Goal: Task Accomplishment & Management: Manage account settings

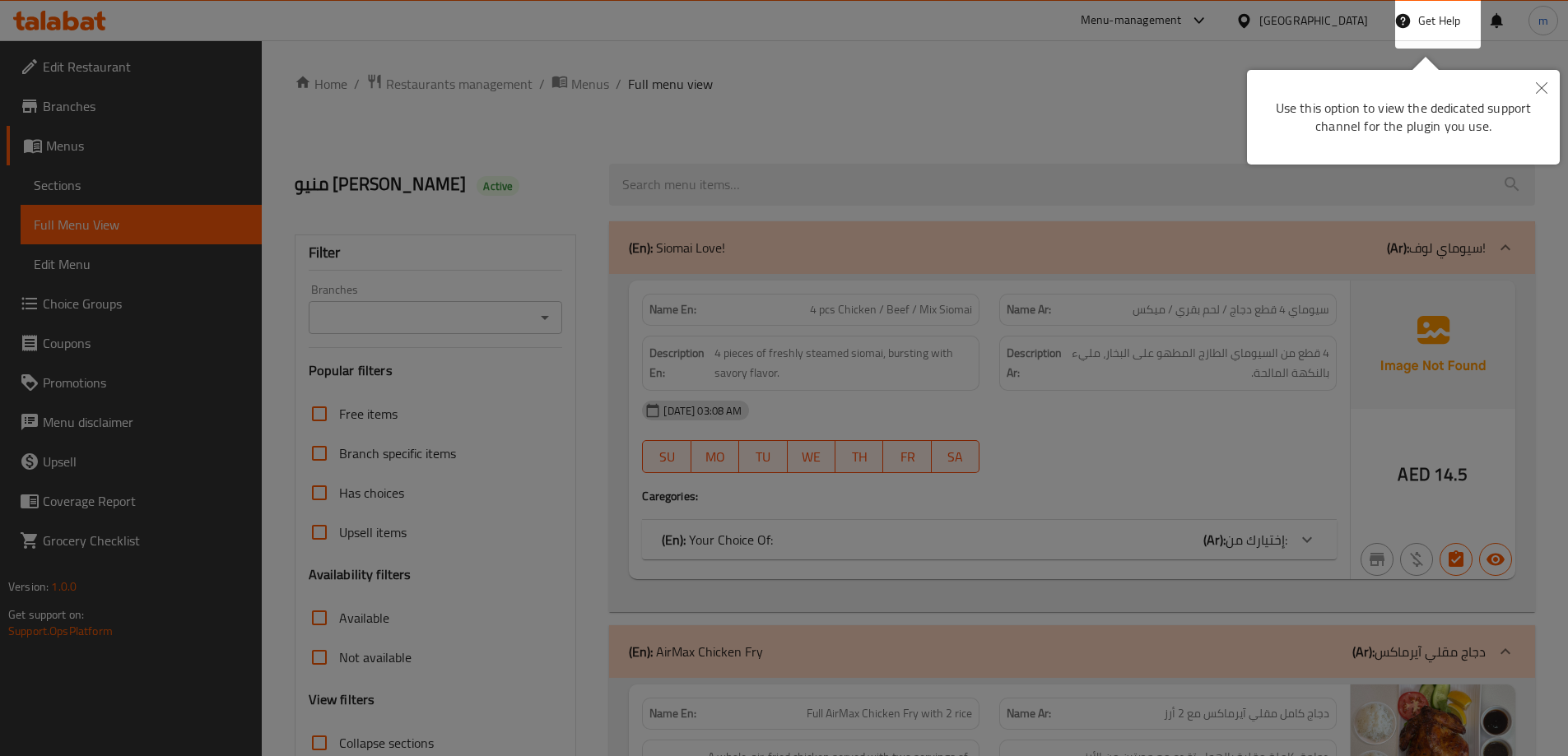
click at [1544, 89] on icon "Close" at bounding box center [1541, 88] width 11 height 11
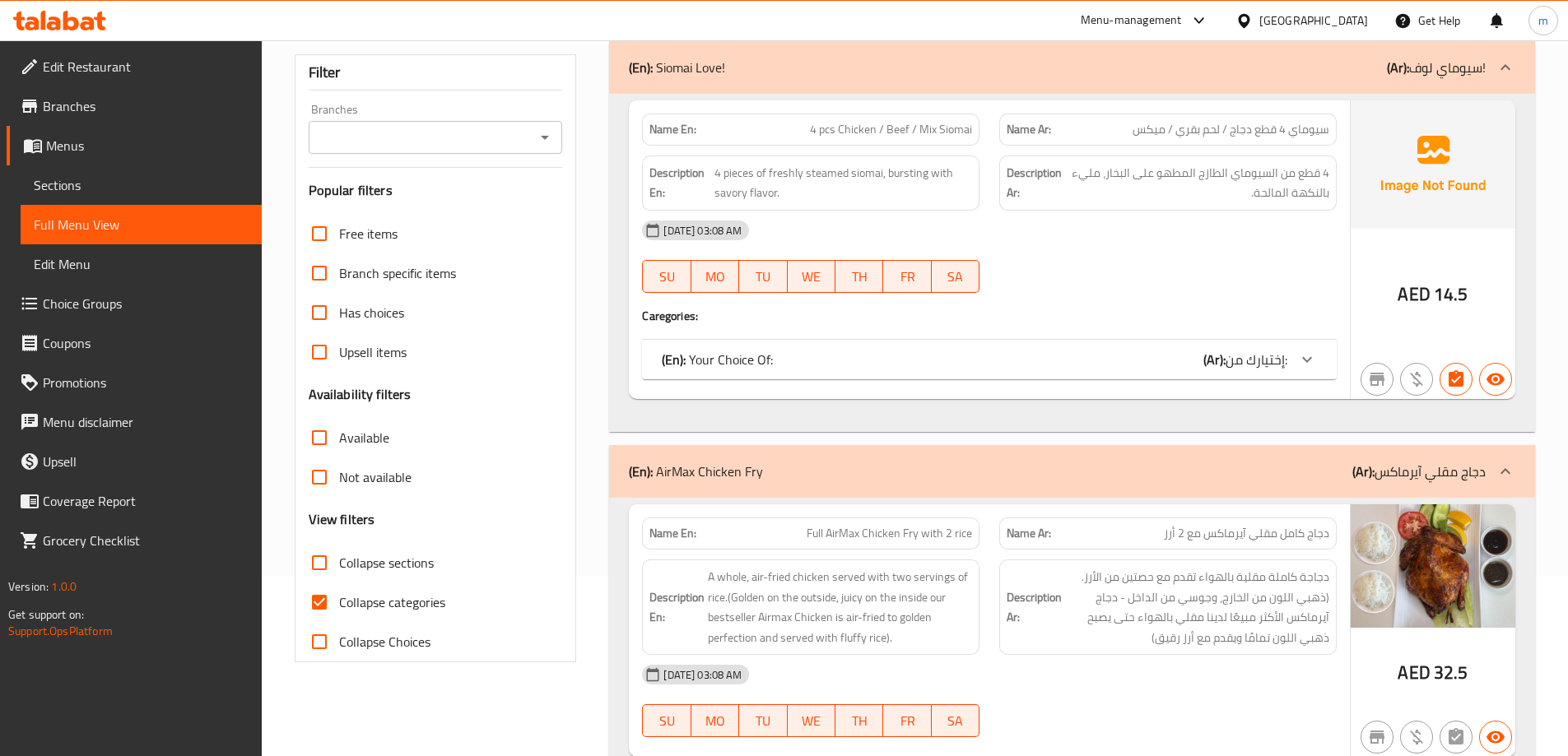
scroll to position [329, 0]
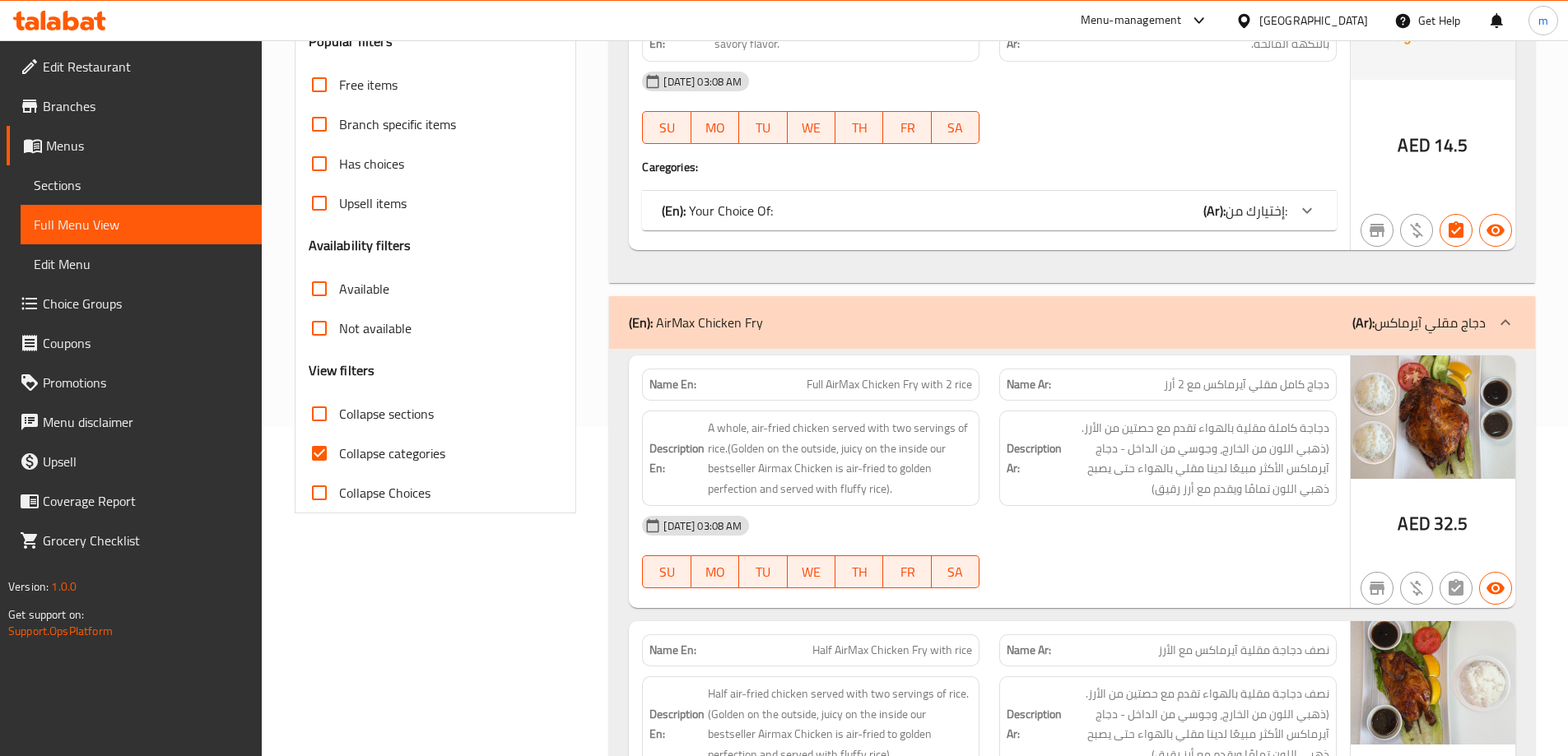
click at [415, 459] on span "Collapse categories" at bounding box center [392, 454] width 106 height 19
click at [339, 459] on input "Collapse categories" at bounding box center [319, 454] width 40 height 40
checkbox input "false"
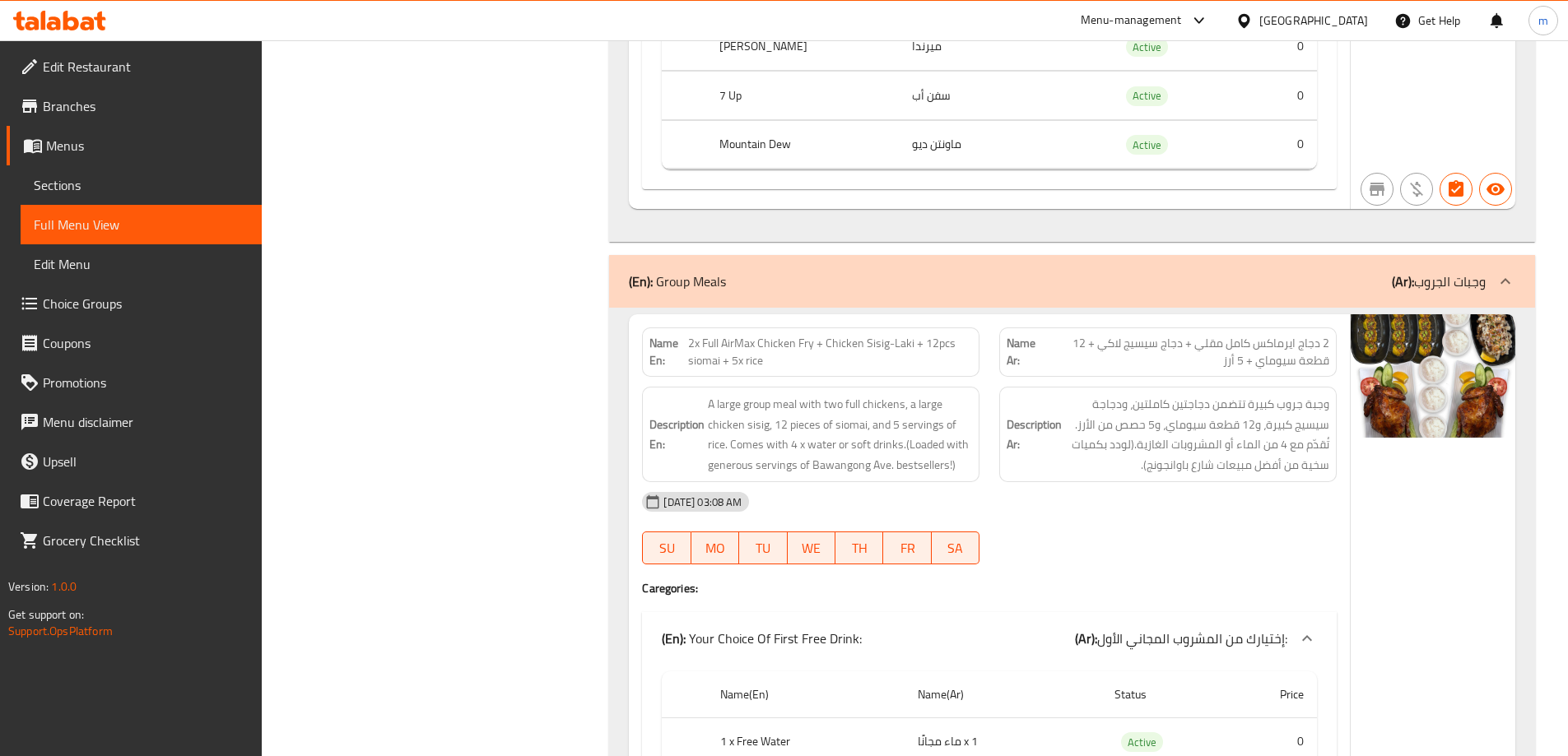
scroll to position [12485, 0]
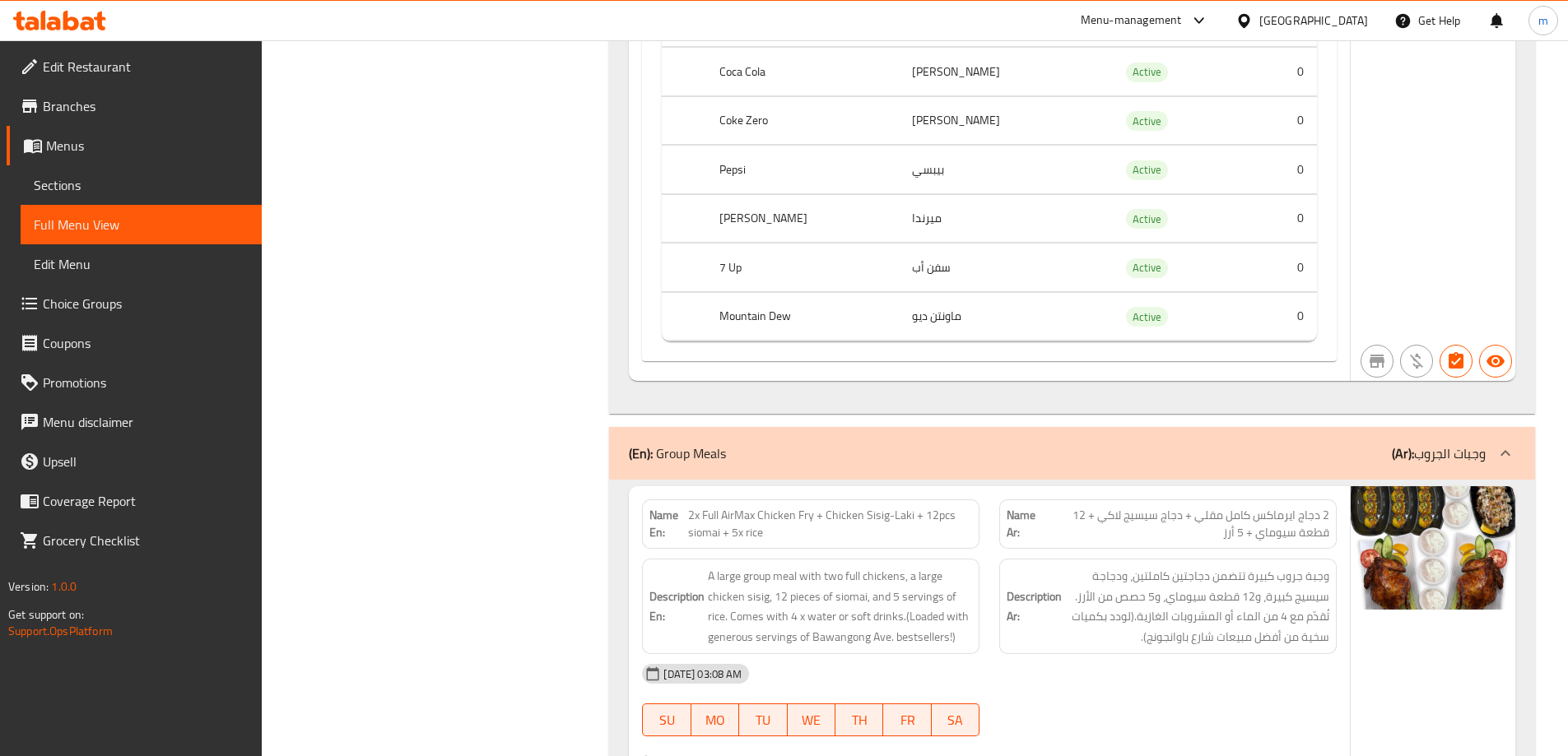
scroll to position [12321, 0]
click at [1335, 6] on div "[GEOGRAPHIC_DATA]" at bounding box center [1302, 20] width 159 height 40
click at [1310, 15] on div "[GEOGRAPHIC_DATA]" at bounding box center [1313, 20] width 109 height 18
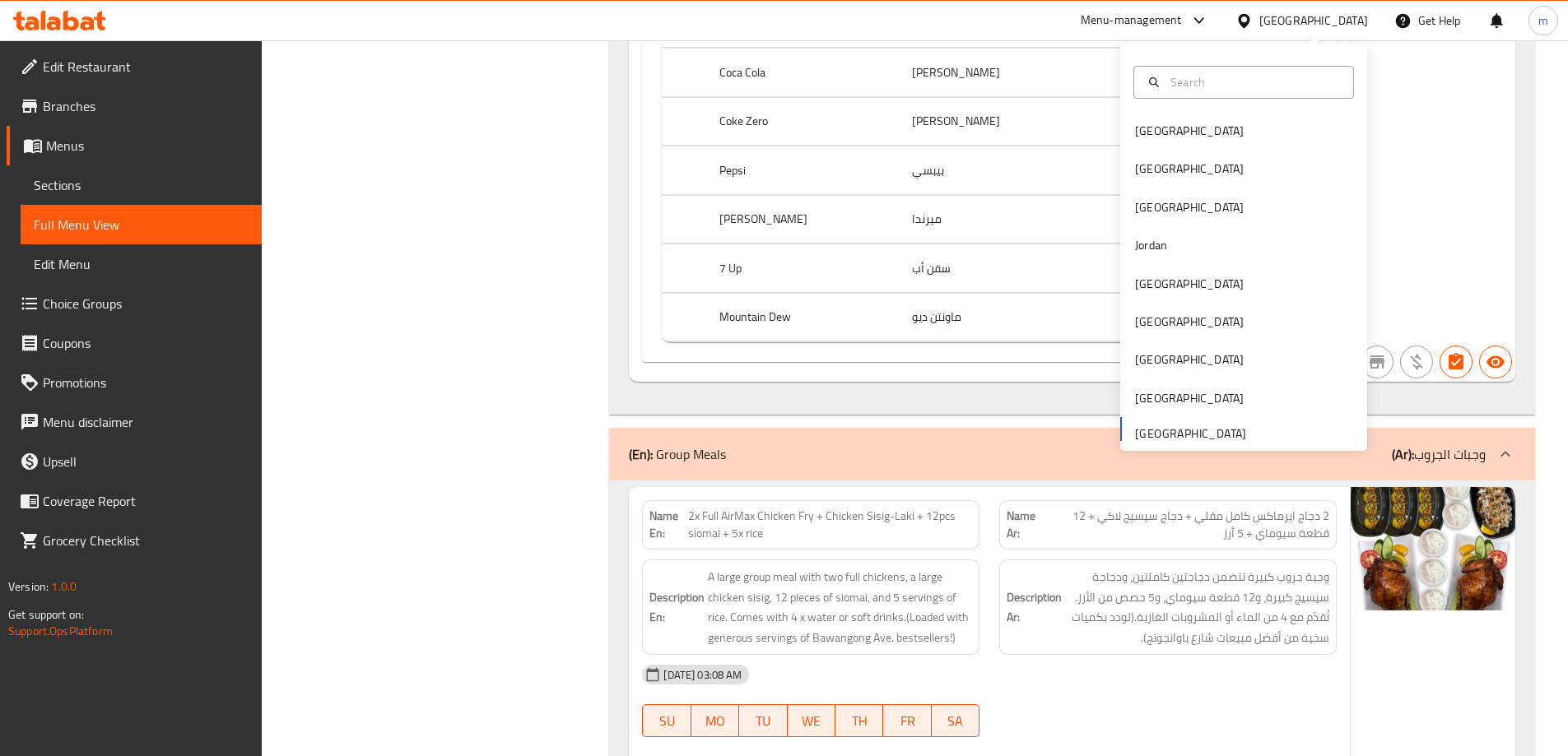
click at [1203, 425] on div "Bahrain Egypt Iraq Jordan Kuwait Oman Qatar Saudi Arabia United Arab Emirates" at bounding box center [1243, 281] width 247 height 339
click at [1186, 393] on div "Saudi Arabia" at bounding box center [1189, 398] width 135 height 38
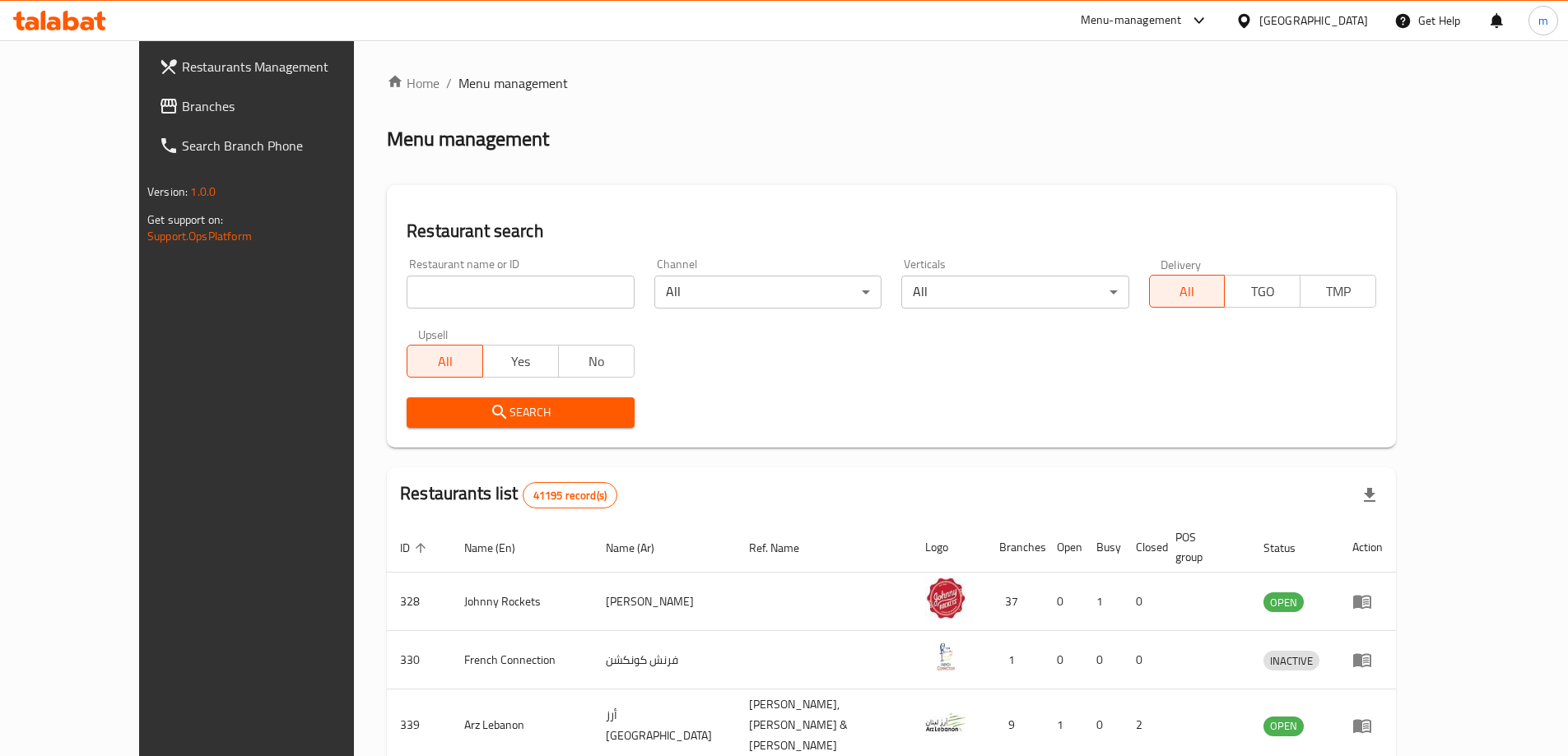
click at [182, 108] on span "Branches" at bounding box center [285, 106] width 206 height 19
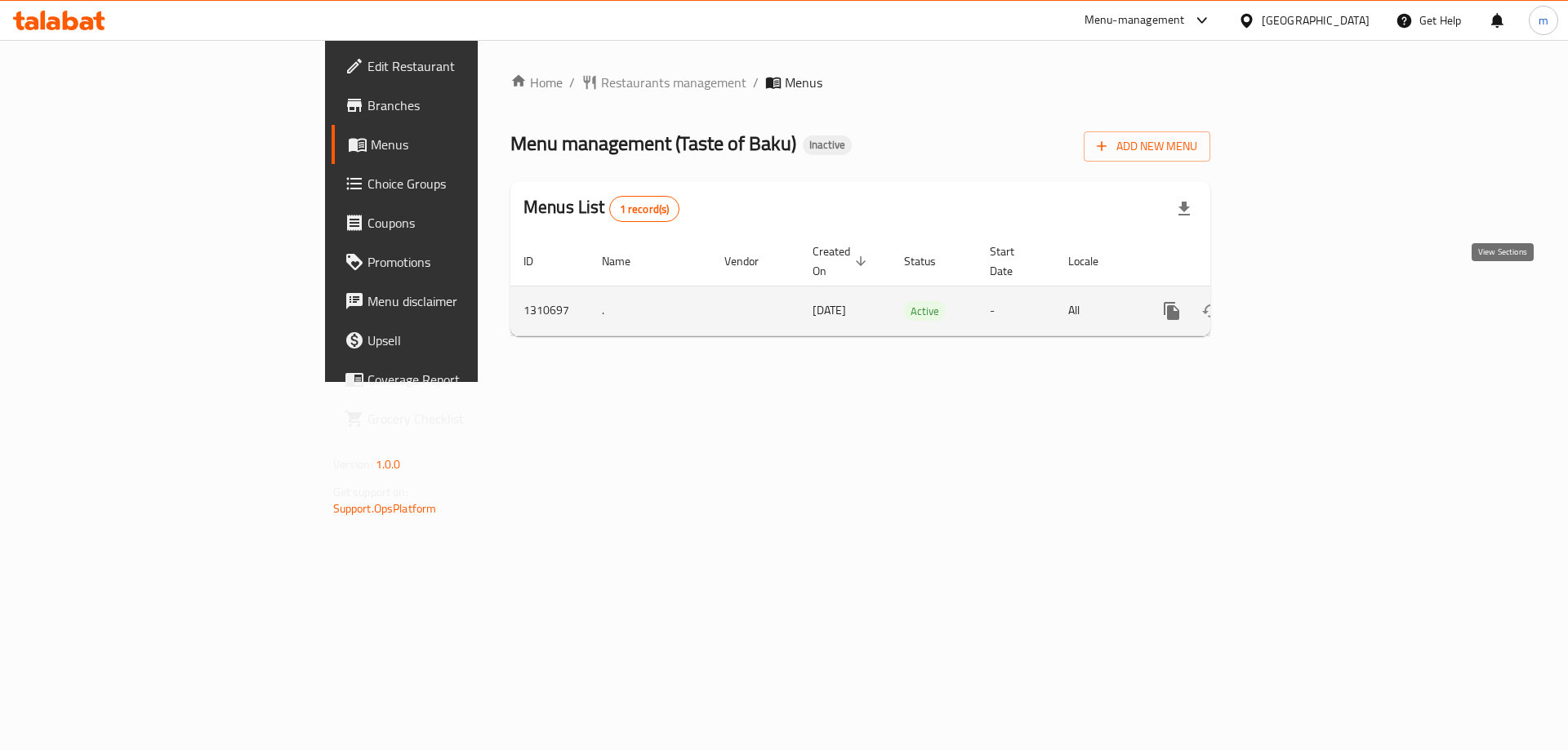
click at [1309, 304] on link "enhanced table" at bounding box center [1289, 311] width 39 height 39
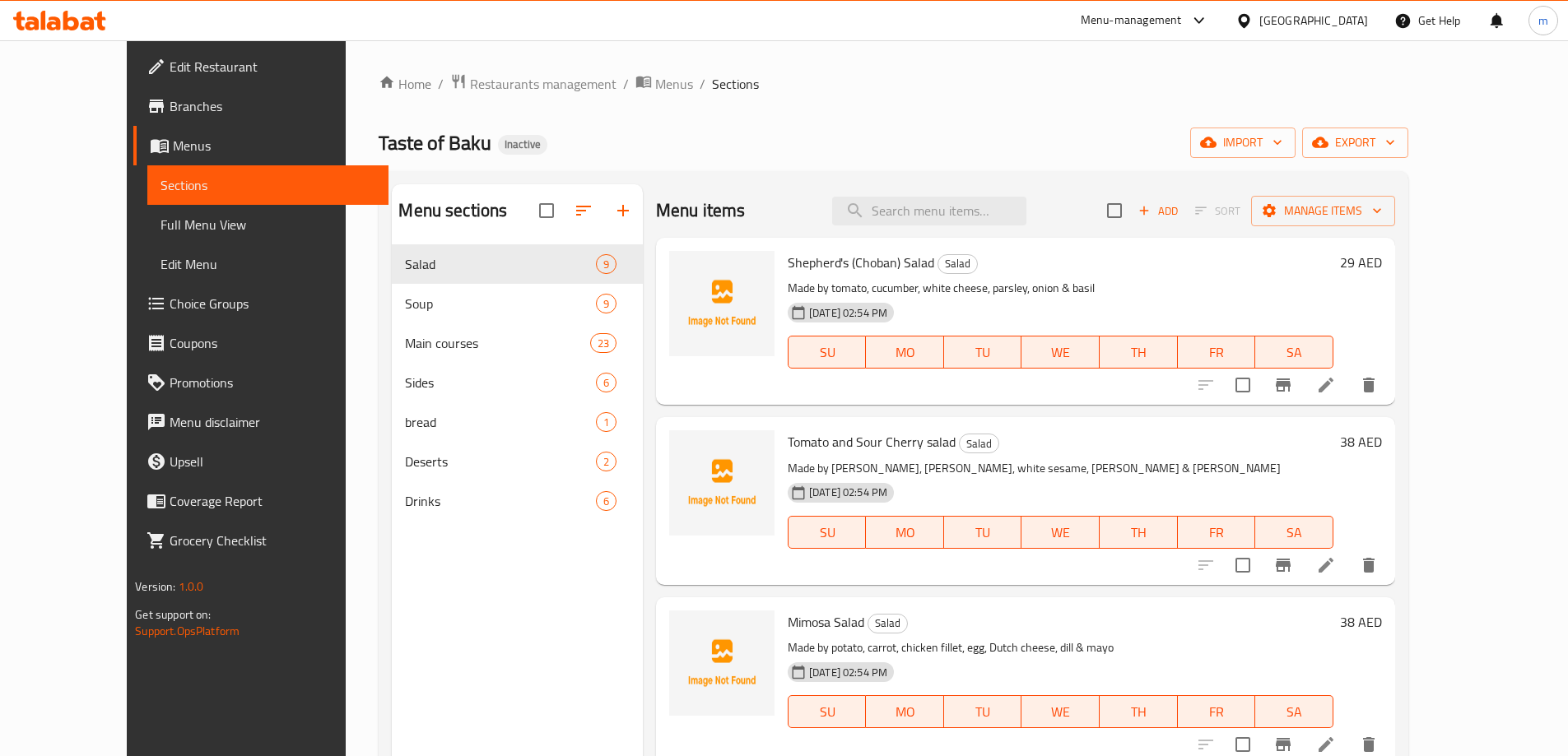
click at [1114, 265] on h6 "Shepherd's (Choban) Salad Salad" at bounding box center [1060, 263] width 546 height 23
click at [148, 243] on link "Full Menu View" at bounding box center [268, 225] width 241 height 40
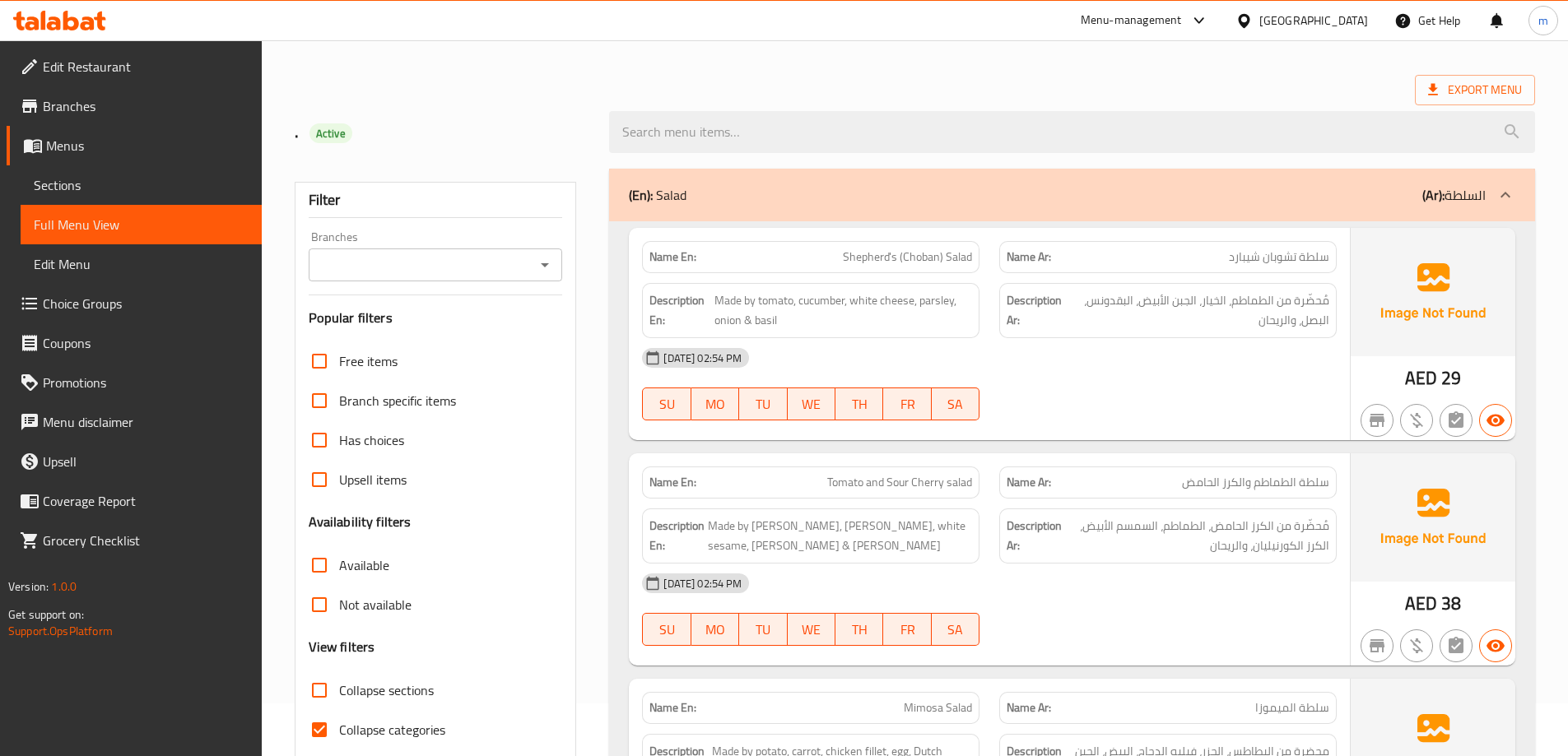
scroll to position [82, 0]
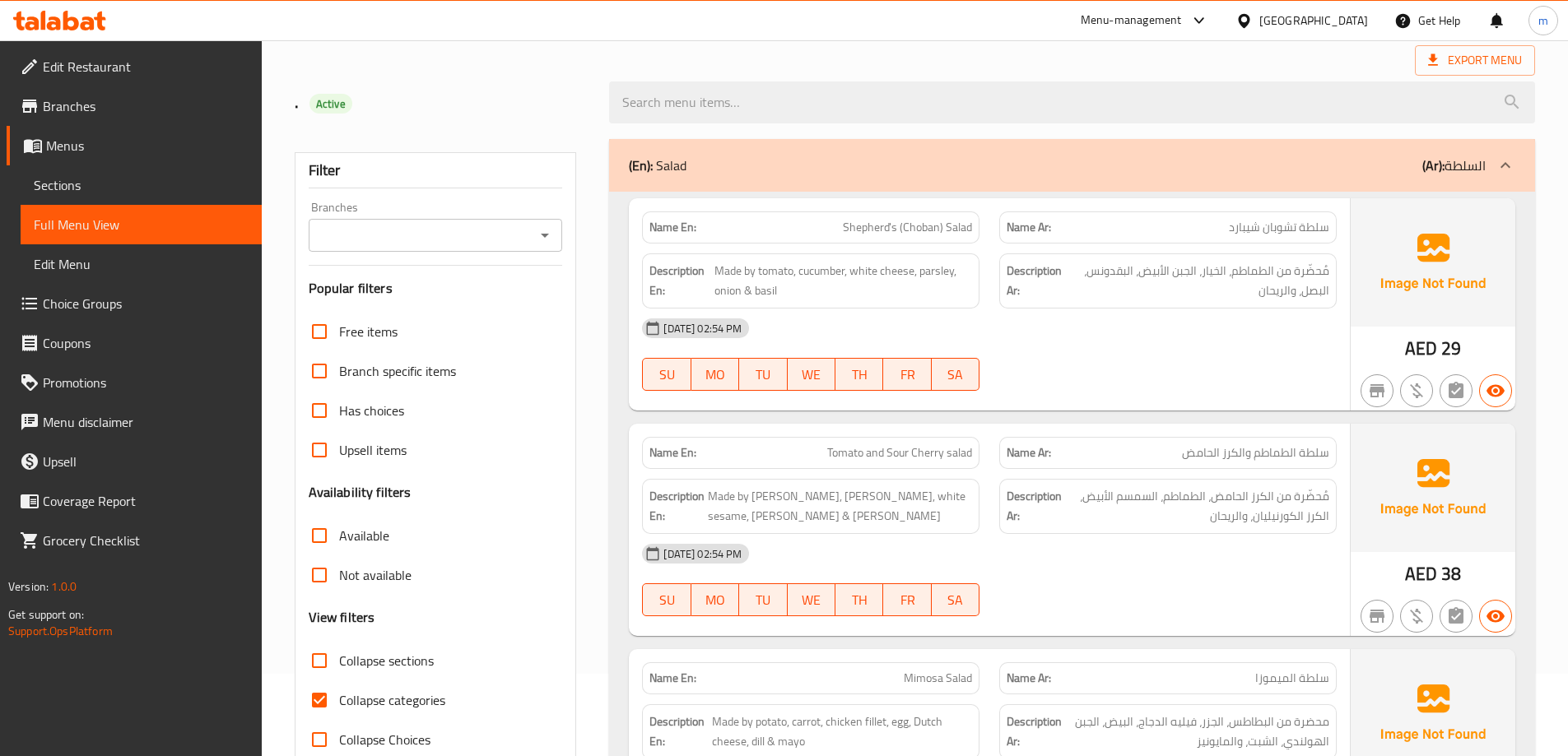
click at [391, 707] on span "Collapse categories" at bounding box center [392, 700] width 106 height 19
click at [339, 707] on input "Collapse categories" at bounding box center [319, 700] width 40 height 40
checkbox input "false"
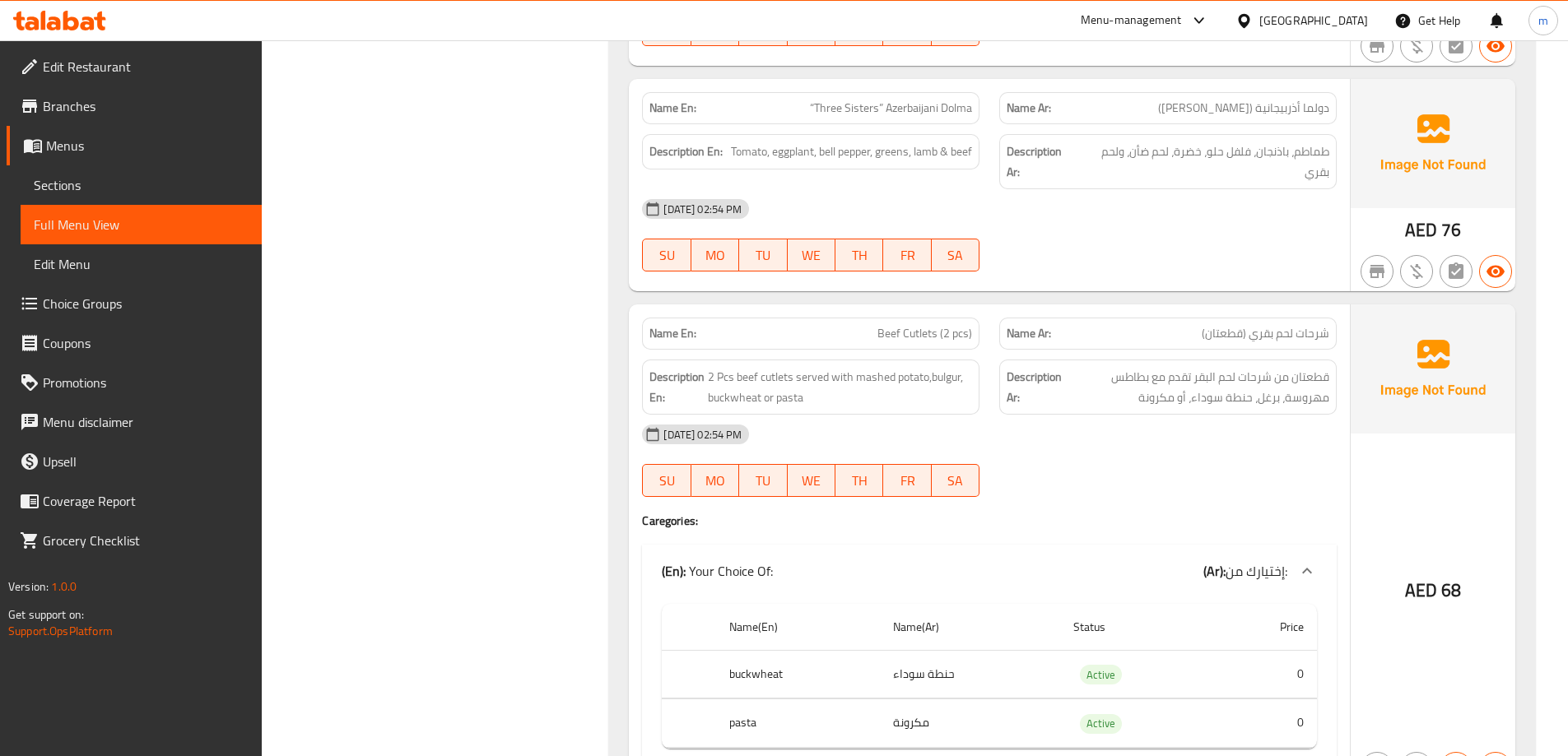
scroll to position [11473, 0]
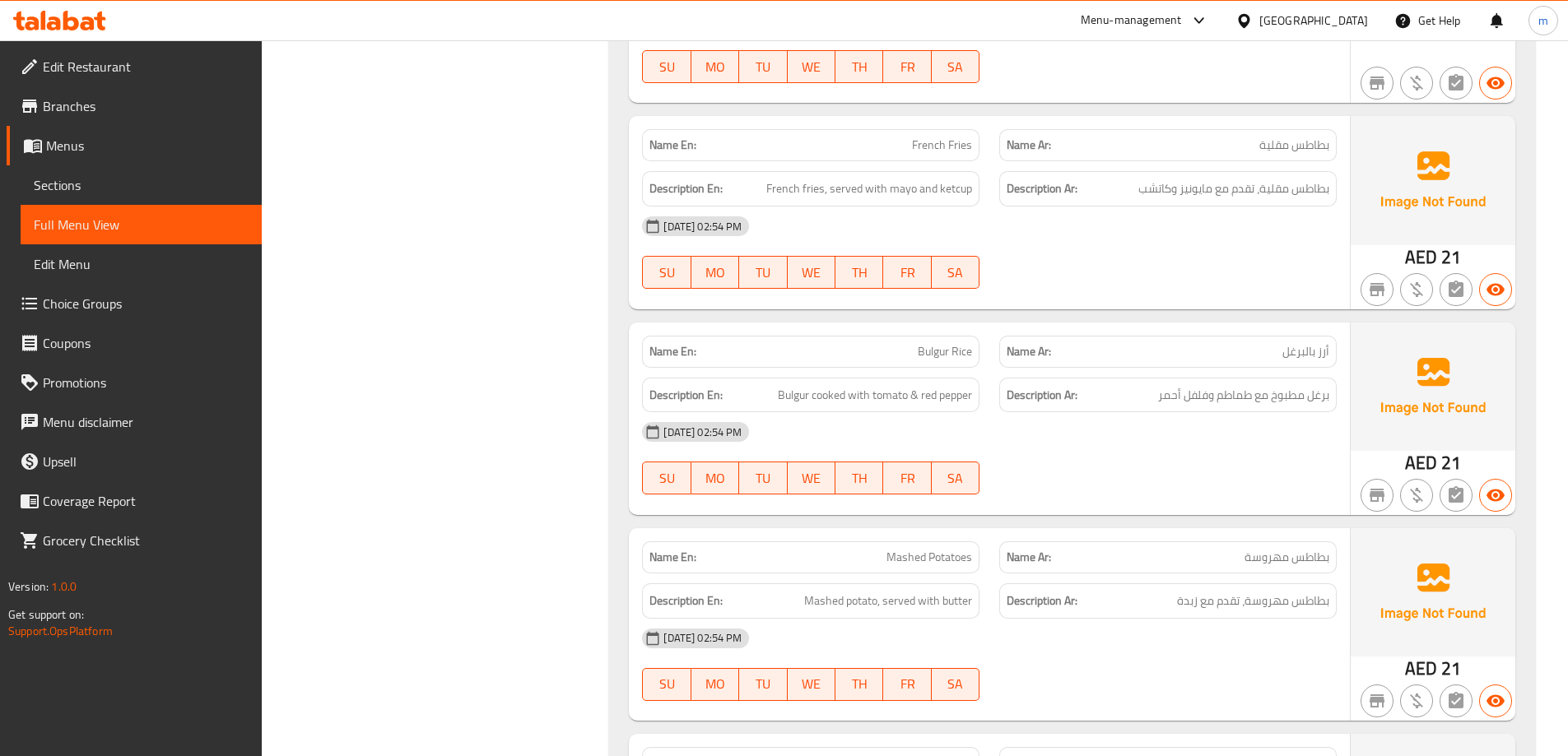
click at [936, 343] on span "Bulgur Rice" at bounding box center [945, 352] width 54 height 18
copy span "Bulgur Rice"
click at [1282, 386] on span "برغل مطبوخ مع طماطم وفلفل أحمر" at bounding box center [1244, 395] width 172 height 20
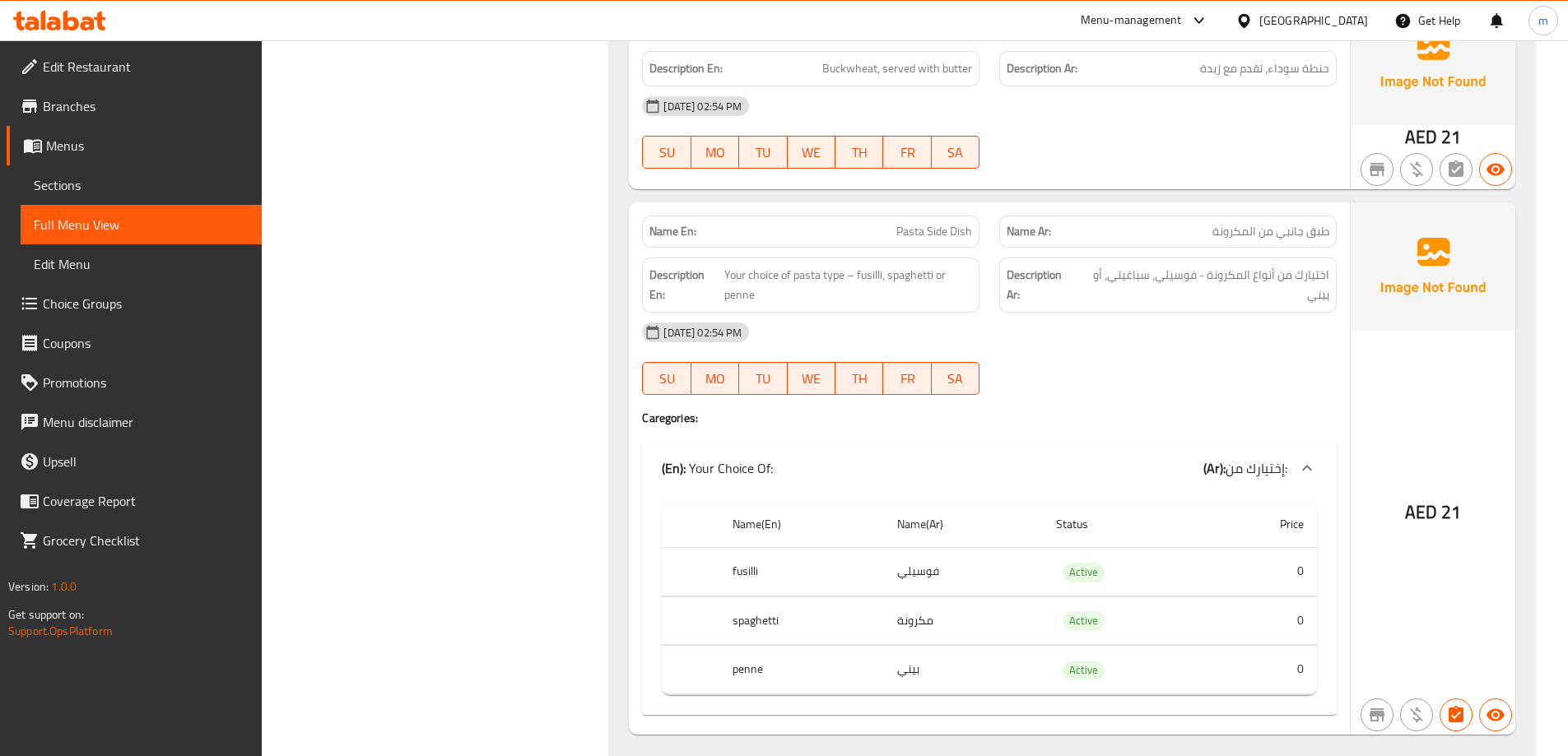
scroll to position [12293, 0]
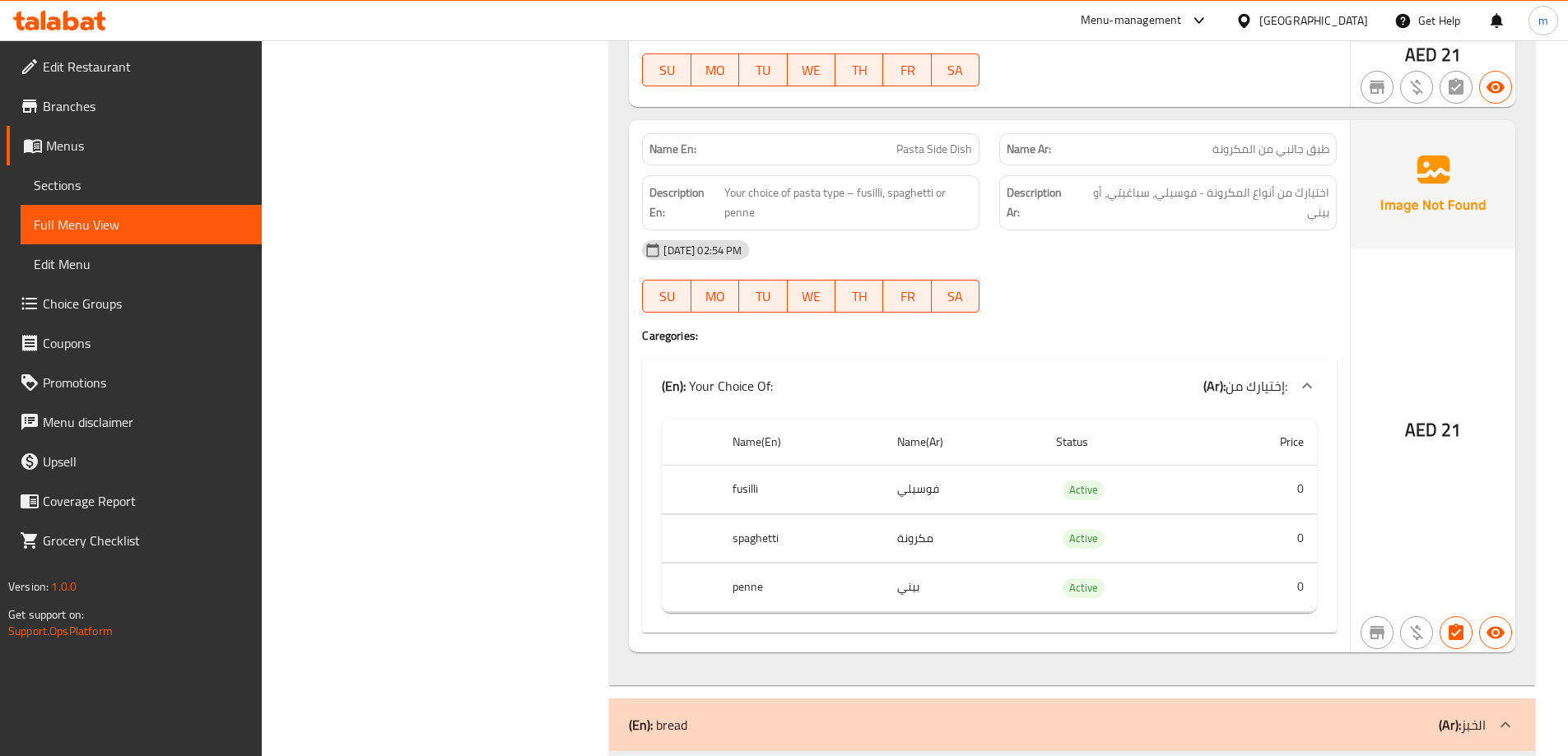
click at [904, 141] on span "Pasta Side Dish" at bounding box center [935, 149] width 76 height 18
copy span "Pasta Side Dish"
click at [1284, 241] on div "[DATE] 02:54 PM" at bounding box center [990, 250] width 715 height 40
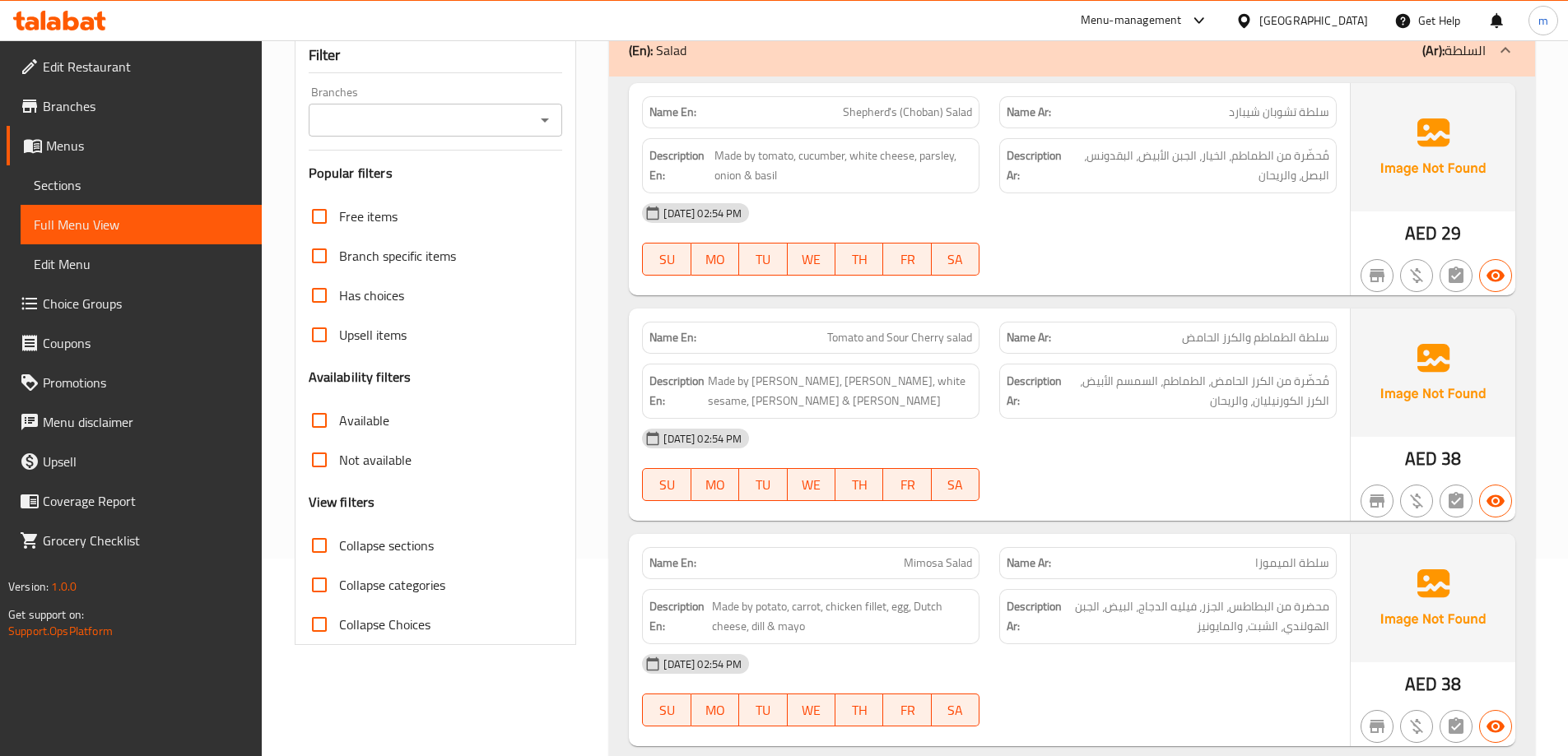
scroll to position [0, 0]
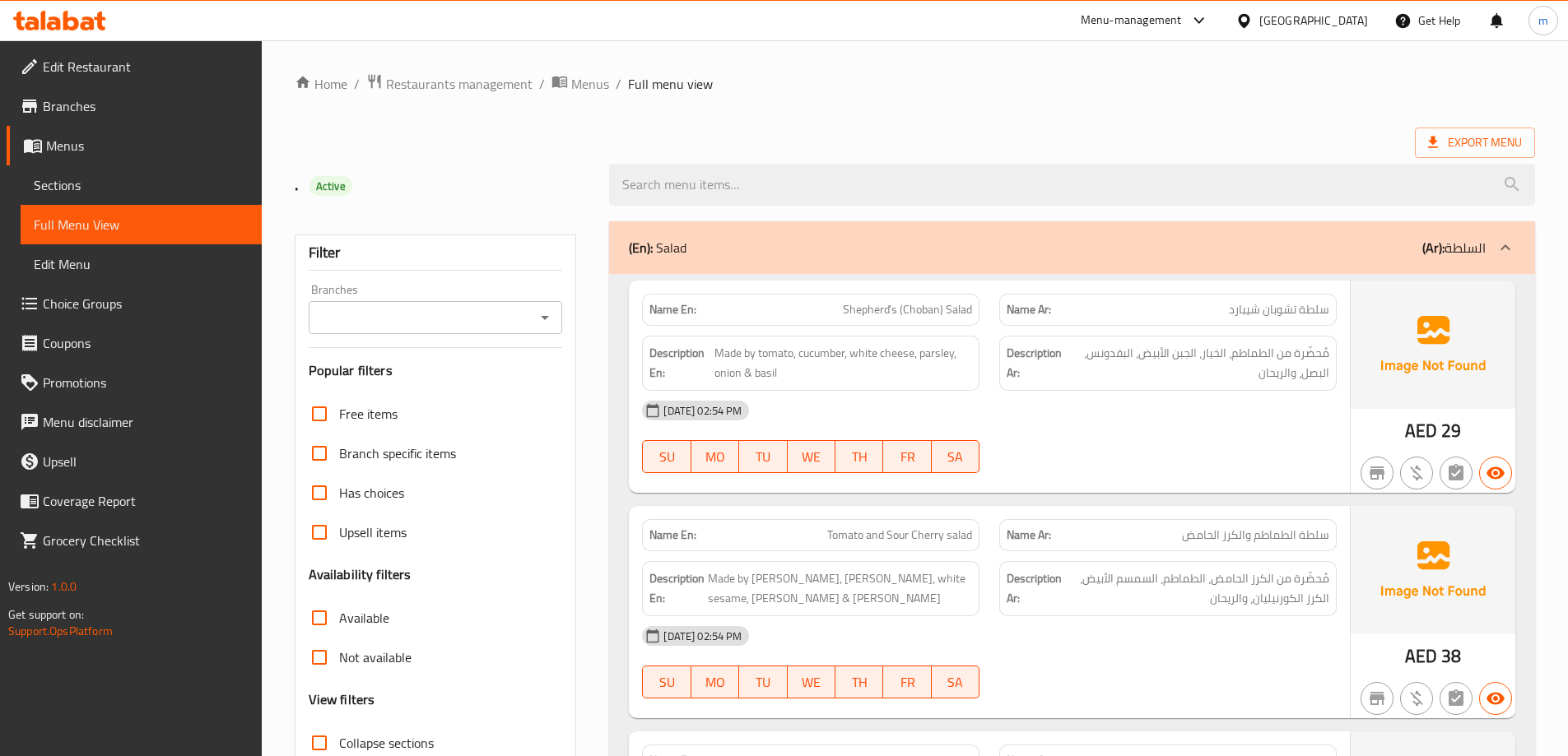
click at [1108, 145] on div "Export Menu" at bounding box center [914, 142] width 1241 height 30
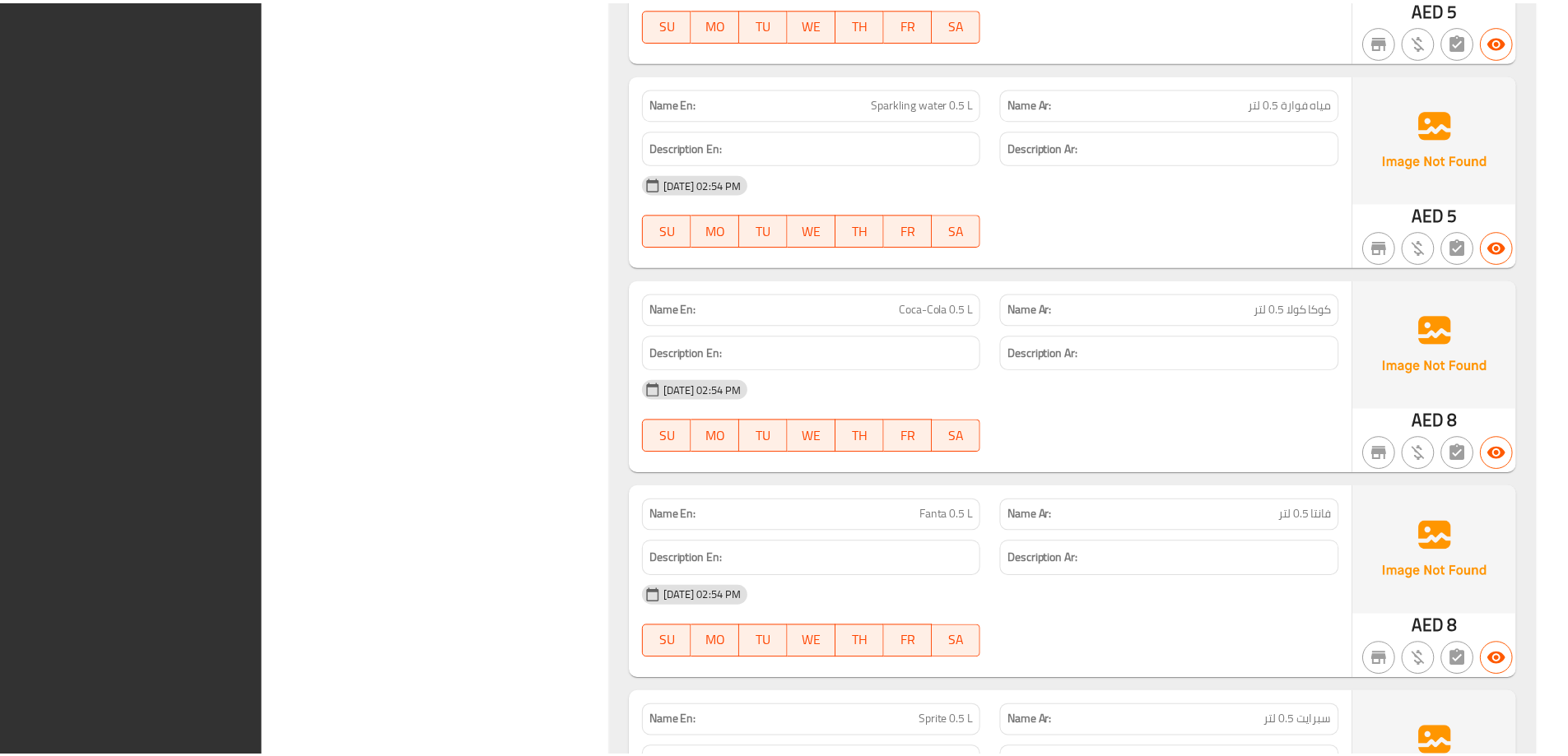
scroll to position [14376, 0]
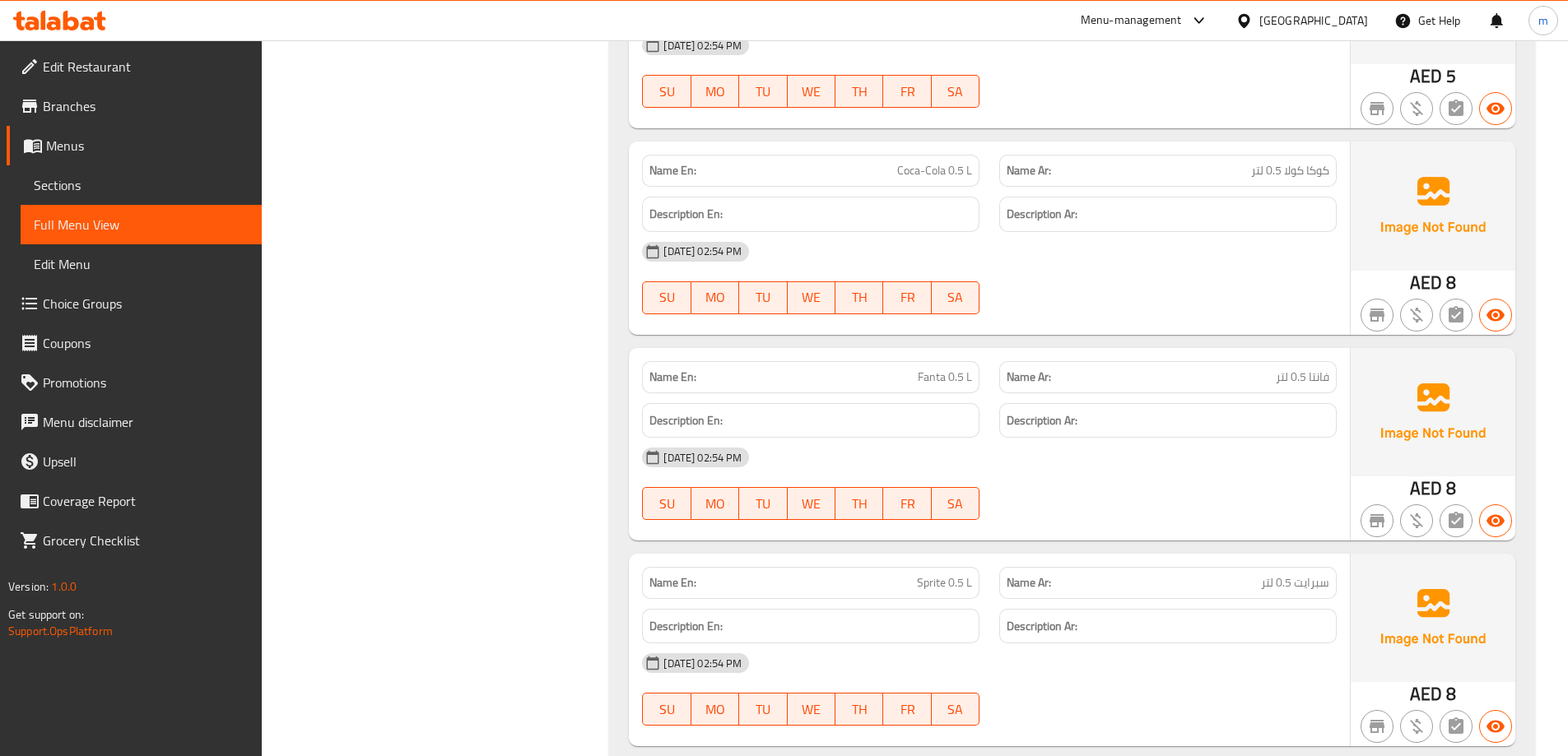
click at [1135, 162] on p "Name Ar: كوكا كولا 0.5 لتر" at bounding box center [1167, 171] width 323 height 18
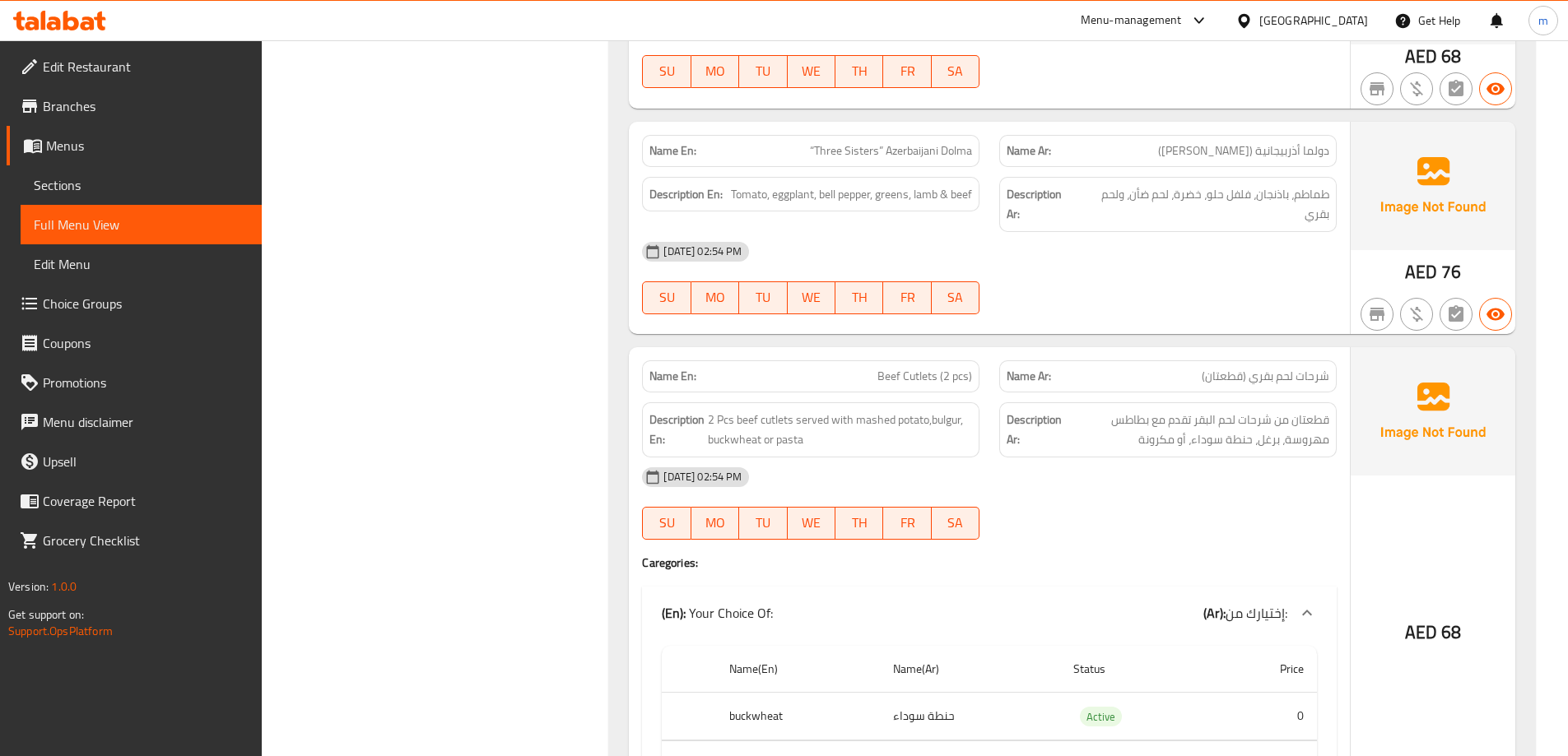
scroll to position [5906, 0]
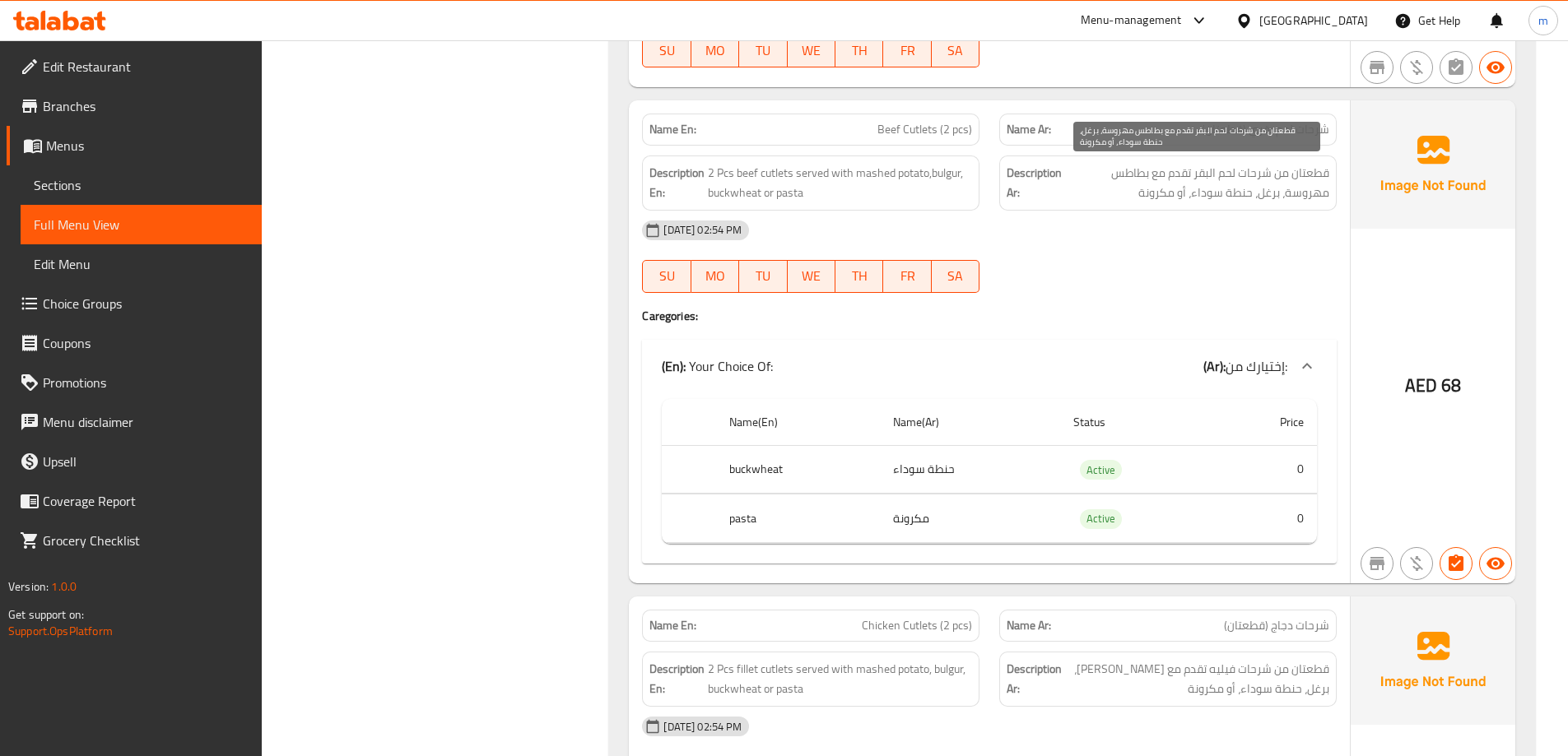
click at [1265, 194] on span "قطعتان من شرحات لحم البقر تقدم مع بطاطس مهروسة، برغل، حنطة سوداء، أو مكرونة" at bounding box center [1197, 183] width 264 height 41
copy span "برغل"
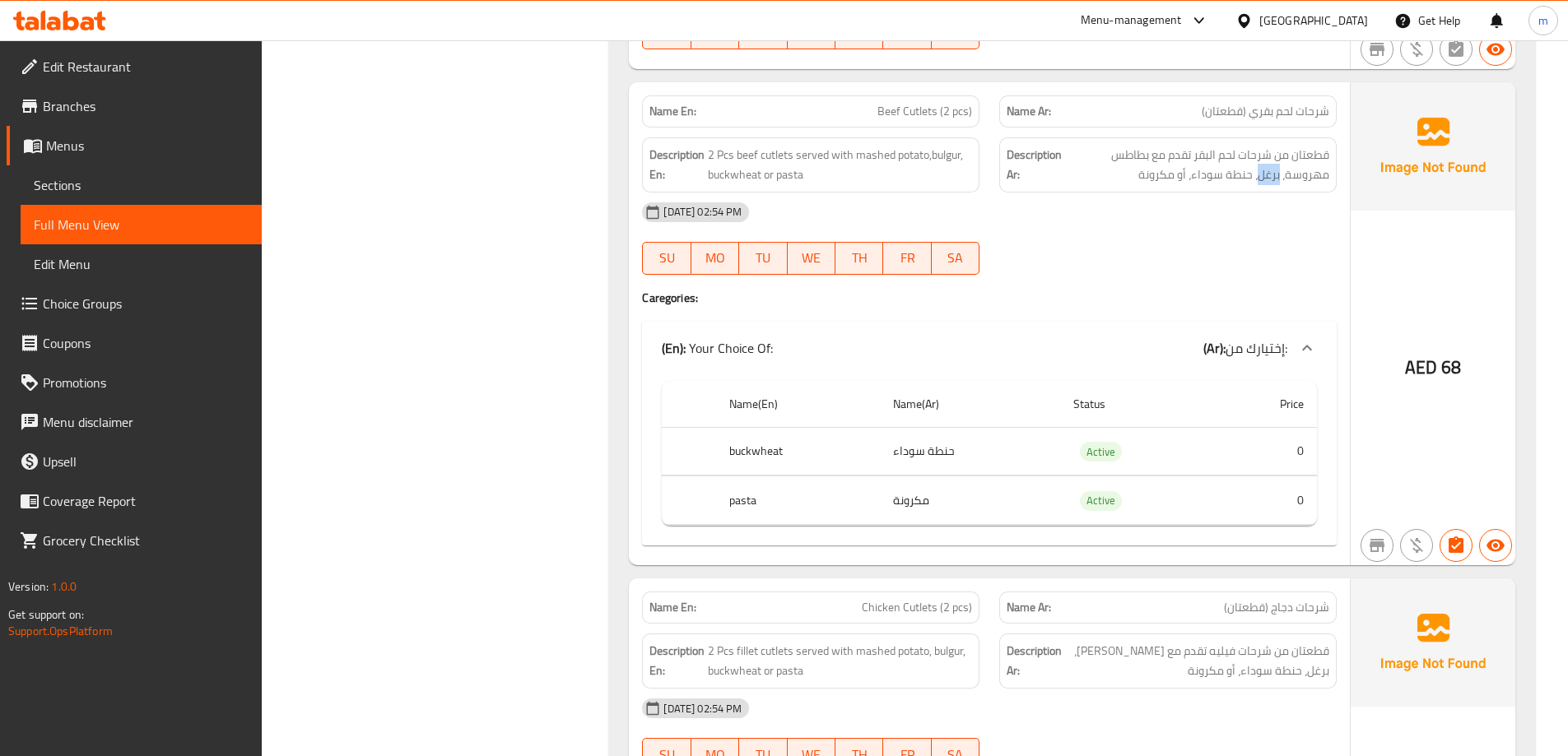
scroll to position [6153, 0]
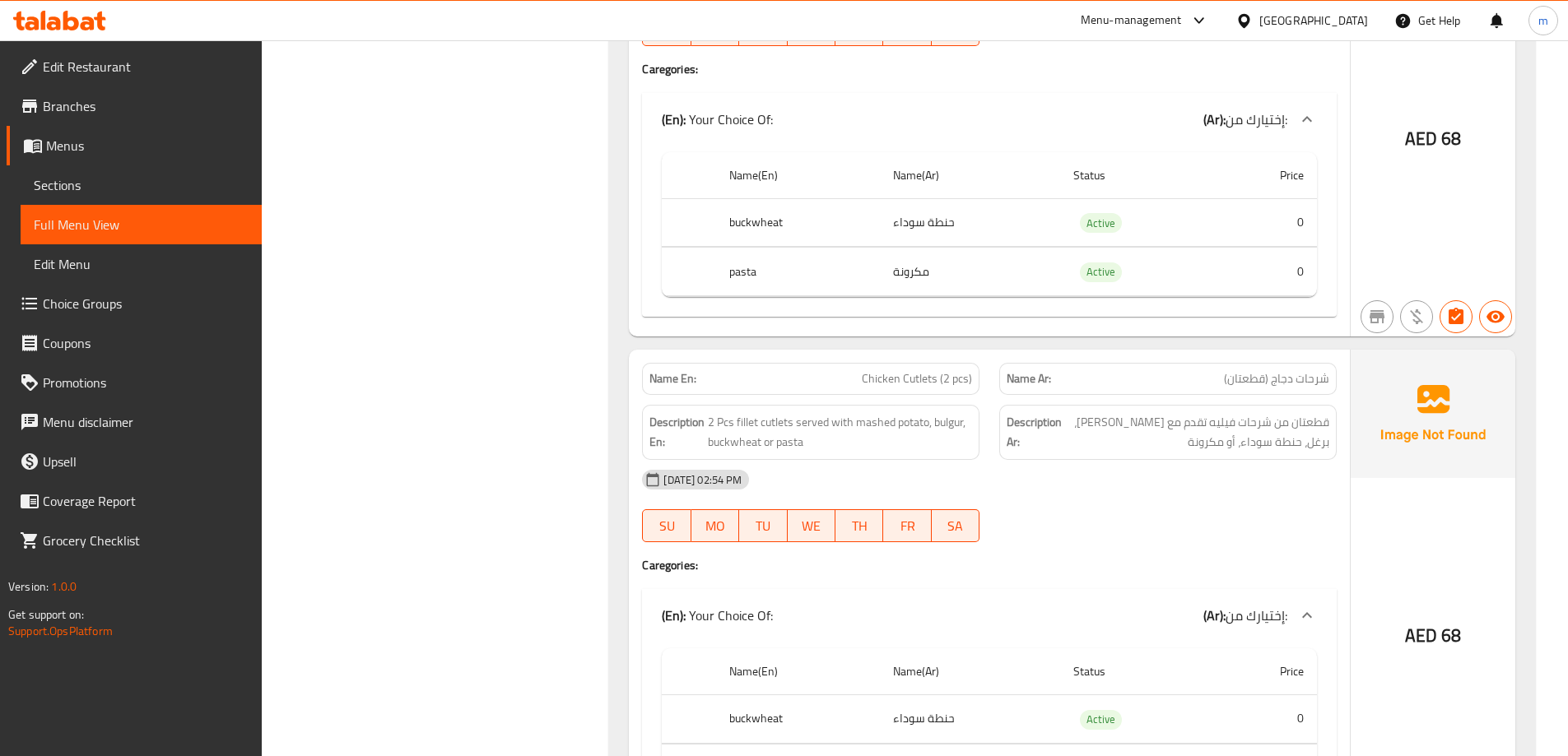
click at [1145, 555] on div "Name En: Chicken Cutlets (2 pcs) Name Ar: شرحات دجاج (قطعتان) Description En: 2…" at bounding box center [989, 592] width 721 height 483
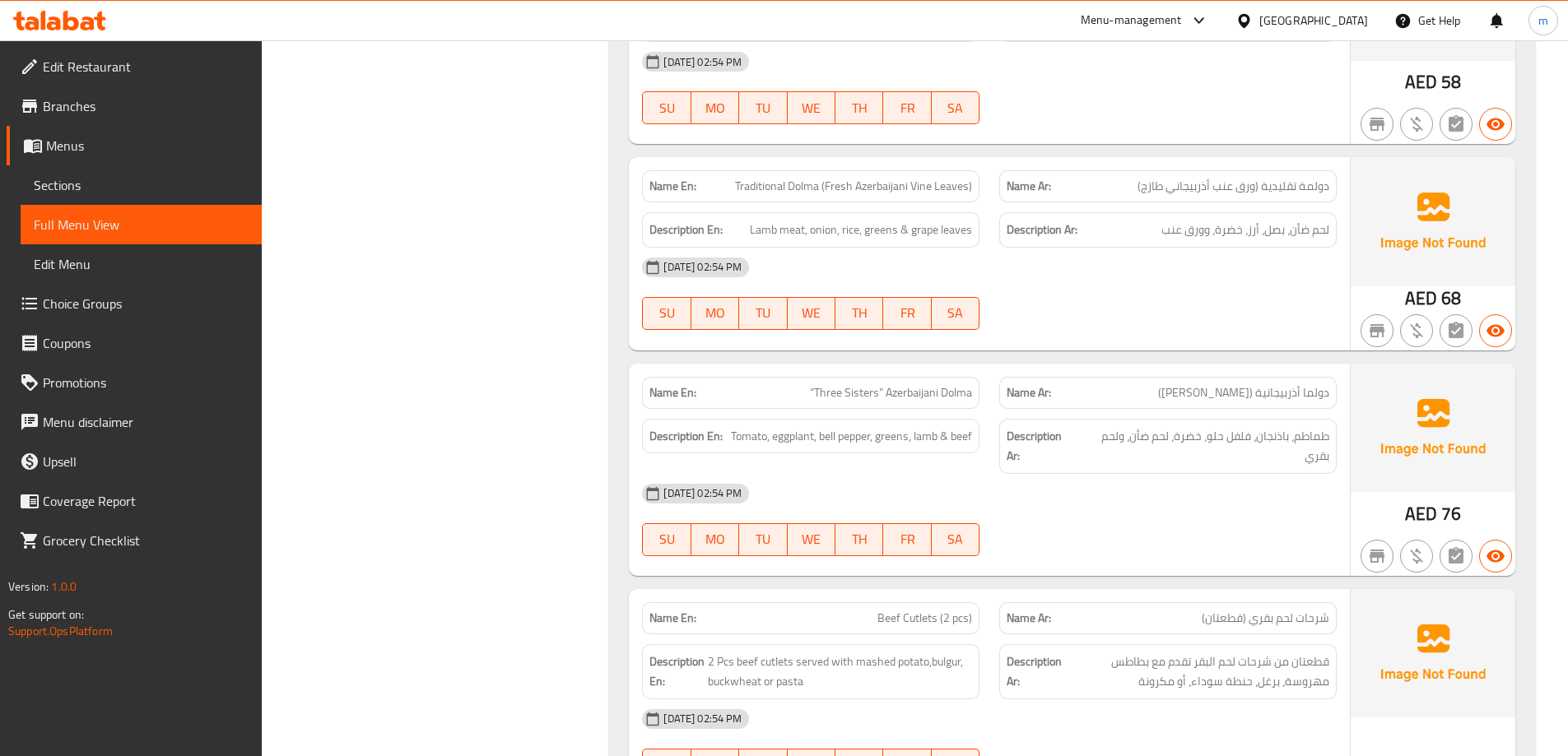
scroll to position [5248, 0]
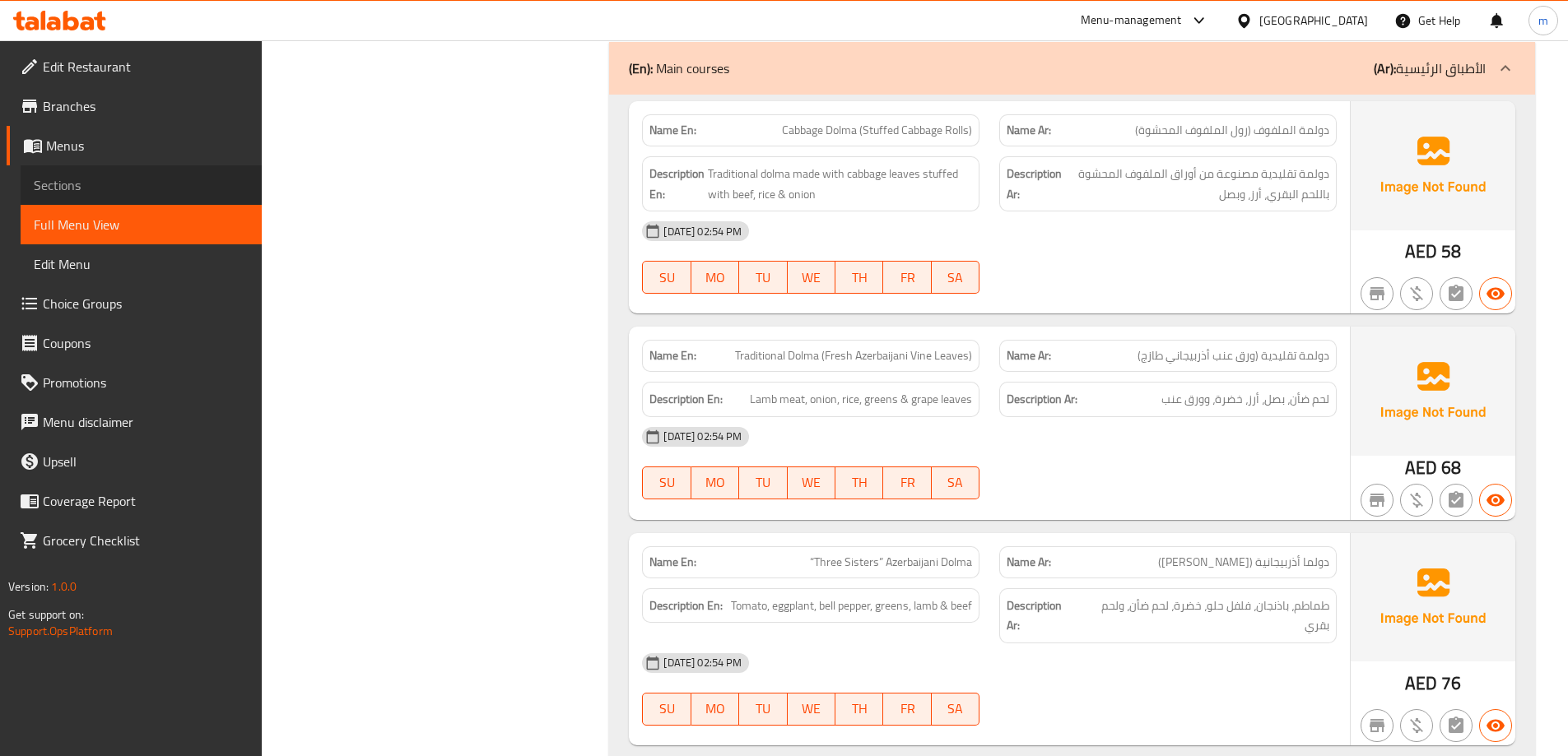
click at [51, 185] on span "Sections" at bounding box center [141, 185] width 215 height 19
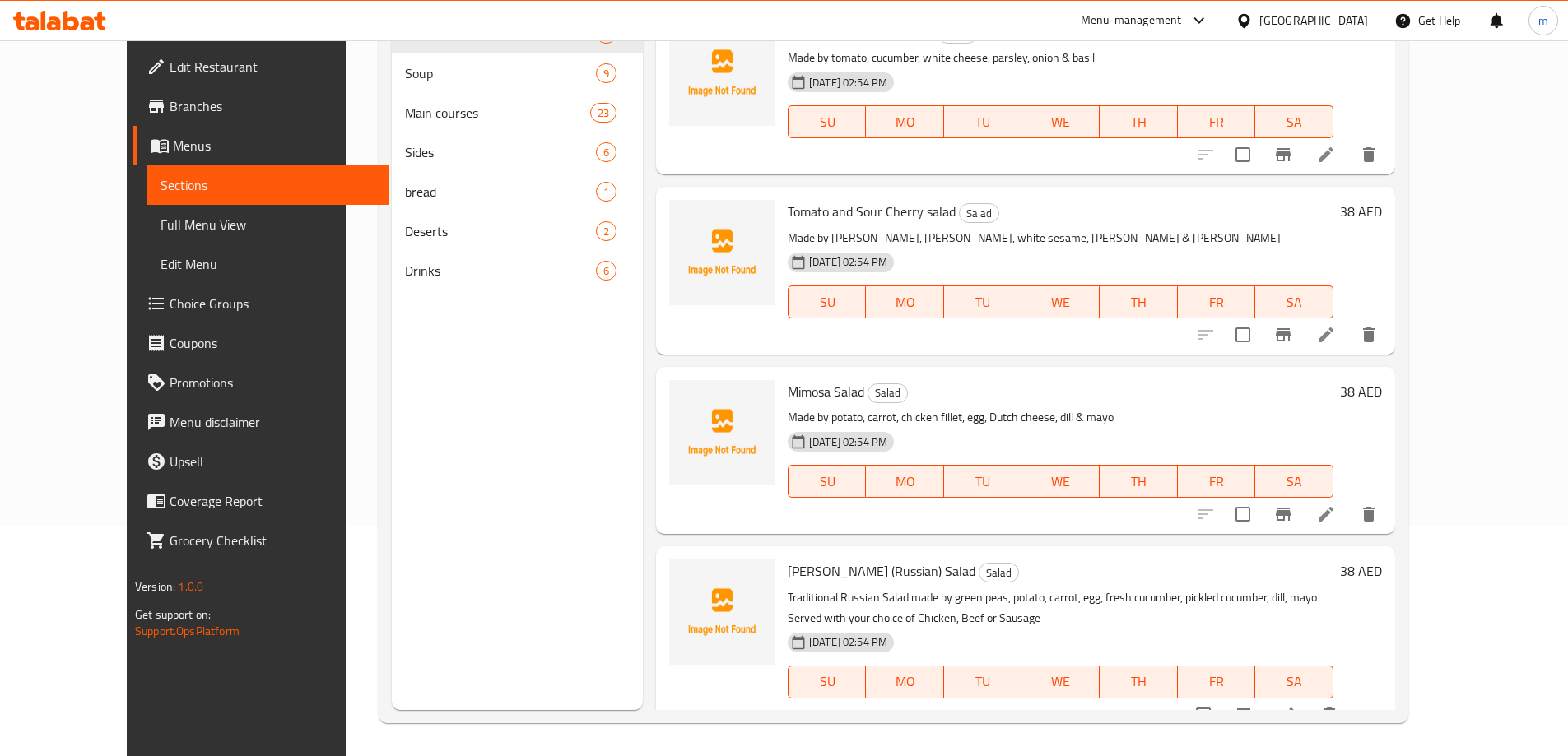
scroll to position [231, 0]
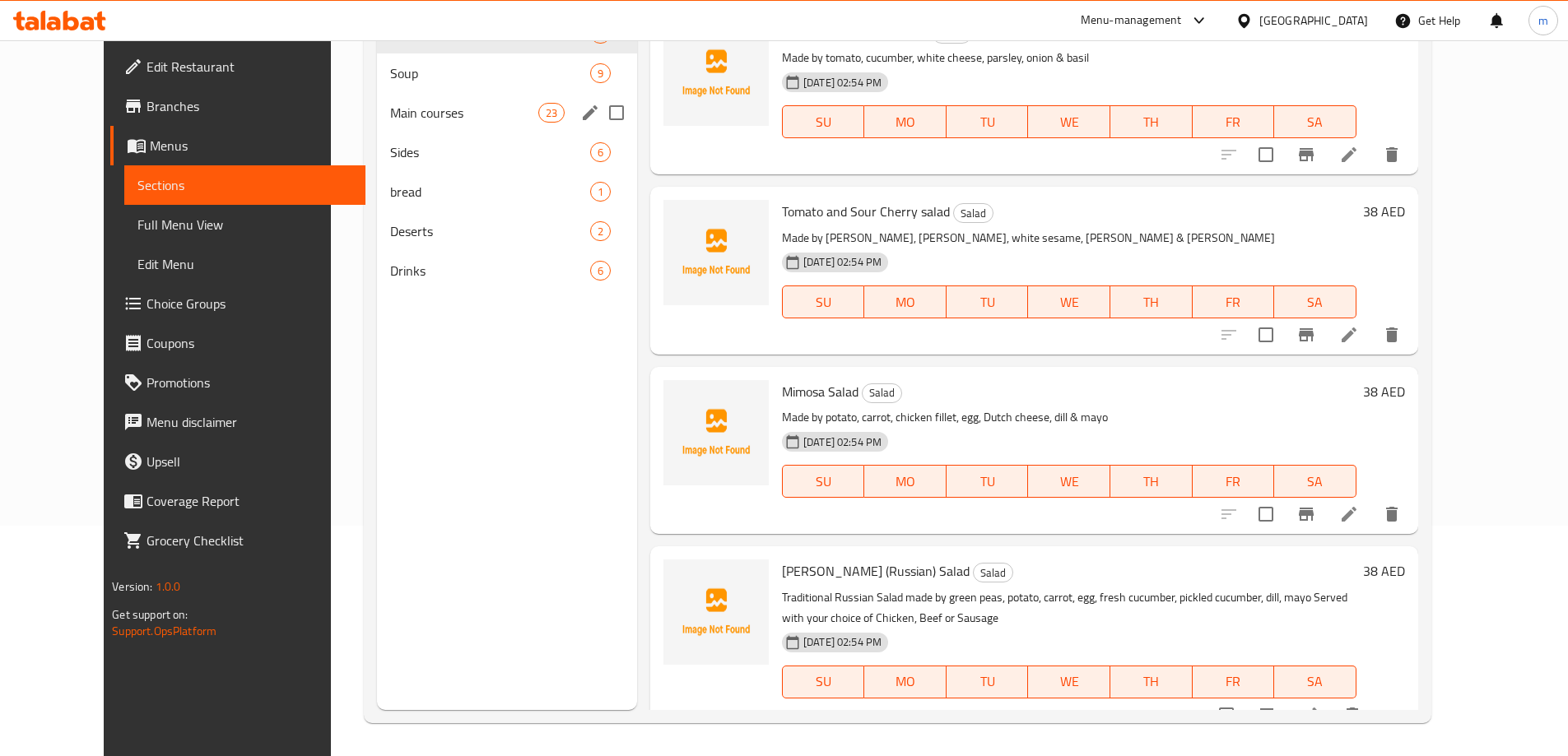
click at [401, 109] on span "Main courses" at bounding box center [464, 112] width 149 height 19
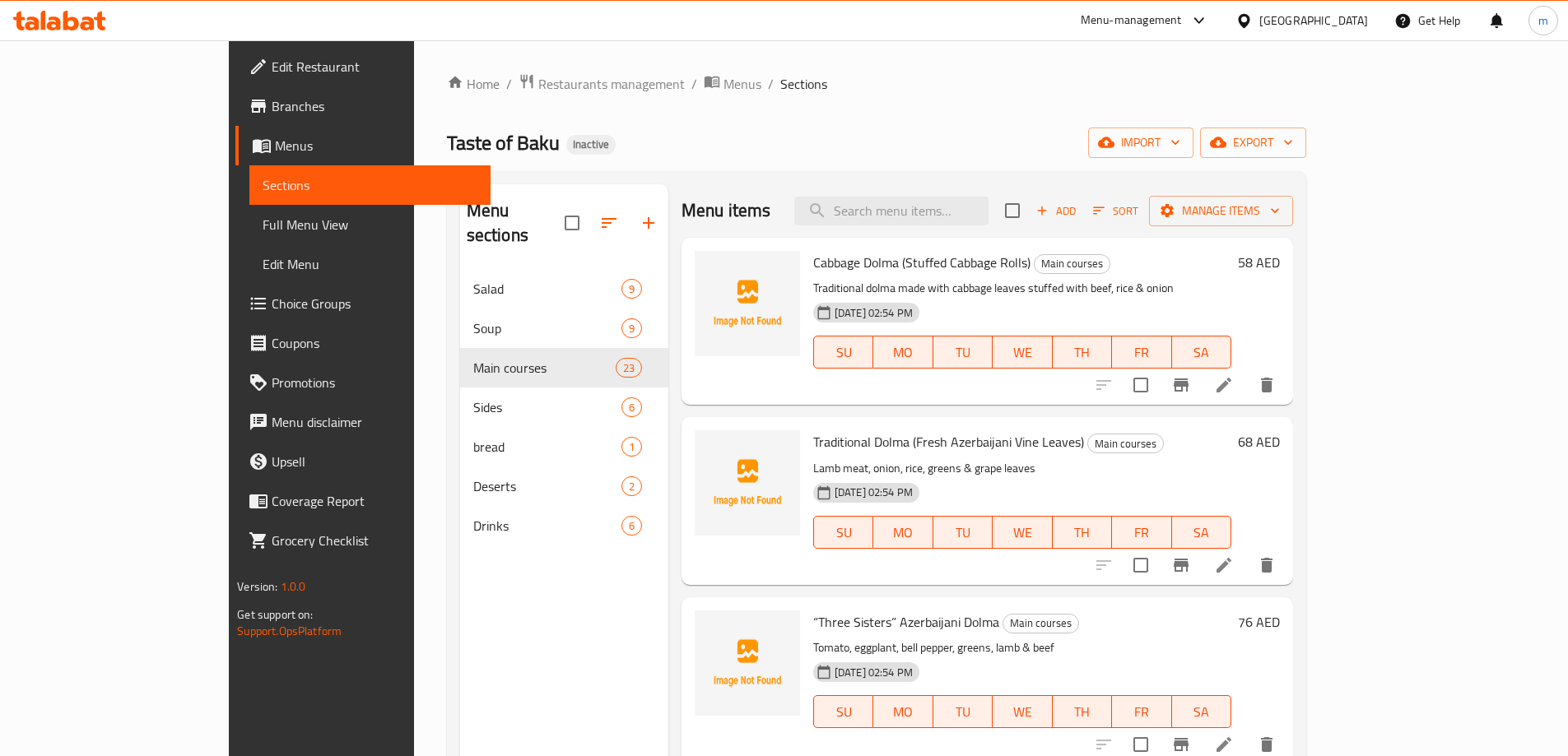
click at [1078, 210] on span "Add" at bounding box center [1056, 210] width 44 height 19
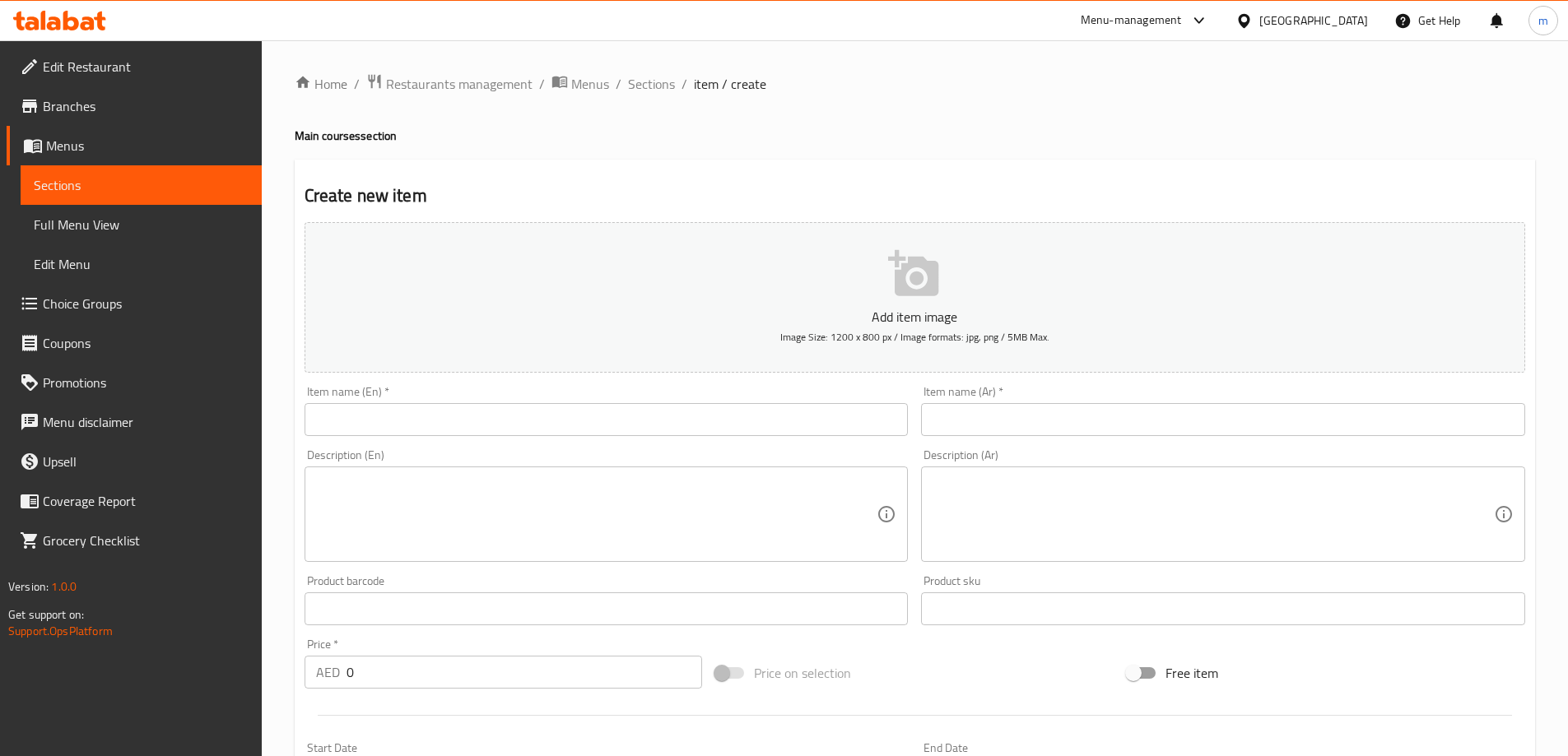
click at [463, 433] on input "text" at bounding box center [606, 419] width 604 height 33
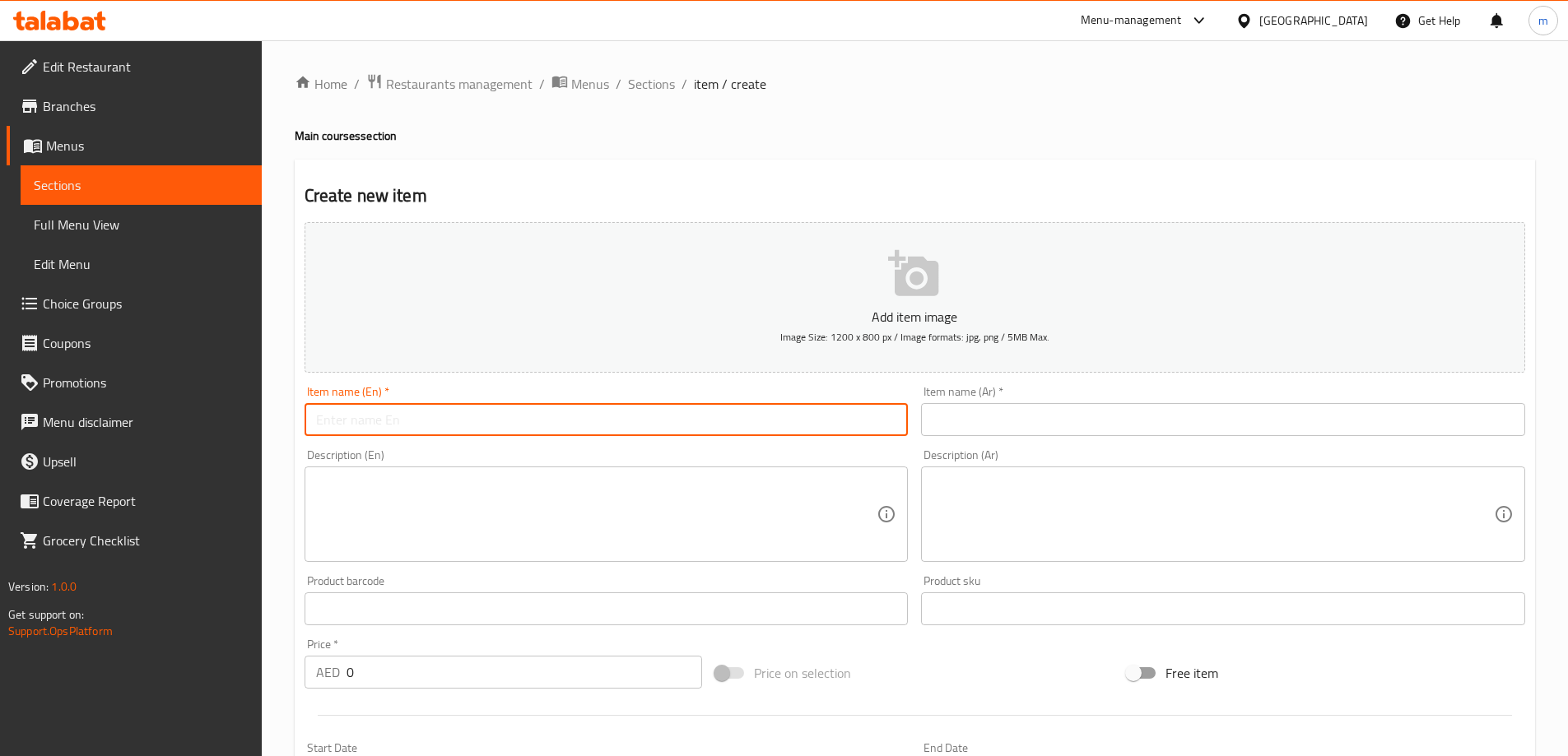
paste input "Kufta Bozbash"
type input "Kufta Bozbash"
click at [1018, 403] on input "text" at bounding box center [1223, 419] width 604 height 33
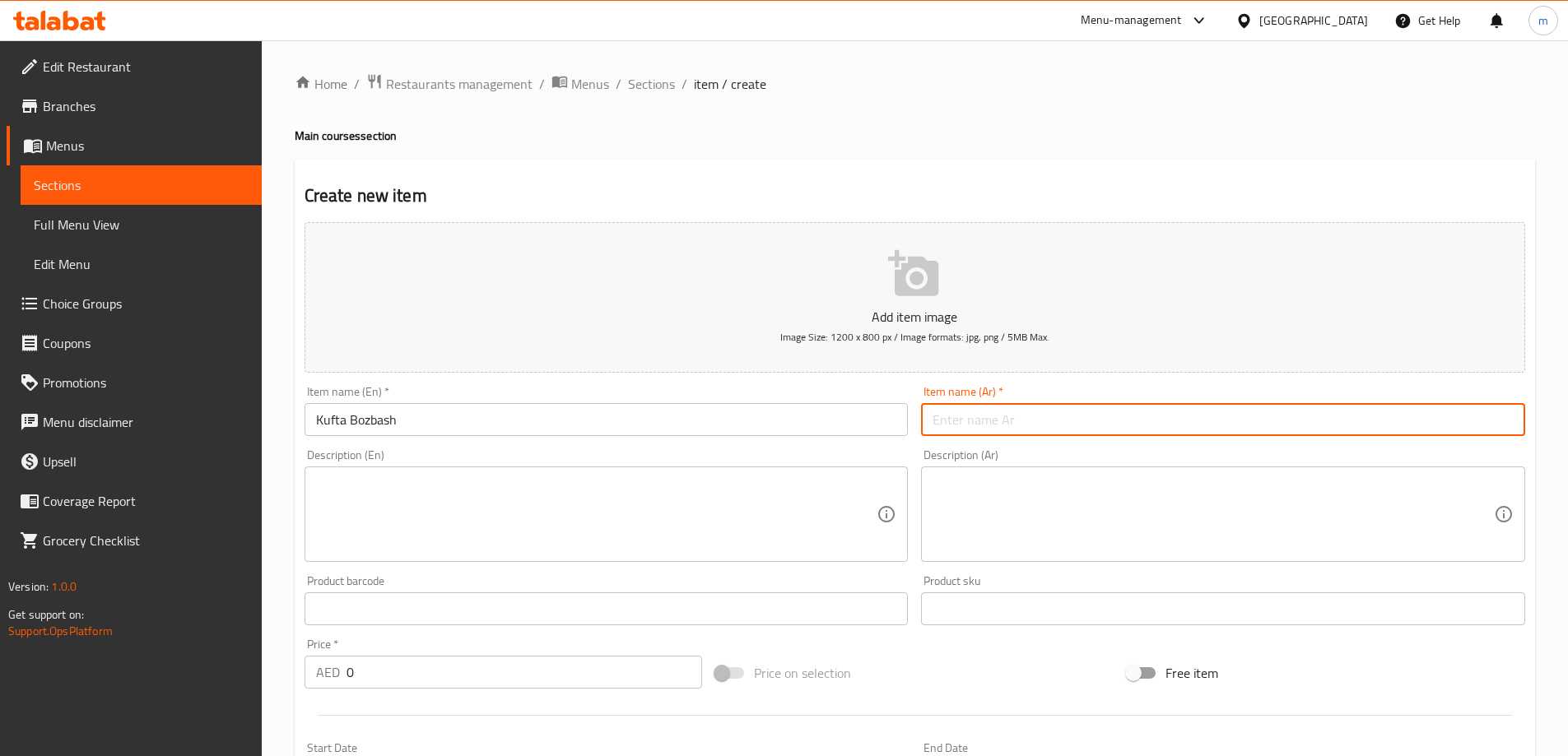
paste input "كفتة بوزباش"
type input "كفتة بوزباش"
click at [708, 583] on div "Product barcode Product barcode" at bounding box center [606, 600] width 604 height 50
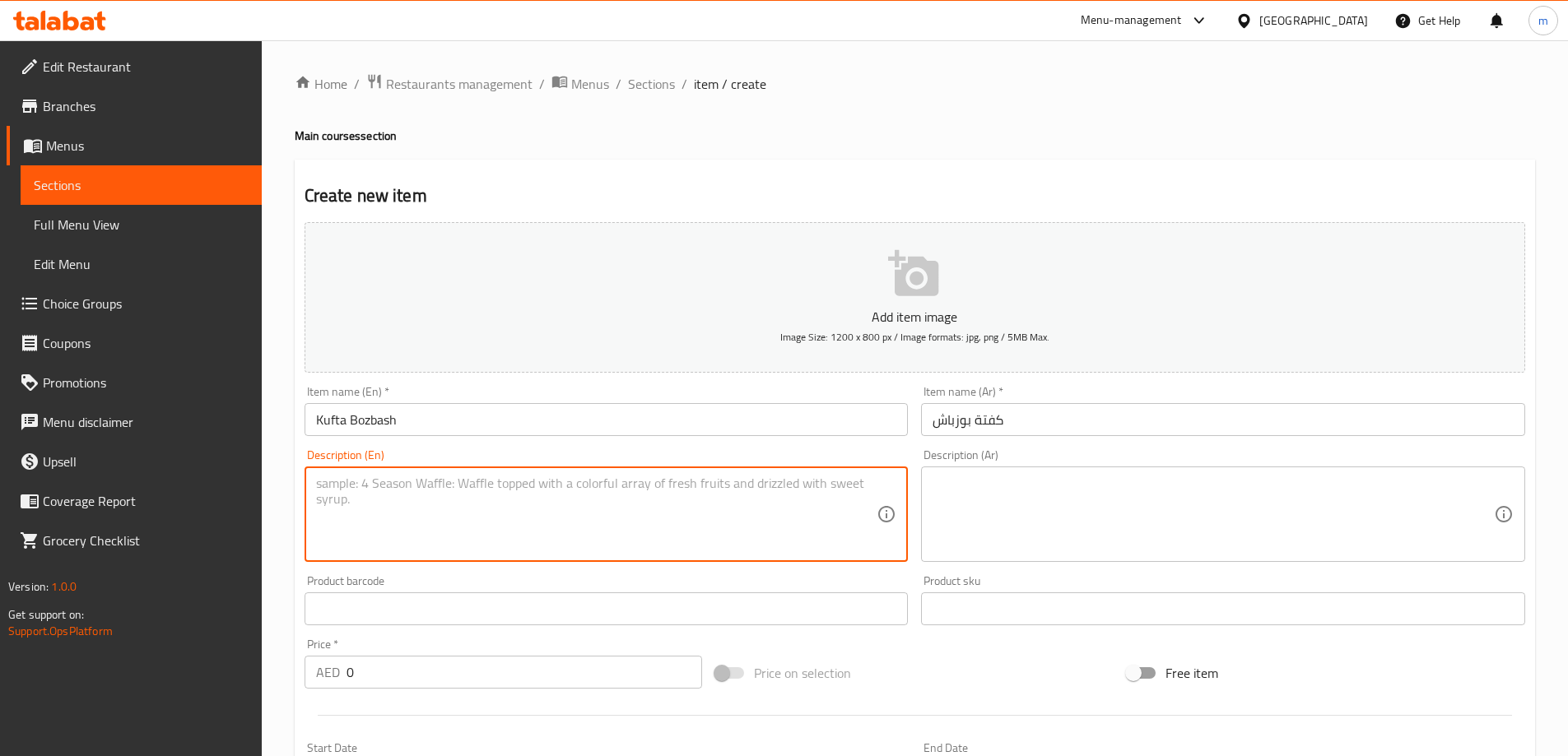
click at [687, 546] on textarea at bounding box center [596, 515] width 562 height 78
paste textarea "Meatball, meat piece, rice, chickpeas & potato. Served with onion and mint."
type textarea "Meatball, meat piece, rice, chickpeas & potato. Served with onion and mint."
click at [1007, 553] on textarea at bounding box center [1213, 515] width 562 height 78
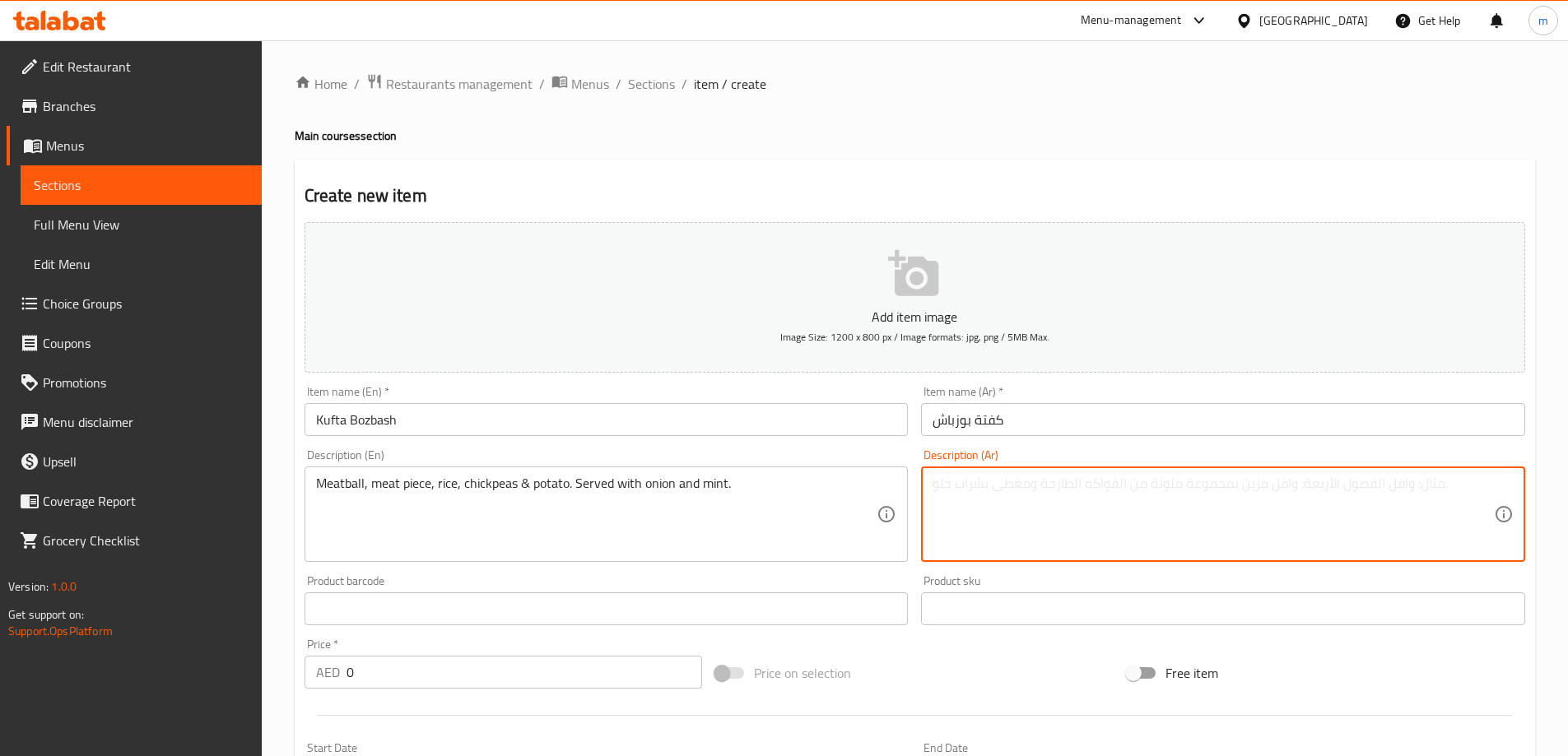
paste textarea "كرات لحم، قطعة لحم، أرز، حمص وبطاطا. تقدم مع البصل والنعناع."
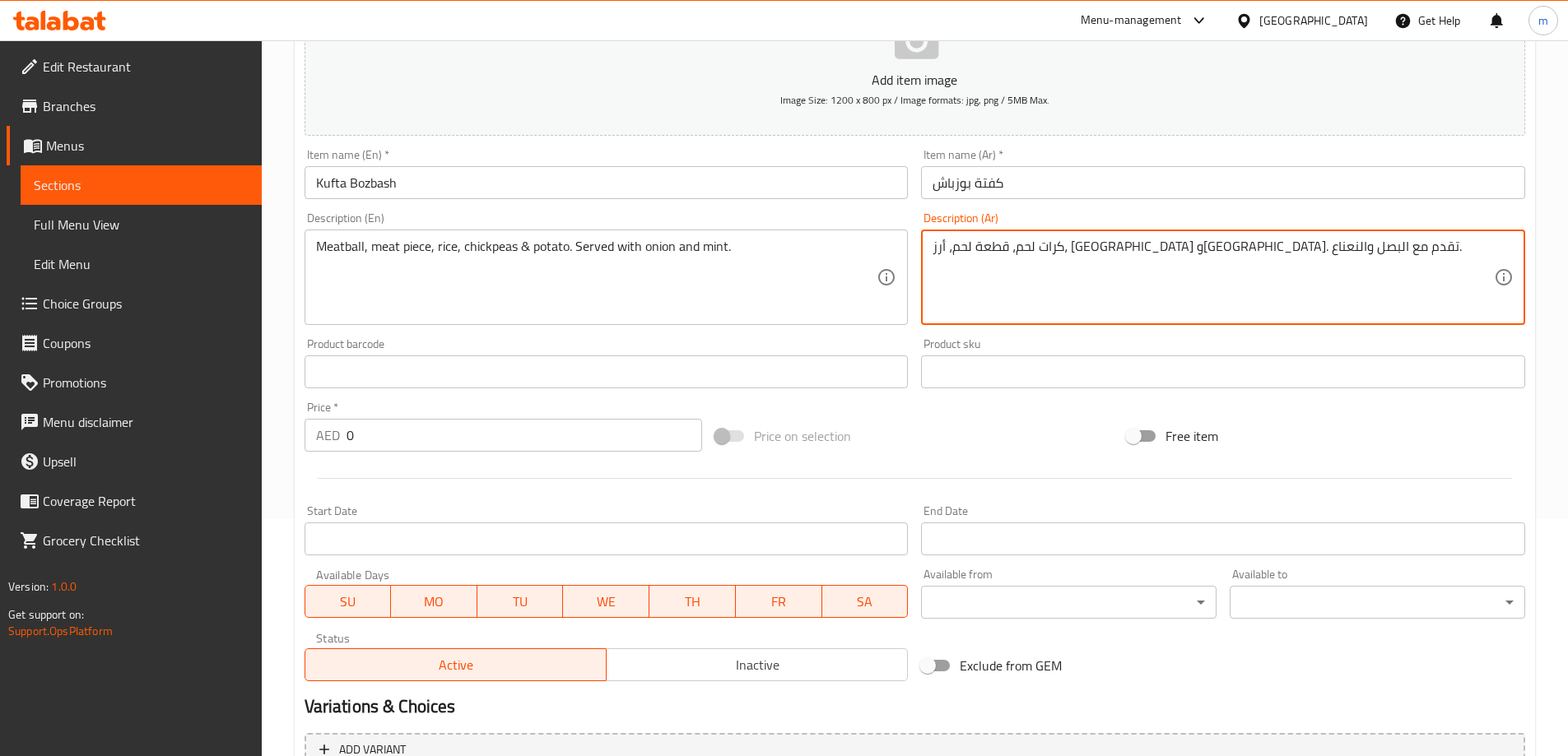
scroll to position [407, 0]
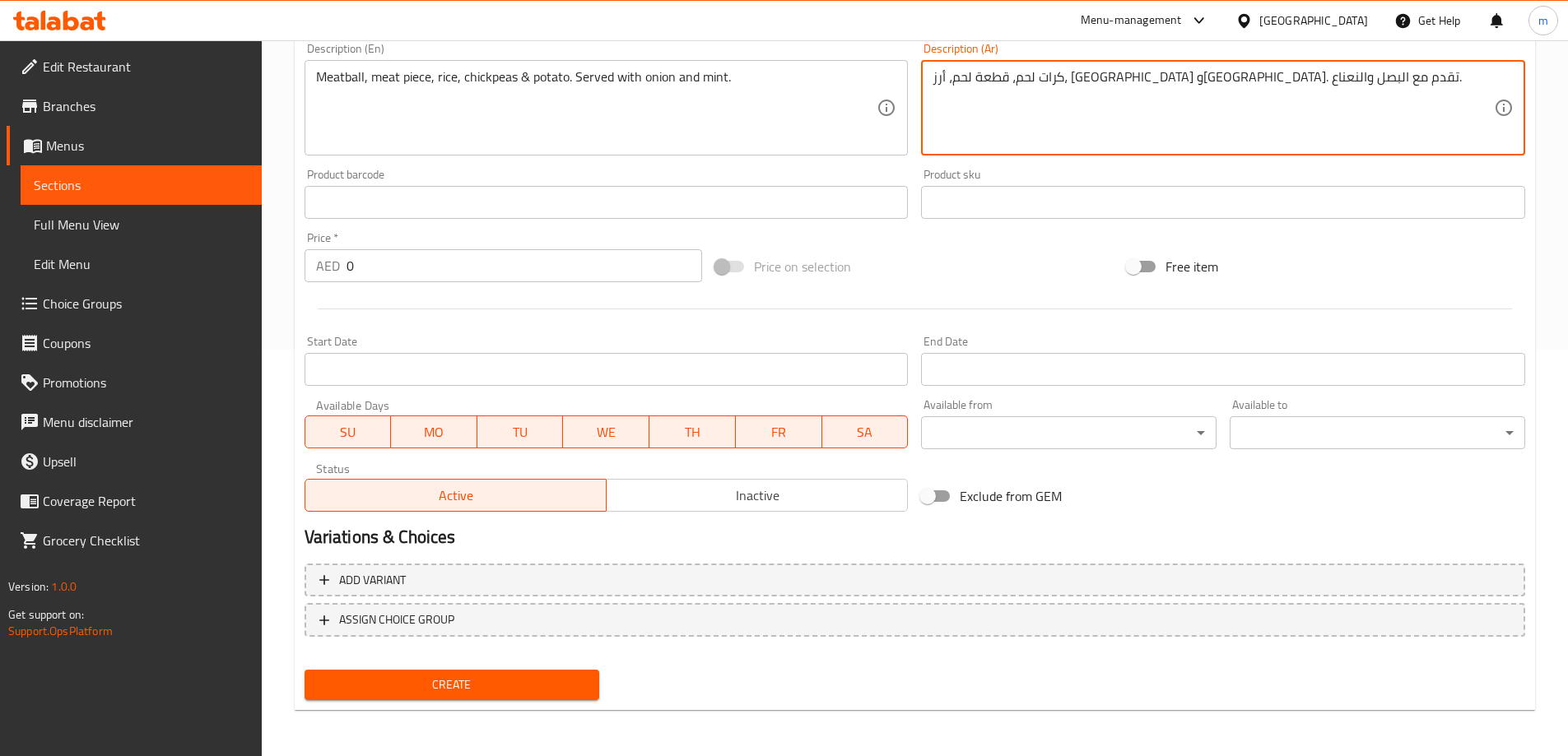
type textarea "كرات لحم، قطعة لحم، أرز، حمص وبطاطا. تقدم مع البصل والنعناع."
click at [620, 561] on div "Add variant ASSIGN CHOICE GROUP" at bounding box center [914, 610] width 1234 height 107
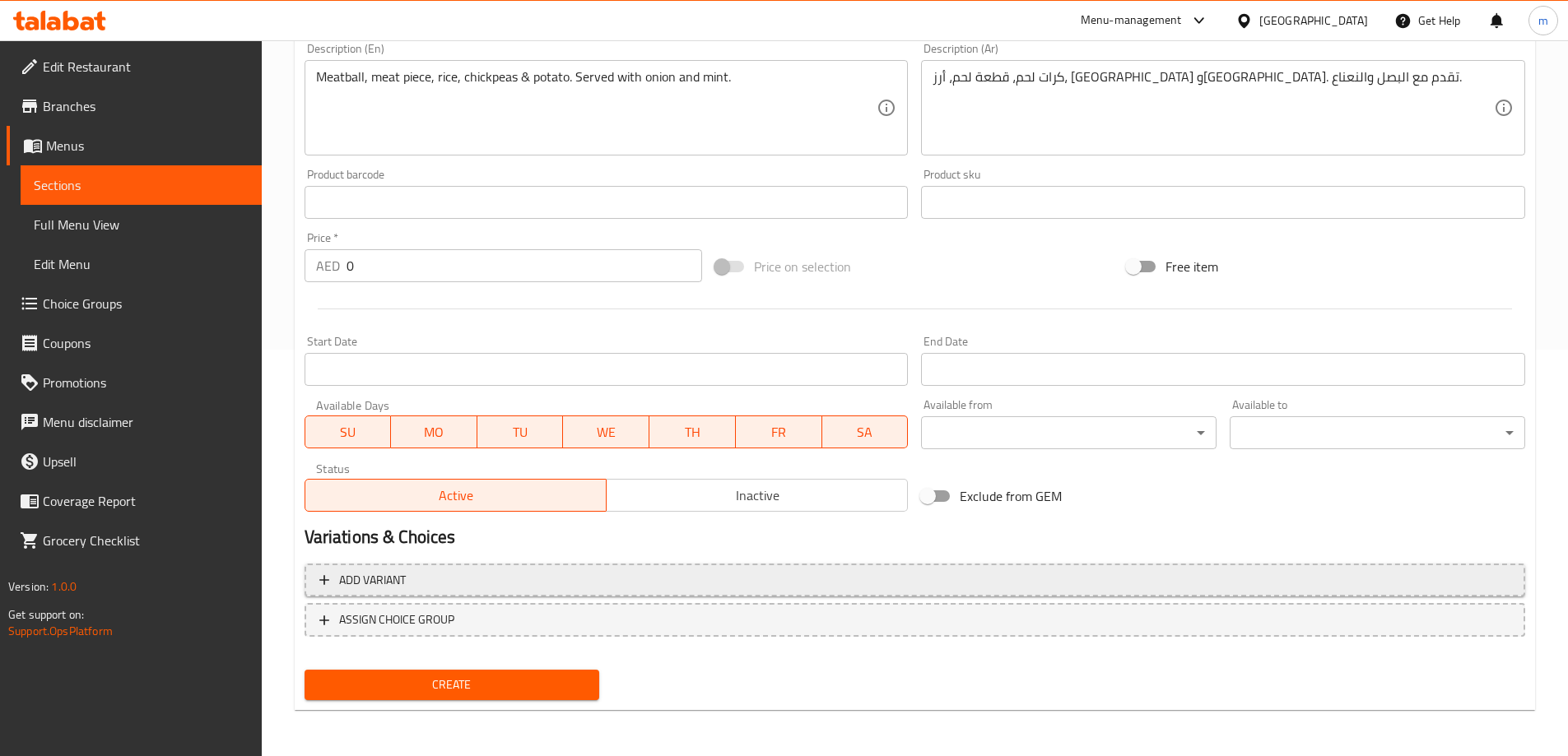
click at [605, 571] on span "Add variant" at bounding box center [914, 580] width 1191 height 20
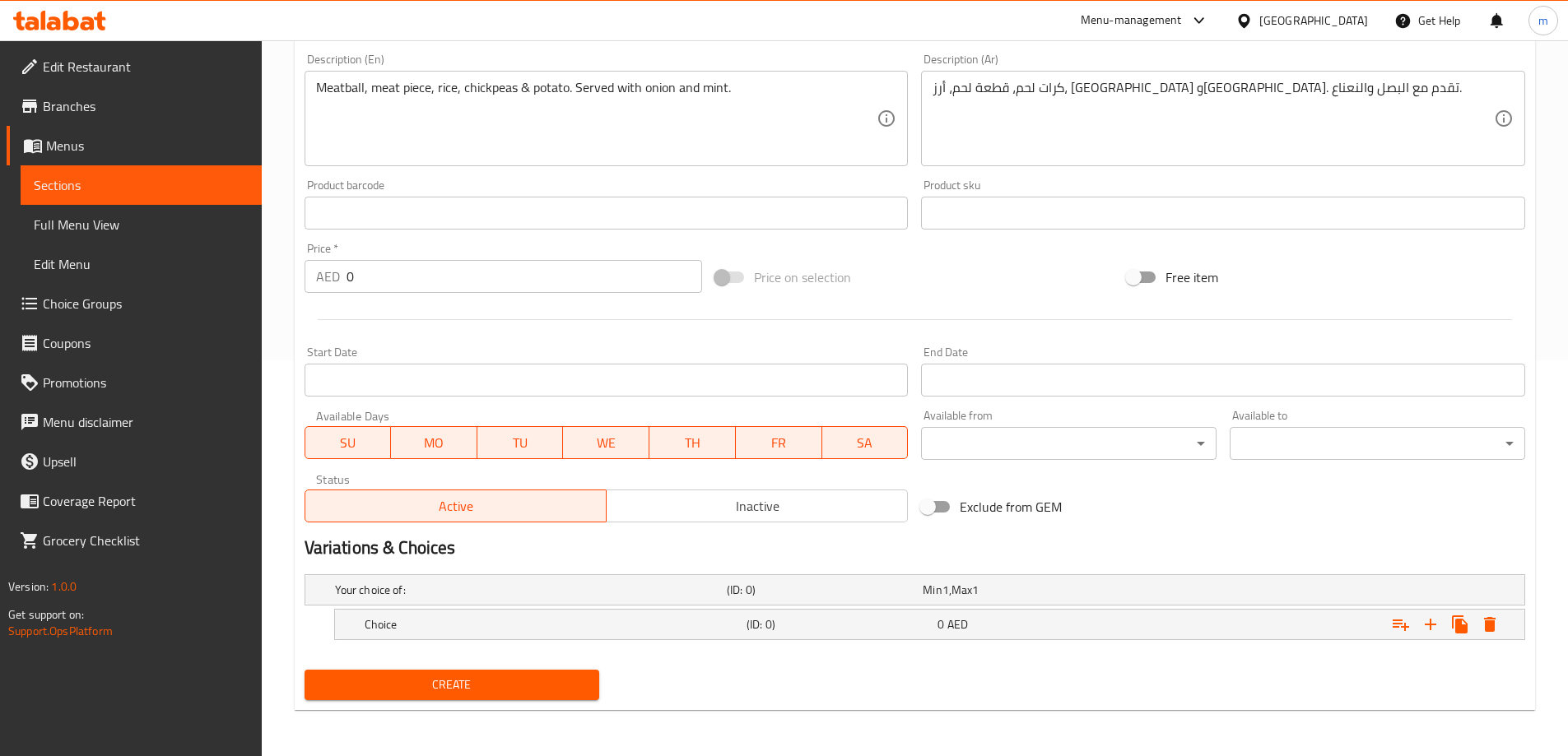
scroll to position [396, 0]
click at [1421, 619] on icon "Expand" at bounding box center [1431, 624] width 19 height 19
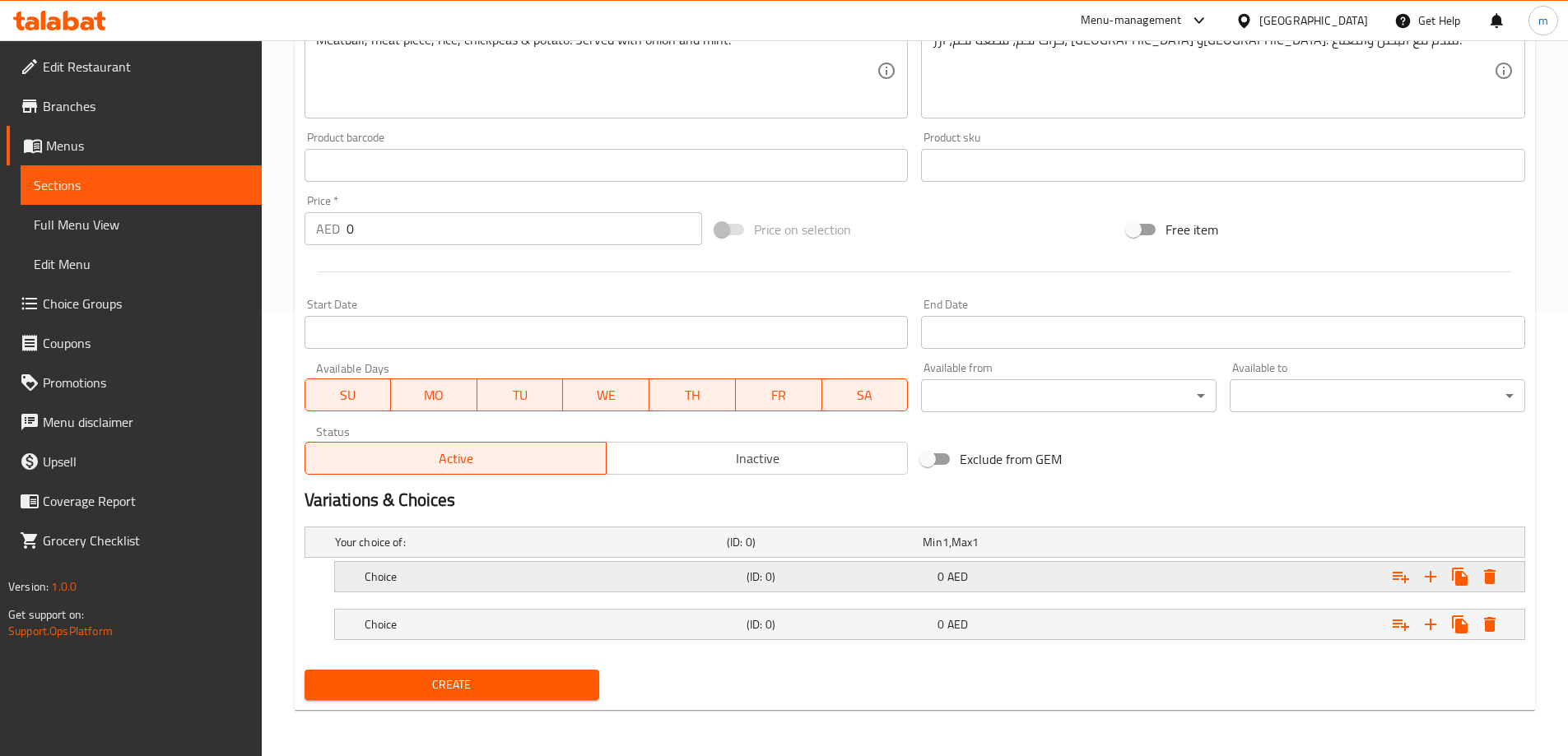
click at [517, 570] on h5 "Choice" at bounding box center [552, 577] width 375 height 17
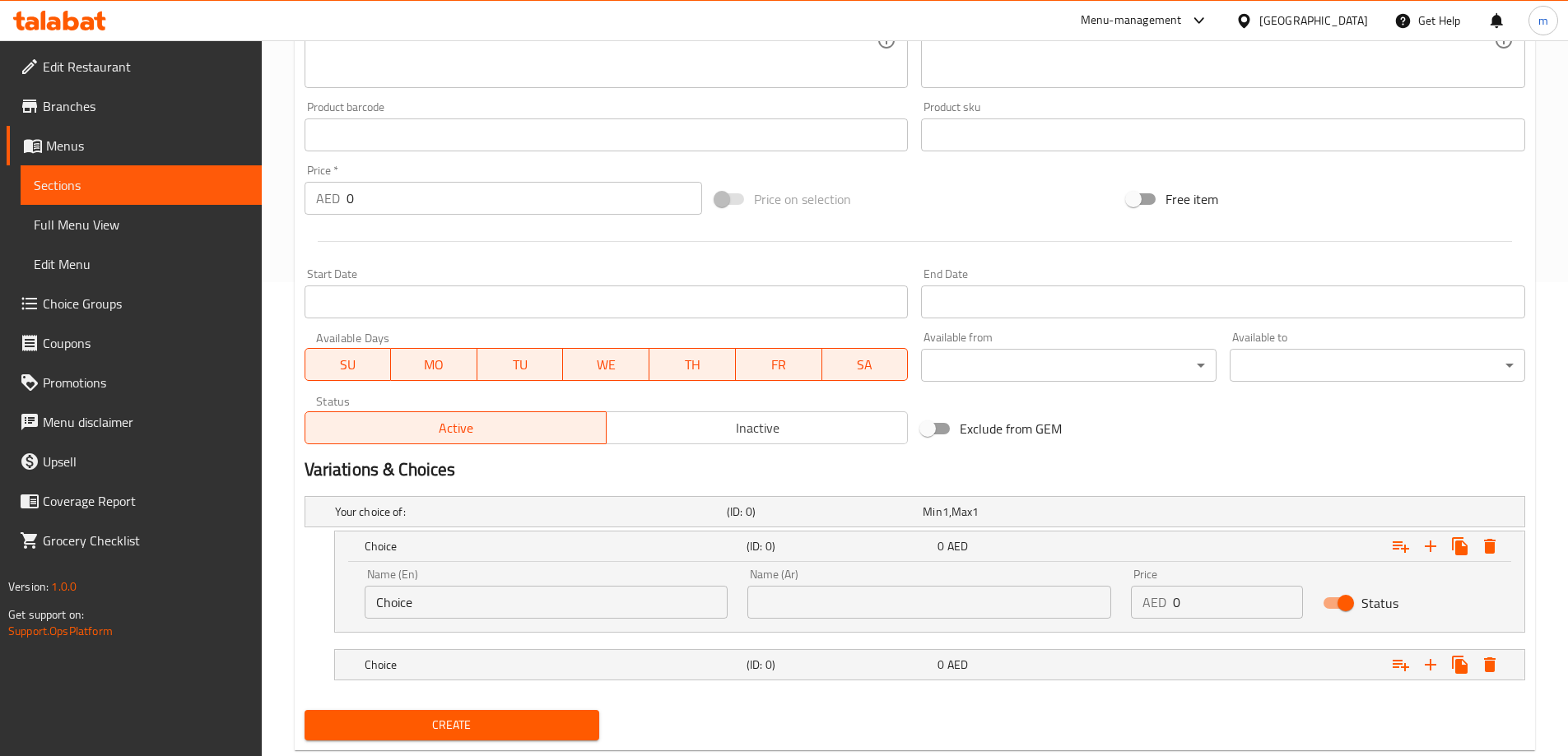
scroll to position [492, 0]
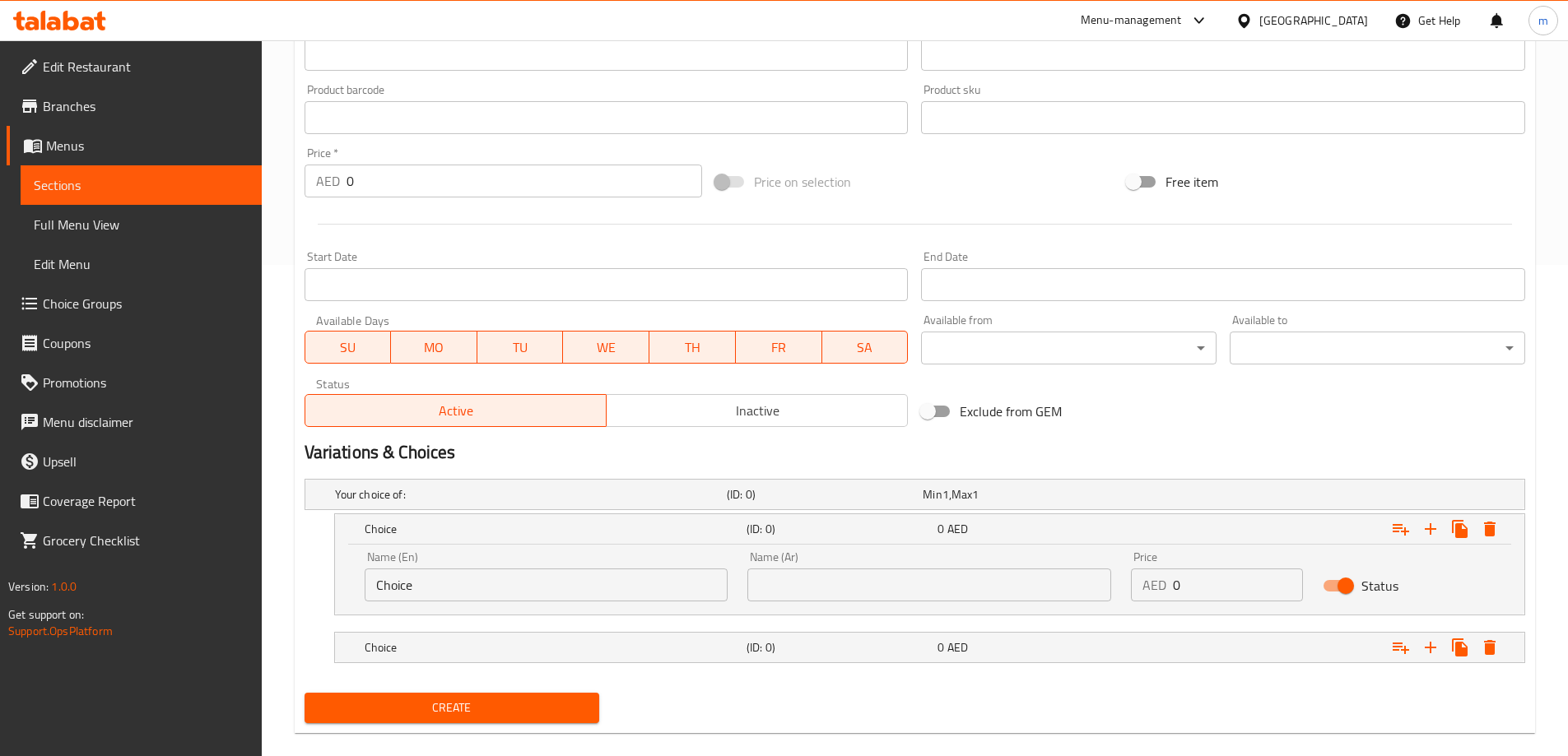
click at [516, 588] on input "Choice" at bounding box center [546, 584] width 363 height 33
paste input "medium"
click at [516, 588] on input "medium" at bounding box center [546, 584] width 363 height 33
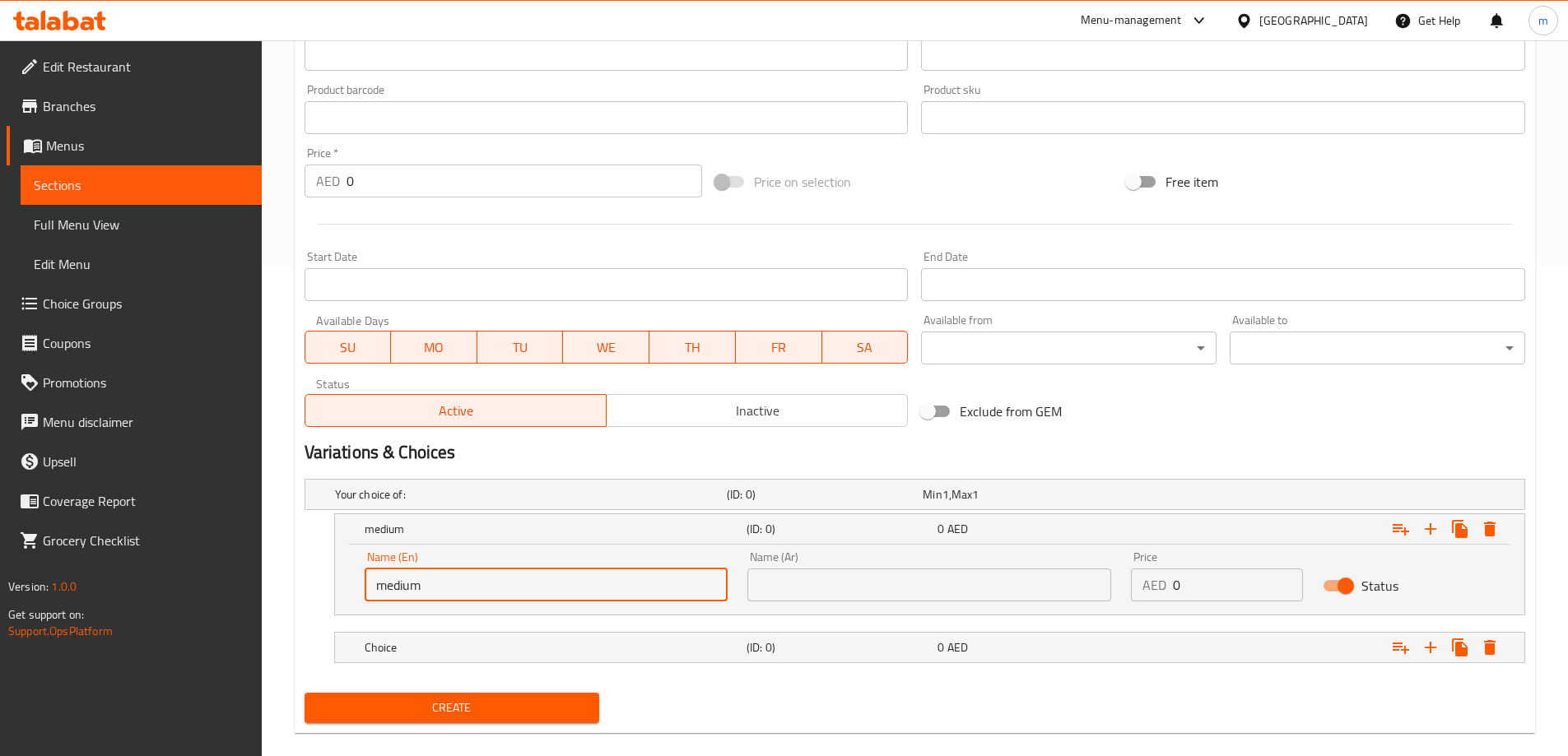
click at [516, 588] on input "medium" at bounding box center [546, 584] width 363 height 33
type input "Medium"
click at [887, 595] on input "text" at bounding box center [929, 584] width 363 height 33
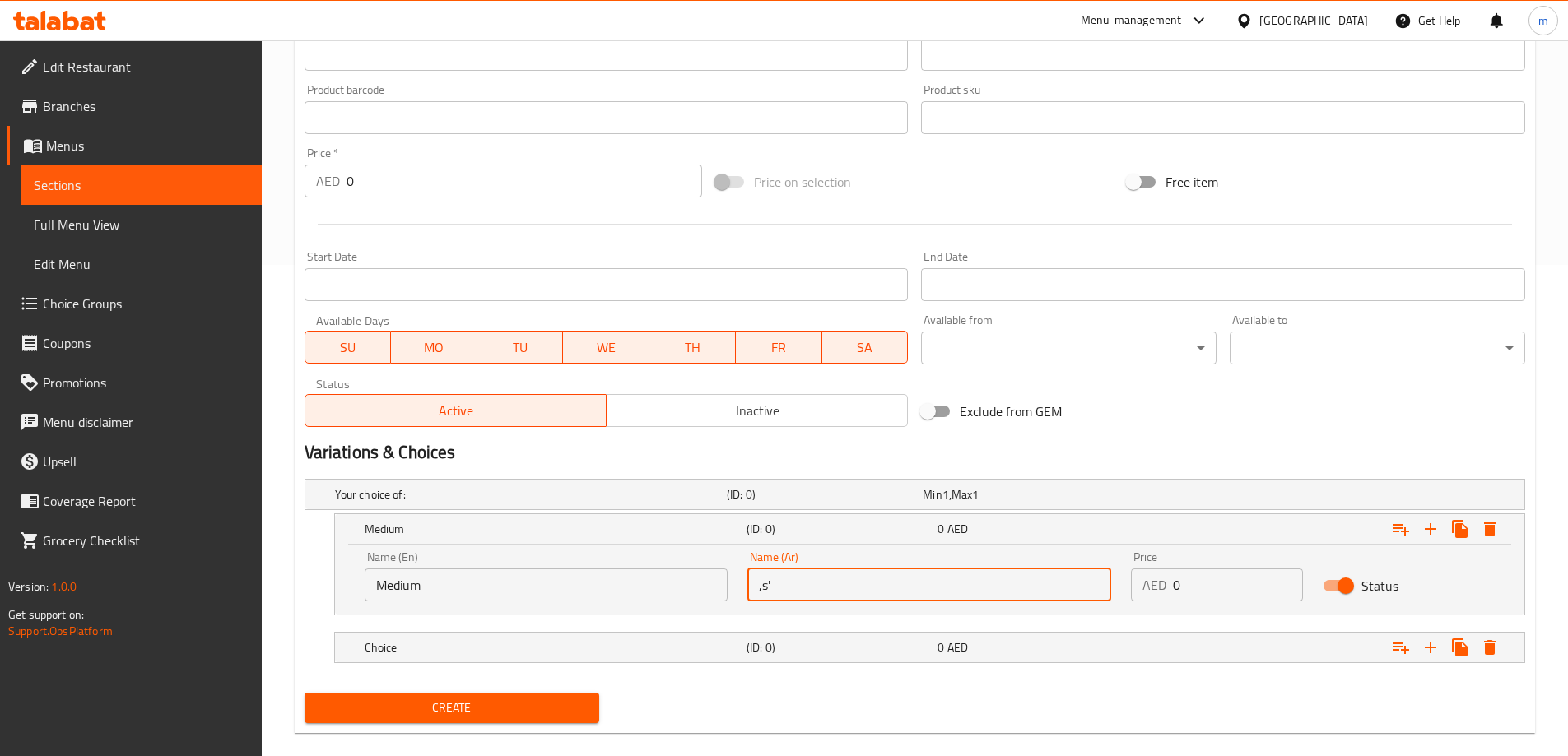
type input "ة"
type input "وسط"
click at [613, 645] on h5 "Choice" at bounding box center [552, 647] width 375 height 17
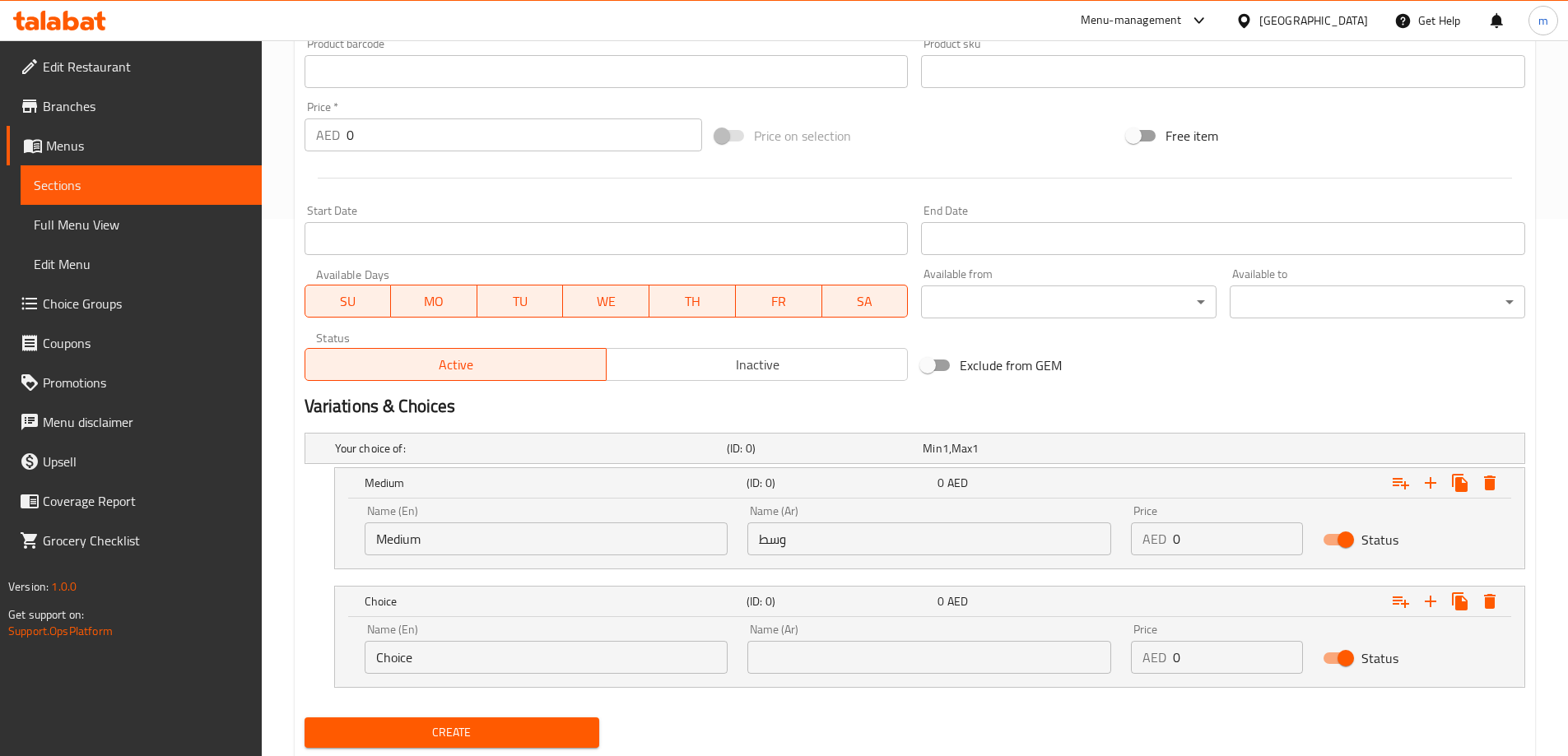
scroll to position [584, 0]
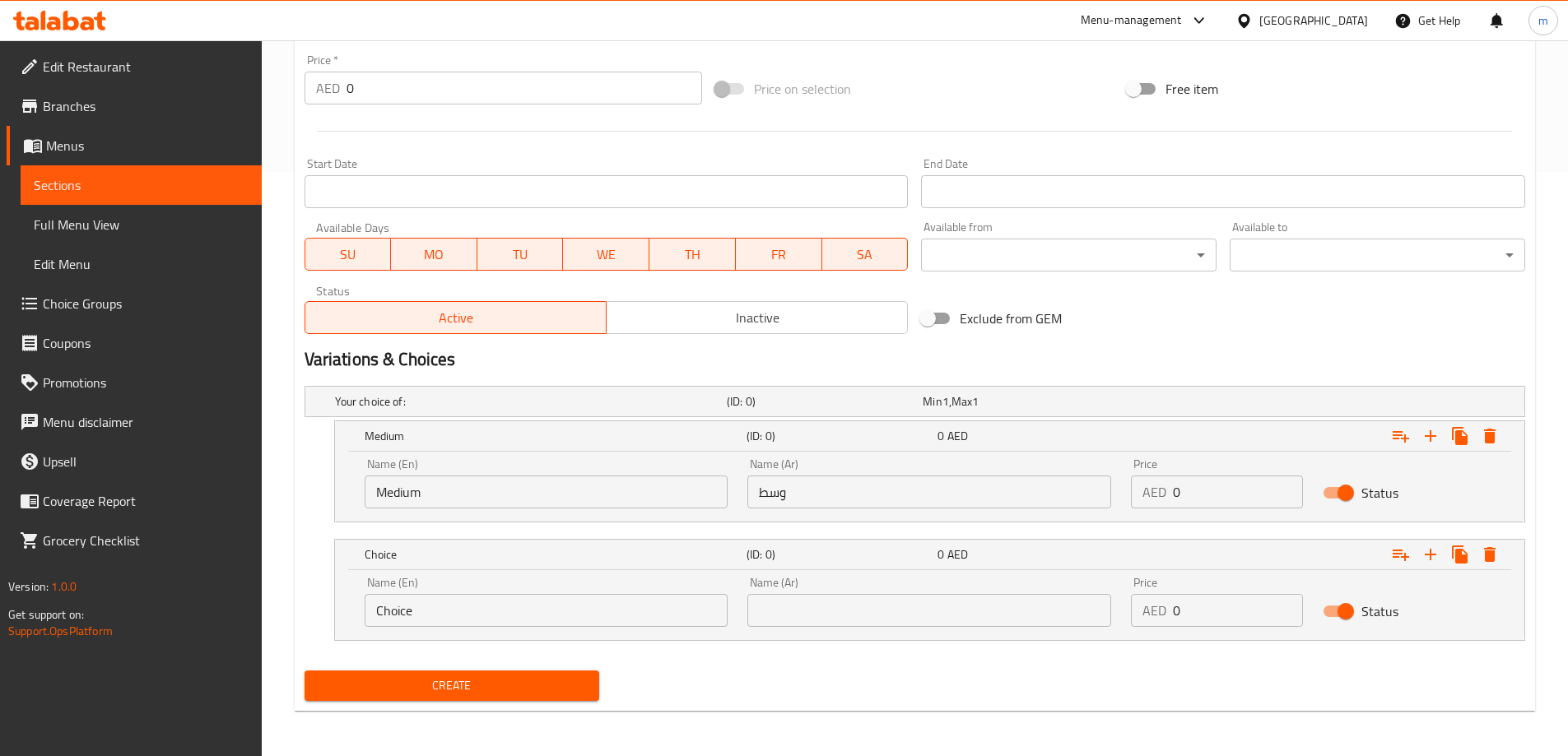
click at [495, 606] on input "Choice" at bounding box center [546, 610] width 363 height 33
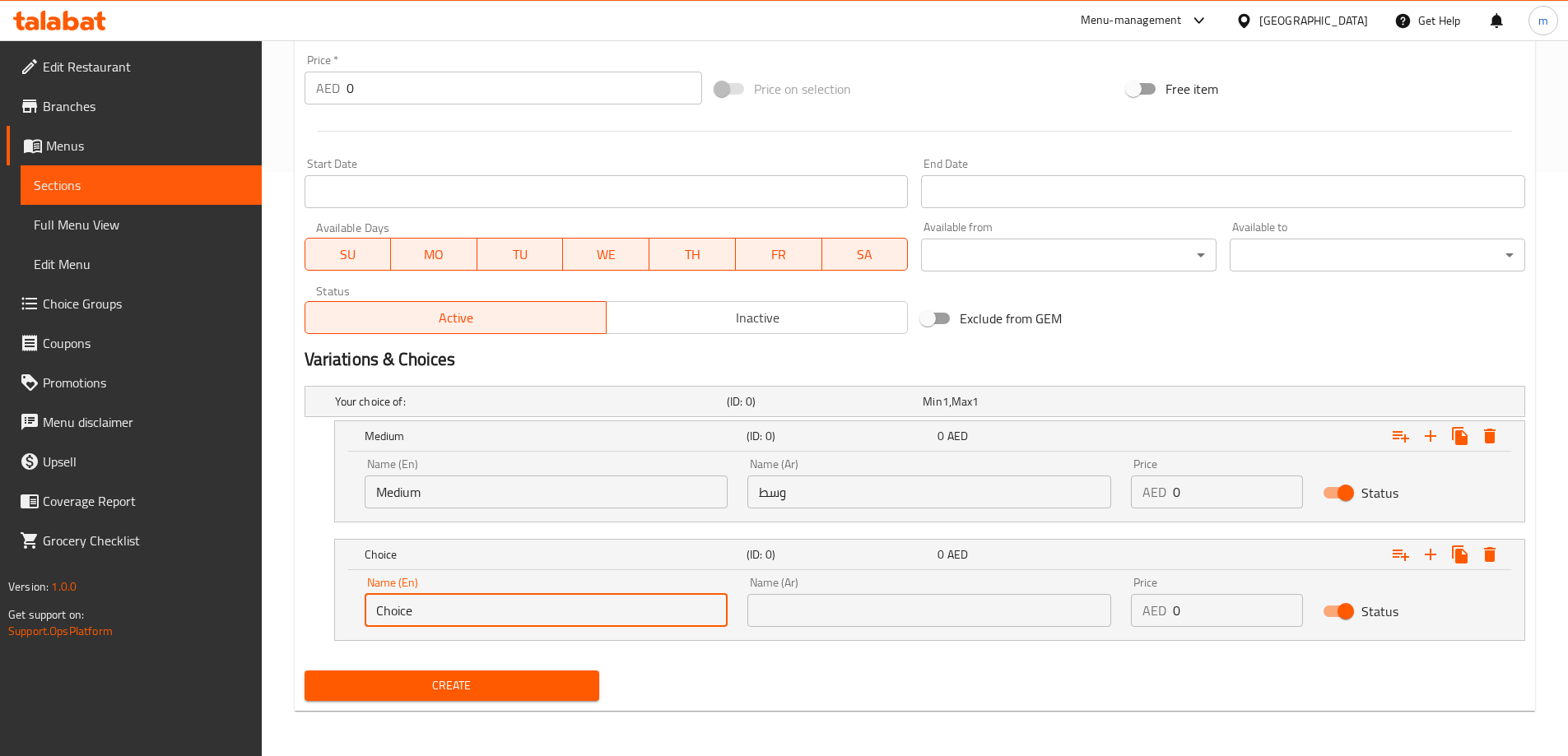
click at [495, 606] on input "Choice" at bounding box center [546, 610] width 363 height 33
paste input "larg"
type input "large"
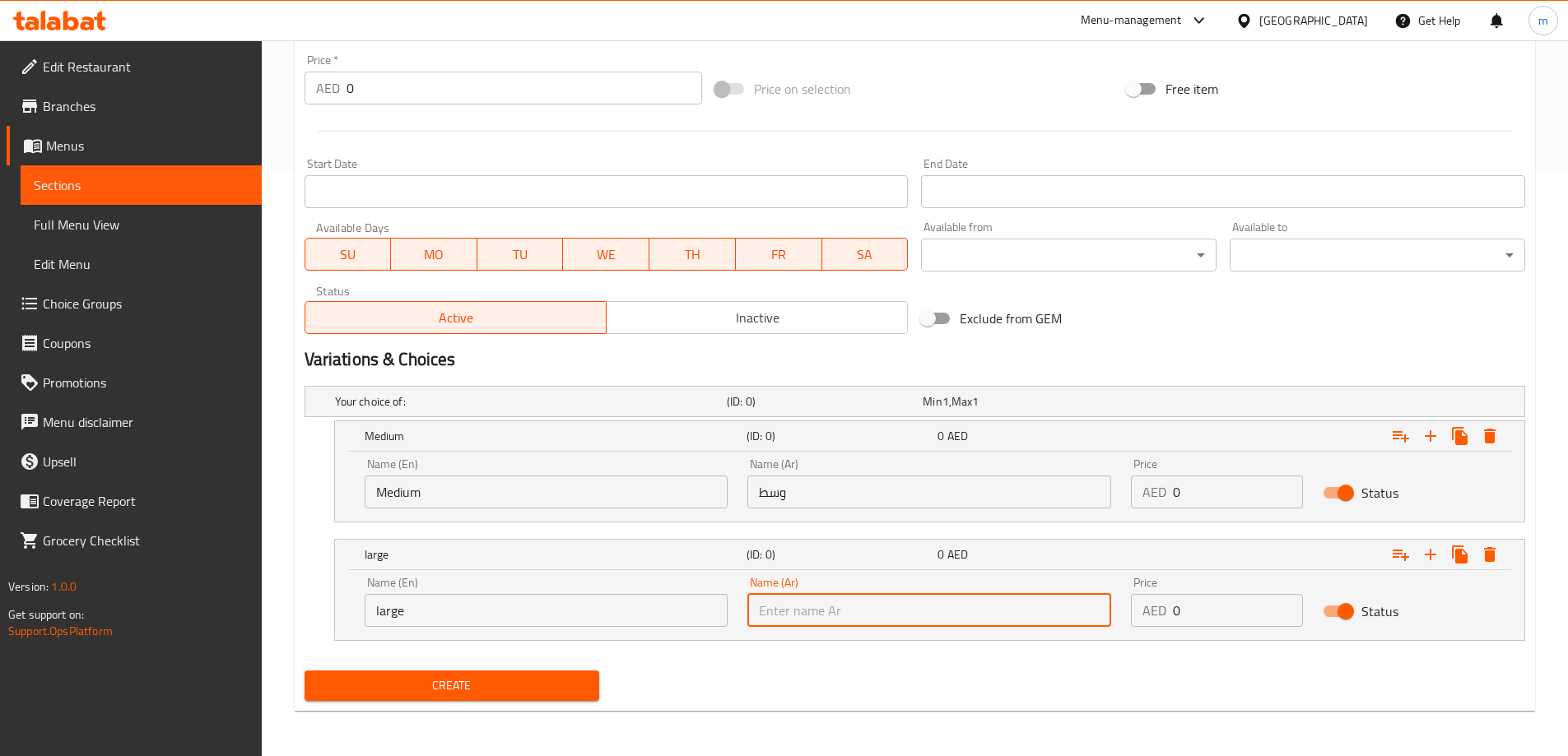
click at [838, 612] on input "text" at bounding box center [929, 610] width 363 height 33
type input "كبير"
click at [660, 624] on input "large" at bounding box center [546, 610] width 363 height 33
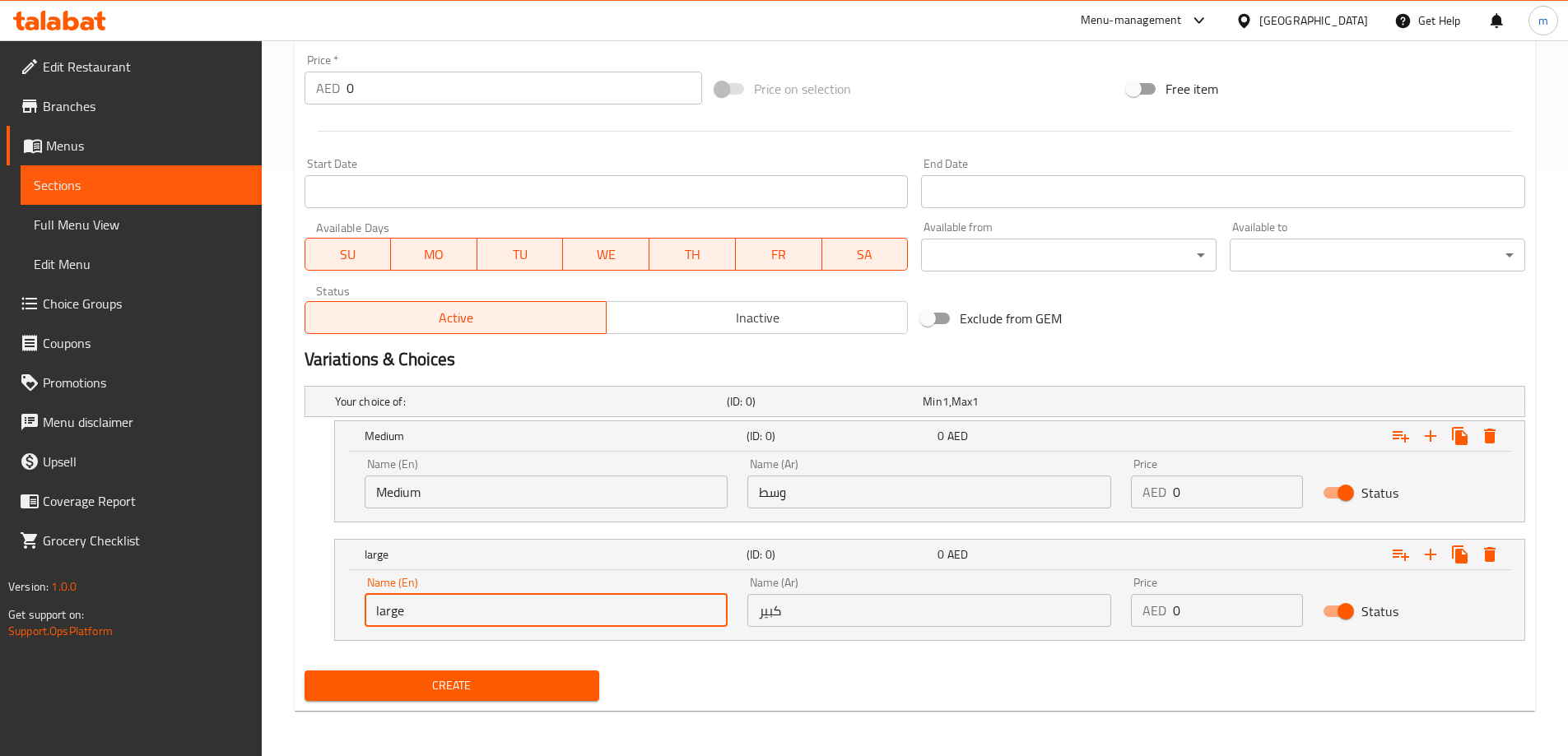
click at [621, 611] on input "large" at bounding box center [546, 610] width 363 height 33
type input "Large"
click at [800, 606] on input "كبير" at bounding box center [929, 610] width 363 height 33
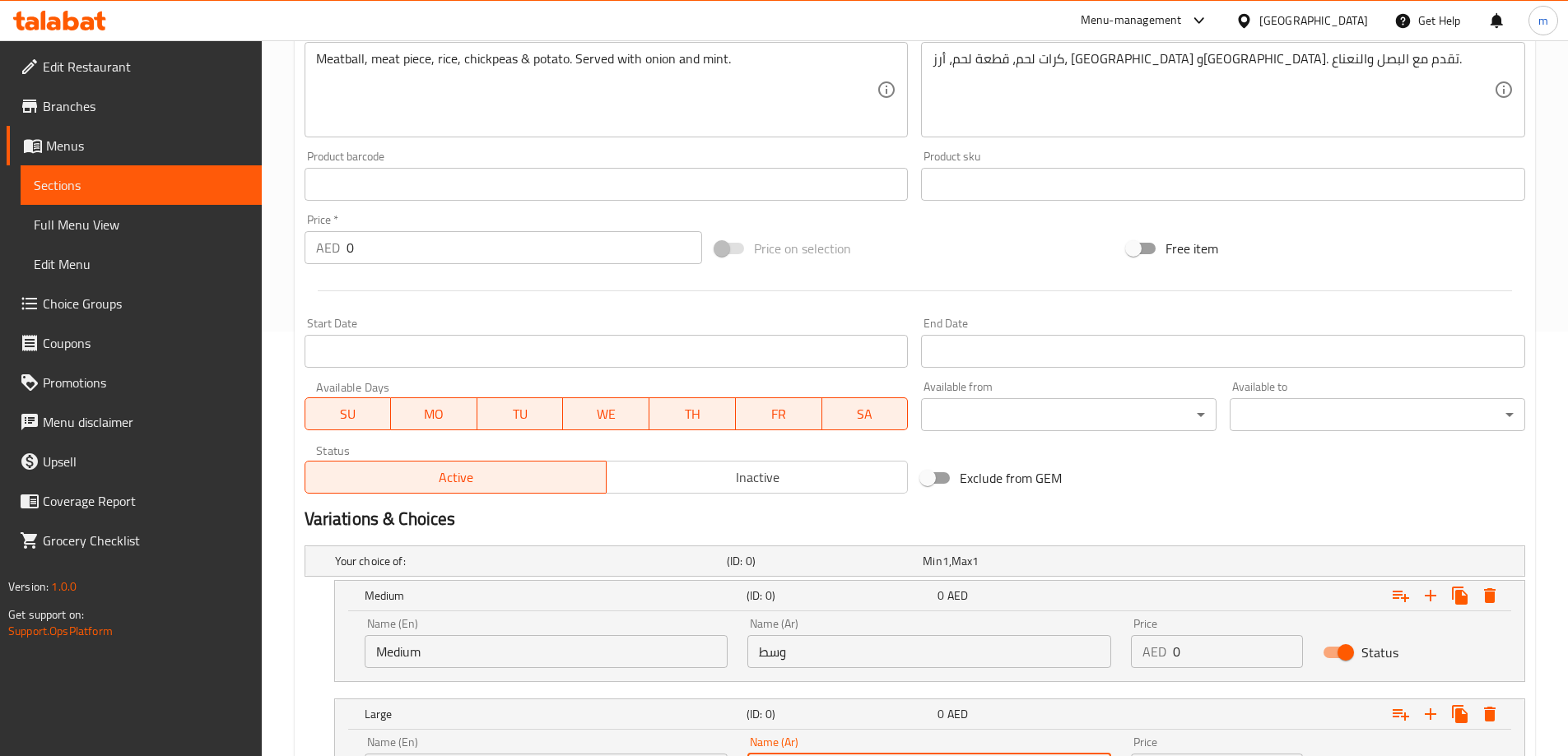
scroll to position [502, 0]
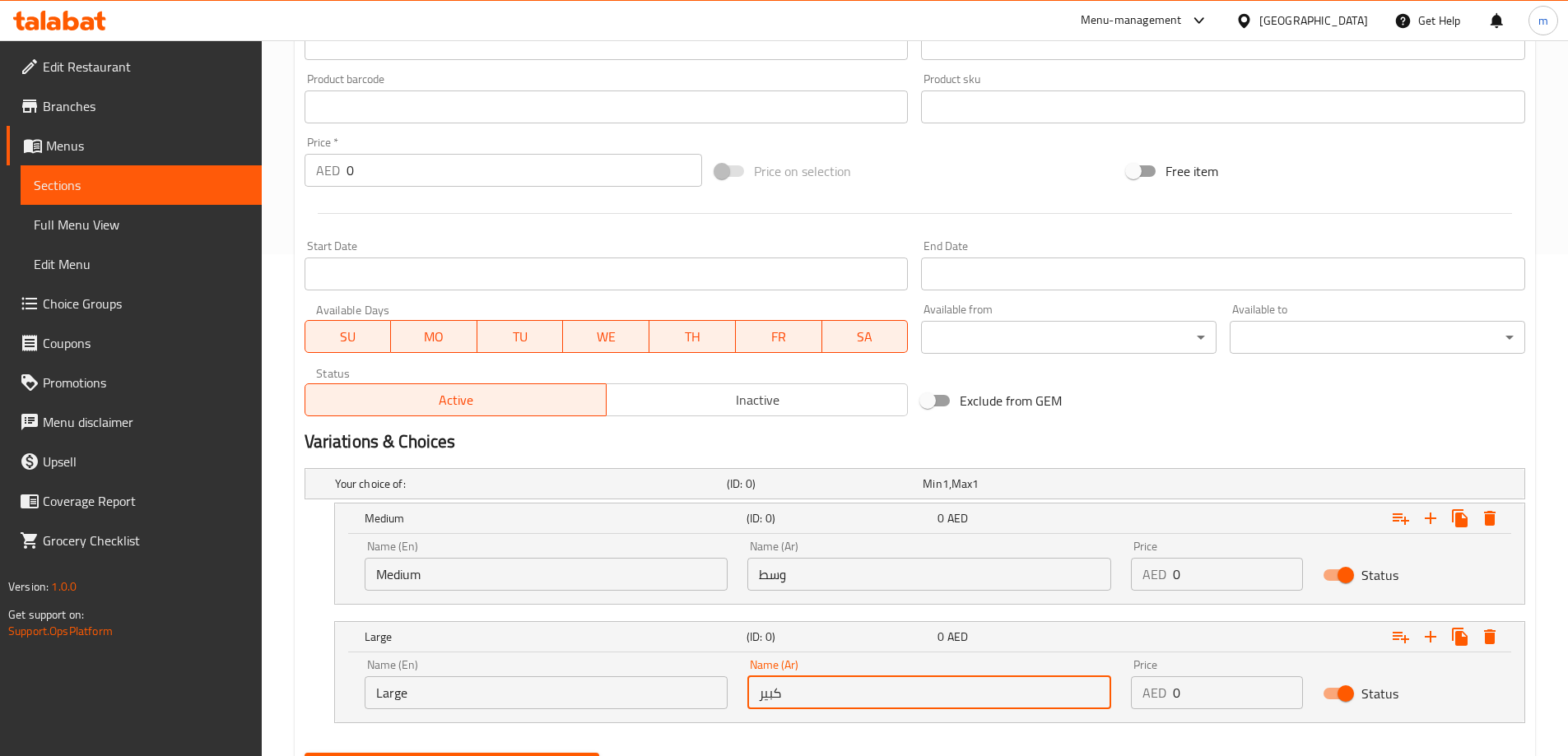
click at [1199, 574] on input "0" at bounding box center [1237, 574] width 130 height 33
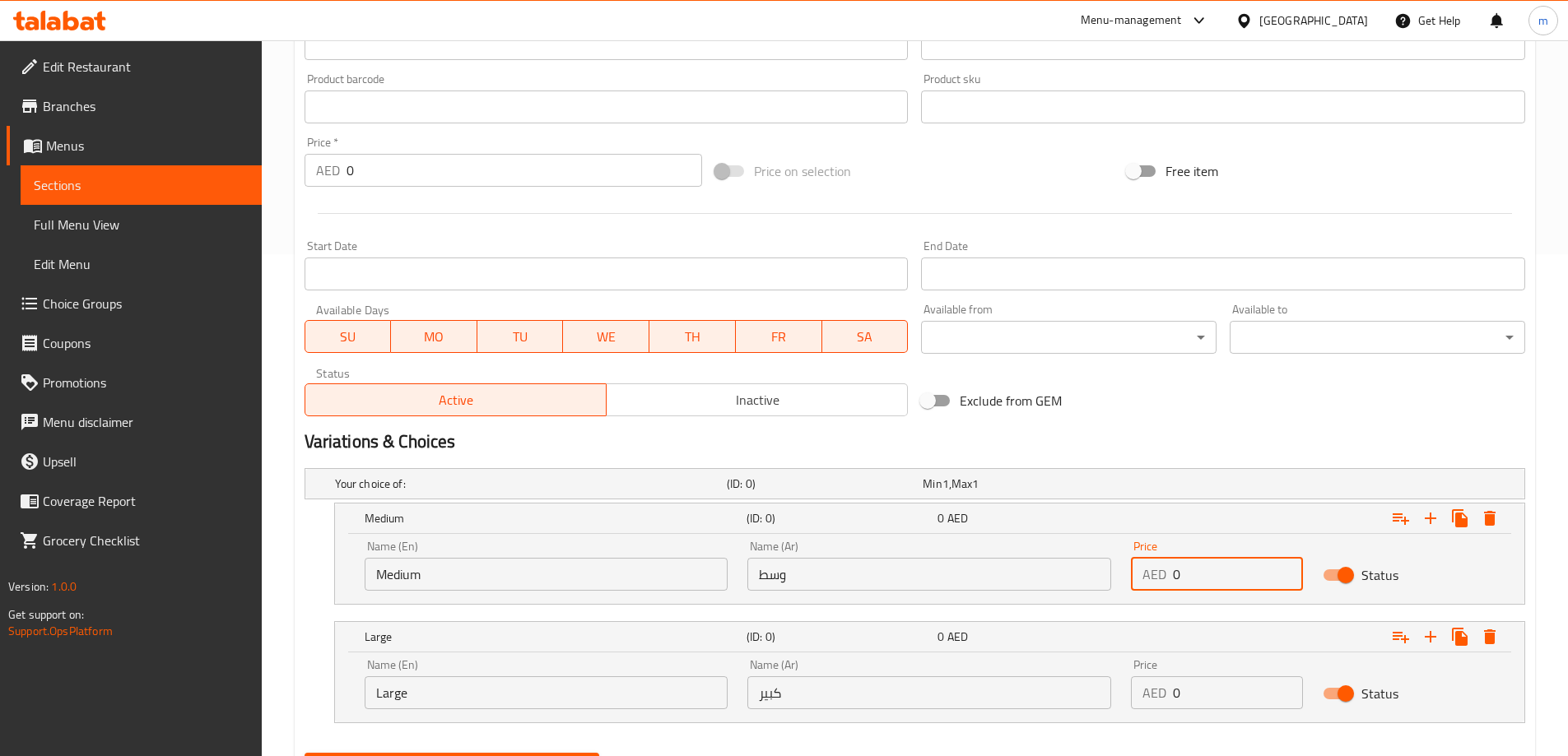
click at [1199, 574] on input "0" at bounding box center [1237, 574] width 130 height 33
paste input "74"
click at [1199, 574] on input "074" at bounding box center [1237, 574] width 130 height 33
click at [1183, 577] on input "074" at bounding box center [1237, 574] width 130 height 33
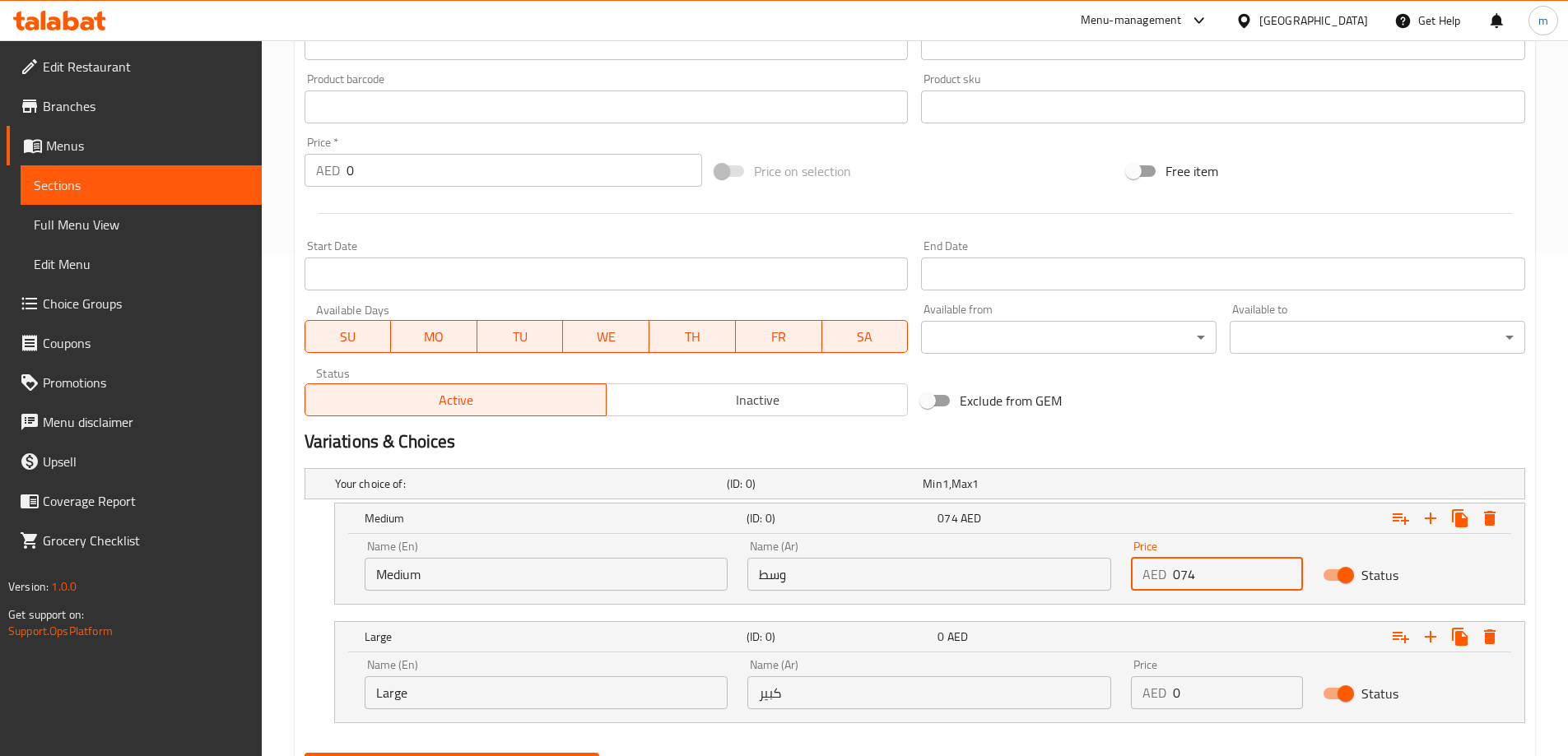
click at [1183, 577] on input "074" at bounding box center [1237, 574] width 130 height 33
paste input "number"
type input "74"
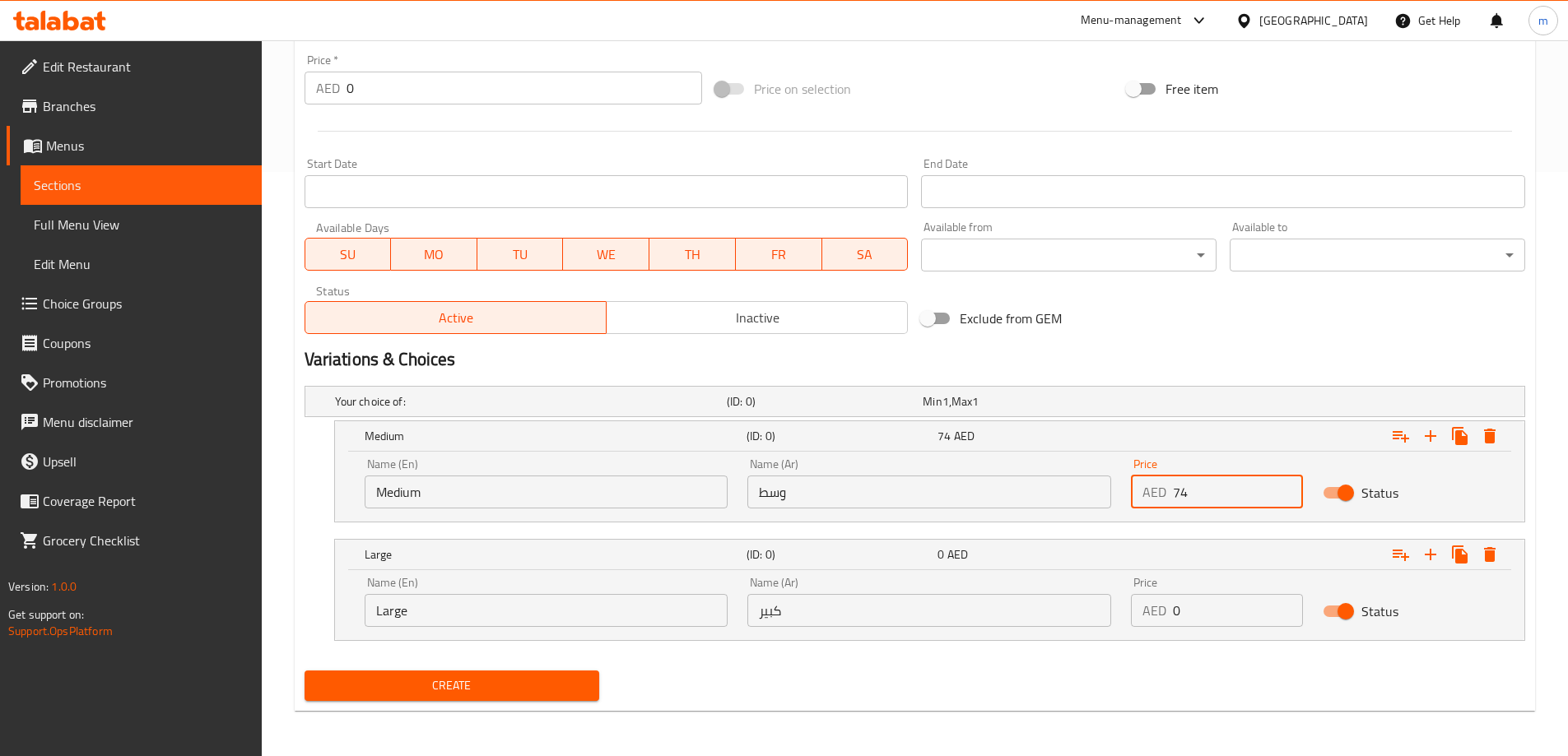
scroll to position [585, 0]
click at [1186, 630] on div "Price AED 0 Price" at bounding box center [1217, 600] width 192 height 70
click at [1198, 613] on input "0" at bounding box center [1237, 609] width 130 height 33
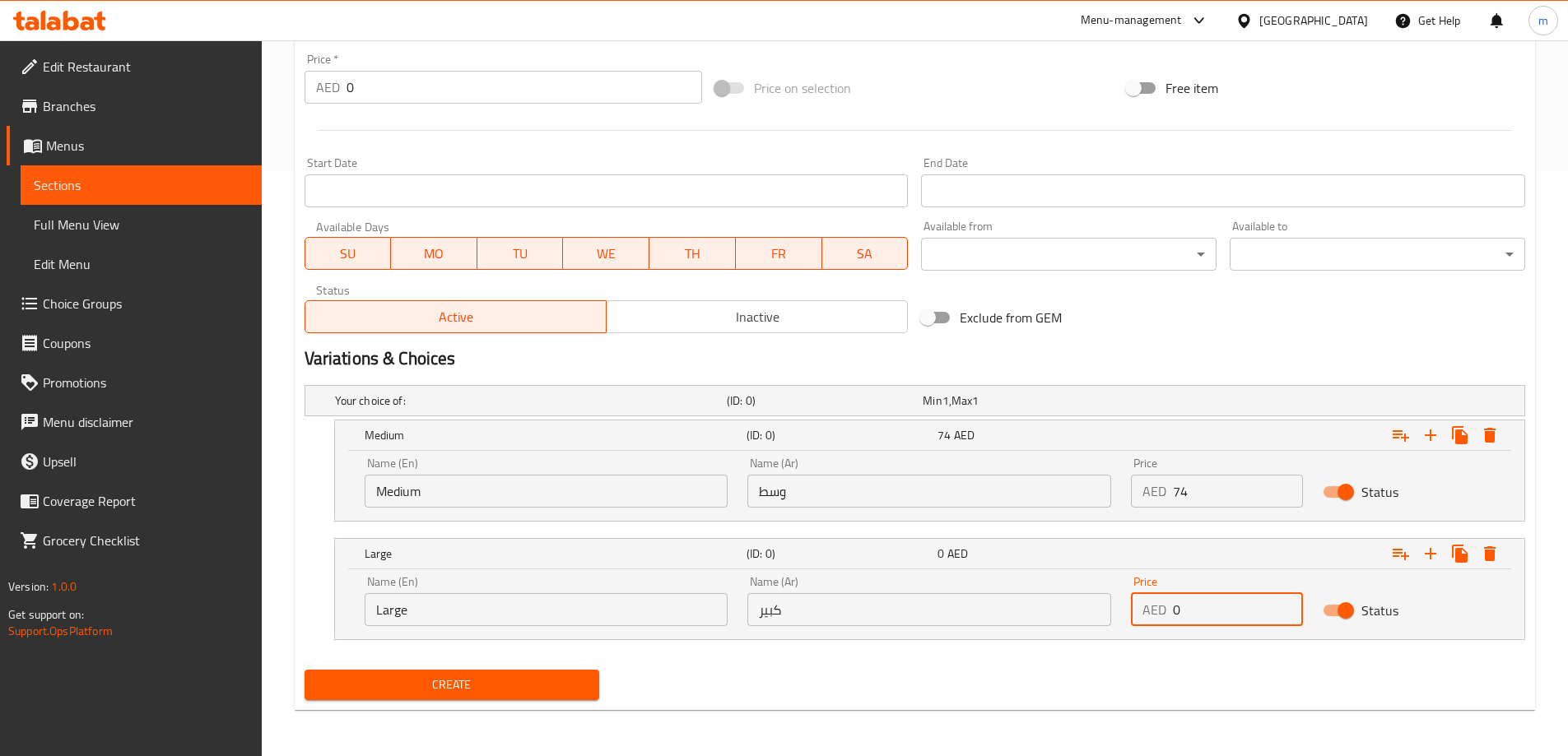
click at [1198, 613] on input "0" at bounding box center [1237, 609] width 130 height 33
paste input "84"
type input "84"
click at [462, 672] on button "Create" at bounding box center [452, 685] width 295 height 30
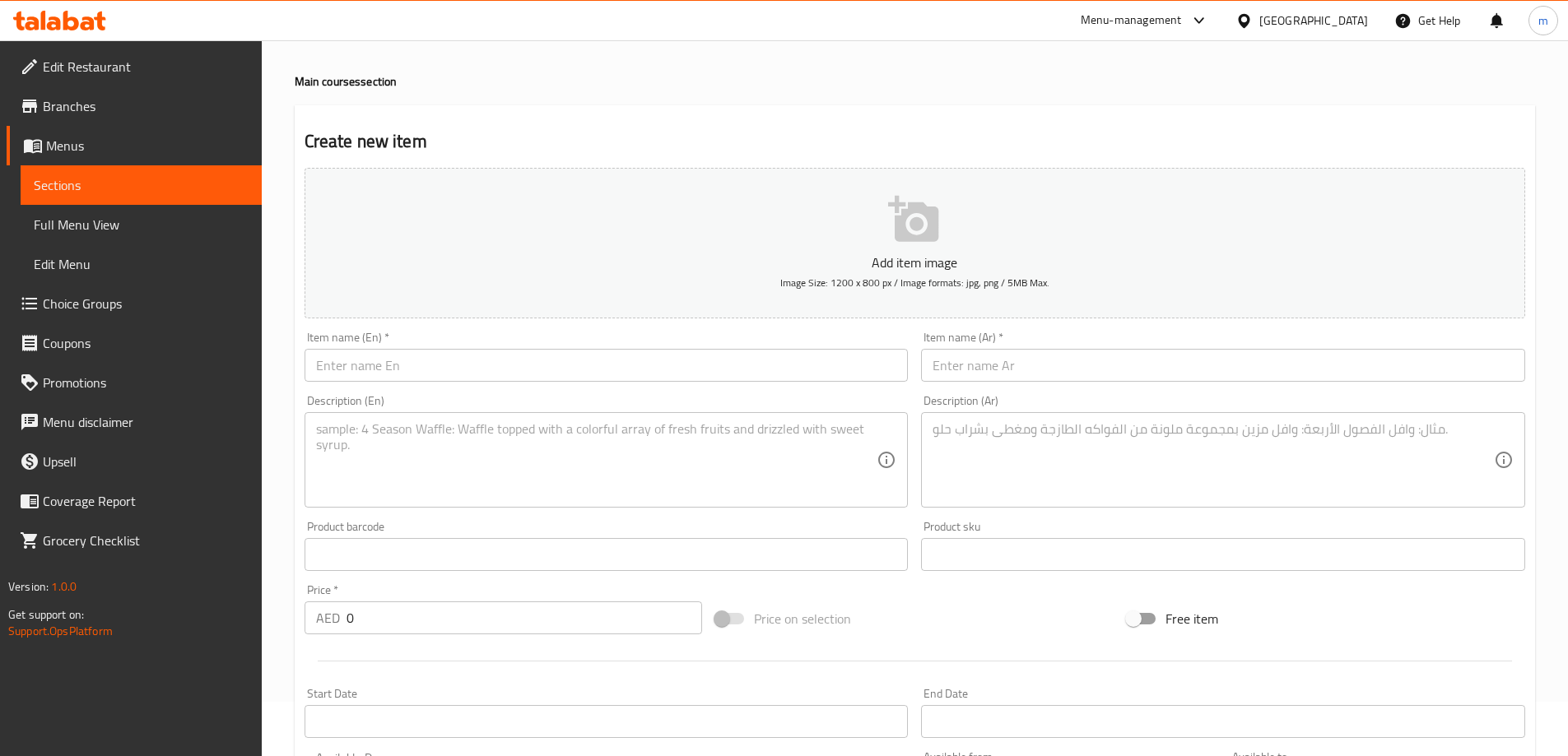
scroll to position [0, 0]
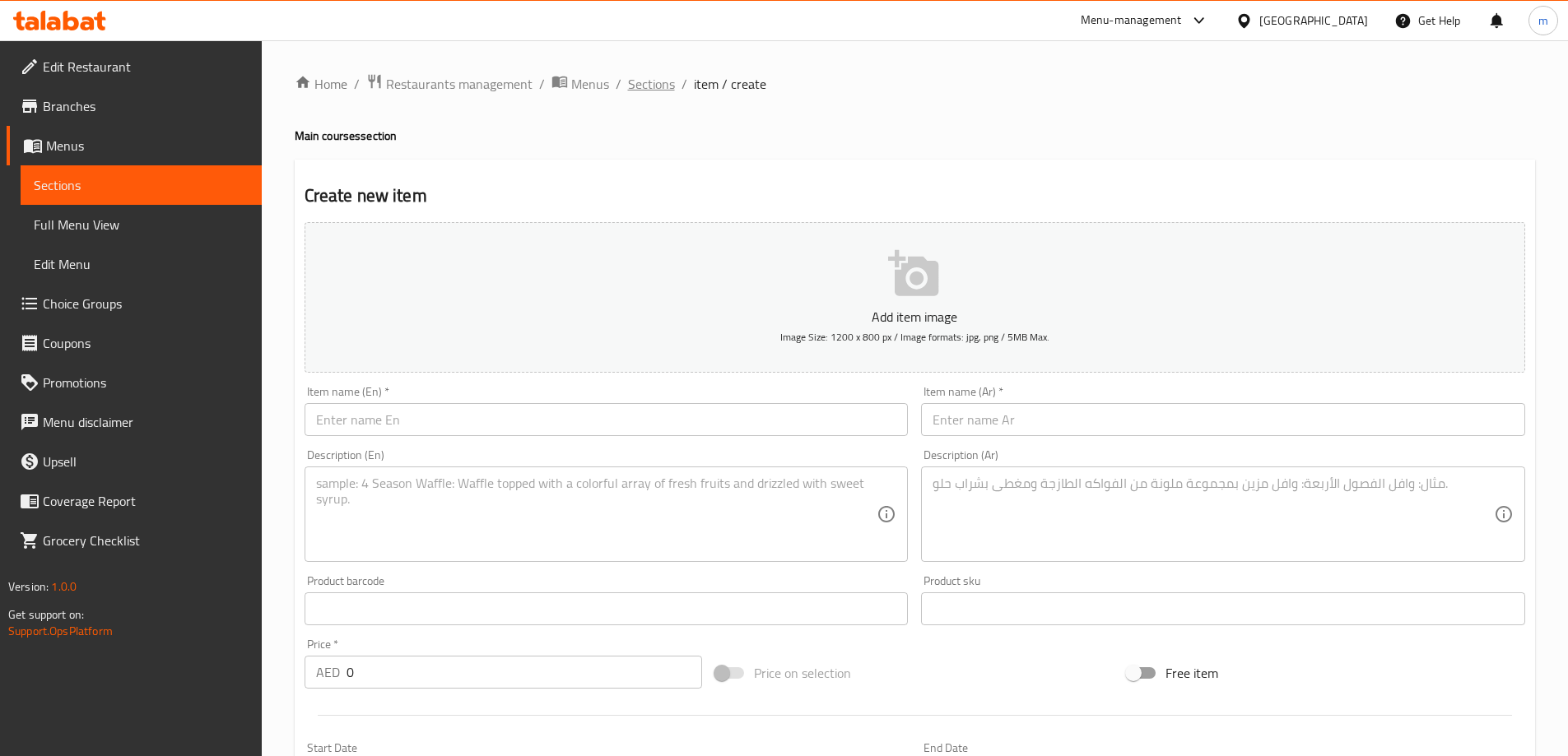
click at [630, 82] on span "Sections" at bounding box center [651, 84] width 47 height 19
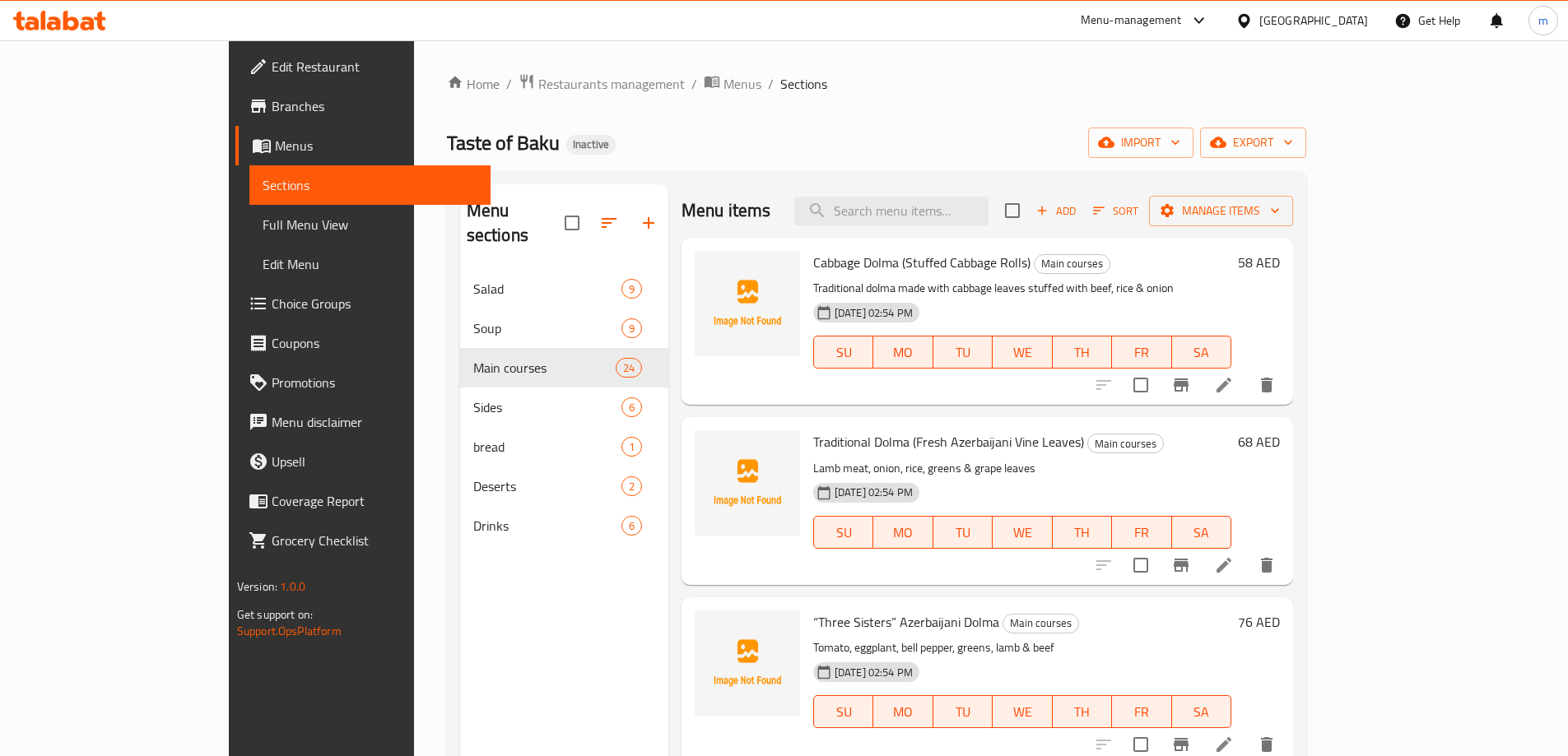
click at [263, 221] on span "Full Menu View" at bounding box center [370, 225] width 215 height 19
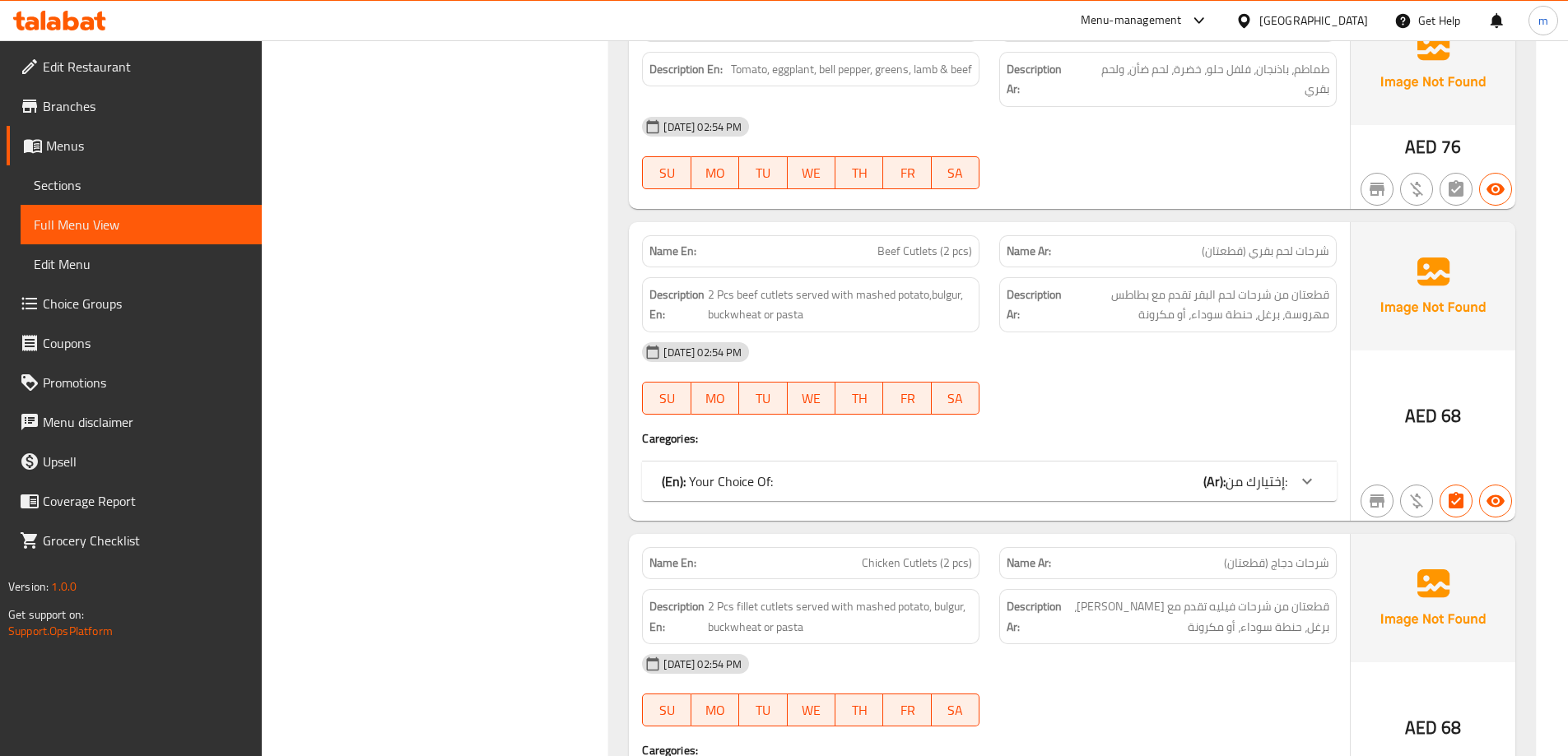
scroll to position [5216, 0]
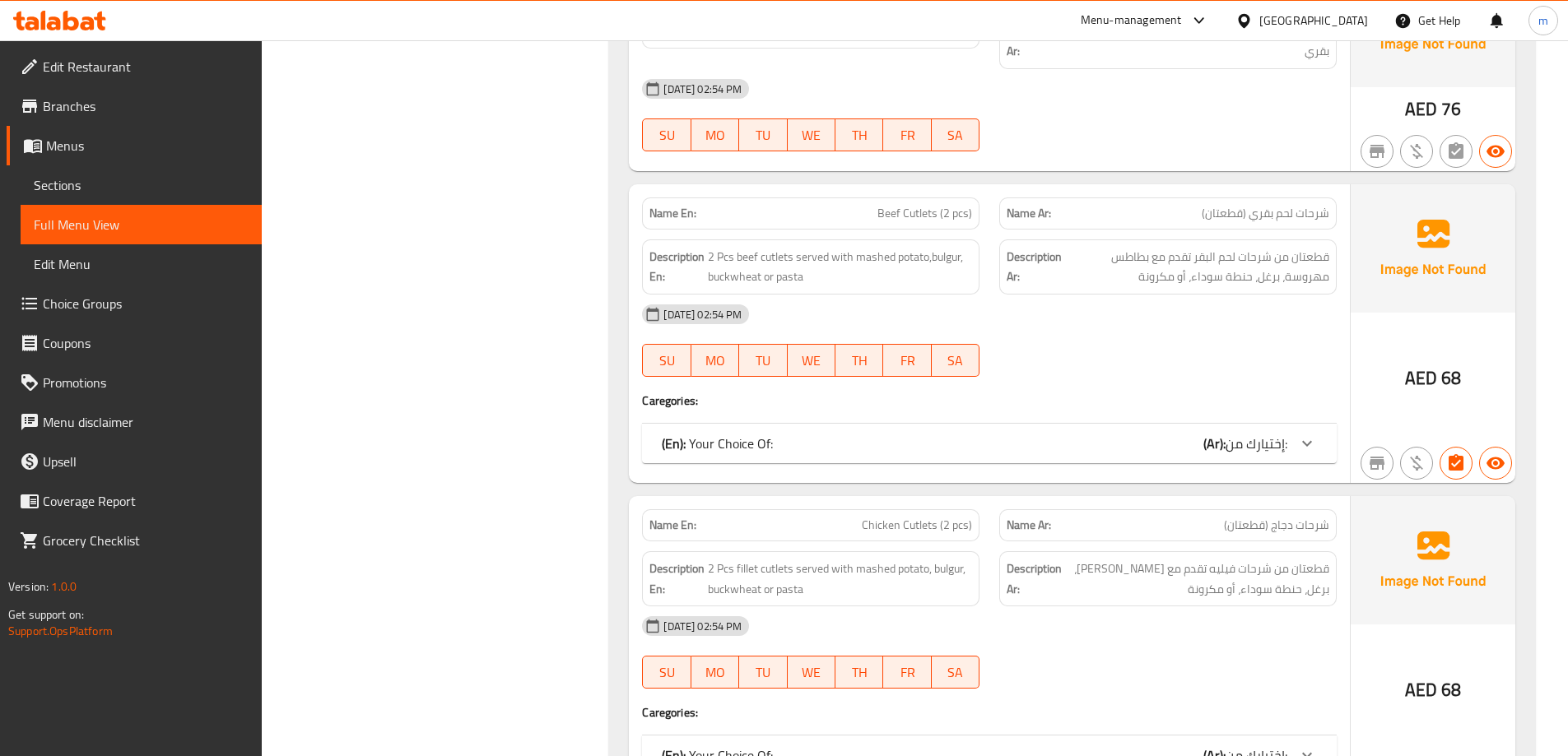
click at [1218, 424] on div "(En): Your Choice Of: (Ar): إختيارك من:" at bounding box center [990, 443] width 695 height 40
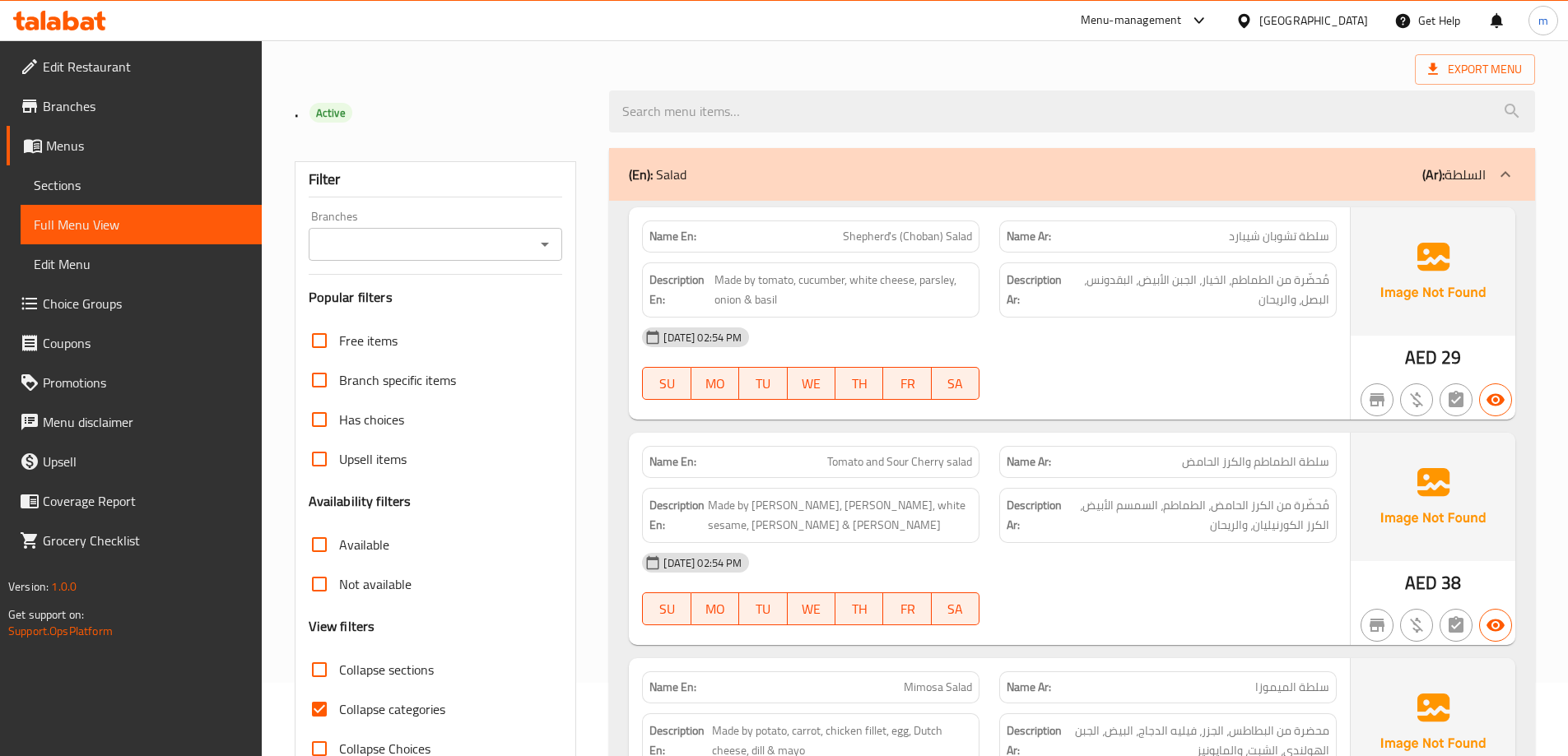
scroll to position [164, 0]
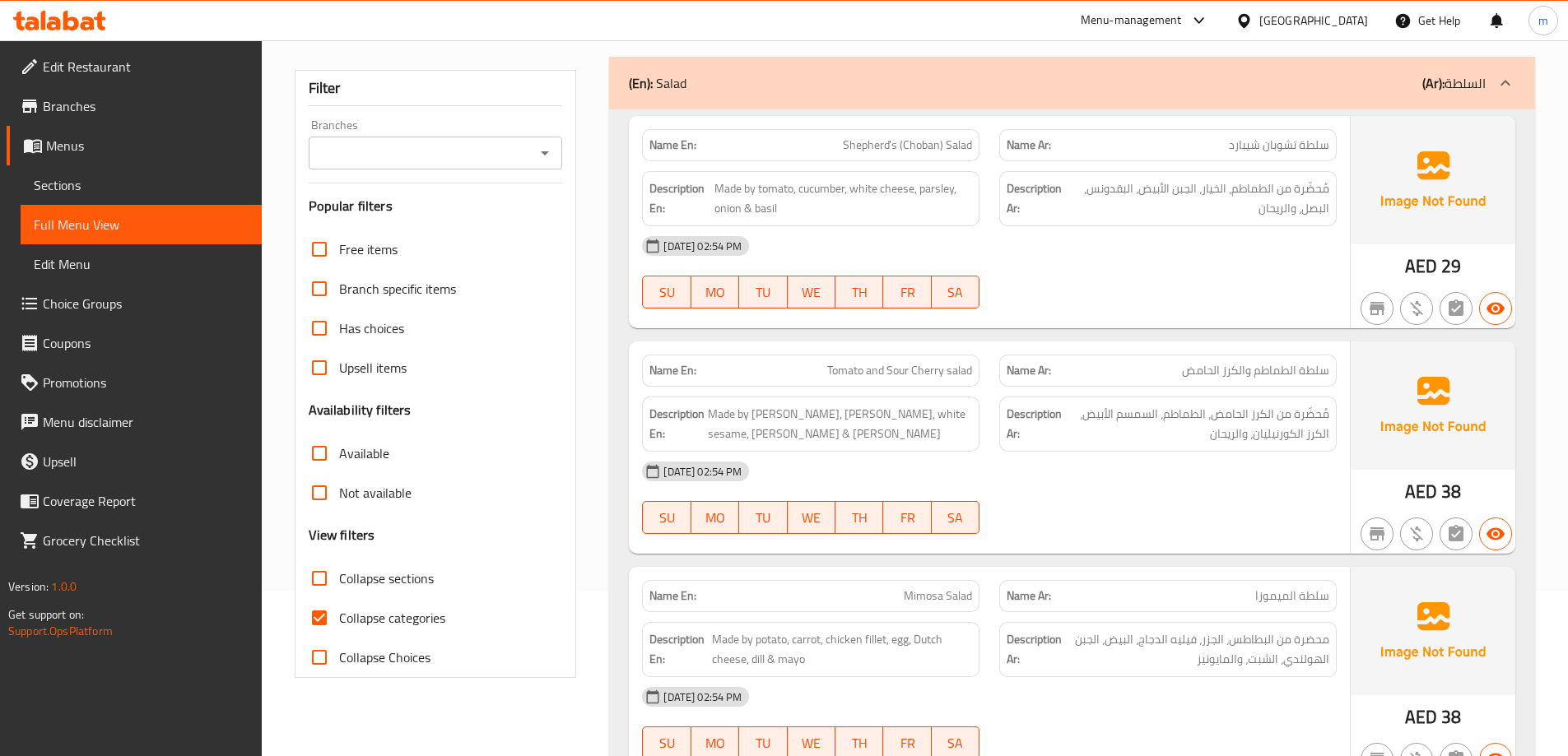
click at [103, 157] on link "Menus" at bounding box center [134, 145] width 256 height 40
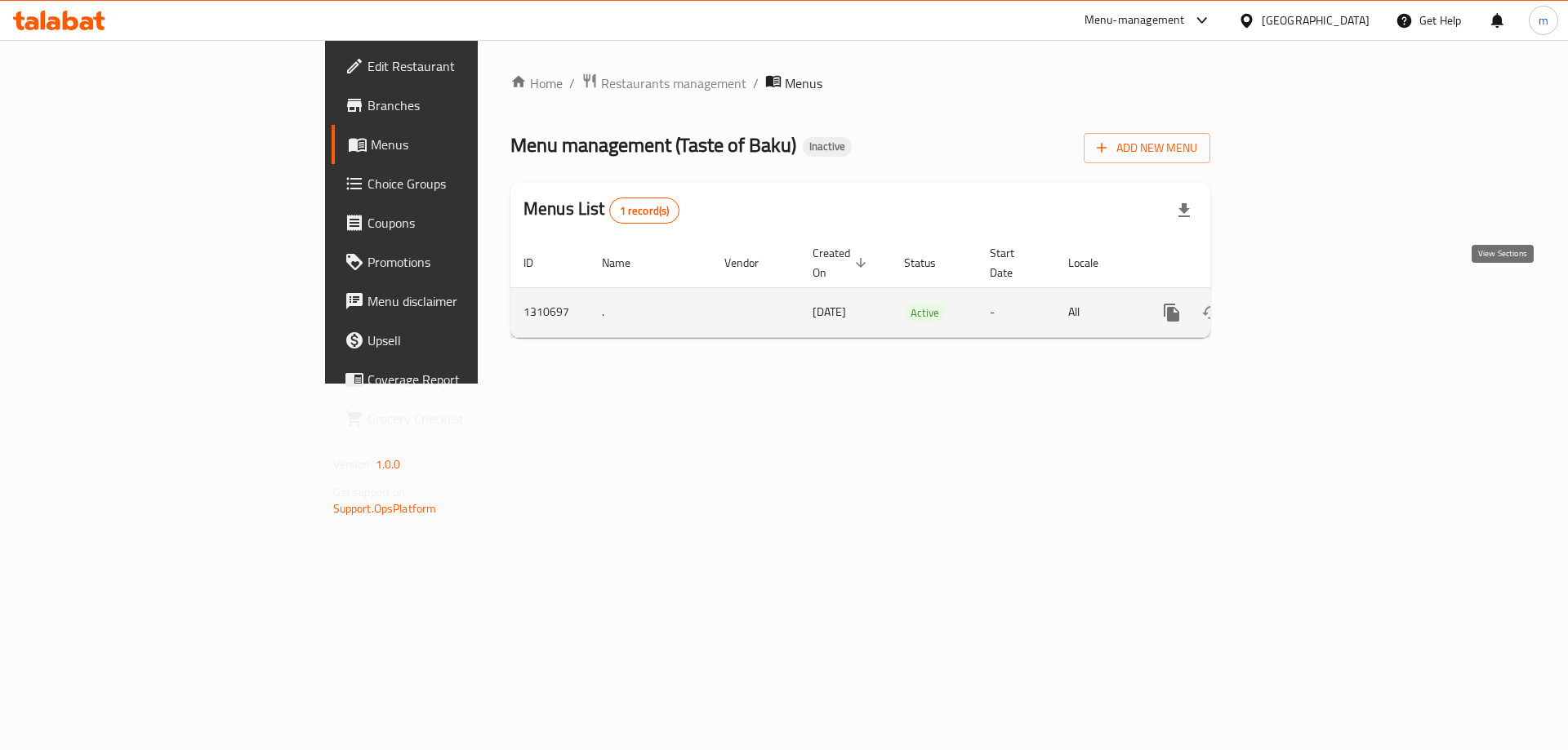
click at [1297, 305] on icon "enhanced table" at bounding box center [1289, 312] width 15 height 15
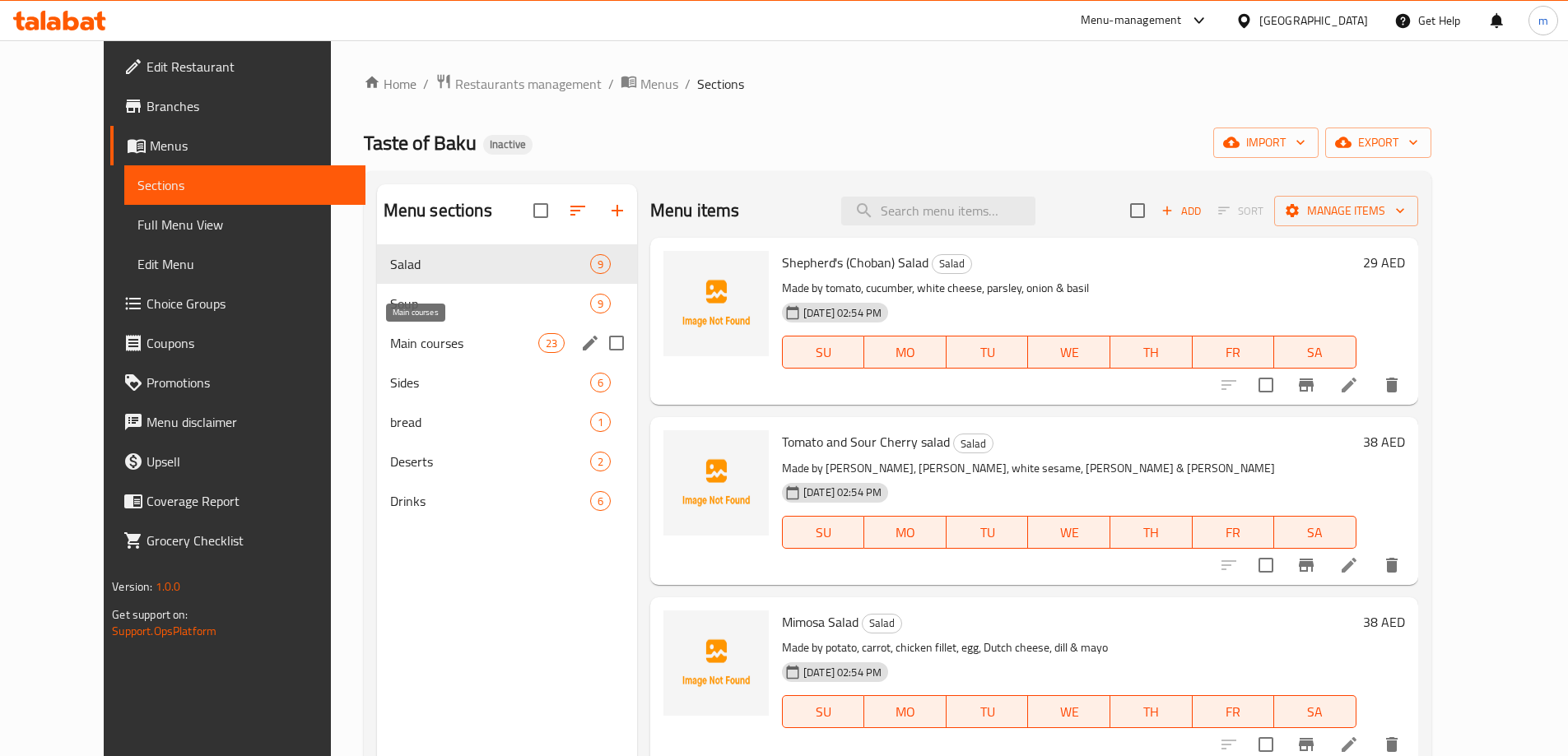
click at [390, 336] on span "Main courses" at bounding box center [464, 343] width 149 height 19
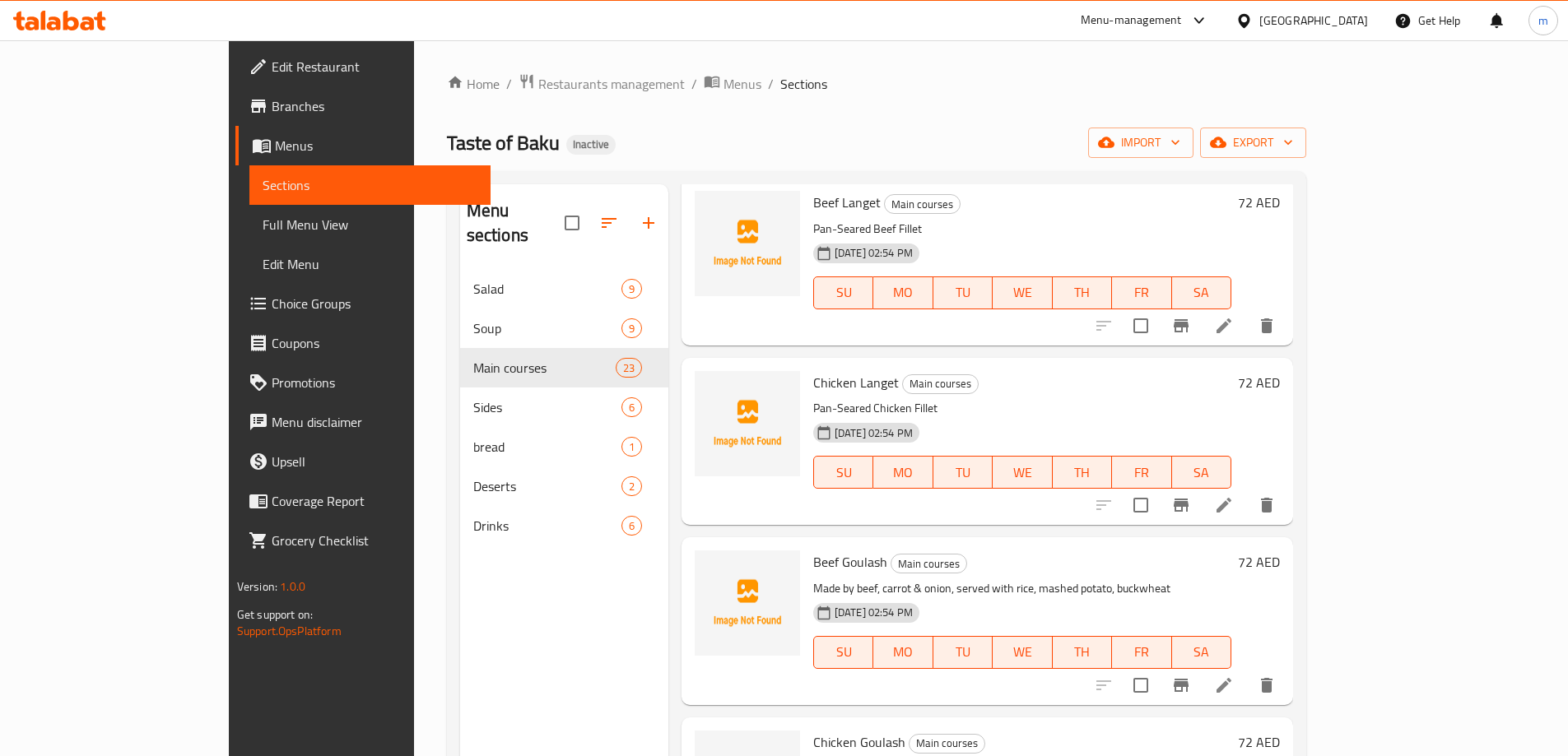
scroll to position [1124, 0]
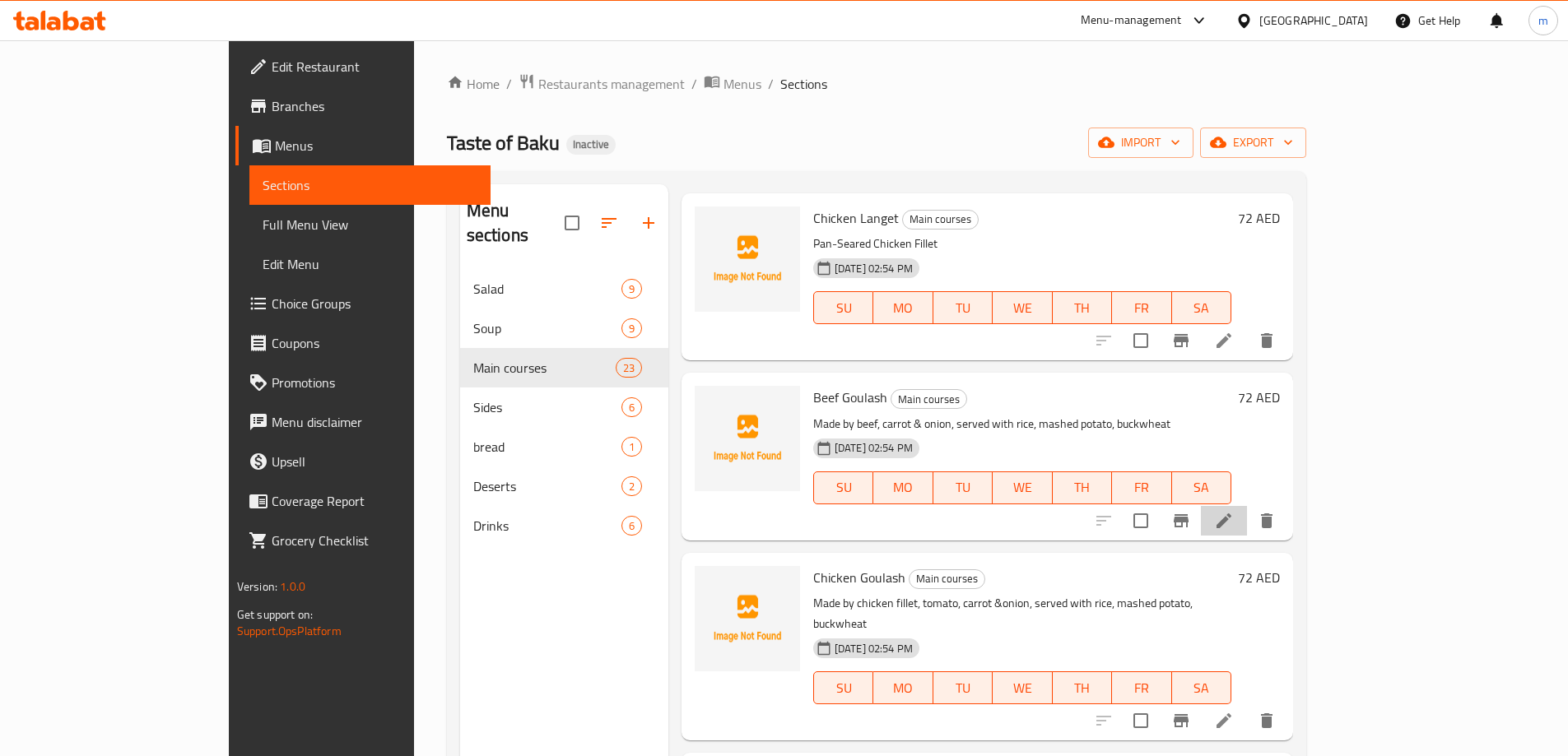
click at [1247, 509] on li at bounding box center [1224, 521] width 46 height 30
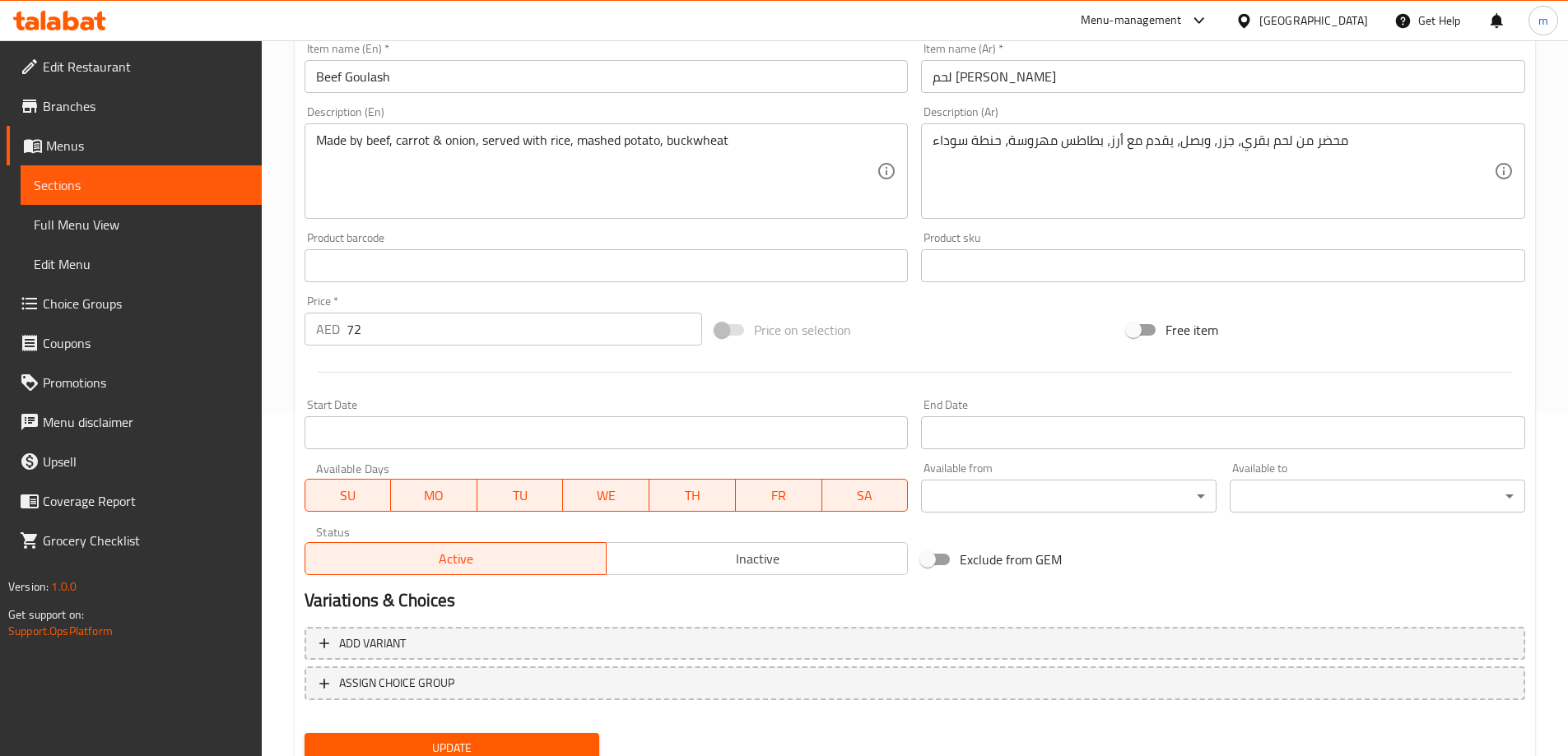
scroll to position [407, 0]
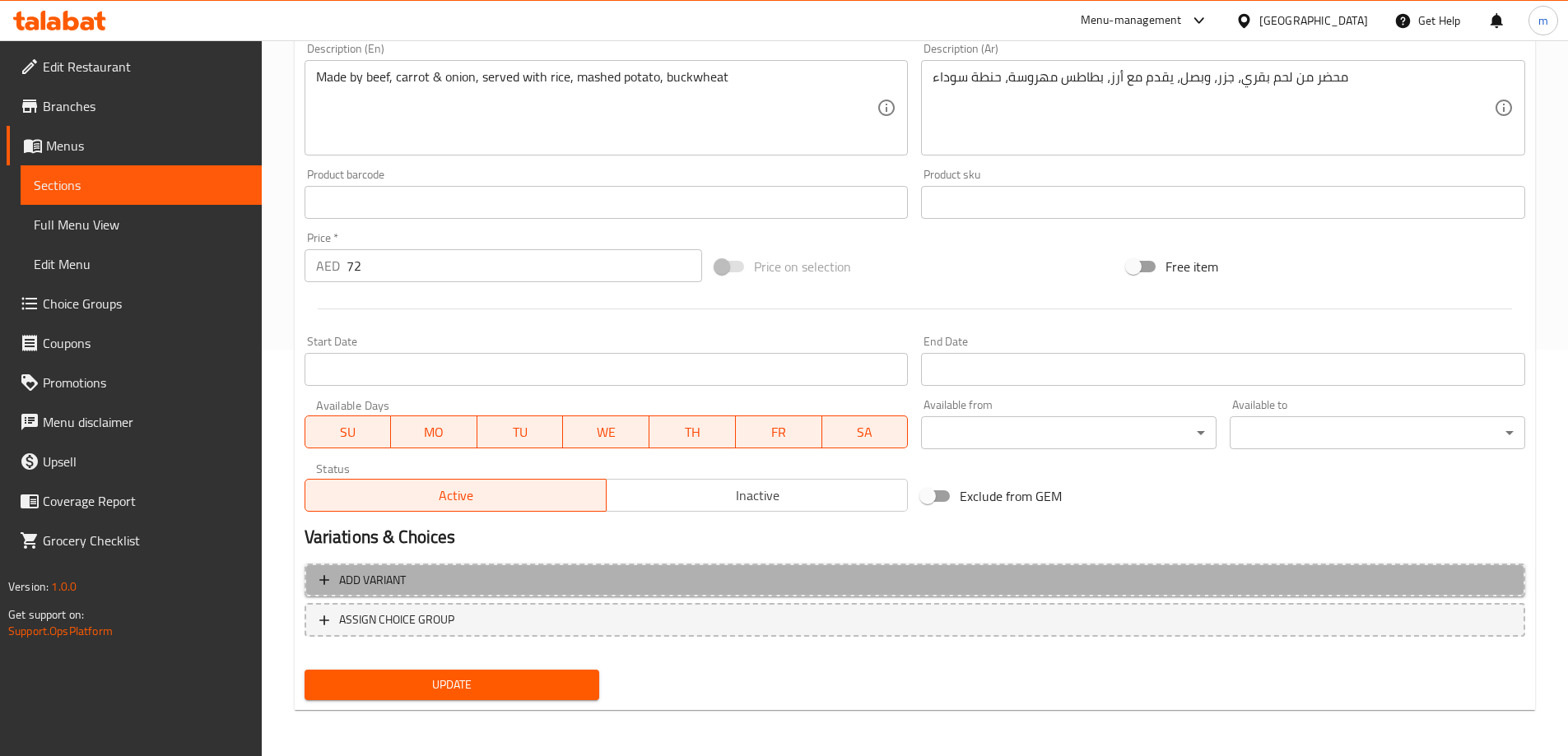
click at [496, 570] on span "Add variant" at bounding box center [914, 580] width 1191 height 20
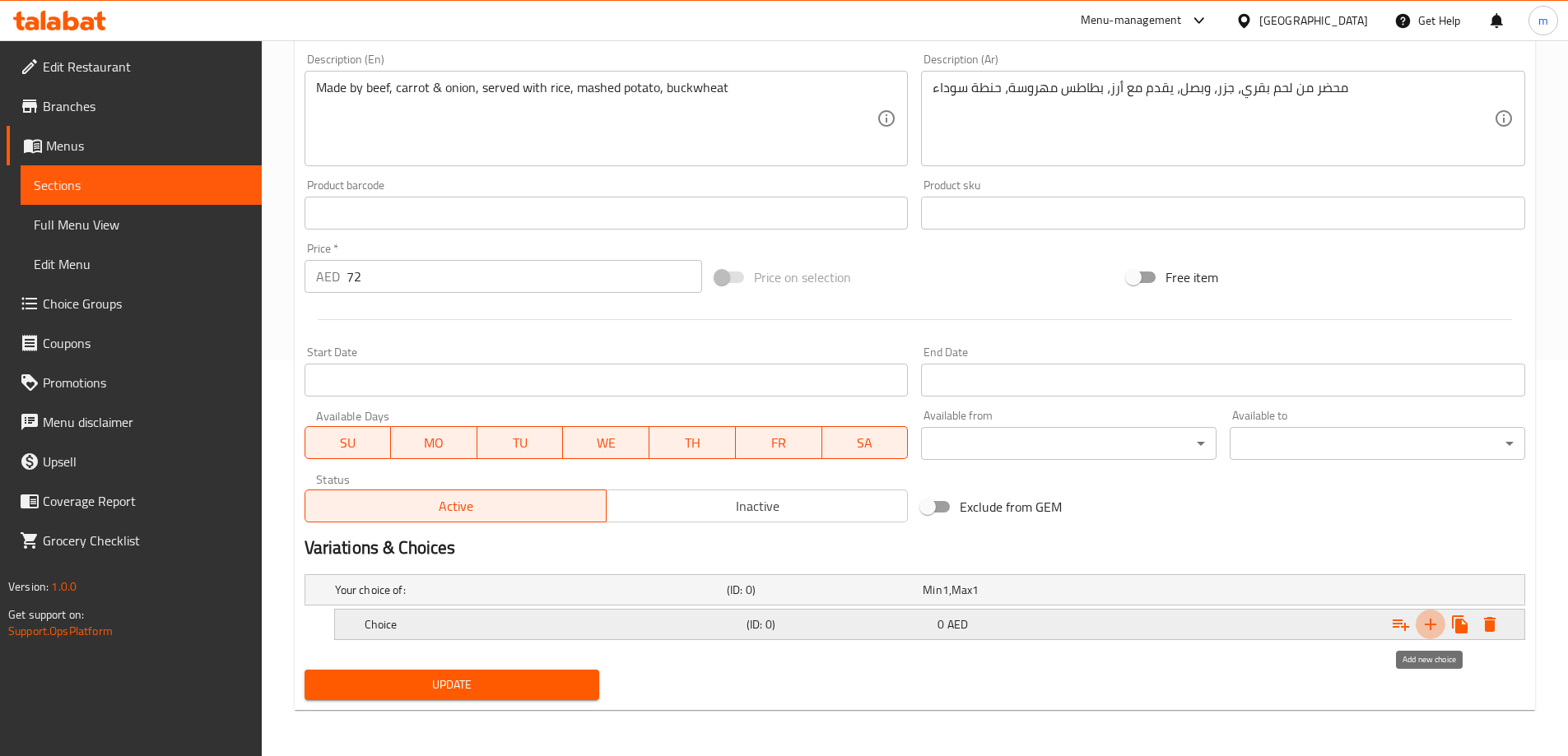
click at [1427, 622] on icon "Expand" at bounding box center [1431, 624] width 19 height 19
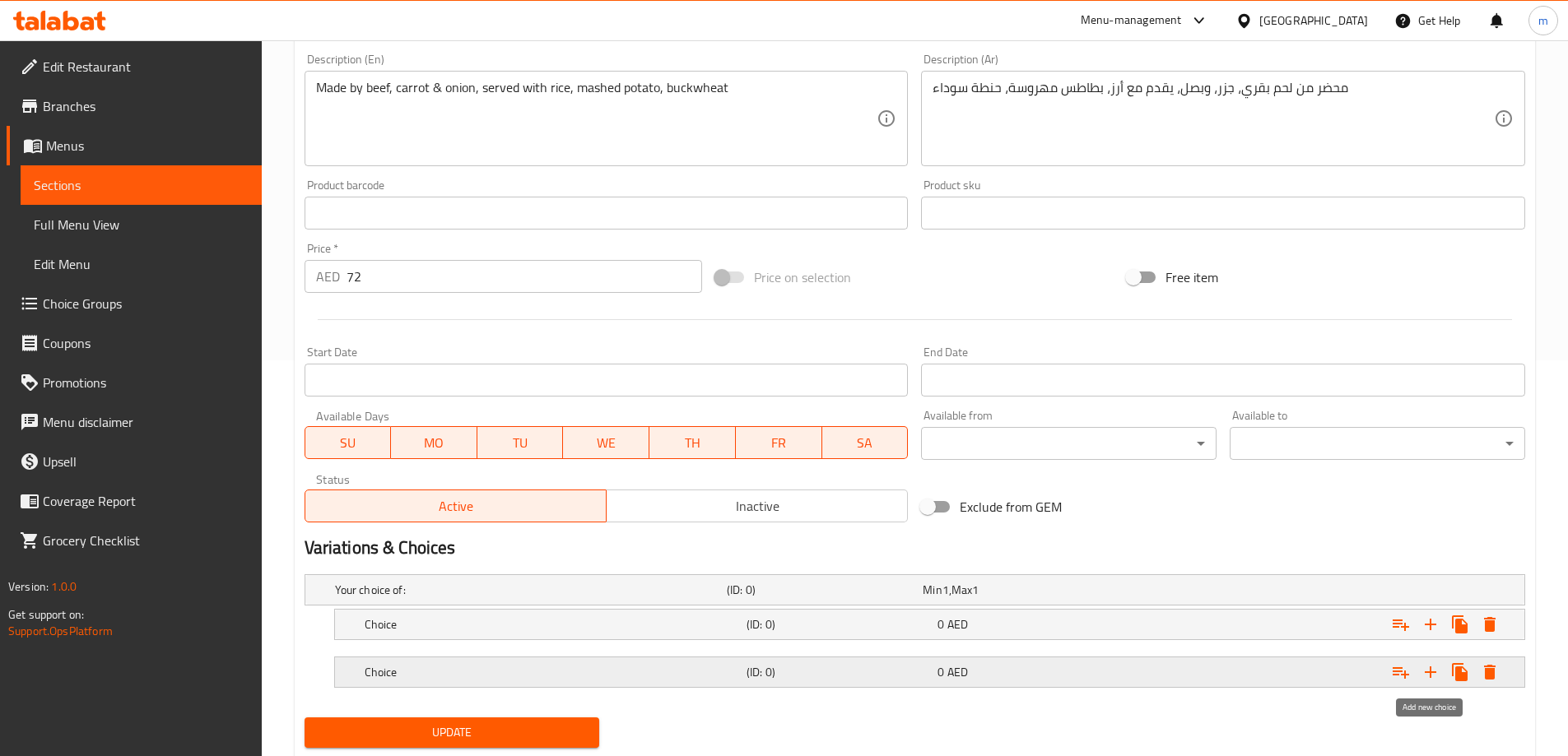
click at [1425, 665] on icon "Expand" at bounding box center [1431, 672] width 19 height 19
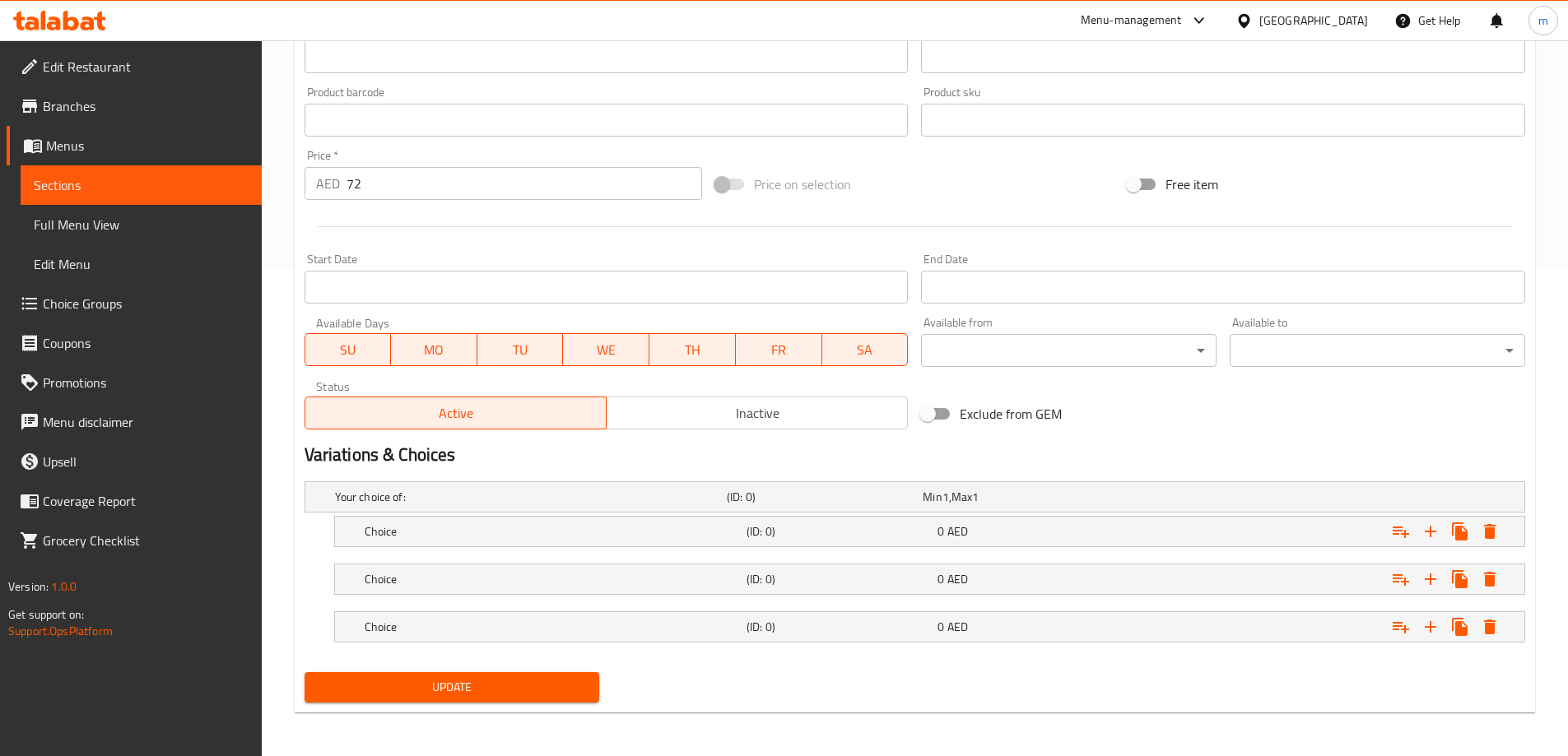
scroll to position [492, 0]
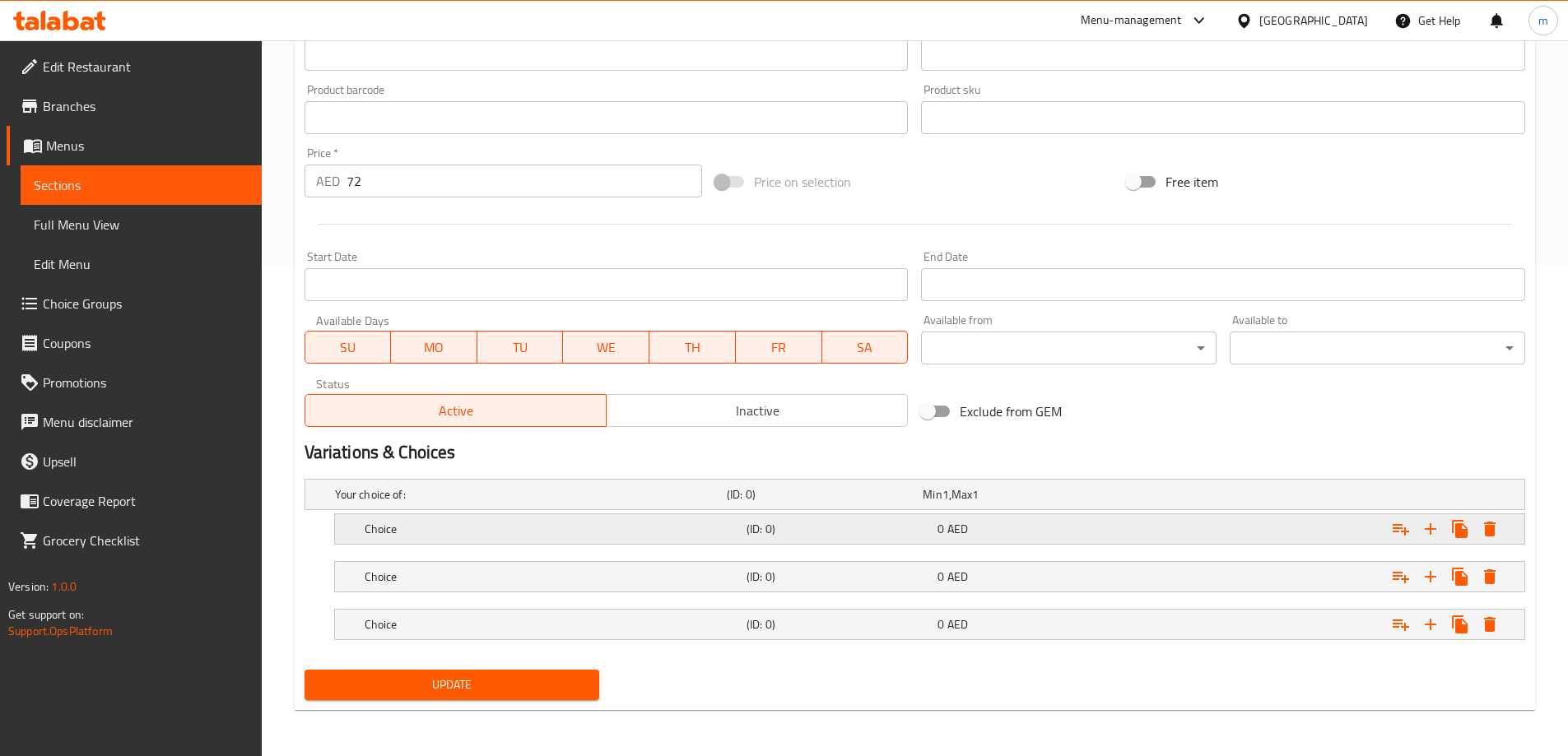
click at [538, 533] on h5 "Choice" at bounding box center [552, 529] width 375 height 17
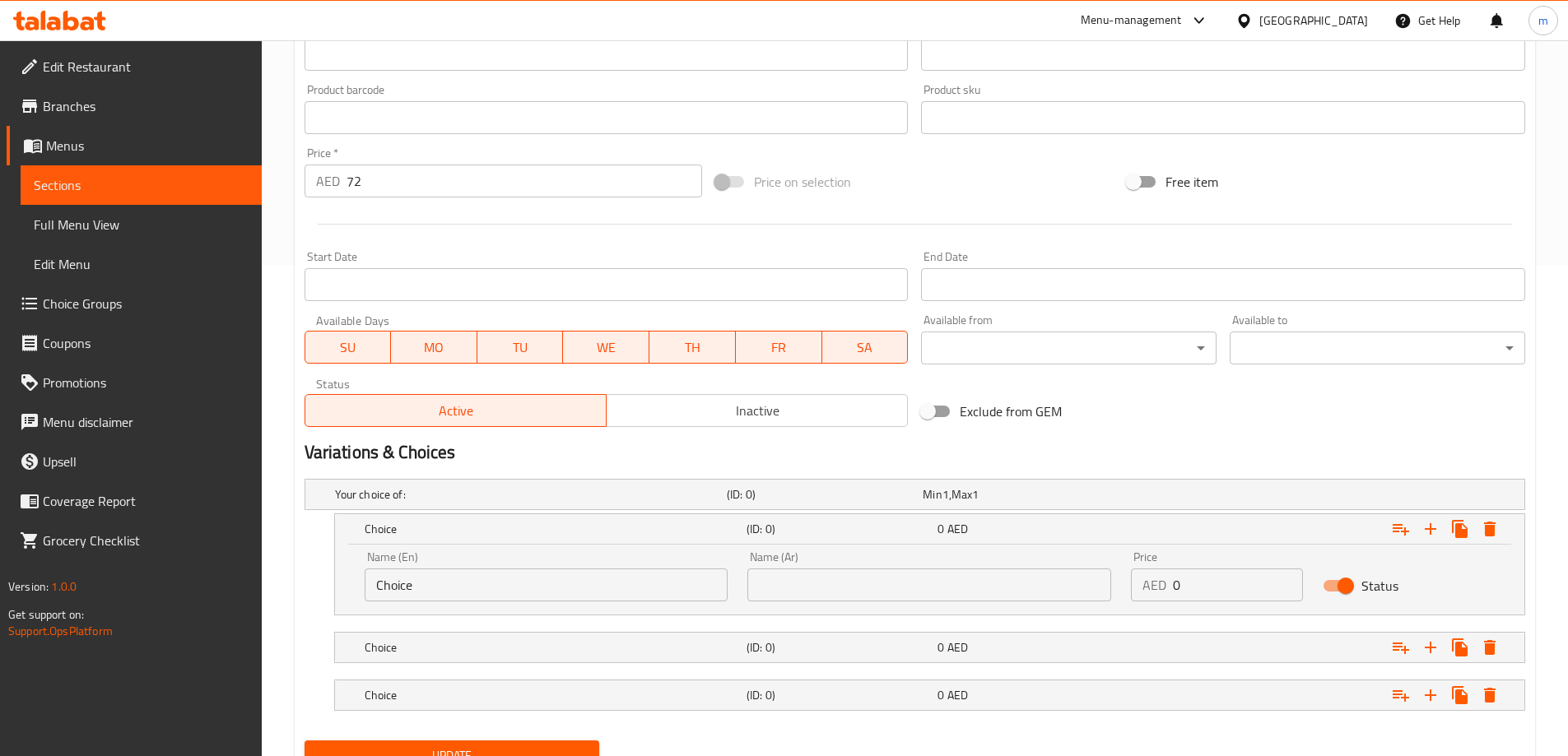
click at [478, 590] on input "Choice" at bounding box center [546, 584] width 363 height 33
paste input "R"
type input "Rice"
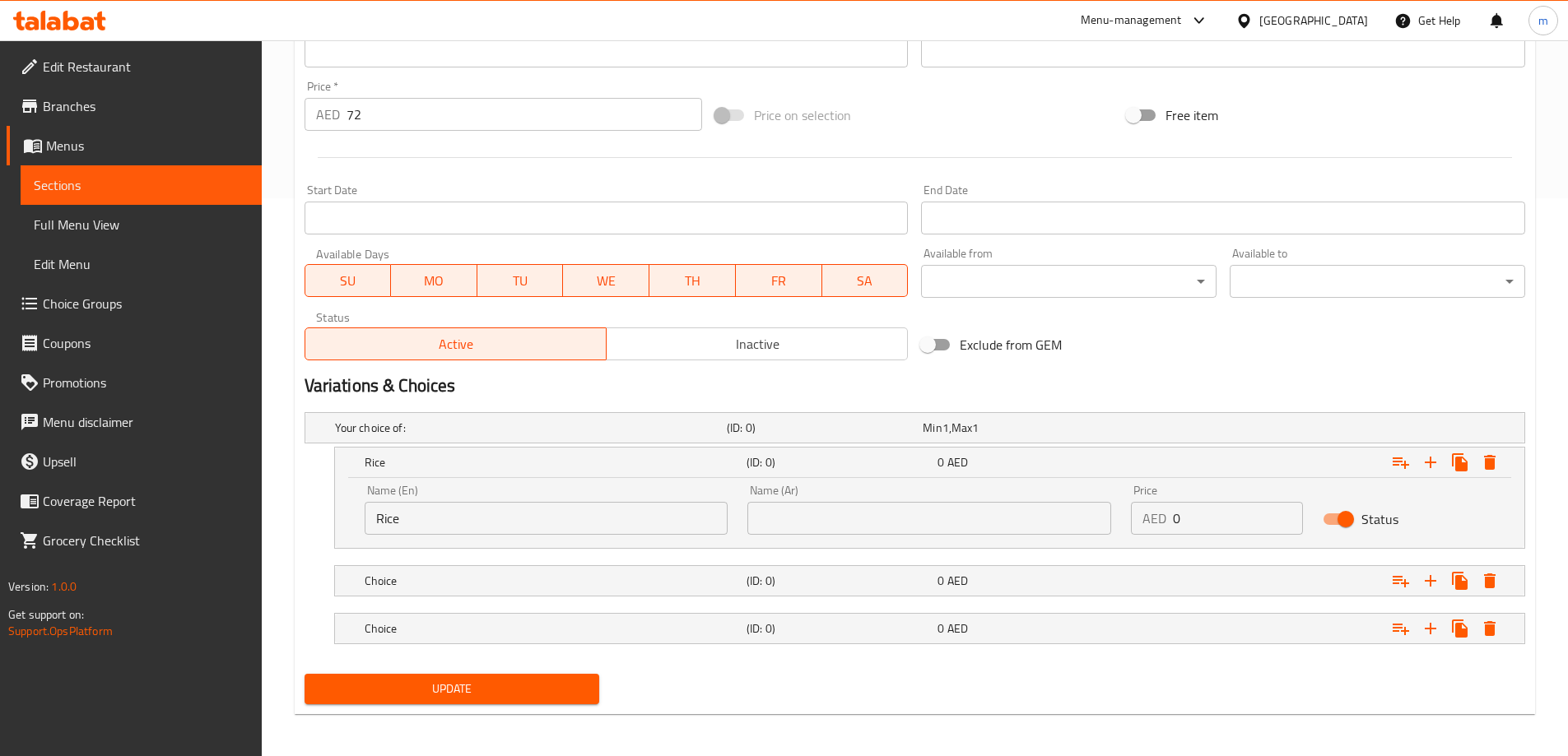
scroll to position [562, 0]
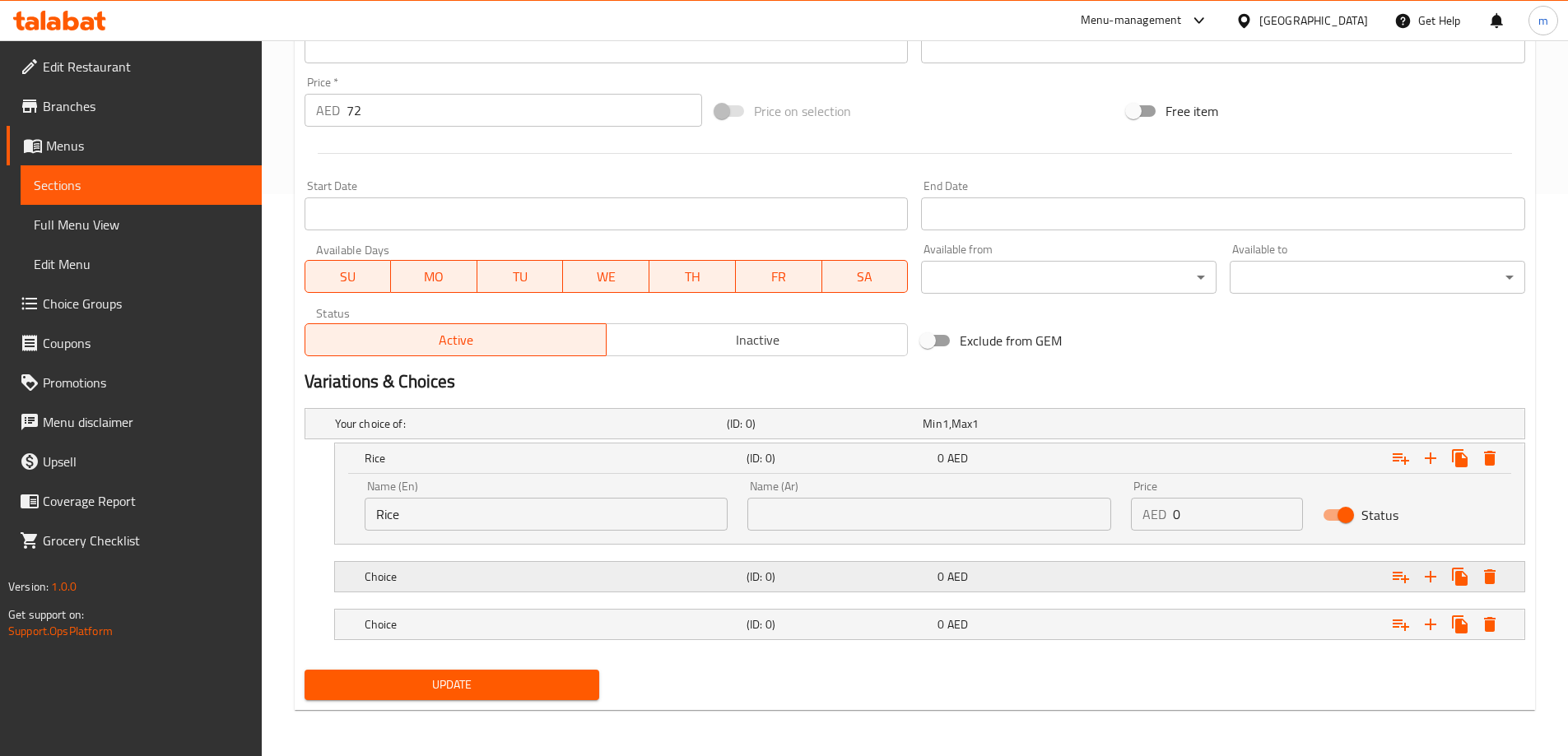
click at [528, 578] on h5 "Choice" at bounding box center [552, 577] width 375 height 17
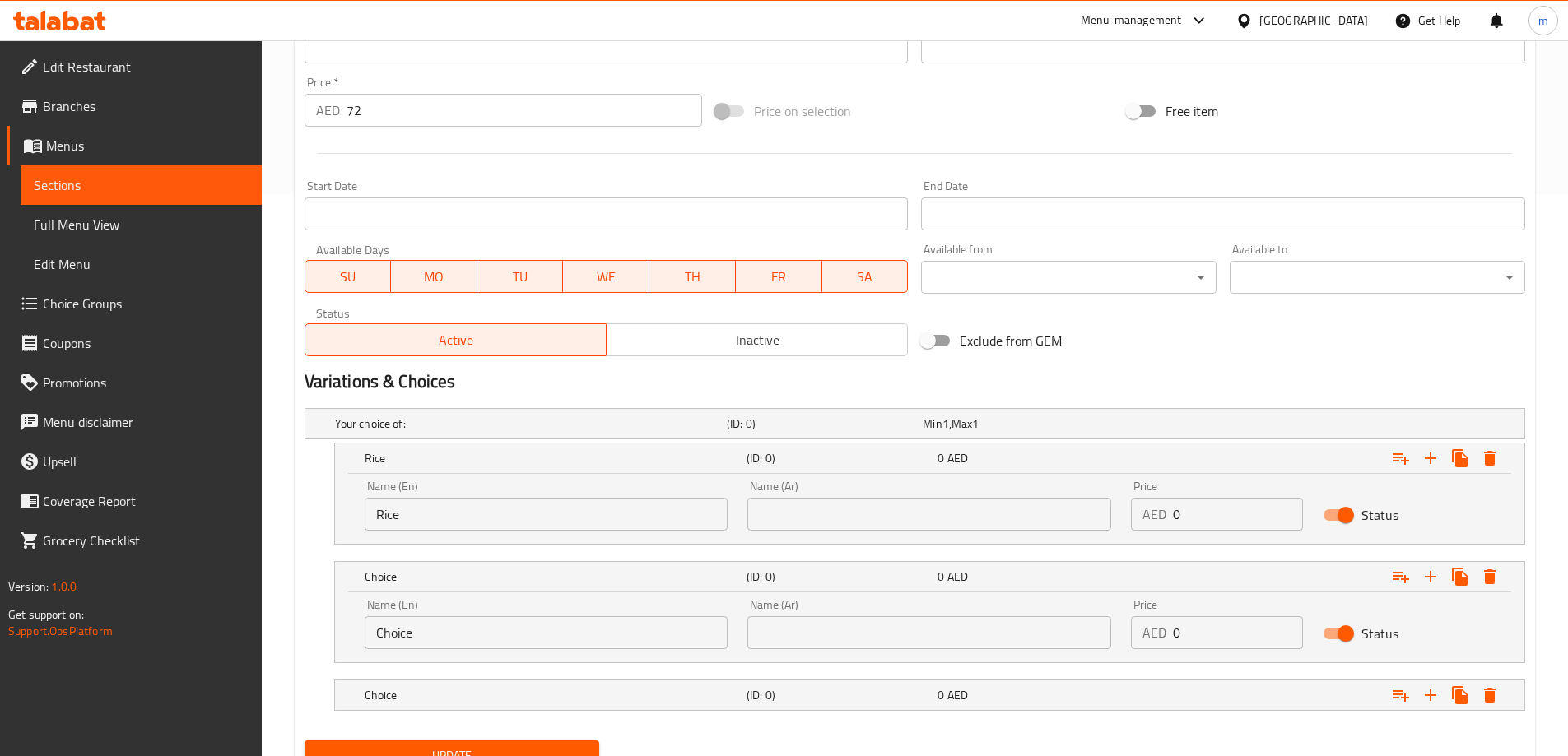
click at [495, 616] on input "Choice" at bounding box center [546, 632] width 363 height 33
click at [493, 619] on input "Choice" at bounding box center [546, 632] width 363 height 33
paste input "Mashed Potatoes"
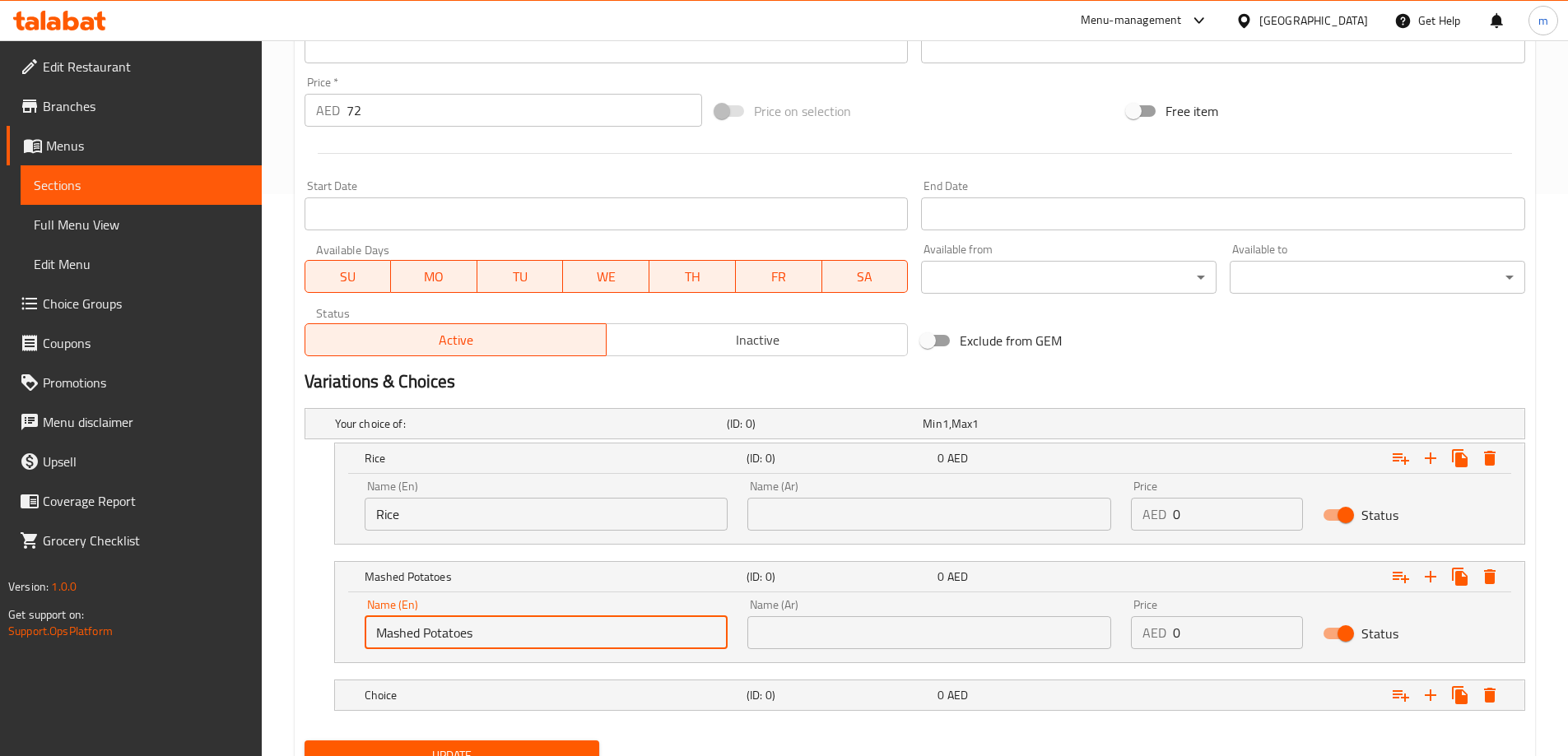
type input "Mashed Potatoes"
click at [482, 688] on h5 "Choice" at bounding box center [552, 695] width 375 height 17
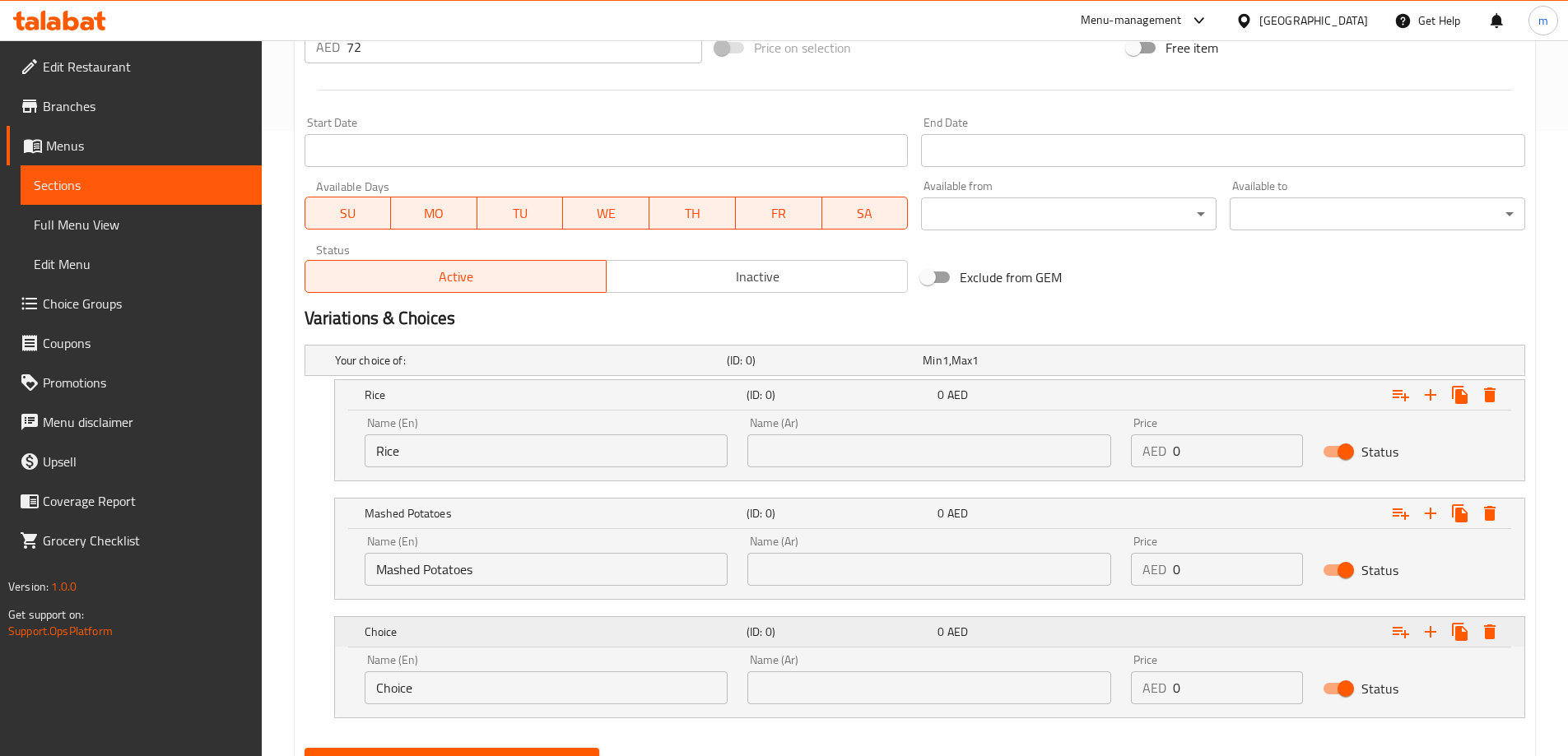
scroll to position [645, 0]
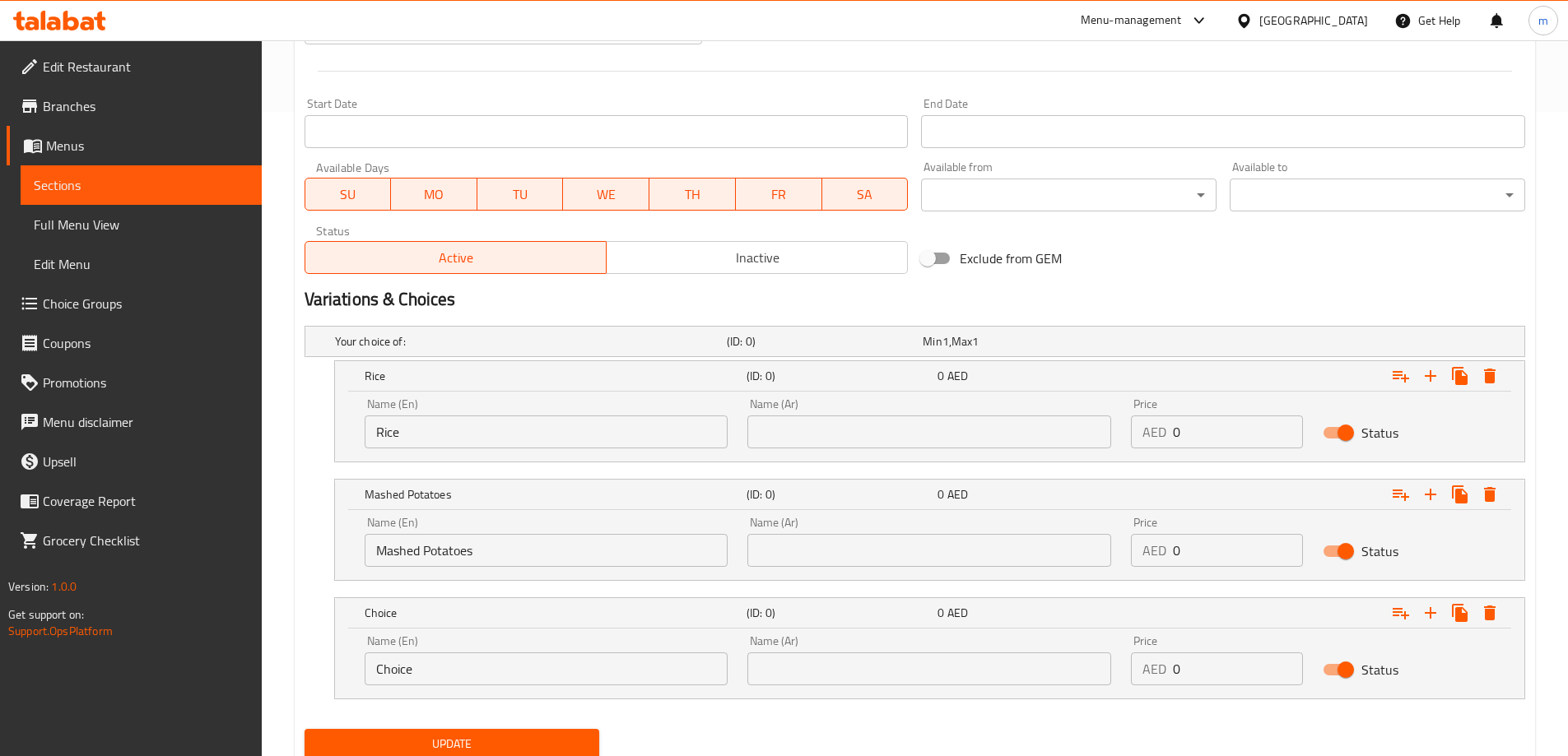
click at [473, 671] on input "Choice" at bounding box center [546, 668] width 363 height 33
paste input "Buckweat"
type input "Buckweat"
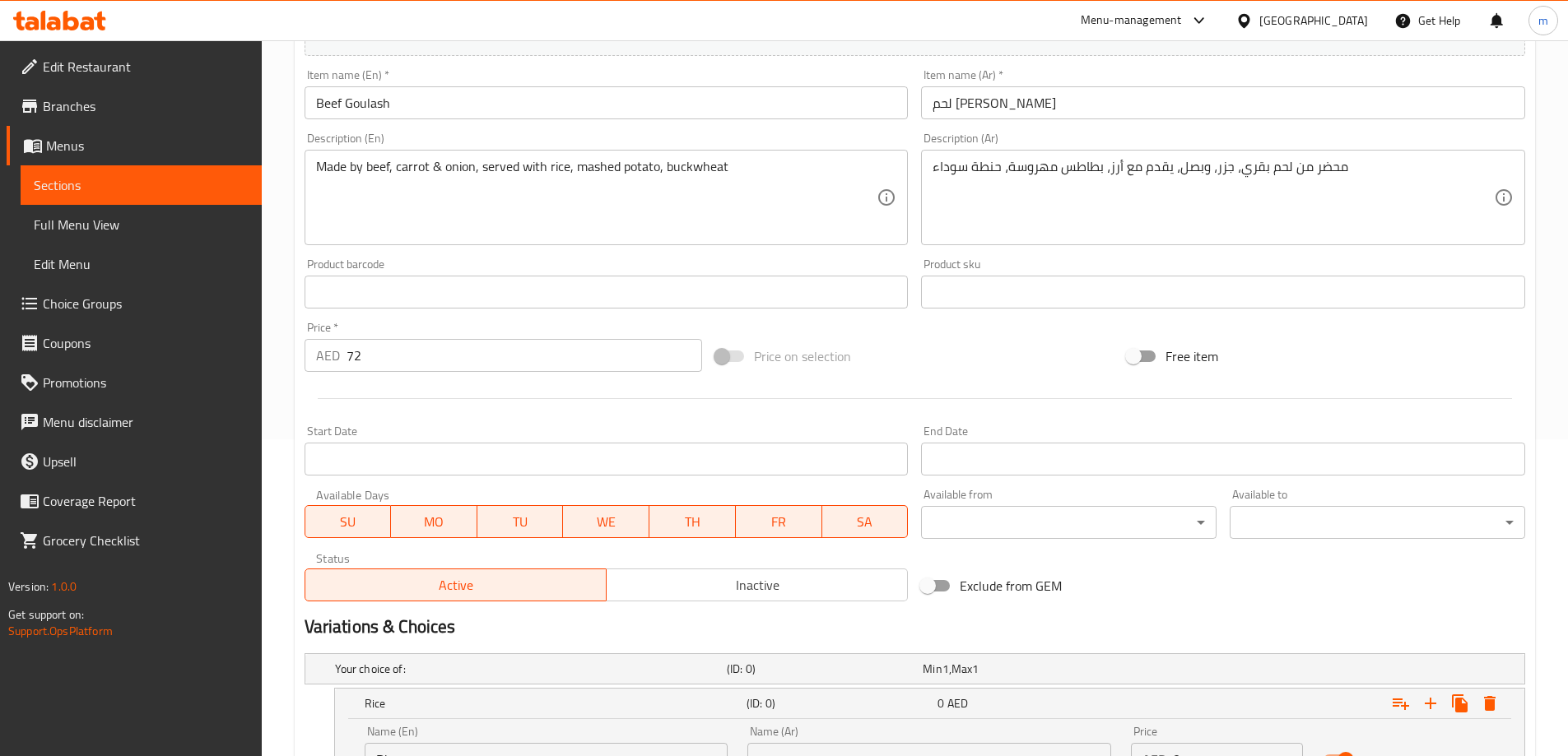
scroll to position [315, 0]
click at [1113, 164] on textarea "محضر من لحم بقري، جزر، وبصل، يقدم مع أرز، بطاطس مهروسة، حنطة سوداء" at bounding box center [1213, 200] width 562 height 78
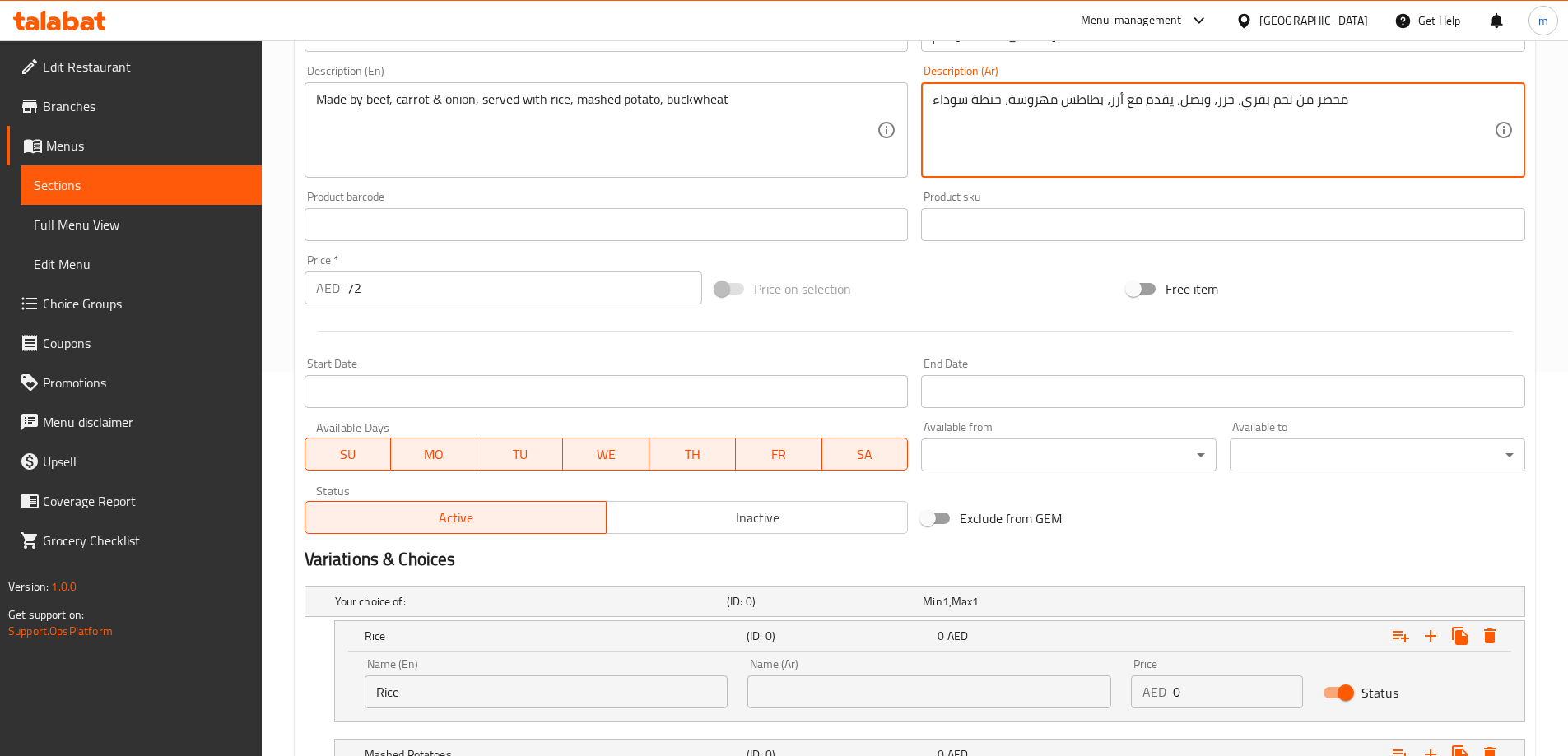
scroll to position [480, 0]
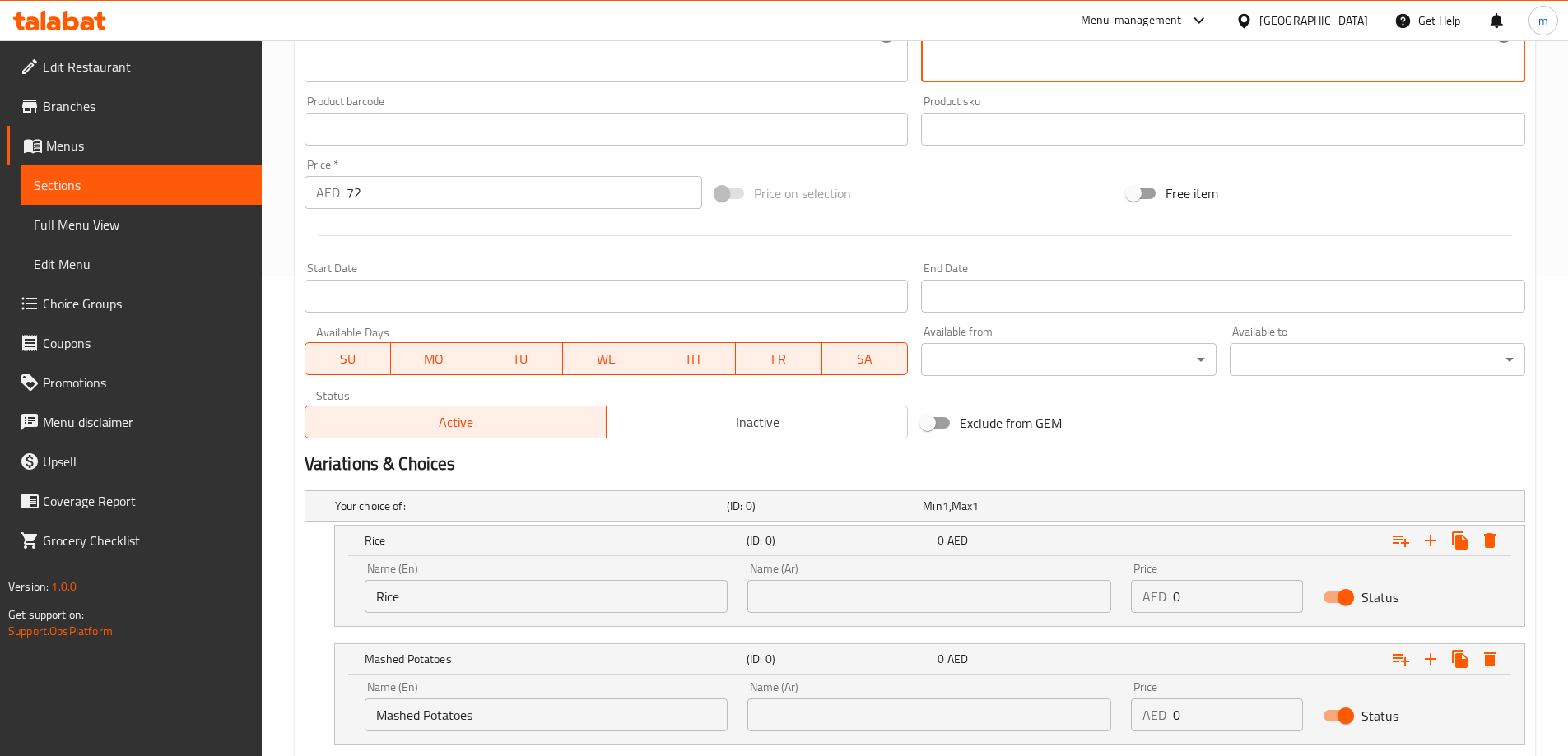
click at [892, 589] on input "text" at bounding box center [929, 596] width 363 height 33
paste input "أرز"
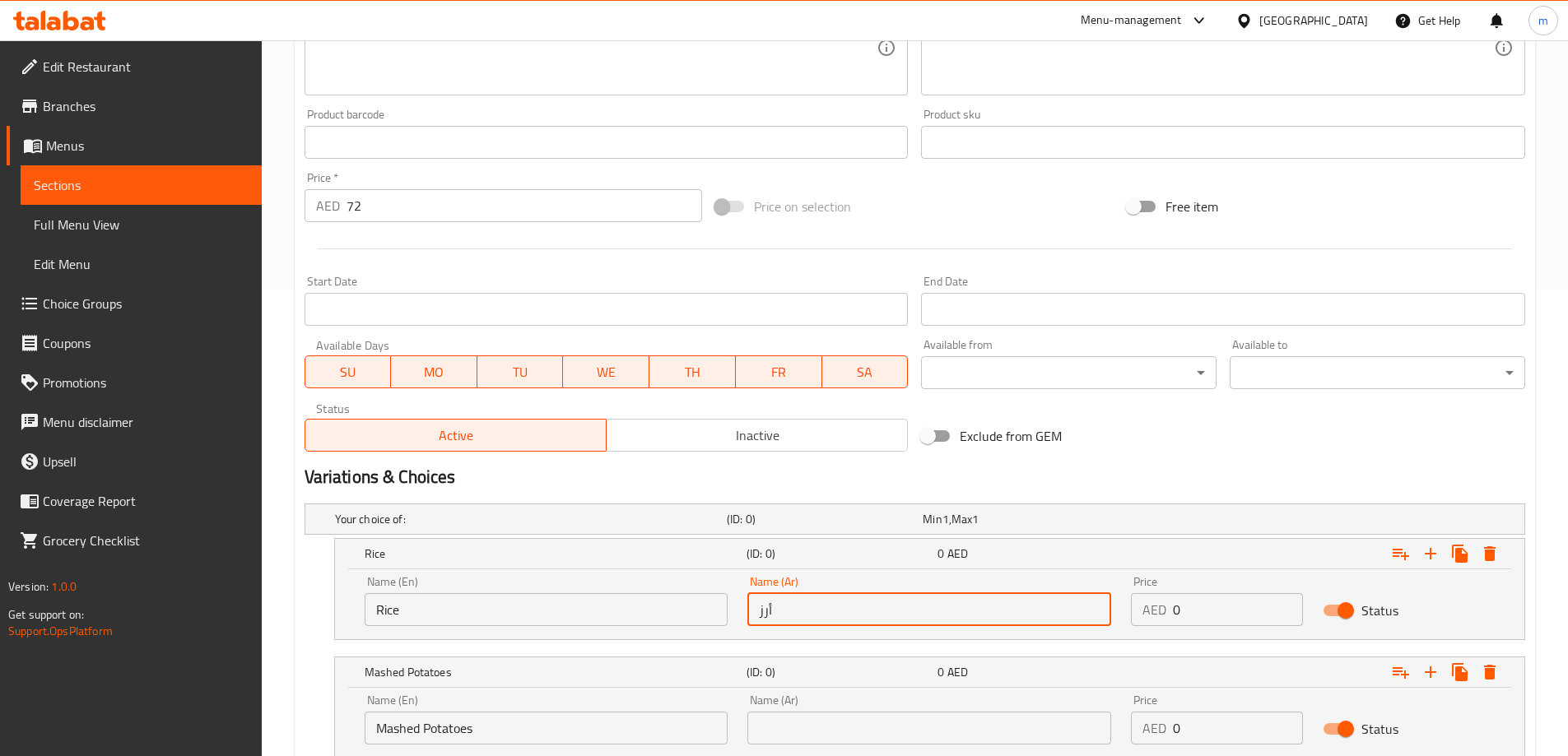
scroll to position [233, 0]
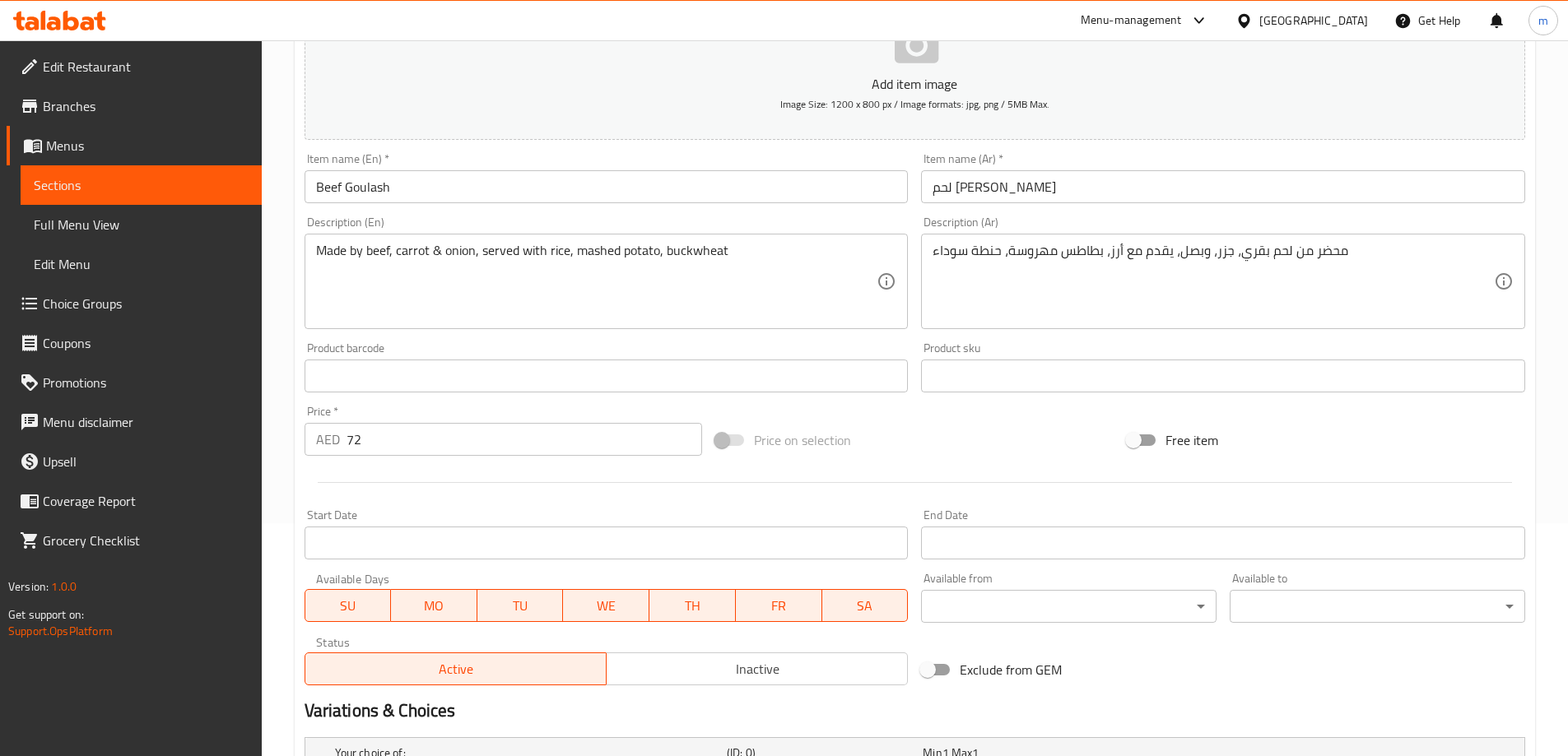
type input "أرز"
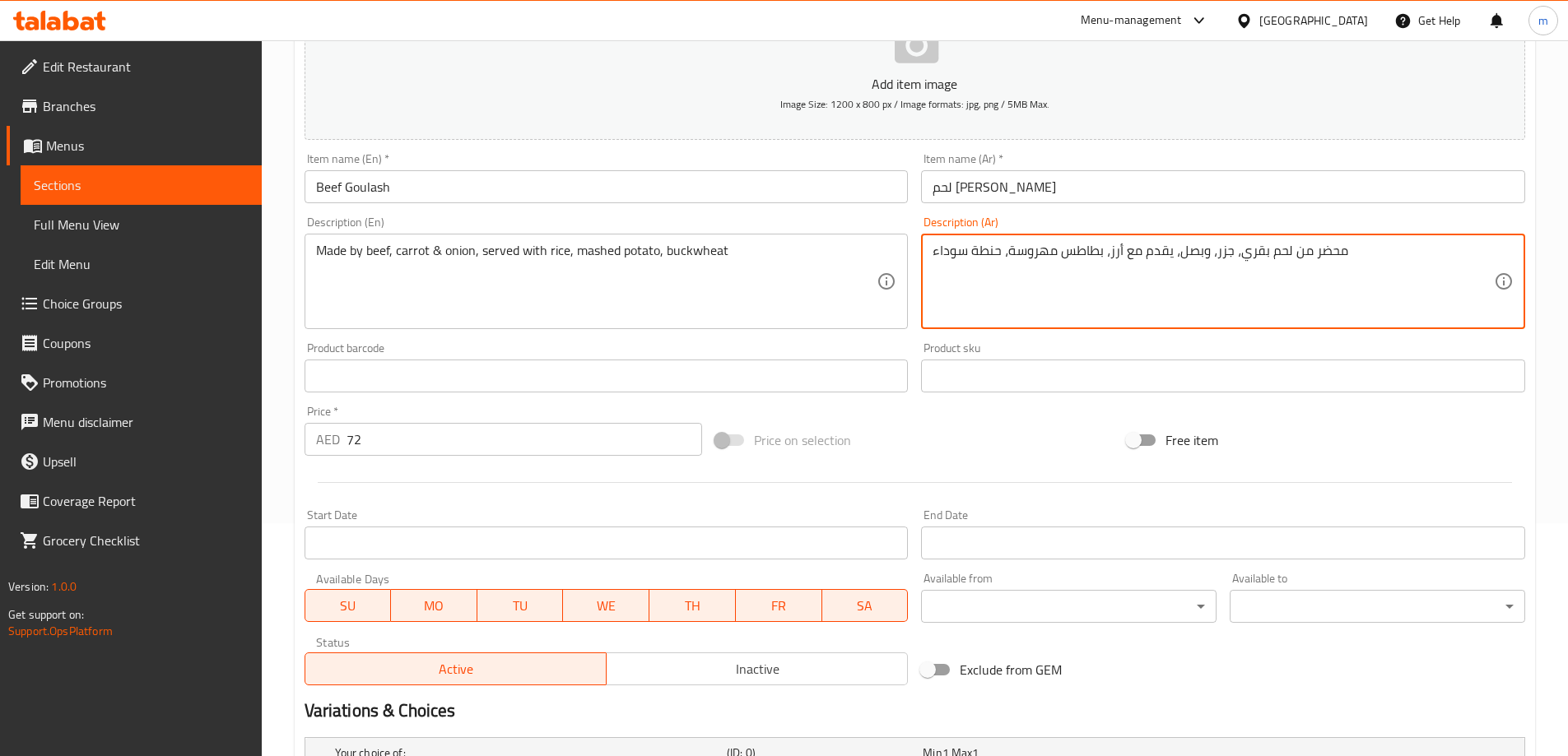
drag, startPoint x: 1010, startPoint y: 254, endPoint x: 1102, endPoint y: 248, distance: 92.2
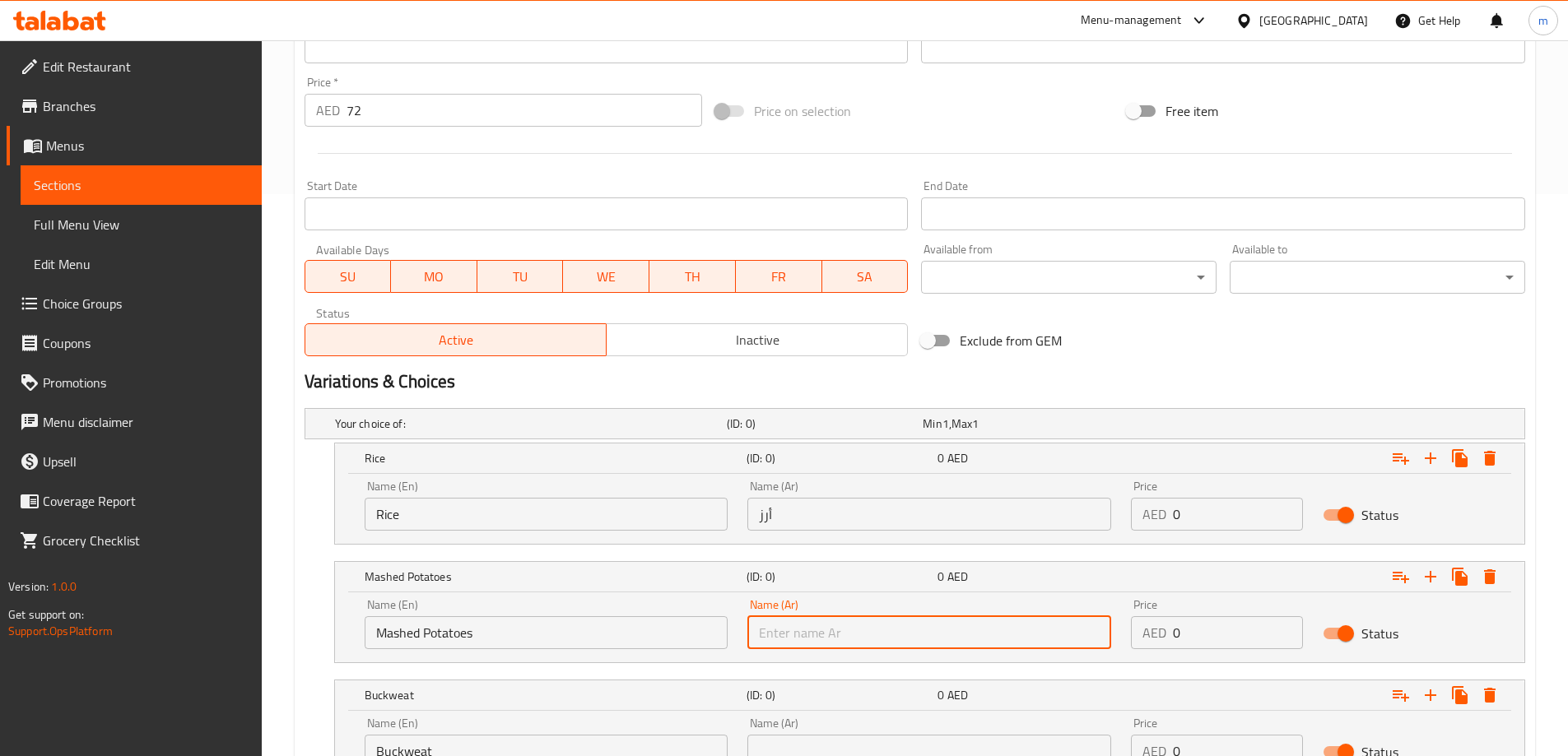
click at [866, 638] on input "text" at bounding box center [929, 632] width 363 height 33
paste input "بطاطس مهروسة"
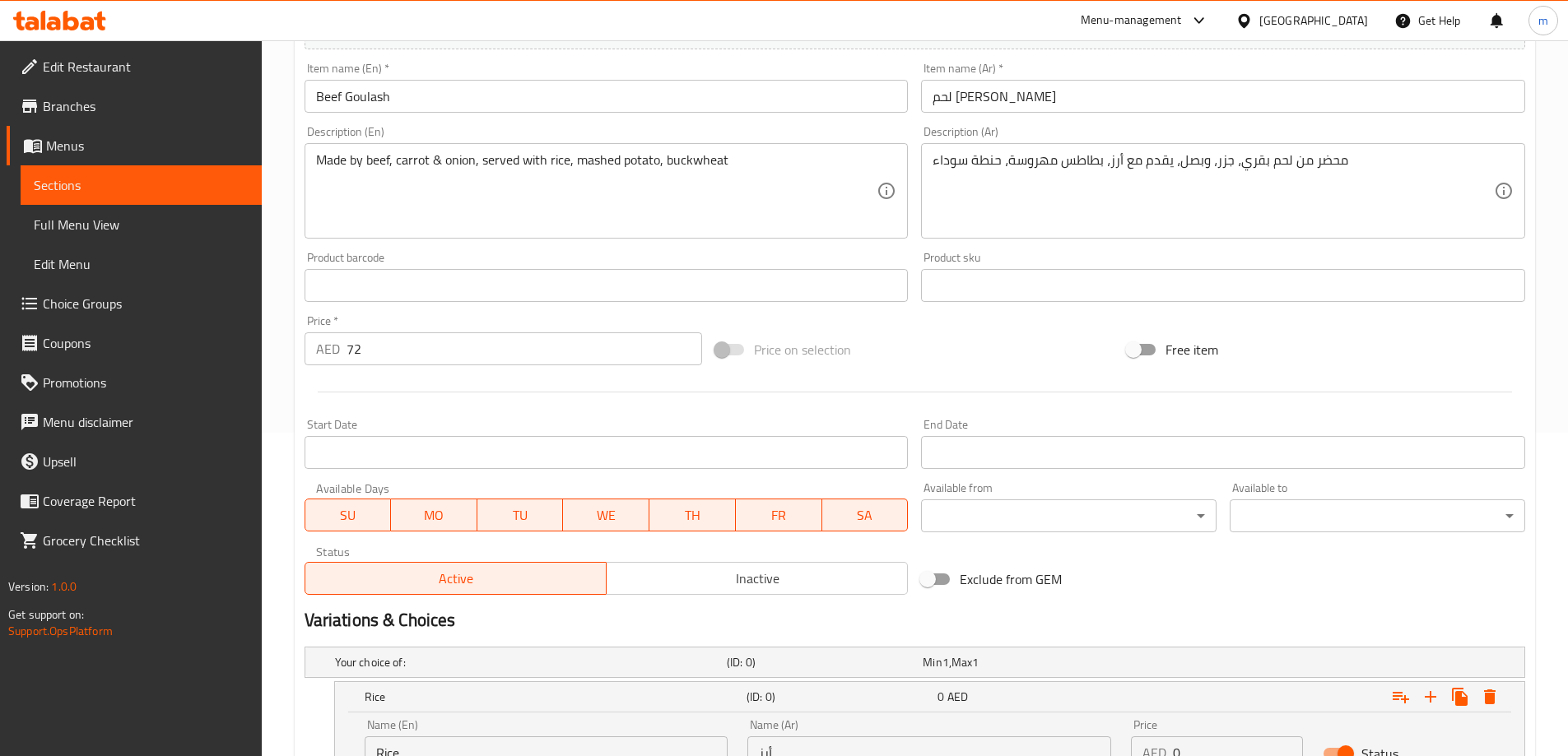
scroll to position [315, 0]
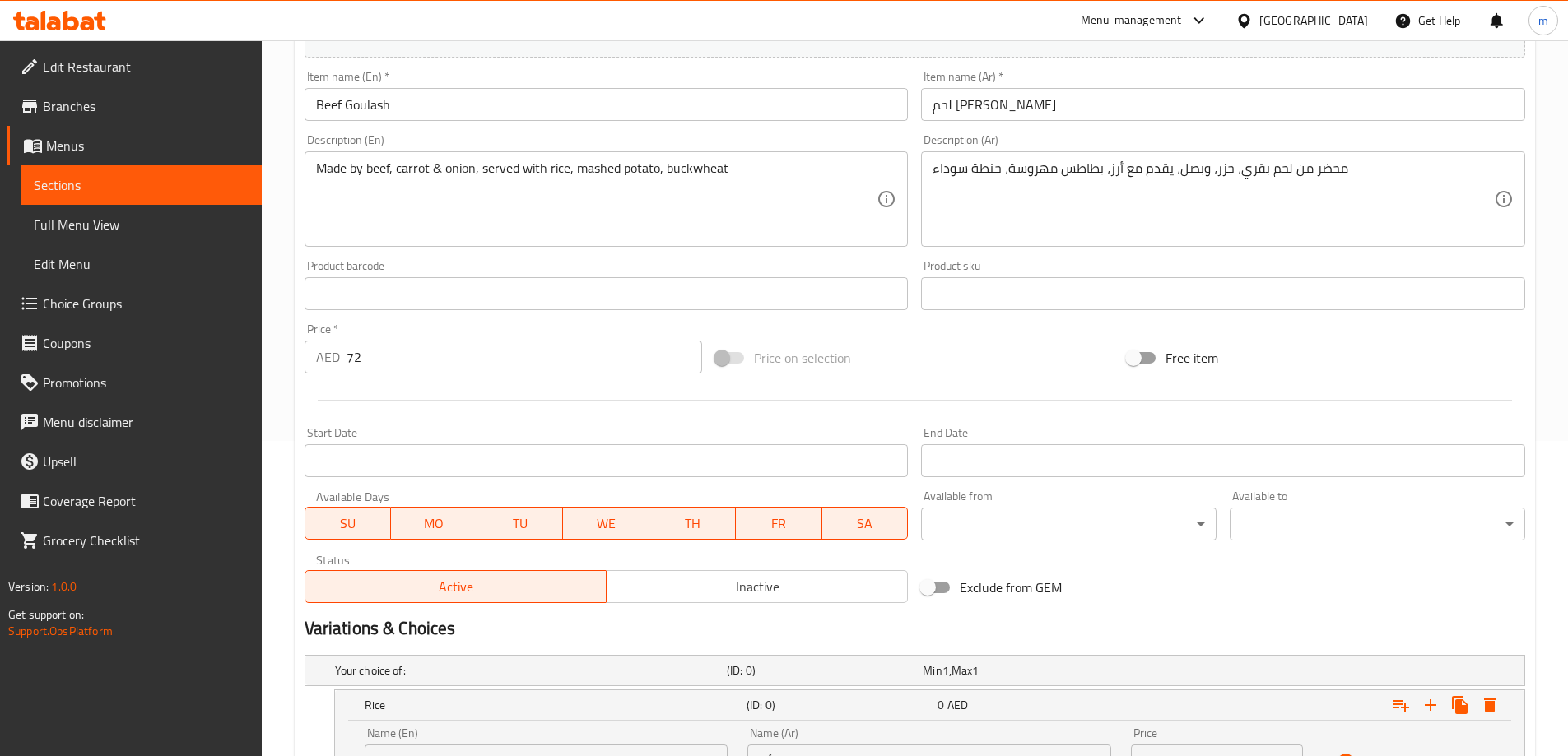
type input "بطاطس مهروسة"
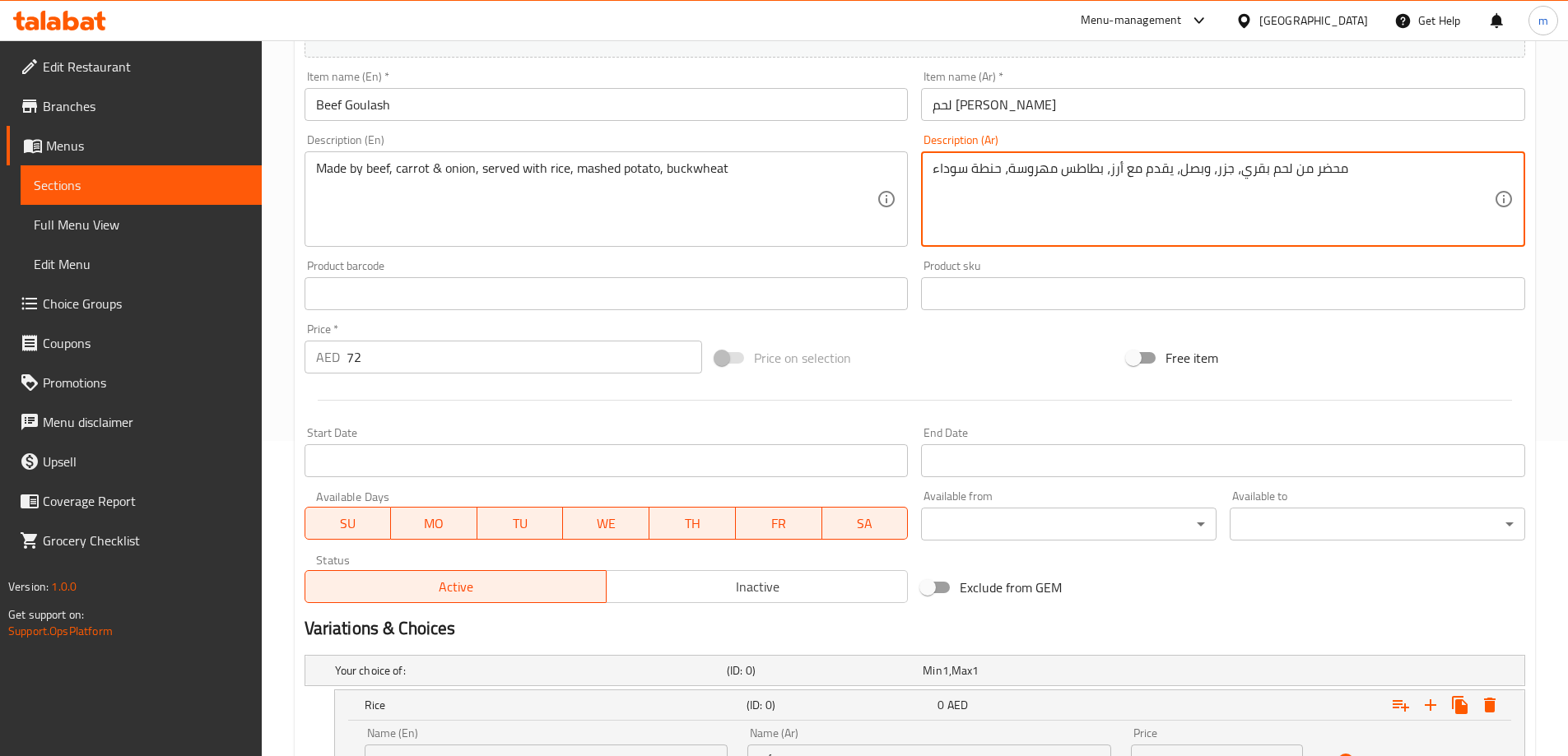
drag, startPoint x: 999, startPoint y: 166, endPoint x: 857, endPoint y: 167, distance: 142.0
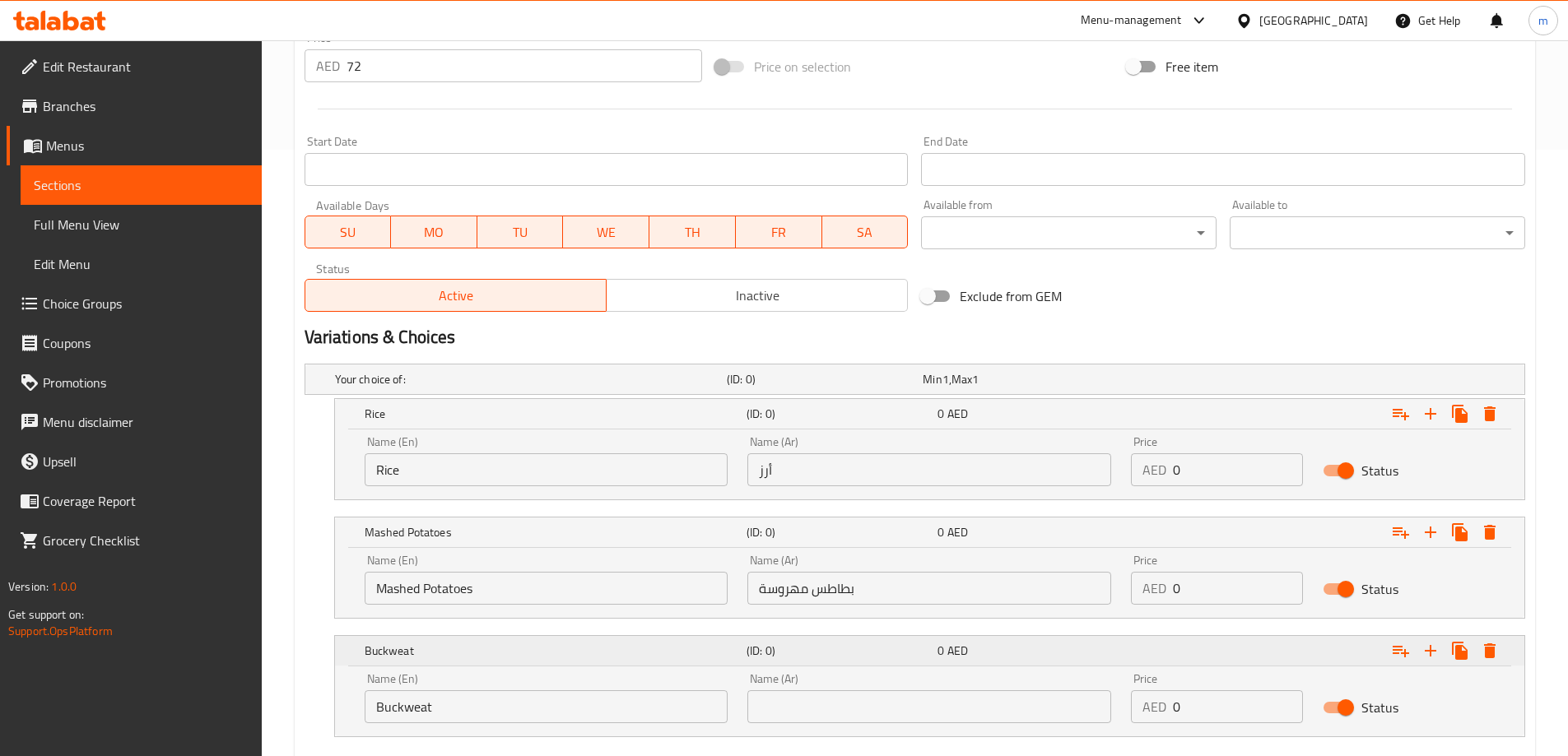
scroll to position [704, 0]
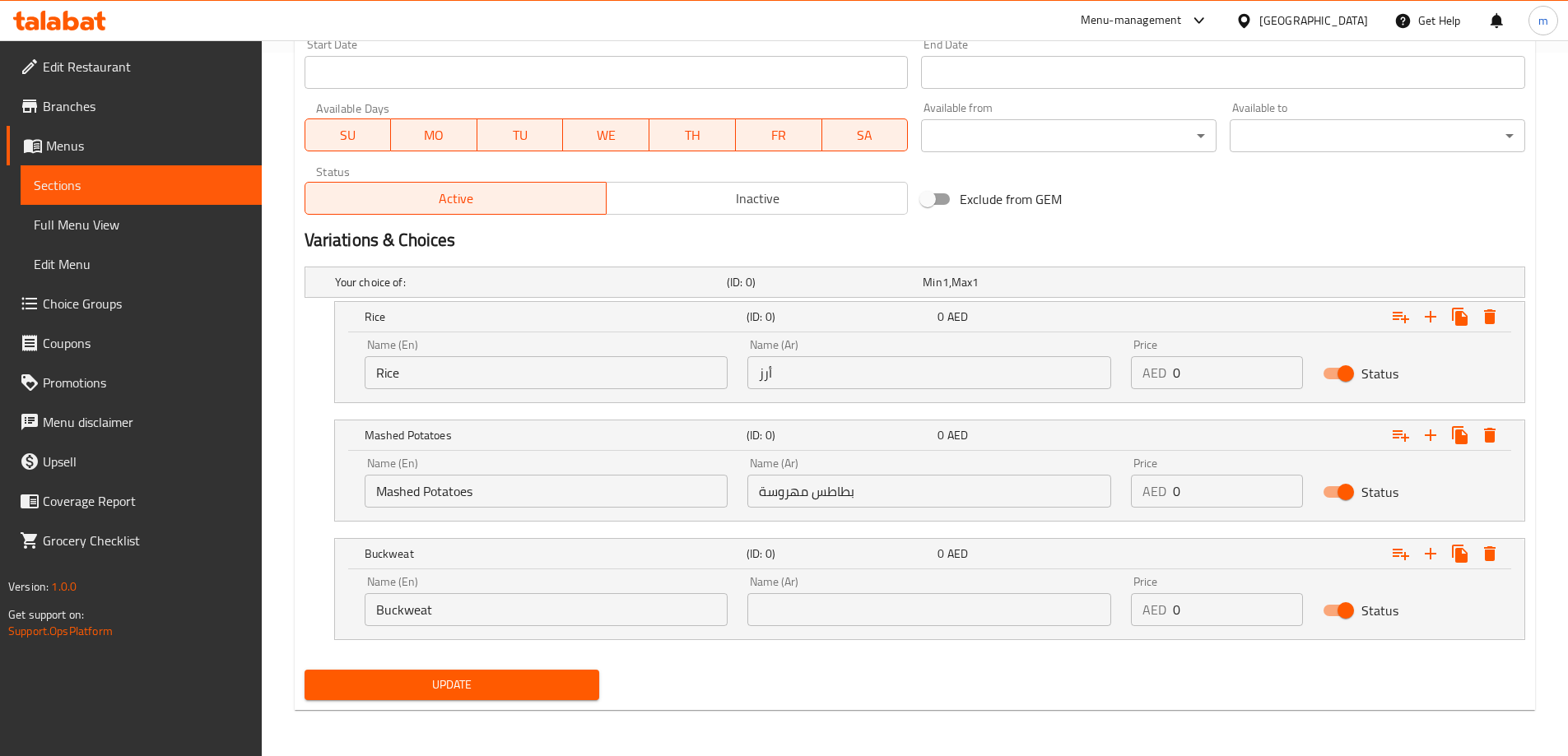
click at [901, 589] on div "Name (Ar) Name (Ar)" at bounding box center [929, 601] width 363 height 50
click at [900, 589] on div "Name (Ar) Name (Ar)" at bounding box center [929, 601] width 363 height 50
click at [891, 615] on input "text" at bounding box center [929, 609] width 363 height 33
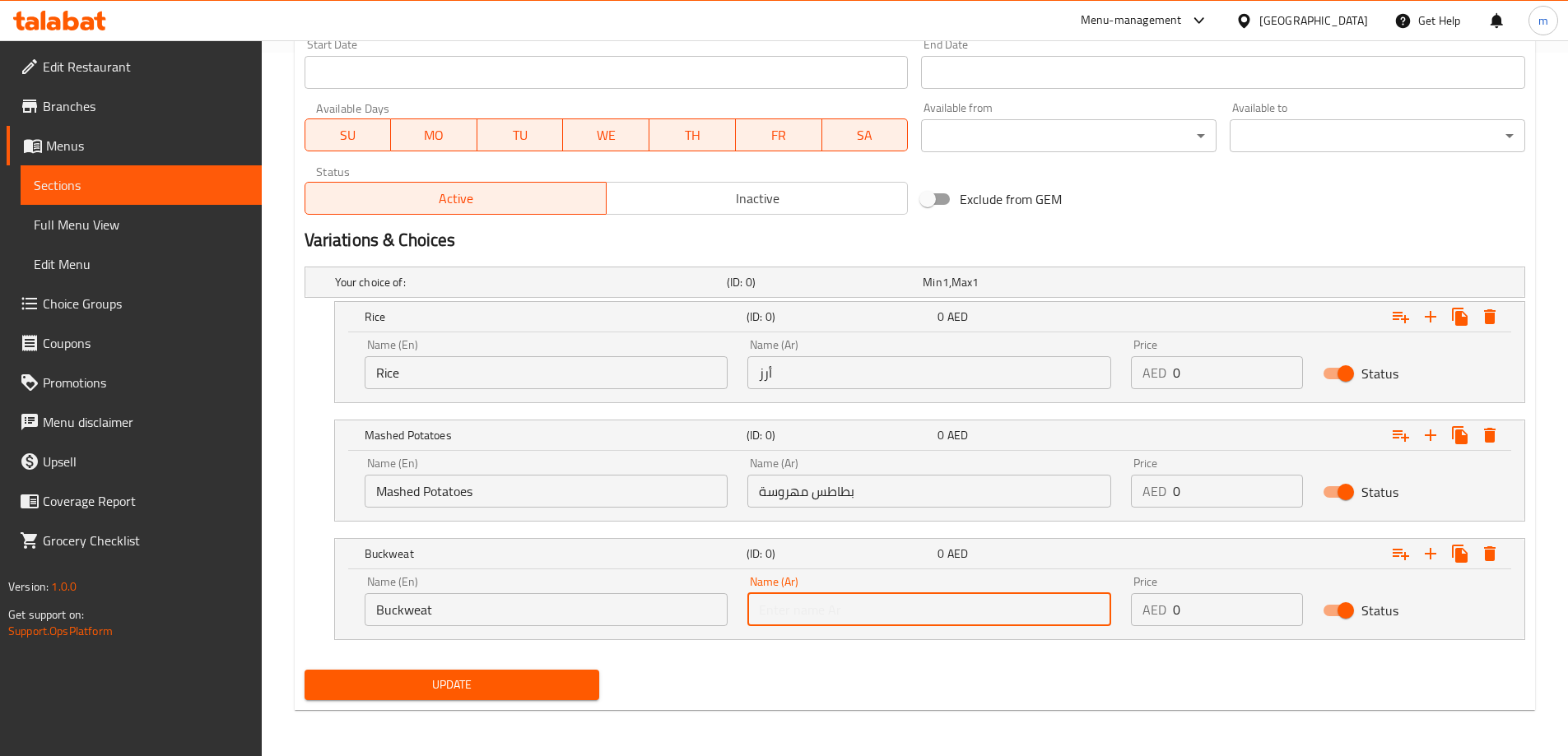
paste input "حنطة سوداء"
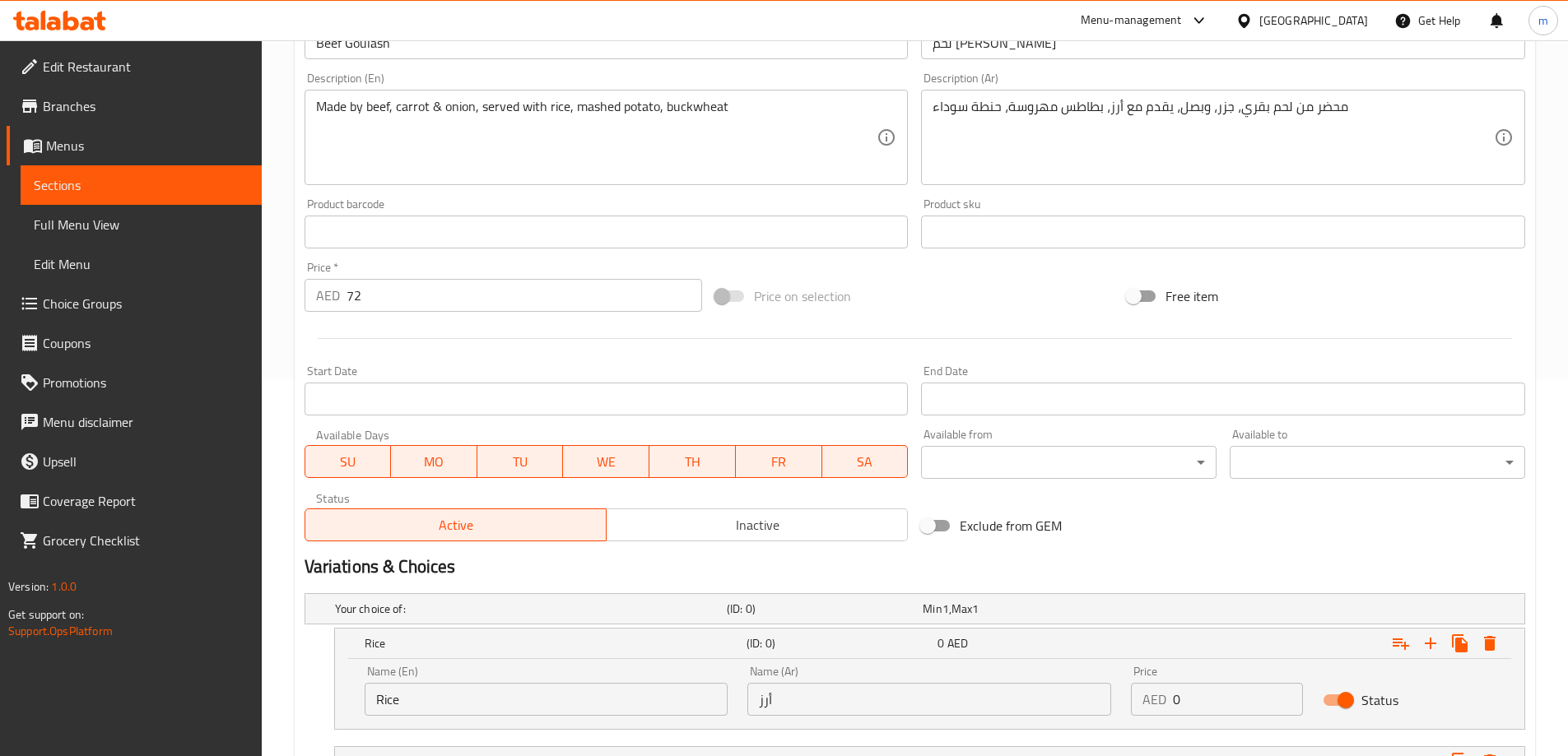
scroll to position [375, 0]
type input "حنطة سوداء"
click at [363, 312] on input "72" at bounding box center [524, 297] width 356 height 33
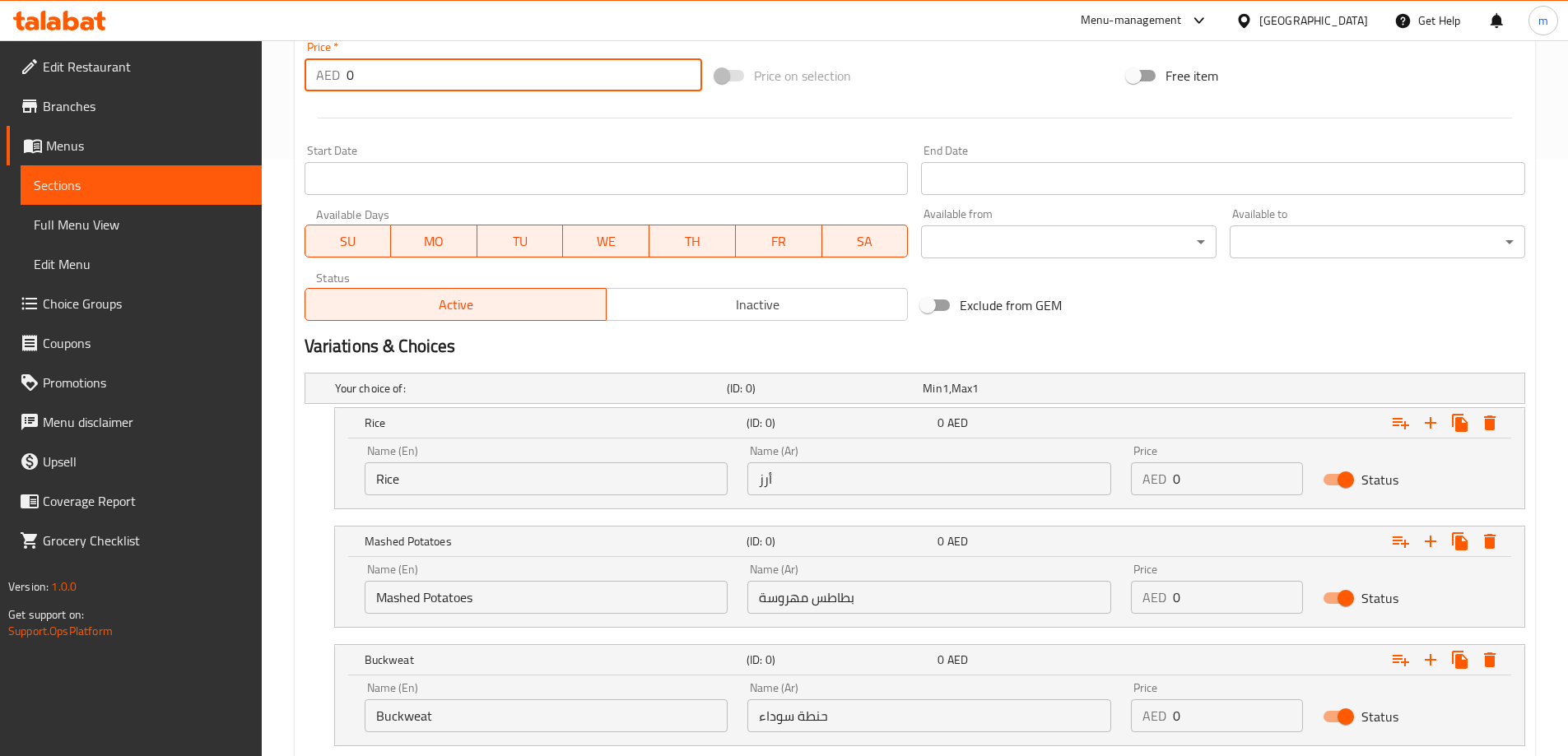
scroll to position [622, 0]
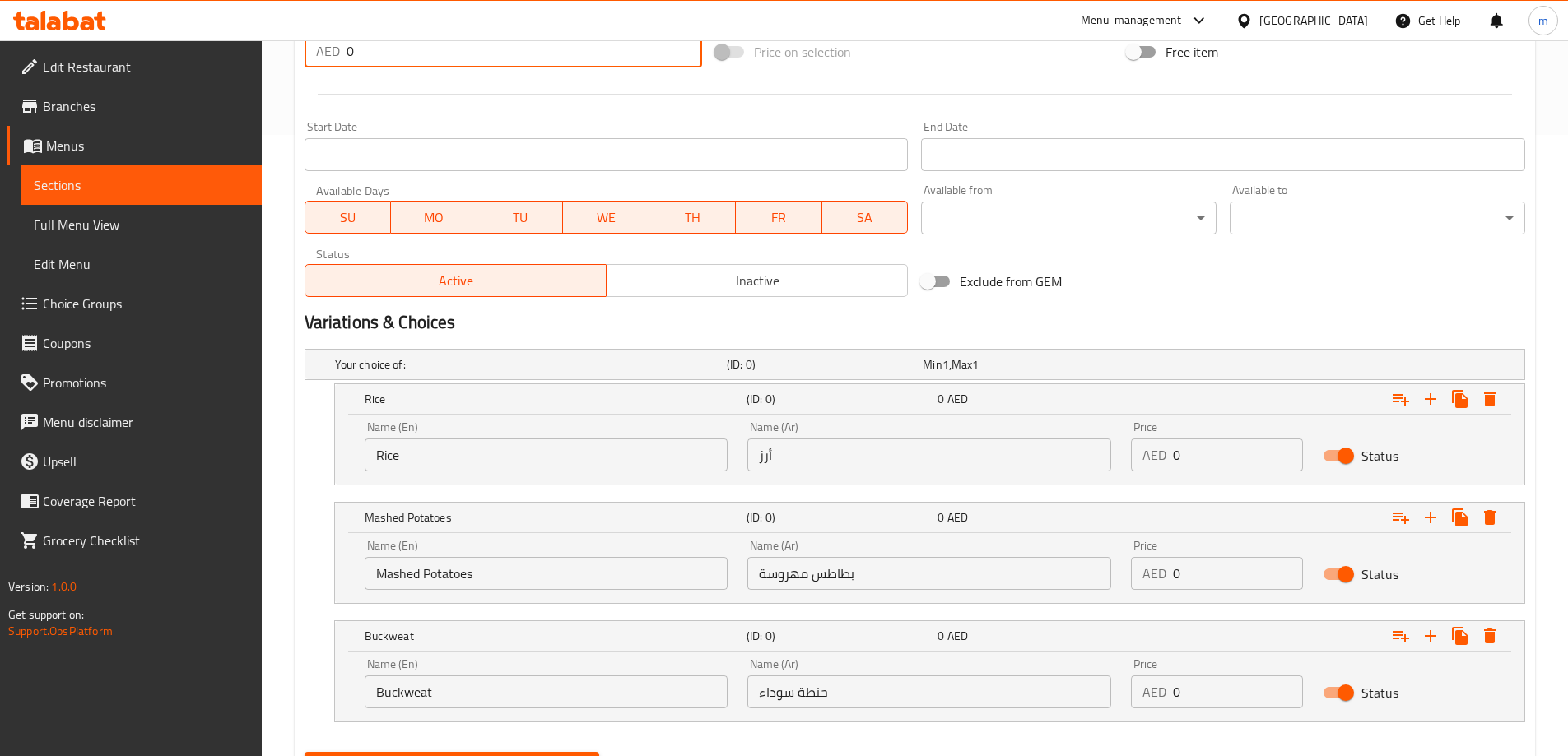
type input "0"
click at [1215, 464] on input "0" at bounding box center [1237, 454] width 130 height 33
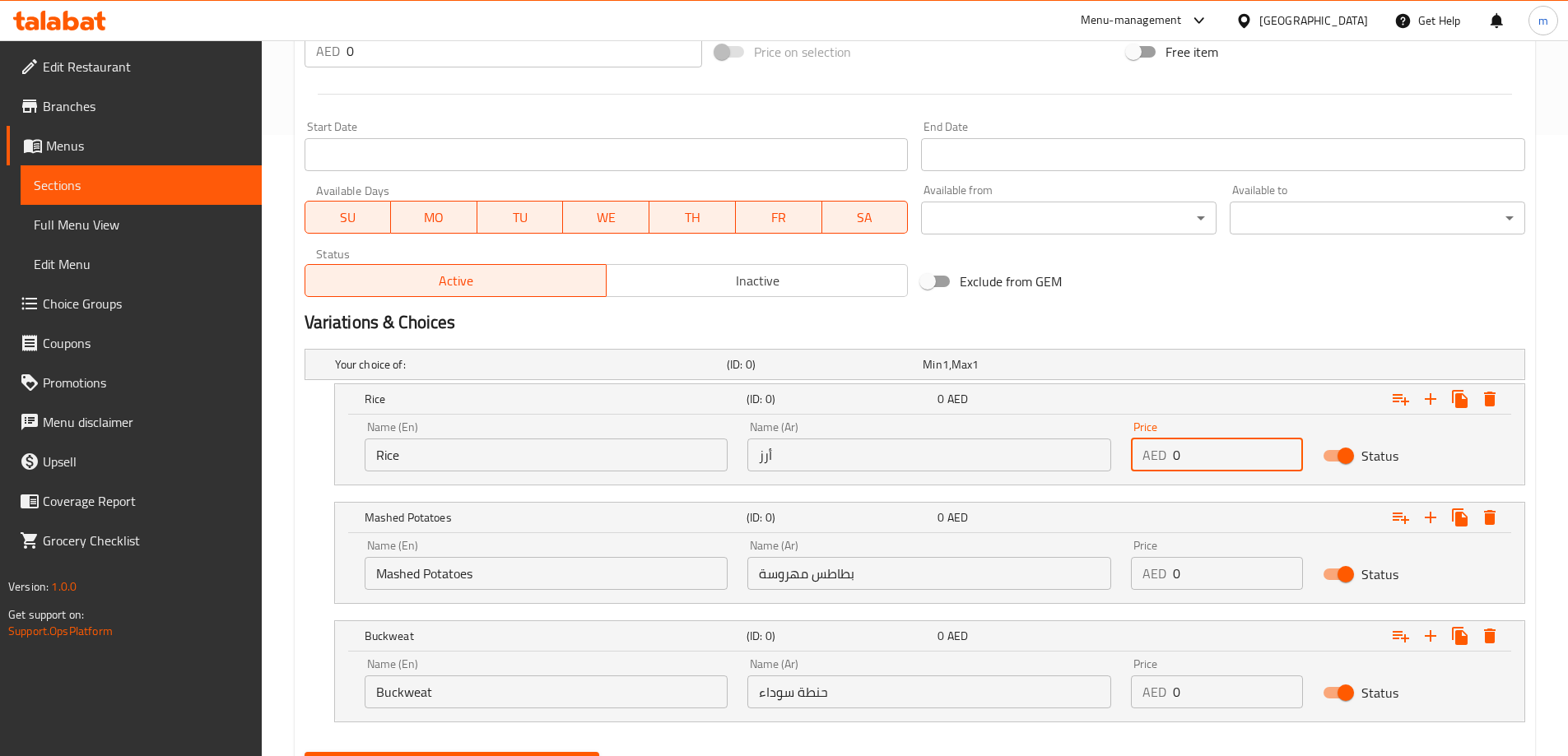
paste input "72"
click at [1188, 465] on input "072" at bounding box center [1237, 454] width 130 height 33
paste input "number"
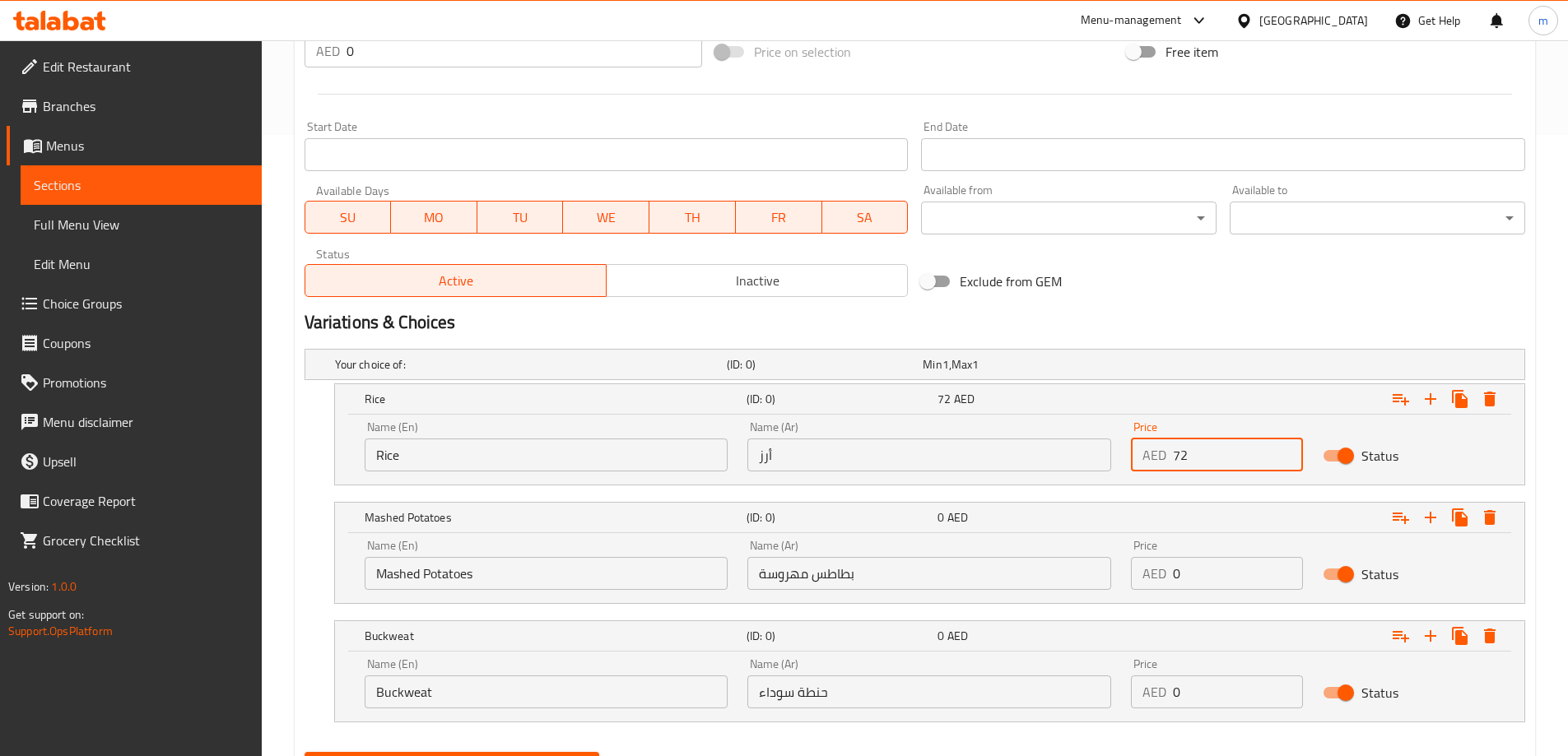
type input "72"
click at [1203, 587] on input "0" at bounding box center [1237, 573] width 130 height 33
paste input "72"
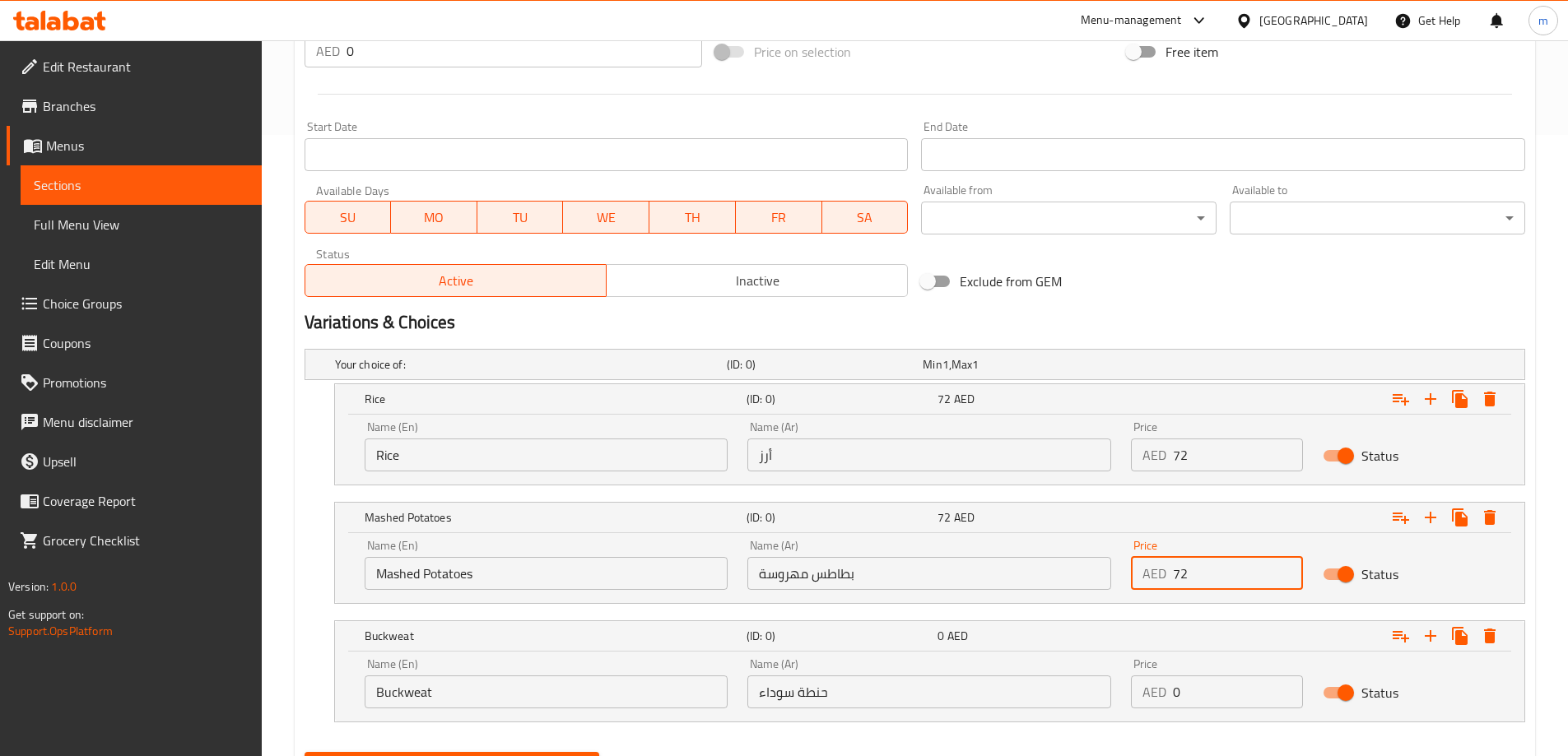
type input "72"
click at [1196, 685] on input "0" at bounding box center [1237, 691] width 130 height 33
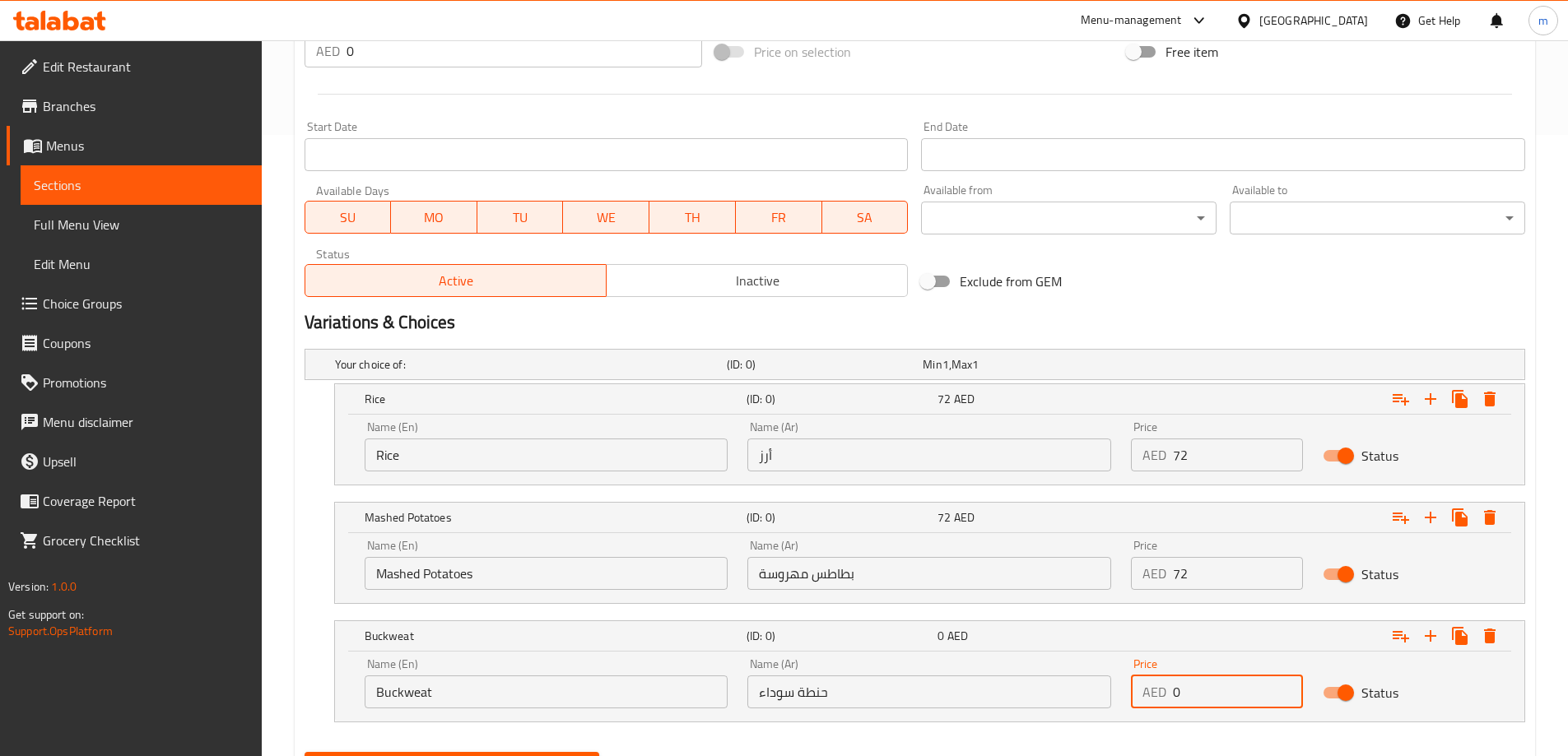
click at [1196, 685] on input "0" at bounding box center [1237, 691] width 130 height 33
paste input "72"
click at [1196, 685] on input "072" at bounding box center [1237, 691] width 130 height 33
paste input "number"
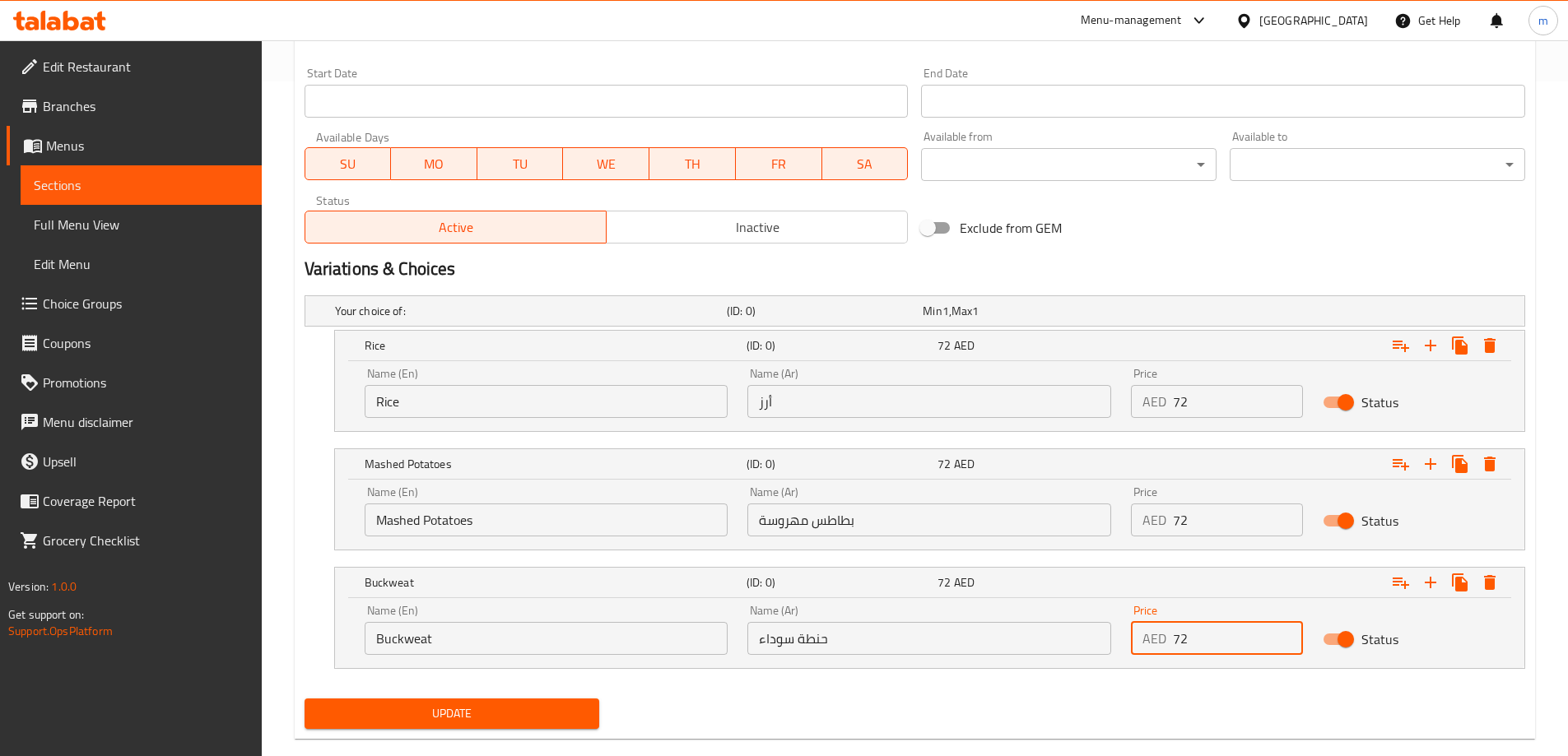
scroll to position [704, 0]
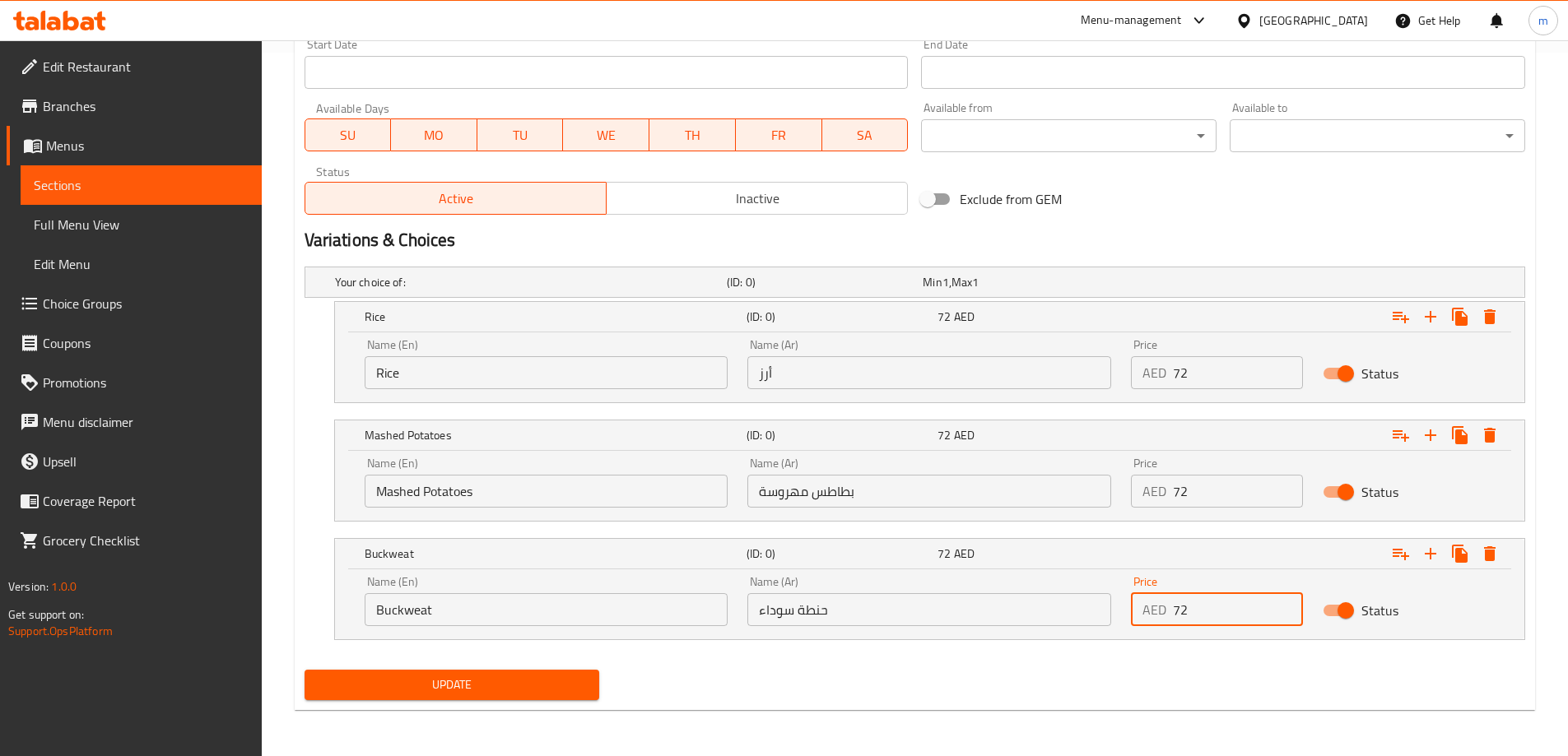
type input "72"
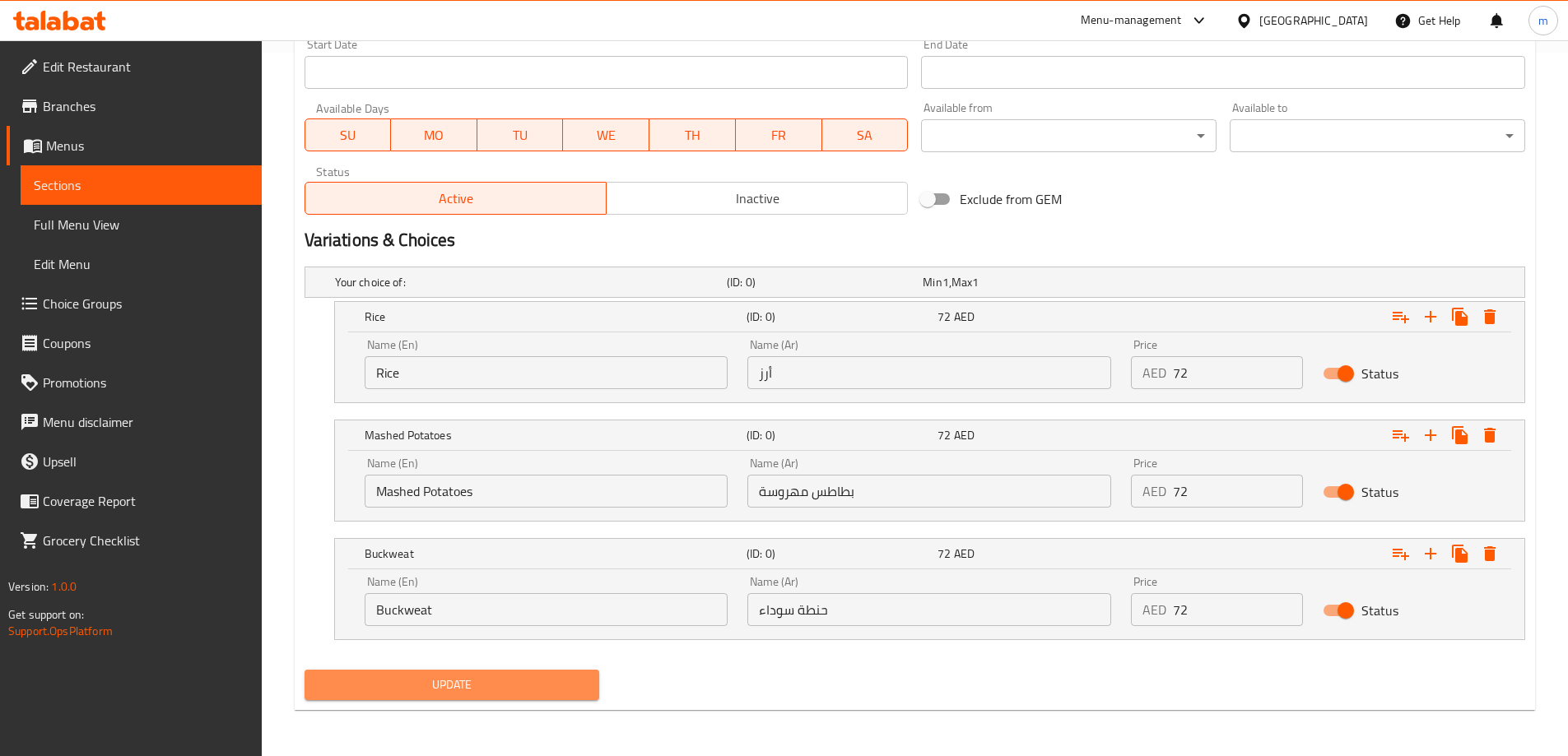
click at [455, 676] on span "Update" at bounding box center [452, 684] width 269 height 20
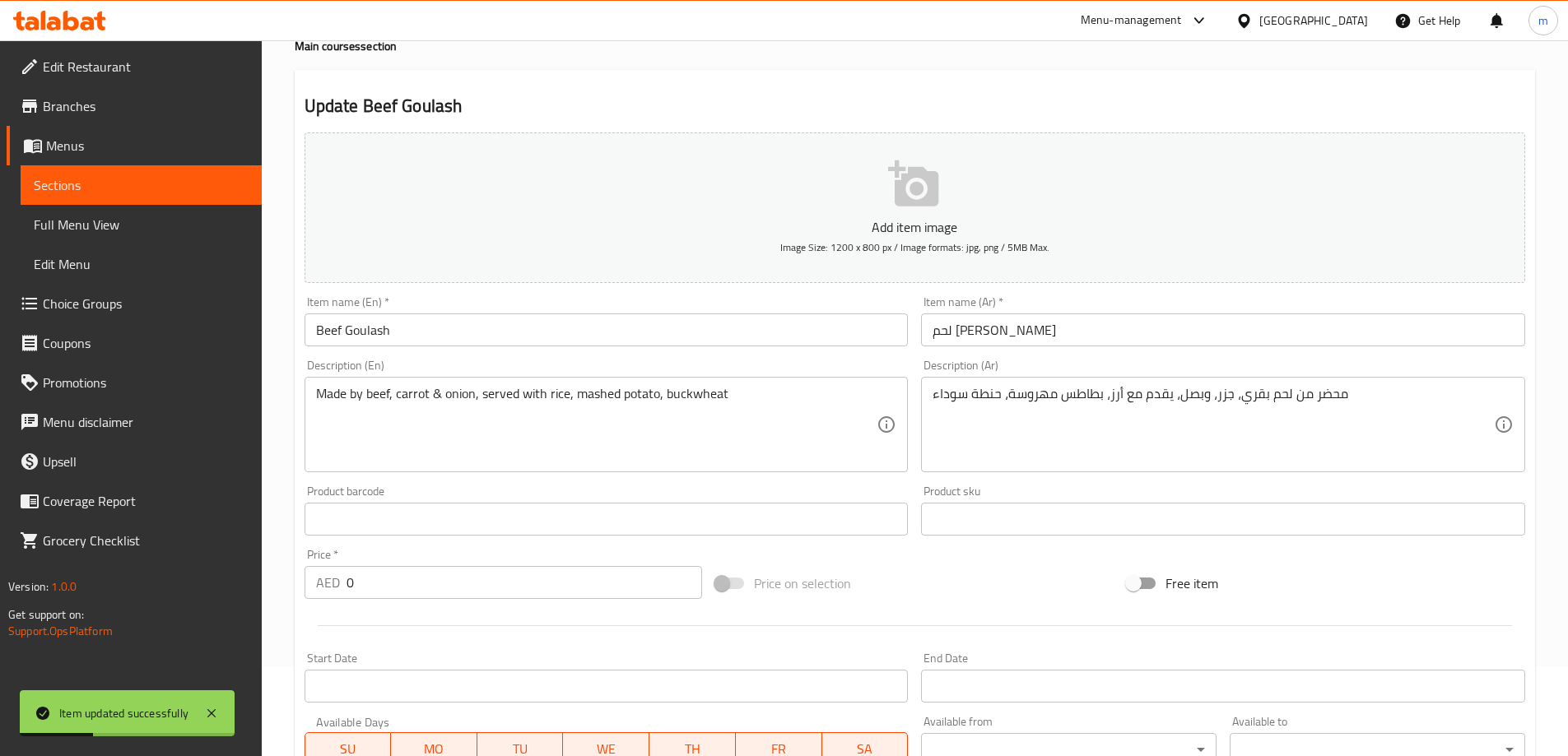
scroll to position [0, 0]
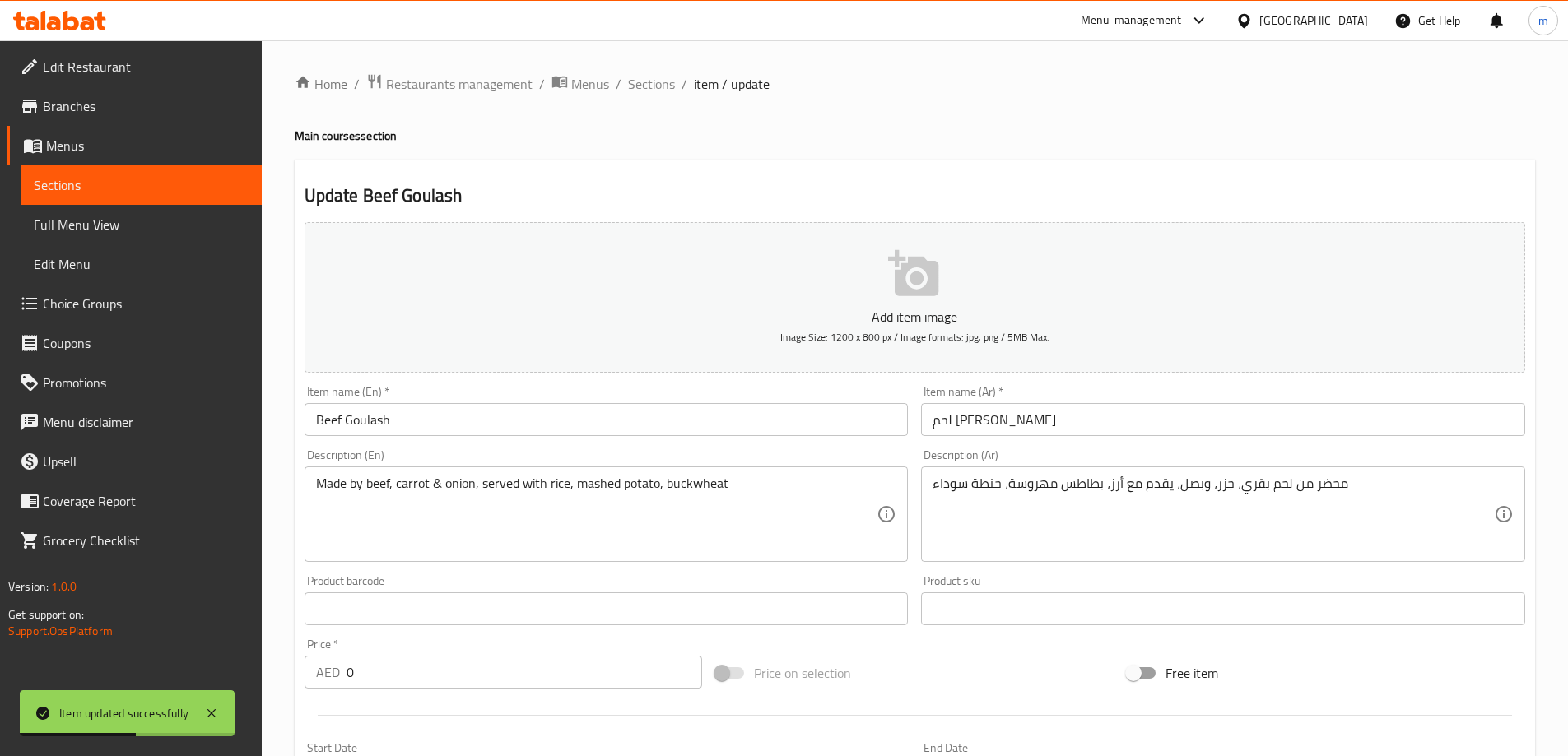
click at [659, 88] on span "Sections" at bounding box center [651, 84] width 47 height 19
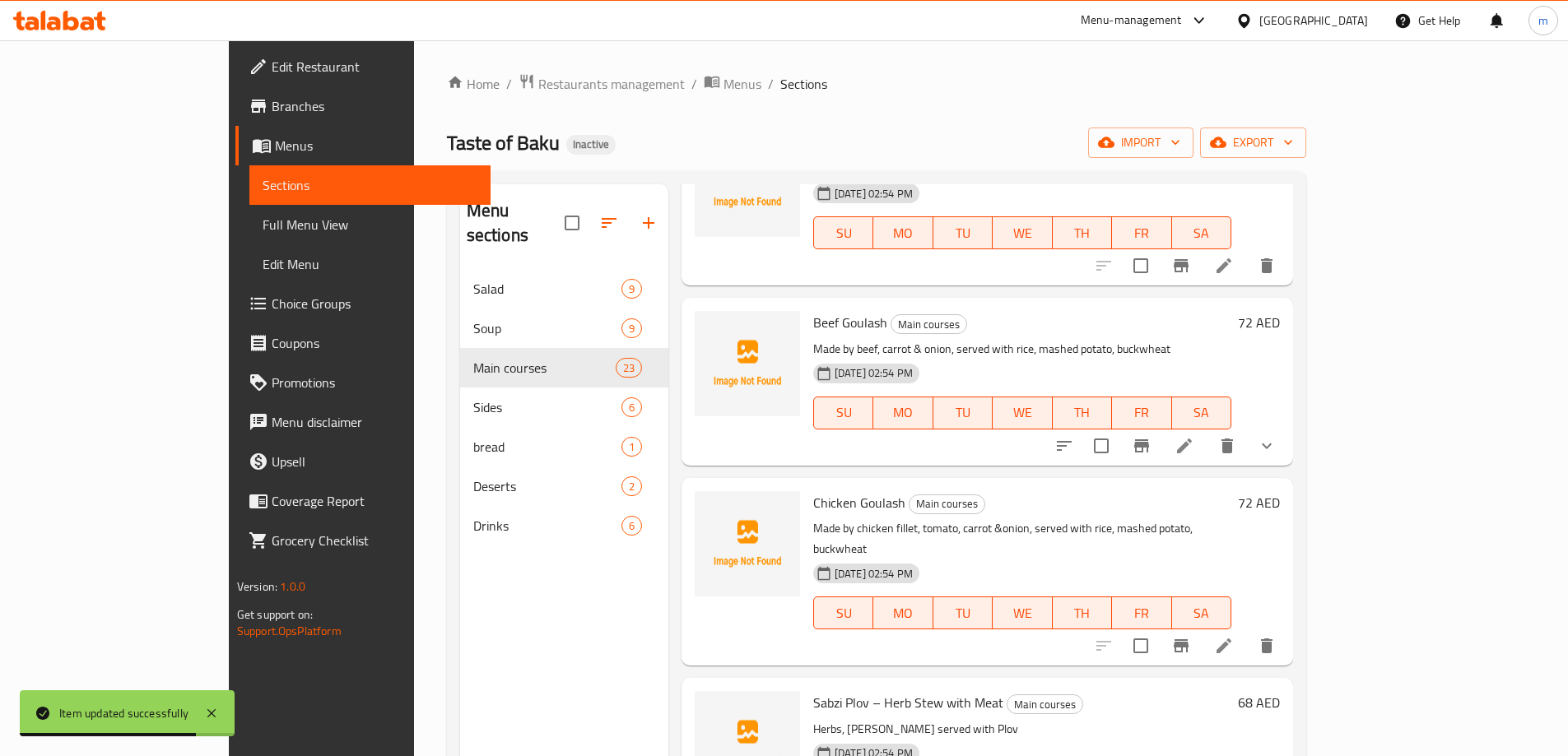
scroll to position [1302, 0]
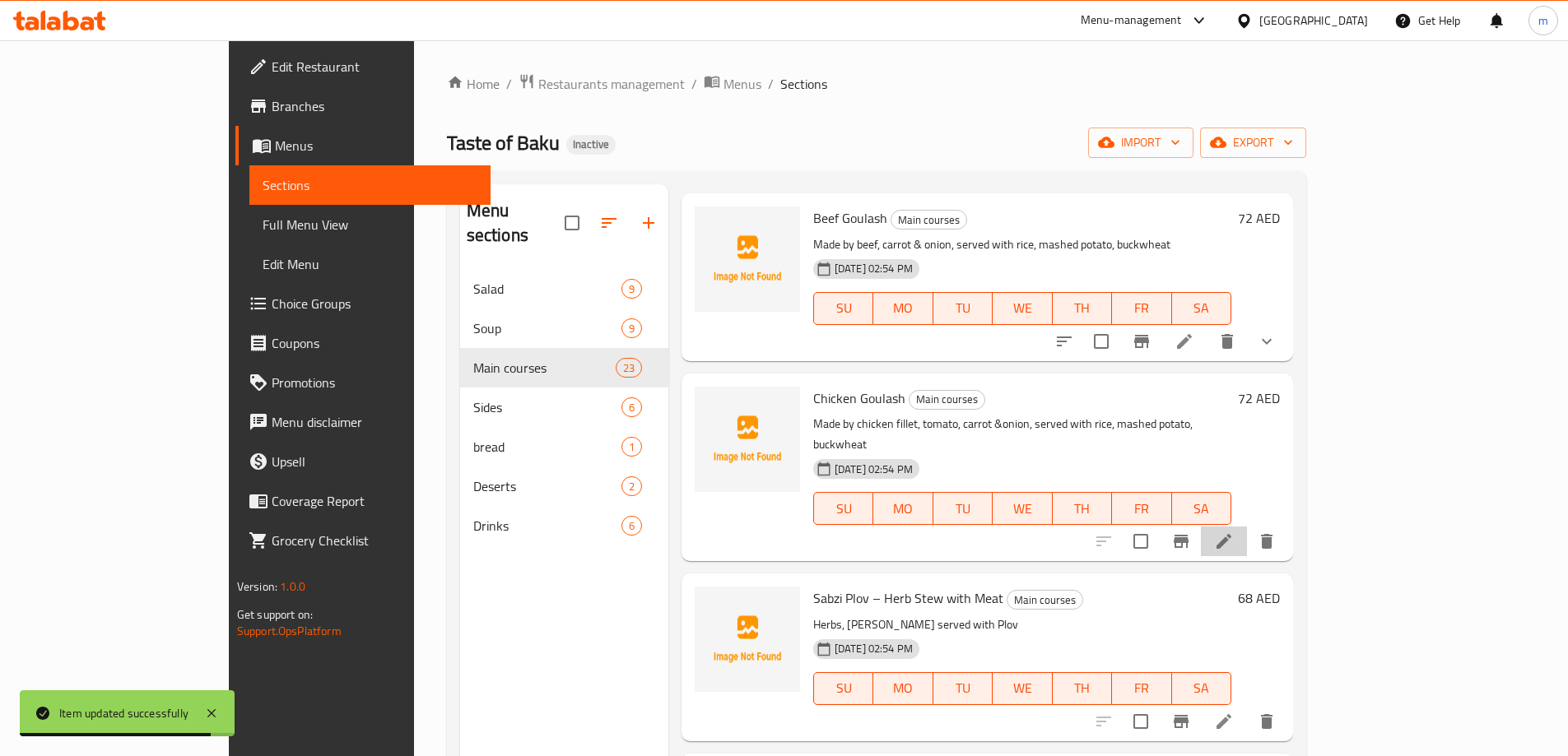
click at [1247, 531] on li at bounding box center [1224, 542] width 46 height 30
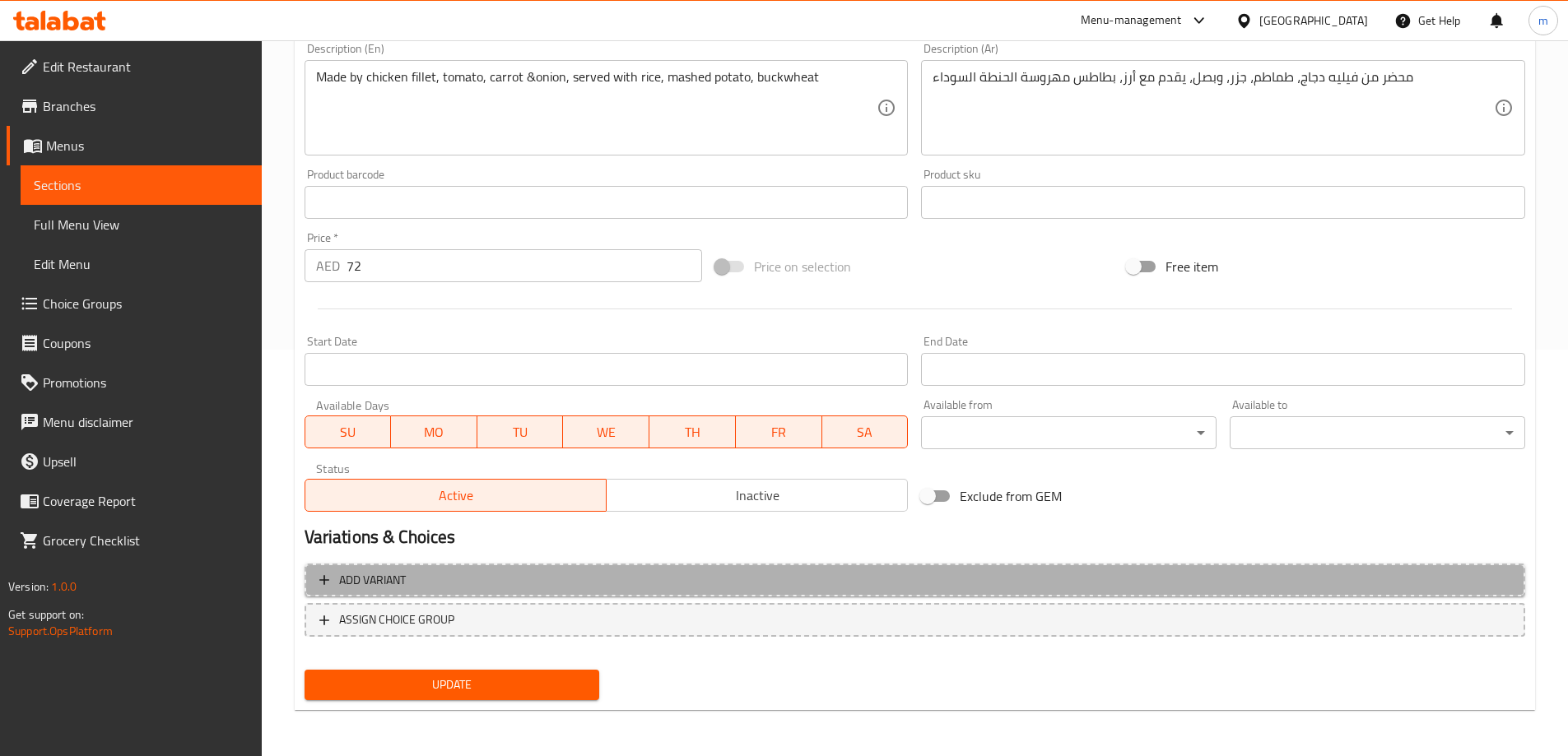
click at [524, 573] on span "Add variant" at bounding box center [914, 580] width 1191 height 20
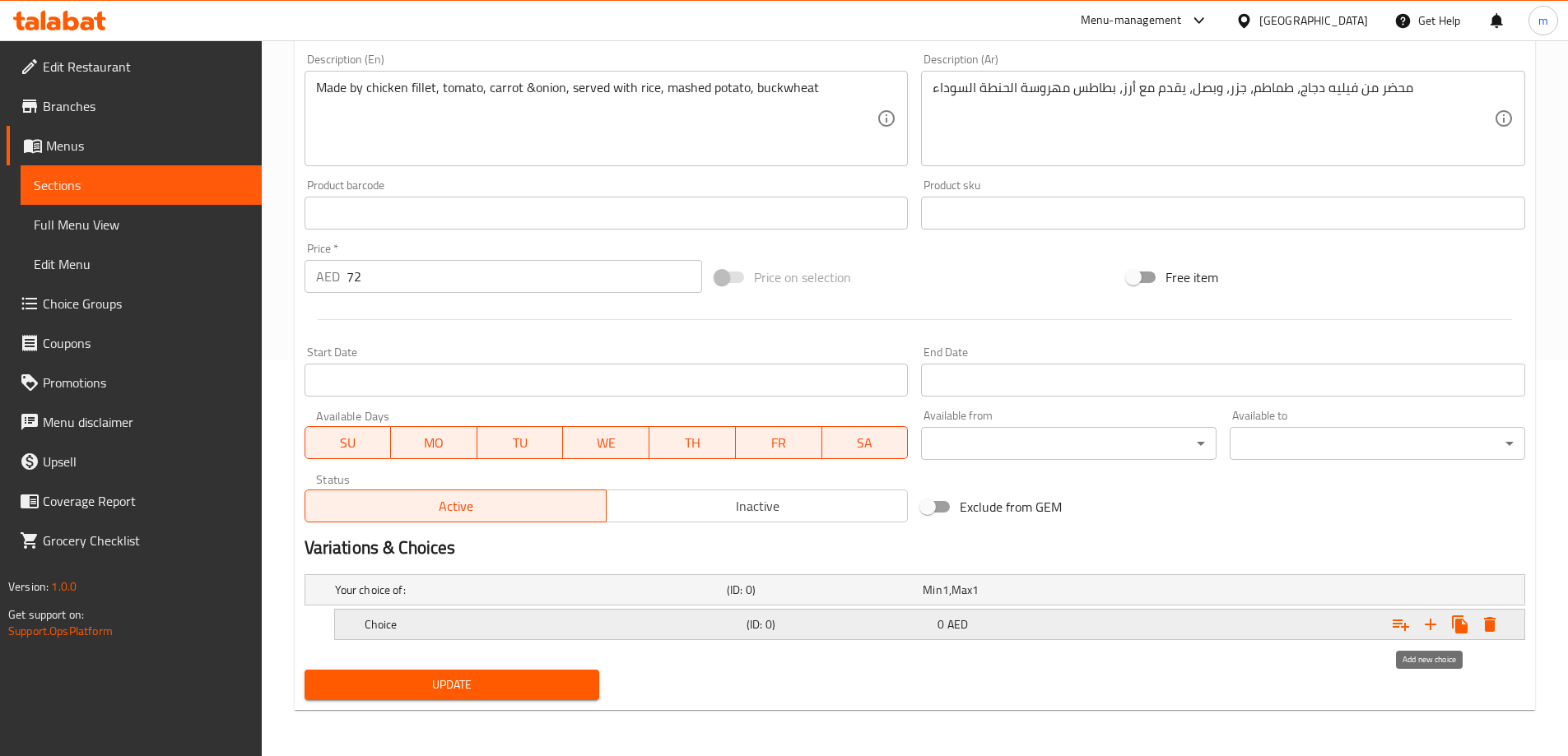
click at [1423, 627] on icon "Expand" at bounding box center [1431, 624] width 19 height 19
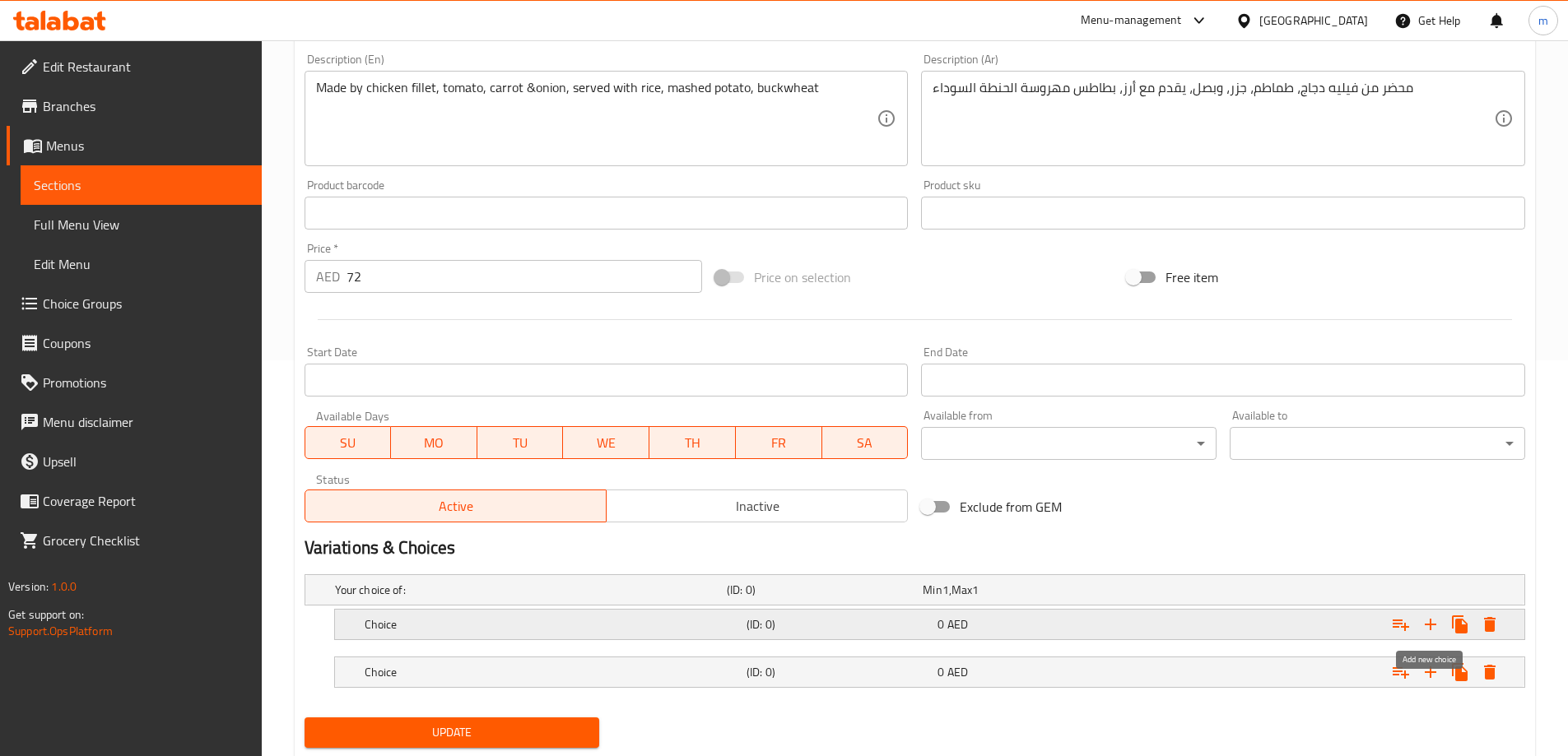
click at [1423, 627] on icon "Expand" at bounding box center [1431, 624] width 19 height 19
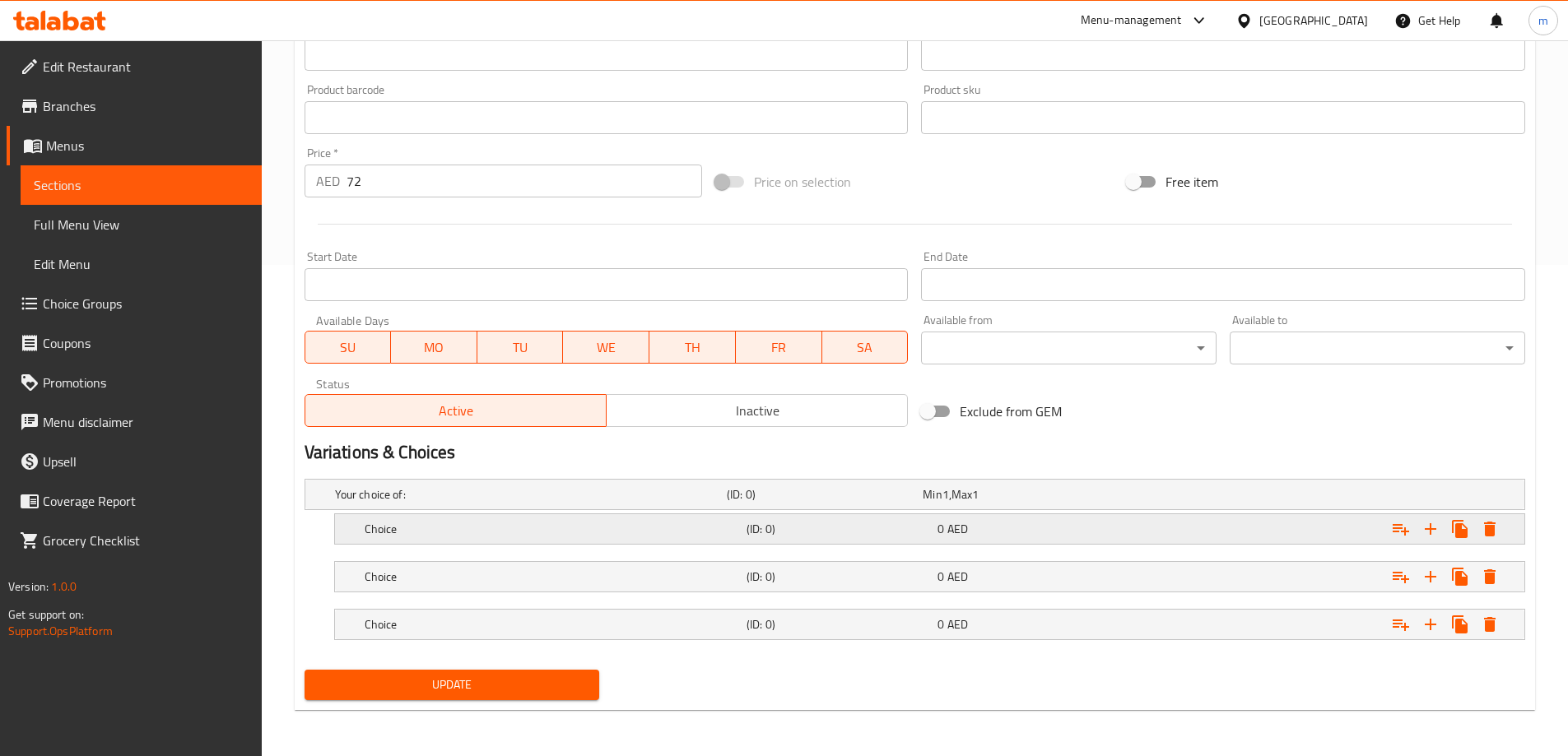
click at [908, 529] on h5 "(ID: 0)" at bounding box center [838, 529] width 184 height 17
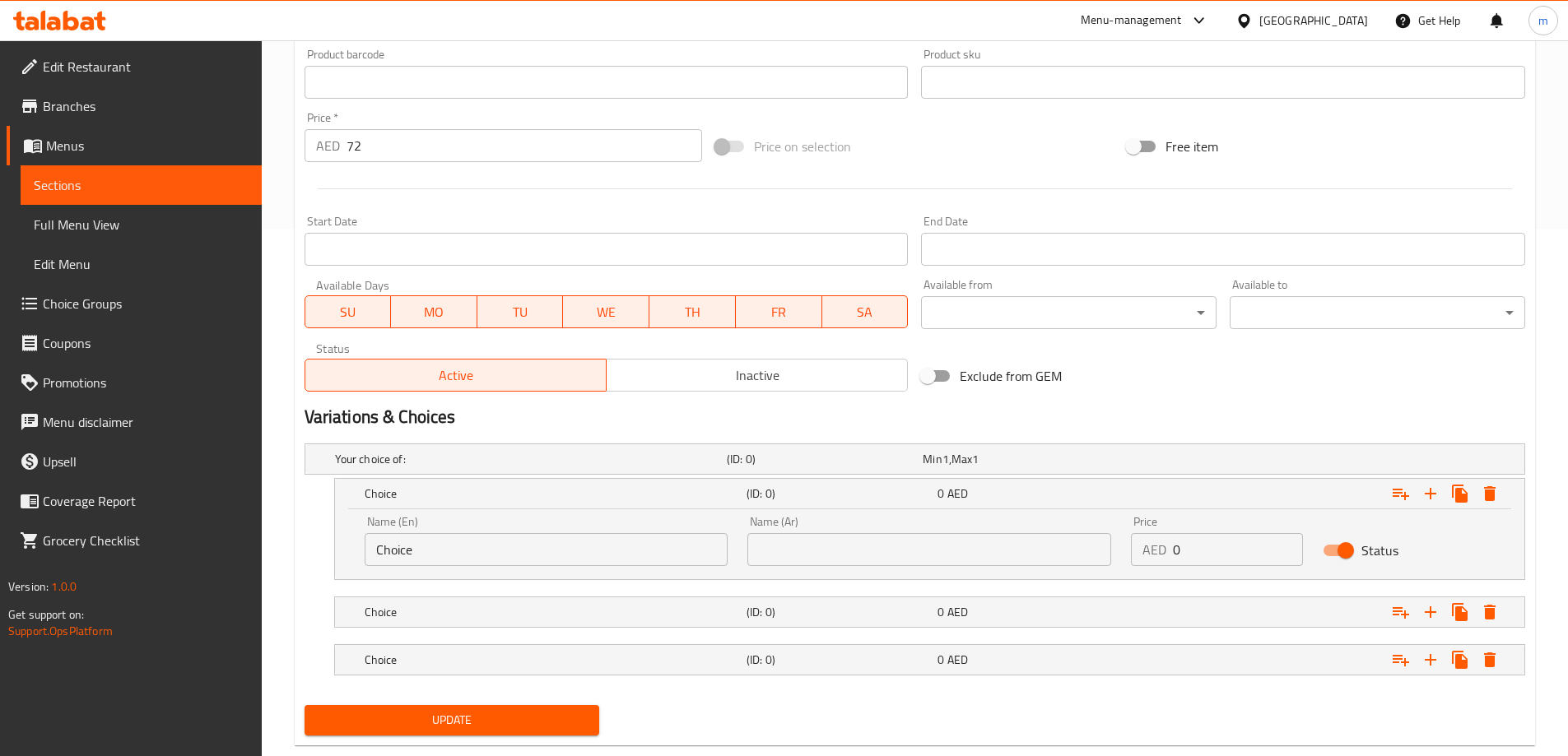
scroll to position [546, 0]
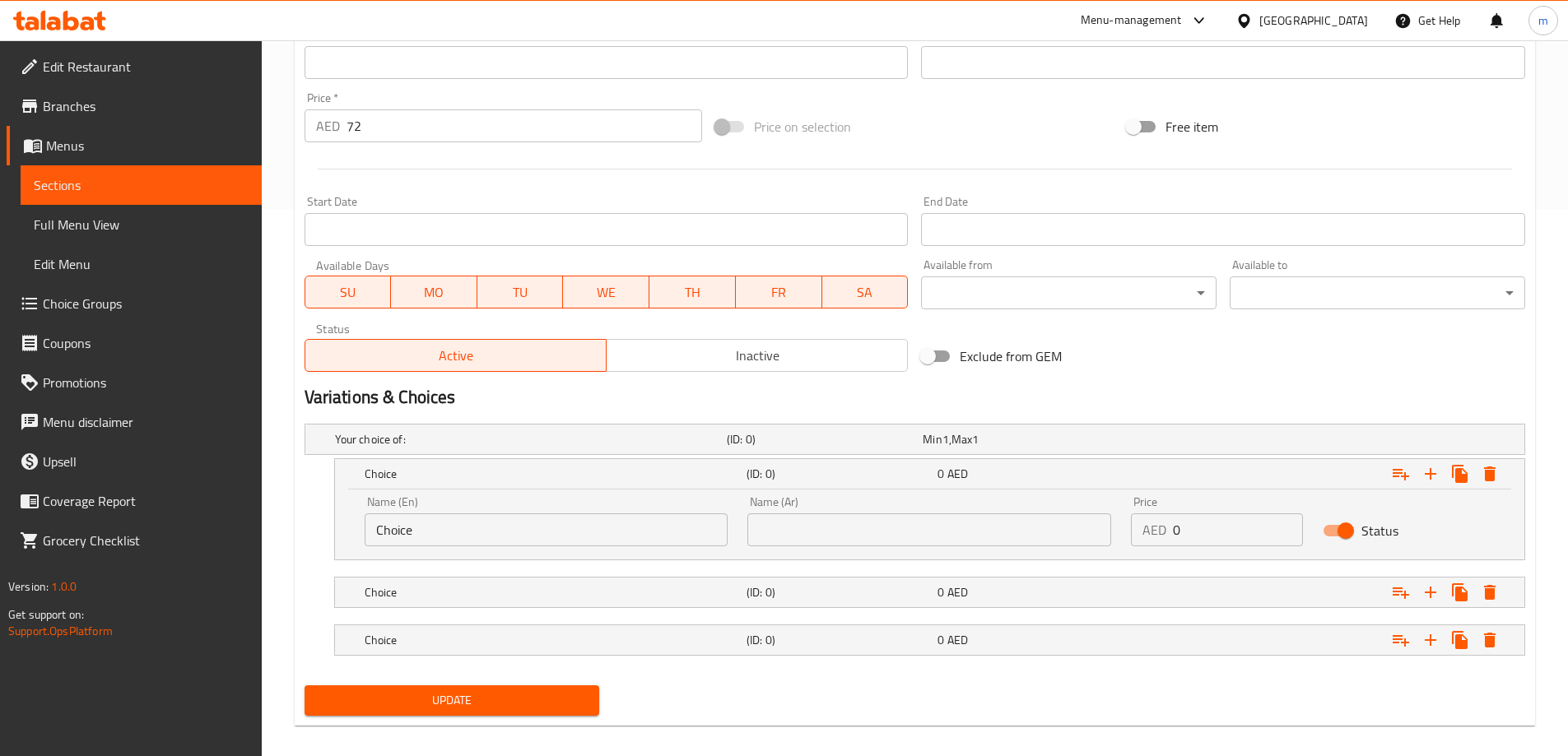
click at [490, 544] on input "Choice" at bounding box center [546, 530] width 363 height 33
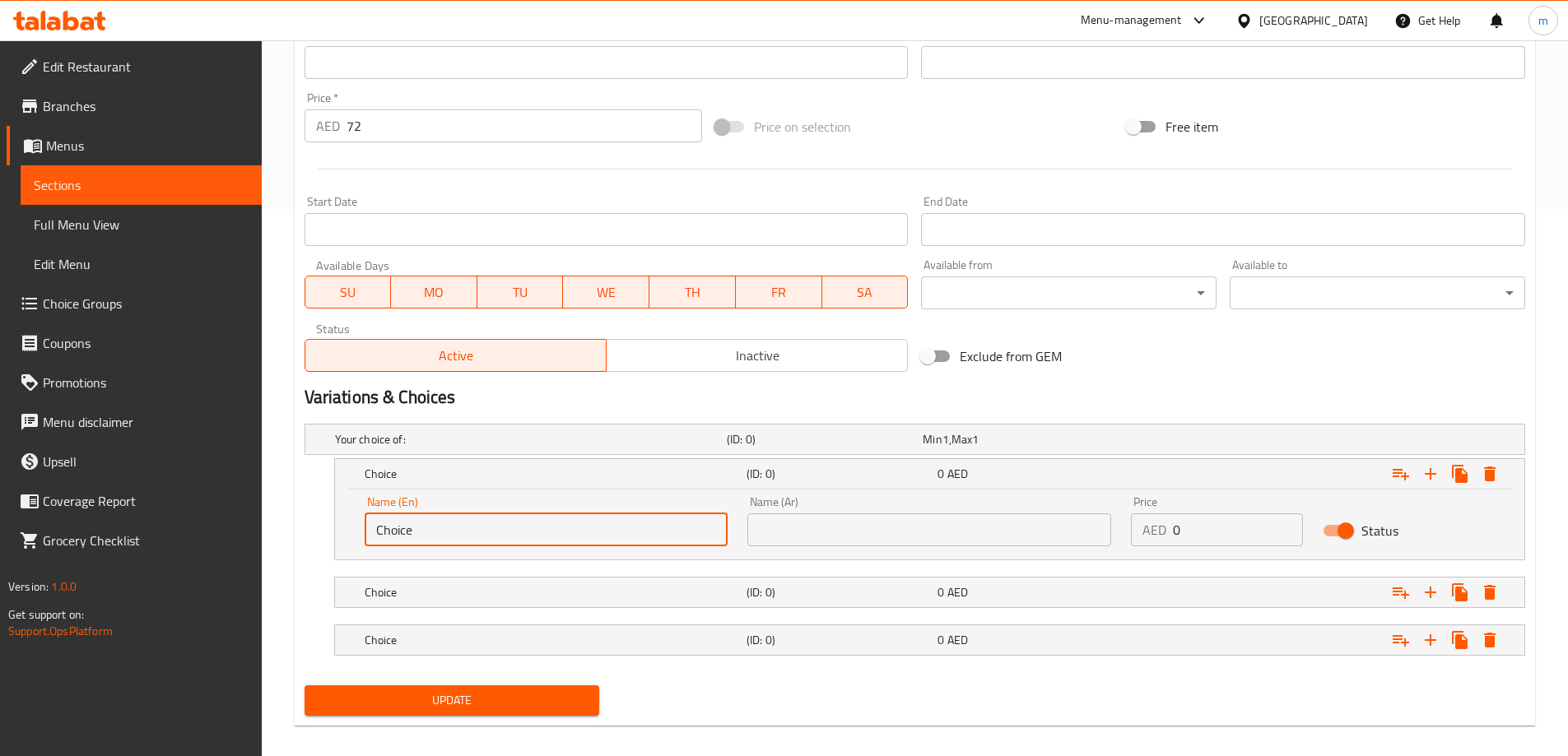
click at [490, 544] on input "Choice" at bounding box center [546, 530] width 363 height 33
paste input "R"
type input "Rice"
click at [458, 608] on div "Choice (ID: 0) 0 AED" at bounding box center [935, 592] width 1147 height 36
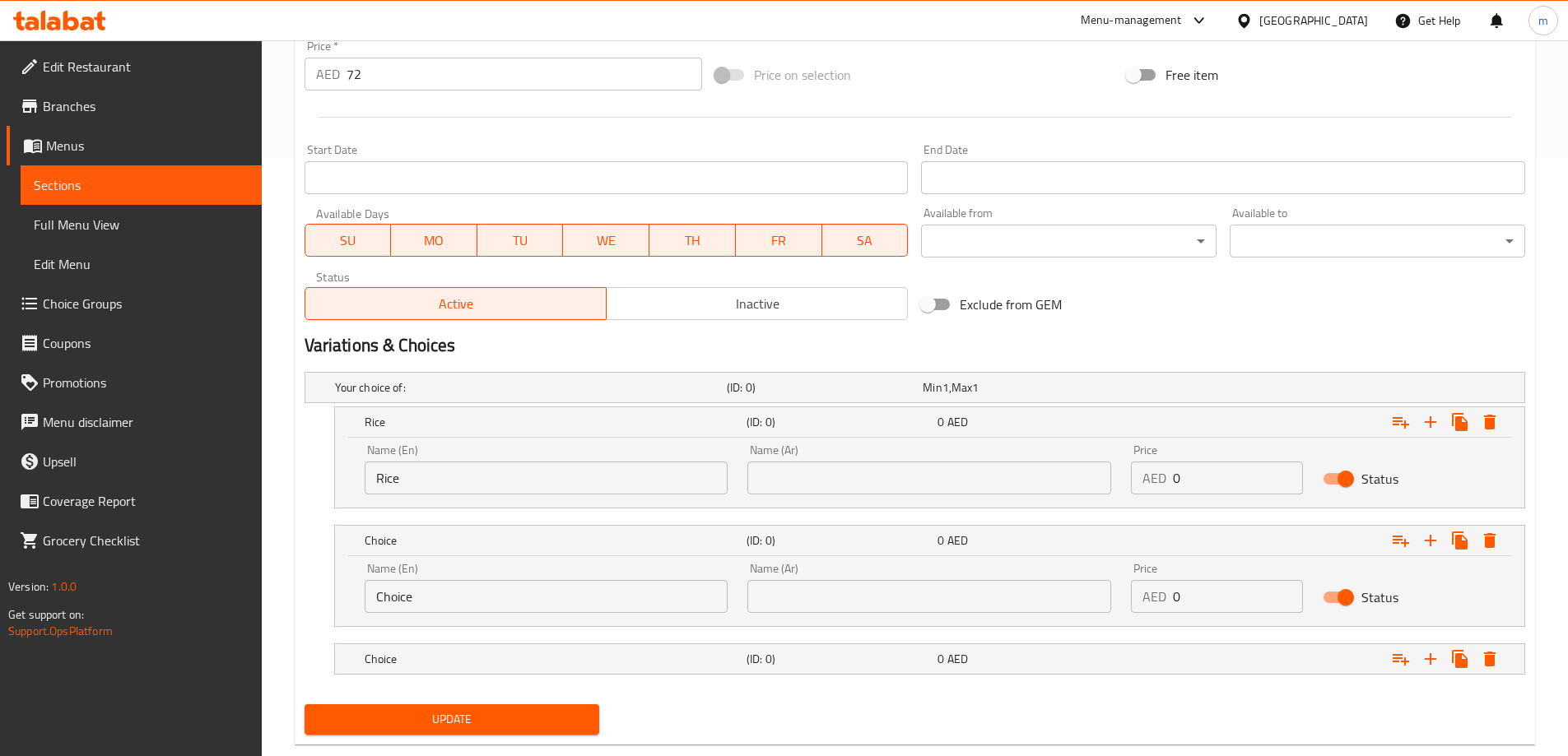
scroll to position [626, 0]
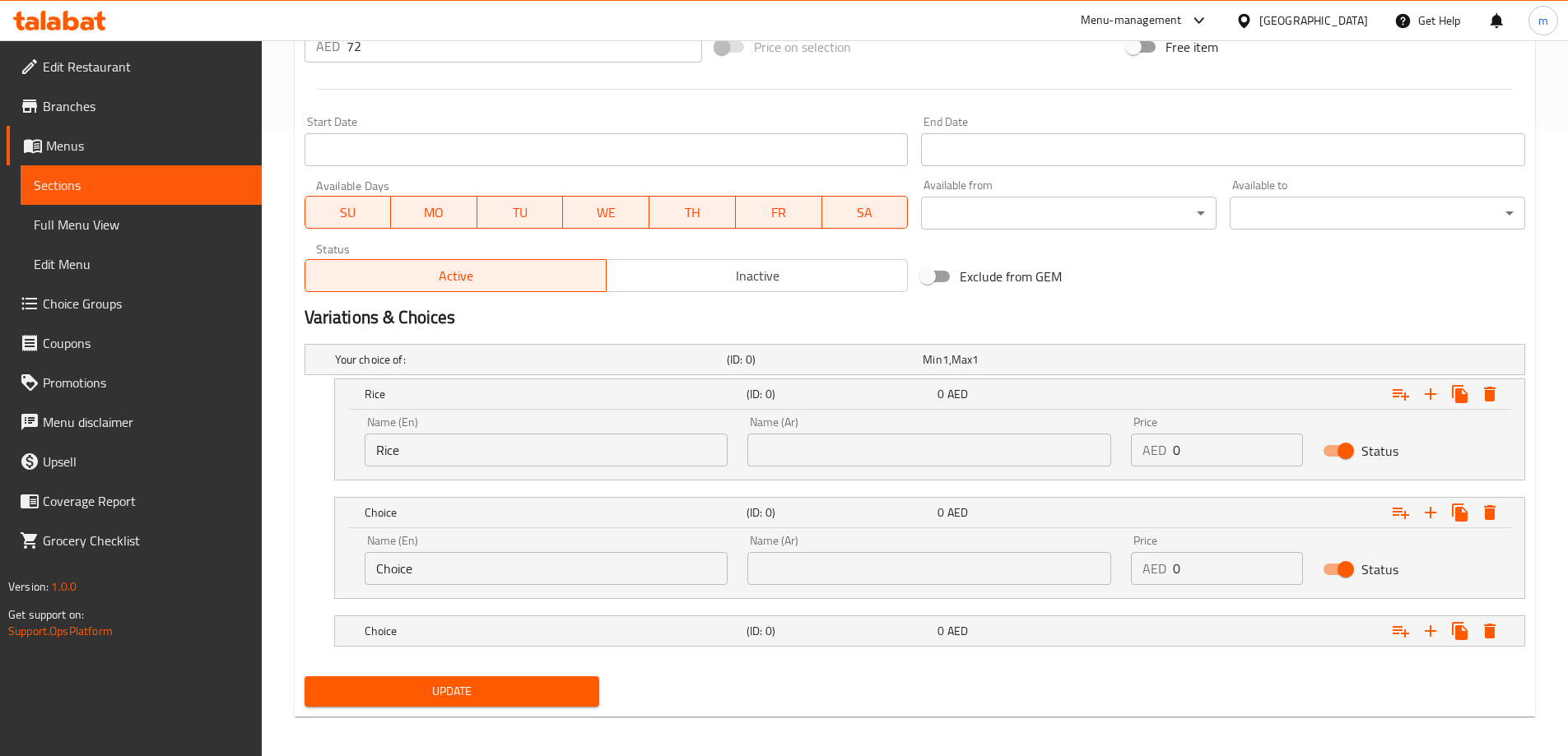
click at [464, 560] on input "Choice" at bounding box center [546, 569] width 363 height 33
paste input "Mashed Potatoes"
type input "Mashed Potatoes"
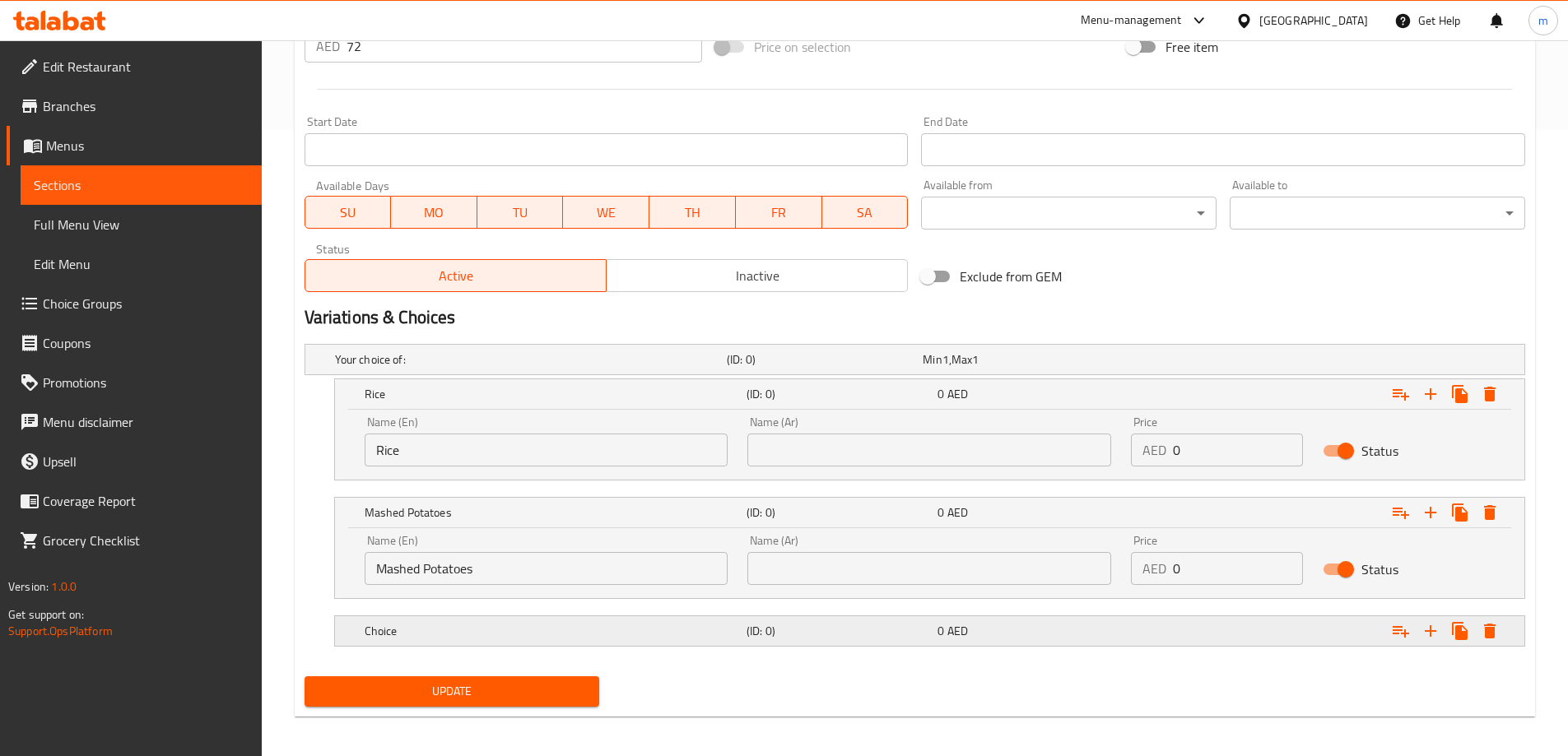
click at [482, 623] on h5 "Choice" at bounding box center [552, 631] width 375 height 17
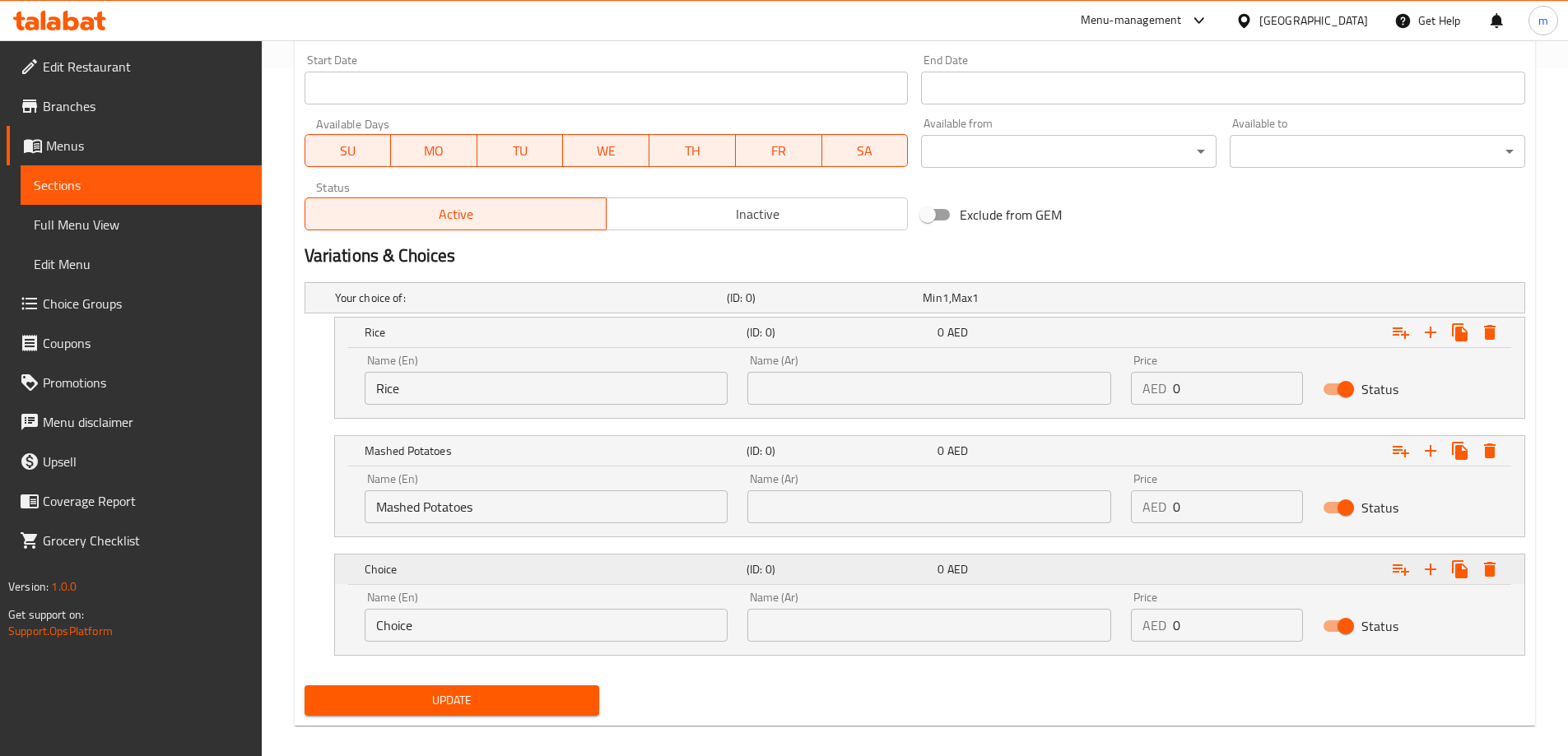
click at [482, 624] on input "Choice" at bounding box center [546, 625] width 363 height 33
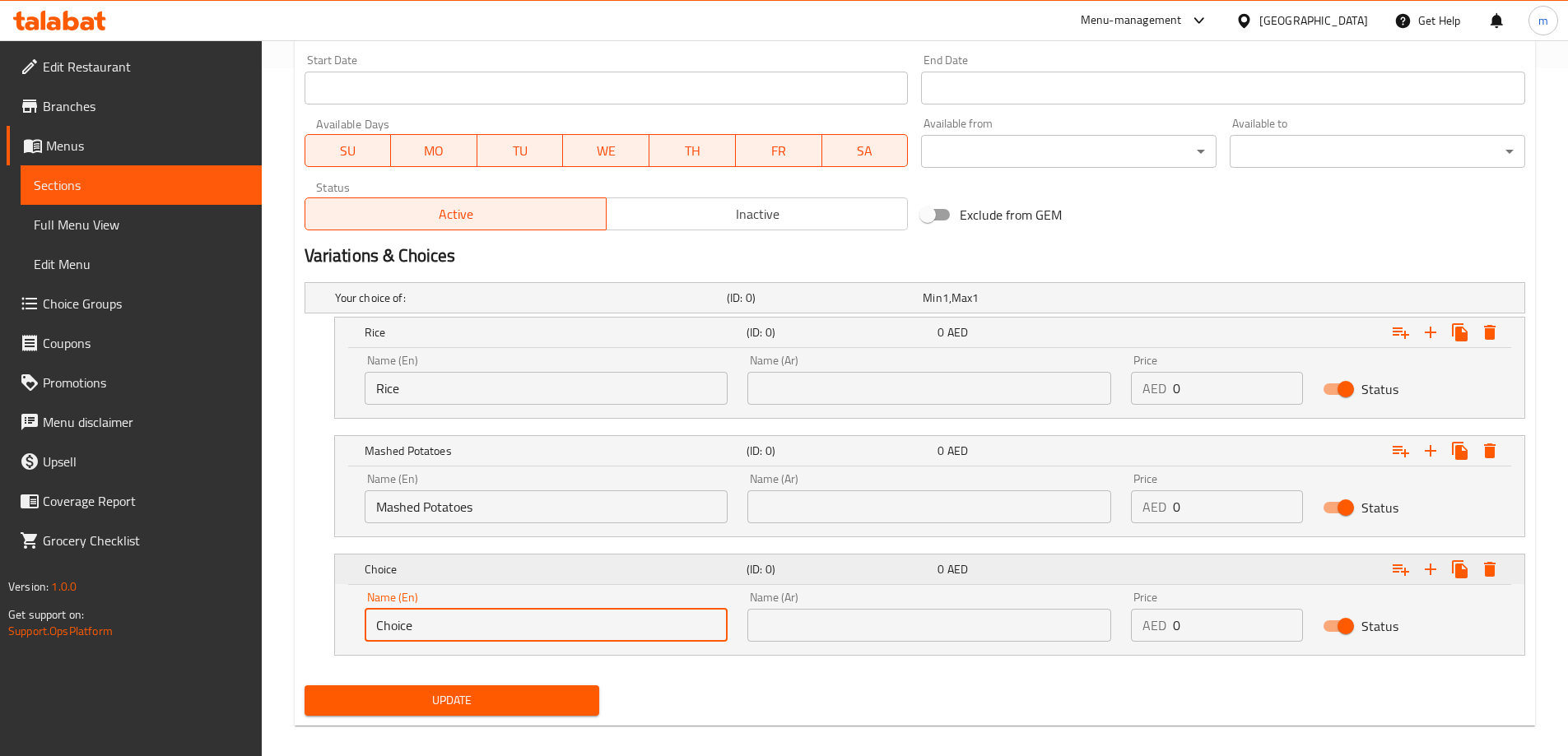
click at [482, 624] on input "Choice" at bounding box center [546, 625] width 363 height 33
paste input "Buckweat"
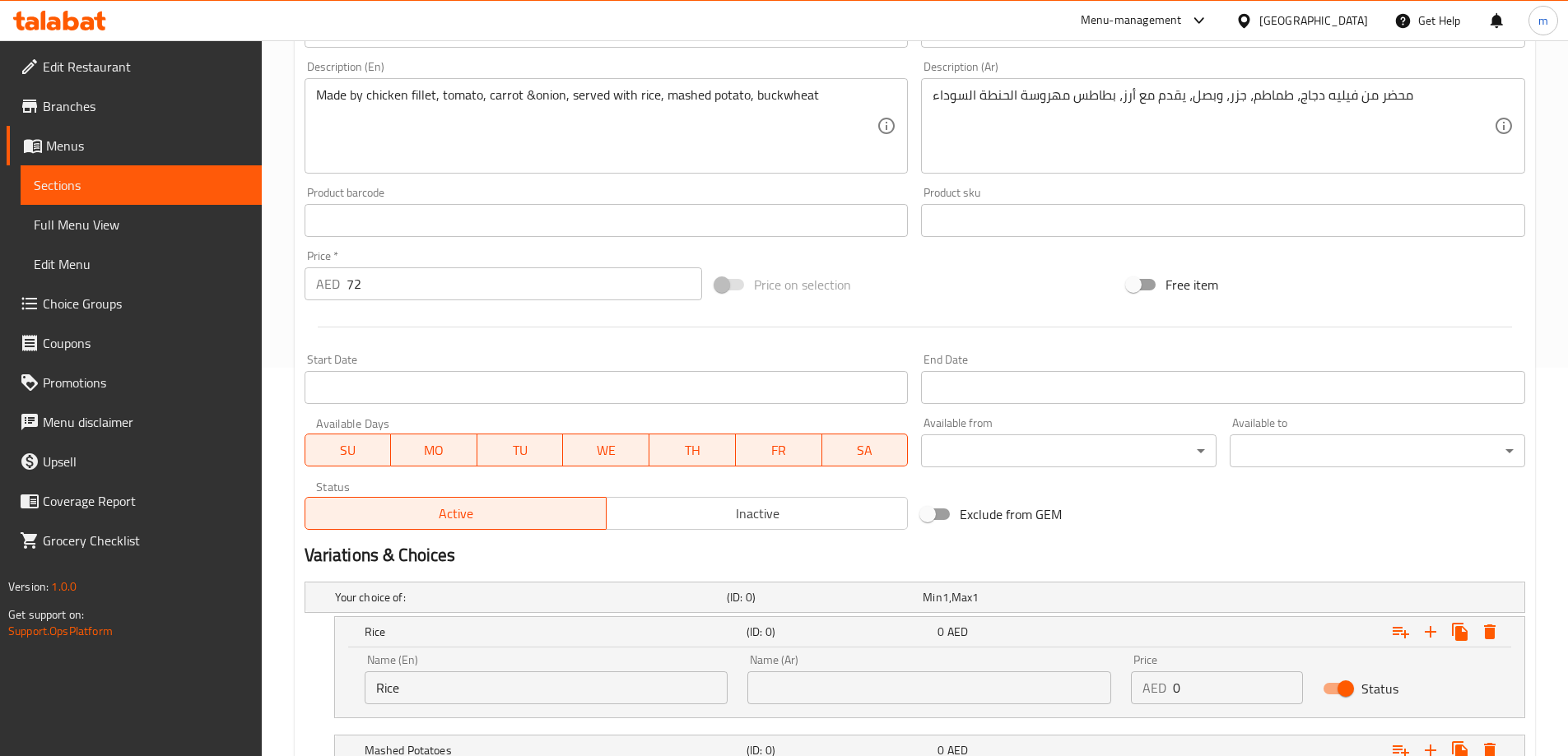
scroll to position [359, 0]
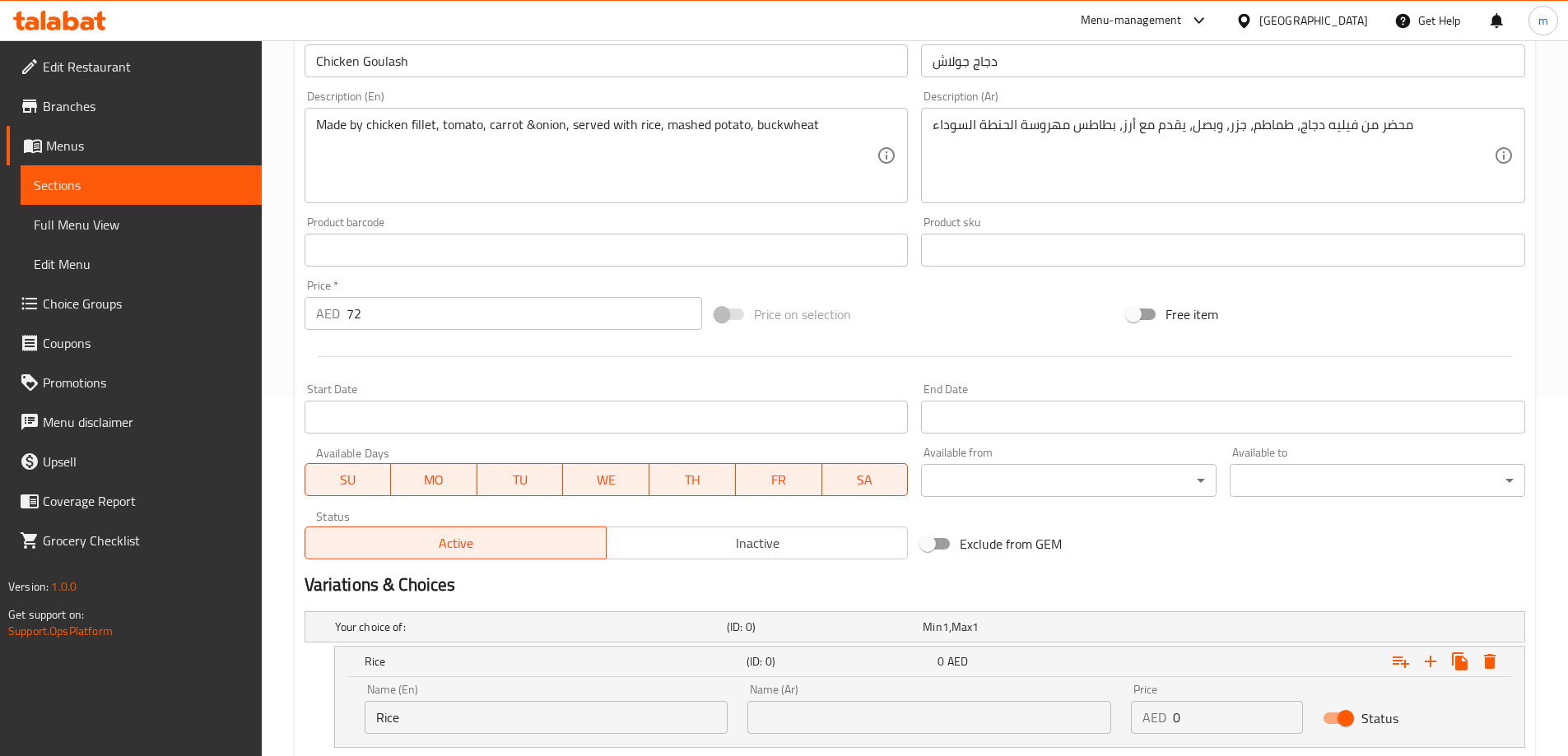
type input "Buckweat"
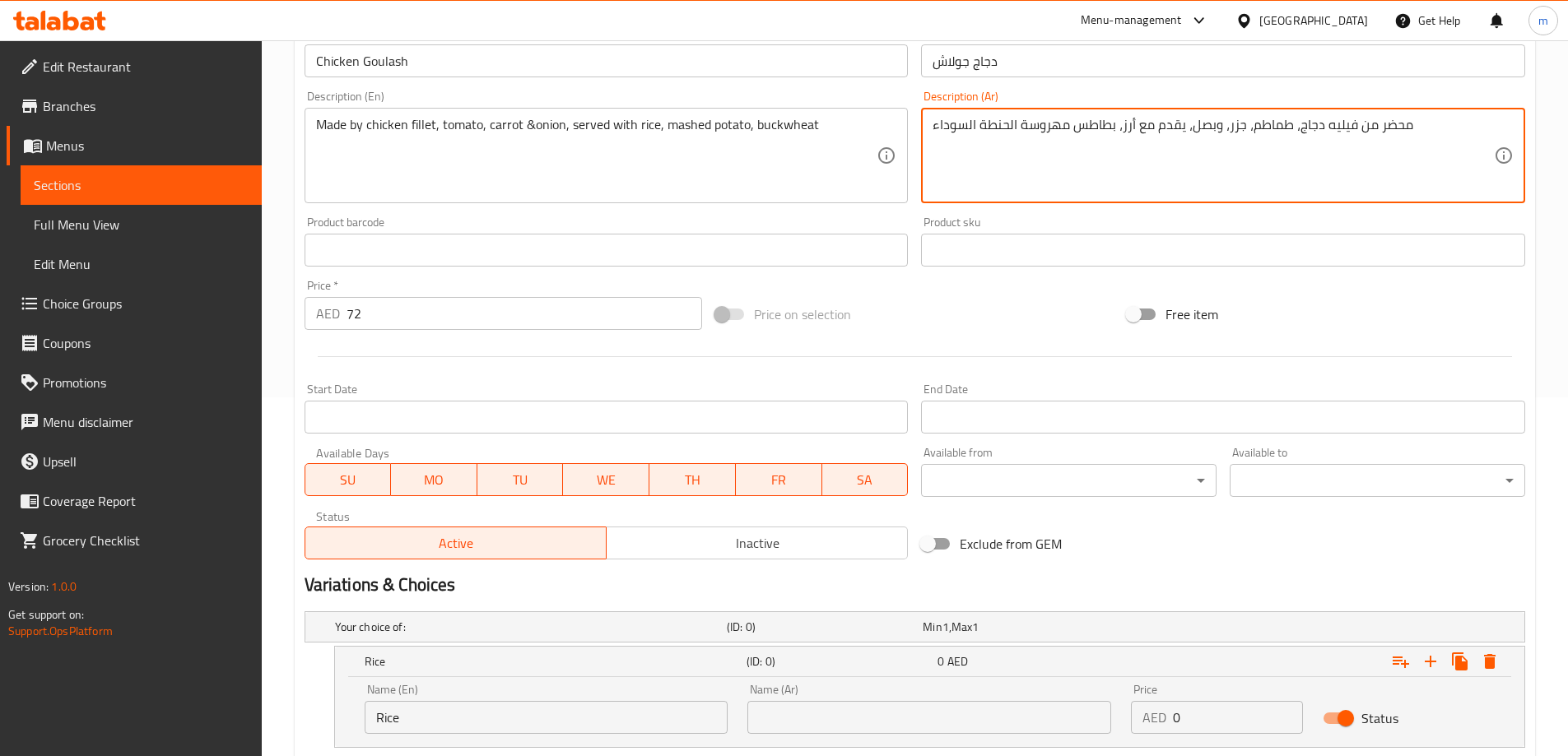
click at [1128, 126] on textarea "محضر من فيليه دجاج، طماطم، جزر، وبصل، يقدم مع أرز، بطاطس مهروسة الحنطة السوداء" at bounding box center [1213, 156] width 562 height 78
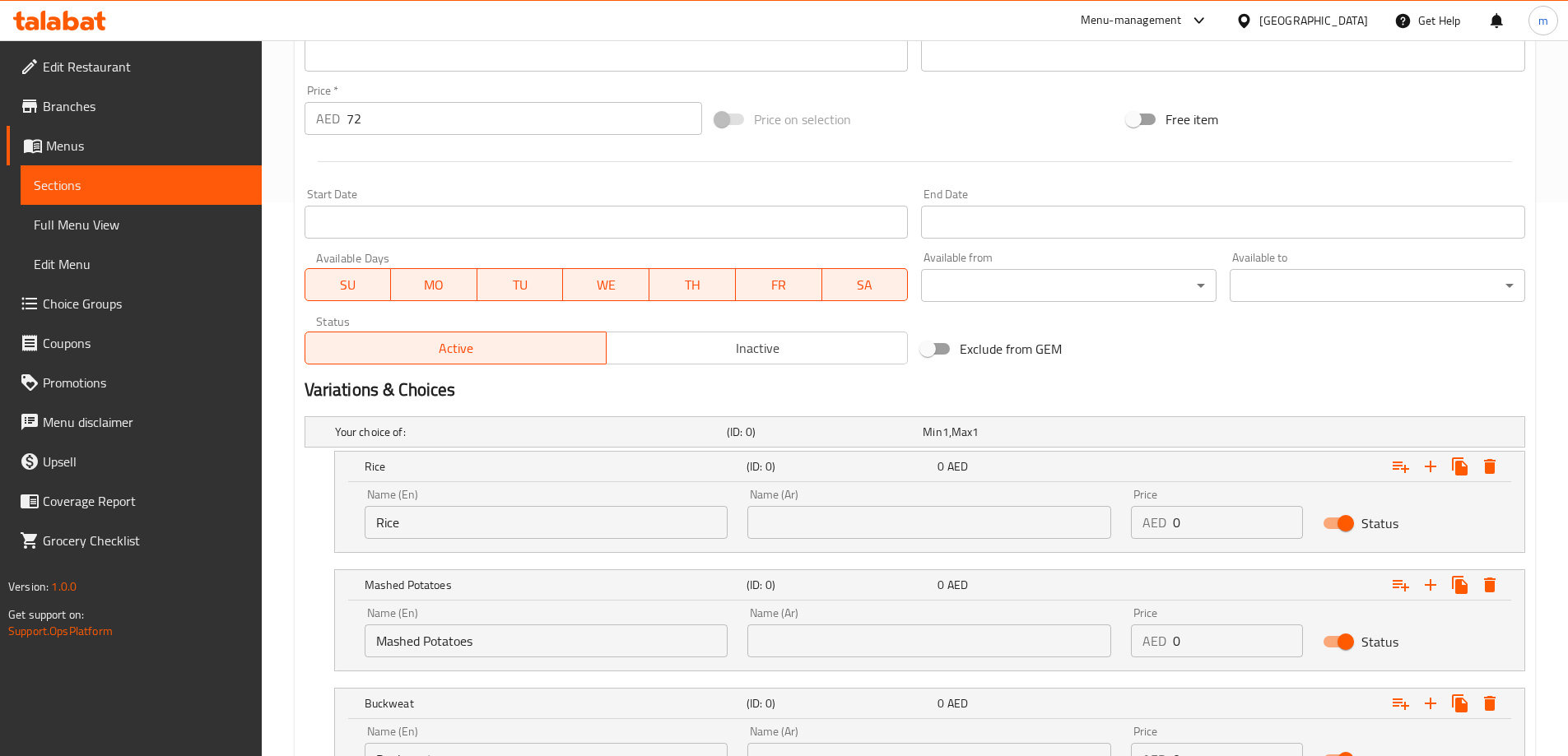
click at [843, 565] on div "Your choice of: (ID: 0) Min 1 , Max 1 Name (En) Your choice of: Name (En) Name …" at bounding box center [914, 612] width 1234 height 403
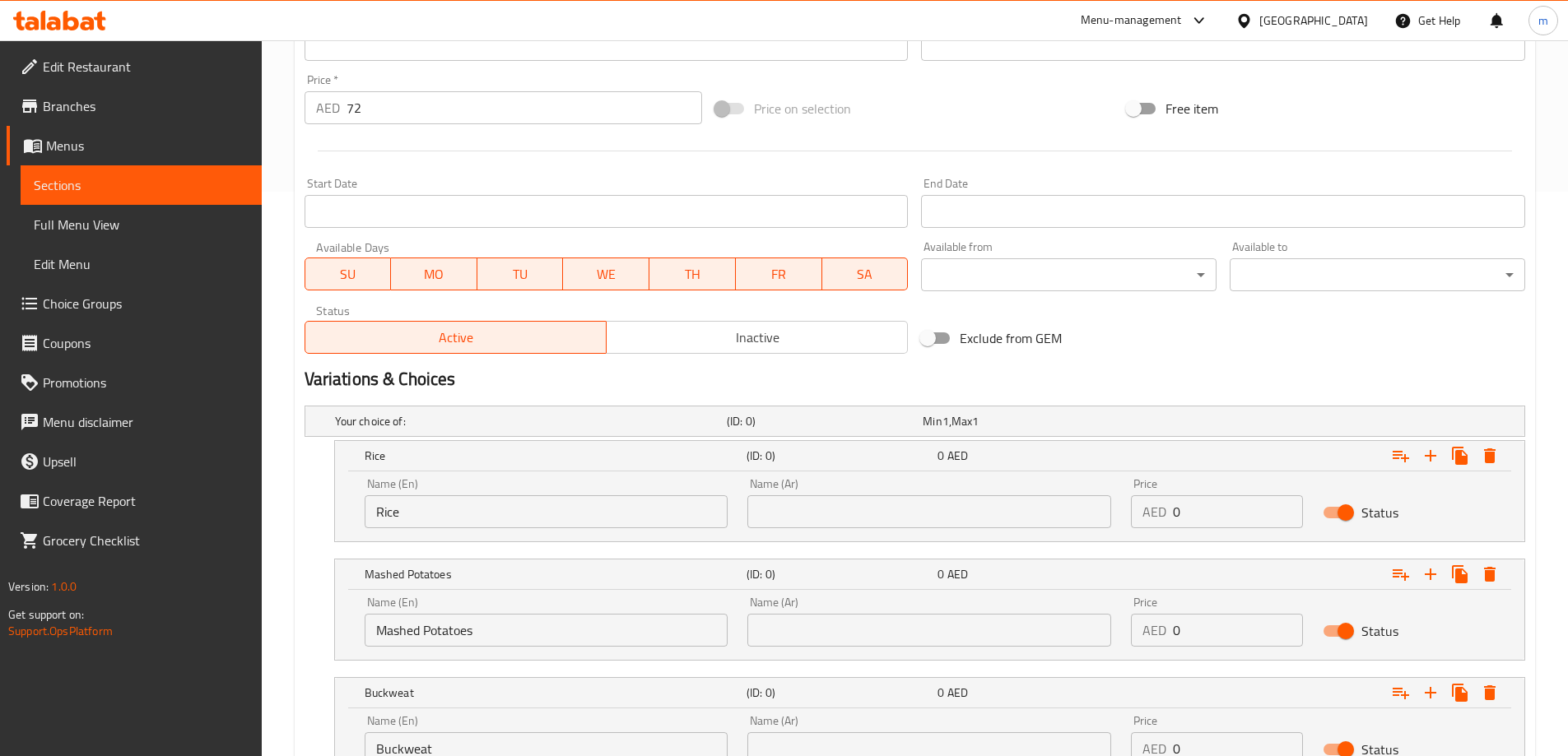
paste input "أرز"
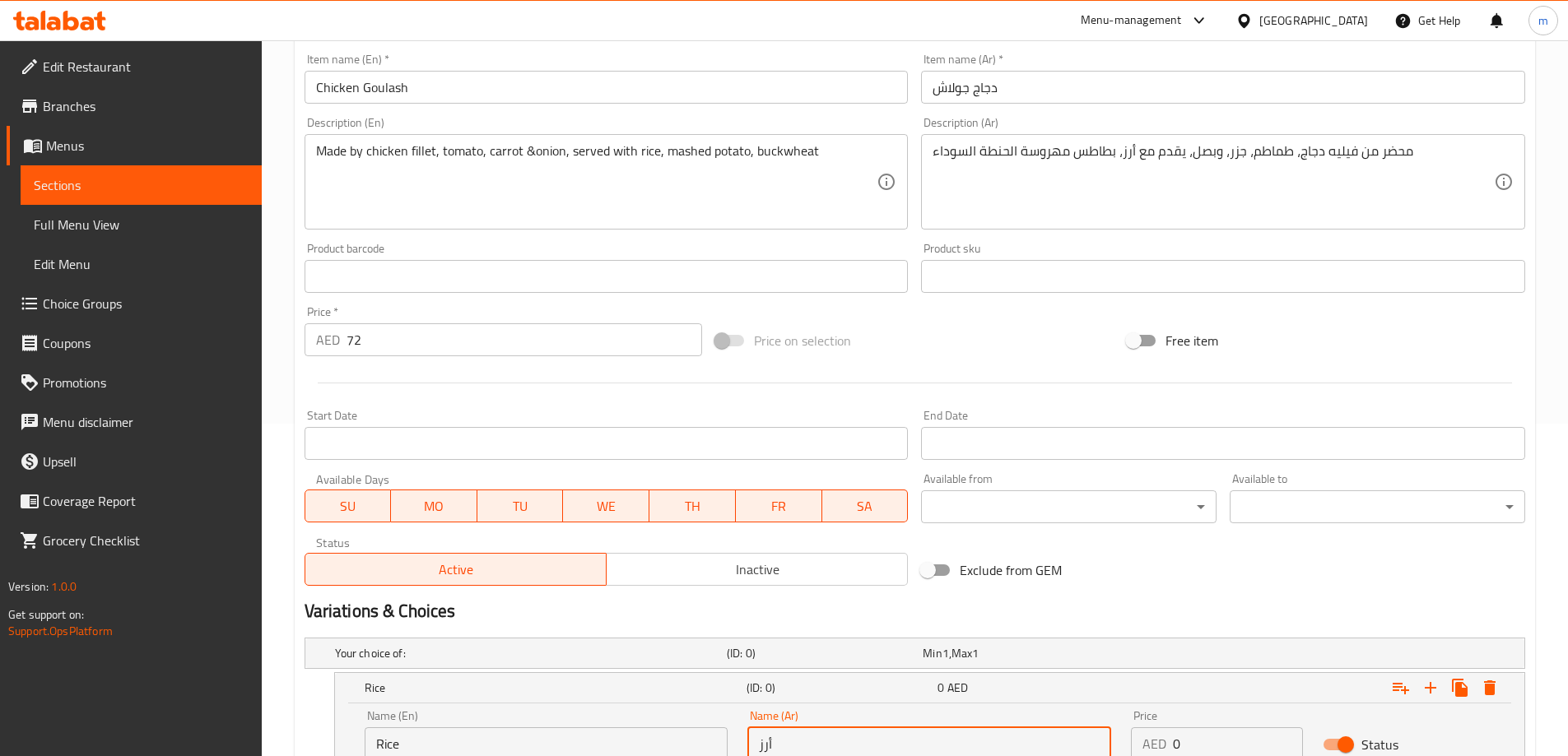
scroll to position [195, 0]
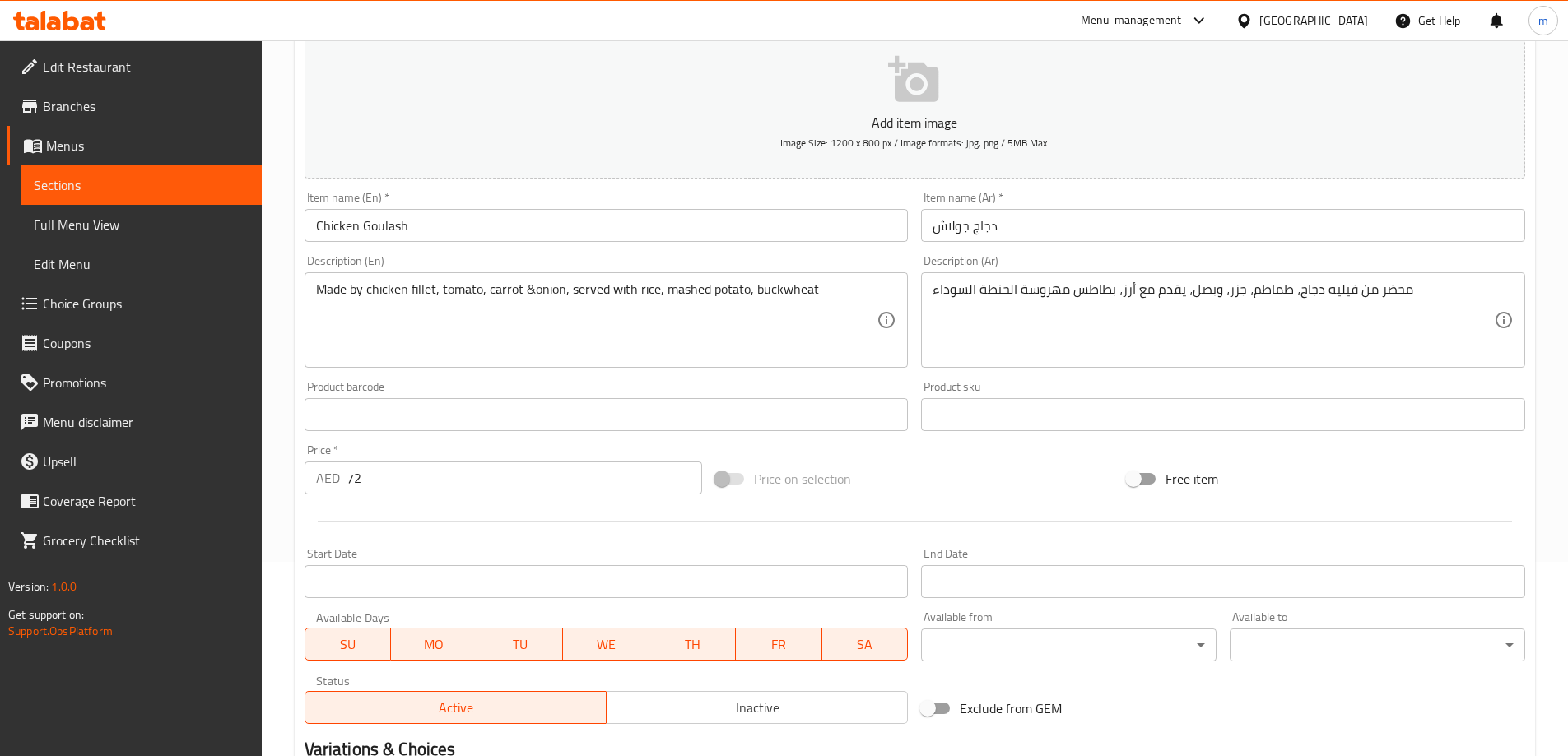
type input "أرز"
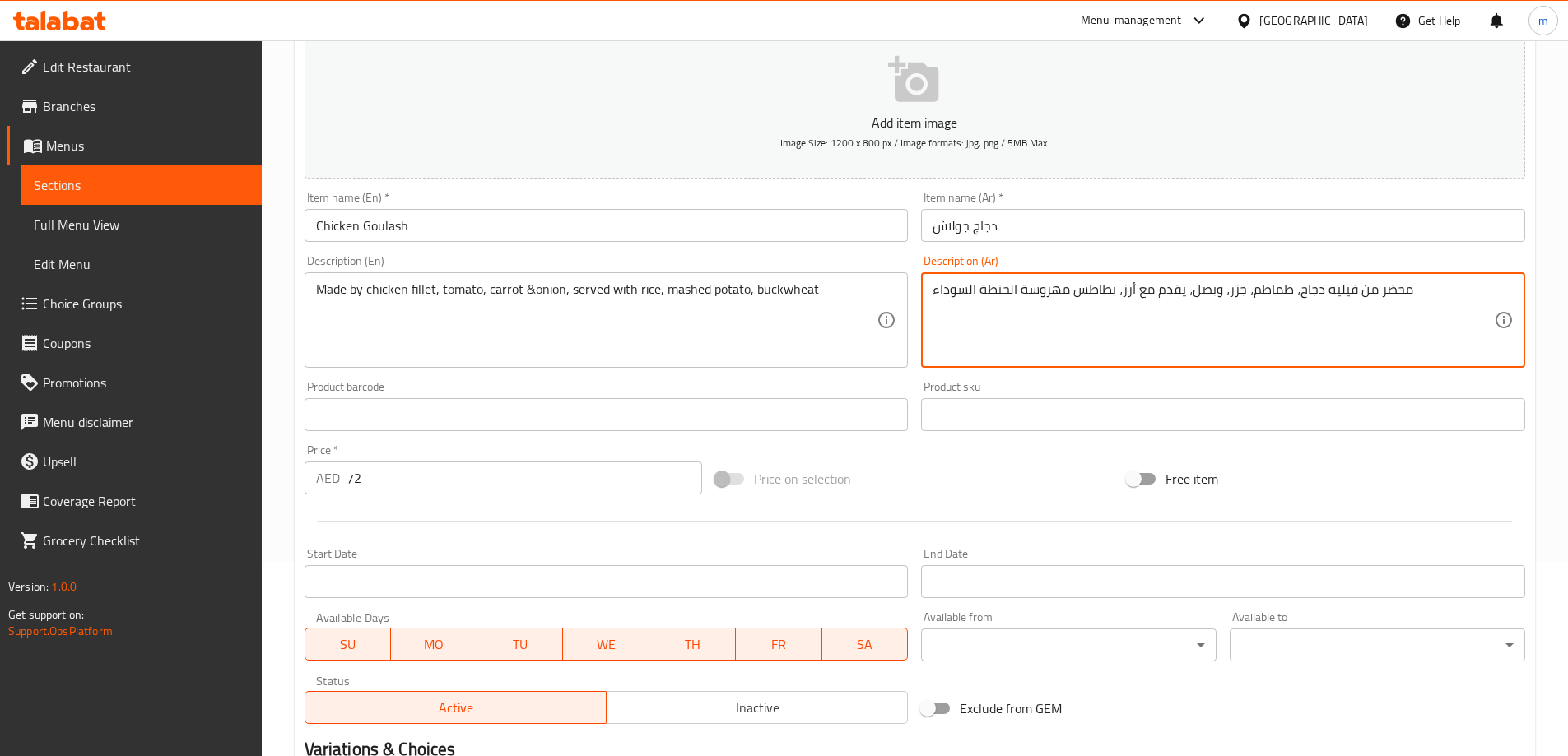
drag, startPoint x: 1113, startPoint y: 290, endPoint x: 1021, endPoint y: 294, distance: 92.1
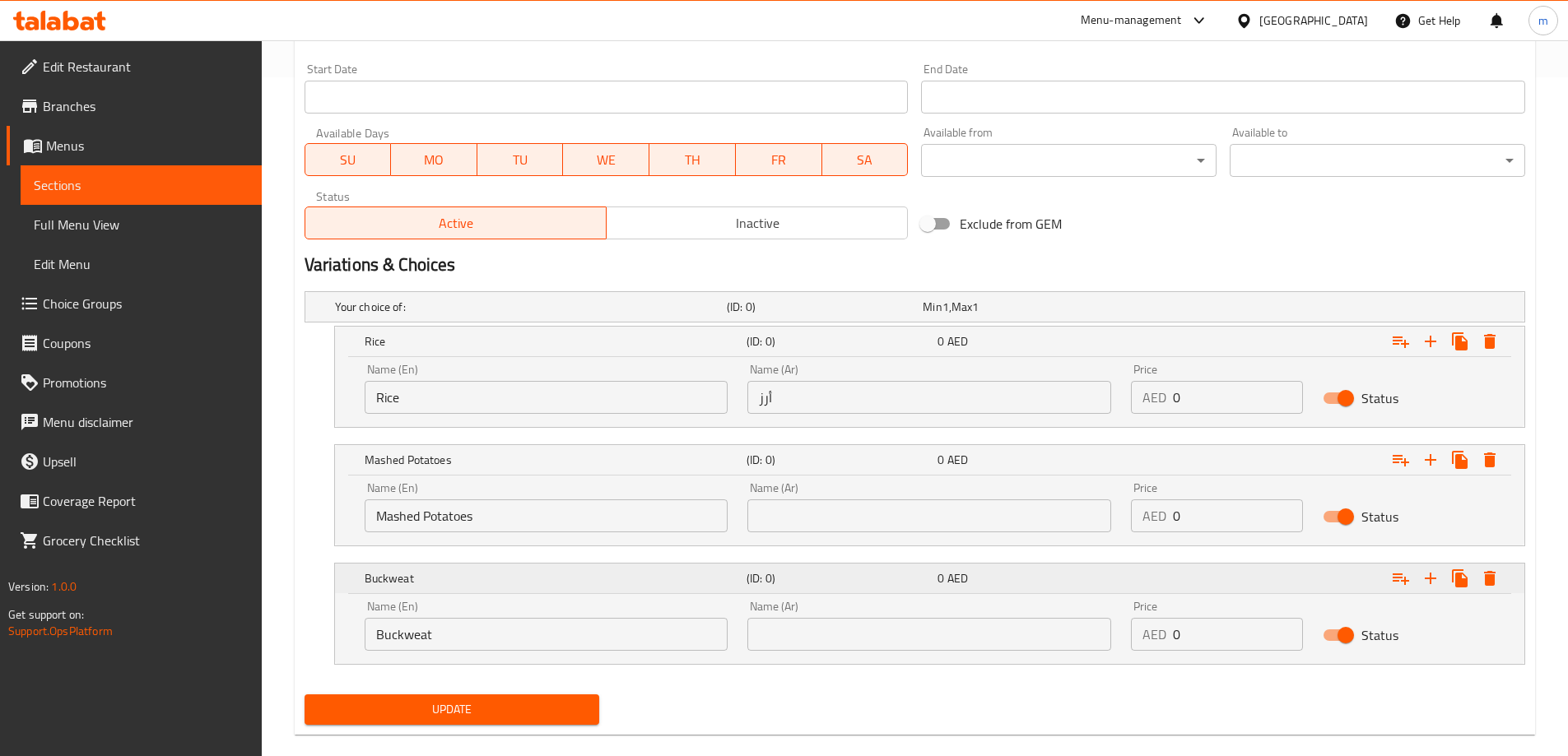
scroll to position [688, 0]
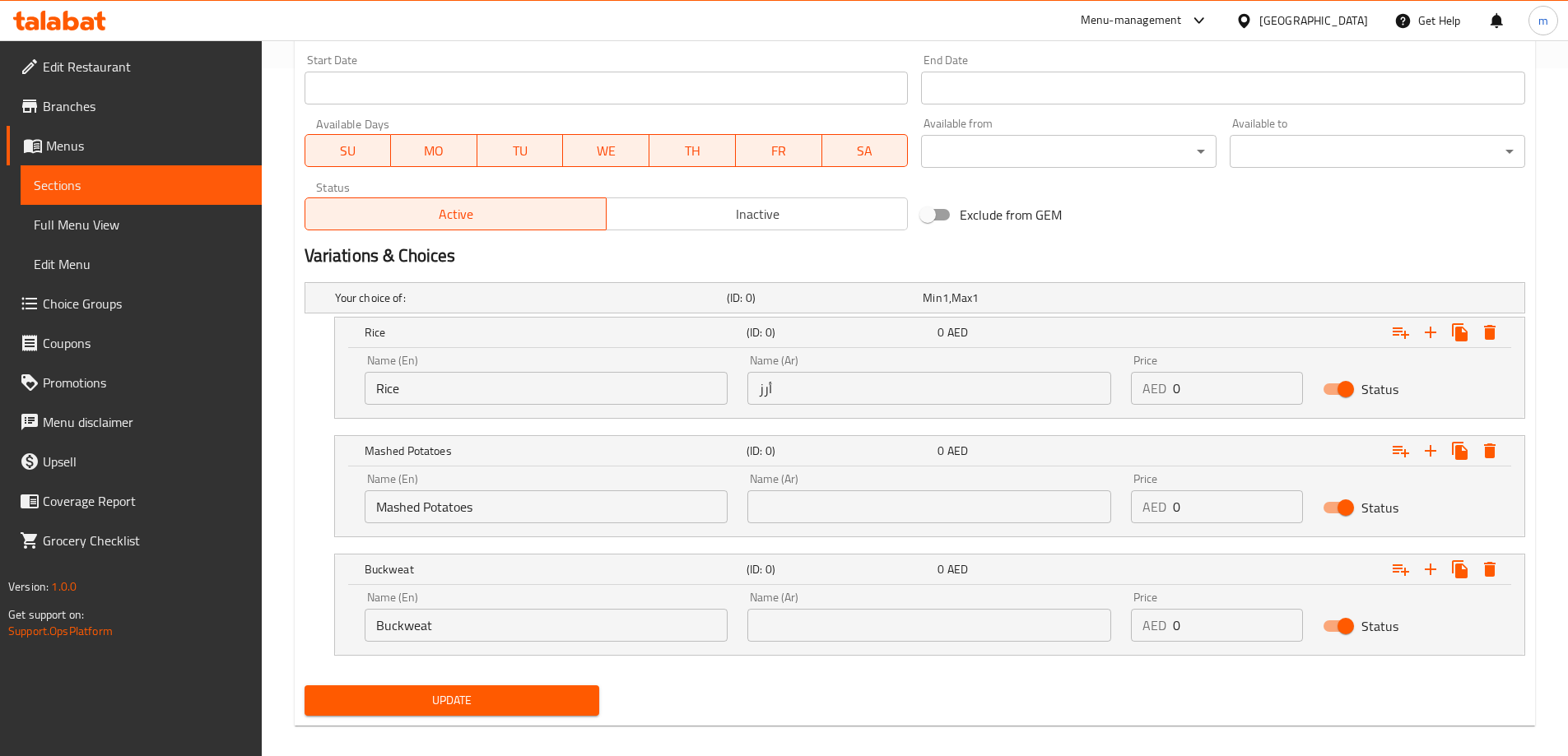
click at [858, 504] on input "text" at bounding box center [929, 507] width 363 height 33
paste input "بطاطس مهروسة"
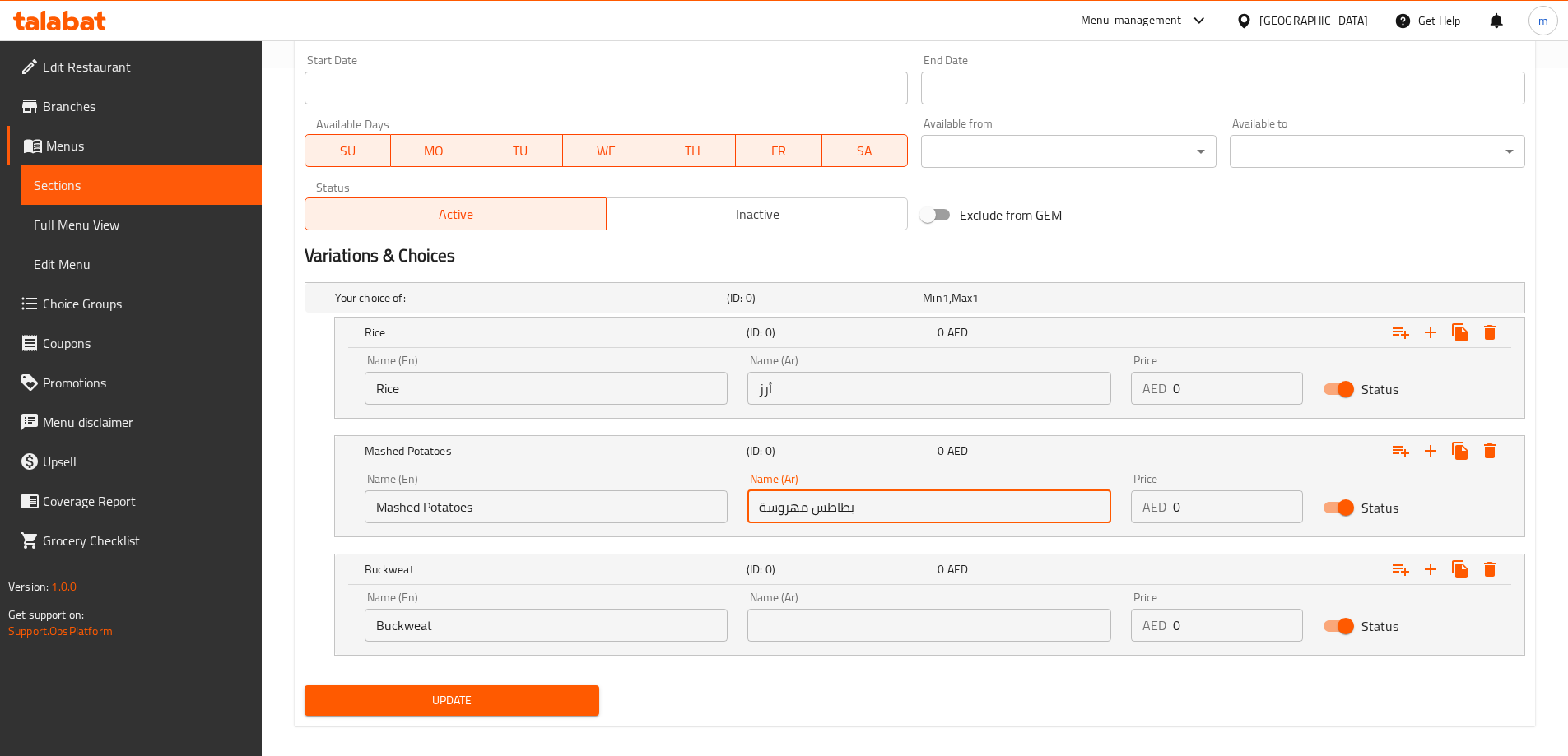
type input "بطاطس مهروسة"
click at [519, 636] on input "Buckweat" at bounding box center [546, 625] width 363 height 33
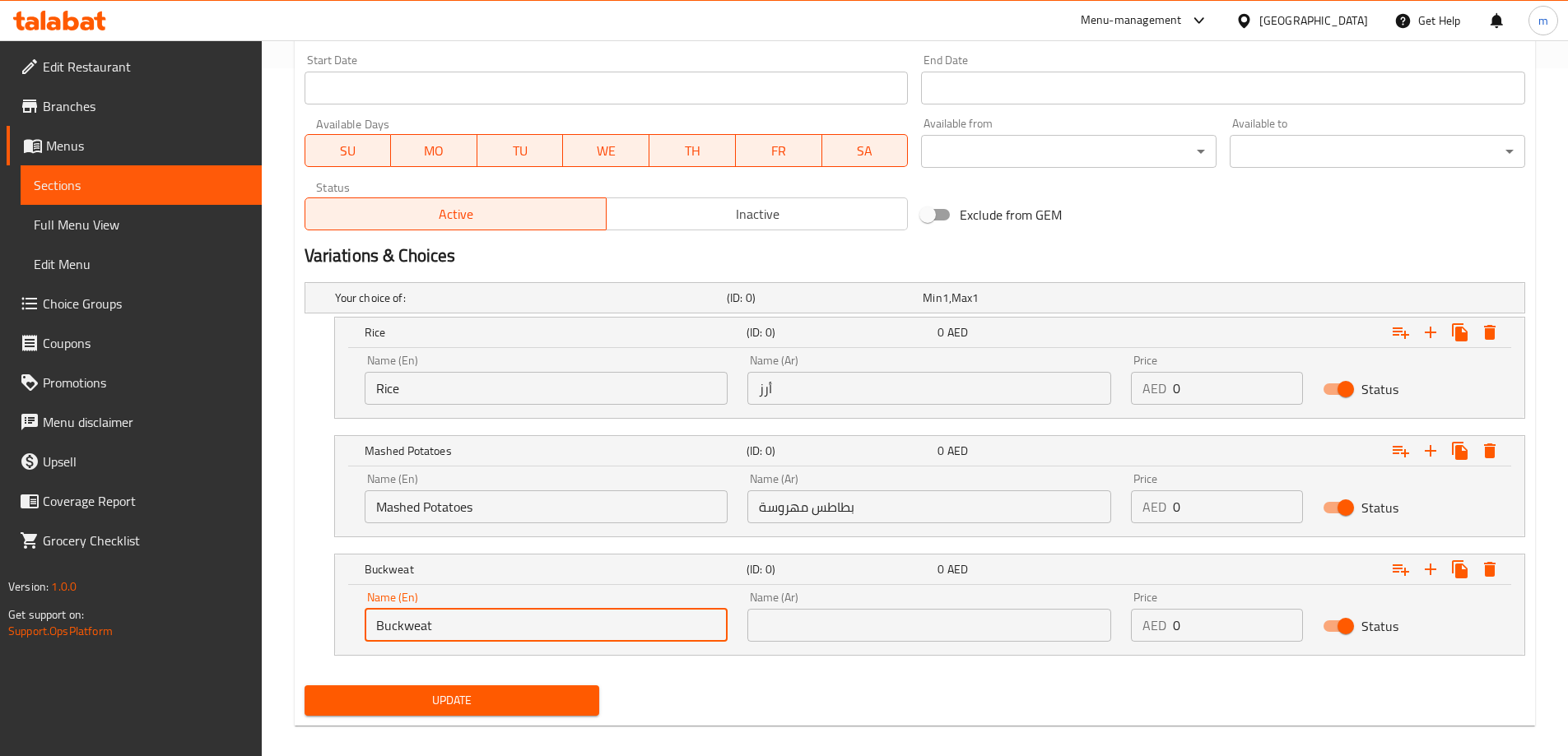
click at [519, 636] on input "Buckweat" at bounding box center [546, 625] width 363 height 33
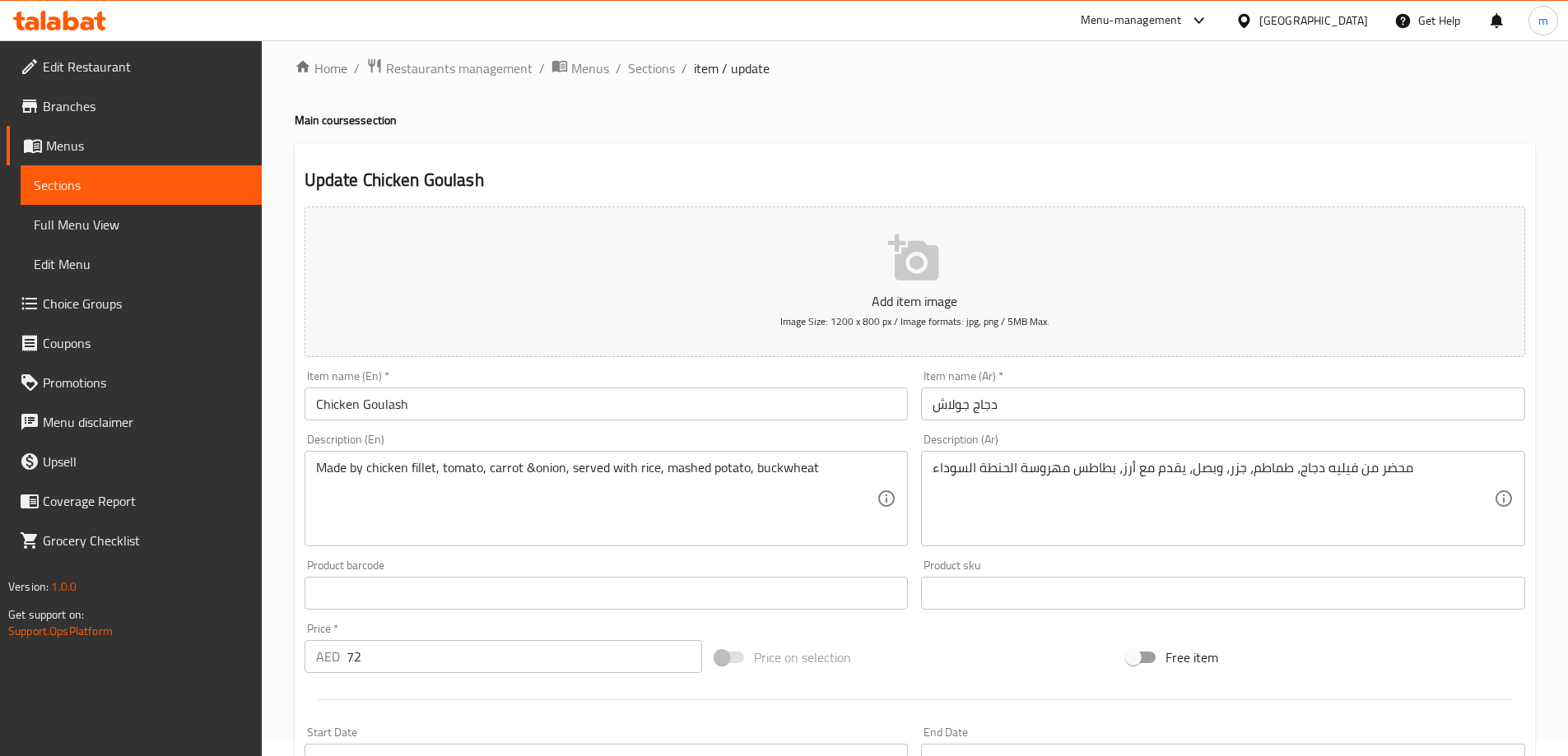
scroll to position [0, 0]
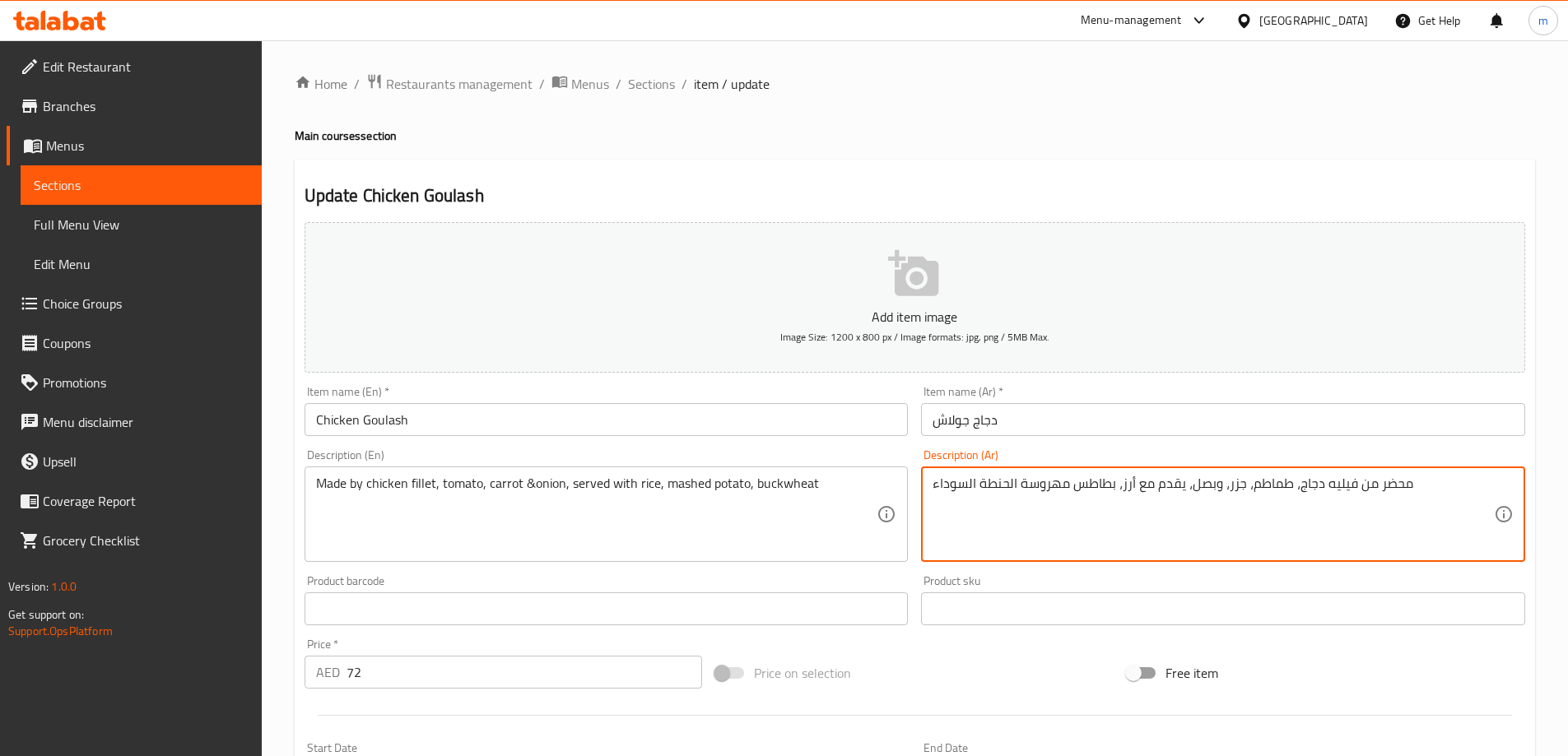
click at [1010, 484] on textarea "محضر من فيليه دجاج، طماطم، جزر، وبصل، يقدم مع أرز، بطاطس مهروسة الحنطة السوداء" at bounding box center [1213, 515] width 562 height 78
click at [1010, 482] on textarea "محضر من فيليه دجاج، طماطم، جزر، وبصل، يقدم مع أرز، بطاطس مهروسة الحنطة السوداء" at bounding box center [1213, 515] width 562 height 78
click at [1015, 479] on textarea "محضر من فيليه دجاج، طماطم، جزر، وبصل، يقدم مع أرز، بطاطس مهروسة الحنطة السوداء" at bounding box center [1213, 515] width 562 height 78
drag, startPoint x: 1017, startPoint y: 486, endPoint x: 749, endPoint y: 485, distance: 268.0
click at [749, 485] on div "Add item image Image Size: 1200 x 800 px / Image formats: jpg, png / 5MB Max. I…" at bounding box center [914, 570] width 1234 height 709
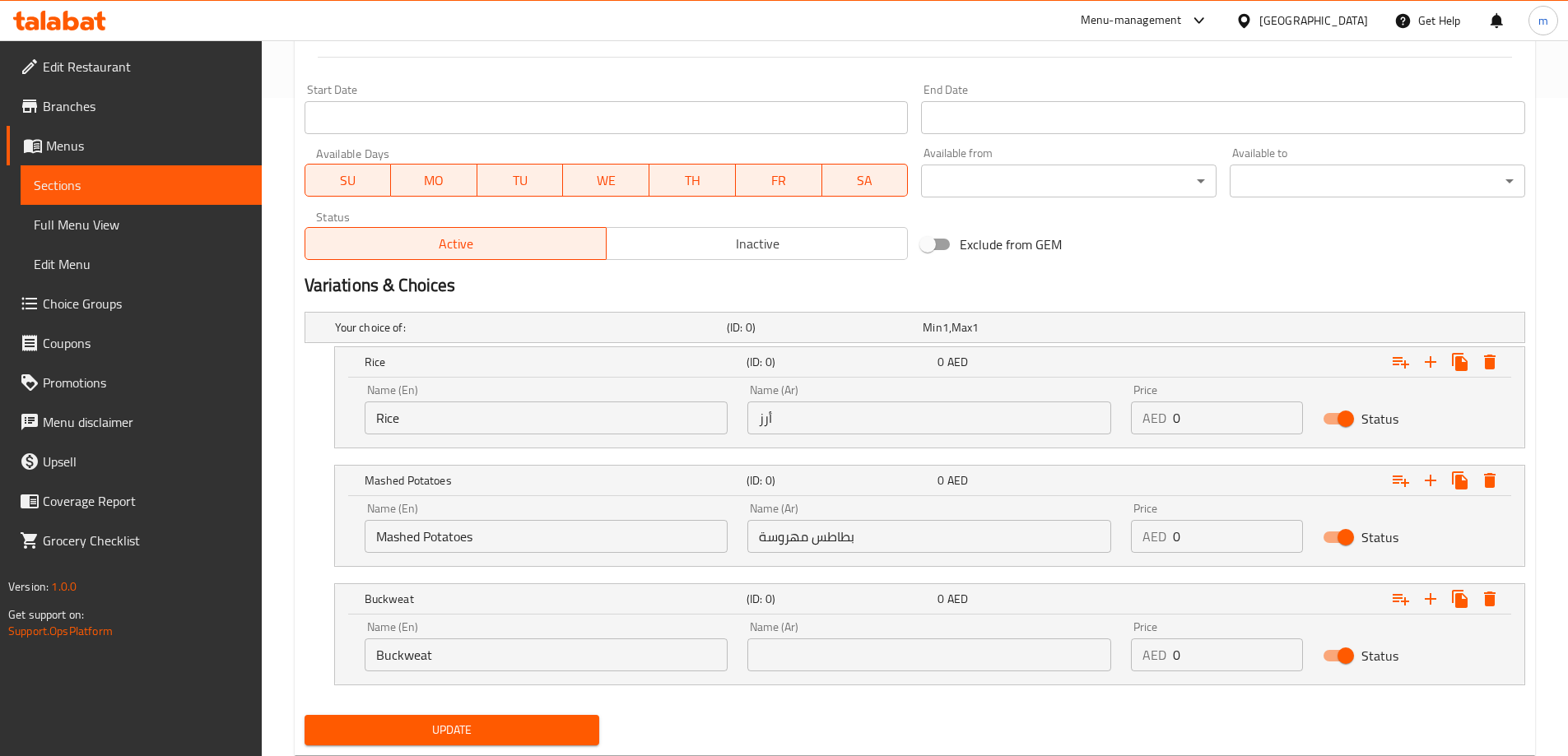
scroll to position [704, 0]
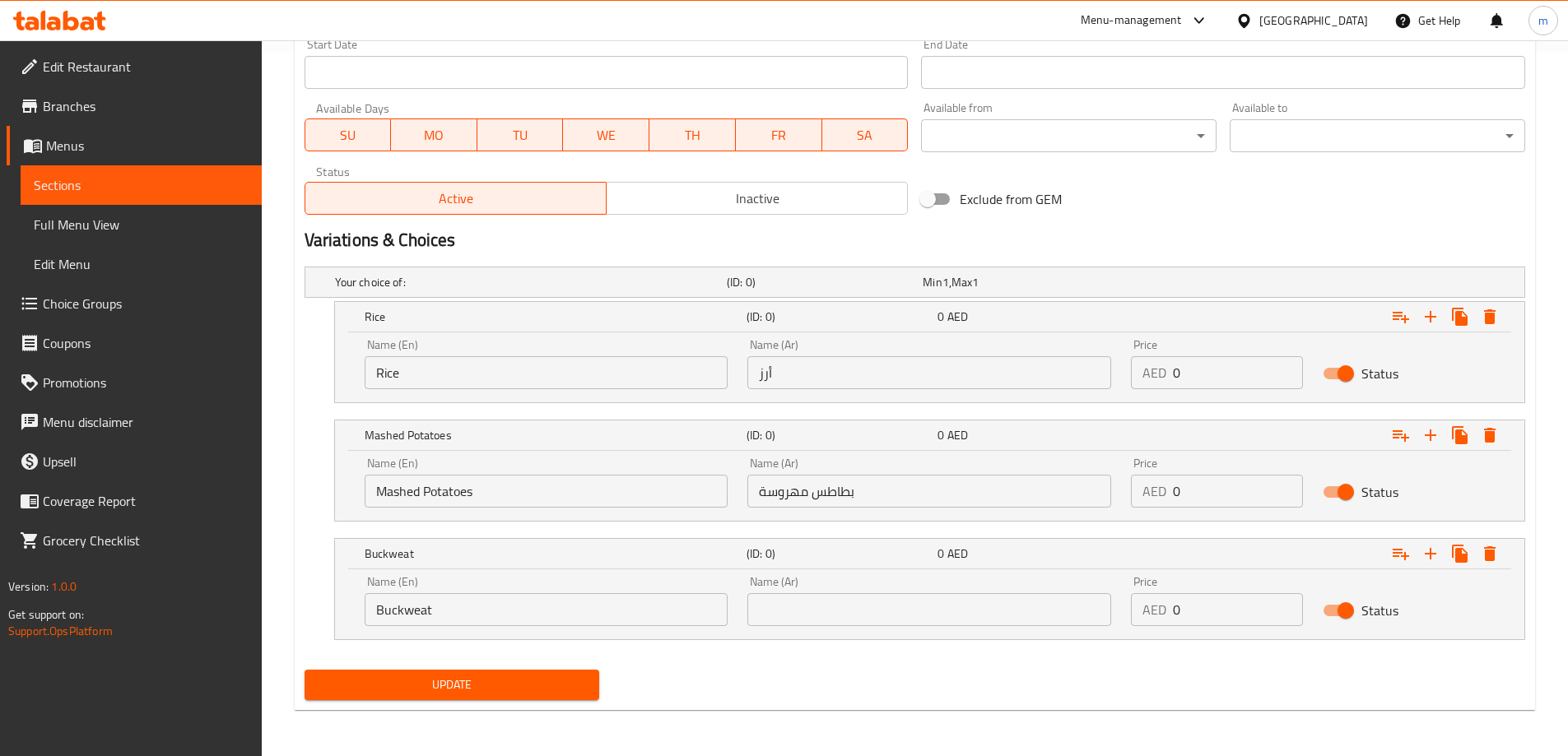
click at [900, 610] on input "text" at bounding box center [929, 609] width 363 height 33
paste input "الحنطة السوداء"
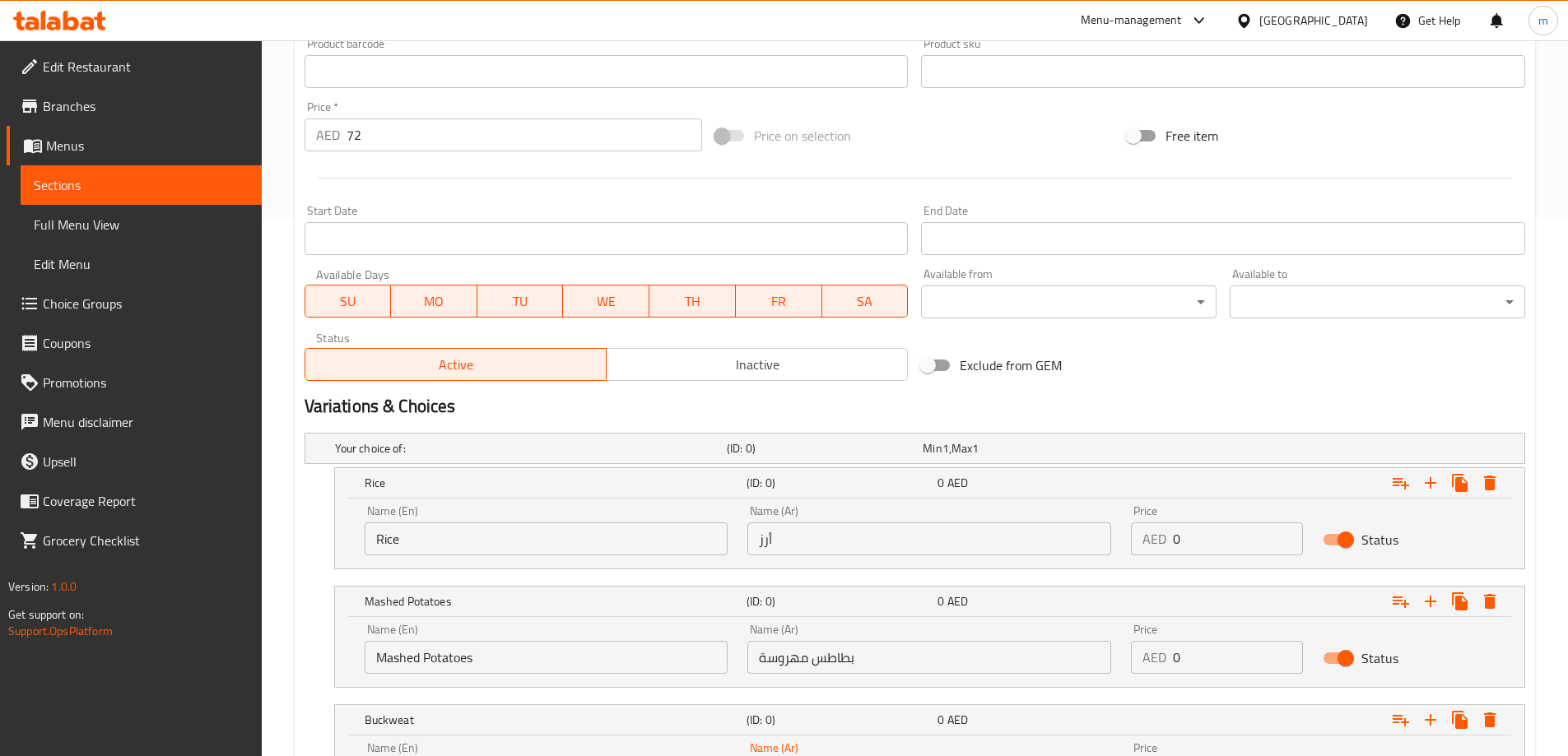
scroll to position [292, 0]
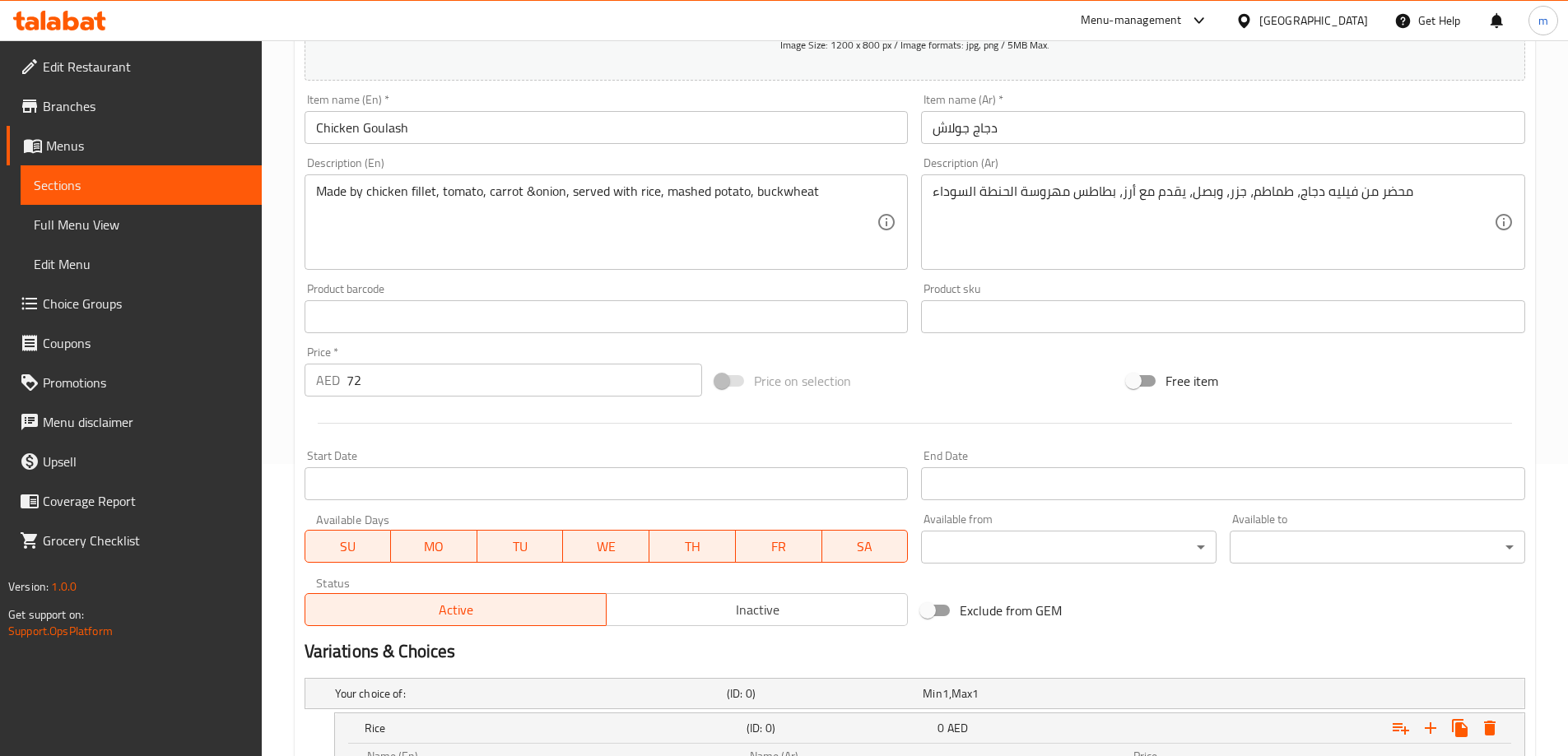
type input "الحنطة السوداء"
click at [434, 376] on input "72" at bounding box center [524, 379] width 356 height 33
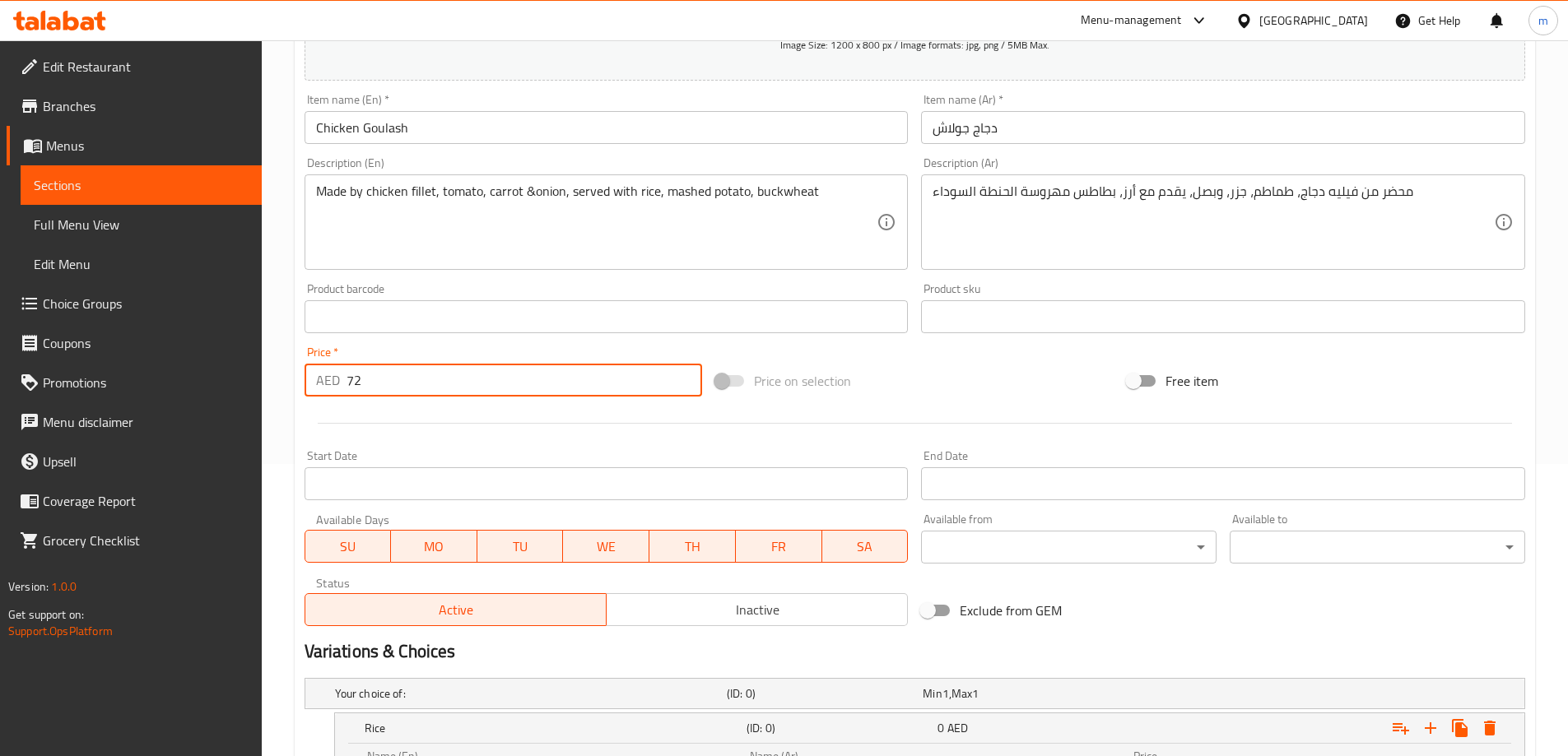
click at [434, 376] on input "72" at bounding box center [524, 379] width 356 height 33
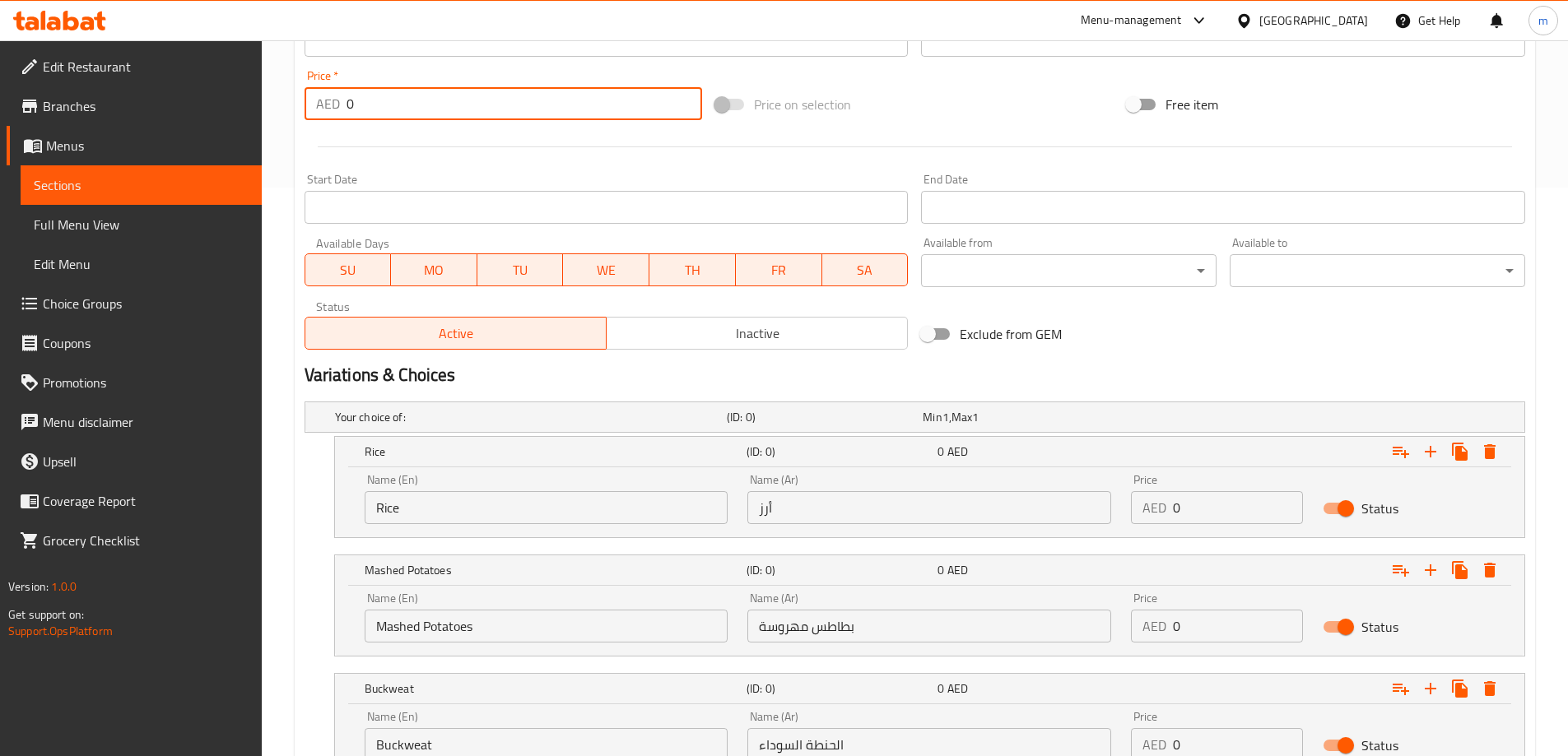
scroll to position [704, 0]
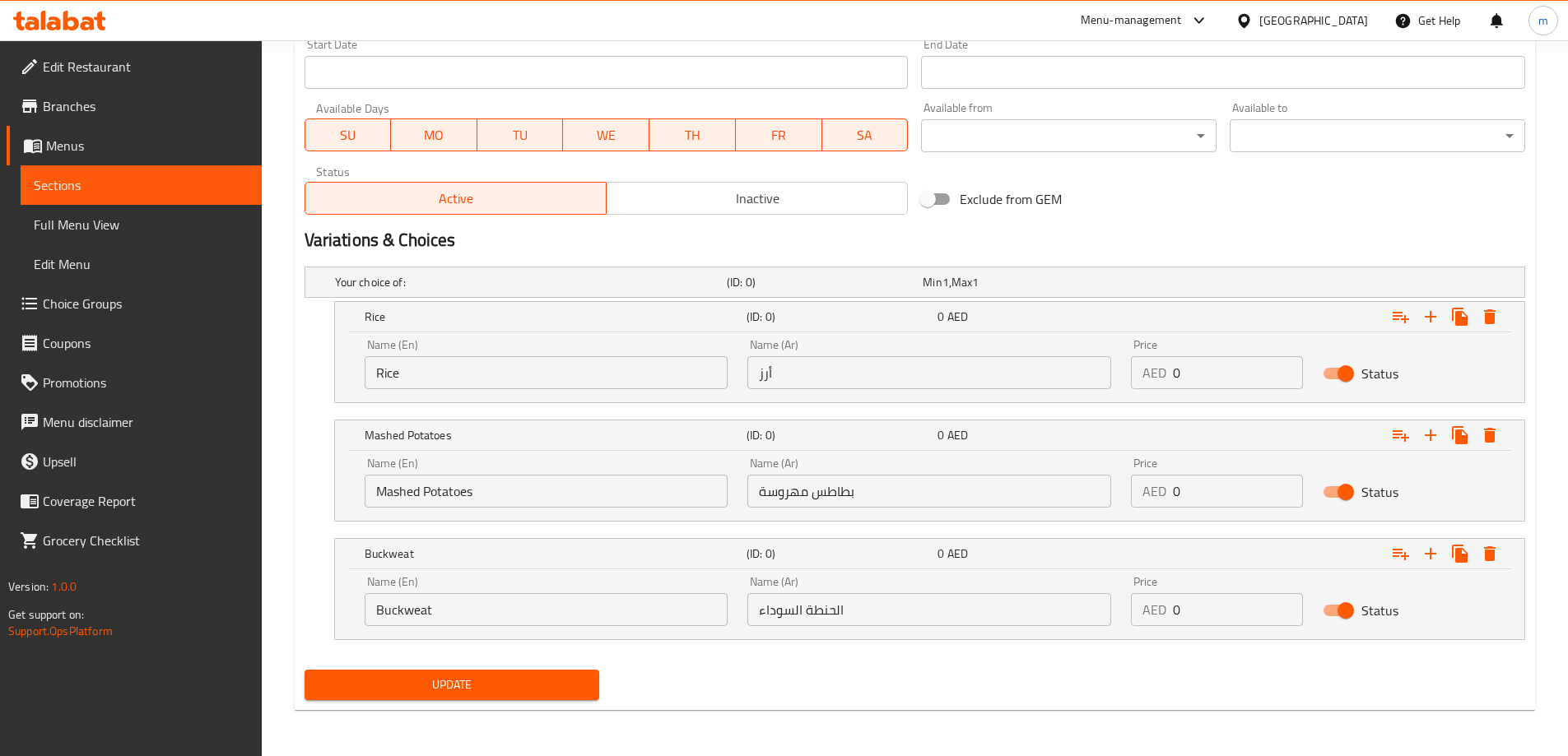
type input "0"
click at [1227, 355] on div "Price AED 0 Price" at bounding box center [1217, 363] width 172 height 50
click at [1217, 370] on input "0" at bounding box center [1237, 372] width 130 height 33
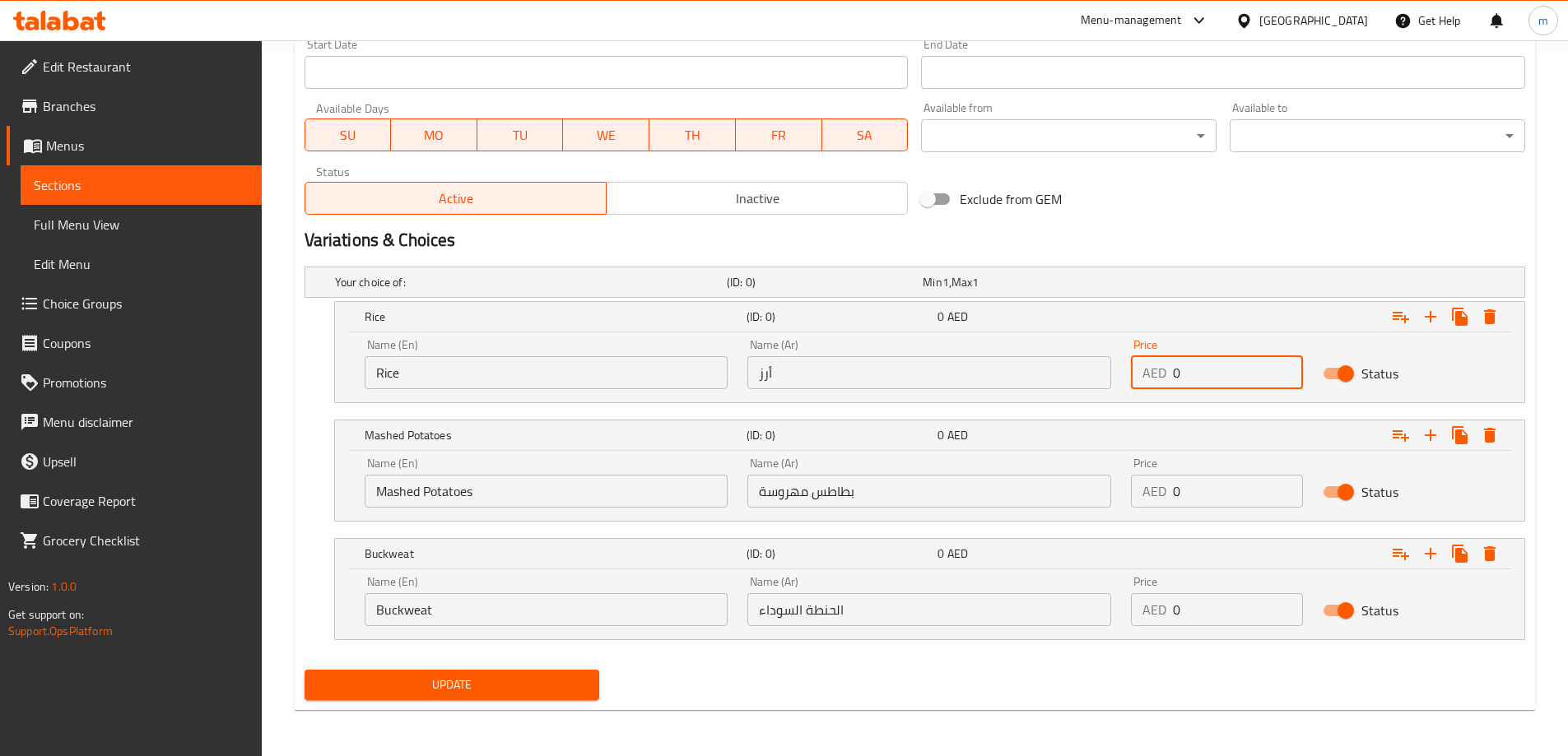
click at [1217, 370] on input "0" at bounding box center [1237, 372] width 130 height 33
paste input "72"
type input "72"
click at [1218, 487] on input "0" at bounding box center [1237, 491] width 130 height 33
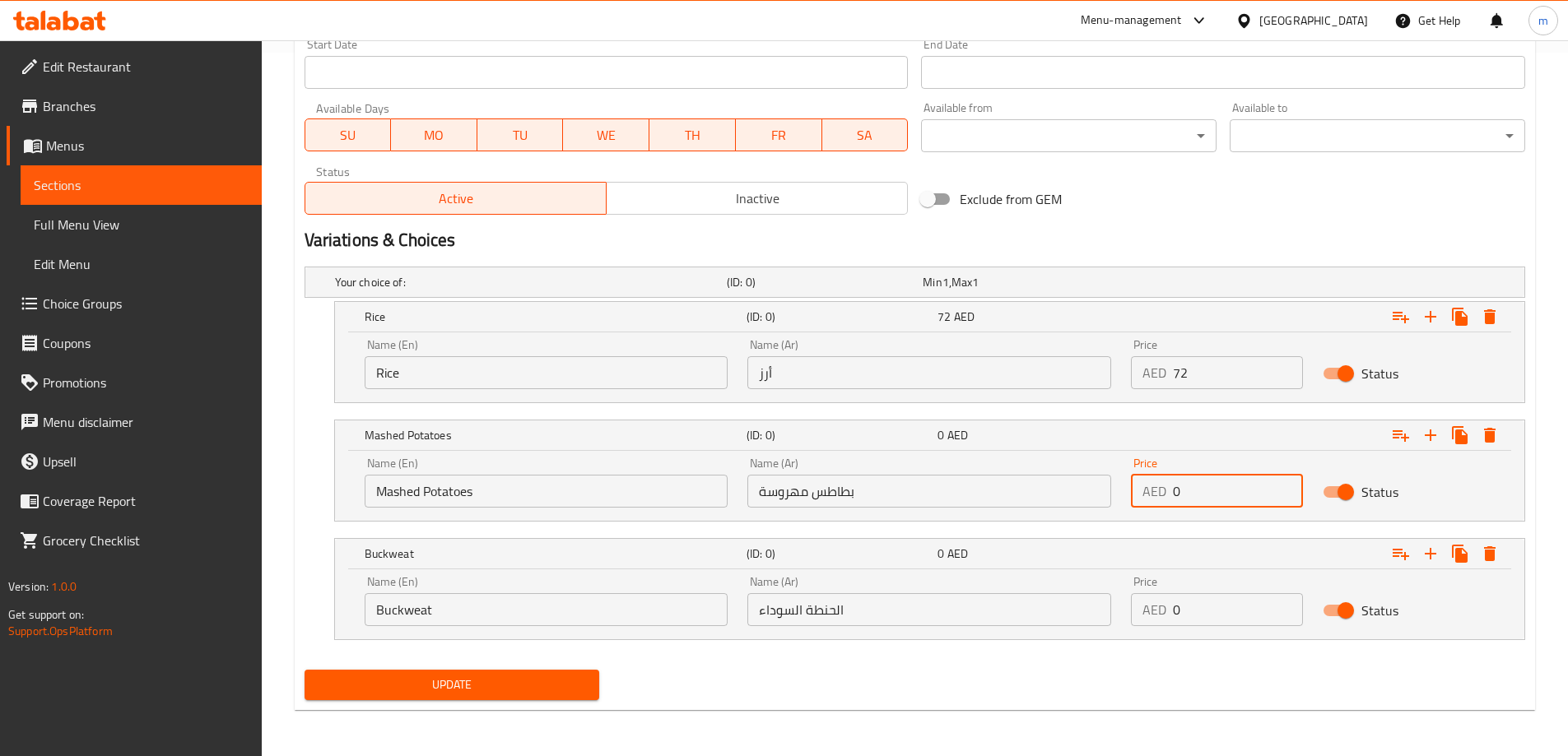
click at [1218, 487] on input "0" at bounding box center [1237, 491] width 130 height 33
paste input "72"
type input "72"
click at [1205, 600] on input "0" at bounding box center [1237, 609] width 130 height 33
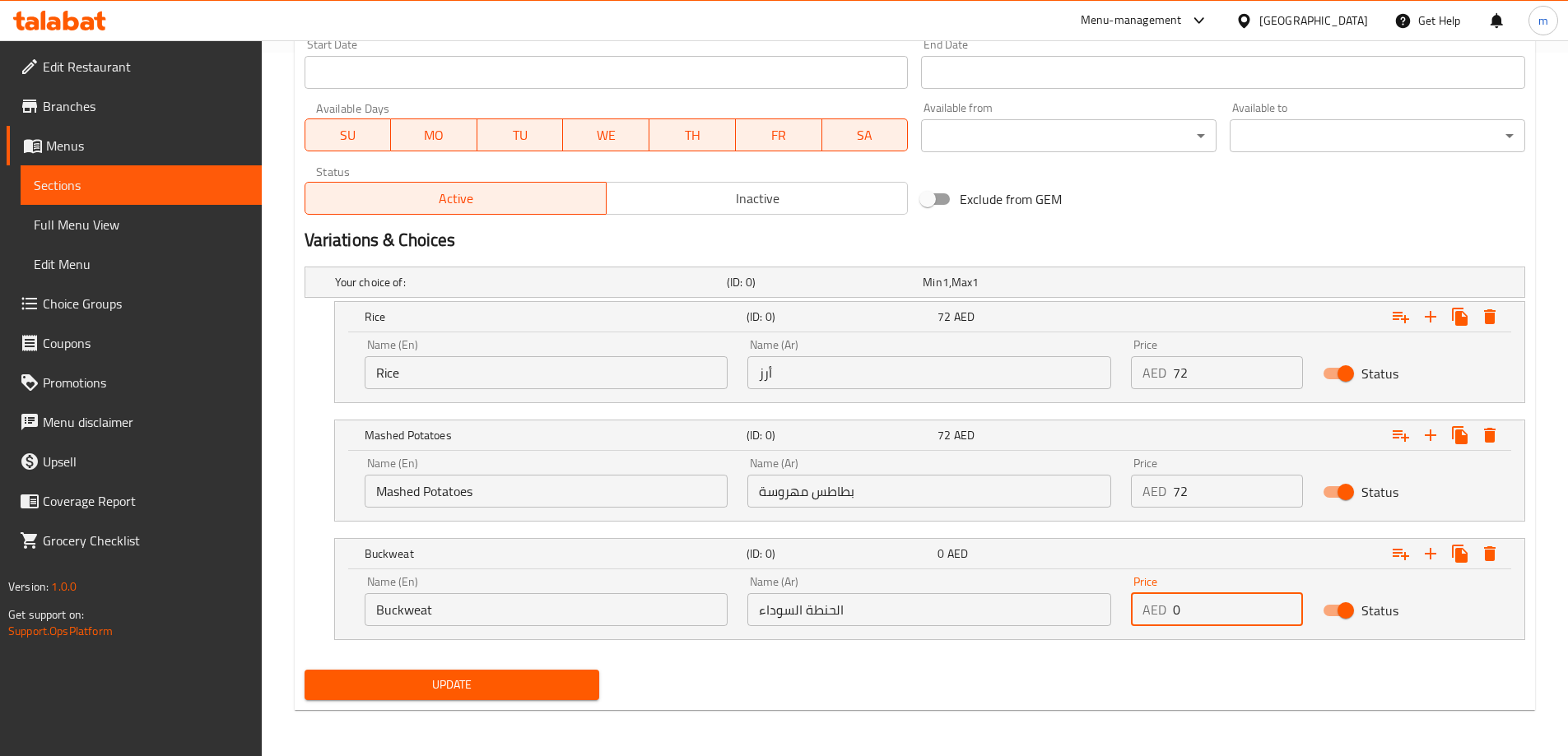
click at [1205, 600] on input "0" at bounding box center [1237, 609] width 130 height 33
paste input "72"
type input "72"
click at [538, 691] on span "Update" at bounding box center [452, 684] width 269 height 20
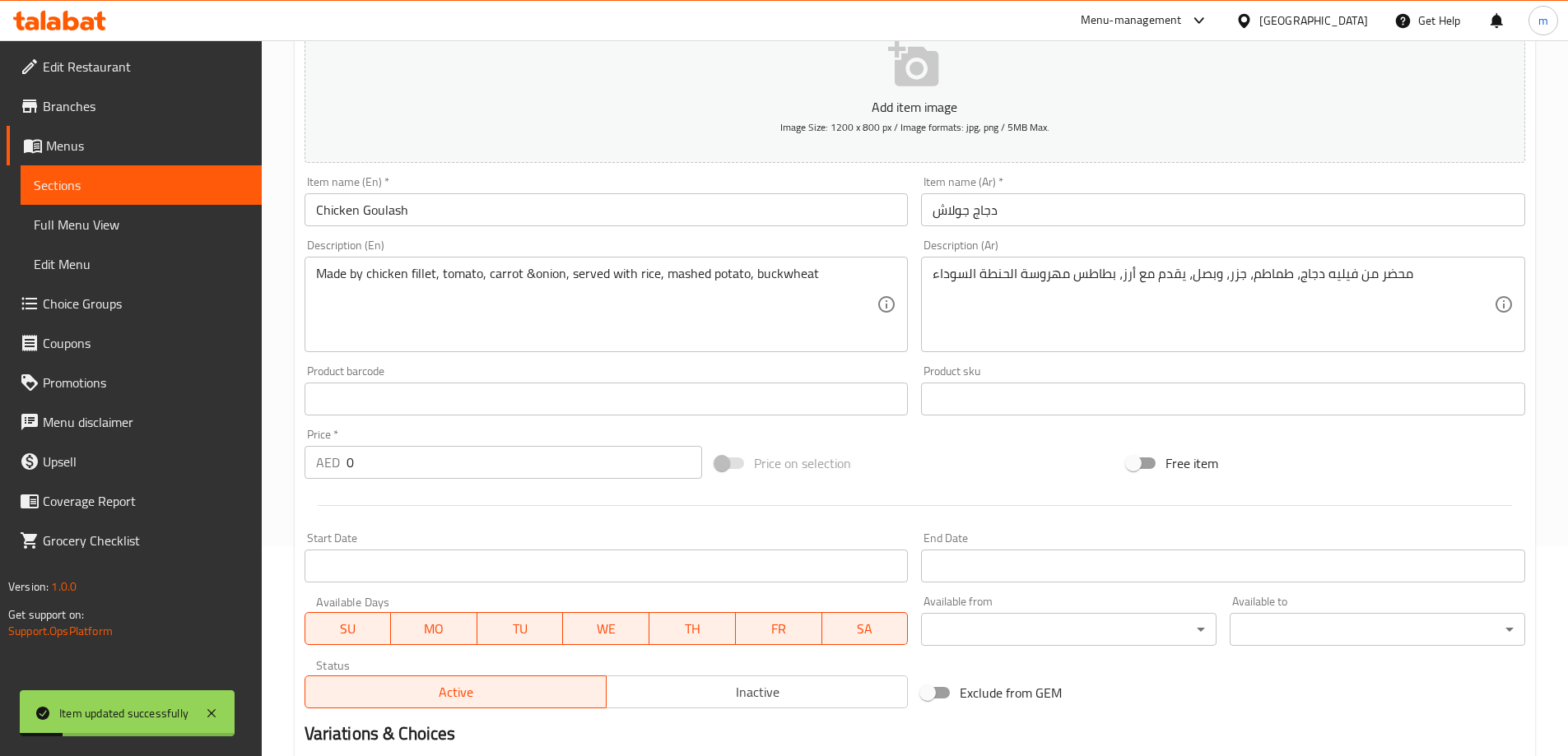
scroll to position [0, 0]
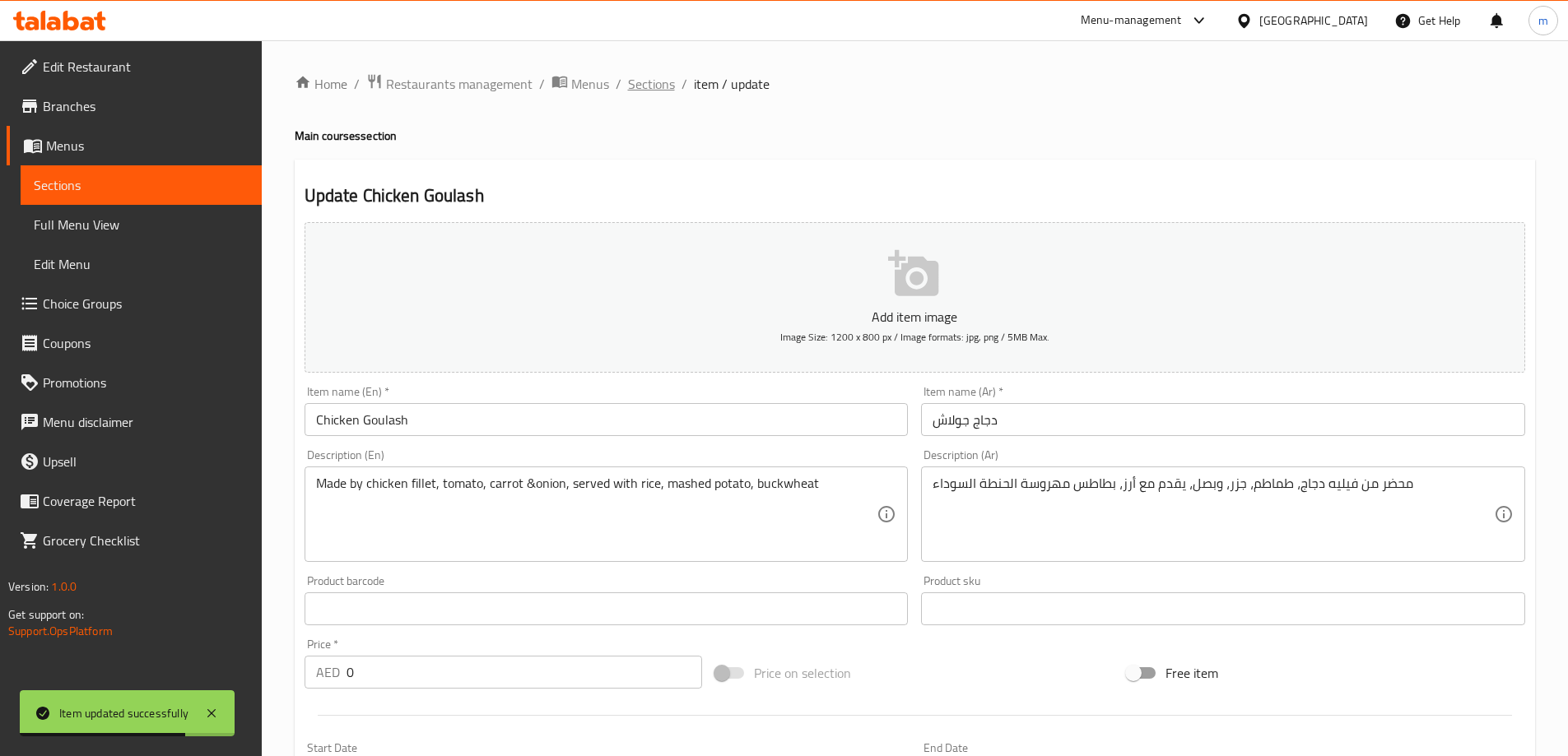
click at [637, 87] on span "Sections" at bounding box center [651, 84] width 47 height 19
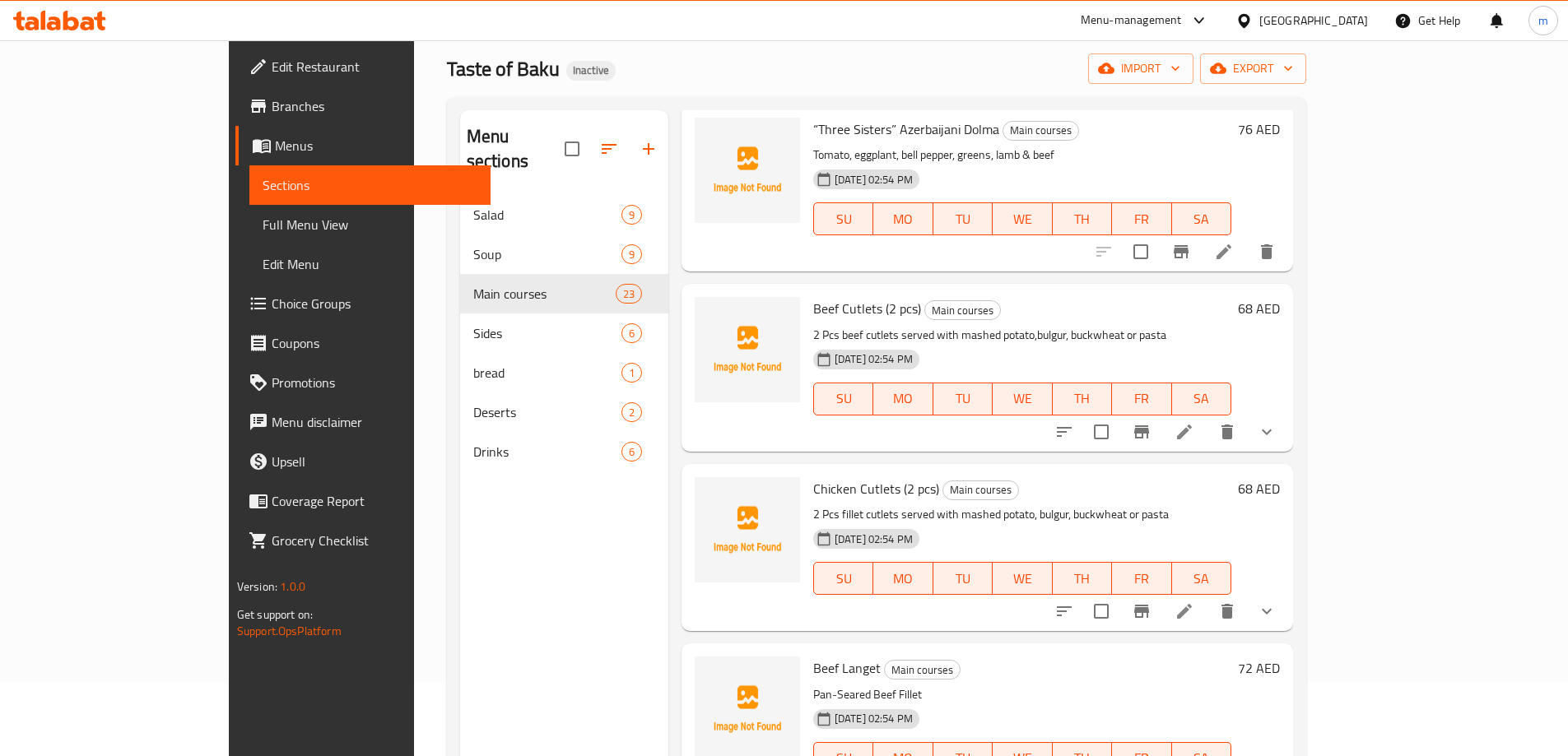
scroll to position [231, 0]
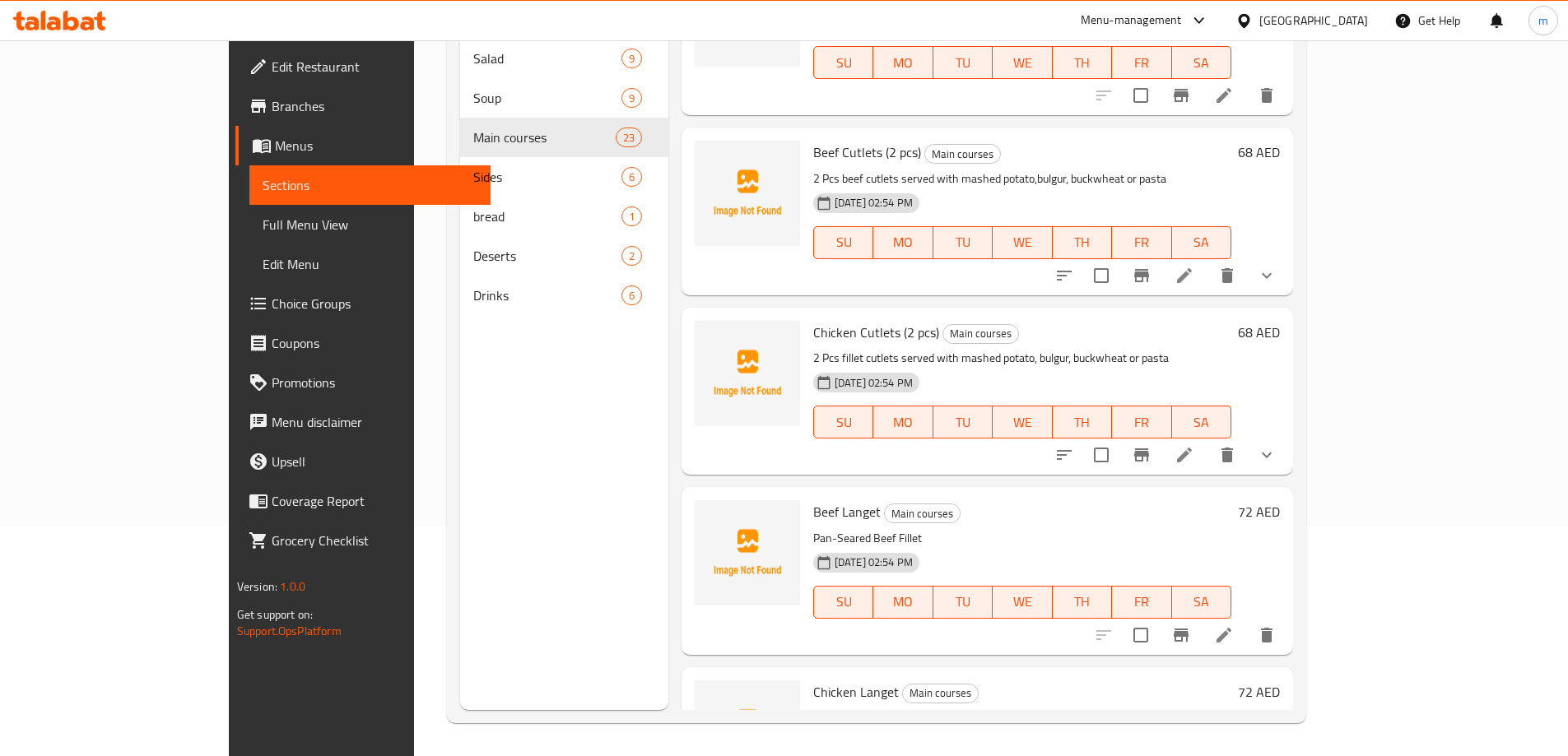
click at [1195, 458] on icon at bounding box center [1184, 455] width 19 height 19
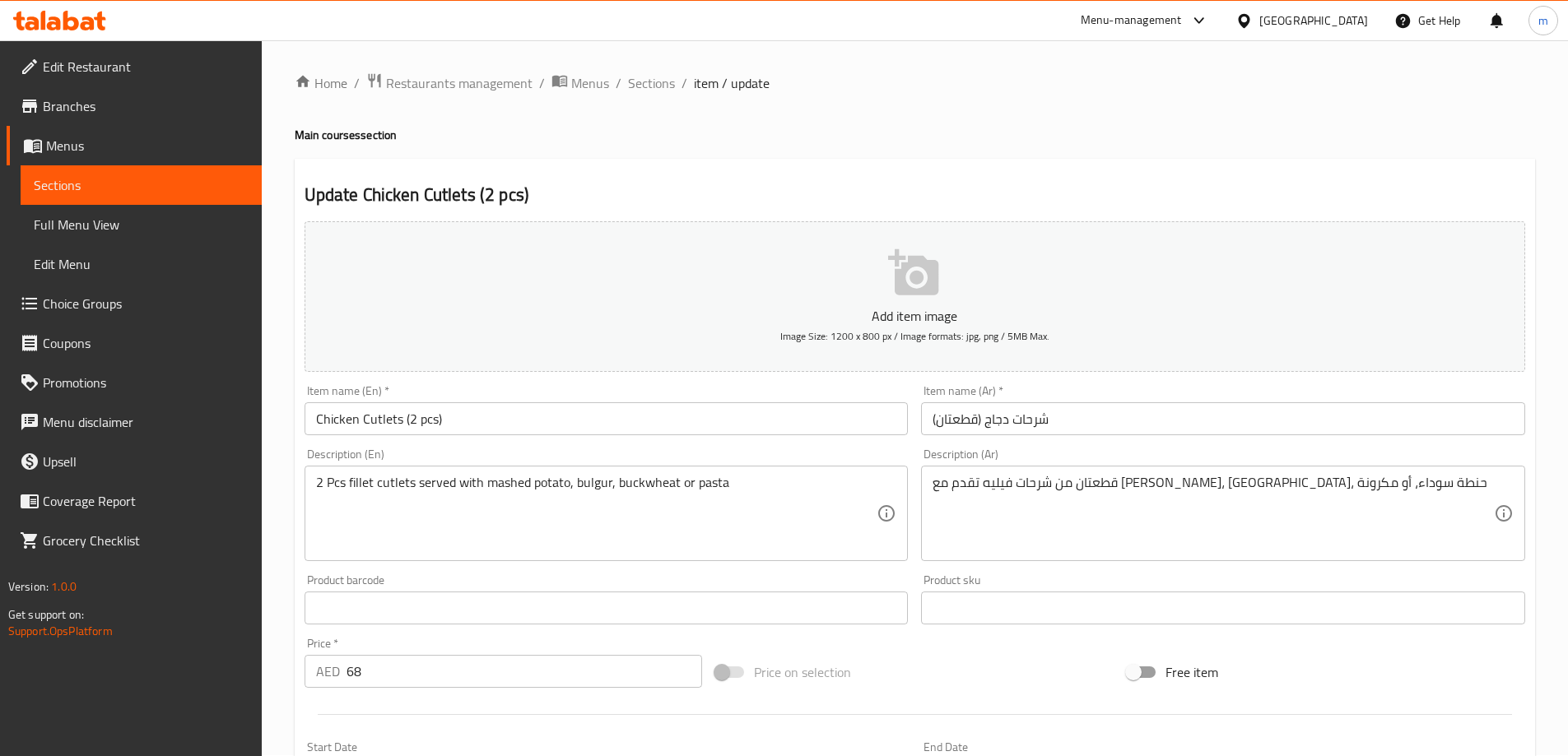
scroll to position [434, 0]
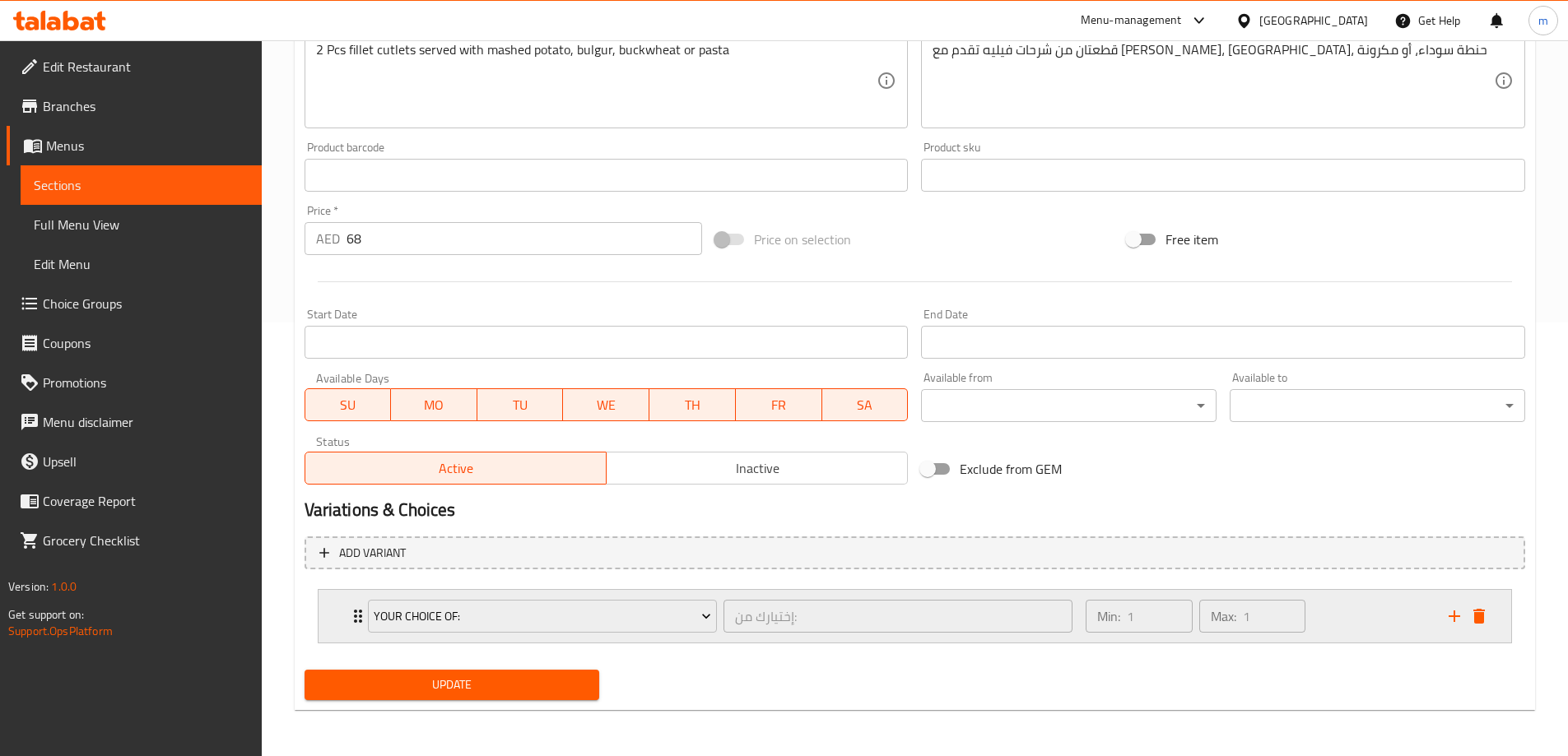
click at [337, 615] on div "Your Choice Of: إختيارك من: ​ Min: 1 ​ Max: 1 ​" at bounding box center [914, 616] width 1193 height 53
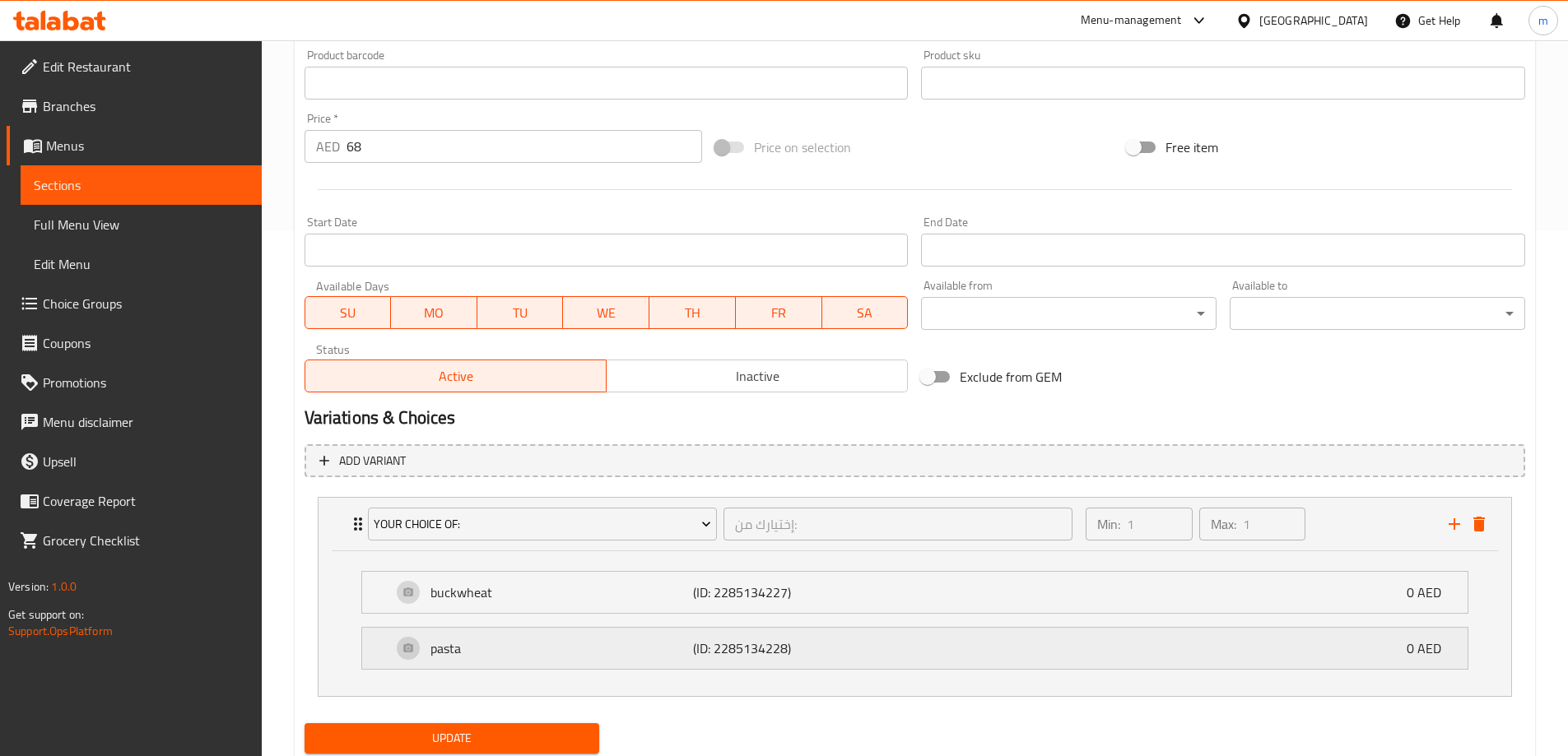
scroll to position [579, 0]
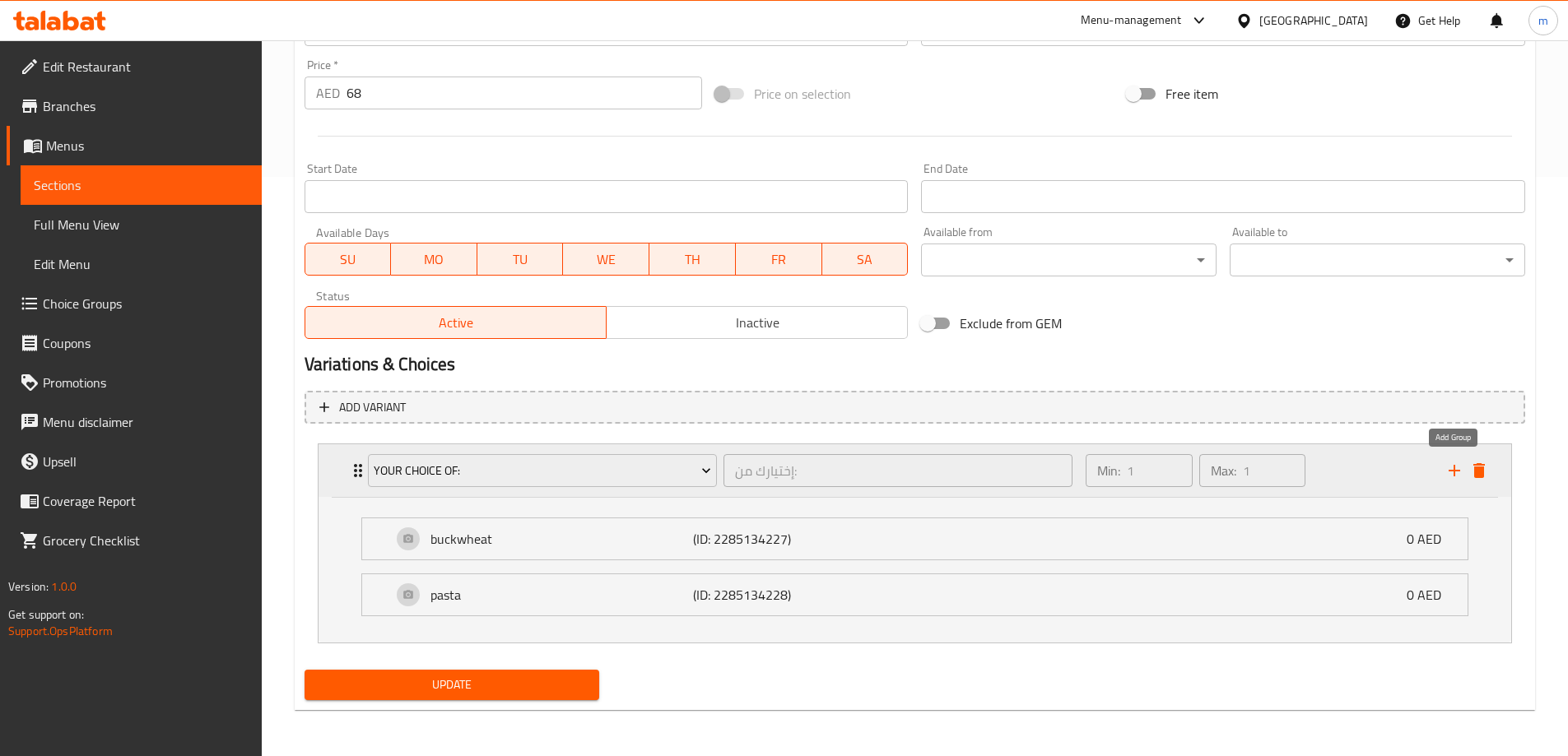
click at [1447, 467] on icon "add" at bounding box center [1455, 470] width 19 height 19
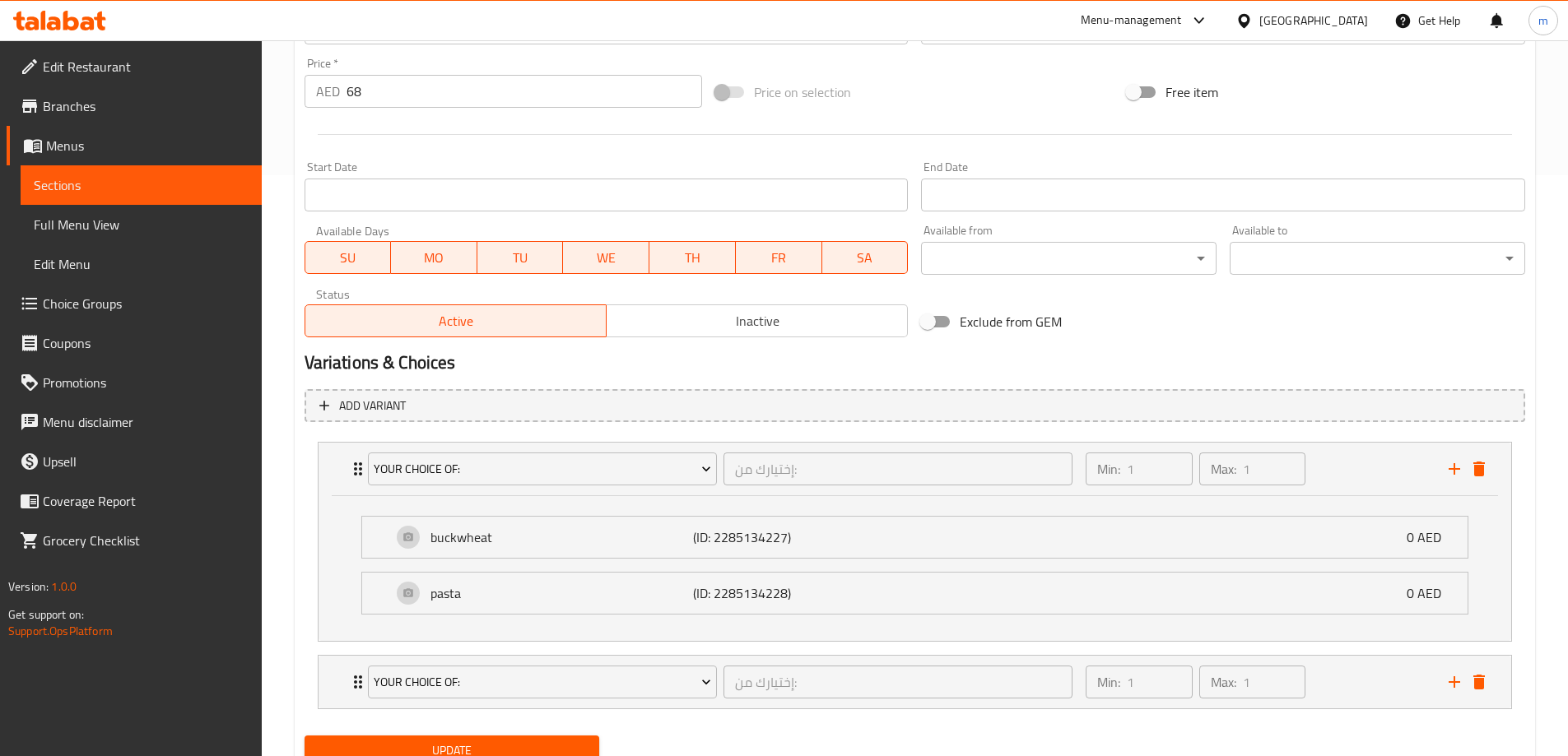
scroll to position [400, 0]
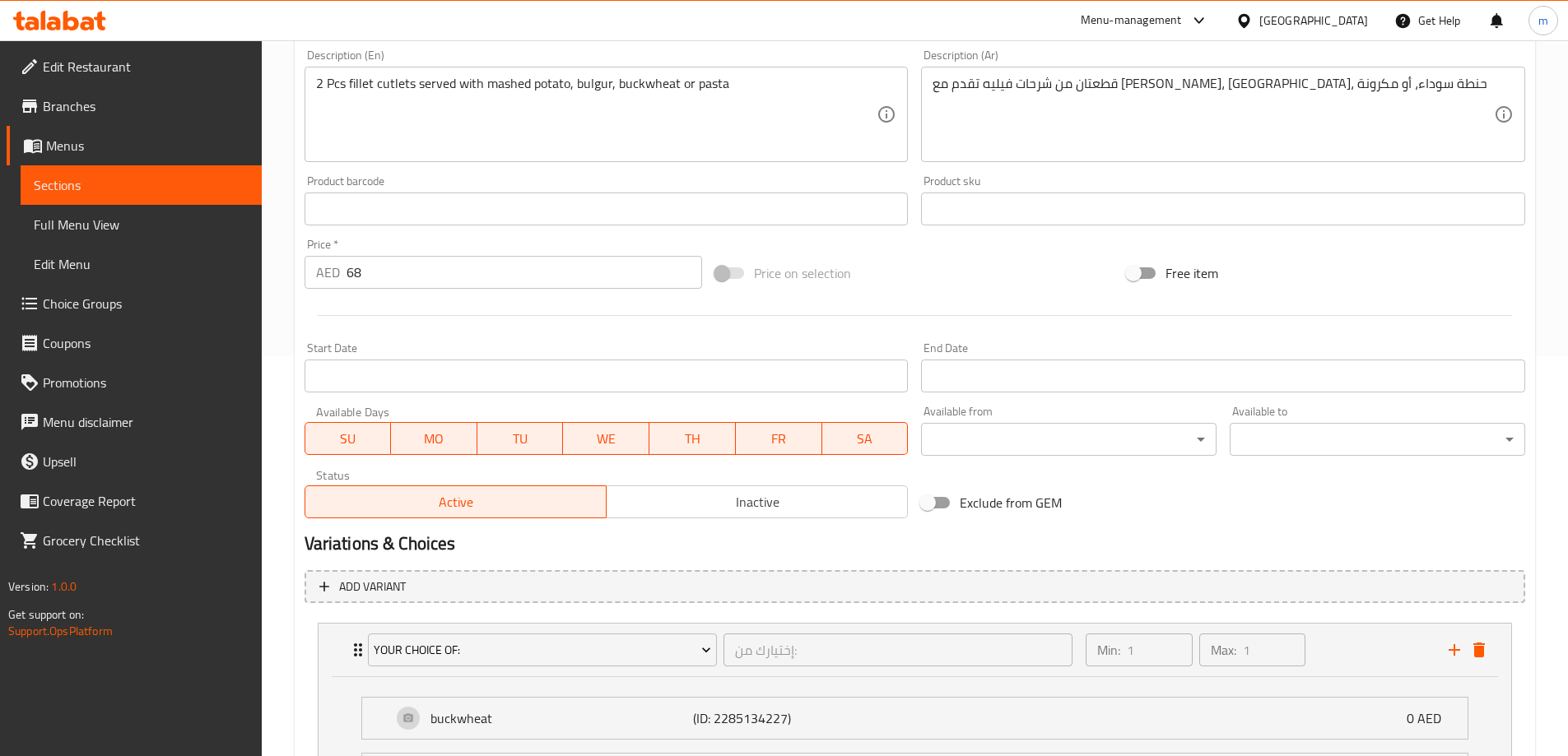
click at [90, 297] on span "Choice Groups" at bounding box center [145, 303] width 206 height 19
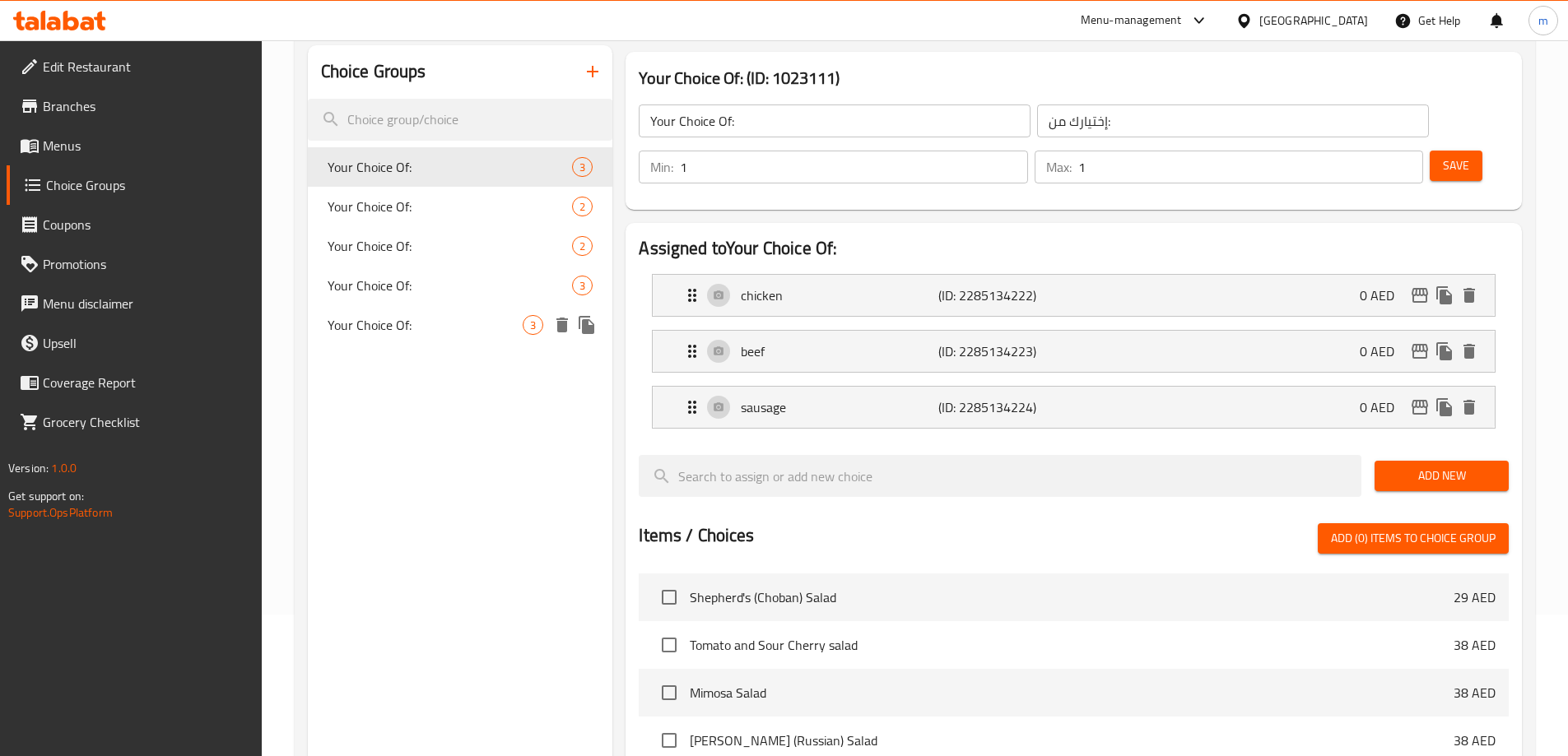
scroll to position [68, 0]
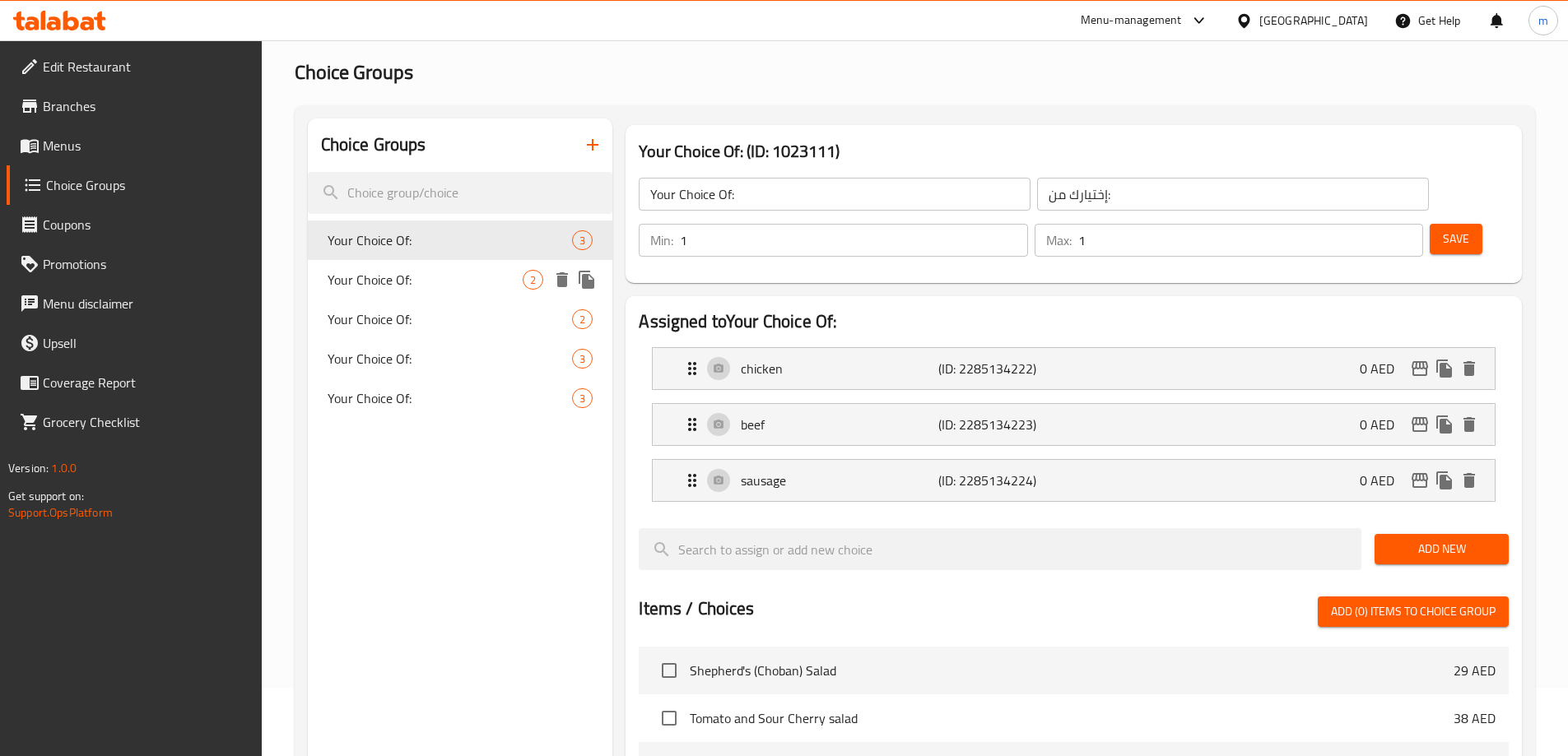
click at [451, 284] on span "Your Choice Of:" at bounding box center [425, 279] width 196 height 19
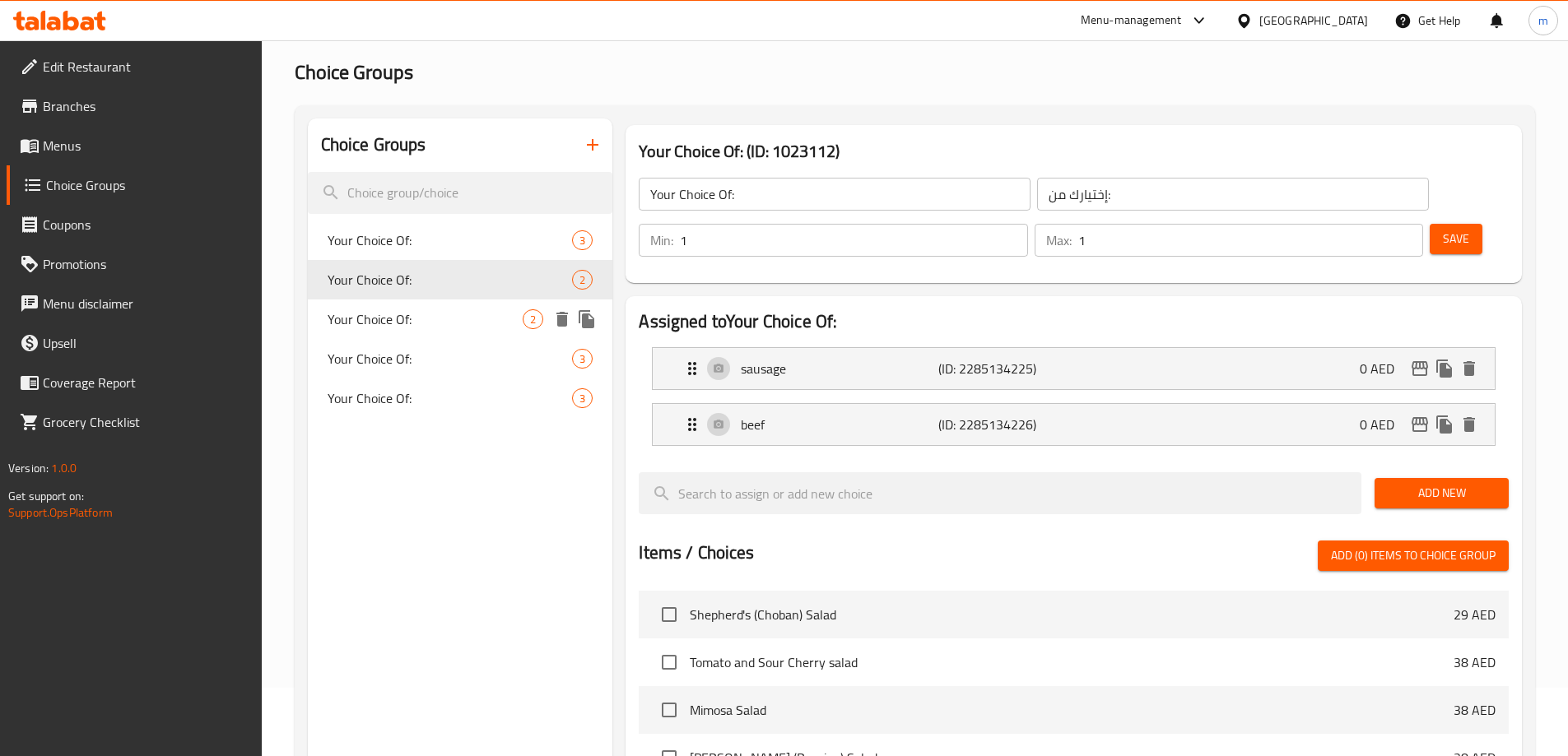
click at [441, 312] on span "Your Choice Of:" at bounding box center [425, 319] width 196 height 19
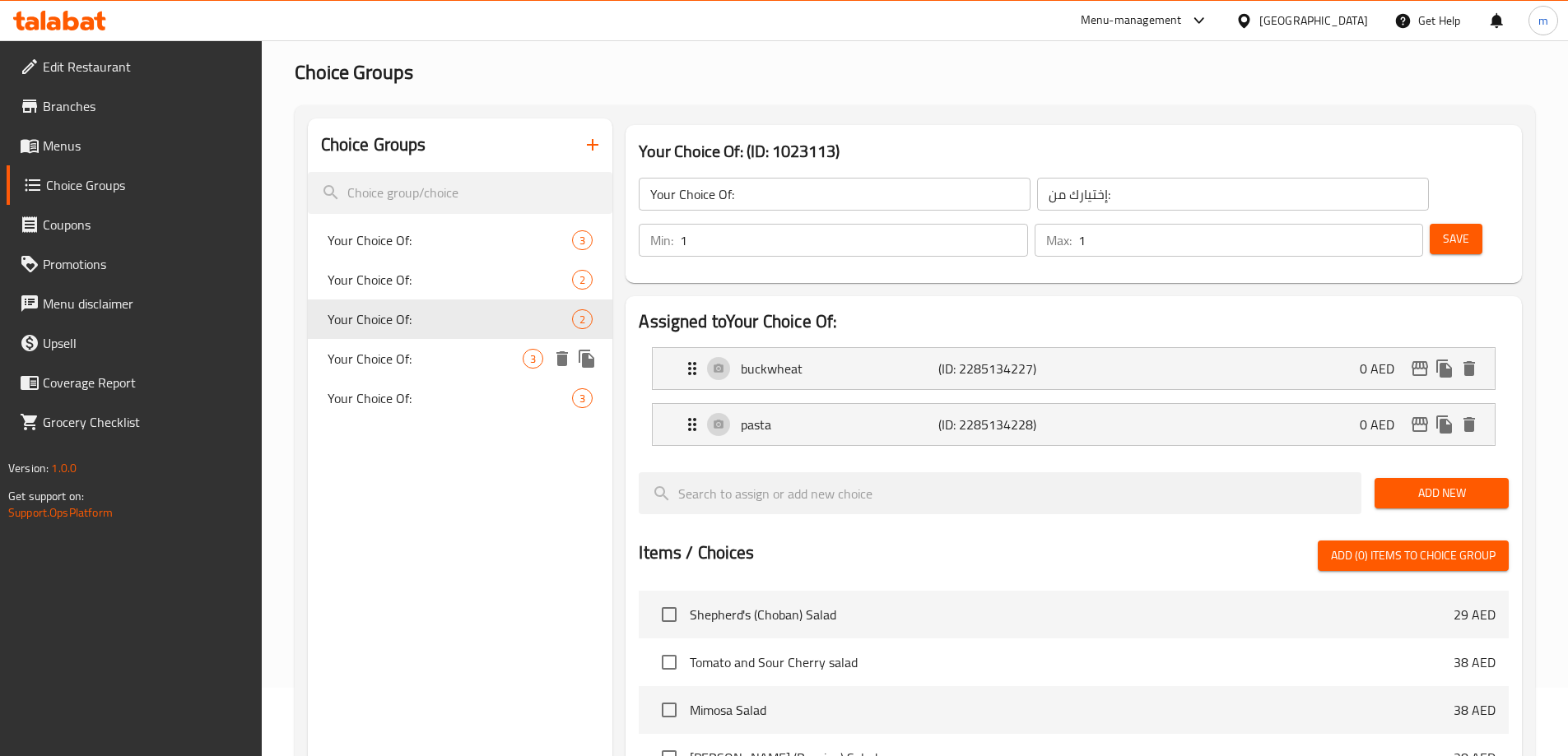
click at [440, 354] on span "Your Choice Of:" at bounding box center [425, 359] width 196 height 19
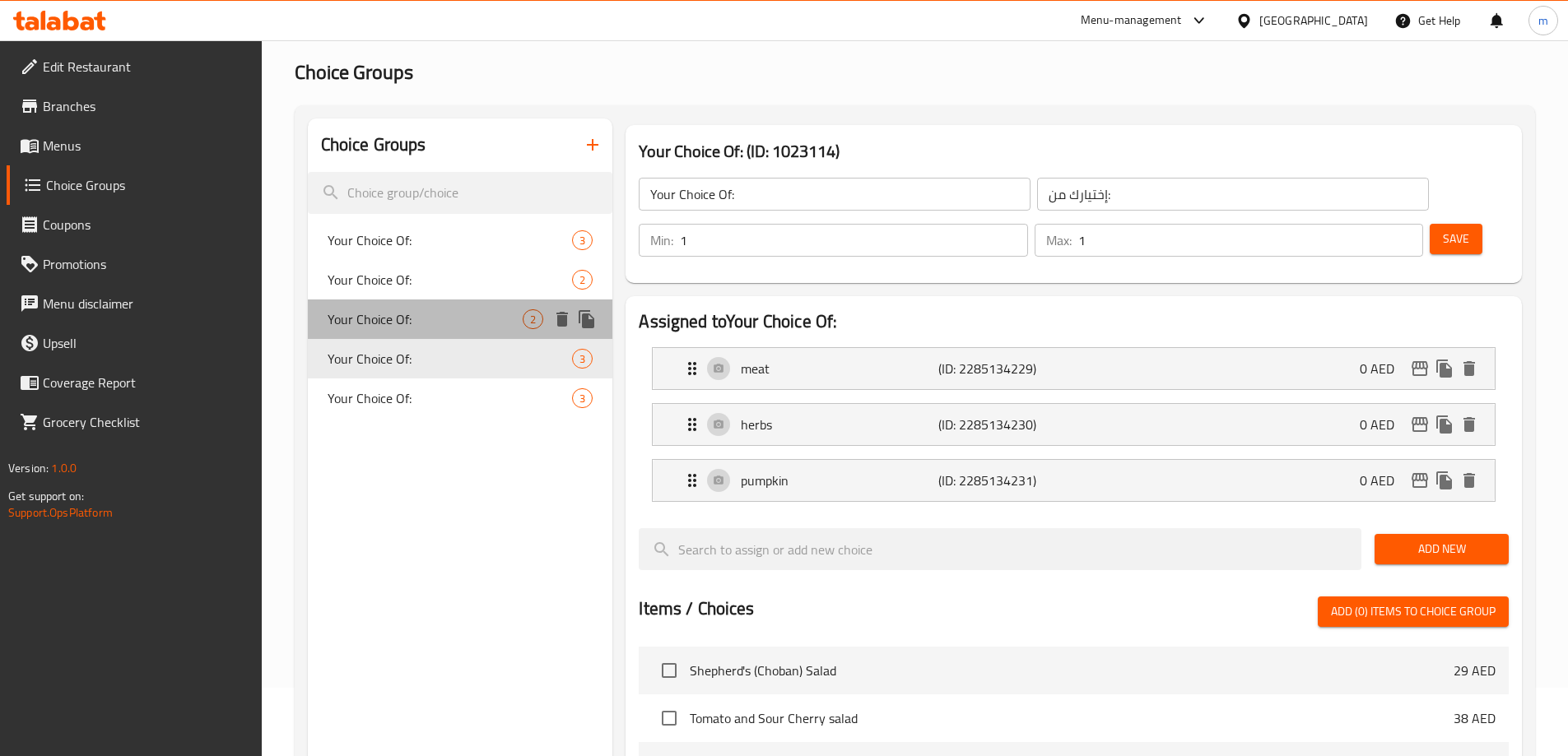
click at [459, 326] on span "Your Choice Of:" at bounding box center [425, 319] width 196 height 19
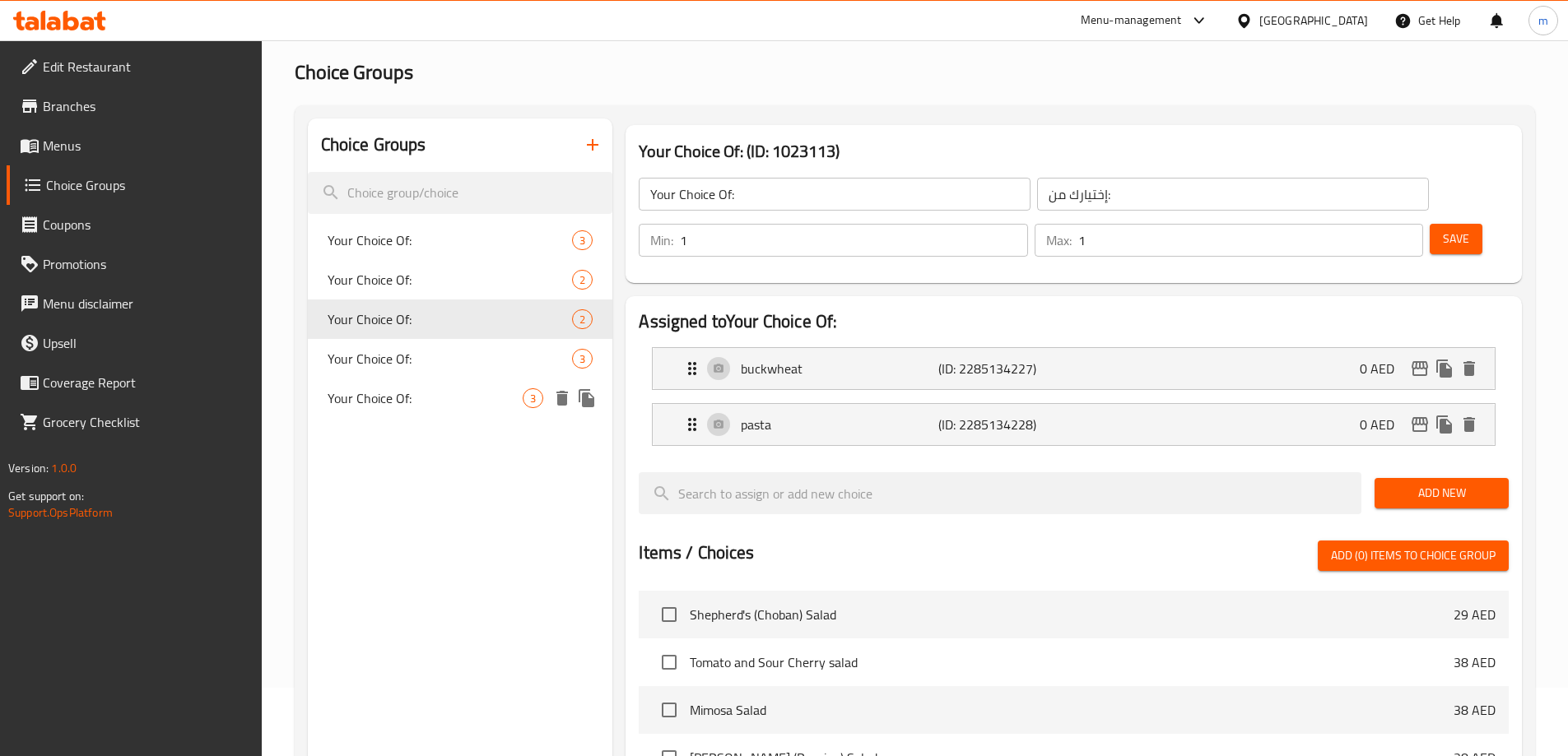
click at [432, 389] on span "Your Choice Of:" at bounding box center [425, 398] width 196 height 19
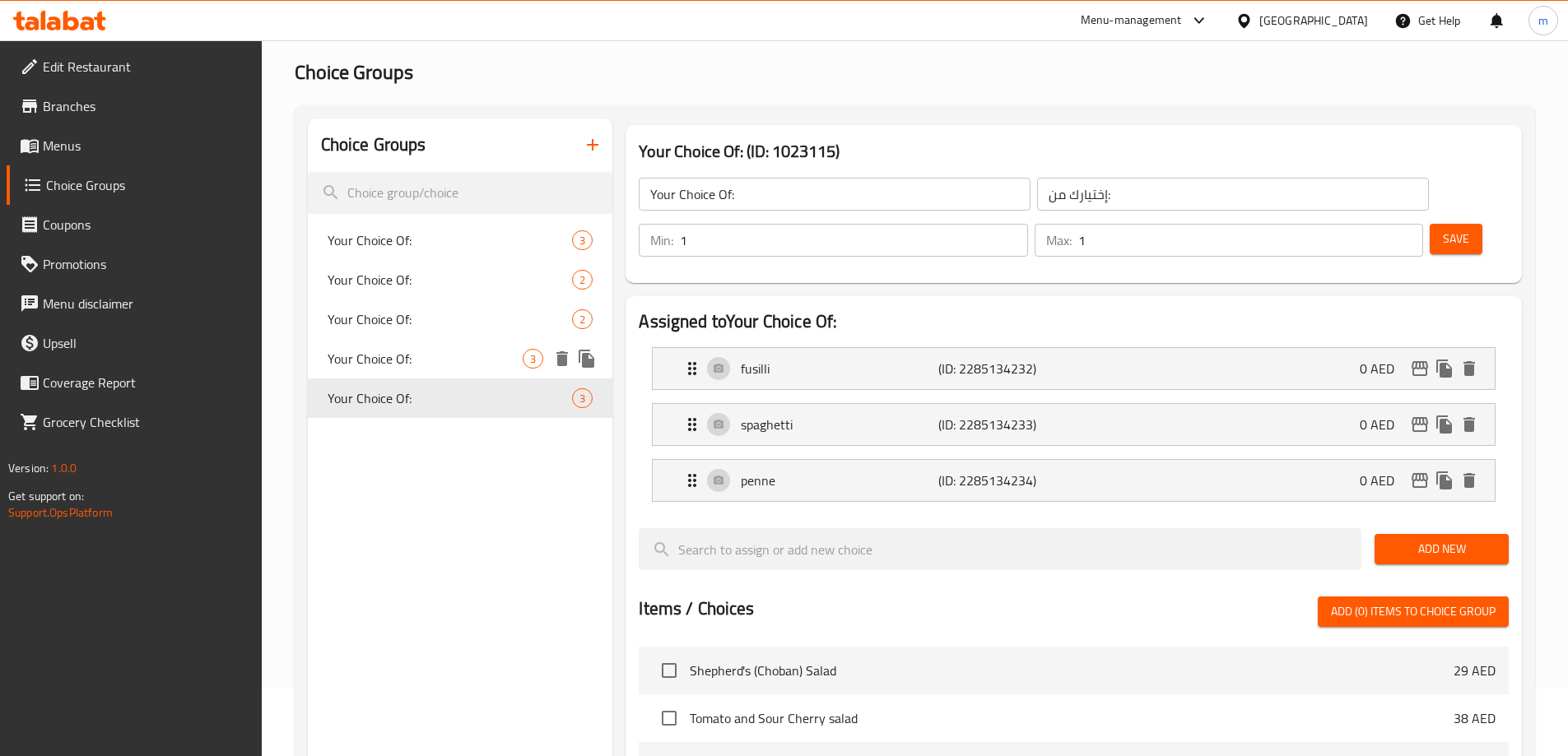
click at [439, 358] on span "Your Choice Of:" at bounding box center [425, 359] width 196 height 19
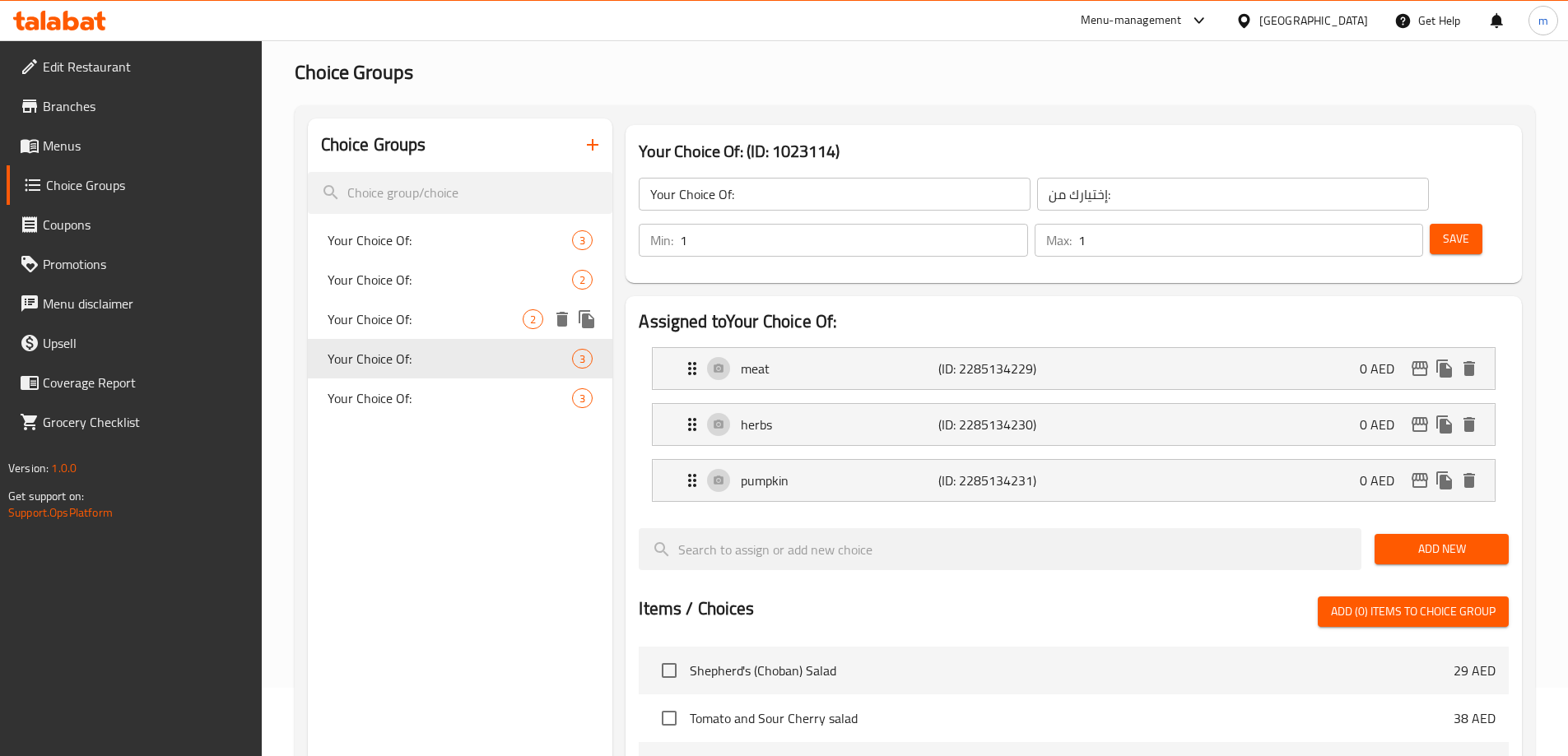
click at [425, 316] on span "Your Choice Of:" at bounding box center [425, 319] width 196 height 19
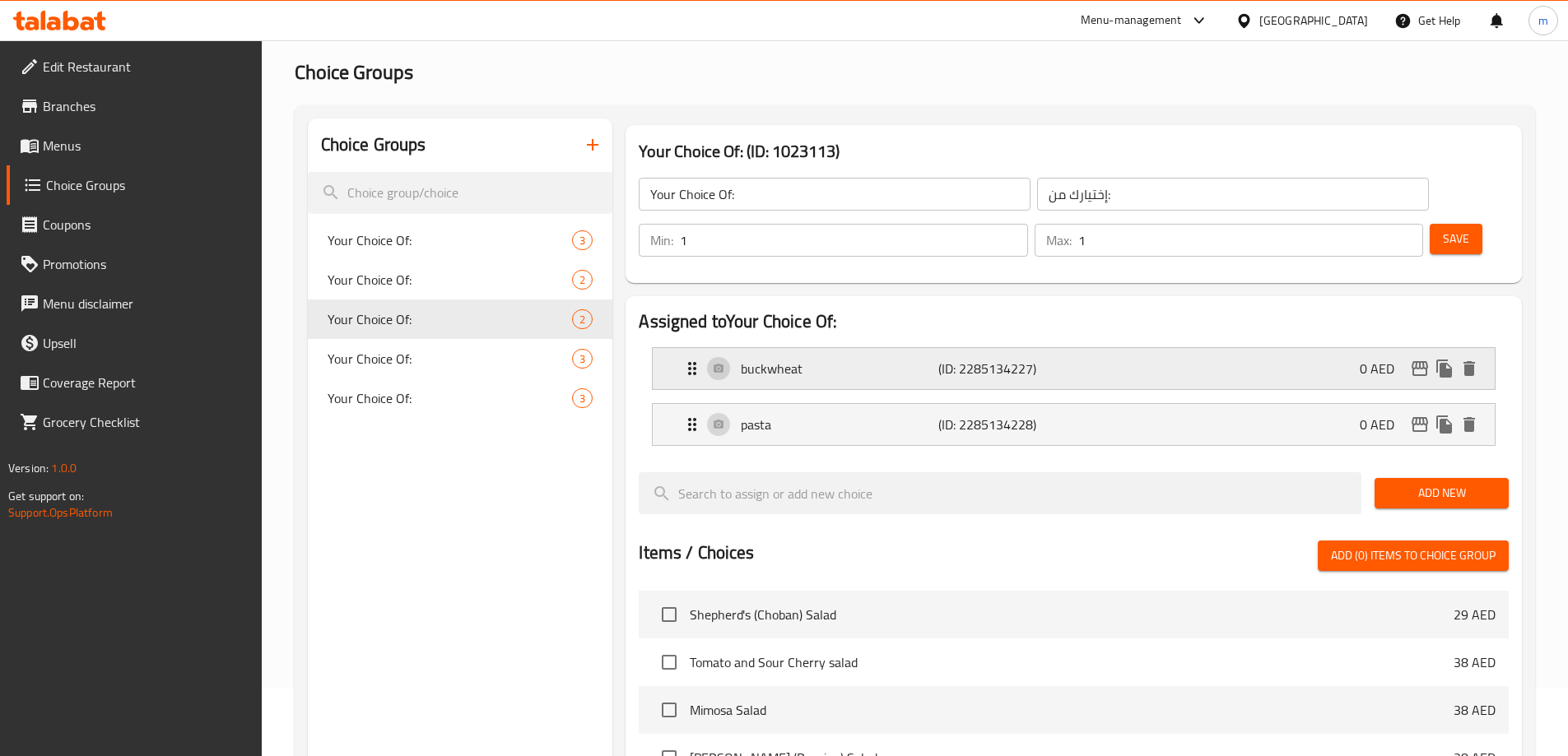
click at [855, 359] on p "buckwheat" at bounding box center [839, 369] width 196 height 19
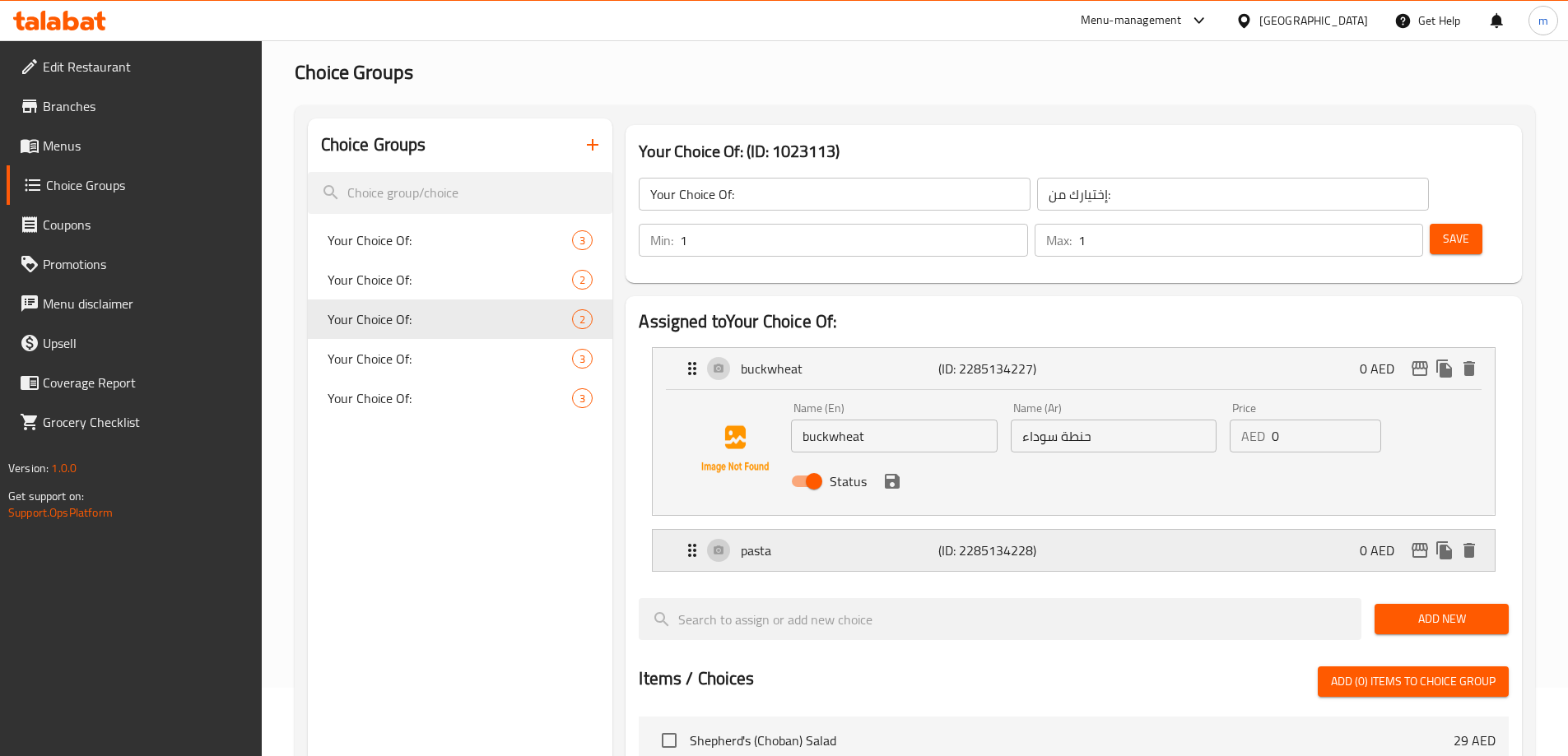
click at [837, 541] on p "pasta" at bounding box center [839, 551] width 196 height 19
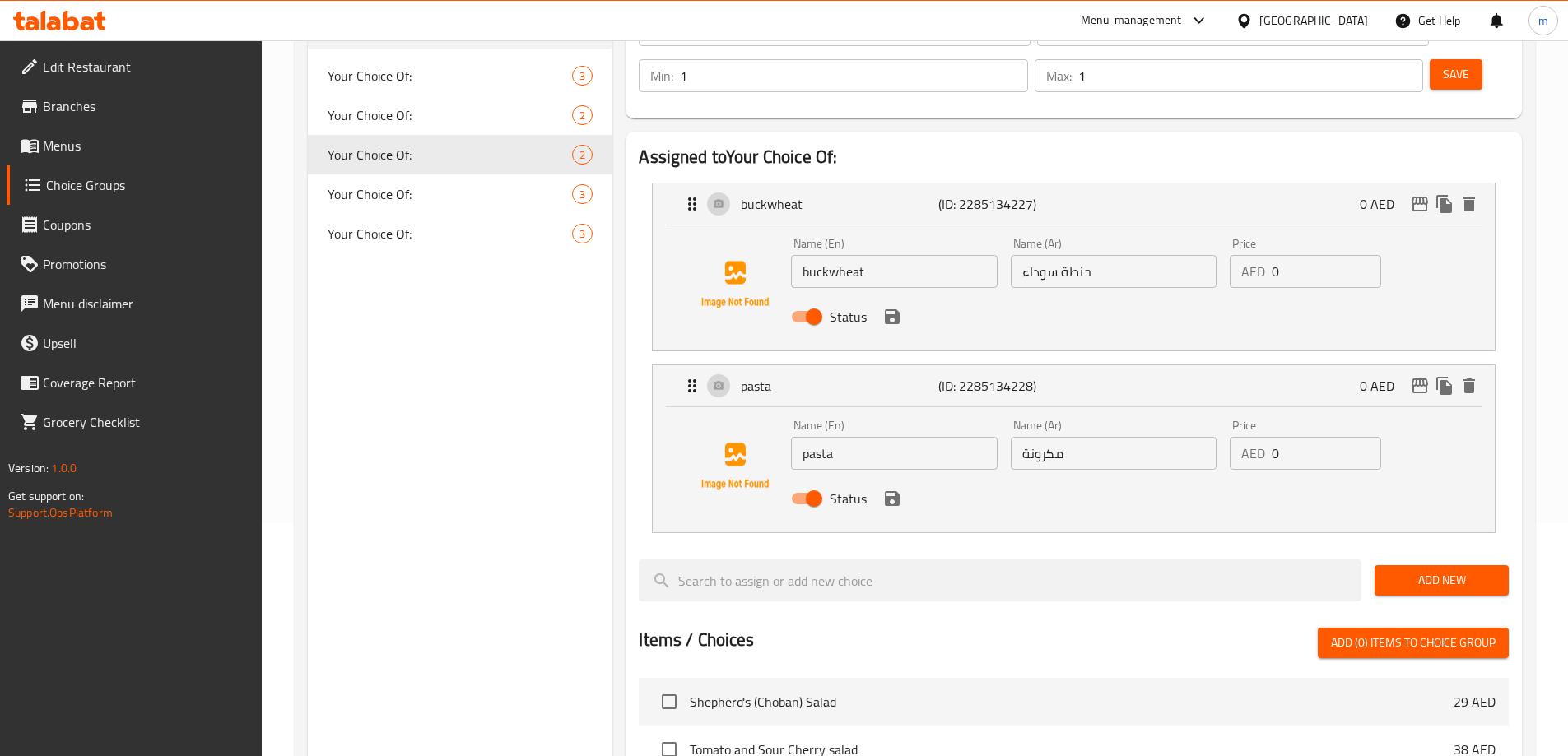
click at [1450, 570] on span "Add New" at bounding box center [1442, 580] width 108 height 20
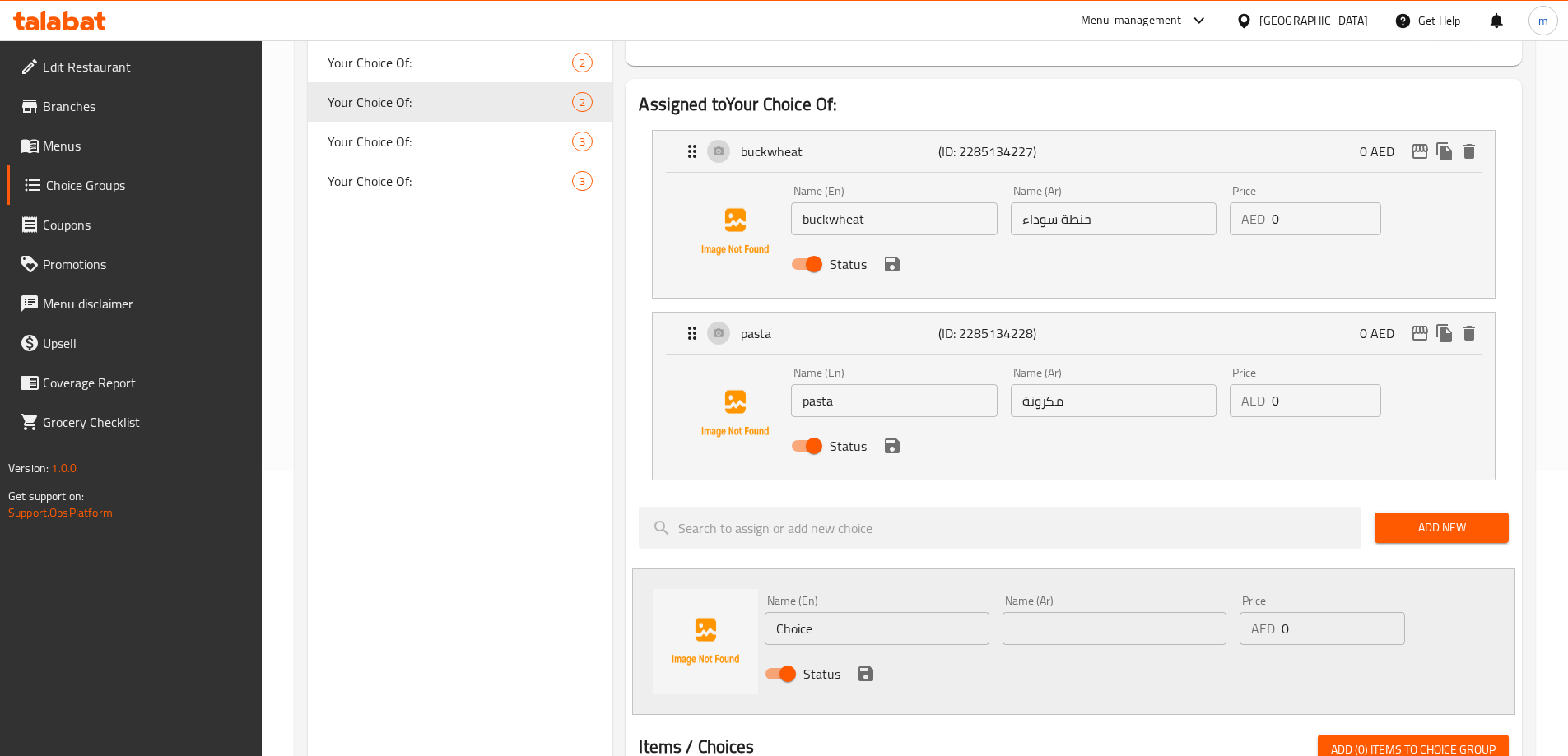
scroll to position [315, 0]
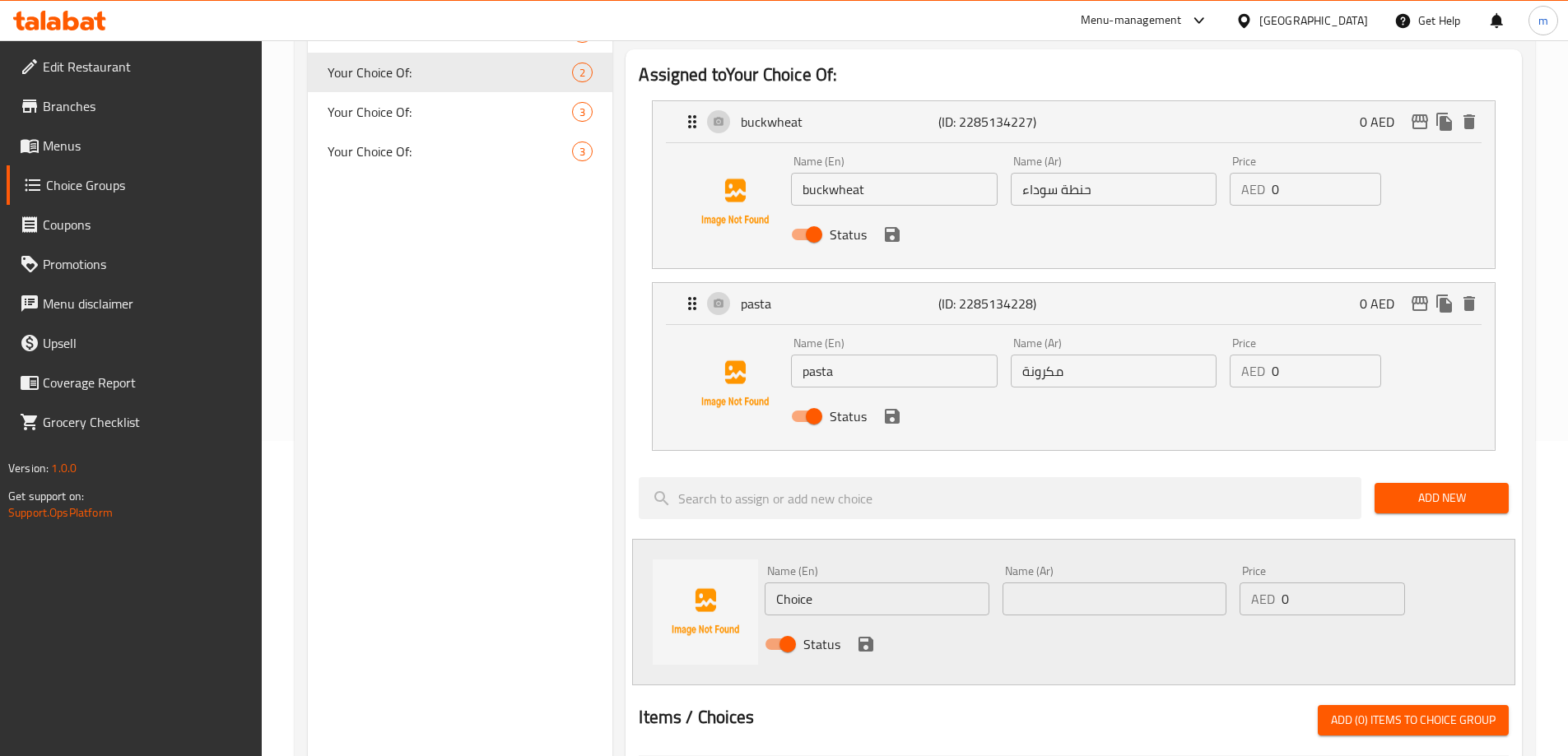
click at [945, 583] on input "Choice" at bounding box center [876, 599] width 224 height 33
paste input "Bulgur"
type input "Bulgur"
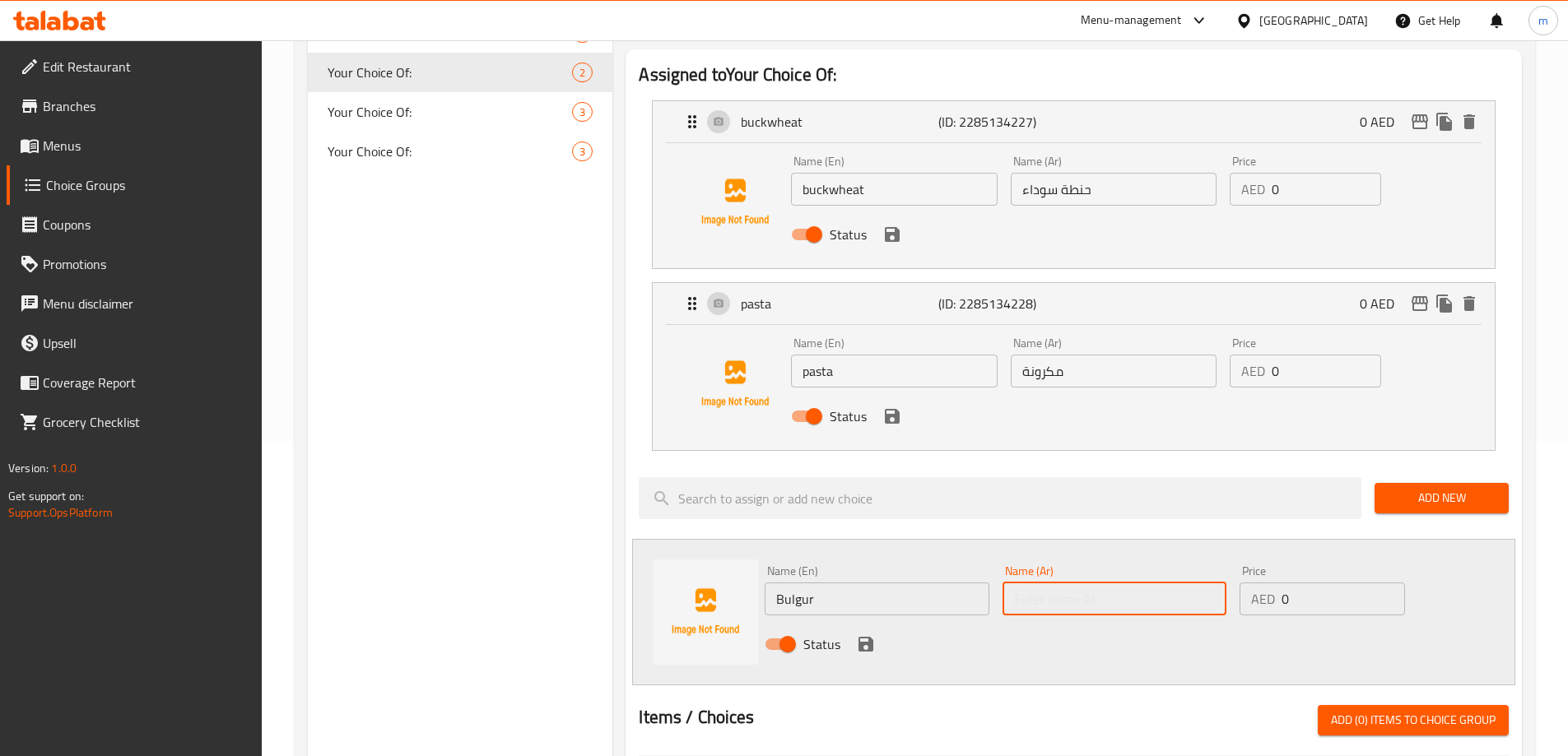
click at [1068, 583] on input "text" at bounding box center [1114, 599] width 224 height 33
paste input "برغل"
type input "برغل"
click at [868, 637] on icon "save" at bounding box center [866, 644] width 15 height 15
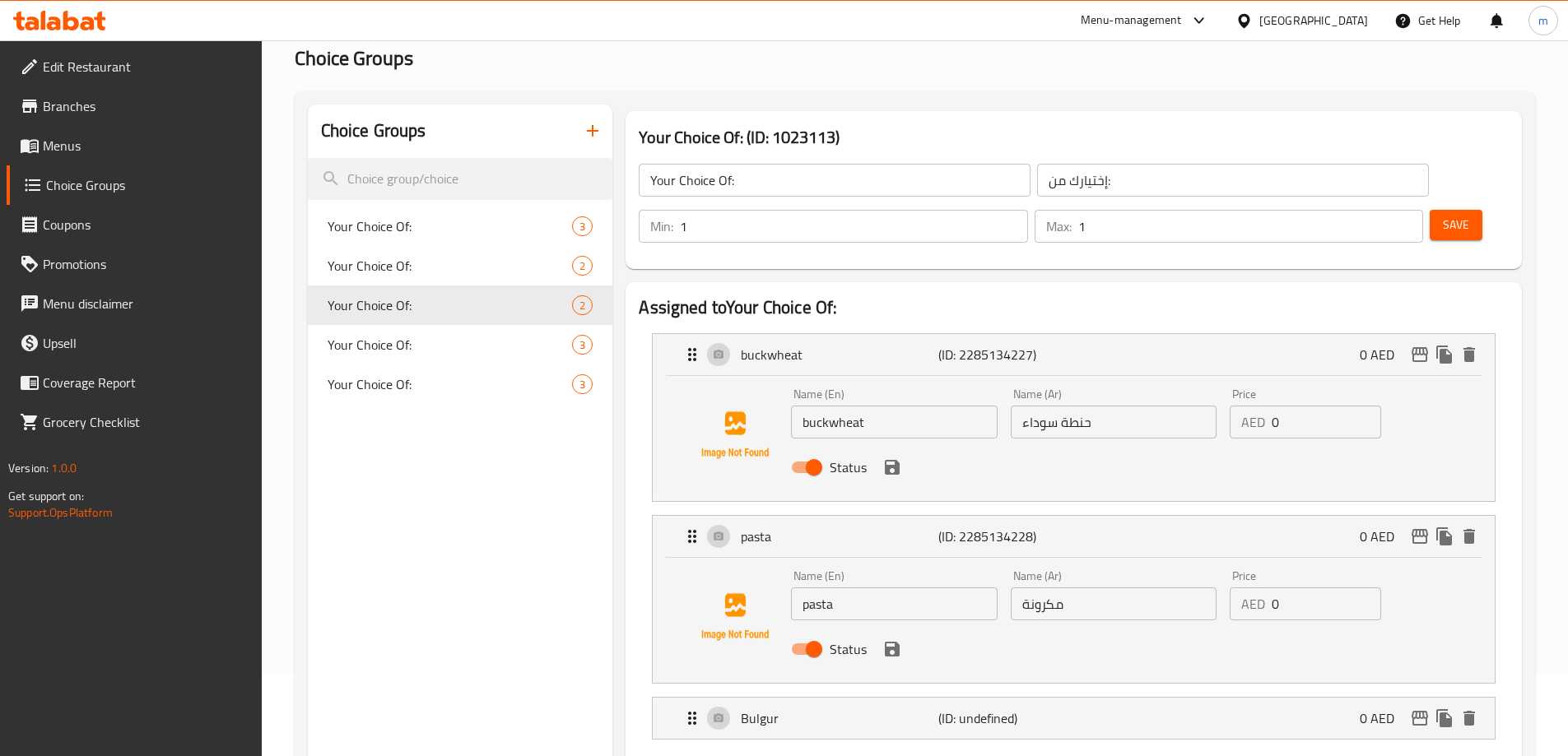
scroll to position [329, 0]
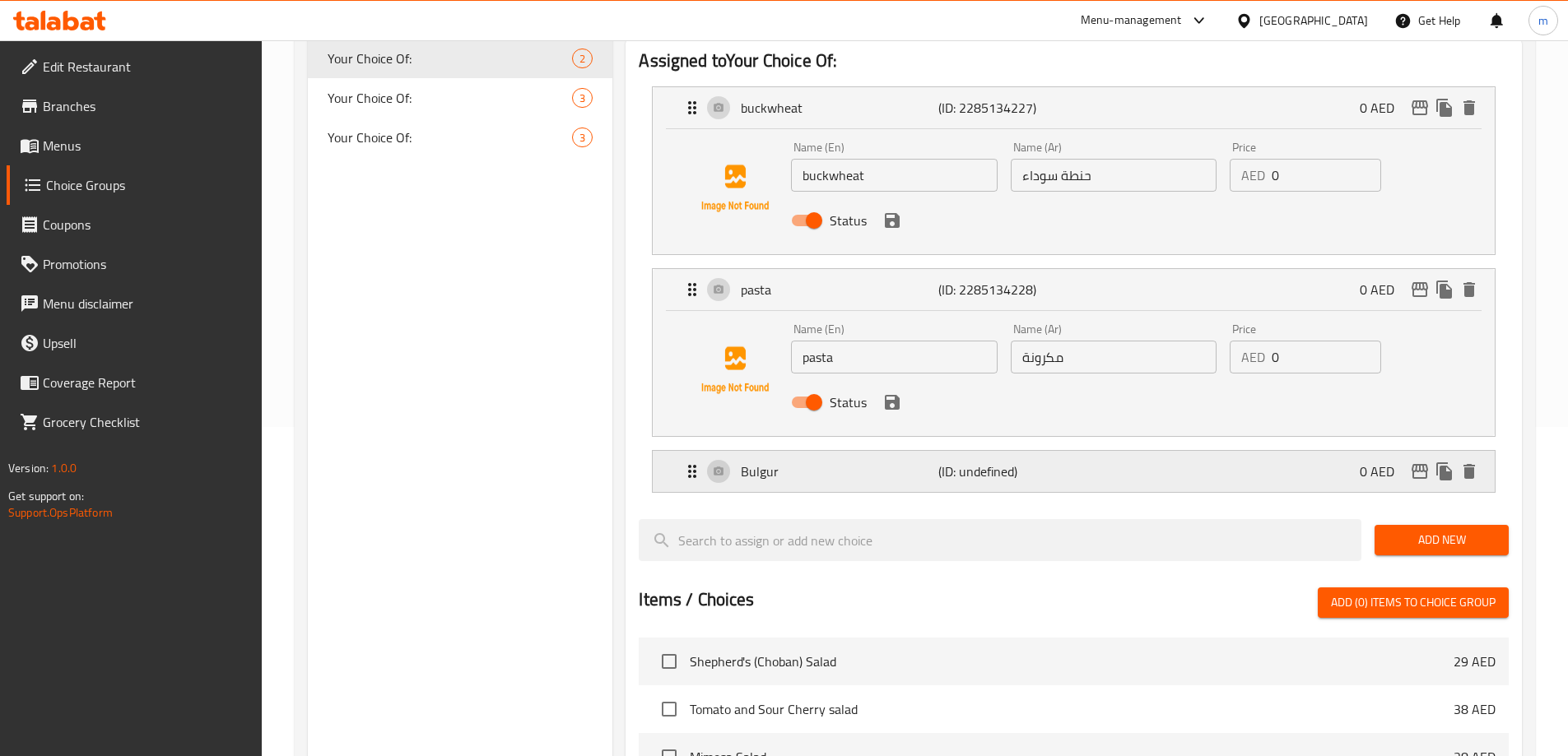
click at [1097, 451] on div "Bulgur (ID: undefined) 0 AED" at bounding box center [1079, 471] width 792 height 42
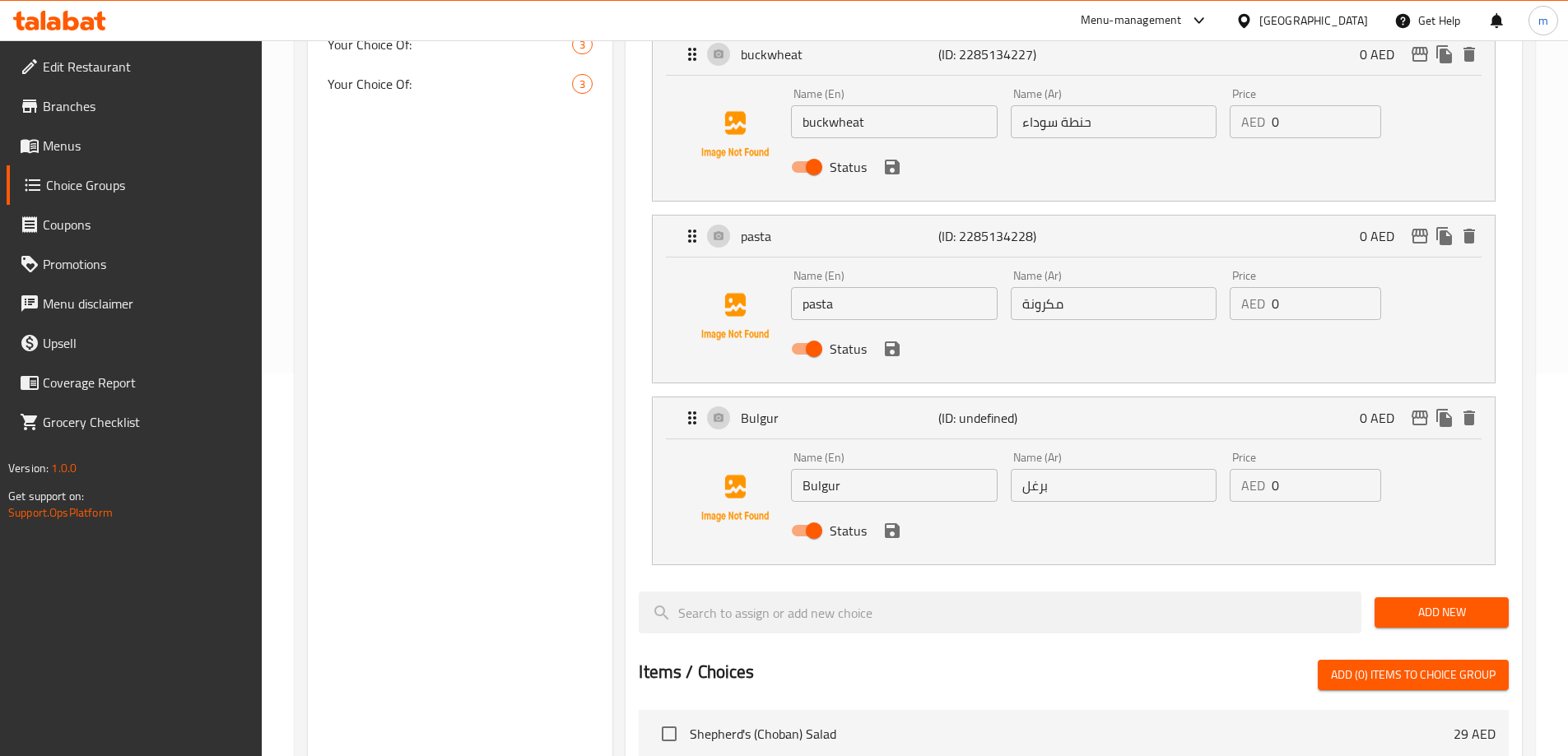
scroll to position [411, 0]
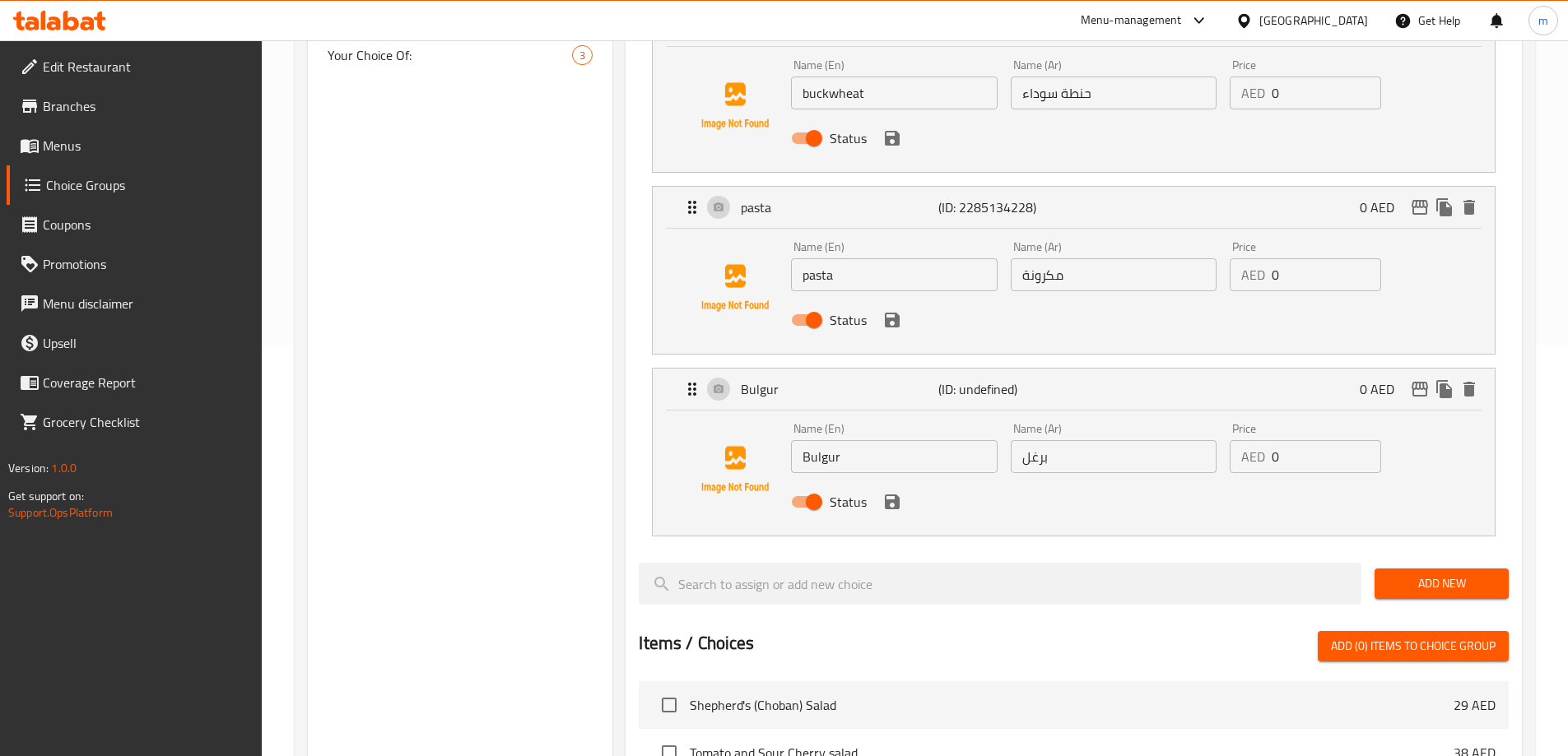
click at [862, 440] on input "Bulgur" at bounding box center [893, 456] width 206 height 33
click at [895, 494] on icon "save" at bounding box center [892, 501] width 15 height 15
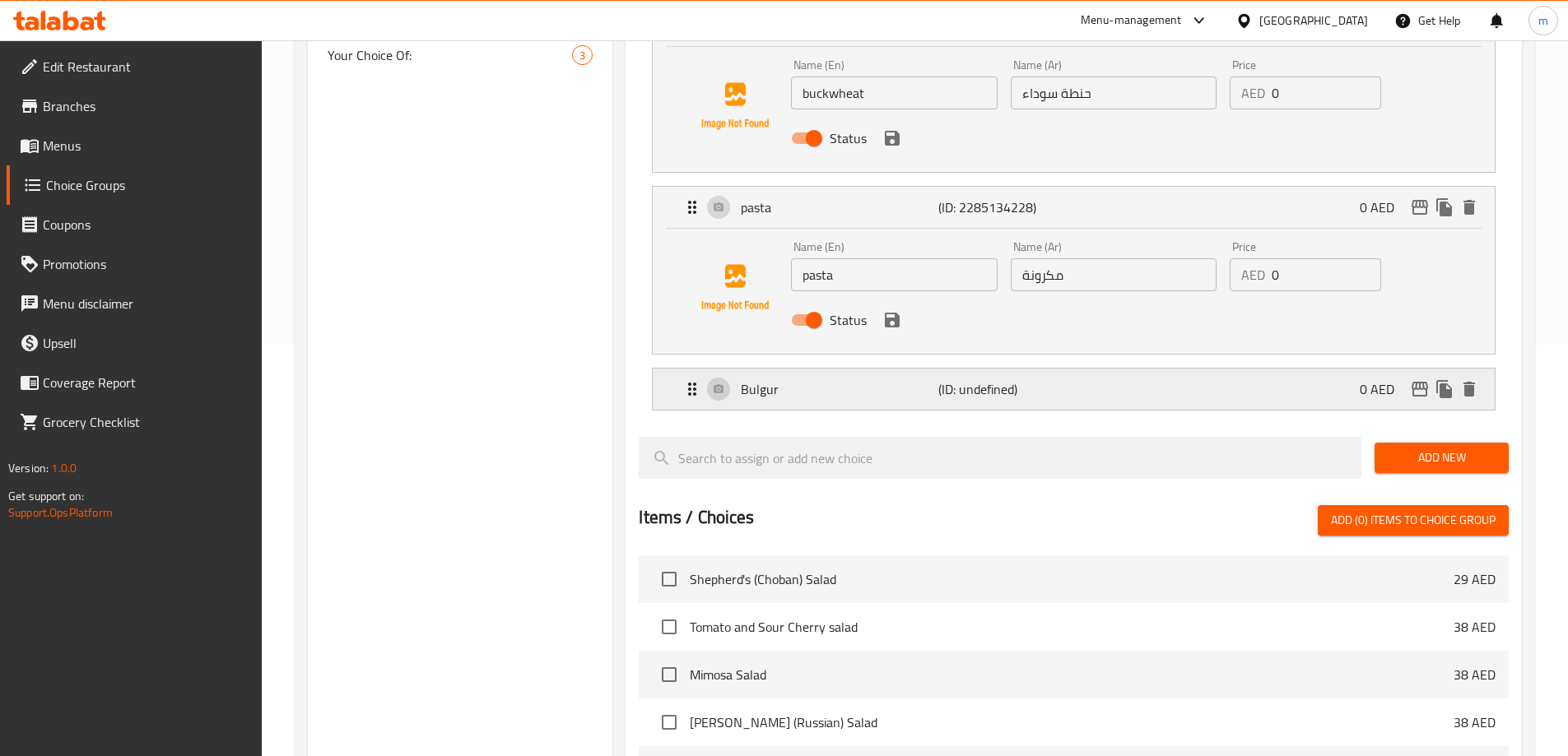
scroll to position [329, 0]
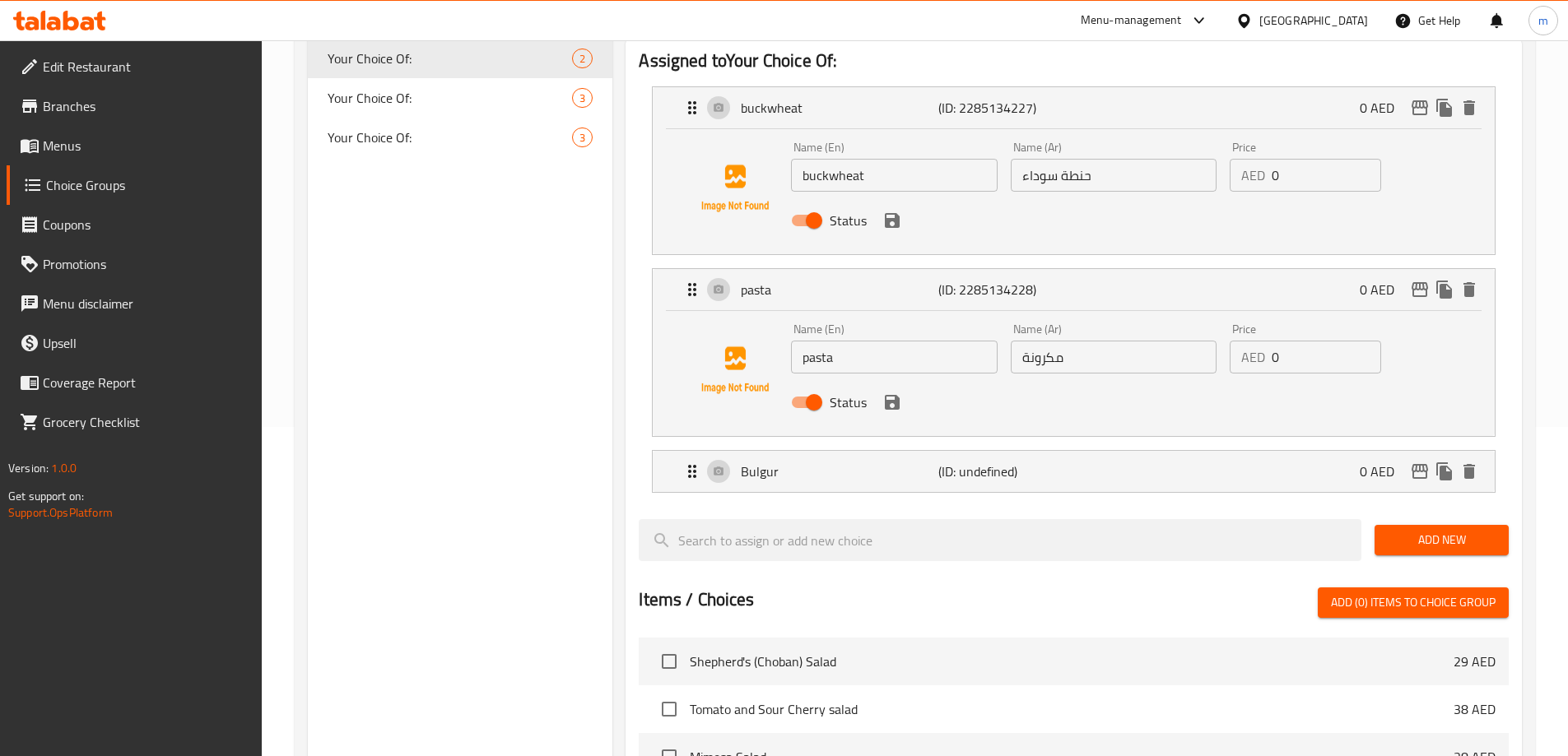
click at [1255, 456] on nav "buckwheat (ID: 2285134227) 0 AED Name (En) buckwheat Name (En) Name (Ar) حنطة س…" at bounding box center [1074, 290] width 870 height 433
click at [1216, 451] on div "Bulgur (ID: undefined) 0 AED" at bounding box center [1079, 471] width 792 height 42
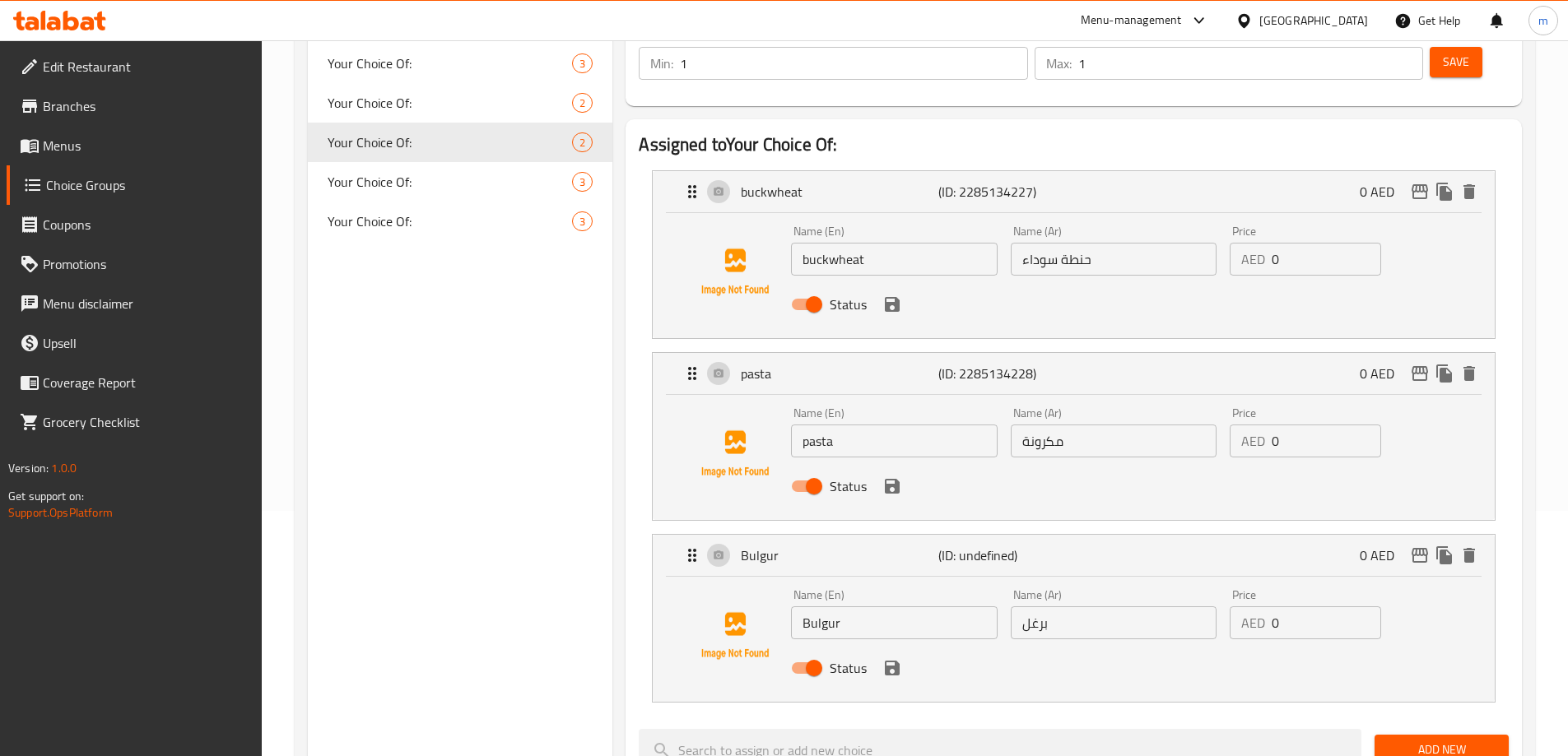
scroll to position [164, 0]
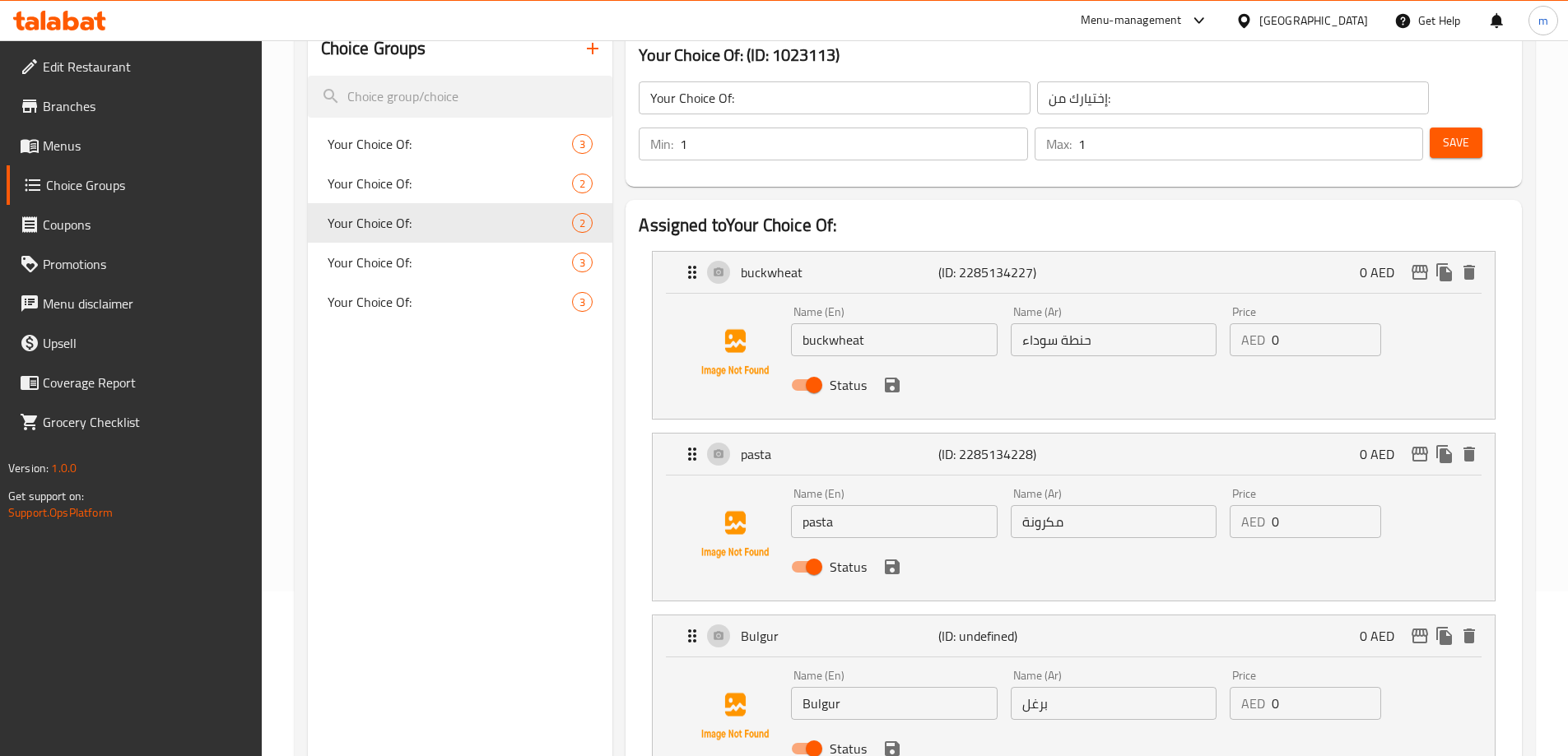
click at [1443, 133] on span "Save" at bounding box center [1457, 142] width 27 height 20
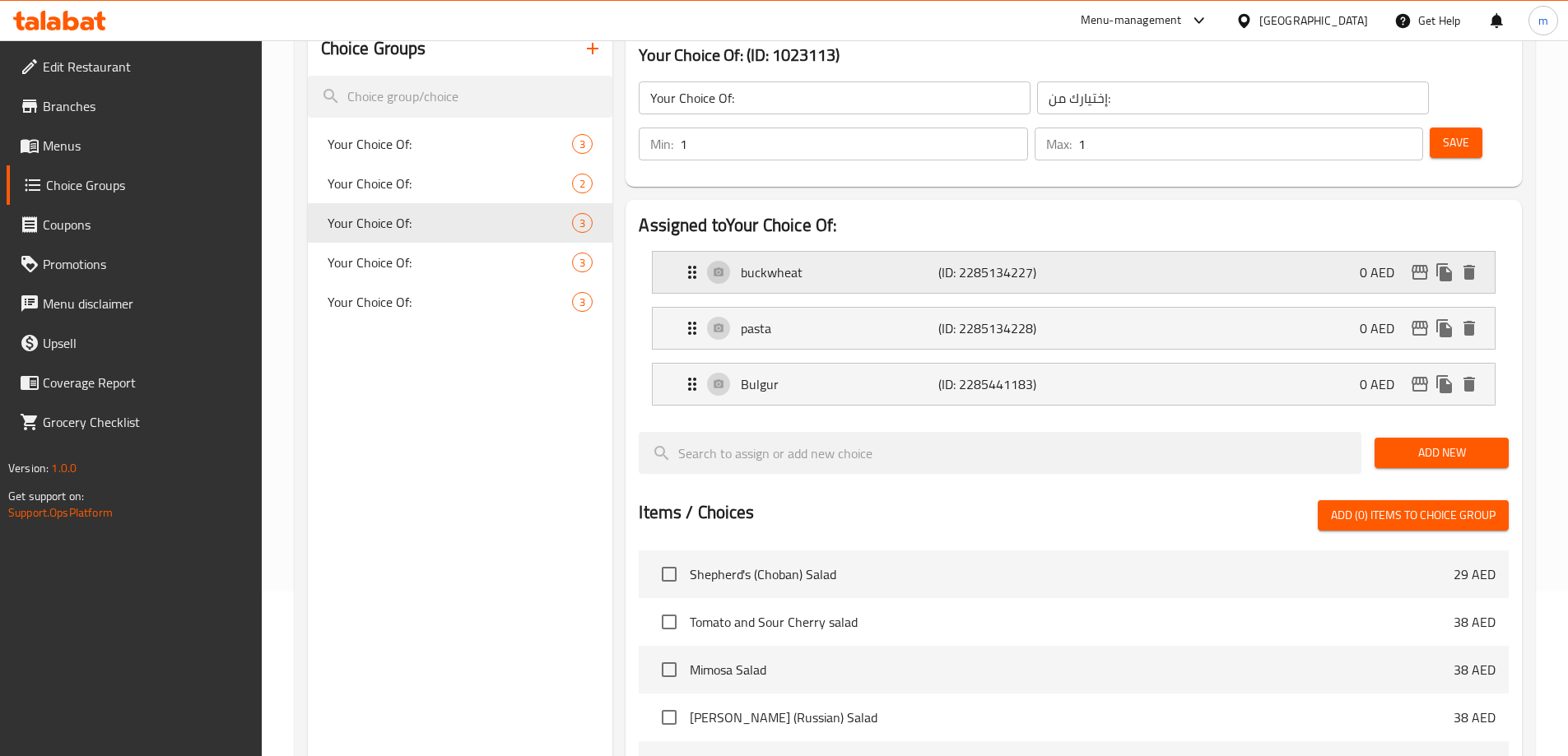
click at [887, 263] on p "buckwheat" at bounding box center [839, 272] width 196 height 19
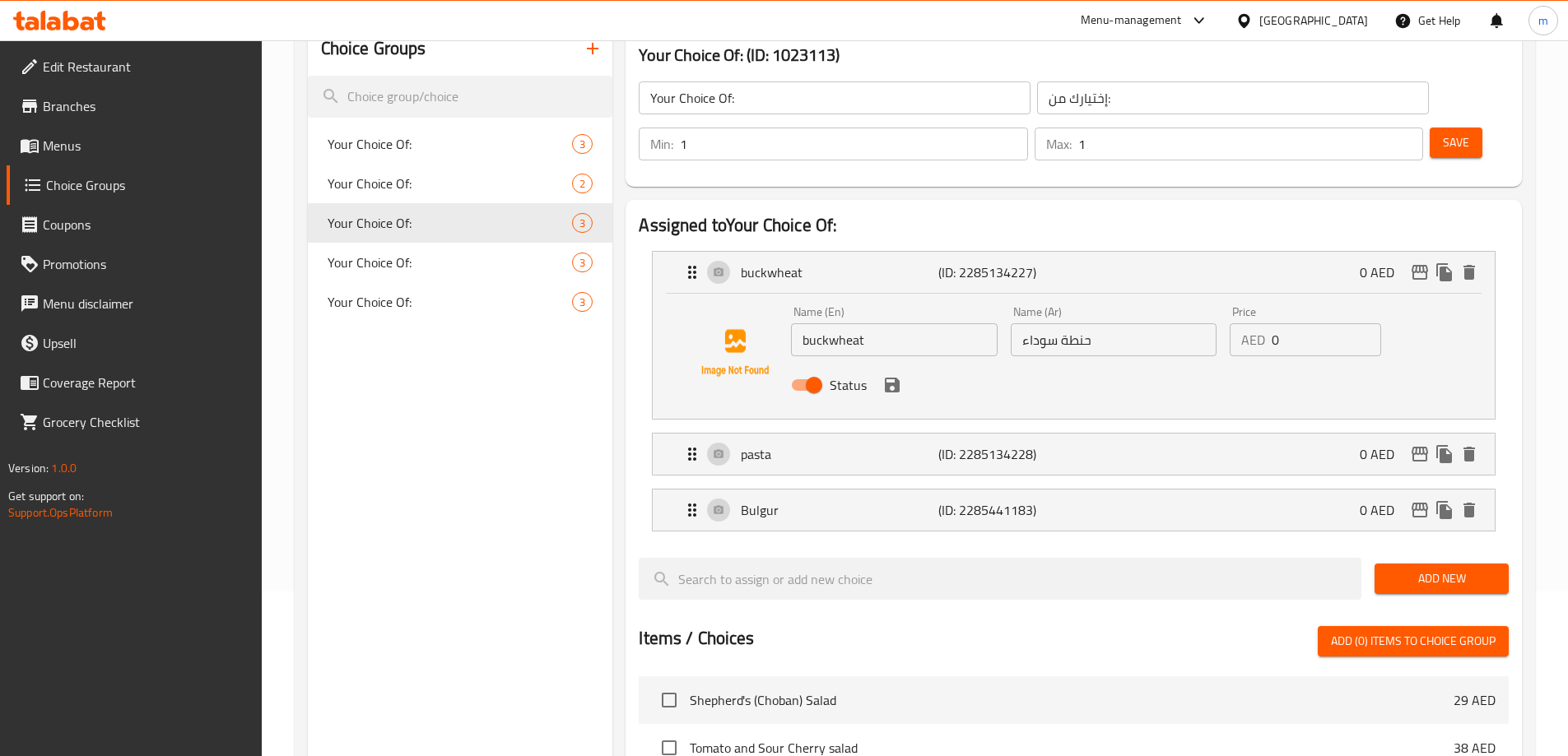
click at [930, 324] on input "buckwheat" at bounding box center [893, 340] width 206 height 33
click at [863, 324] on input "text" at bounding box center [893, 340] width 206 height 33
click at [867, 263] on p "buckwheat" at bounding box center [839, 272] width 196 height 19
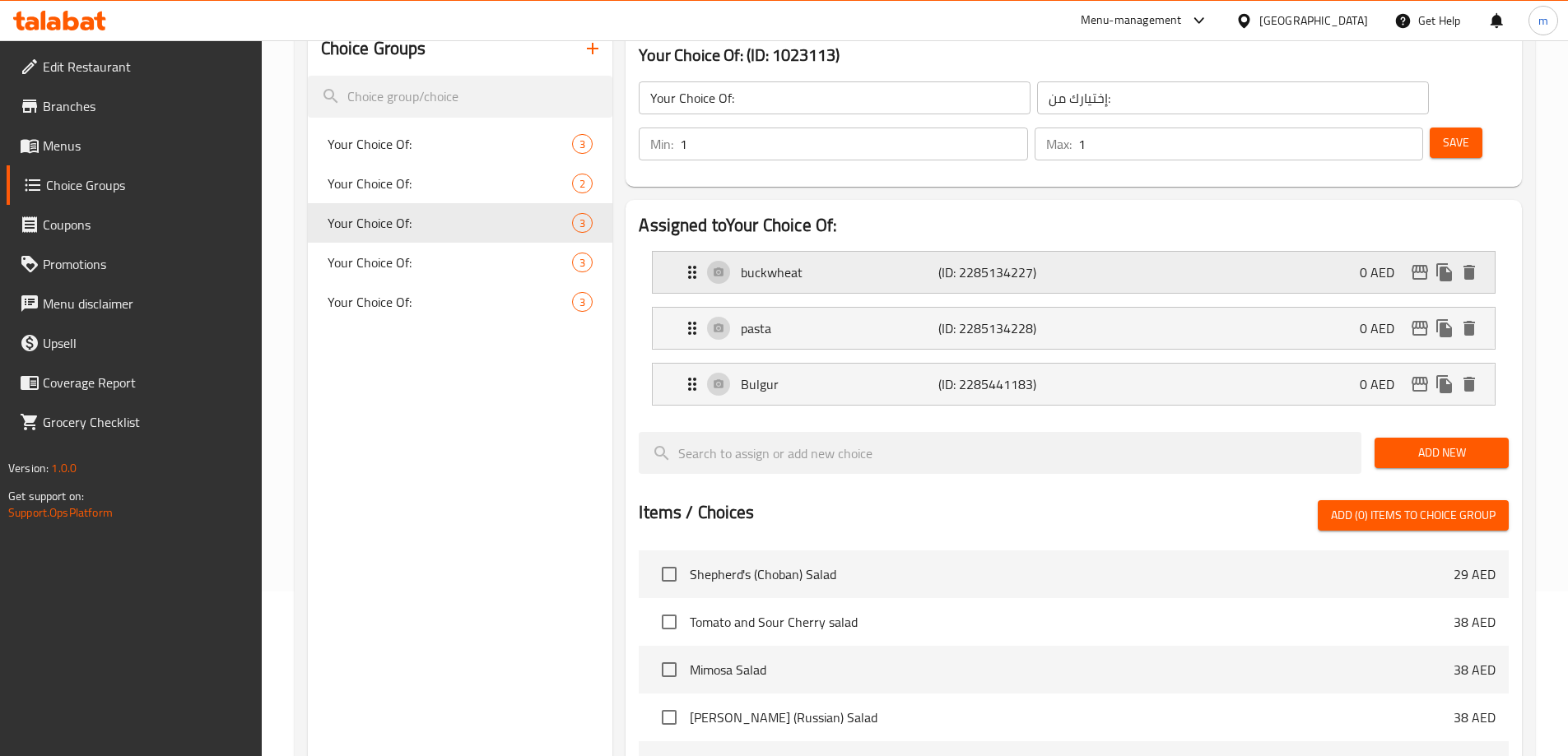
type input "buckwheat"
click at [1443, 438] on button "Add New" at bounding box center [1442, 453] width 134 height 30
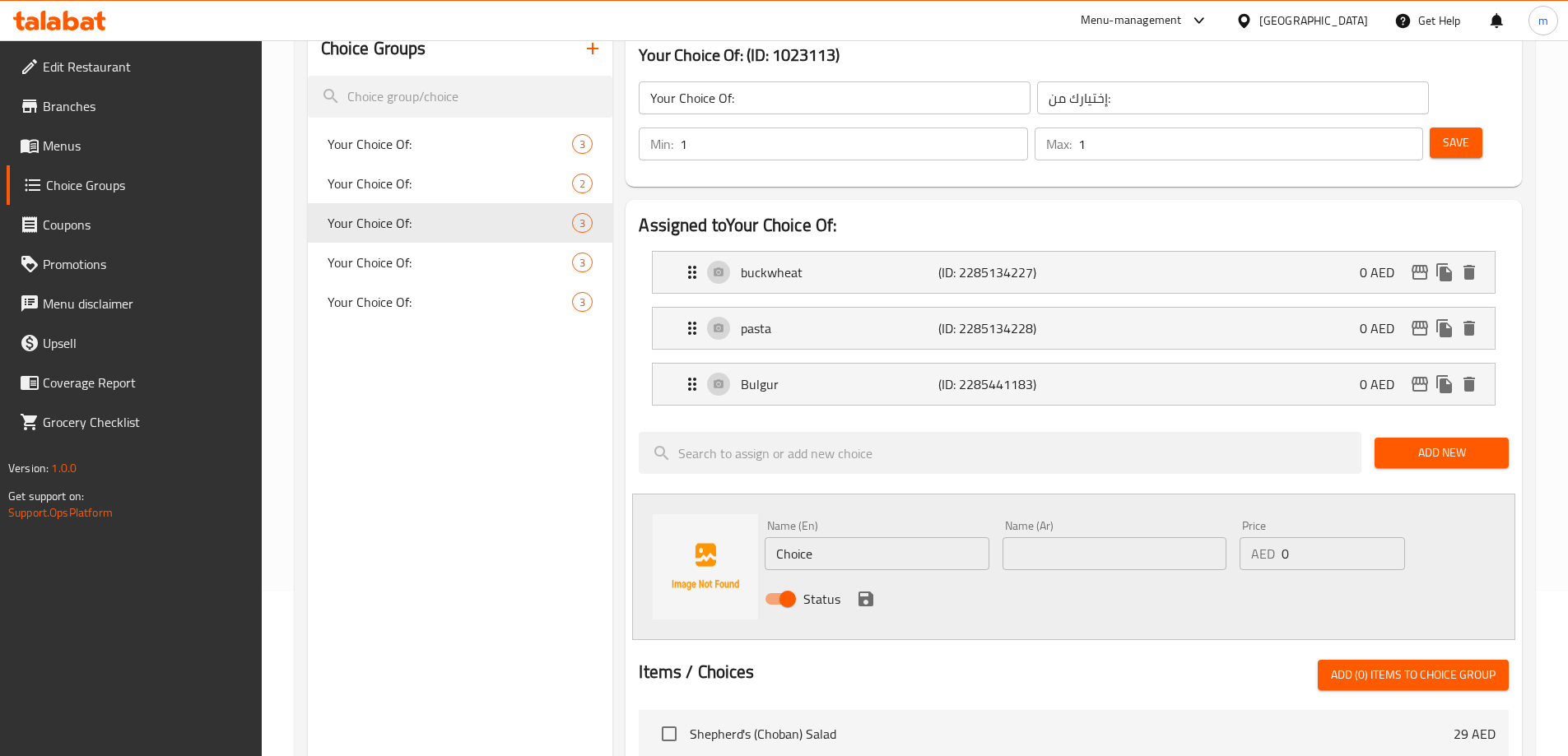
click at [859, 524] on div "Name (En) Choice Name (En)" at bounding box center [876, 546] width 237 height 64
click at [839, 538] on input "Choice" at bounding box center [876, 554] width 224 height 33
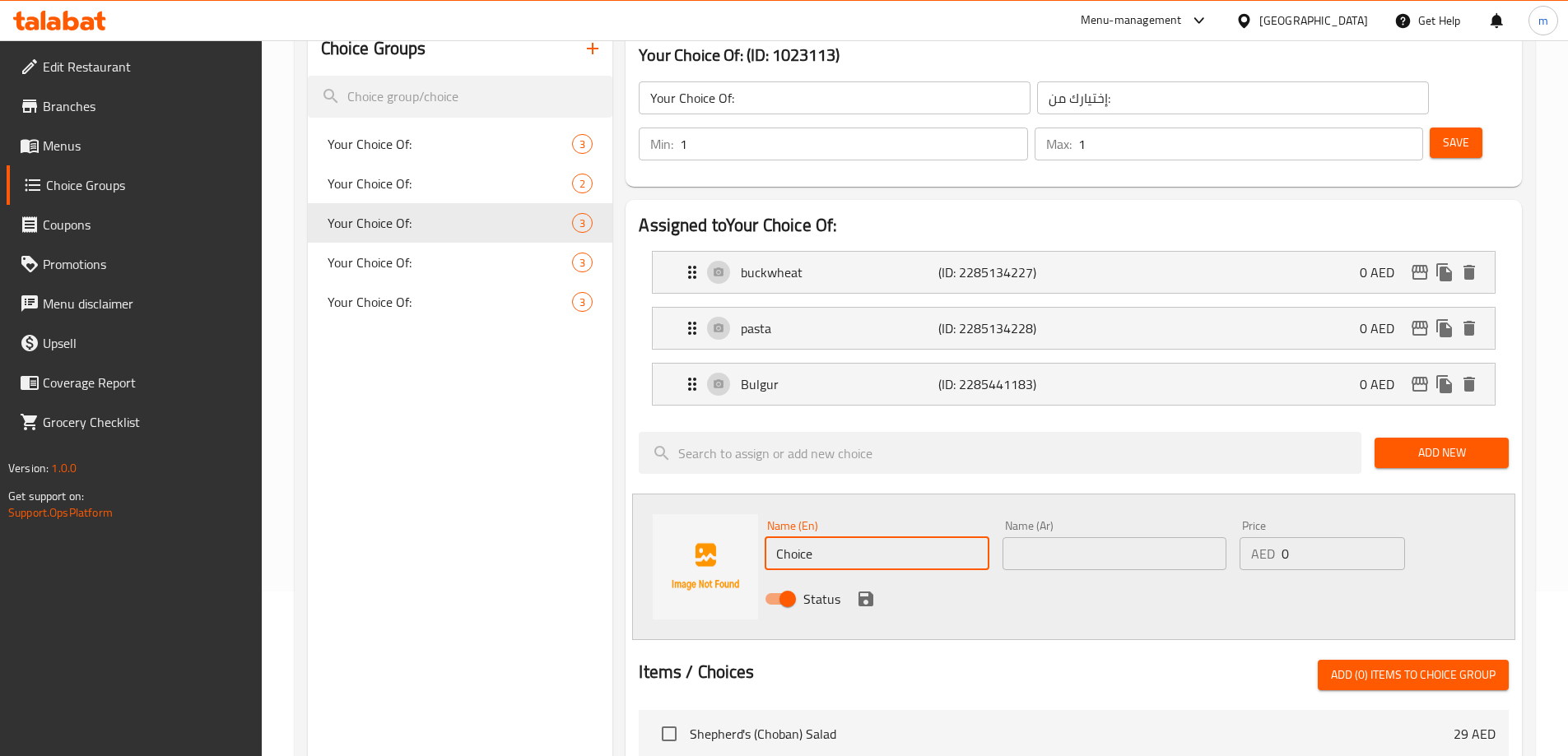
paste input "Mashed Potatoes"
type input "Mashed Potatoes"
click at [1128, 538] on input "text" at bounding box center [1114, 554] width 224 height 33
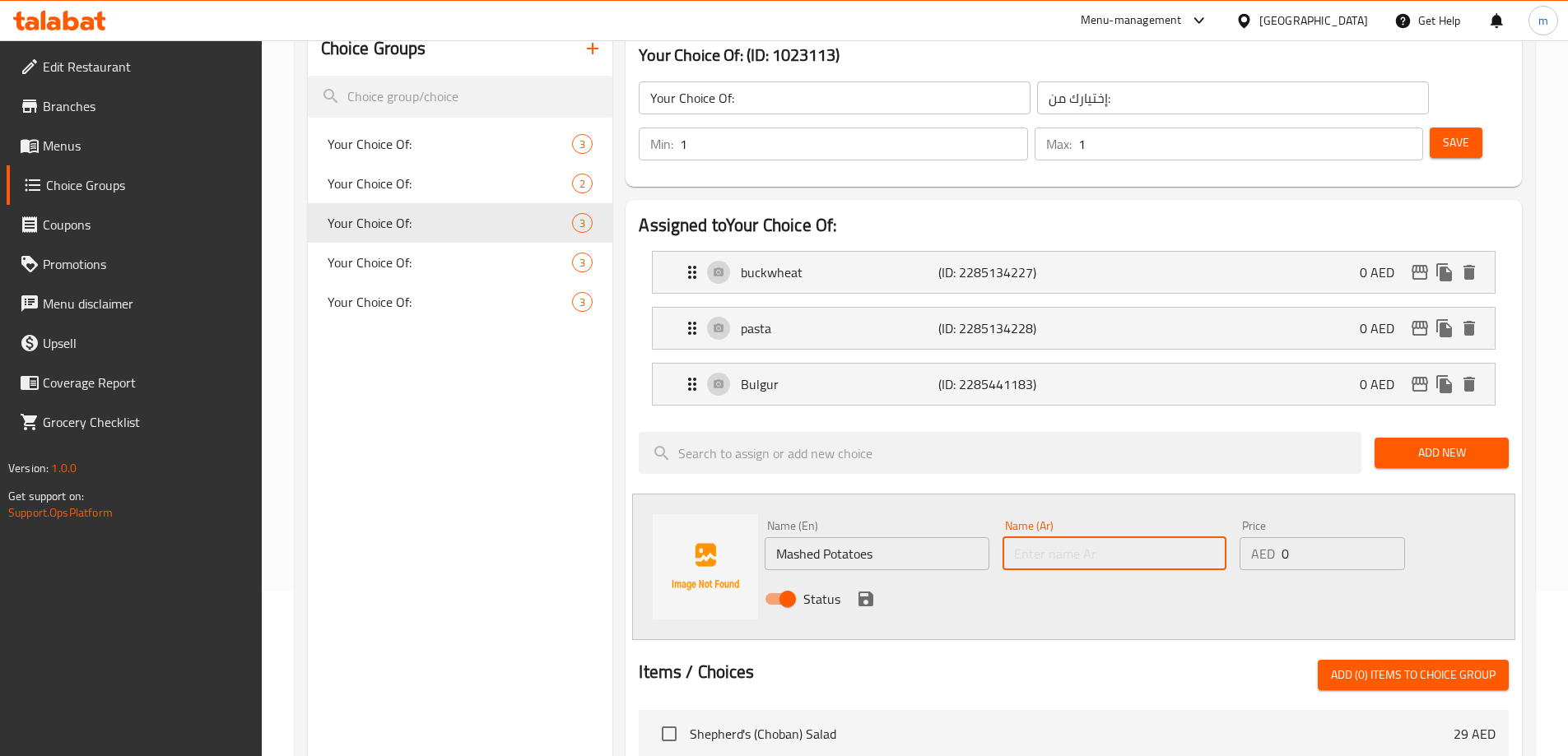
paste input "بطاطس مهروسة"
type input "بطاطس مهروسة"
click at [865, 589] on icon "save" at bounding box center [866, 599] width 19 height 19
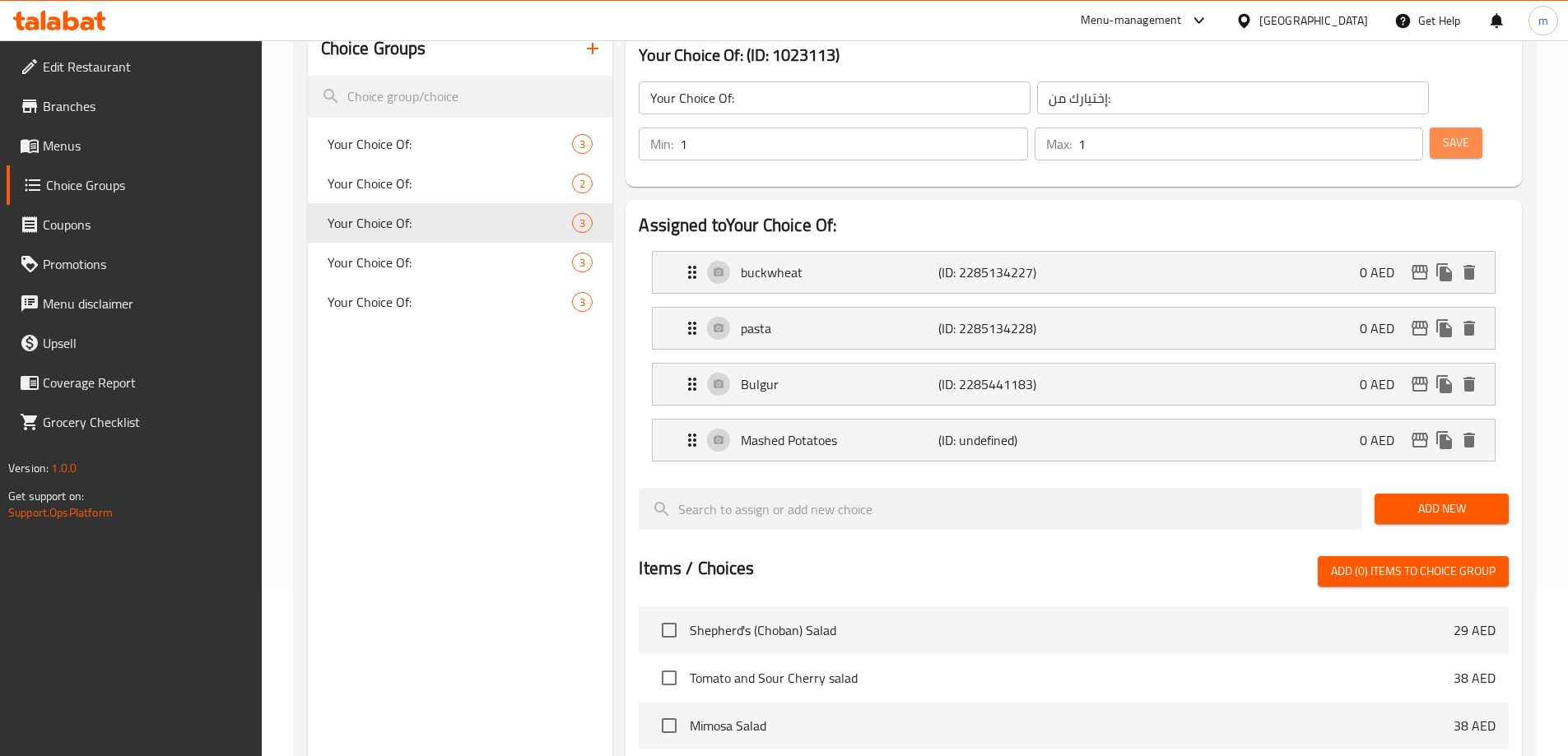
click at [1443, 133] on span "Save" at bounding box center [1457, 142] width 27 height 20
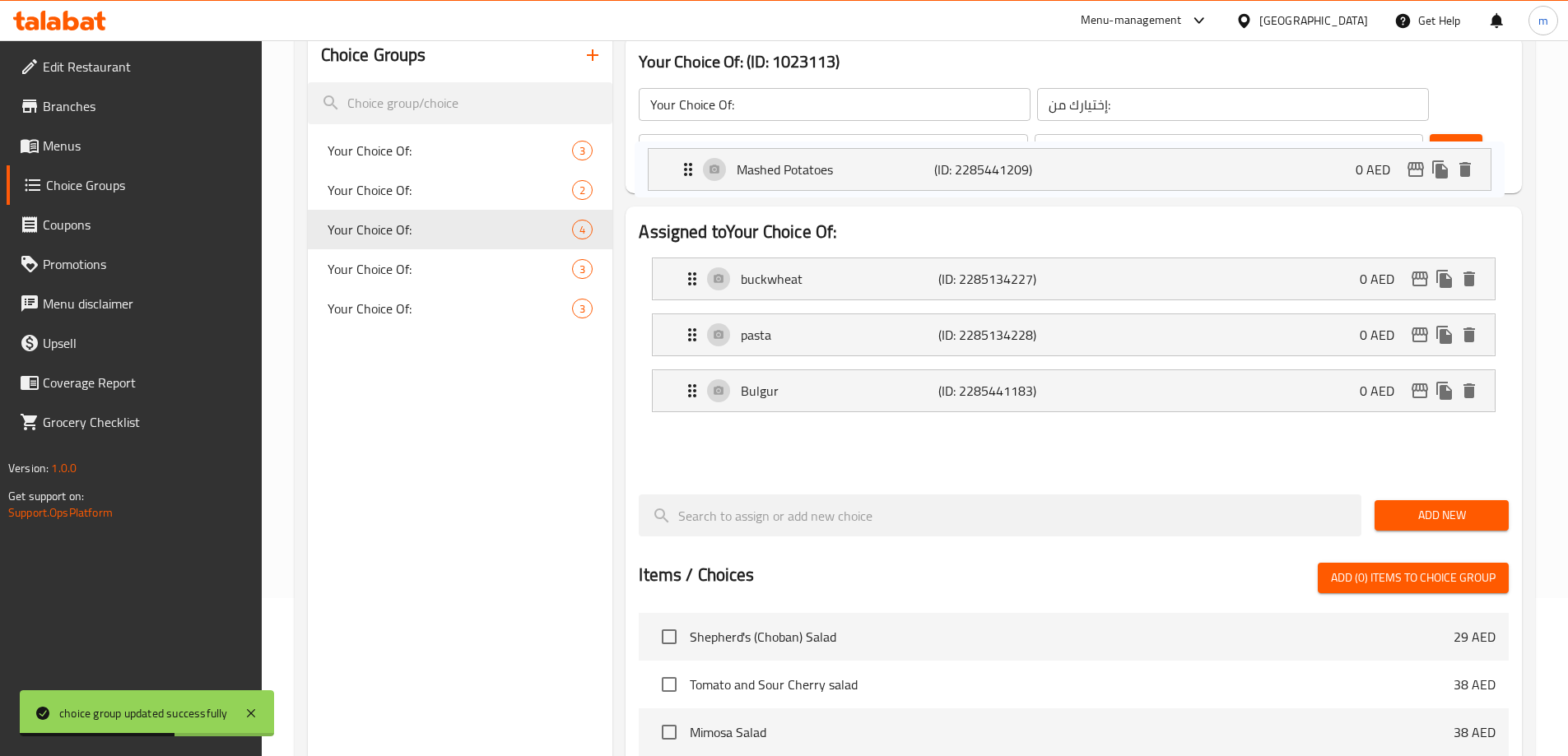
scroll to position [148, 0]
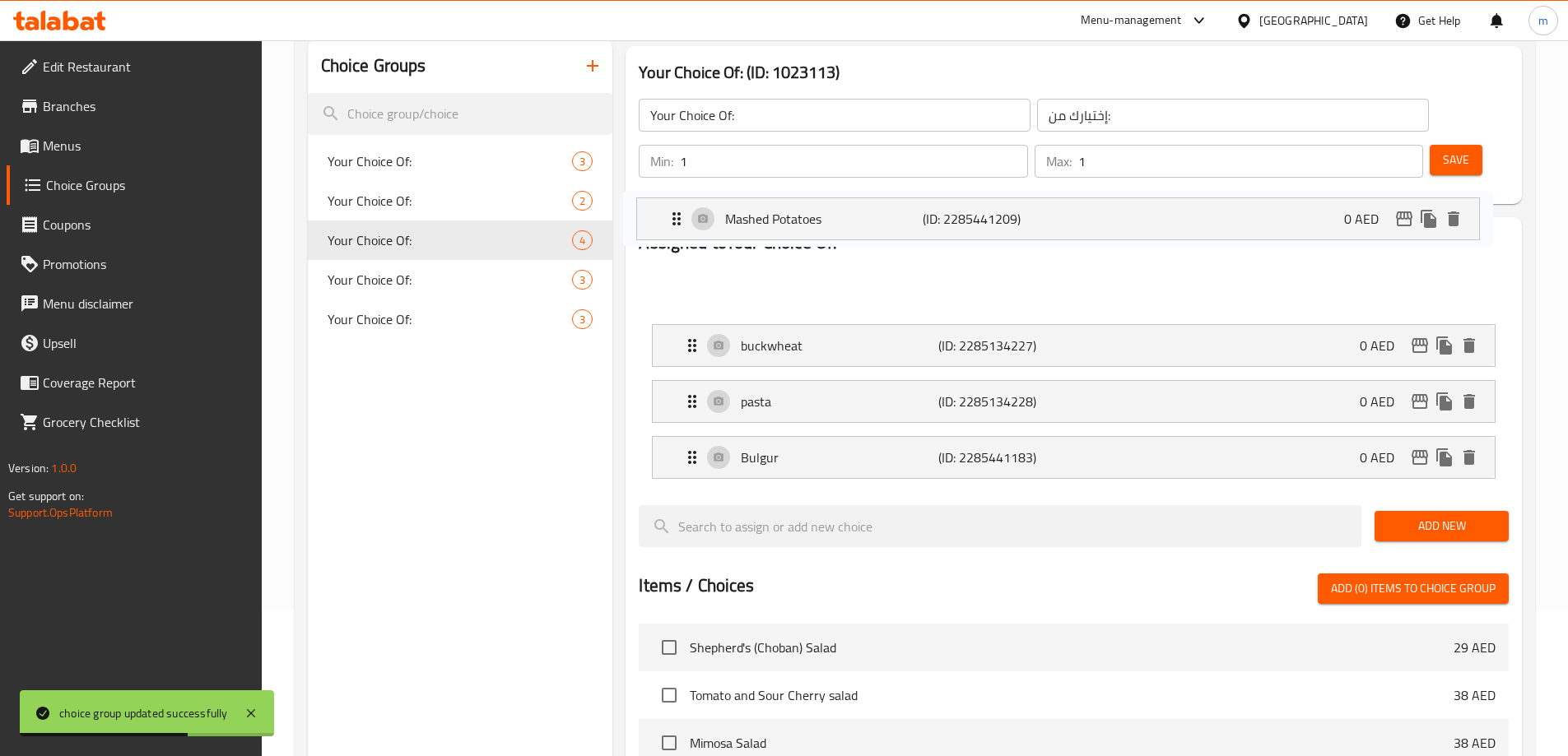
drag, startPoint x: 776, startPoint y: 393, endPoint x: 761, endPoint y: 203, distance: 190.6
click at [761, 231] on div "Assigned to Your Choice Of: buckwheat (ID: 2285134227) 0 AED Name (En) buckwhea…" at bounding box center [1074, 362] width 870 height 262
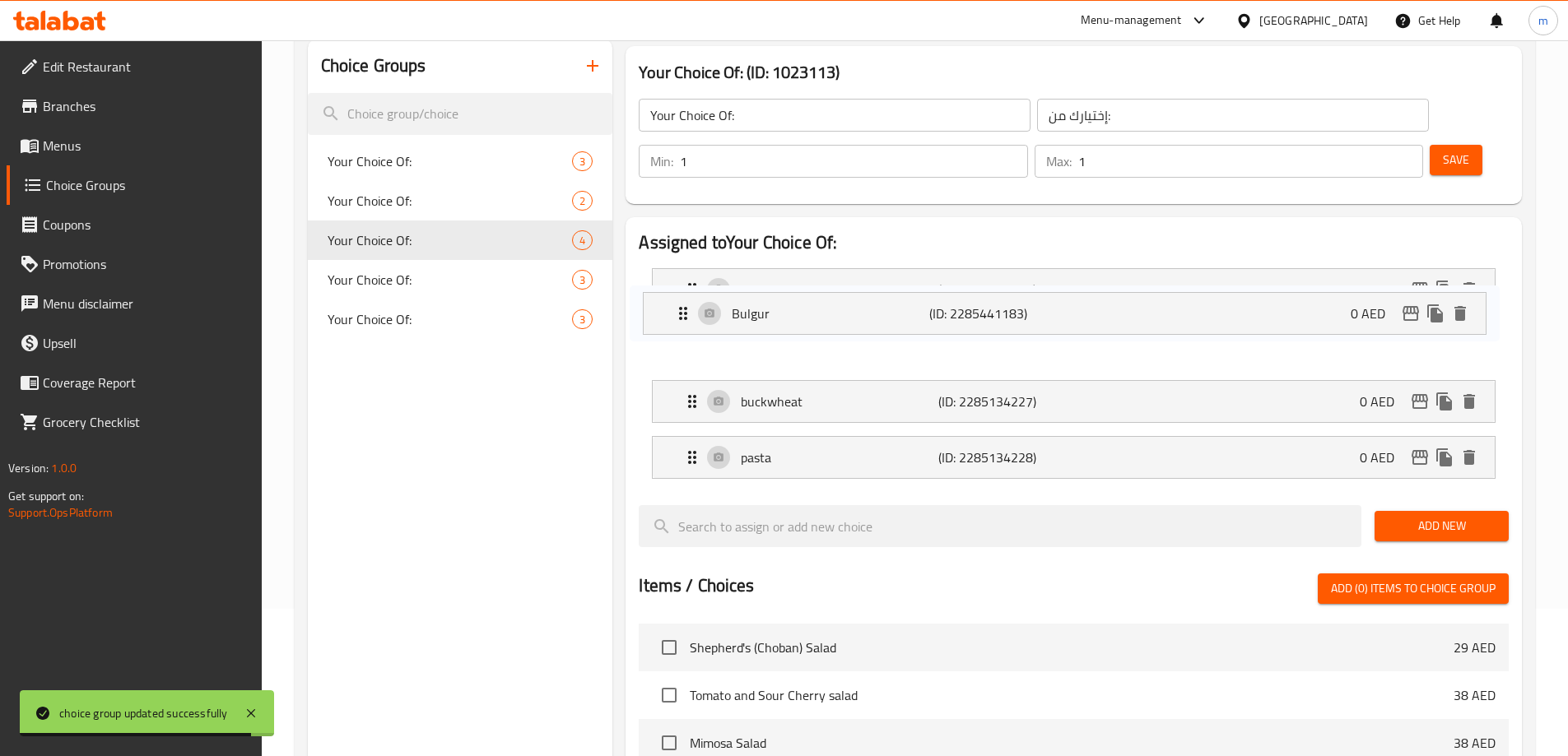
drag, startPoint x: 801, startPoint y: 402, endPoint x: 792, endPoint y: 286, distance: 116.3
click at [792, 286] on nav "Mashed Potatoes (ID: 2285441209) 0 AED Name (En) Mashed Potatoes Name (En) Name…" at bounding box center [1074, 374] width 870 height 237
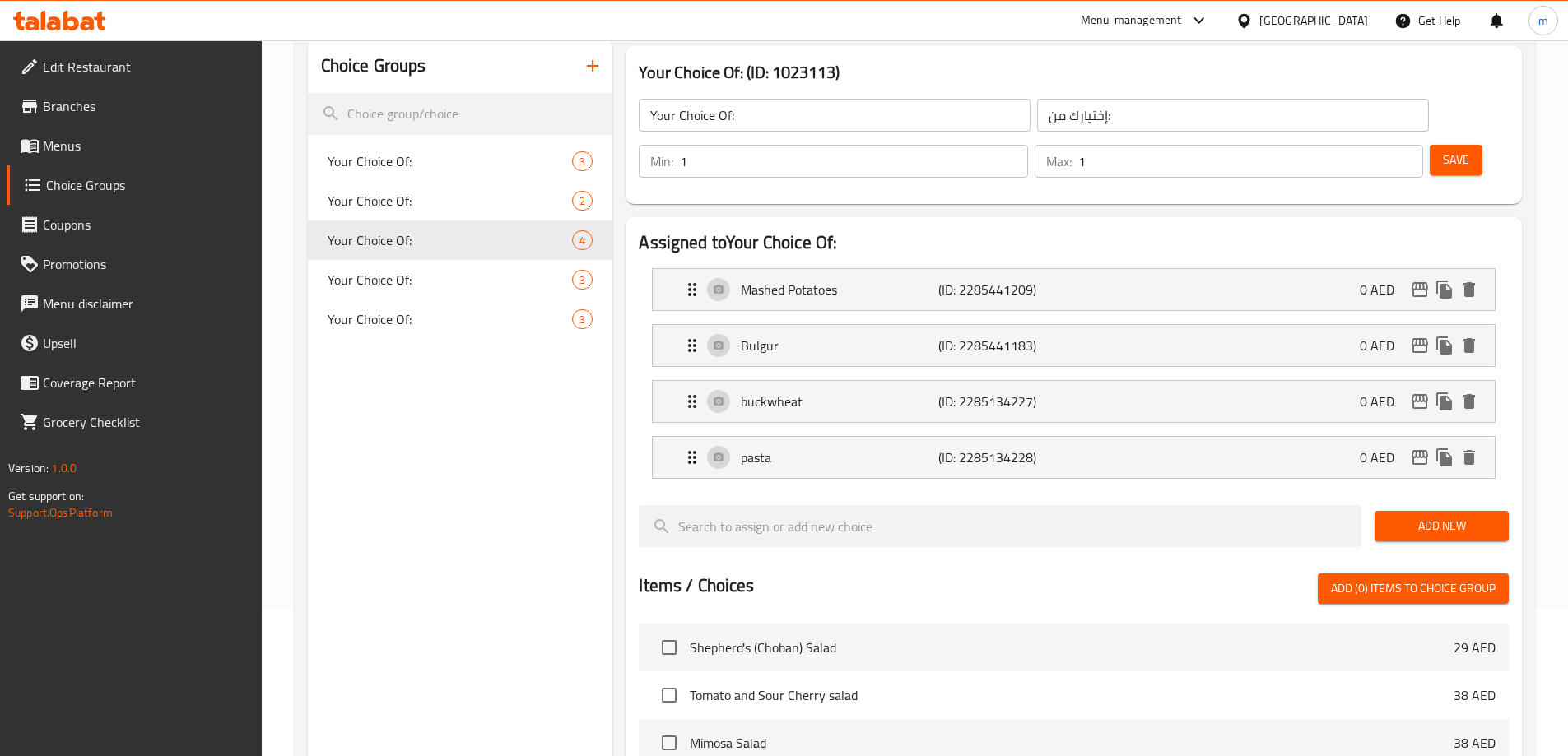
click at [803, 392] on p "buckwheat" at bounding box center [839, 401] width 196 height 19
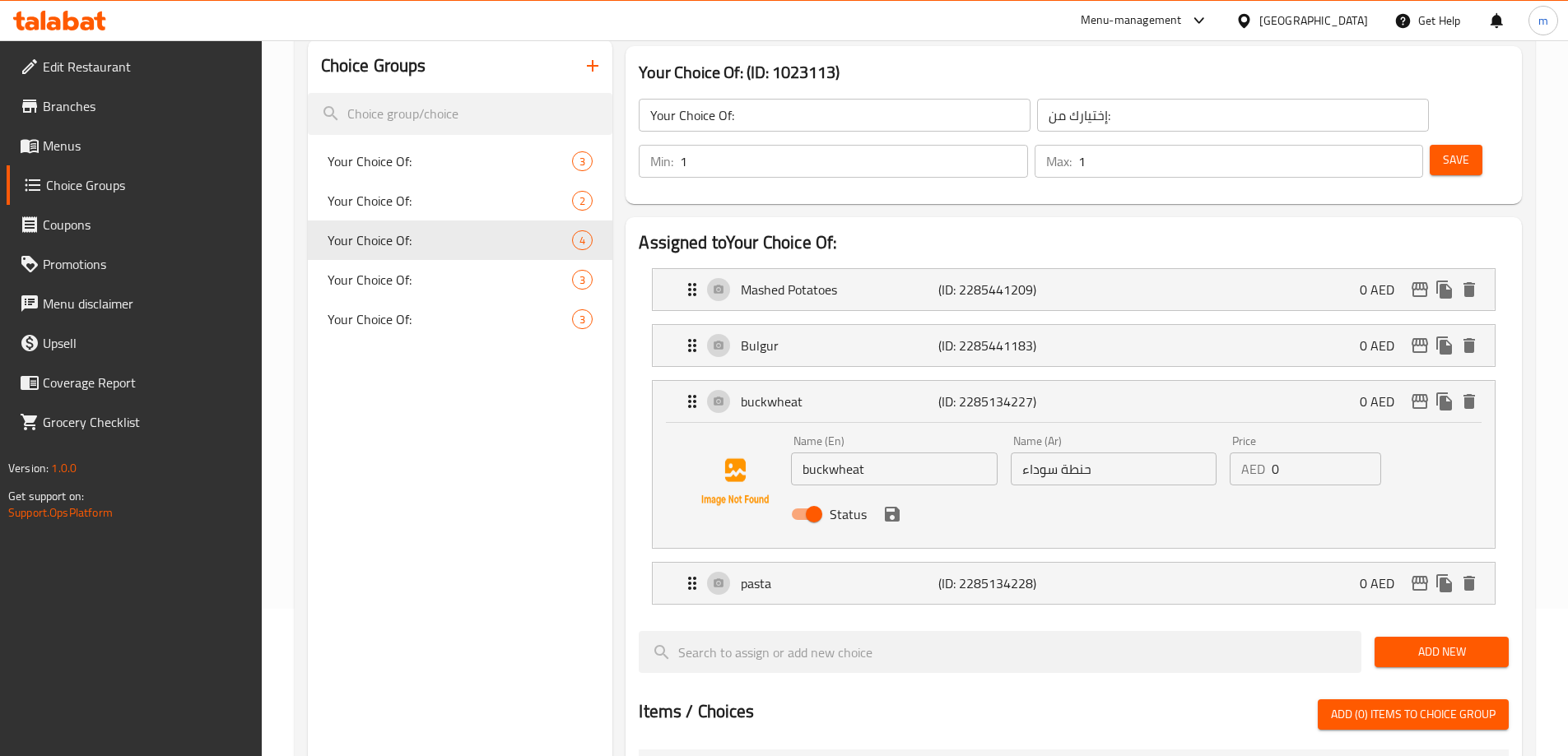
click at [830, 453] on input "buckwheat" at bounding box center [893, 469] width 206 height 33
click at [944, 574] on p "(ID: 2285134228)" at bounding box center [1004, 584] width 132 height 19
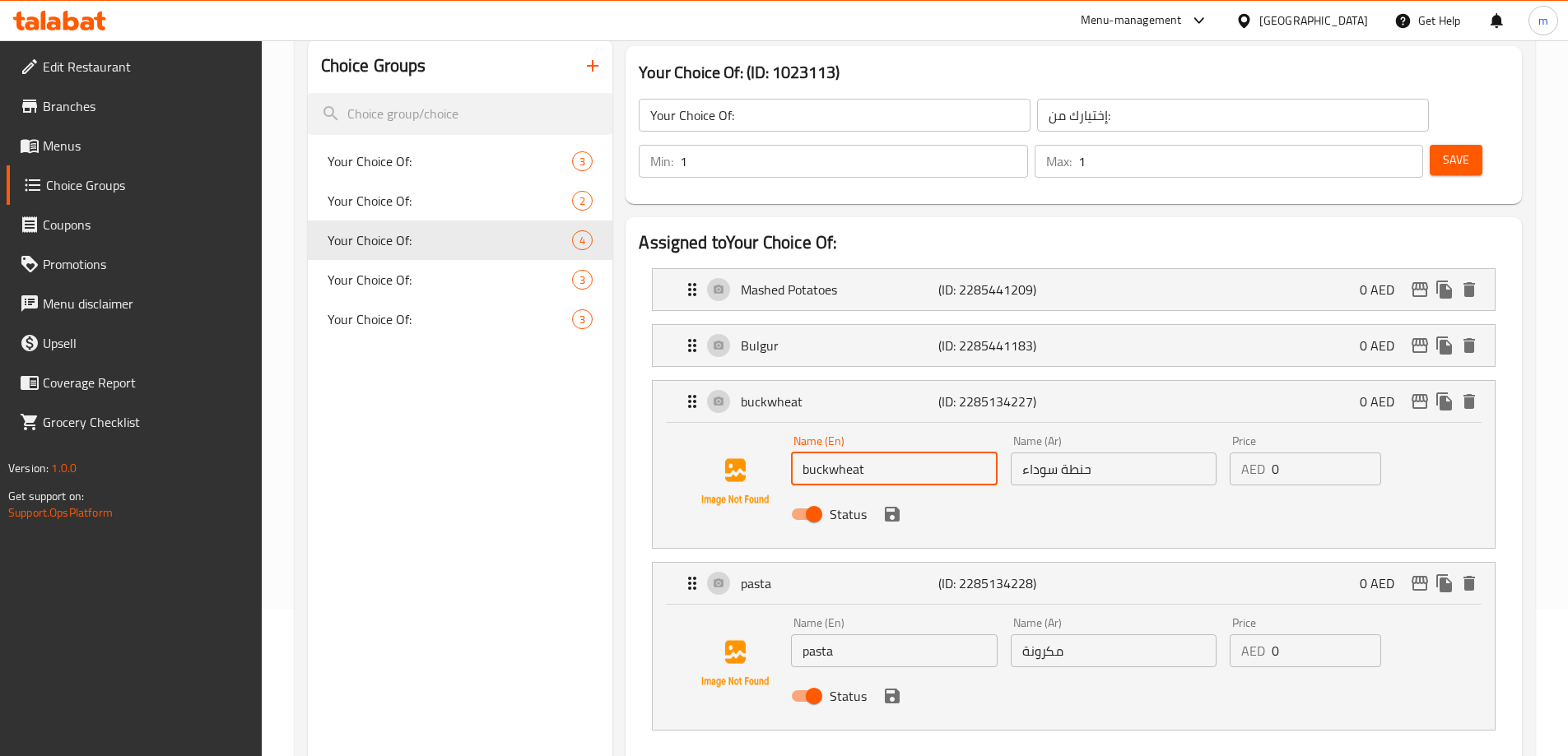
click at [813, 635] on input "pasta" at bounding box center [893, 651] width 206 height 33
click at [815, 635] on input "pasta" at bounding box center [893, 651] width 206 height 33
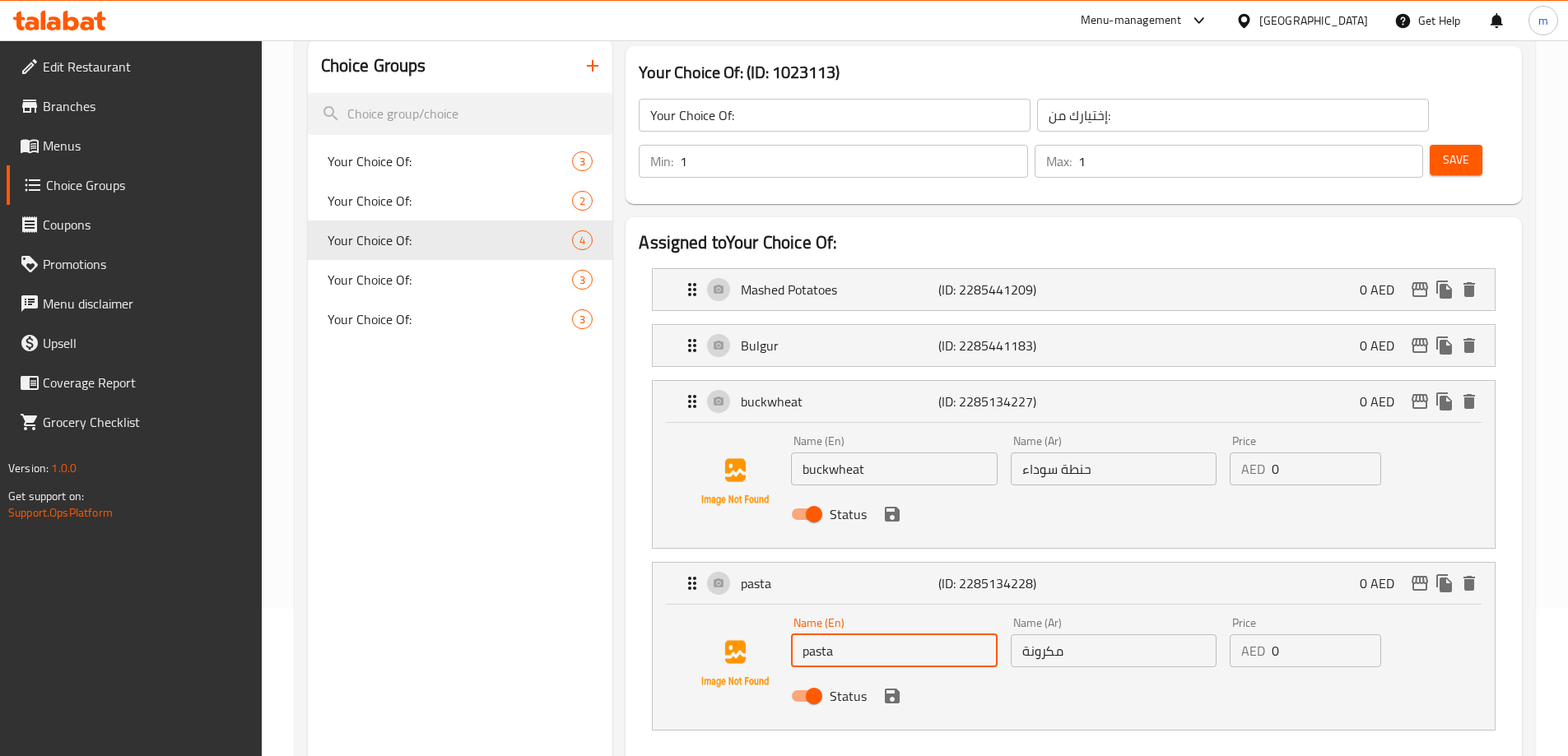
click at [815, 635] on input "pasta" at bounding box center [893, 651] width 206 height 33
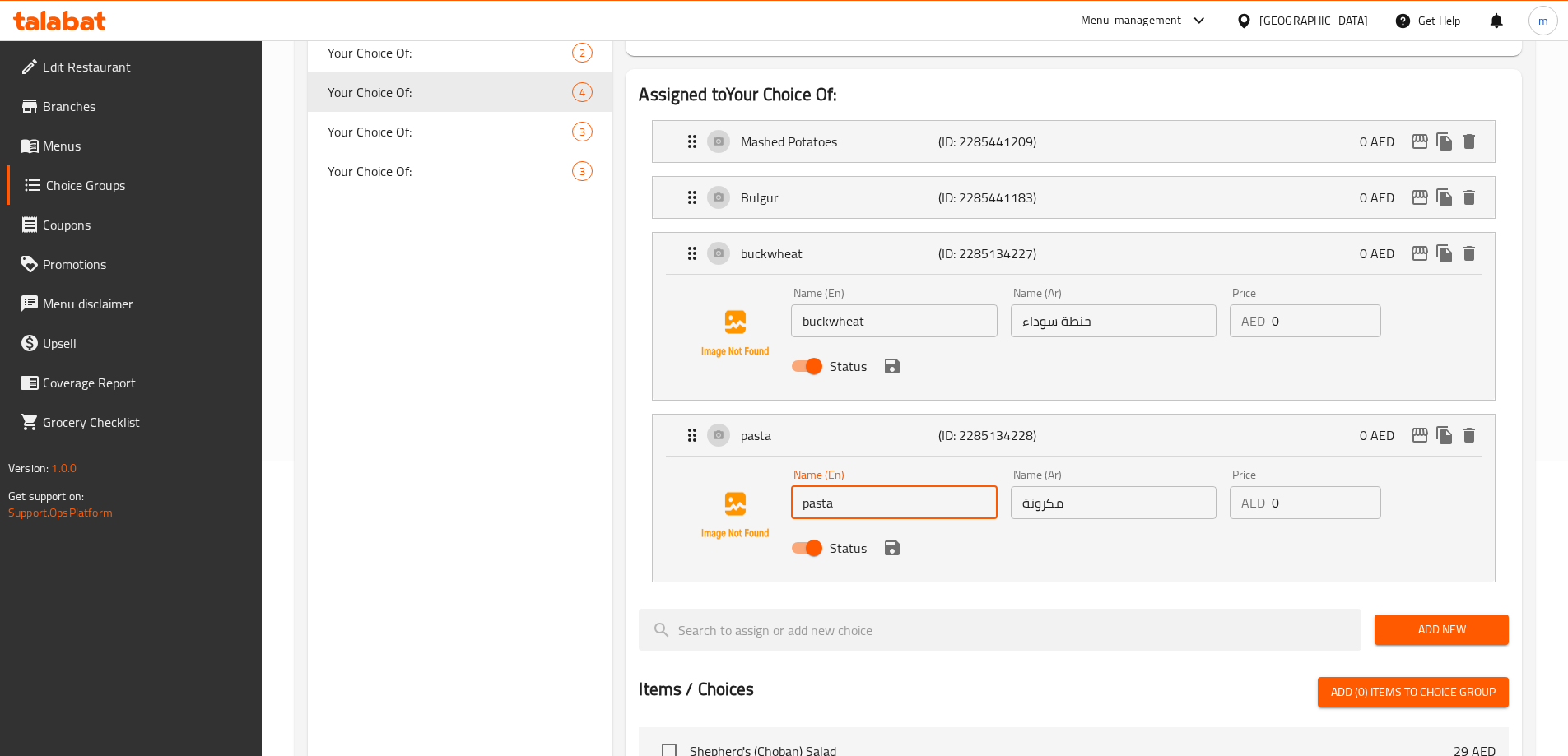
scroll to position [394, 0]
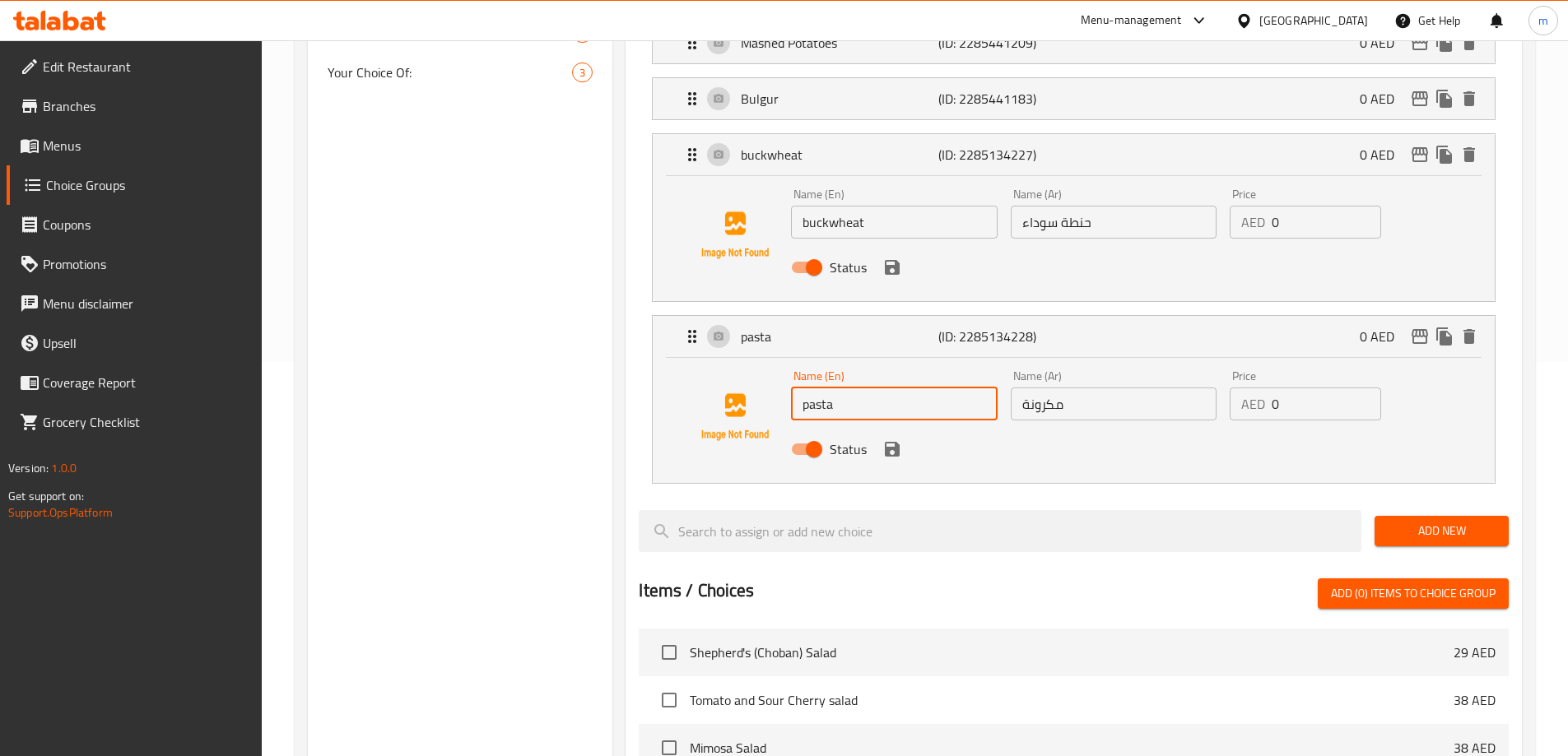
click at [929, 387] on input "pasta" at bounding box center [893, 403] width 206 height 33
click at [1476, 327] on icon "delete" at bounding box center [1469, 337] width 19 height 19
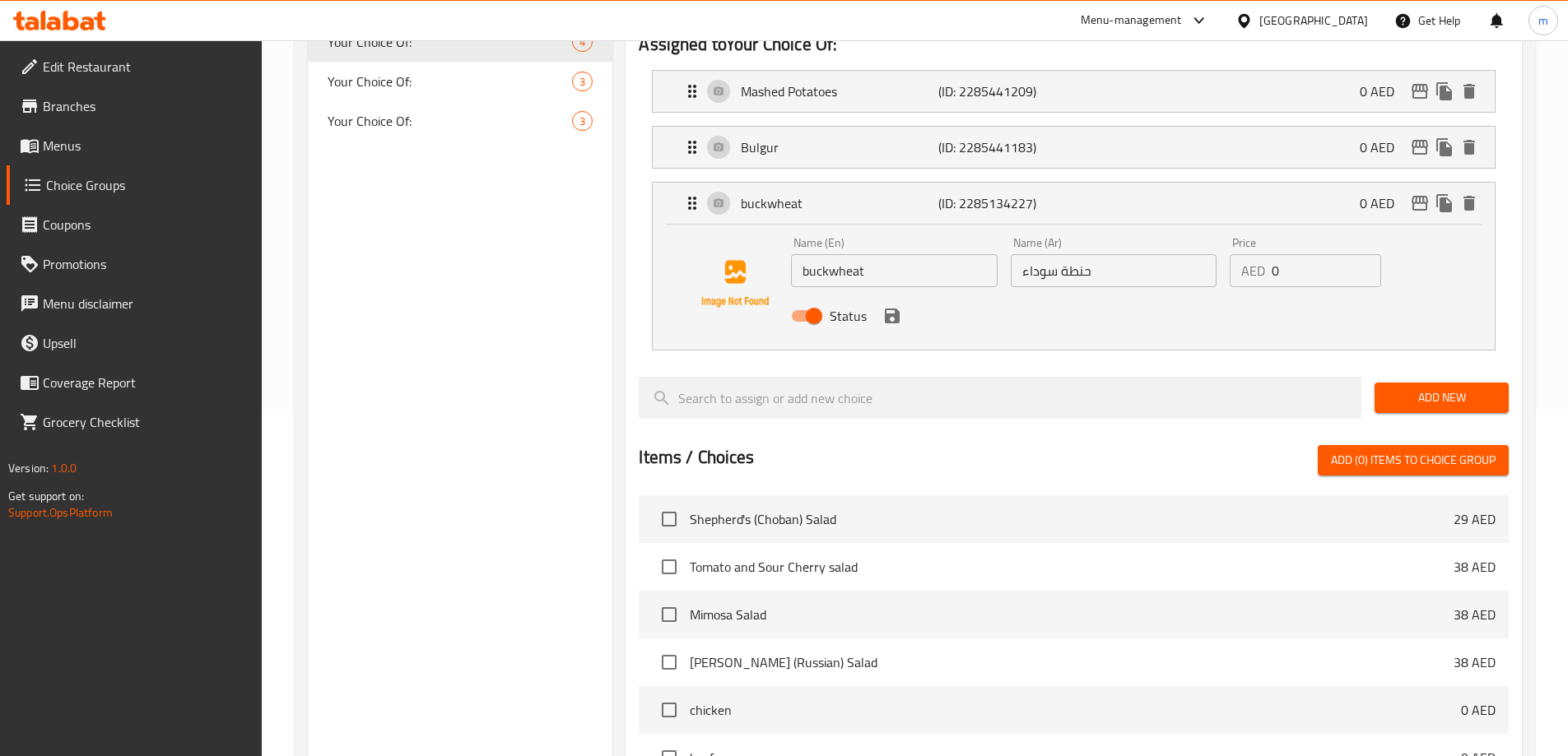
scroll to position [230, 0]
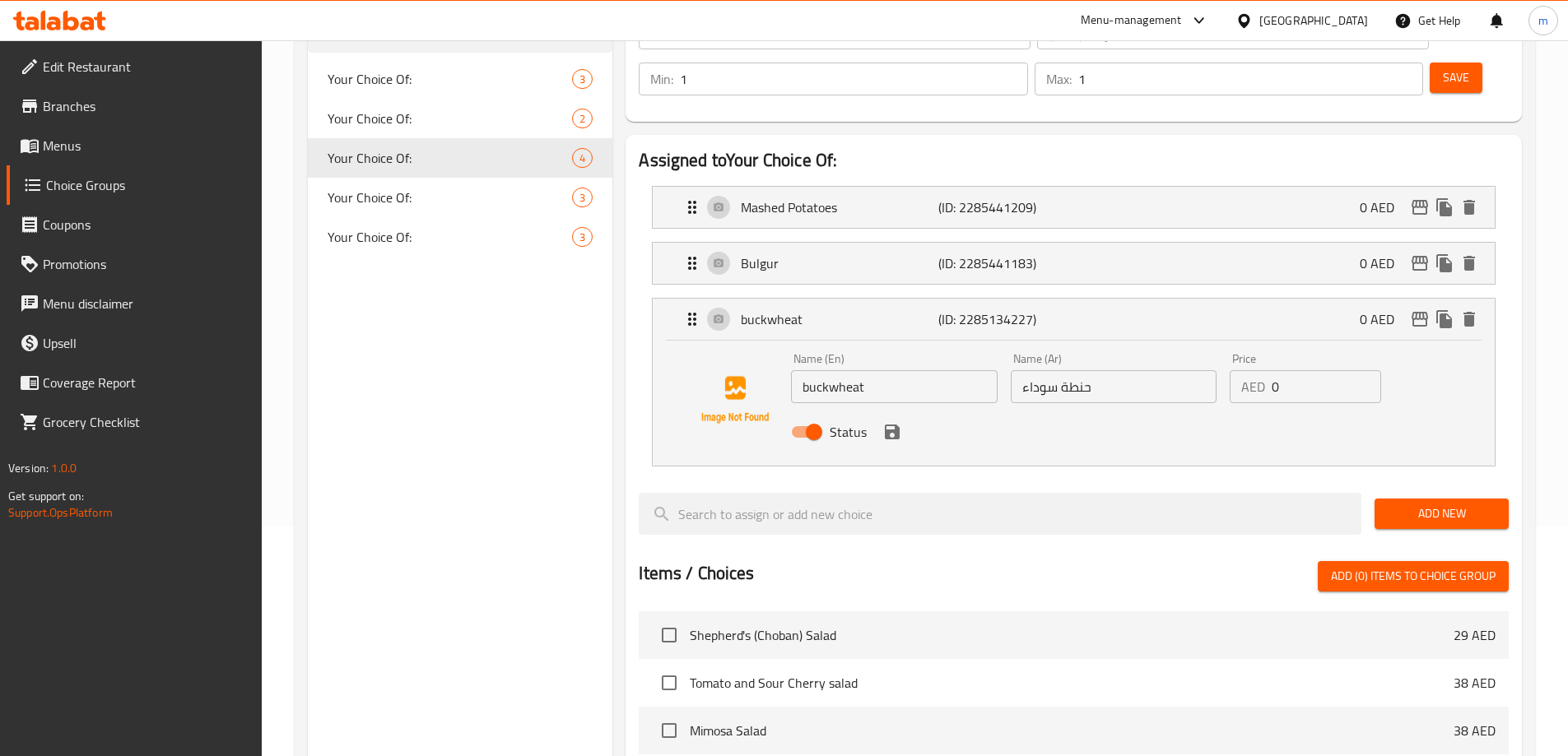
click at [898, 410] on div "Status" at bounding box center [1113, 432] width 658 height 44
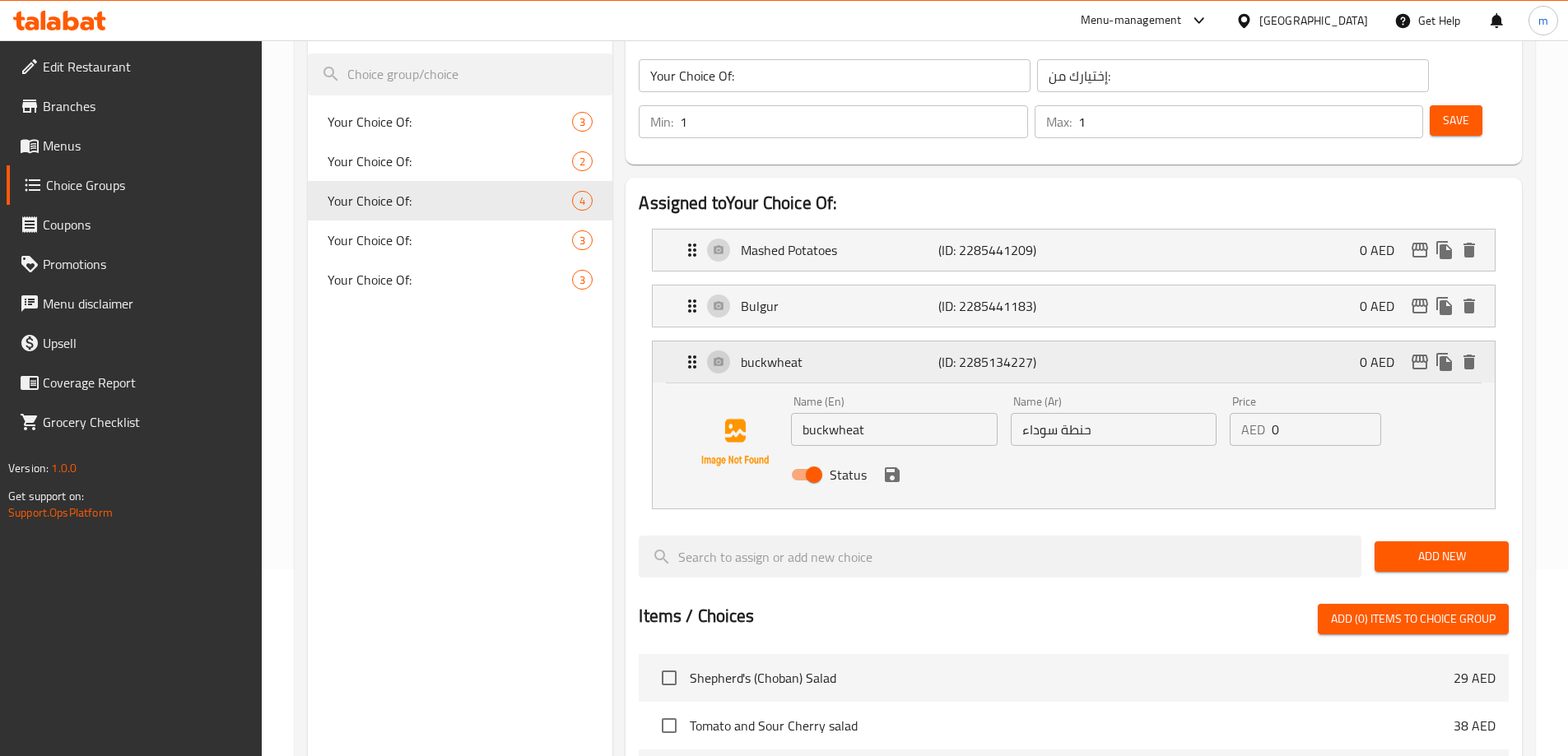
scroll to position [148, 0]
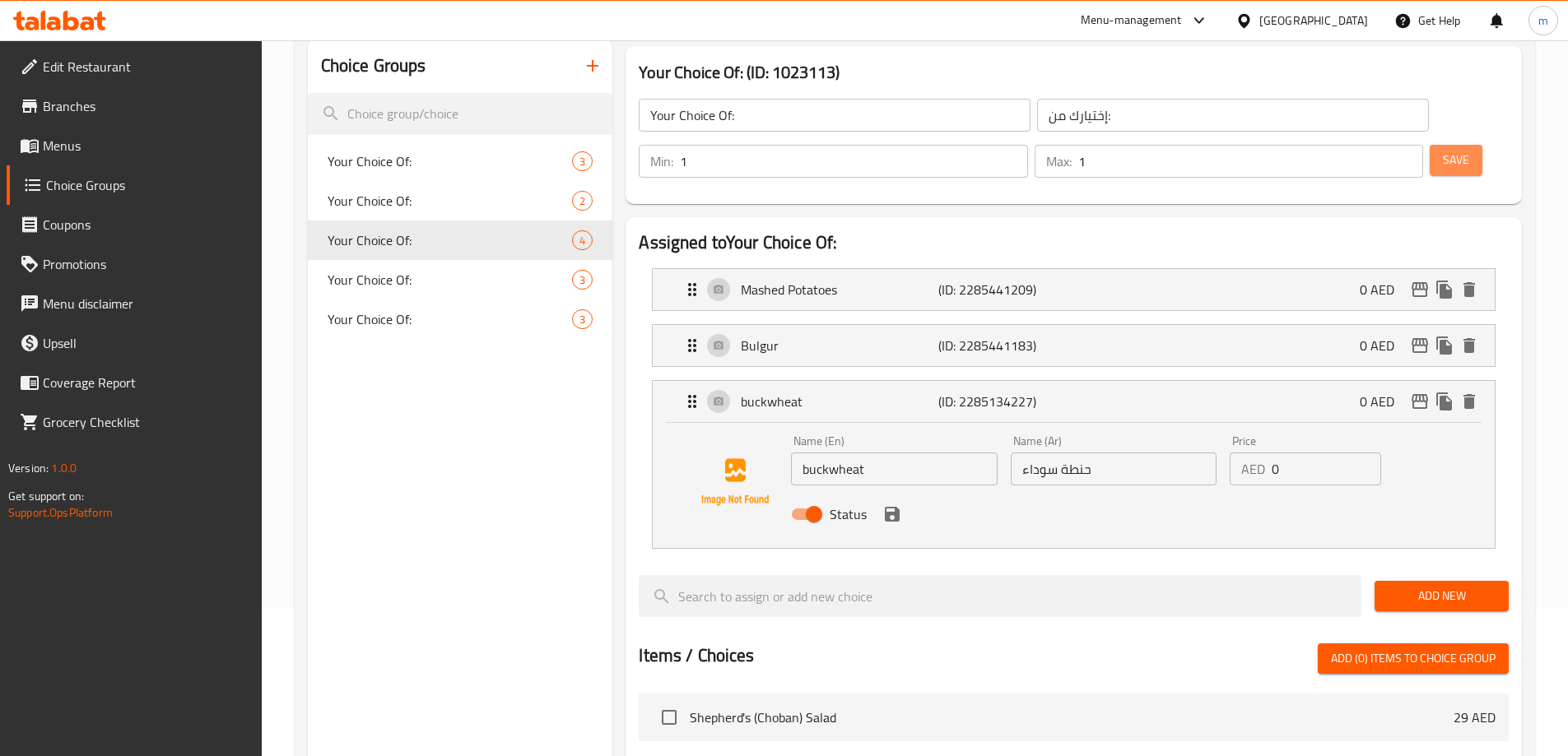
click at [1443, 149] on span "Save" at bounding box center [1457, 159] width 27 height 20
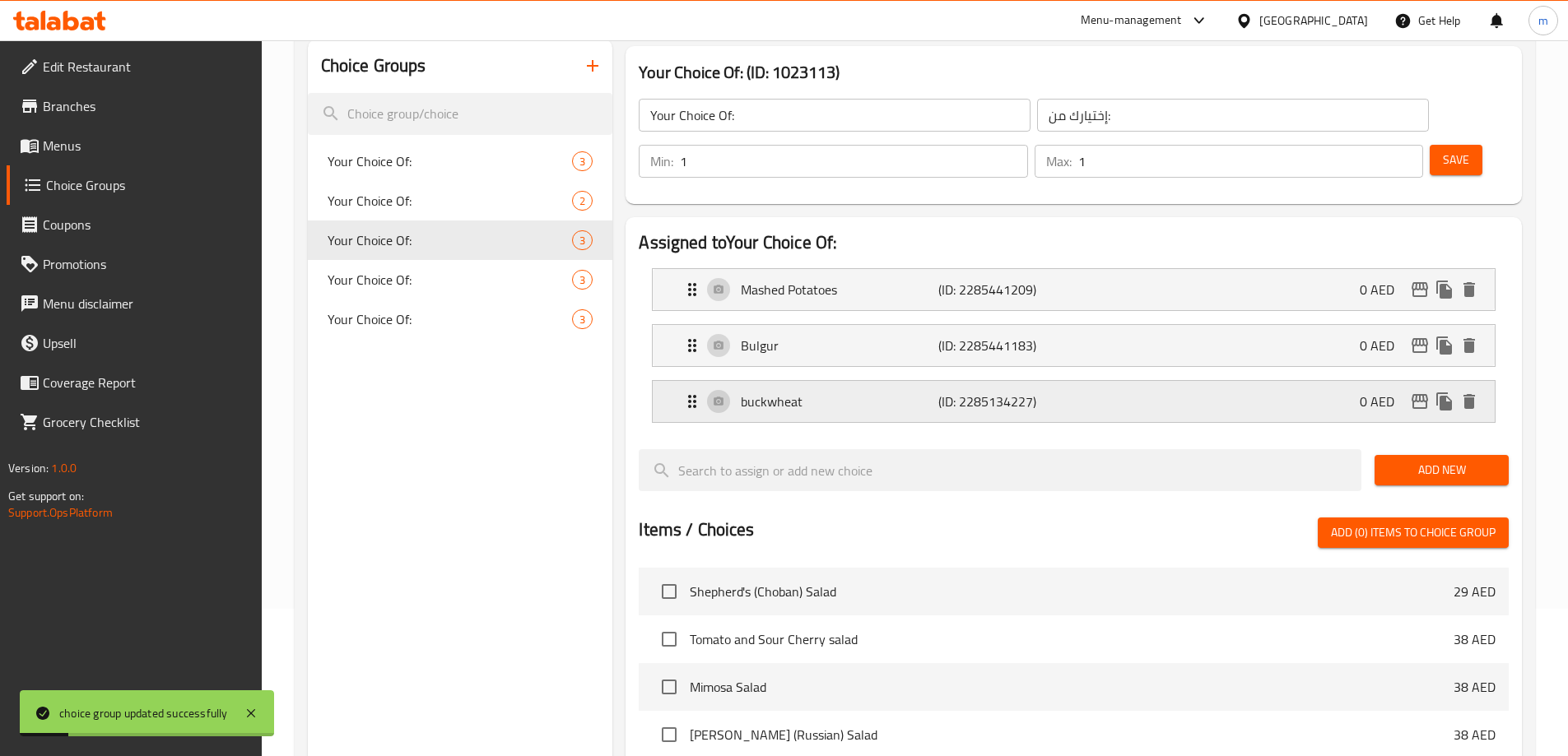
click at [795, 392] on p "buckwheat" at bounding box center [839, 401] width 196 height 19
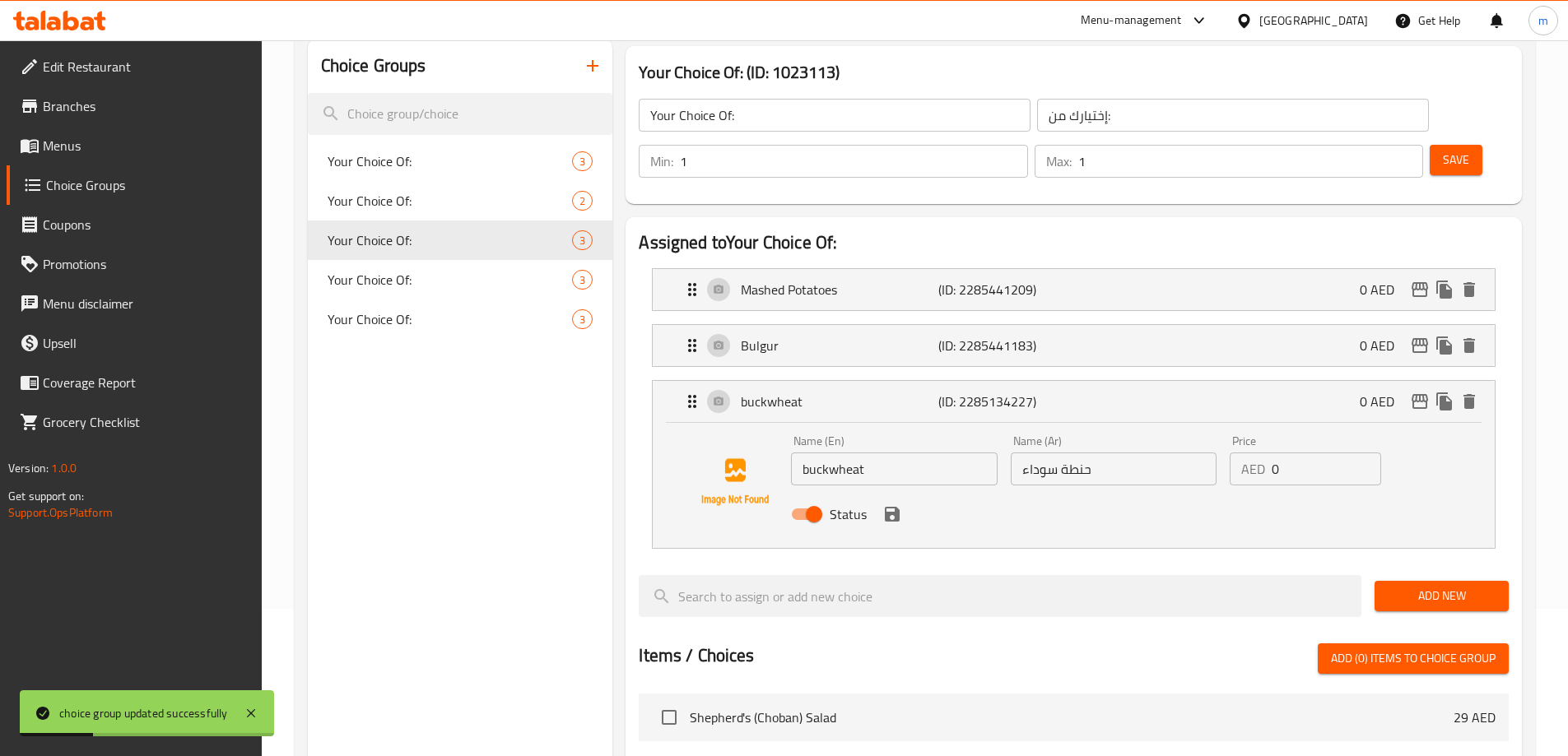
click at [838, 441] on div "Name (En) buckwheat Name (En)" at bounding box center [894, 461] width 219 height 64
click at [864, 453] on input "buckwheat" at bounding box center [893, 469] width 206 height 33
click at [886, 507] on icon "save" at bounding box center [892, 514] width 15 height 15
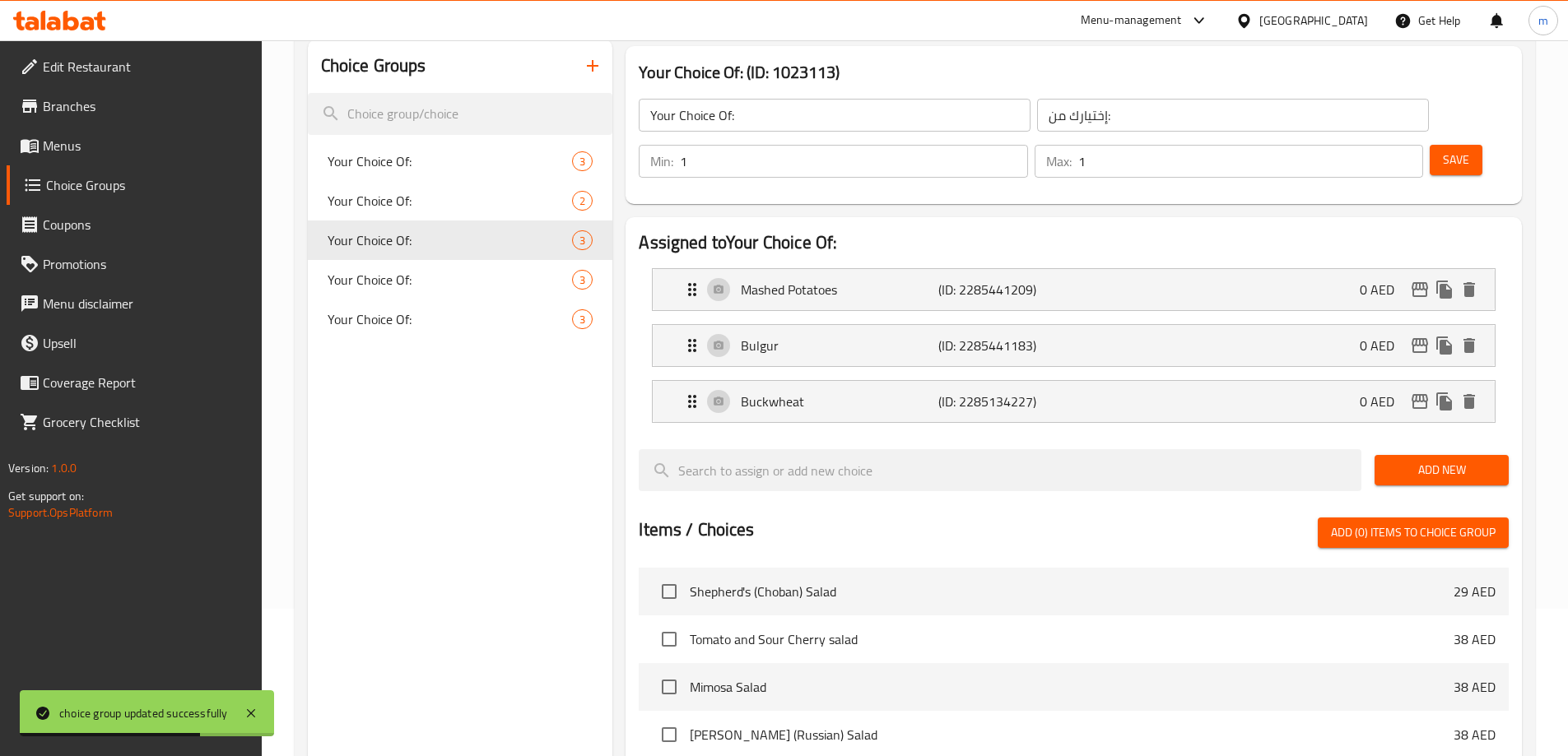
click at [886, 475] on div "Assigned to Your Choice Of: Mashed Potatoes (ID: 2285441209) 0 AED Name (En) Ma…" at bounding box center [1074, 622] width 897 height 811
click at [1430, 145] on button "Save" at bounding box center [1457, 160] width 53 height 30
click at [591, 85] on button "button" at bounding box center [593, 65] width 40 height 40
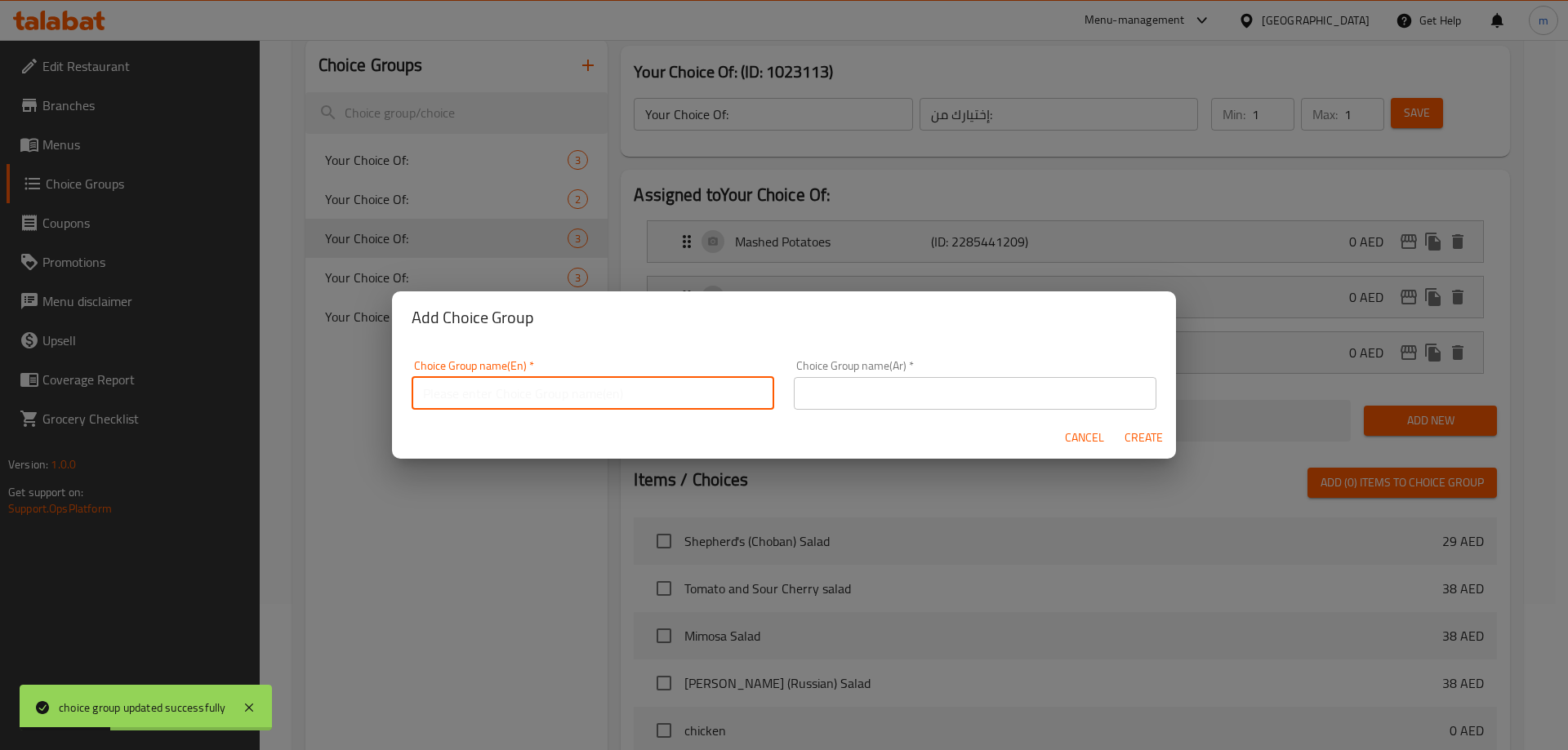
click at [669, 407] on input "text" at bounding box center [592, 393] width 362 height 32
paste input "Choose your pasta:"
type input "Choose your pasta:"
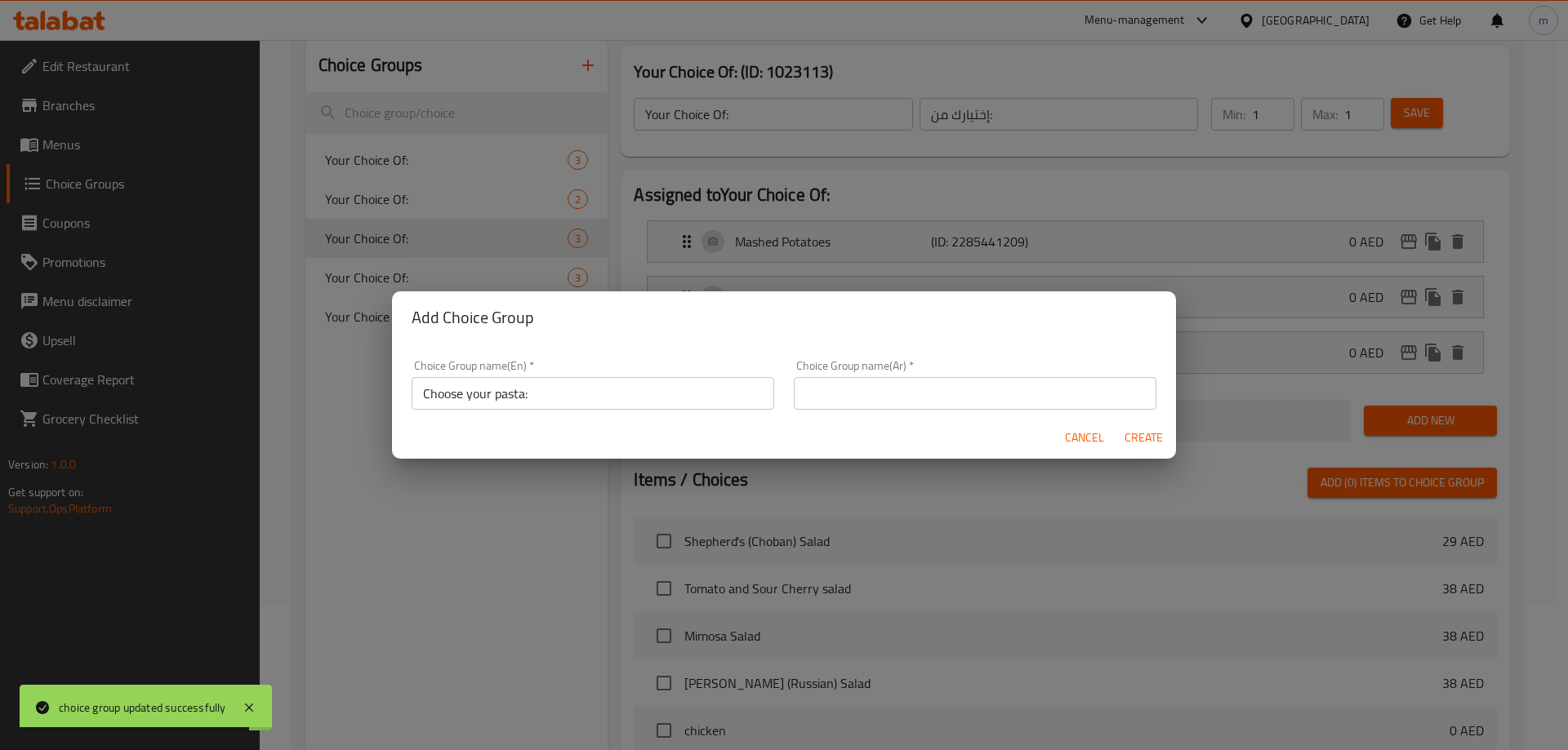
click at [963, 396] on input "text" at bounding box center [975, 393] width 362 height 32
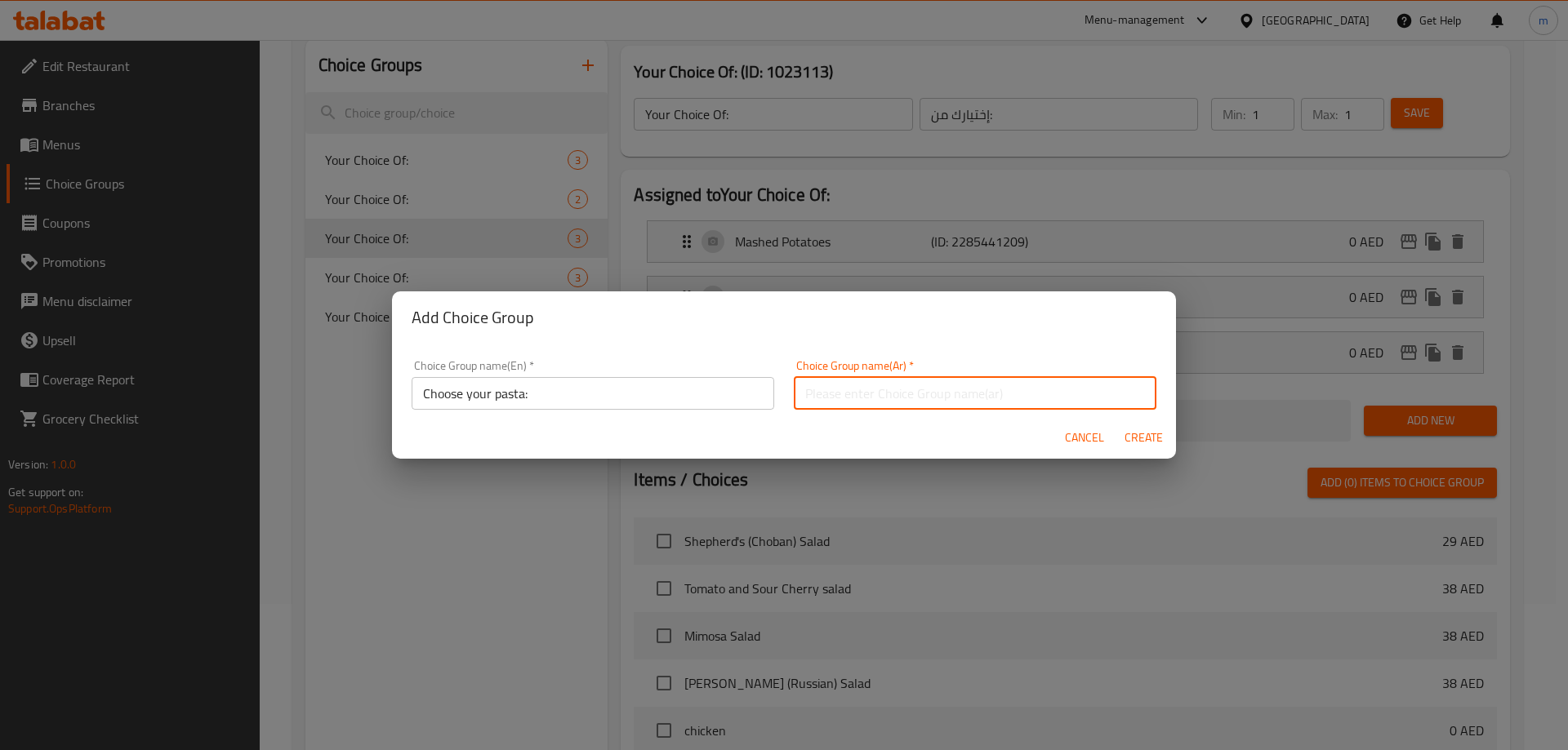
click at [877, 392] on input "text" at bounding box center [975, 393] width 362 height 32
type input "Y"
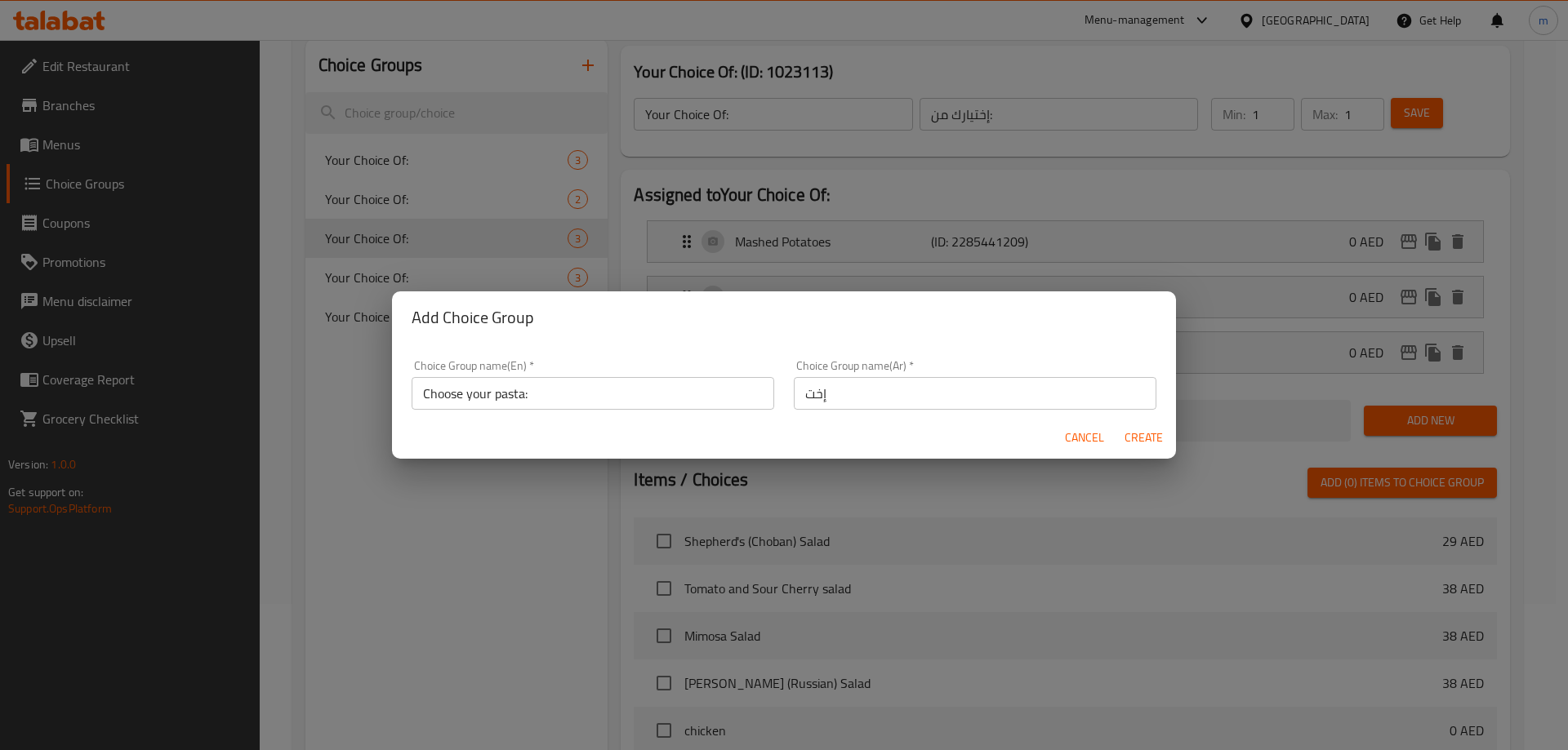
click at [995, 385] on input "إخت" at bounding box center [975, 393] width 362 height 32
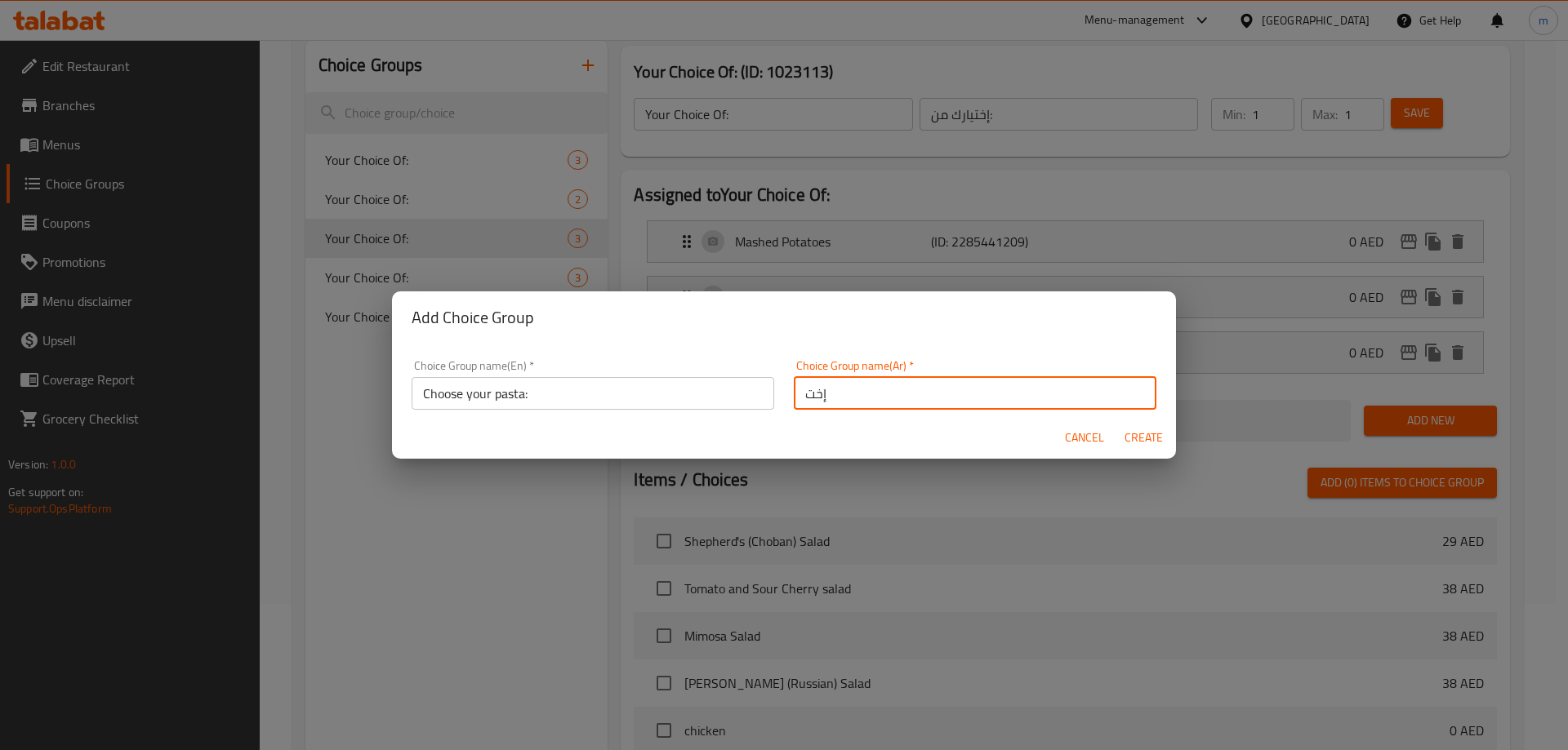
click at [995, 385] on input "إخت" at bounding box center [975, 393] width 362 height 32
click at [874, 400] on input "إخت" at bounding box center [975, 393] width 362 height 32
drag, startPoint x: 813, startPoint y: 392, endPoint x: 795, endPoint y: 392, distance: 18.0
click at [795, 392] on input "إخت" at bounding box center [975, 393] width 362 height 32
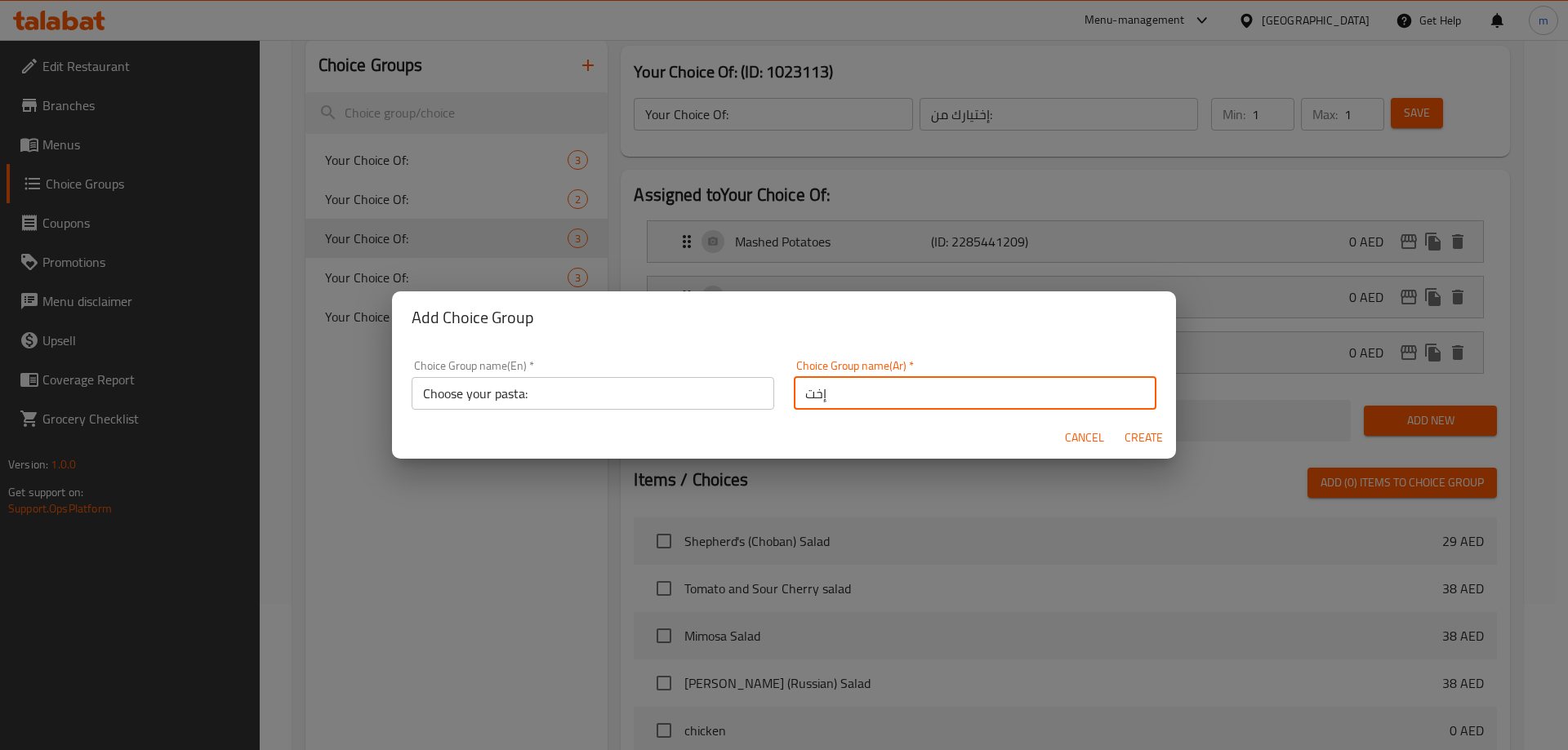
click at [821, 390] on input "إخت" at bounding box center [975, 393] width 362 height 32
drag, startPoint x: 814, startPoint y: 395, endPoint x: 765, endPoint y: 397, distance: 49.0
click at [765, 397] on div "Choice Group name(En)   * Choose your pasta: Choice Group name(En) * Choice Gro…" at bounding box center [784, 384] width 764 height 69
paste input "ختر المعكرونة الخاصة بك:"
click at [933, 386] on input "إاختر المعكرونة الخاصة بك:" at bounding box center [975, 393] width 362 height 32
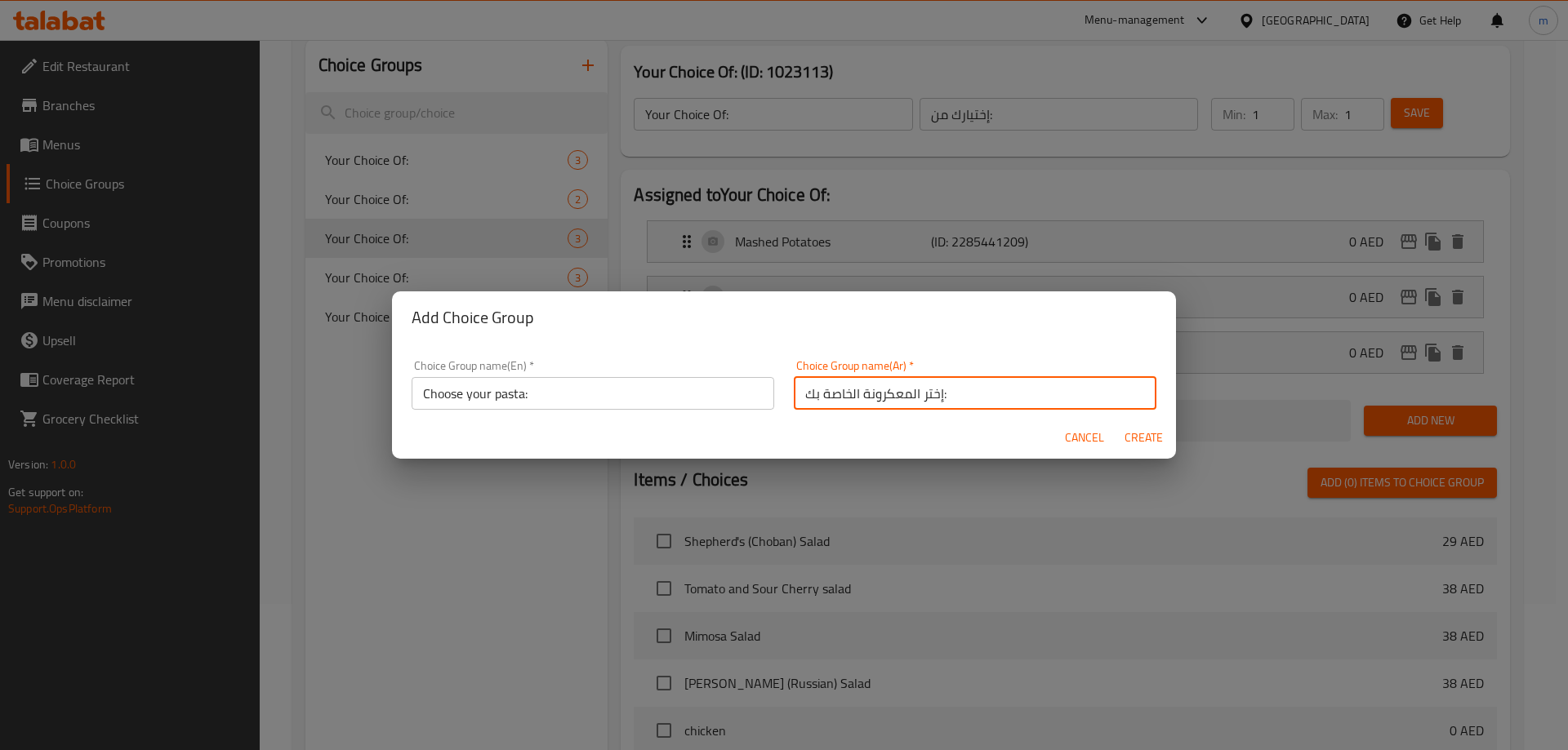
click at [950, 383] on input "إختر المعكرونة الخاصة بك:" at bounding box center [975, 393] width 362 height 32
click at [561, 389] on input "Choose your pasta:" at bounding box center [592, 393] width 362 height 32
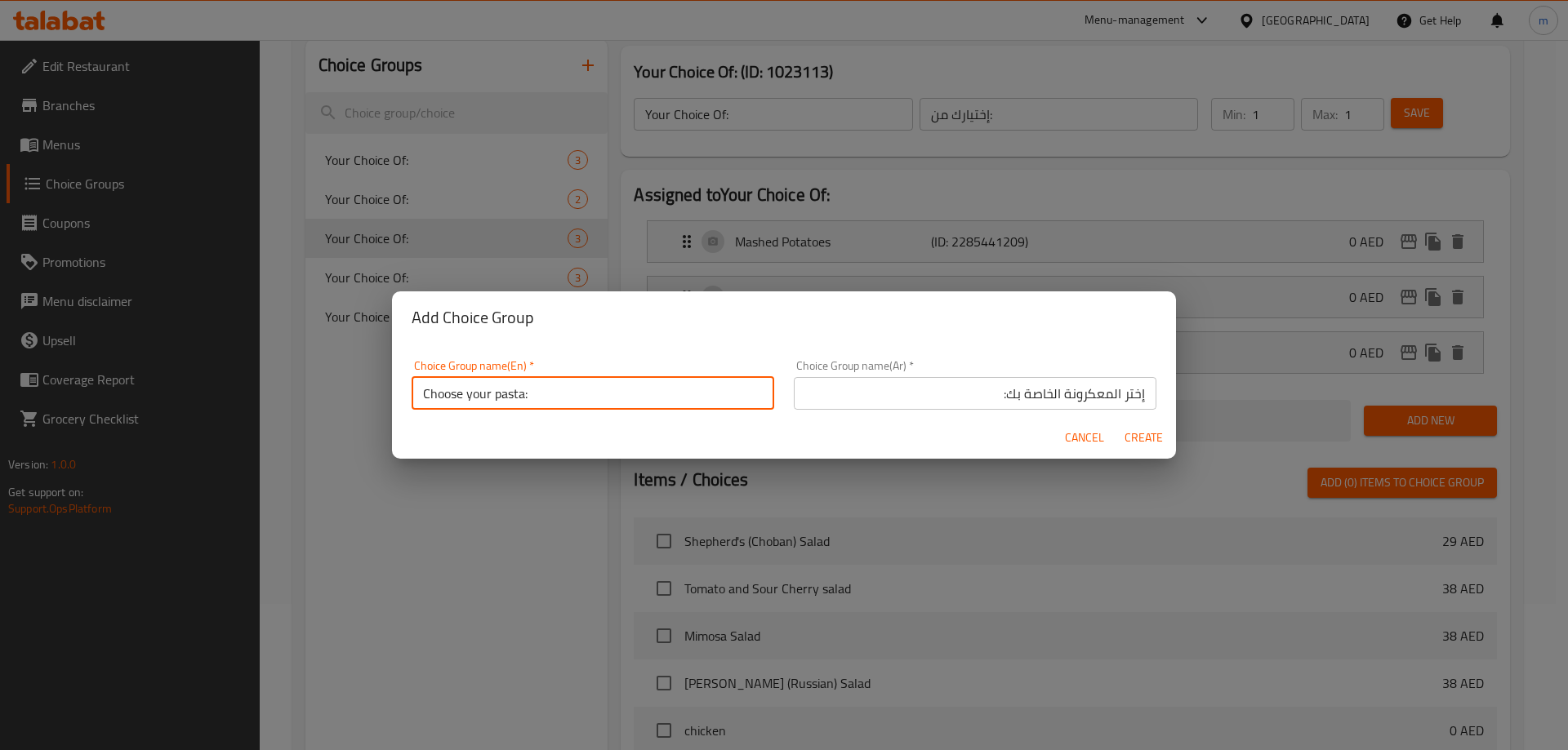
click at [562, 389] on input "Choose your pasta:" at bounding box center [592, 393] width 362 height 32
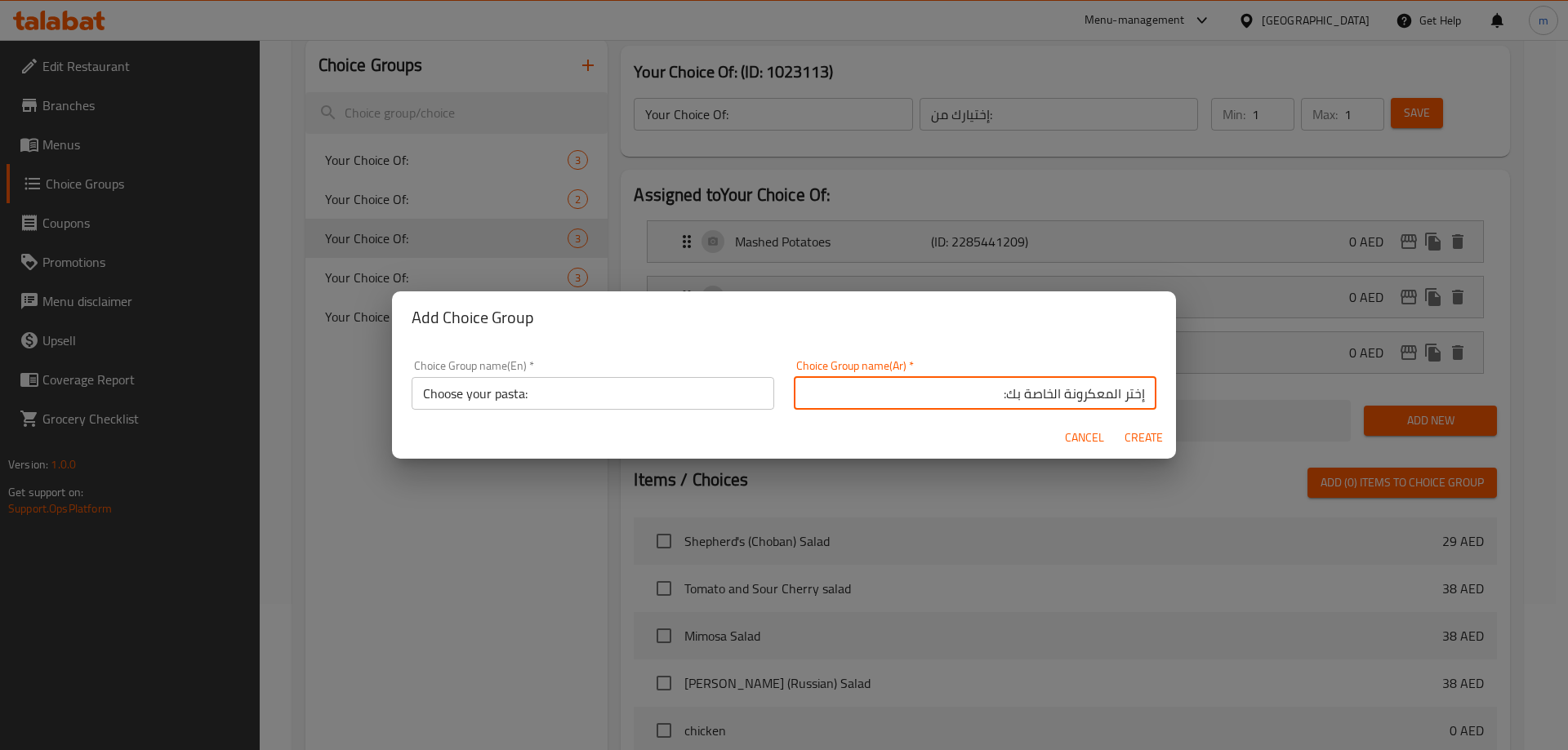
click at [1087, 398] on input "إختر المعكرونة الخاصة بك:" at bounding box center [975, 393] width 362 height 32
type input "إختر المكرونة الخاصة بك:"
click at [1083, 394] on input "إختر المكرونة الخاصة بك:" at bounding box center [975, 393] width 362 height 32
click at [1095, 396] on input "إختر المكرونة الخاصة بك:" at bounding box center [975, 393] width 362 height 32
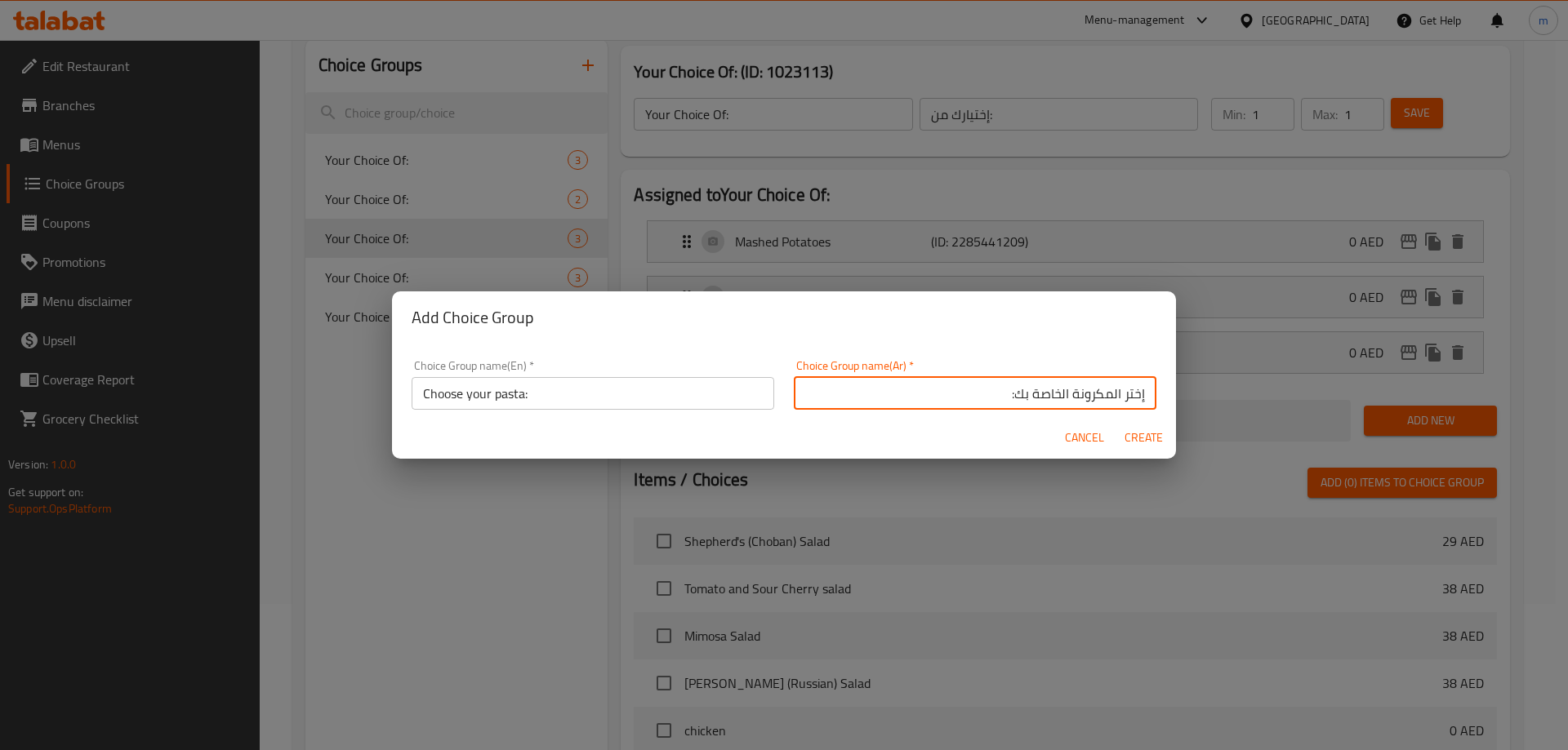
click at [1141, 437] on span "Create" at bounding box center [1143, 438] width 39 height 20
type input "Choose Your Pasta:"
type input "إختر المكرونة الخاصة بك:"
type input "0"
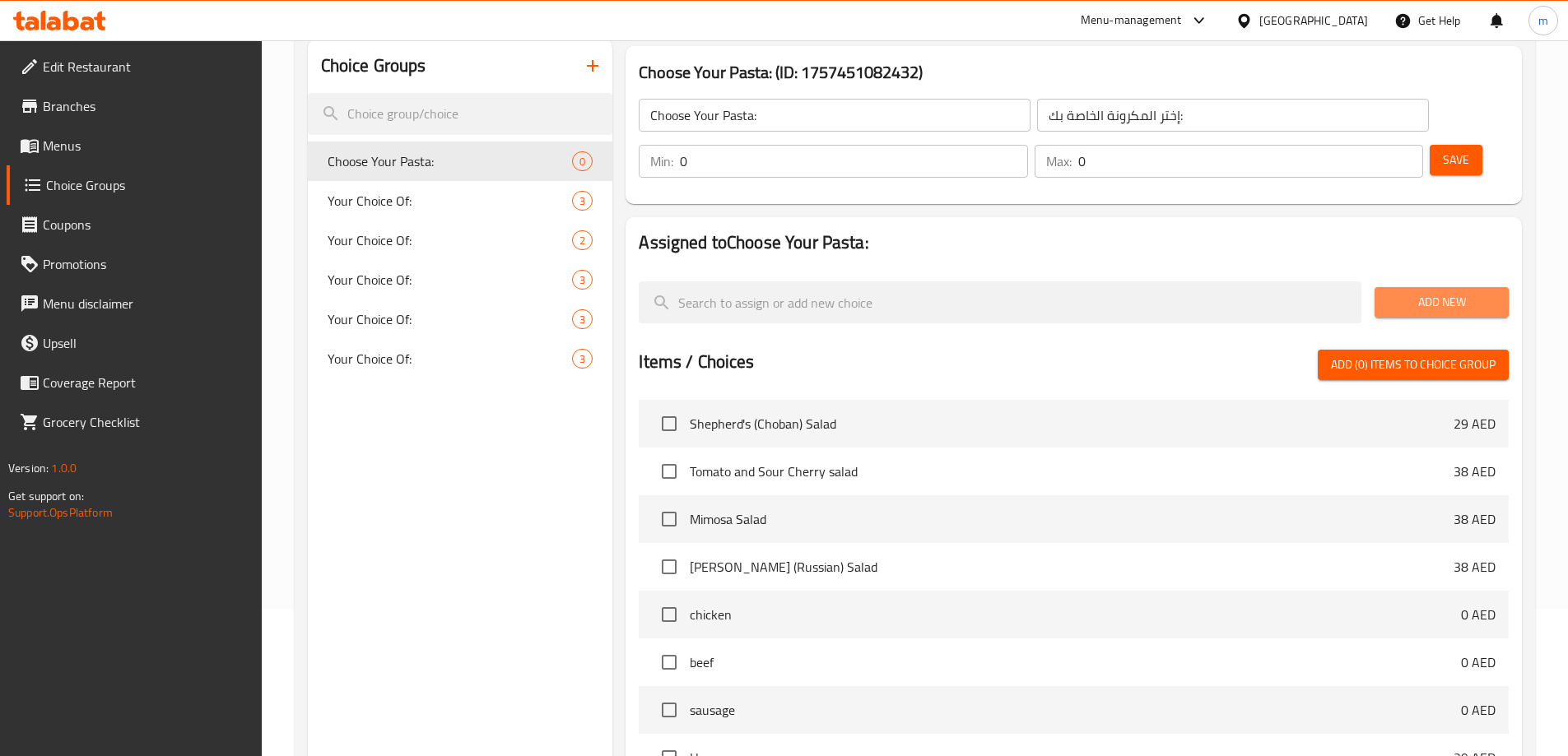
click at [1409, 292] on span "Add New" at bounding box center [1442, 302] width 108 height 20
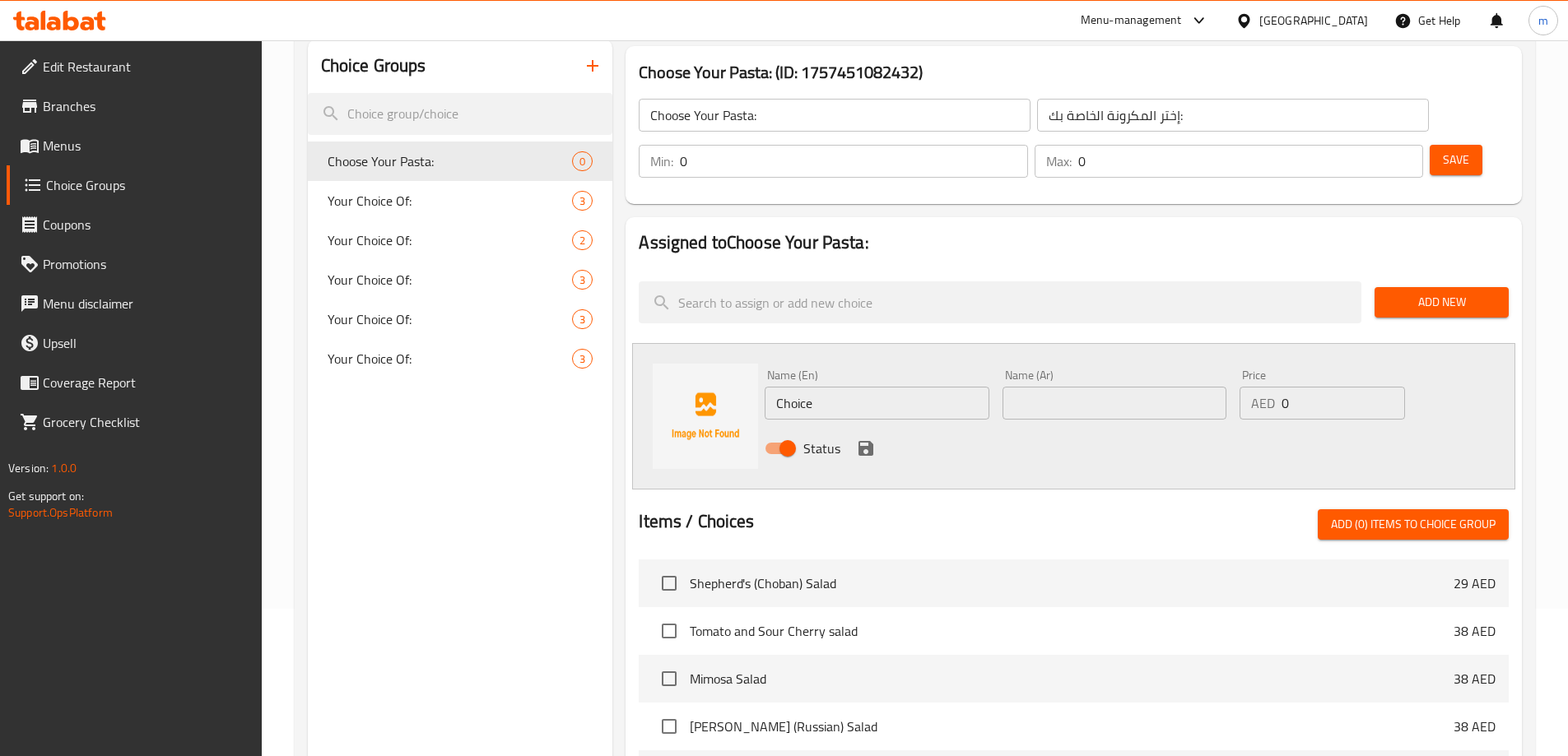
click at [1049, 386] on input "text" at bounding box center [1114, 402] width 224 height 33
paste input "fusili"
type input "fusili"
click at [891, 386] on input "Choice" at bounding box center [876, 402] width 224 height 33
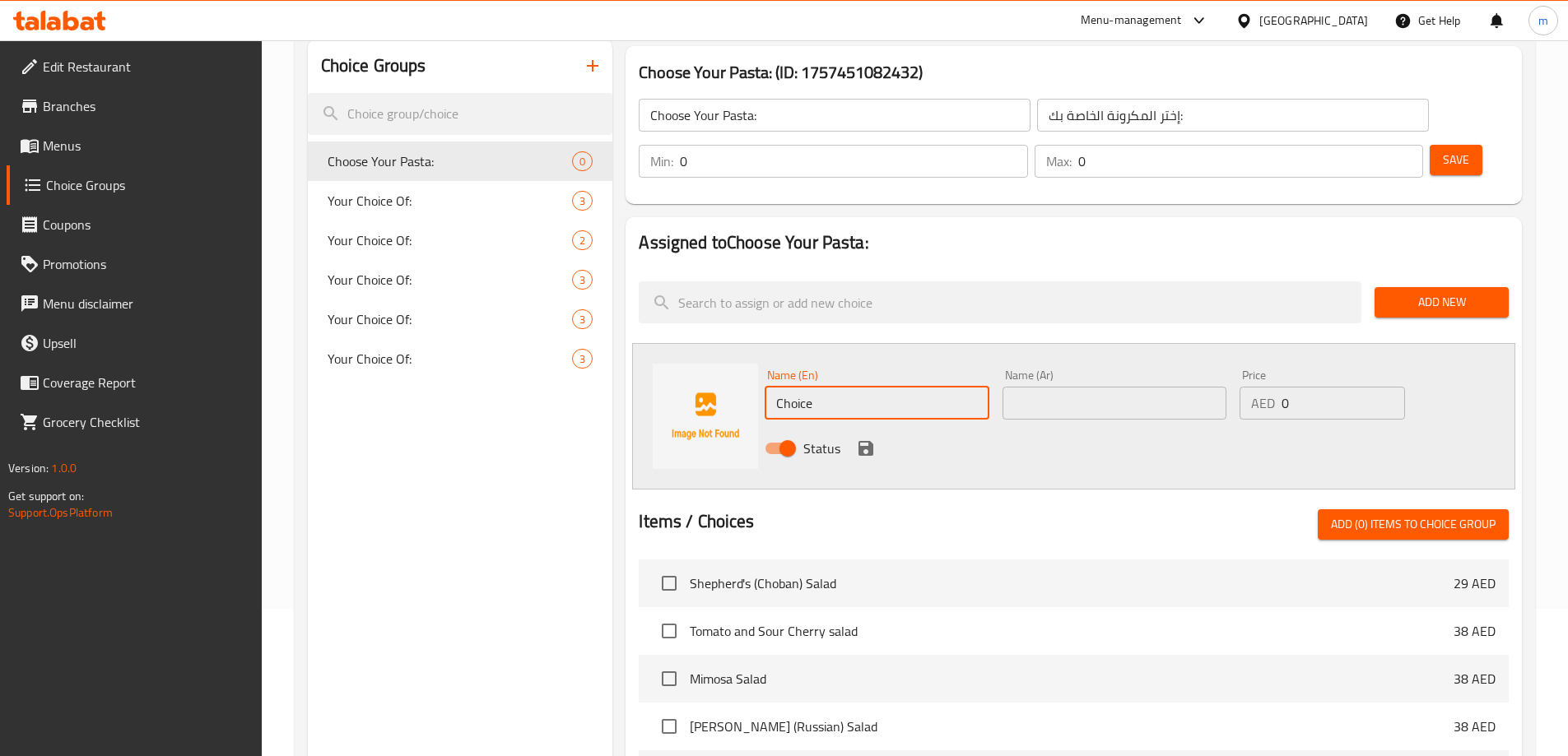
click at [891, 386] on input "Choice" at bounding box center [876, 402] width 224 height 33
paste input "fusili"
click at [791, 386] on input "fusili" at bounding box center [876, 402] width 224 height 33
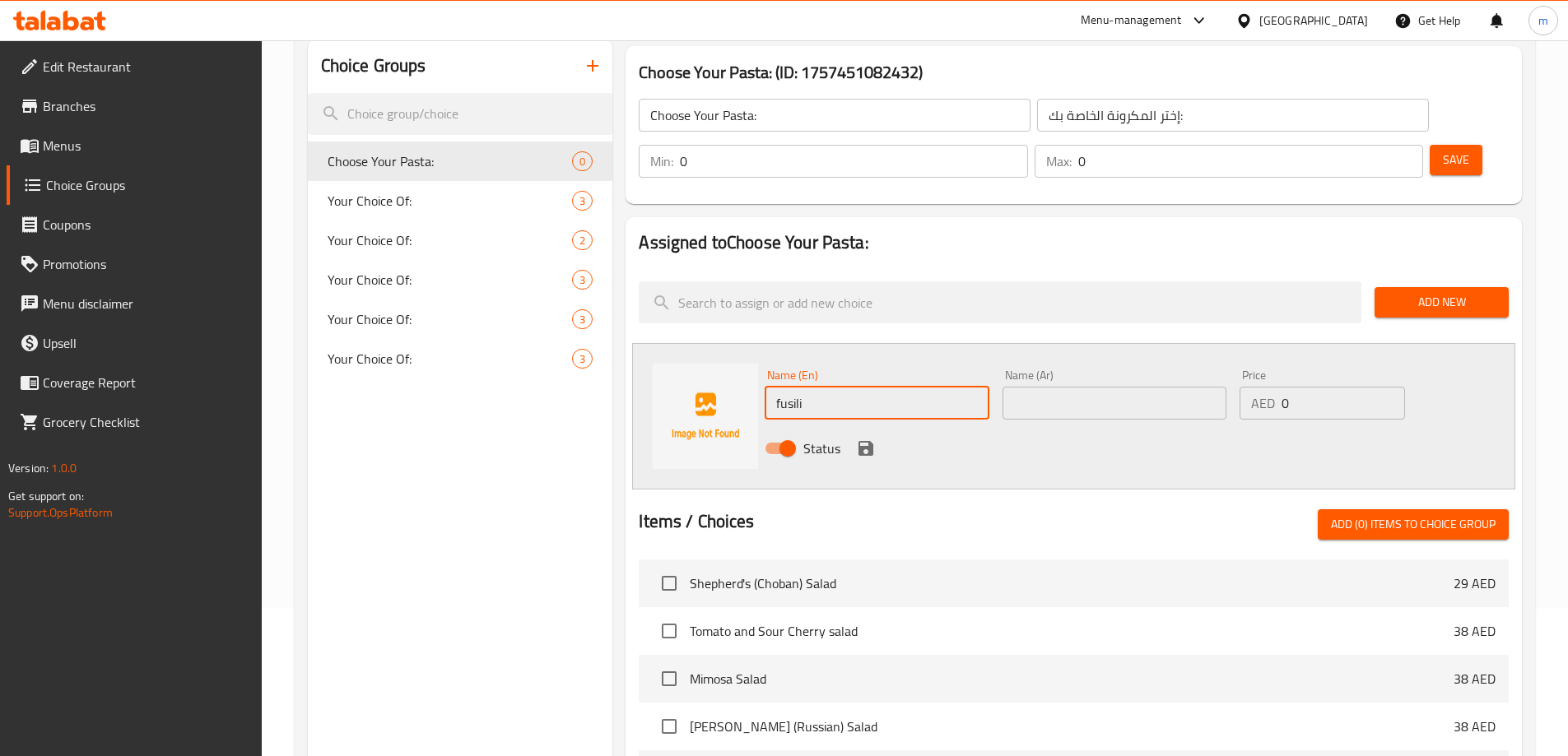
type input "Fusili"
click at [1436, 275] on div "Add New" at bounding box center [1442, 302] width 148 height 55
click at [1434, 292] on span "Add New" at bounding box center [1442, 302] width 108 height 20
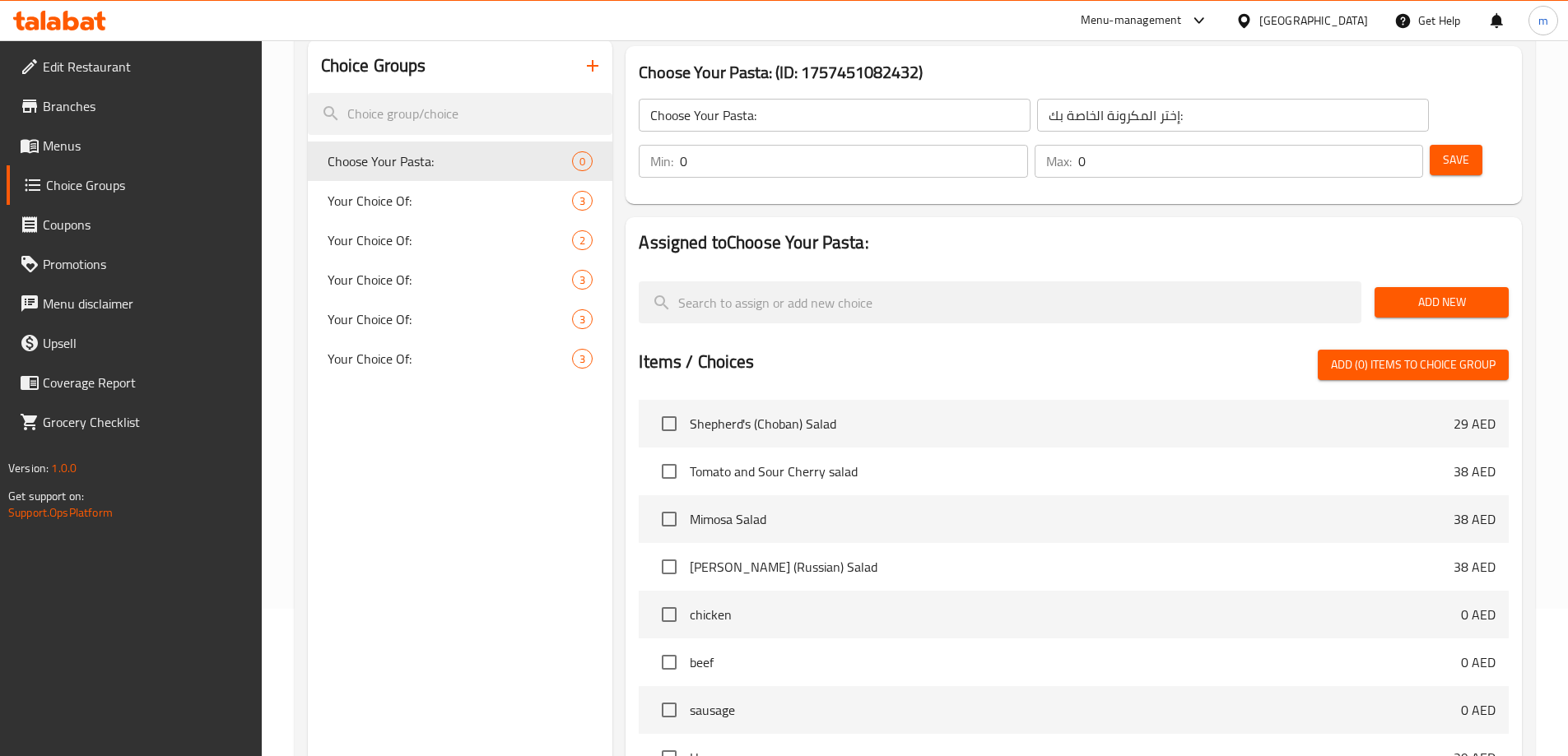
click at [1434, 292] on span "Add New" at bounding box center [1442, 302] width 108 height 20
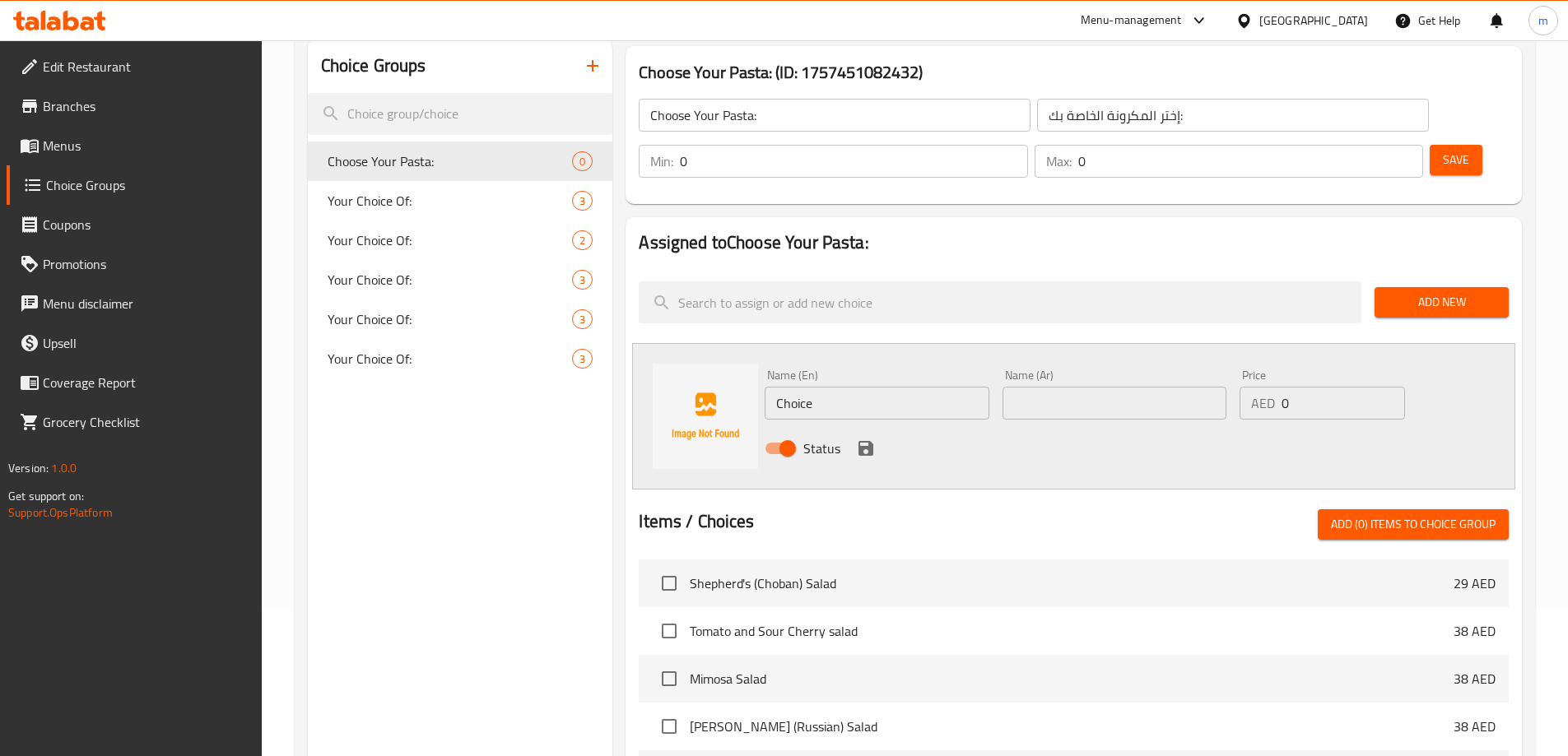
click at [922, 386] on input "Choice" at bounding box center [876, 402] width 224 height 33
paste input "fusili"
click at [893, 386] on input "fusili" at bounding box center [876, 402] width 224 height 33
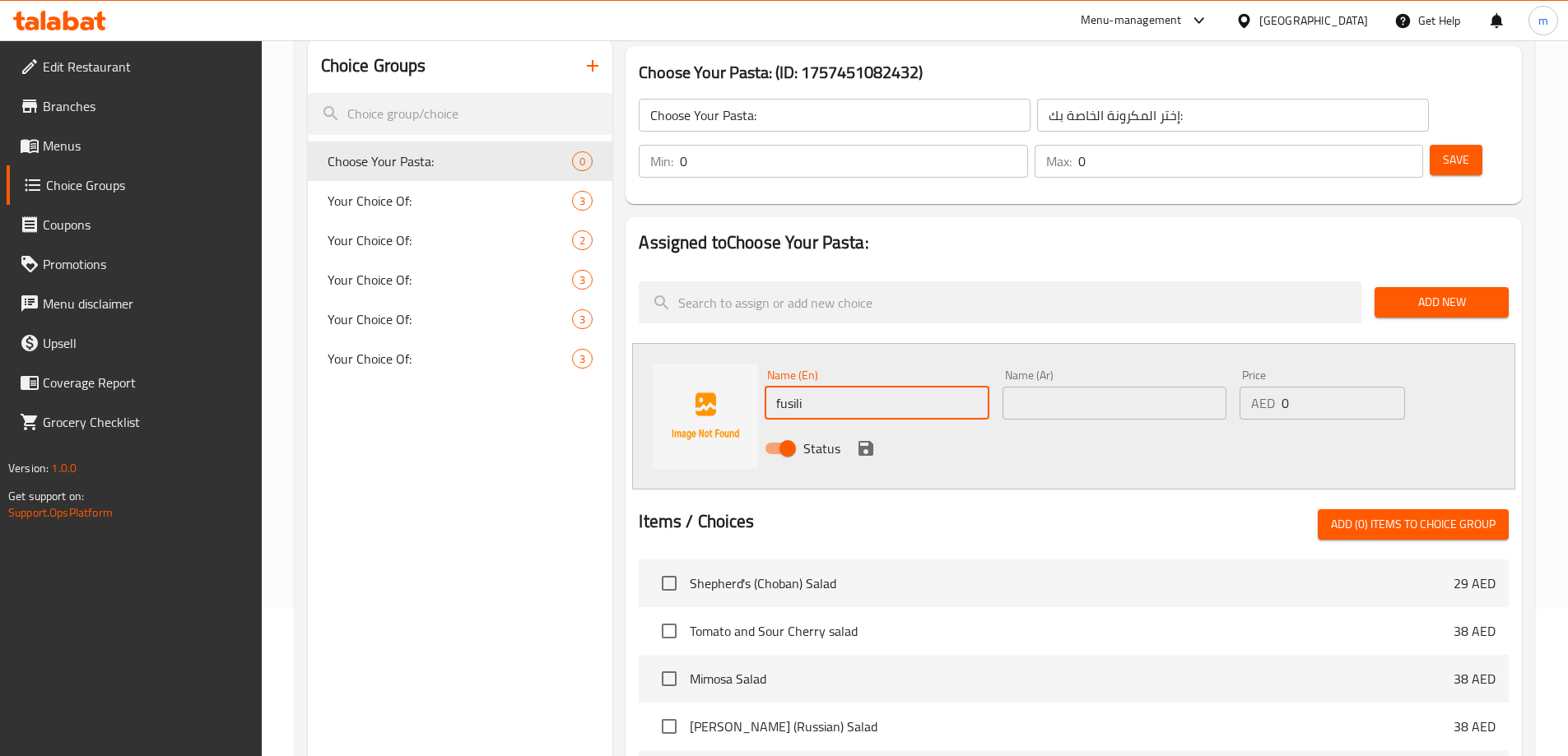
click at [893, 386] on input "fusili" at bounding box center [876, 402] width 224 height 33
type input "Fusili"
click at [1122, 370] on div "Name (Ar) Name (Ar)" at bounding box center [1114, 394] width 224 height 50
click at [1103, 386] on input "text" at bounding box center [1114, 402] width 224 height 33
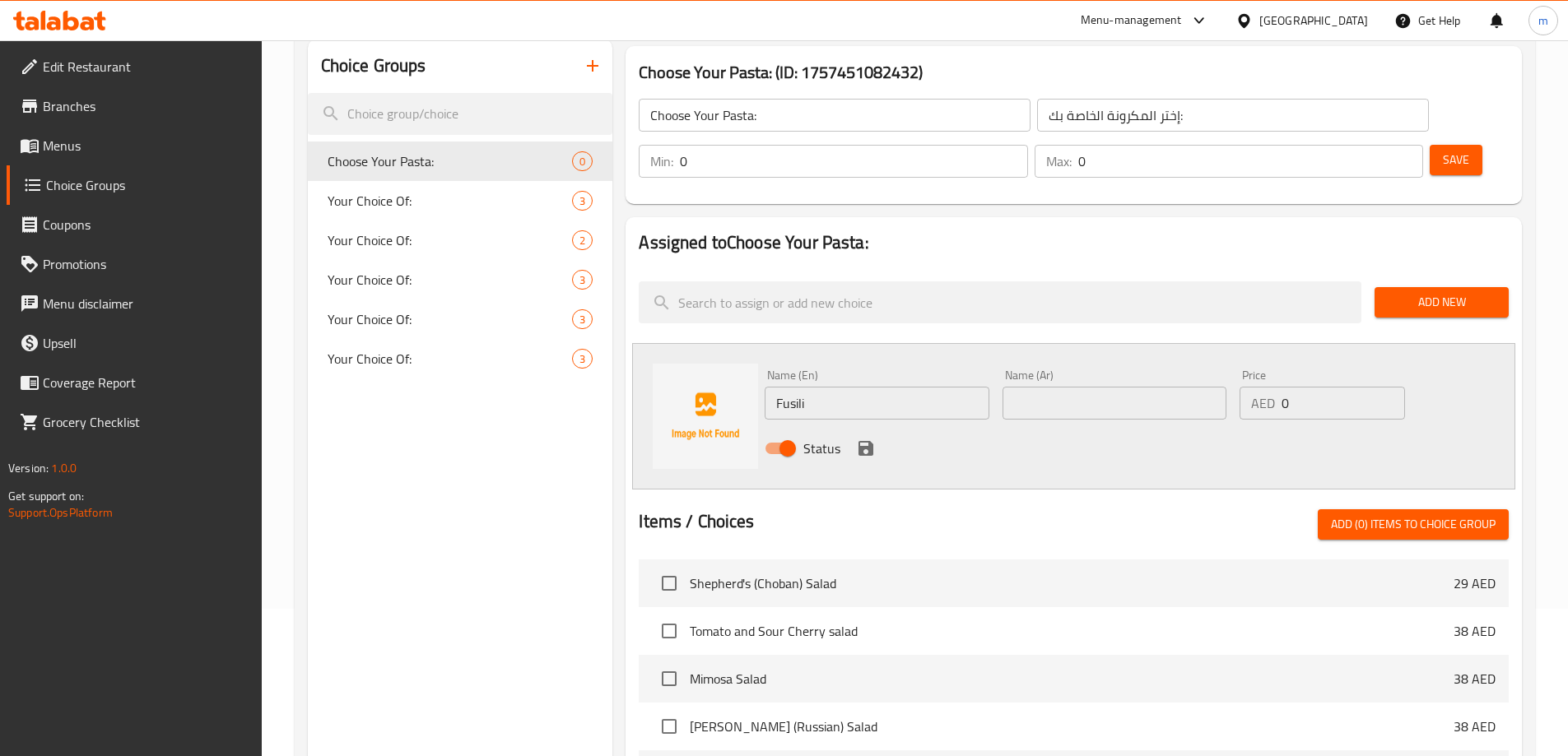
paste input "فوسيلي"
type input "فوسيلي"
click at [863, 441] on icon "save" at bounding box center [866, 448] width 15 height 15
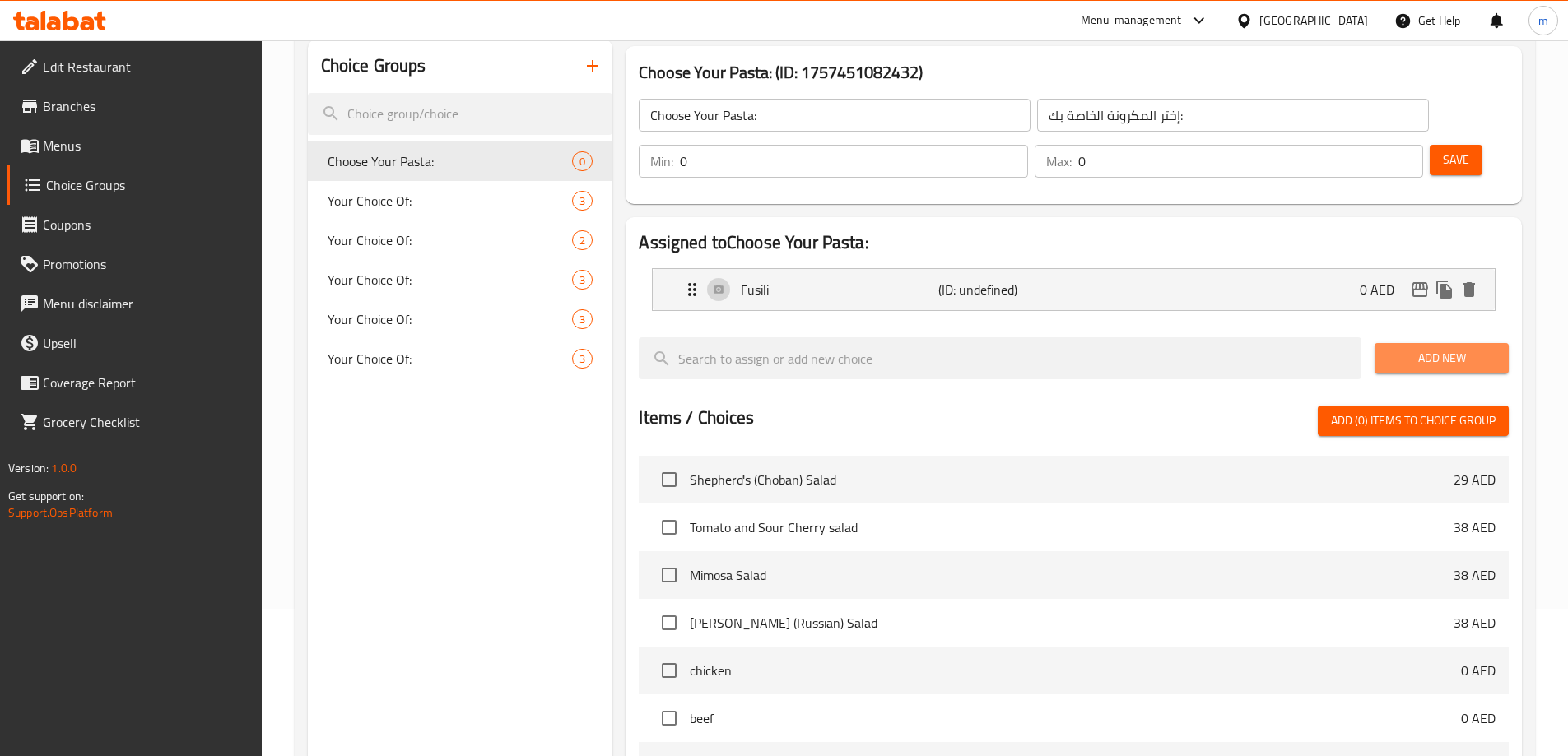
click at [1433, 343] on button "Add New" at bounding box center [1442, 358] width 134 height 30
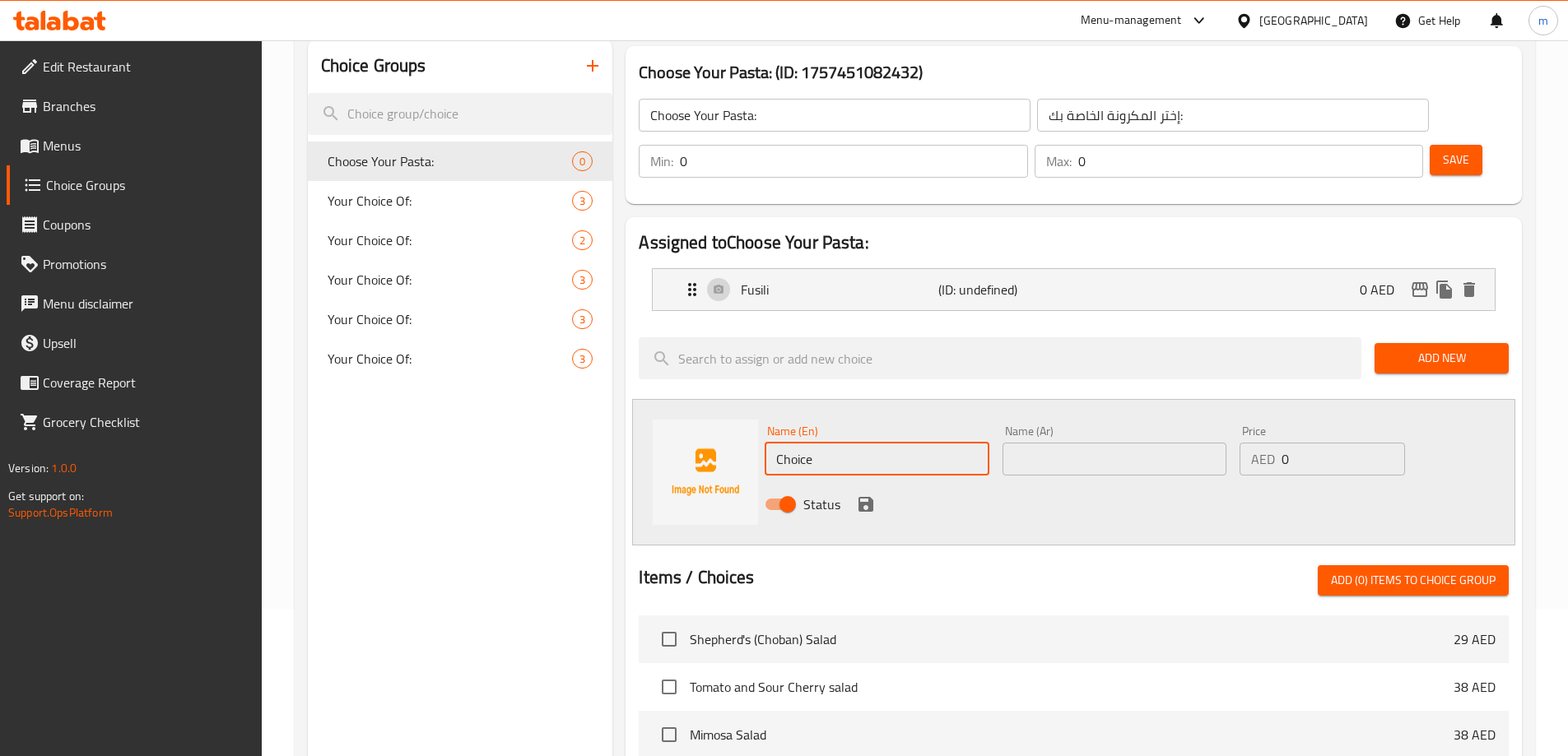
click at [883, 443] on input "Choice" at bounding box center [876, 459] width 224 height 33
click at [974, 443] on input "Choice" at bounding box center [876, 459] width 224 height 33
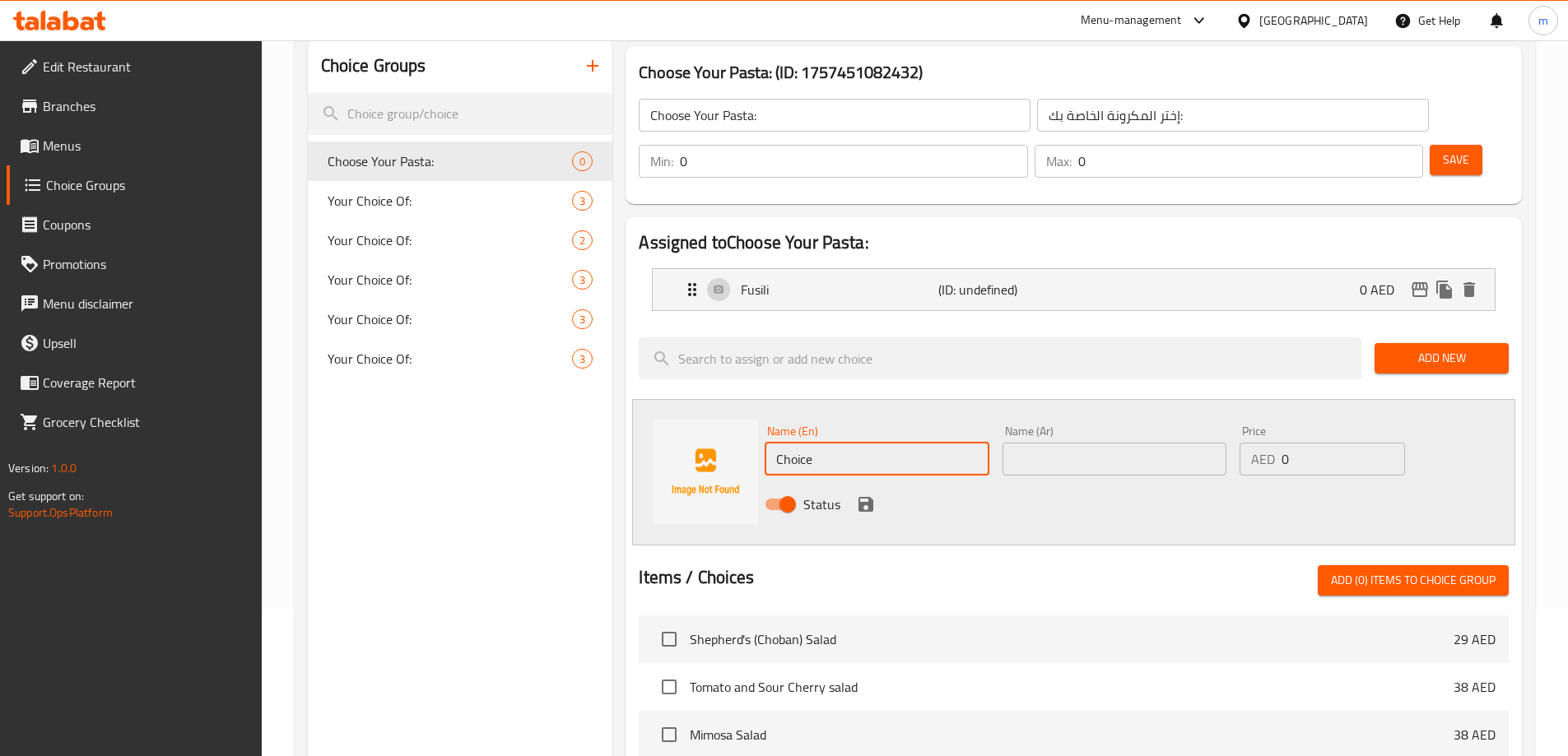
click at [974, 443] on input "Choice" at bounding box center [876, 459] width 224 height 33
paste input "spagetti"
click at [955, 443] on input "spagetti" at bounding box center [876, 459] width 224 height 33
type input "Spagetti"
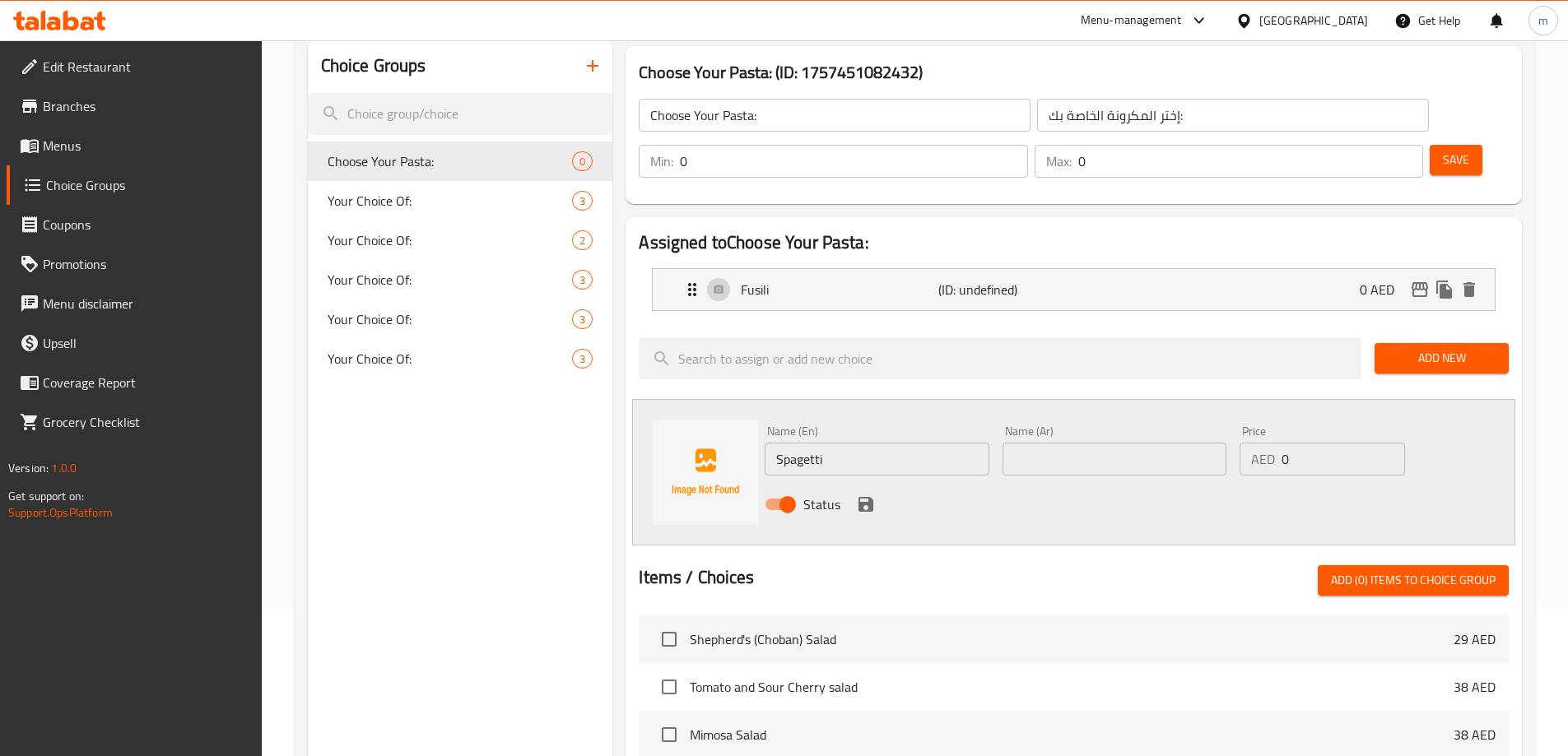
click at [866, 443] on input "Spagetti" at bounding box center [876, 459] width 224 height 33
click at [484, 196] on span "Your Choice Of:" at bounding box center [425, 201] width 196 height 19
type input "Your Choice Of:"
type input "إختيارك من:"
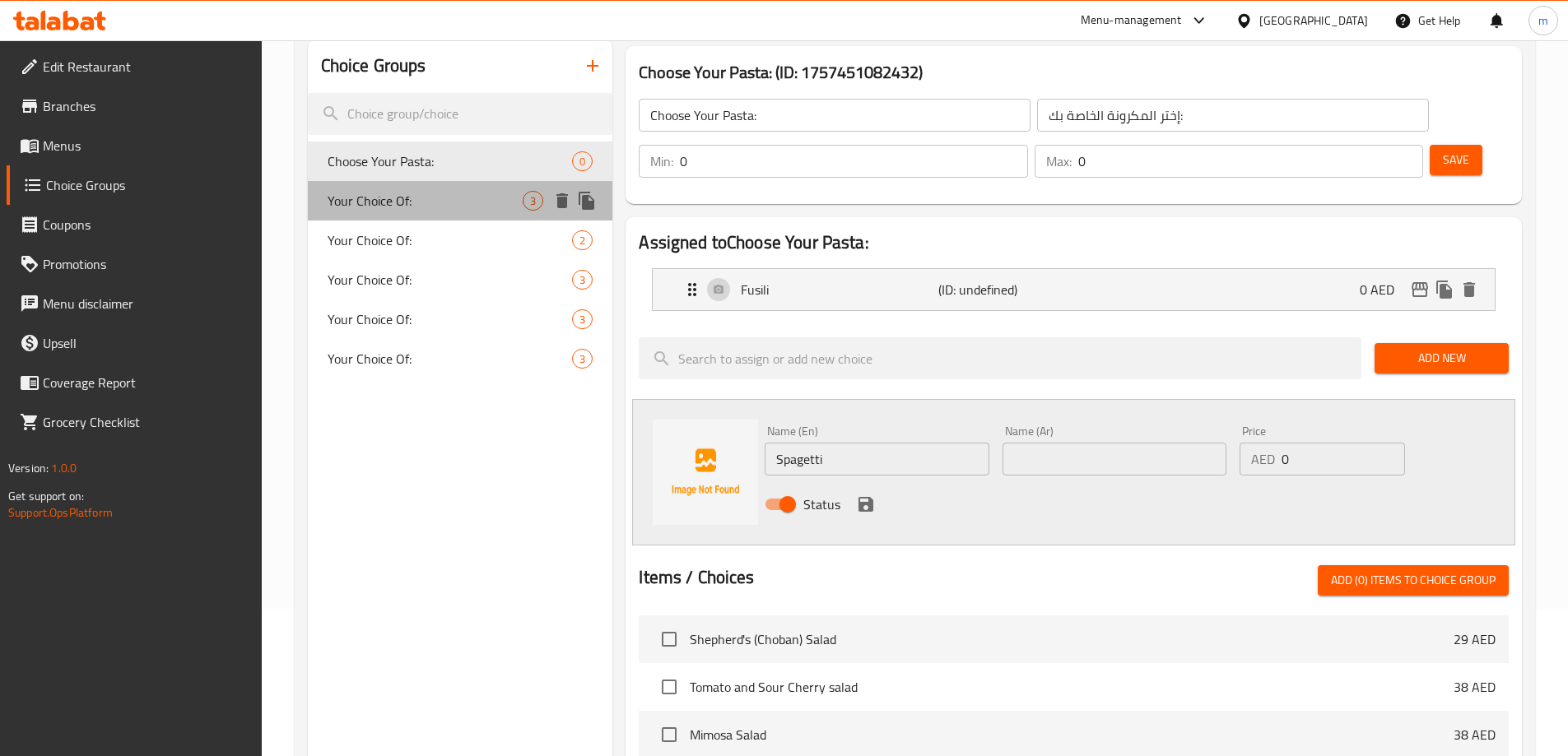
type input "1"
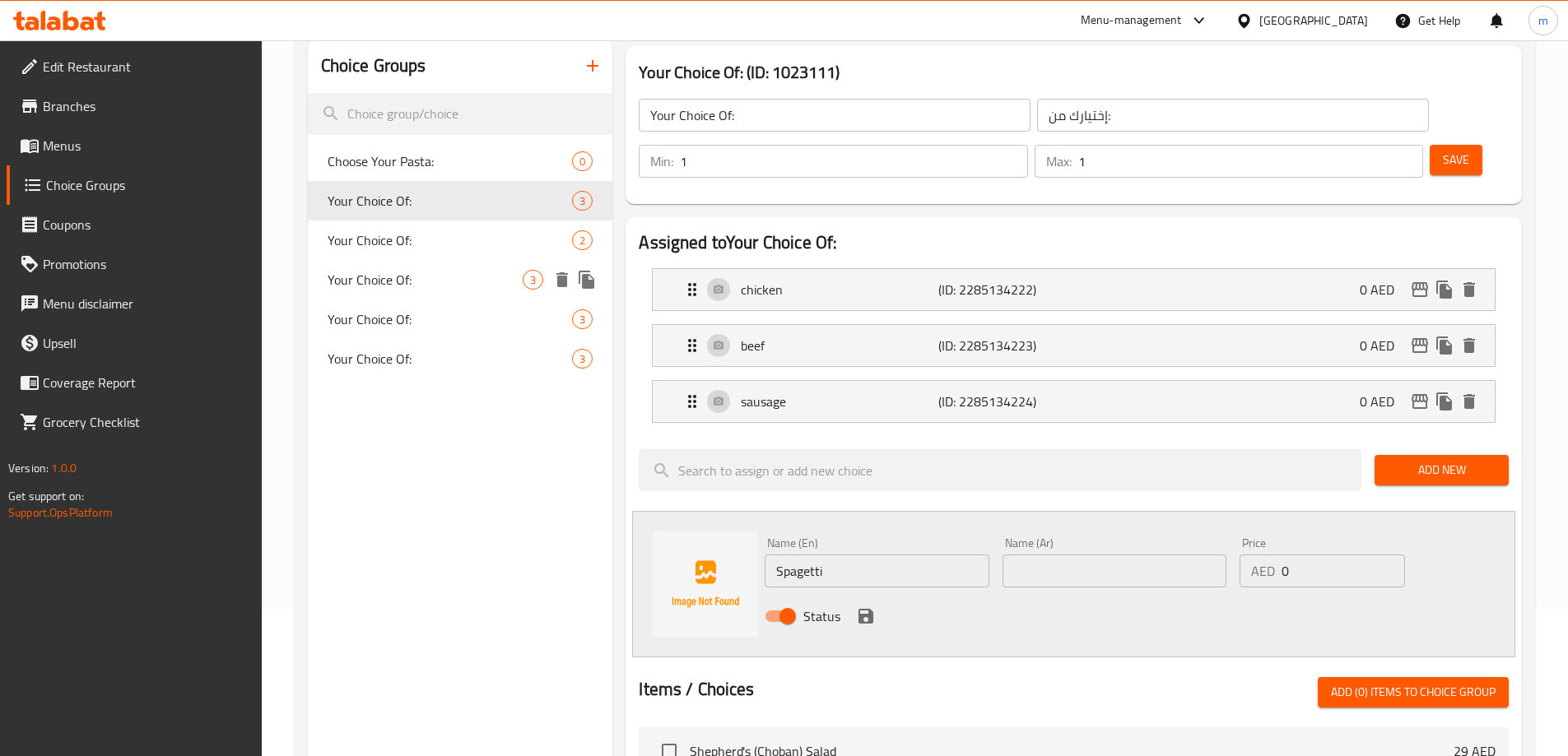
click at [497, 244] on span "Your Choice Of:" at bounding box center [449, 241] width 245 height 19
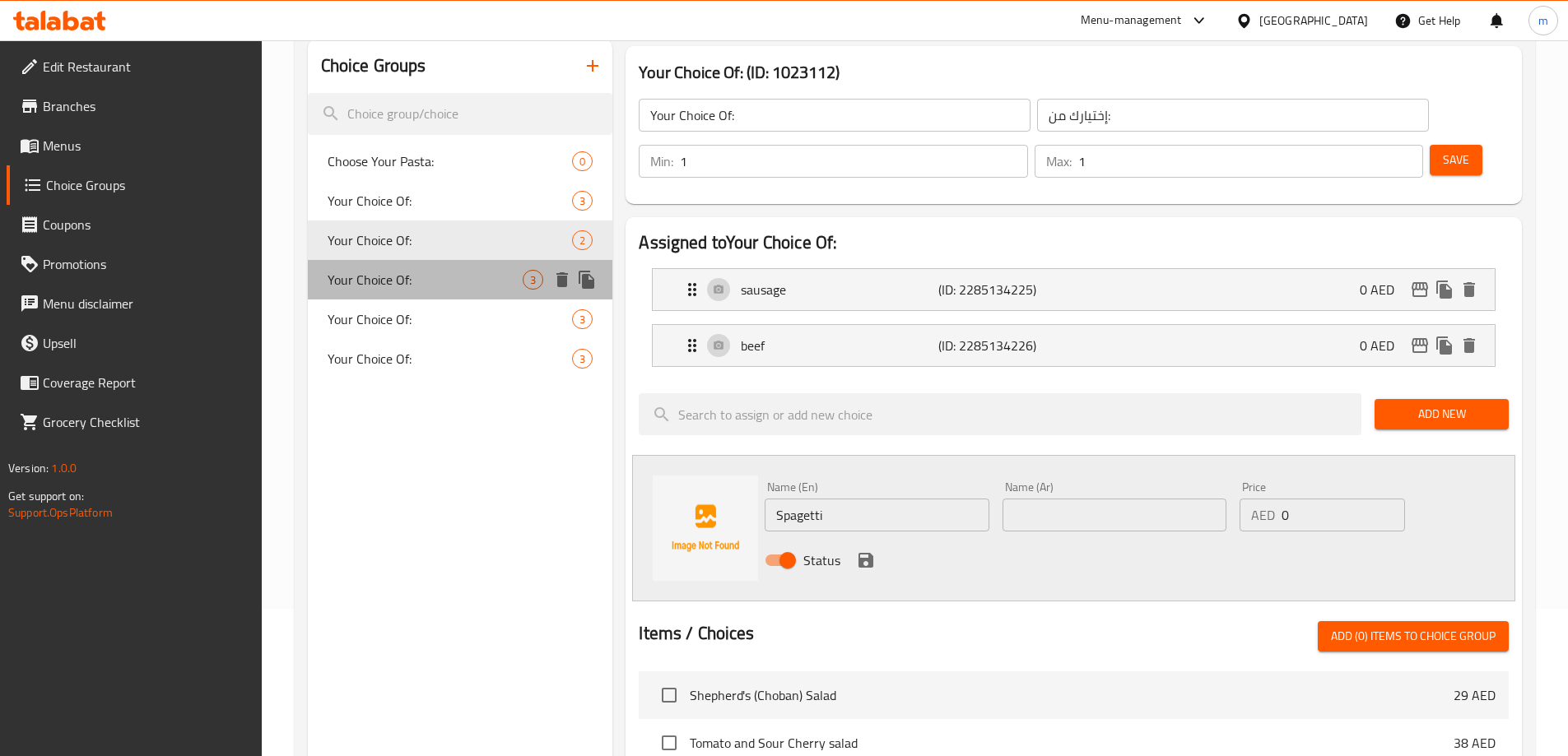
click at [490, 275] on span "Your Choice Of:" at bounding box center [425, 279] width 196 height 19
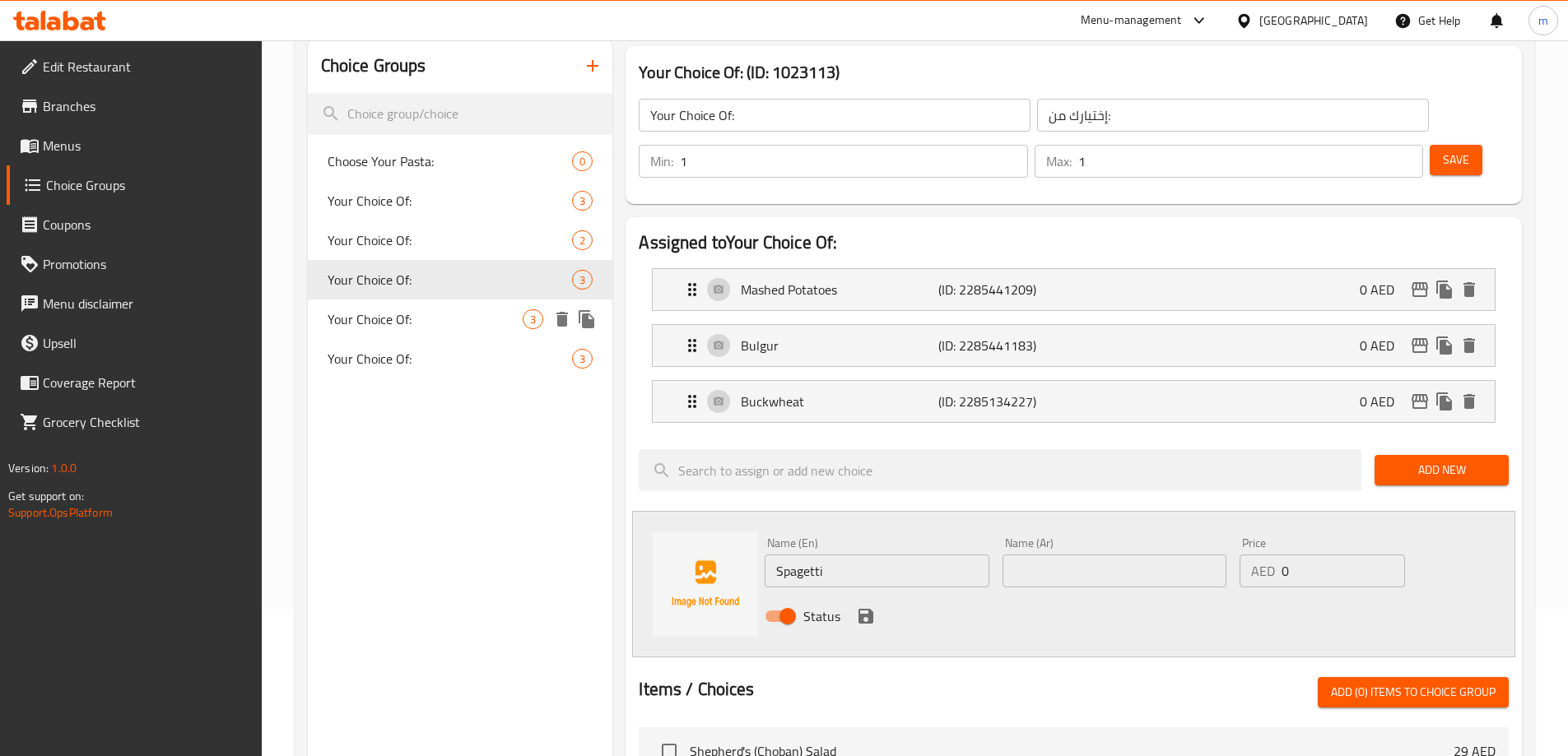
click at [472, 320] on span "Your Choice Of:" at bounding box center [425, 319] width 196 height 19
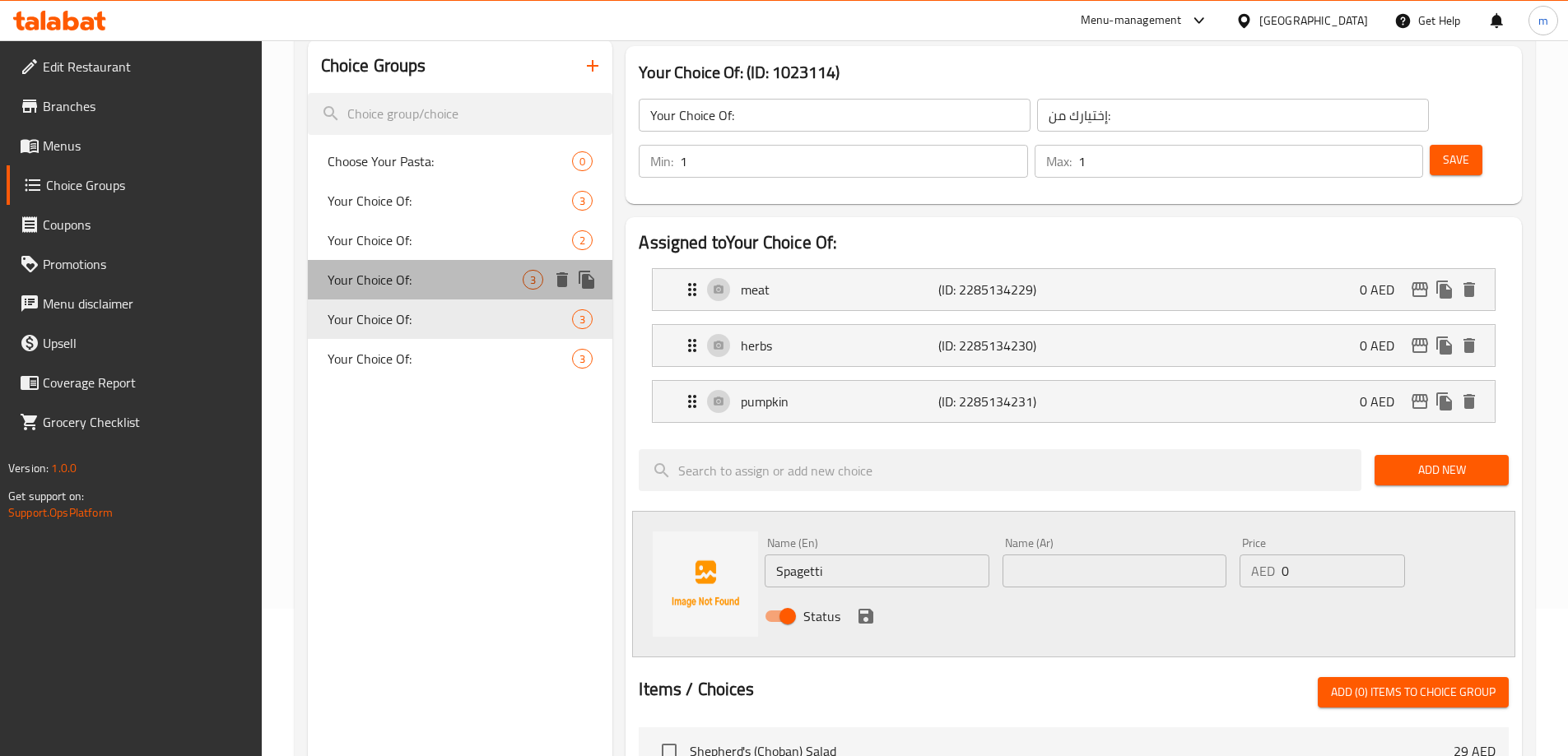
click at [497, 264] on div "Your Choice Of: 3" at bounding box center [460, 279] width 305 height 40
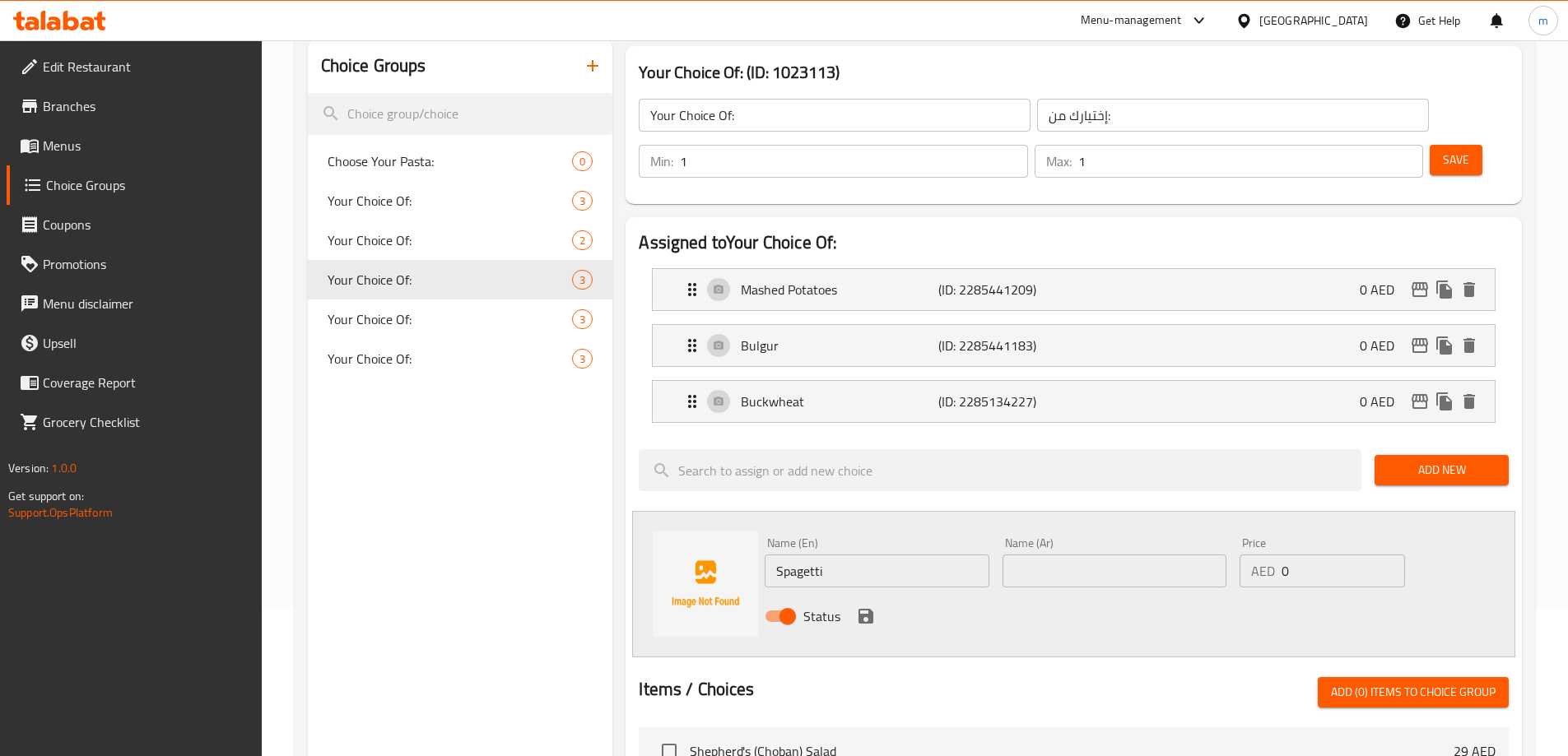
click at [934, 554] on input "Spagetti" at bounding box center [876, 570] width 224 height 33
type input "Pasta"
click at [1052, 554] on input "text" at bounding box center [1114, 570] width 224 height 33
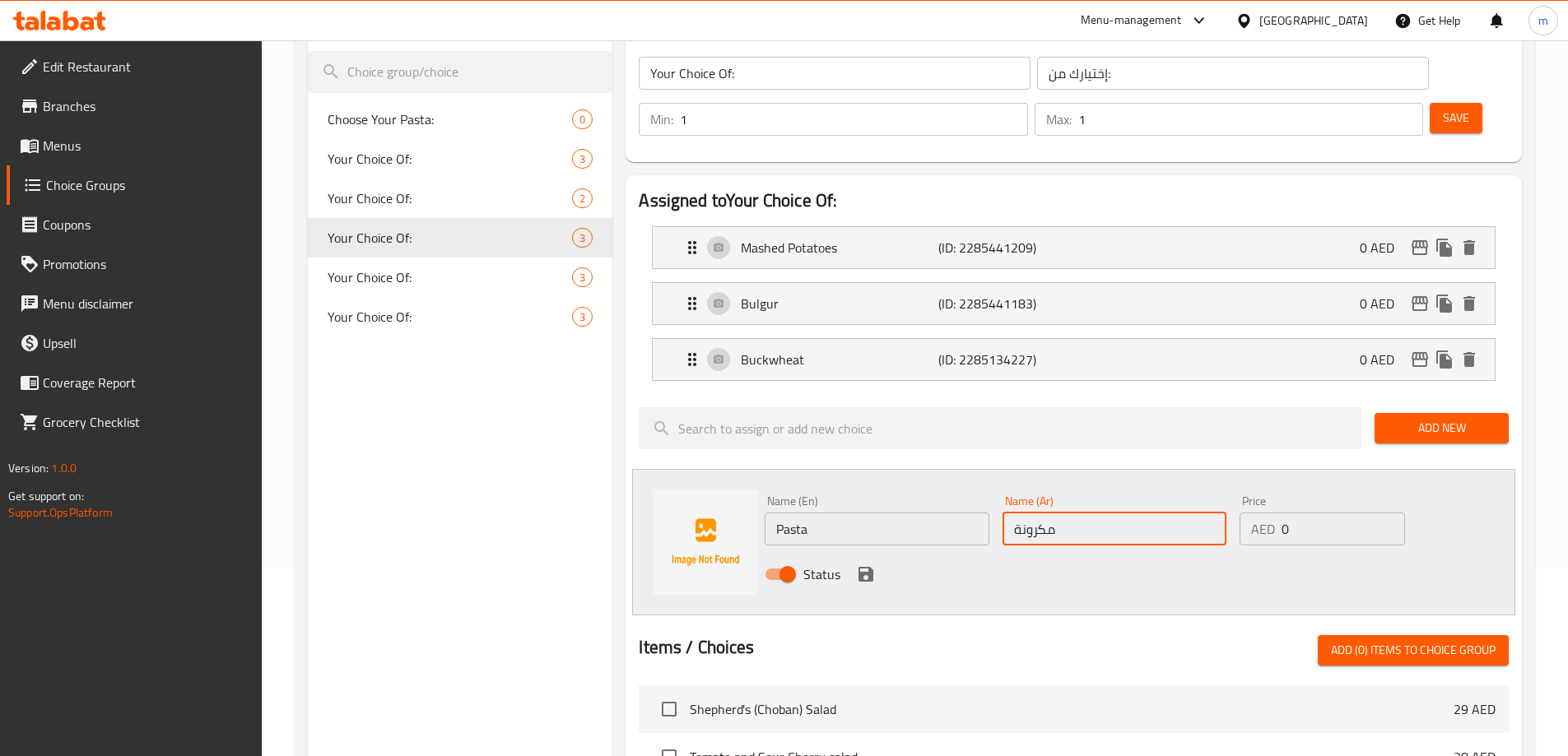
scroll to position [230, 0]
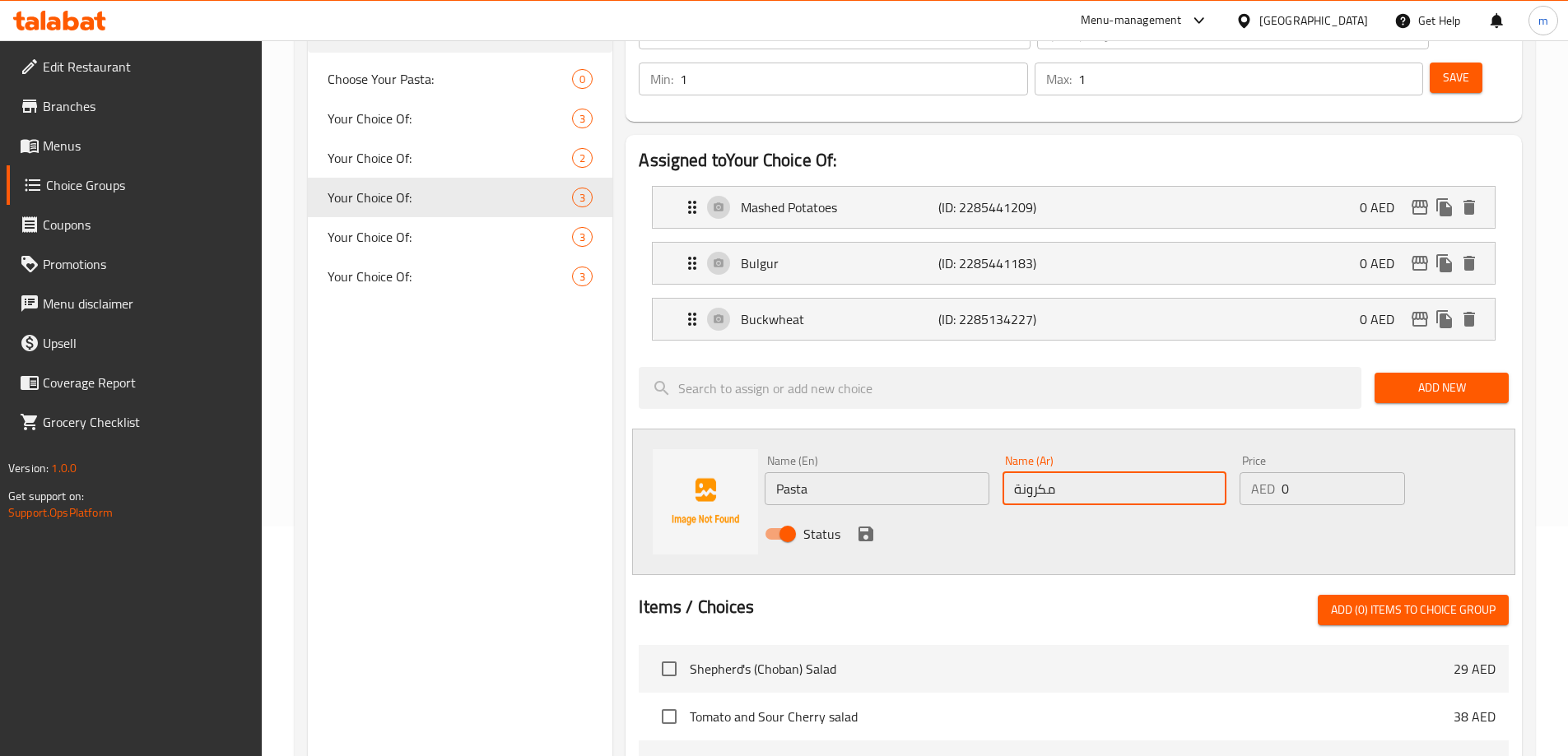
type input "مكرونة"
click at [856, 524] on icon "save" at bounding box center [866, 534] width 19 height 19
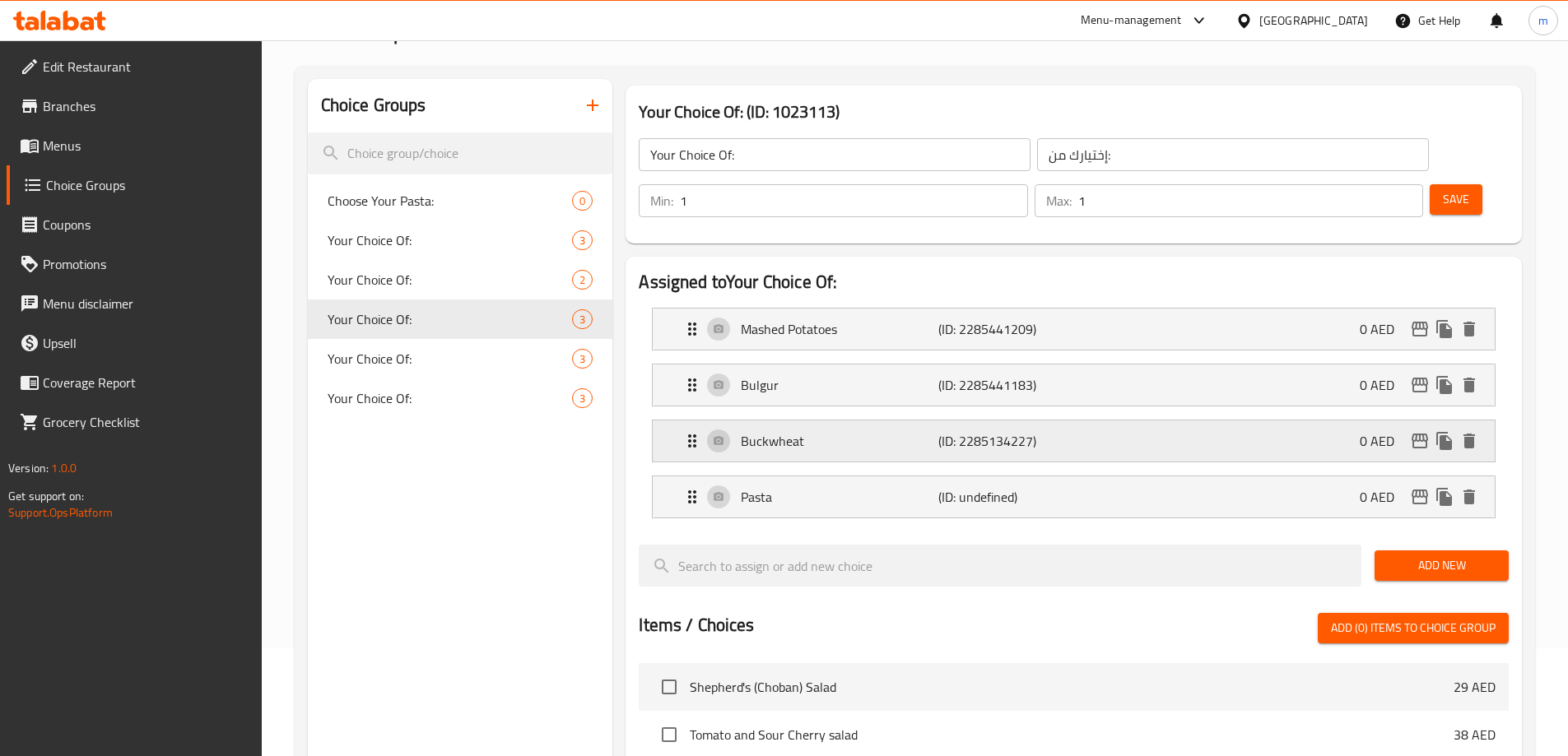
scroll to position [148, 0]
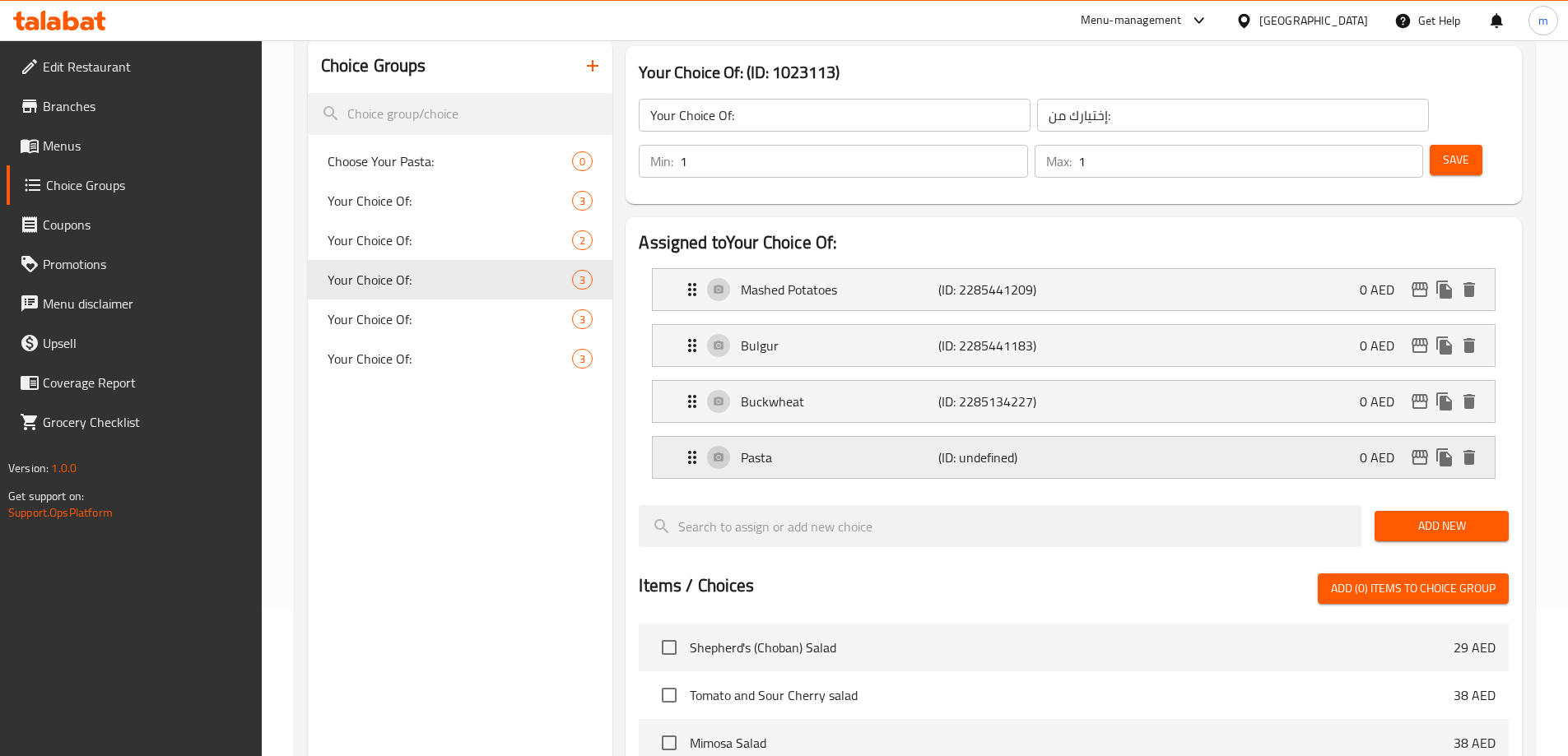
click at [963, 447] on p "(ID: undefined)" at bounding box center [1004, 457] width 132 height 19
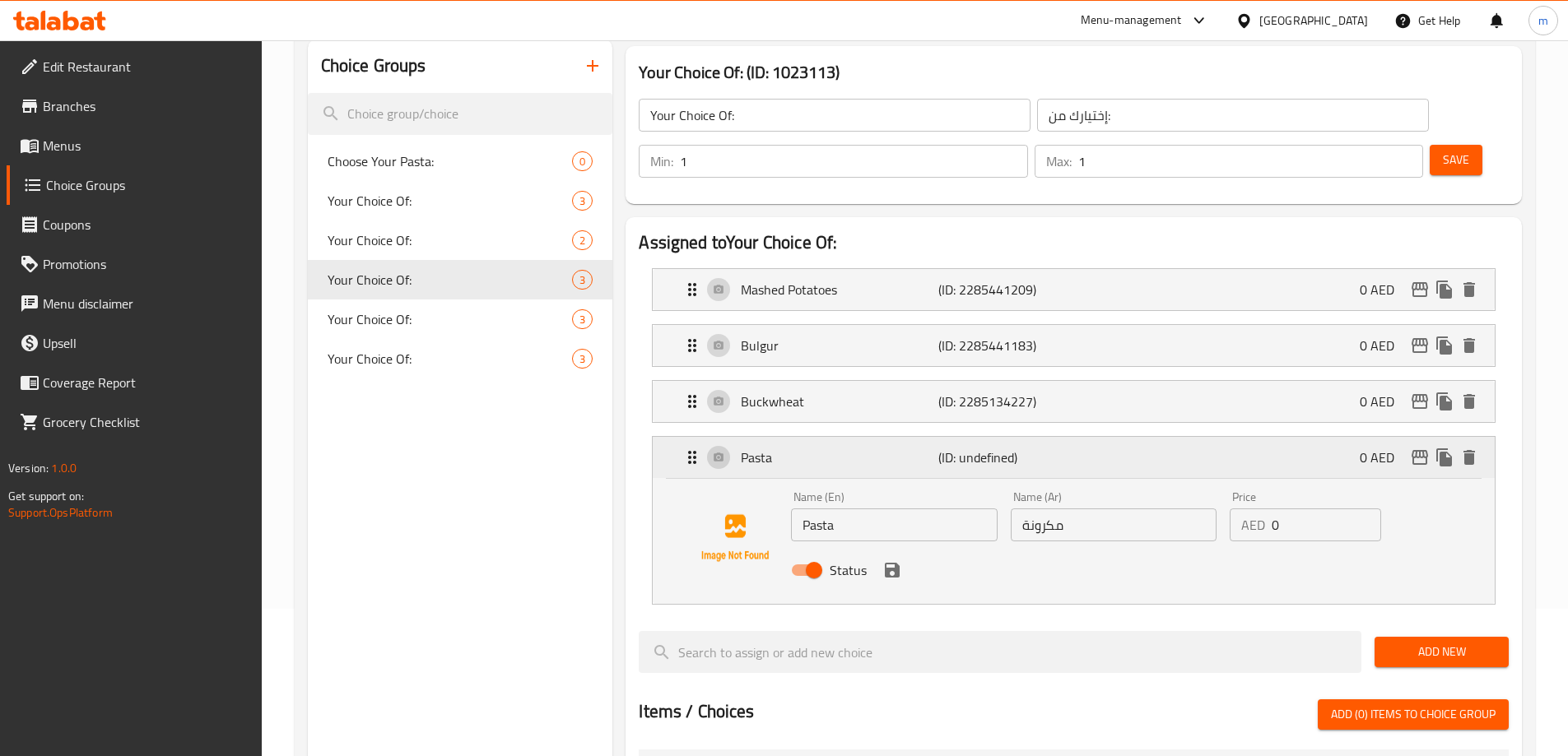
click at [1035, 447] on p "(ID: undefined)" at bounding box center [1004, 457] width 132 height 19
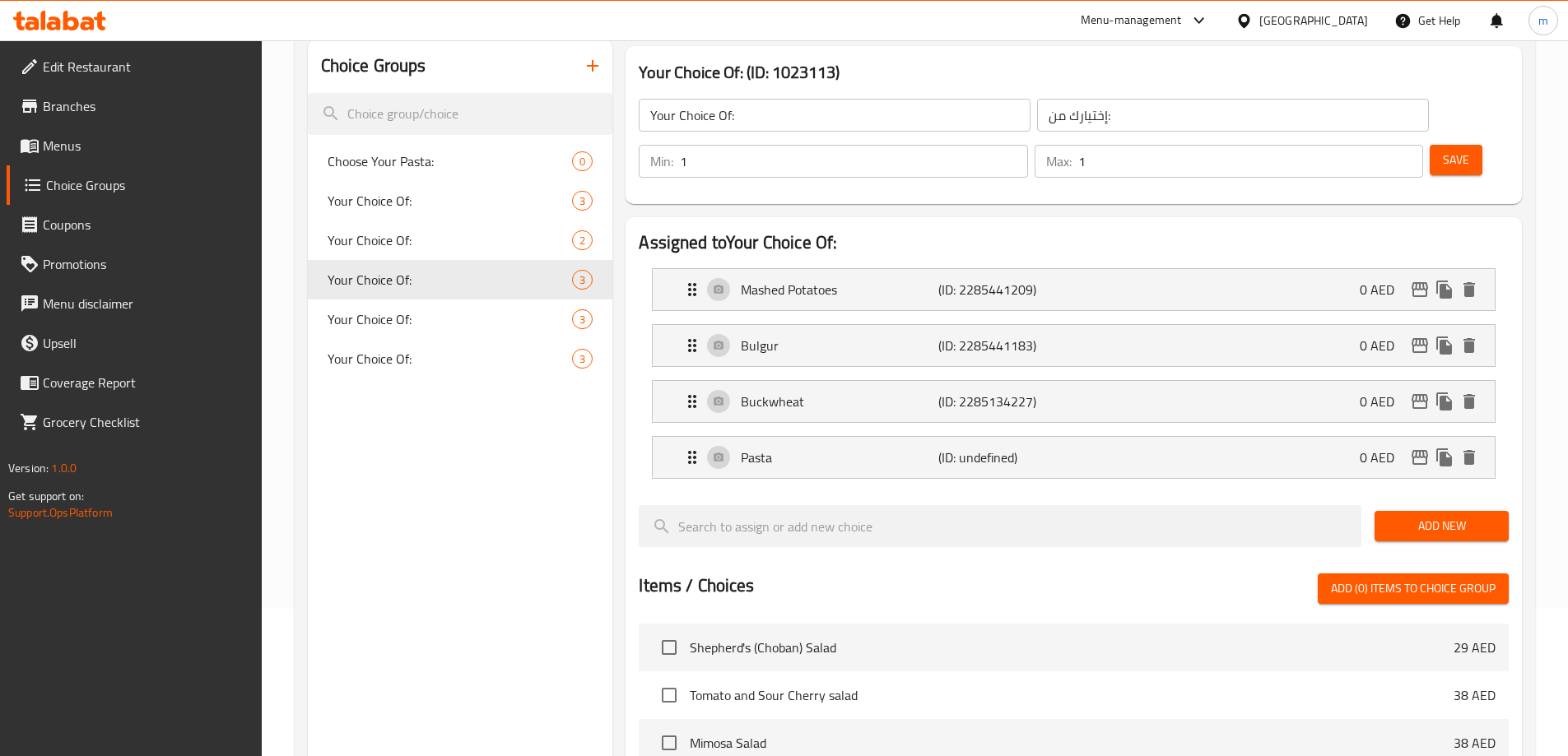
click at [1430, 145] on button "Save" at bounding box center [1457, 160] width 53 height 30
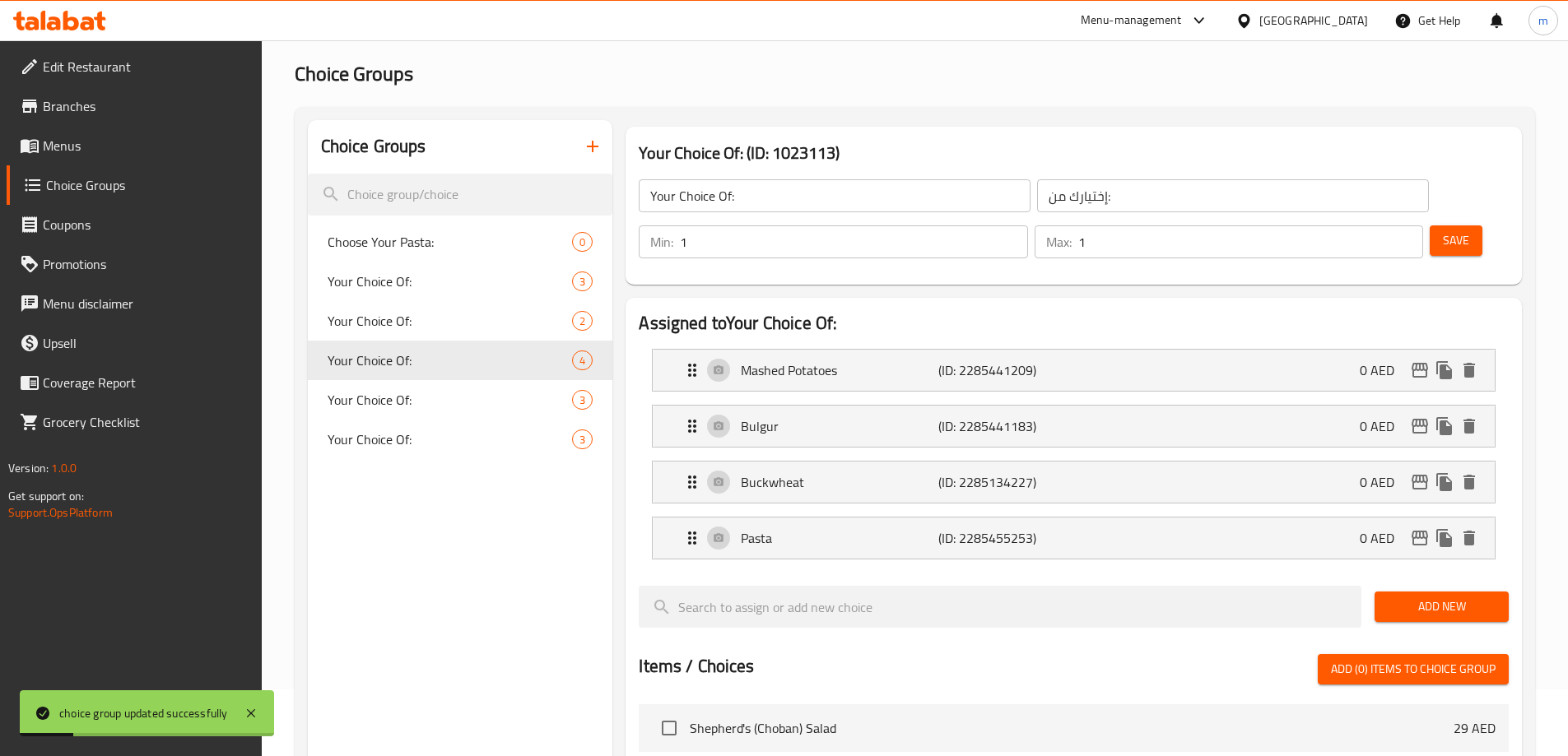
scroll to position [0, 0]
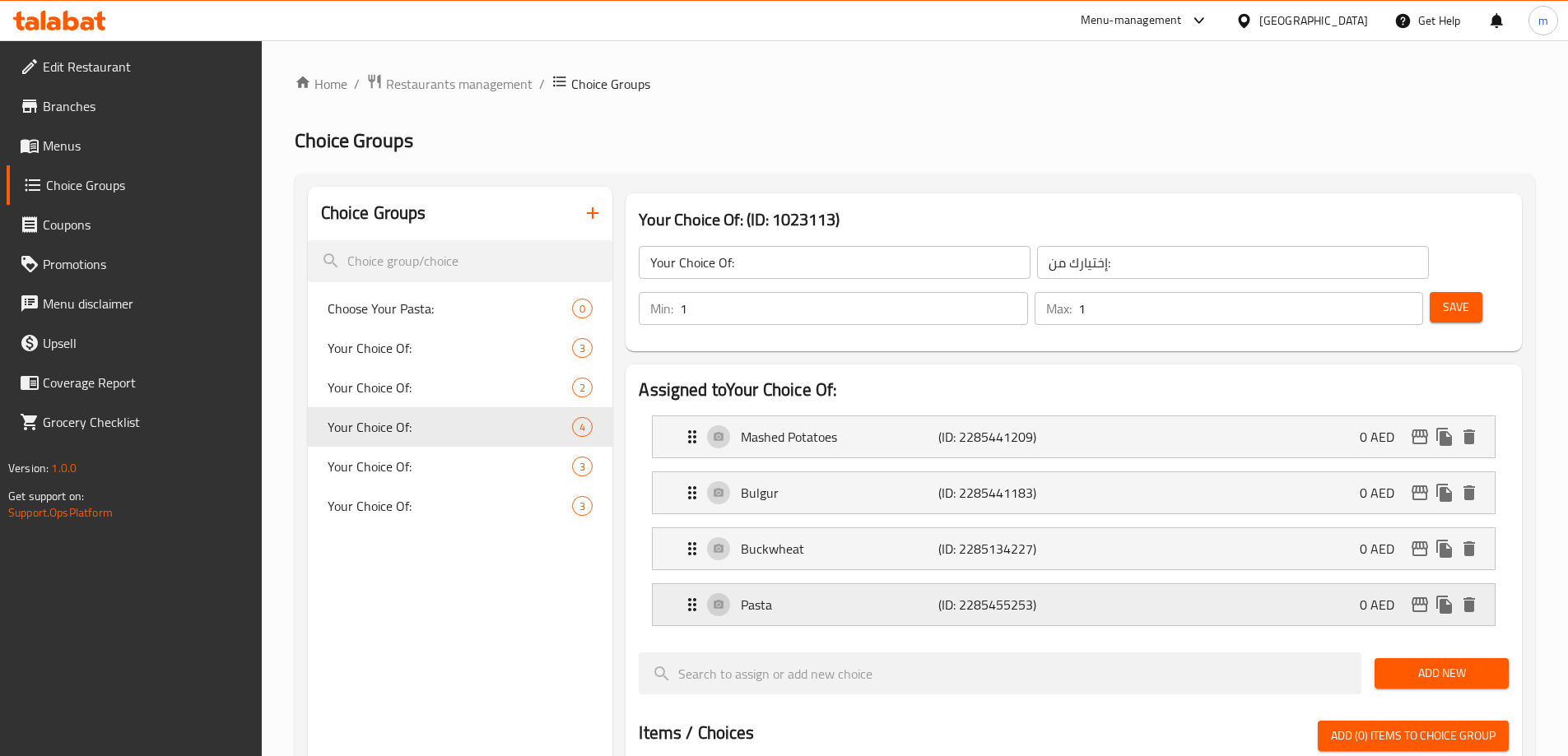
click at [813, 595] on p "Pasta" at bounding box center [839, 605] width 196 height 19
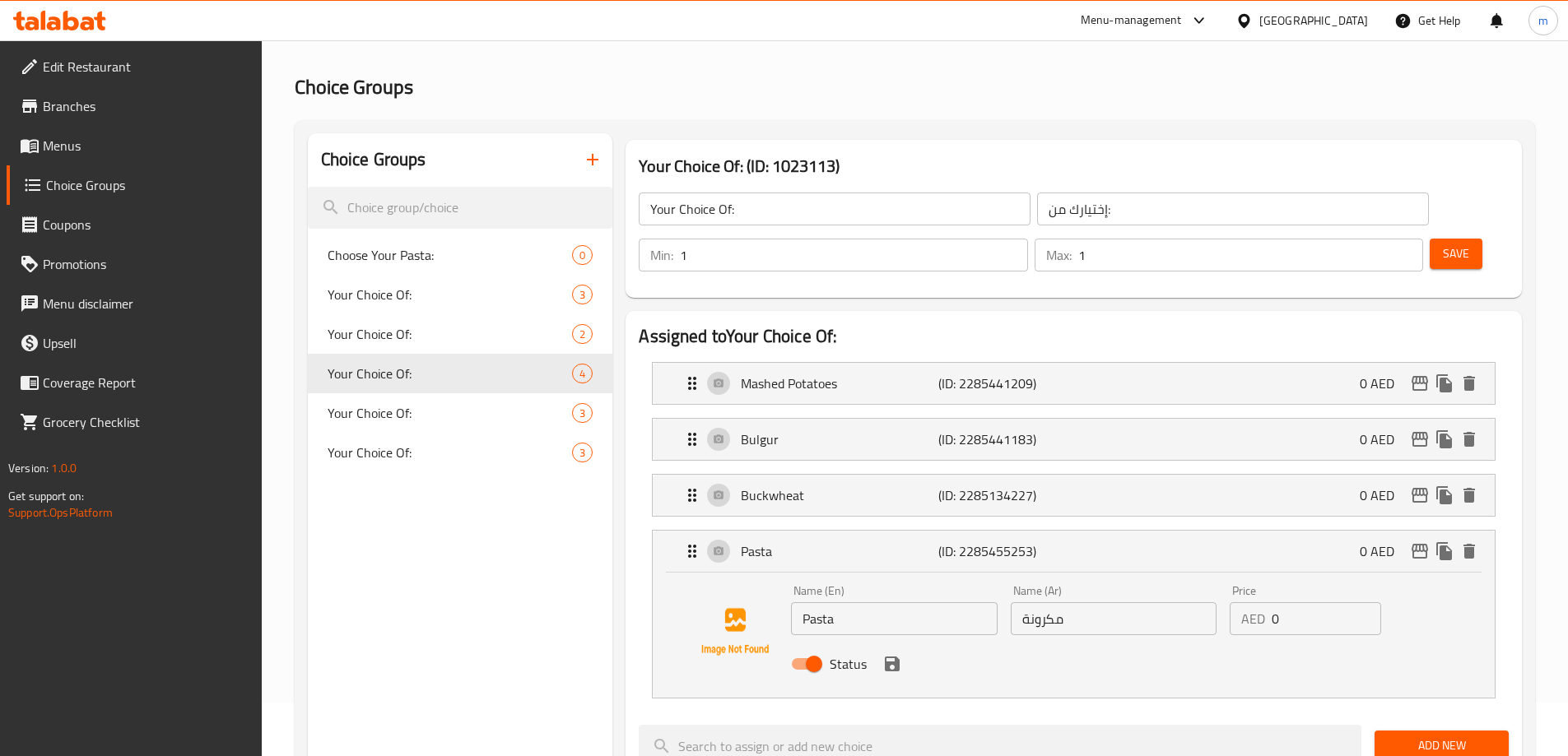
scroll to position [82, 0]
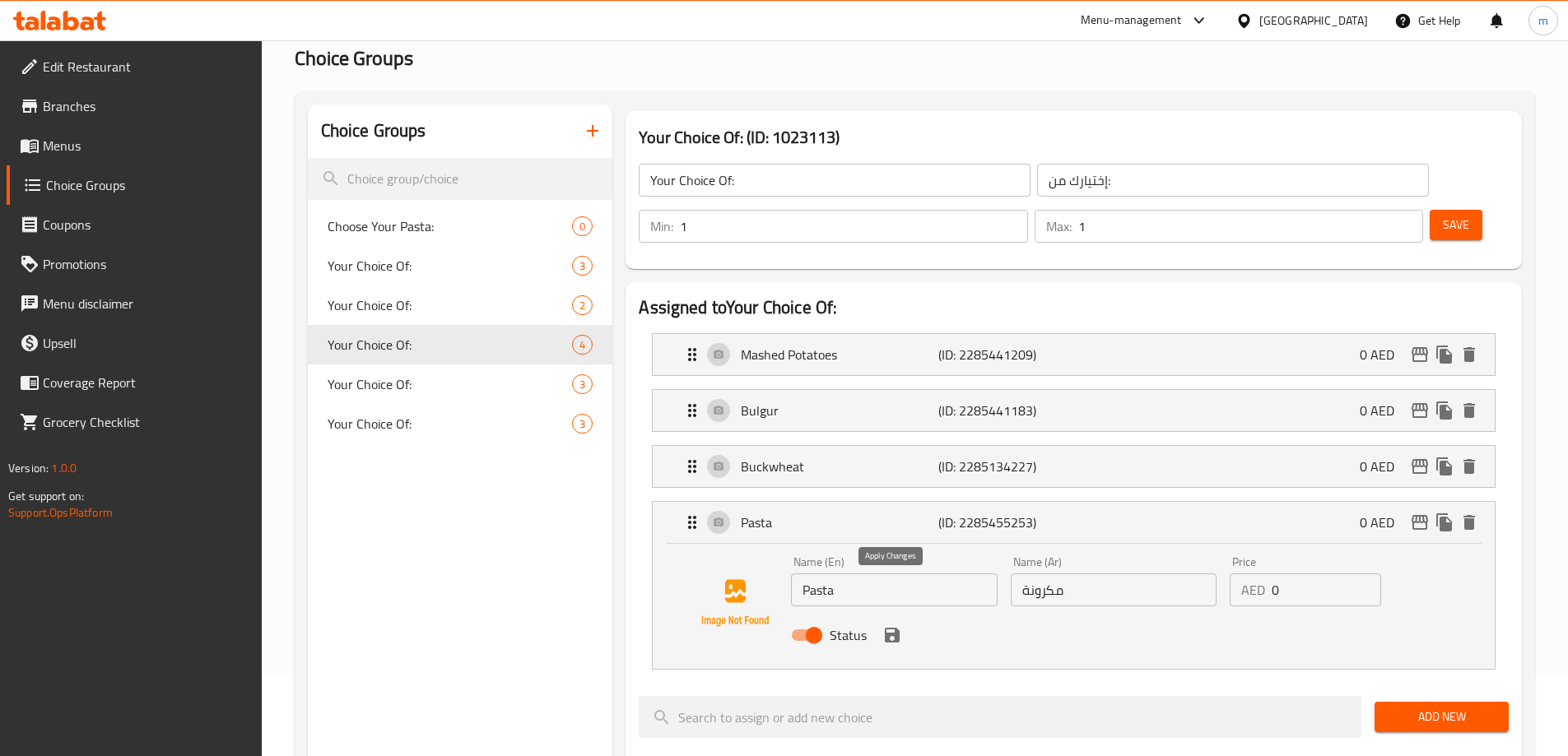
click at [898, 628] on icon "save" at bounding box center [892, 635] width 15 height 15
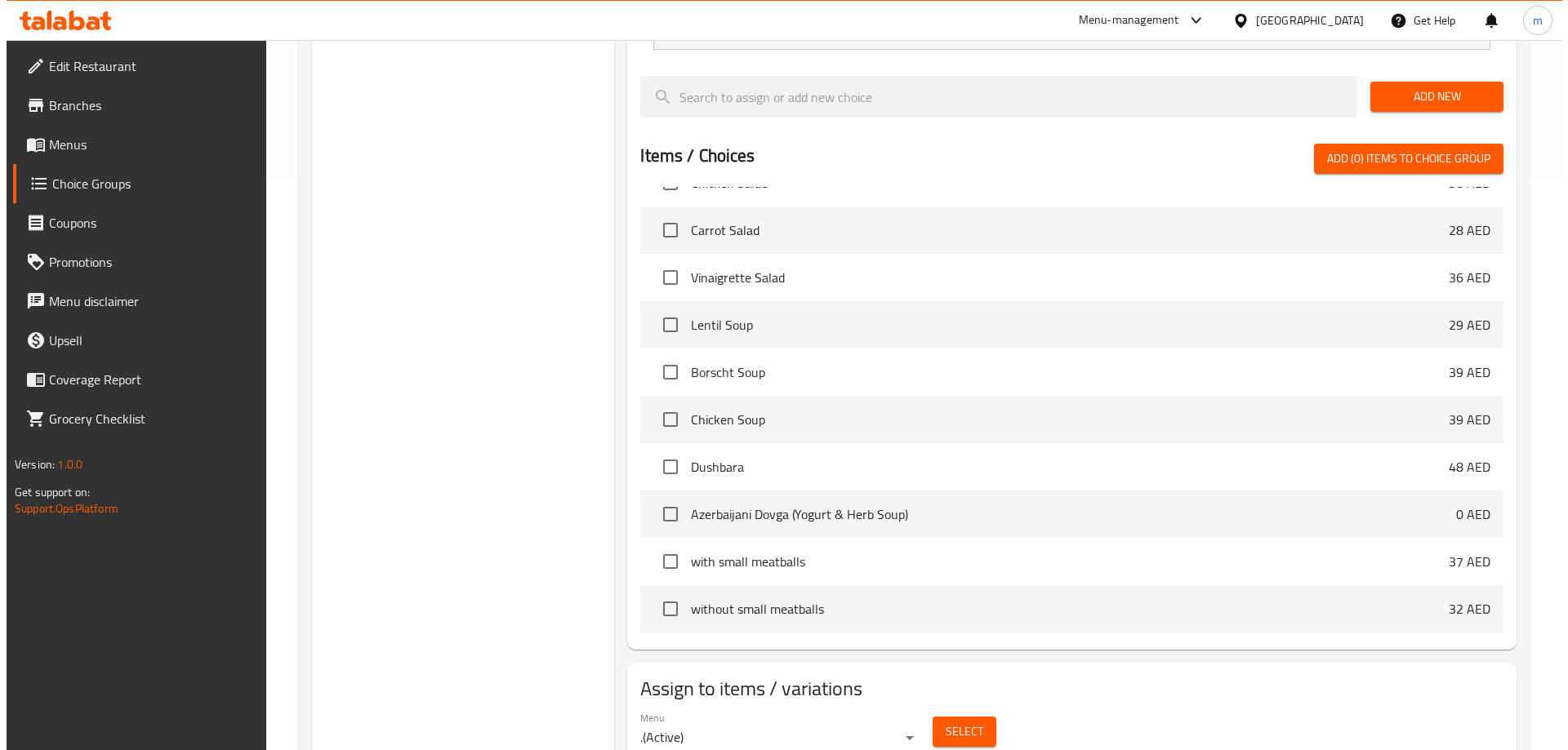
scroll to position [572, 0]
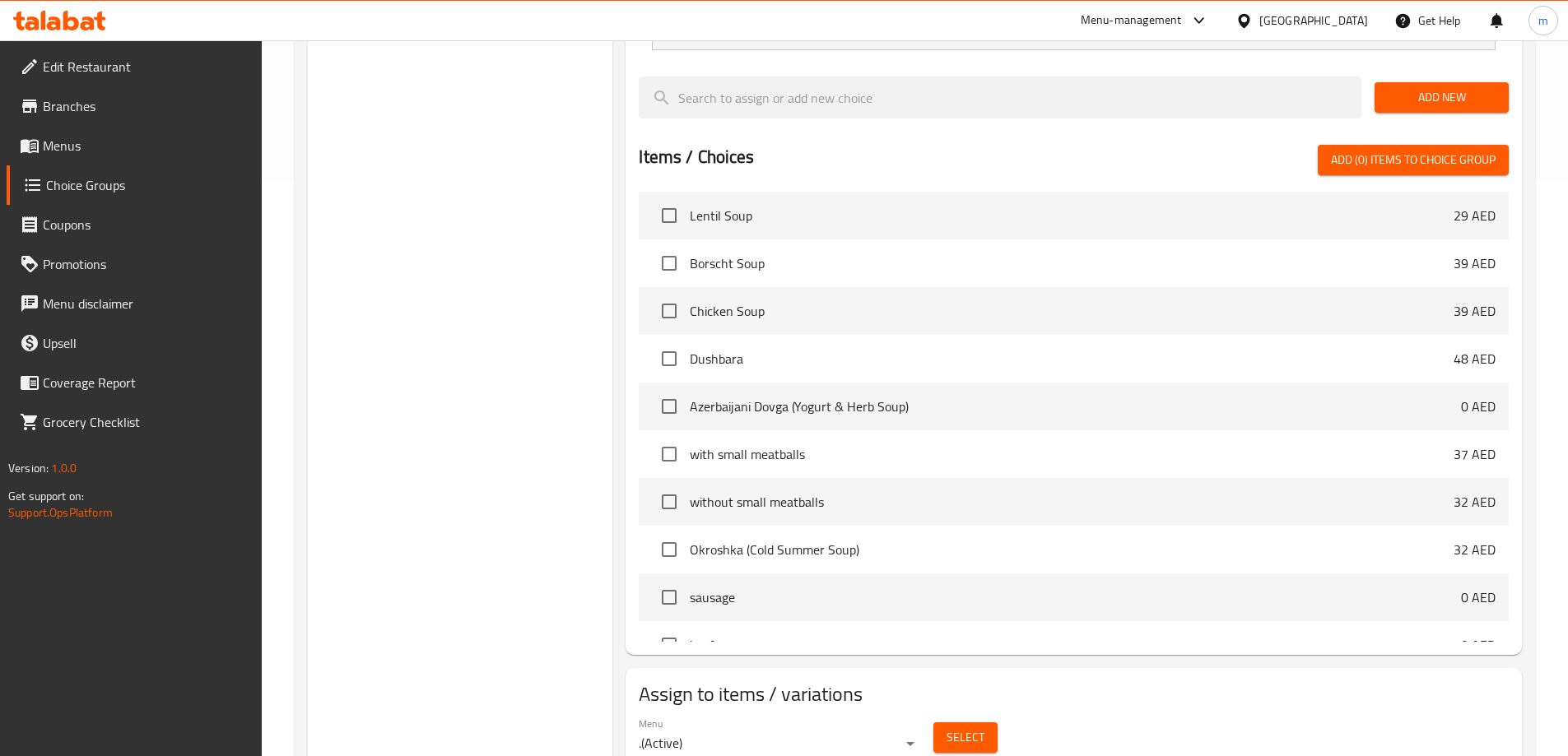
click at [969, 722] on button "Select" at bounding box center [966, 737] width 65 height 30
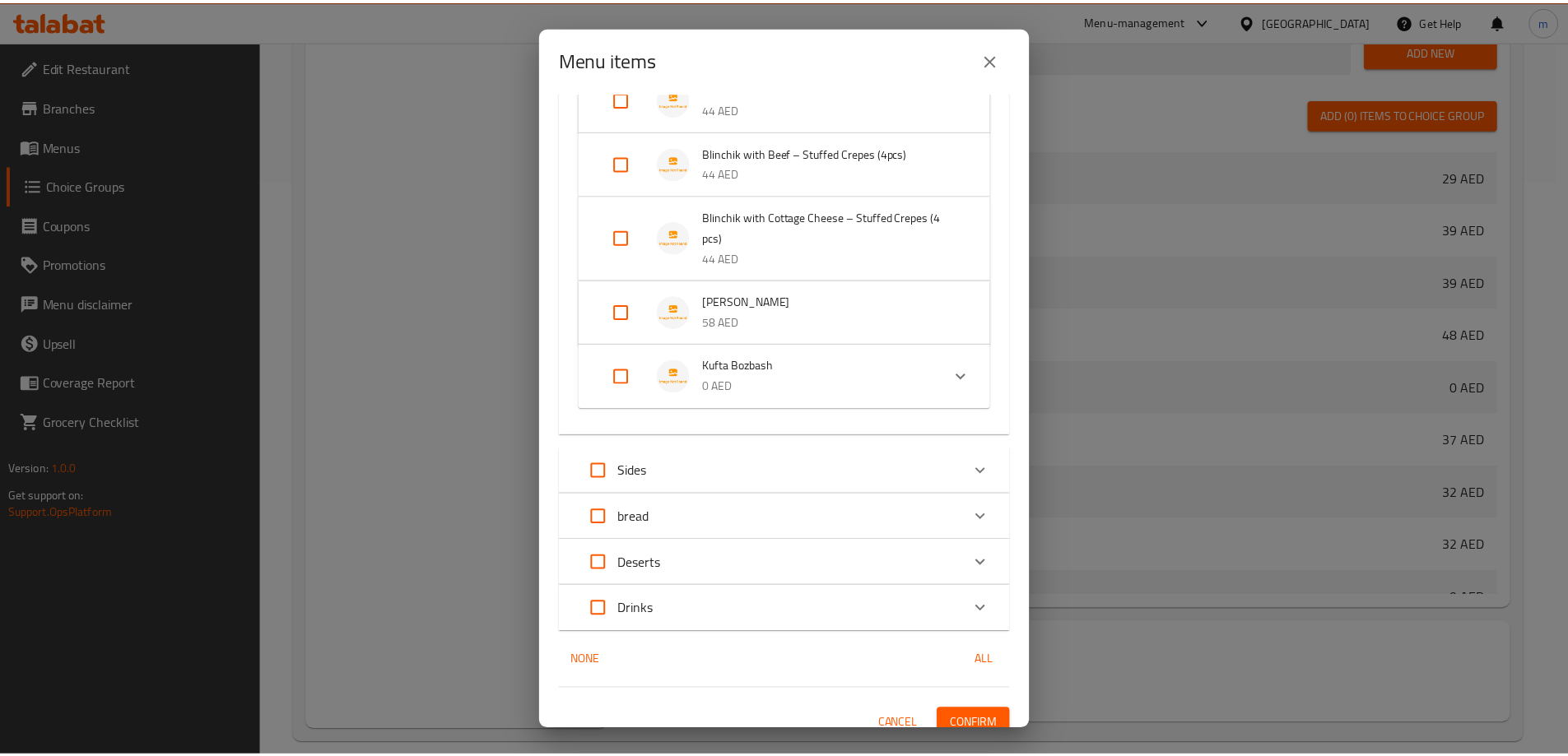
scroll to position [1565, 0]
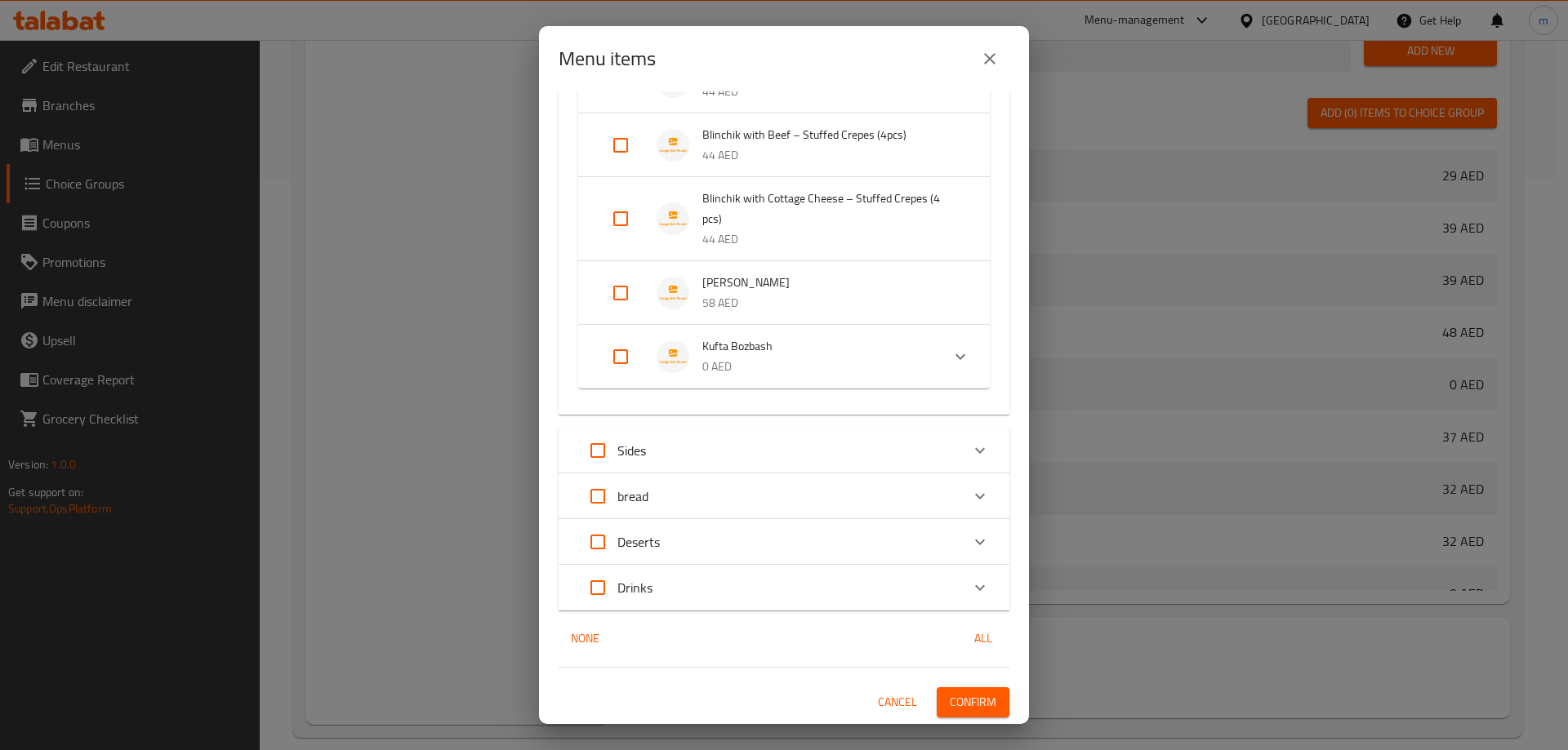
click at [977, 701] on span "Confirm" at bounding box center [973, 702] width 47 height 20
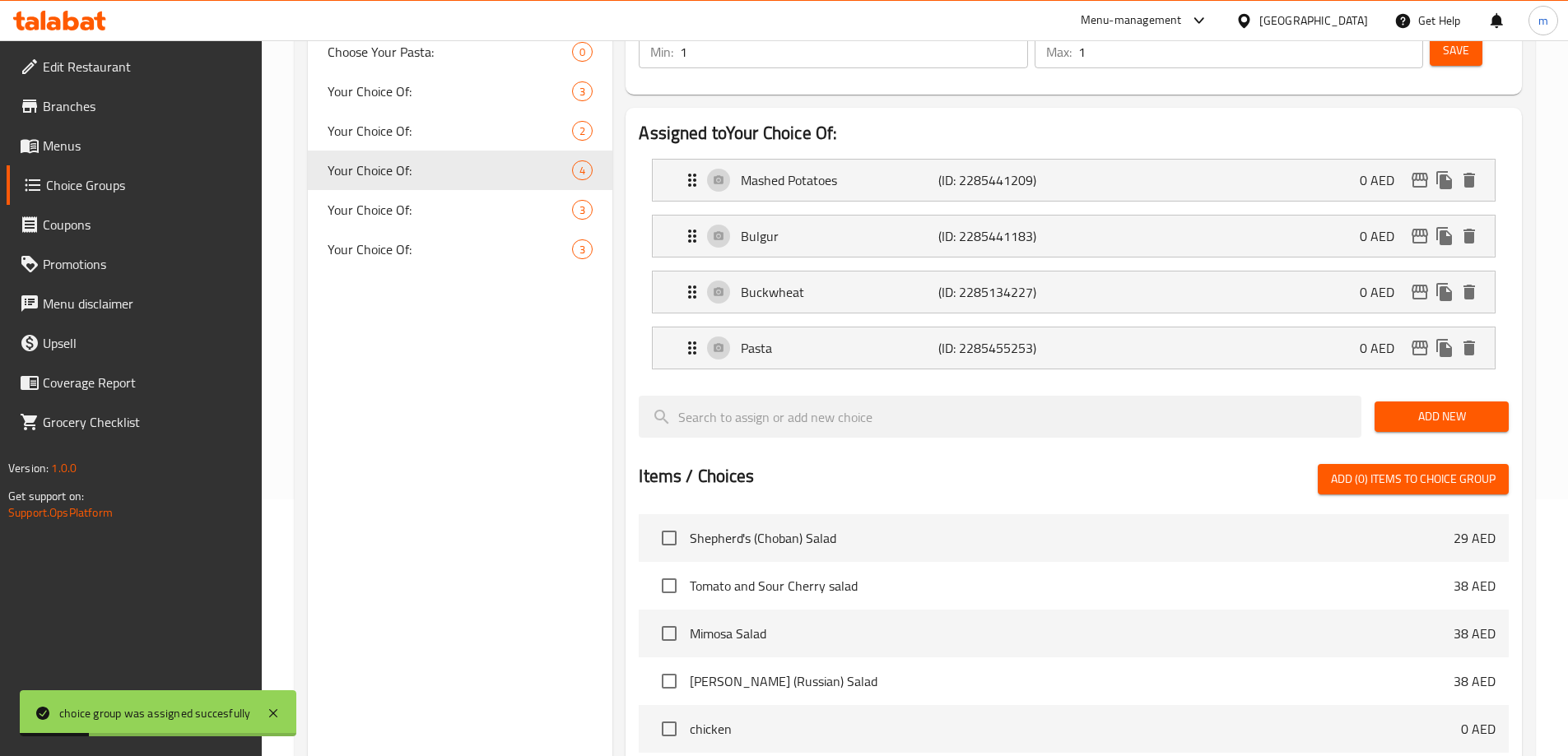
scroll to position [0, 0]
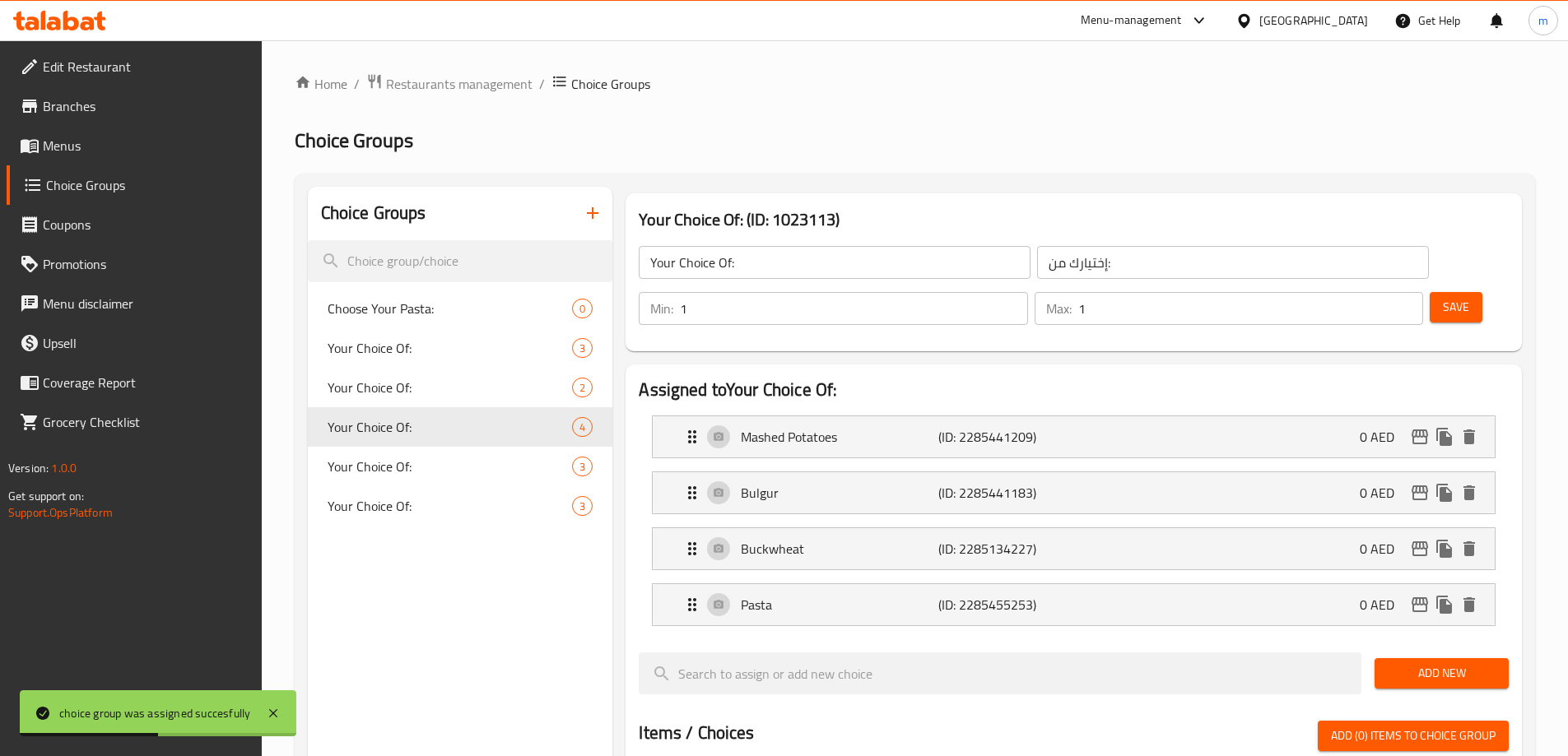
click at [86, 157] on link "Menus" at bounding box center [134, 145] width 256 height 40
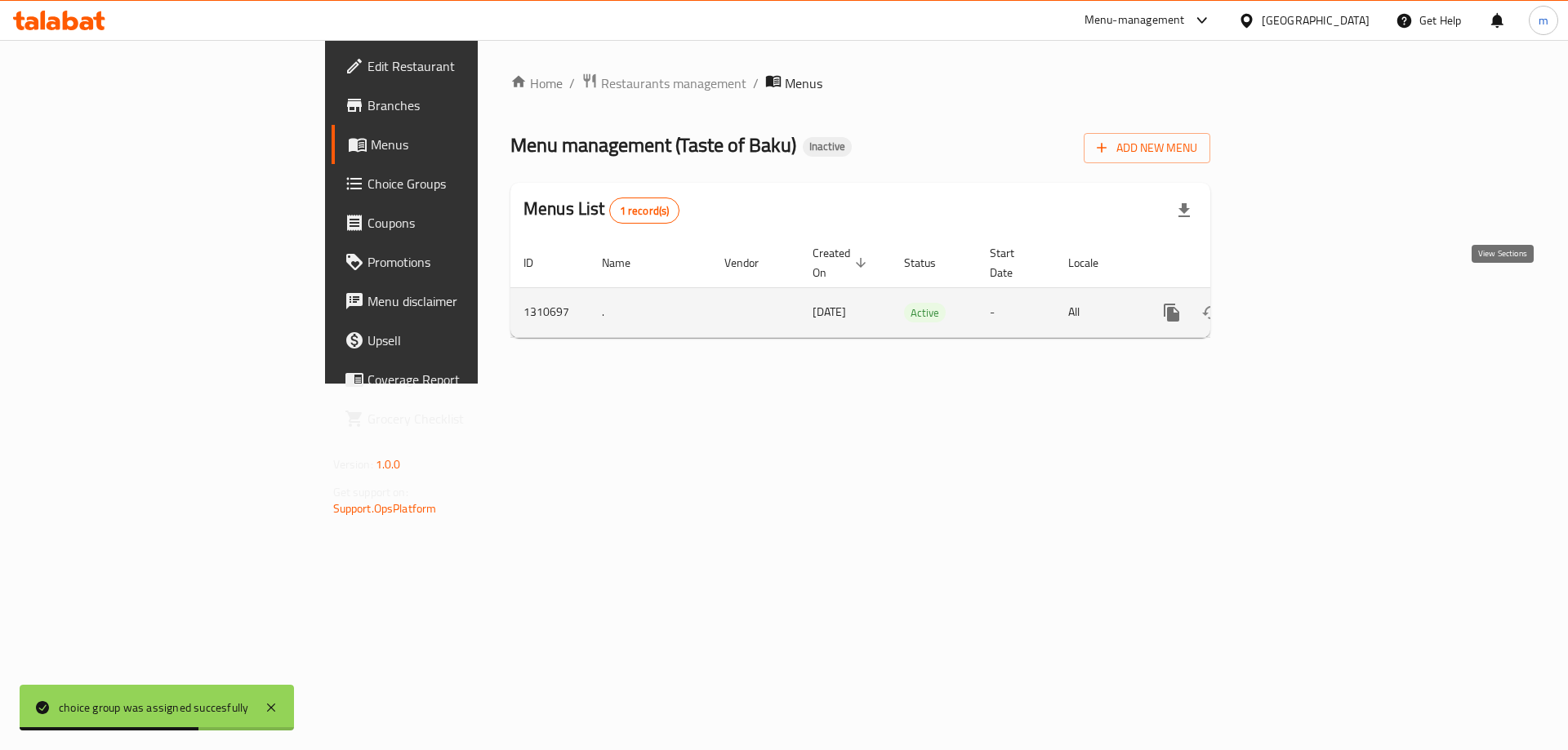
click at [1300, 303] on icon "enhanced table" at bounding box center [1290, 312] width 19 height 19
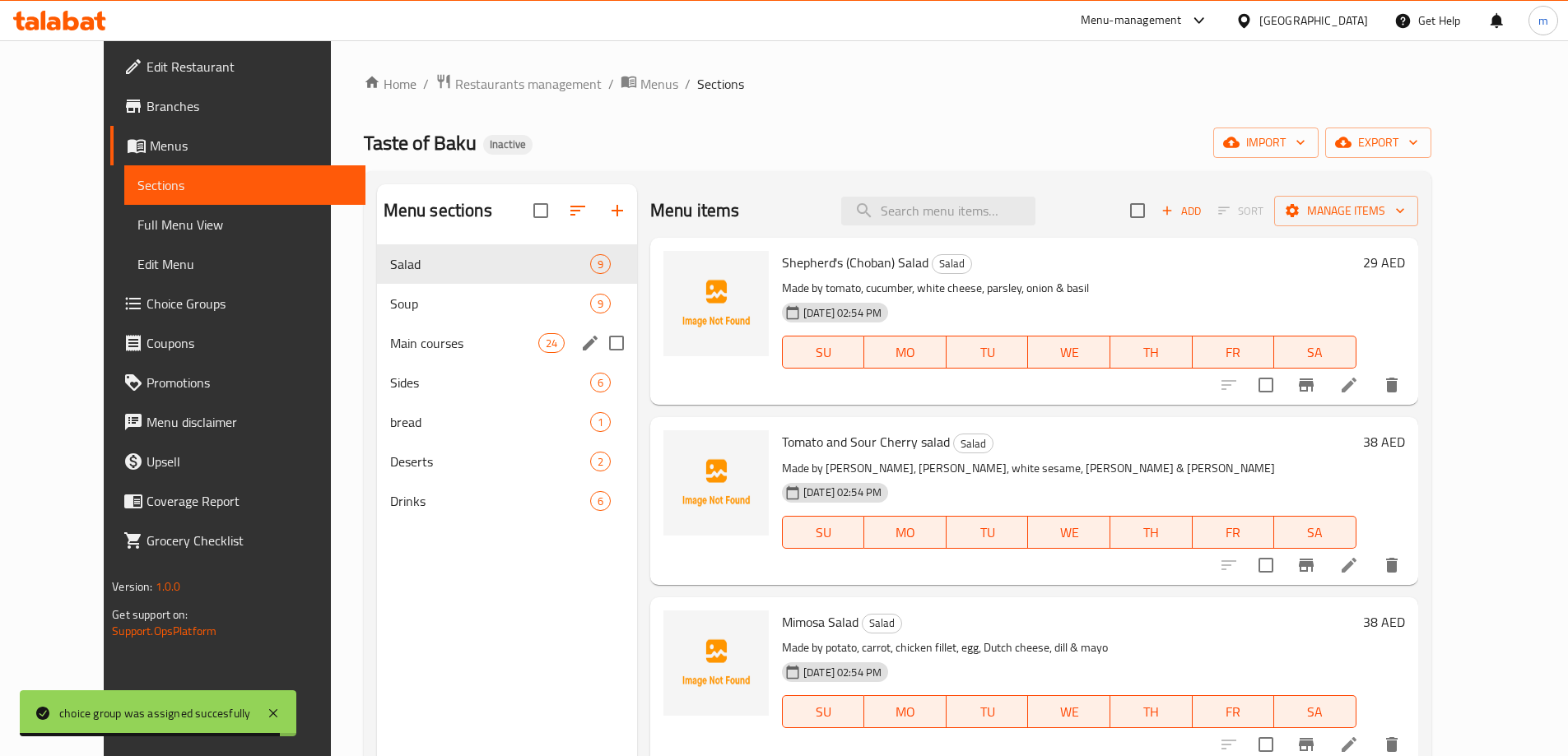
click at [481, 332] on div "Main courses 24" at bounding box center [507, 343] width 260 height 40
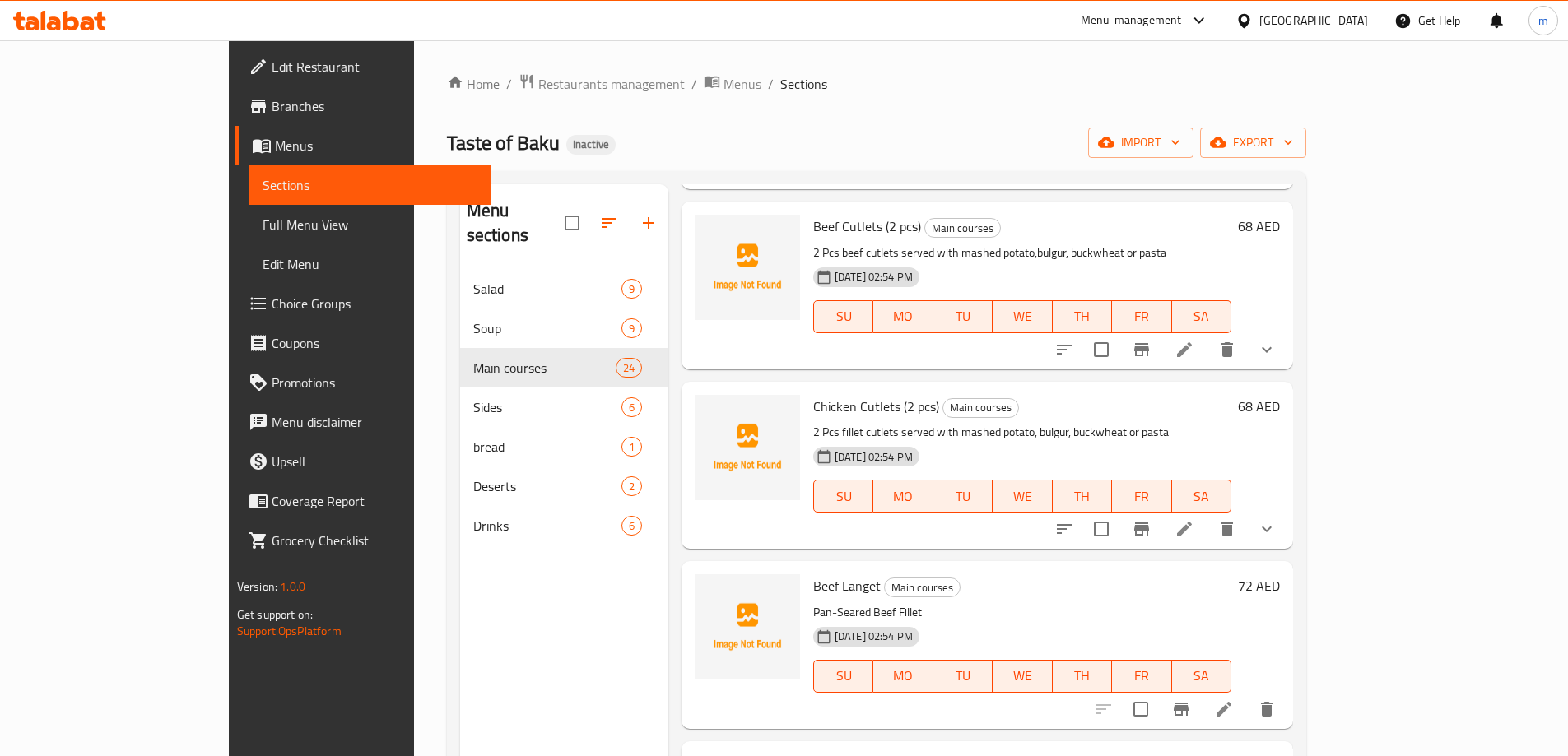
scroll to position [577, 0]
click at [1277, 347] on icon "show more" at bounding box center [1266, 348] width 19 height 19
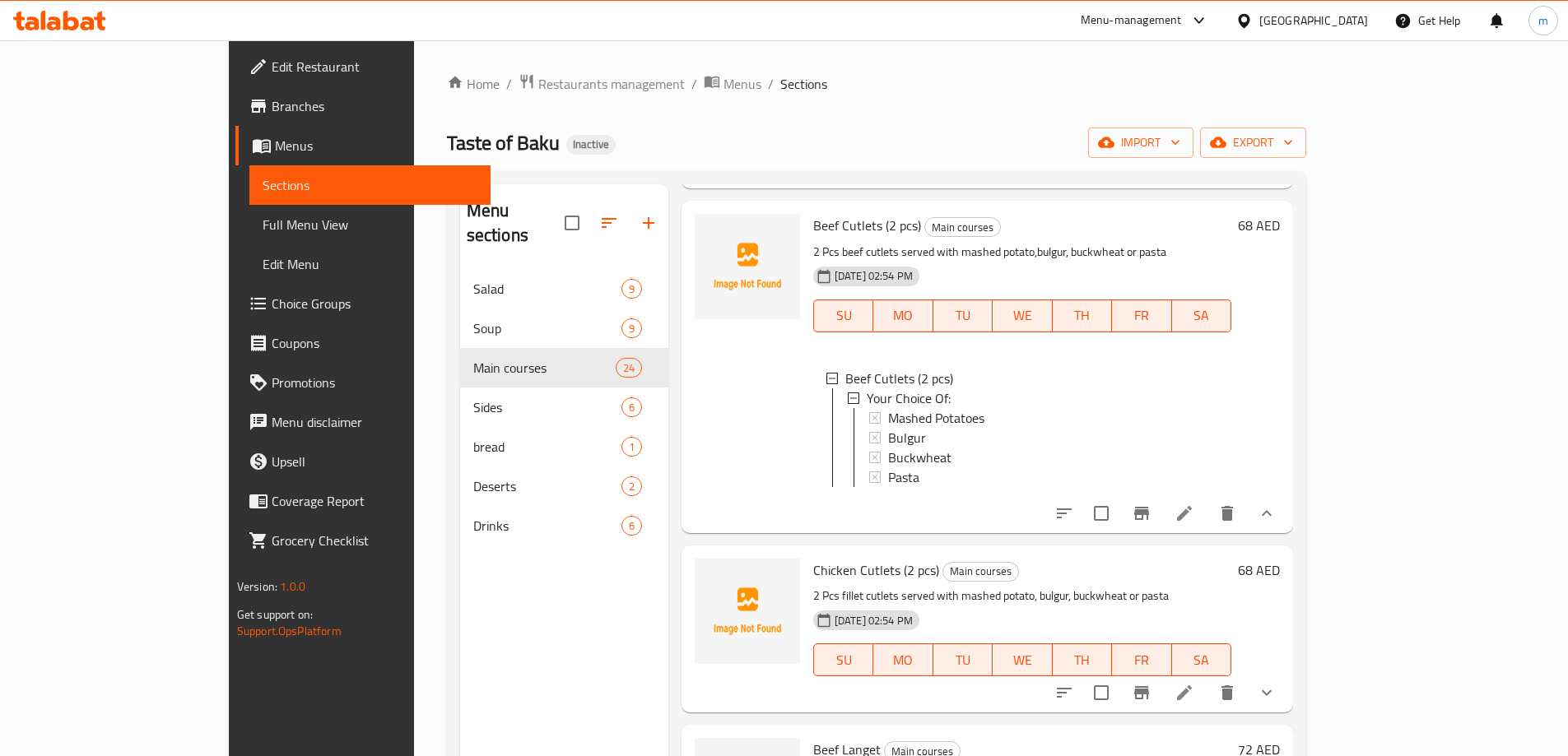
click at [1207, 529] on li at bounding box center [1184, 514] width 46 height 30
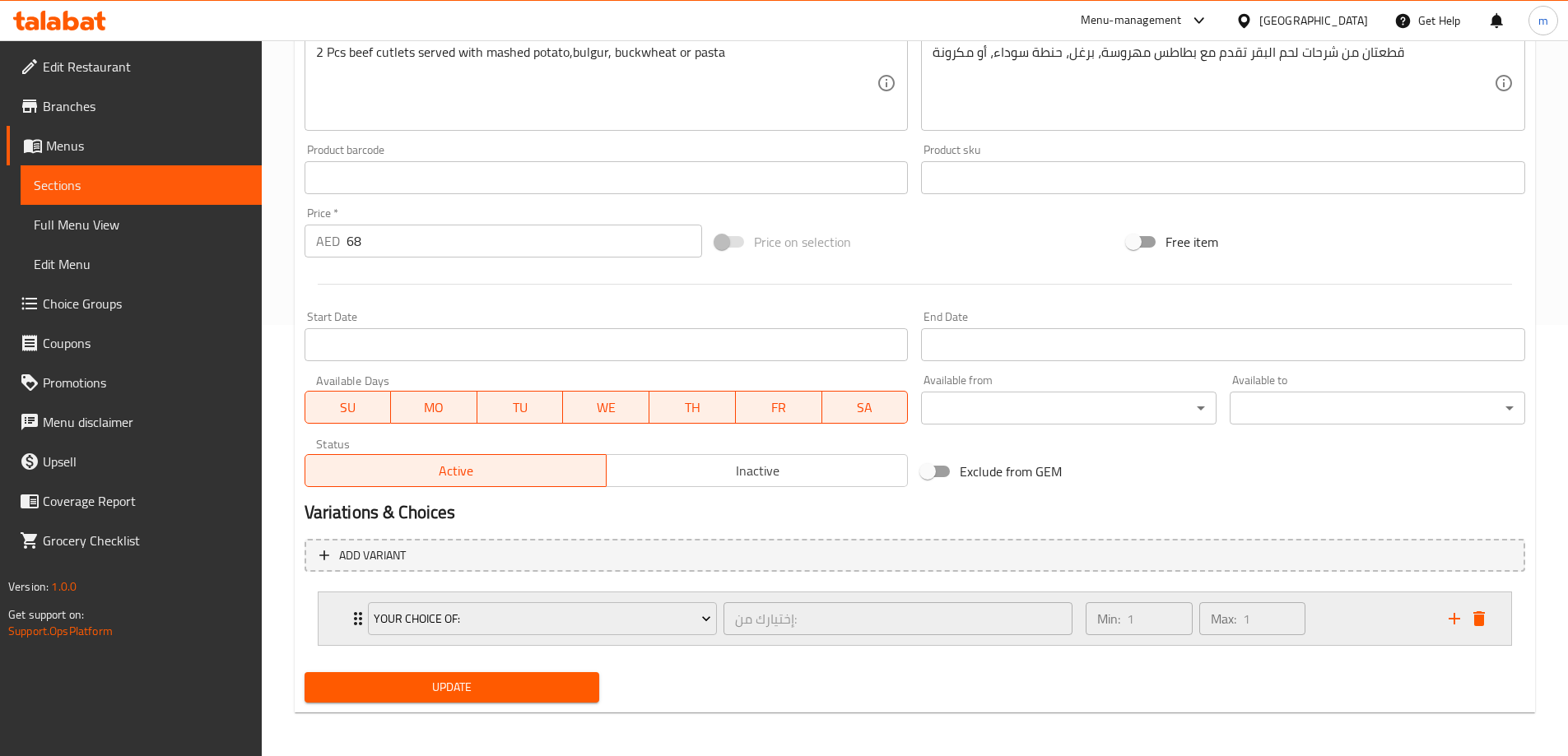
scroll to position [434, 0]
click at [1373, 615] on div "Min: 1 ​ Max: 1 ​" at bounding box center [1258, 616] width 363 height 53
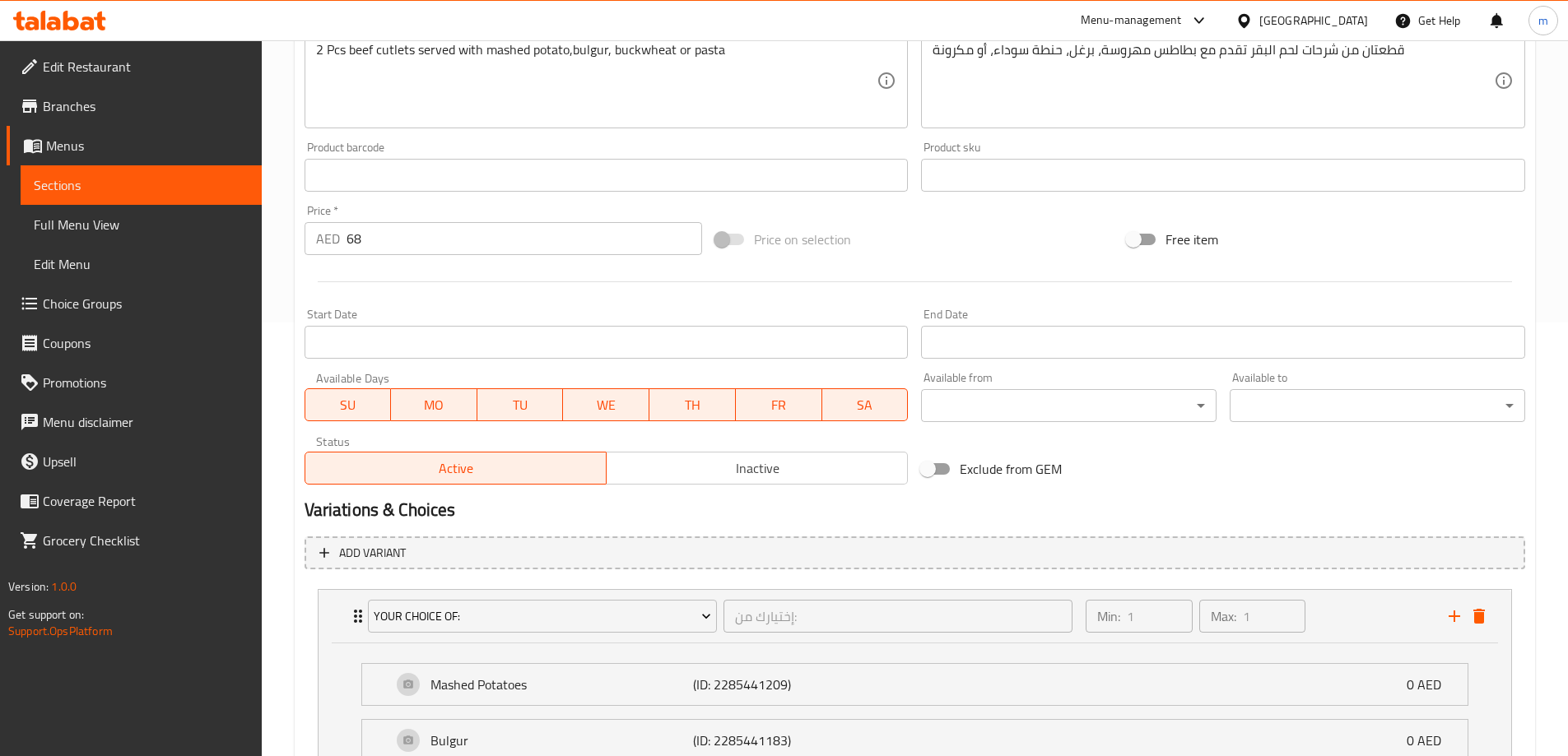
scroll to position [691, 0]
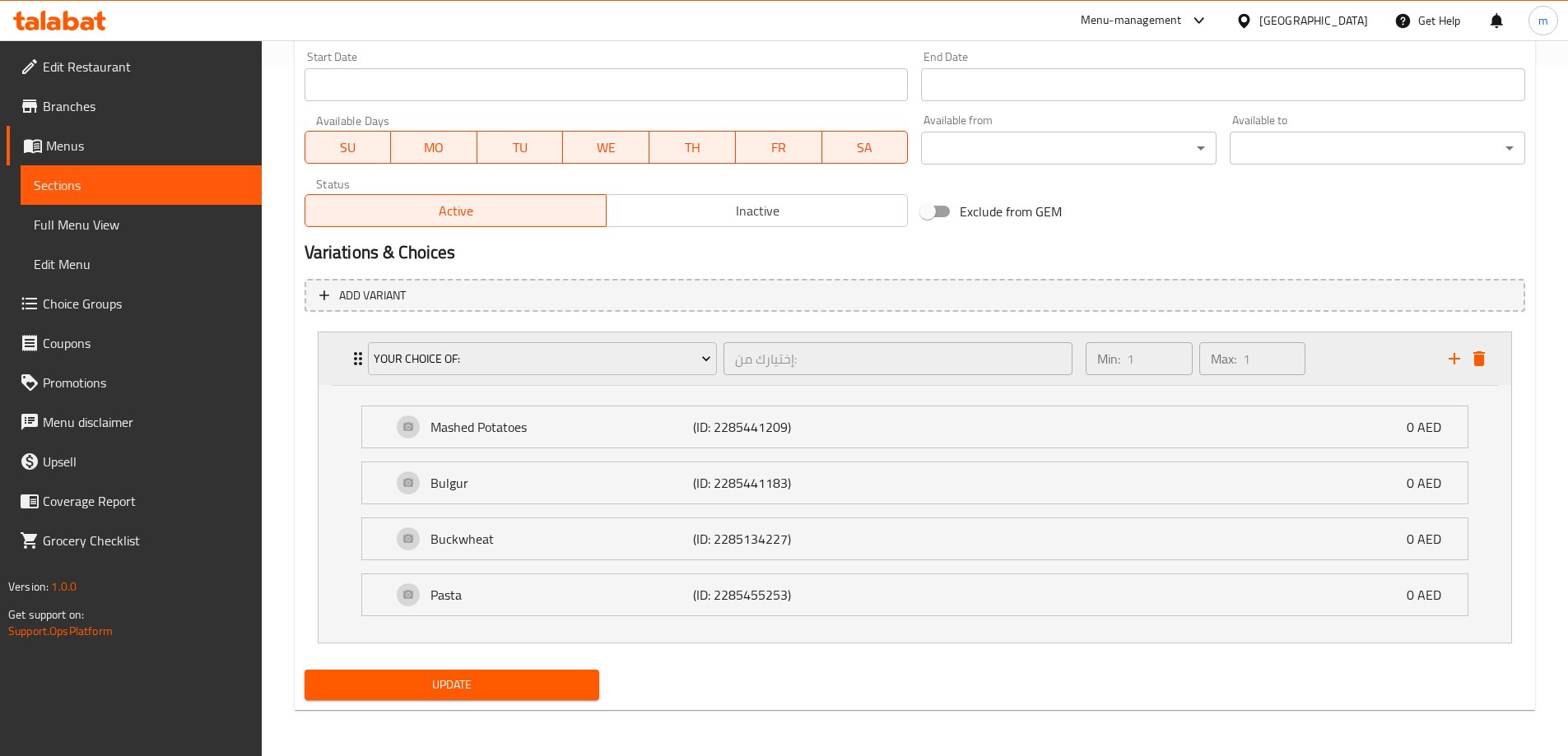
click at [360, 356] on div "Your Choice Of: إختيارك من: ​" at bounding box center [721, 359] width 725 height 53
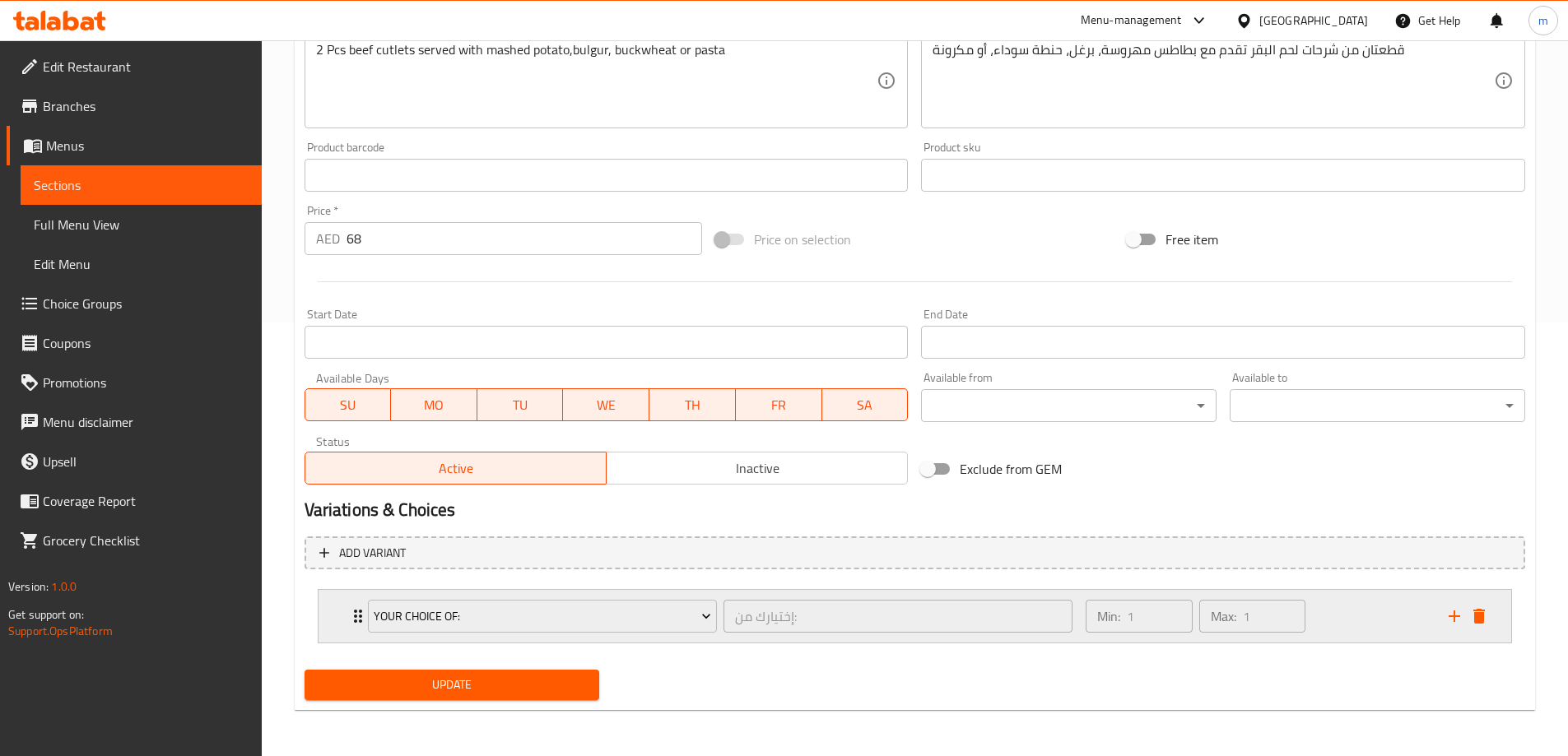
scroll to position [434, 0]
click at [363, 612] on div "Your Choice Of: إختيارك من: ​" at bounding box center [721, 616] width 725 height 53
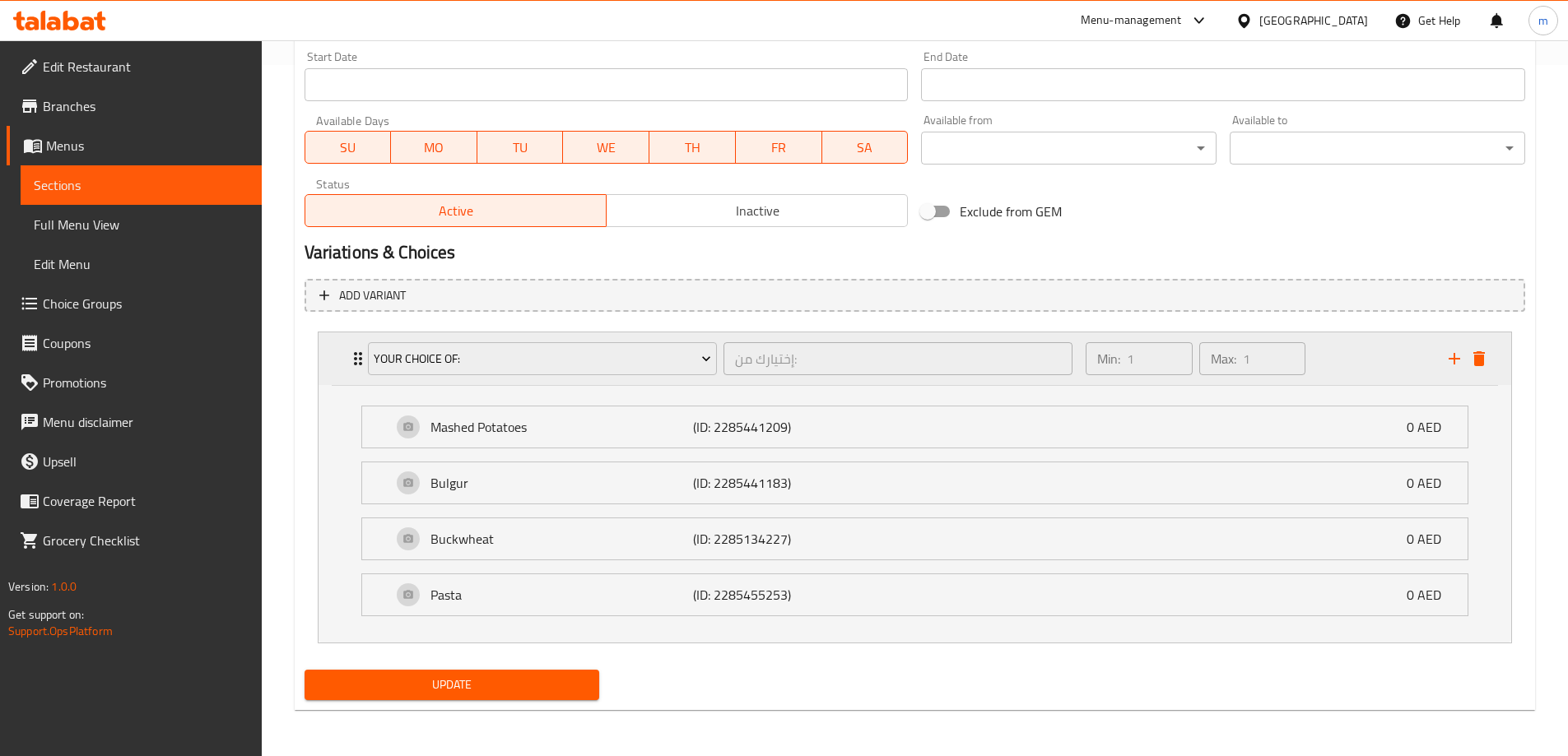
click at [1380, 375] on div "Min: 1 ​ Max: 1 ​" at bounding box center [1258, 359] width 363 height 53
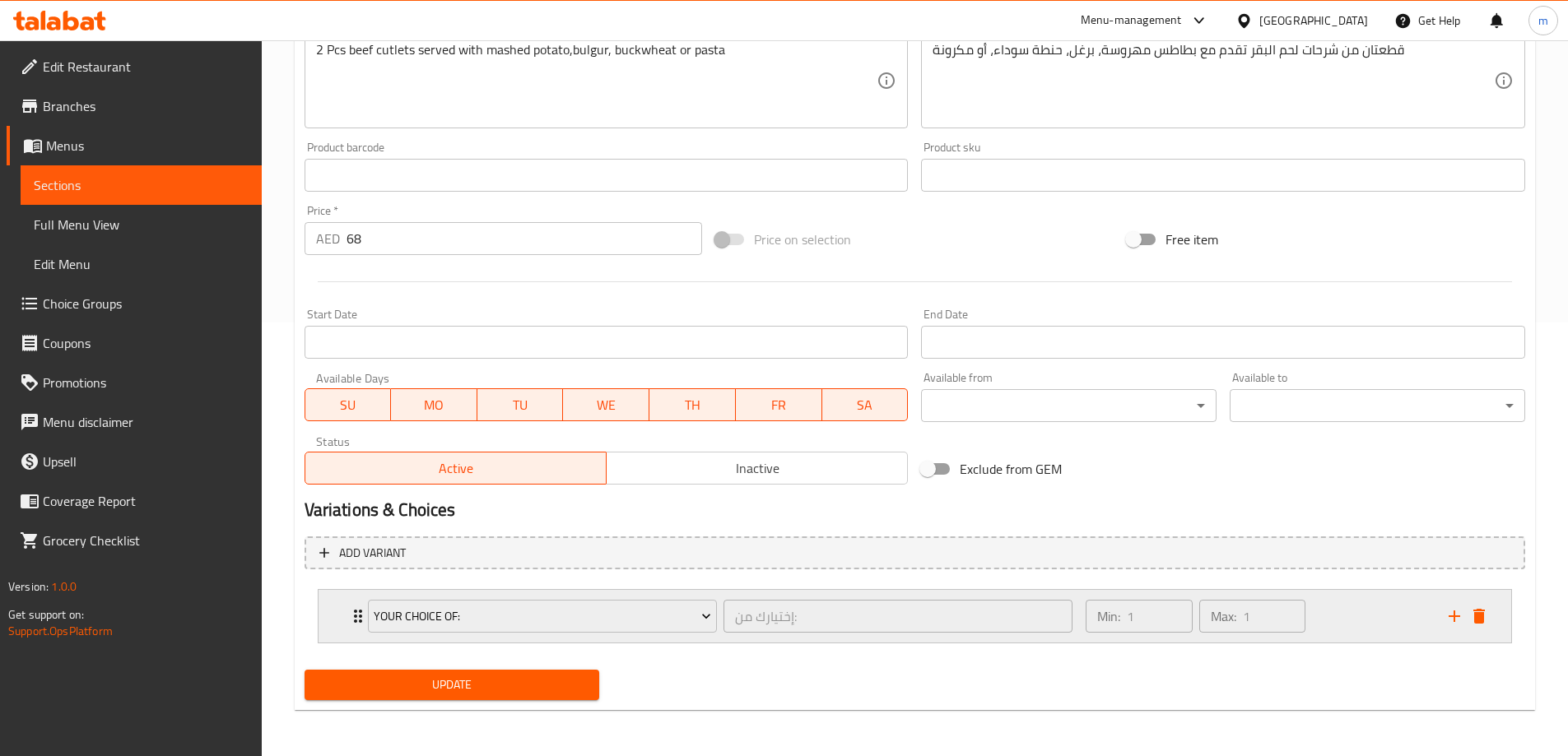
click at [1386, 636] on div "Min: 1 ​ Max: 1 ​" at bounding box center [1258, 616] width 363 height 53
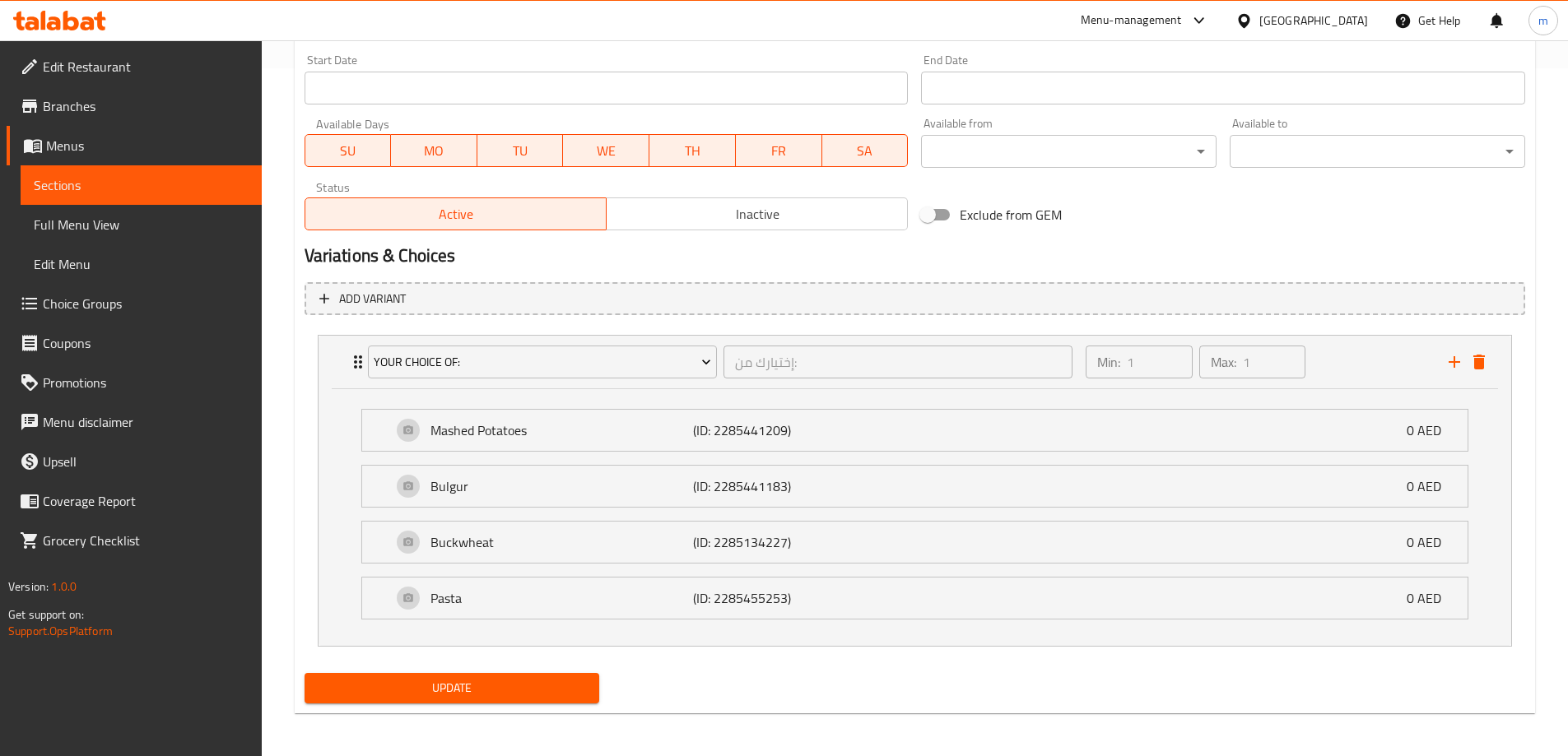
scroll to position [691, 0]
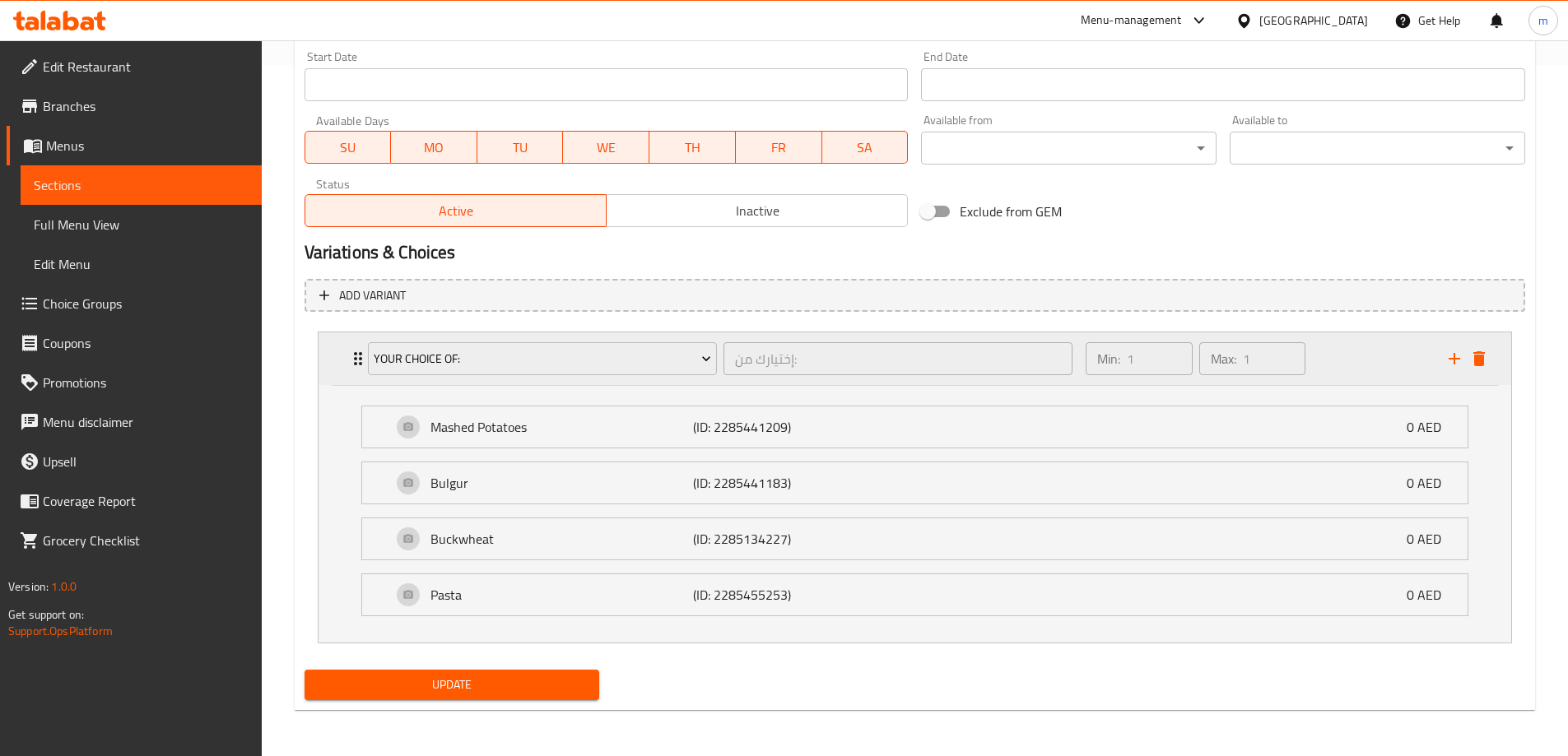
click at [362, 361] on div "Your Choice Of: إختيارك من: ​" at bounding box center [721, 359] width 725 height 53
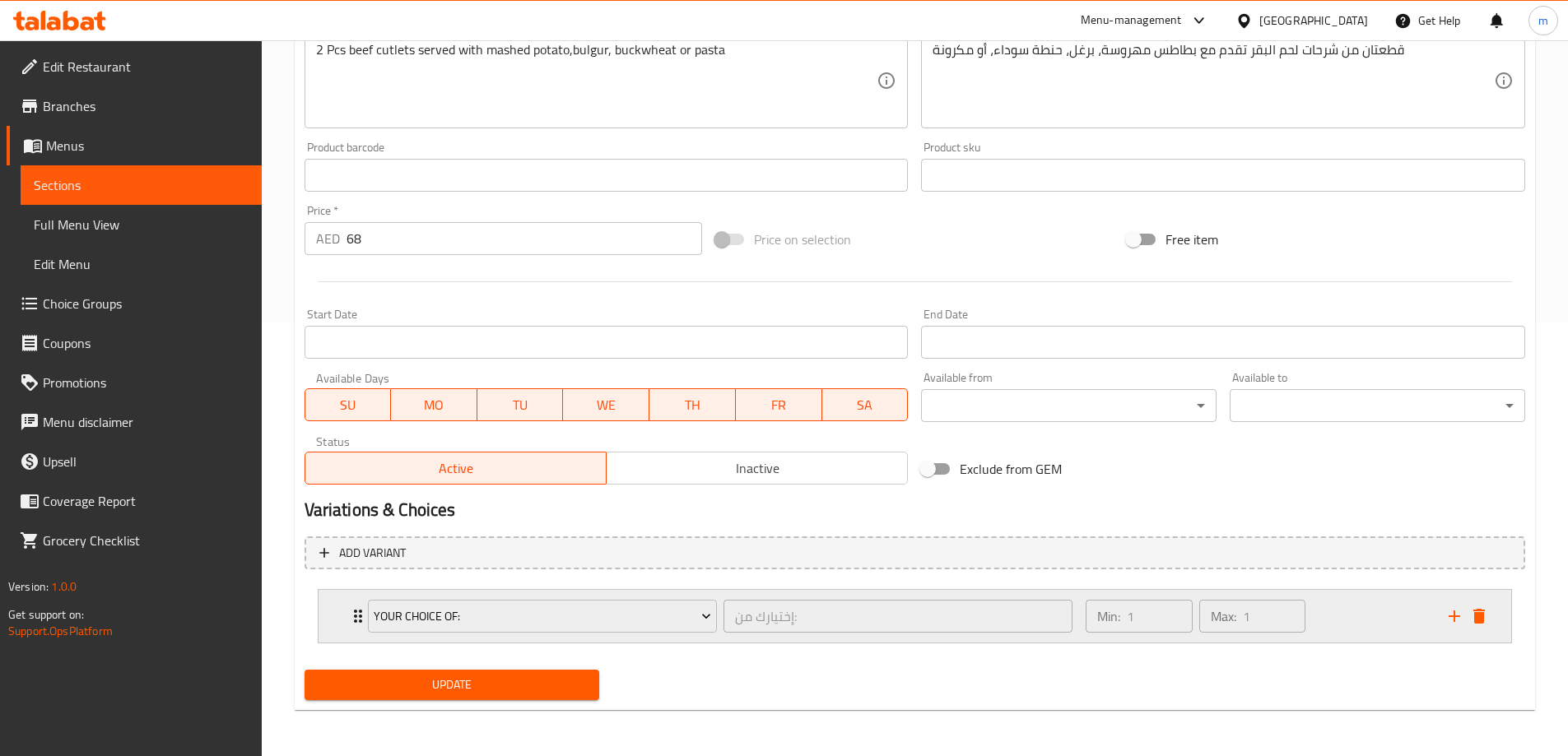
scroll to position [434, 0]
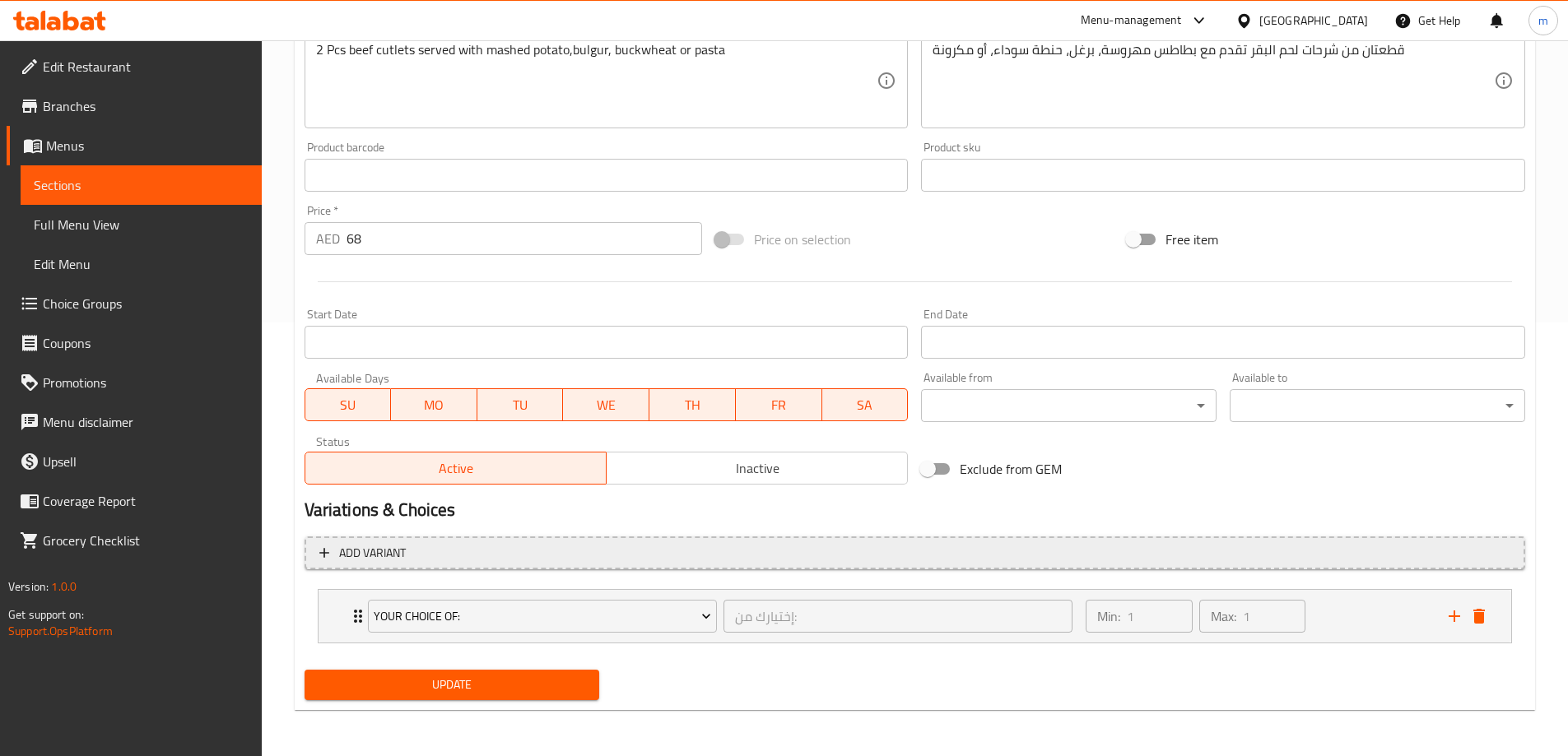
click at [505, 547] on span "Add variant" at bounding box center [914, 553] width 1191 height 20
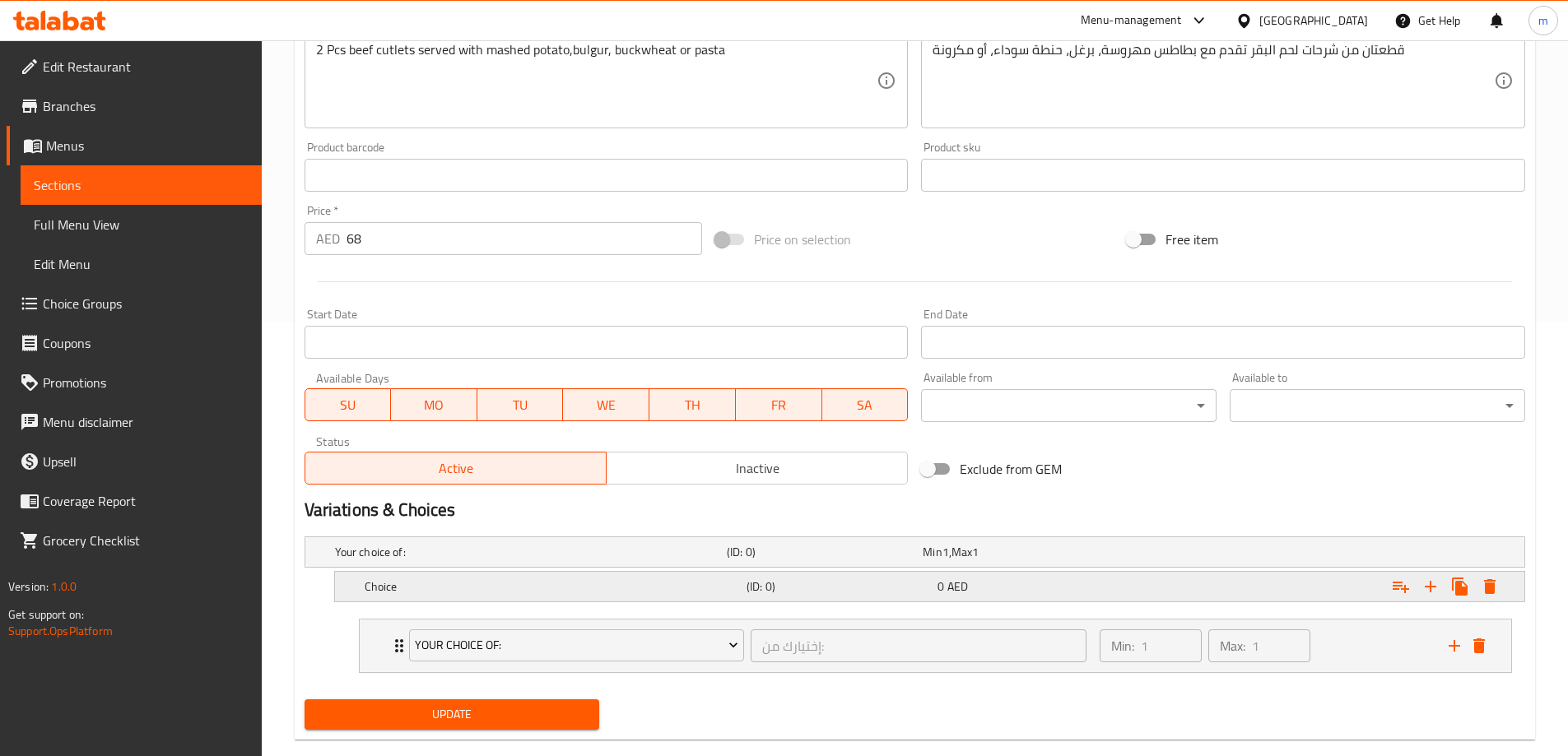
click at [1110, 599] on div "Choice (ID: 0) 0 AED" at bounding box center [935, 586] width 1147 height 36
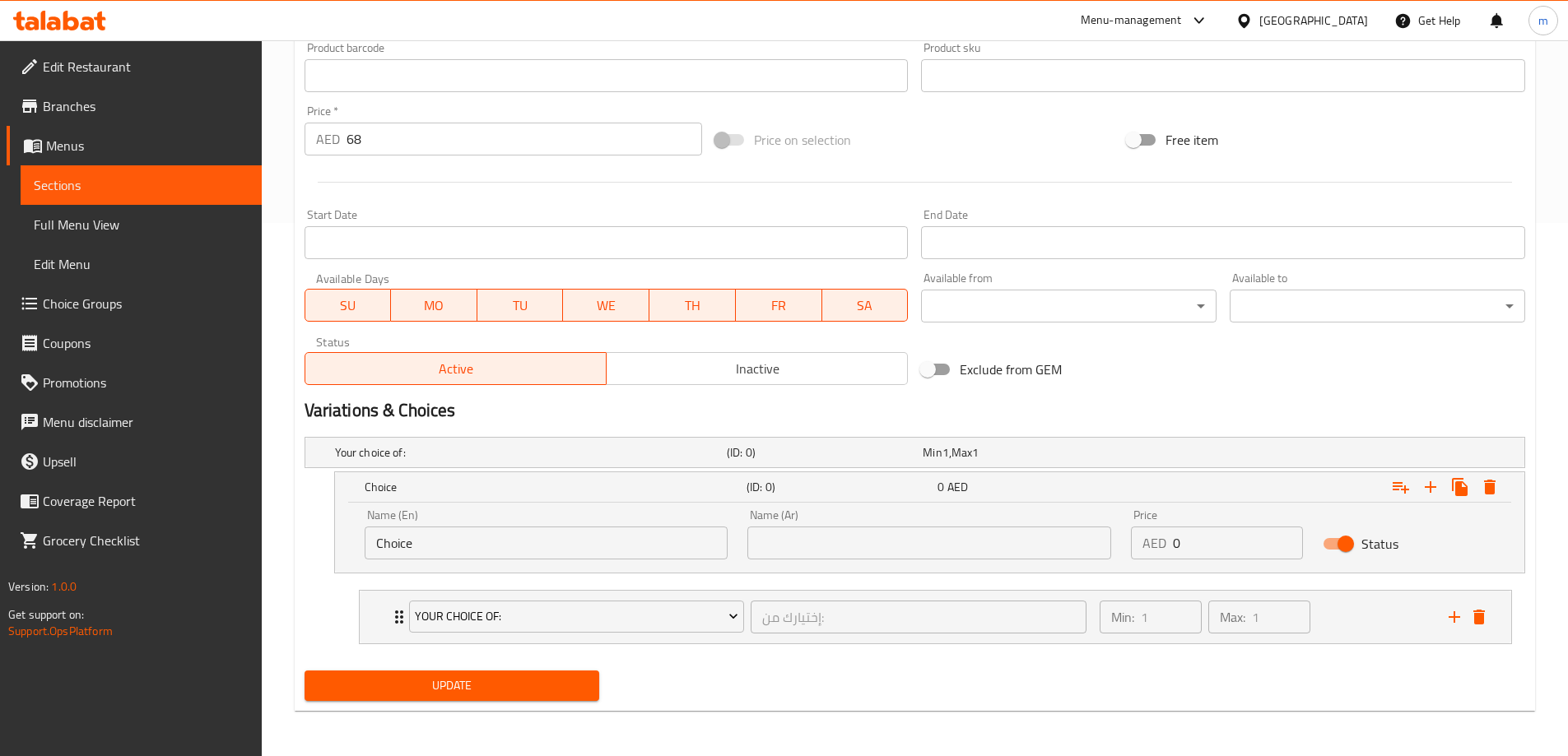
scroll to position [534, 0]
click at [1373, 600] on div "Min: 1 ​ Max: 1 ​" at bounding box center [1264, 616] width 349 height 53
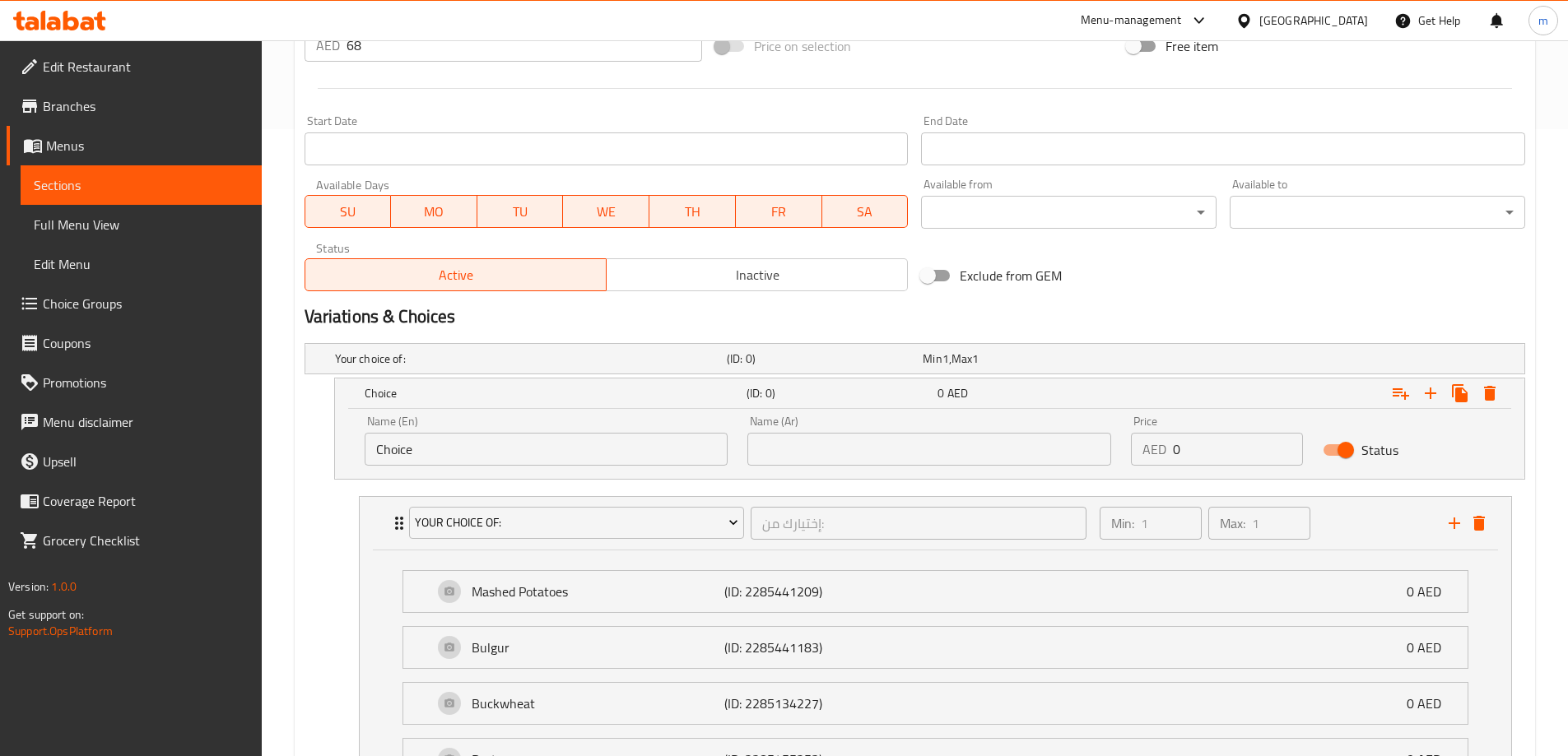
scroll to position [791, 0]
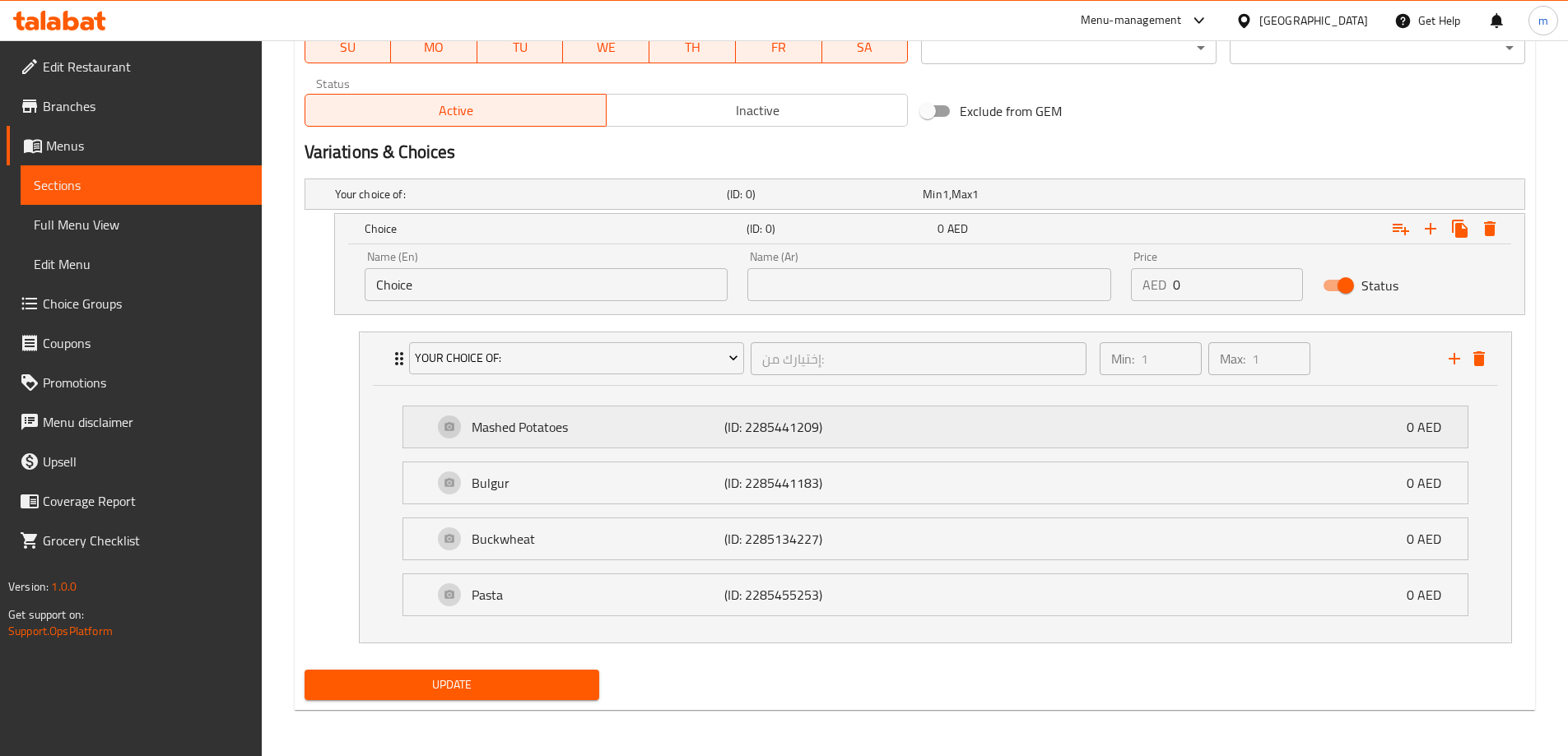
click at [544, 422] on p "Mashed Potatoes" at bounding box center [598, 427] width 253 height 19
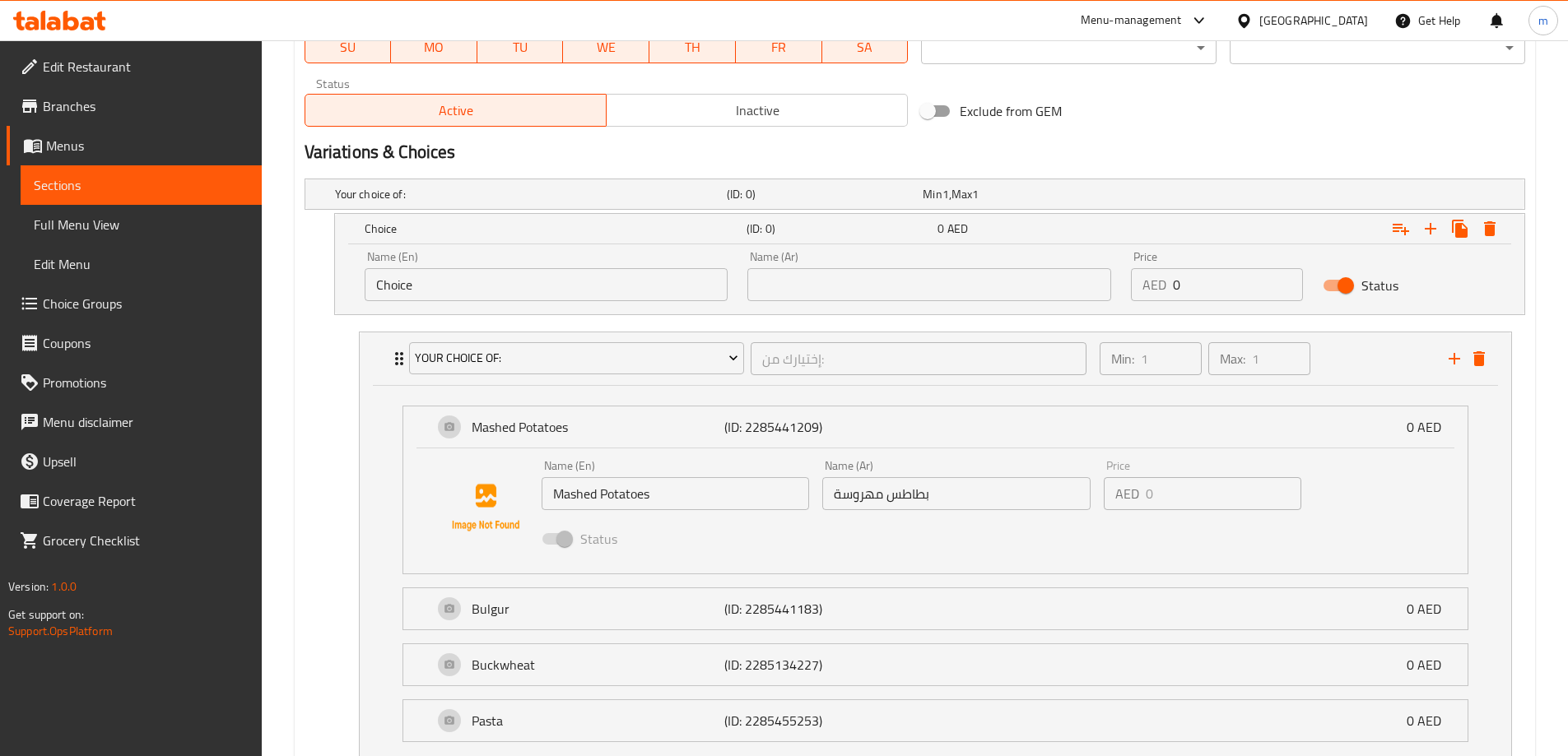
click at [598, 512] on div "Name (En) Mashed Potatoes Name (En)" at bounding box center [676, 485] width 281 height 64
click at [602, 498] on input "Mashed Potatoes" at bounding box center [675, 493] width 268 height 33
click at [485, 266] on div "Name (En) Choice Name (En)" at bounding box center [546, 276] width 363 height 50
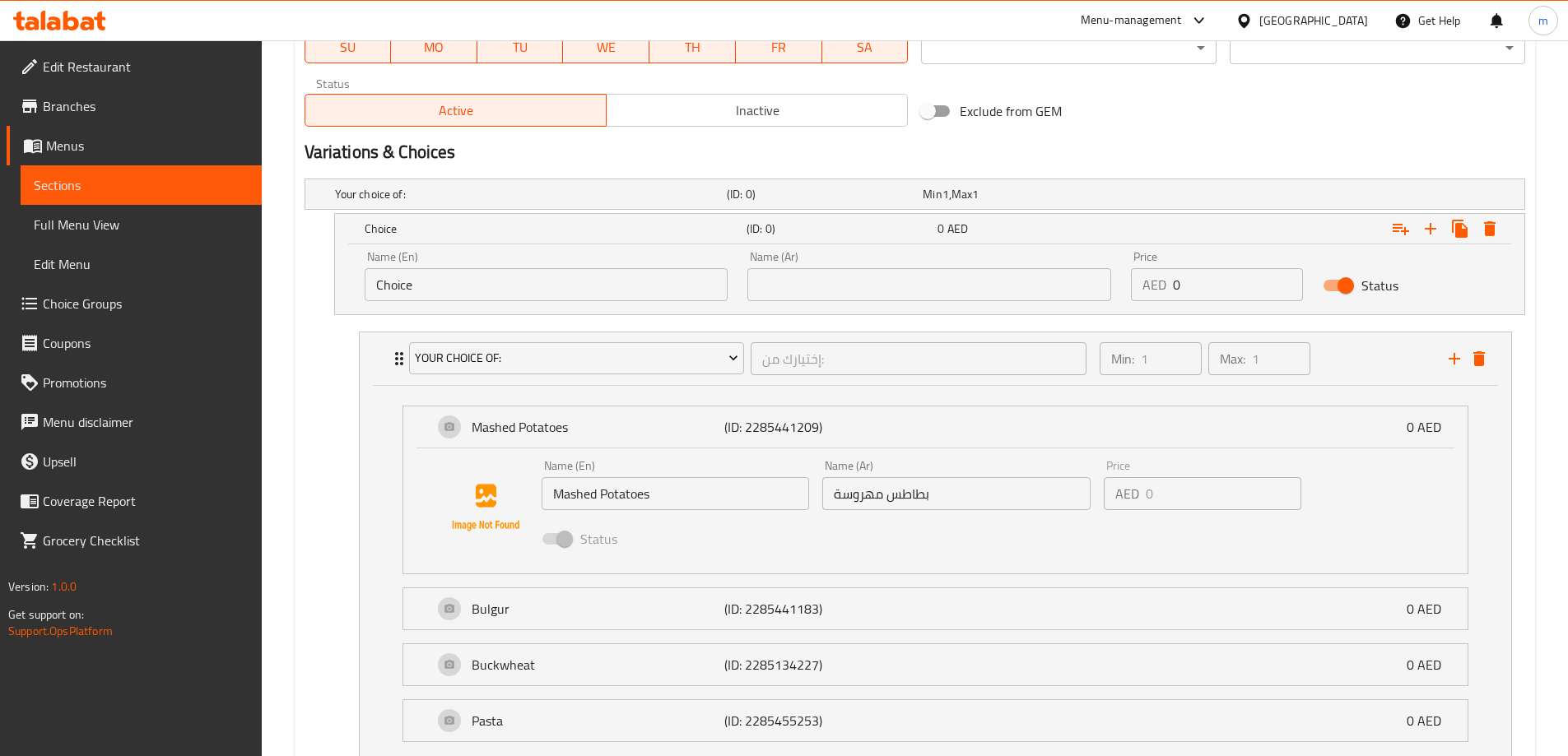
click at [480, 283] on input "Choice" at bounding box center [546, 284] width 363 height 33
paste input "Mashed Potatoes"
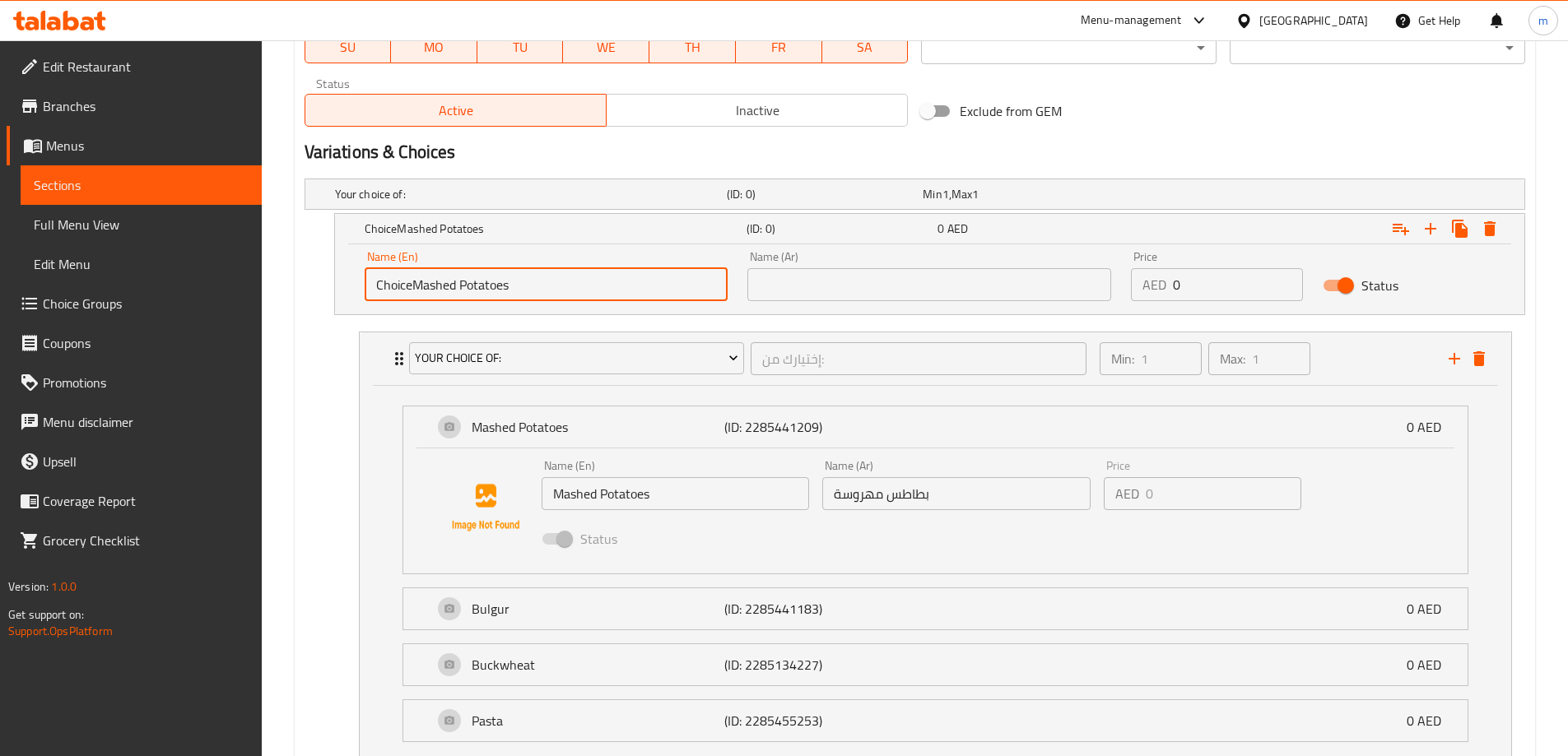
click at [480, 283] on input "ChoiceMashed Potatoes" at bounding box center [546, 284] width 363 height 33
paste input "Mashed"
click at [485, 291] on input "ChoiceMashed Mashed Potatoes" at bounding box center [546, 284] width 363 height 33
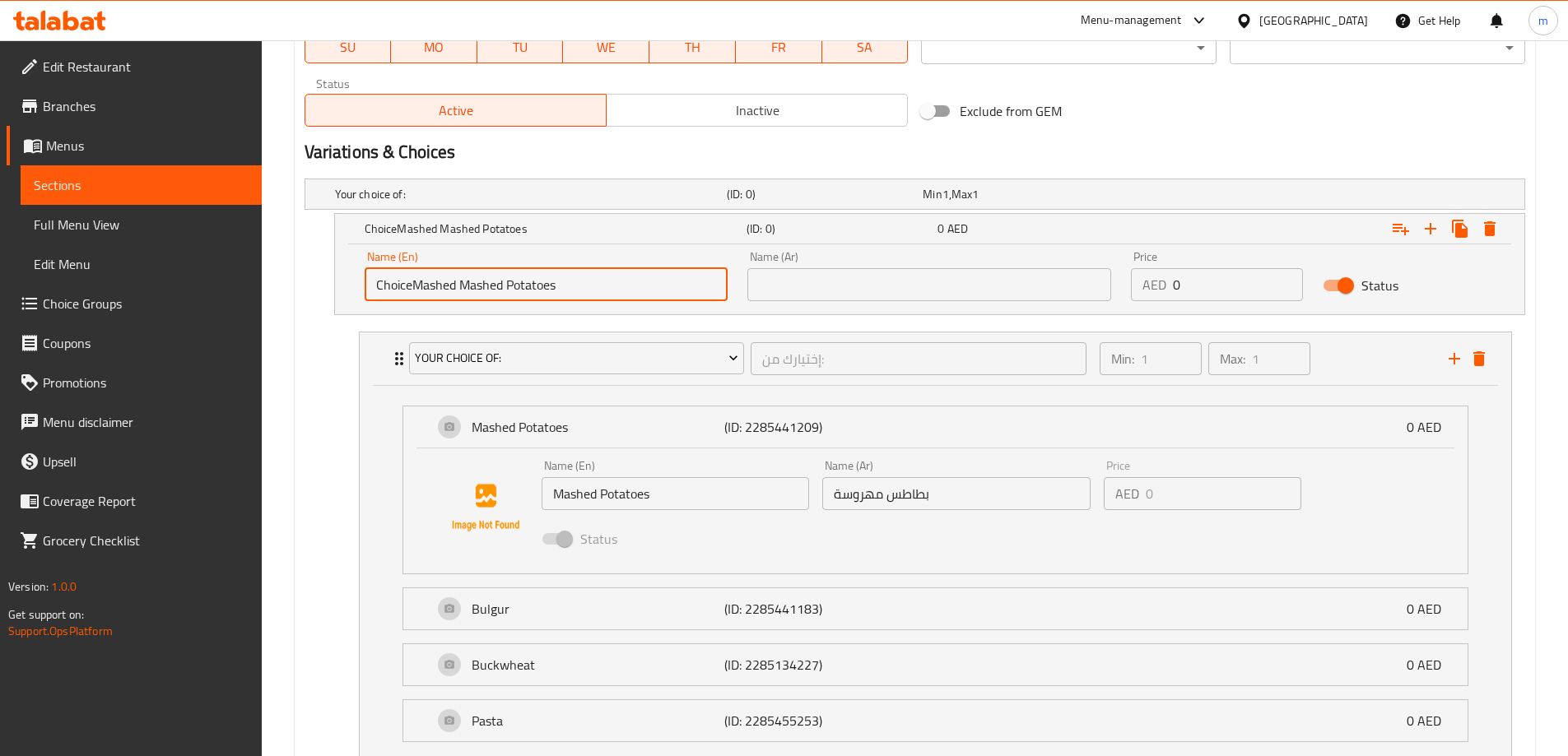
click at [485, 291] on input "ChoiceMashed Mashed Potatoes" at bounding box center [546, 284] width 363 height 33
paste input "text"
type input "Mashed Potatoes"
click at [927, 496] on input "بطاطس مهروسة" at bounding box center [956, 493] width 268 height 33
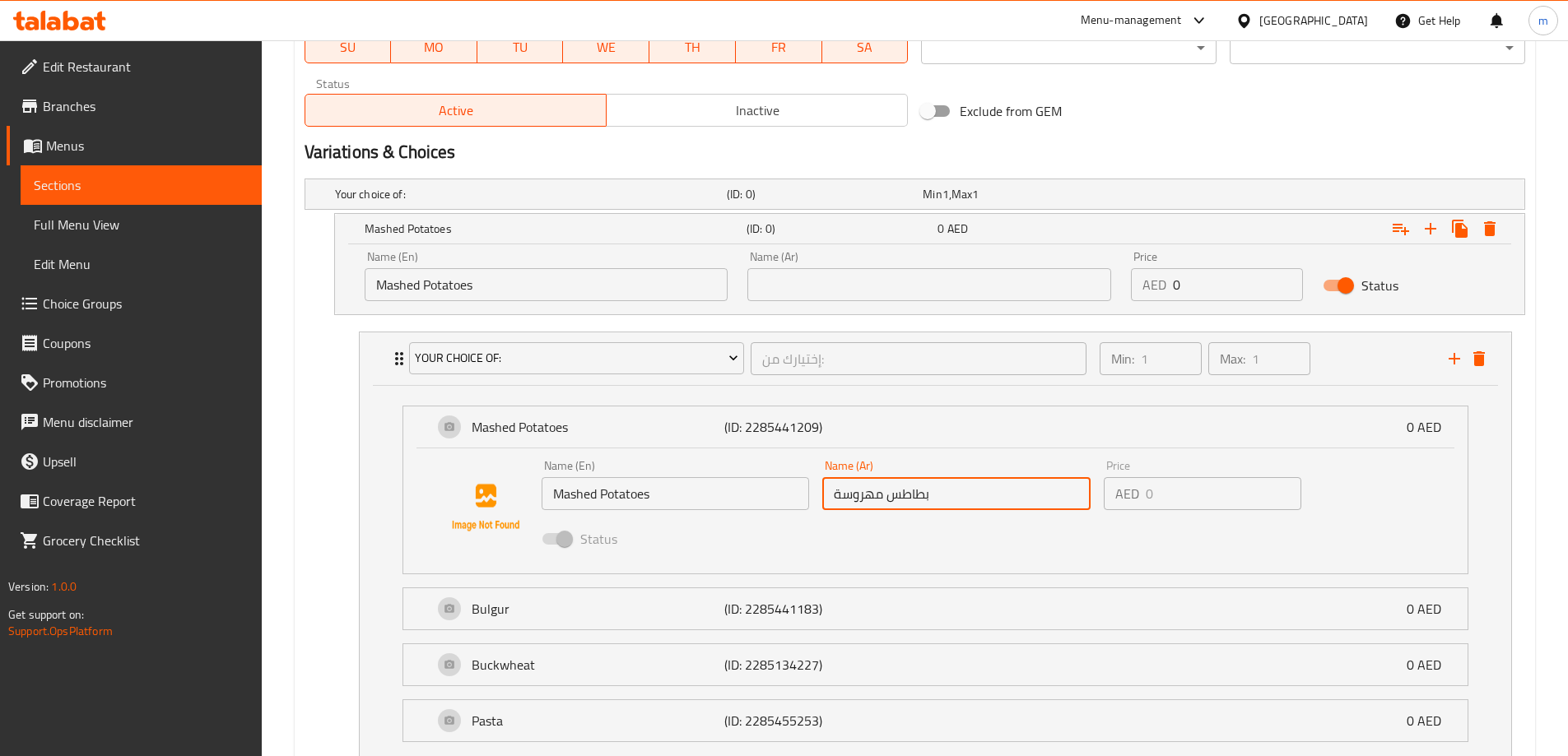
click at [927, 496] on input "بطاطس مهروسة" at bounding box center [956, 493] width 268 height 33
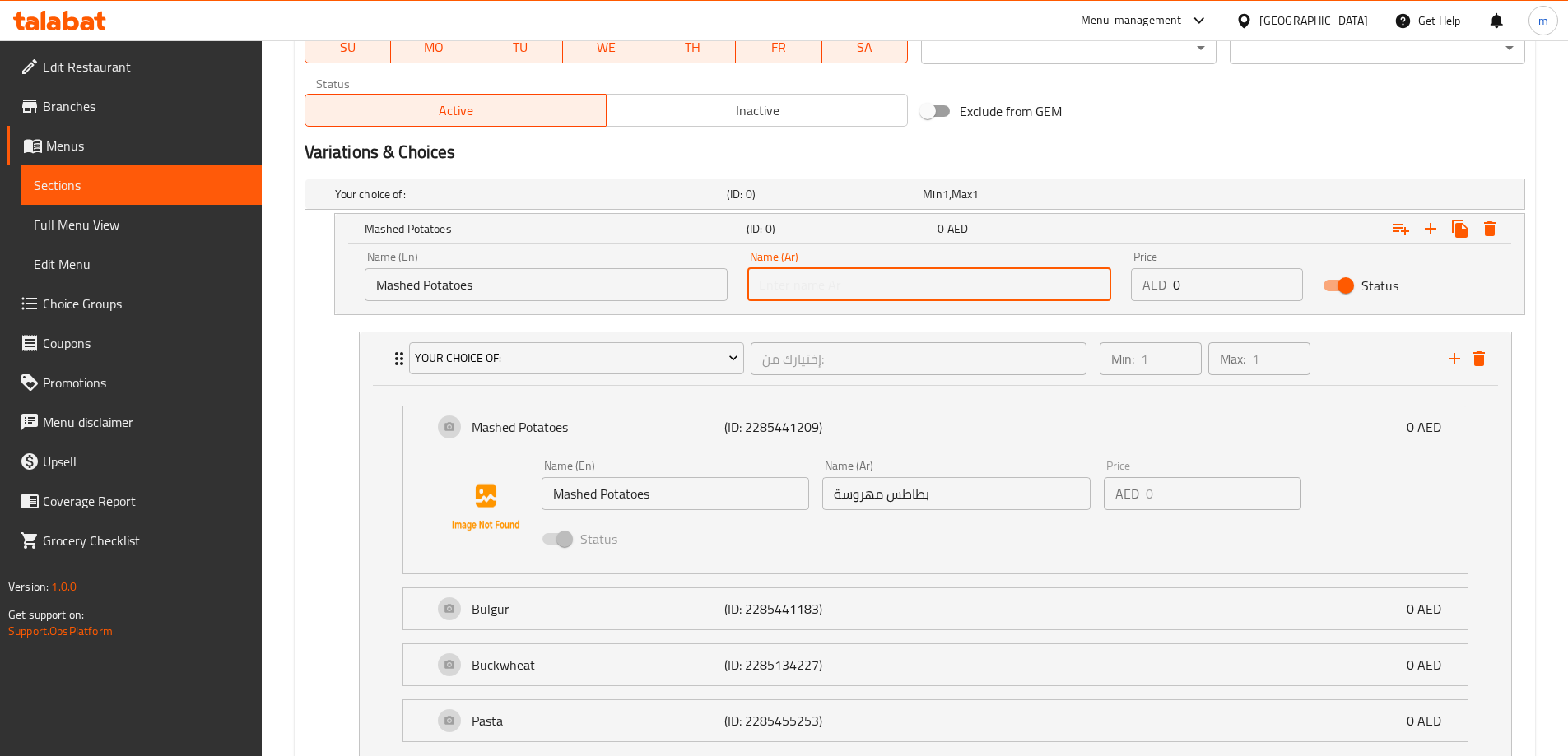
click at [883, 288] on input "text" at bounding box center [929, 284] width 363 height 33
paste input "بطاطس مهروسة"
type input "بطاطس مهروسة"
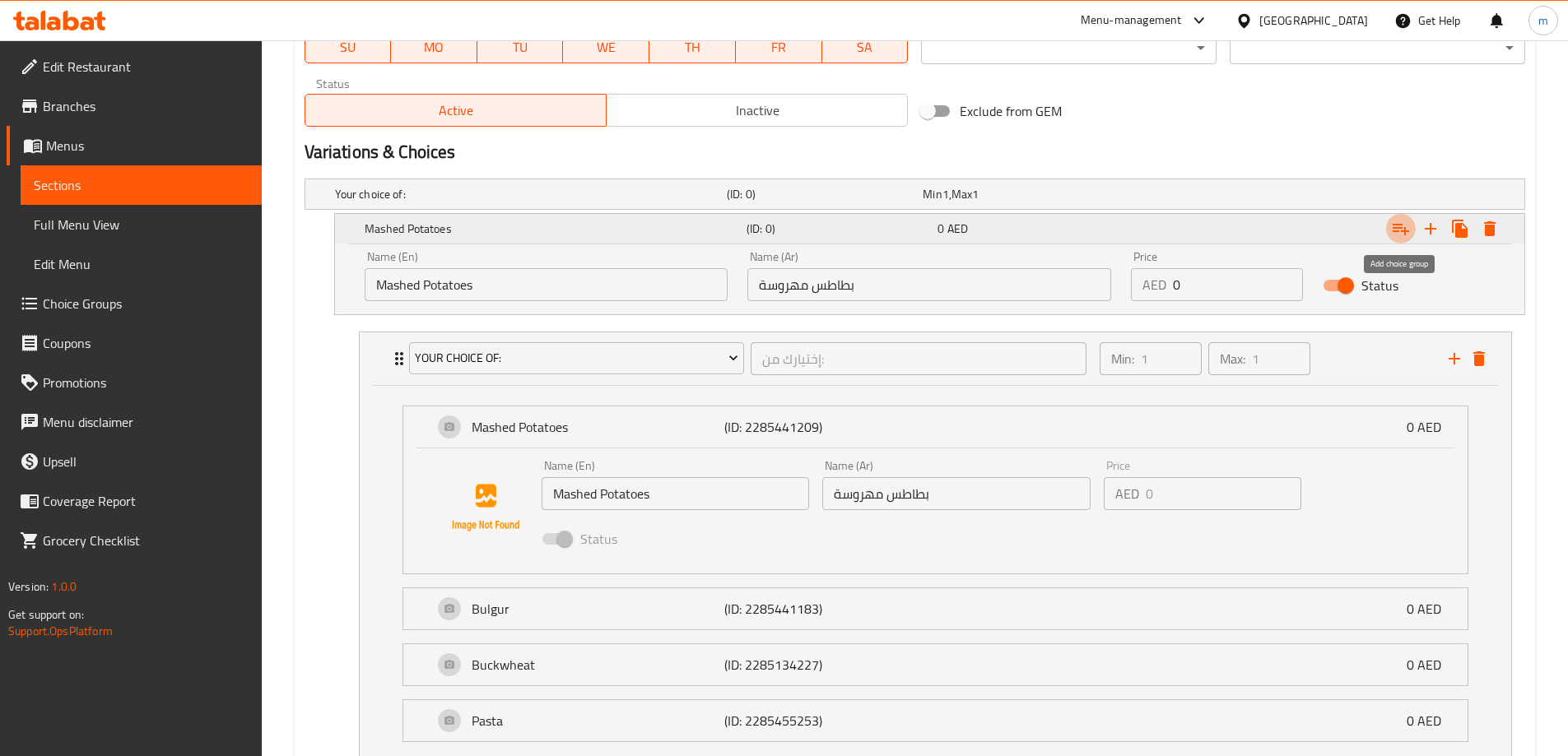
click at [1399, 231] on icon "Expand" at bounding box center [1401, 229] width 17 height 11
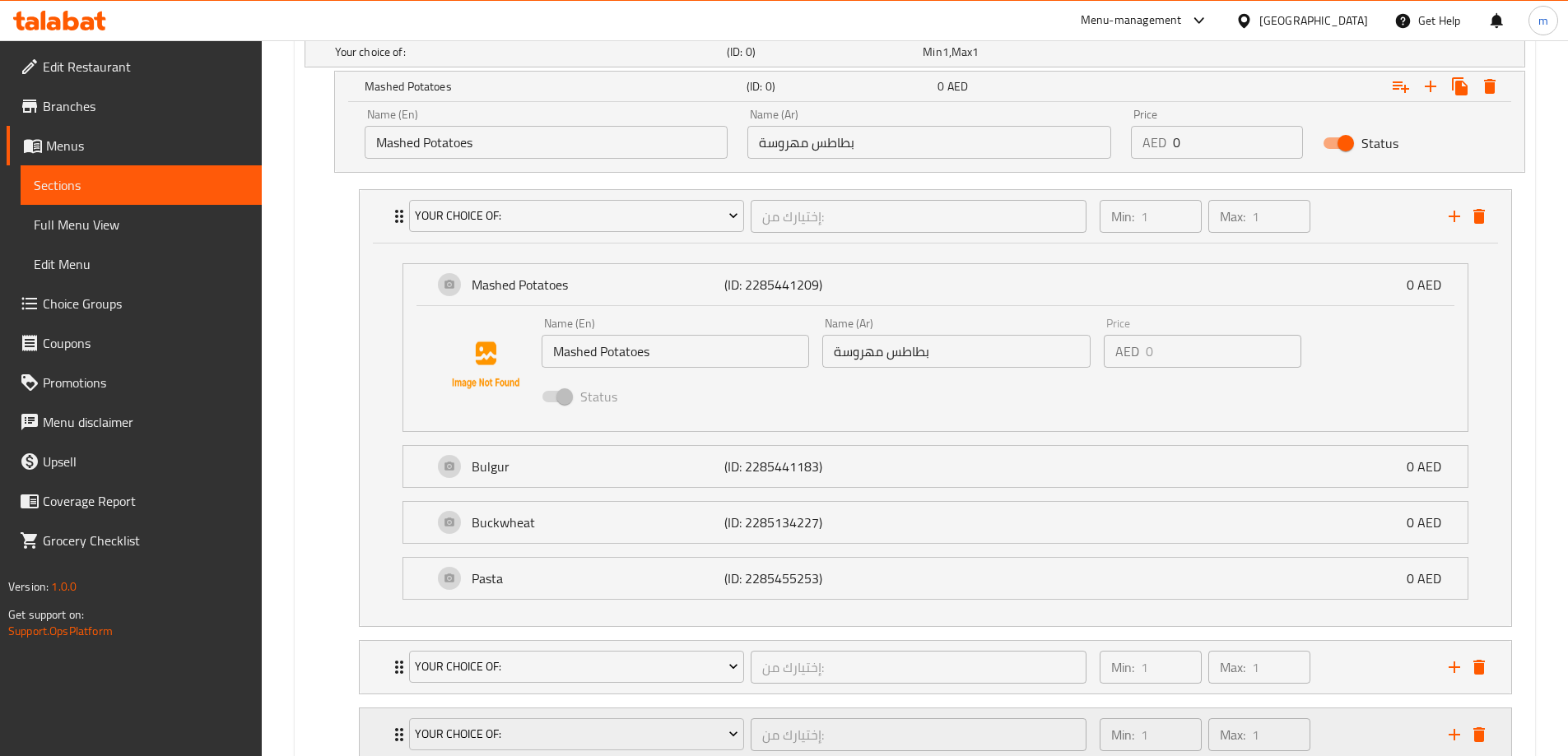
scroll to position [1052, 0]
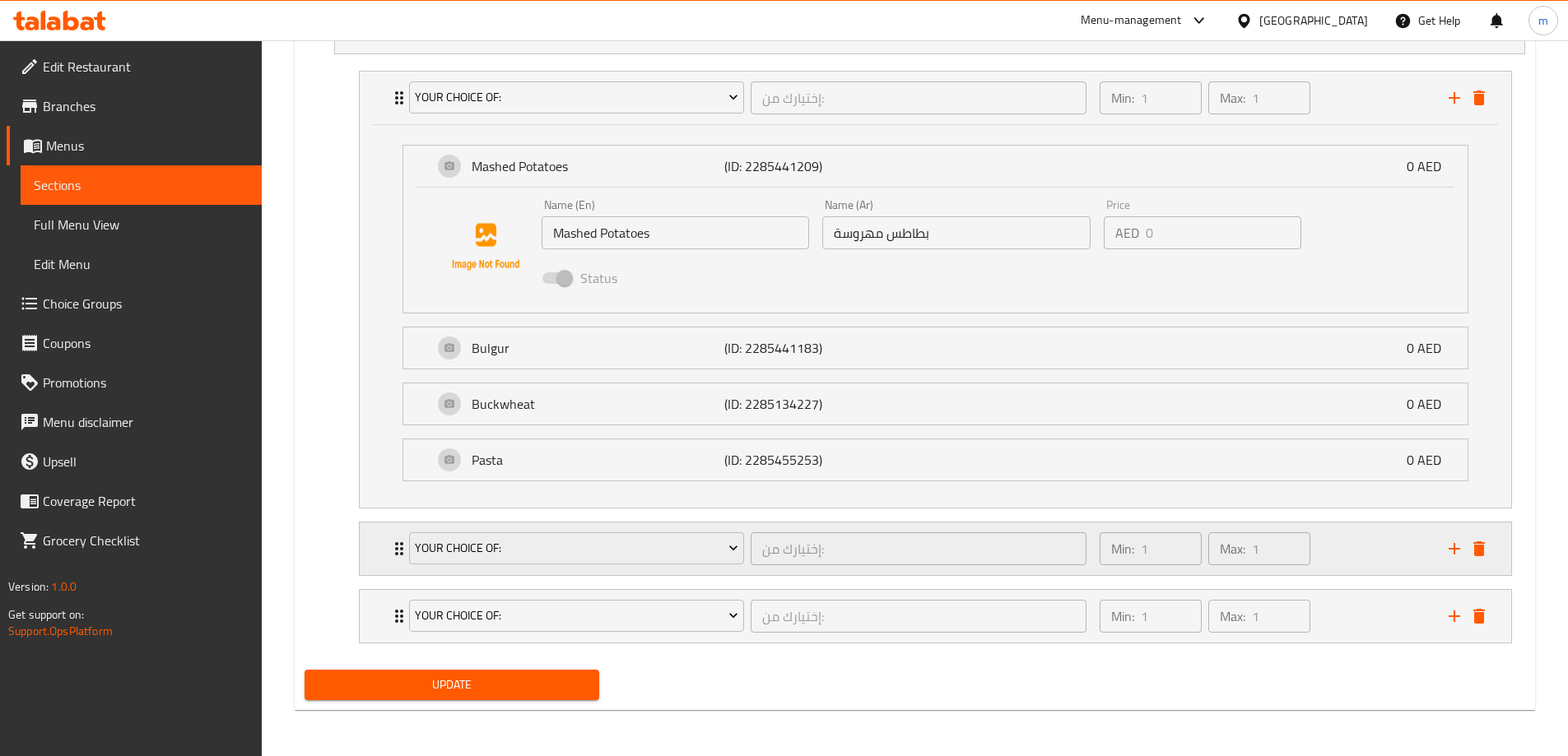
click at [1471, 547] on icon "delete" at bounding box center [1479, 549] width 19 height 19
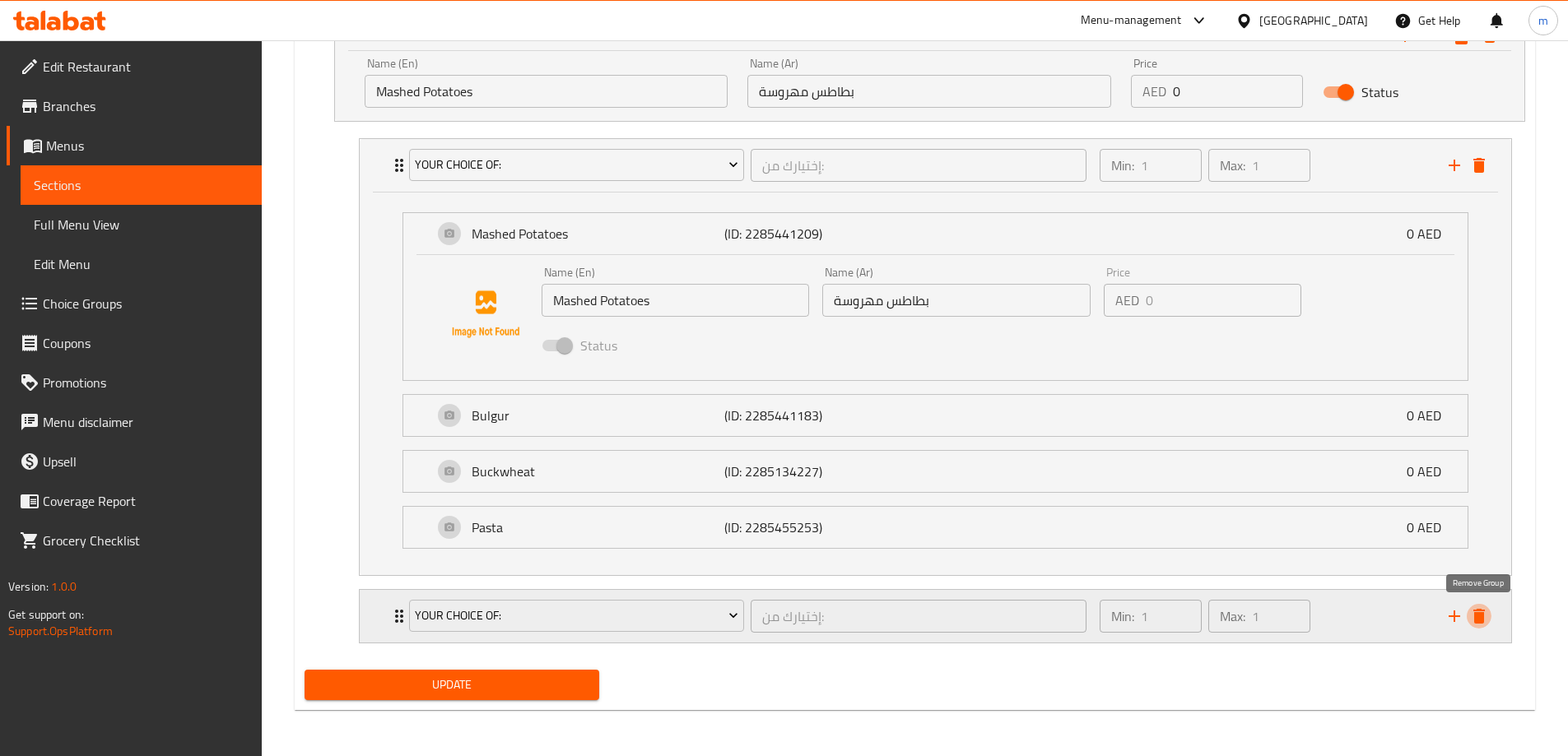
click at [1481, 617] on icon "delete" at bounding box center [1479, 616] width 11 height 15
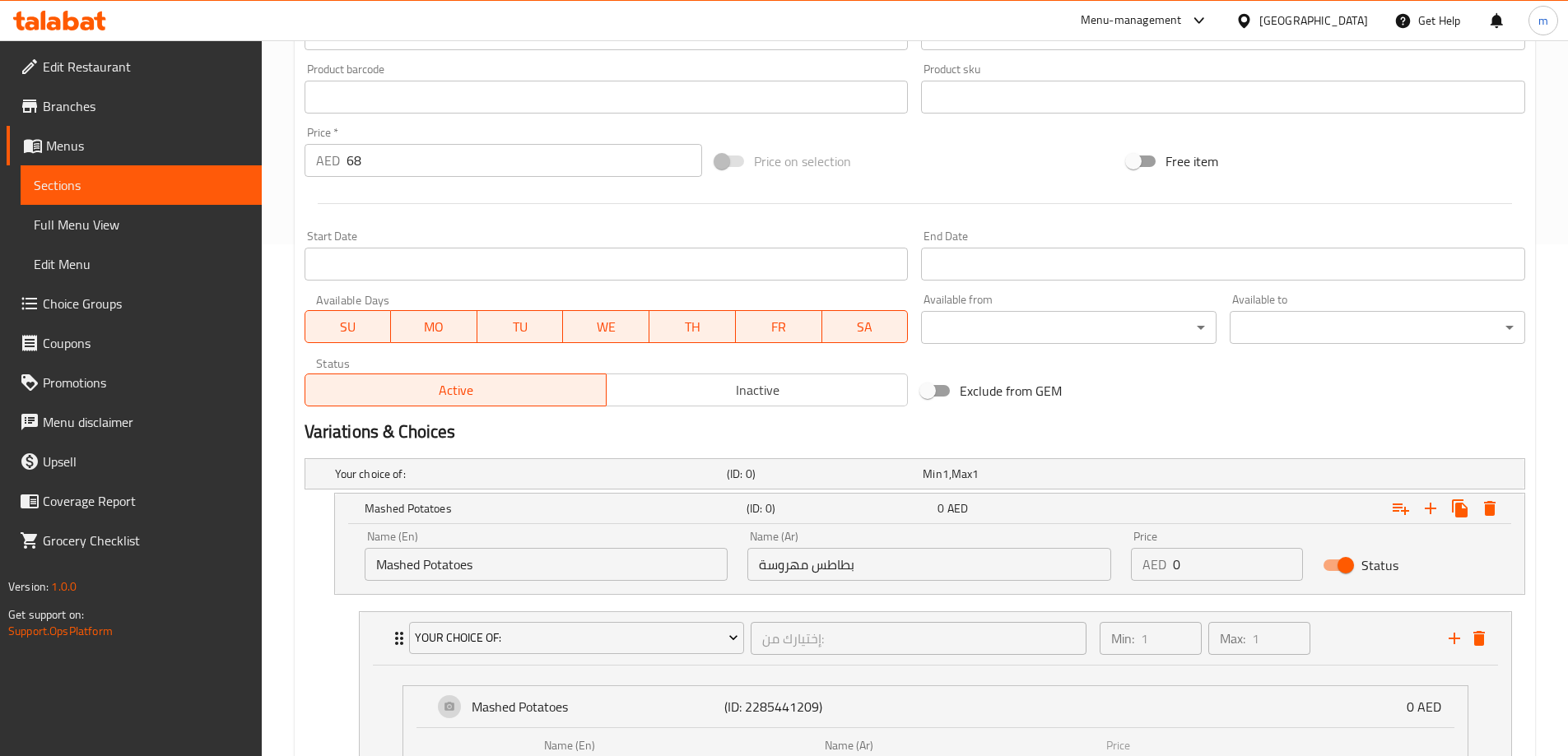
scroll to position [506, 0]
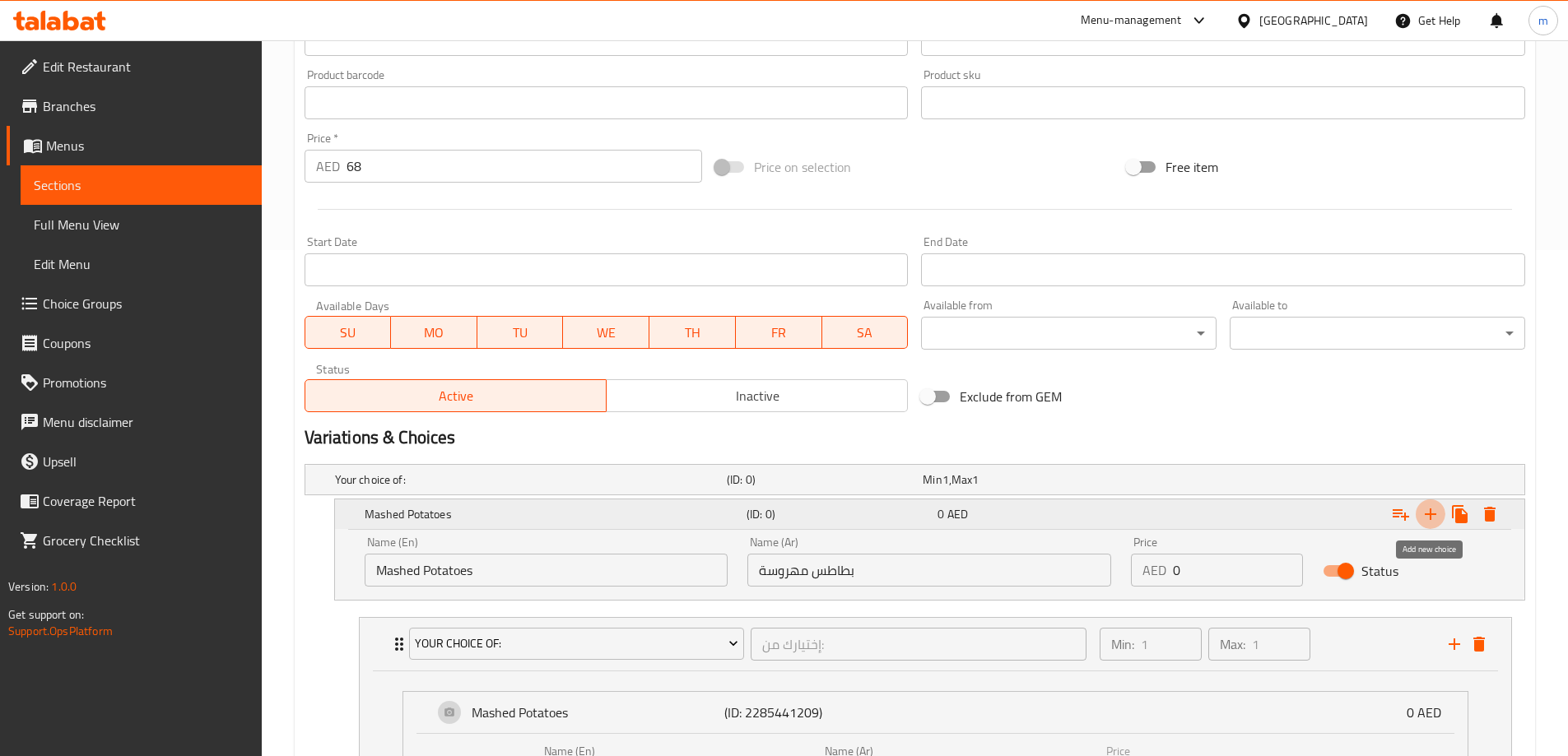
click at [1428, 521] on icon "Expand" at bounding box center [1431, 515] width 19 height 19
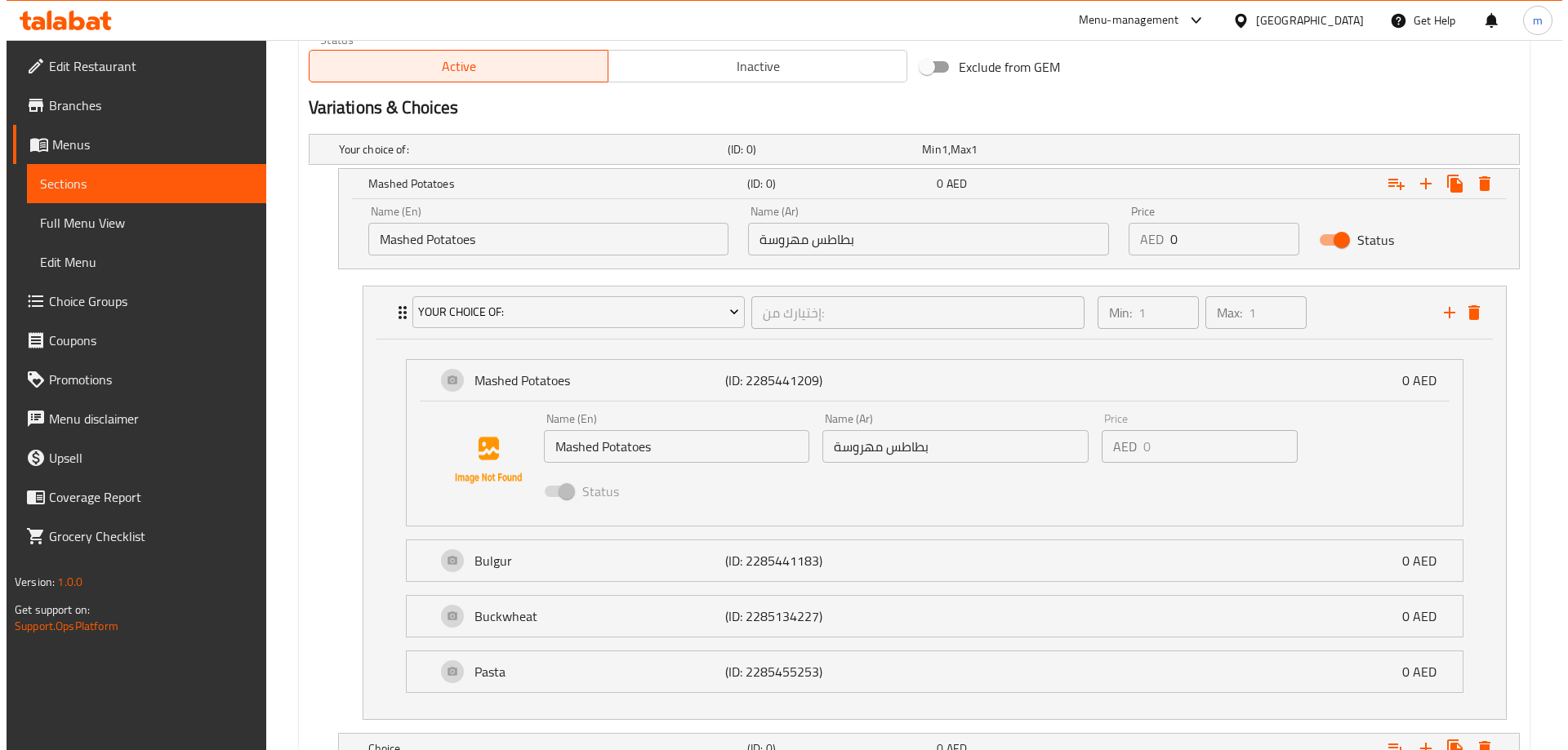
scroll to position [958, 0]
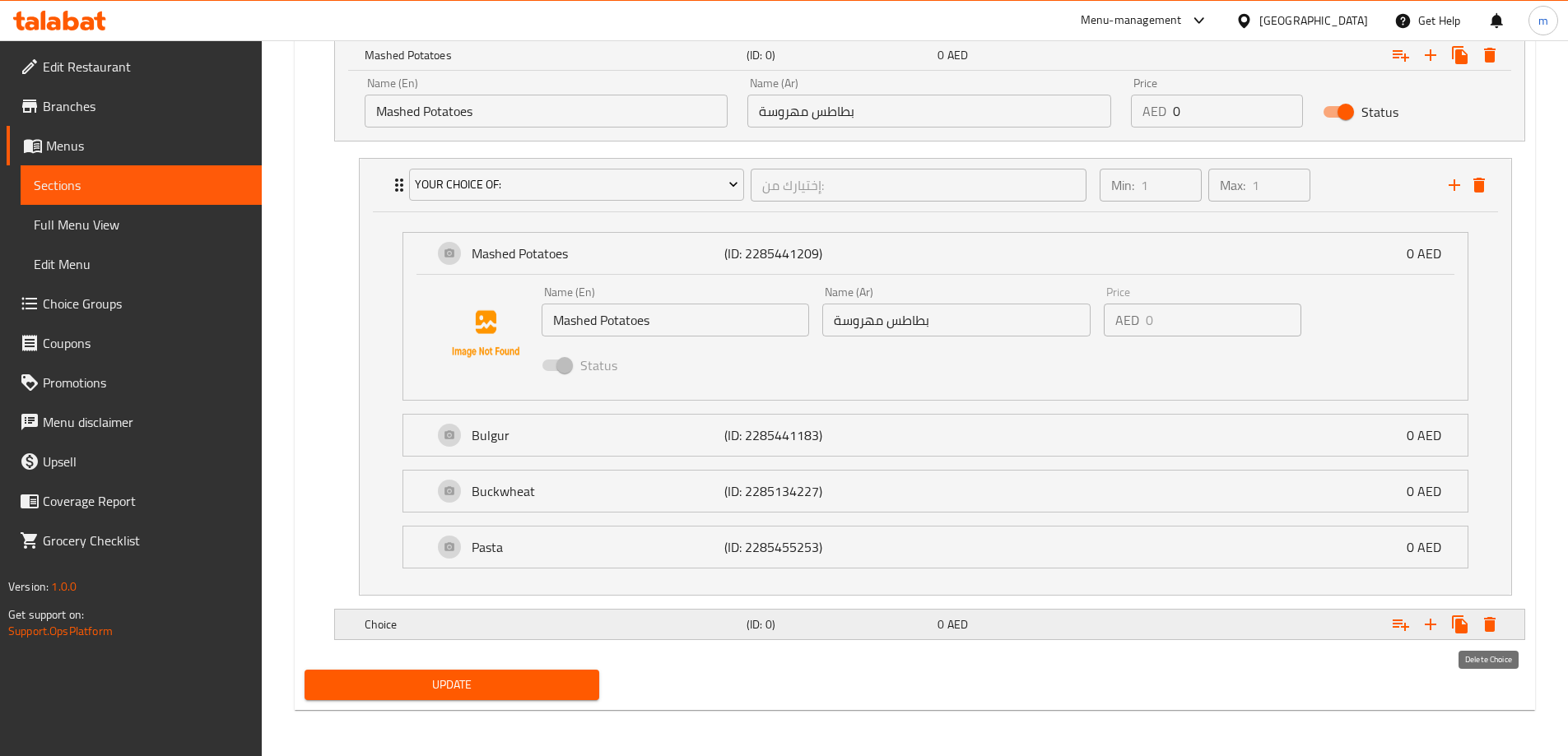
click at [1492, 624] on icon "Expand" at bounding box center [1489, 624] width 11 height 15
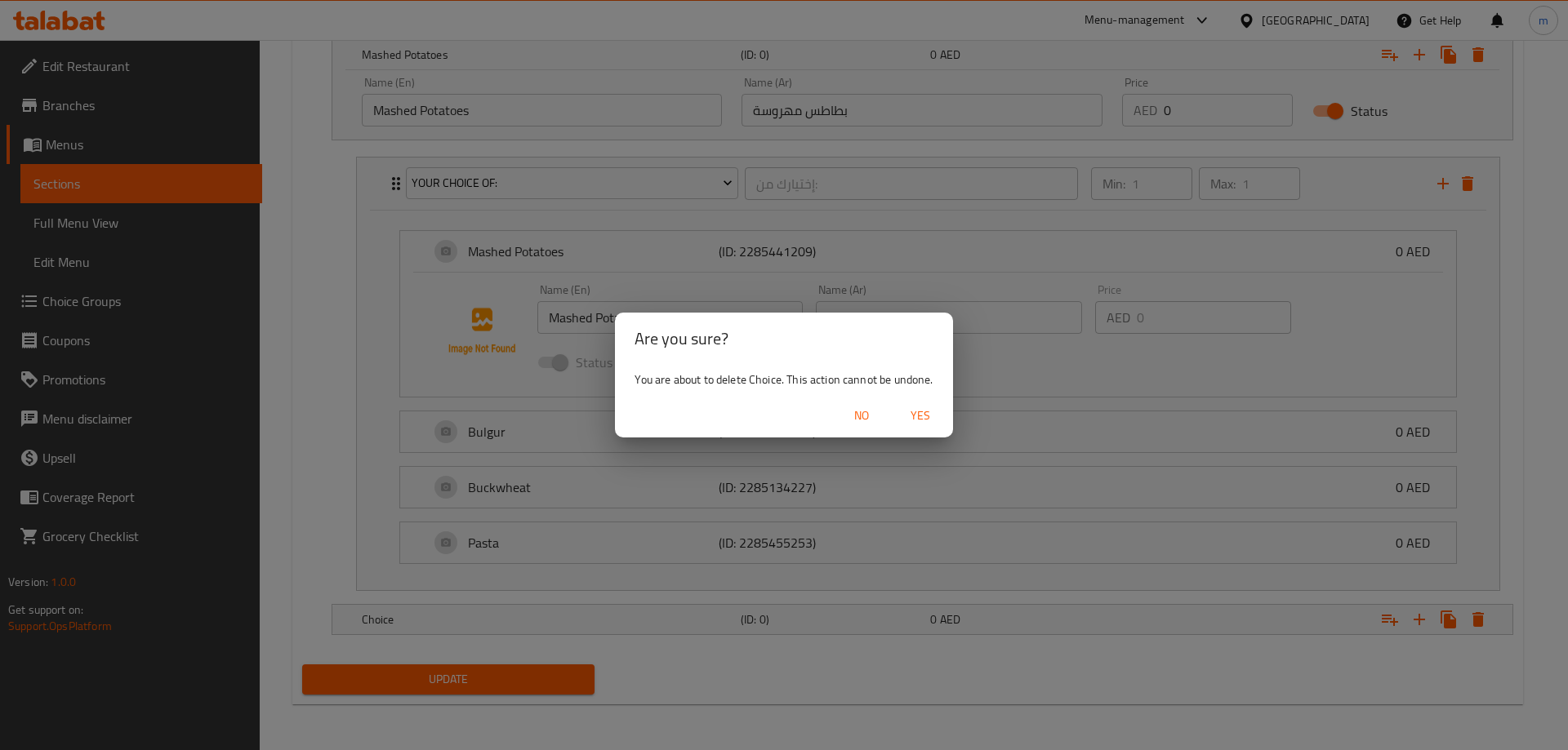
click at [914, 420] on span "Yes" at bounding box center [920, 416] width 39 height 20
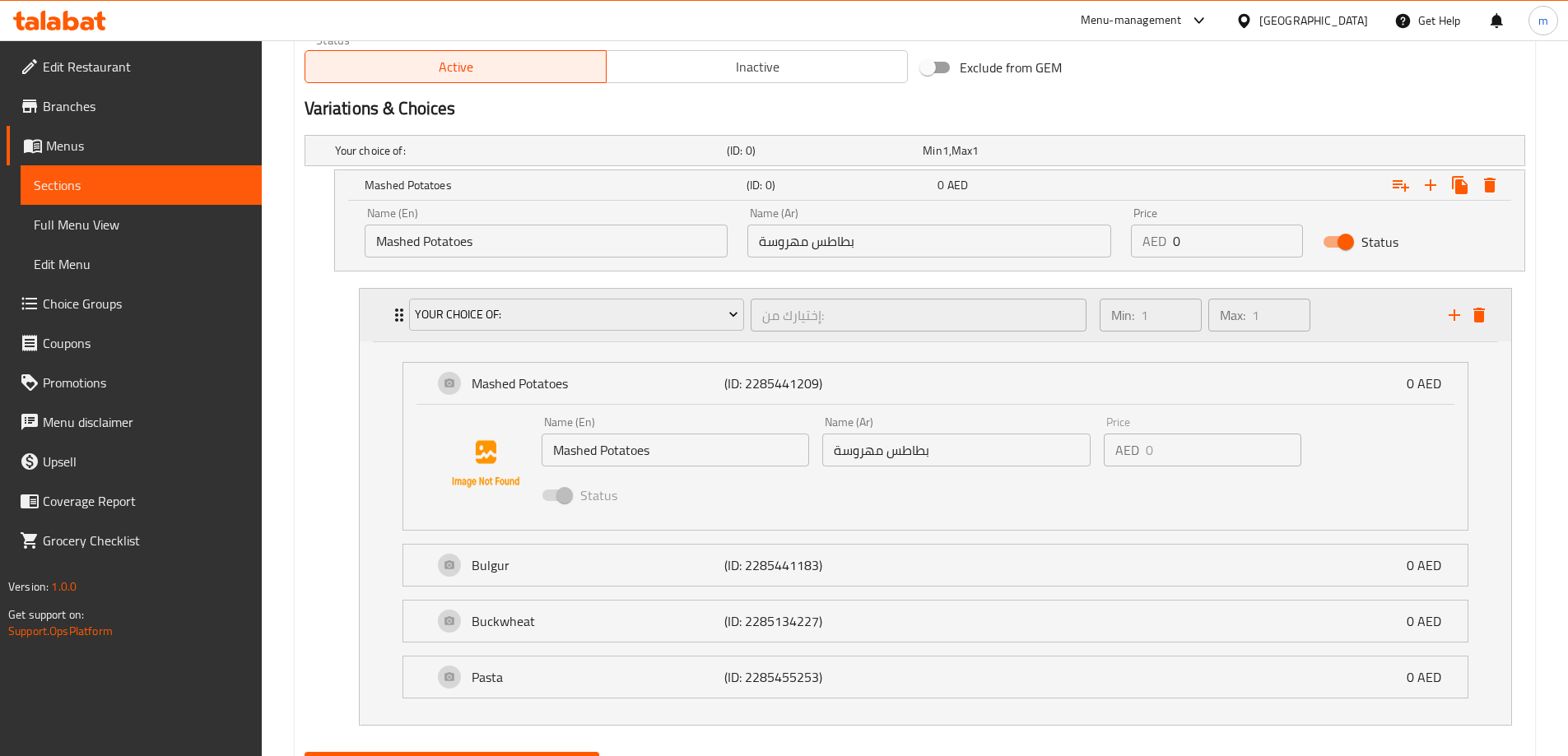
click at [1394, 299] on div "Min: 1 ​ Max: 1 ​" at bounding box center [1264, 316] width 349 height 53
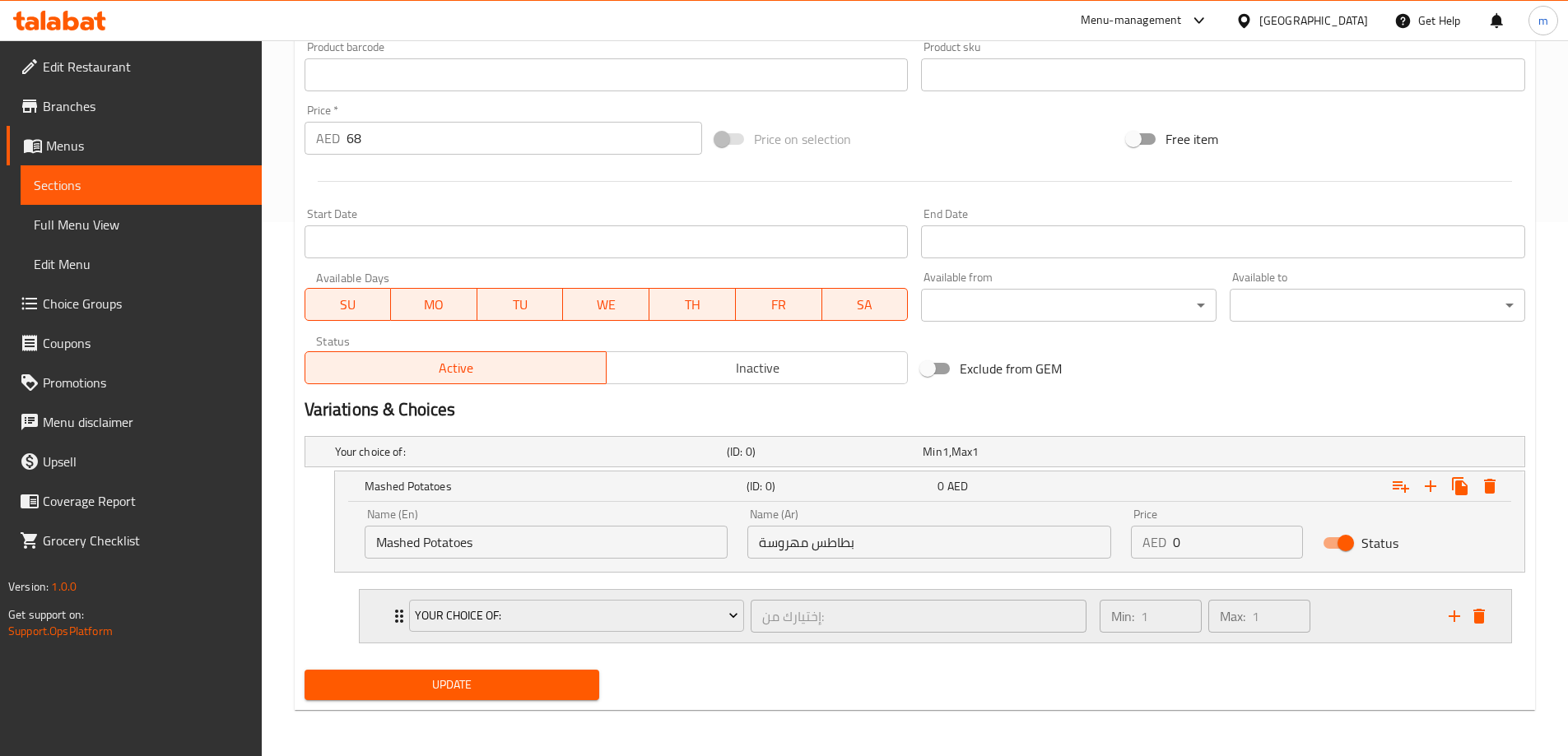
scroll to position [534, 0]
click at [409, 458] on h5 "Your choice of:" at bounding box center [528, 452] width 386 height 17
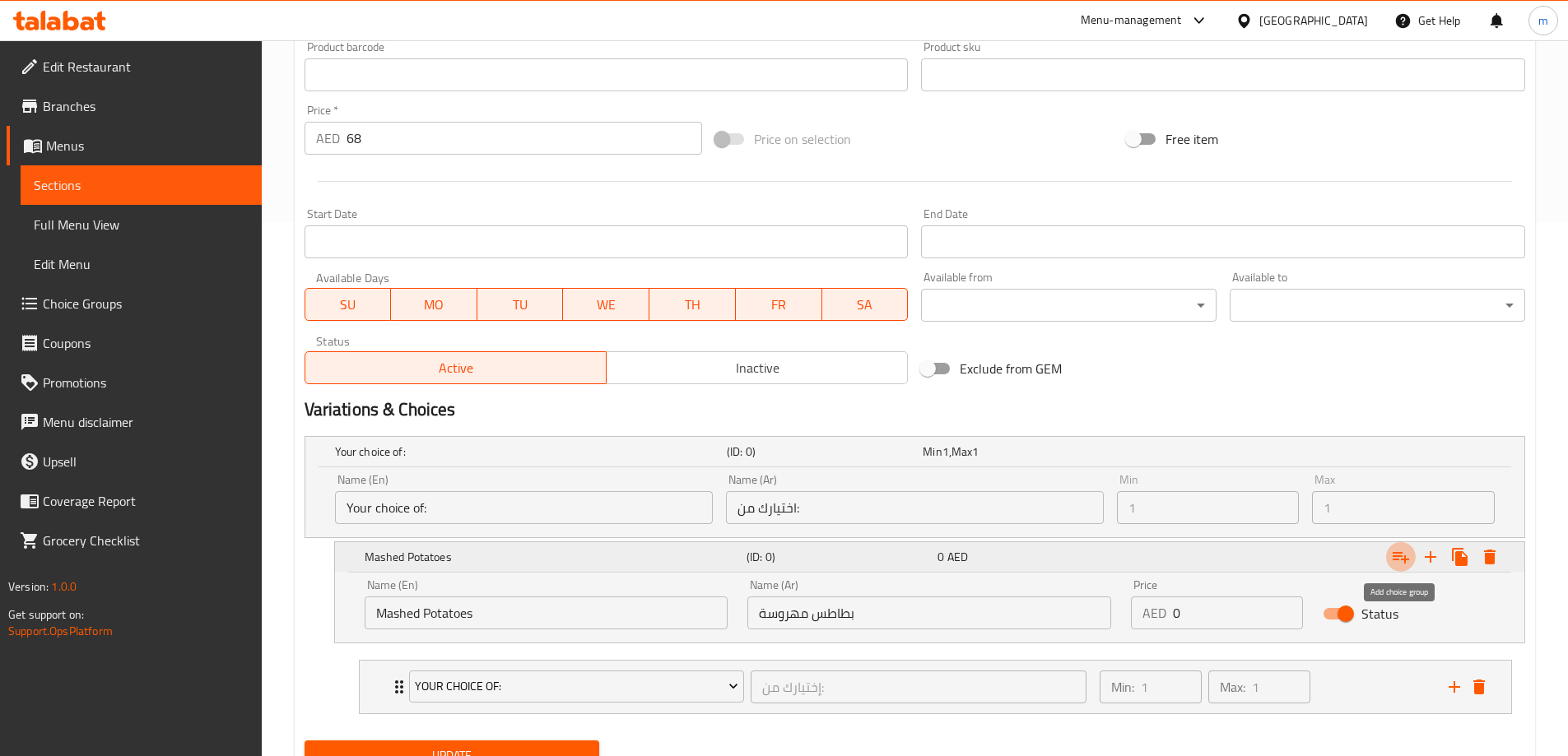
click at [1406, 558] on icon "Expand" at bounding box center [1401, 558] width 17 height 11
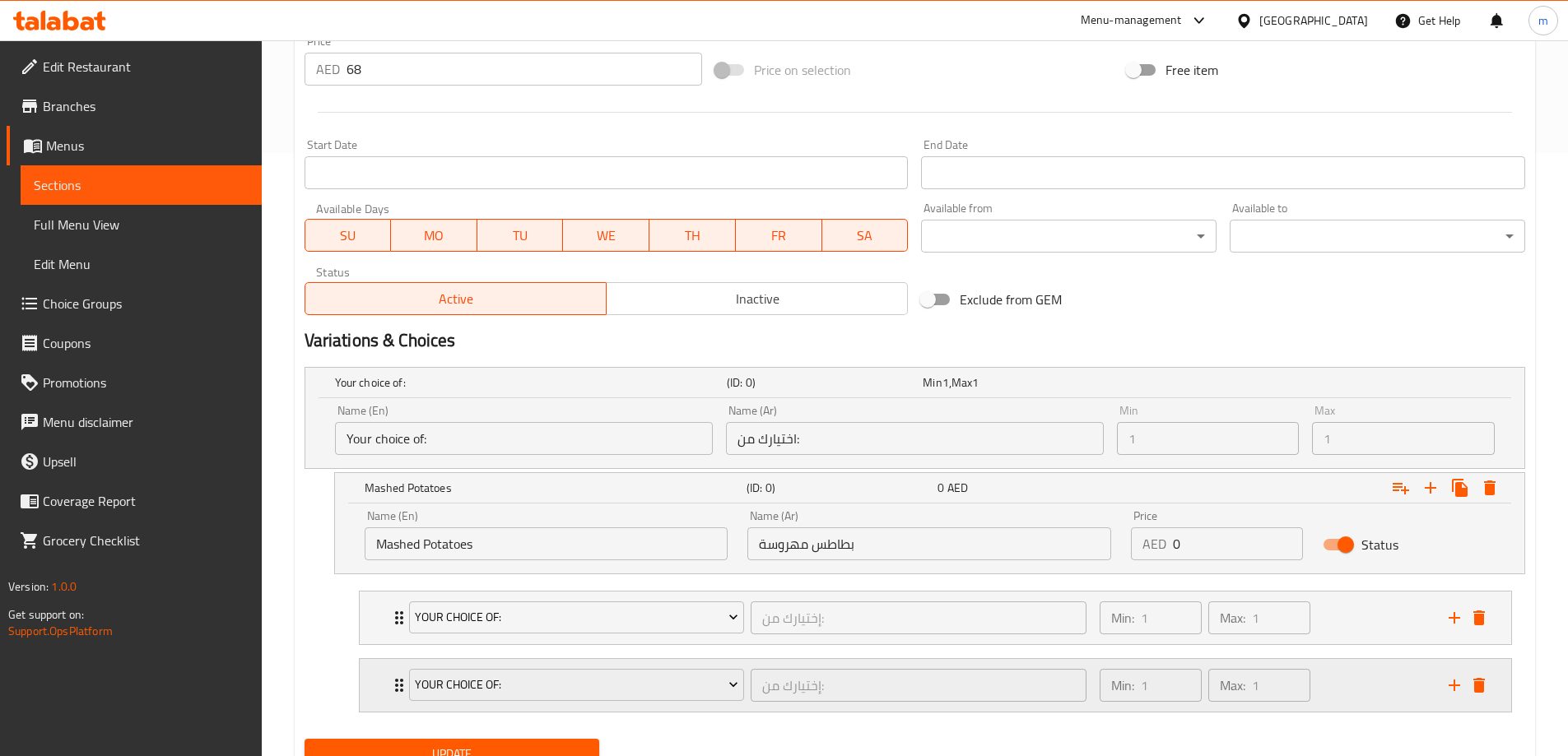
scroll to position [672, 0]
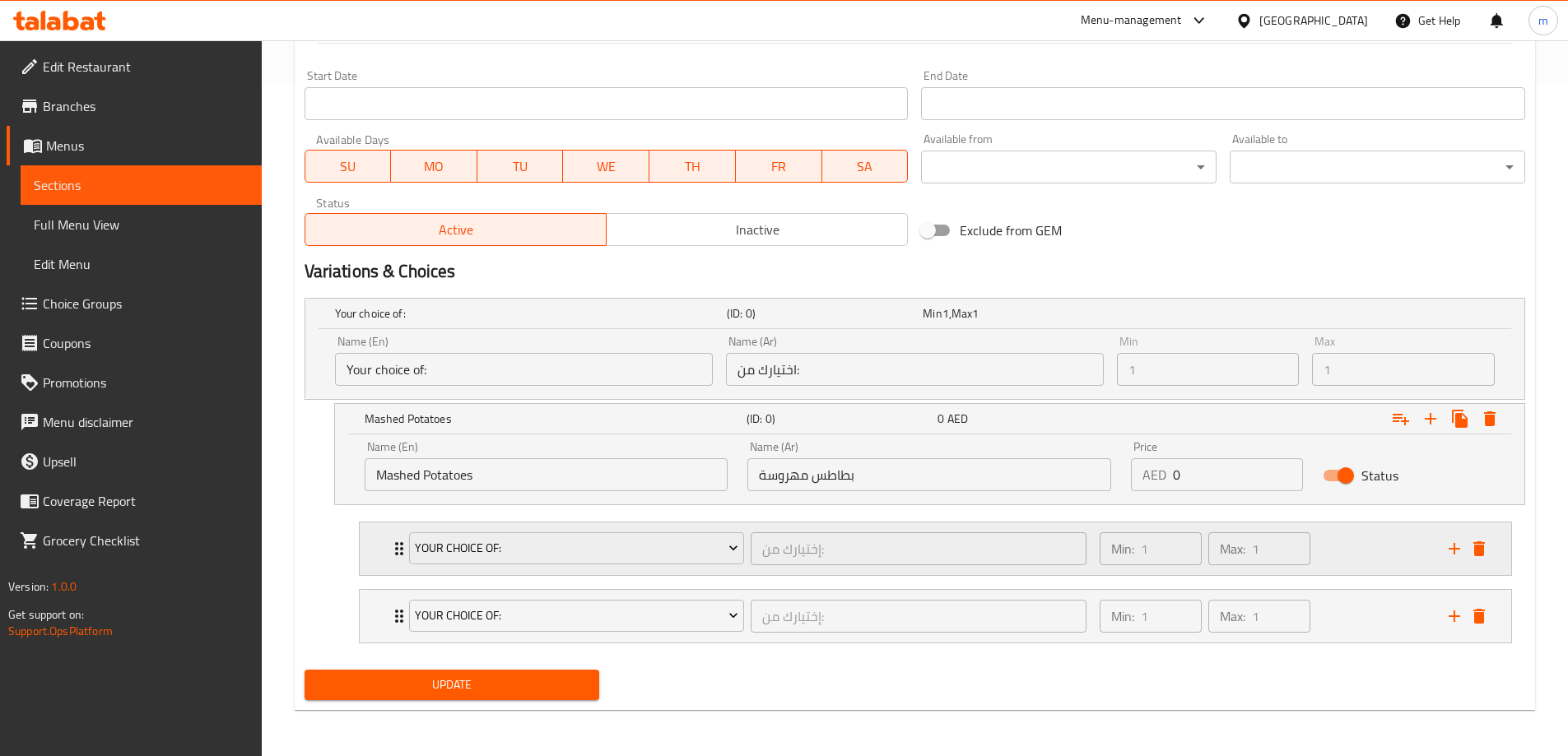
click at [399, 546] on div "Your Choice Of: إختيارك من: ​" at bounding box center [747, 549] width 698 height 53
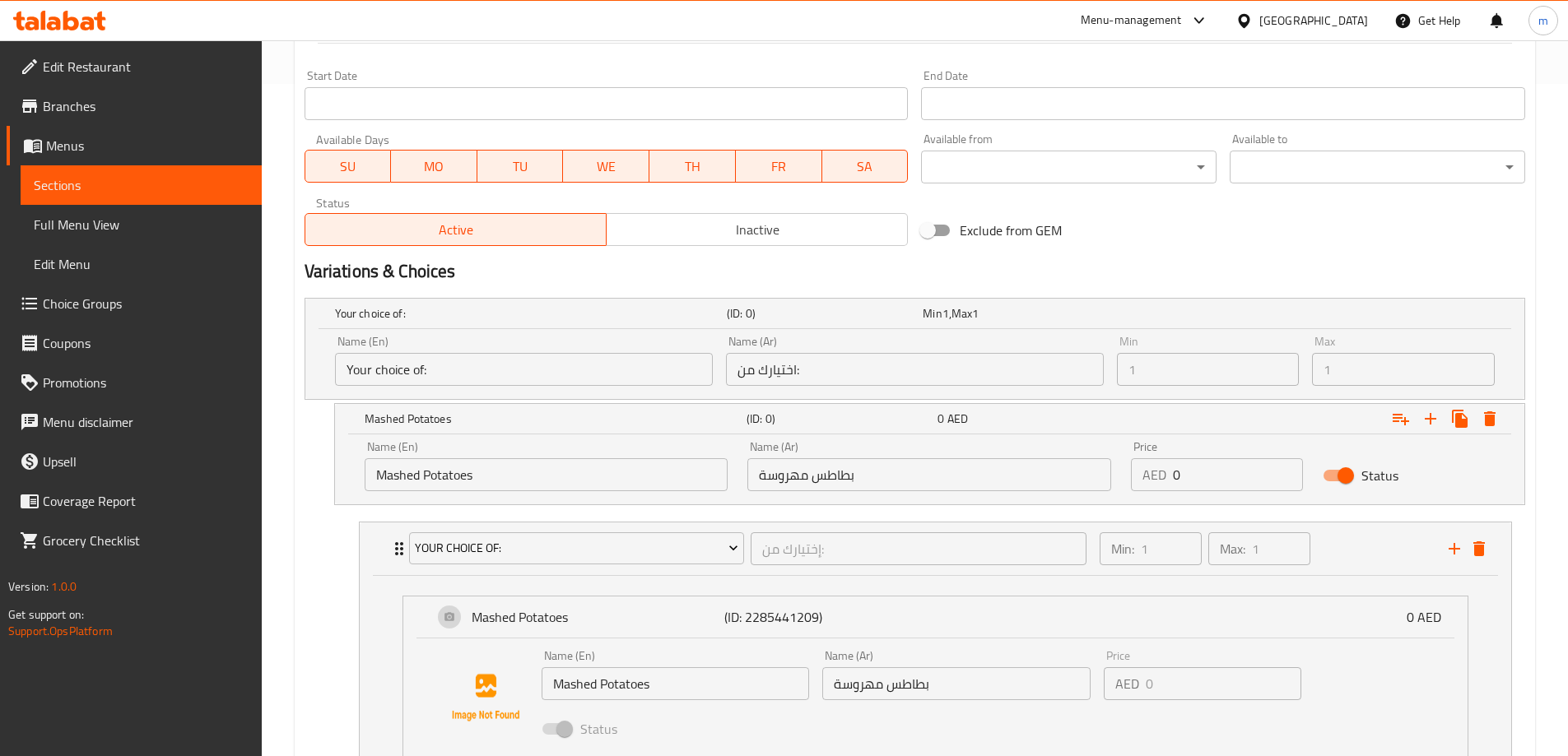
scroll to position [1002, 0]
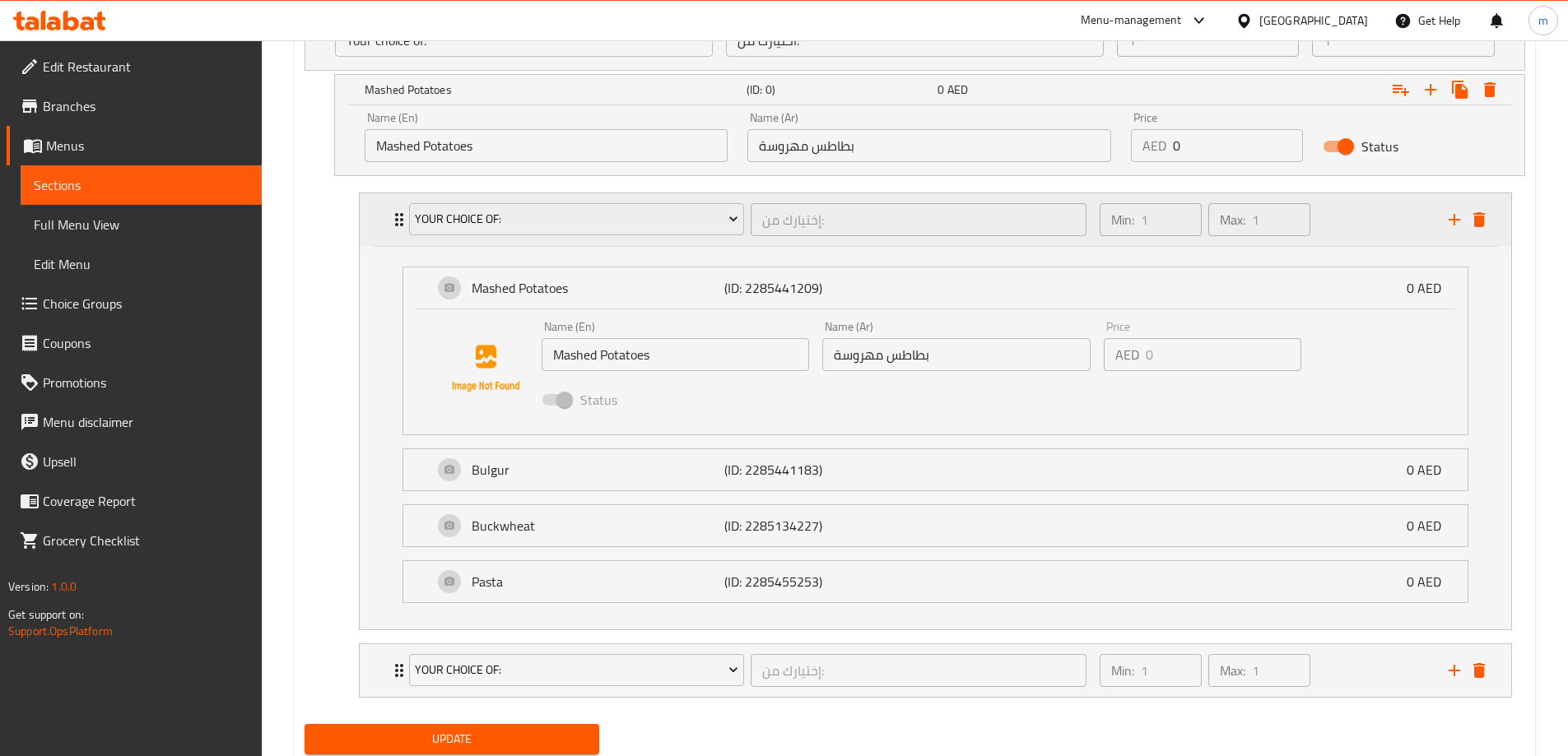
click at [398, 220] on icon "Expand" at bounding box center [399, 219] width 8 height 13
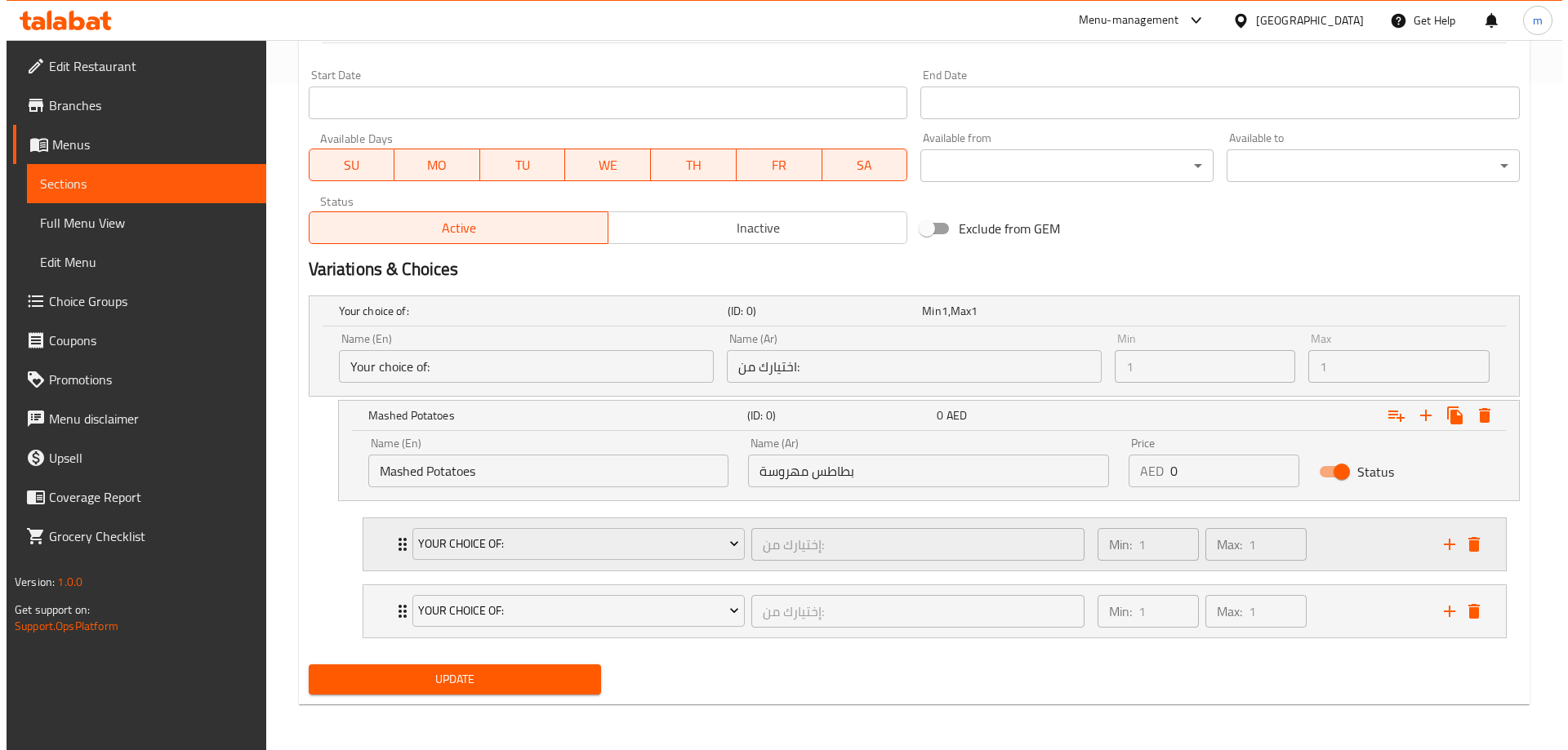
scroll to position [667, 0]
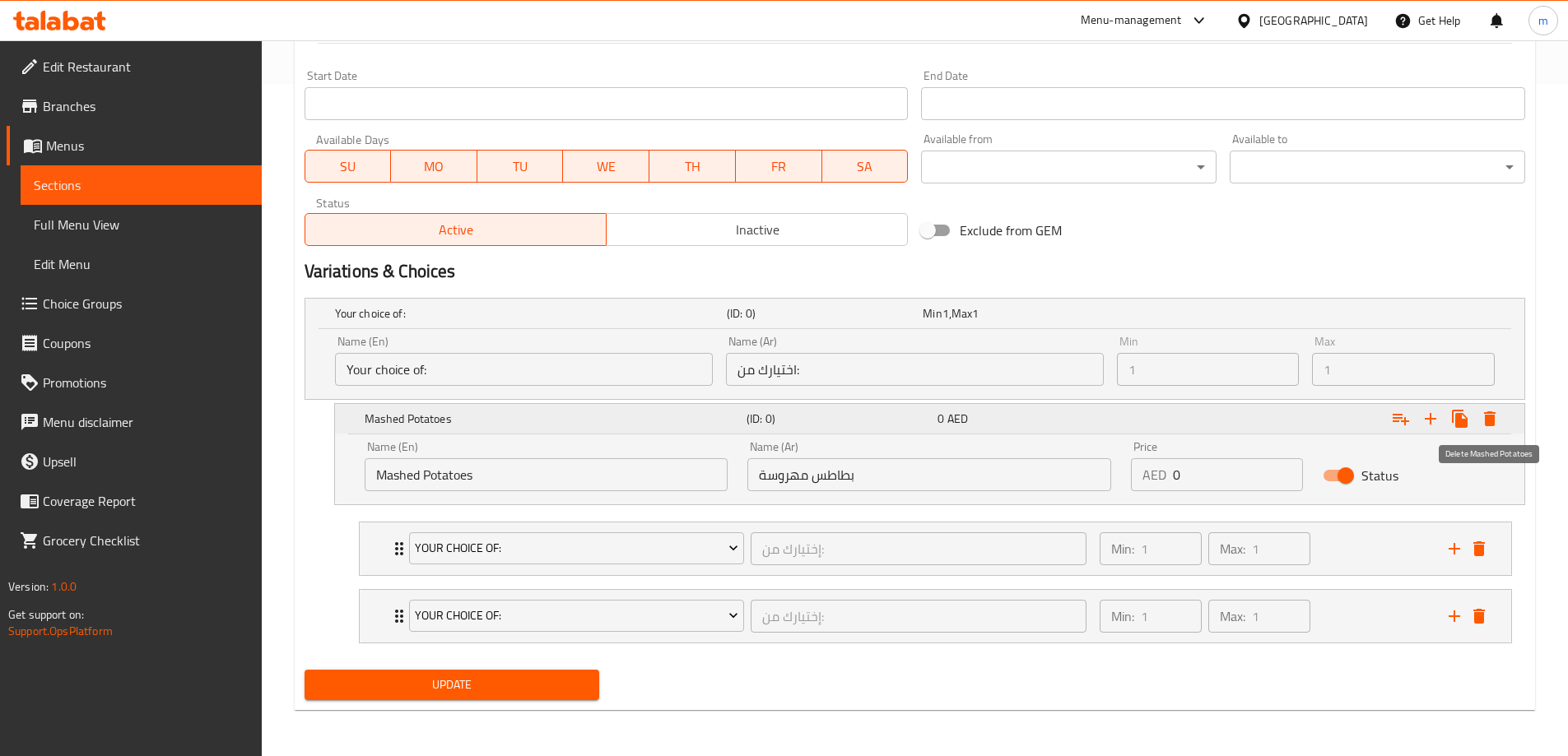
click at [1494, 422] on icon "Expand" at bounding box center [1489, 418] width 11 height 15
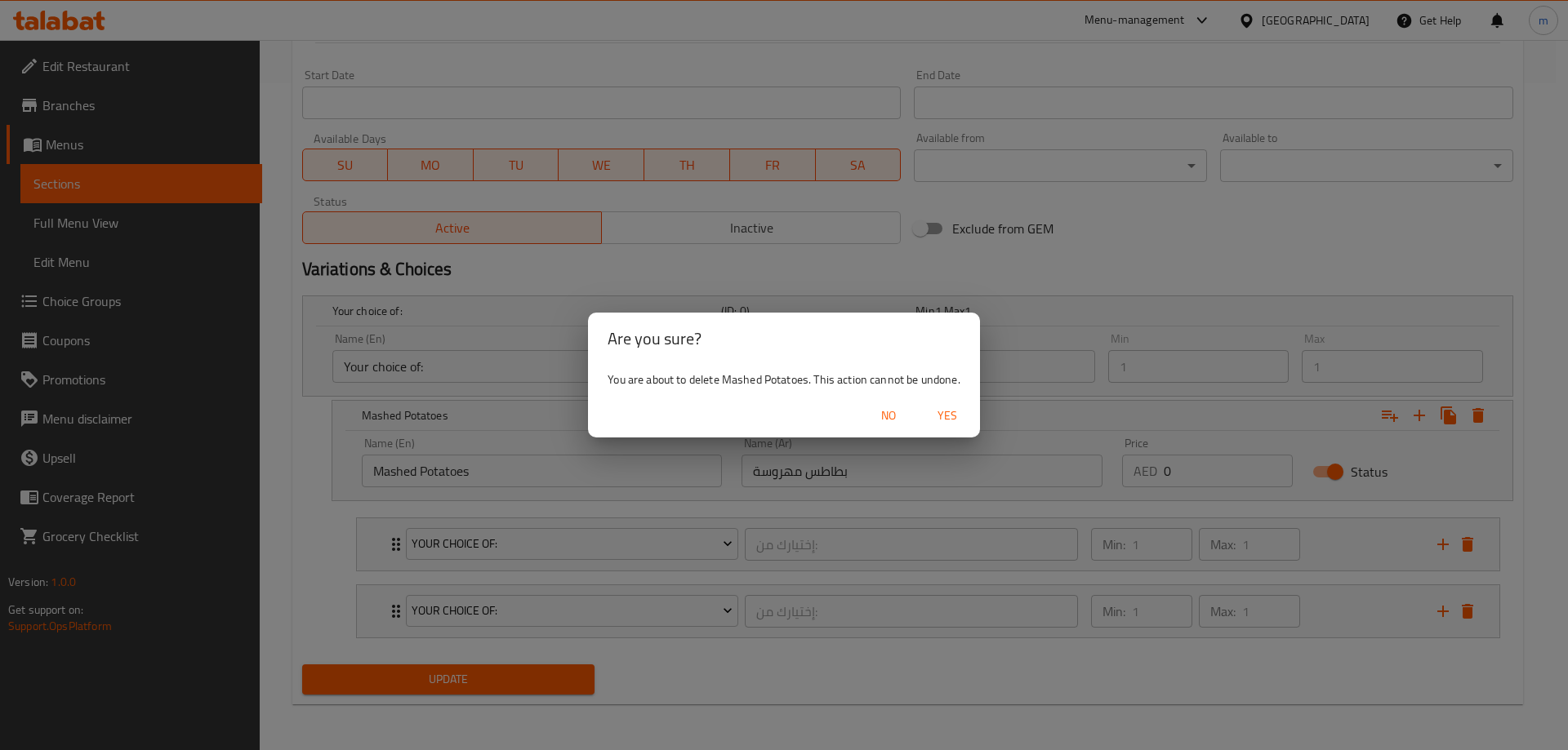
click at [884, 413] on span "No" at bounding box center [888, 416] width 39 height 20
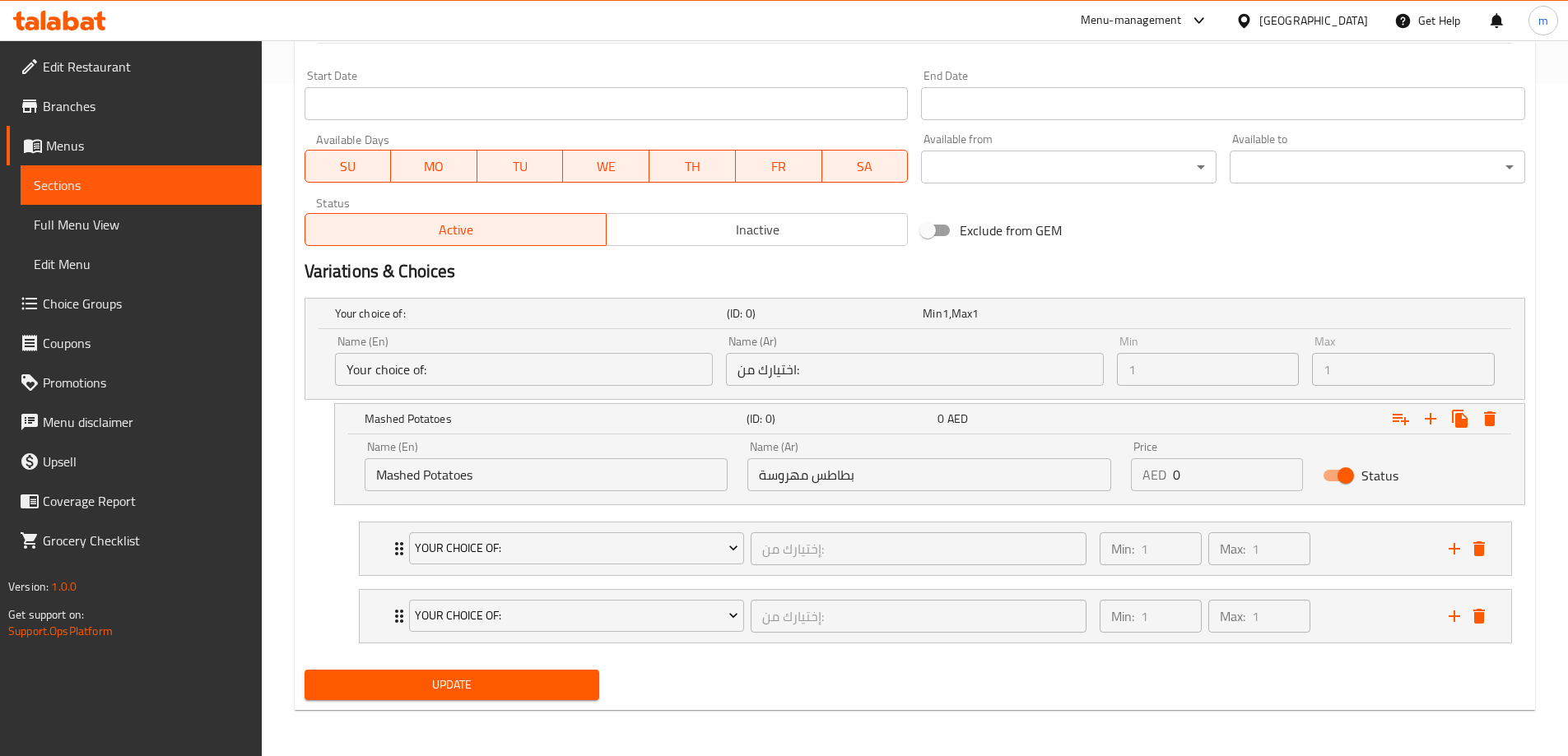
click at [1465, 345] on div "Max 1 Max" at bounding box center [1404, 361] width 183 height 50
click at [1487, 424] on icon "Expand" at bounding box center [1489, 418] width 11 height 15
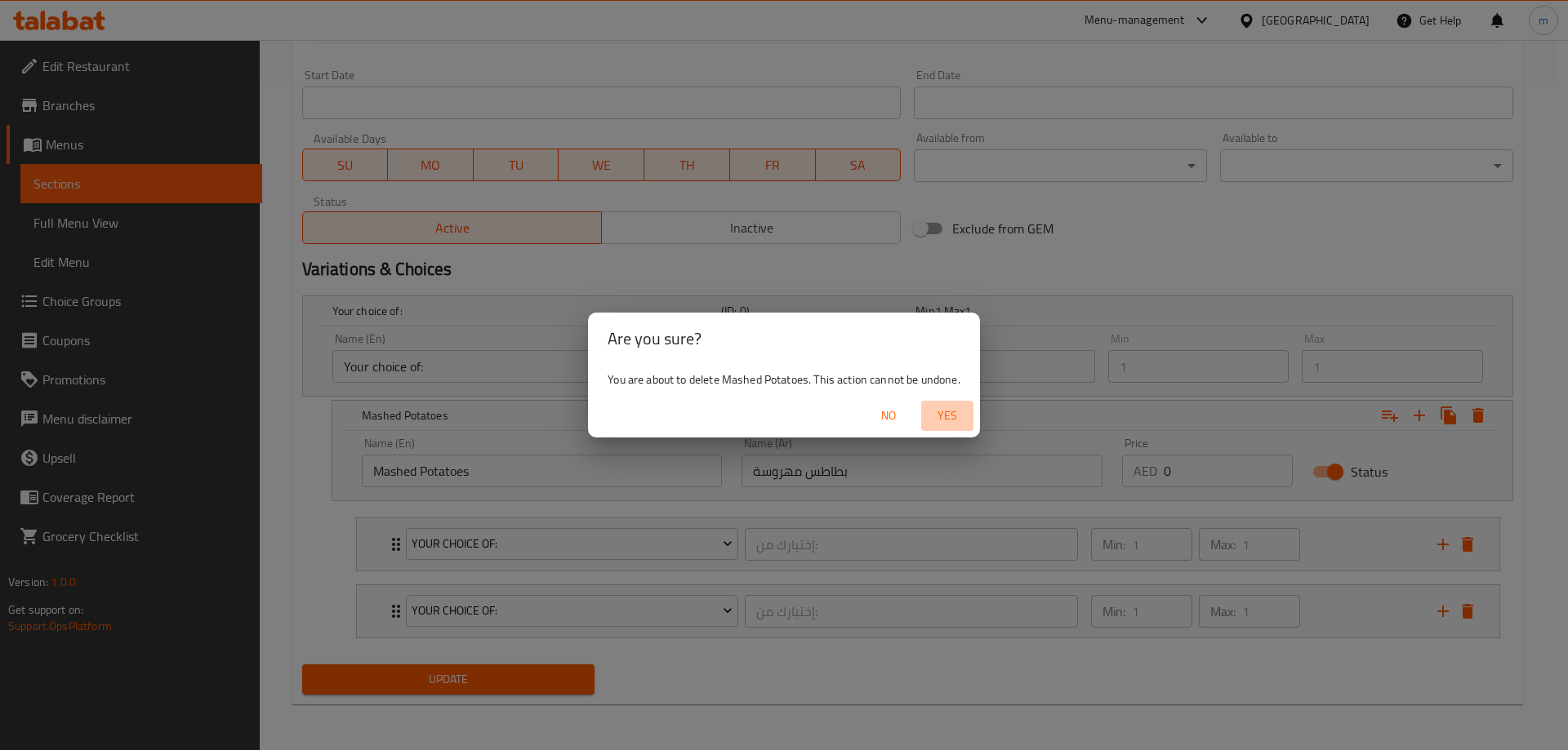
click at [946, 420] on span "Yes" at bounding box center [947, 416] width 39 height 20
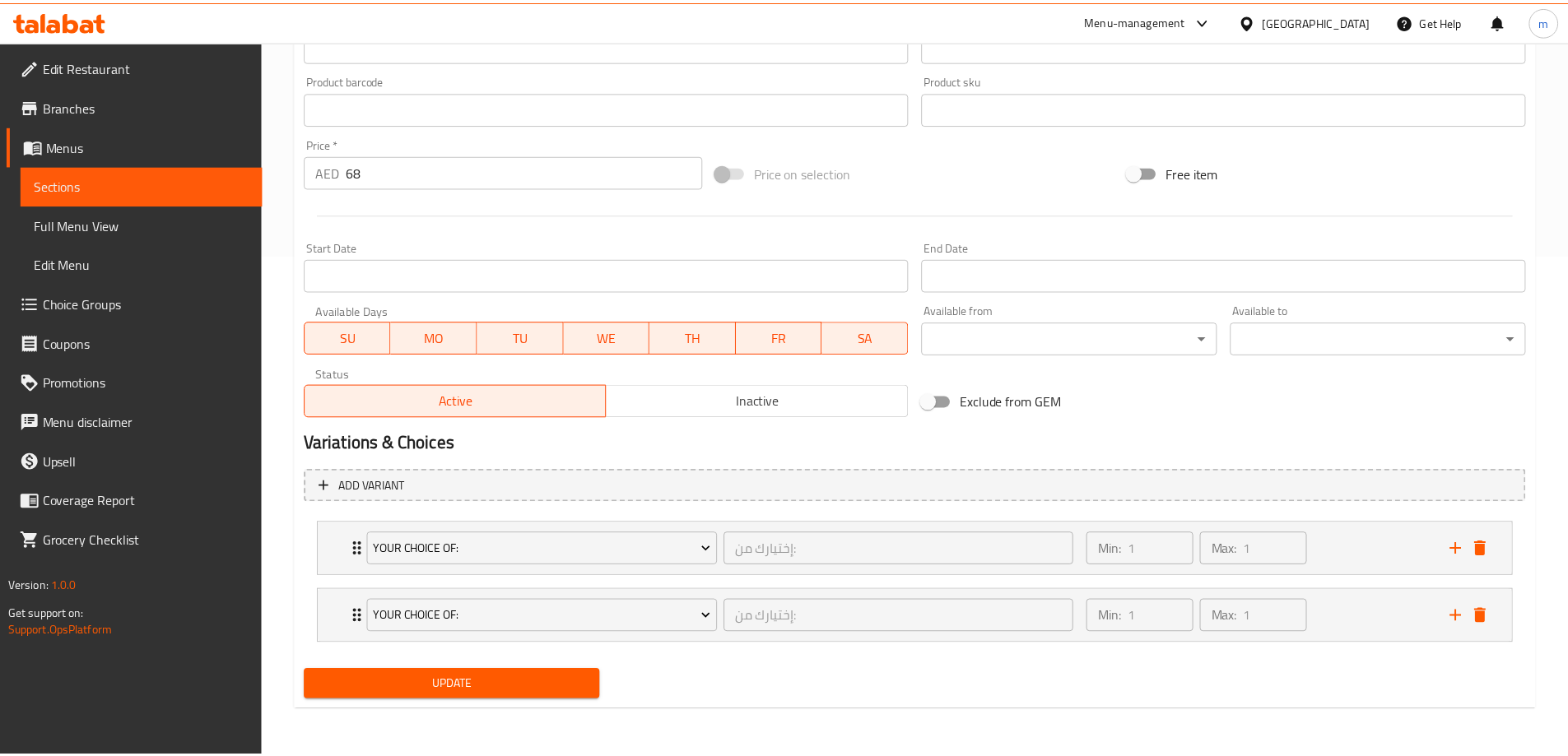
scroll to position [501, 0]
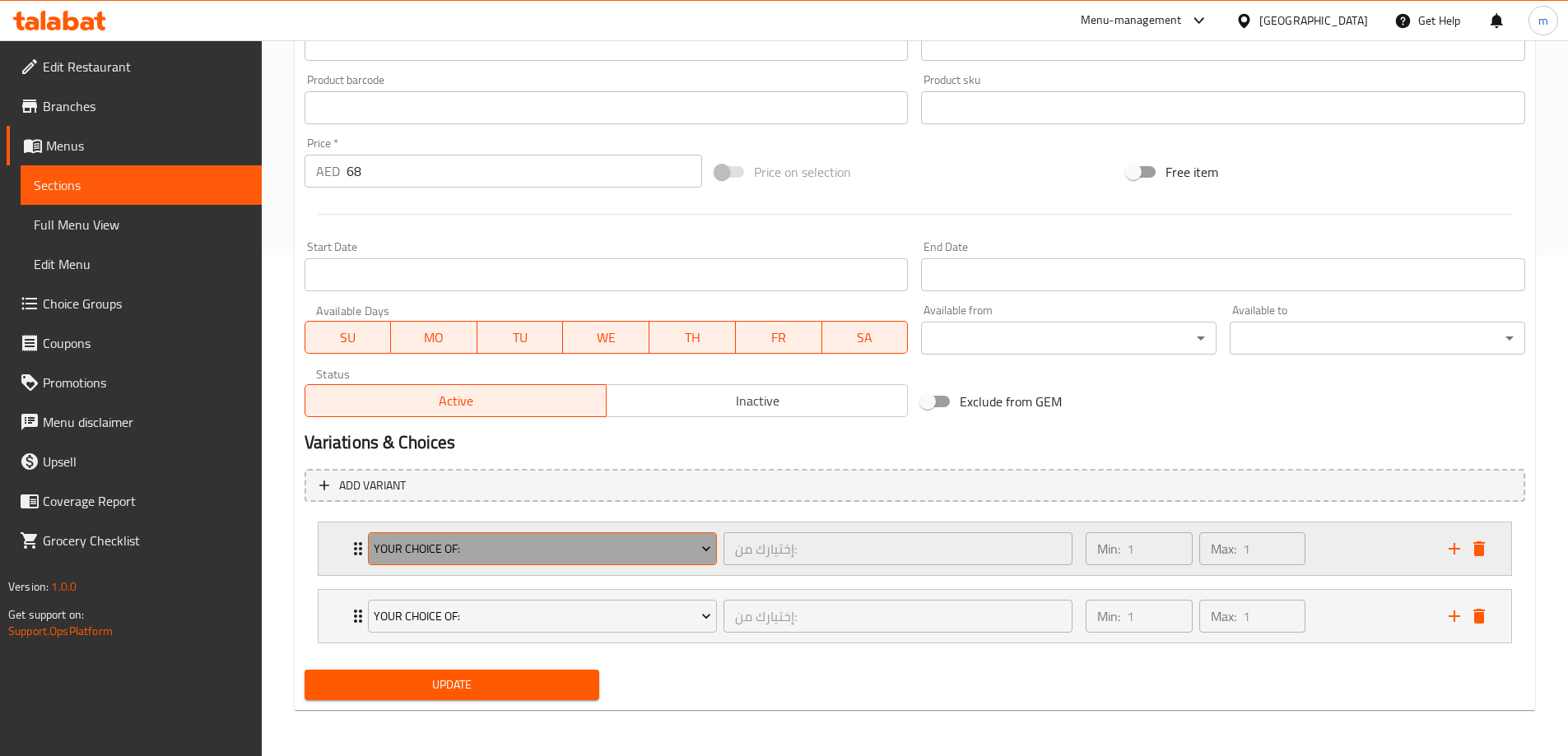
click at [544, 558] on span "Your Choice Of:" at bounding box center [543, 549] width 338 height 20
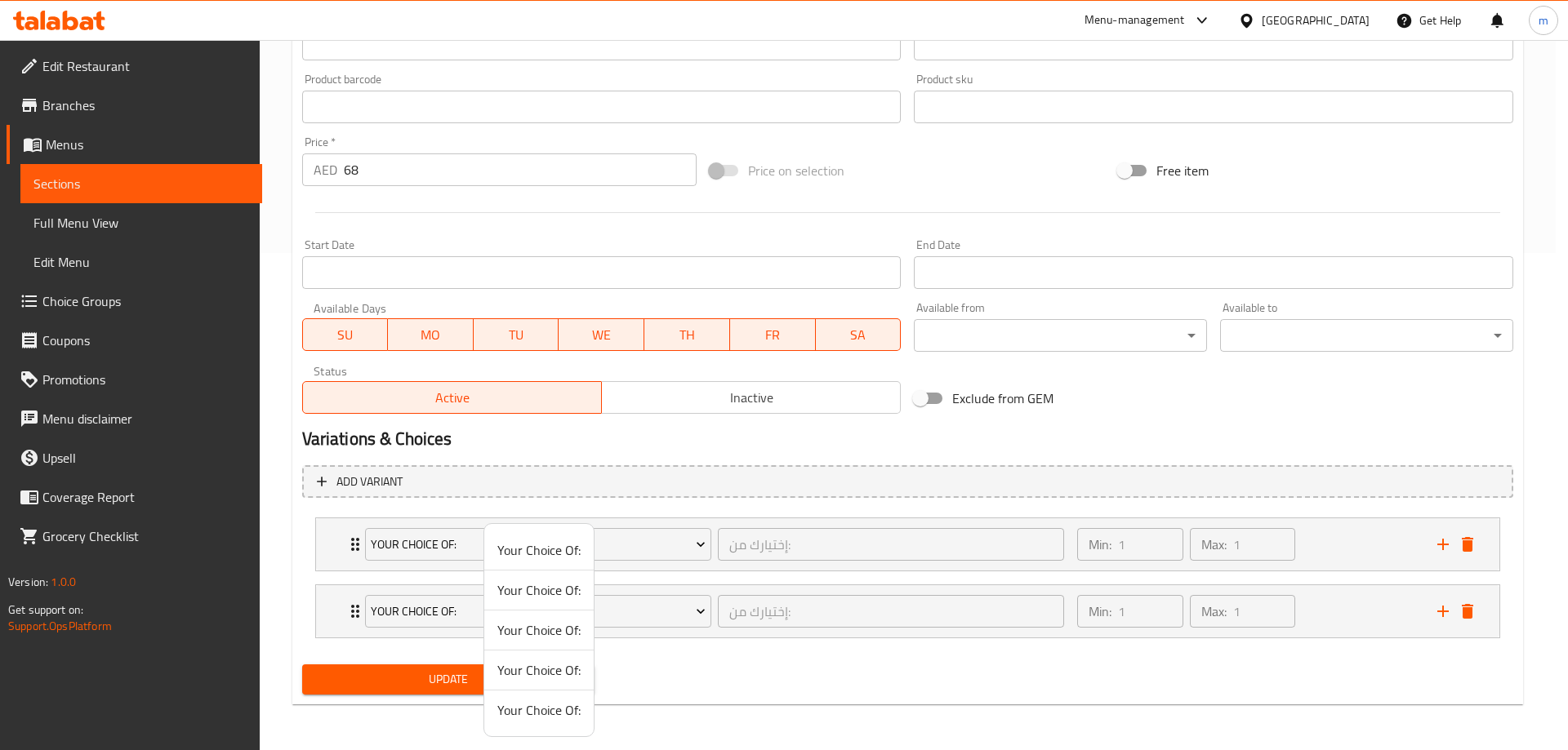
click at [1363, 536] on div at bounding box center [784, 375] width 1568 height 750
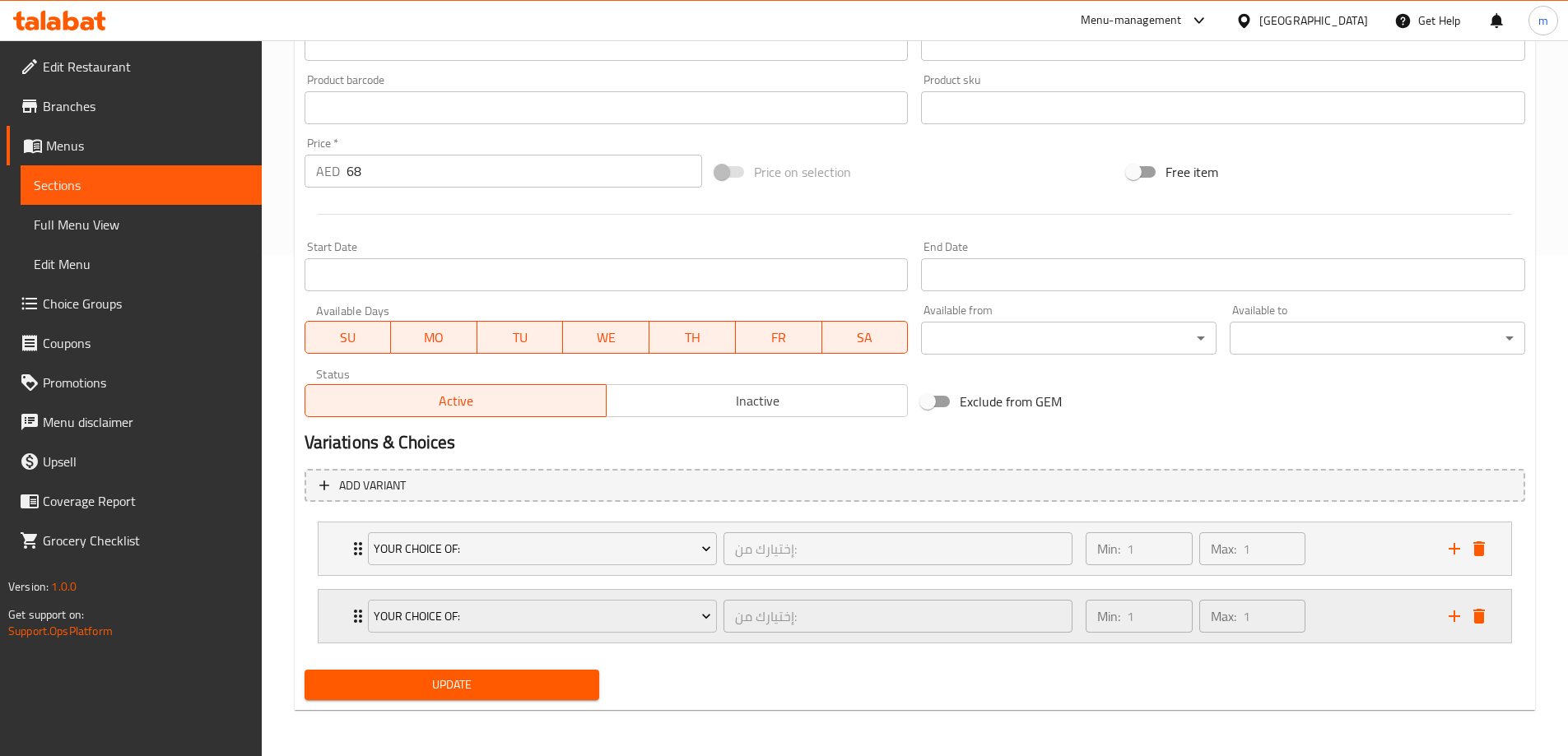
click at [1487, 618] on icon "delete" at bounding box center [1479, 616] width 19 height 19
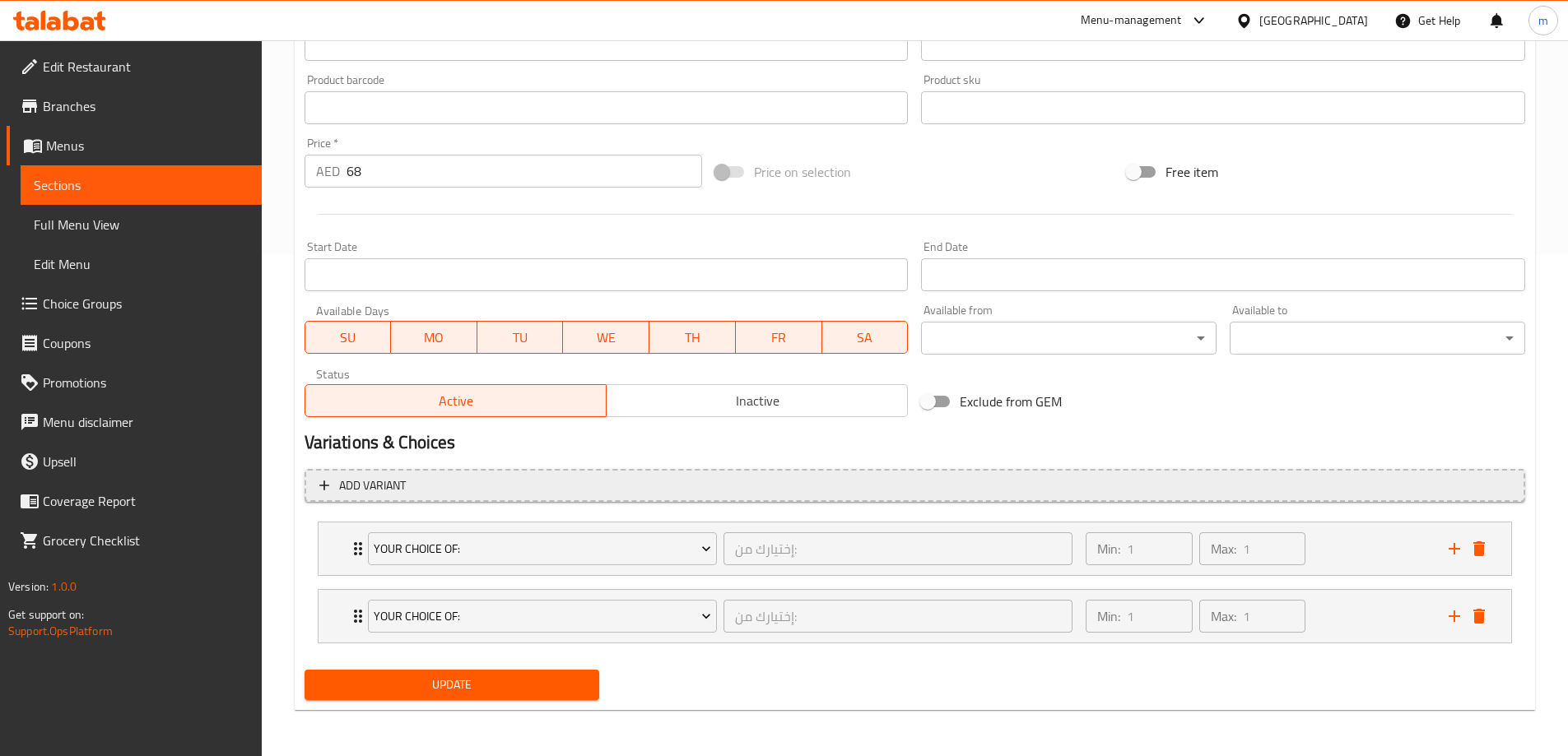
scroll to position [434, 0]
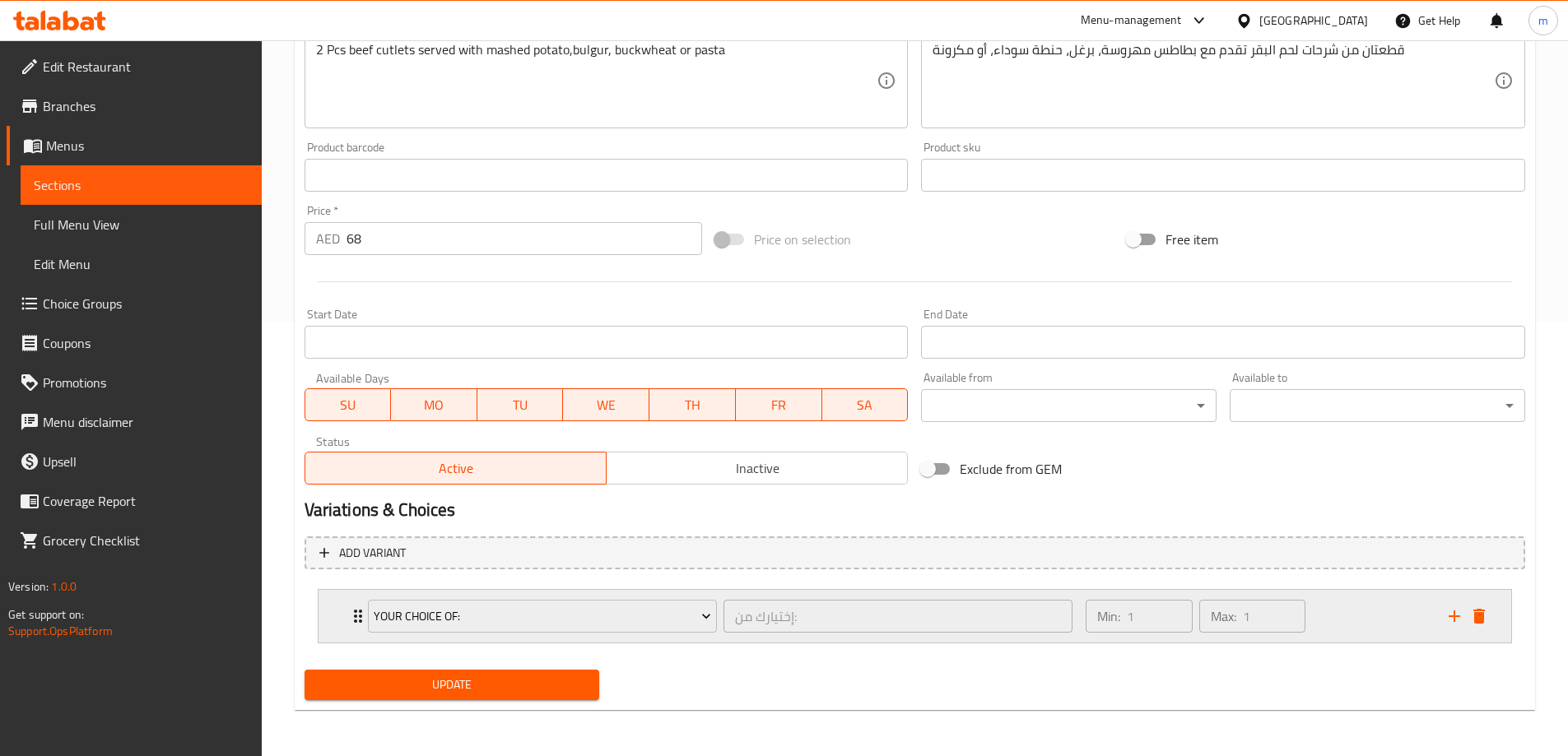
click at [1322, 597] on div "Min: 1 ​ Max: 1 ​" at bounding box center [1258, 616] width 363 height 53
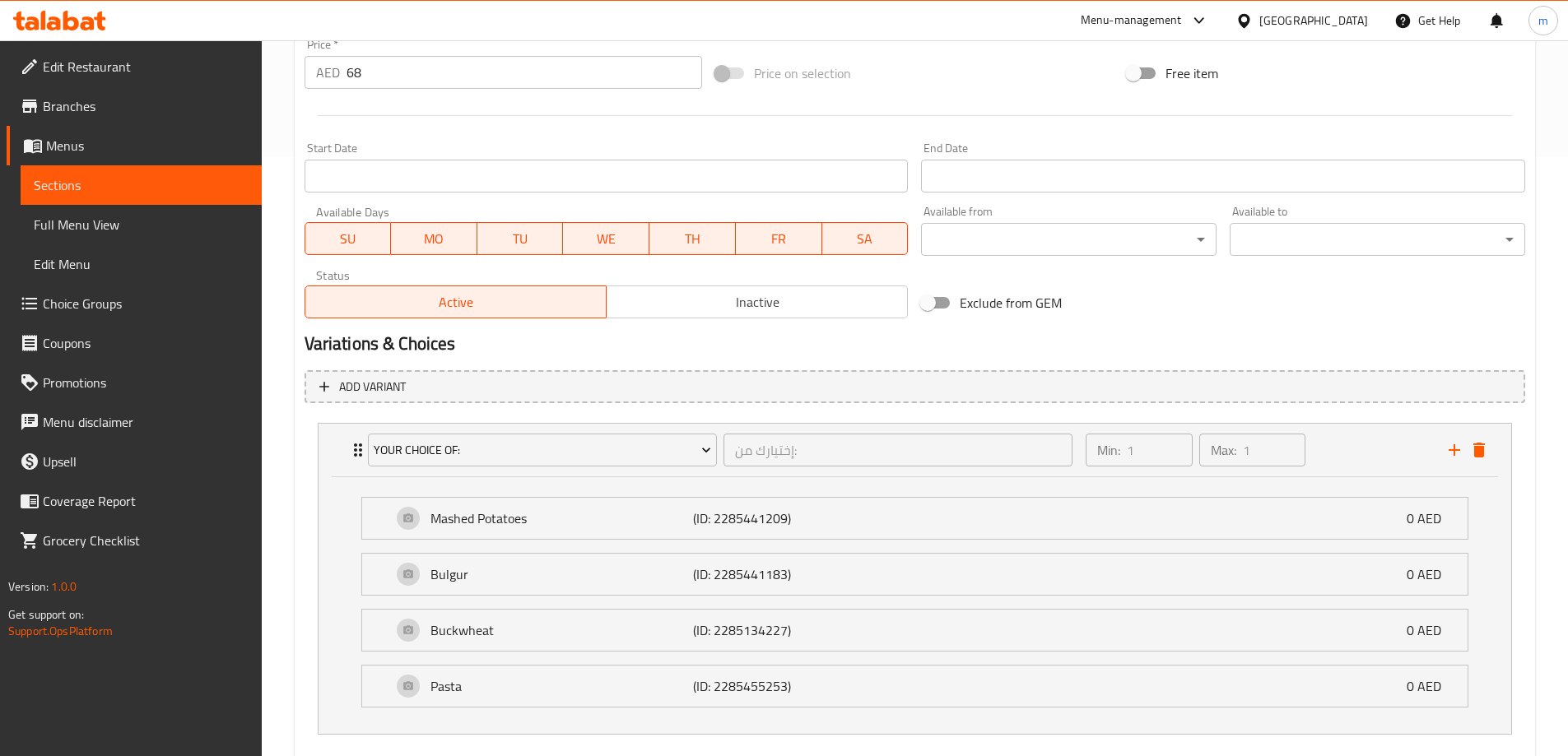
scroll to position [691, 0]
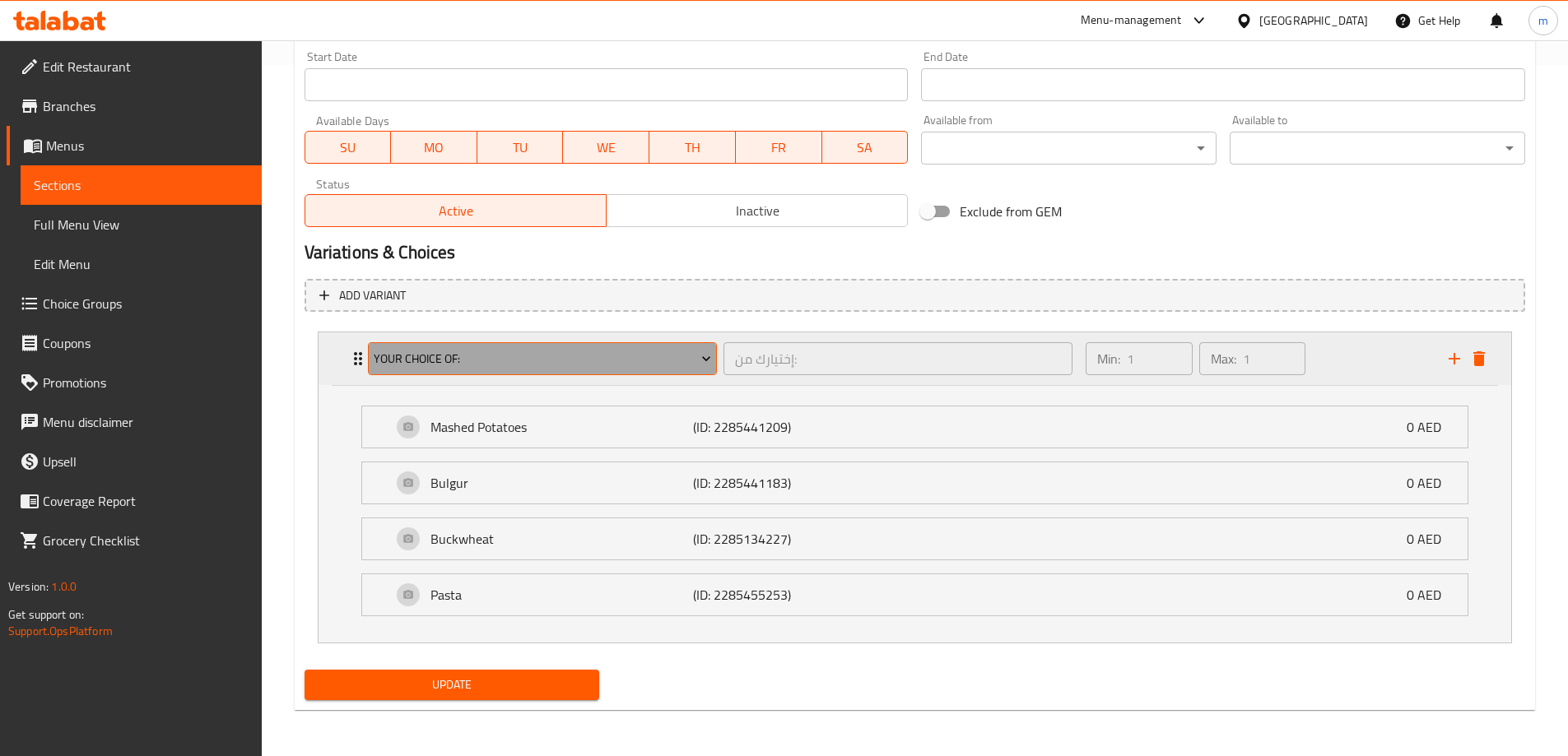
click at [481, 363] on span "Your Choice Of:" at bounding box center [543, 359] width 338 height 20
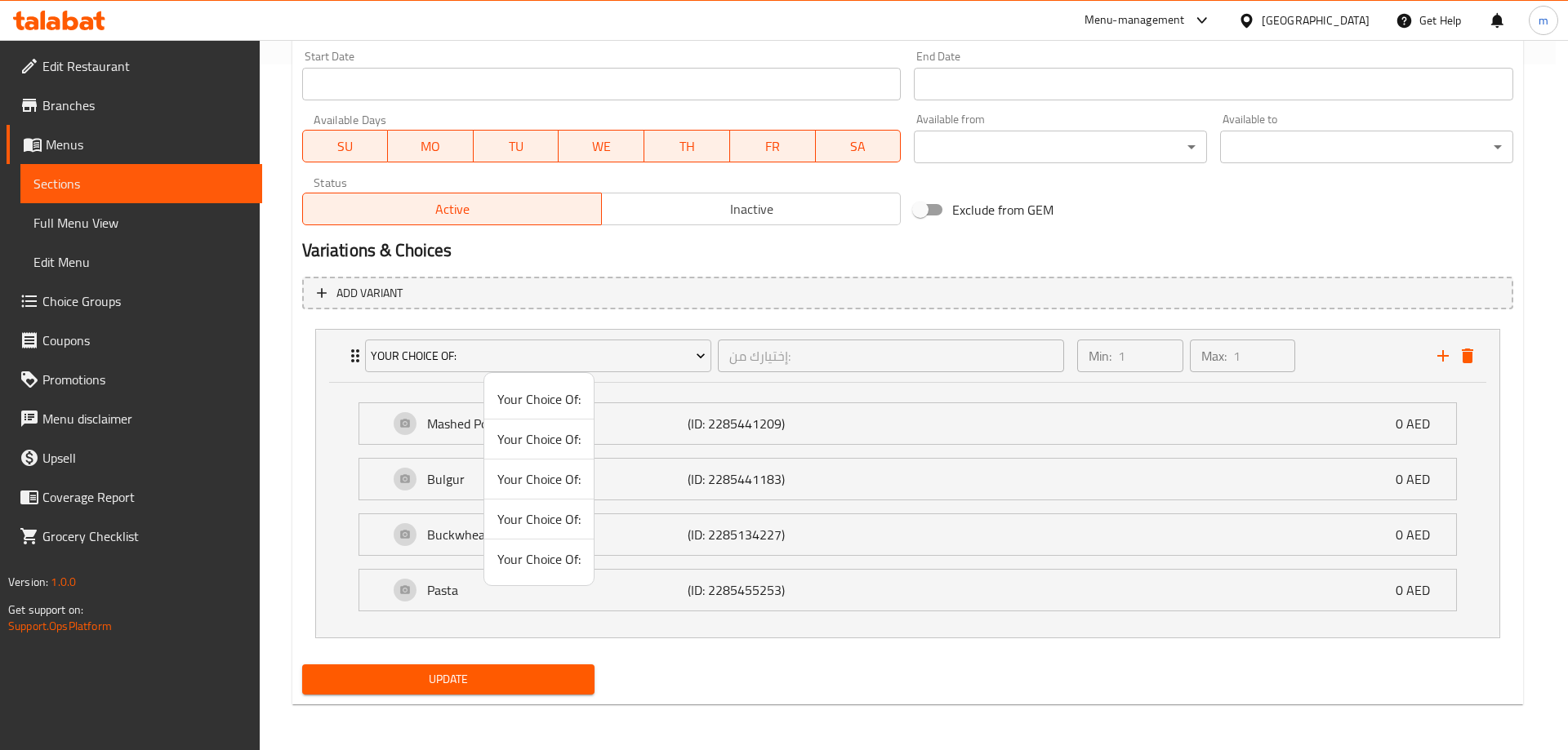
click at [462, 352] on div at bounding box center [784, 375] width 1568 height 750
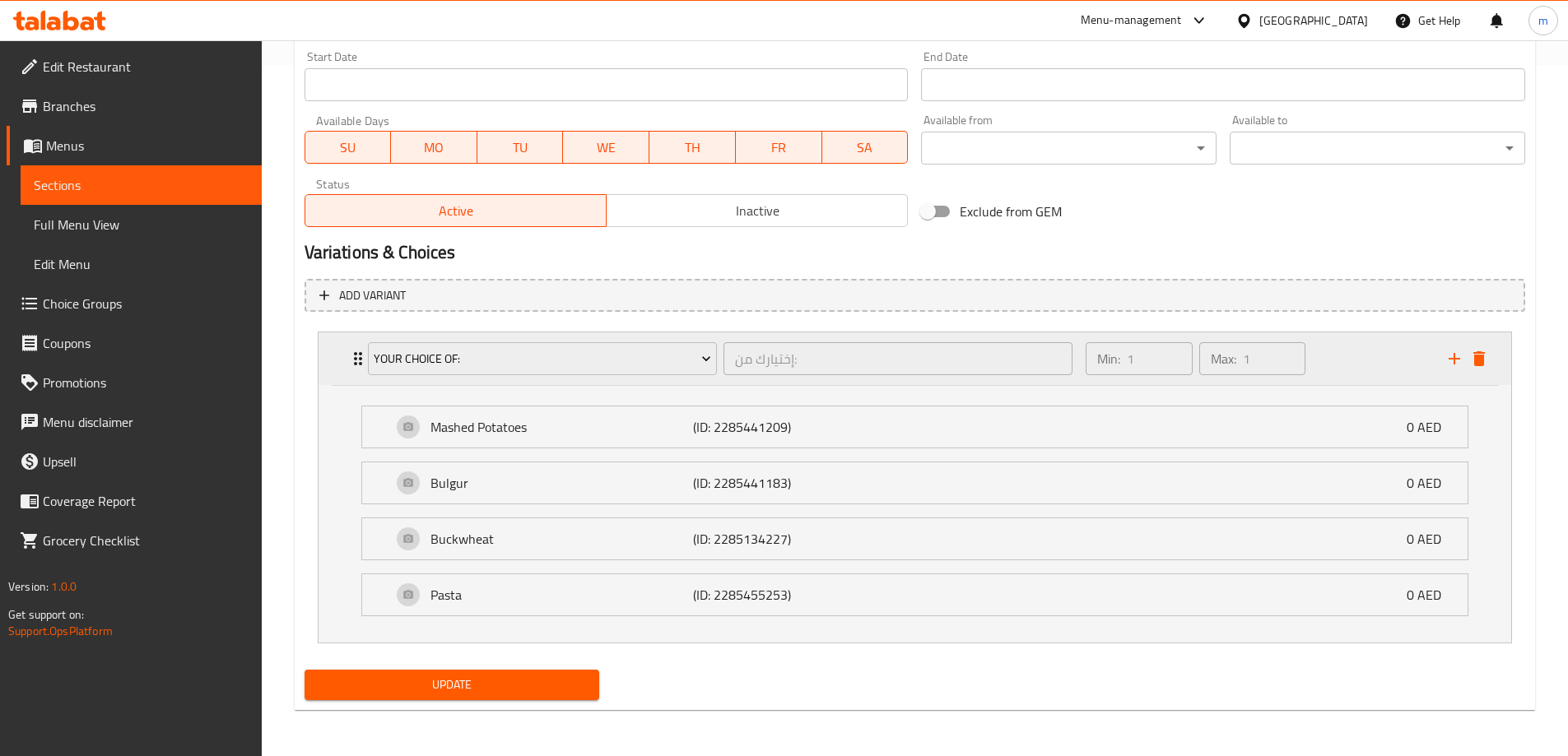
click at [353, 352] on icon "Expand" at bounding box center [358, 359] width 19 height 19
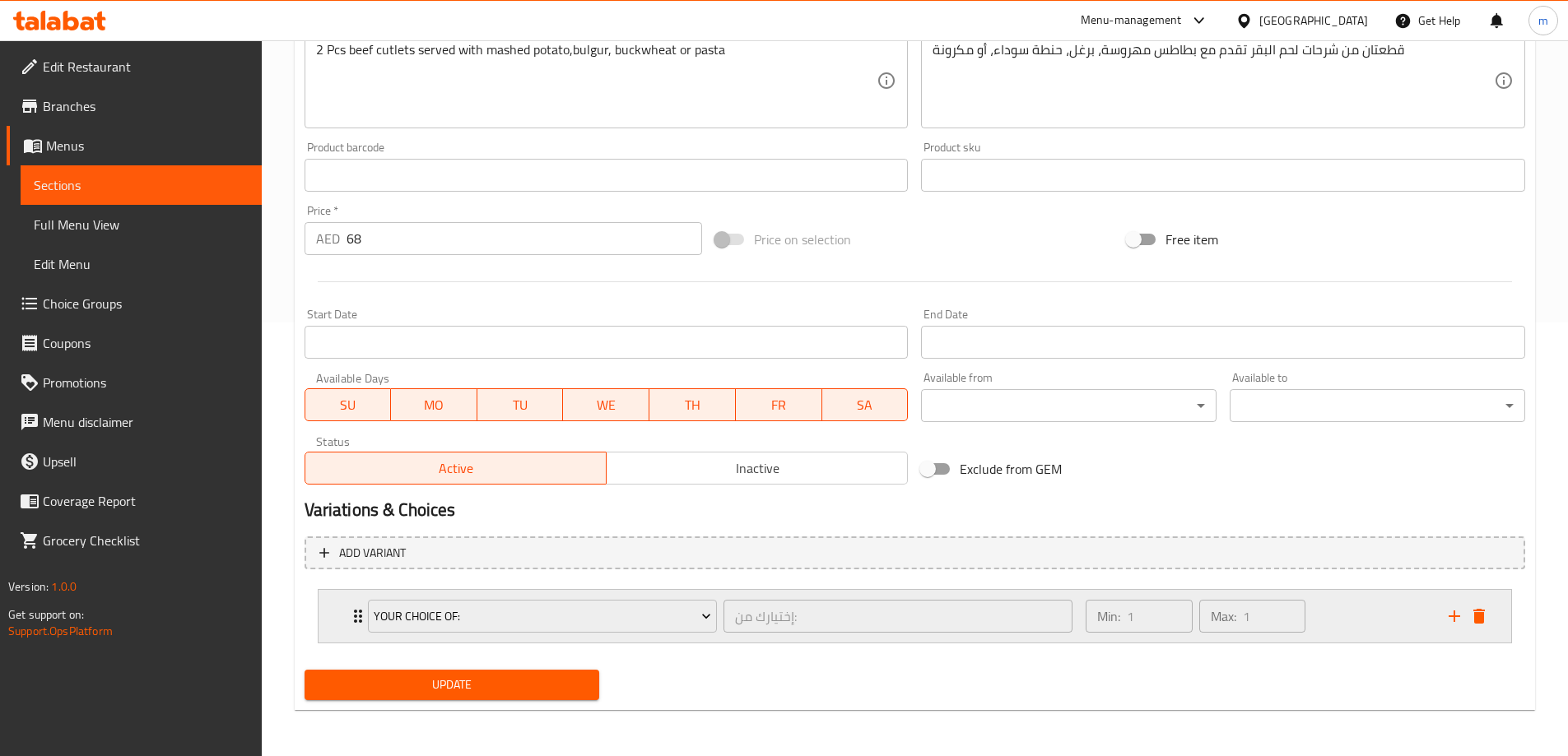
click at [362, 609] on div "Your Choice Of: إختيارك من: ​" at bounding box center [721, 616] width 725 height 53
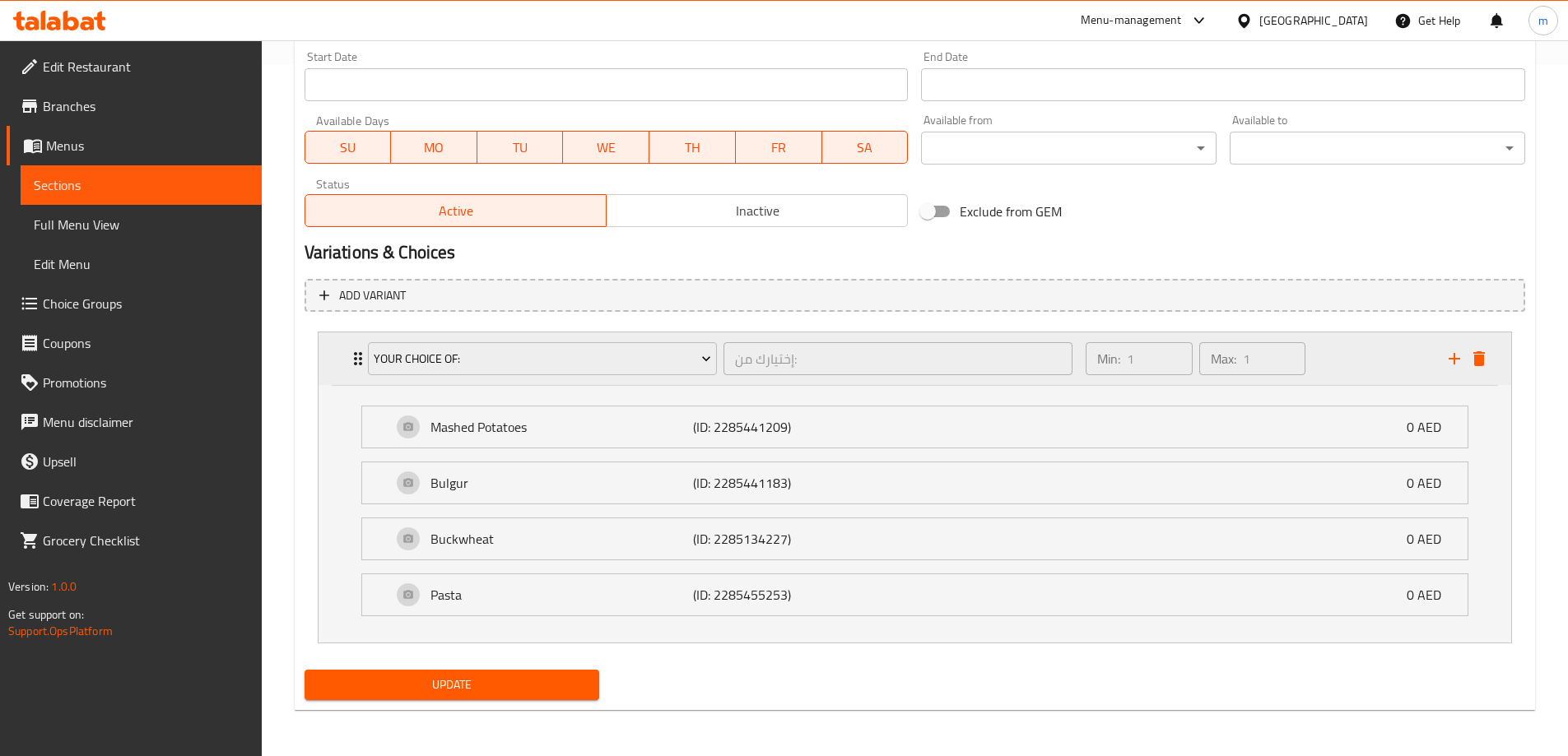
click at [356, 360] on icon "Expand" at bounding box center [357, 358] width 8 height 13
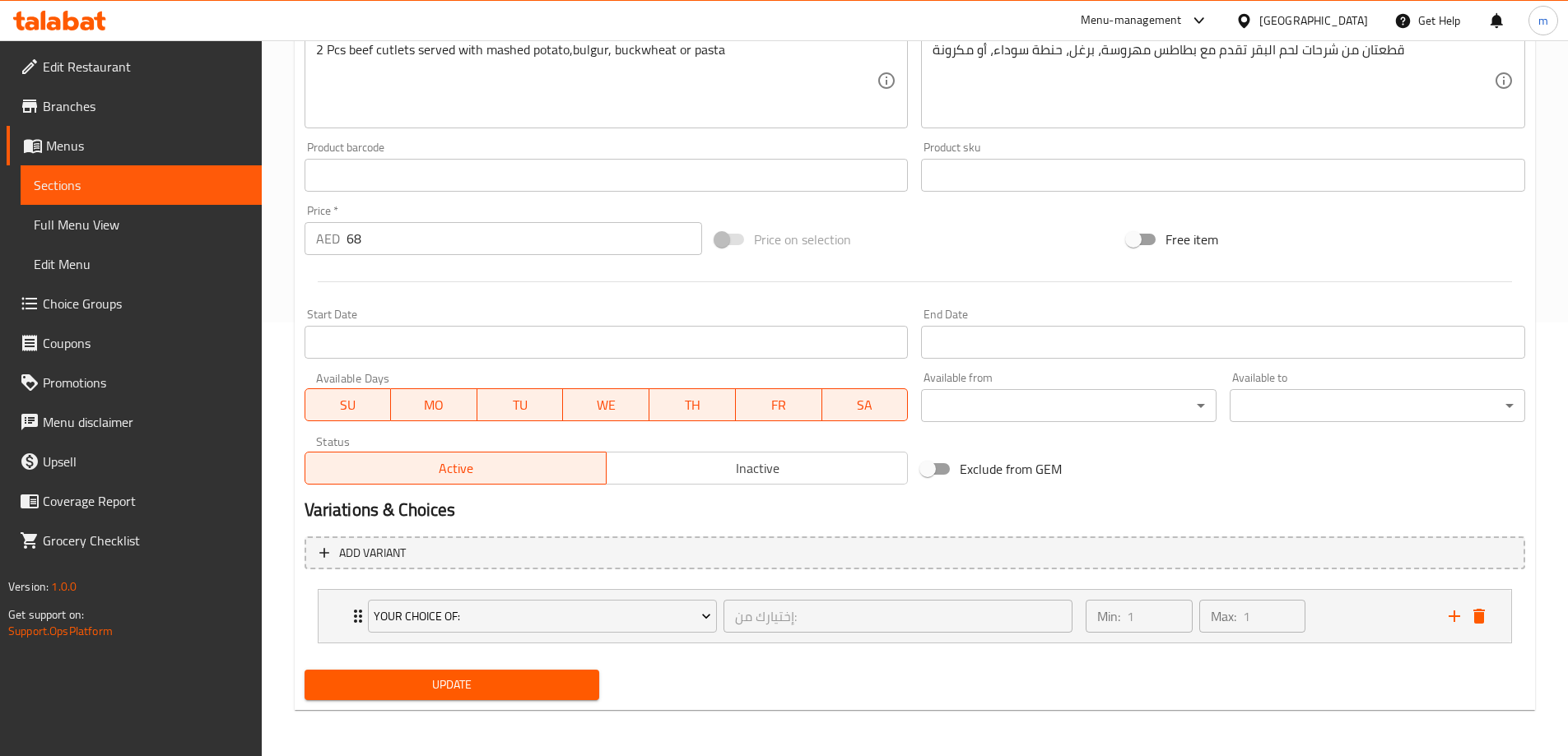
scroll to position [434, 0]
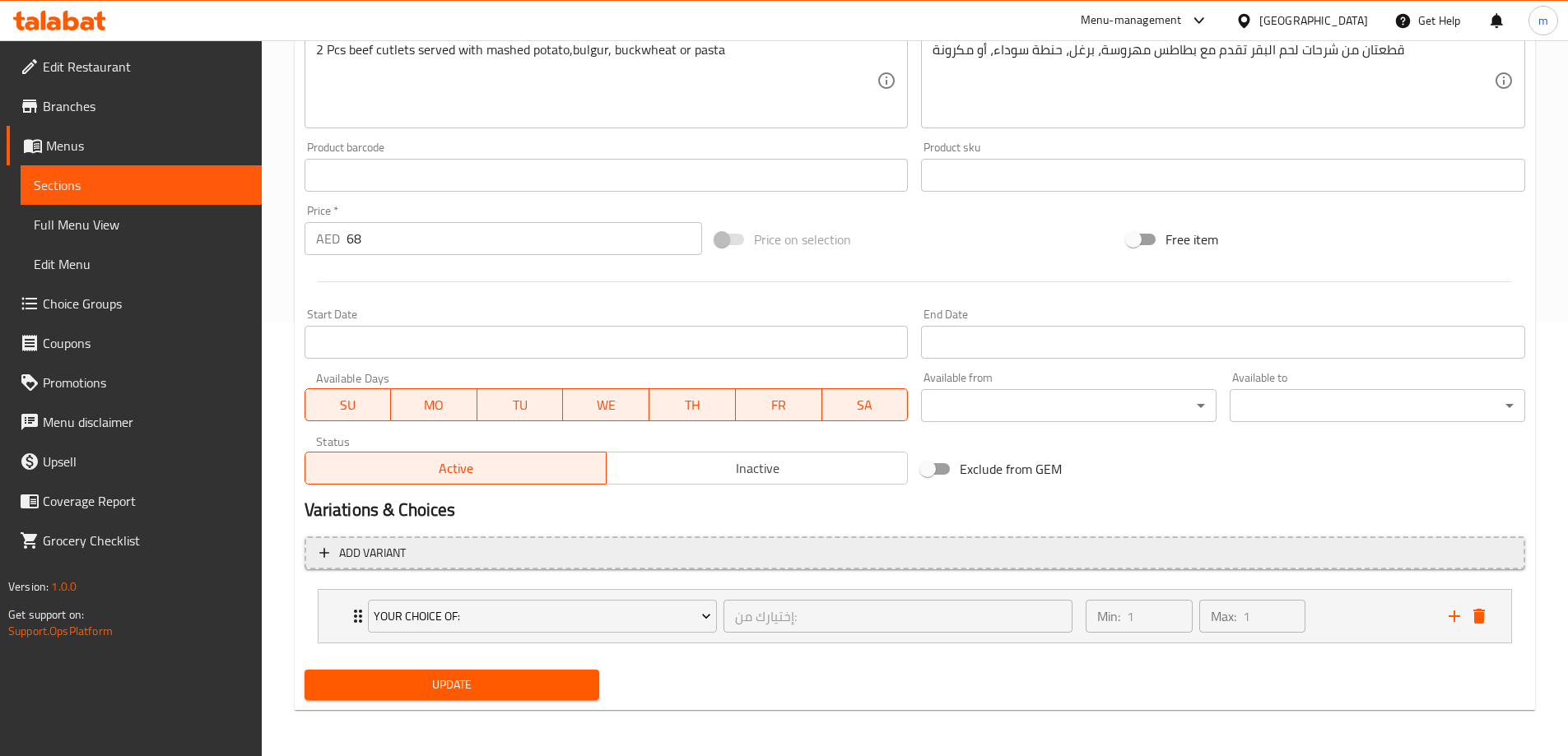
click at [536, 537] on button "Add variant" at bounding box center [914, 554] width 1220 height 34
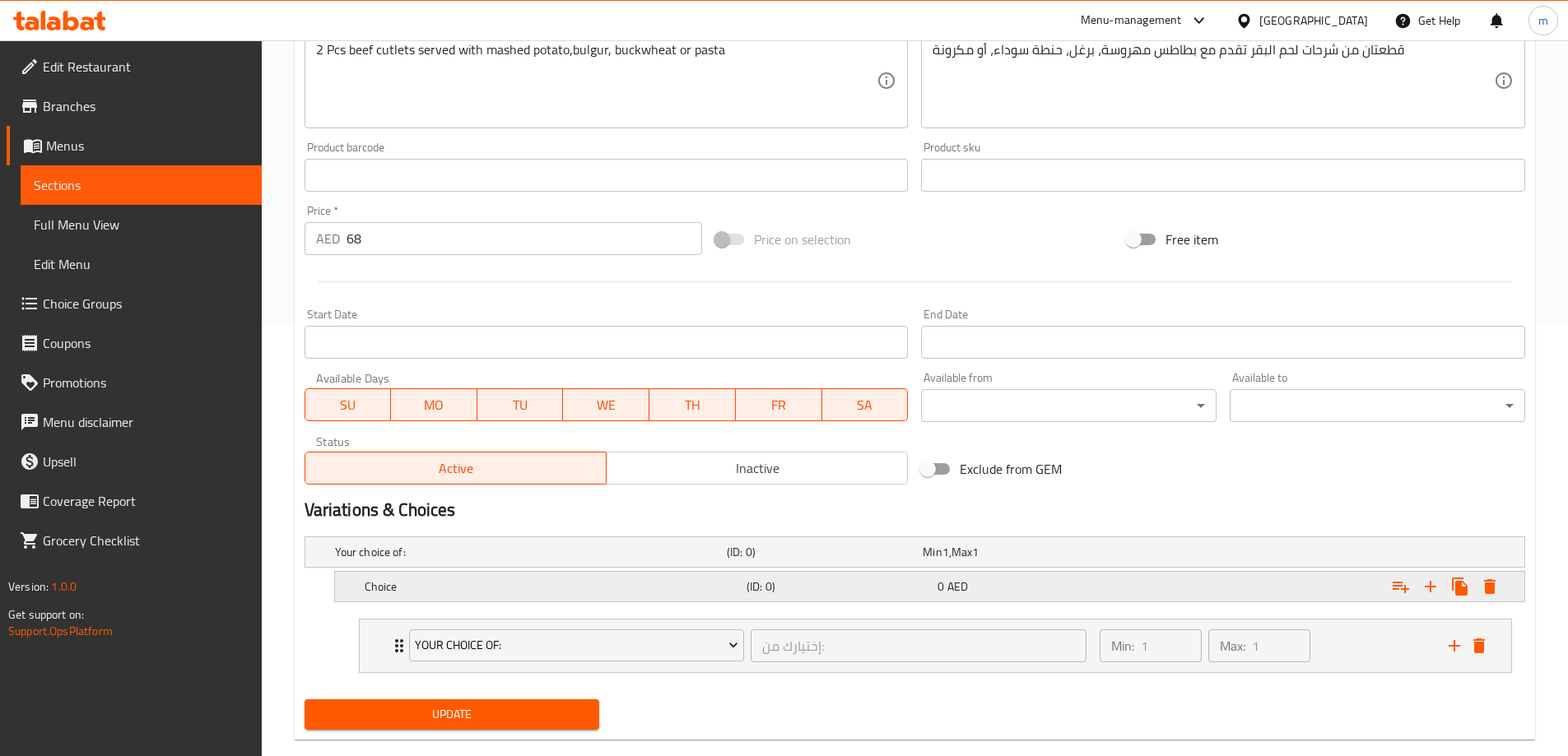
click at [674, 592] on h5 "Choice" at bounding box center [552, 586] width 375 height 17
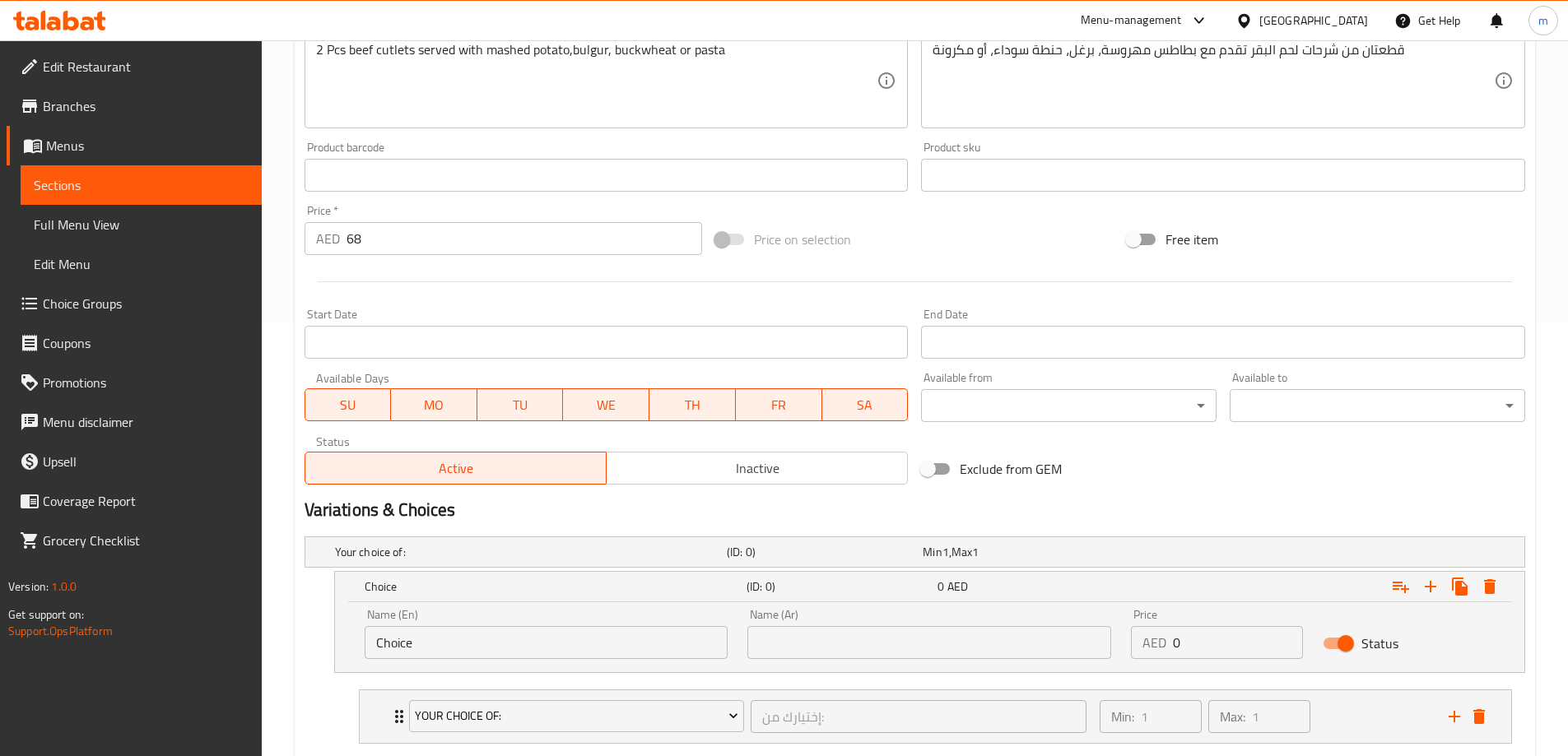
click at [438, 635] on input "Choice" at bounding box center [546, 642] width 363 height 33
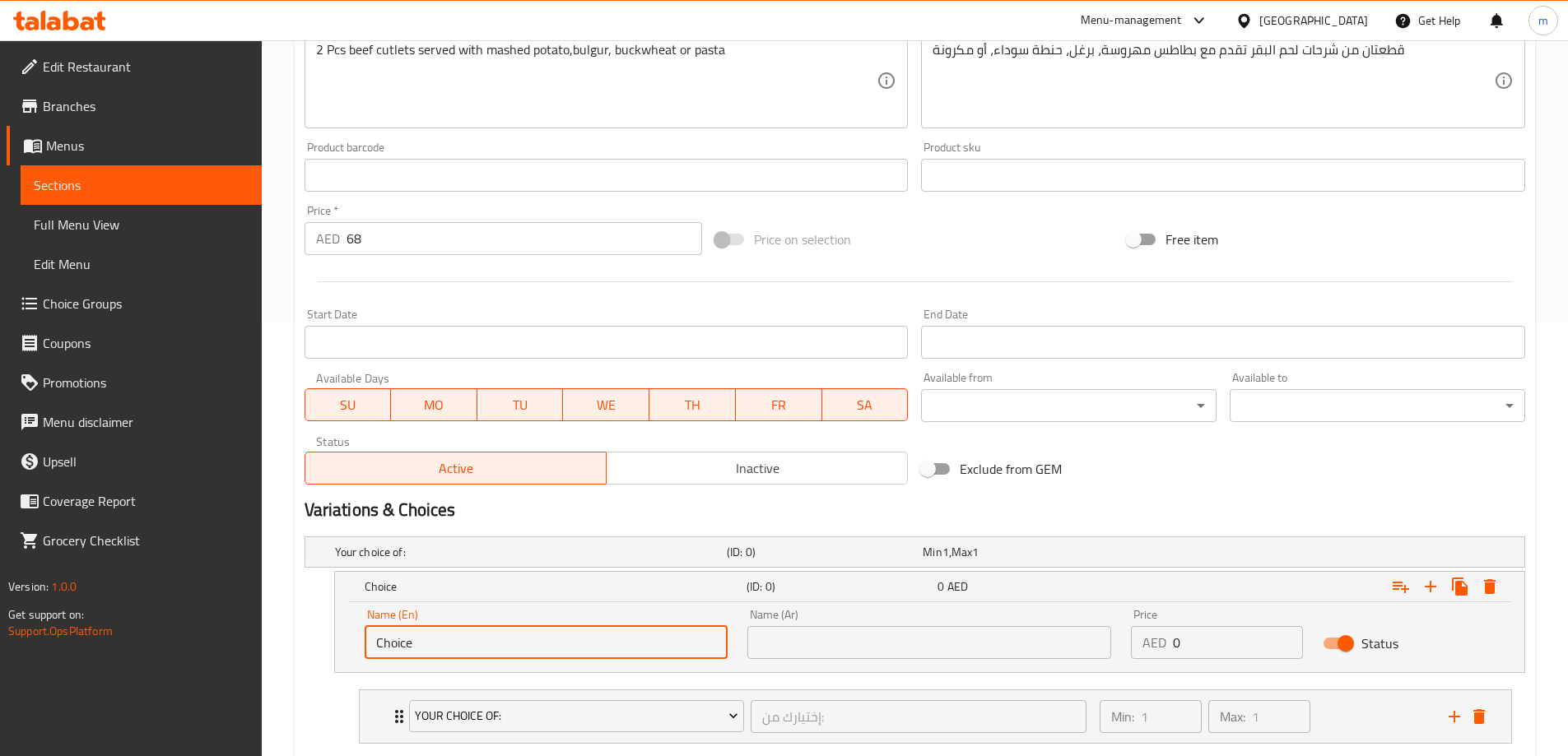
click at [439, 635] on input "Choice" at bounding box center [546, 642] width 363 height 33
type input "ىتلابث"
click at [938, 622] on div "Name (Ar) Name (Ar)" at bounding box center [929, 634] width 363 height 50
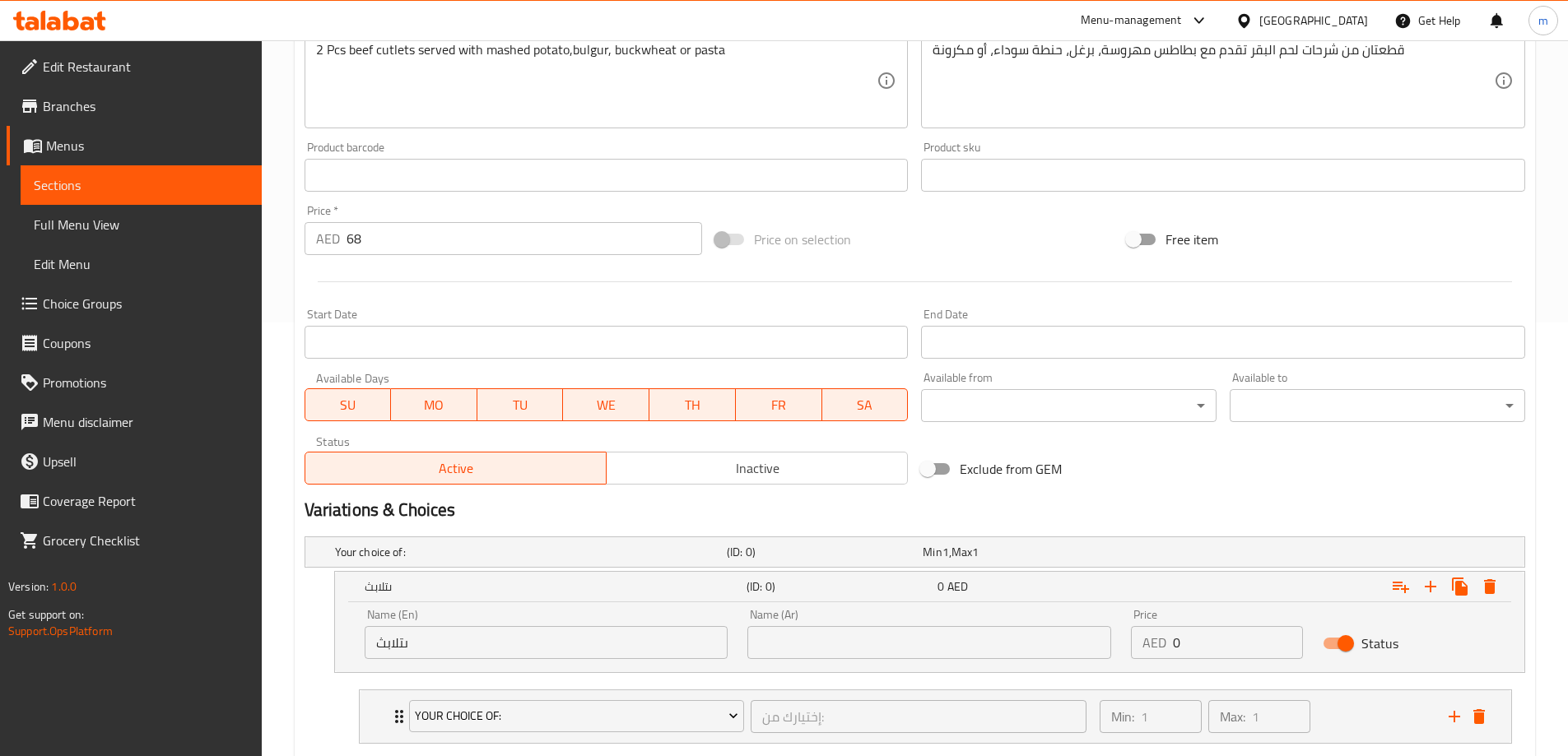
click at [938, 622] on div "Name (Ar) Name (Ar)" at bounding box center [929, 634] width 363 height 50
click at [937, 615] on div "Name (Ar) Name (Ar)" at bounding box center [929, 634] width 363 height 50
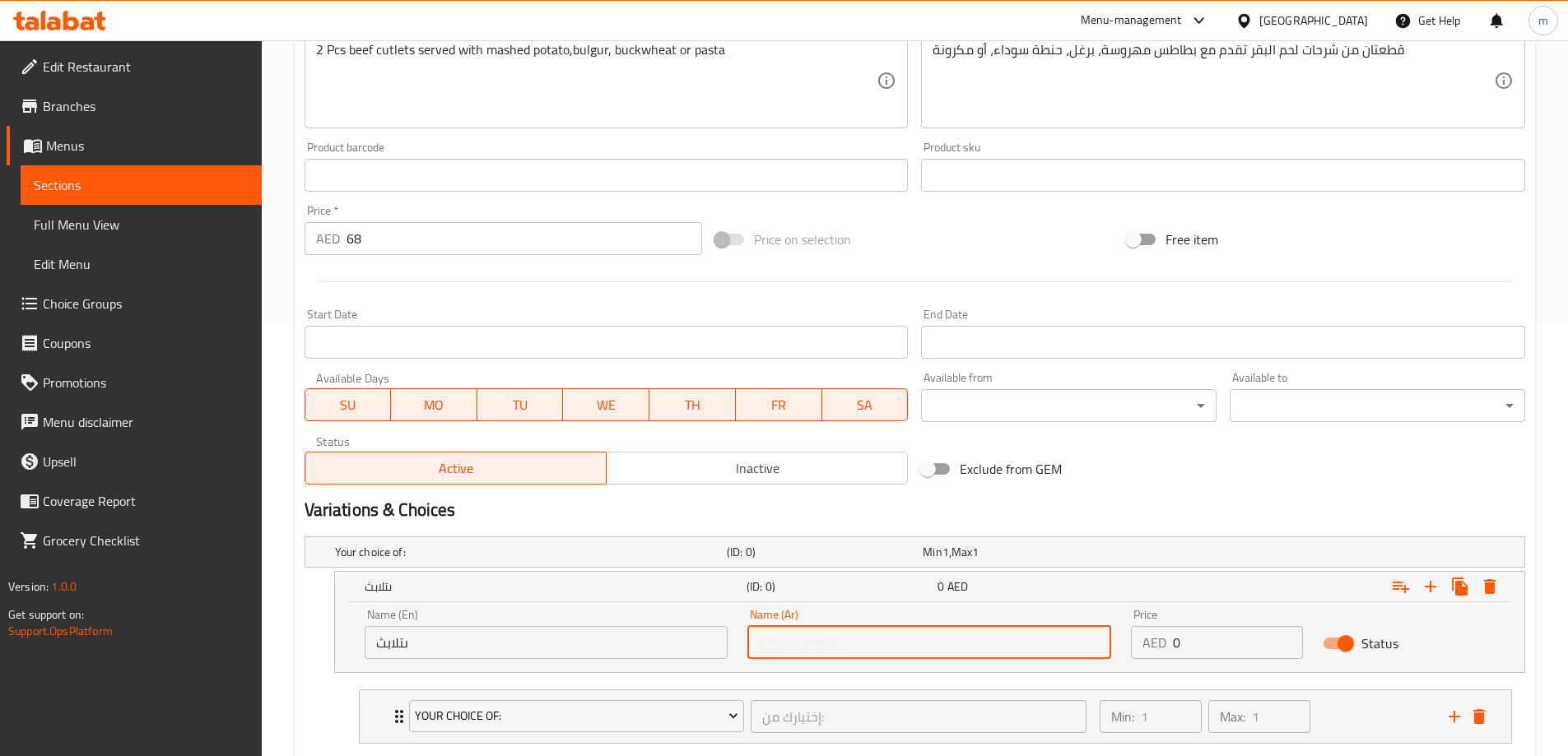
click at [931, 637] on input "text" at bounding box center [929, 642] width 363 height 33
type input "ايصراث"
click at [1427, 621] on div "Status" at bounding box center [1409, 644] width 192 height 51
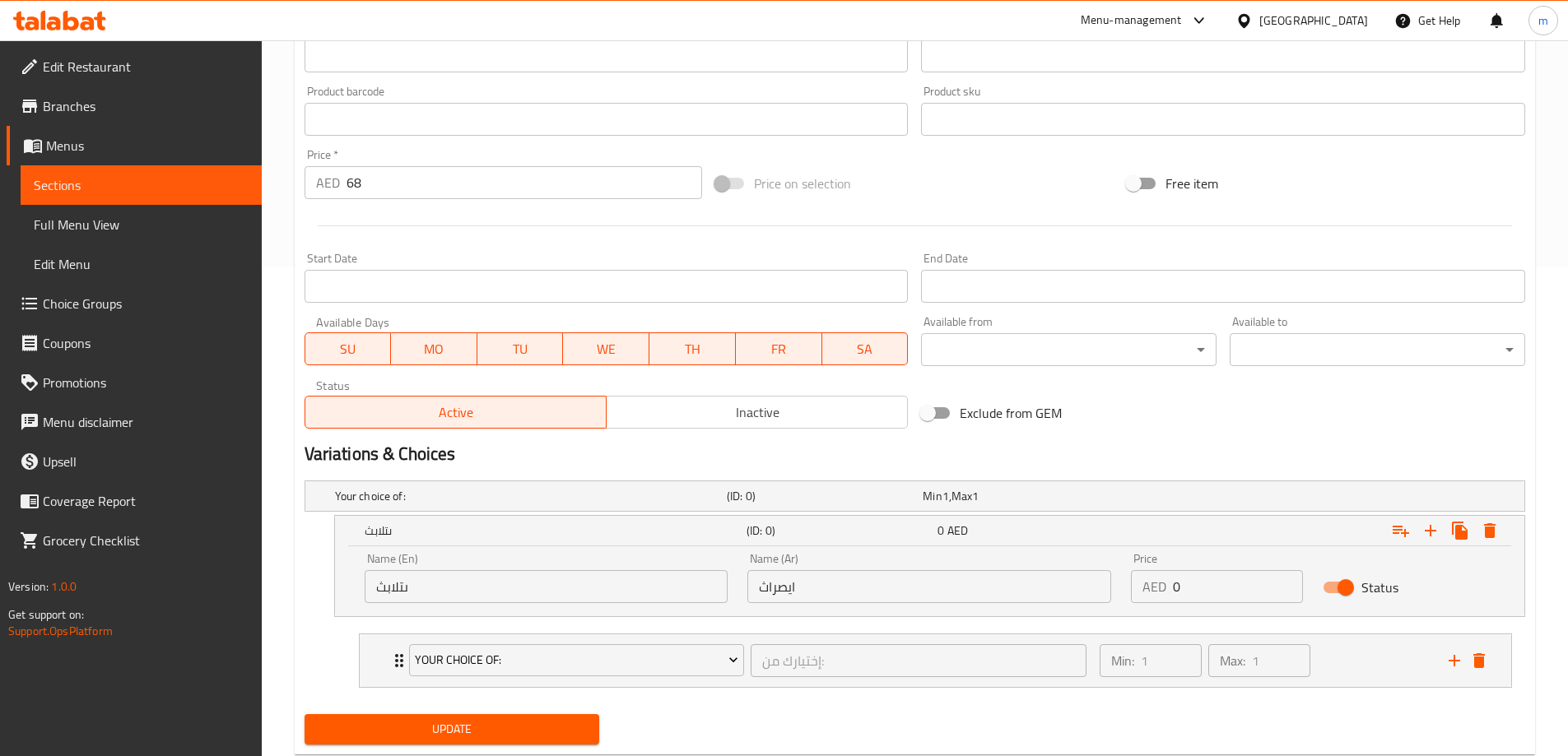
scroll to position [534, 0]
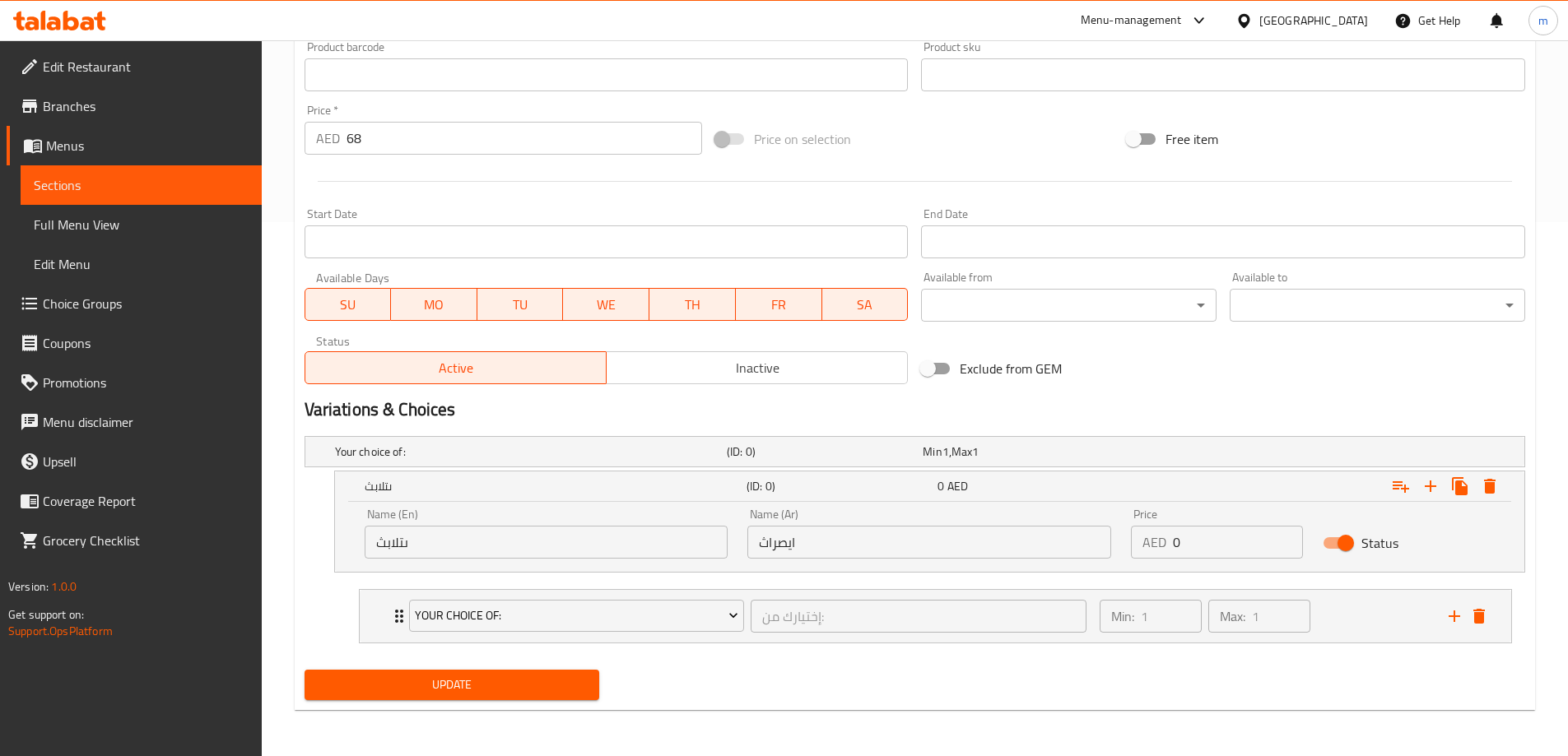
click at [391, 699] on button "Update" at bounding box center [452, 685] width 295 height 30
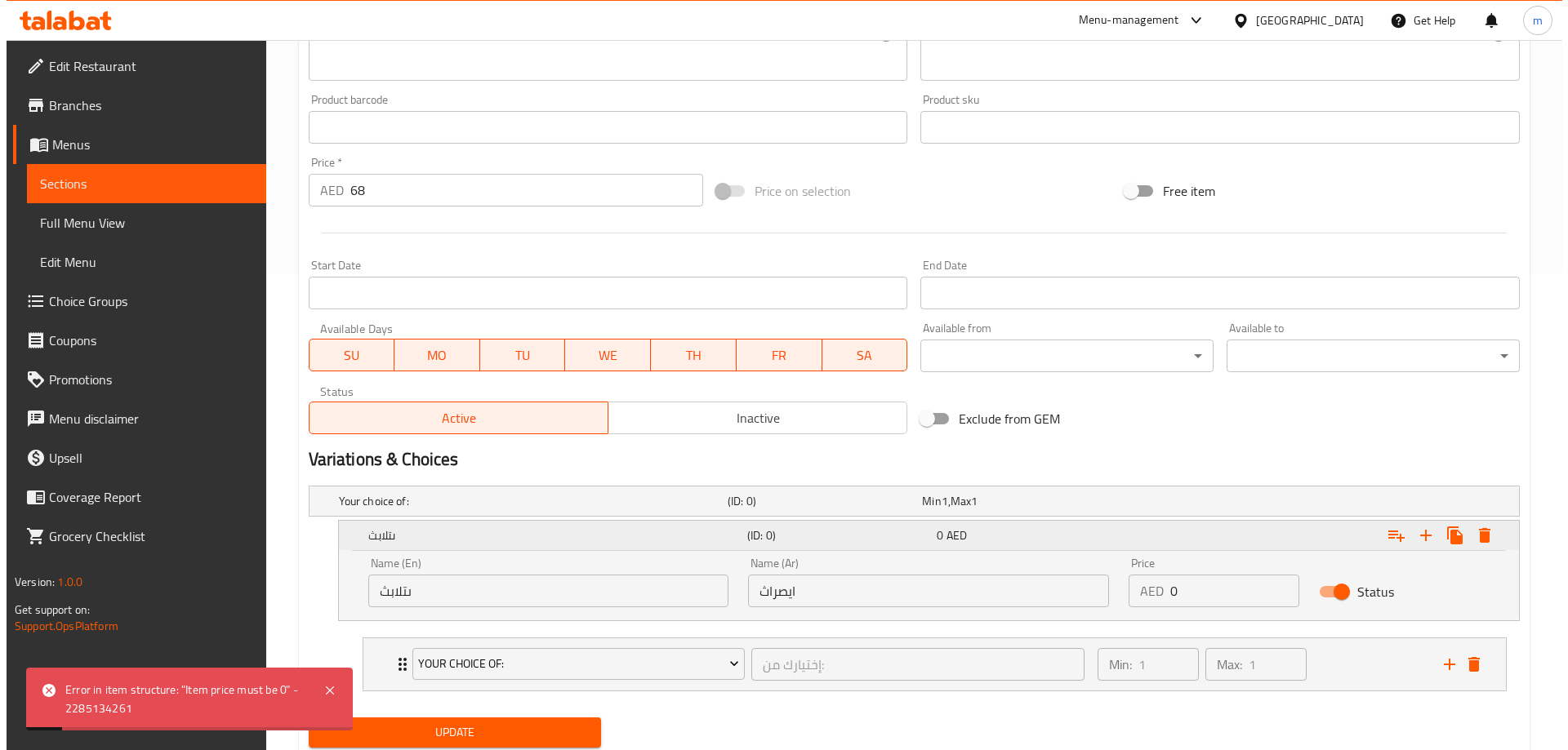
scroll to position [448, 0]
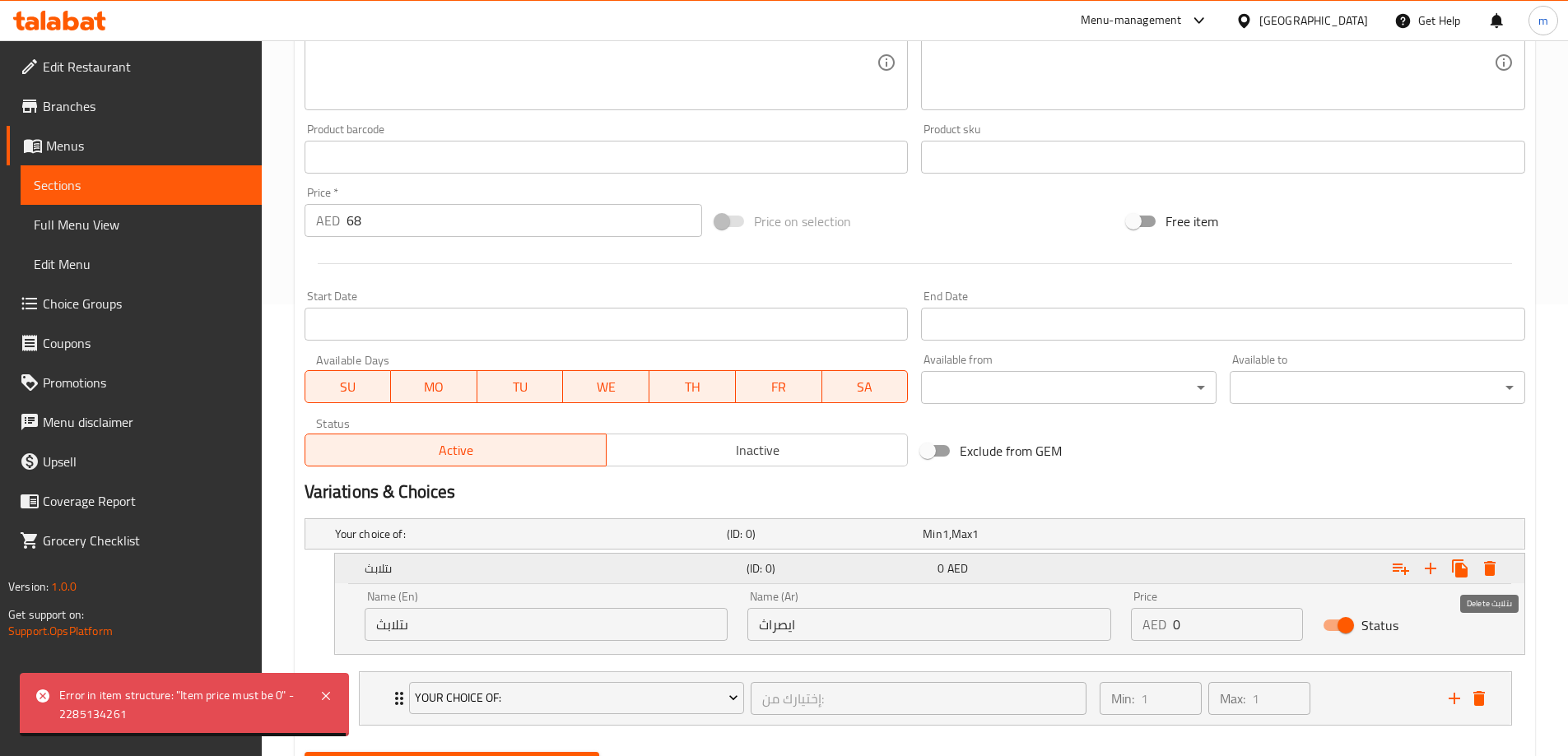
click at [1484, 561] on icon "Expand" at bounding box center [1490, 569] width 19 height 19
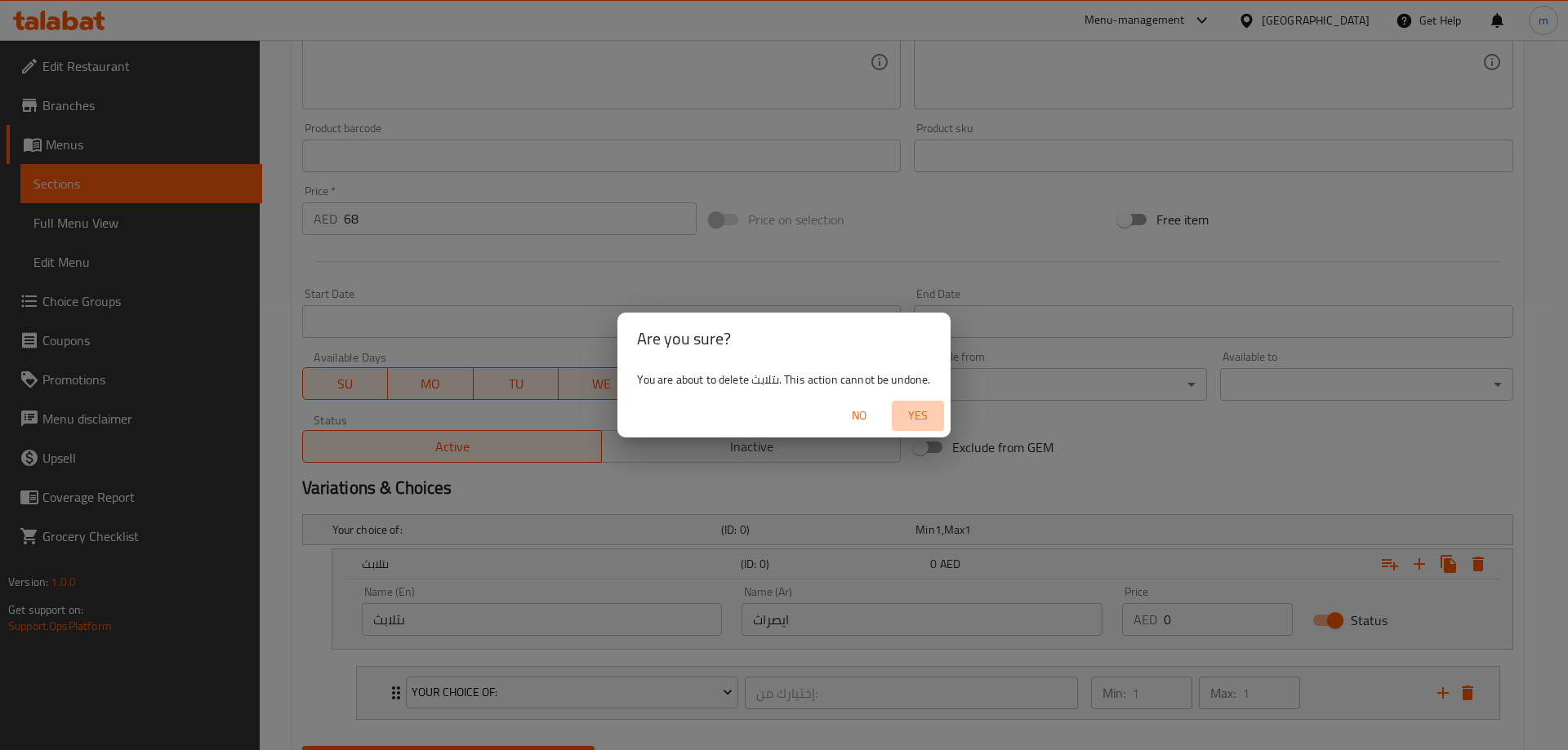
click at [936, 412] on span "Yes" at bounding box center [918, 416] width 39 height 20
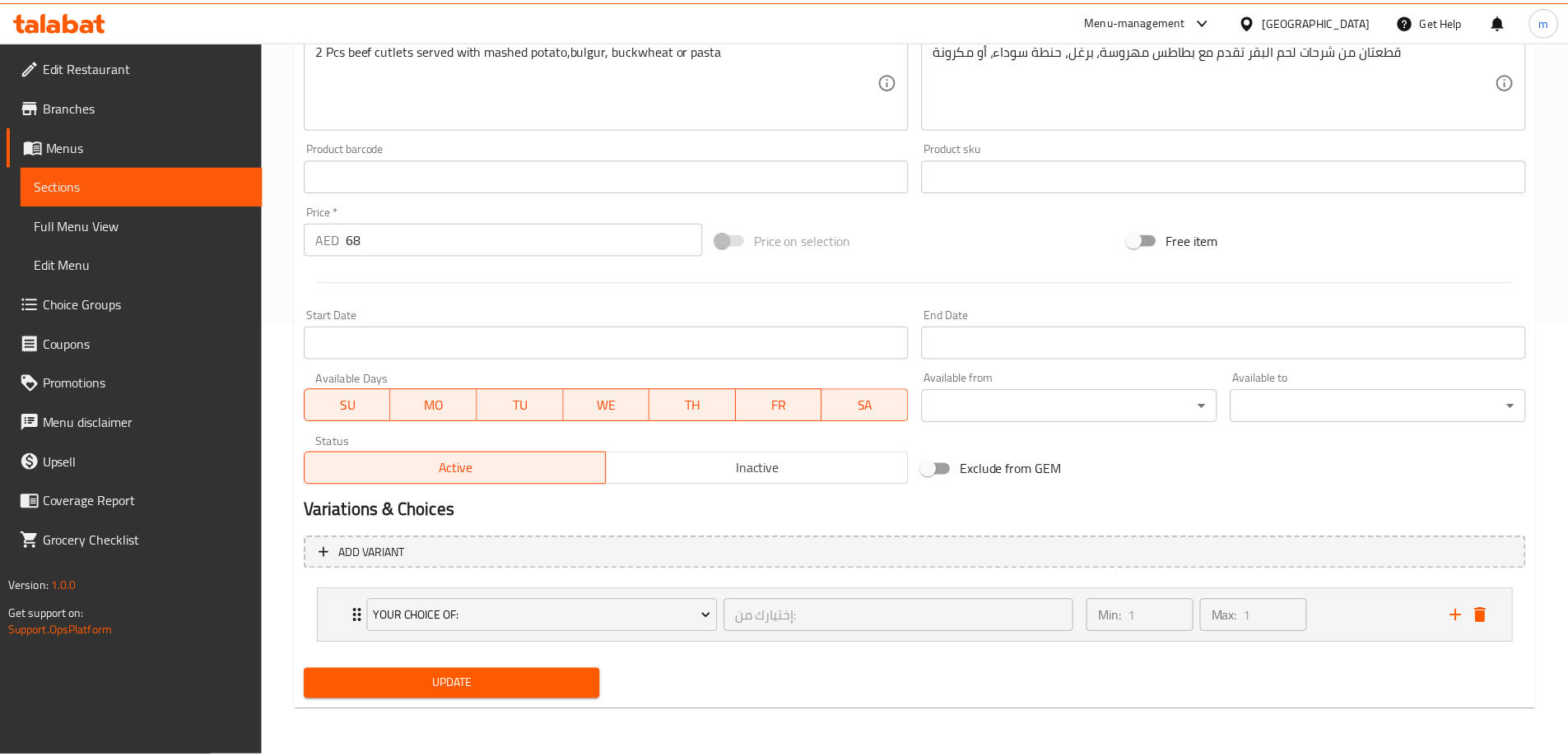
scroll to position [434, 0]
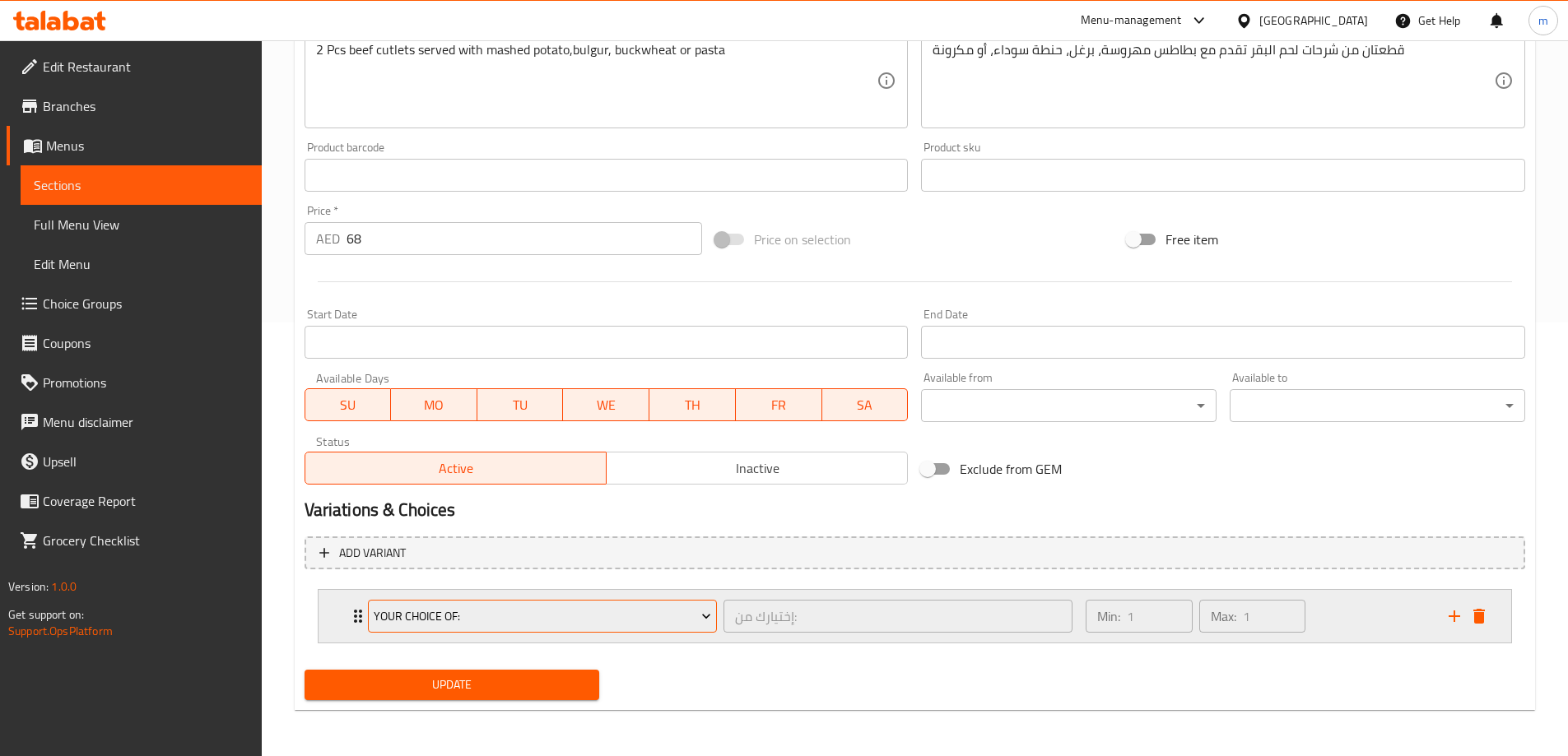
click at [707, 618] on icon "Expand" at bounding box center [706, 617] width 8 height 5
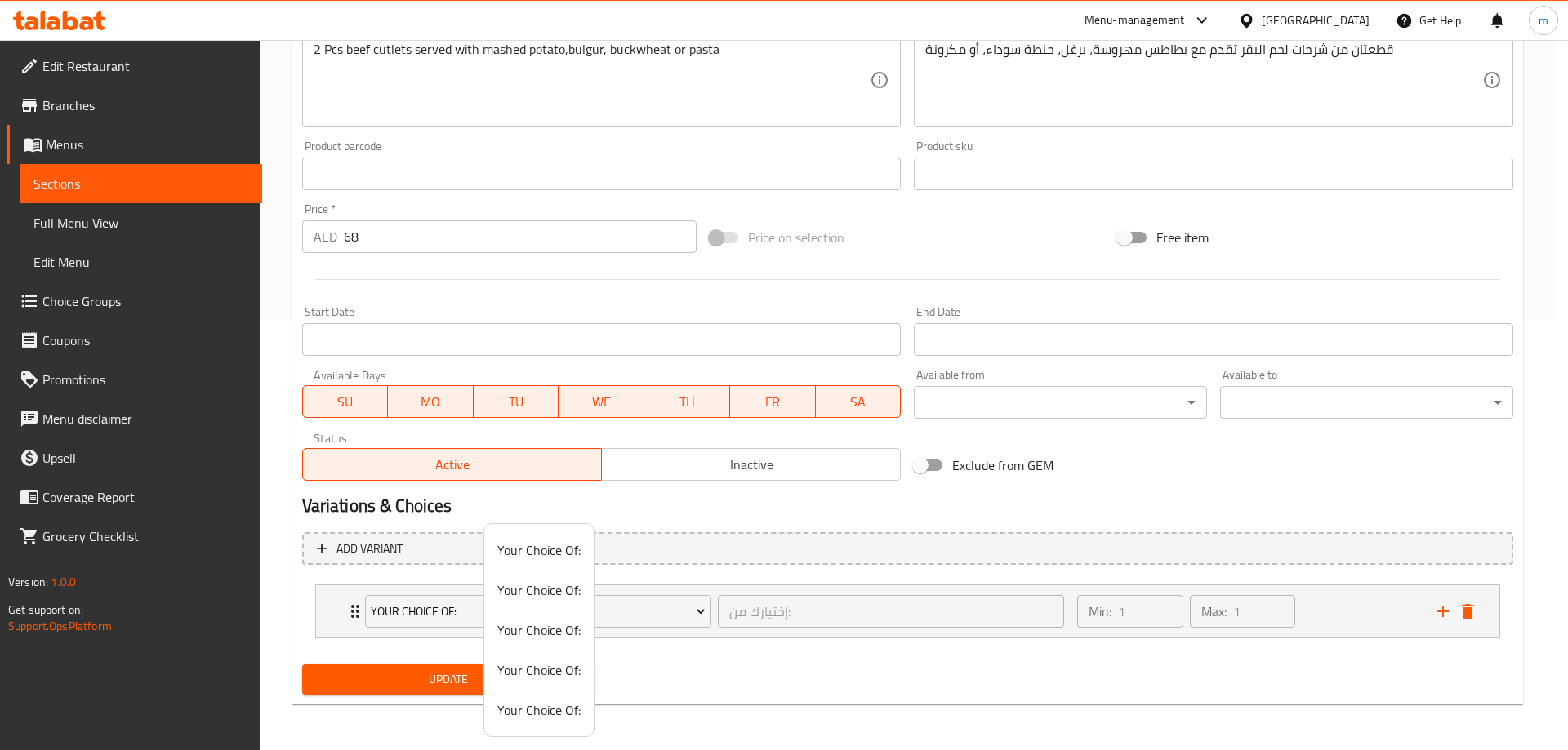
click at [702, 613] on div at bounding box center [784, 375] width 1568 height 750
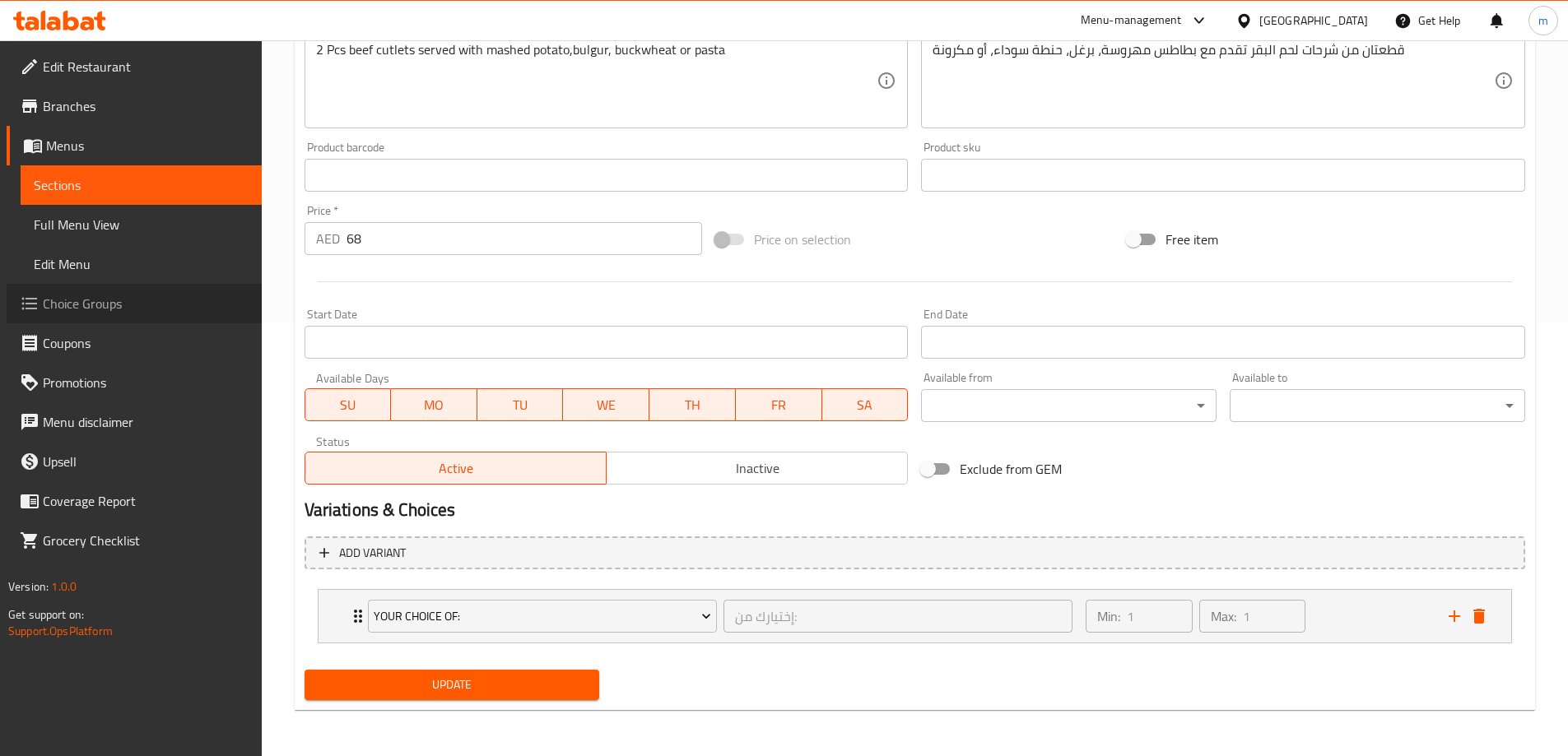
click at [121, 297] on span "Choice Groups" at bounding box center [145, 303] width 206 height 19
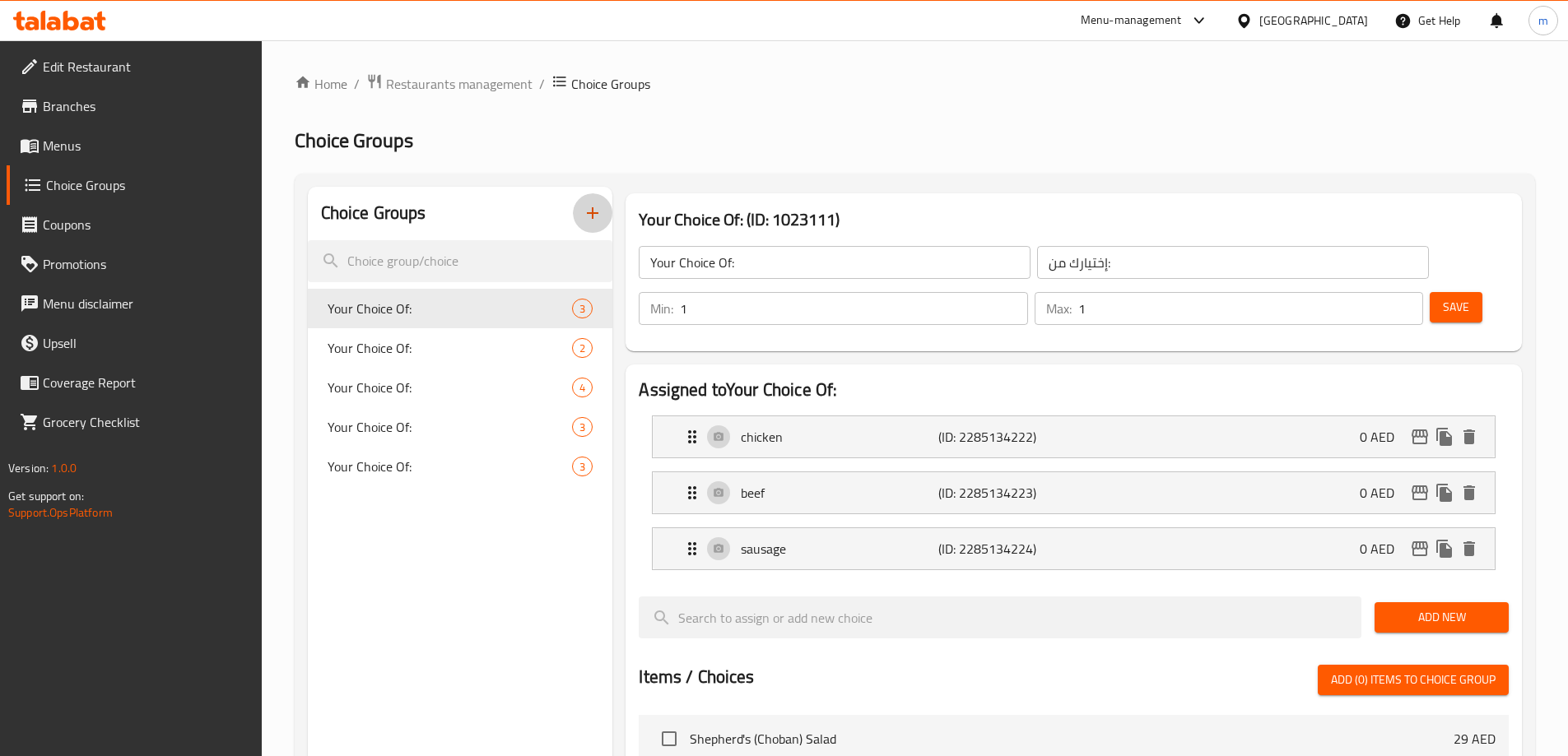
click at [585, 220] on icon "button" at bounding box center [593, 213] width 19 height 19
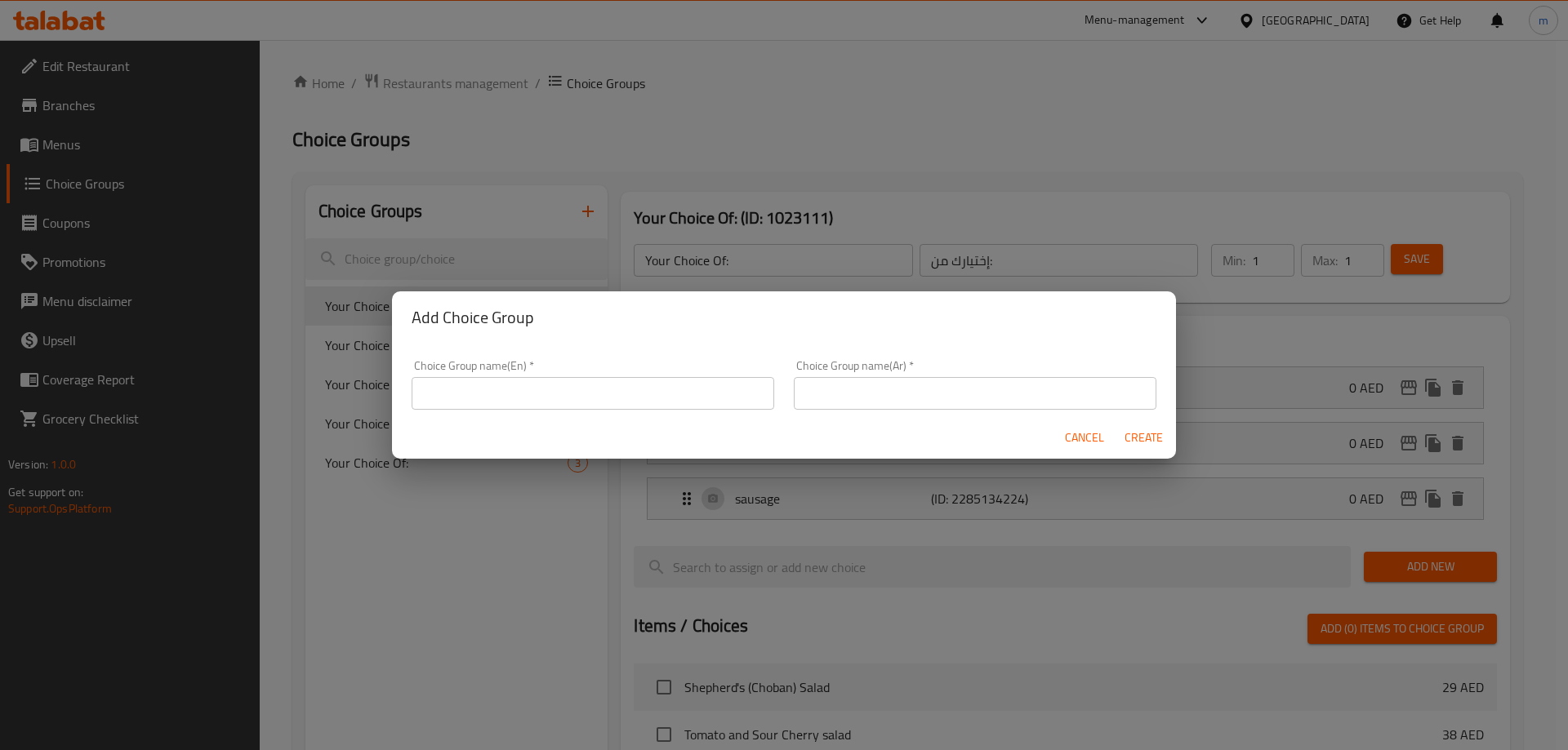
click at [495, 373] on div "Choice Group name(En)   * Choice Group name(En) *" at bounding box center [592, 384] width 362 height 50
click at [498, 393] on input "text" at bounding box center [592, 393] width 362 height 32
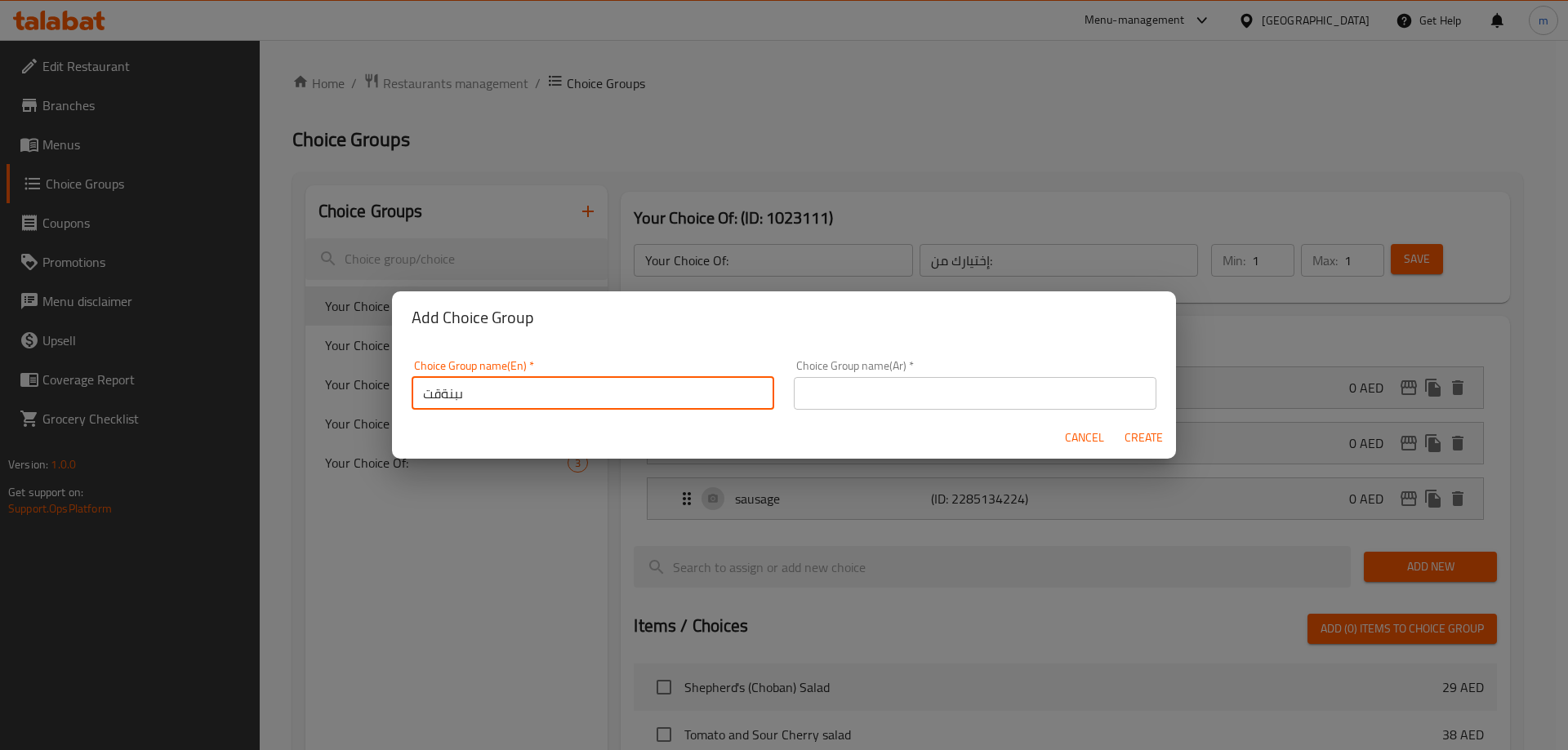
type input "ىبنةقت"
click at [855, 406] on input "text" at bounding box center [975, 393] width 362 height 32
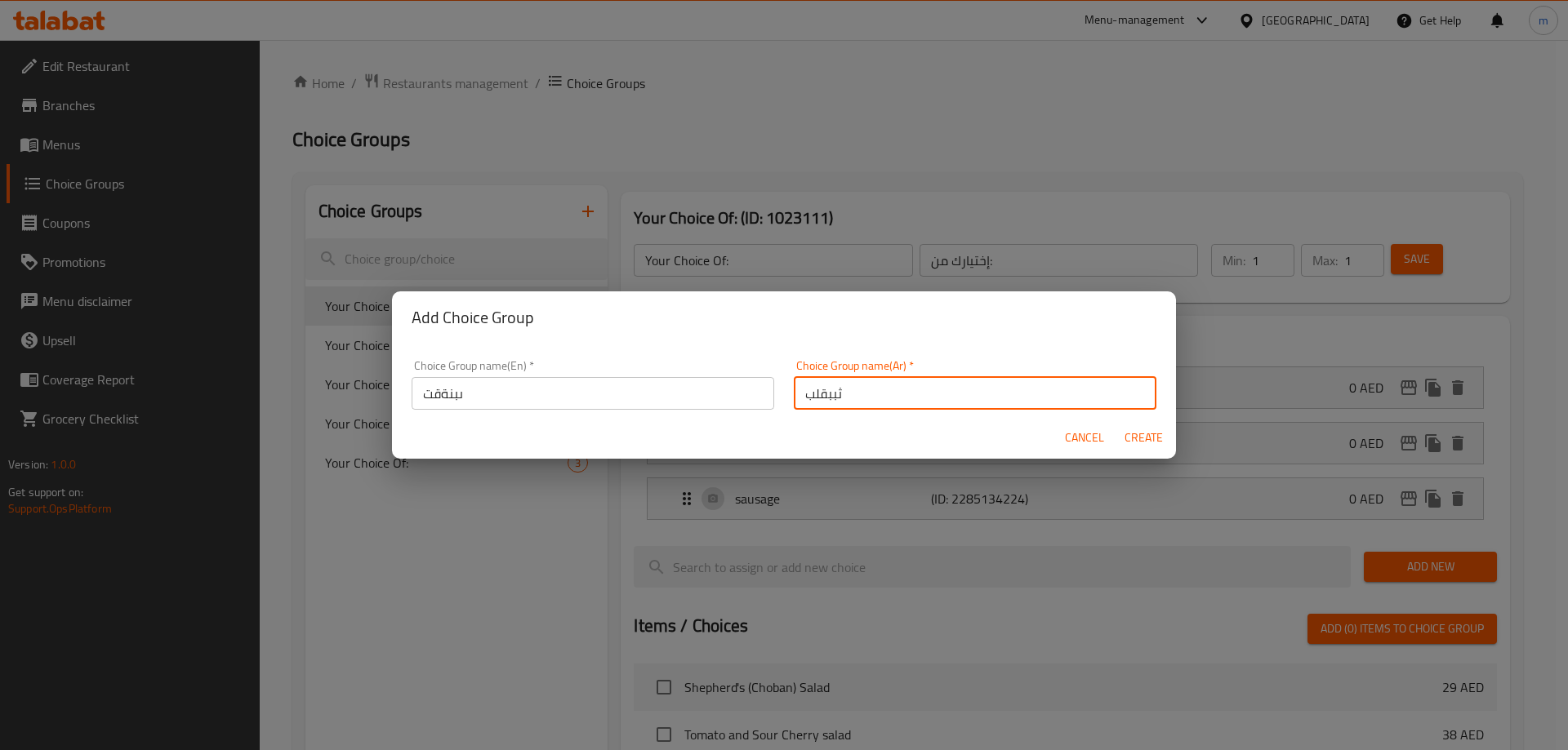
type input "ثببقلب"
click at [1157, 443] on span "Create" at bounding box center [1143, 438] width 39 height 20
type input "ىبنةقت"
type input "ثببقلب"
type input "0"
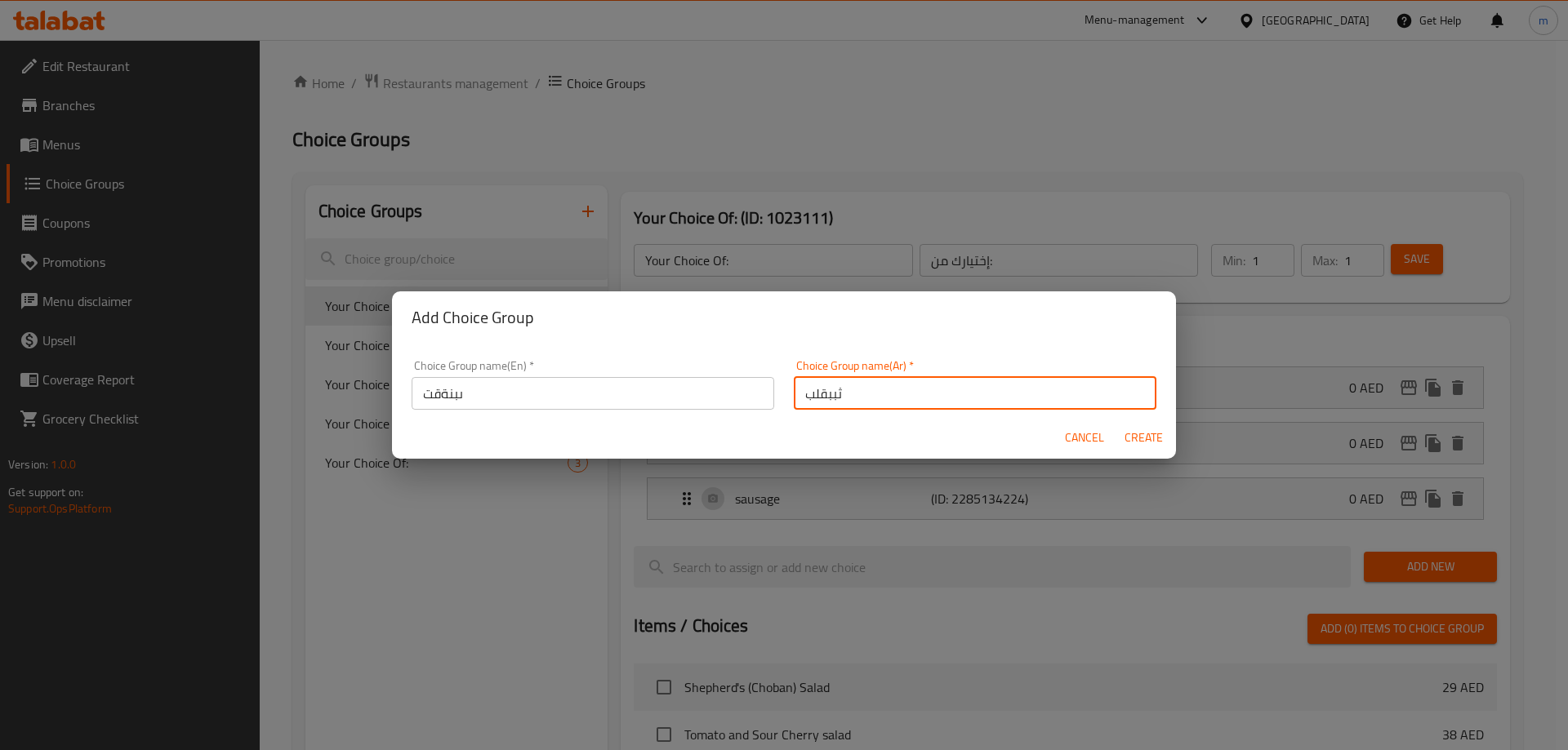
type input "0"
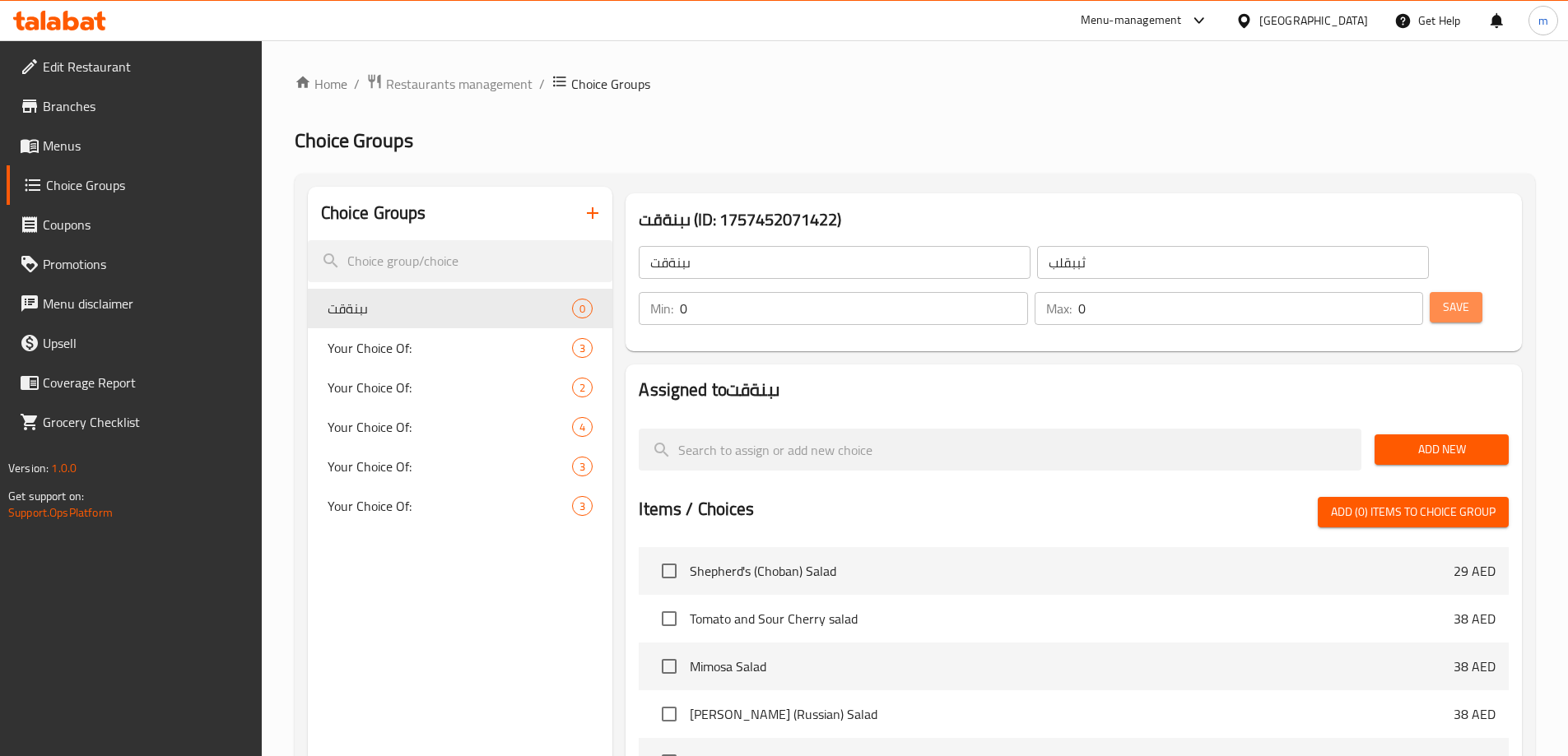
click at [1443, 297] on span "Save" at bounding box center [1457, 307] width 27 height 20
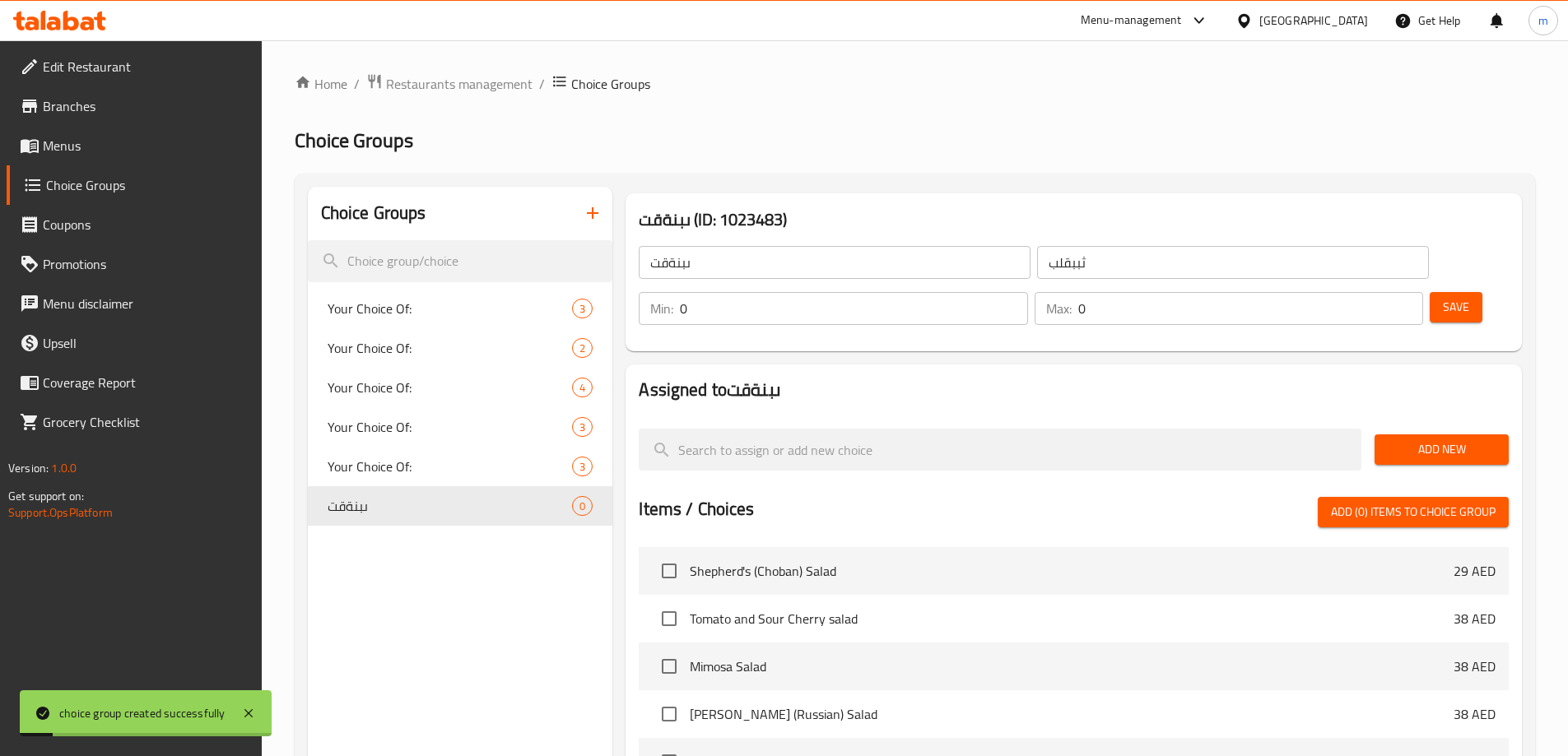
click at [1444, 434] on button "Add New" at bounding box center [1442, 449] width 134 height 30
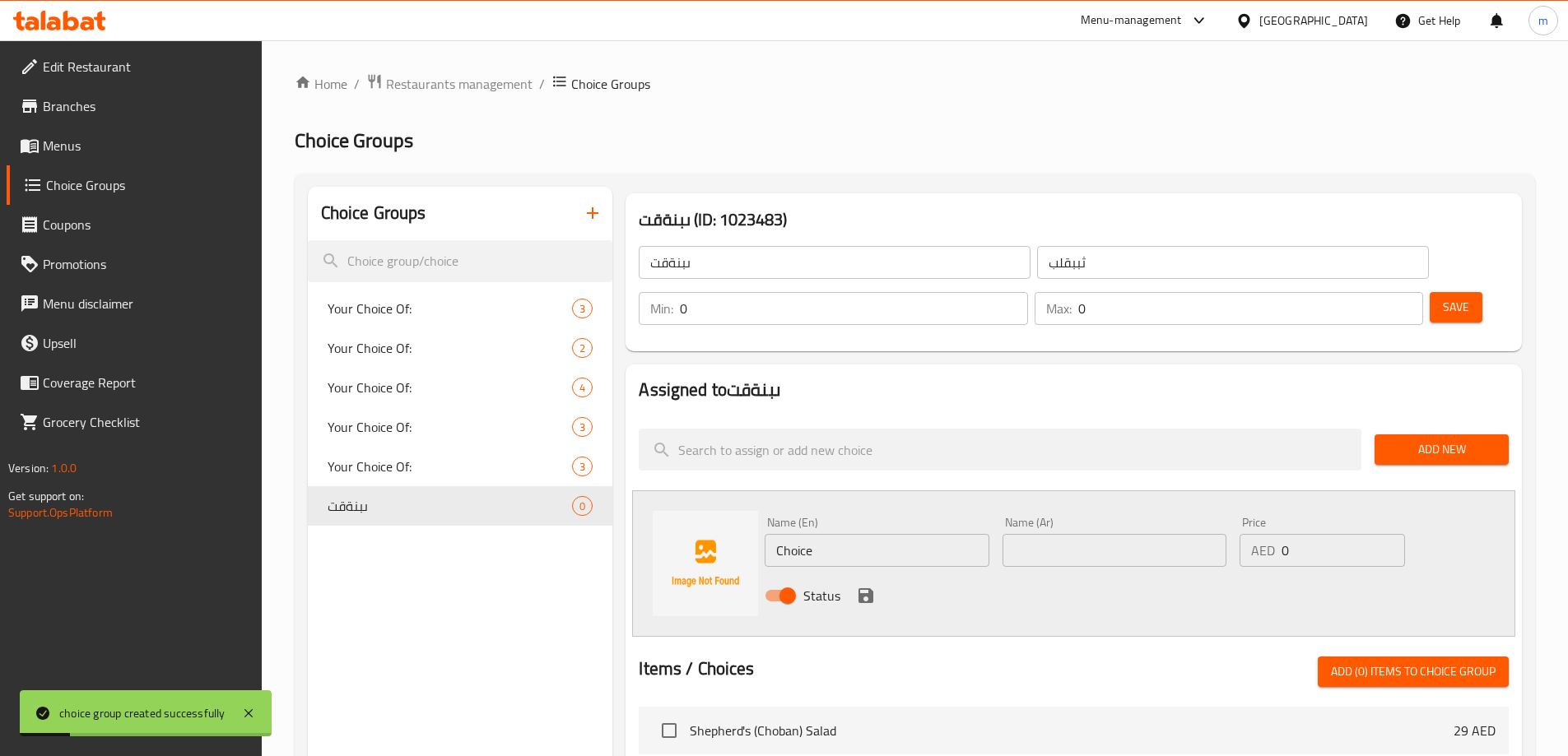
click at [831, 534] on input "Choice" at bounding box center [876, 550] width 224 height 33
type input "بيلقلب"
click at [1138, 534] on input "text" at bounding box center [1114, 550] width 224 height 33
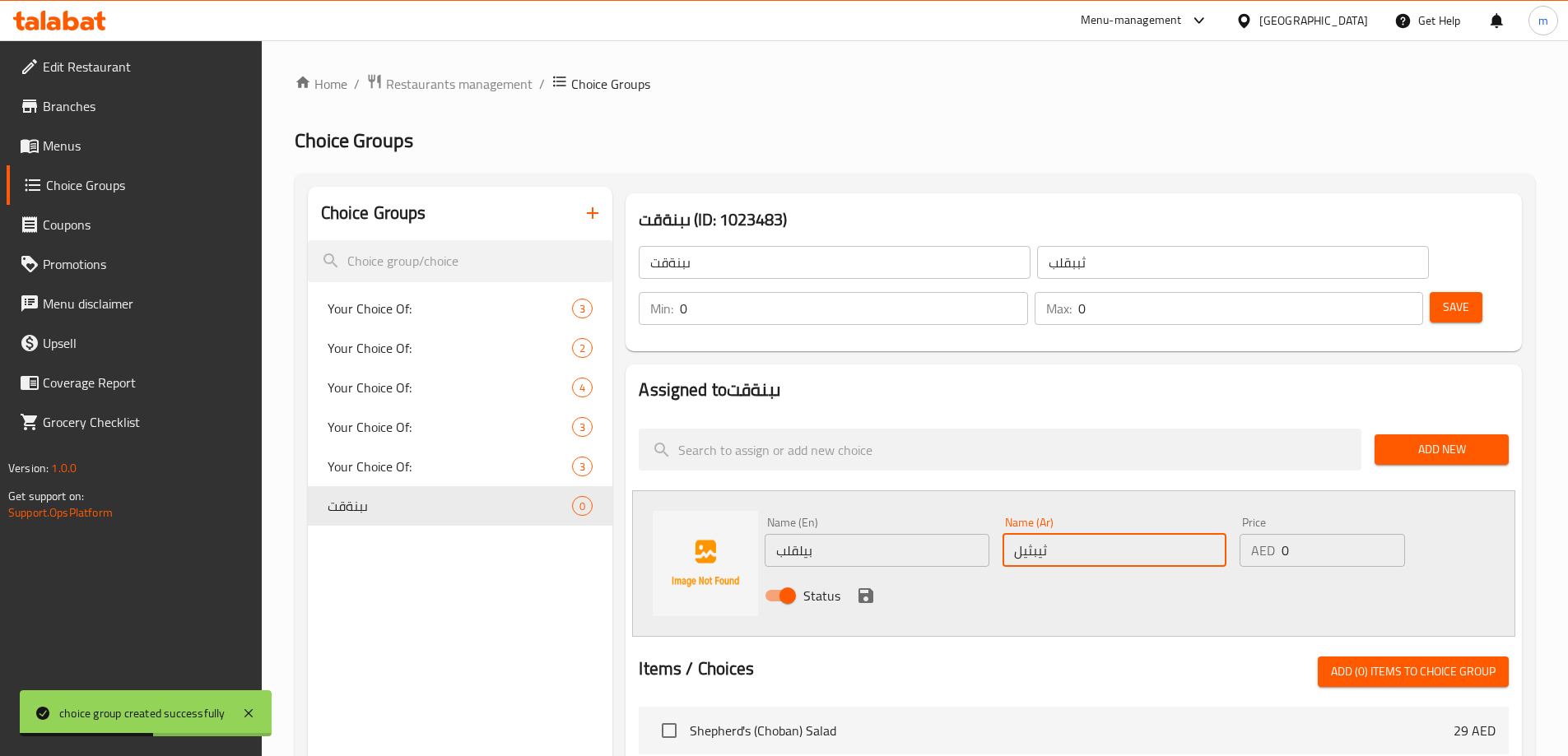
type input "ثيبثيل"
click at [874, 586] on icon "save" at bounding box center [866, 596] width 19 height 19
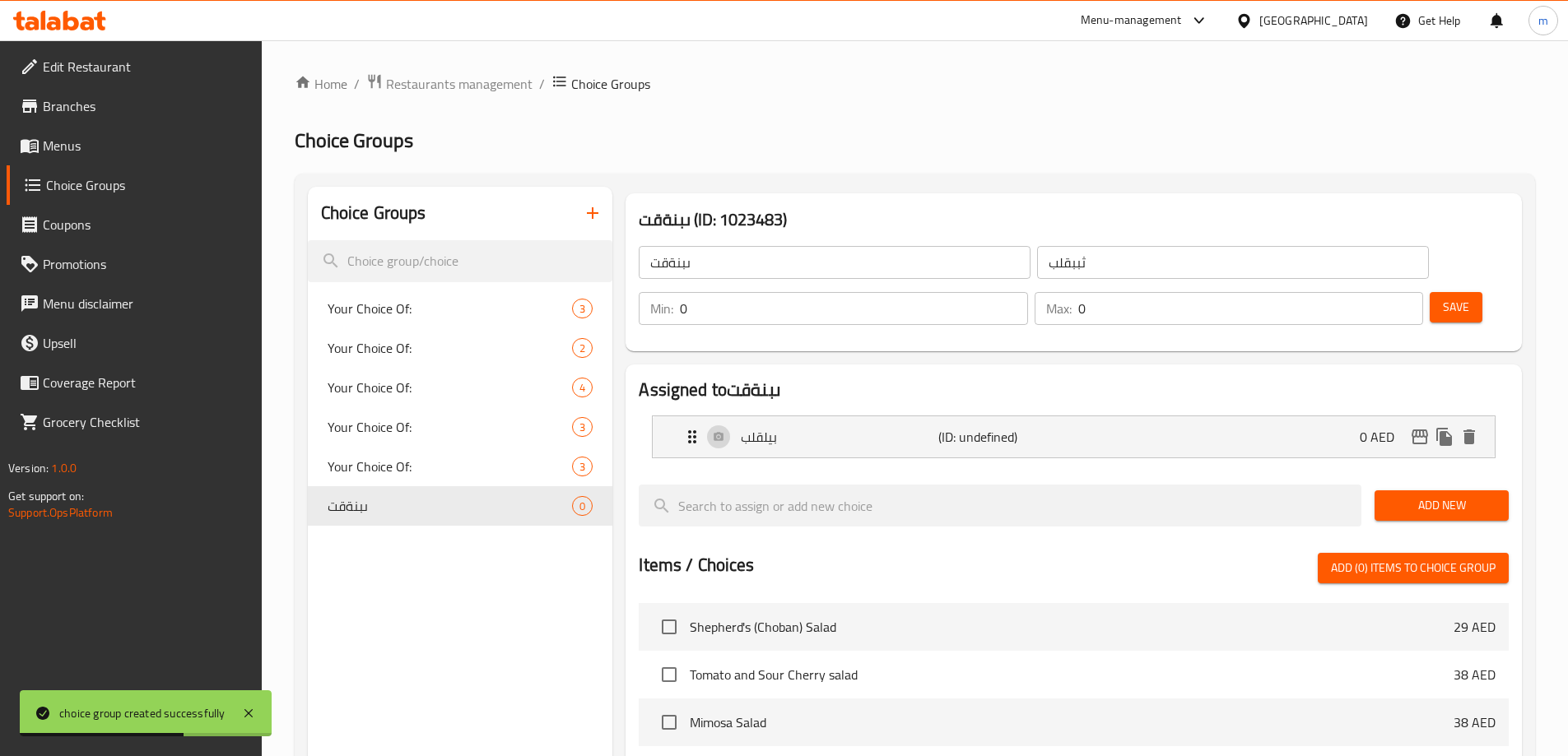
click at [1443, 297] on span "Save" at bounding box center [1457, 307] width 27 height 20
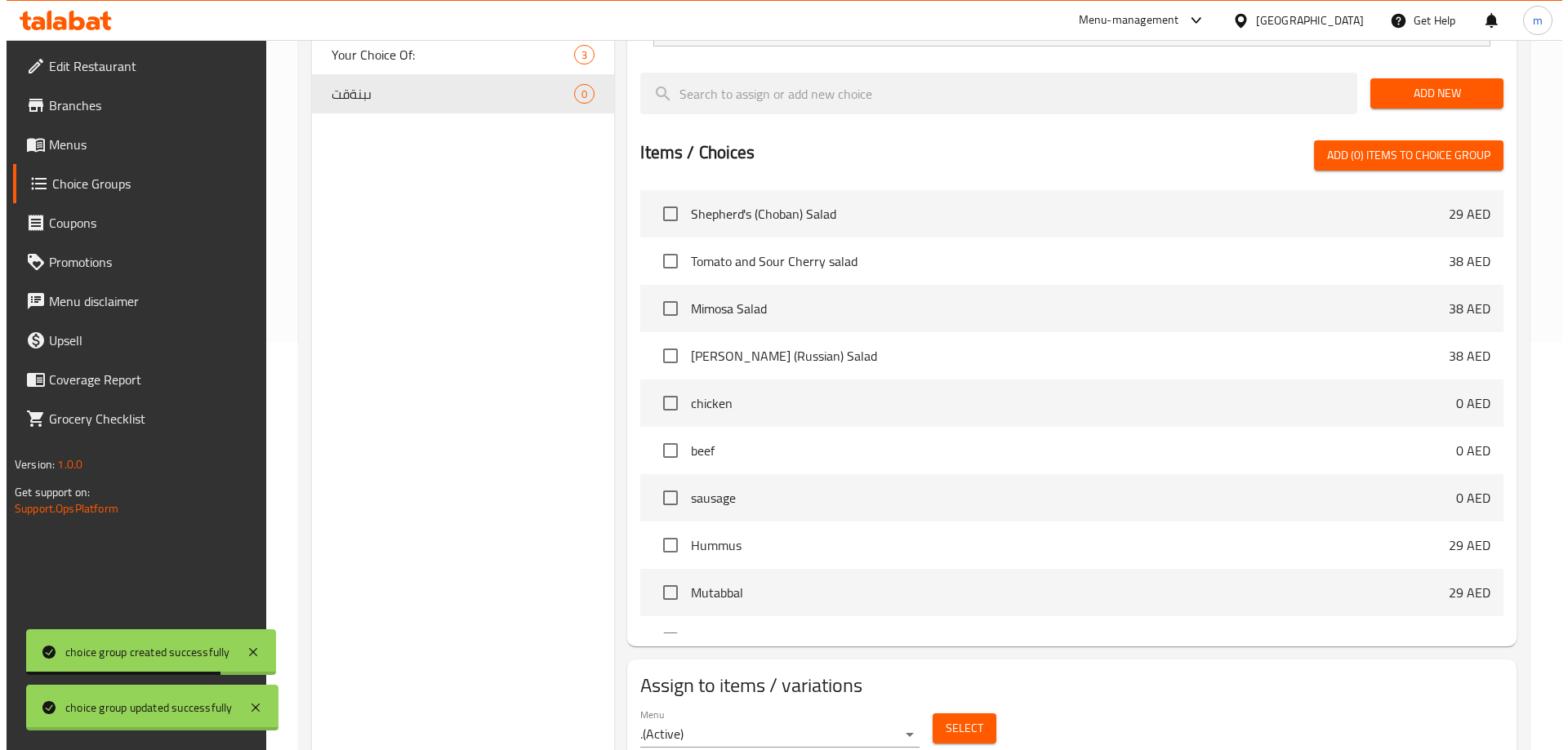
scroll to position [425, 0]
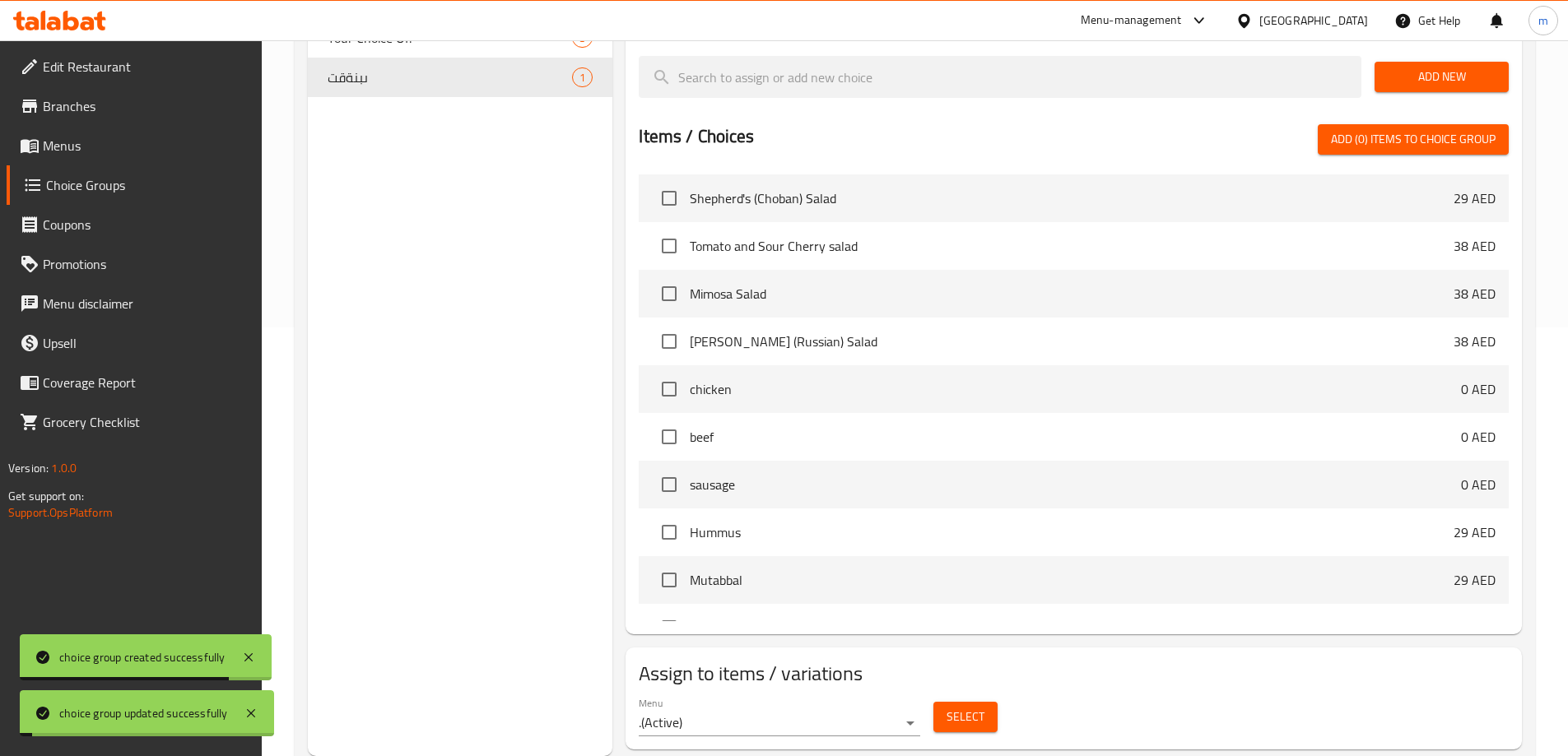
click at [972, 696] on div "Select" at bounding box center [965, 717] width 77 height 43
click at [983, 702] on button "Select" at bounding box center [966, 717] width 65 height 30
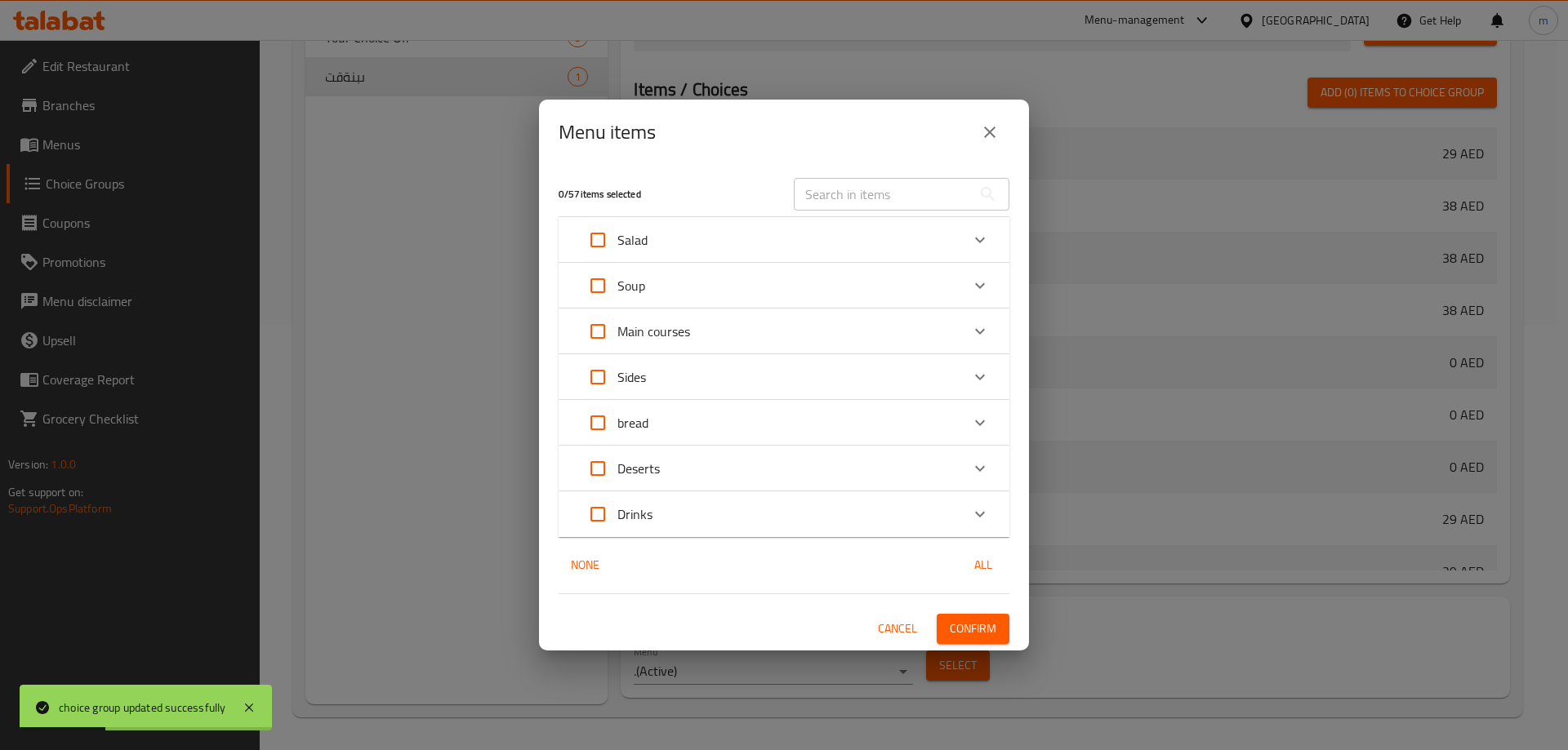
click at [773, 324] on div "Main courses" at bounding box center [770, 332] width 383 height 39
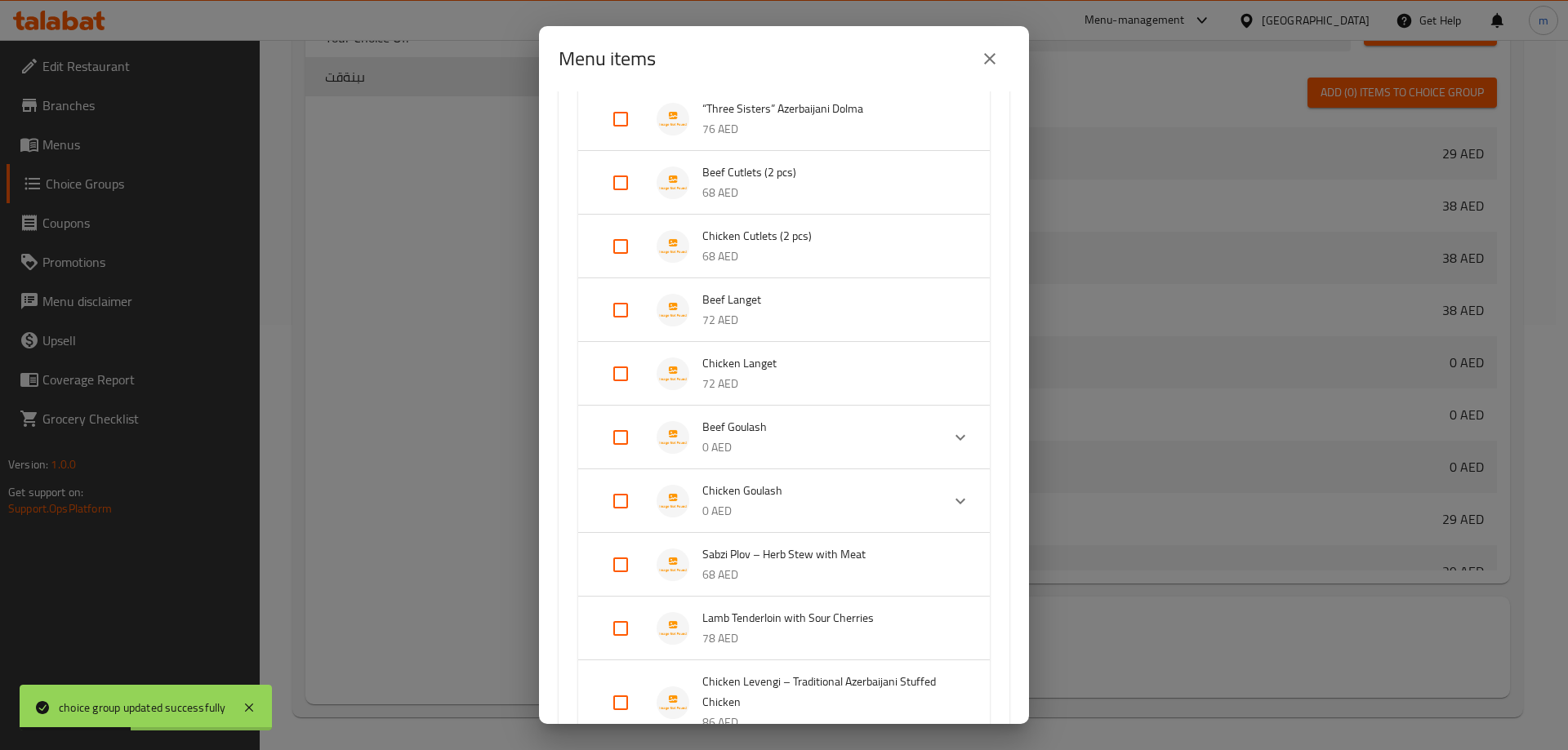
scroll to position [489, 0]
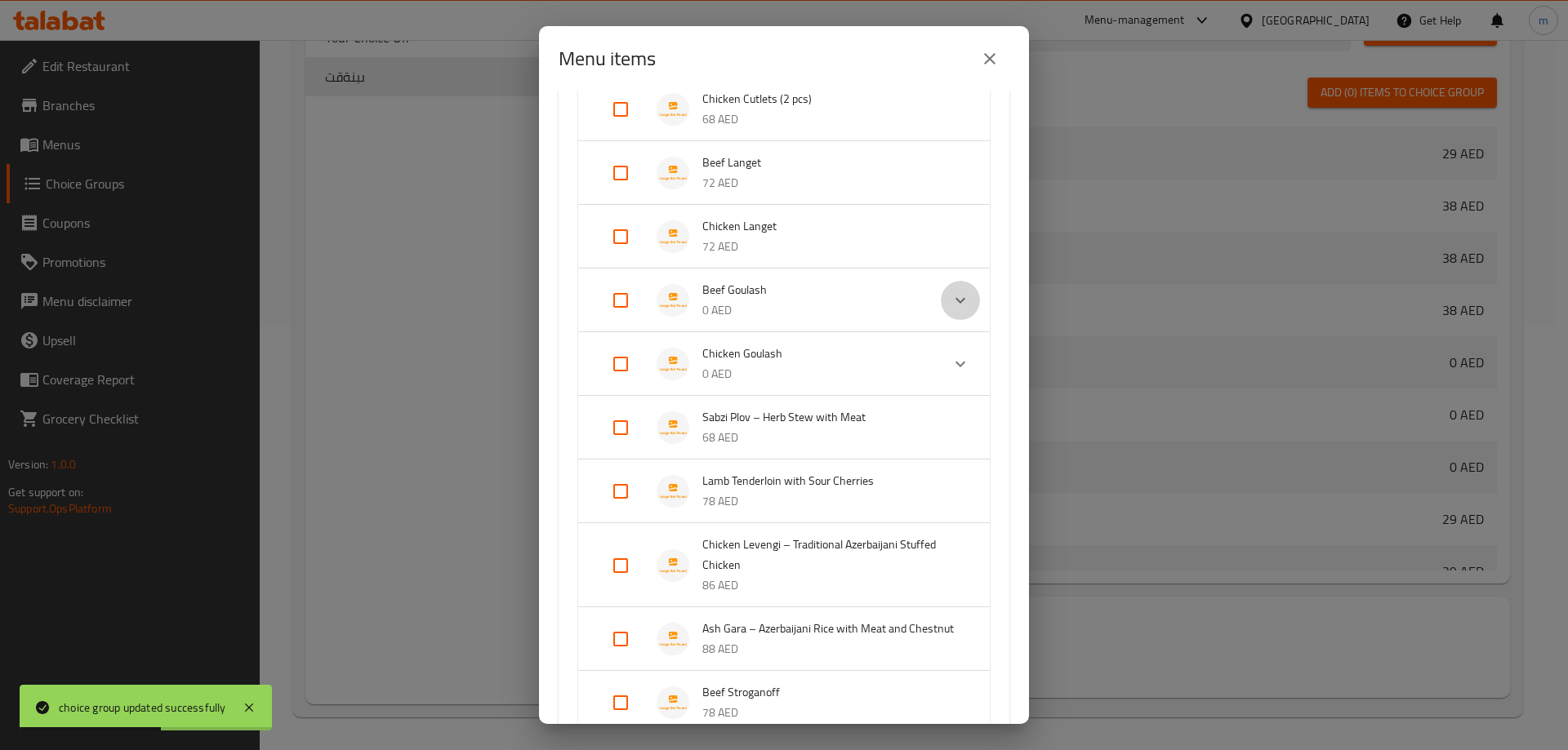
click at [957, 297] on icon "Expand" at bounding box center [960, 300] width 19 height 19
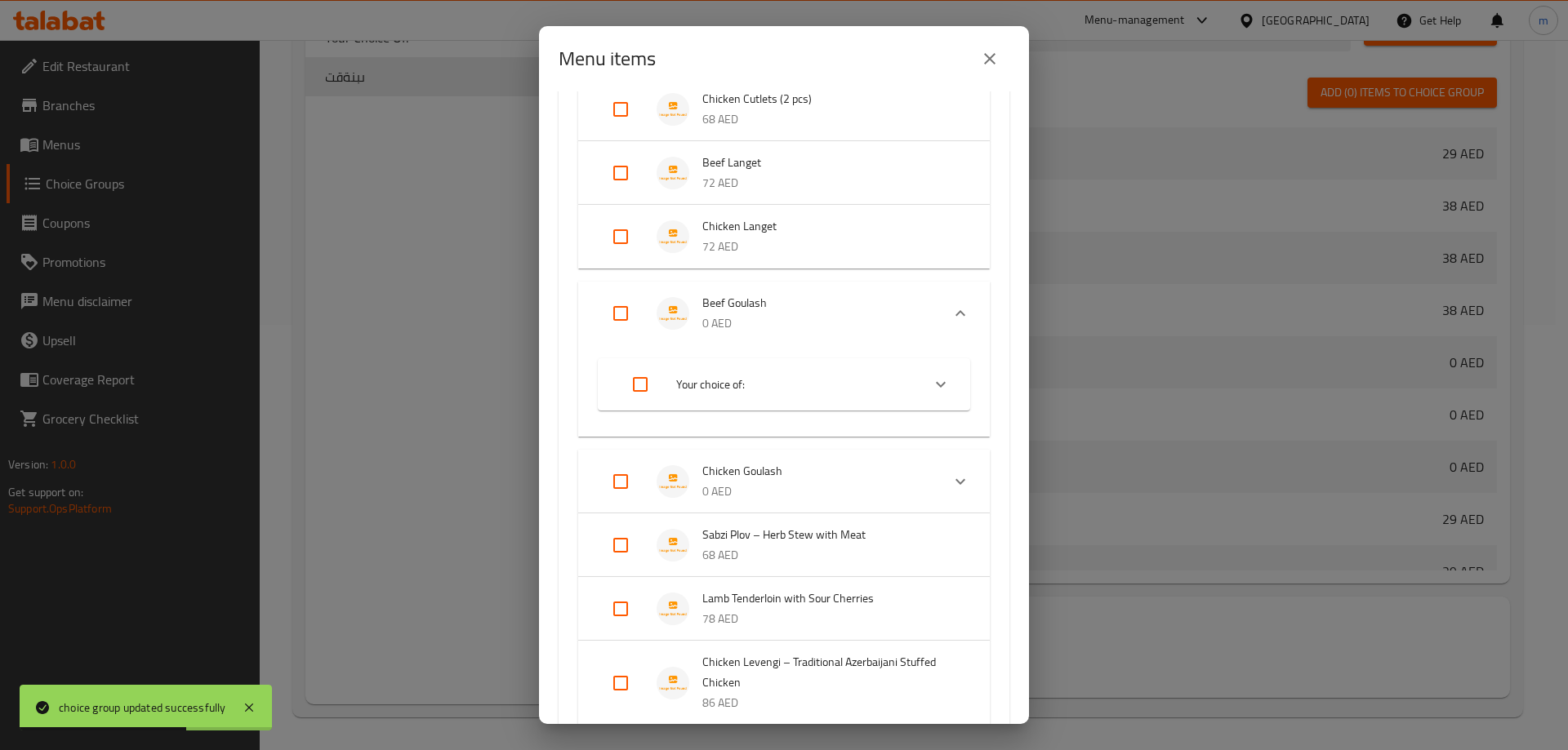
click at [683, 384] on span "Your choice of:" at bounding box center [792, 384] width 232 height 20
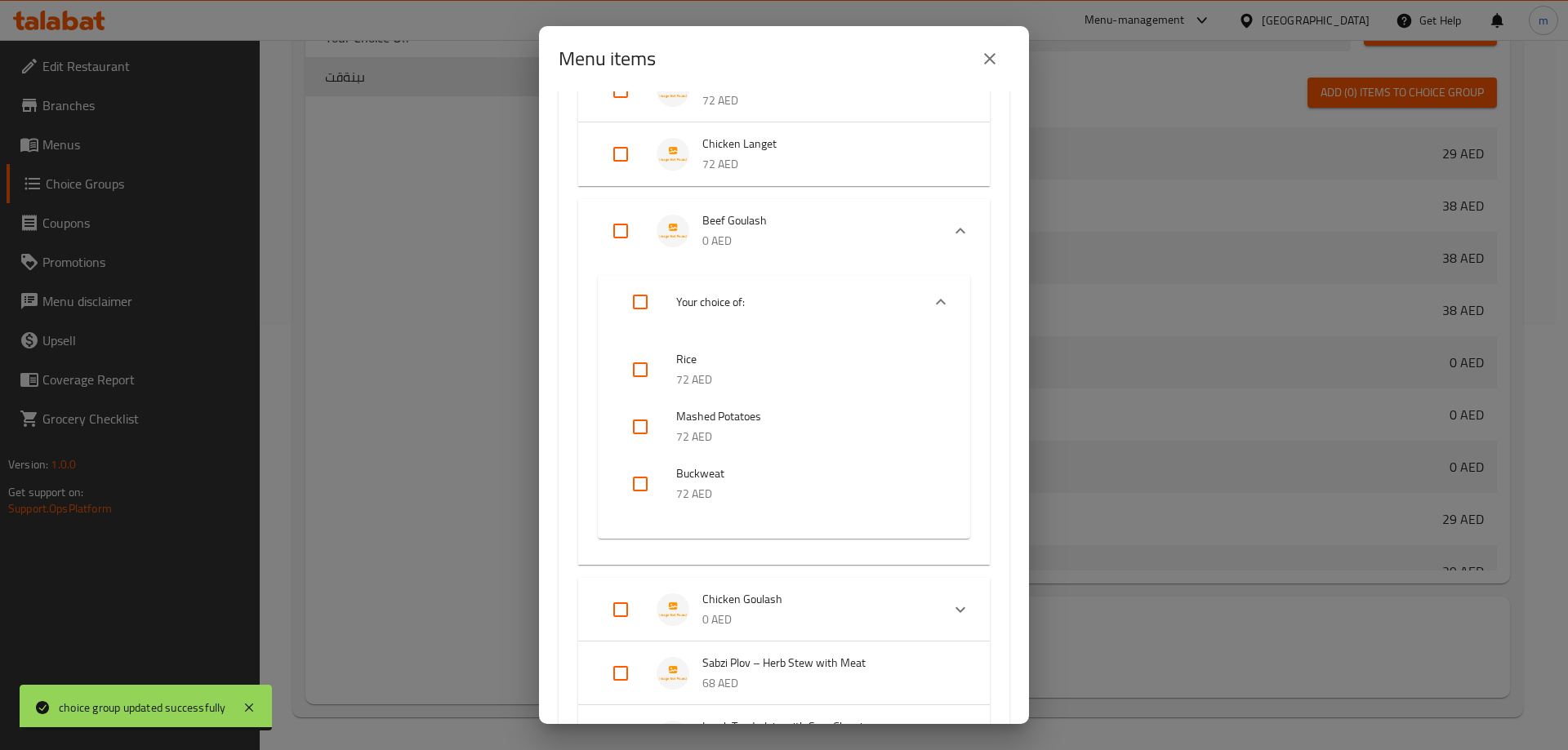
scroll to position [817, 0]
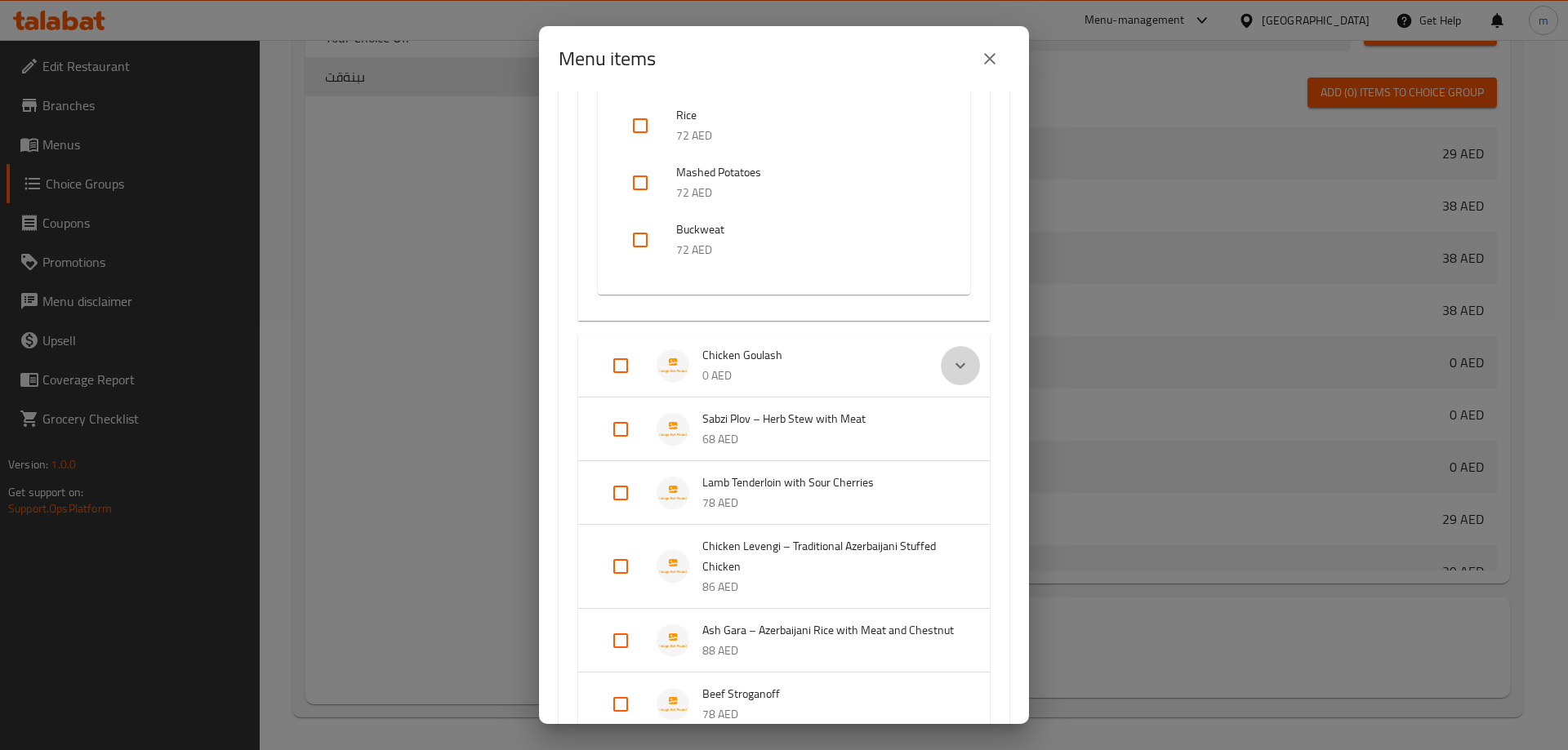
click at [950, 370] on icon "Expand" at bounding box center [960, 366] width 19 height 19
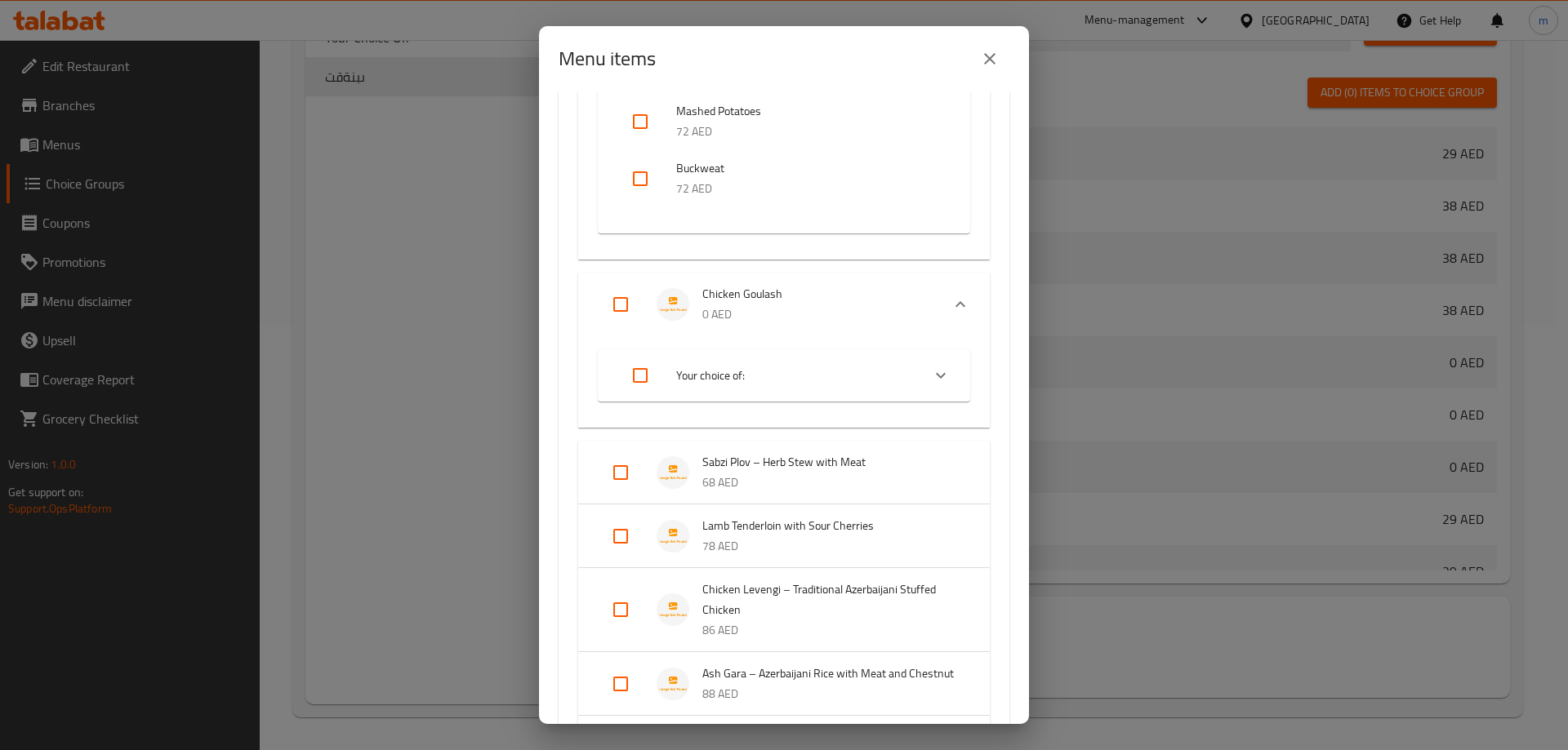
scroll to position [980, 0]
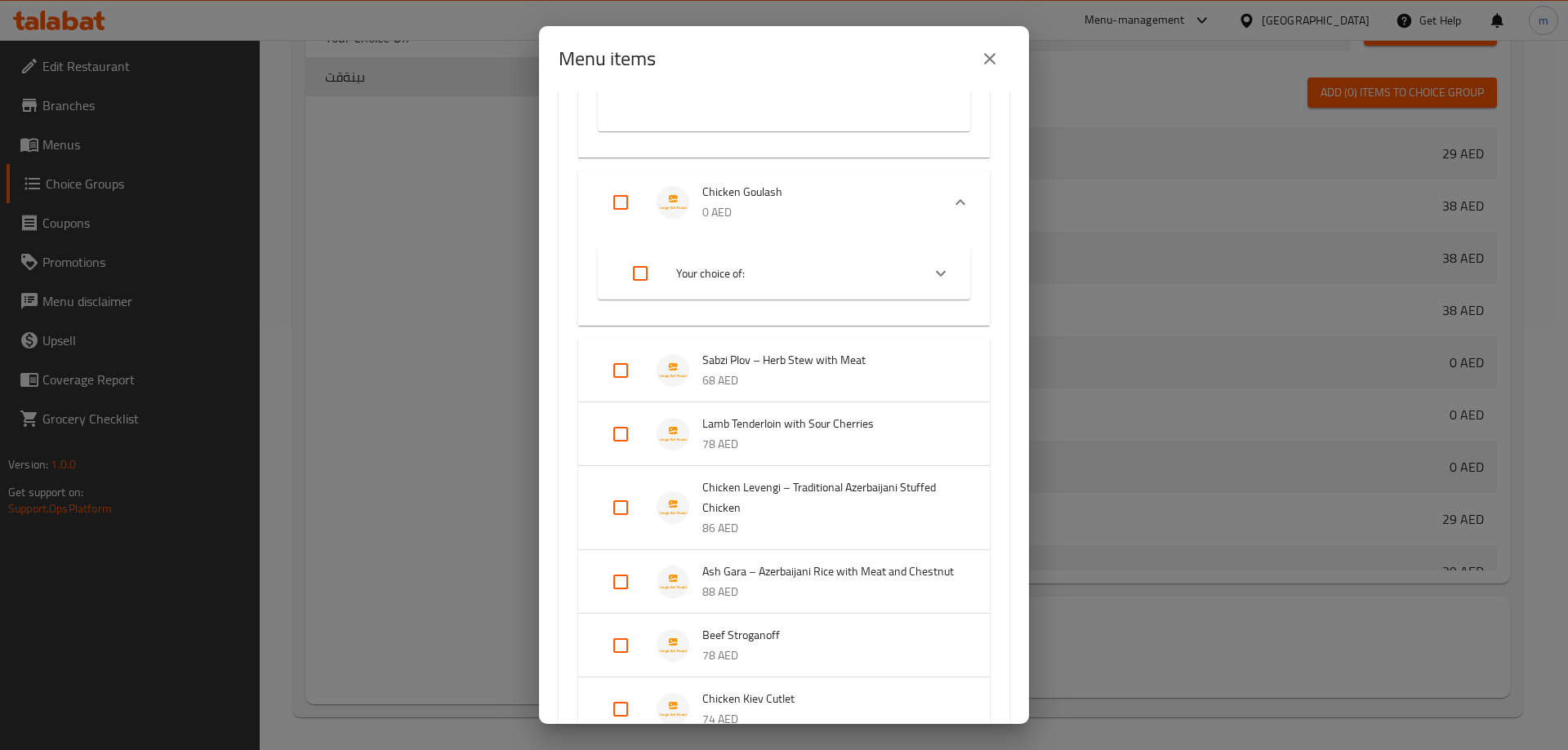
click at [773, 275] on span "Your choice of:" at bounding box center [792, 274] width 232 height 20
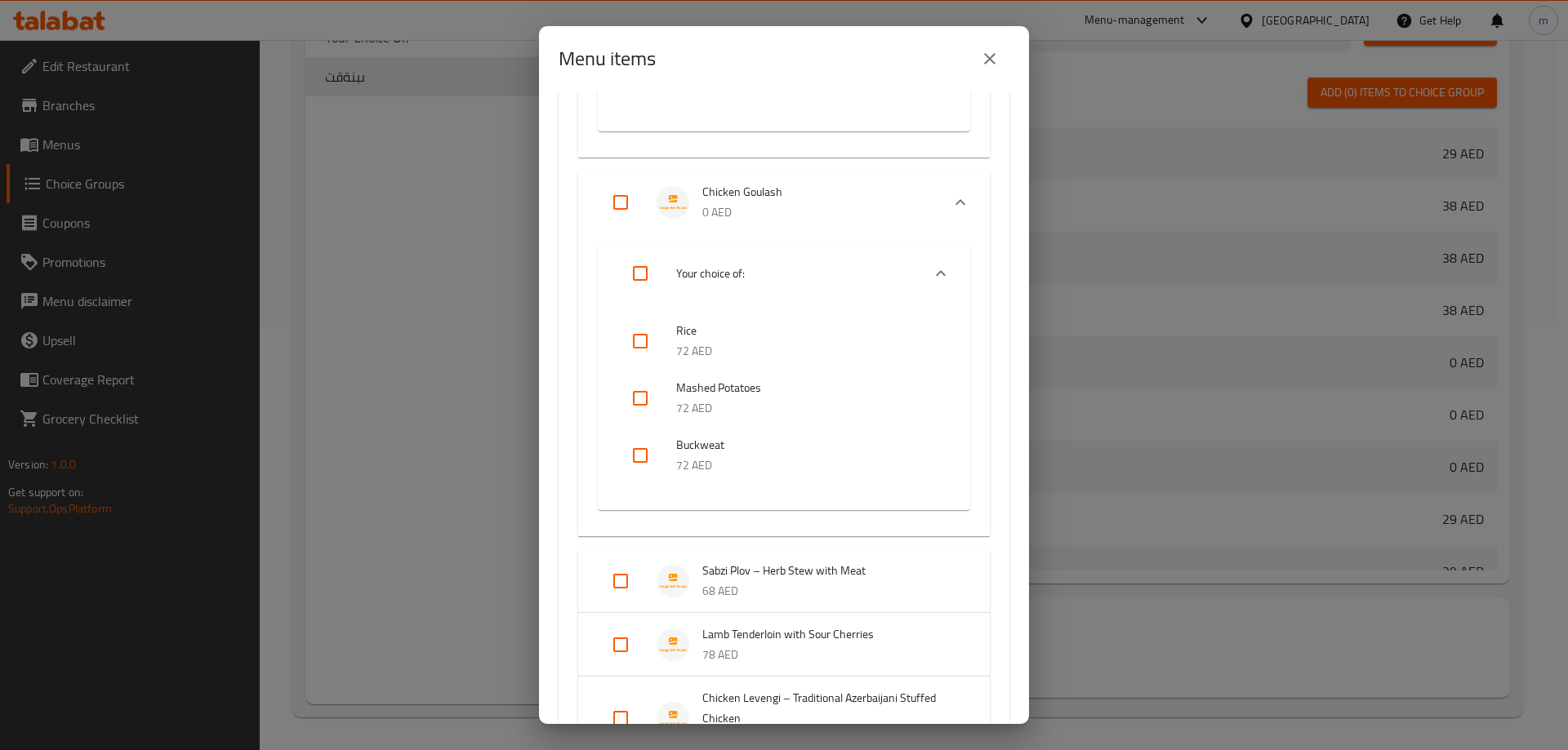
click at [899, 257] on li "Your choice of:" at bounding box center [770, 274] width 304 height 46
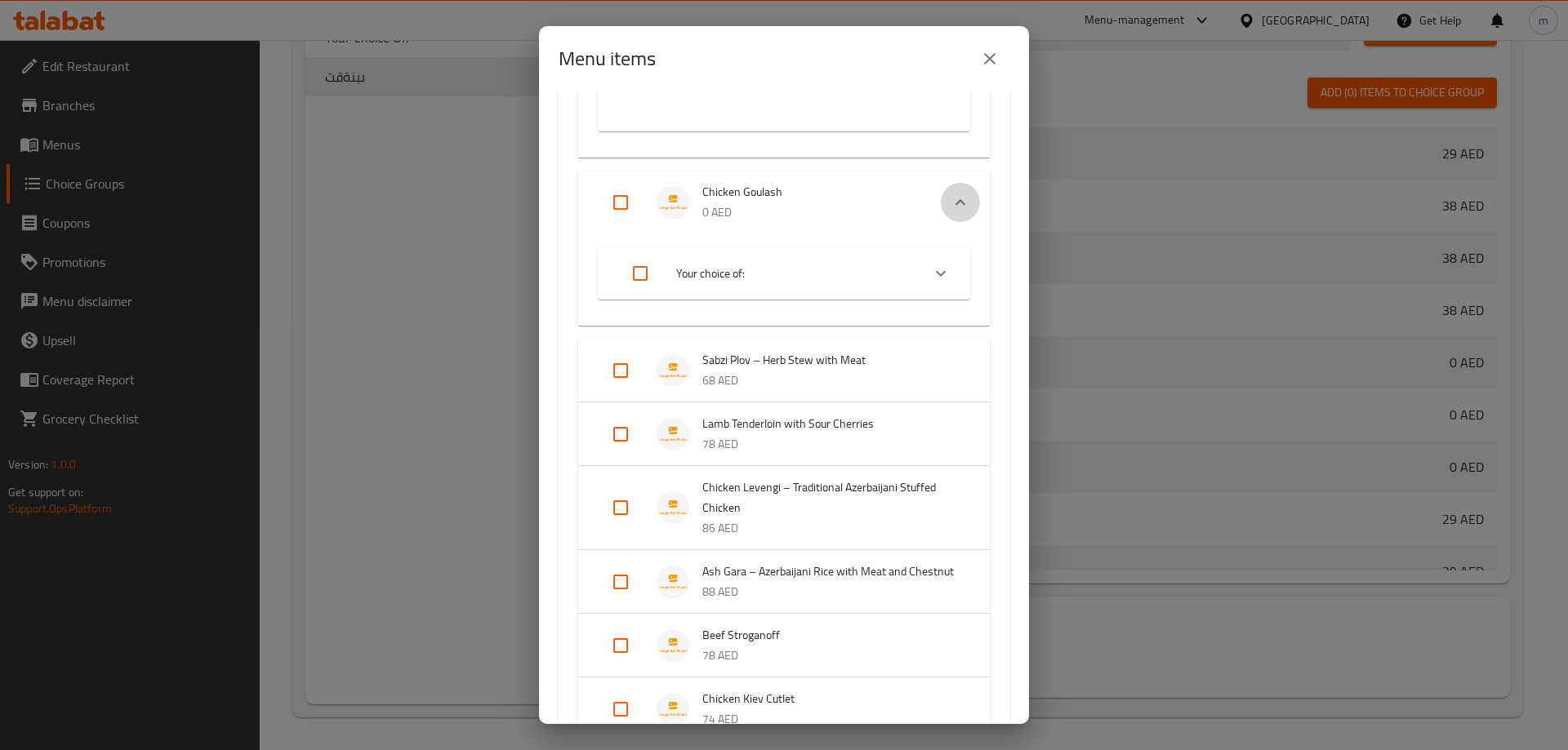
click at [950, 198] on icon "Expand" at bounding box center [960, 203] width 19 height 19
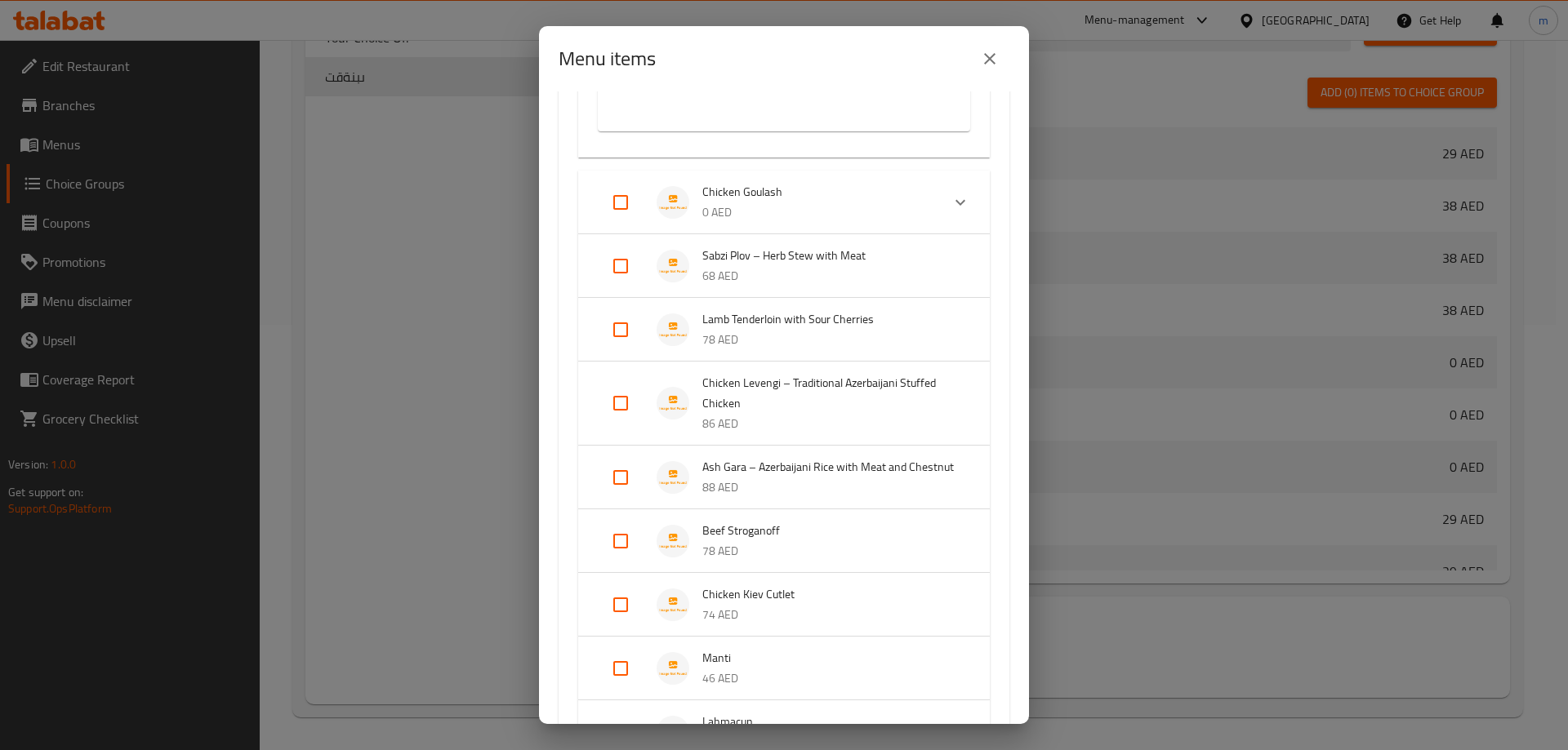
scroll to position [735, 0]
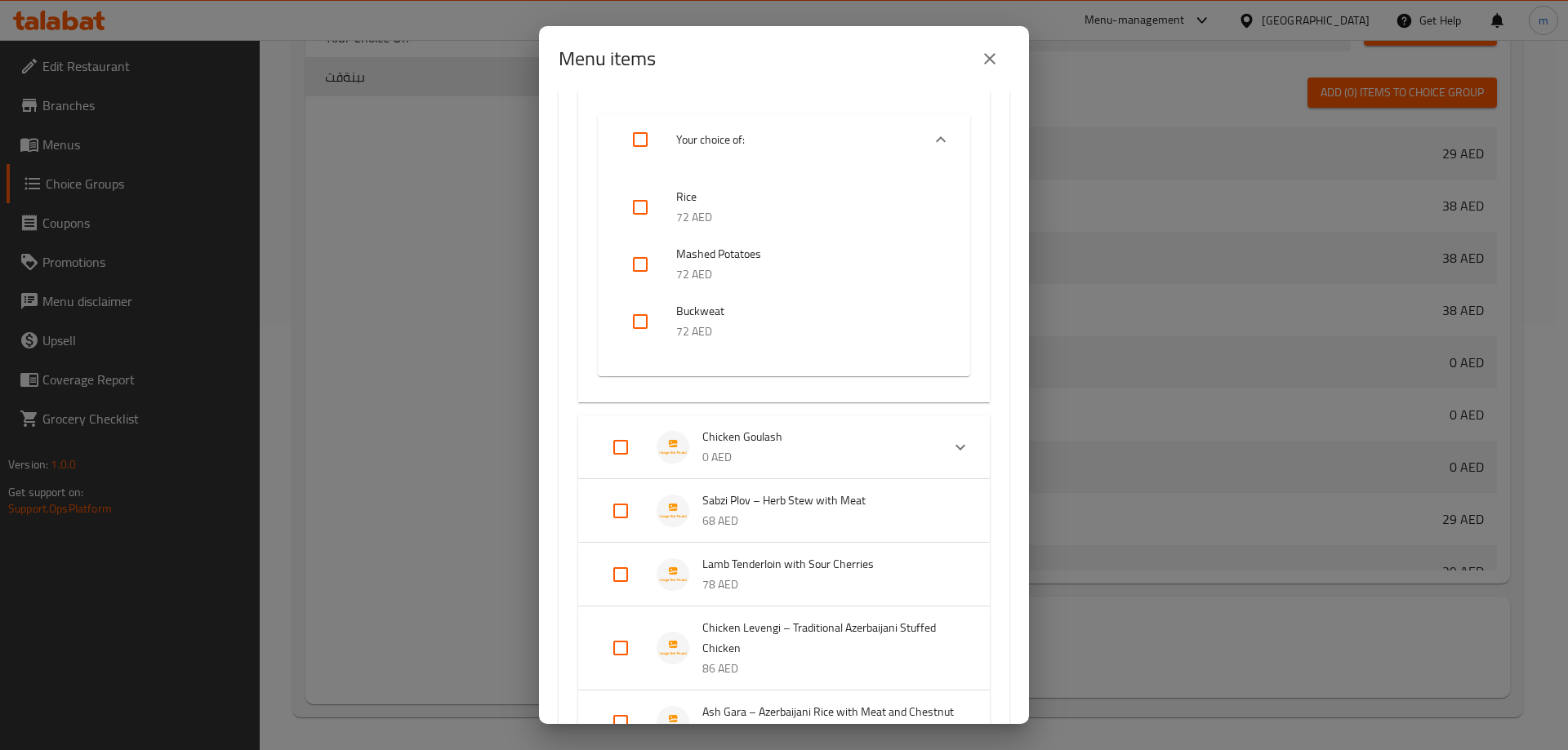
click at [936, 138] on icon "Expand" at bounding box center [941, 139] width 19 height 19
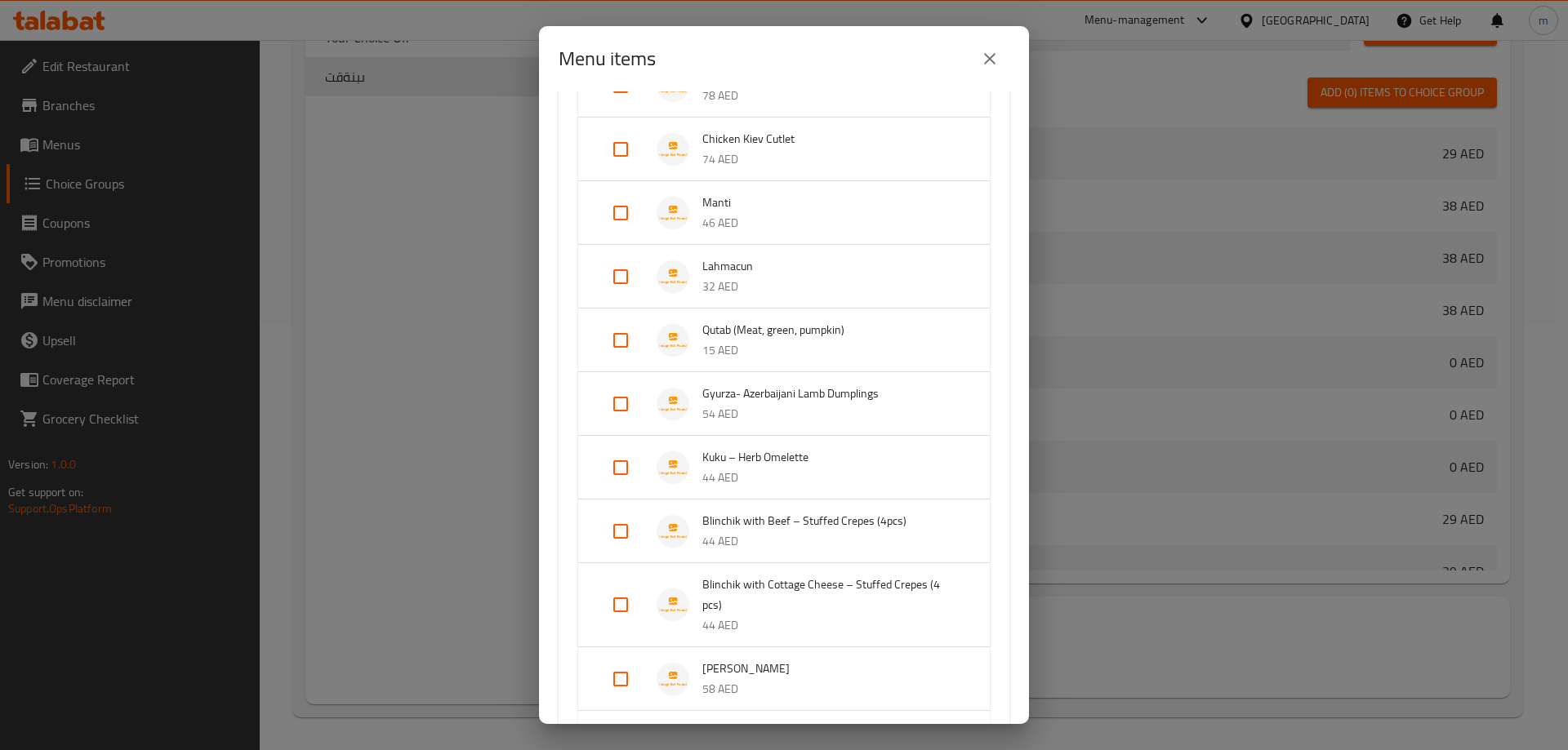
scroll to position [1388, 0]
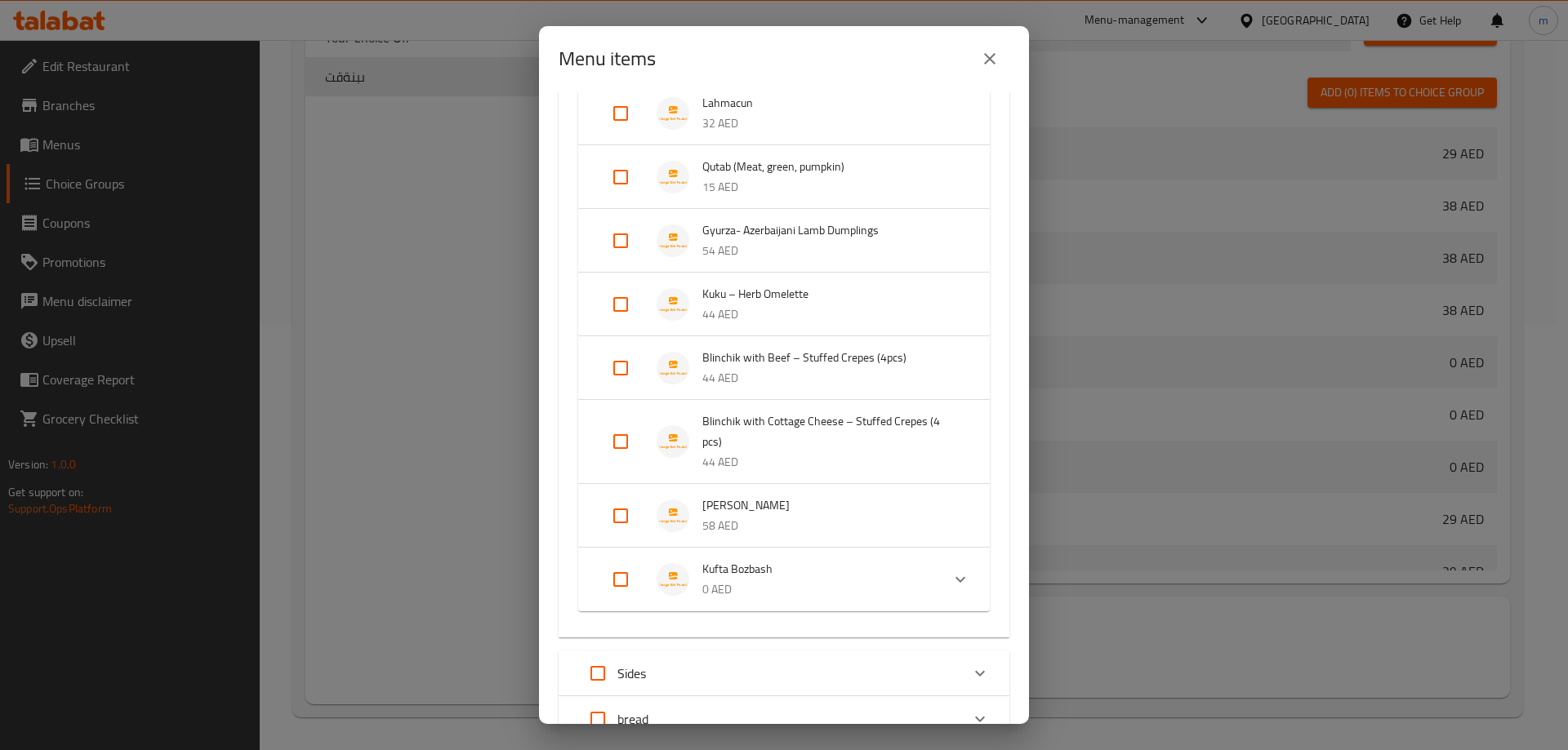
click at [960, 596] on div "Expand" at bounding box center [960, 580] width 39 height 39
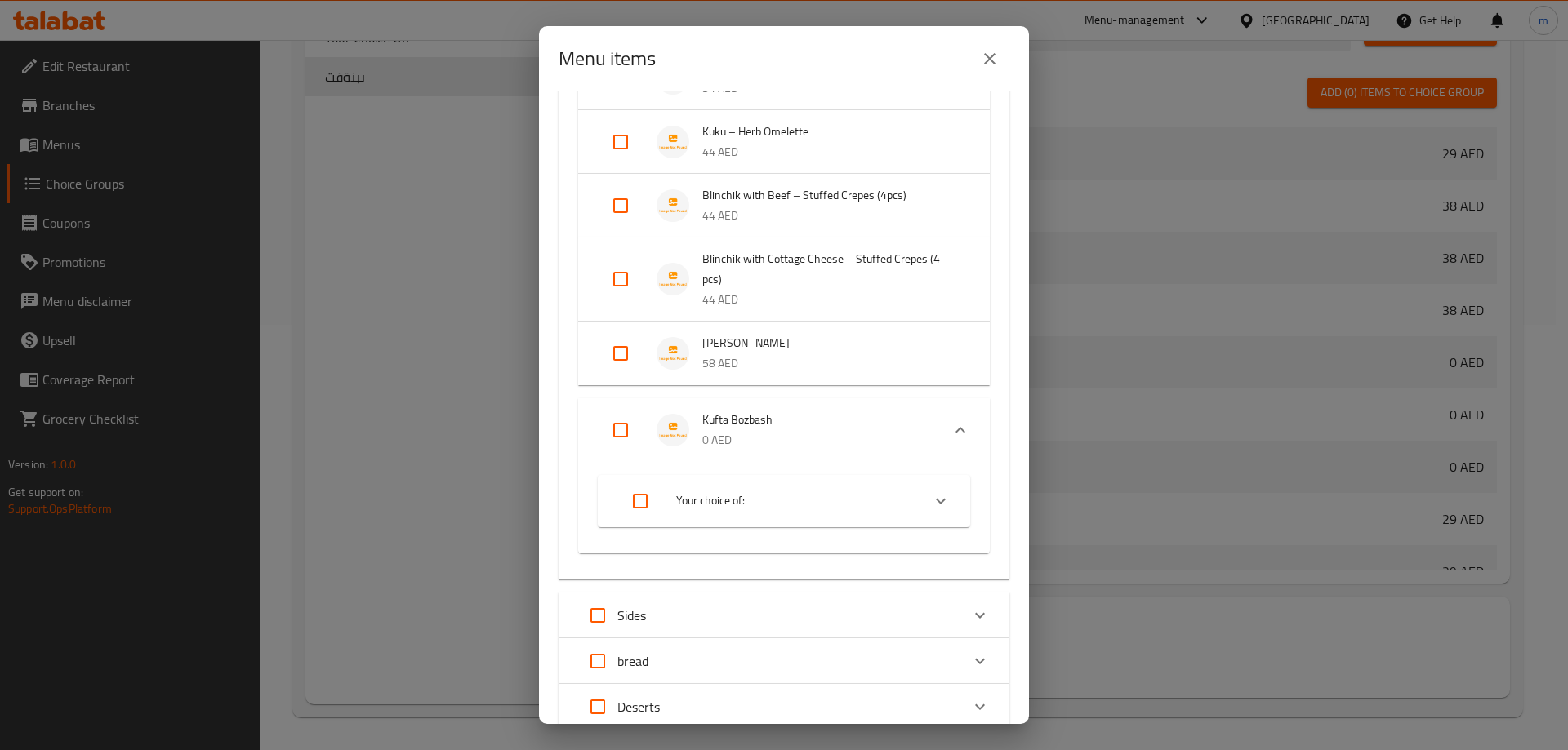
scroll to position [1633, 0]
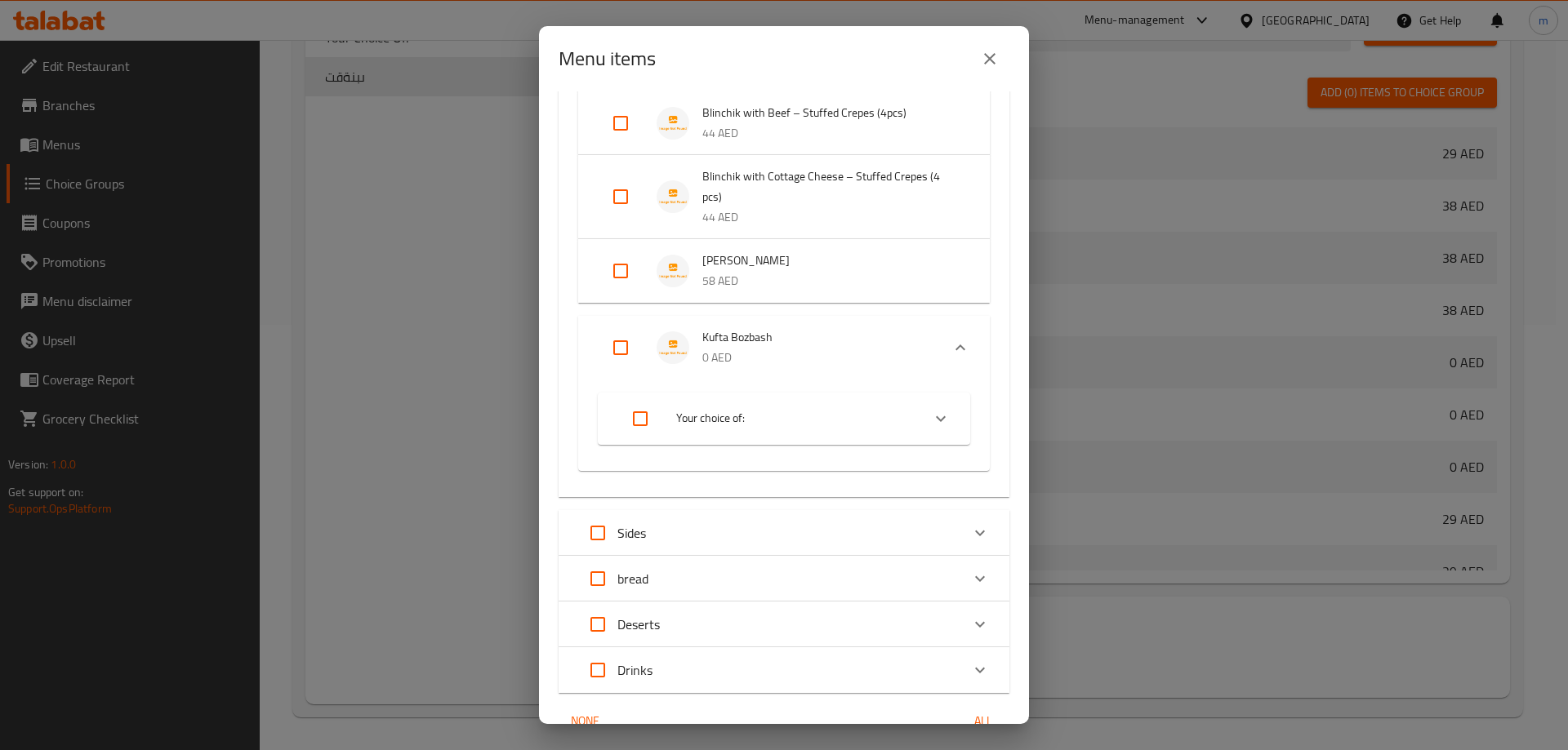
click at [932, 429] on icon "Expand" at bounding box center [941, 418] width 19 height 19
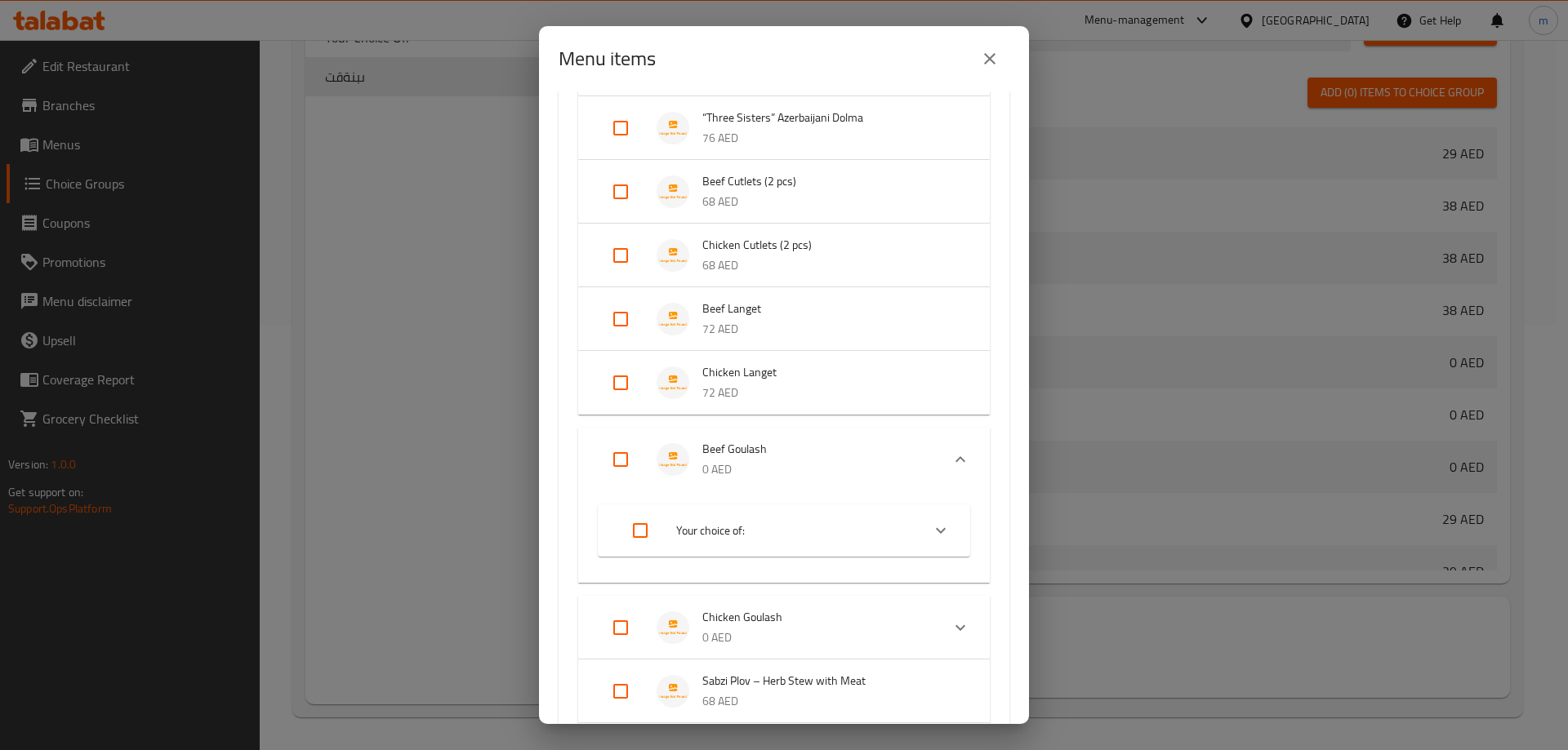
scroll to position [326, 0]
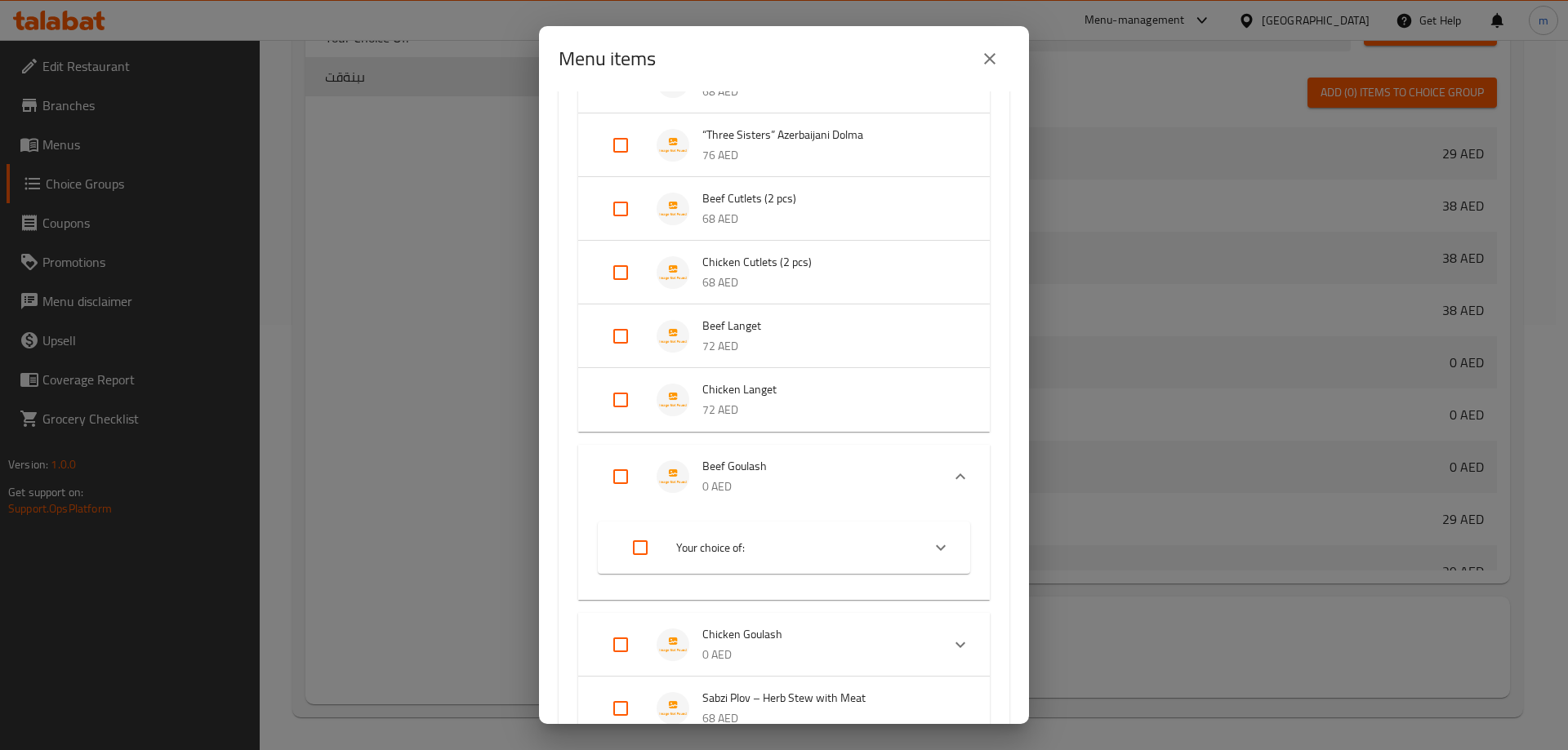
click at [808, 287] on p "68 AED" at bounding box center [829, 282] width 254 height 20
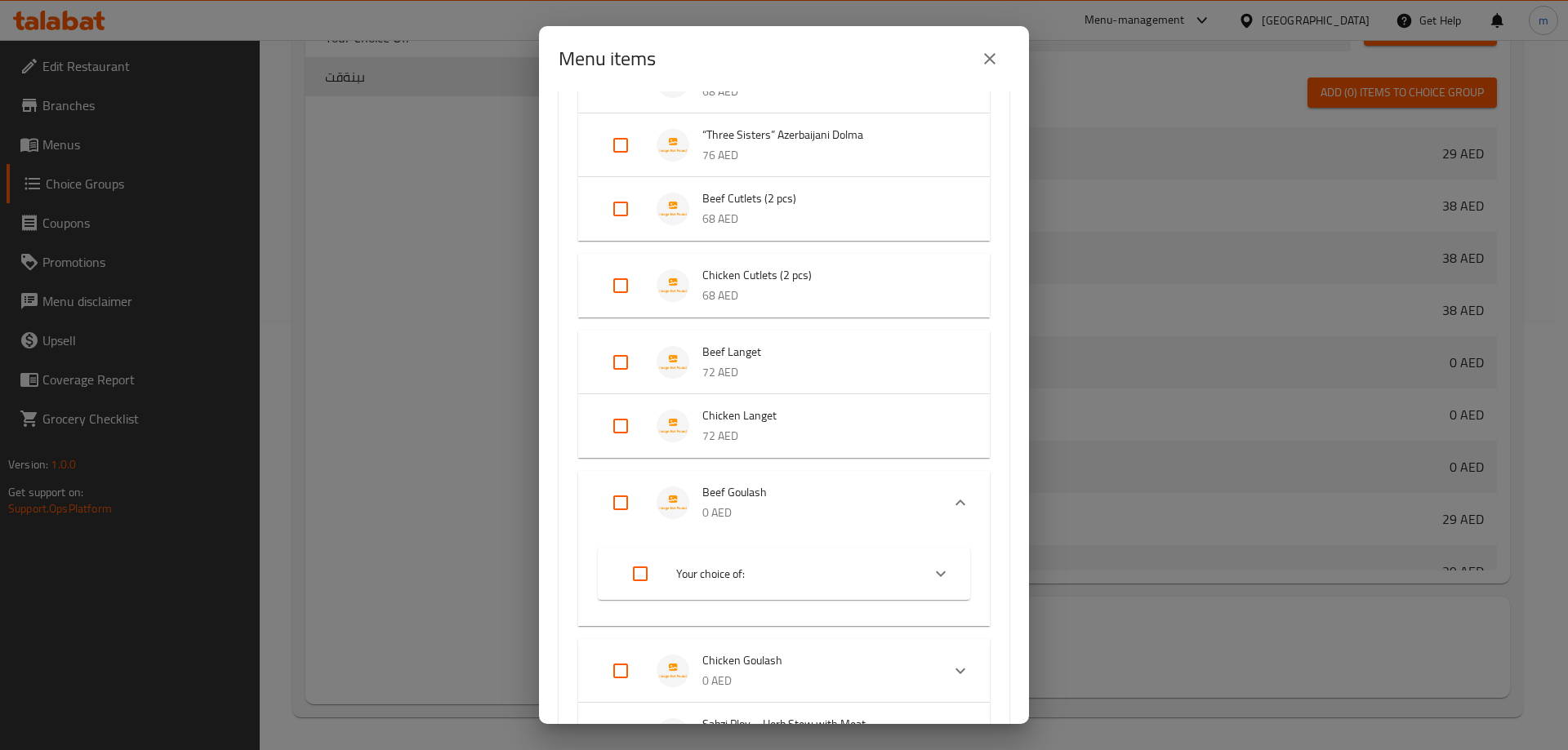
click at [808, 287] on p "68 AED" at bounding box center [829, 296] width 254 height 20
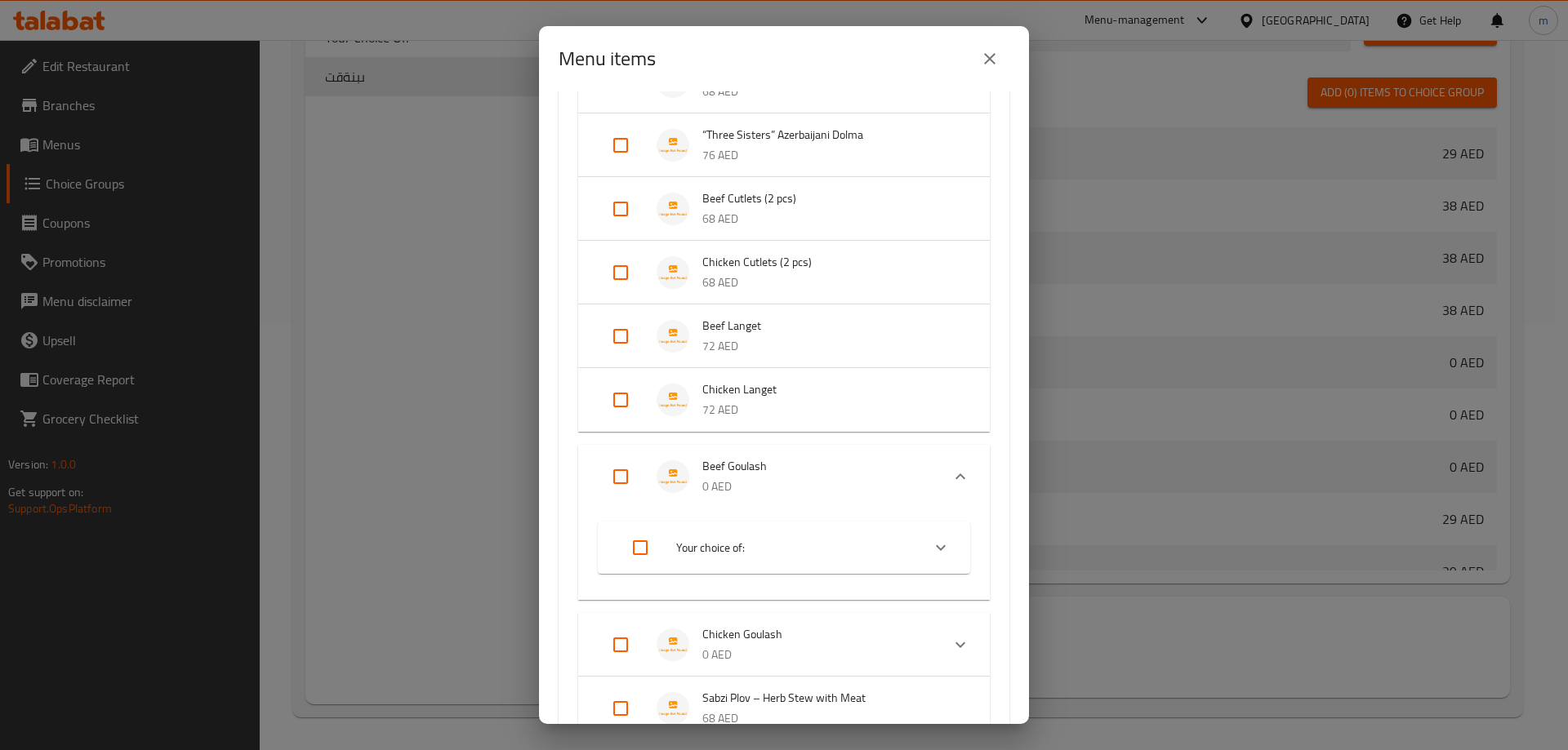
click at [808, 287] on p "68 AED" at bounding box center [829, 282] width 254 height 20
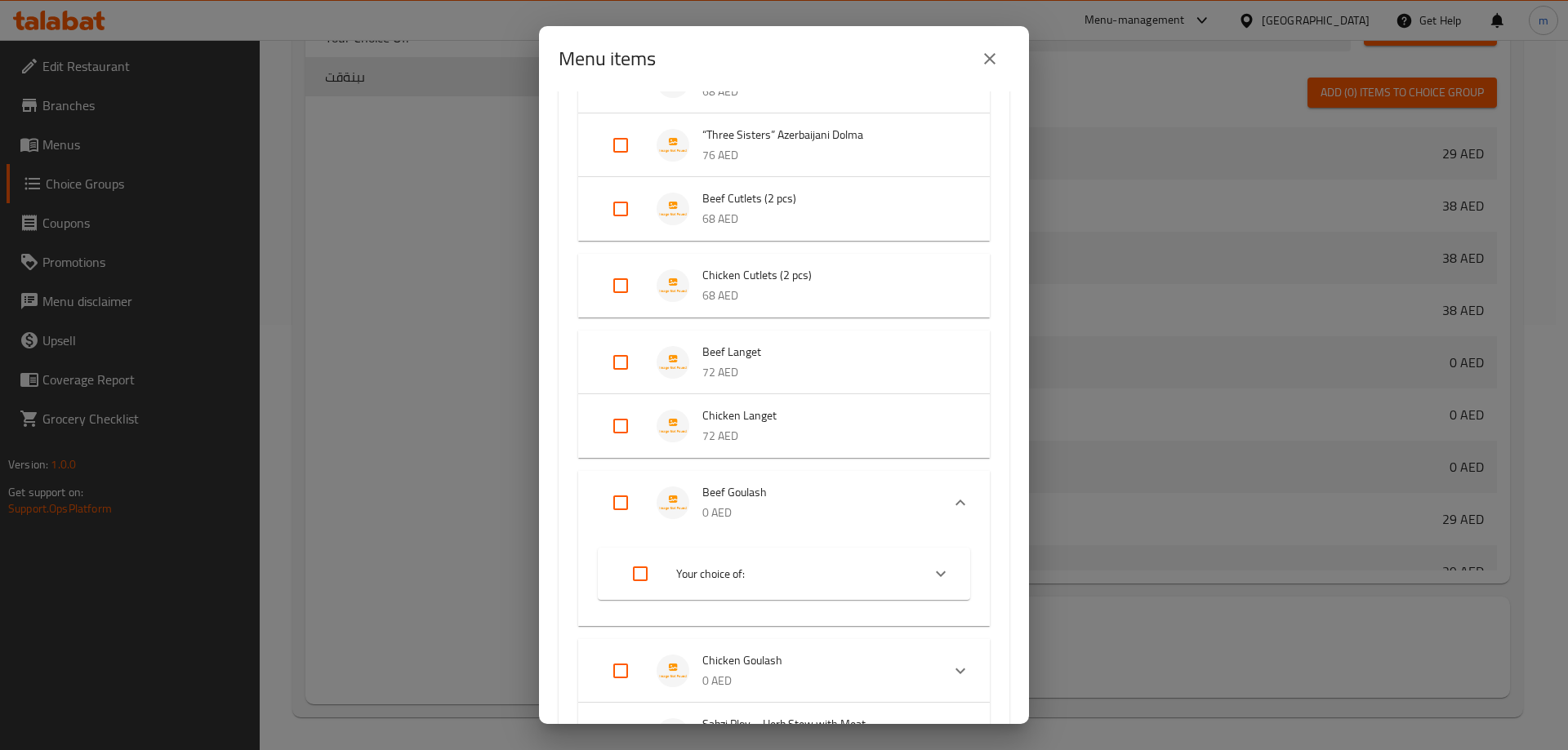
click at [808, 287] on p "68 AED" at bounding box center [829, 296] width 254 height 20
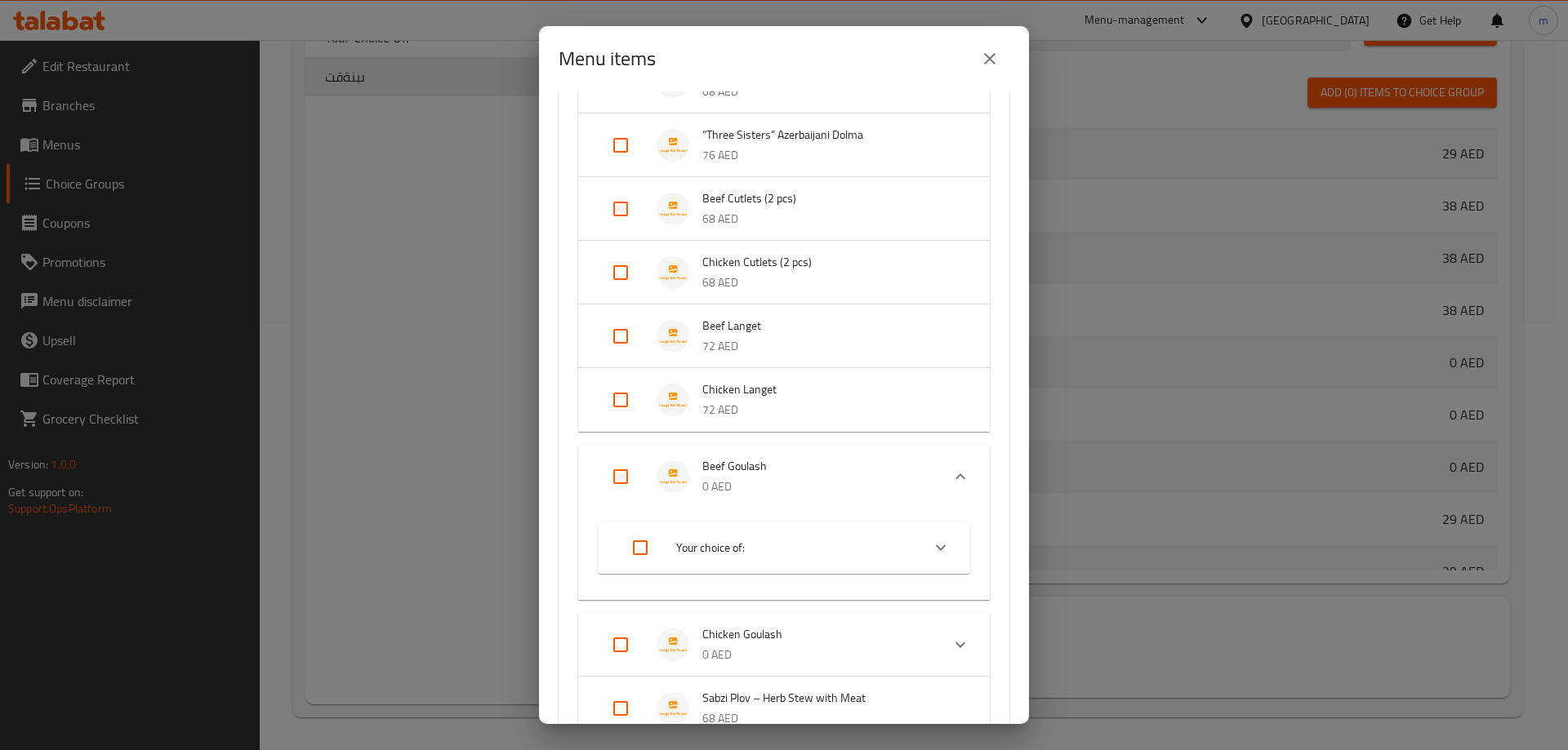
click at [808, 287] on p "68 AED" at bounding box center [829, 282] width 254 height 20
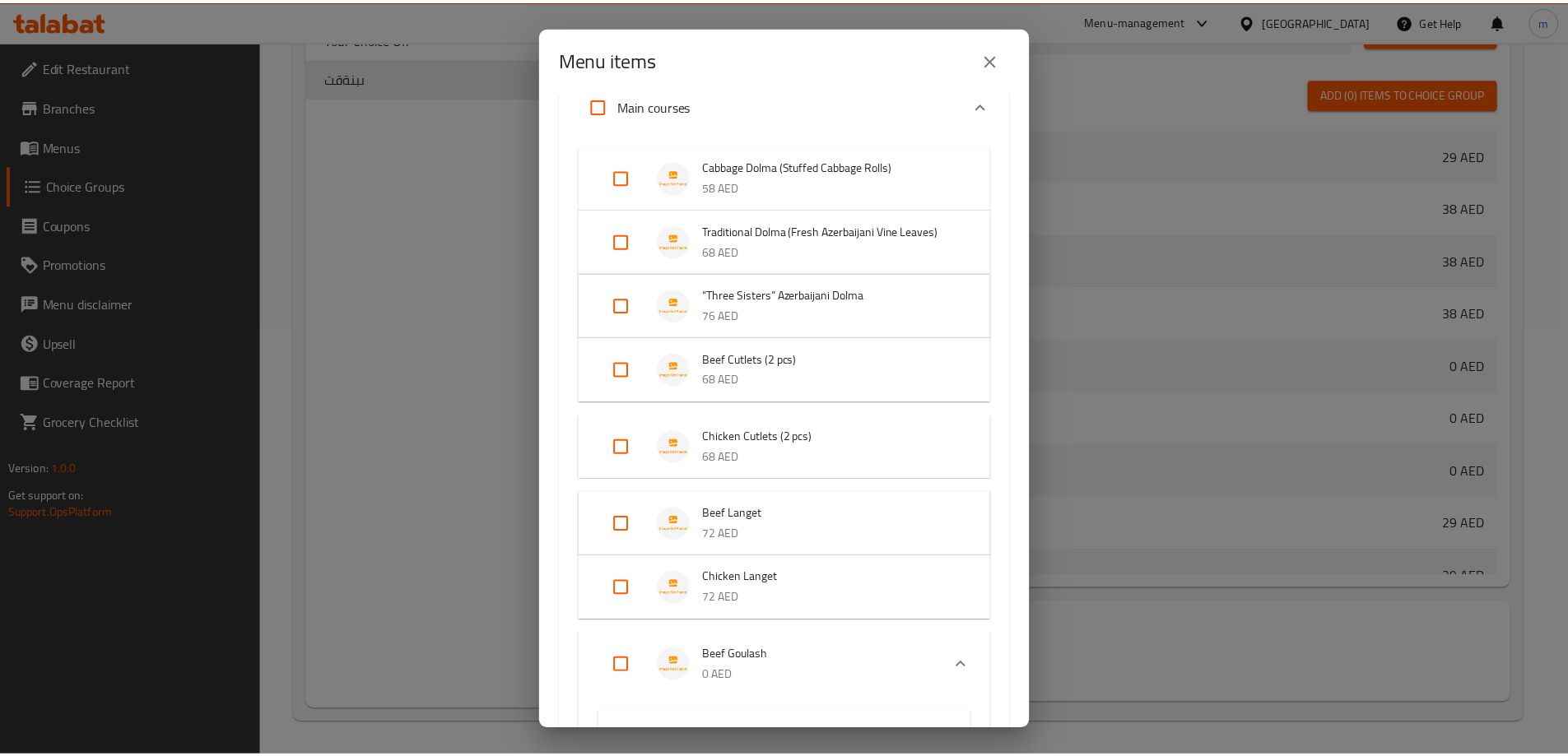
scroll to position [164, 0]
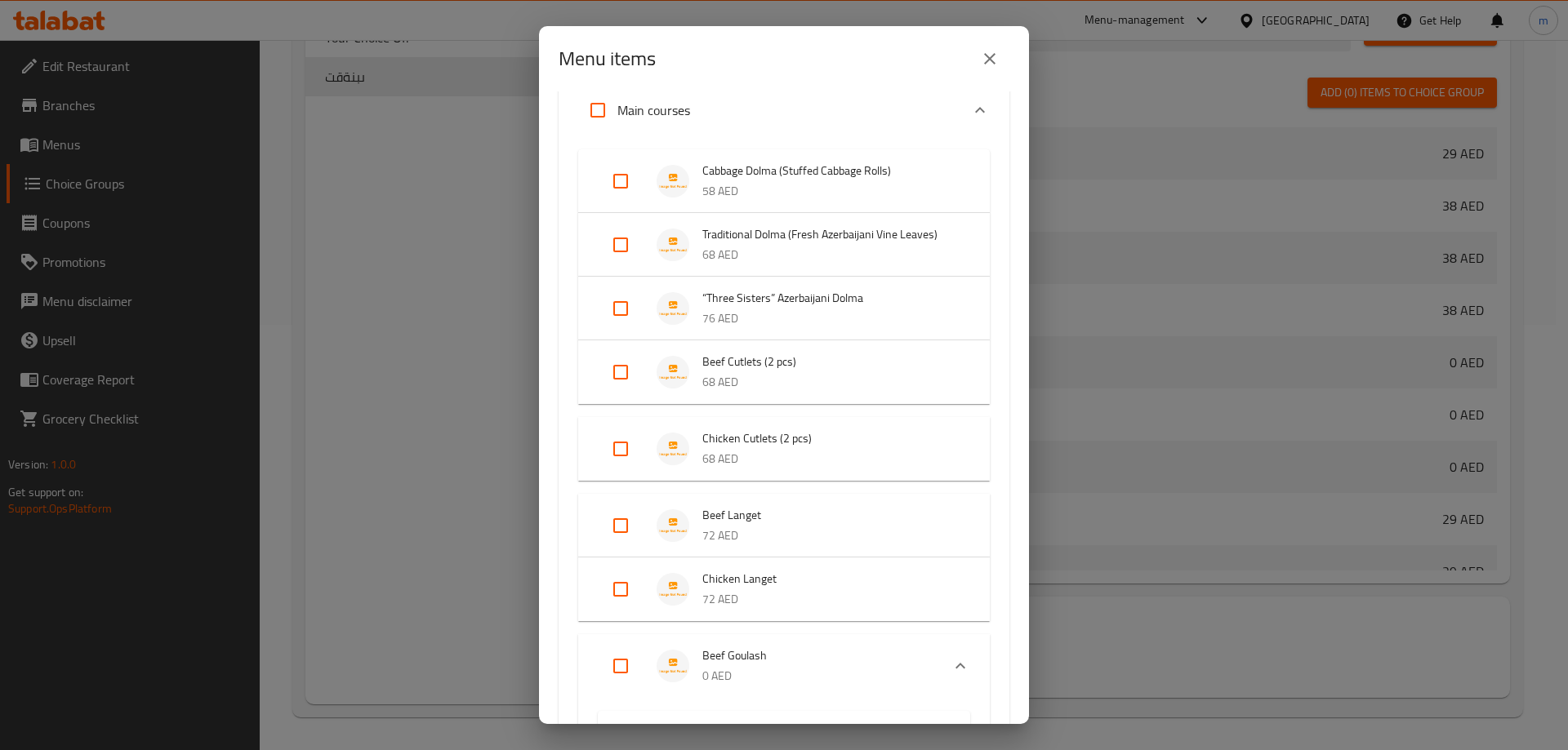
click at [985, 60] on icon "close" at bounding box center [990, 59] width 19 height 19
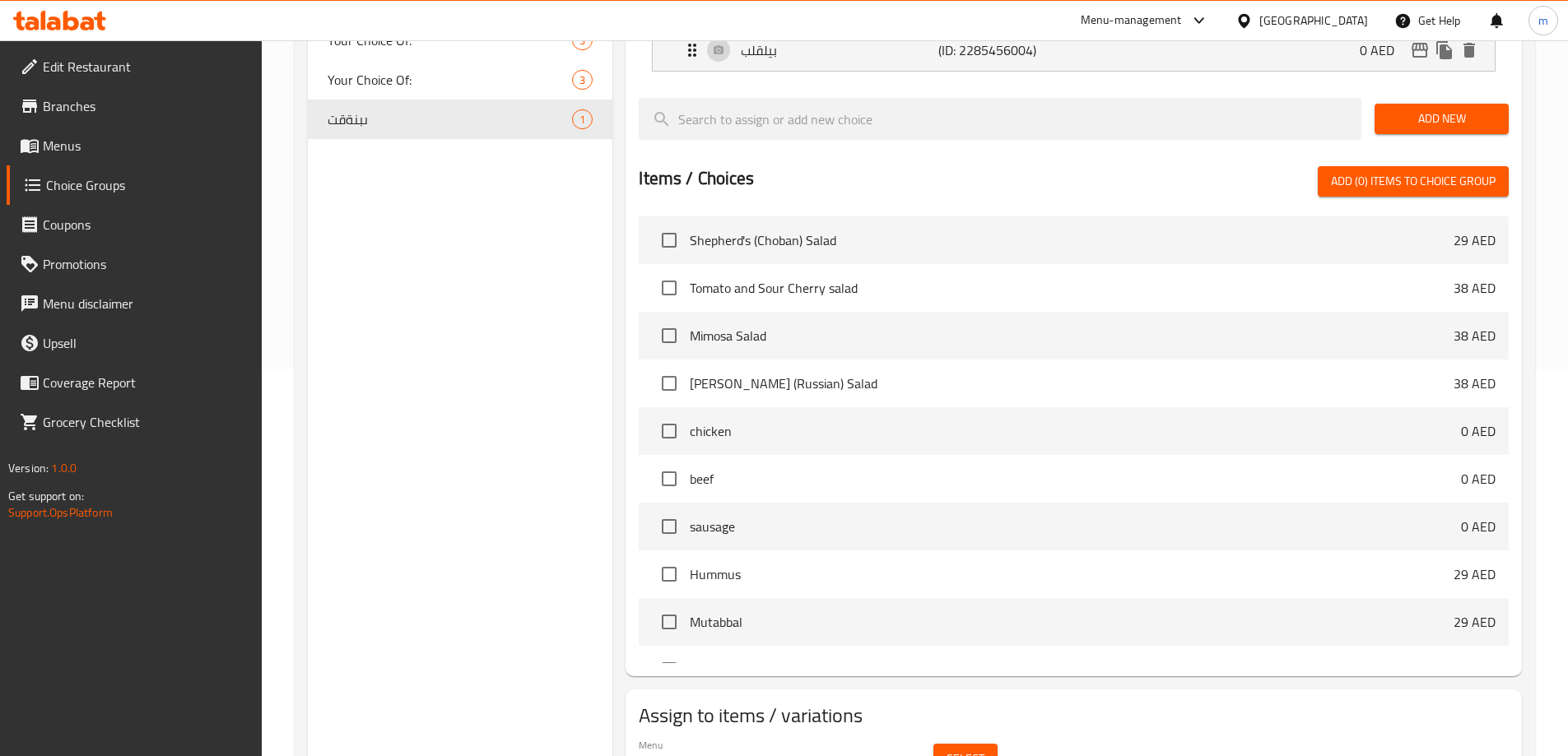
scroll to position [347, 0]
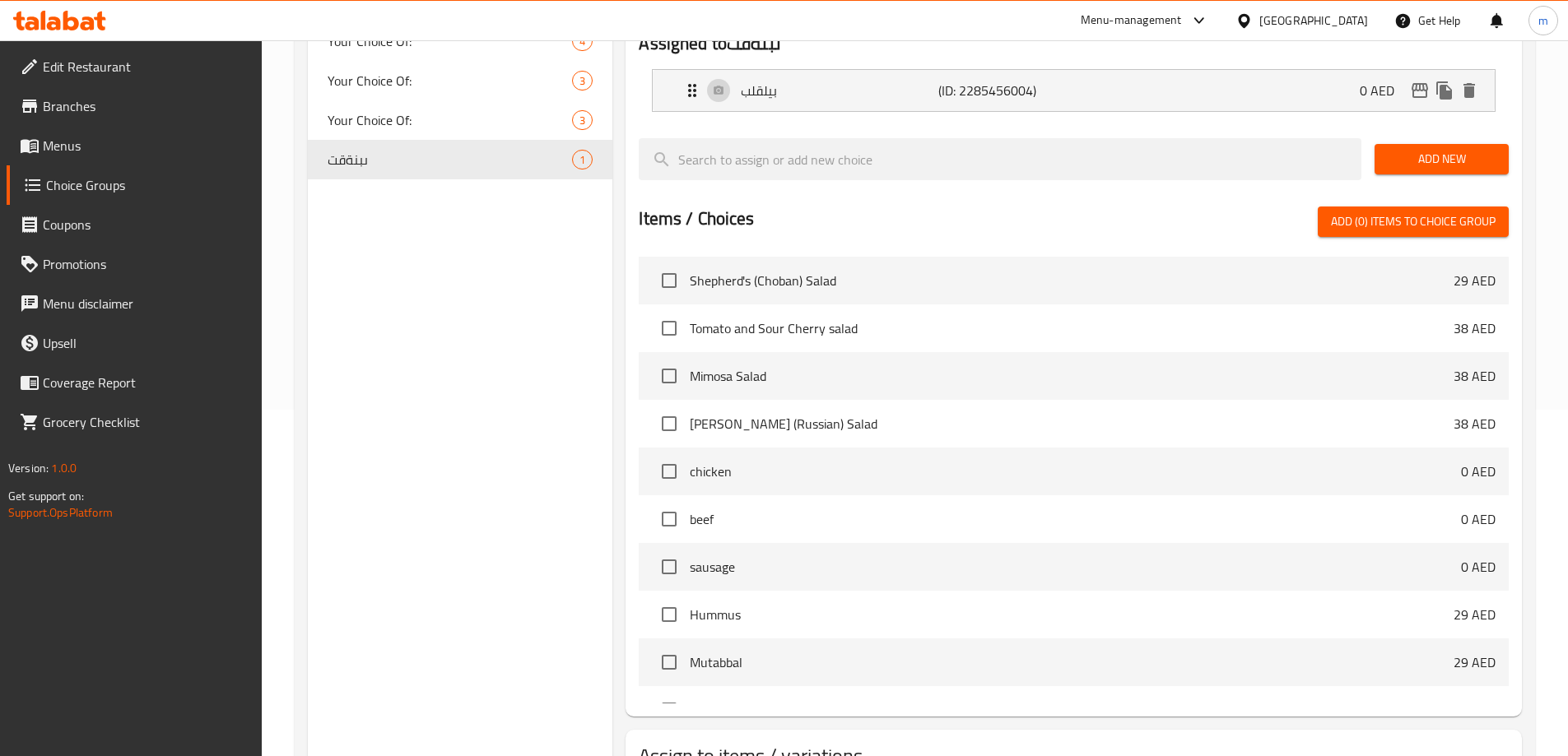
click at [407, 354] on div "Choice Groups Your Choice Of: 3 Your Choice Of: 2 Your Choice Of: 4 Your Choice…" at bounding box center [460, 339] width 305 height 998
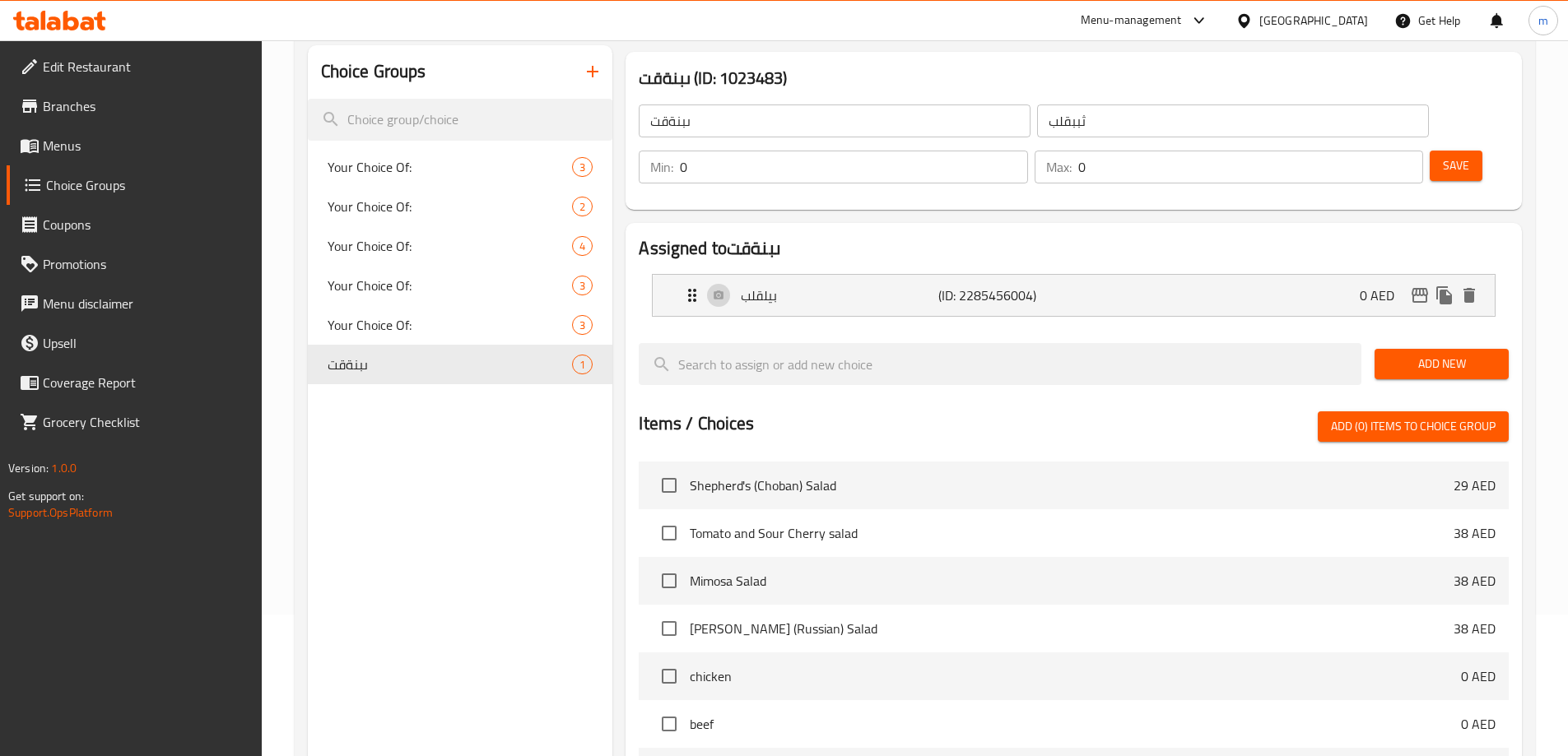
scroll to position [100, 0]
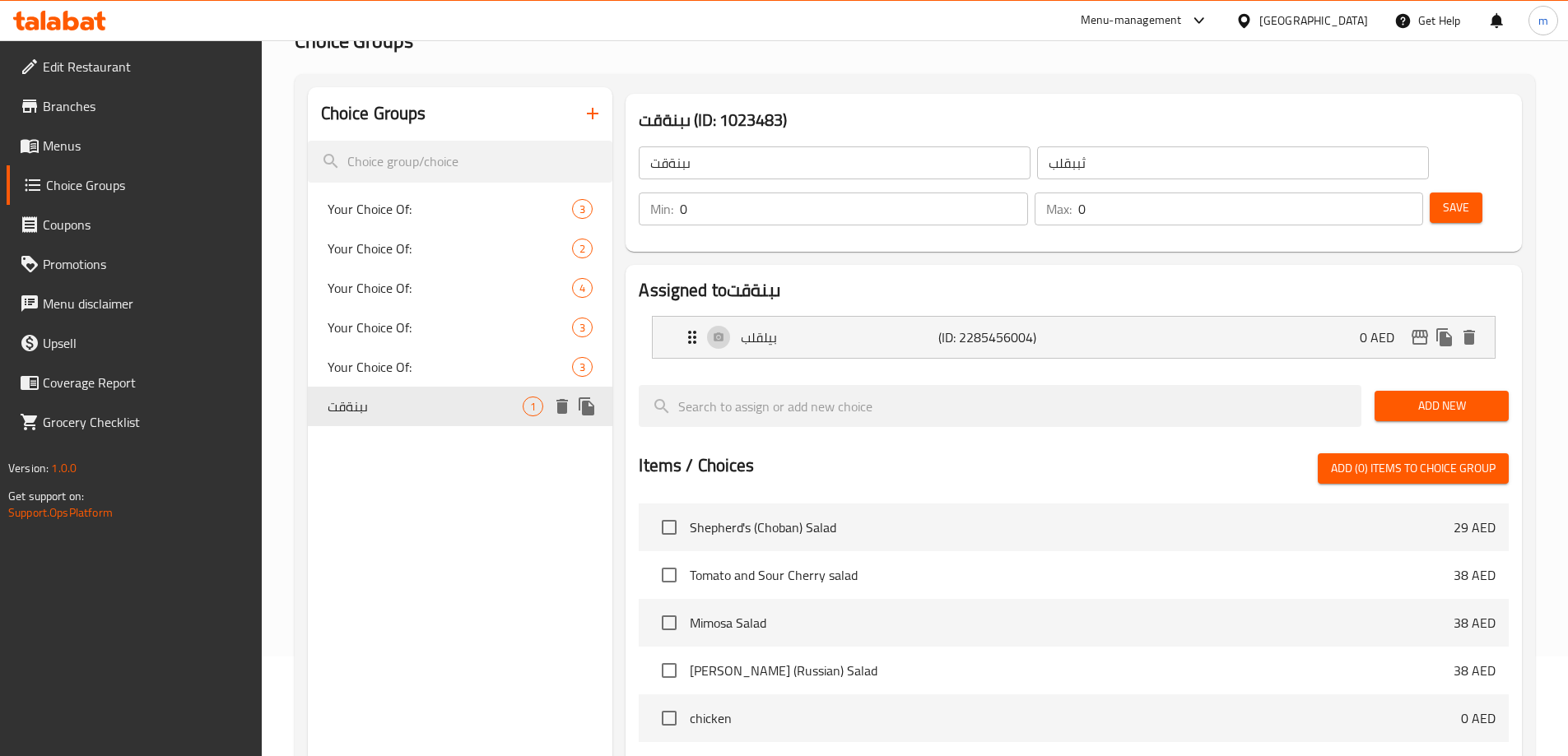
click at [554, 411] on icon "delete" at bounding box center [562, 407] width 19 height 19
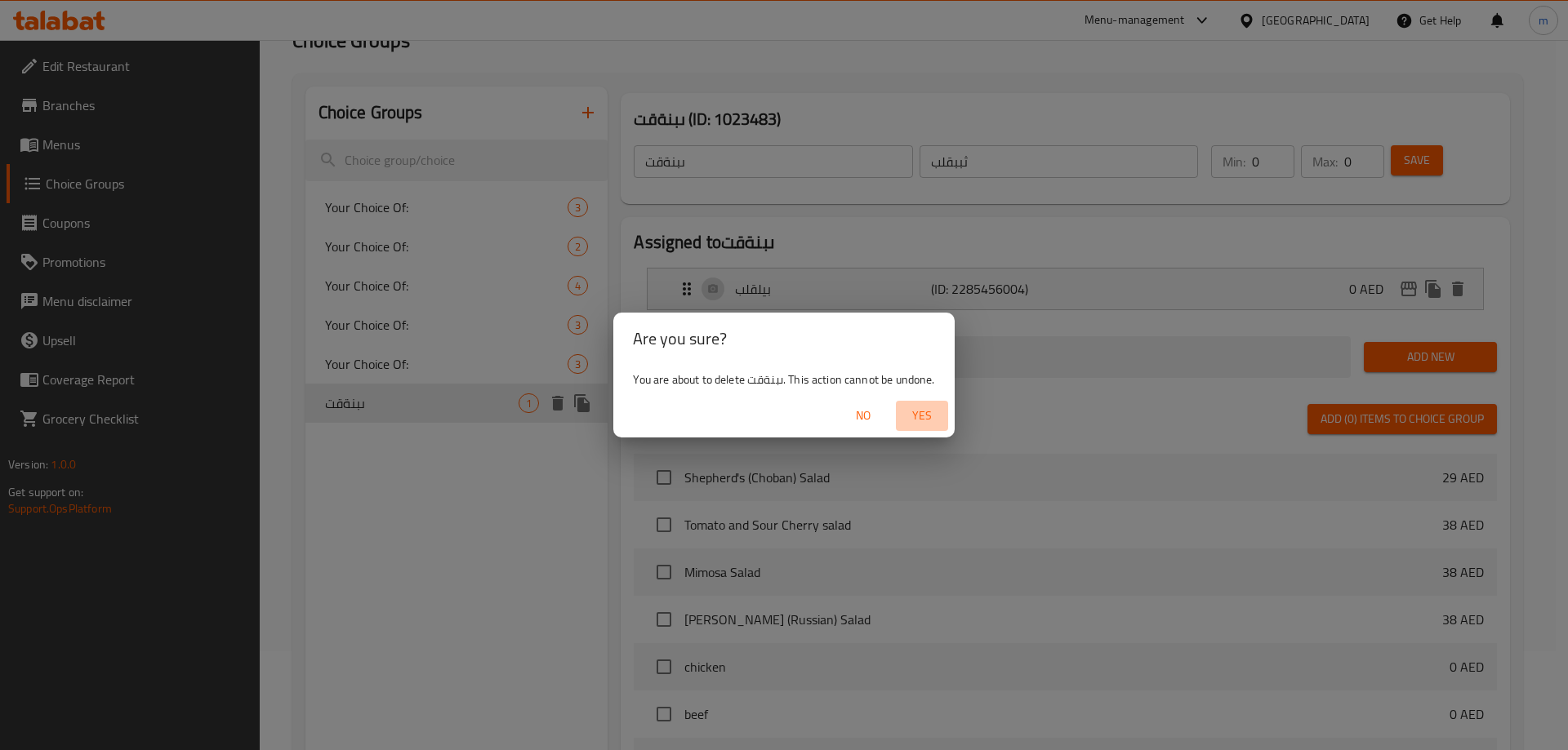
click at [921, 410] on span "Yes" at bounding box center [922, 416] width 39 height 20
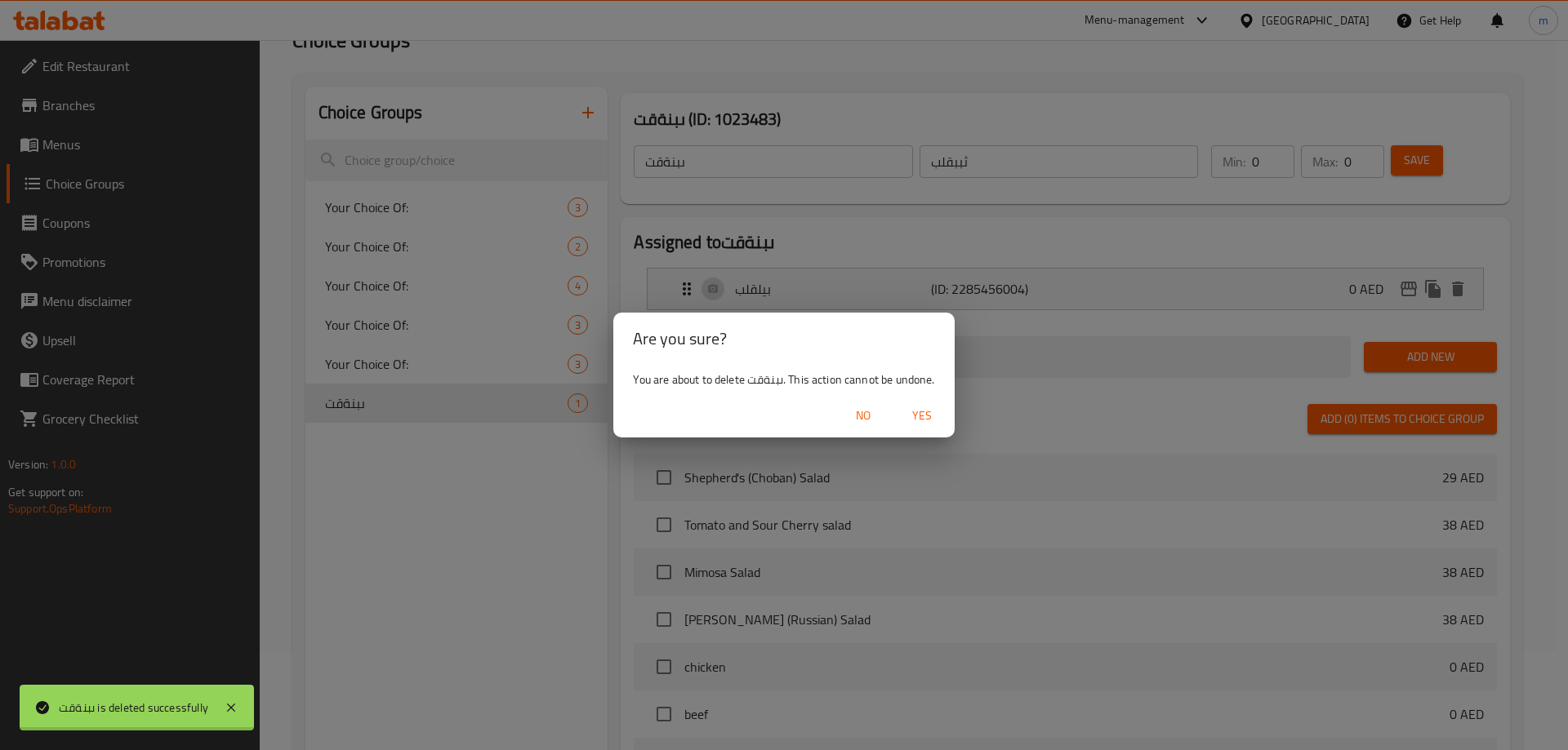
type input "Your Choice Of:"
type input "إختيارك من:"
type input "1"
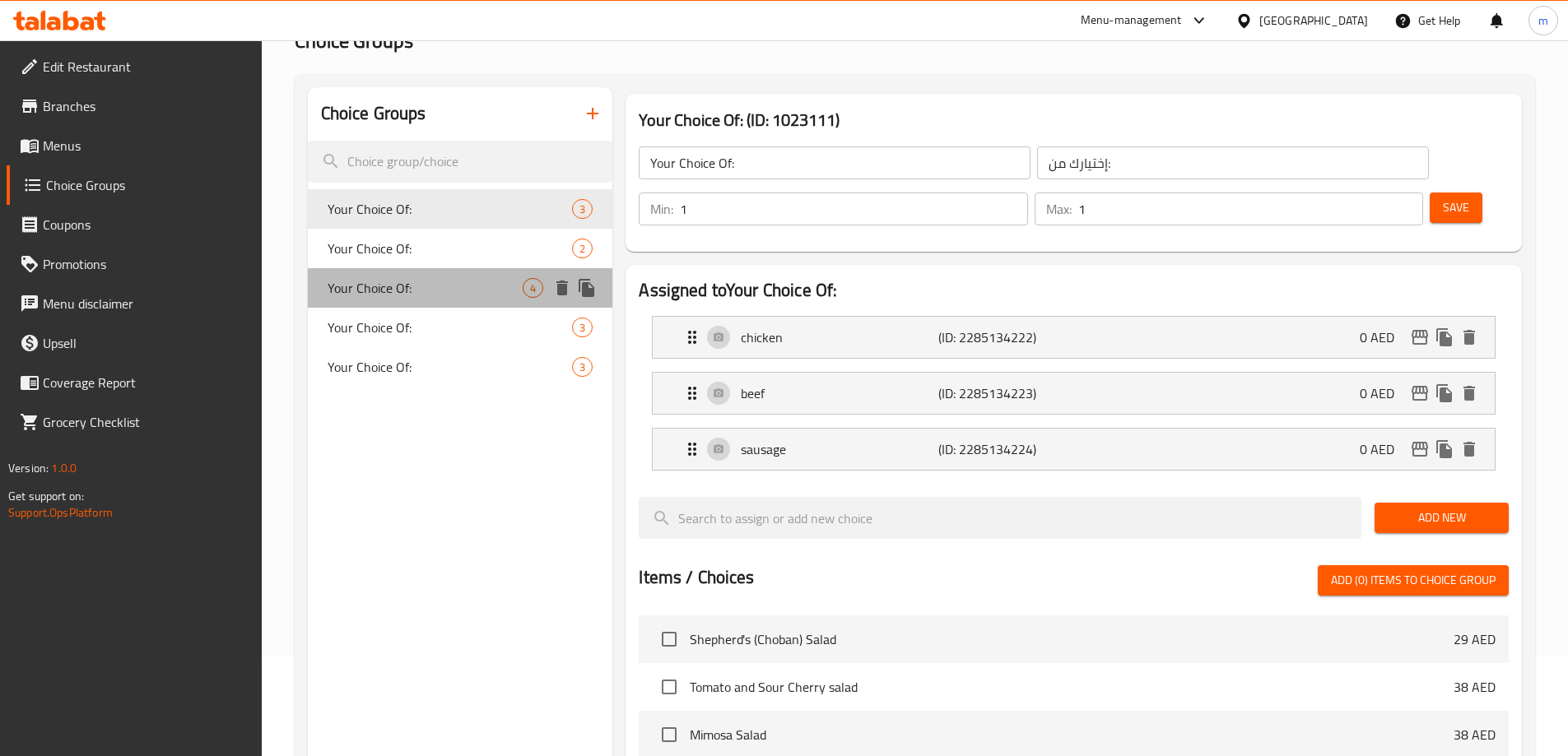
click at [445, 283] on span "Your Choice Of:" at bounding box center [425, 288] width 196 height 19
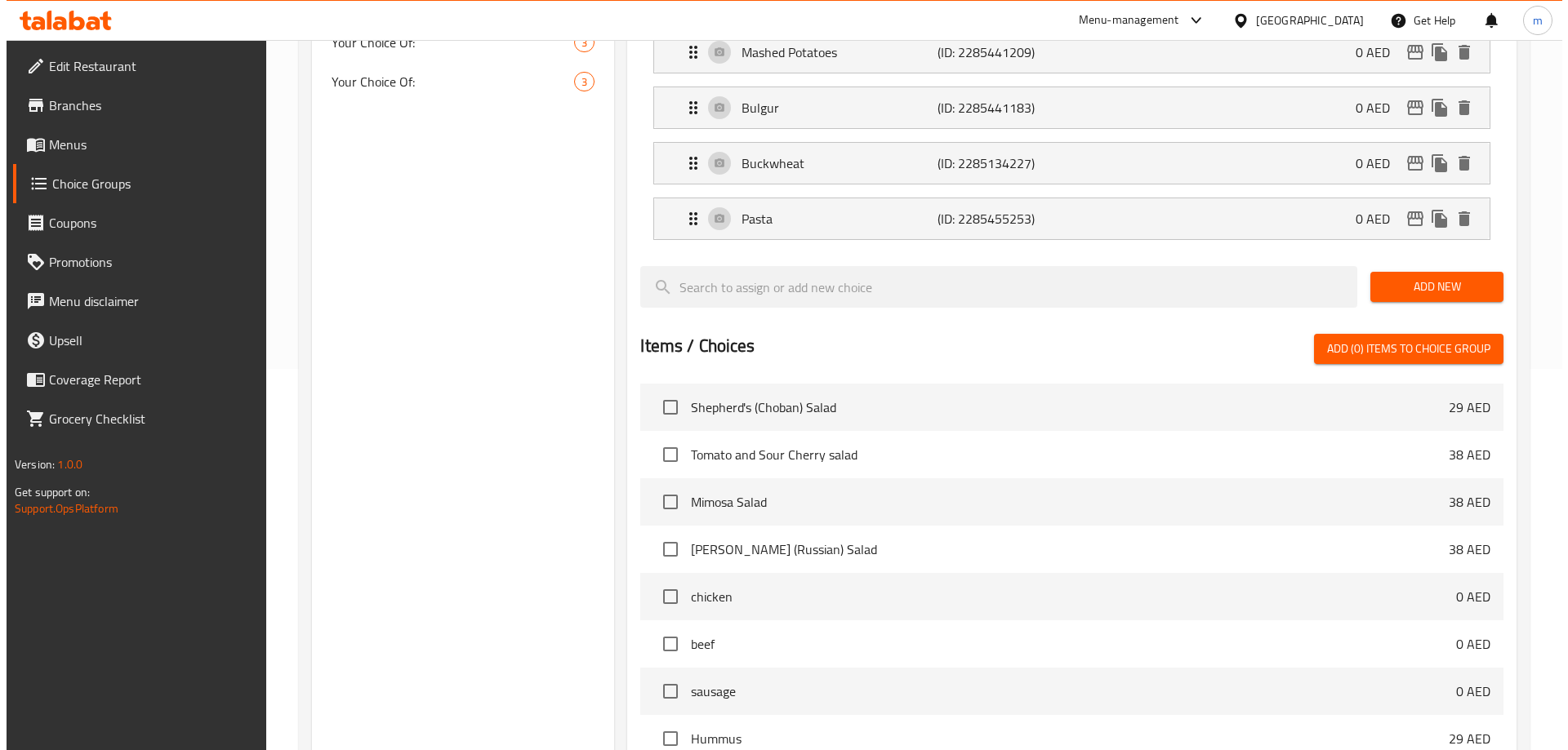
scroll to position [592, 0]
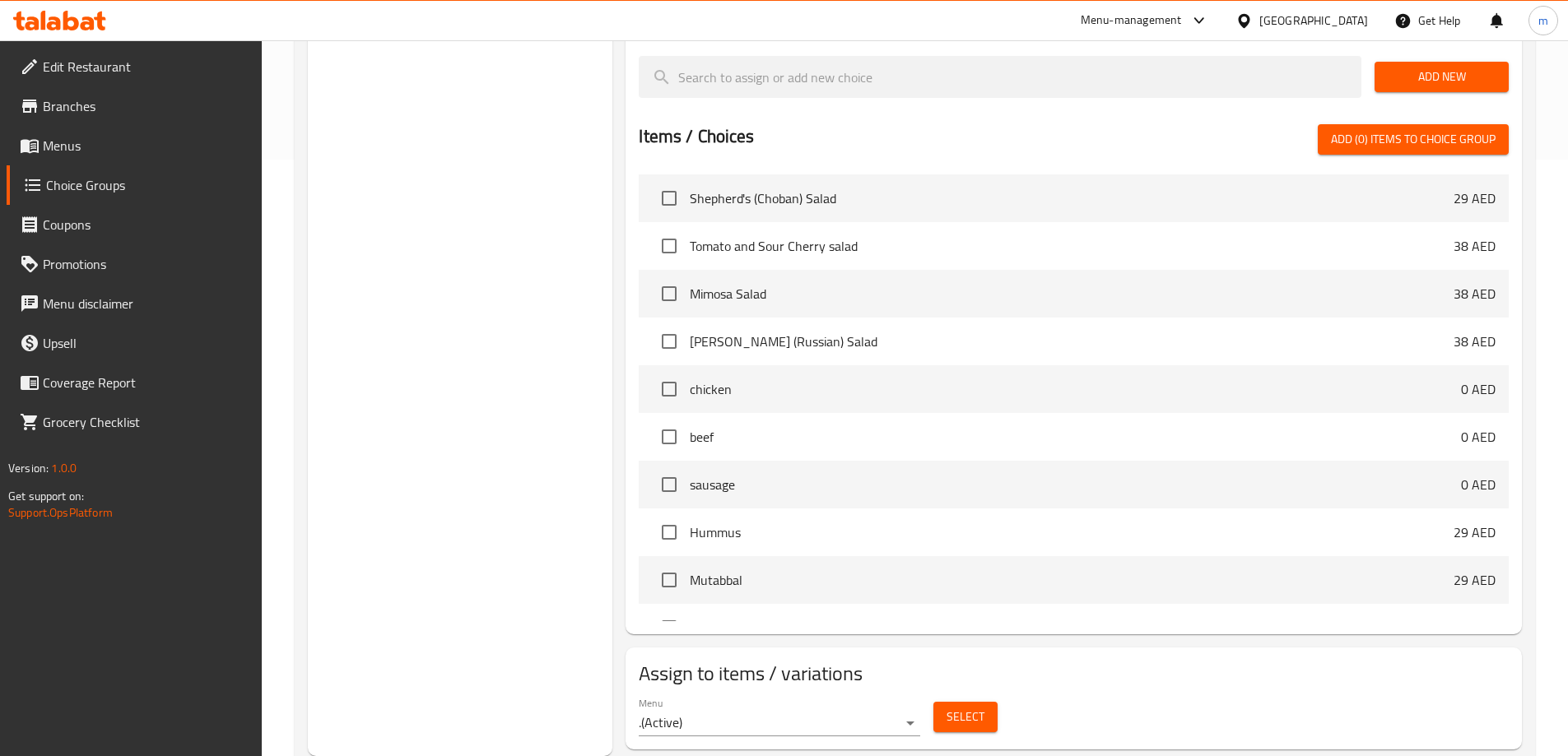
click at [972, 702] on button "Select" at bounding box center [966, 717] width 65 height 30
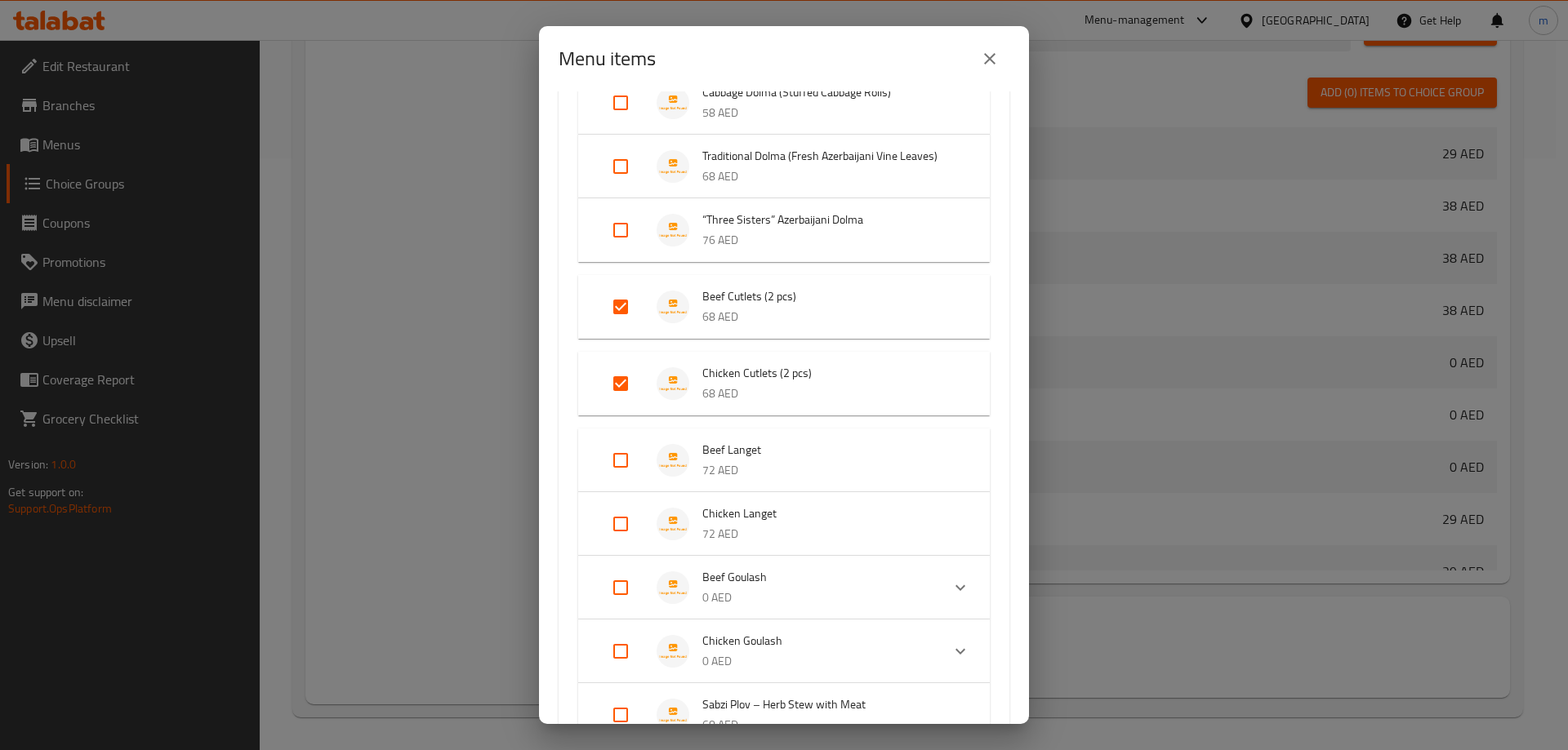
scroll to position [245, 0]
click at [670, 300] on img "Expand" at bounding box center [672, 304] width 32 height 32
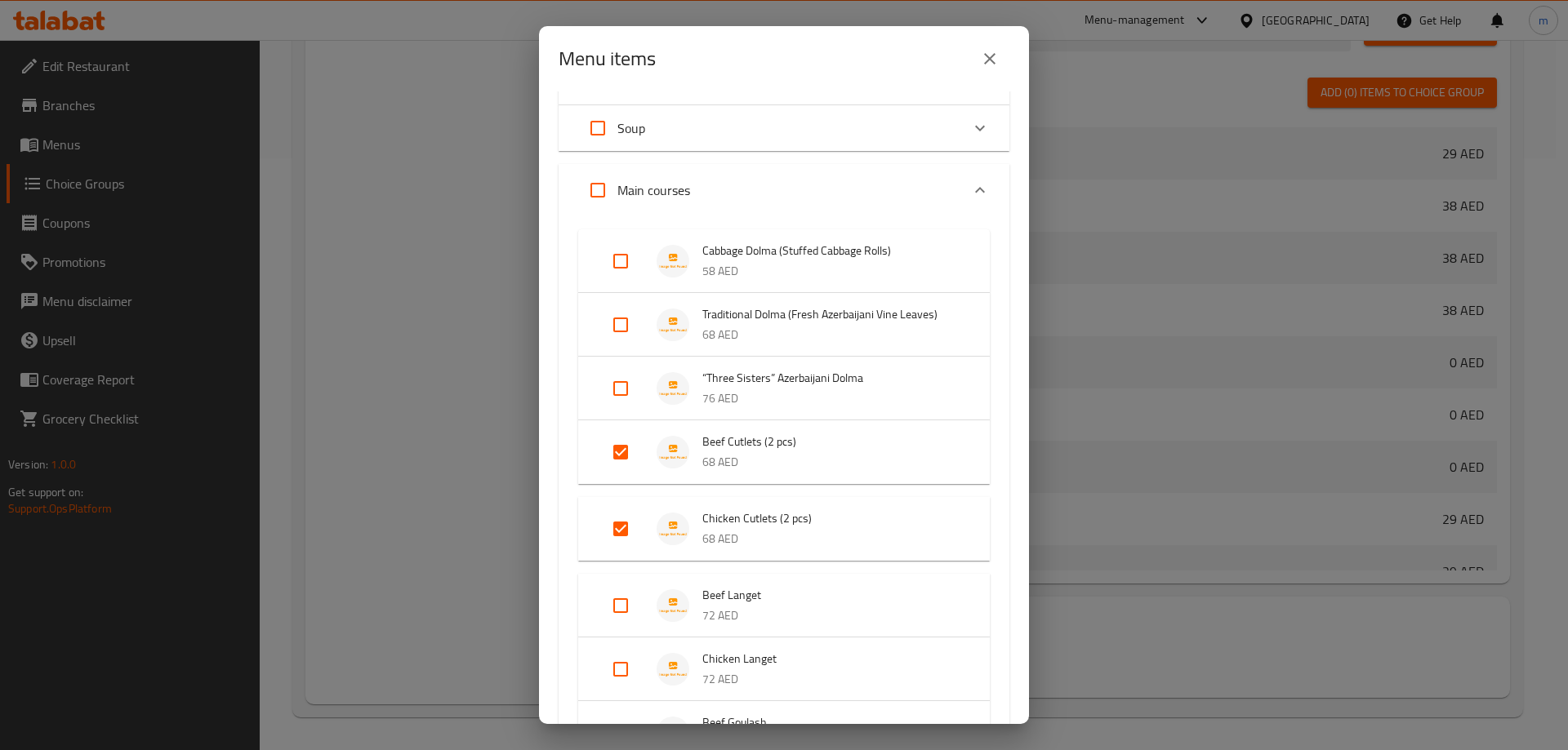
scroll to position [82, 0]
click at [615, 452] on input "Expand" at bounding box center [620, 454] width 39 height 39
checkbox input "false"
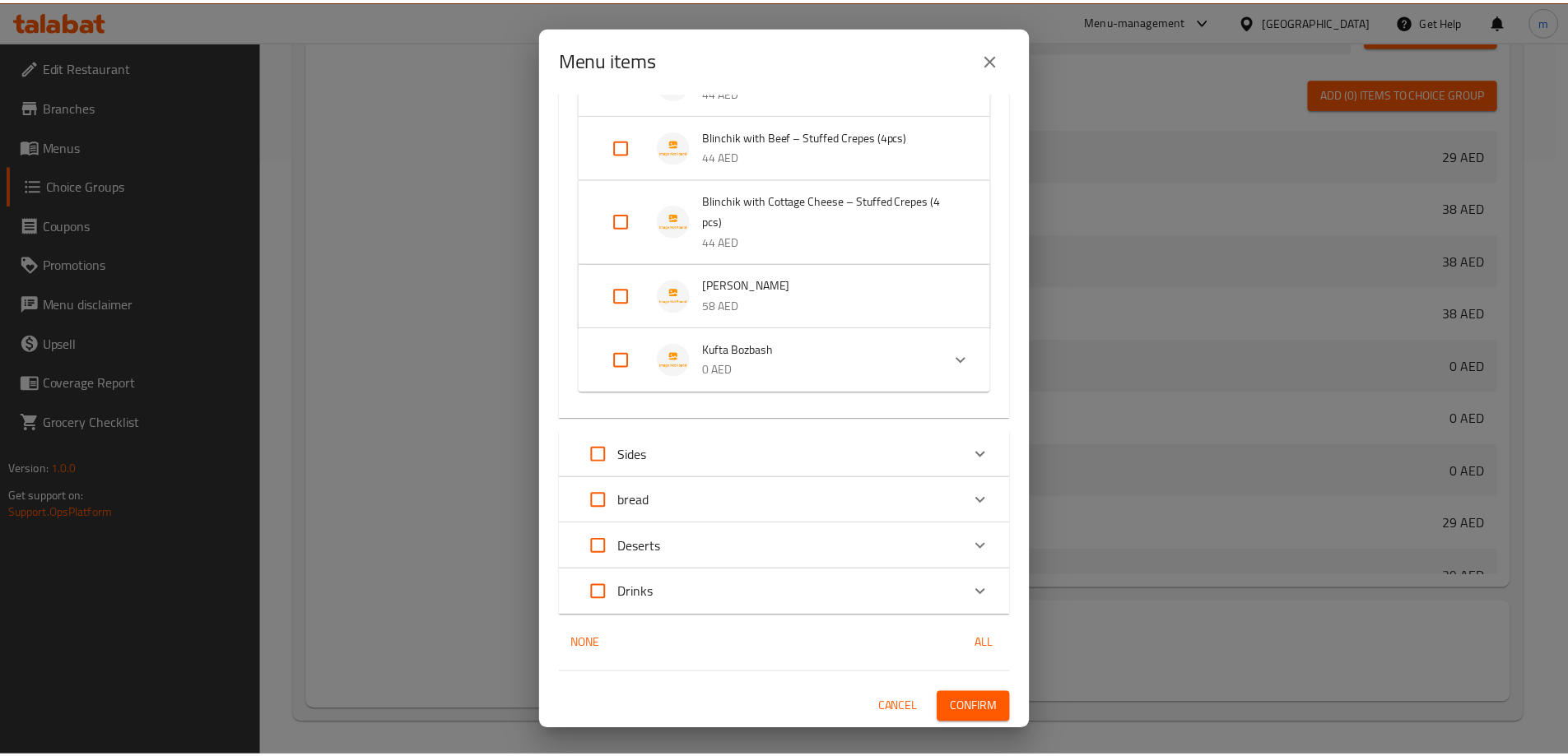
scroll to position [1565, 0]
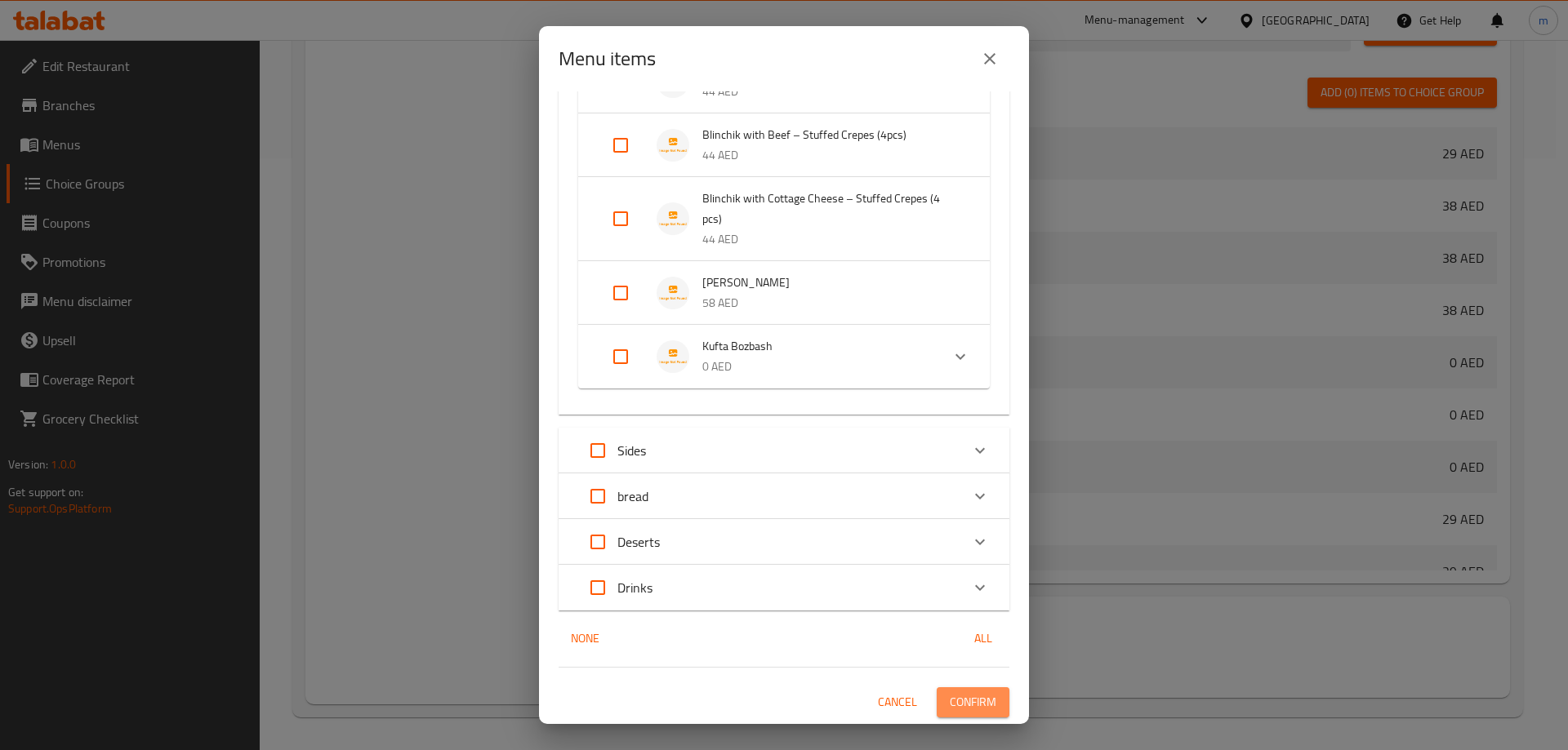
click at [985, 695] on button "Confirm" at bounding box center [973, 703] width 73 height 30
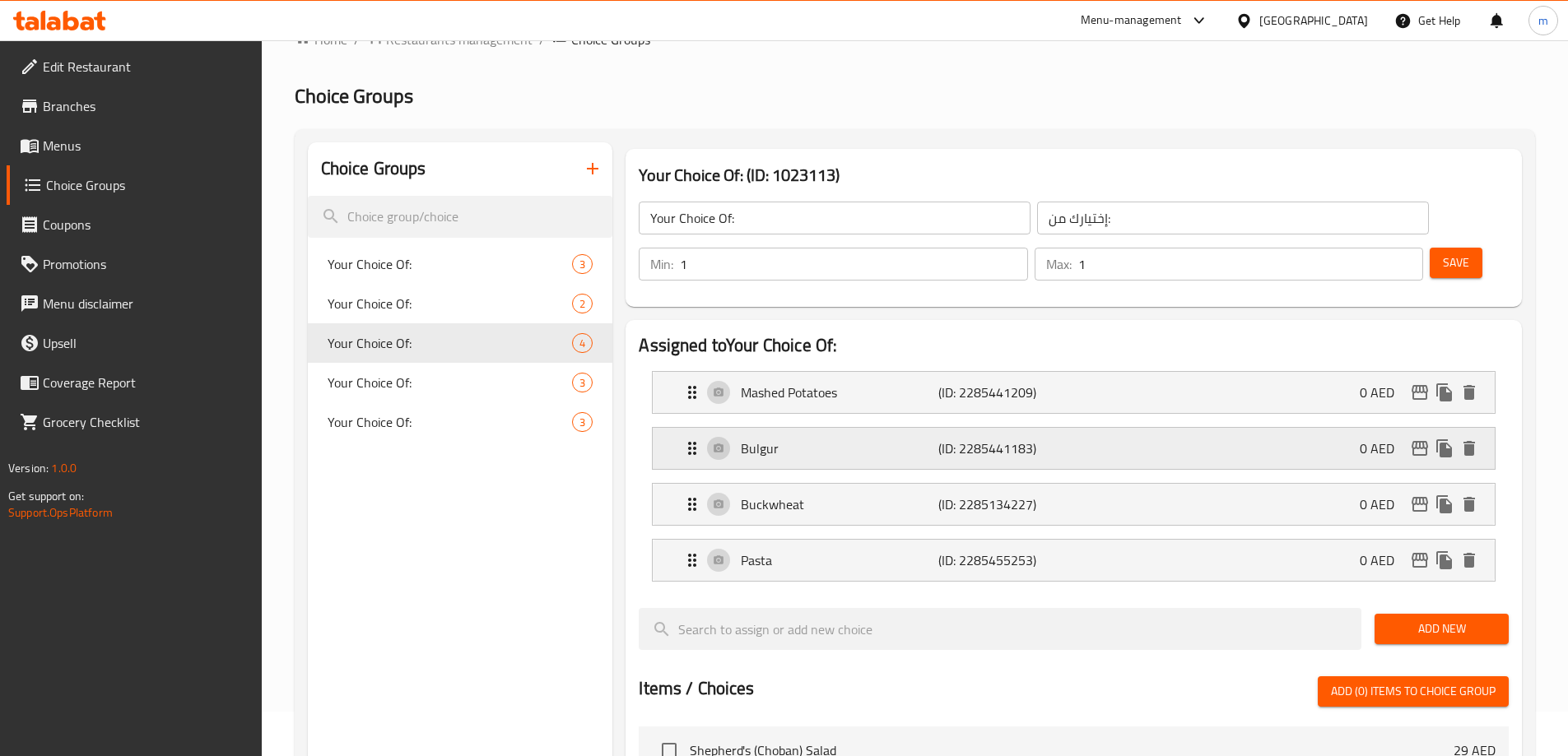
scroll to position [82, 0]
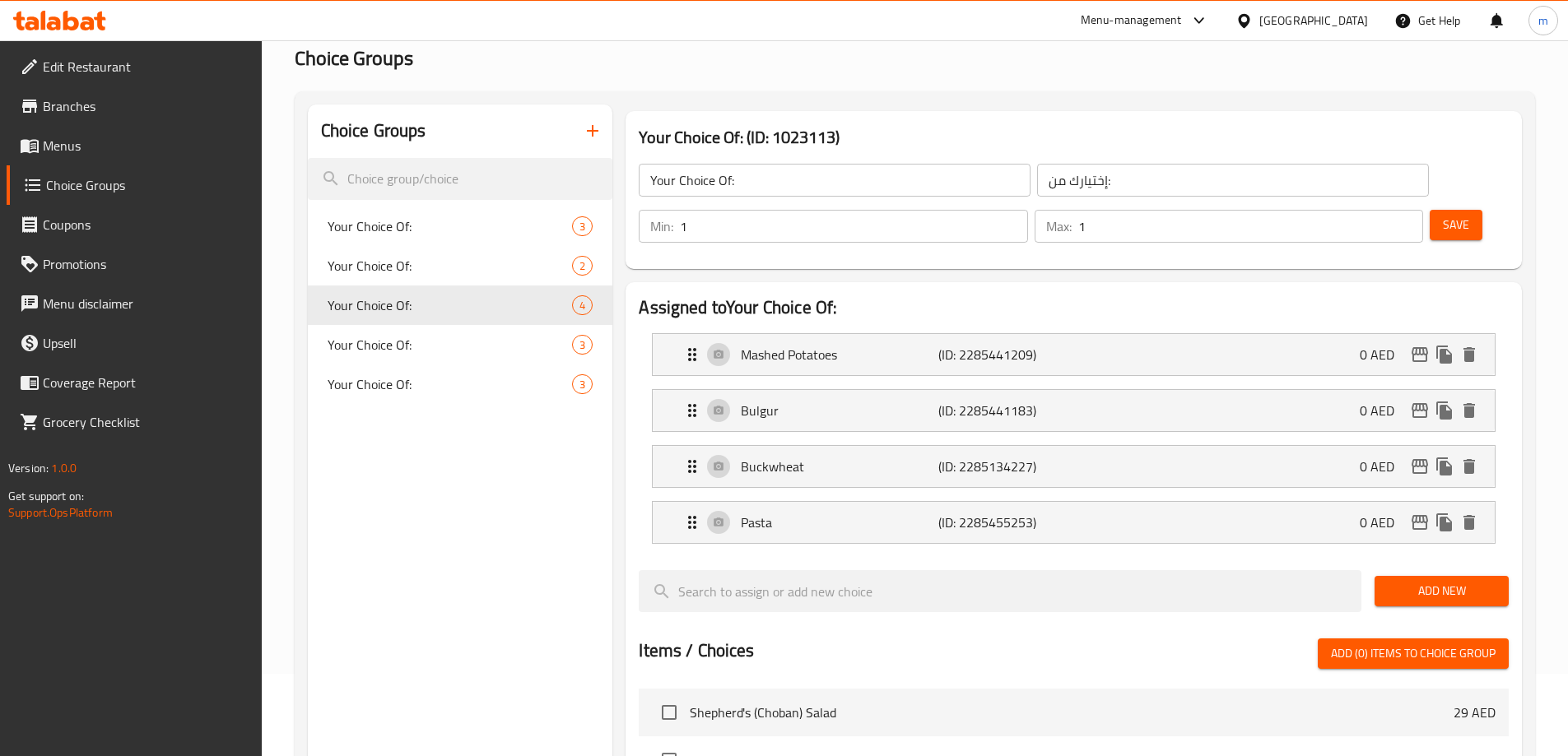
drag, startPoint x: 847, startPoint y: 316, endPoint x: 847, endPoint y: 331, distance: 15.0
click at [847, 345] on p "Mashed Potatoes" at bounding box center [839, 355] width 196 height 19
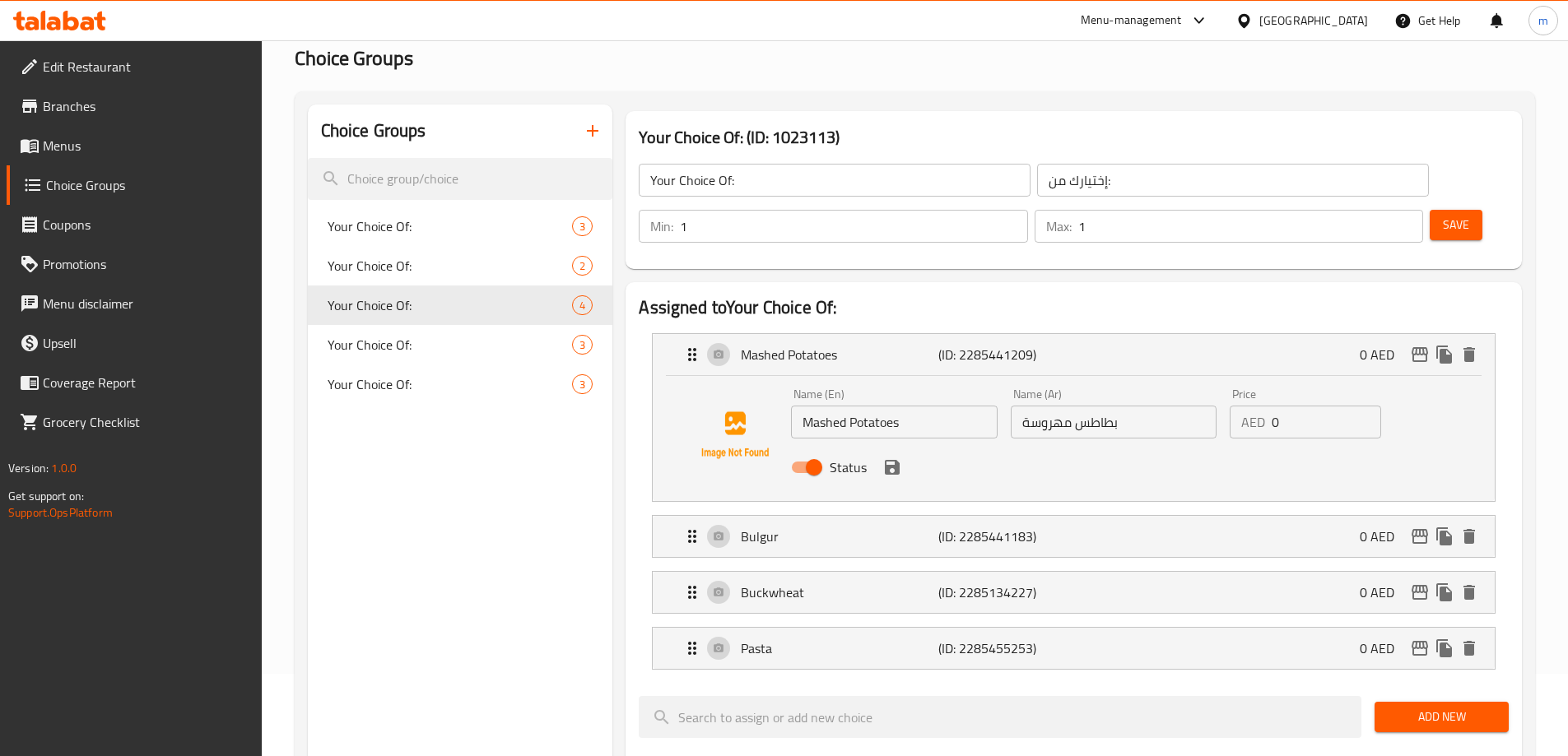
click at [851, 406] on input "Mashed Potatoes" at bounding box center [893, 422] width 206 height 33
click at [815, 638] on p "Pasta" at bounding box center [839, 648] width 196 height 19
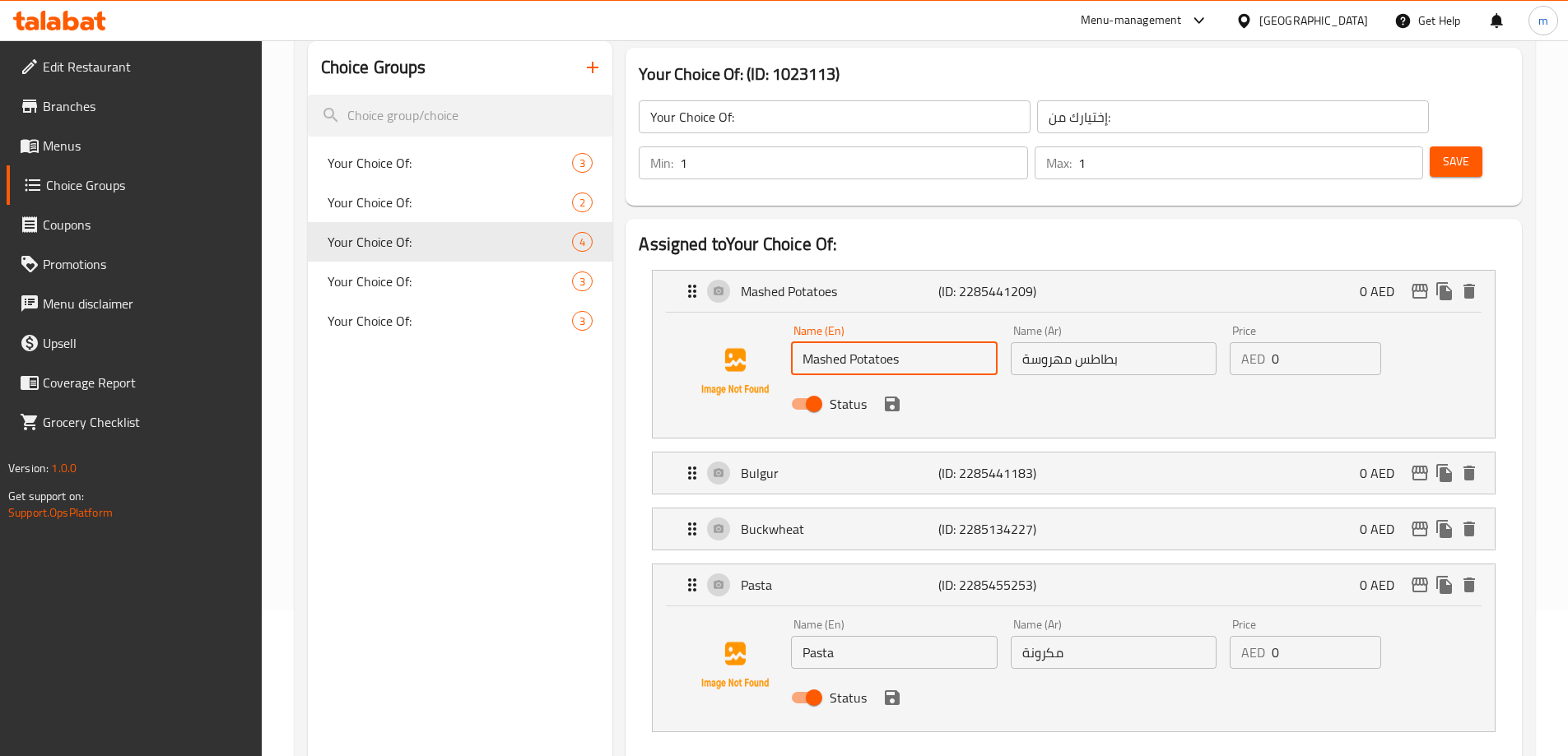
scroll to position [164, 0]
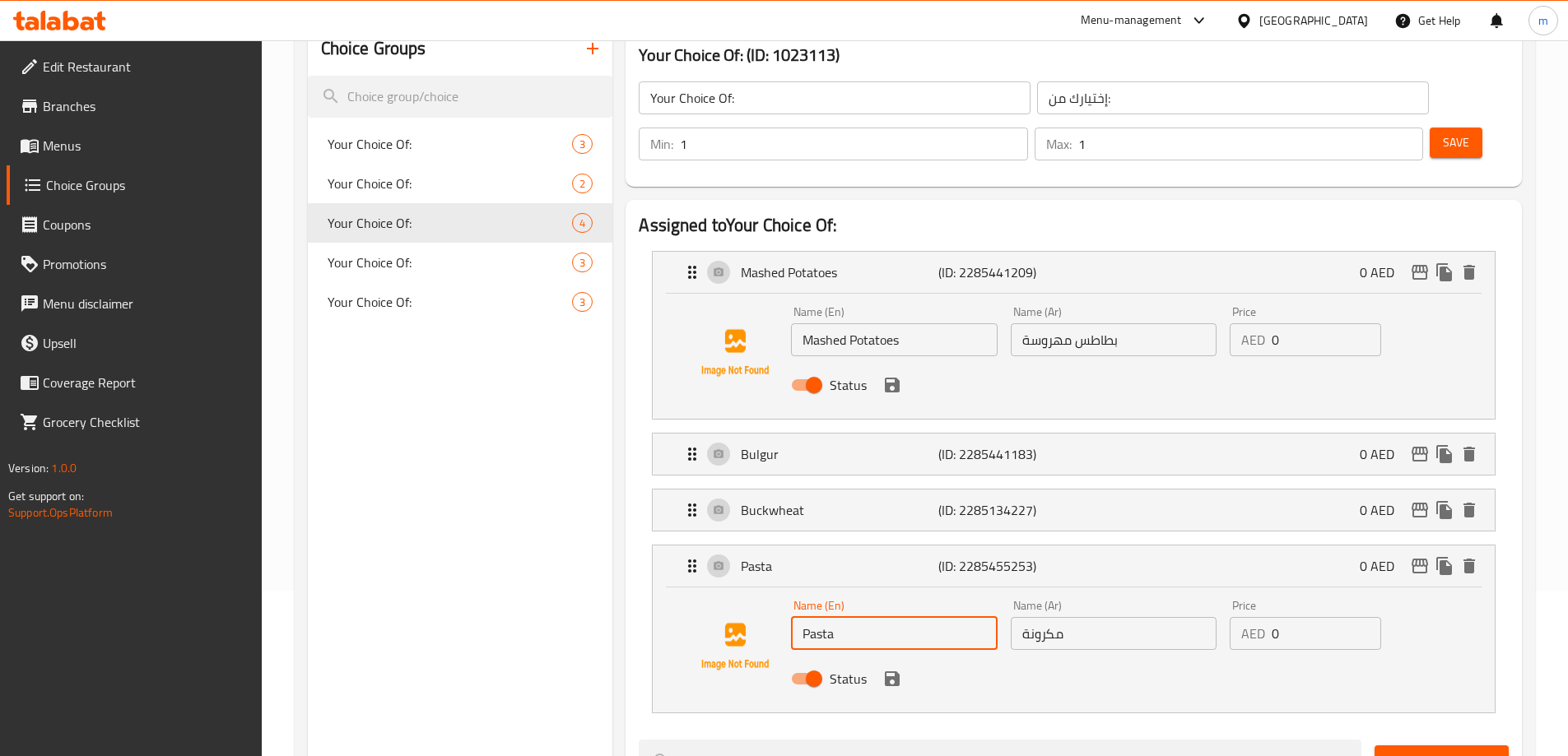
click at [857, 617] on input "Pasta" at bounding box center [893, 633] width 206 height 33
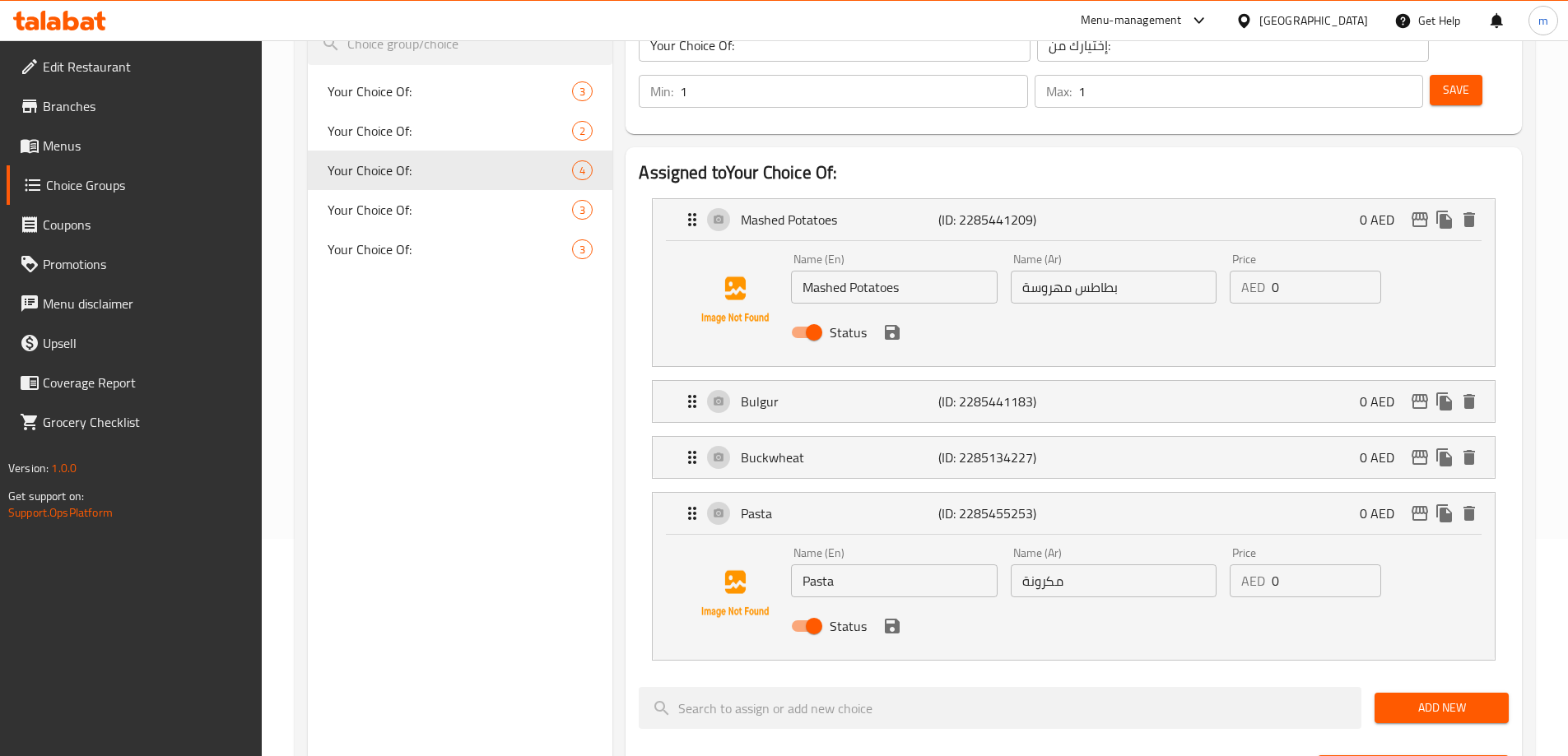
scroll to position [247, 0]
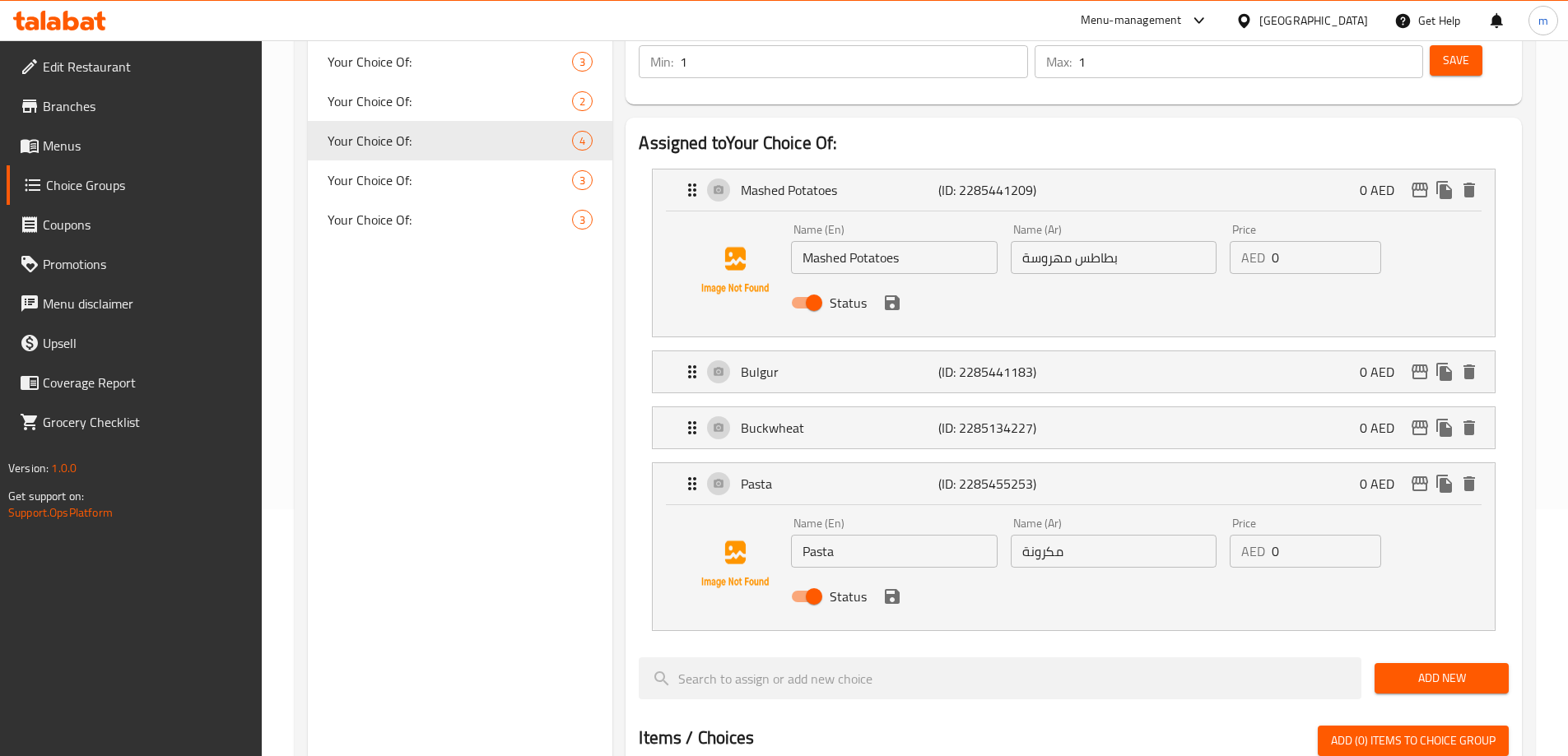
click at [1109, 535] on input "مكرونة" at bounding box center [1113, 551] width 206 height 33
click at [851, 474] on p "Pasta" at bounding box center [839, 484] width 196 height 19
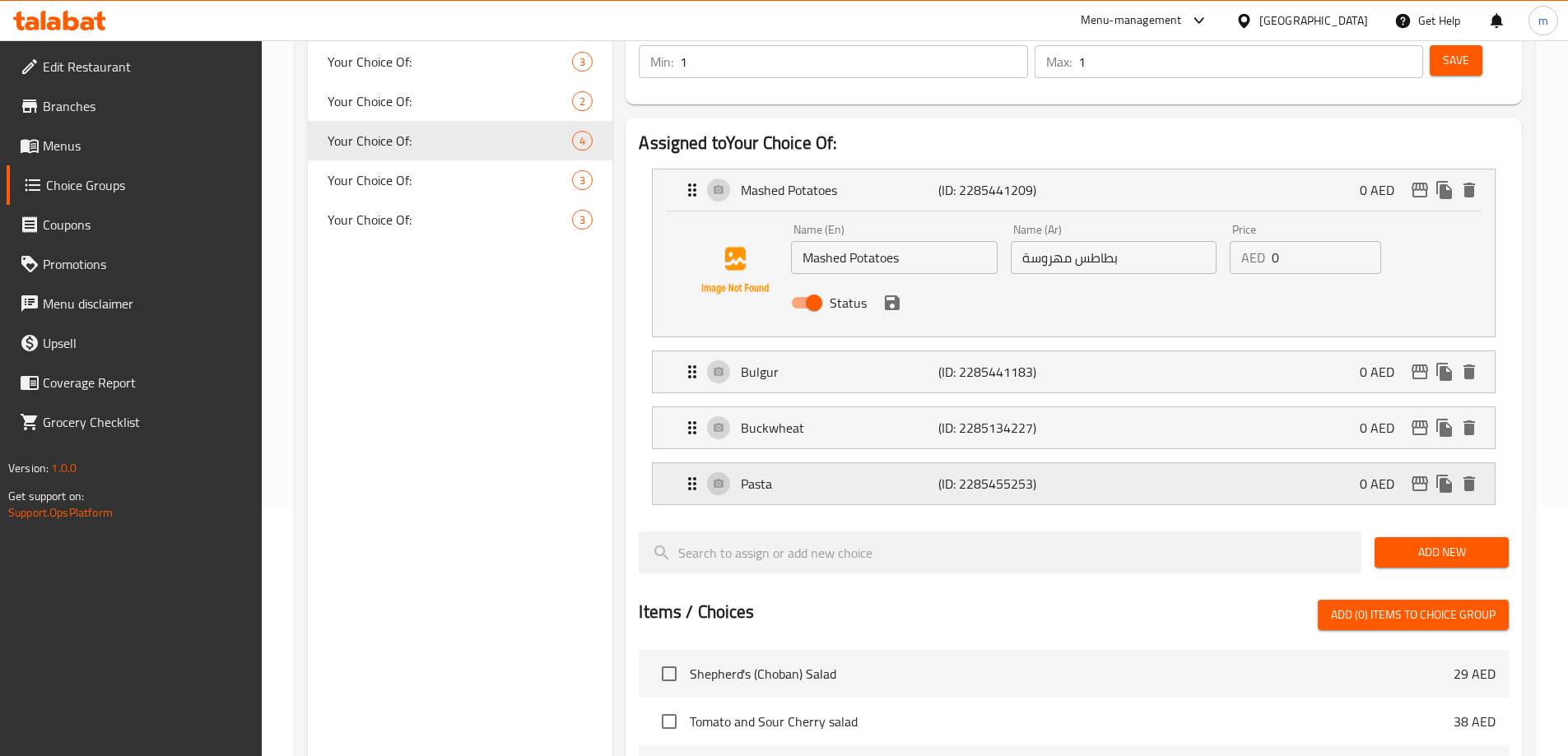
click at [790, 463] on div "Pasta (ID: 2285455253) 0 AED" at bounding box center [1079, 484] width 792 height 42
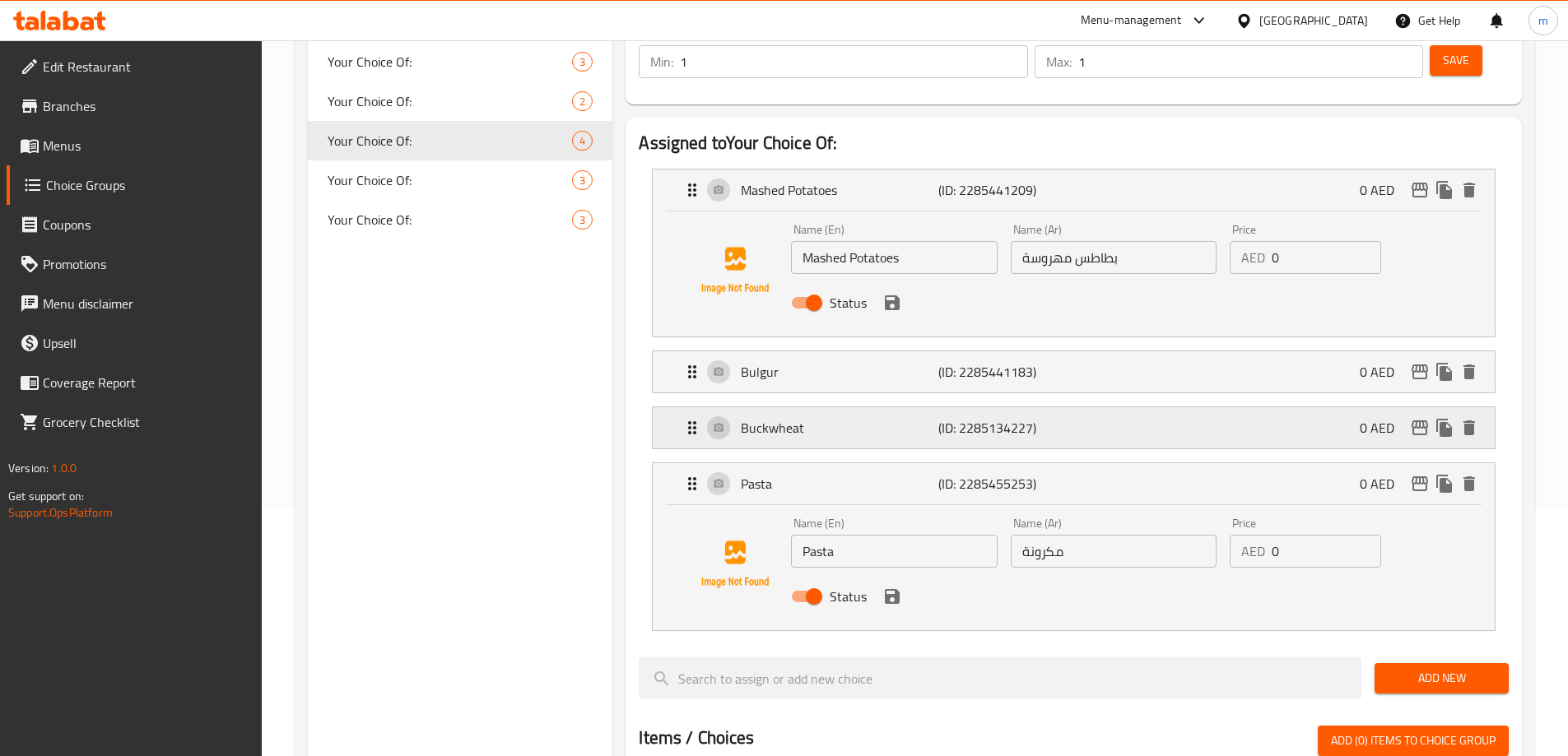
click at [784, 418] on p "Buckwheat" at bounding box center [839, 428] width 196 height 19
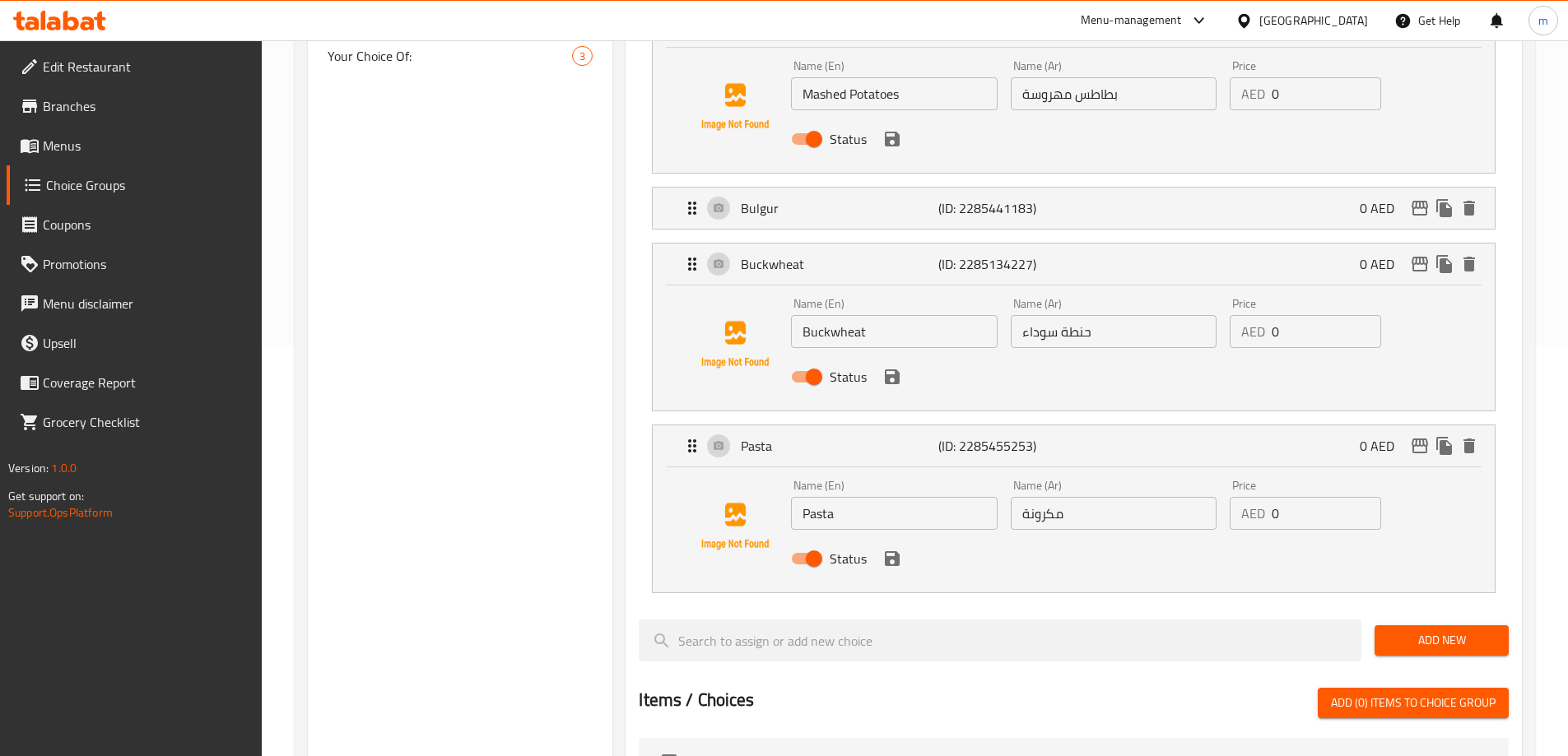
scroll to position [411, 0]
click at [872, 315] on input "Buckwheat" at bounding box center [893, 331] width 206 height 33
click at [1074, 315] on input "حنطة سوداء" at bounding box center [1113, 331] width 206 height 33
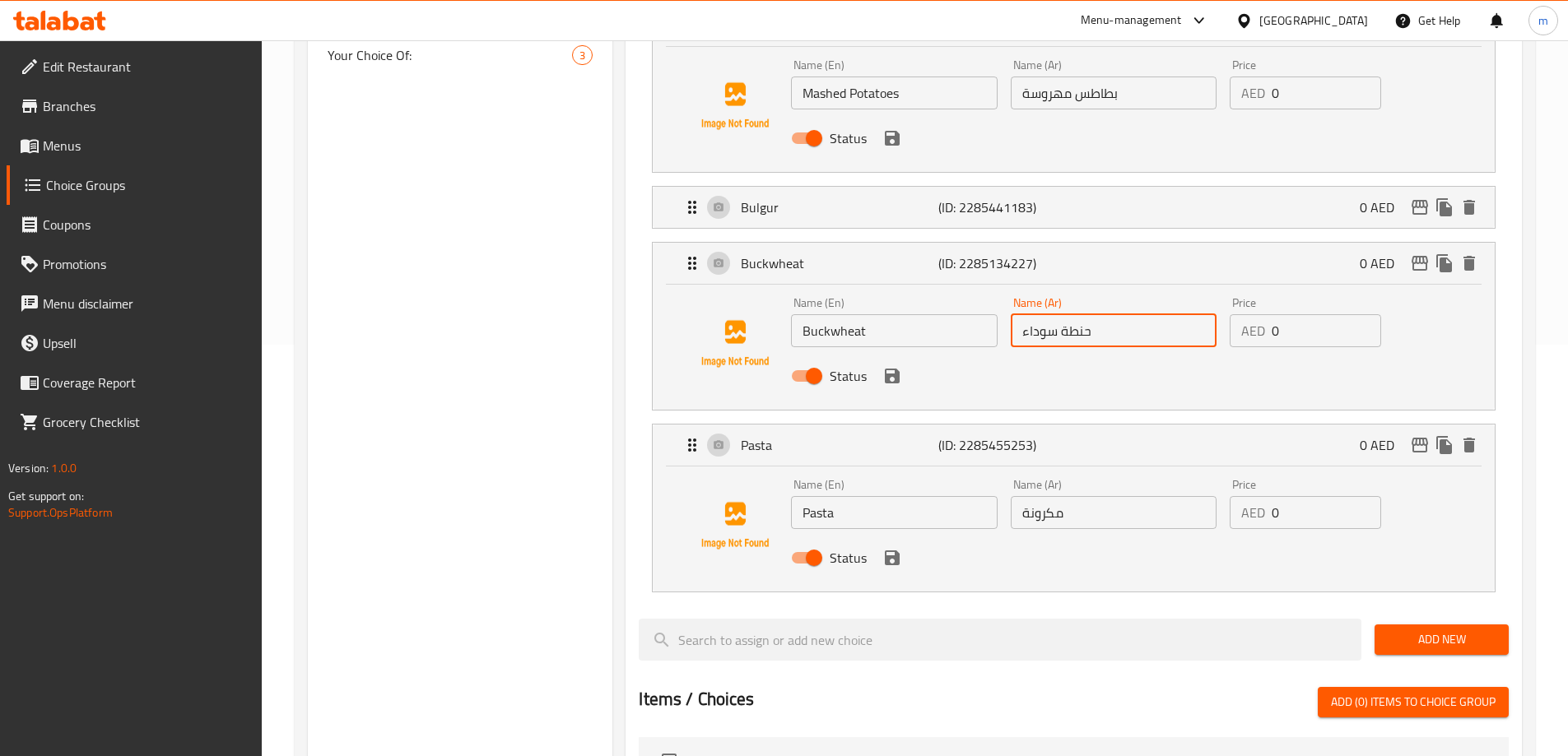
click at [1074, 315] on input "حنطة سوداء" at bounding box center [1113, 331] width 206 height 33
click at [860, 496] on input "Pasta" at bounding box center [893, 512] width 206 height 33
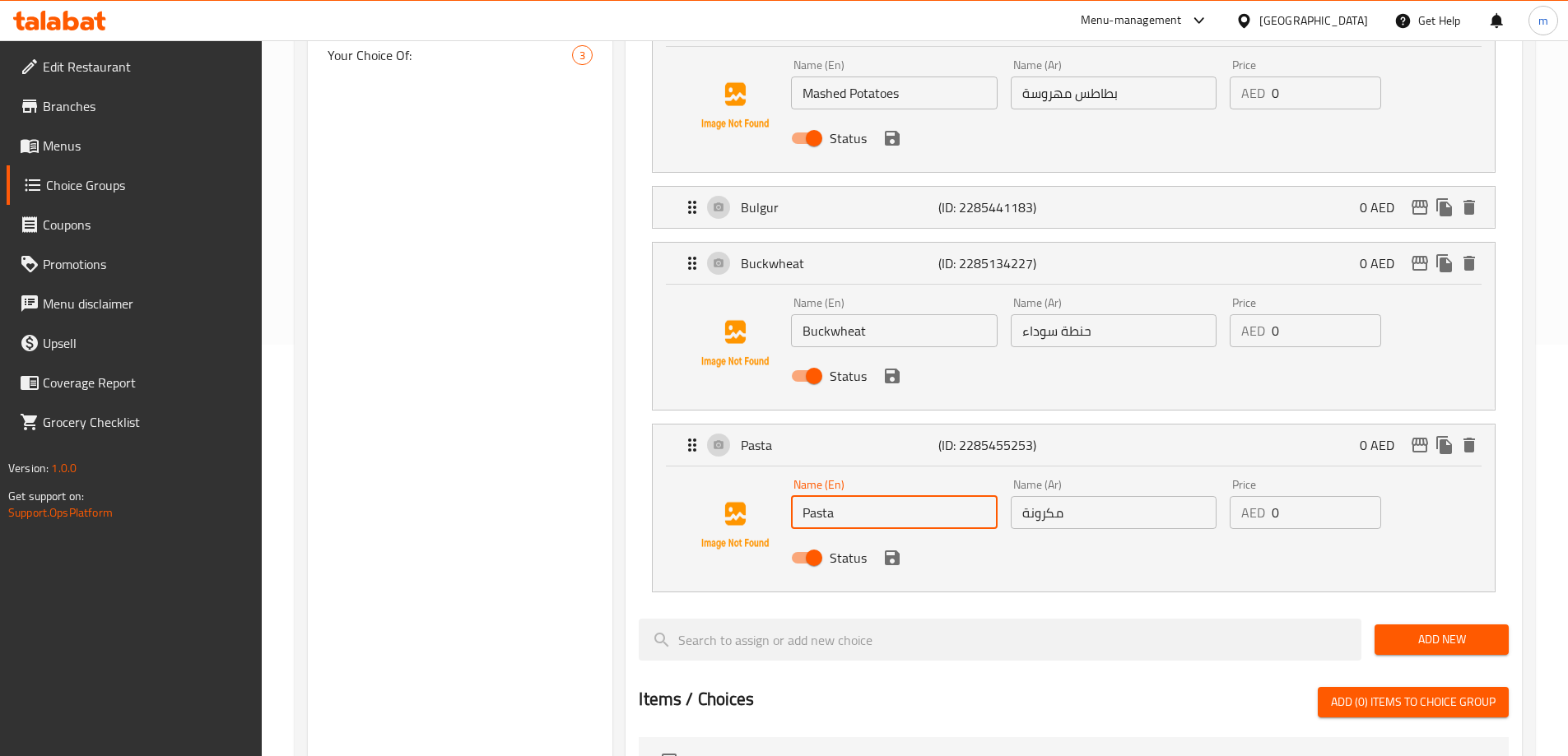
click at [860, 496] on input "Pasta" at bounding box center [893, 512] width 206 height 33
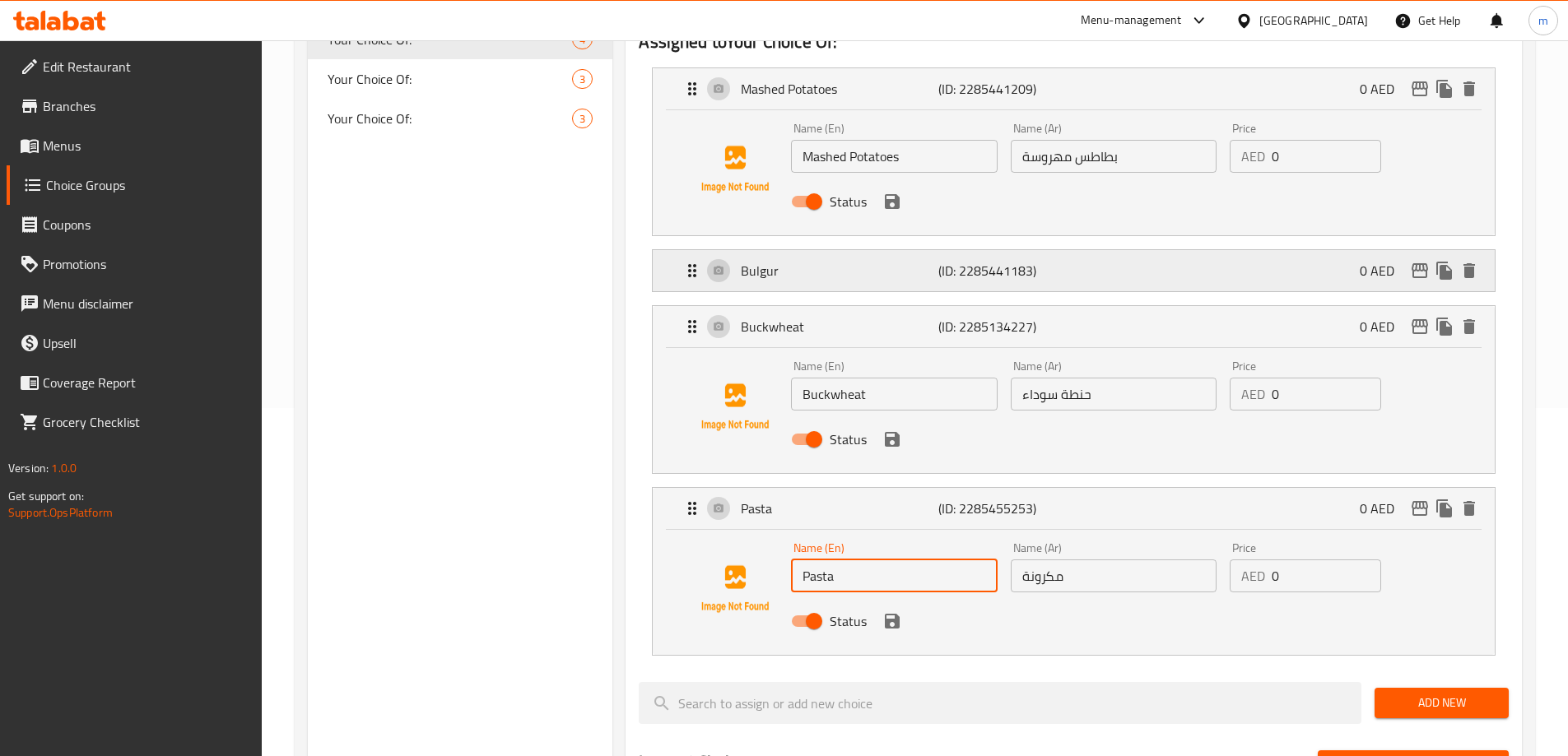
scroll to position [247, 0]
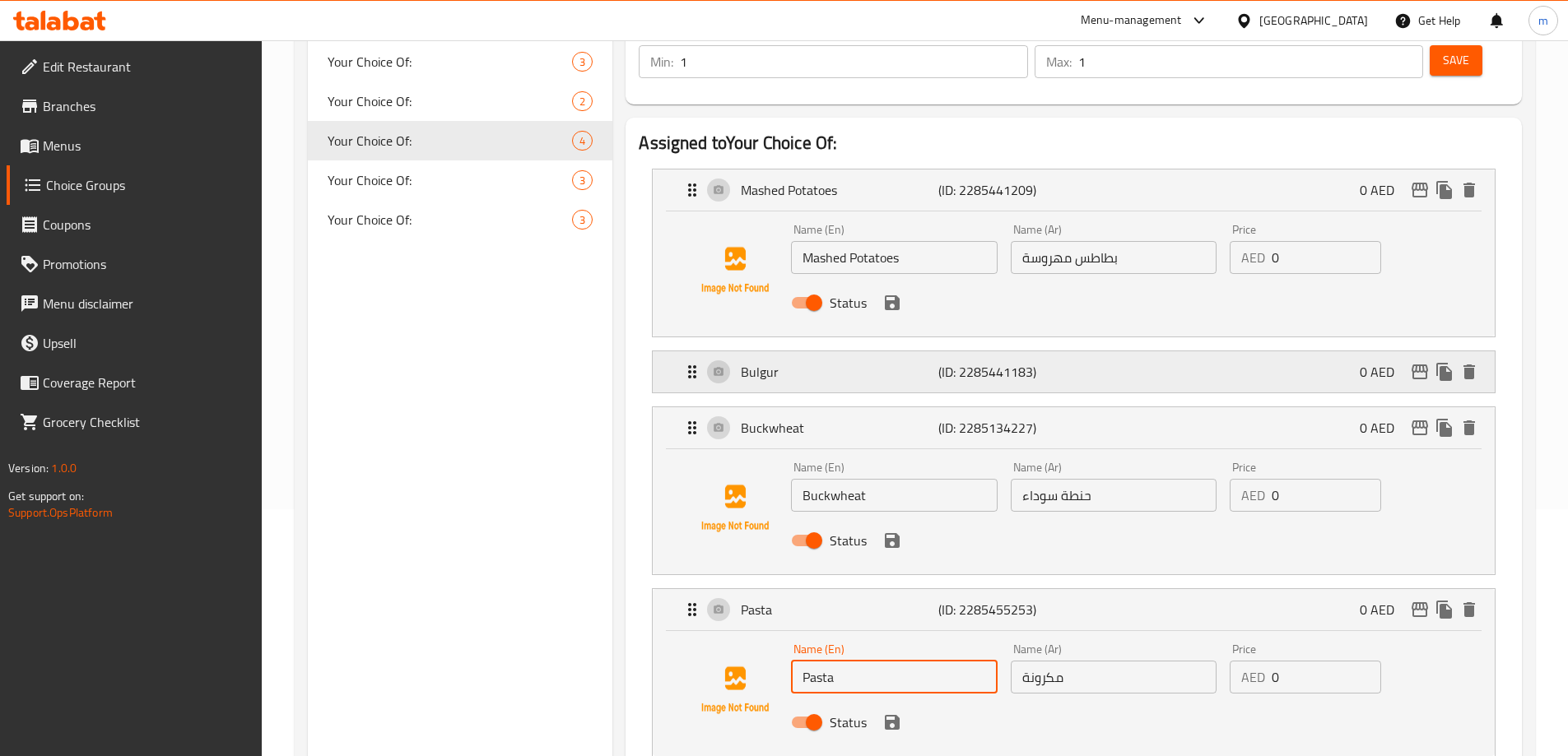
click at [809, 351] on div "Bulgur (ID: 2285441183) 0 AED" at bounding box center [1079, 371] width 792 height 42
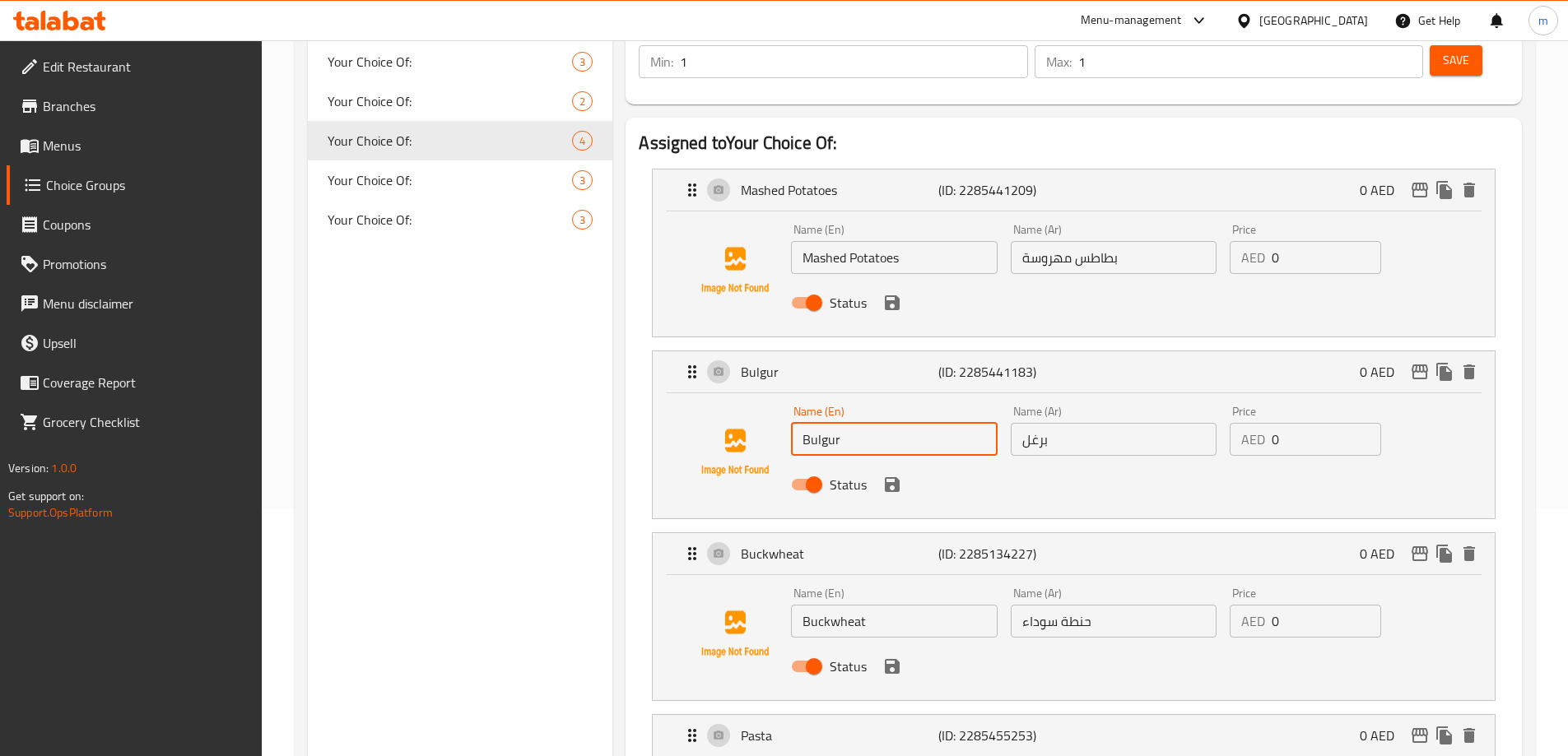
click at [864, 423] on input "Bulgur" at bounding box center [893, 439] width 206 height 33
click at [1072, 423] on input "برغل" at bounding box center [1113, 439] width 206 height 33
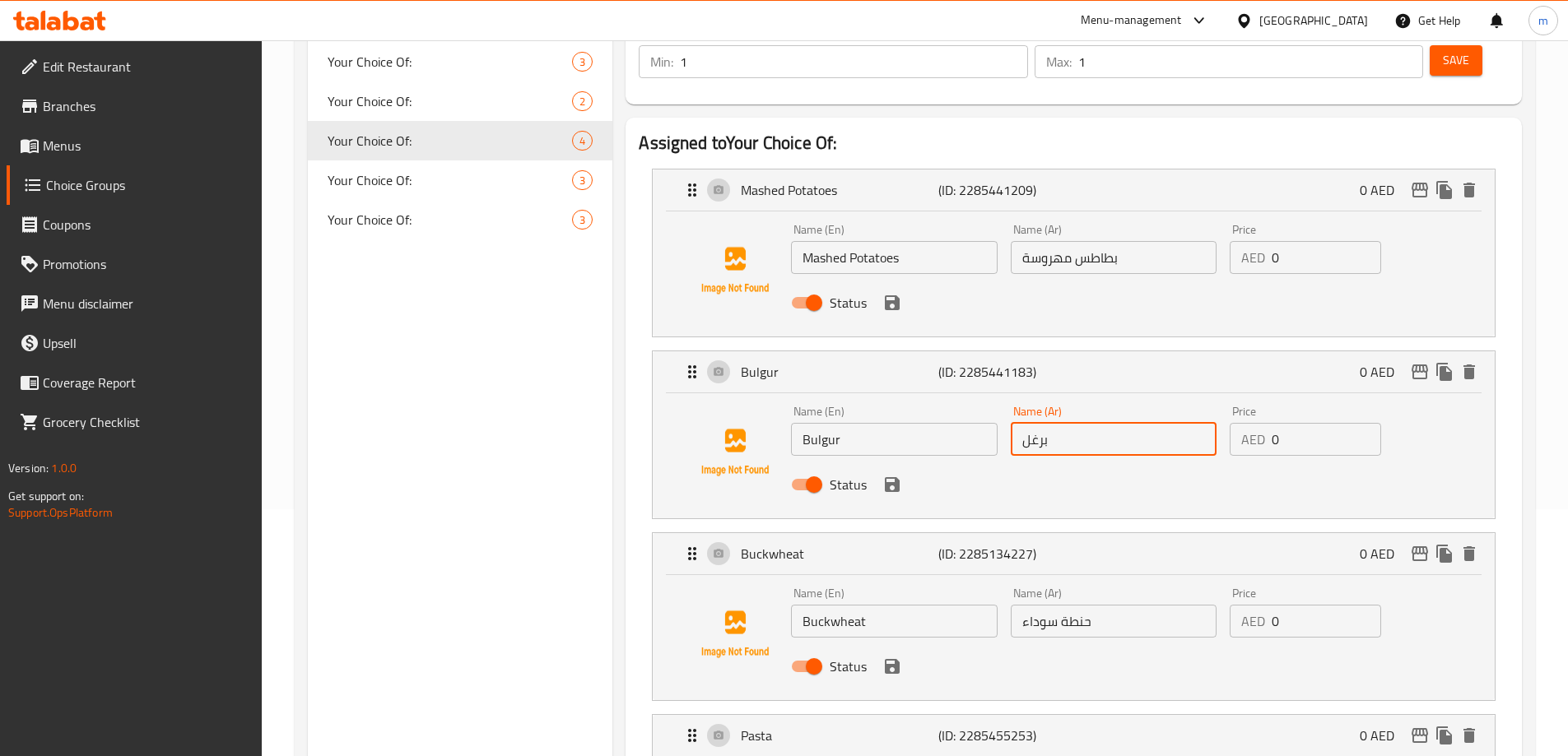
click at [1072, 423] on input "برغل" at bounding box center [1113, 439] width 206 height 33
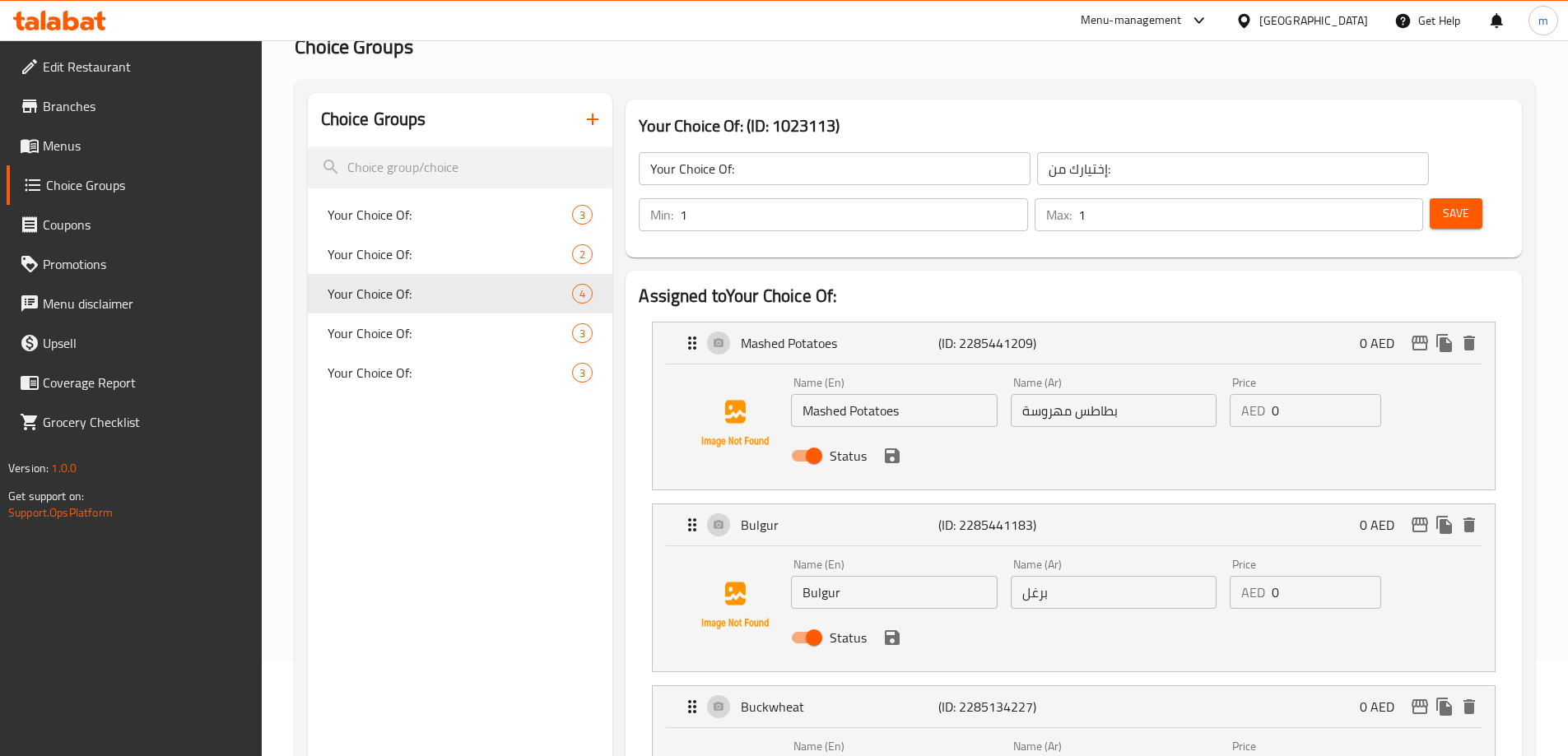
scroll to position [82, 0]
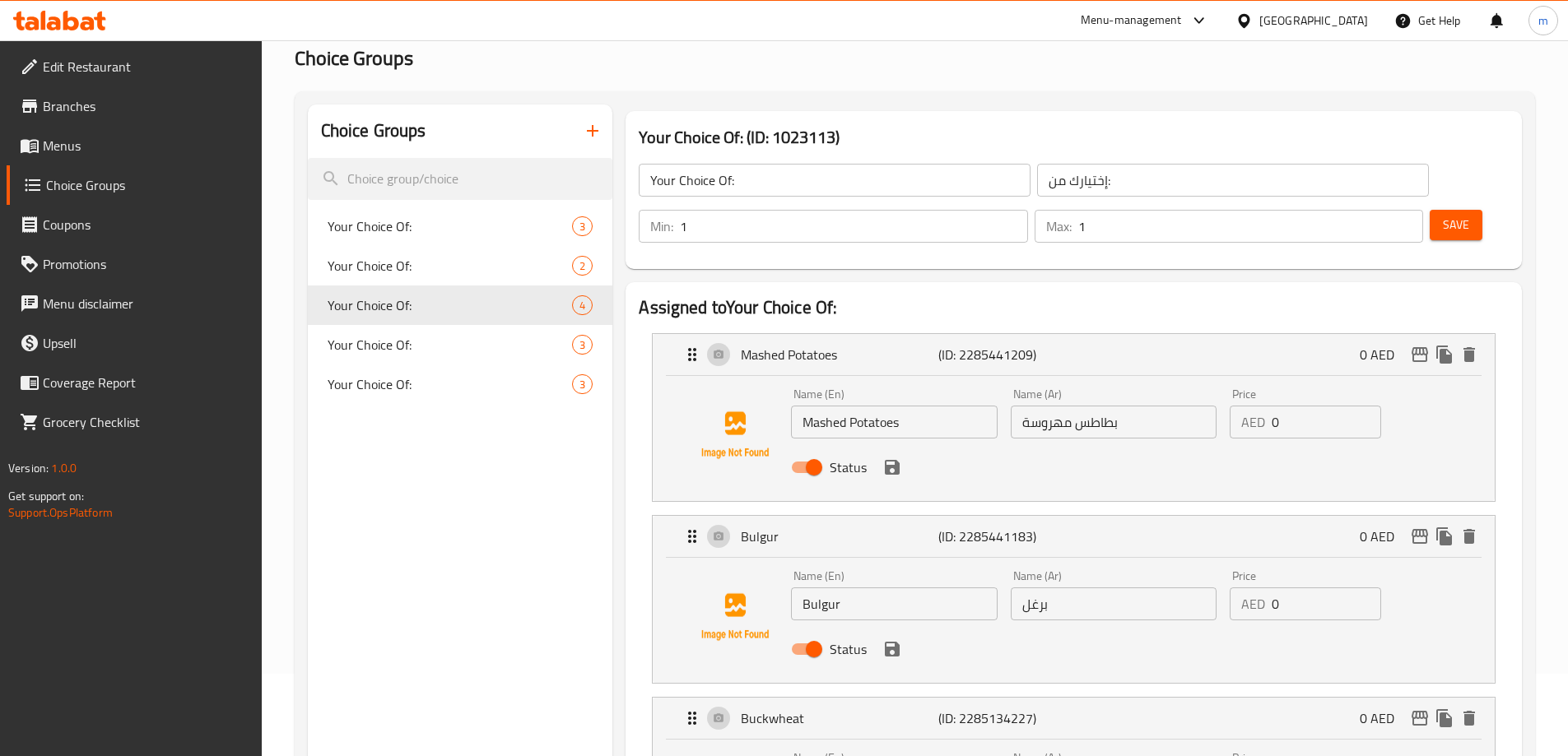
click at [914, 406] on input "Mashed Potatoes" at bounding box center [893, 422] width 206 height 33
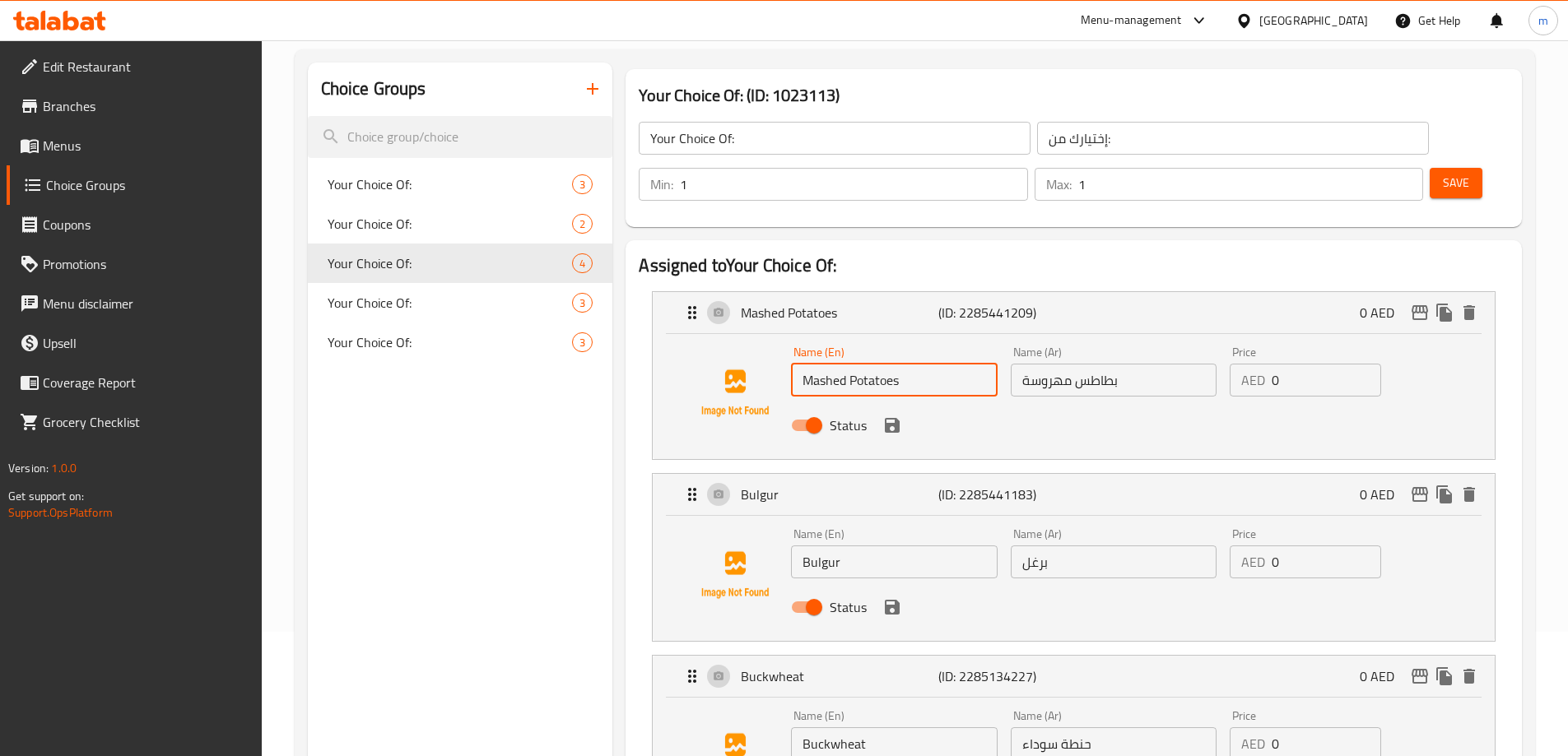
scroll to position [164, 0]
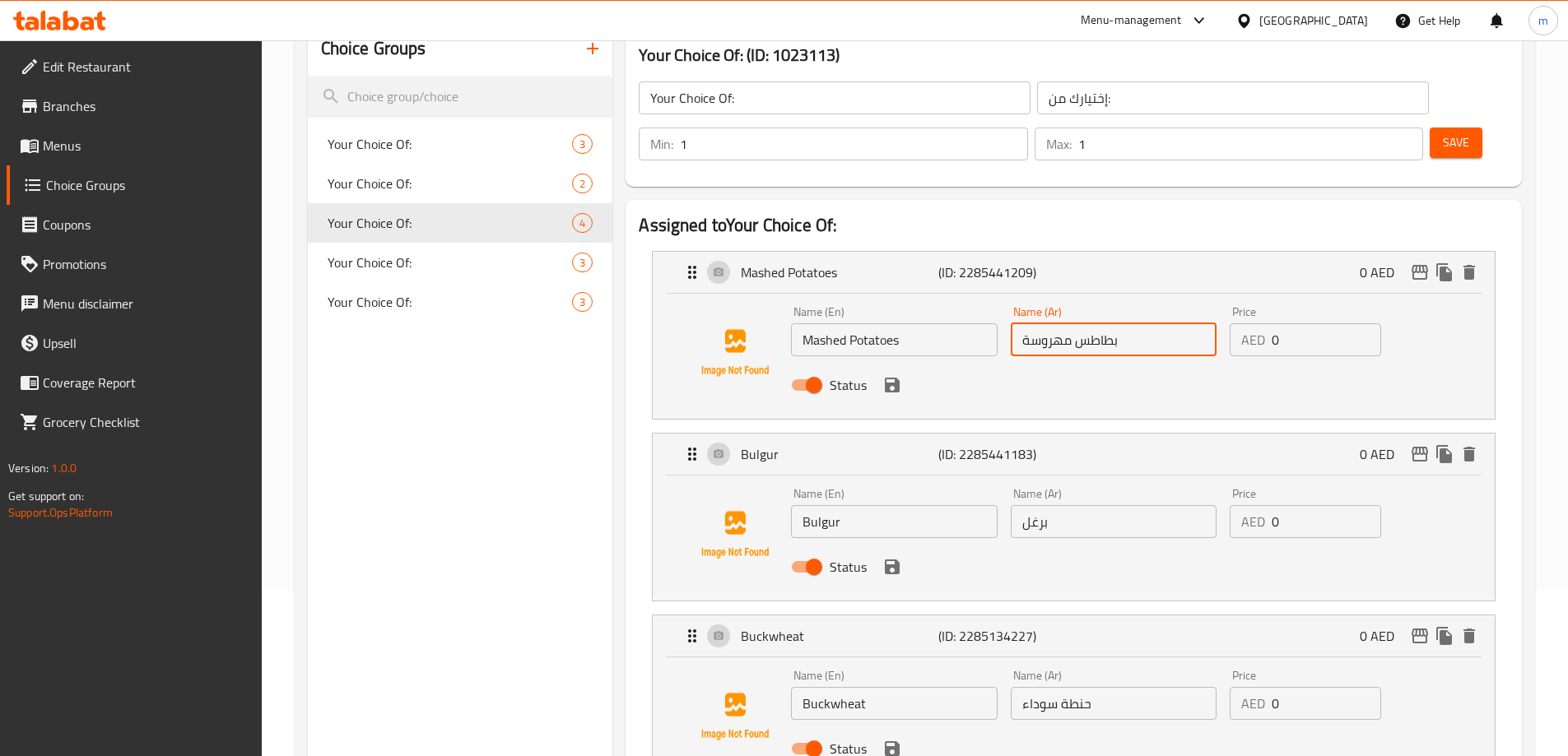
click at [1148, 324] on input "بطاطس مهروسة" at bounding box center [1113, 340] width 206 height 33
click at [1108, 324] on input "بطاطس مهروسة" at bounding box center [1113, 340] width 206 height 33
drag, startPoint x: 1119, startPoint y: 294, endPoint x: 180, endPoint y: 439, distance: 950.1
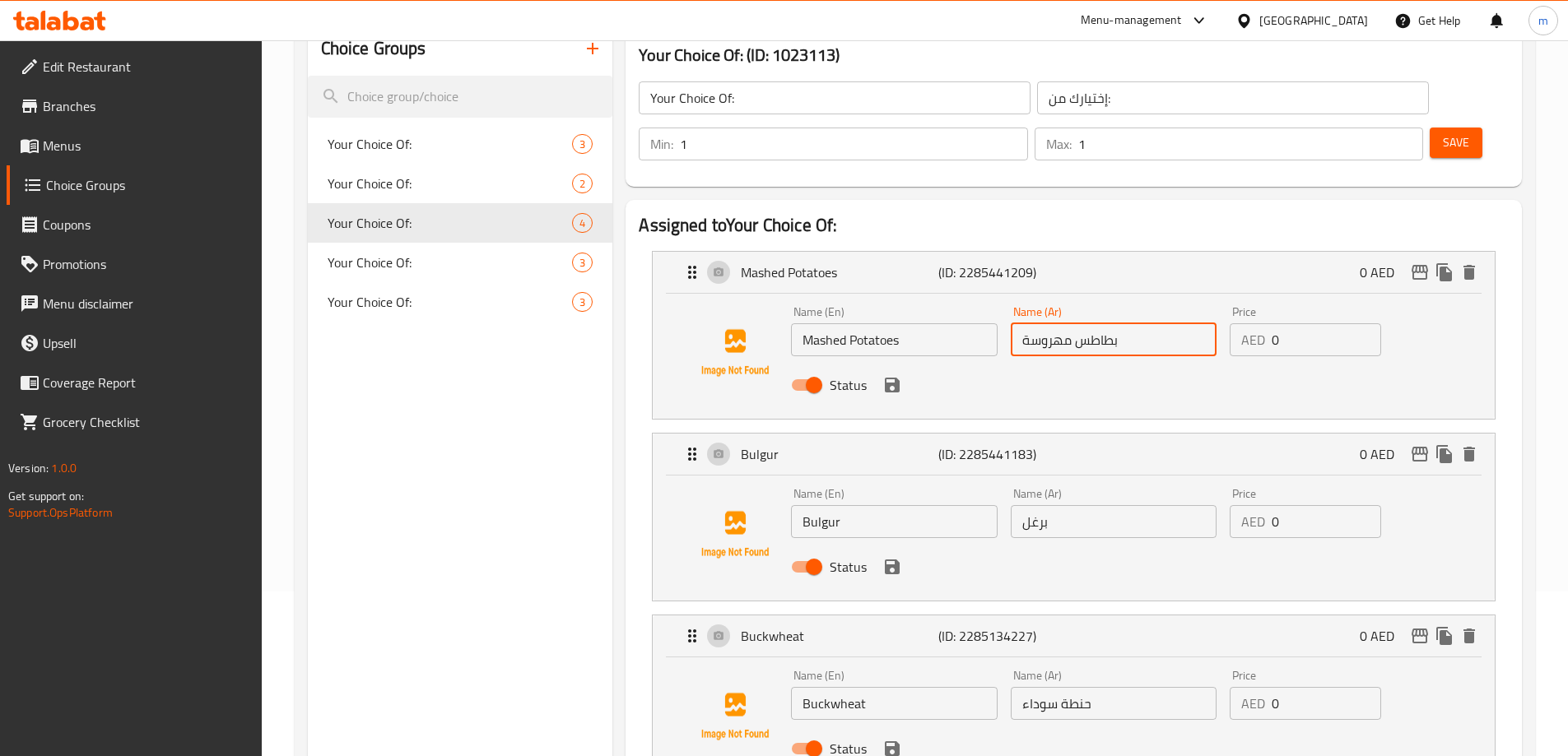
click at [796, 315] on div "Name (En) Mashed Potatoes Name (En) Name (Ar) بطاطس مهروسة Name (Ar) Price AED …" at bounding box center [1113, 354] width 658 height 108
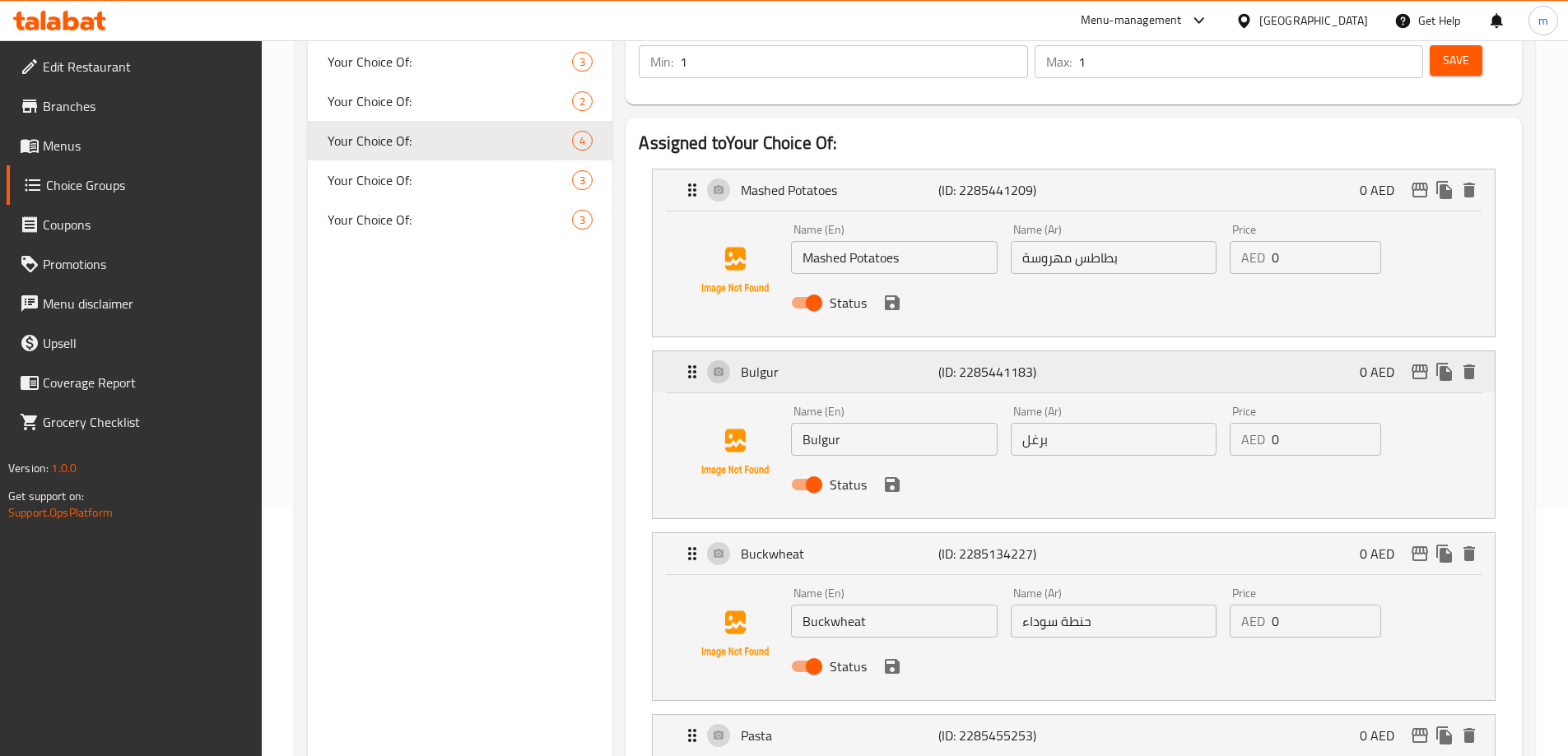
scroll to position [82, 0]
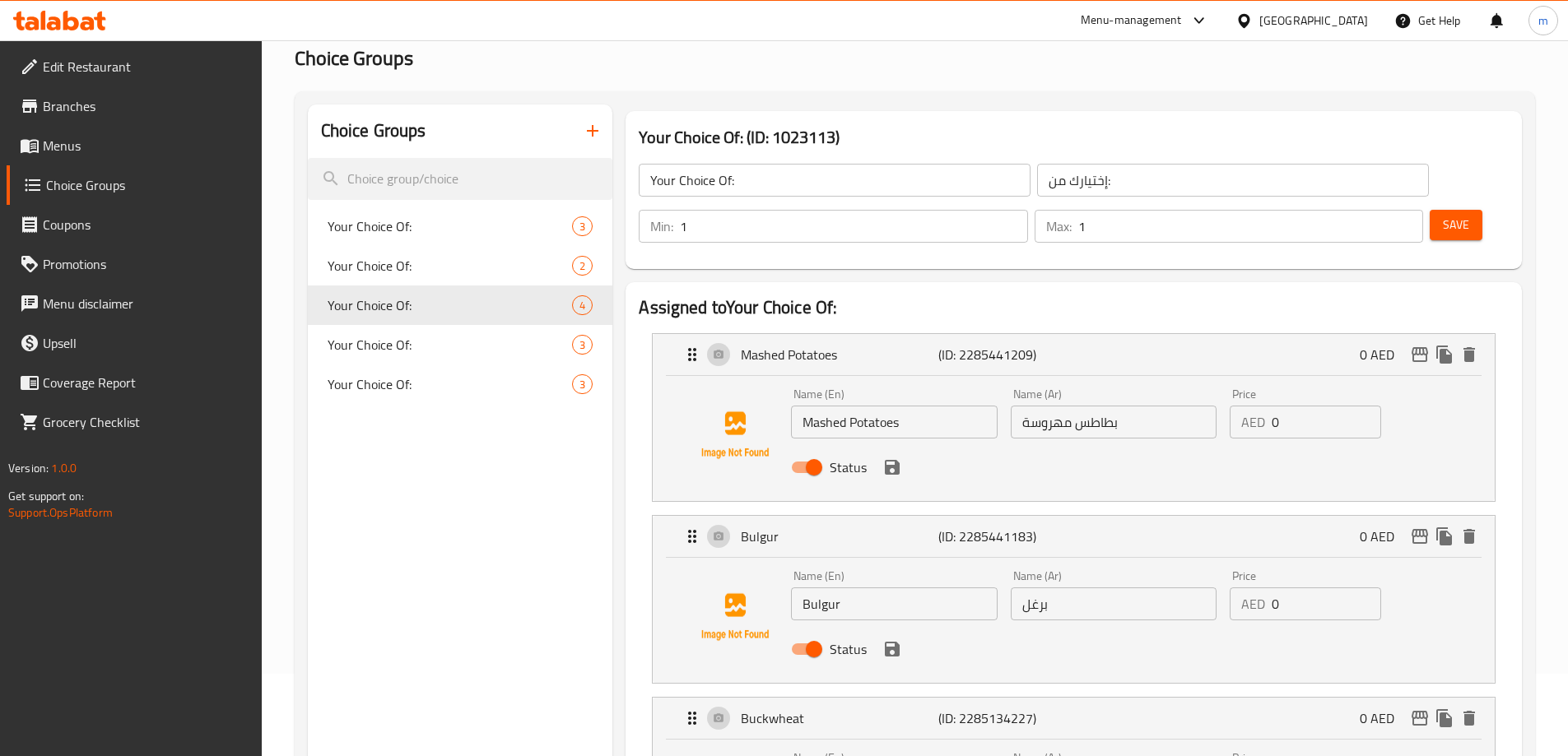
click at [789, 172] on input "Your Choice Of:" at bounding box center [834, 179] width 392 height 33
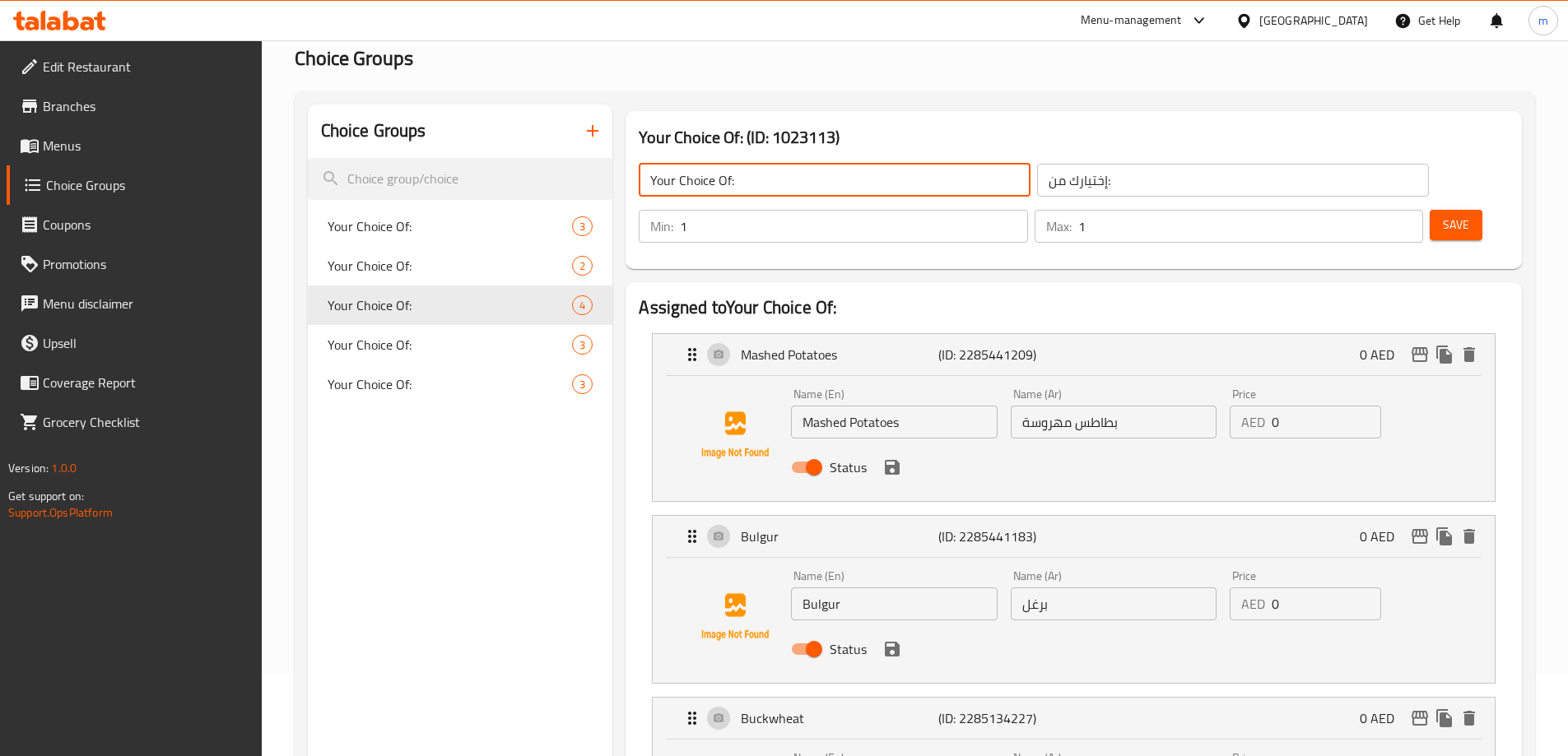
click at [789, 172] on input "Your Choice Of:" at bounding box center [834, 179] width 392 height 33
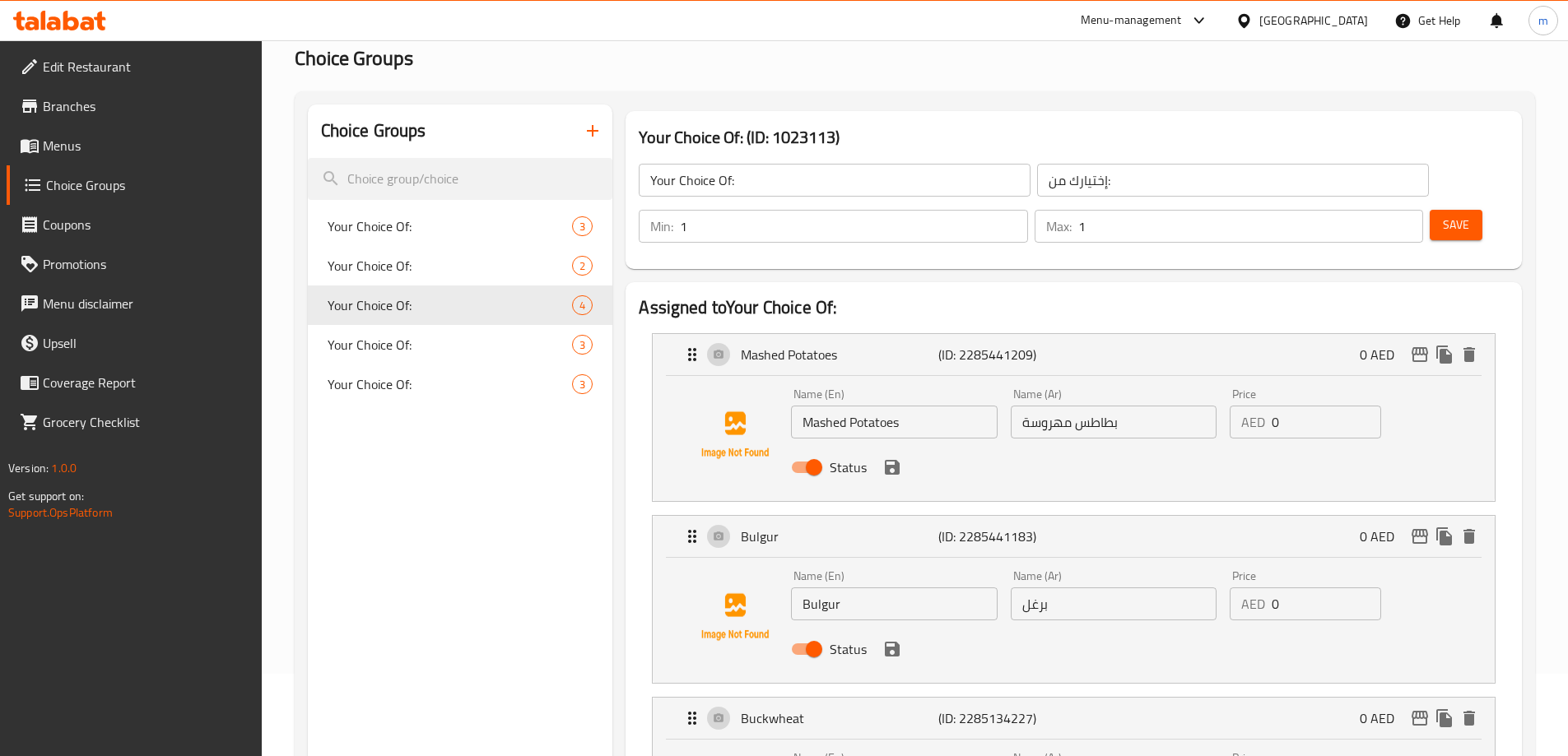
click at [772, 193] on input "Your Choice Of:" at bounding box center [834, 179] width 392 height 33
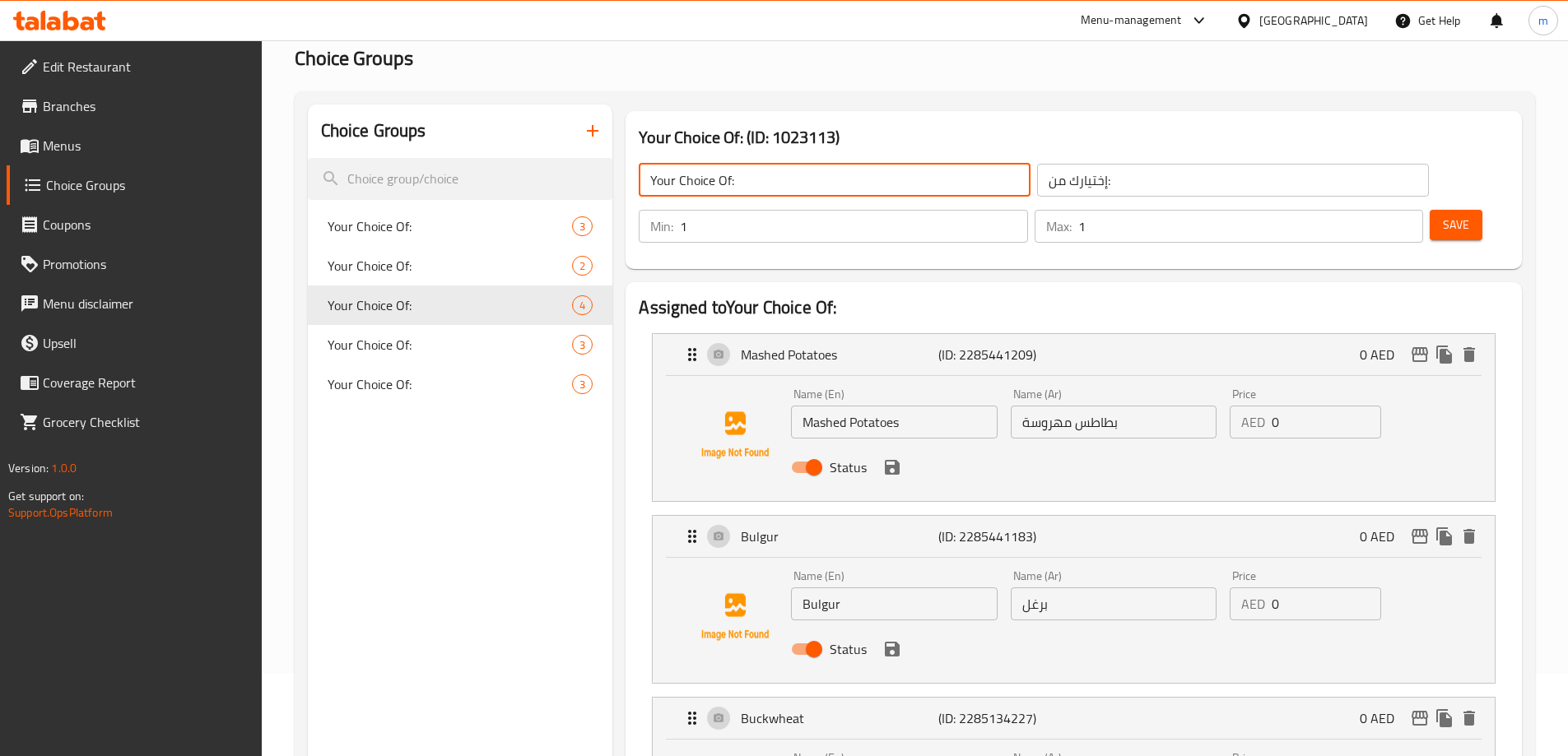
click at [772, 193] on input "Your Choice Of:" at bounding box center [834, 179] width 392 height 33
click at [732, 181] on input "Your Choice Of:" at bounding box center [834, 179] width 392 height 33
click at [729, 183] on input "Your Choice Of:" at bounding box center [834, 179] width 392 height 33
click at [712, 187] on input "Your Choice Of Pasta Type:" at bounding box center [834, 179] width 392 height 33
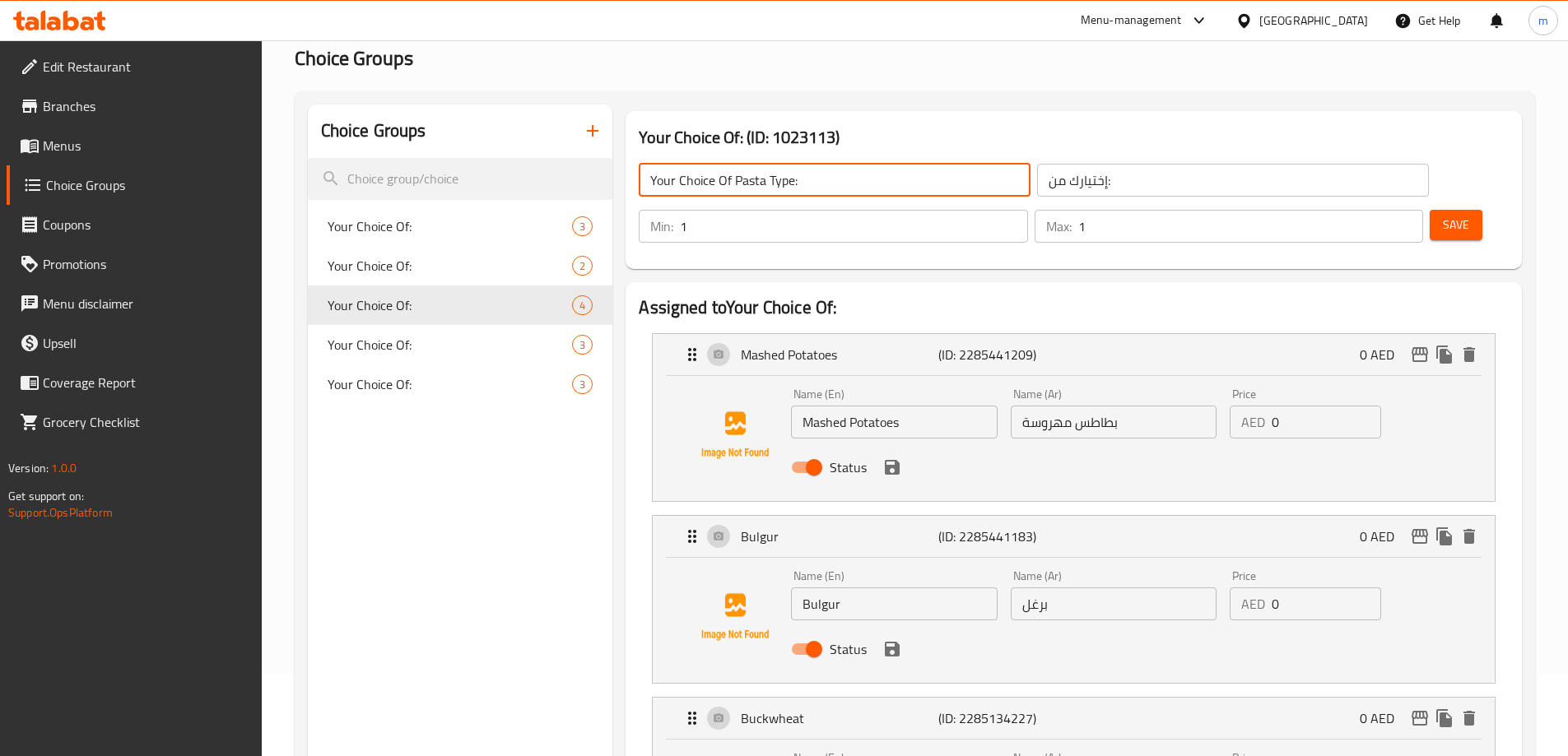
click at [712, 187] on input "Your Choice Of Pasta Type:" at bounding box center [834, 179] width 392 height 33
type input "Your Choice Of Pasta Type:"
click at [1037, 172] on input "إختيارك من:" at bounding box center [1233, 179] width 392 height 33
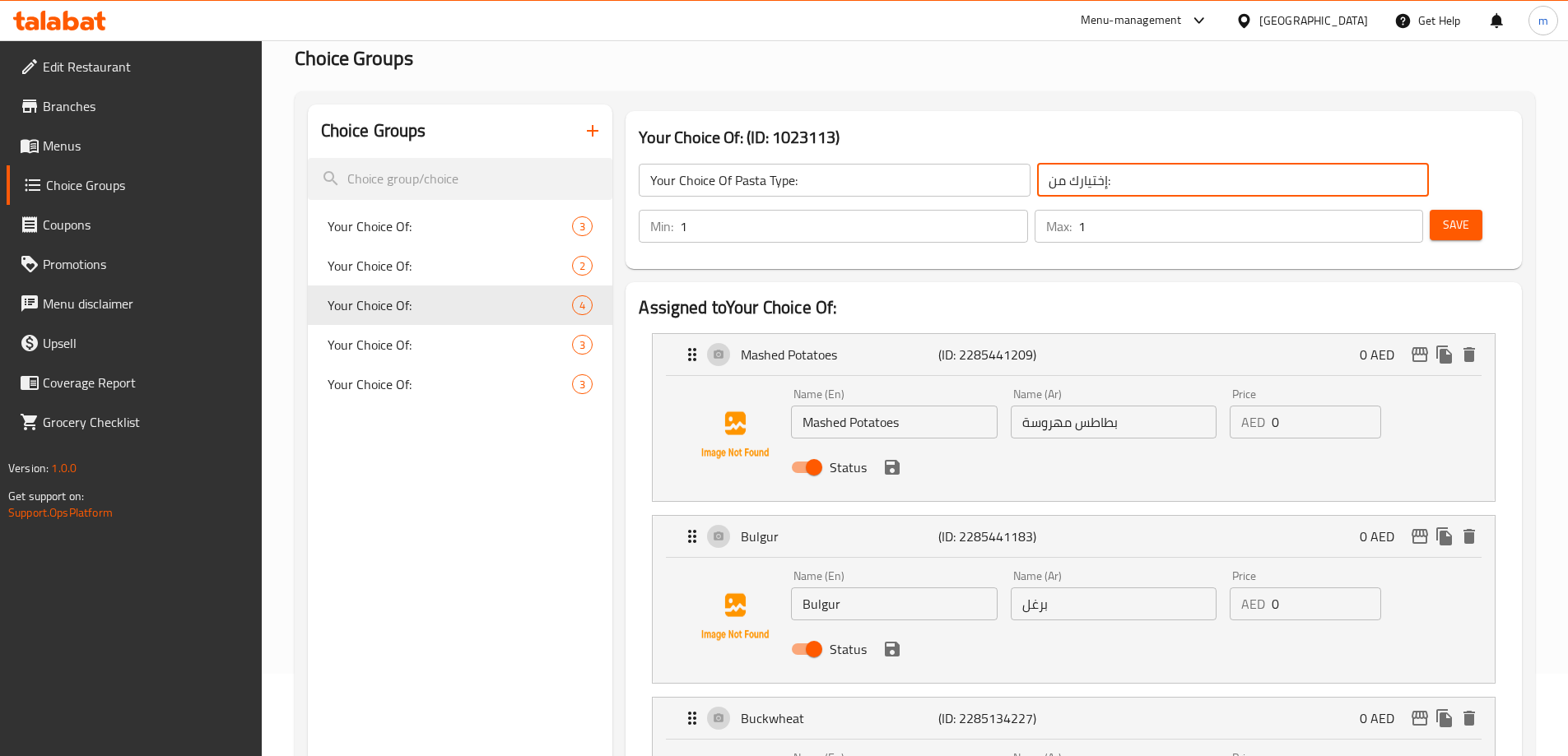
click at [1037, 172] on input "إختيارك من:" at bounding box center [1233, 179] width 392 height 33
click at [1037, 182] on input "إختيارك من:" at bounding box center [1233, 179] width 392 height 33
click at [1037, 186] on input "إختيارك من:" at bounding box center [1233, 179] width 392 height 33
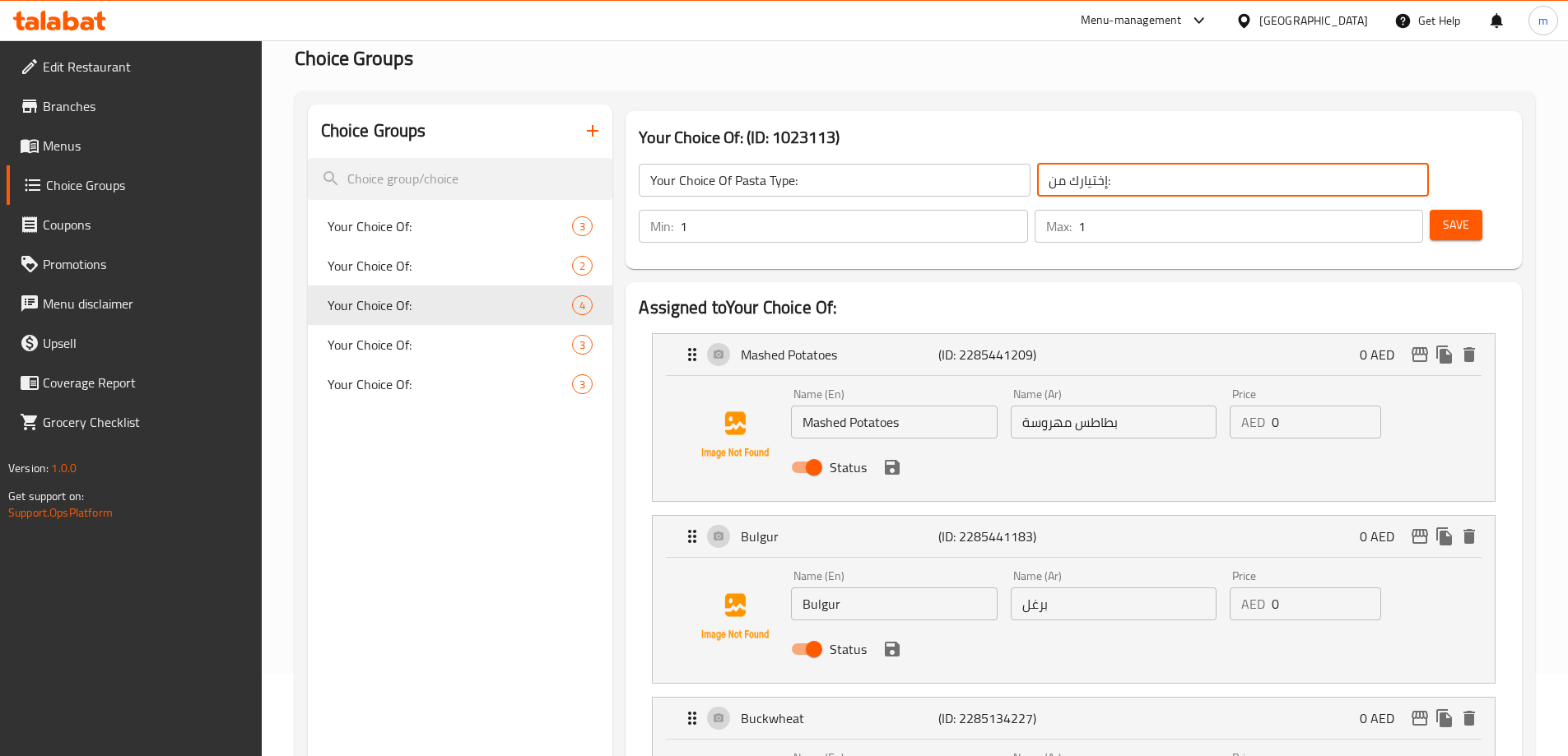
paste input "اختيارك من نوع المعكرونة:"
click at [1067, 184] on input "إختيارك اختيارك من نوع المعكرونة::" at bounding box center [1233, 179] width 392 height 33
click at [1088, 187] on input "إختيارك من نوع المعكرونة::" at bounding box center [1233, 179] width 392 height 33
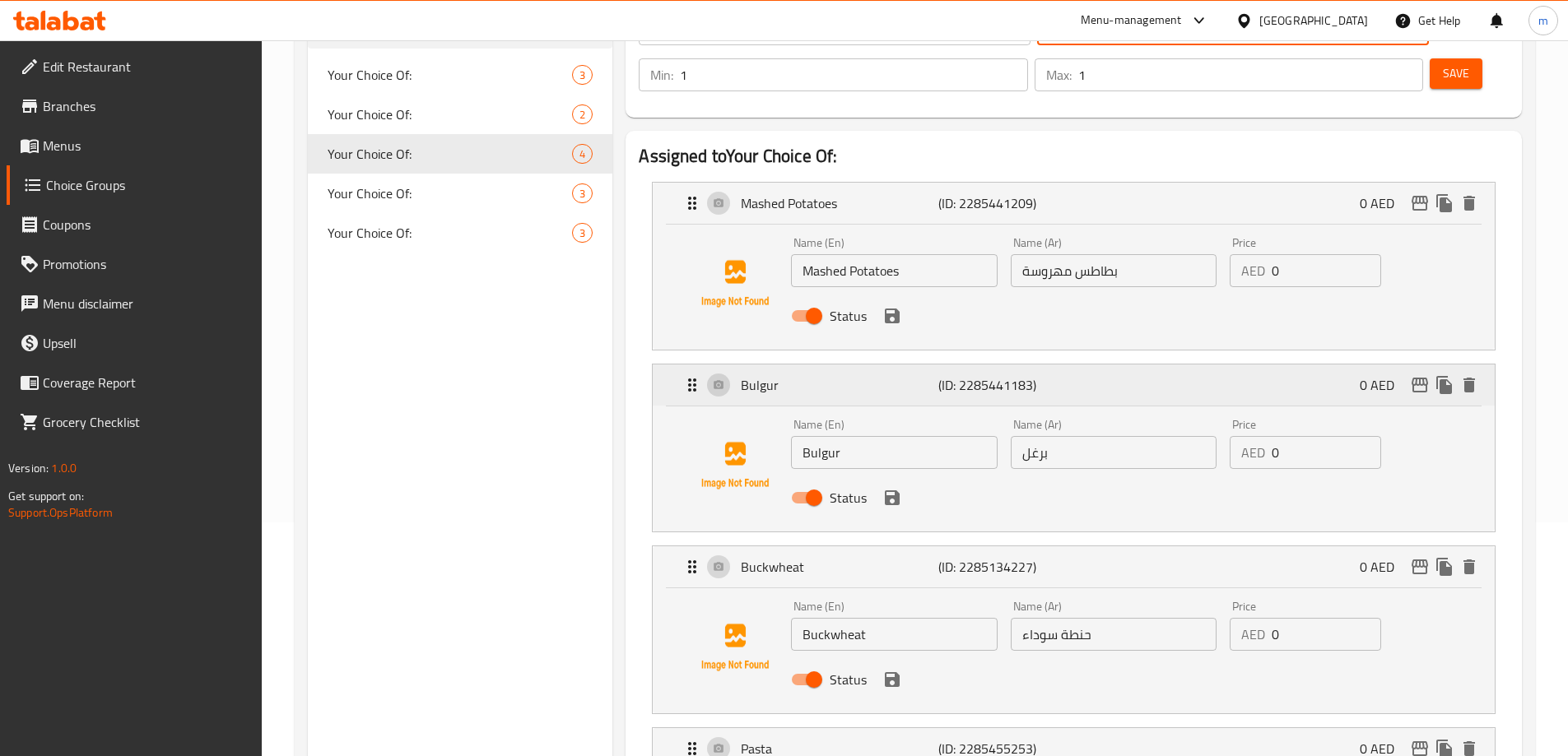
scroll to position [329, 0]
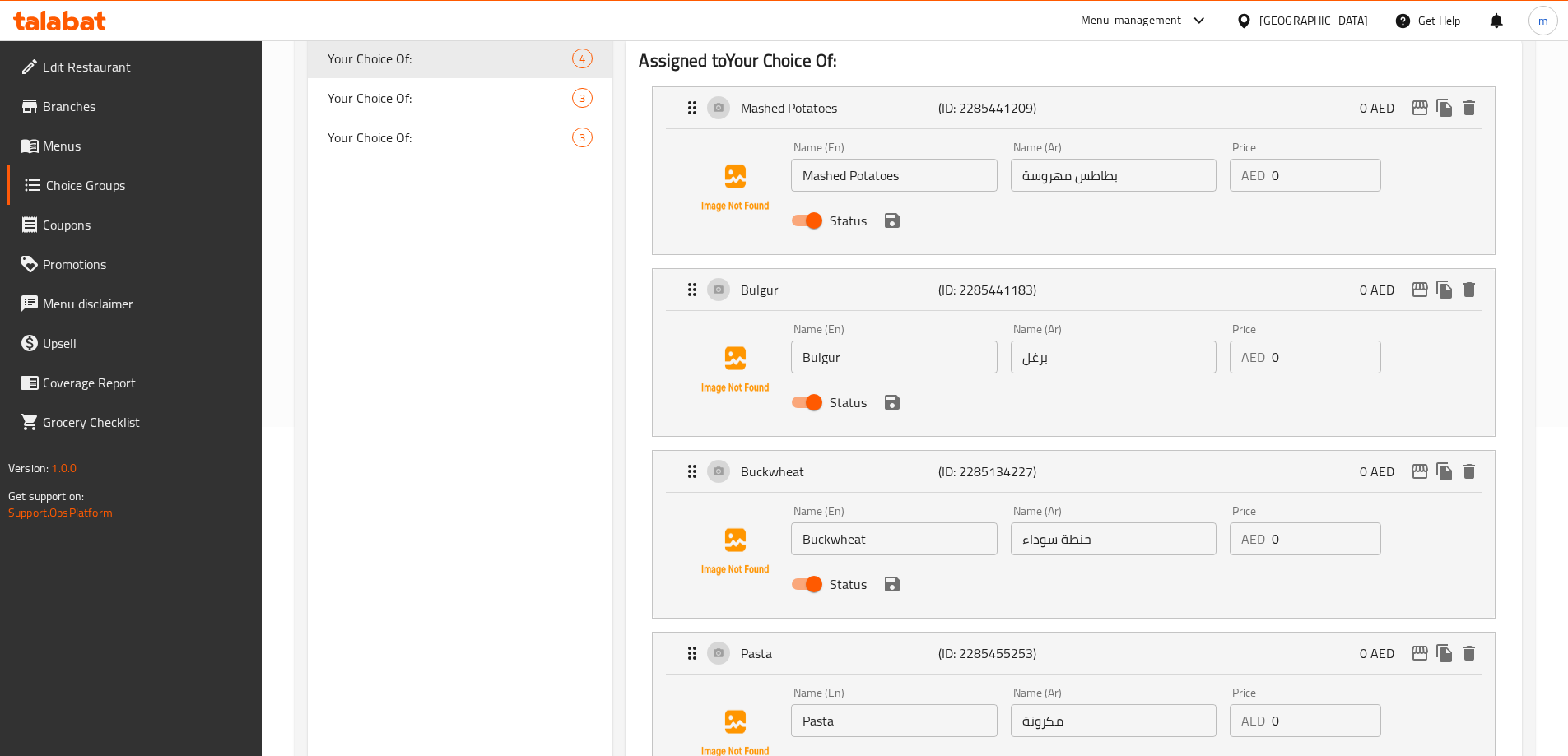
type input "إختيارك من نوع المعكرونة::"
click at [860, 340] on input "Bulgur" at bounding box center [893, 356] width 206 height 33
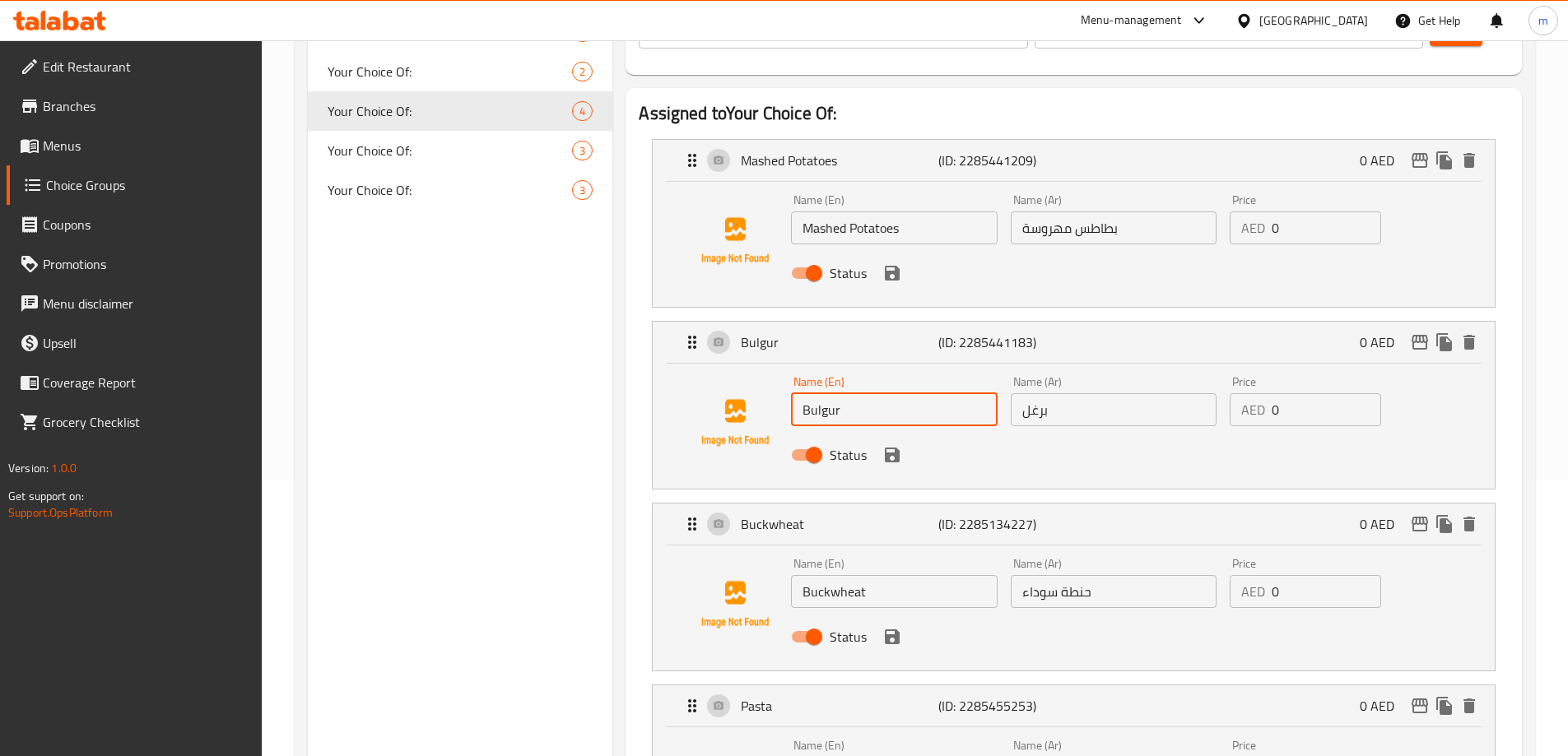
scroll to position [247, 0]
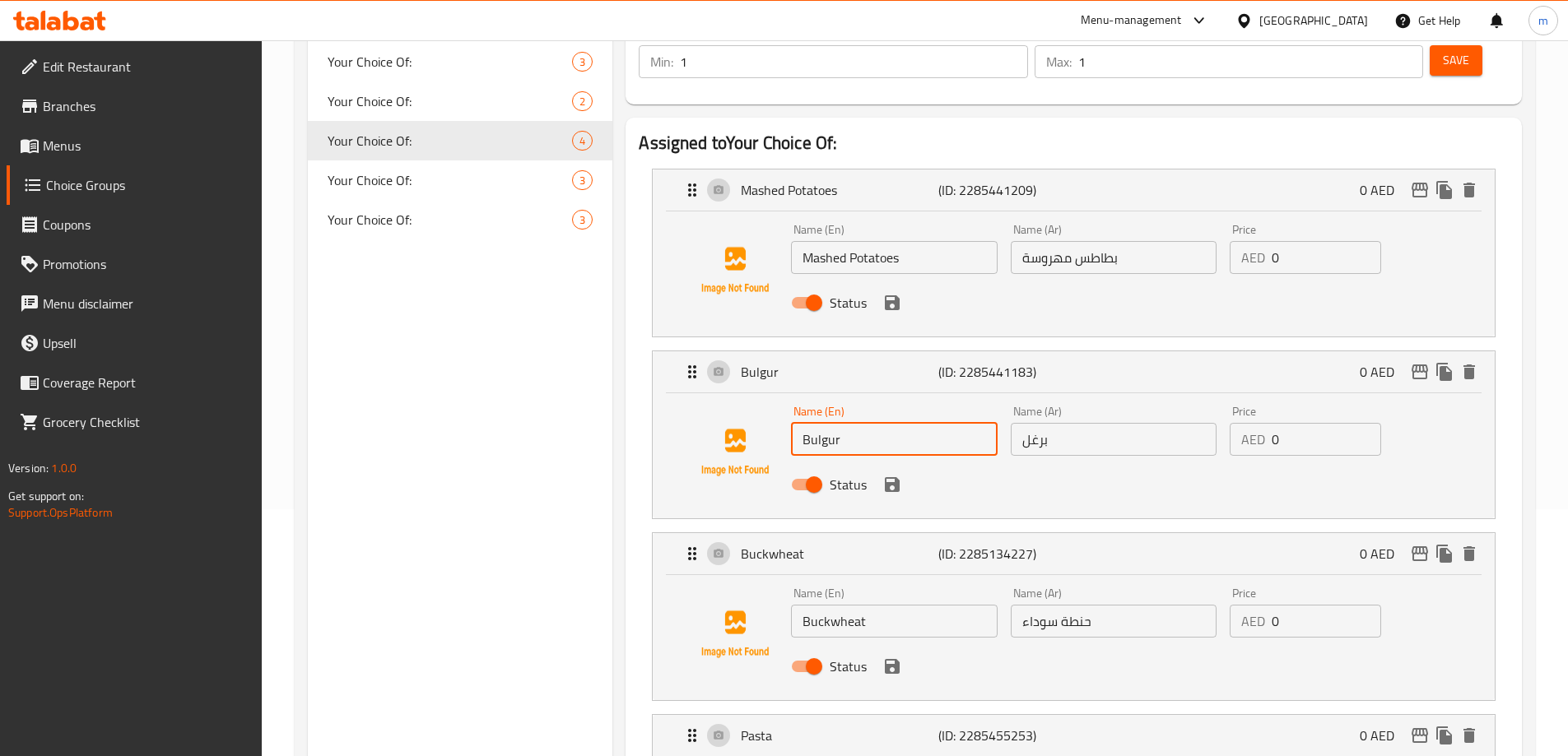
click at [896, 229] on div "Name (En) Mashed Potatoes Name (En)" at bounding box center [894, 249] width 219 height 64
click at [894, 241] on input "Mashed Potatoes" at bounding box center [893, 257] width 206 height 33
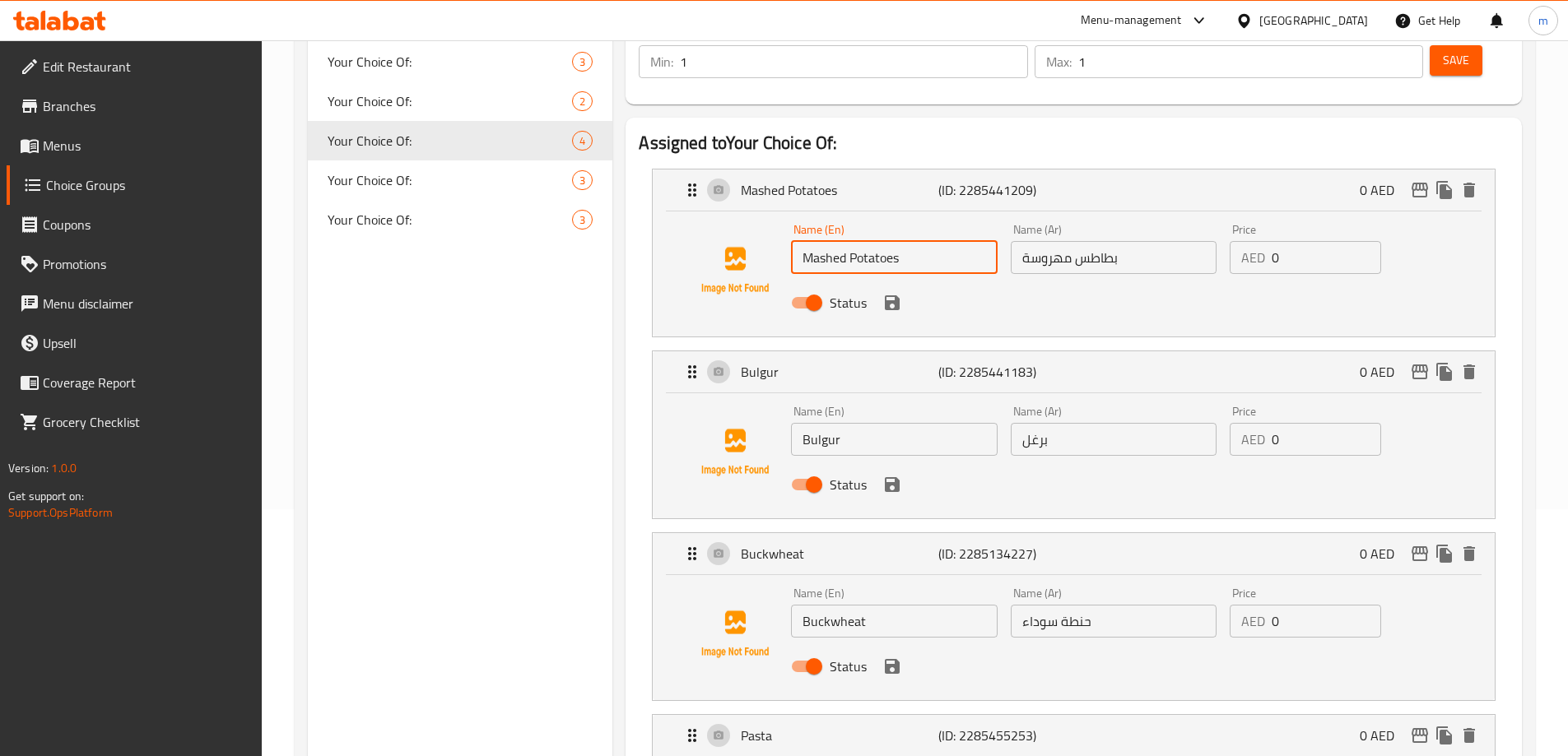
click at [894, 241] on input "Mashed Potatoes" at bounding box center [893, 257] width 206 height 33
paste input "fusili"
drag, startPoint x: 894, startPoint y: 222, endPoint x: 854, endPoint y: 210, distance: 41.8
click at [854, 241] on input "fusili" at bounding box center [893, 257] width 206 height 33
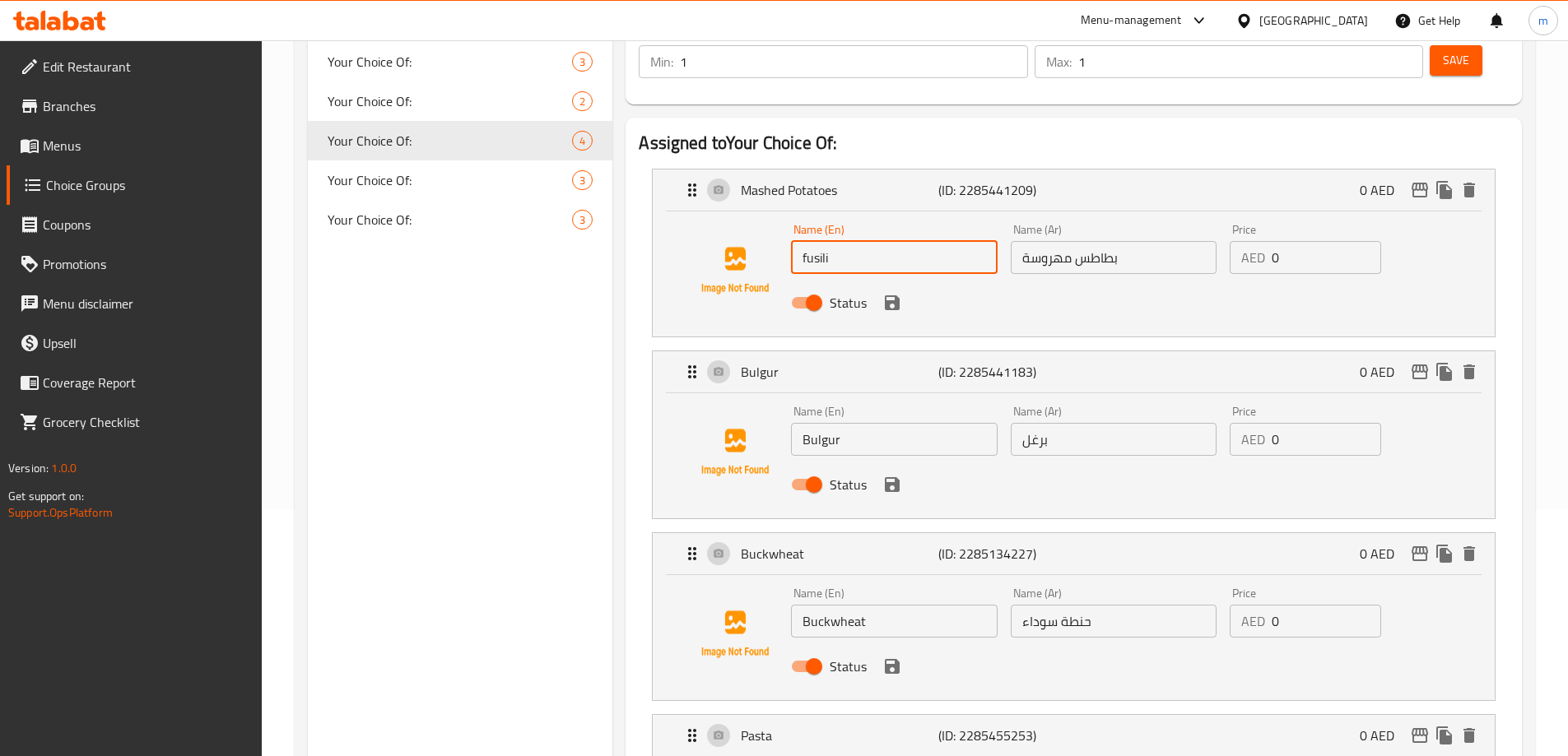
click at [854, 241] on input "fusili" at bounding box center [893, 257] width 206 height 33
type input "Fusili"
click at [898, 423] on input "Bulgur" at bounding box center [893, 439] width 206 height 33
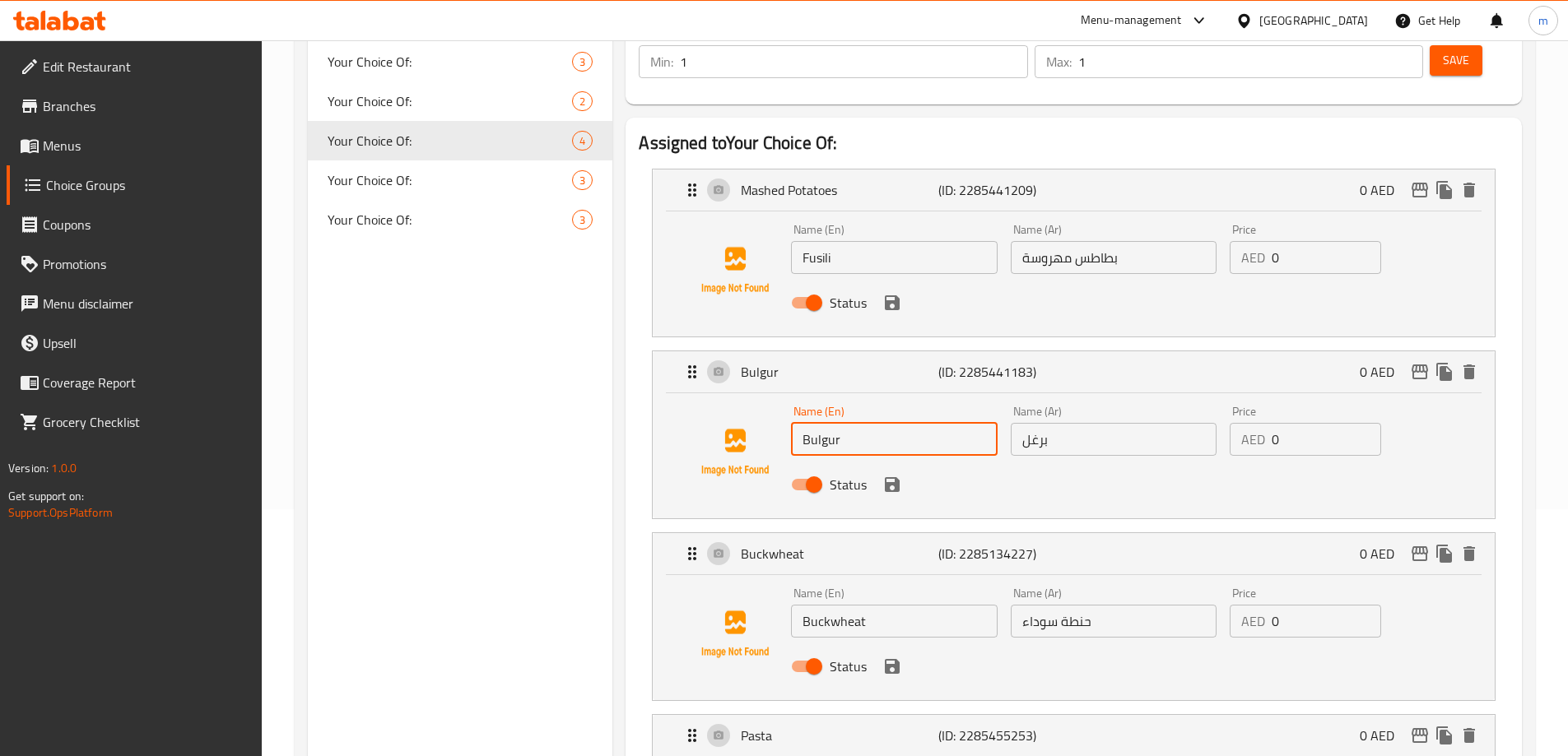
click at [898, 423] on input "Bulgur" at bounding box center [893, 439] width 206 height 33
paste input "spagetti"
click at [828, 423] on input "spagetti" at bounding box center [893, 439] width 206 height 33
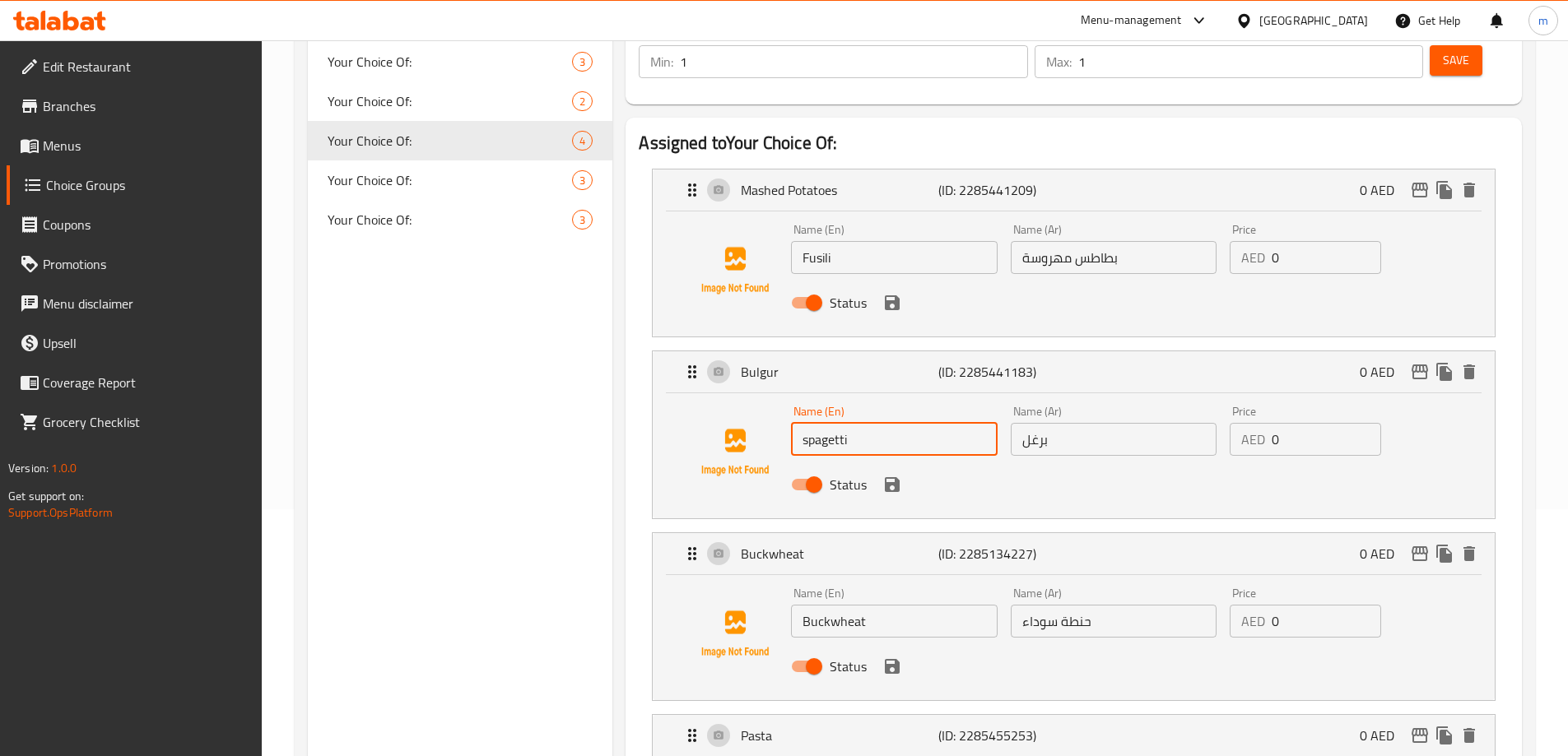
click at [828, 423] on input "spagetti" at bounding box center [893, 439] width 206 height 33
type input "Spagetti"
click at [886, 605] on input "Buckwheat" at bounding box center [893, 621] width 206 height 33
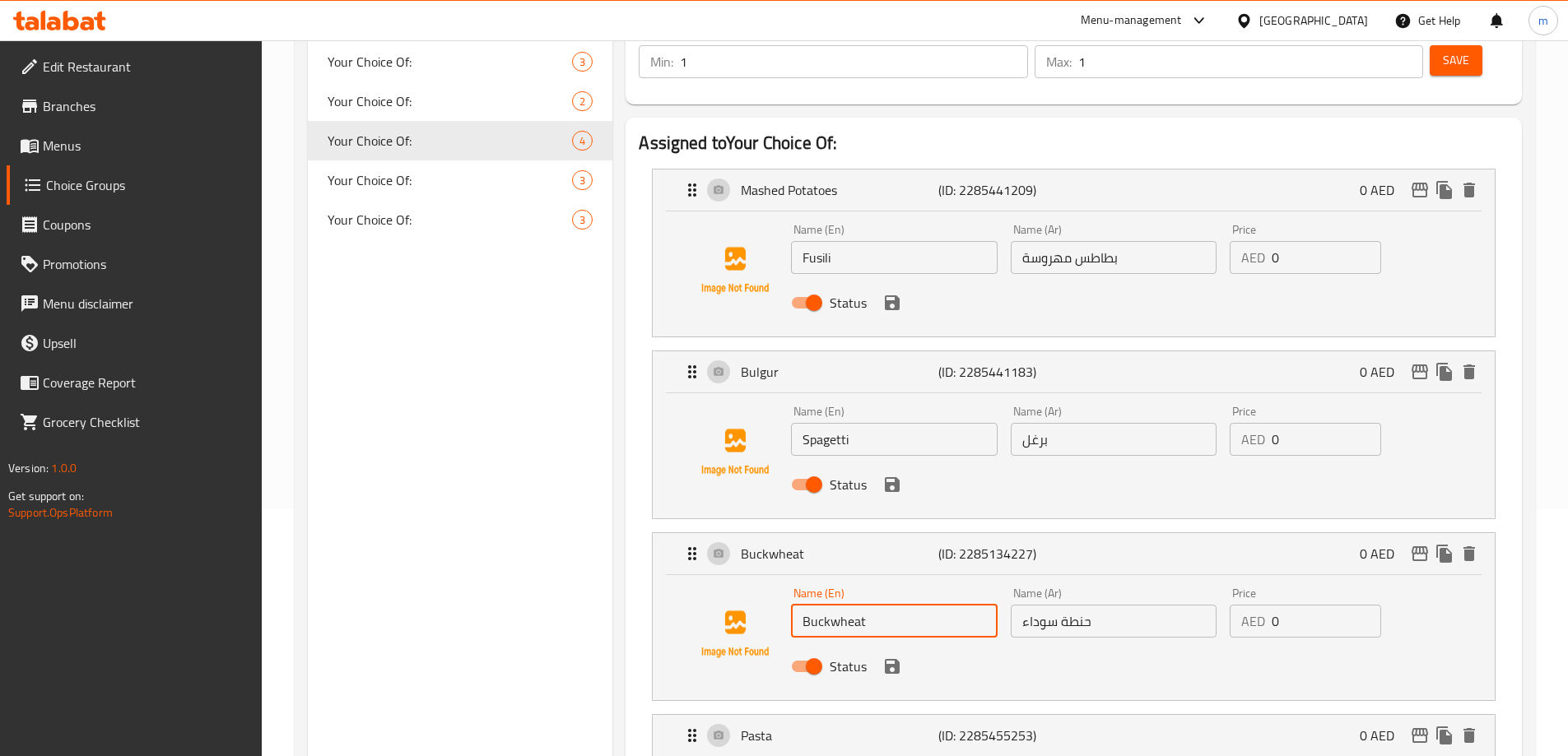
click at [886, 605] on input "Buckwheat" at bounding box center [893, 621] width 206 height 33
paste input "penne"
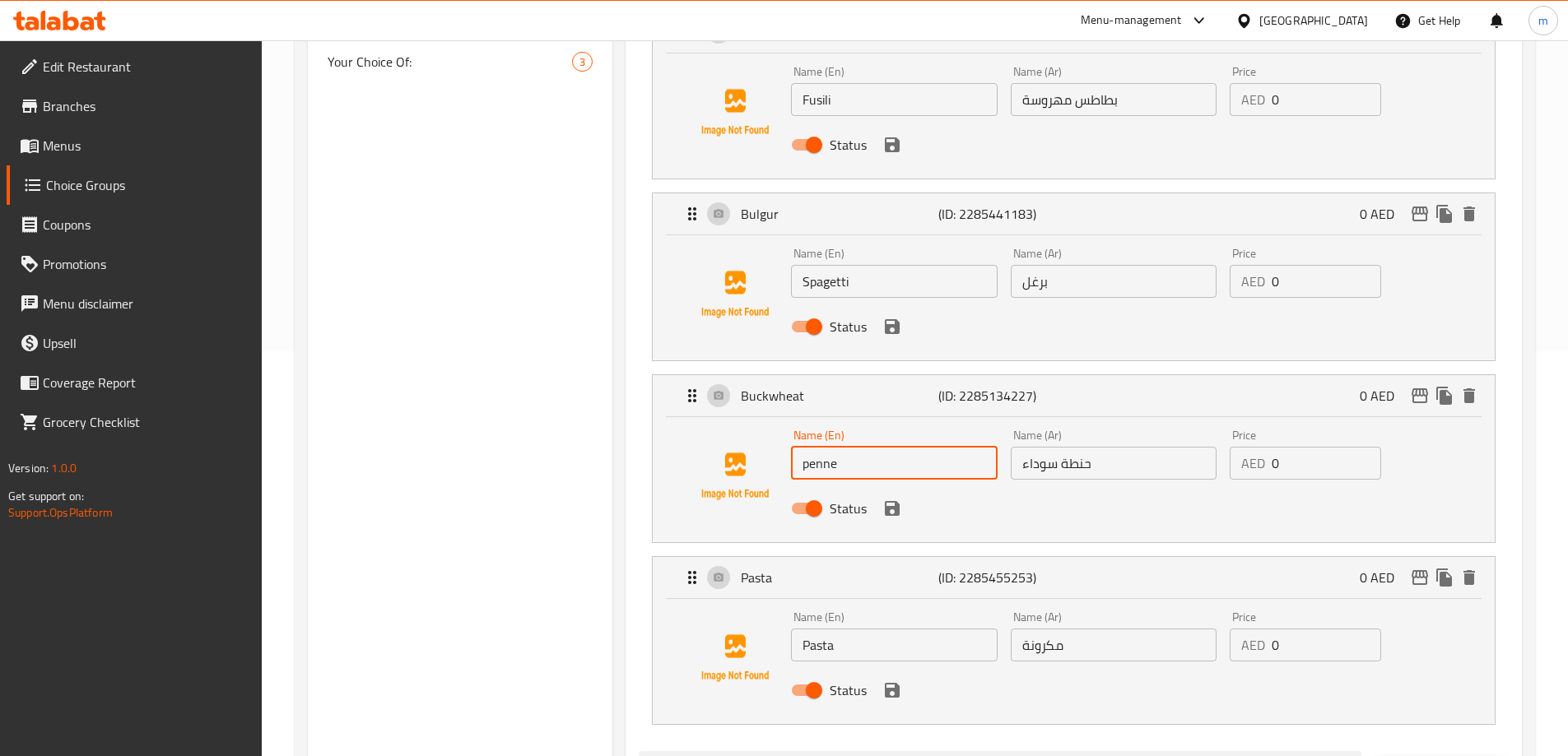
scroll to position [411, 0]
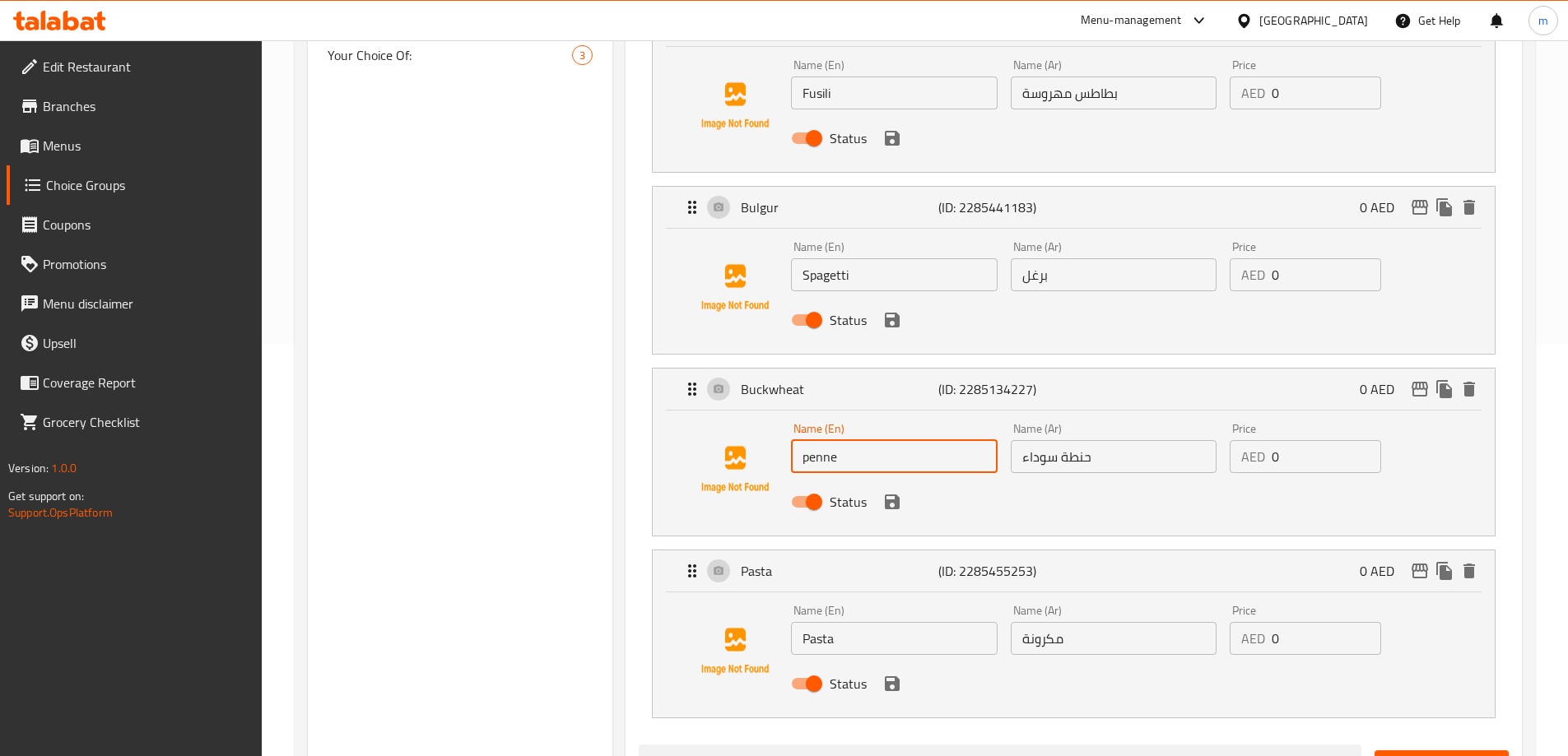
click at [819, 427] on div "Name (En) penne Name (En)" at bounding box center [894, 448] width 219 height 64
click at [819, 440] on input "penne" at bounding box center [893, 456] width 206 height 33
type input "Penne"
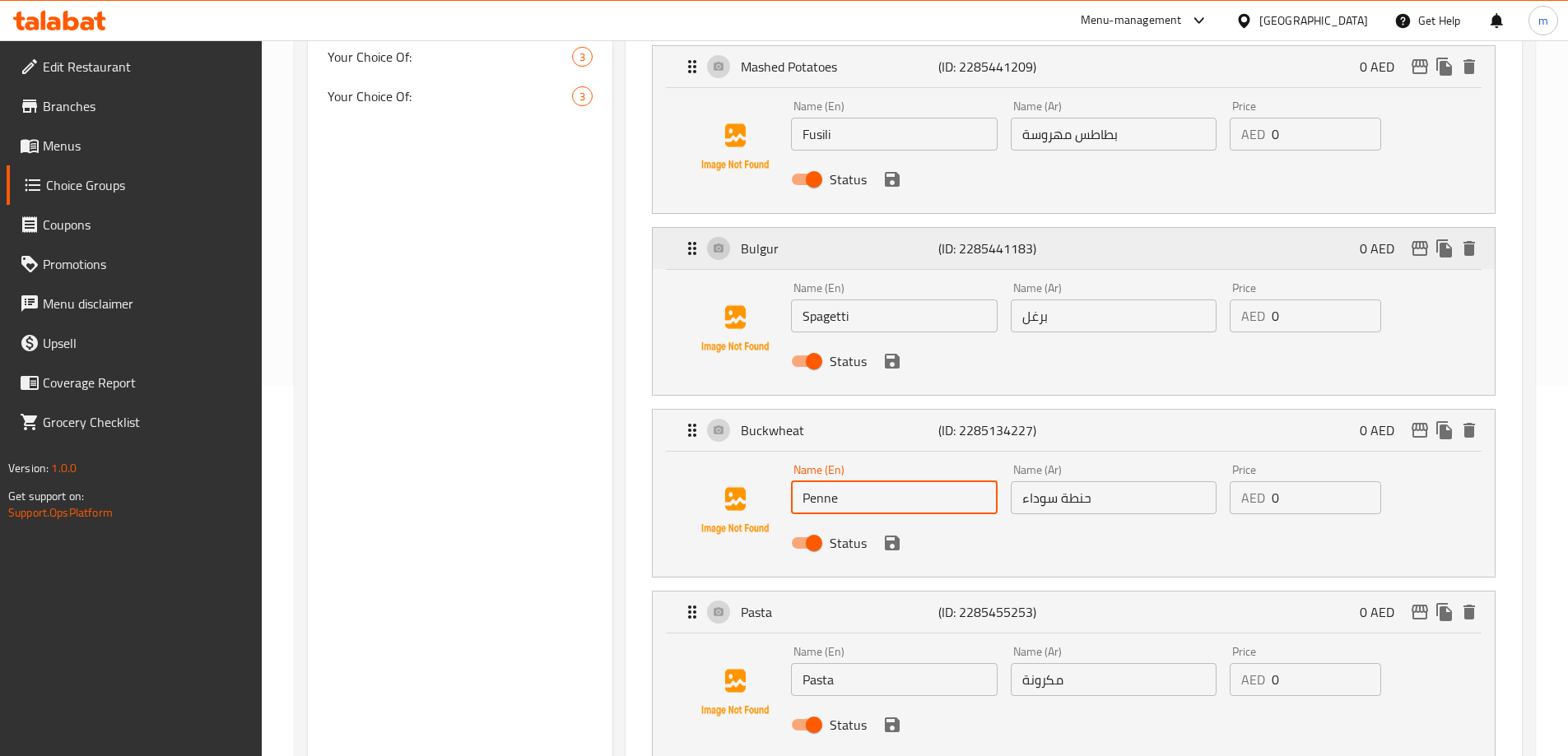
scroll to position [329, 0]
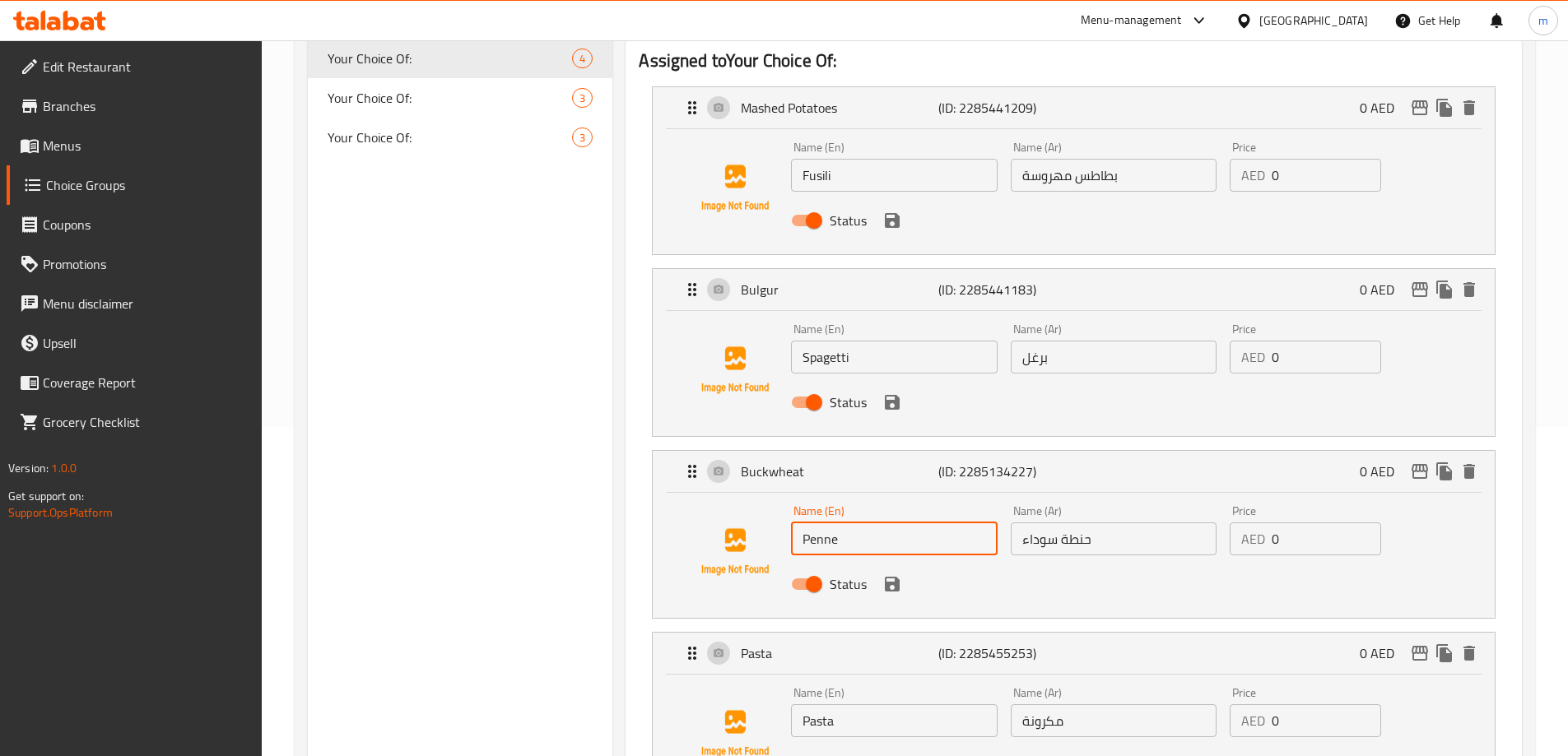
click at [1098, 159] on input "بطاطس مهروسة" at bounding box center [1113, 175] width 206 height 33
paste input "فوسيلي"
type input "فوسيلي"
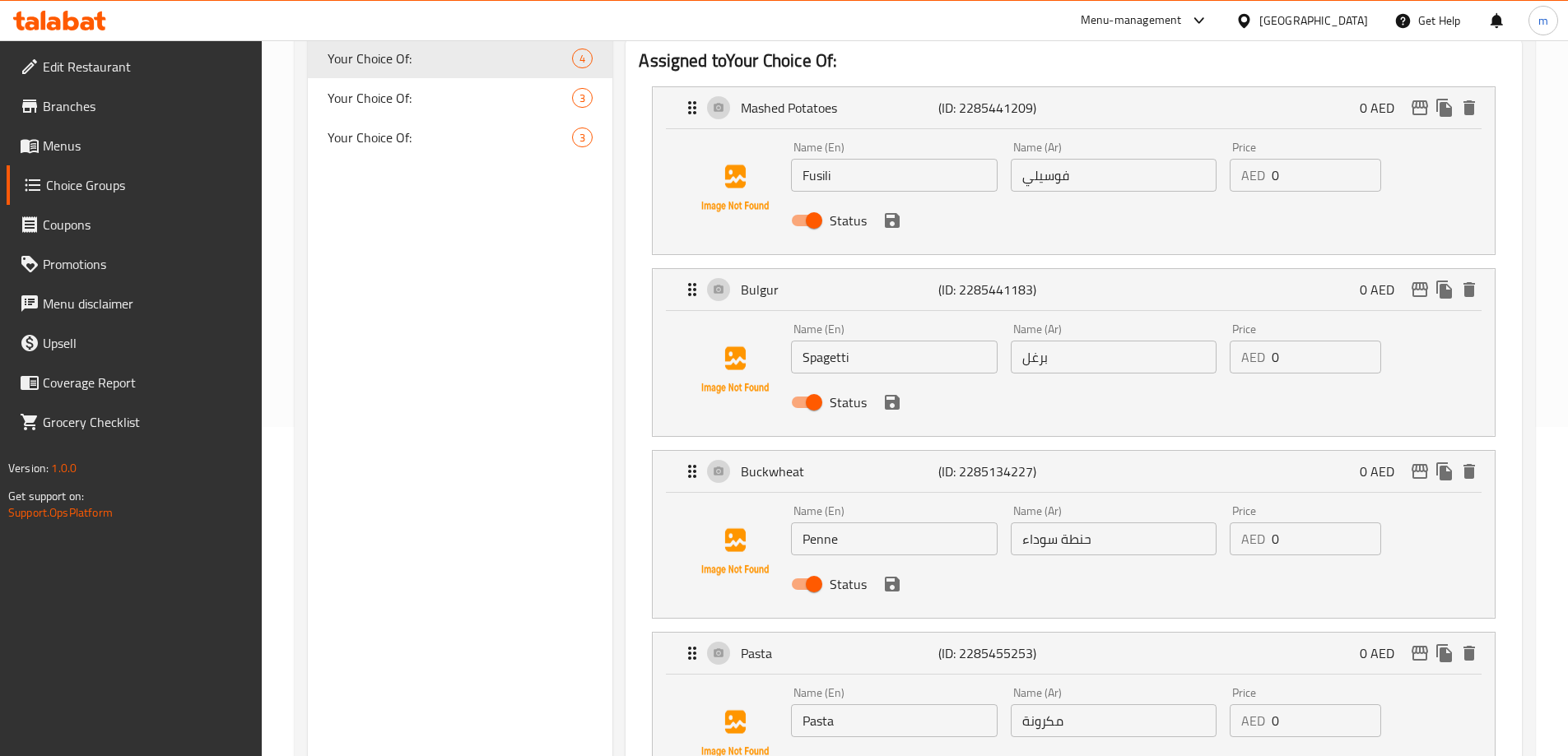
click at [872, 327] on div "Name (En) Spagetti Name (En)" at bounding box center [894, 348] width 219 height 64
click at [858, 340] on input "Spagetti" at bounding box center [893, 356] width 206 height 33
click at [1148, 340] on input "برغل" at bounding box center [1113, 356] width 206 height 33
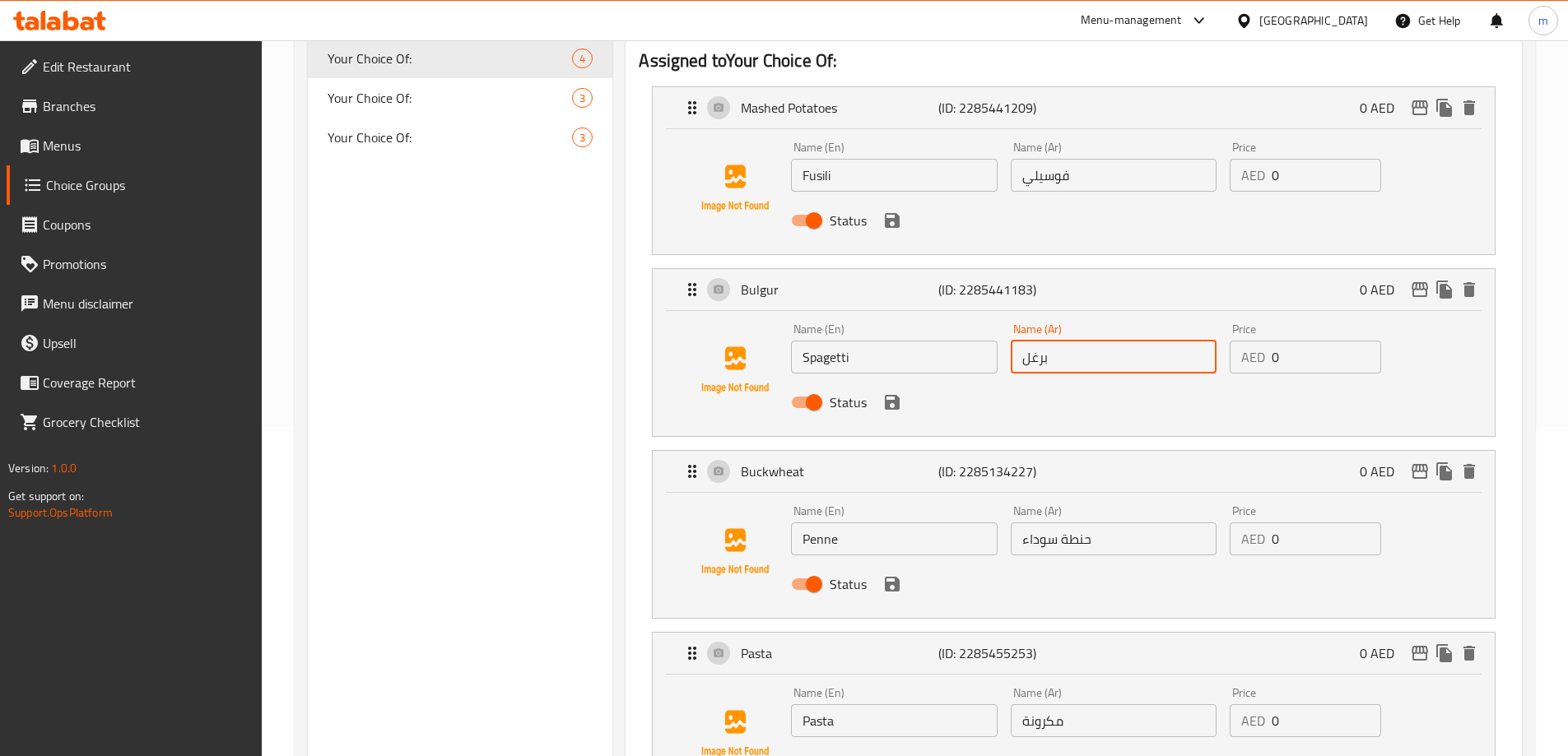
click at [1148, 340] on input "برغل" at bounding box center [1113, 356] width 206 height 33
paste input "باجيتي"
type input "سباجيتي"
click at [922, 523] on input "Penne" at bounding box center [893, 538] width 206 height 33
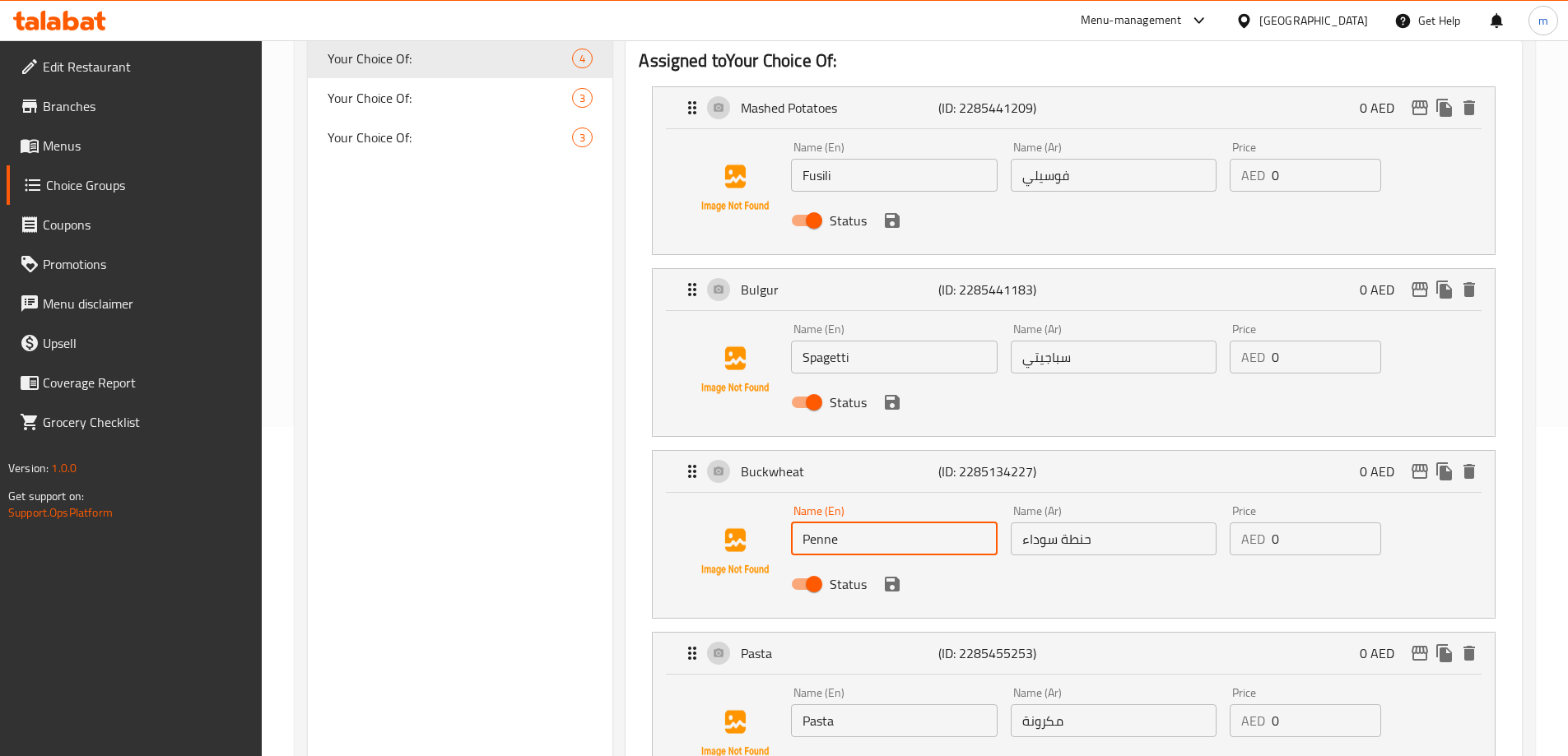
click at [922, 523] on input "Penne" at bounding box center [893, 538] width 206 height 33
click at [1100, 523] on input "حنطة سوداء" at bounding box center [1113, 538] width 206 height 33
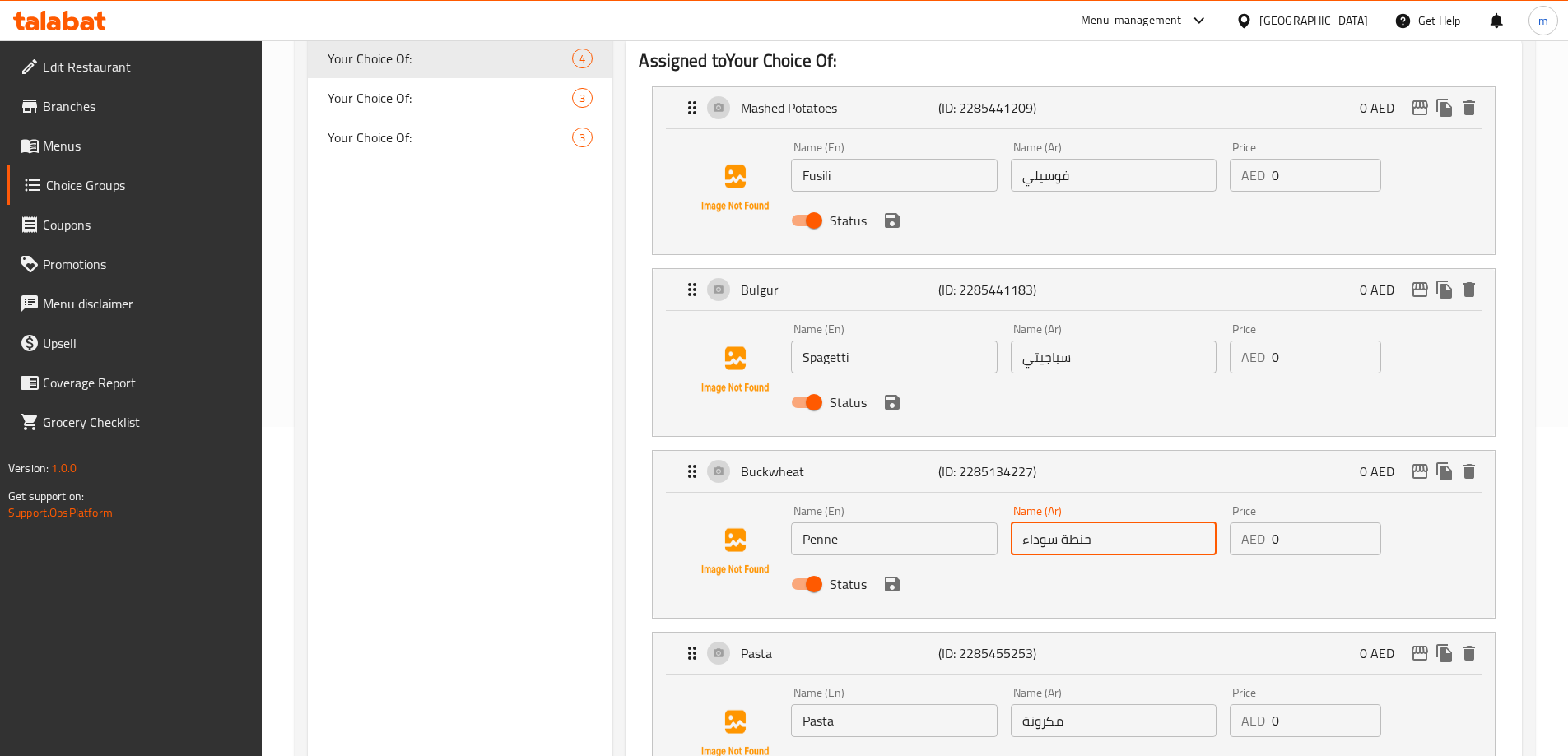
paste input "يني"
type input "بيني"
click at [885, 523] on input "Penne" at bounding box center [893, 538] width 206 height 33
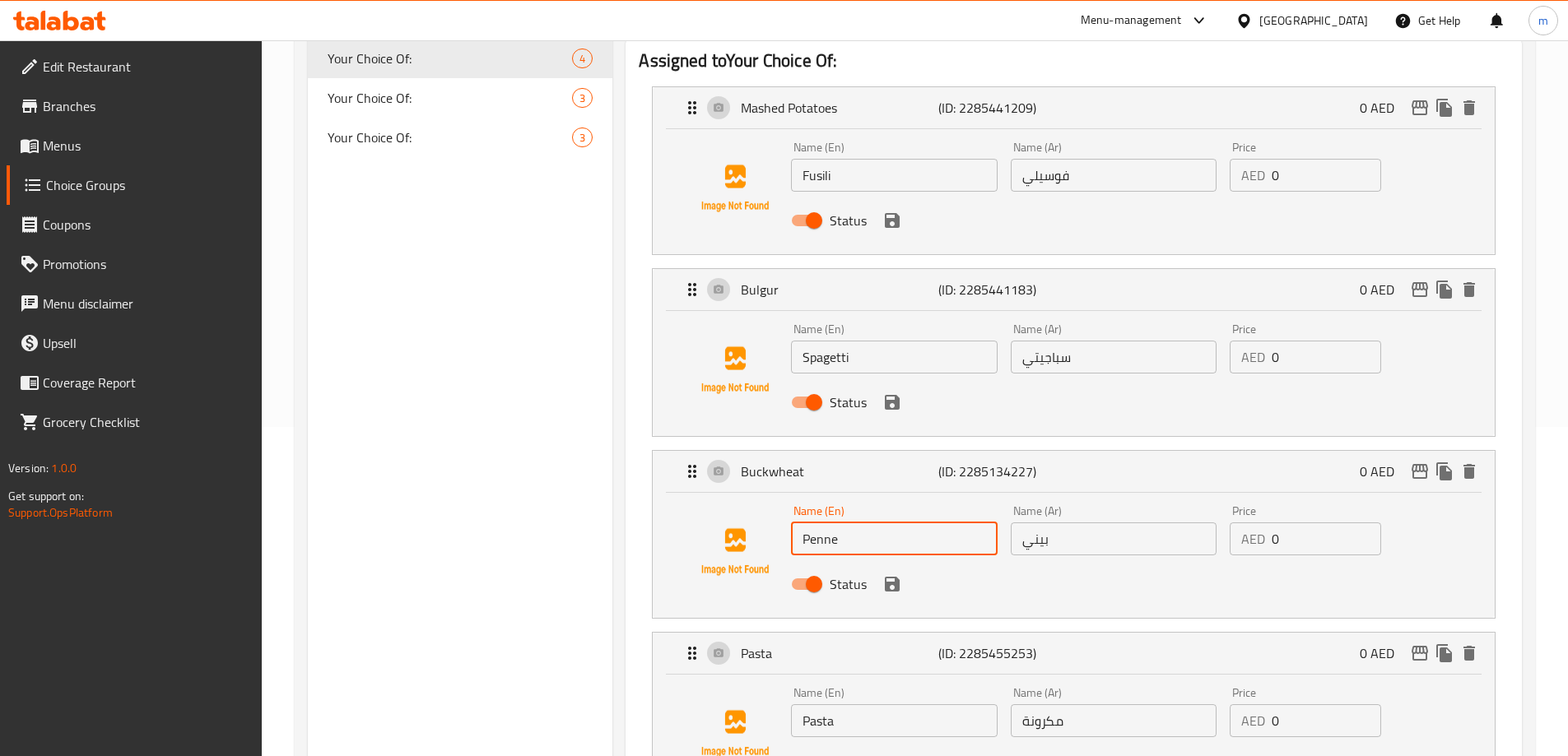
paste input "Pasta"
type input "Penne Pasta"
click at [1105, 523] on input "بيني" at bounding box center [1113, 538] width 206 height 33
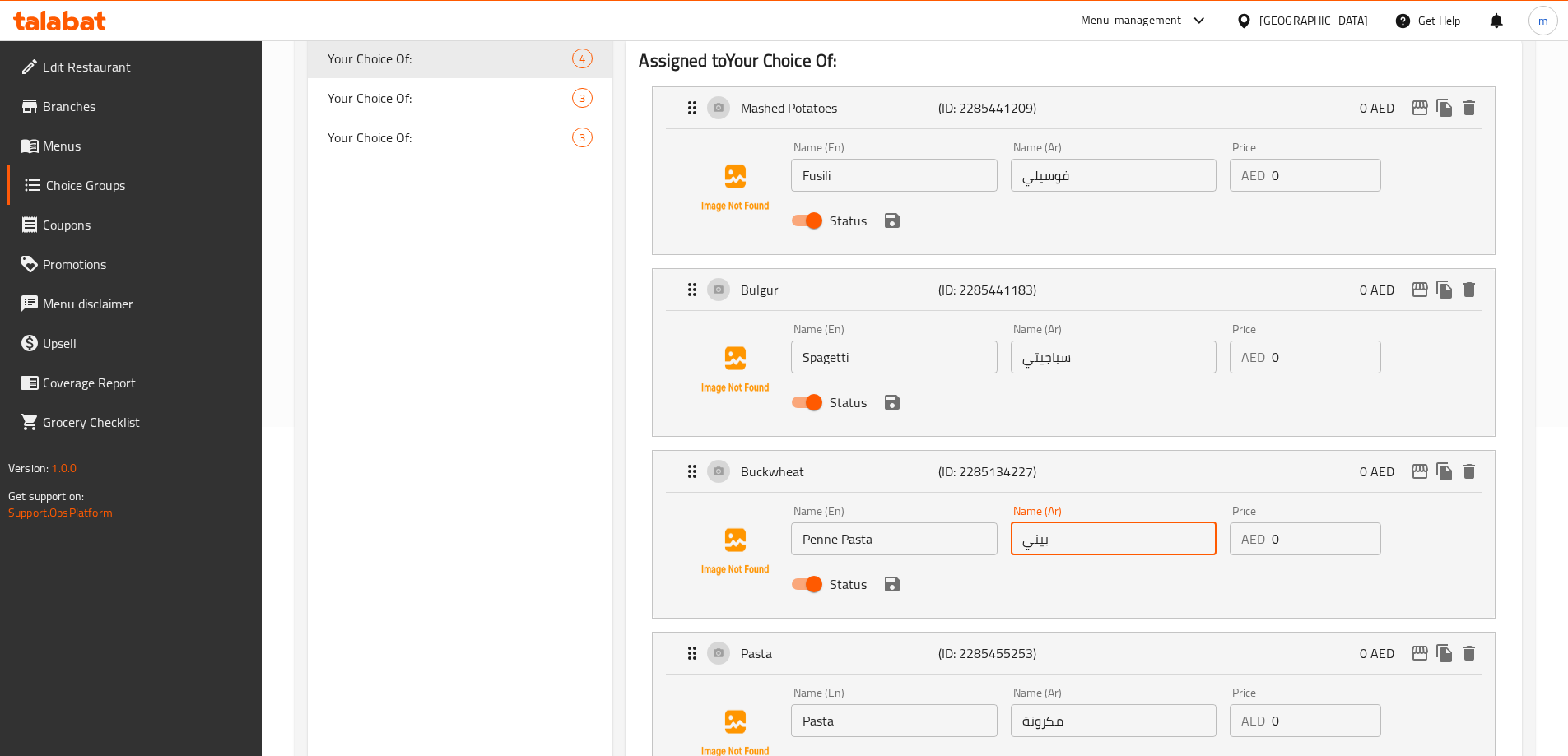
paste input "مكرونة"
type input "مكرونة بيني"
click at [849, 523] on input "Penne Pasta" at bounding box center [893, 538] width 206 height 33
click at [890, 340] on input "Spagetti" at bounding box center [893, 356] width 206 height 33
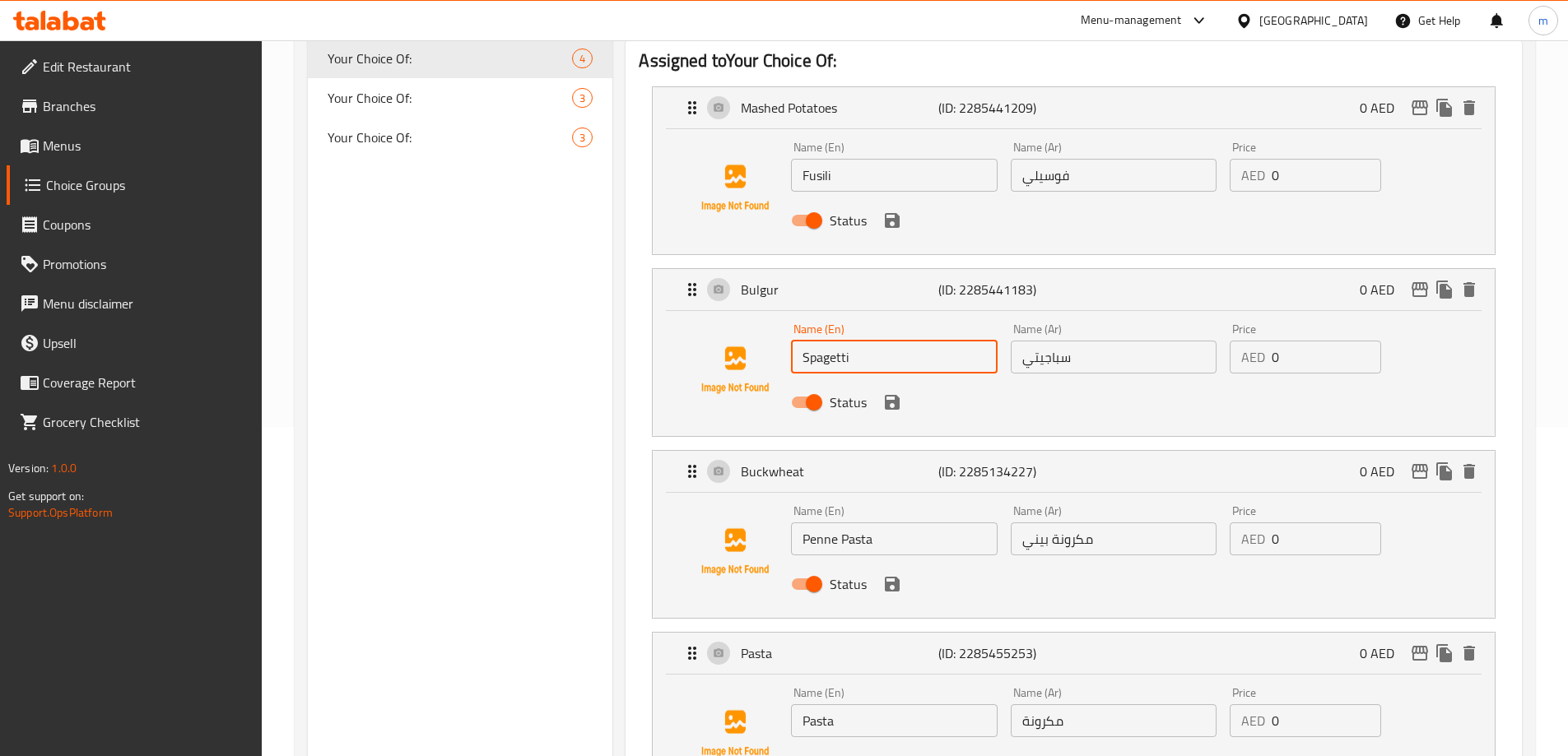
paste input "Pasta"
type input "Spagetti Pasta"
click at [1070, 523] on input "مكرونة بيني" at bounding box center [1113, 538] width 206 height 33
click at [1081, 523] on input "مكرونة بيني" at bounding box center [1113, 538] width 206 height 33
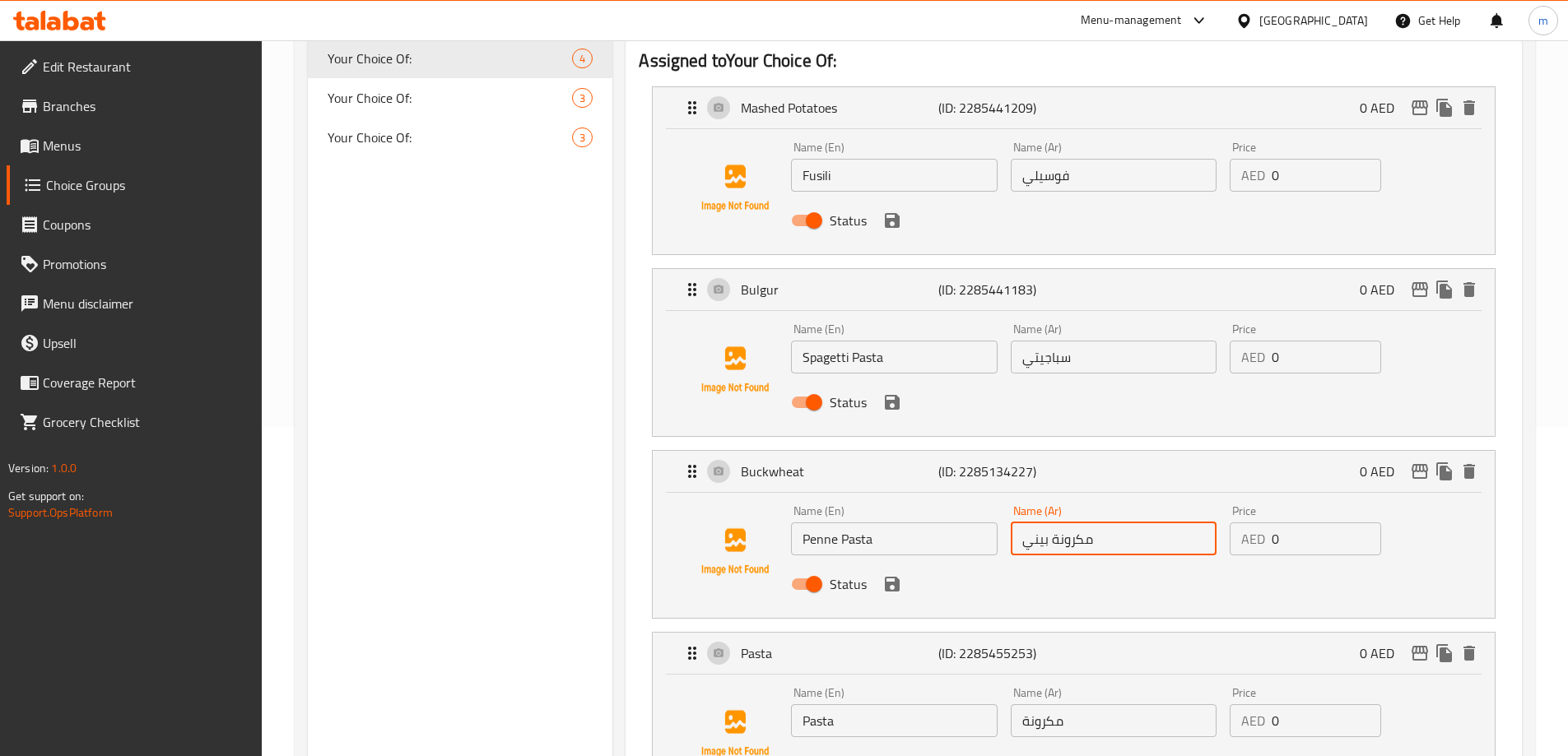
click at [1081, 523] on input "مكرونة بيني" at bounding box center [1113, 538] width 206 height 33
click at [1090, 340] on input "سباجيتي" at bounding box center [1113, 356] width 206 height 33
paste input "مكرونة"
click at [1020, 340] on input "سباجيتي" at bounding box center [1113, 356] width 206 height 33
paste input "مكرونة"
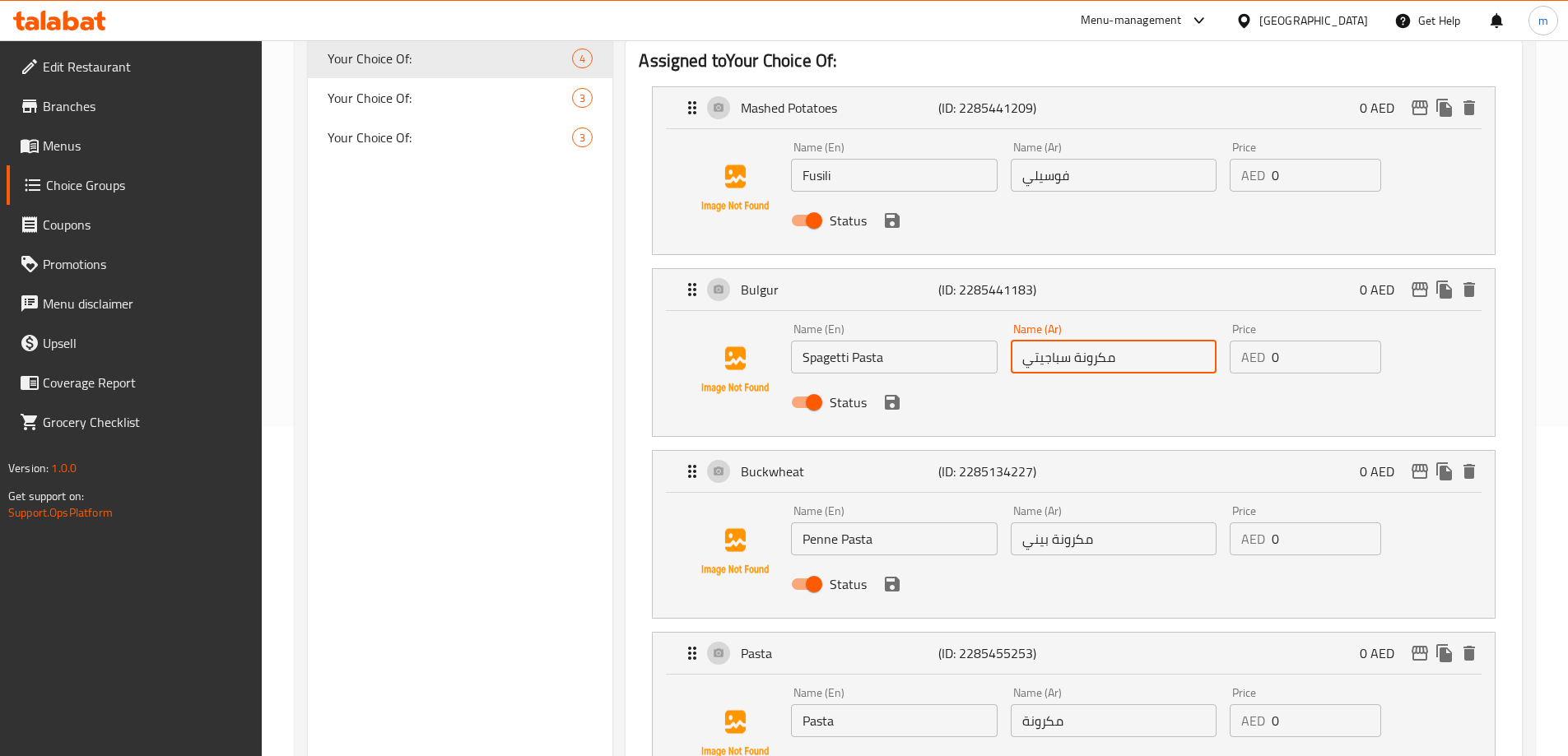
type input "مكرونة سباجيتي"
click at [872, 340] on input "Spagetti Pasta" at bounding box center [893, 356] width 206 height 33
click at [863, 159] on input "Fusili" at bounding box center [893, 175] width 206 height 33
paste input "Pasta"
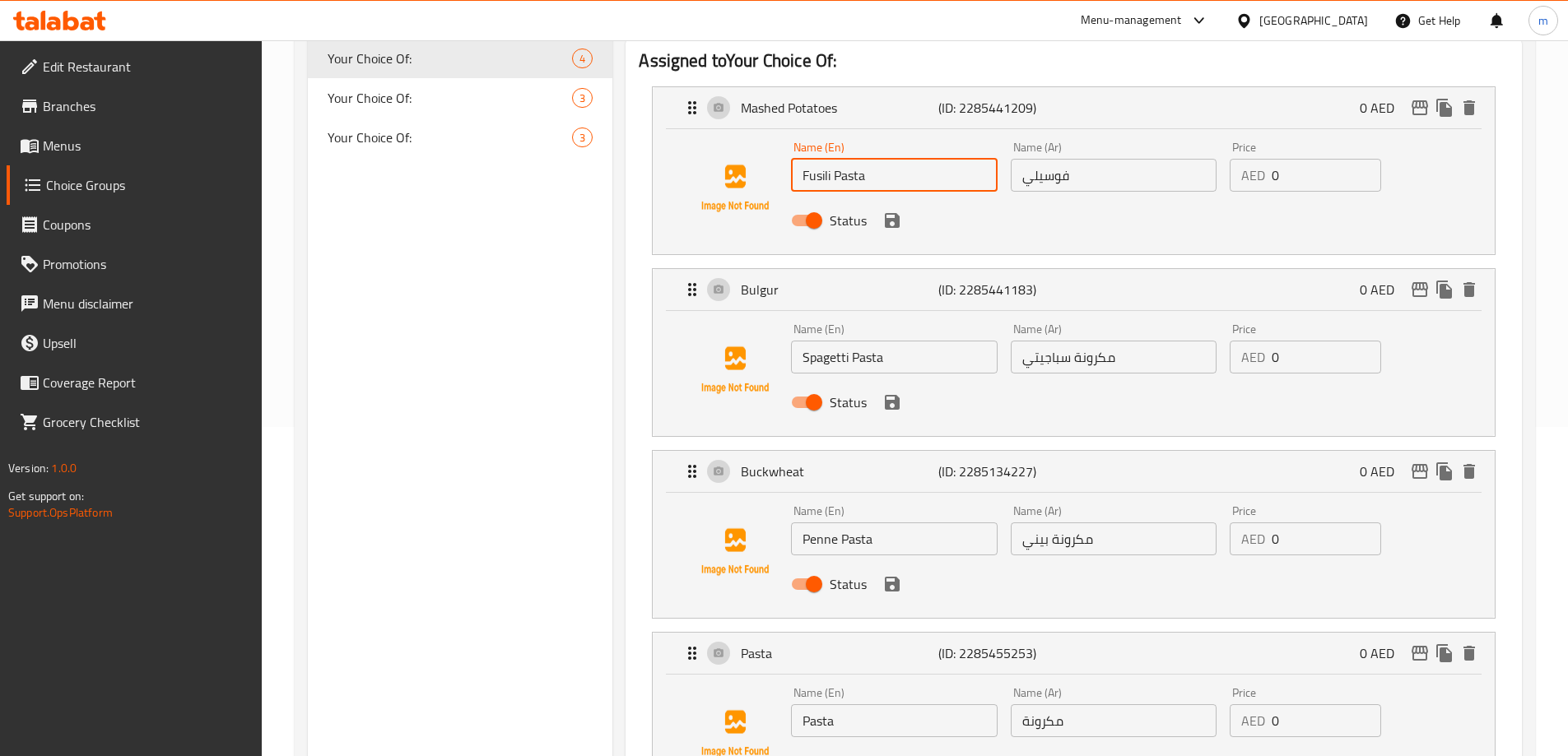
type input "Fusili Pasta"
click at [1096, 340] on input "مكرونة سباجيتي" at bounding box center [1113, 356] width 206 height 33
click at [1075, 159] on input "فوسيلي" at bounding box center [1113, 175] width 206 height 33
paste input "مكرونة"
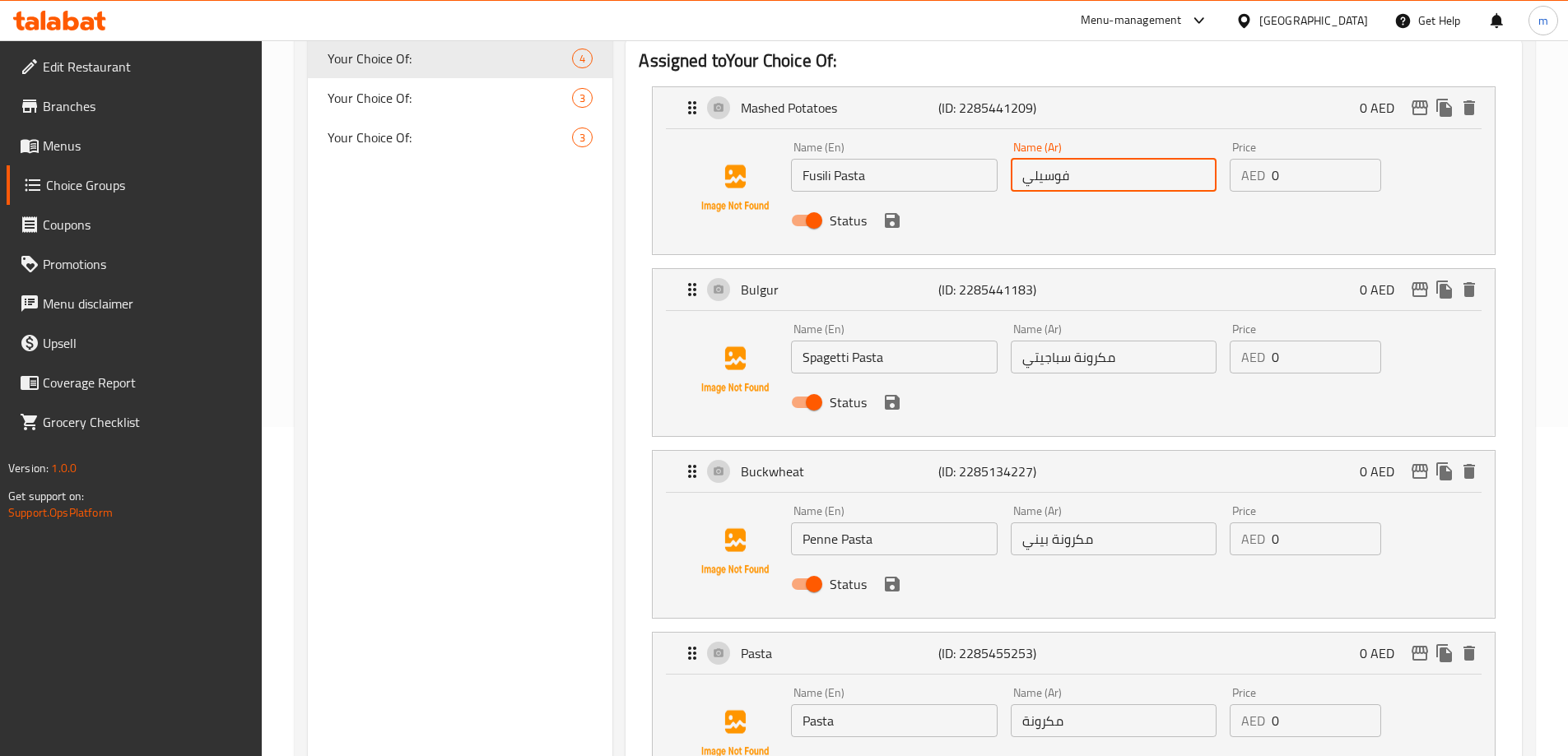
click at [1025, 159] on input "فوسيلي" at bounding box center [1113, 175] width 206 height 33
paste input "مكرونة"
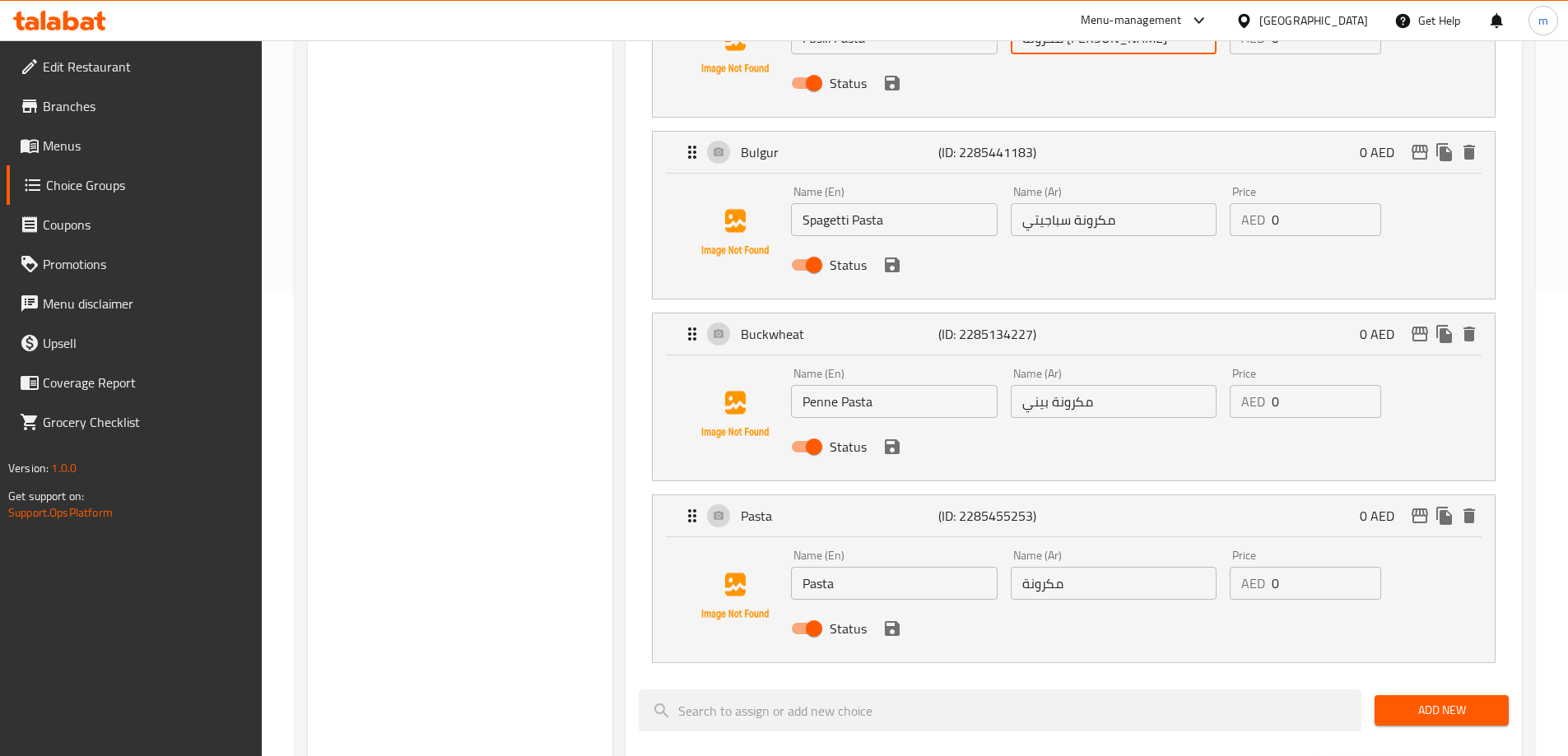
scroll to position [577, 0]
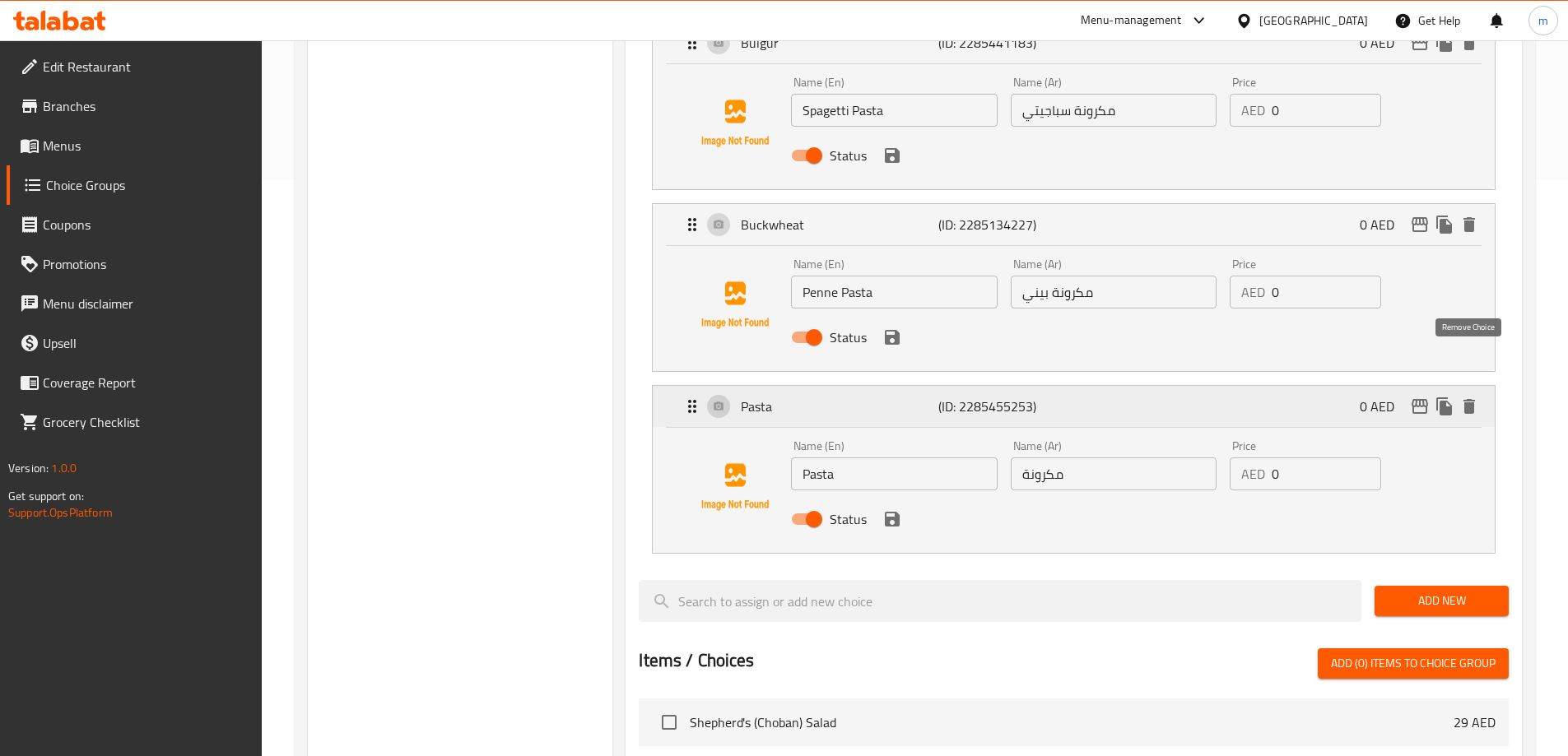
click at [1469, 399] on icon "delete" at bounding box center [1469, 406] width 11 height 15
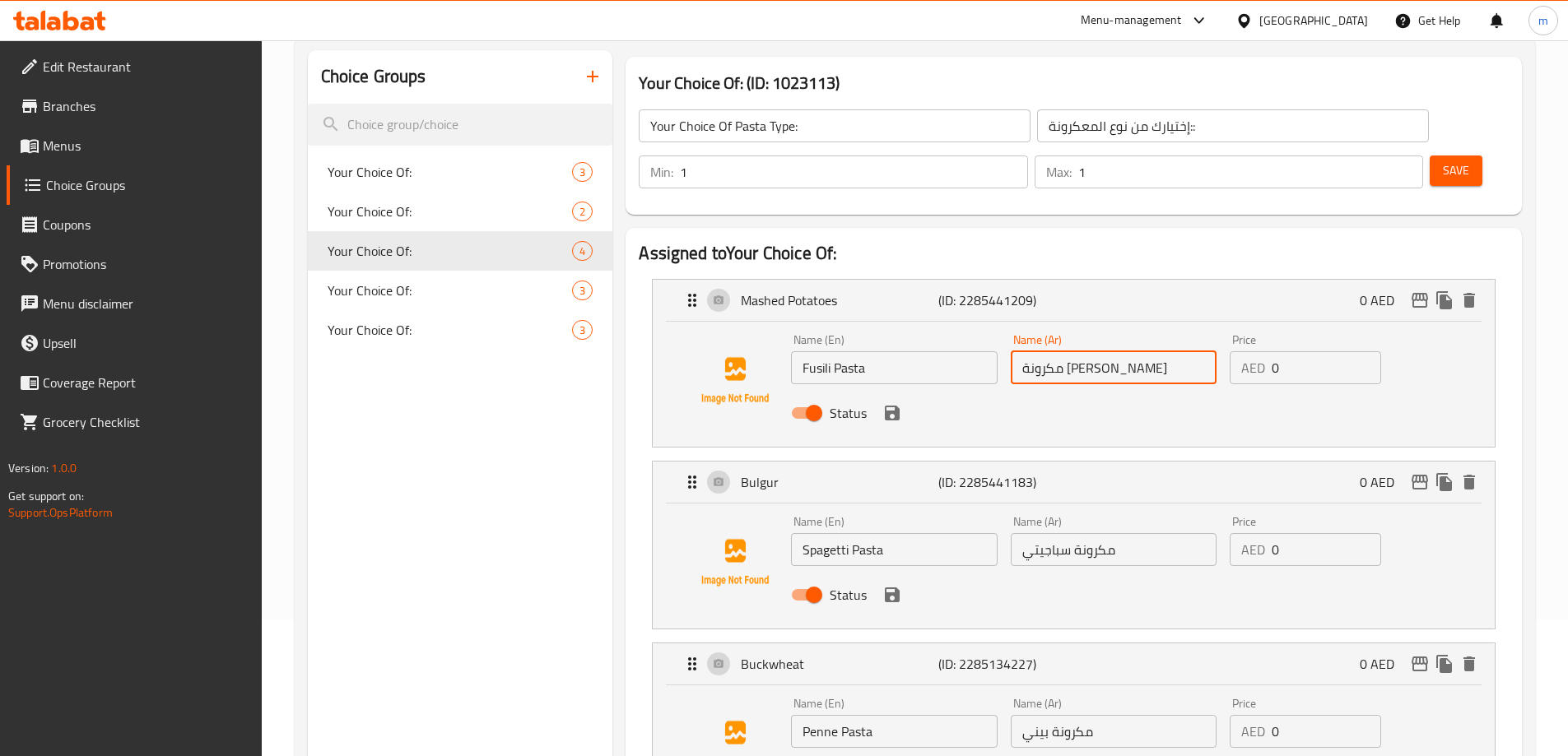
scroll to position [164, 0]
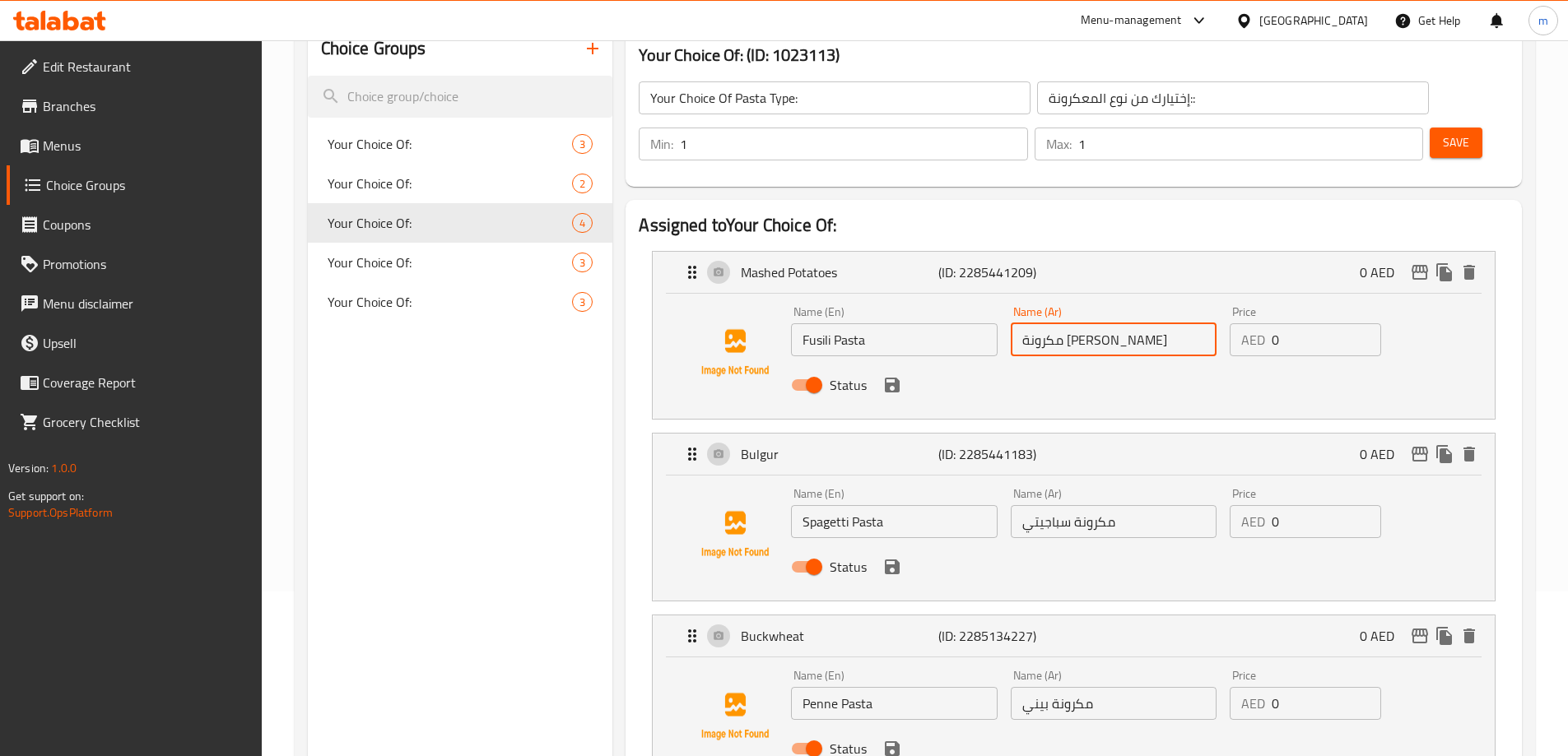
type input "مكرونة [PERSON_NAME]"
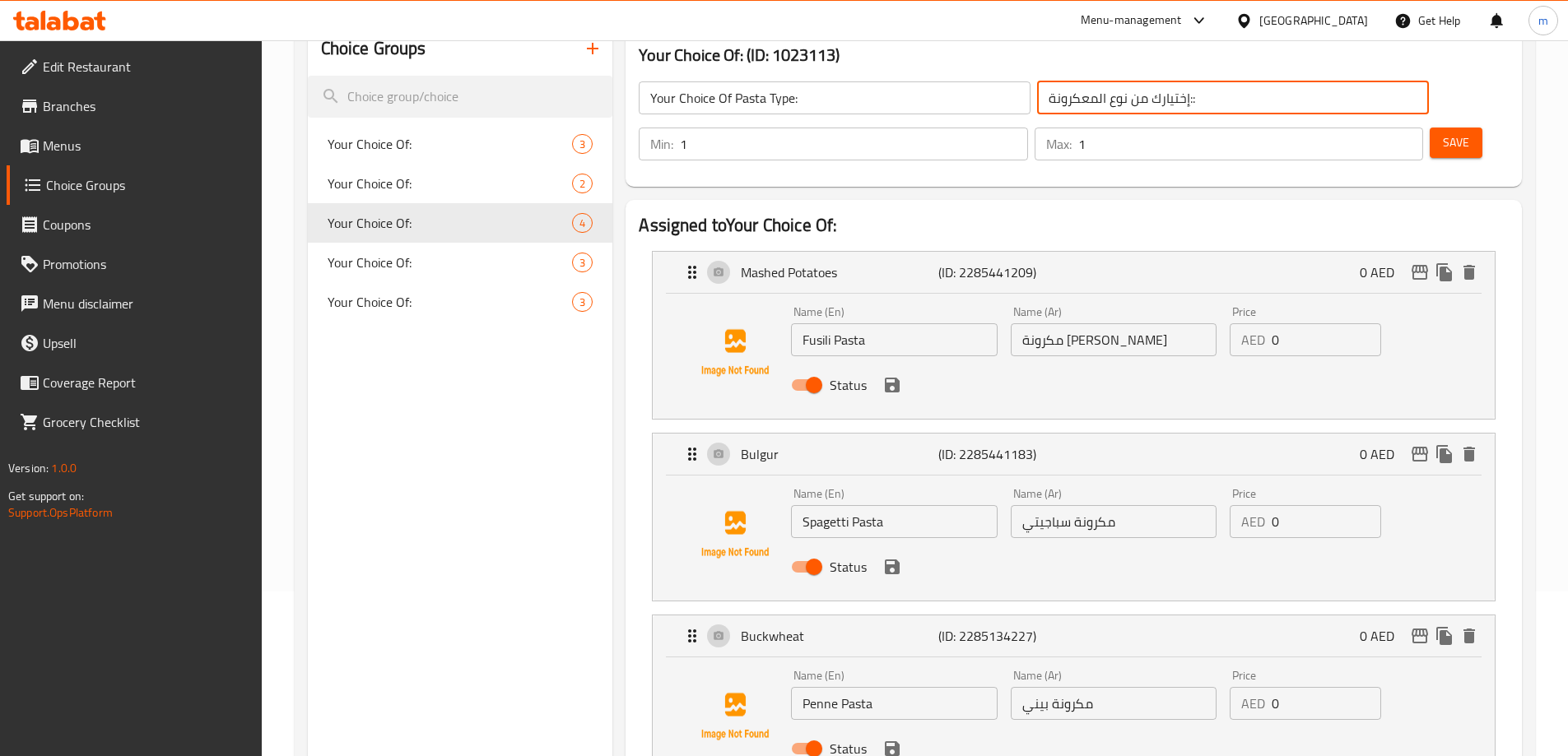
click at [1094, 95] on input "إختيارك من نوع المعكرونة::" at bounding box center [1233, 97] width 392 height 33
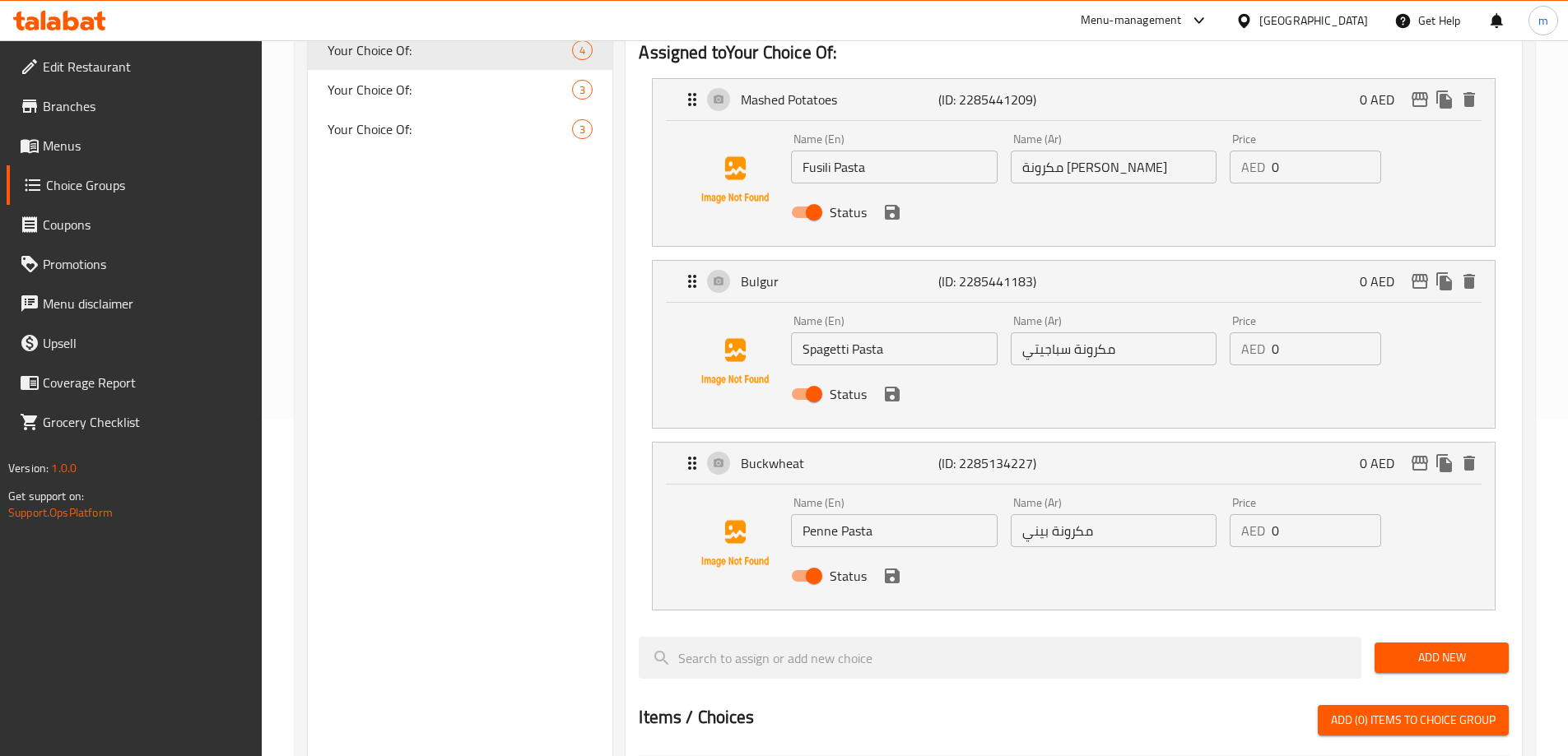
scroll to position [247, 0]
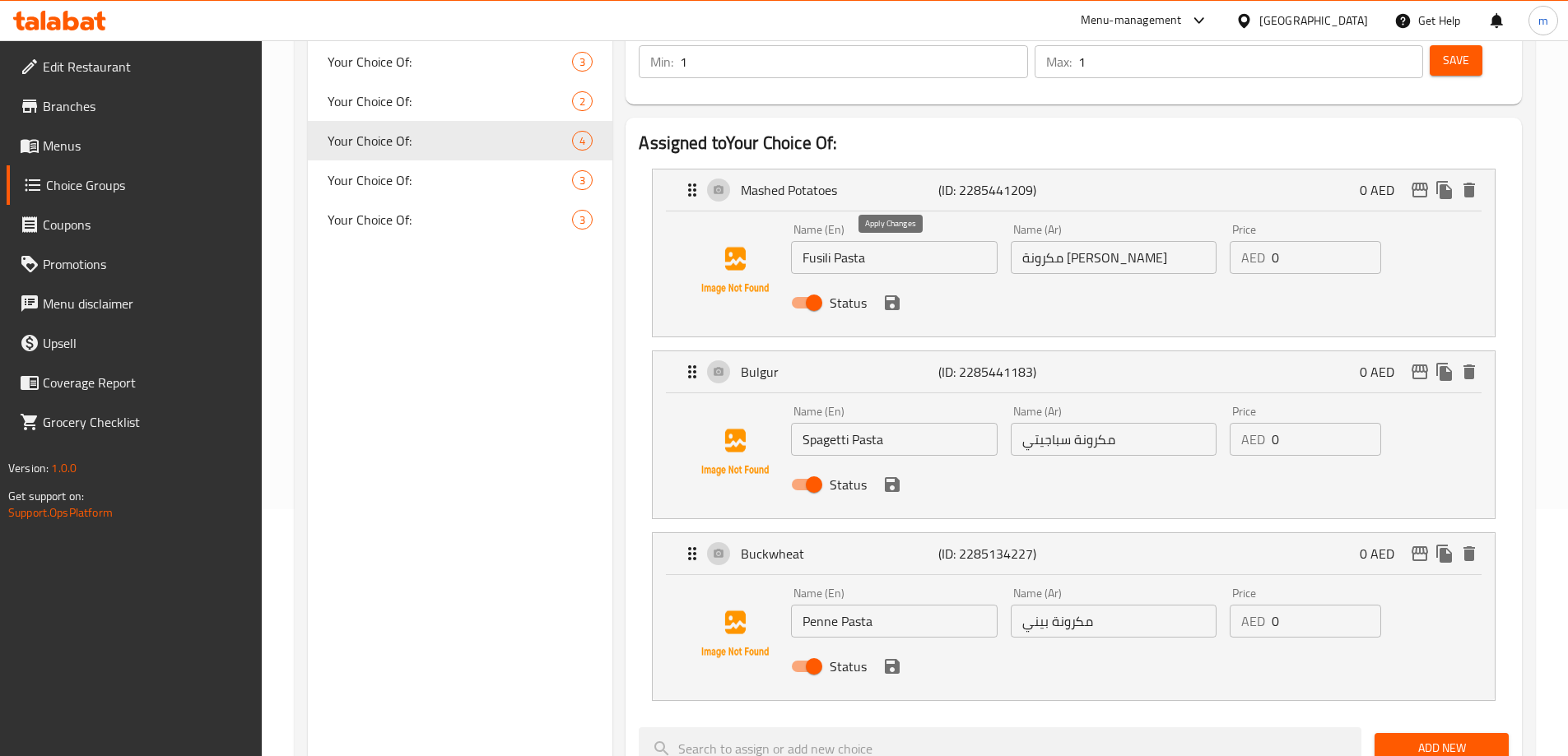
click at [884, 293] on icon "save" at bounding box center [892, 302] width 19 height 19
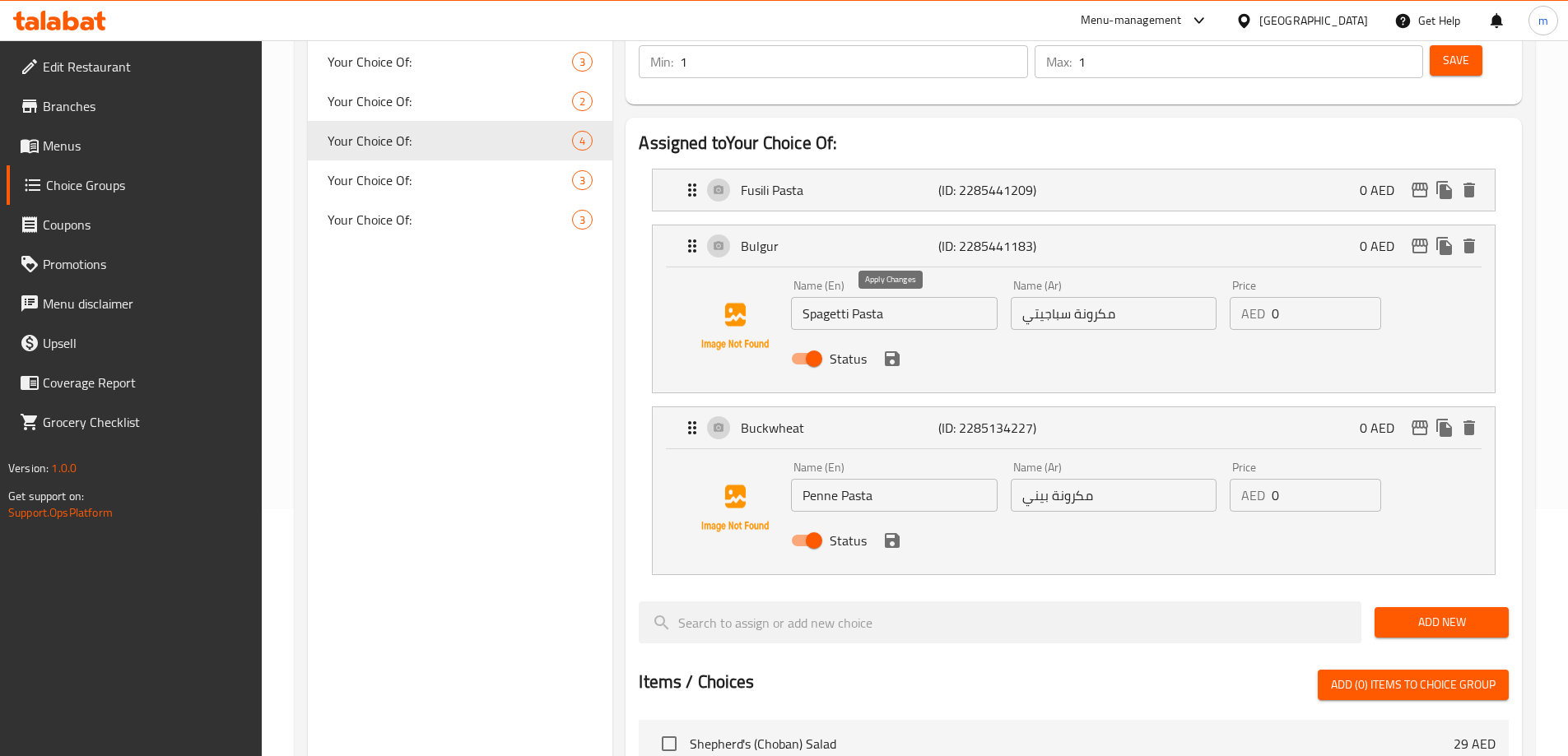
click at [898, 351] on icon "save" at bounding box center [892, 358] width 15 height 15
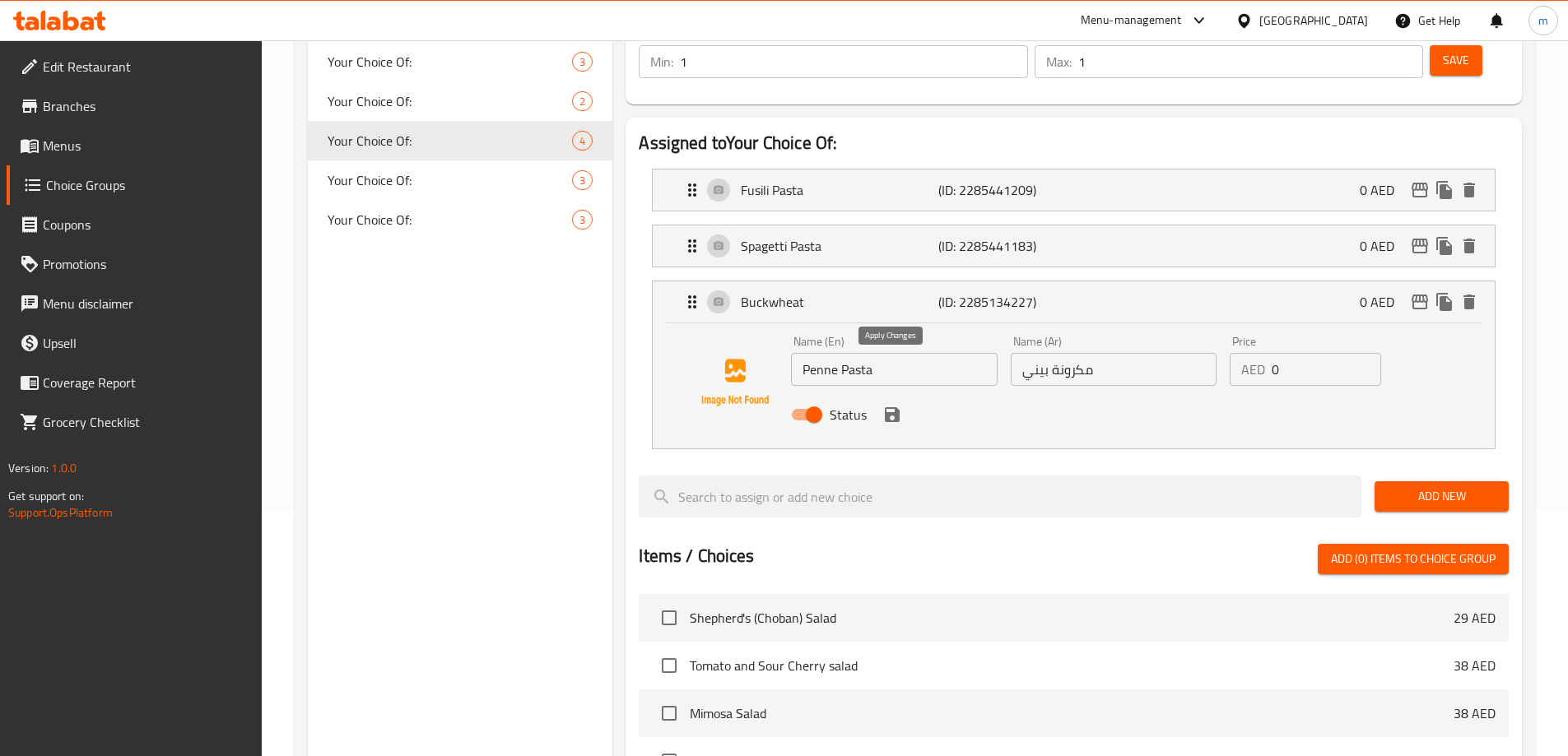
click at [893, 408] on icon "save" at bounding box center [892, 415] width 15 height 15
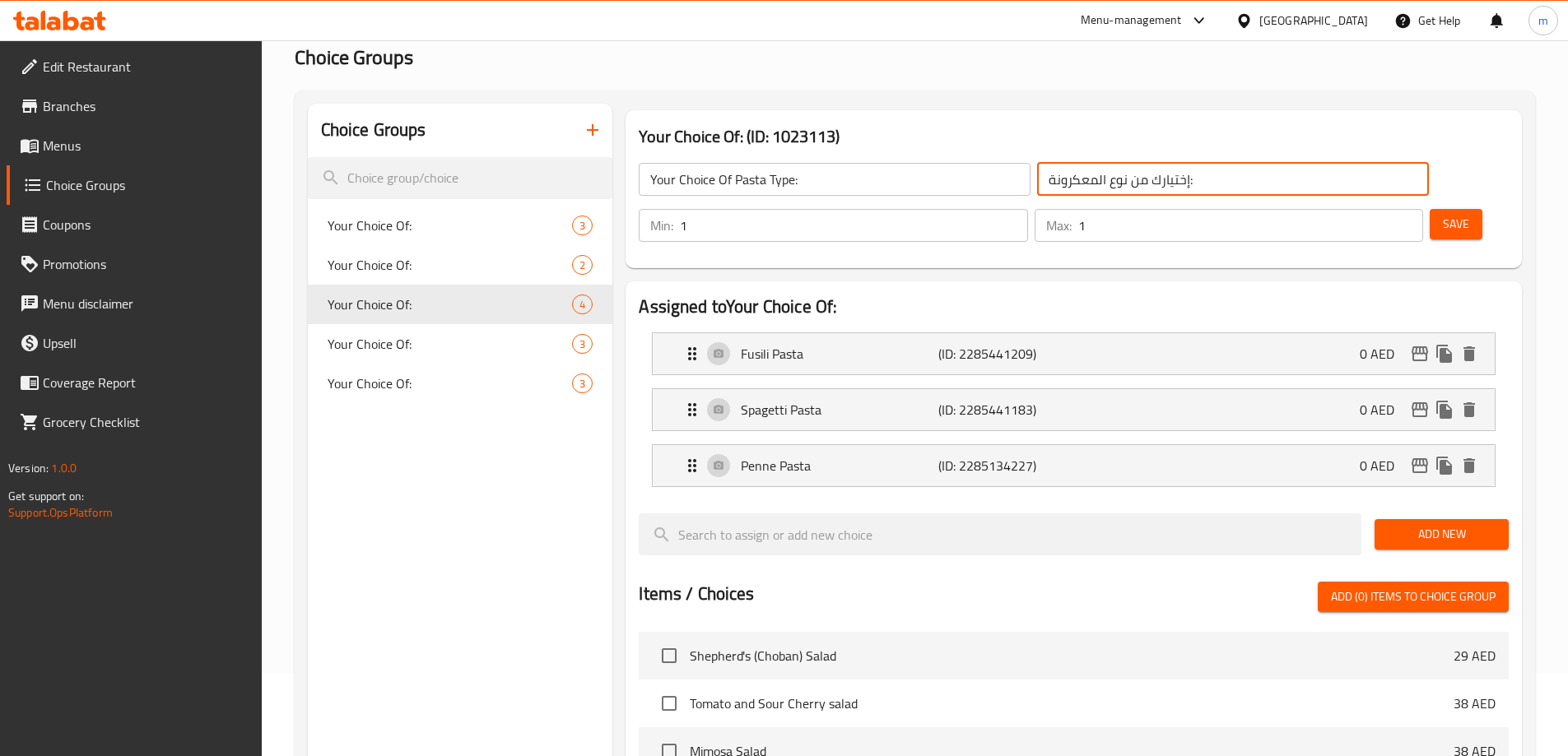
scroll to position [82, 0]
type input "إختيارك من نوع المعكرونة:"
click at [1430, 210] on button "Save" at bounding box center [1457, 225] width 53 height 30
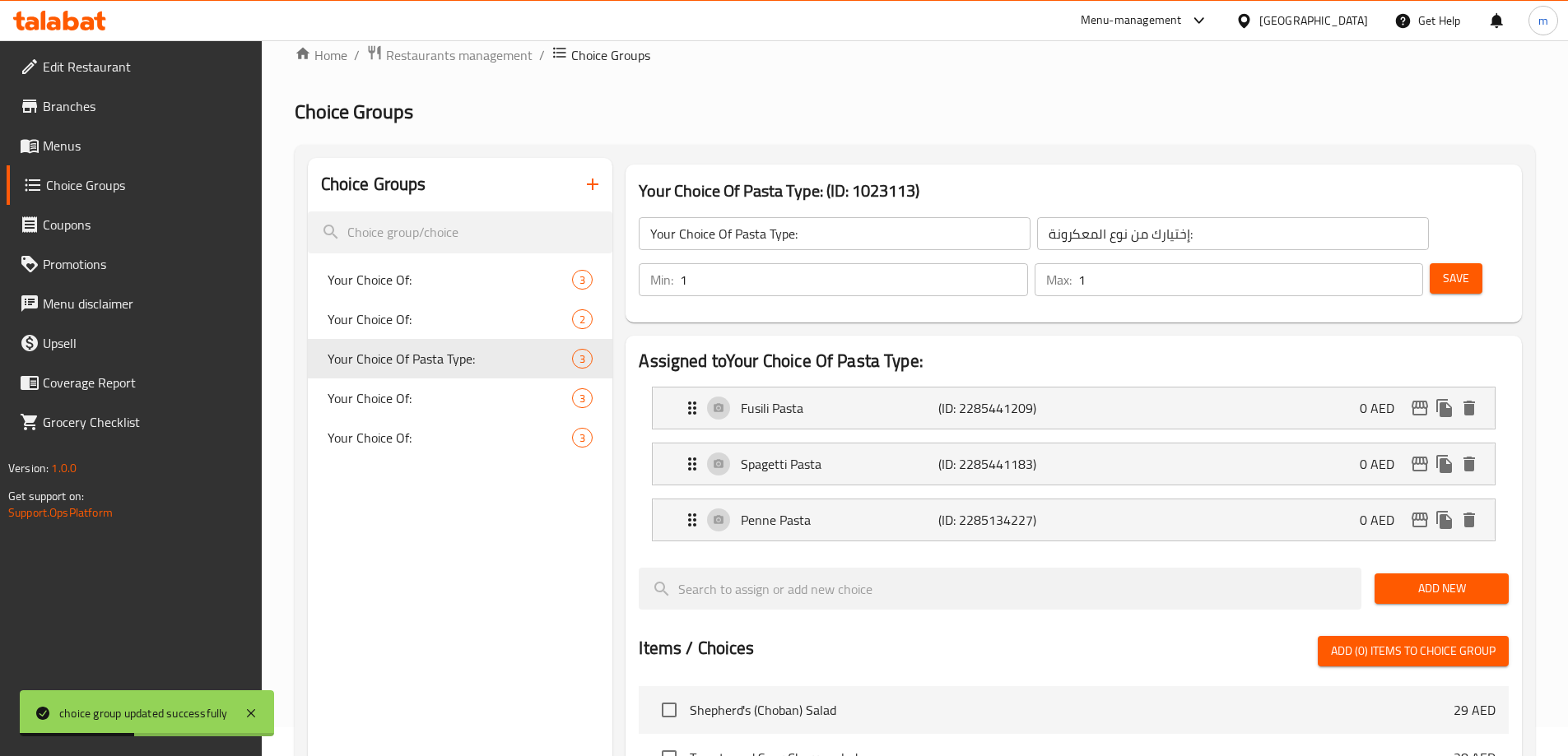
scroll to position [0, 0]
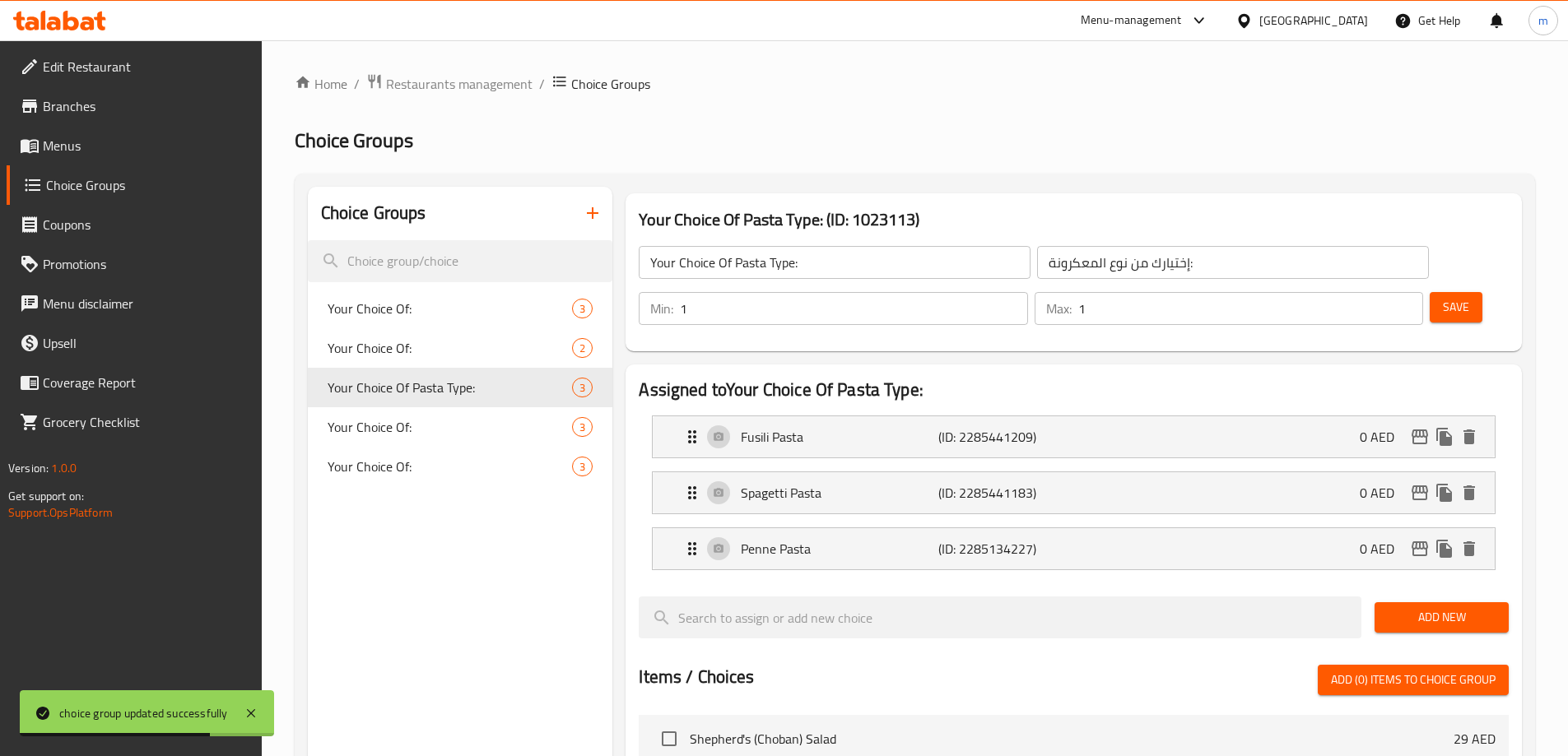
click at [78, 141] on span "Menus" at bounding box center [145, 146] width 206 height 19
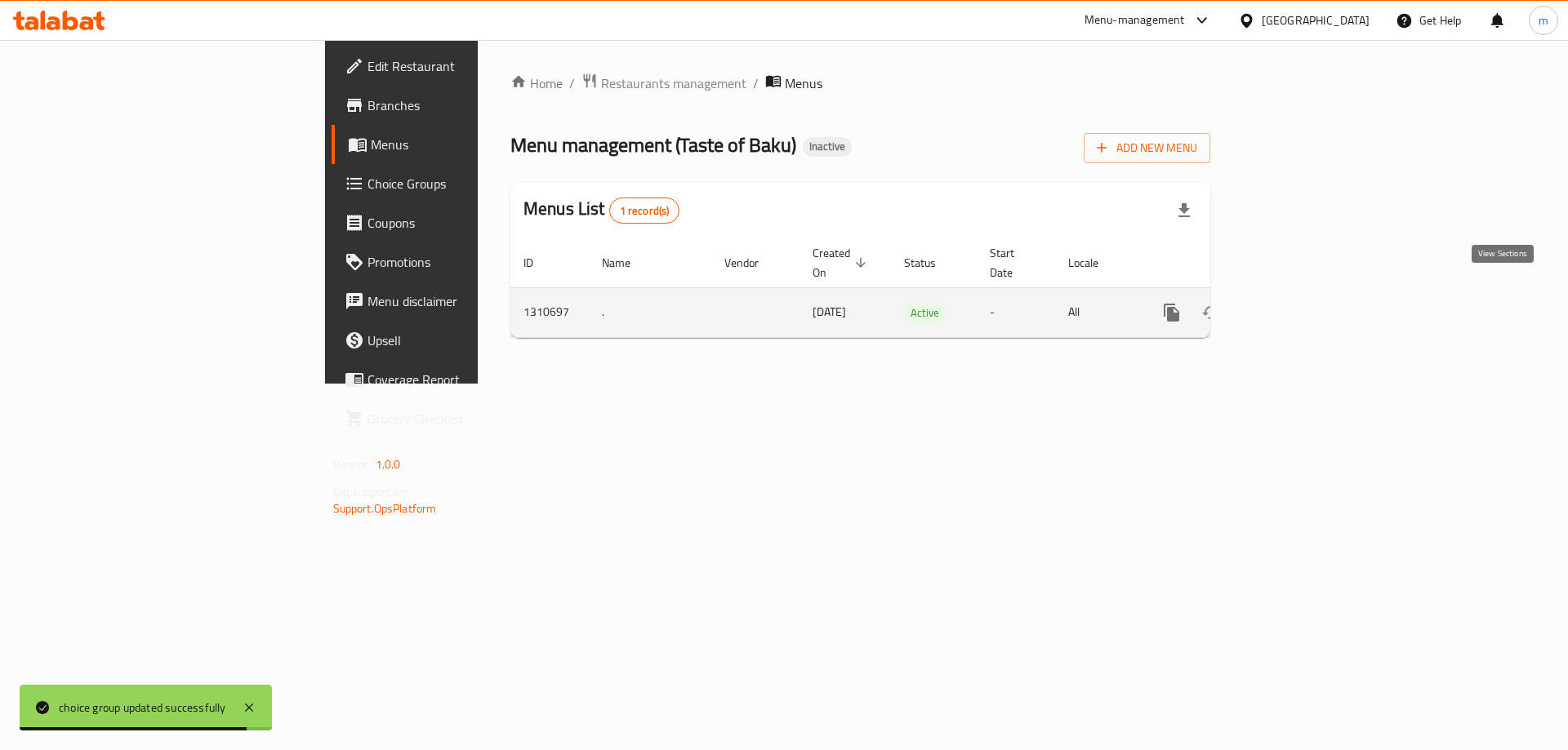
click at [1300, 303] on icon "enhanced table" at bounding box center [1290, 312] width 19 height 19
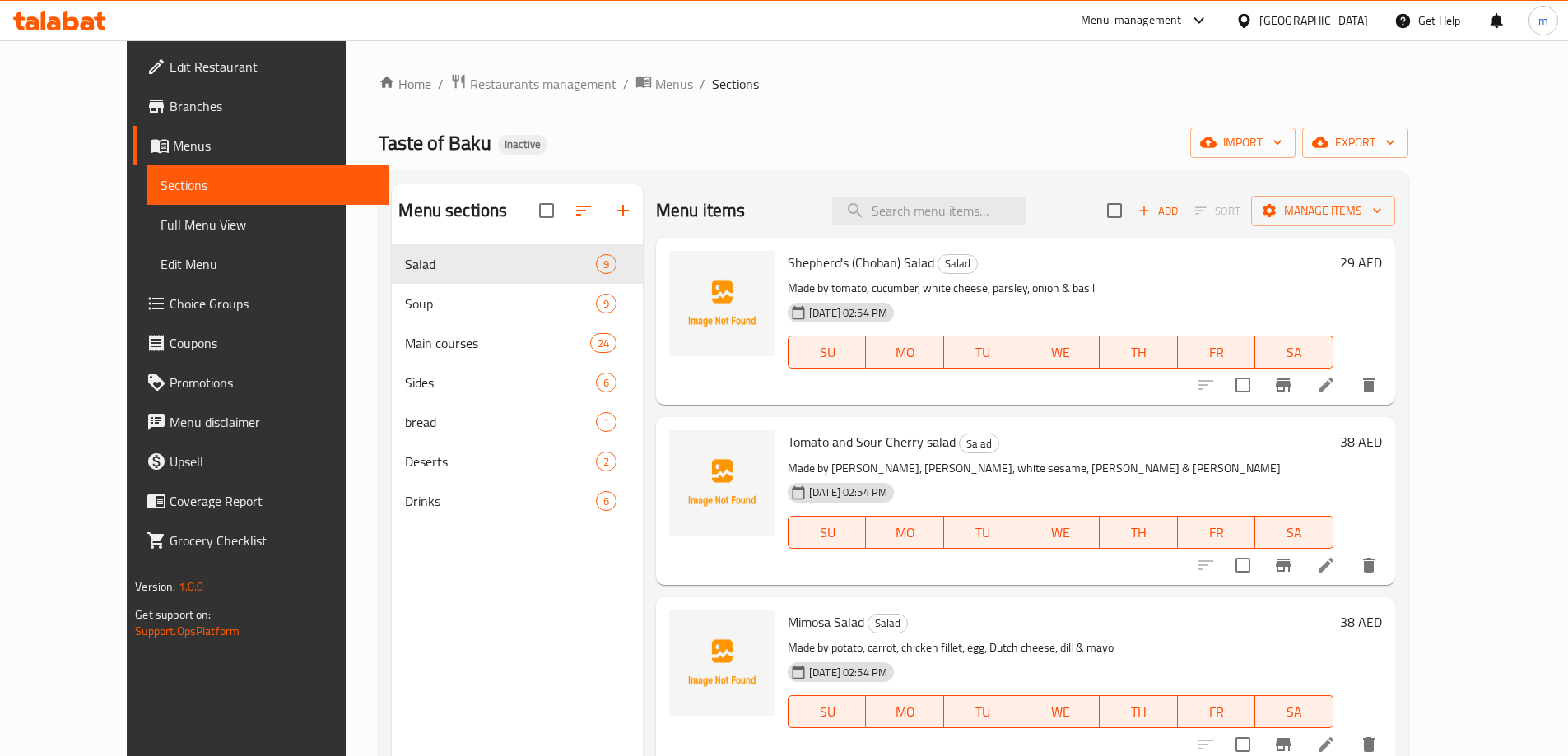
click at [148, 241] on link "Full Menu View" at bounding box center [268, 225] width 241 height 40
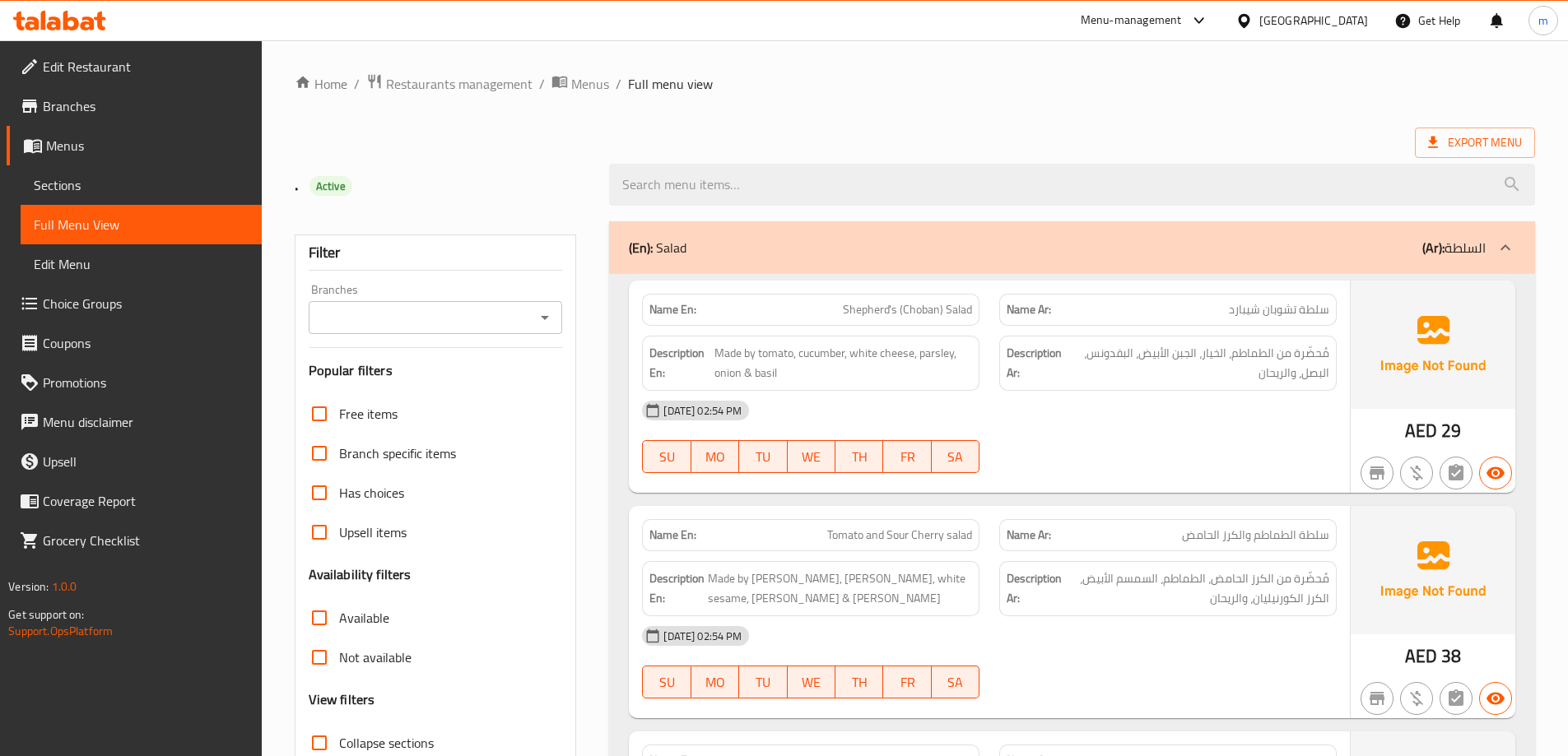
click at [149, 205] on link "Full Menu View" at bounding box center [141, 225] width 241 height 40
click at [143, 193] on span "Sections" at bounding box center [141, 185] width 215 height 19
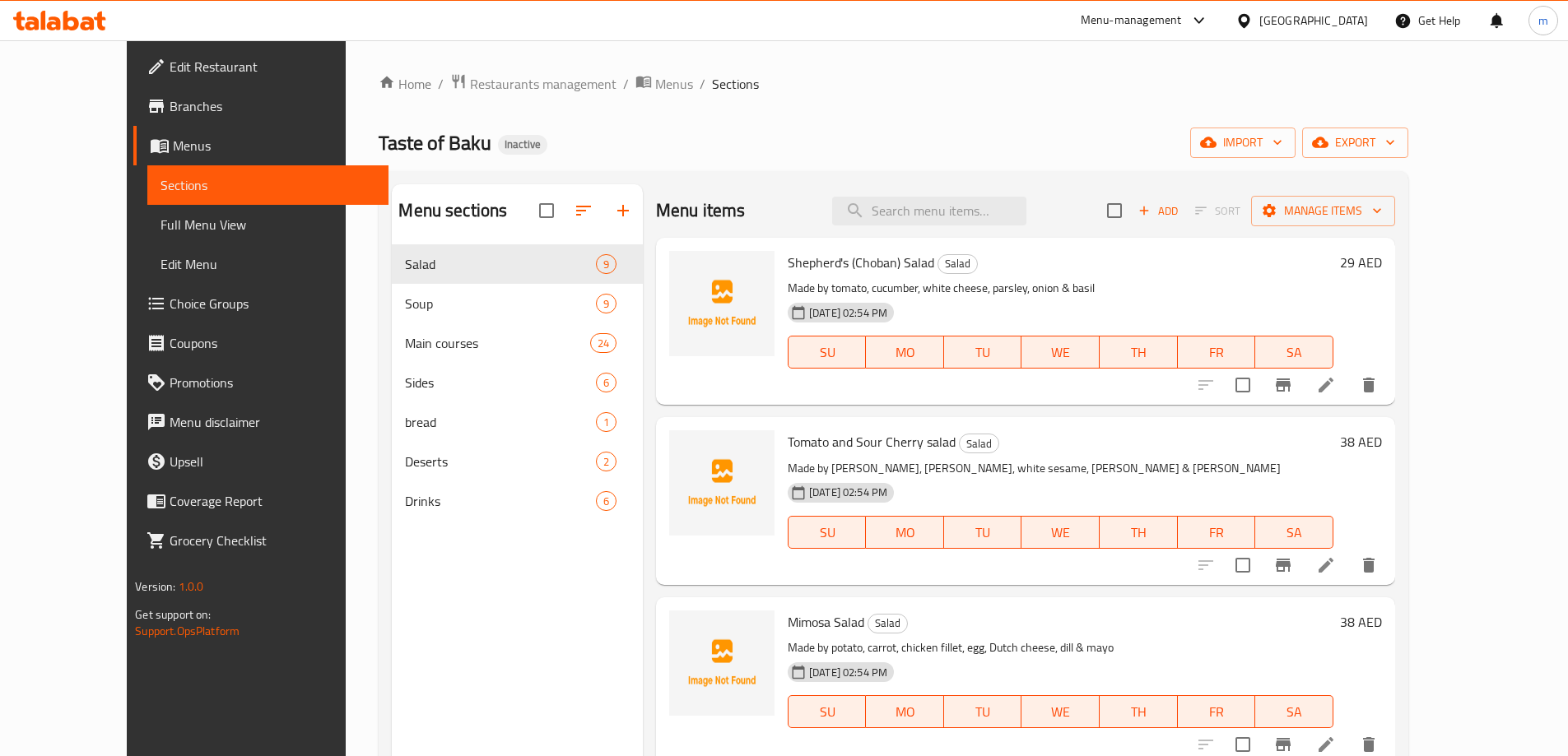
click at [1179, 88] on ol "Home / Restaurants management / Menus / Sections" at bounding box center [892, 84] width 1029 height 21
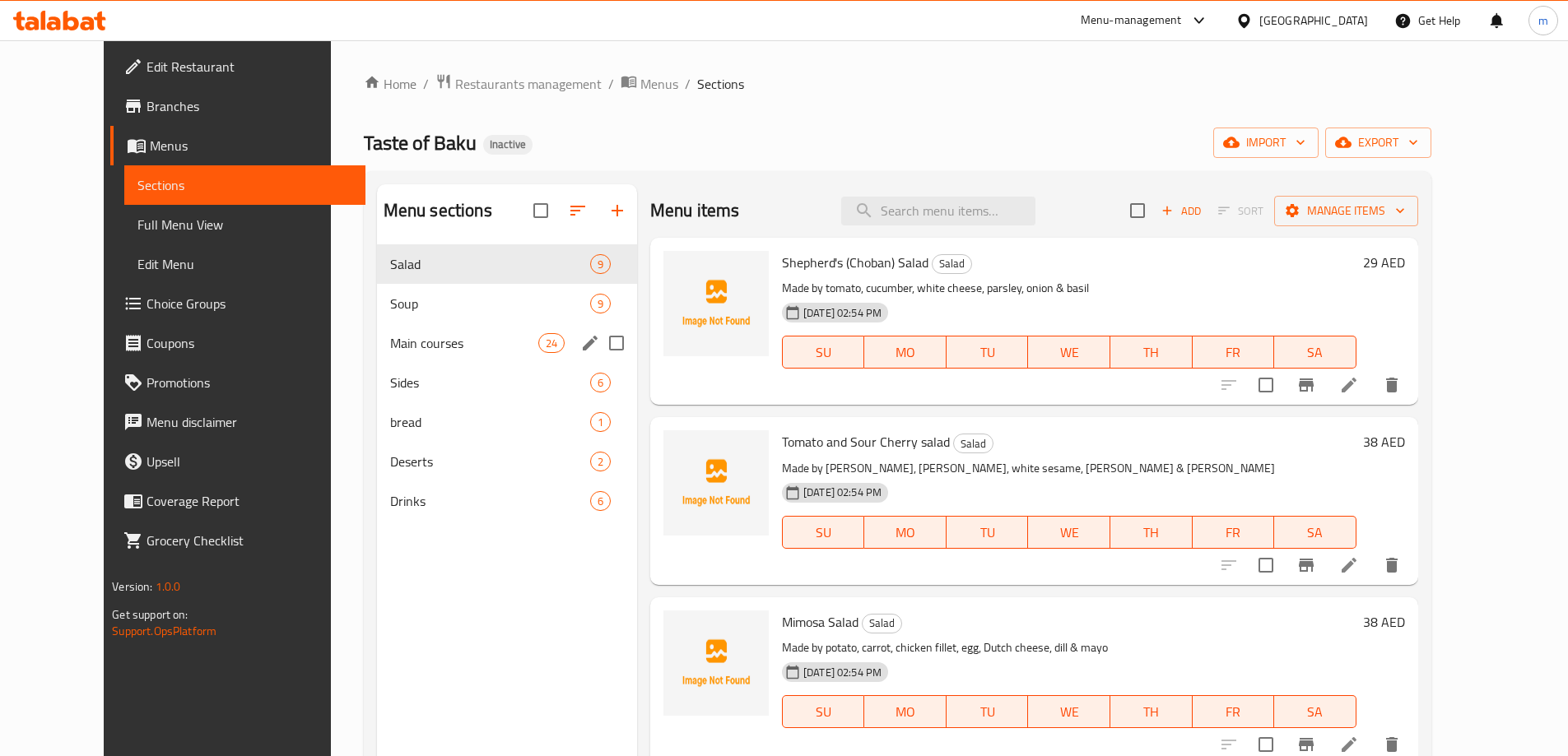
click at [377, 355] on div "Main courses 24" at bounding box center [507, 343] width 260 height 40
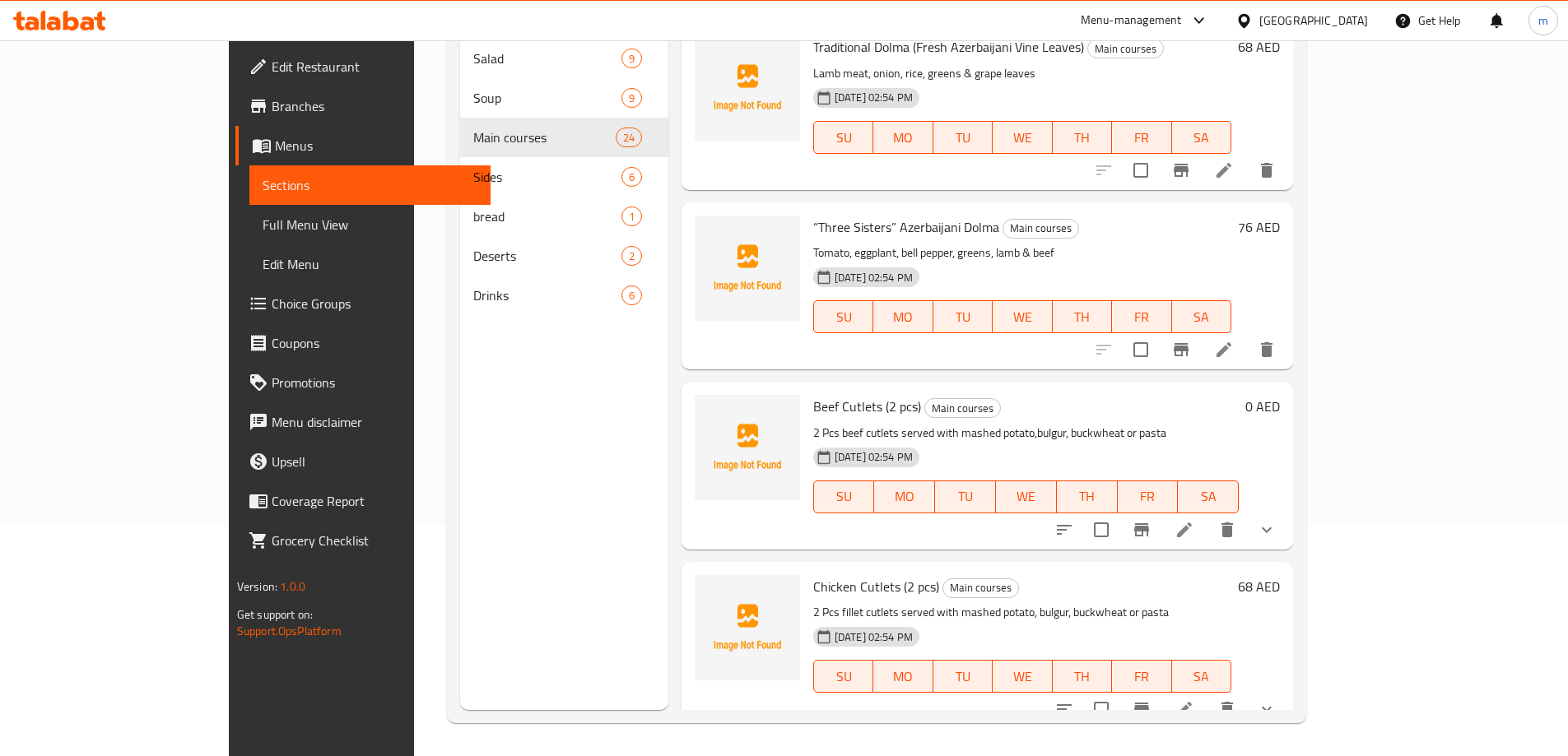
scroll to position [247, 0]
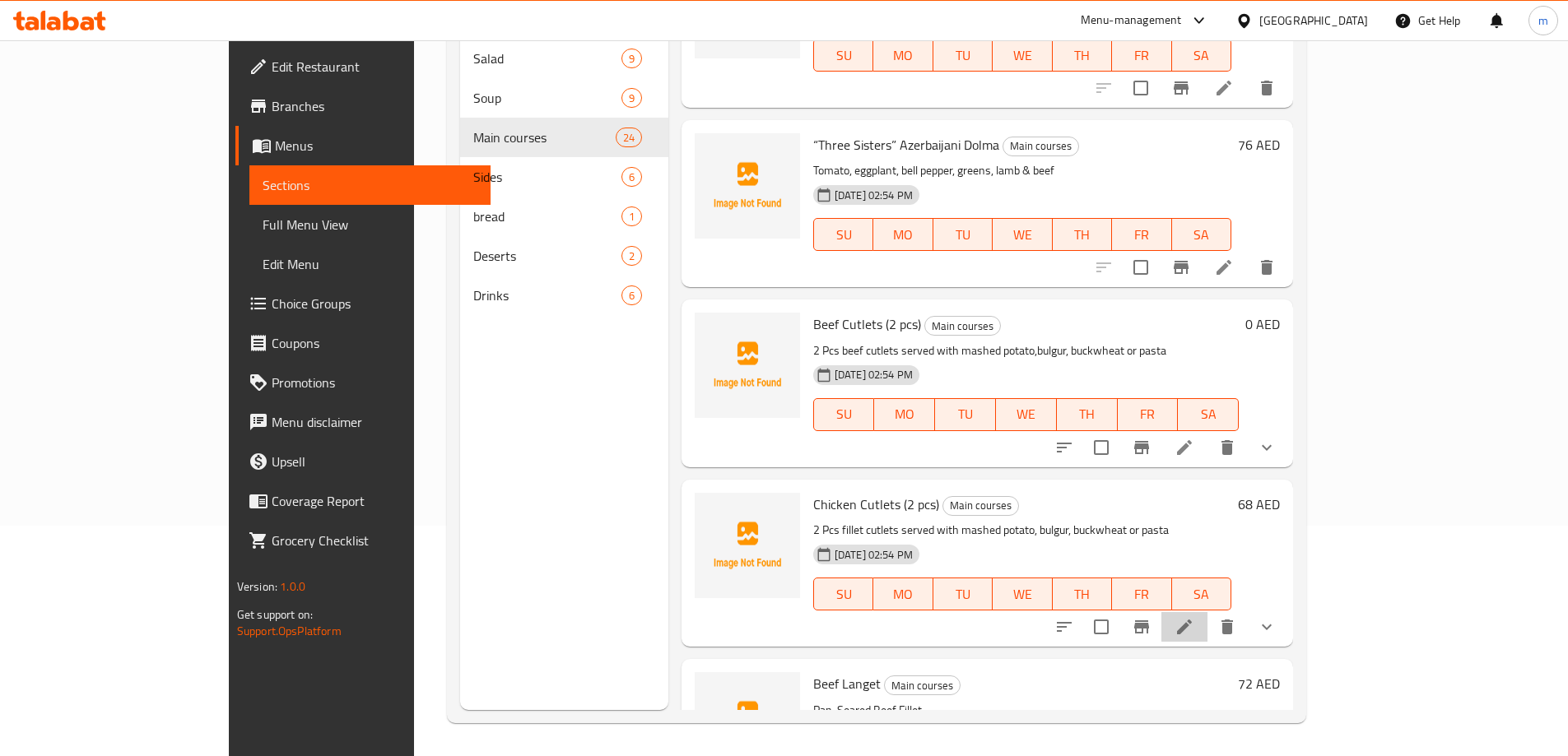
click at [1207, 624] on li at bounding box center [1184, 628] width 46 height 30
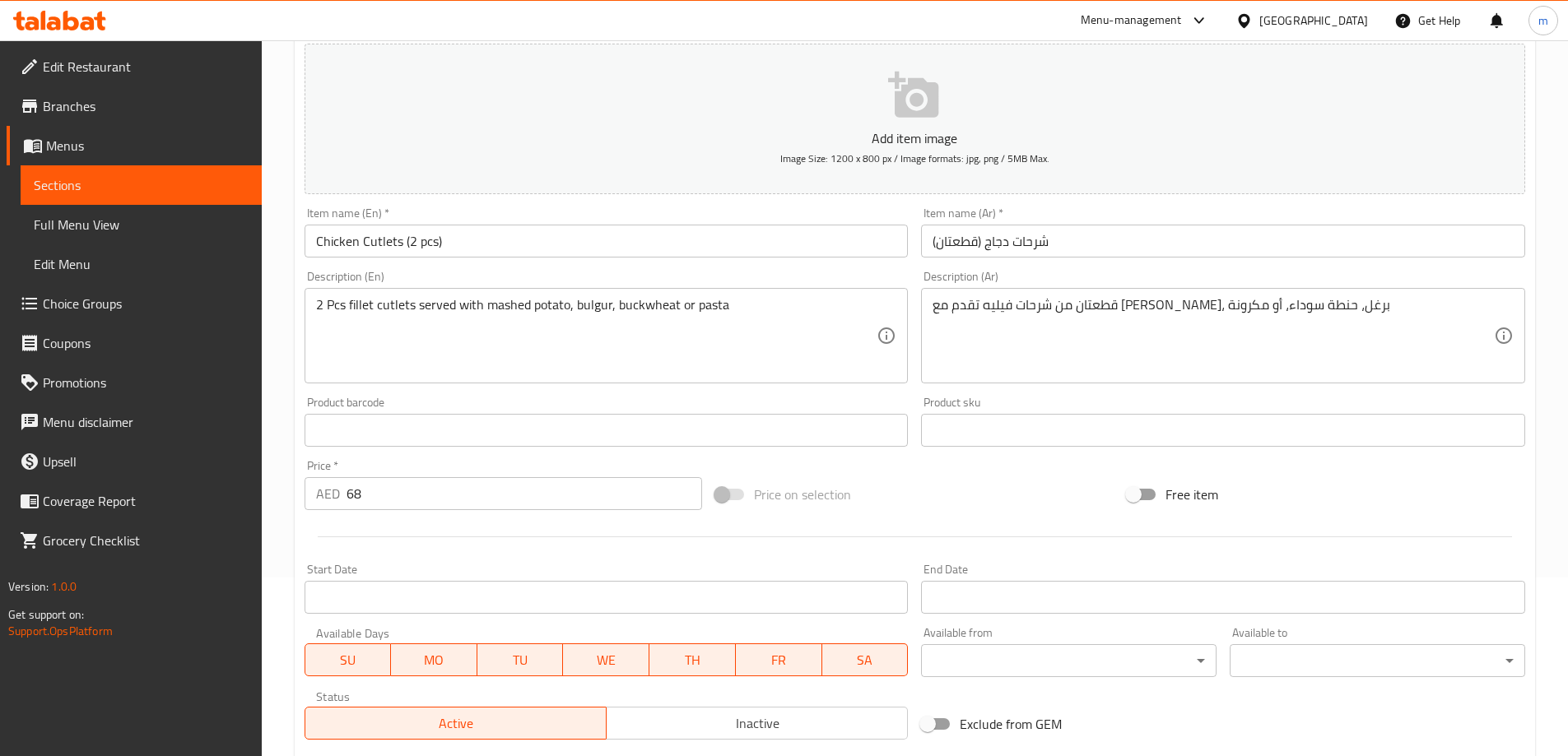
scroll to position [434, 0]
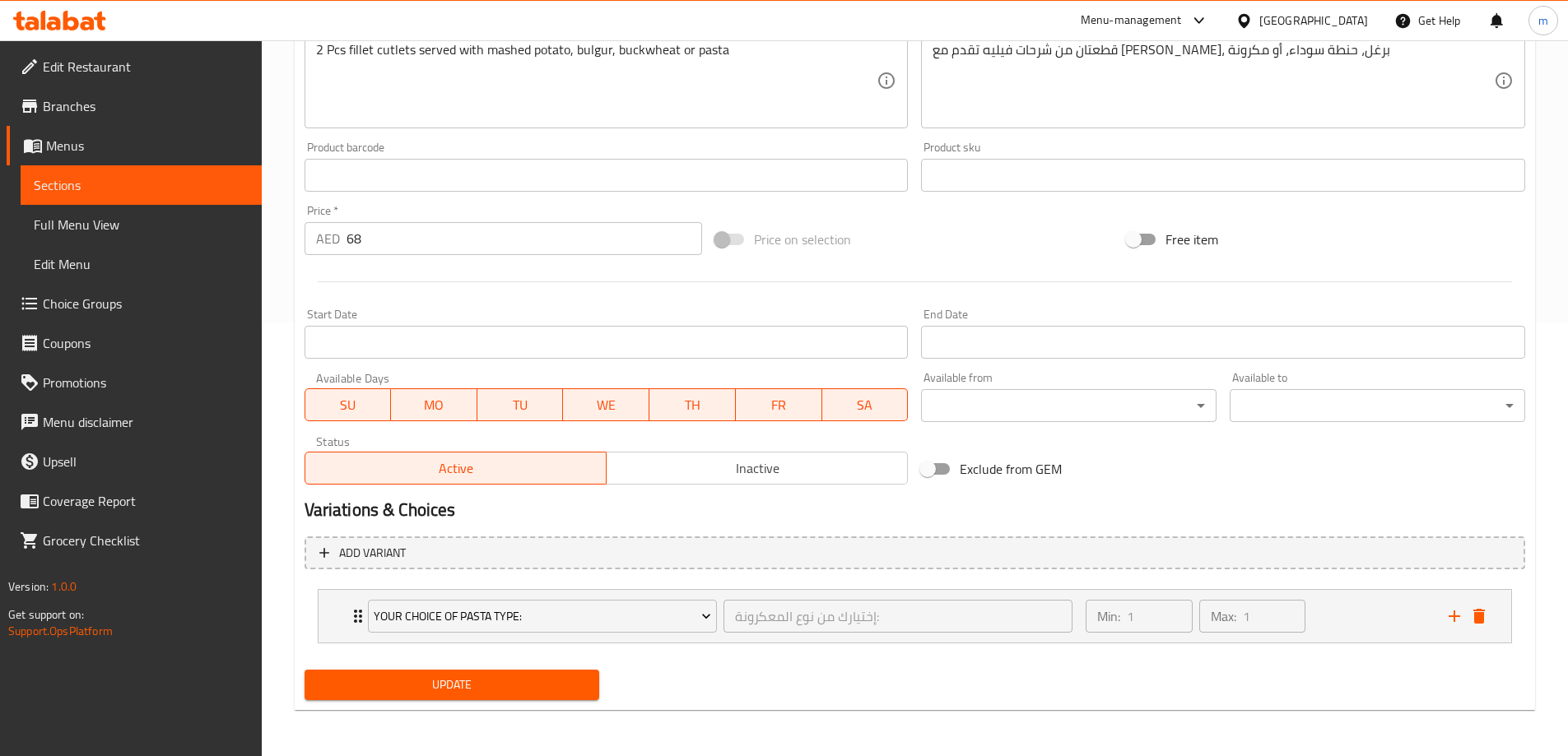
click at [315, 611] on li "Your Choice Of Pasta Type: إختيارك من نوع المعكرونة: ​ Min: 1 ​ Max: 1 ​ Fusili…" at bounding box center [914, 616] width 1220 height 67
click at [329, 609] on div "Your Choice Of Pasta Type: إختيارك من نوع المعكرونة: ​ Min: 1 ​ Max: 1 ​" at bounding box center [914, 616] width 1193 height 53
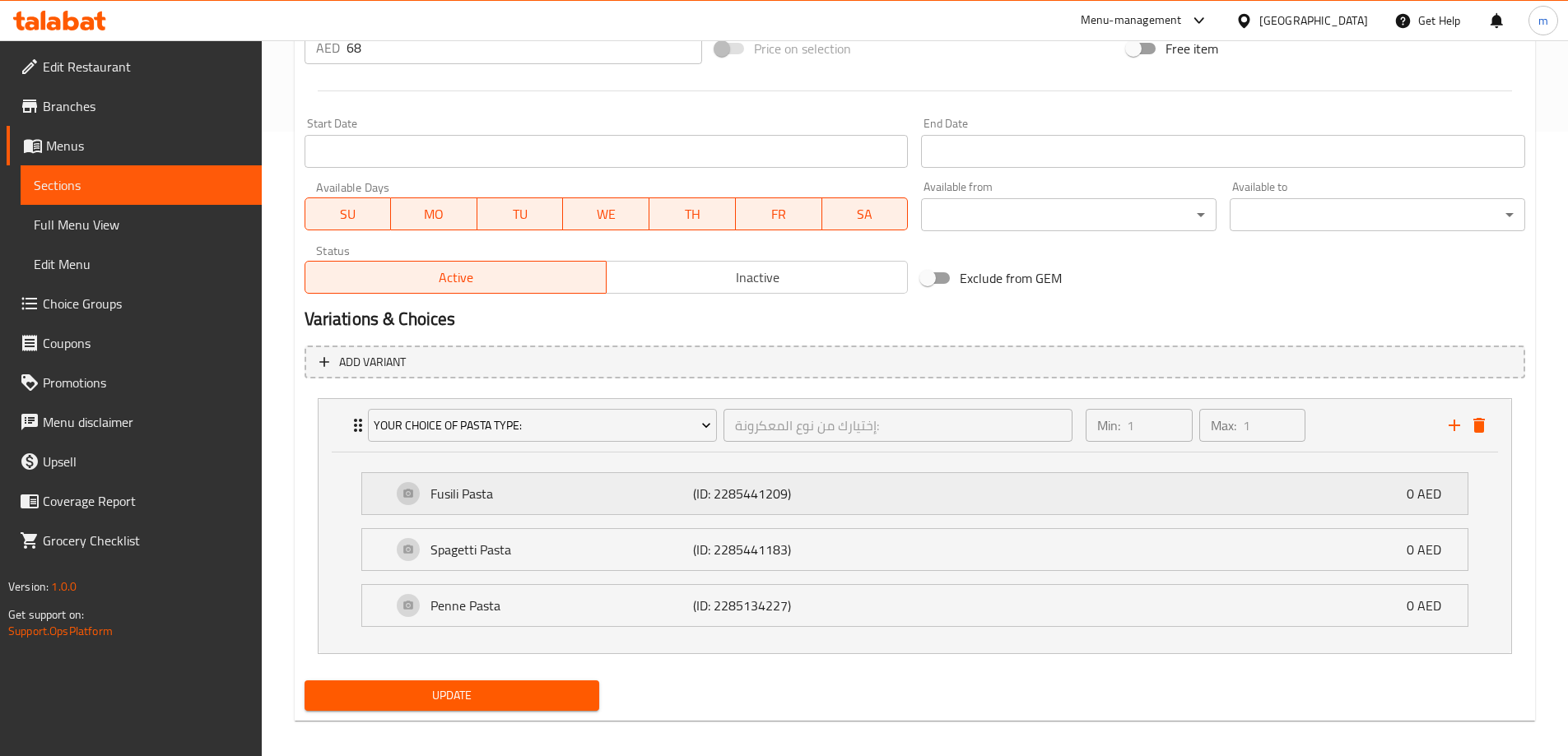
scroll to position [626, 0]
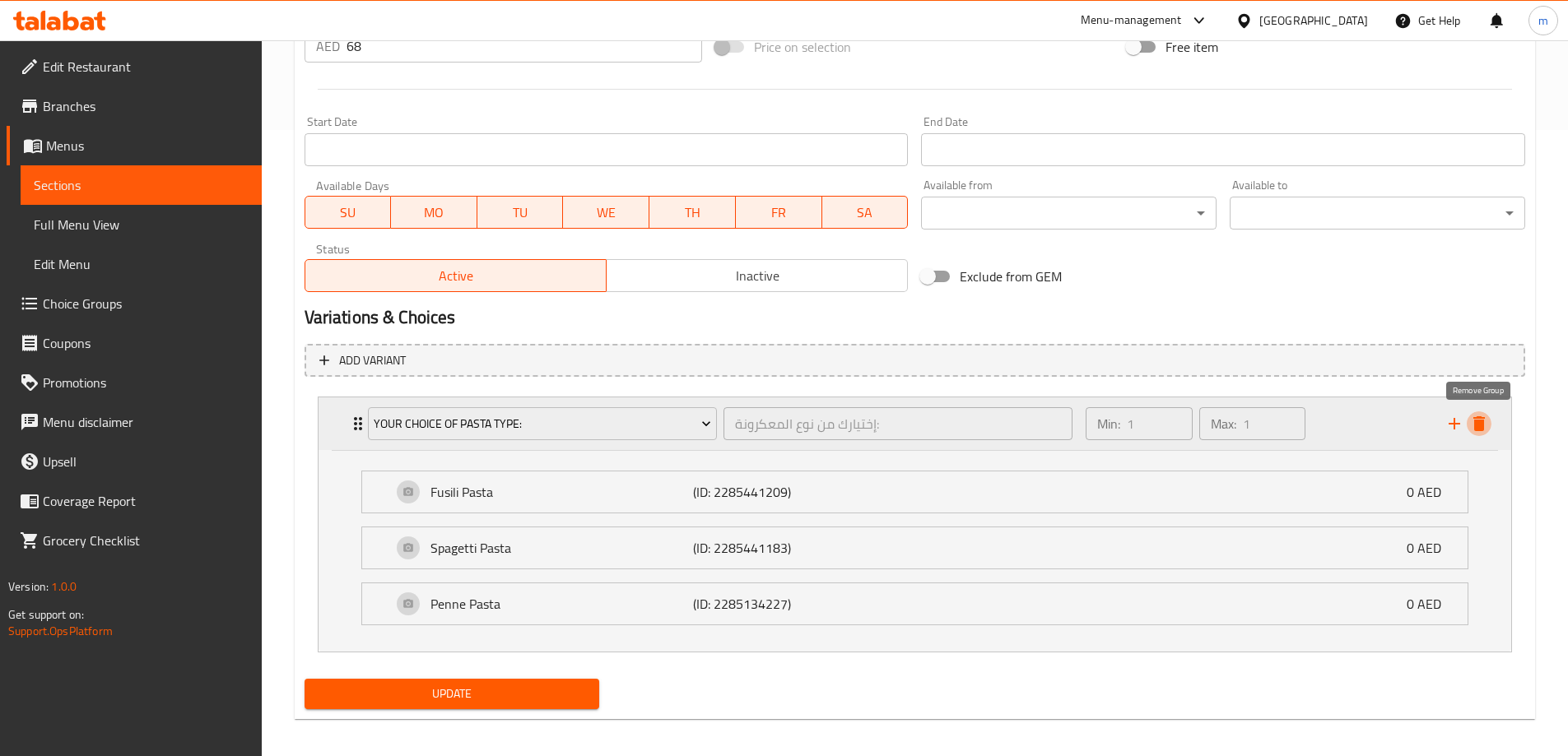
click at [1472, 424] on icon "delete" at bounding box center [1479, 424] width 19 height 19
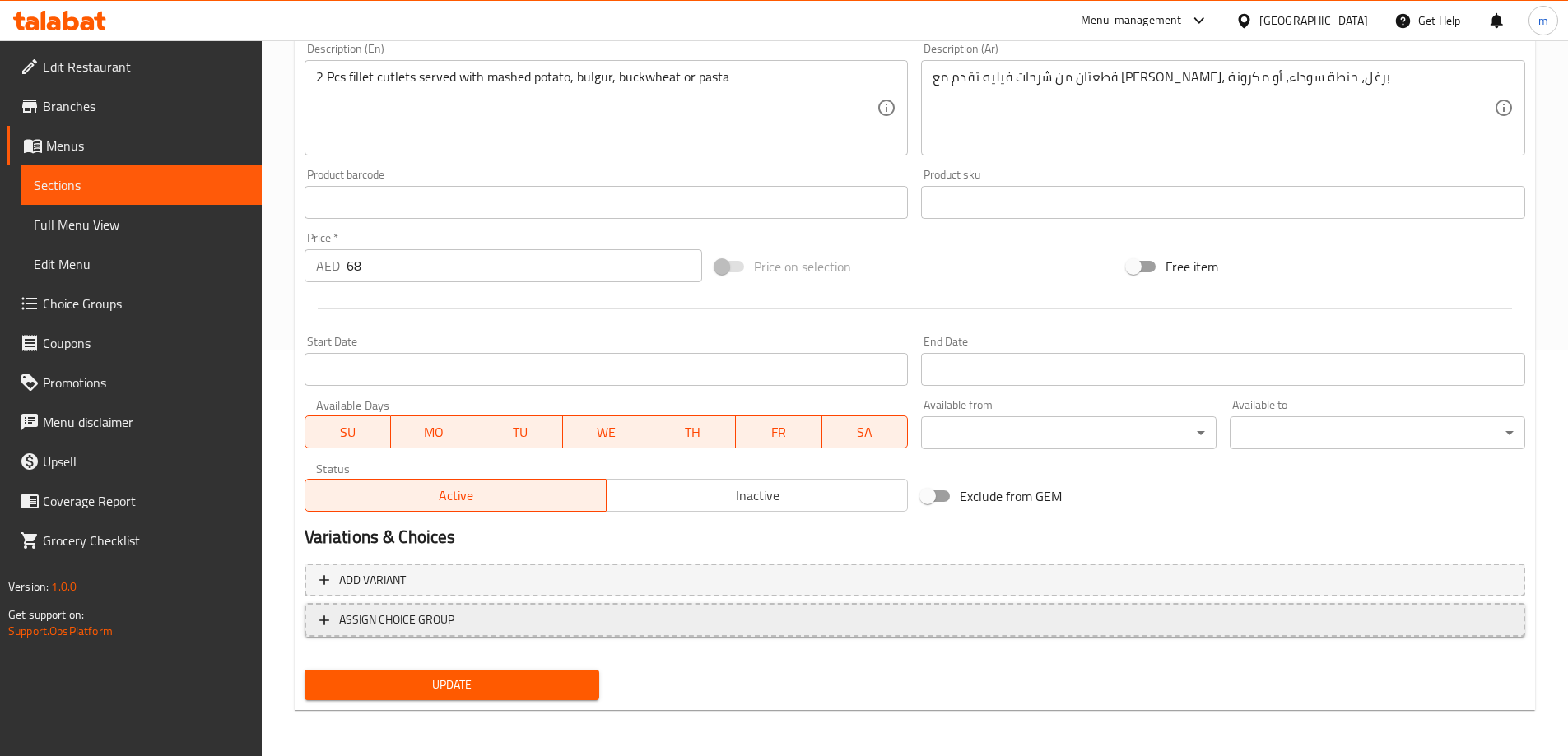
click at [451, 607] on button "ASSIGN CHOICE GROUP" at bounding box center [914, 620] width 1220 height 34
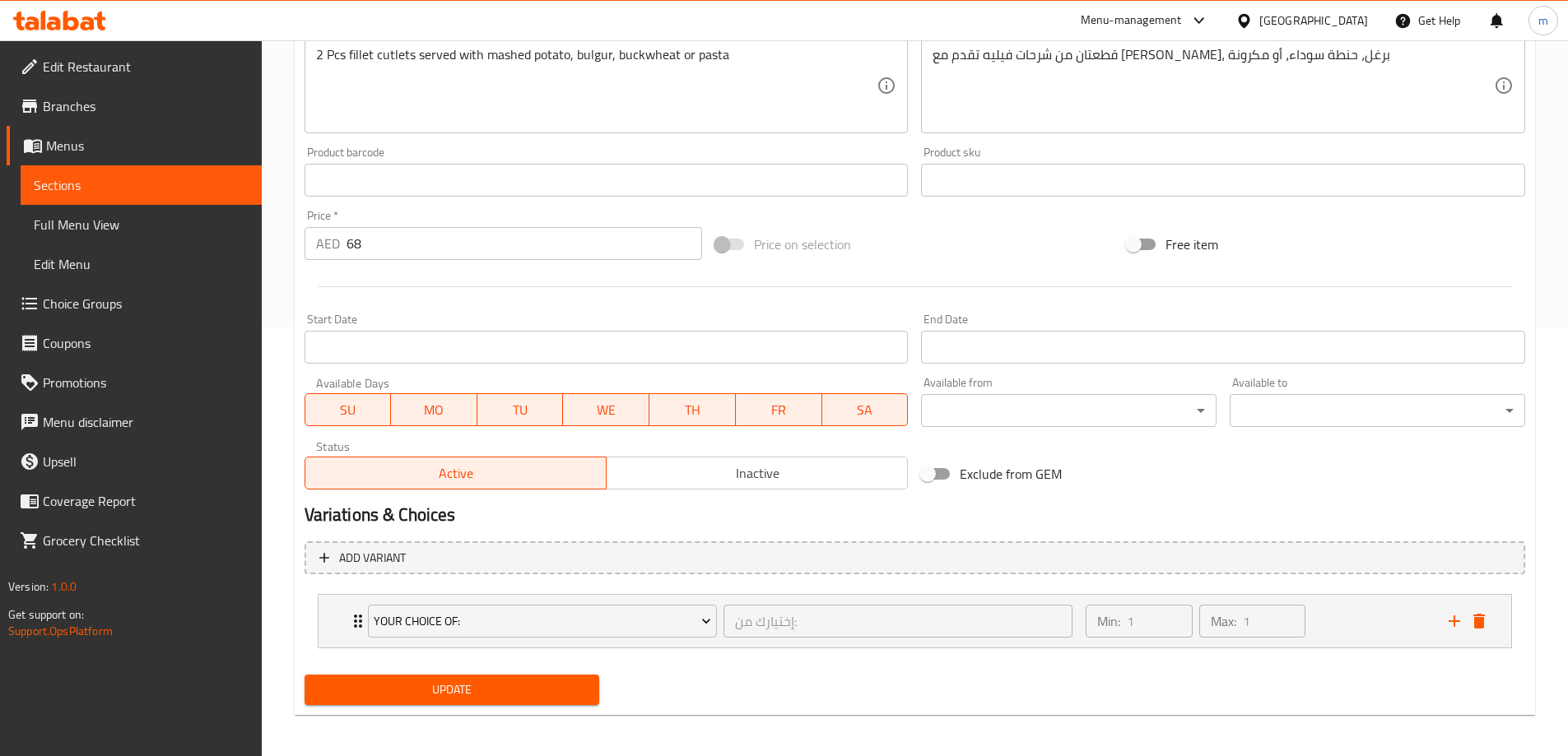
scroll to position [434, 0]
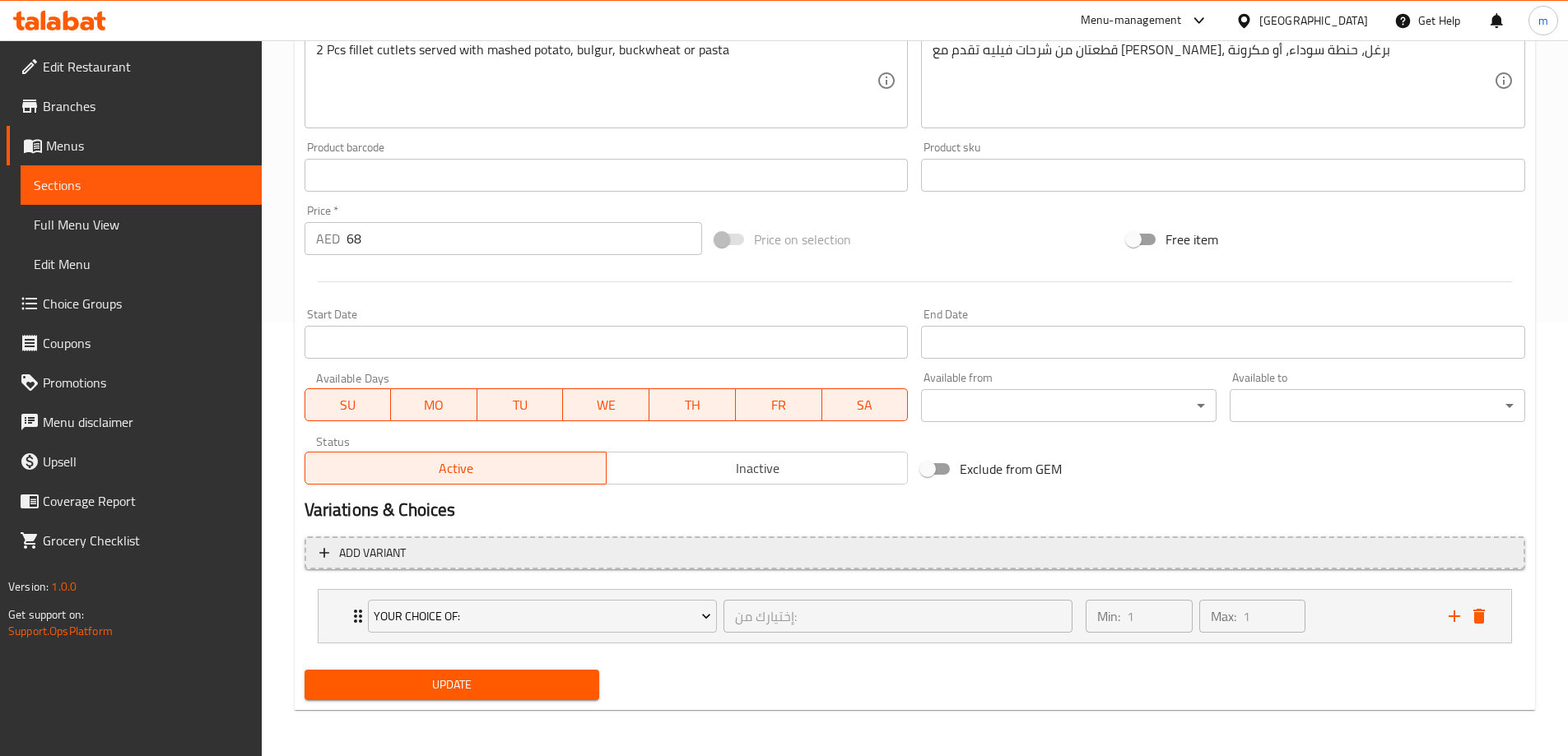
click at [400, 564] on button "Add variant" at bounding box center [914, 554] width 1220 height 34
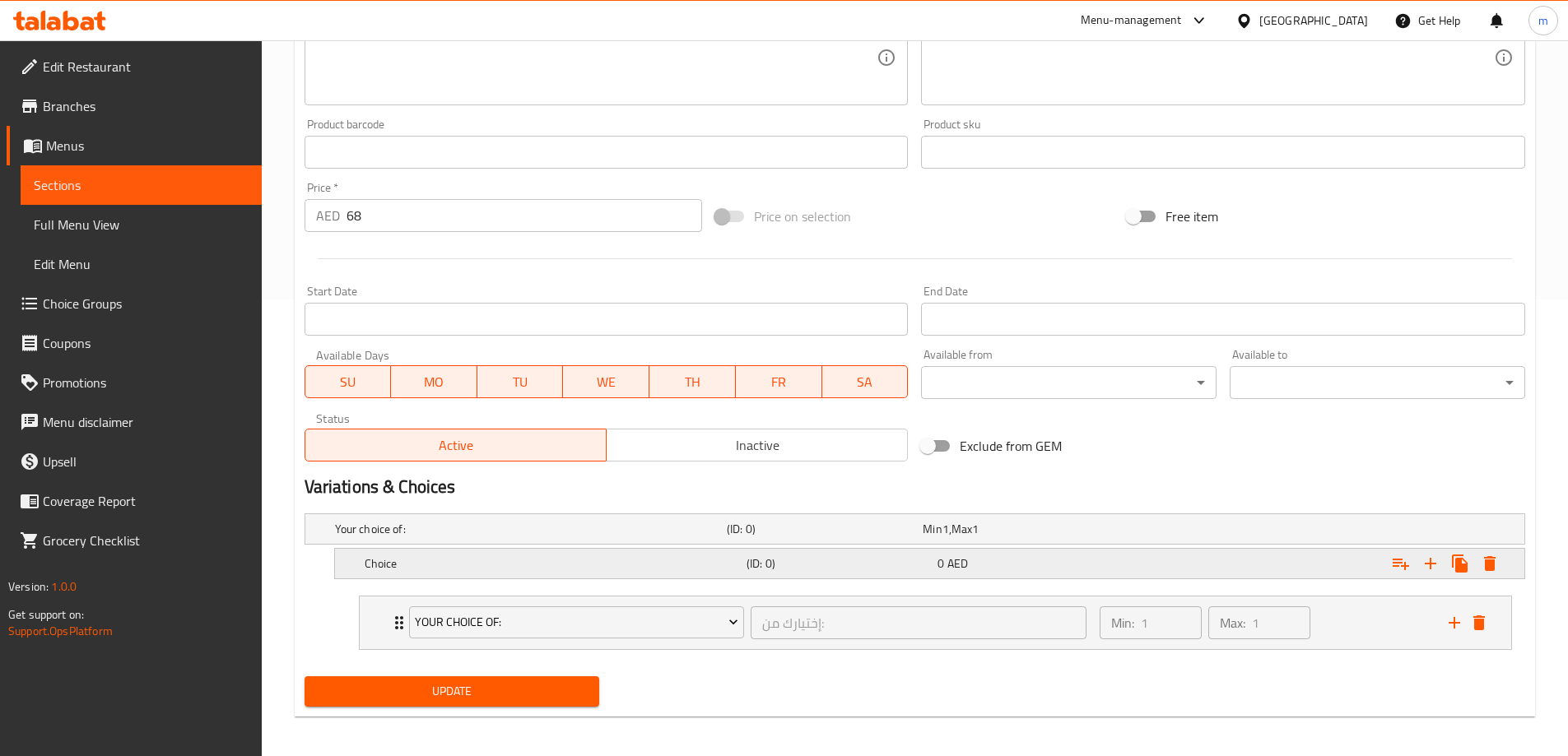
scroll to position [463, 0]
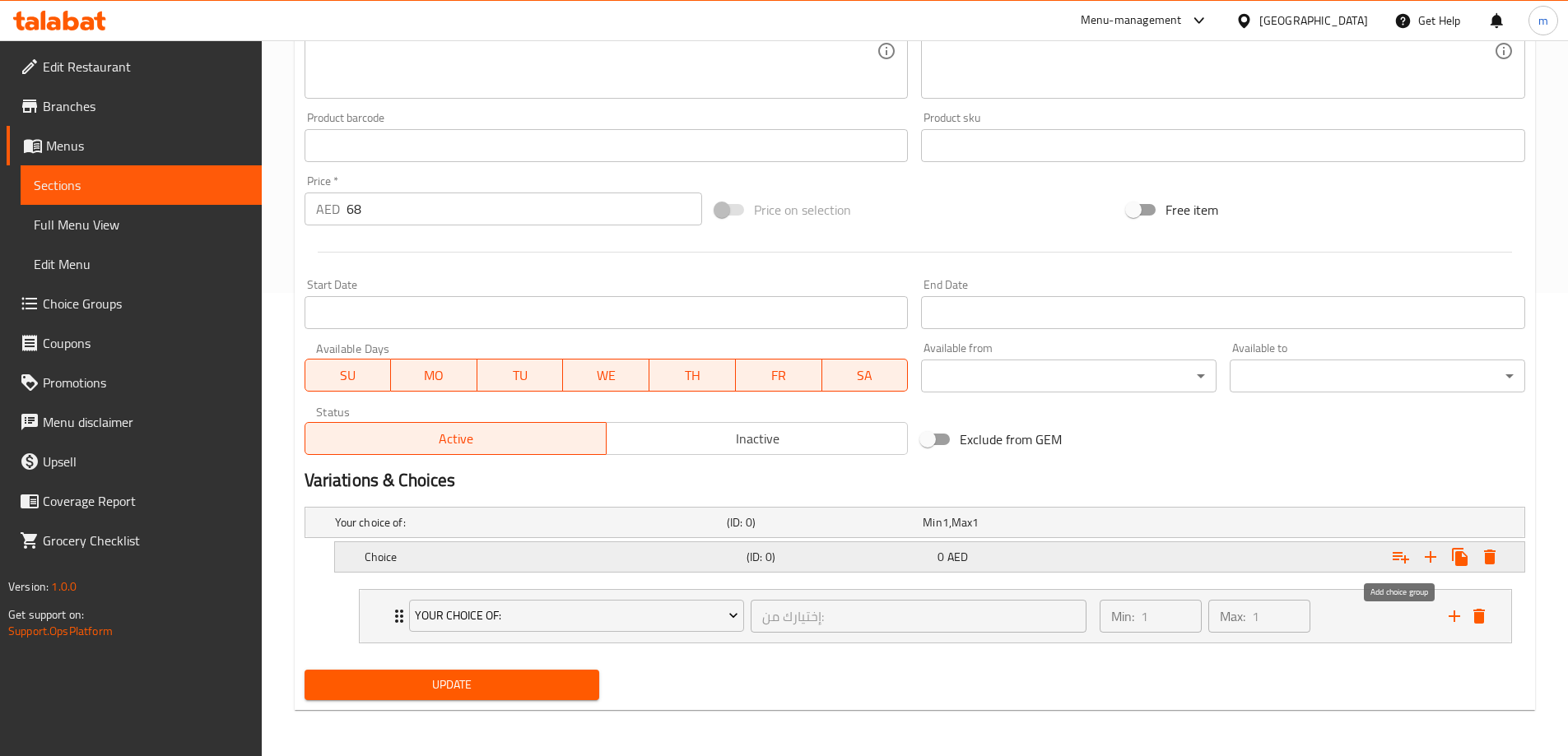
click at [1395, 567] on button "Expand" at bounding box center [1401, 557] width 30 height 30
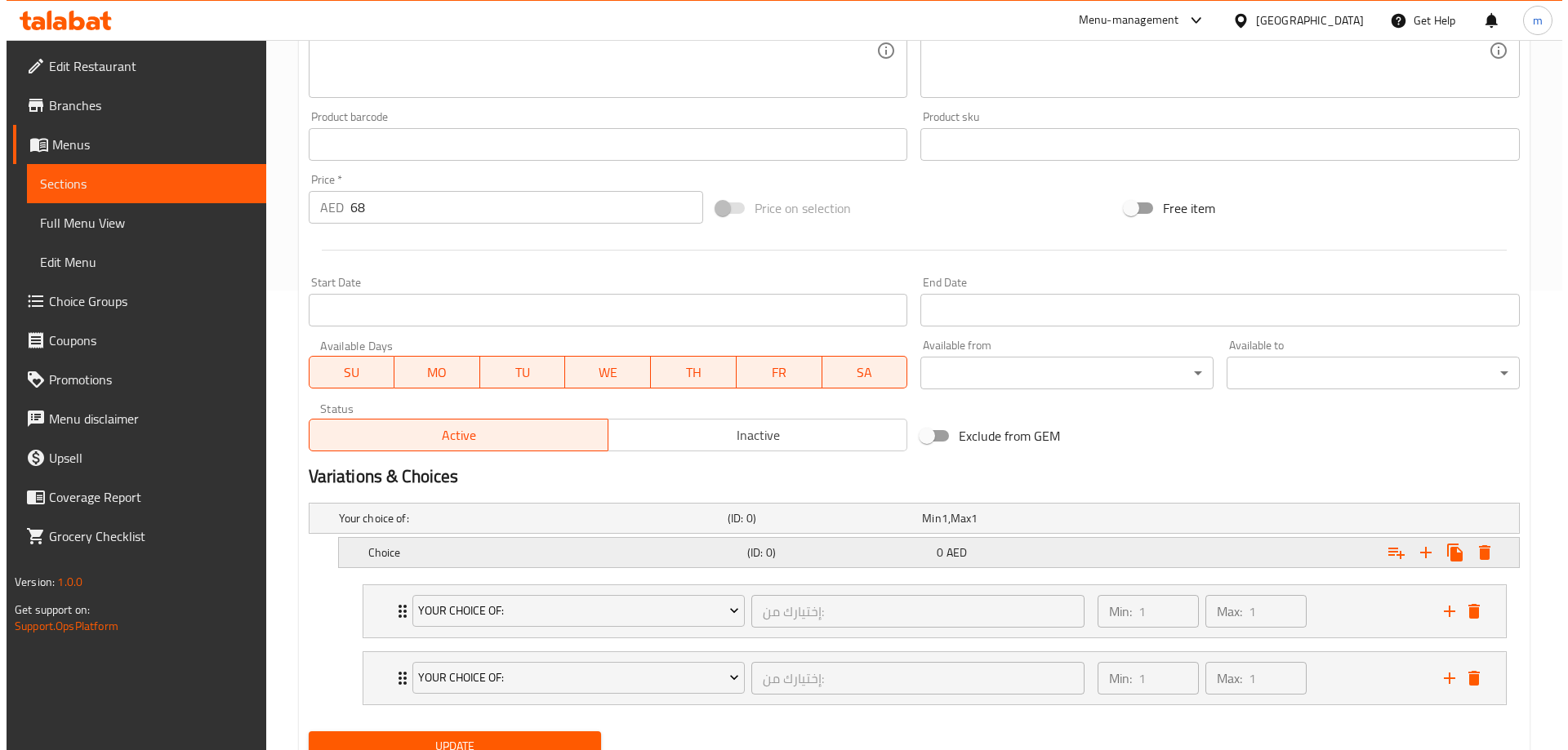
scroll to position [526, 0]
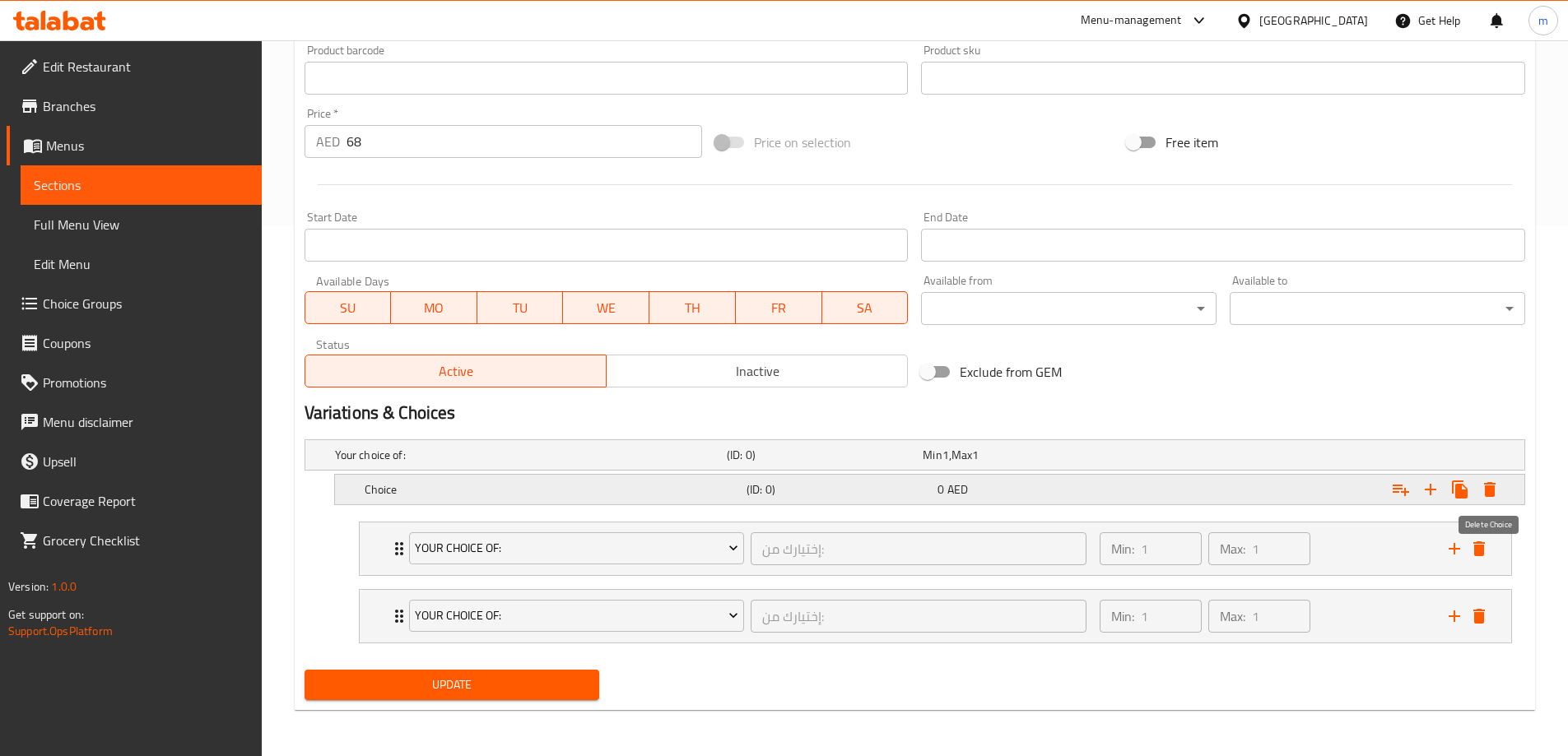
click at [1498, 489] on icon "Expand" at bounding box center [1490, 490] width 19 height 19
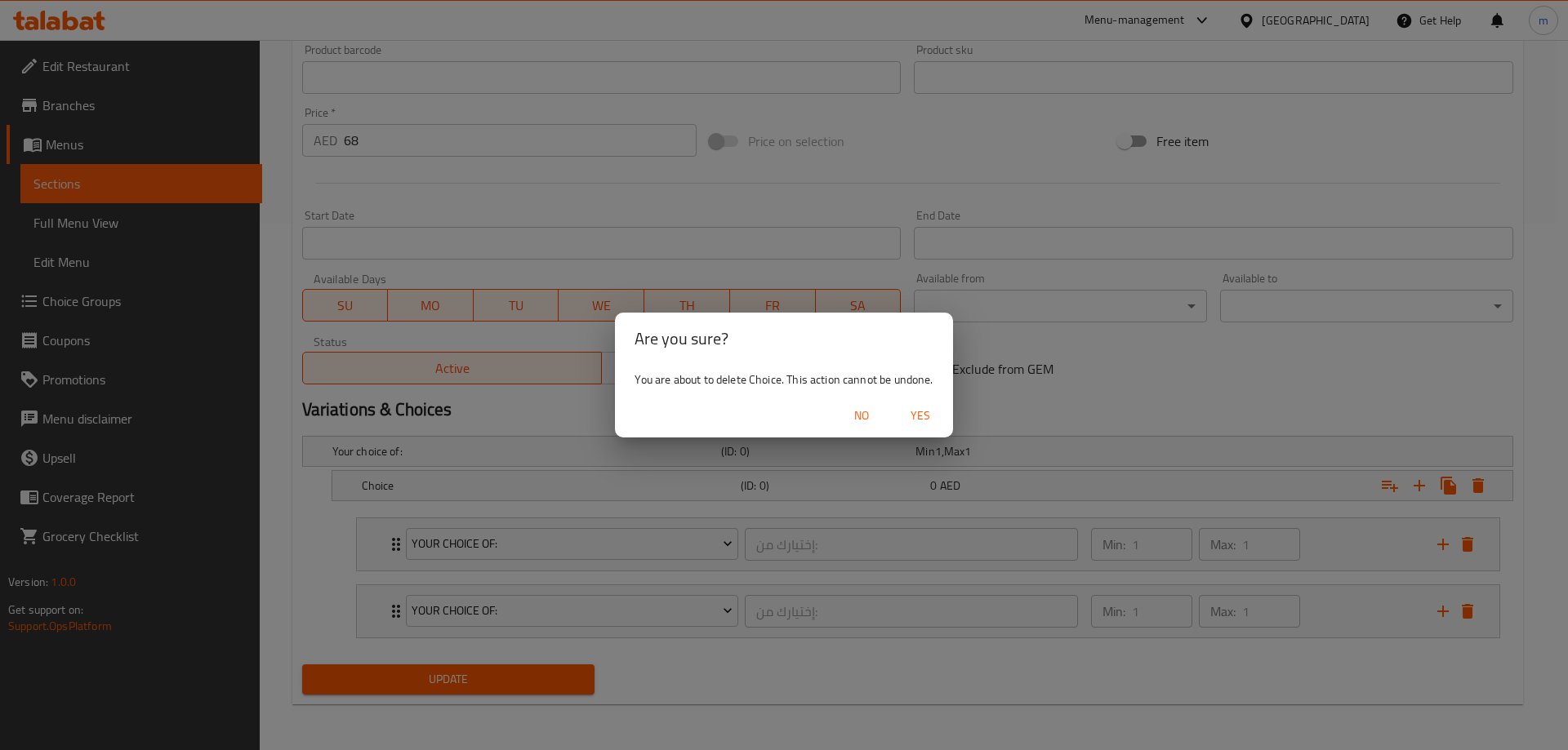
click at [929, 413] on span "Yes" at bounding box center [920, 416] width 39 height 20
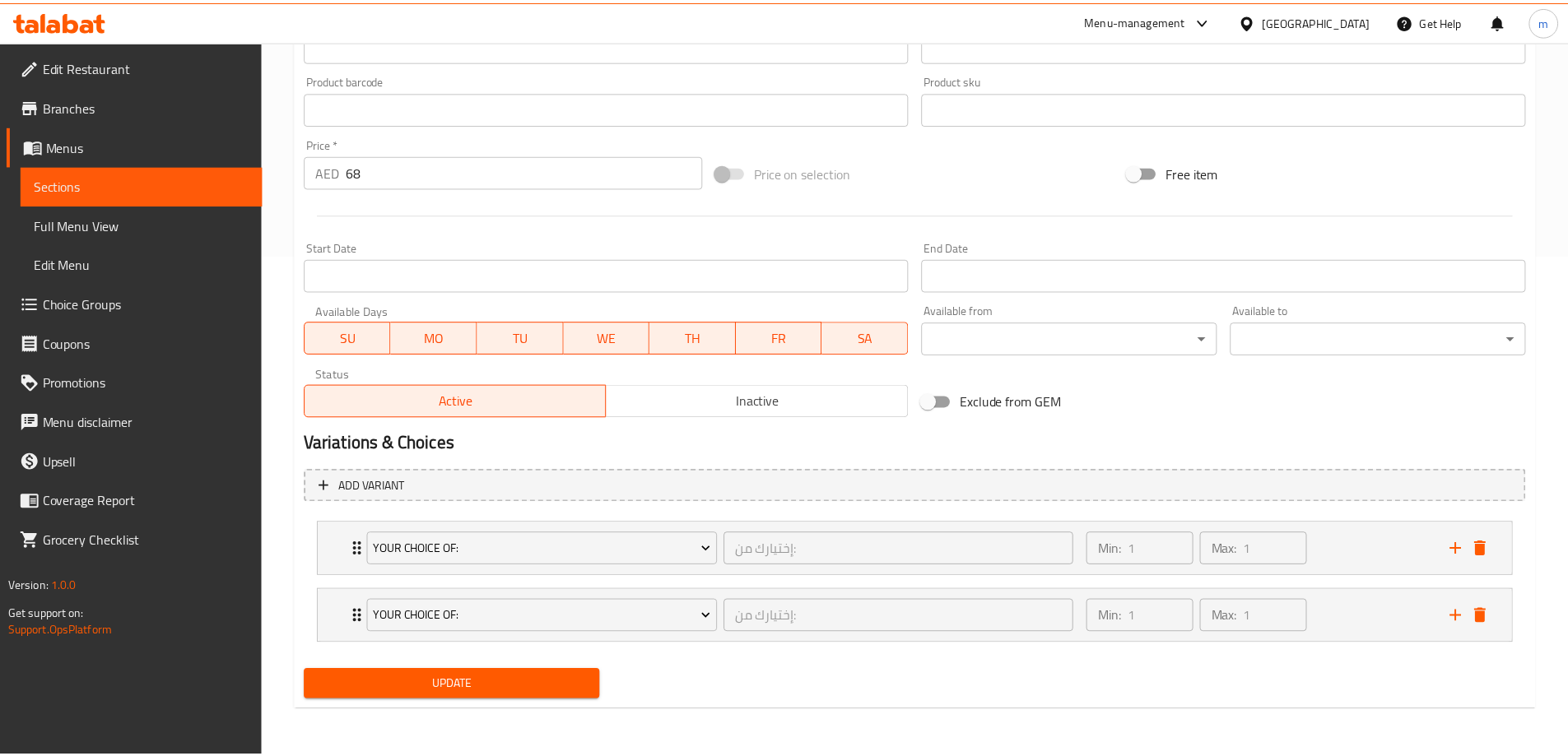
scroll to position [495, 0]
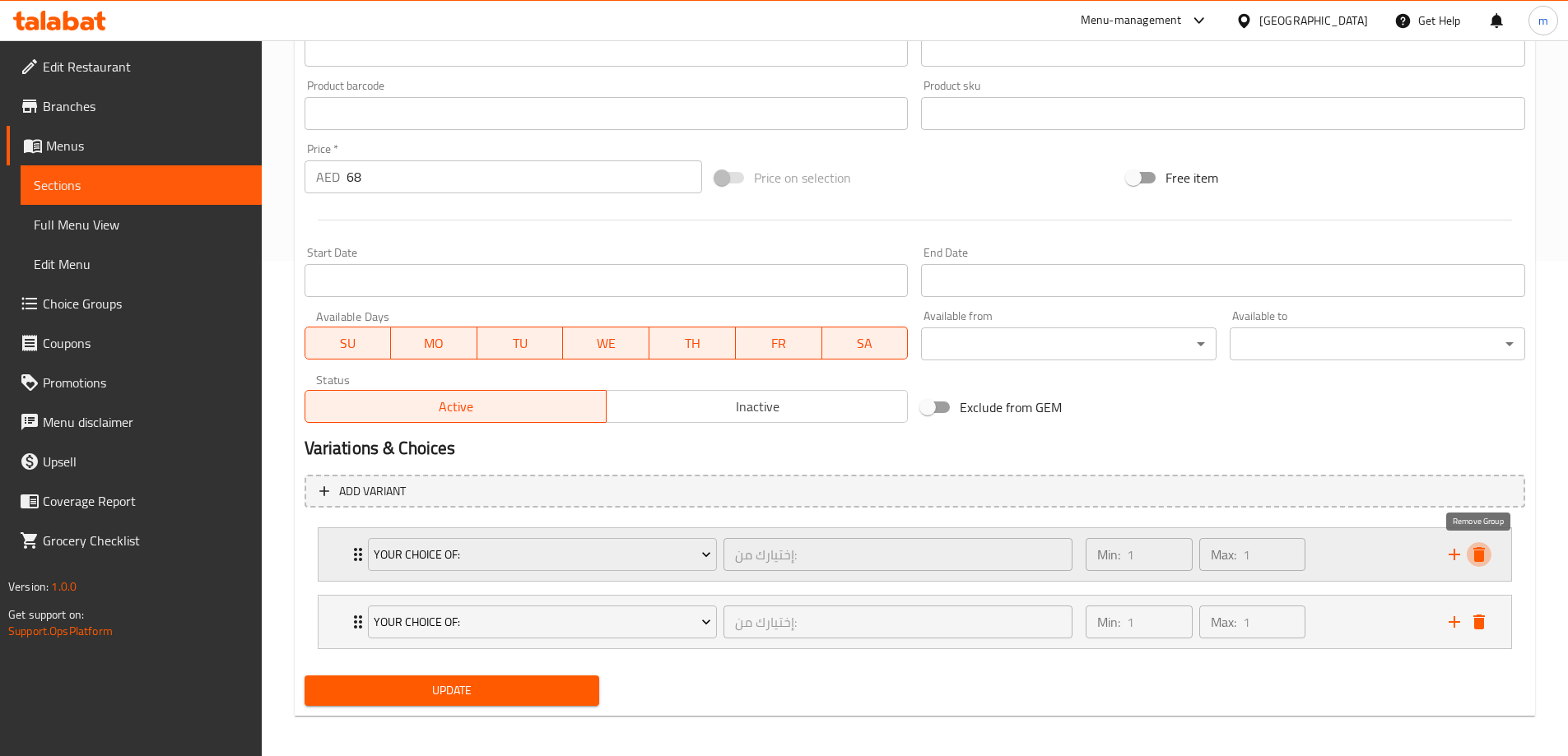
click at [1480, 551] on icon "delete" at bounding box center [1479, 554] width 19 height 19
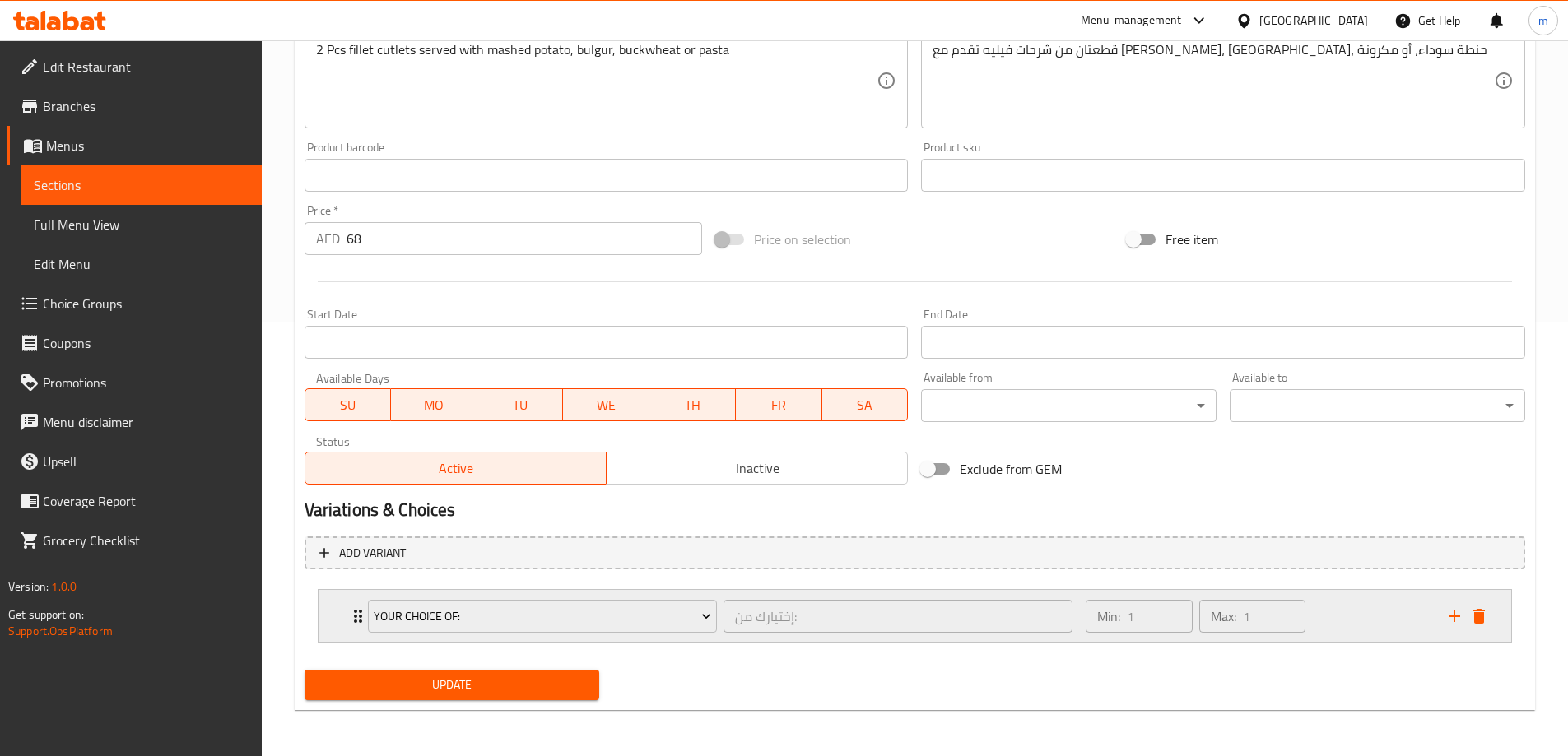
click at [1471, 606] on button "delete" at bounding box center [1480, 616] width 25 height 25
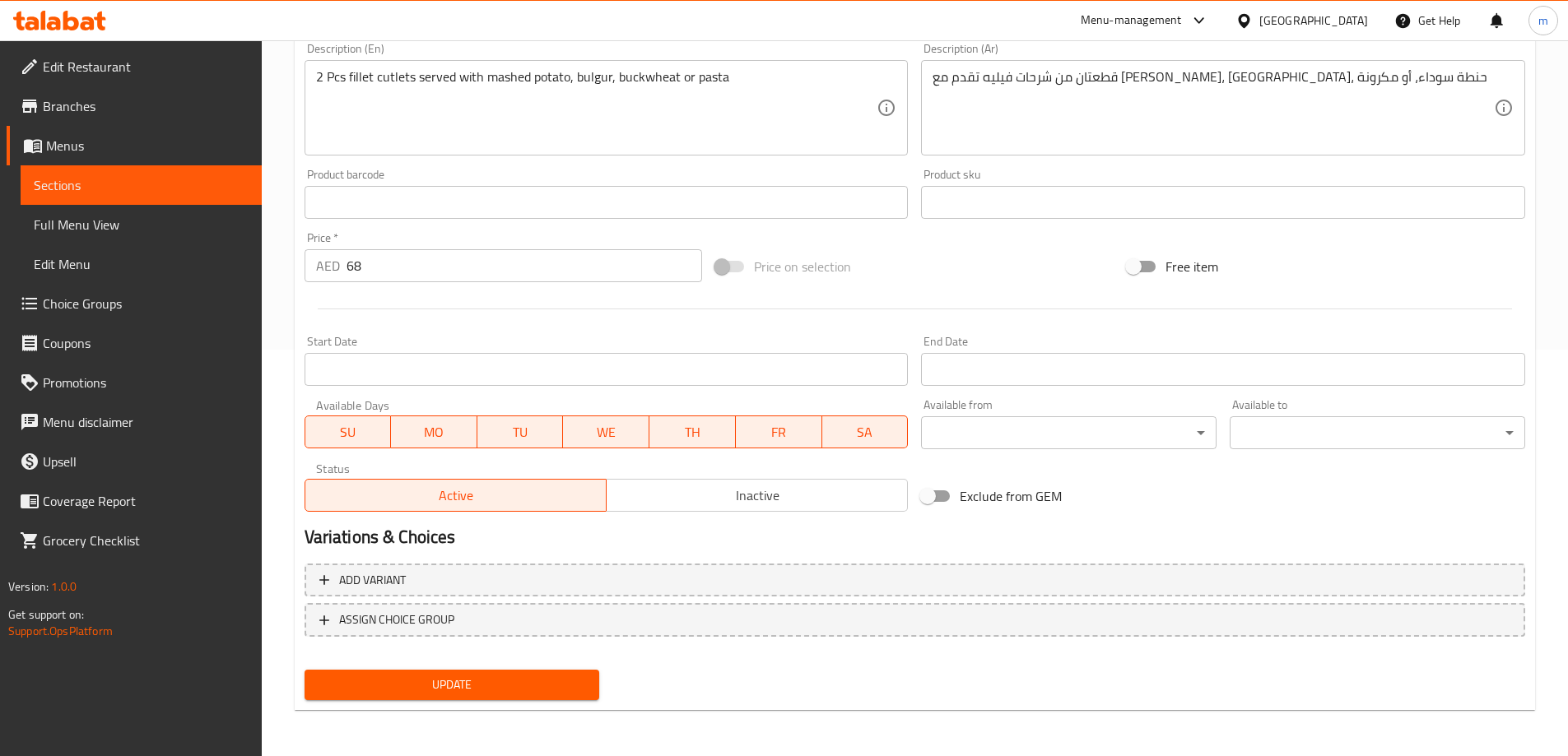
scroll to position [407, 0]
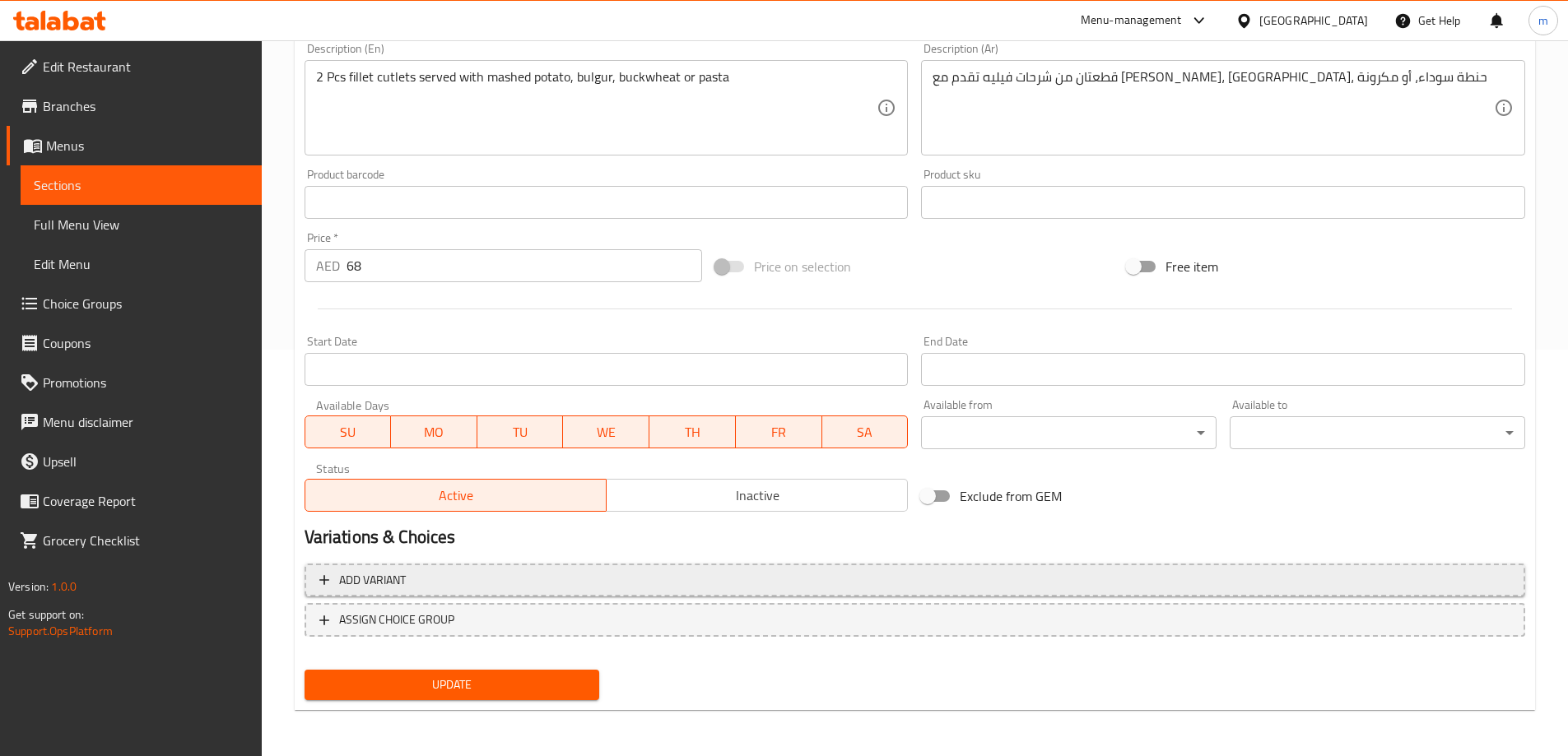
click at [411, 584] on span "Add variant" at bounding box center [914, 580] width 1191 height 20
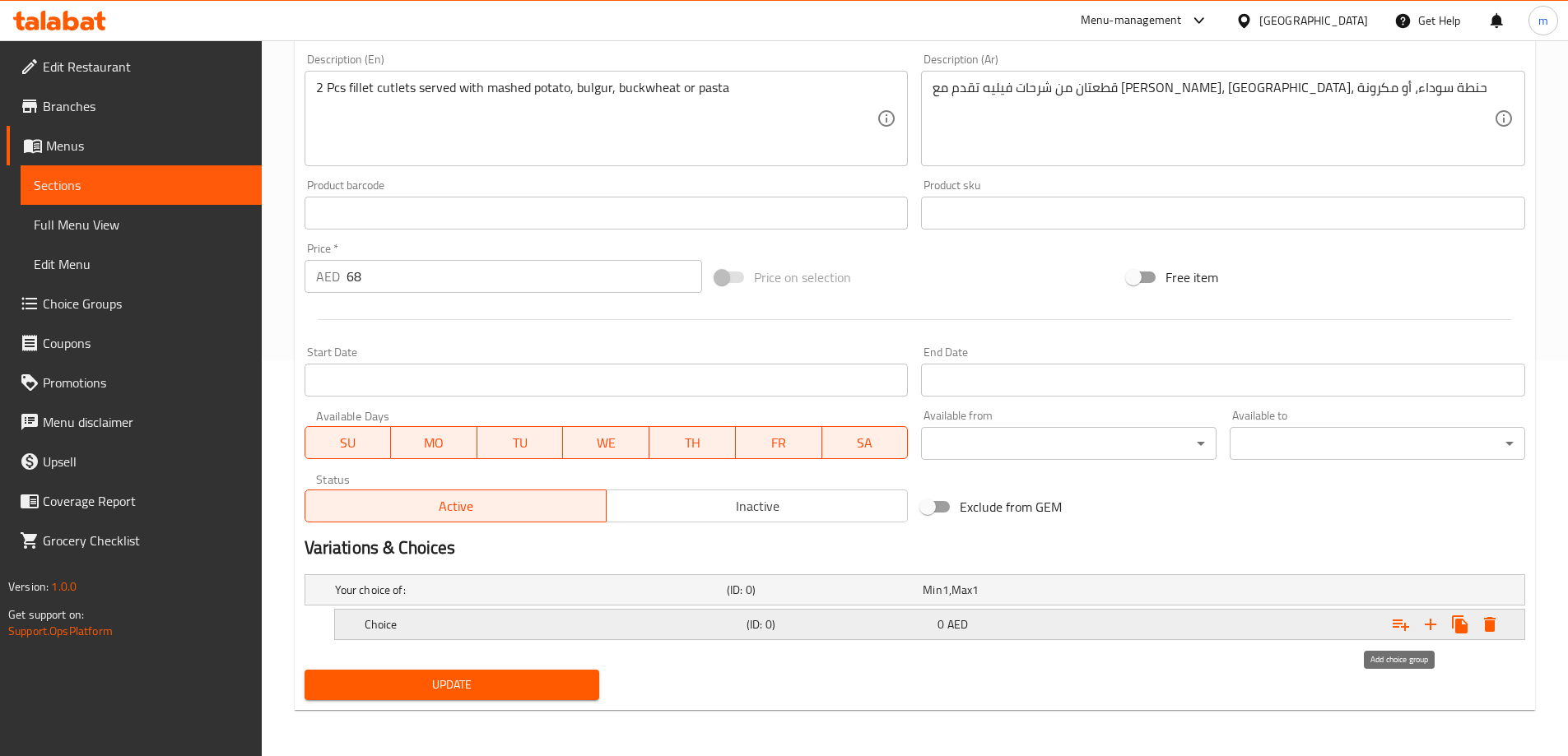
click at [1409, 630] on icon "Expand" at bounding box center [1401, 624] width 19 height 19
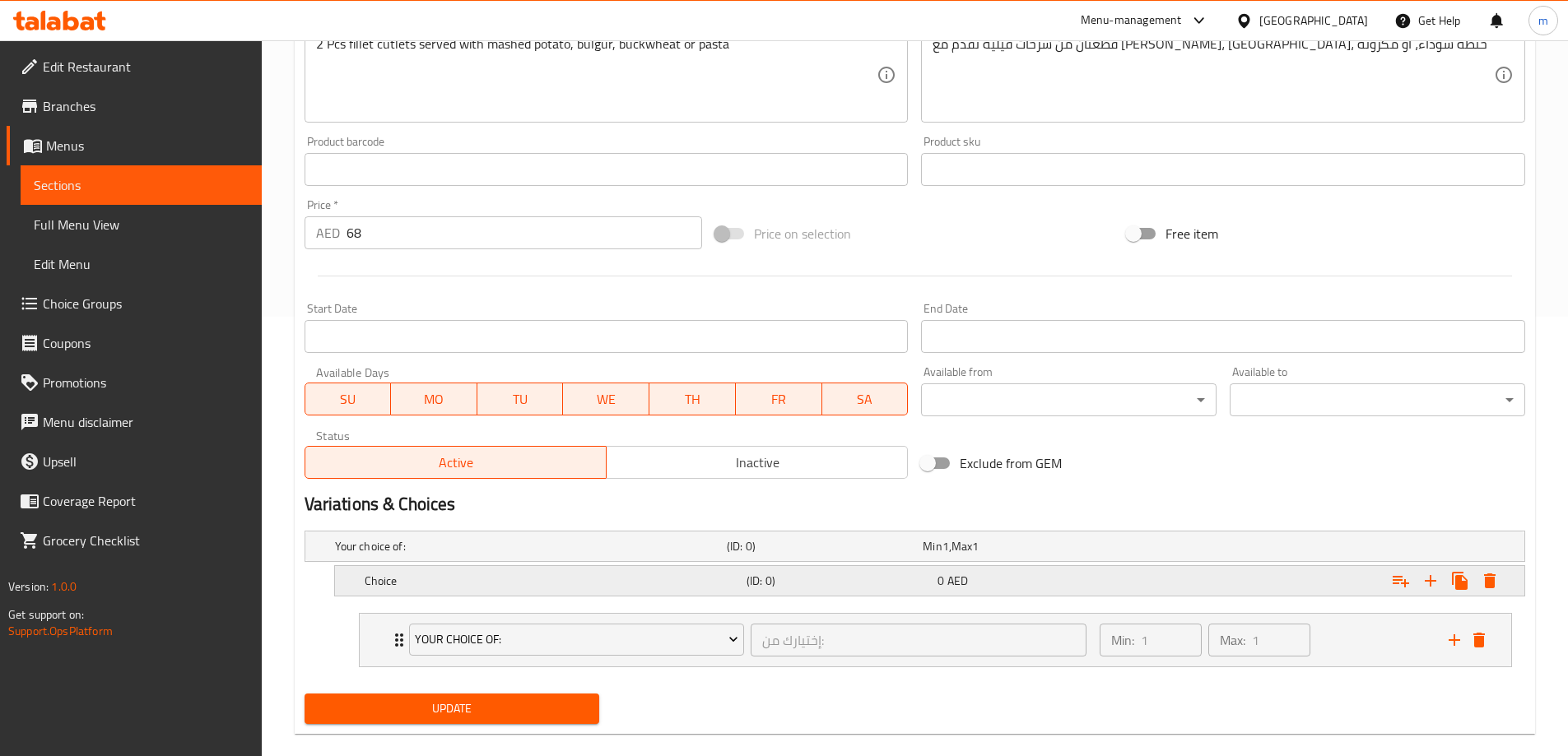
scroll to position [463, 0]
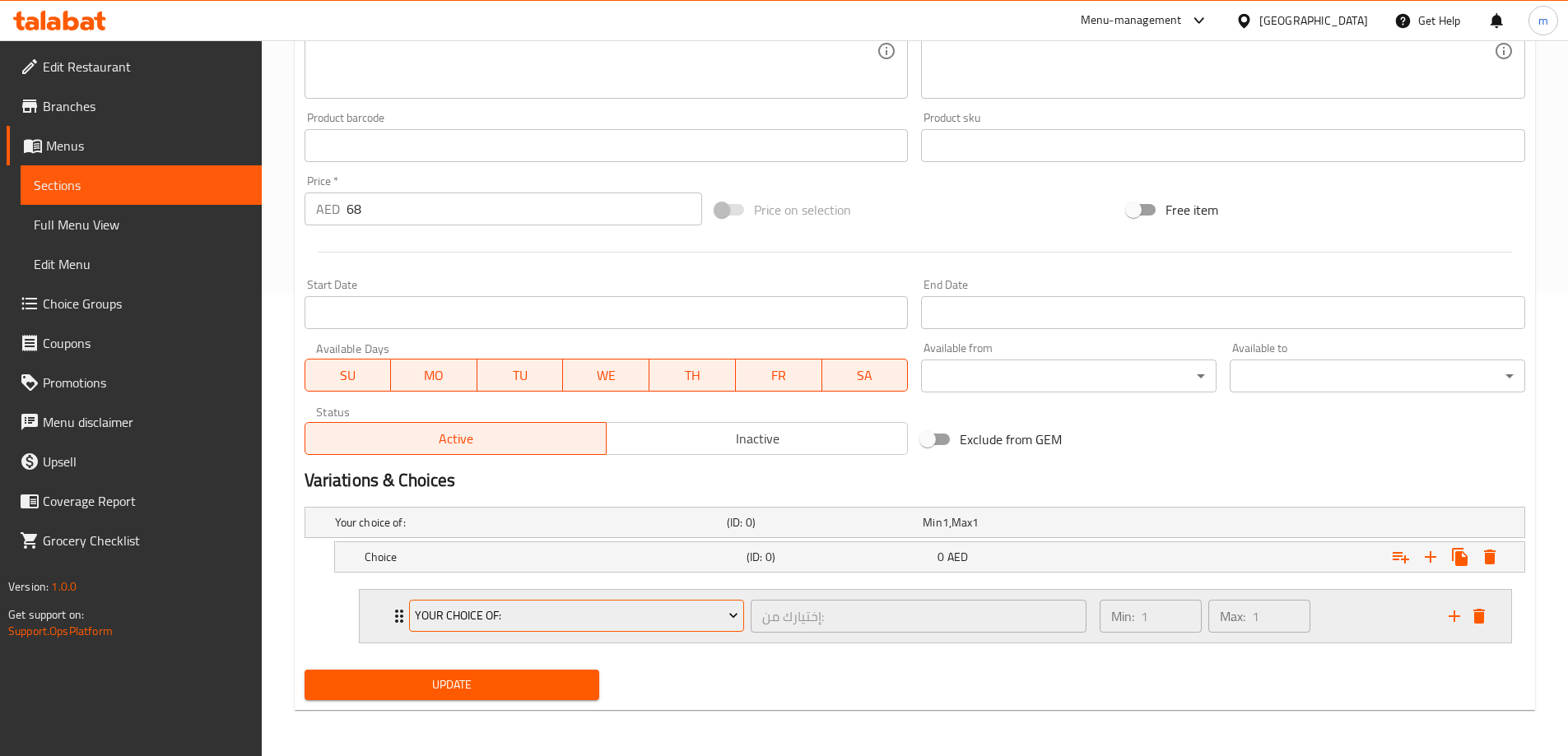
click at [625, 600] on button "Your Choice Of:" at bounding box center [577, 616] width 336 height 33
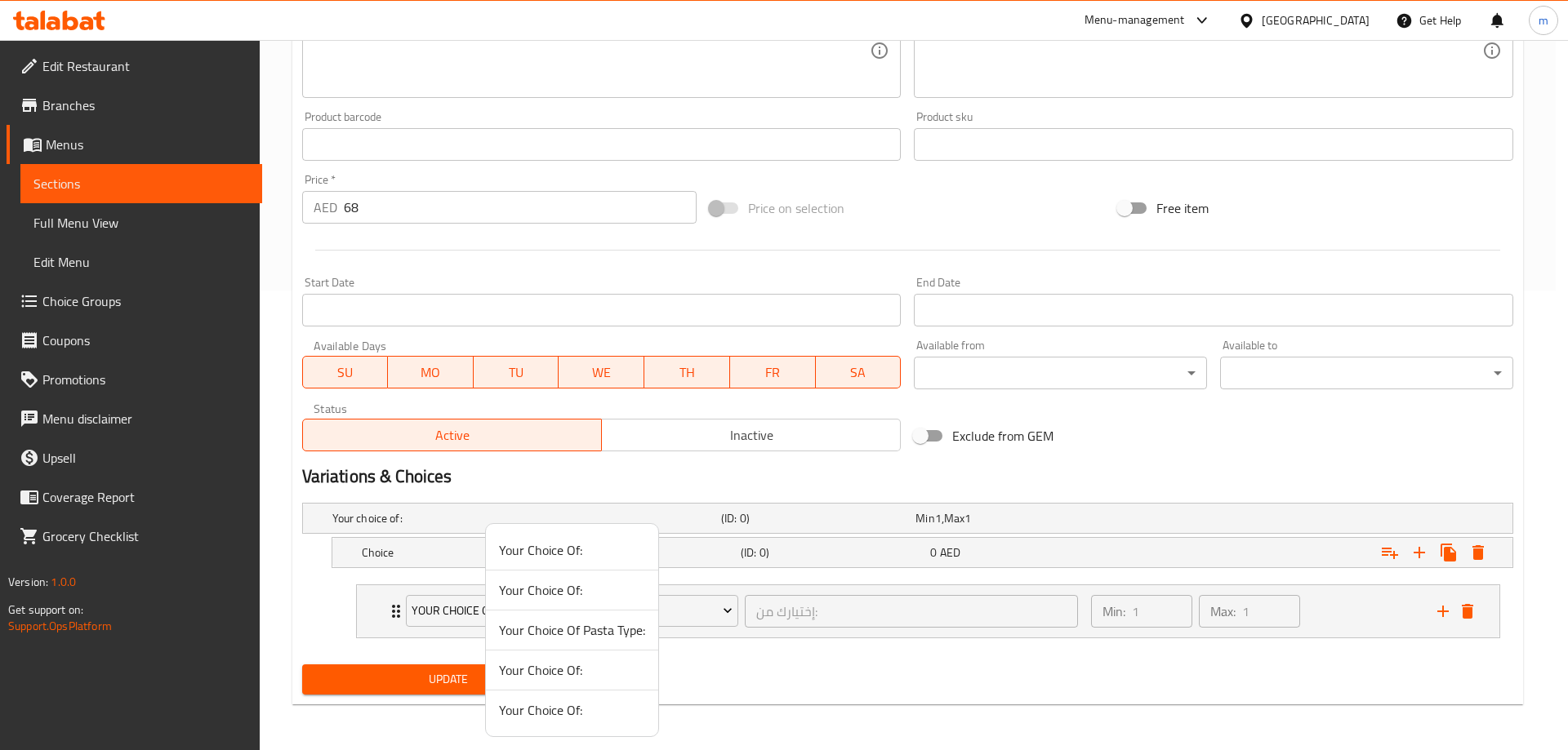
click at [606, 632] on span "Your Choice Of Pasta Type:" at bounding box center [572, 630] width 147 height 19
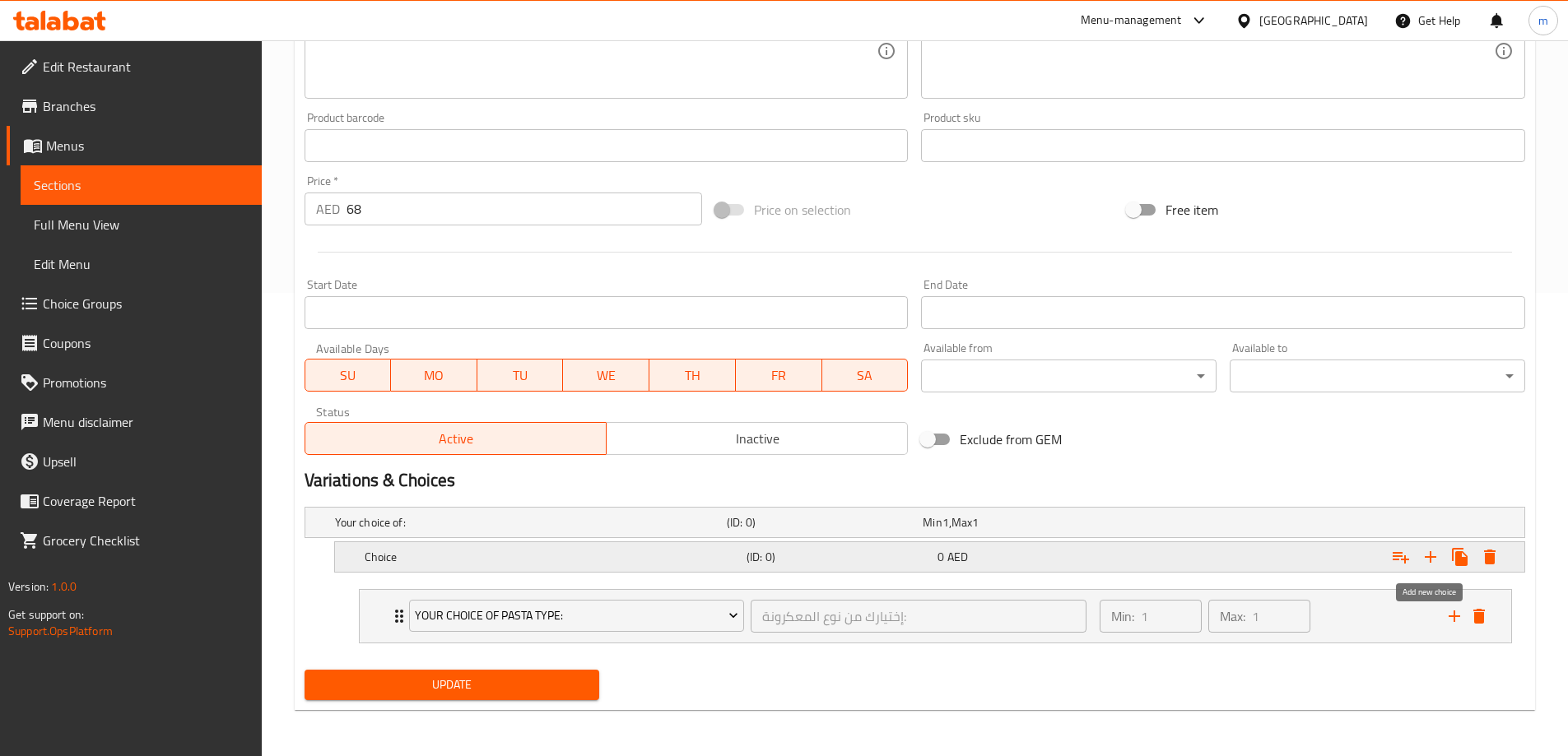
click at [1435, 554] on icon "Expand" at bounding box center [1431, 557] width 19 height 19
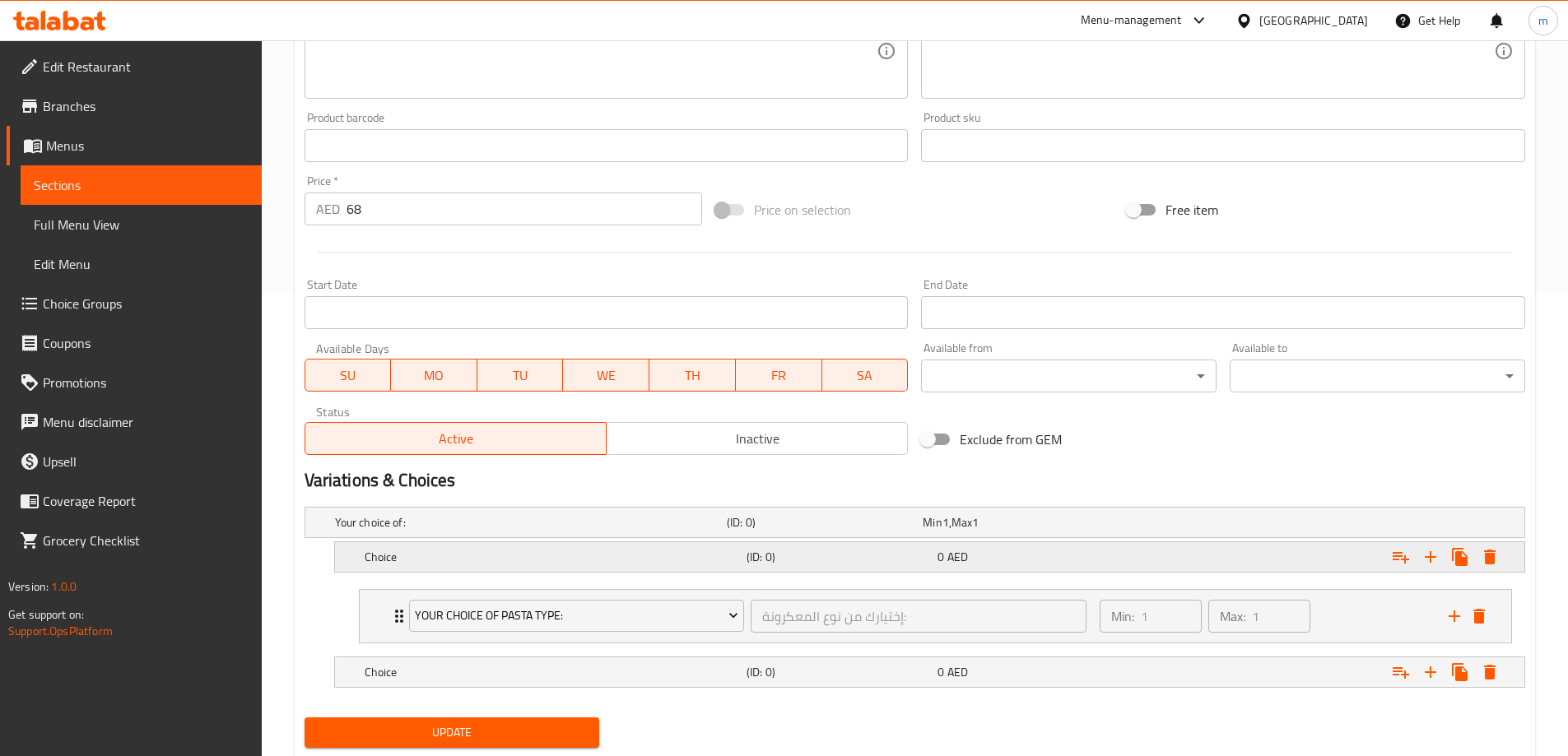
scroll to position [511, 0]
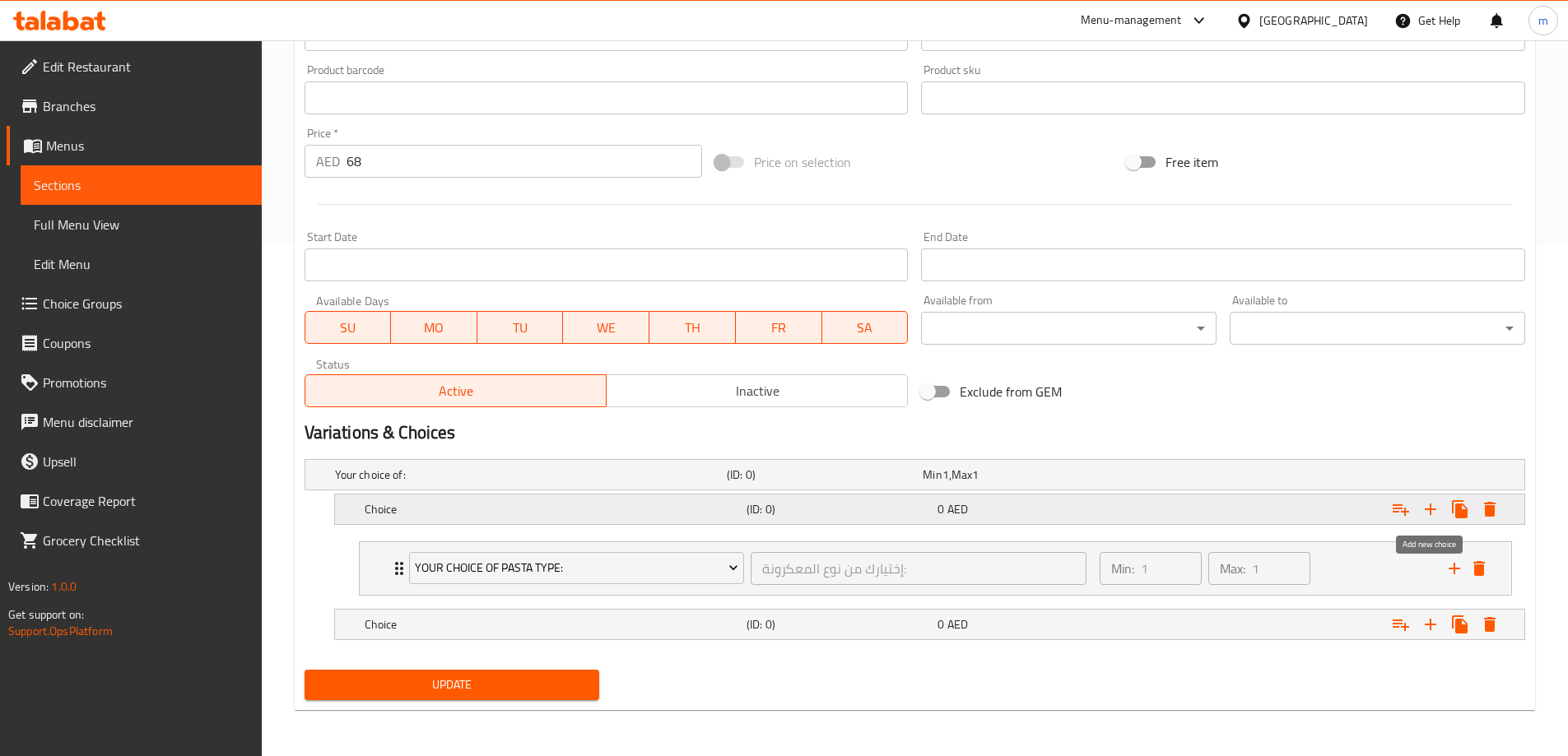
click at [1426, 505] on icon "Expand" at bounding box center [1431, 509] width 19 height 19
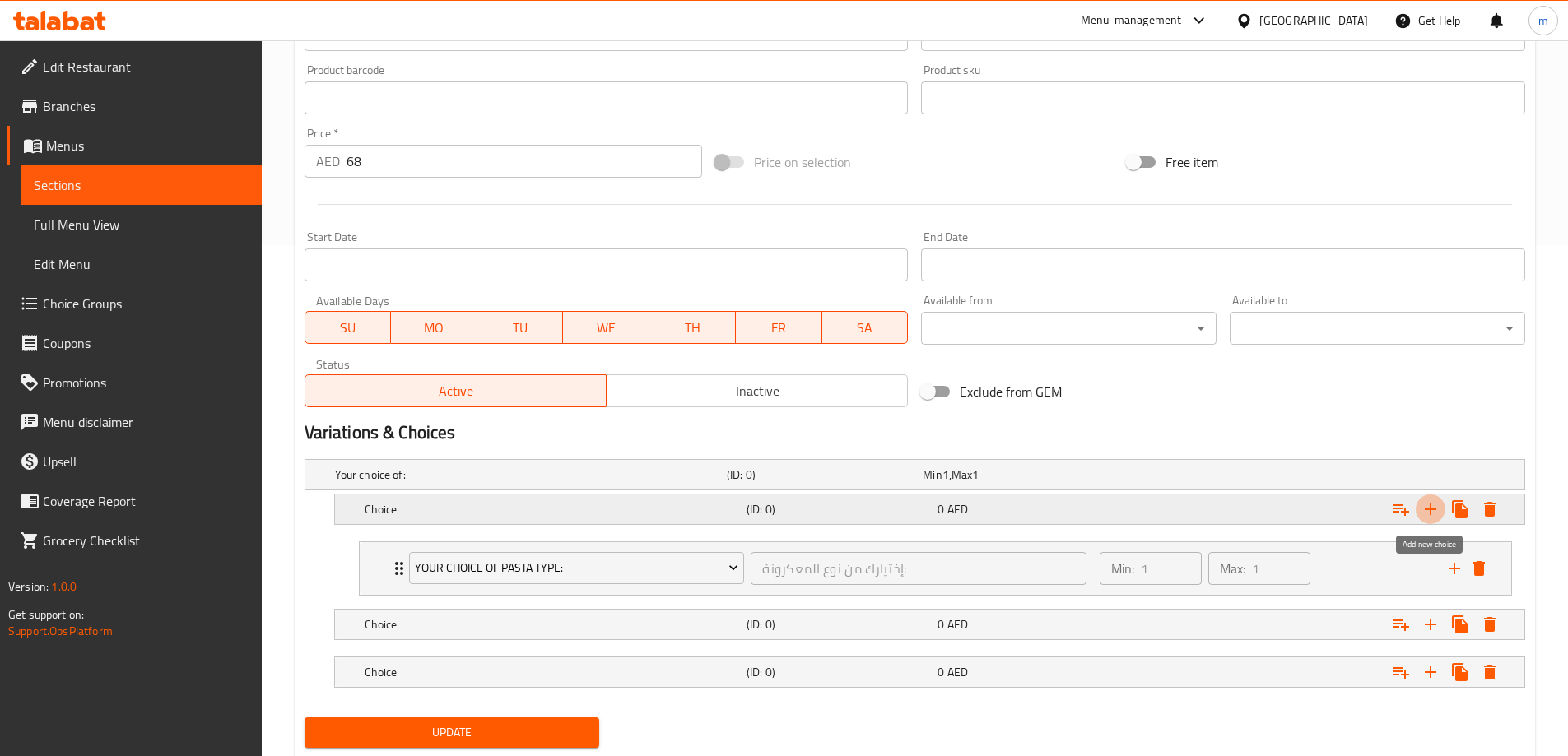
click at [1426, 505] on icon "Expand" at bounding box center [1431, 509] width 19 height 19
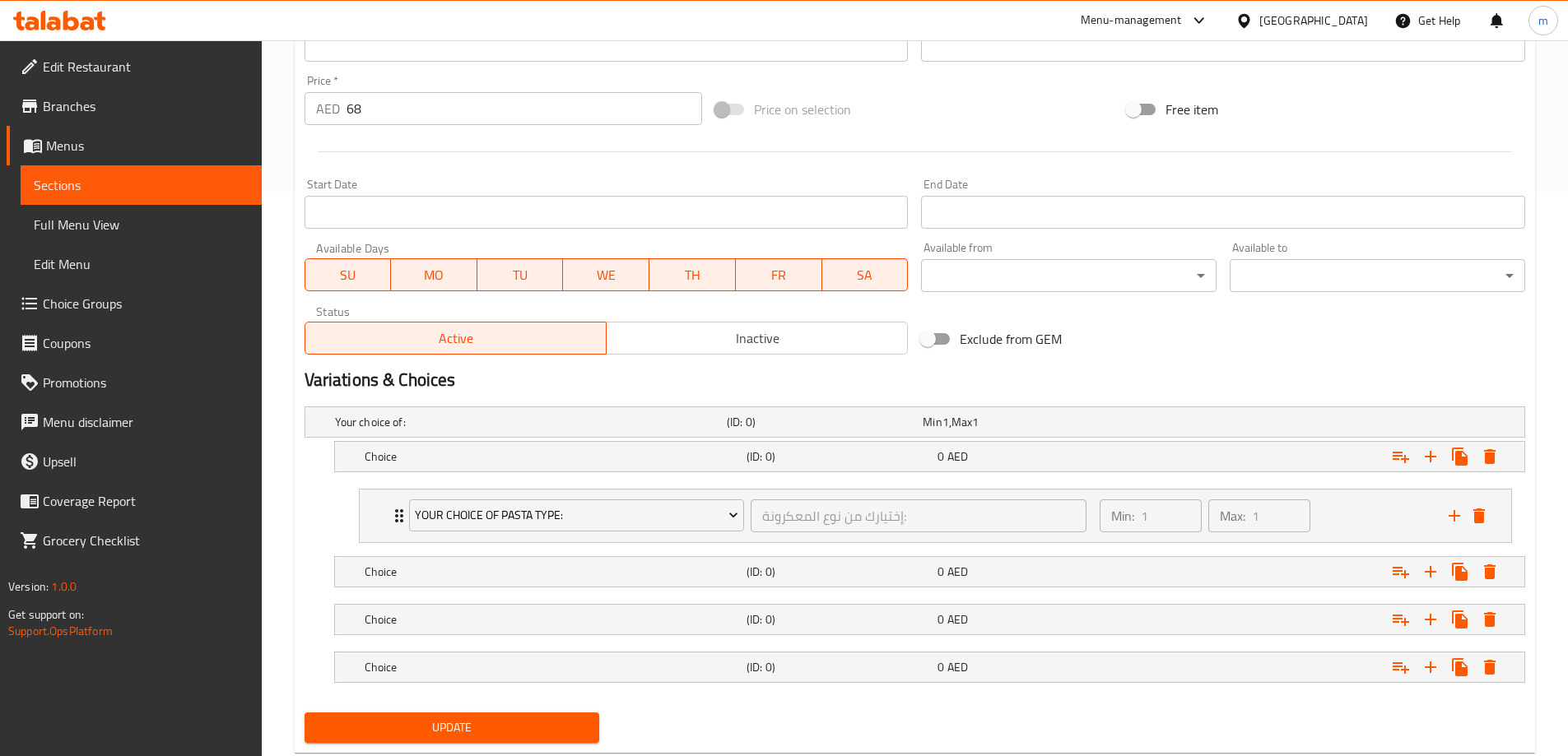
scroll to position [607, 0]
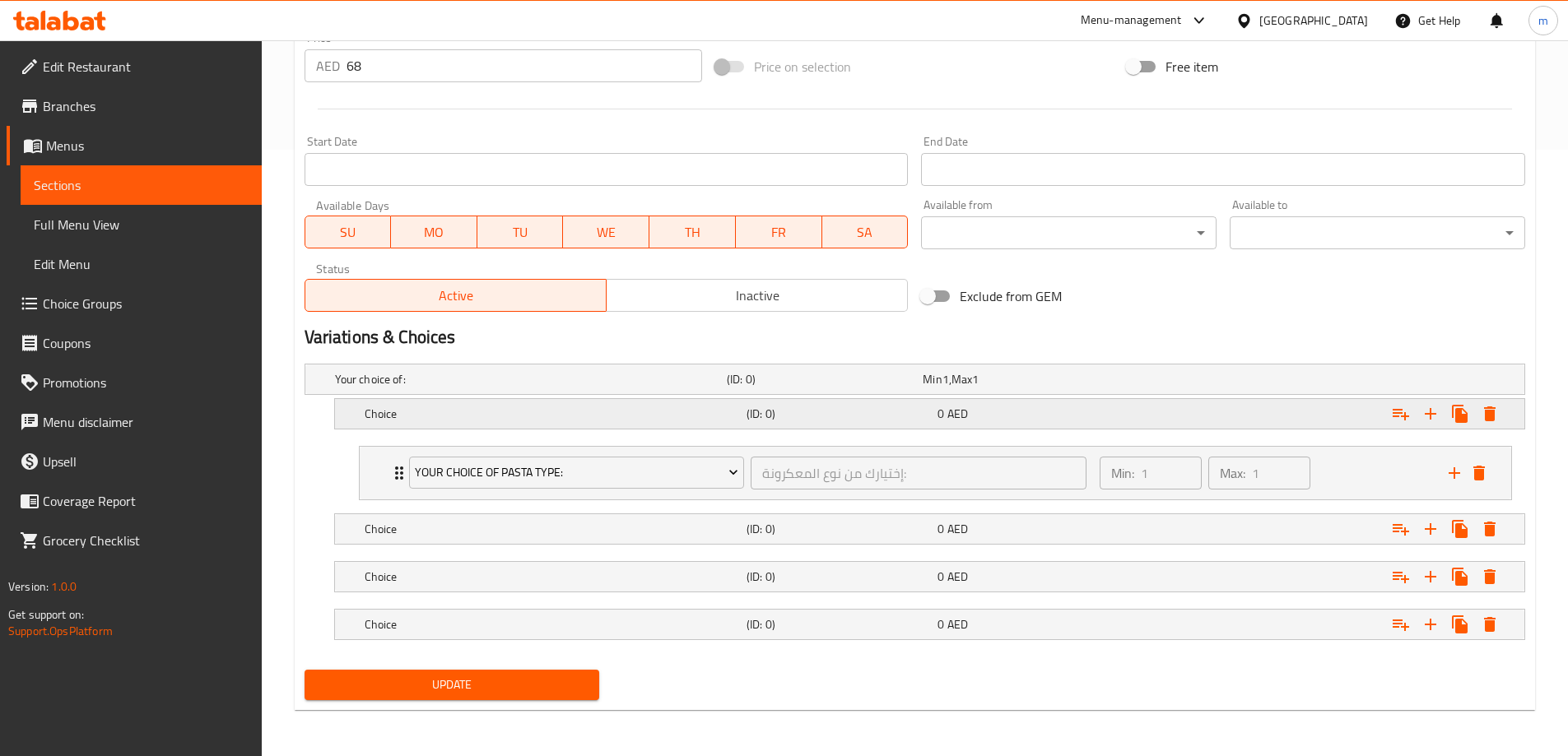
click at [392, 409] on h5 "Choice" at bounding box center [552, 414] width 375 height 17
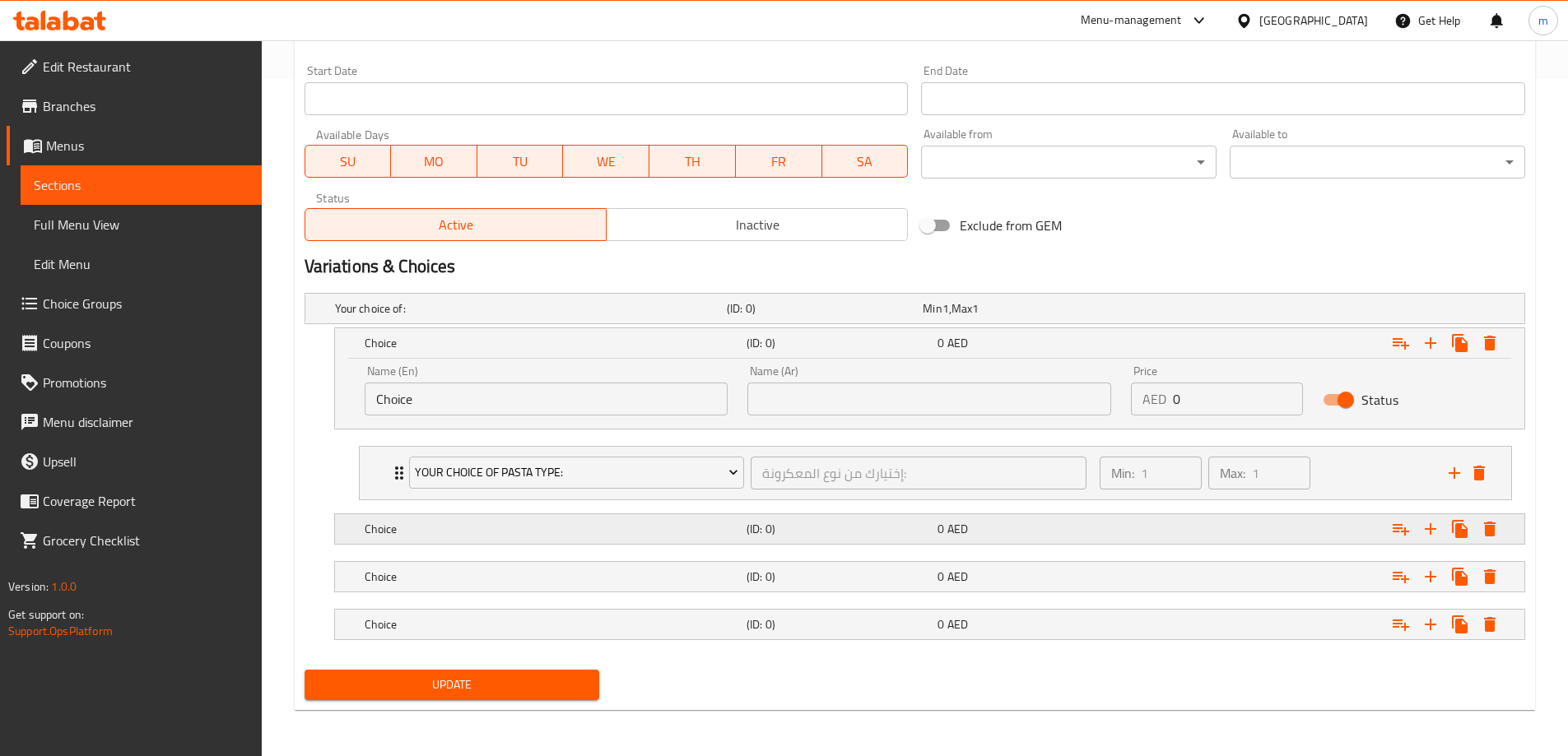
click at [827, 538] on div "(ID: 0)" at bounding box center [839, 529] width 191 height 23
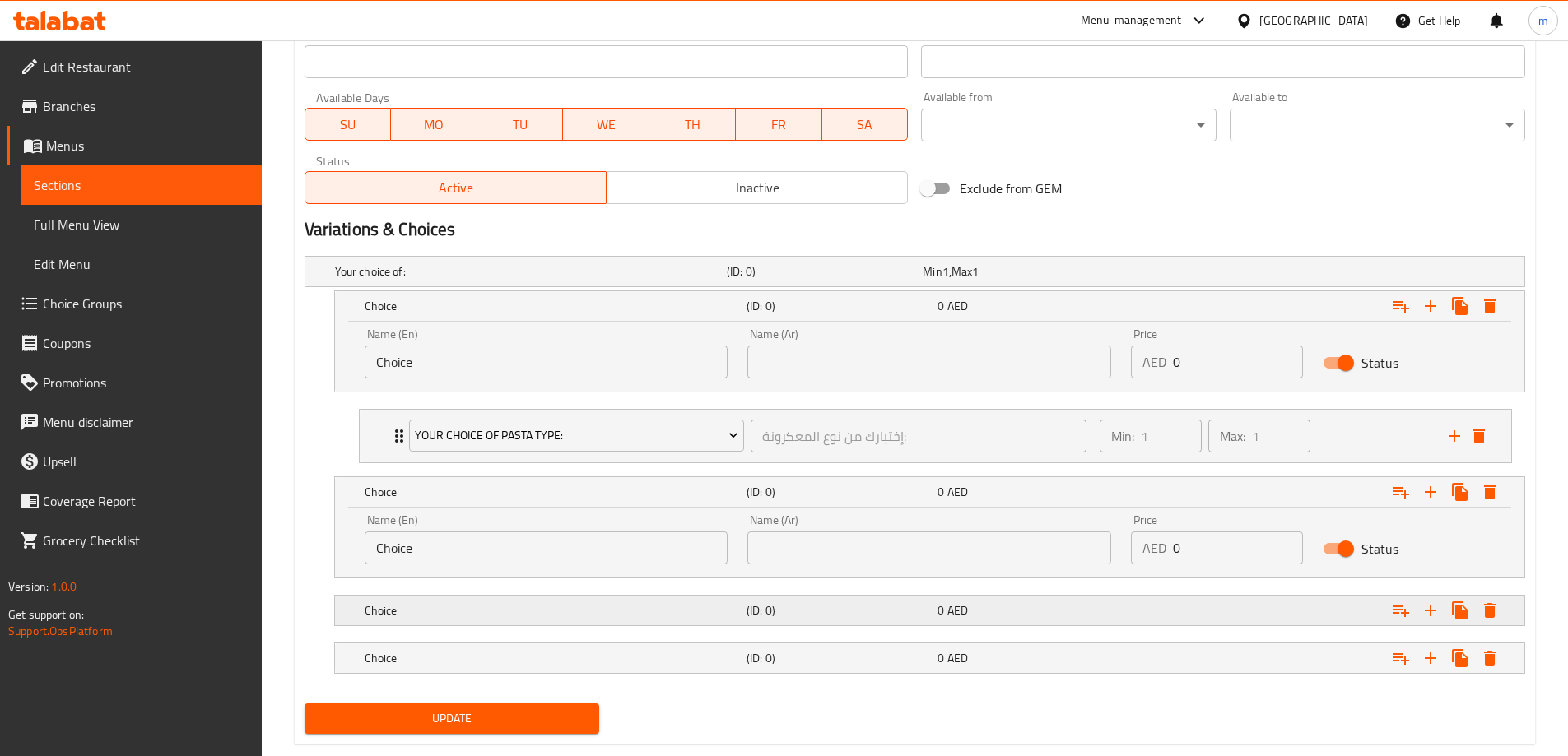
click at [768, 602] on h5 "(ID: 0)" at bounding box center [838, 610] width 184 height 17
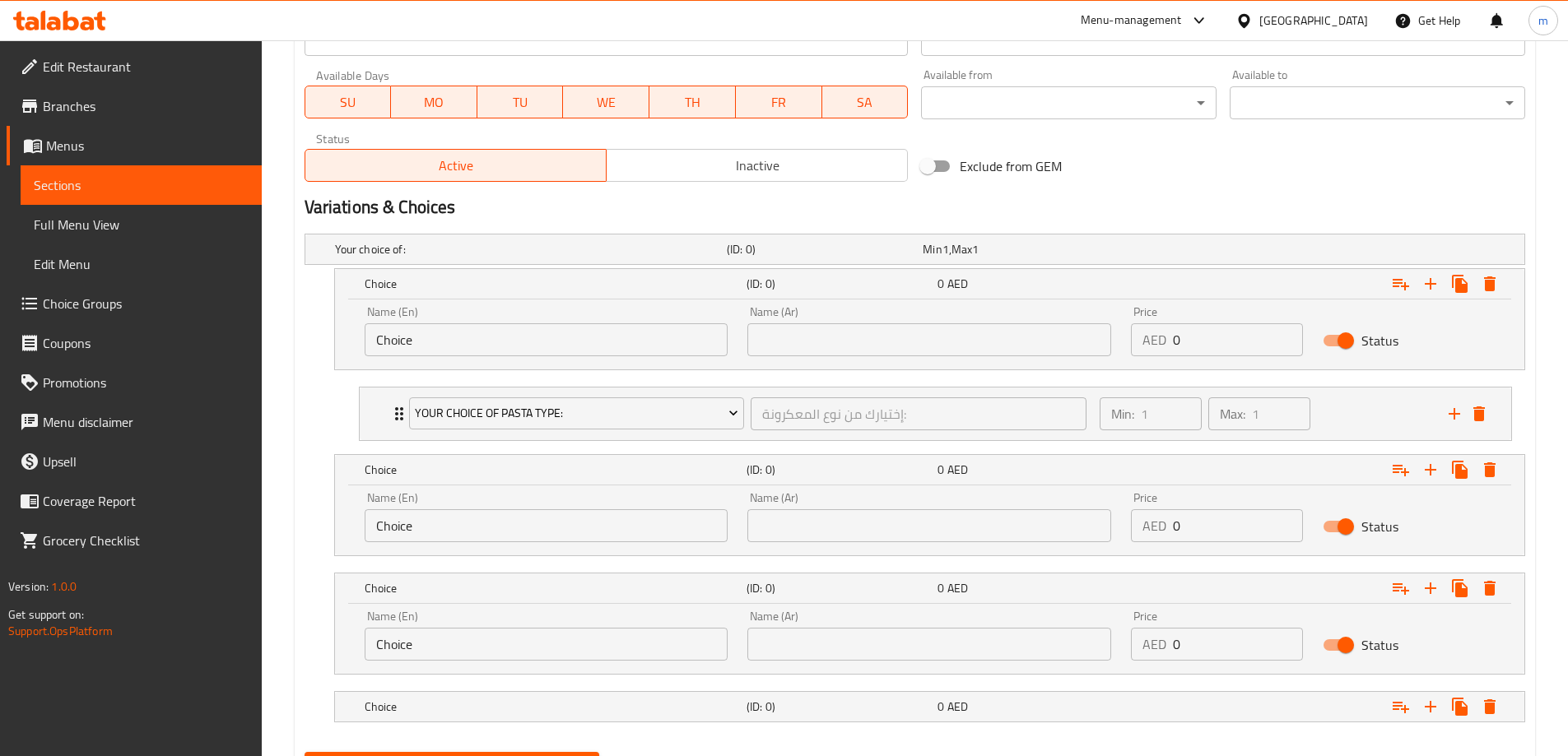
scroll to position [749, 0]
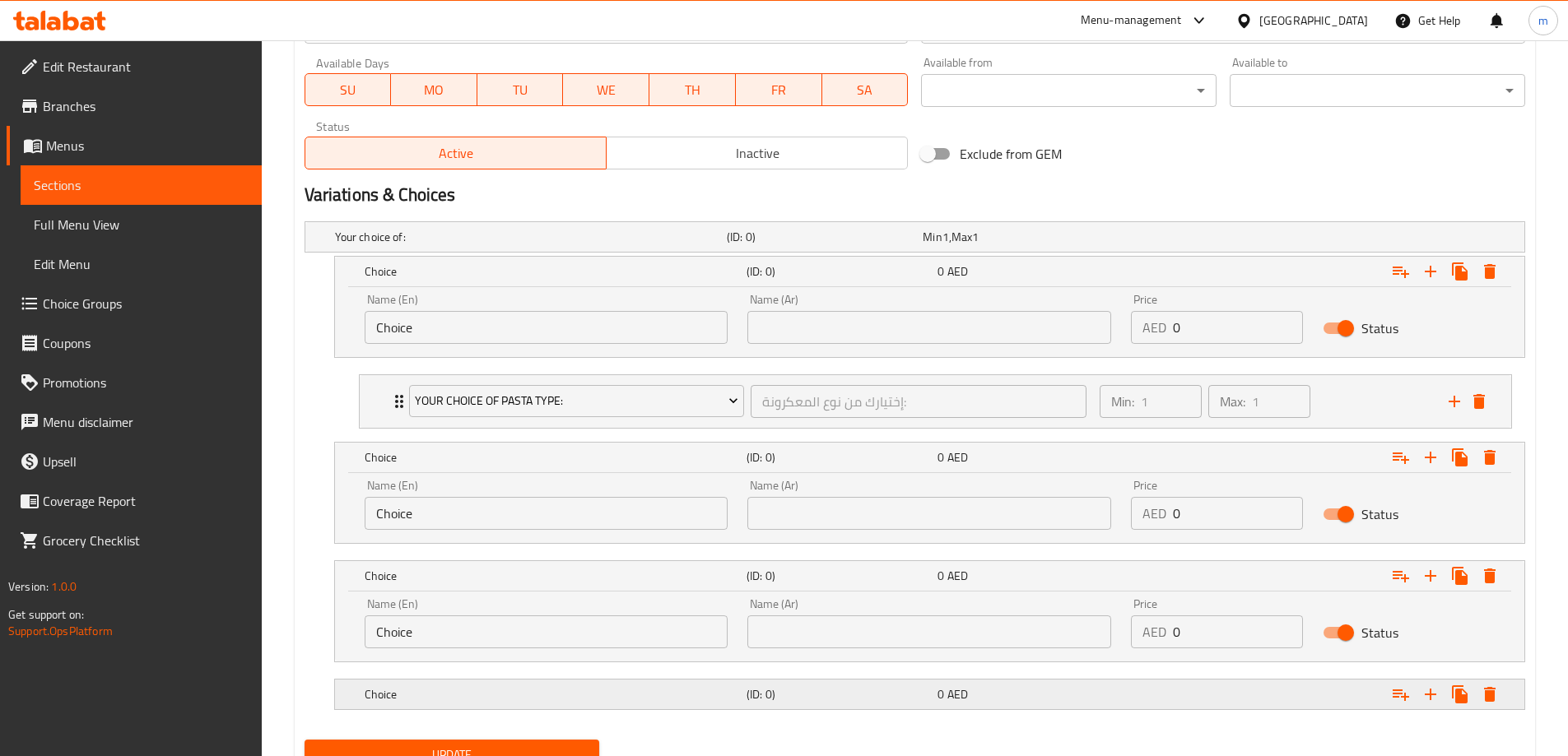
click at [766, 687] on h5 "(ID: 0)" at bounding box center [838, 694] width 184 height 17
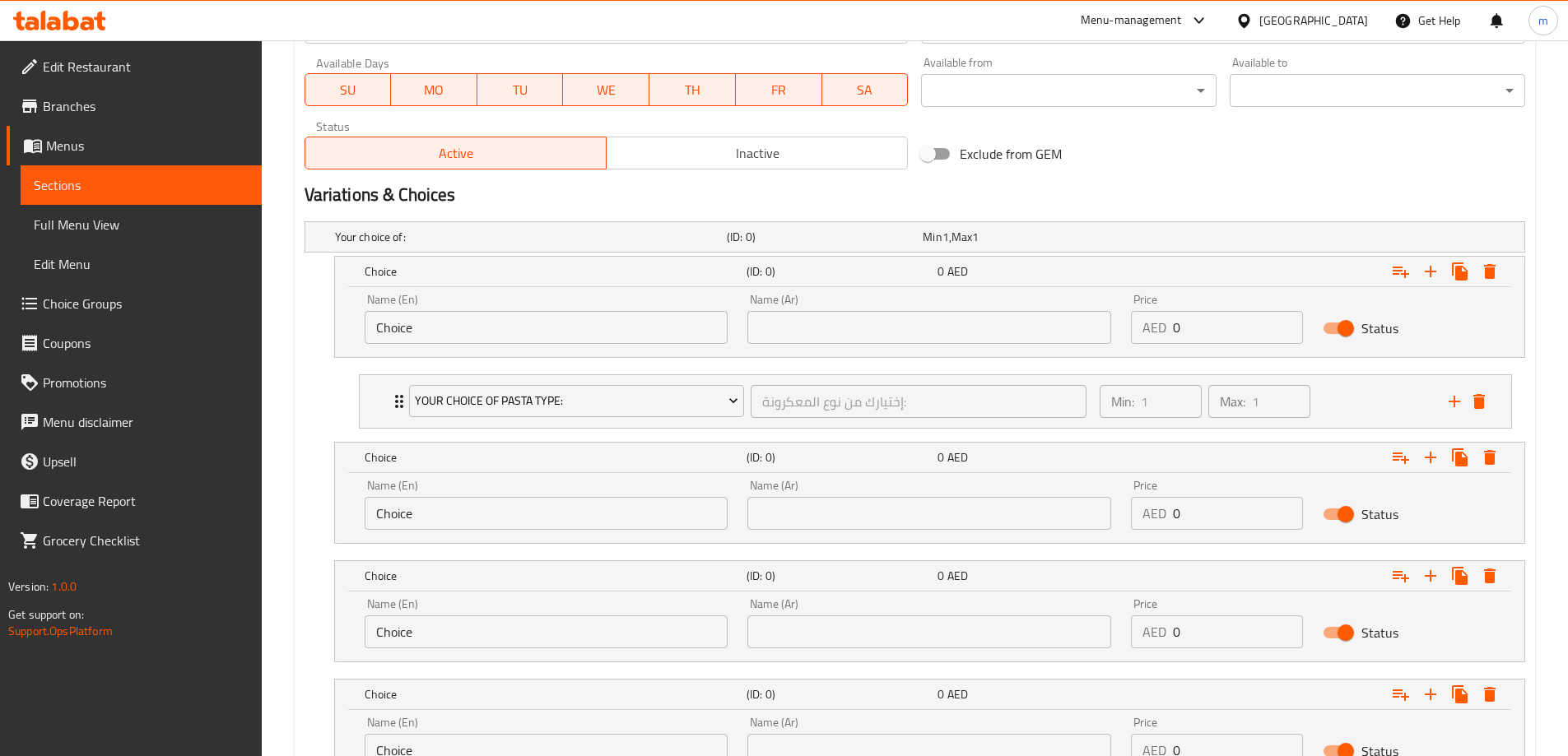
click at [498, 328] on input "Choice" at bounding box center [546, 327] width 363 height 33
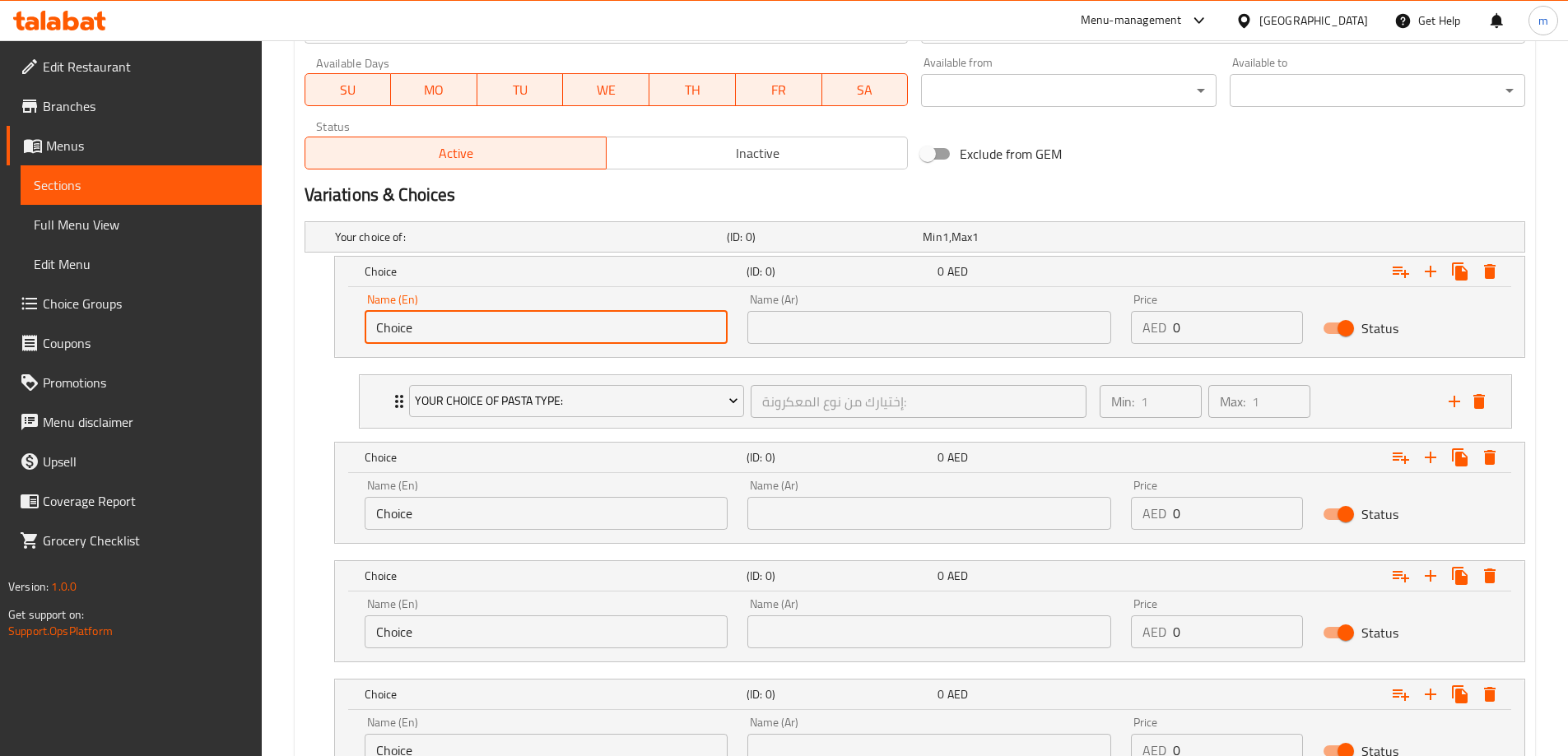
click at [498, 328] on input "Choice" at bounding box center [546, 327] width 363 height 33
paste input "Pasta"
type input "Pasta"
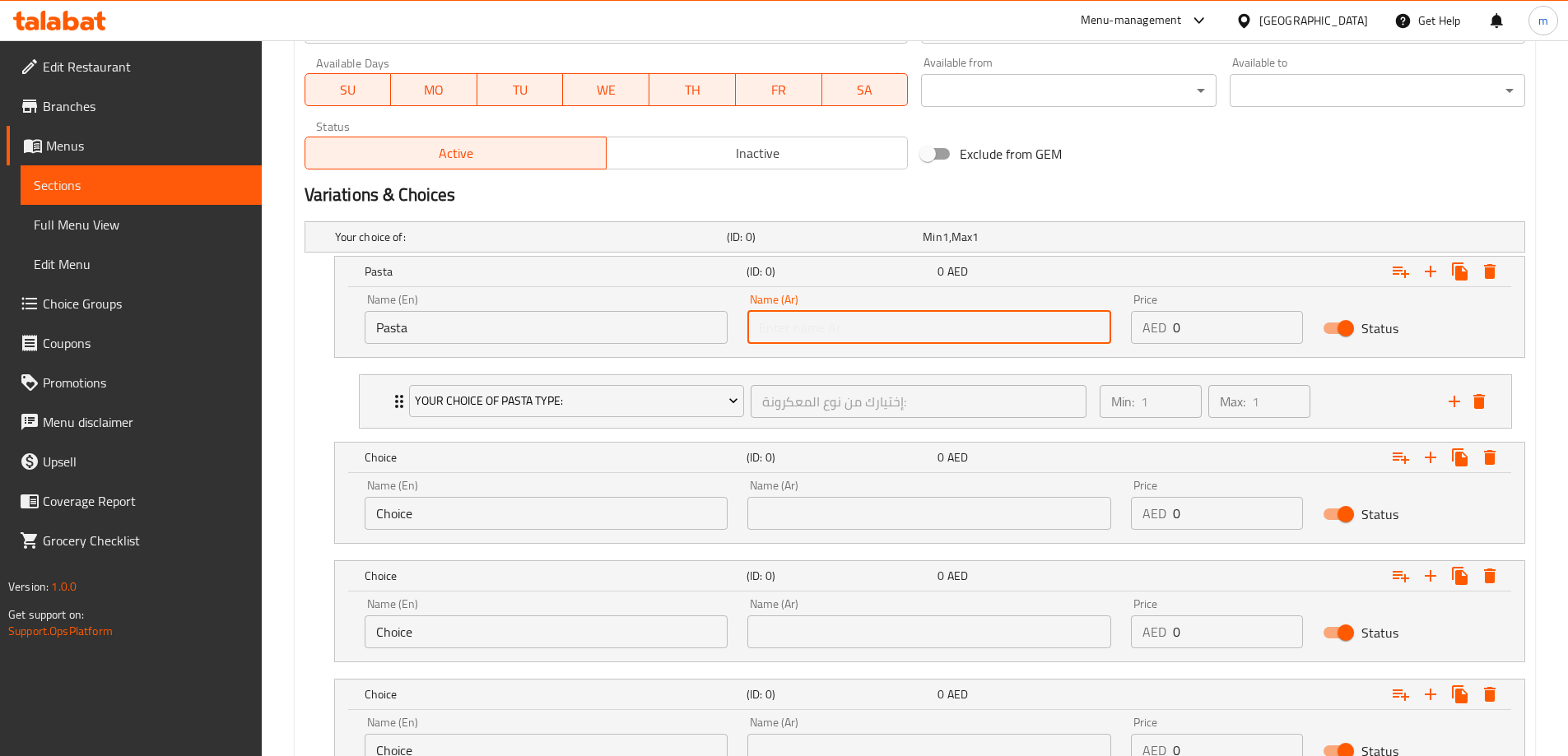
click at [911, 329] on input "text" at bounding box center [929, 327] width 363 height 33
paste input "مكرونة"
type input "مكرونة"
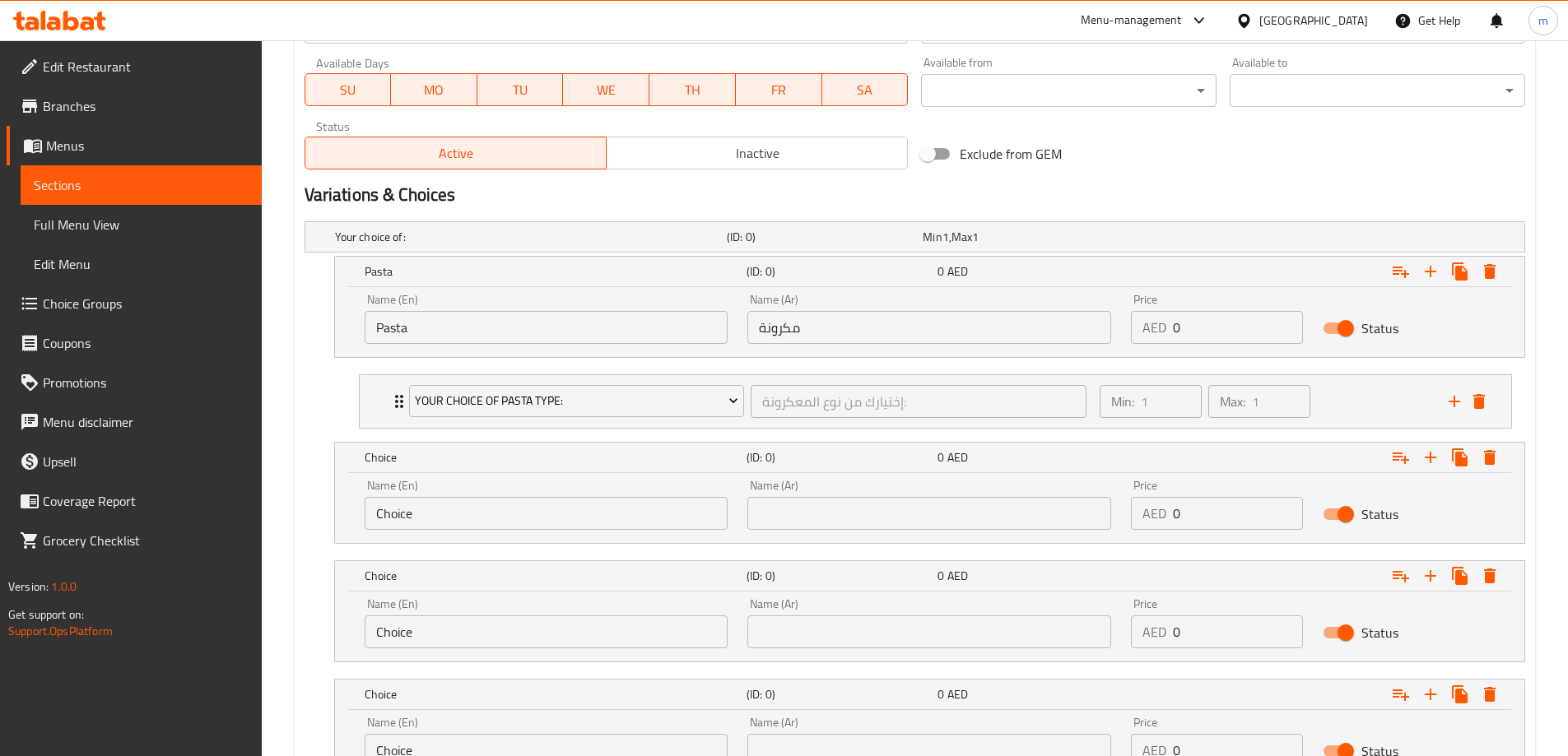
click at [504, 500] on input "Choice" at bounding box center [546, 513] width 363 height 33
paste input "Buckwheat"
type input "Buckwheat"
click at [968, 528] on input "text" at bounding box center [929, 513] width 363 height 33
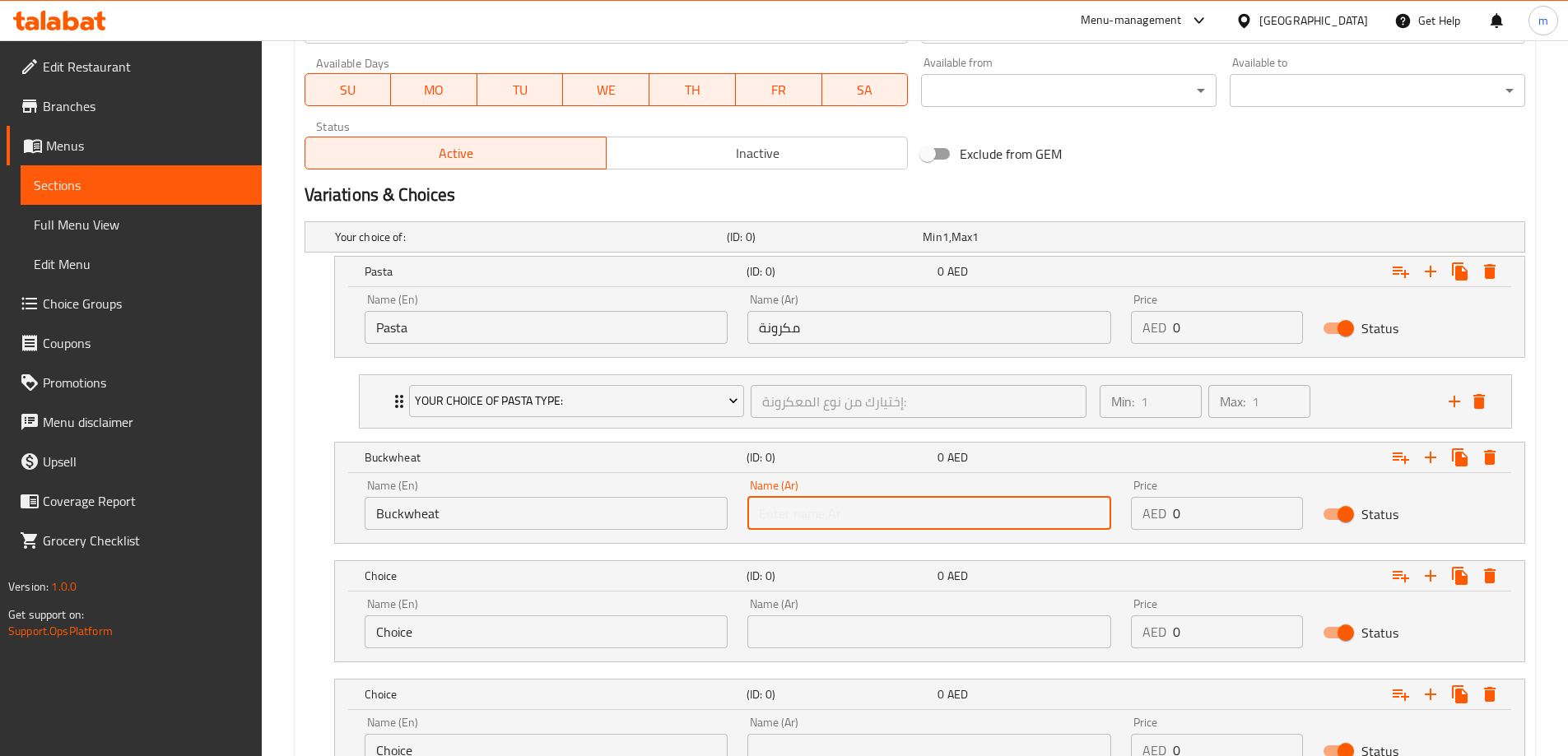
paste input "حنطة سوداء"
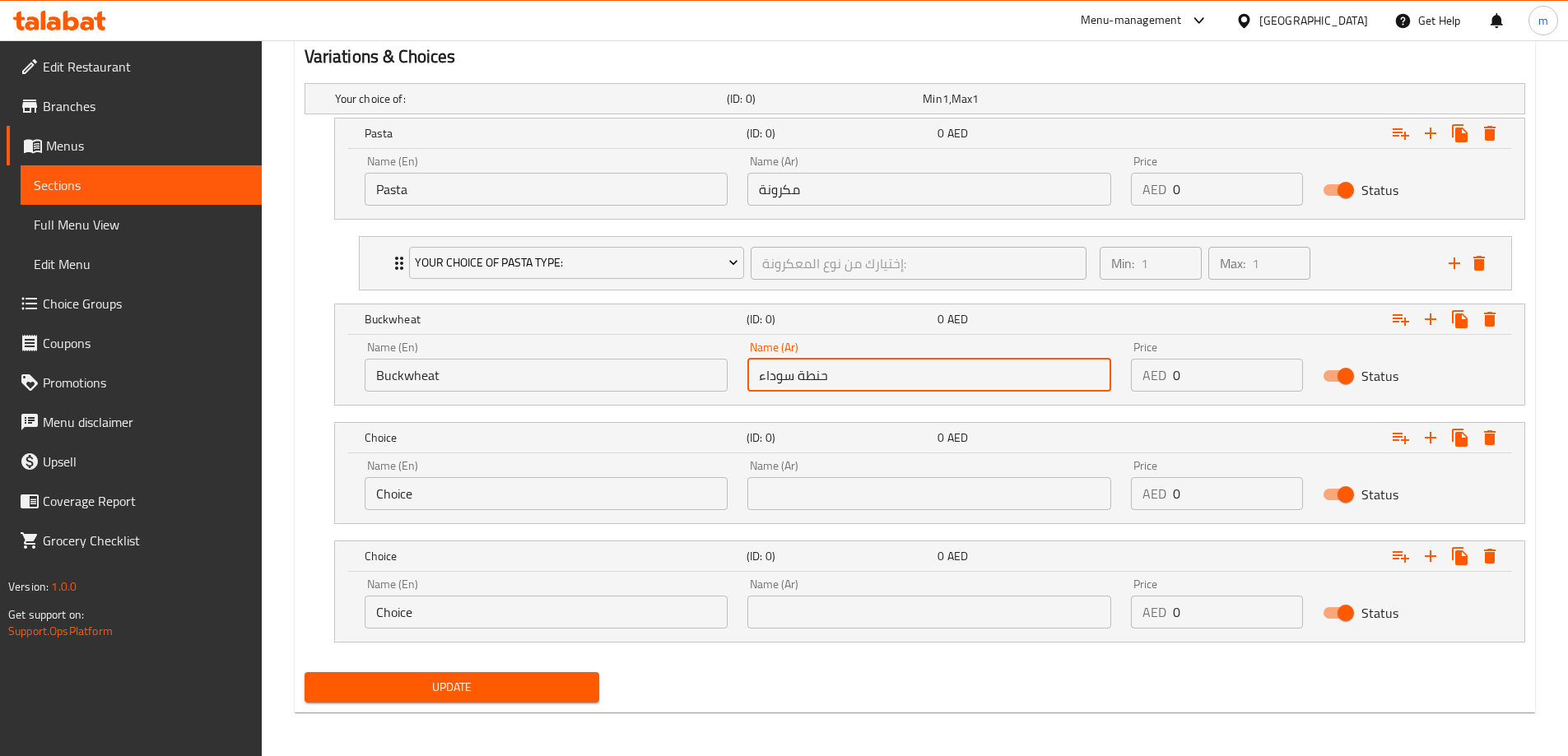
scroll to position [890, 0]
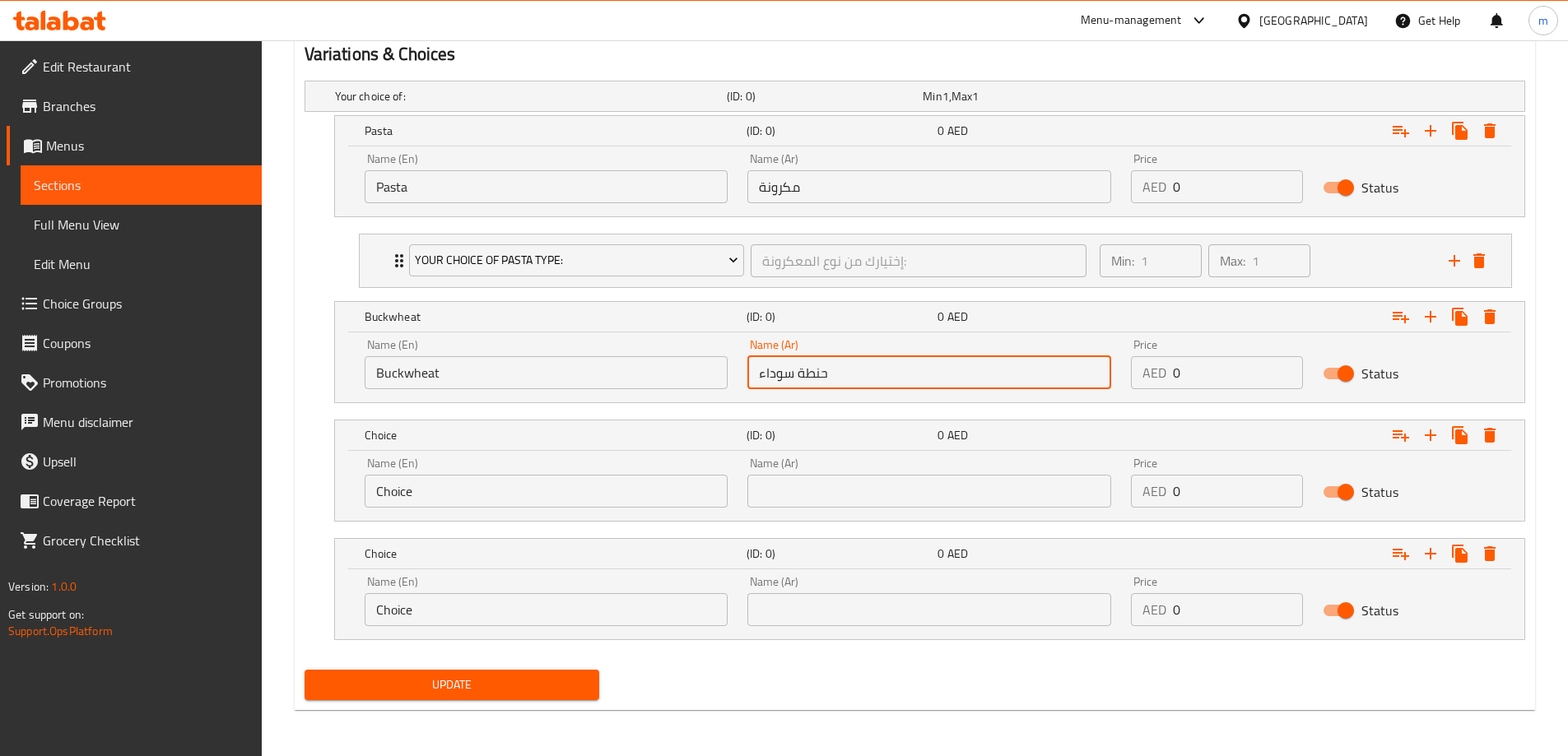
type input "حنطة سوداء"
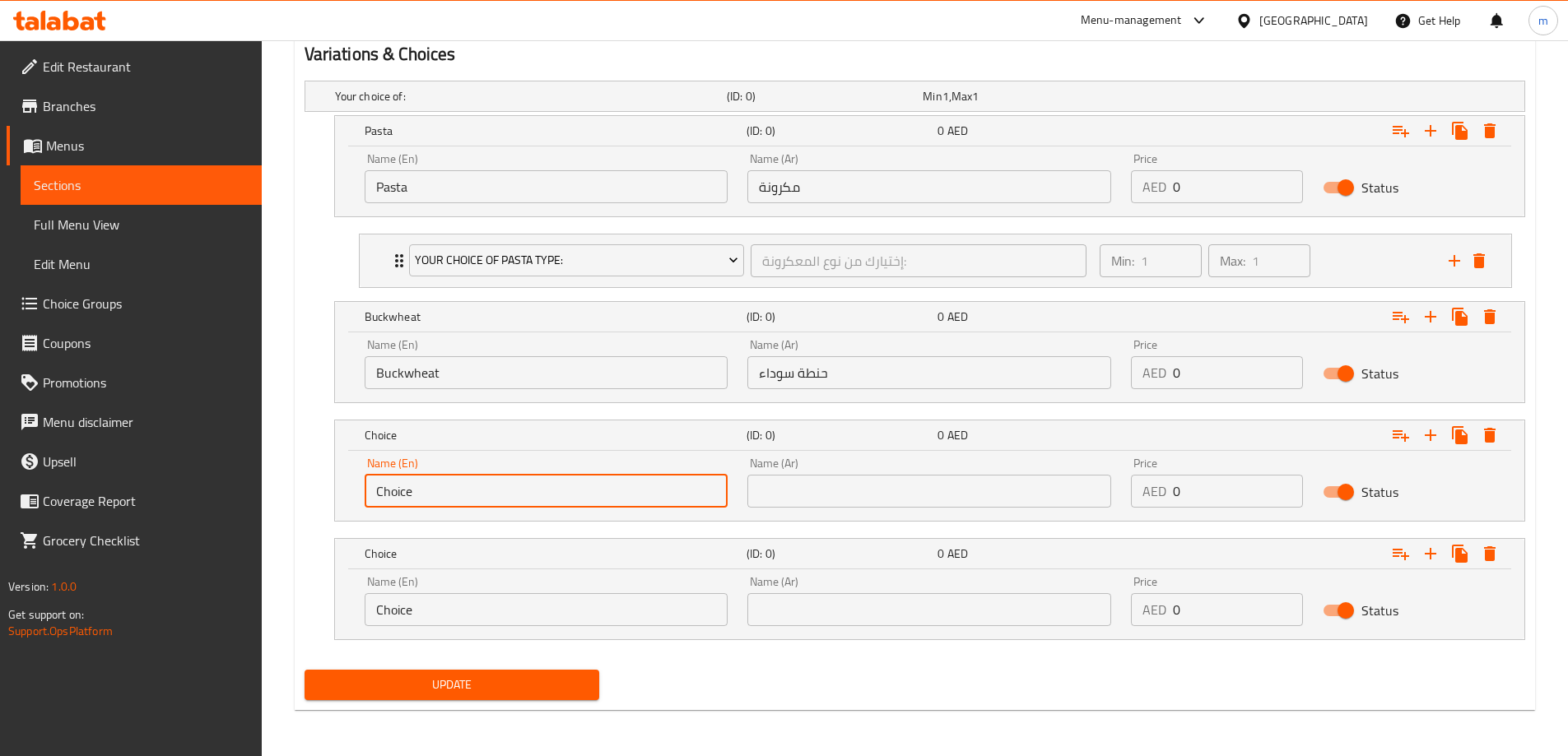
click at [490, 504] on input "Choice" at bounding box center [546, 491] width 363 height 33
paste input "Bulgur"
type input "Bulgur"
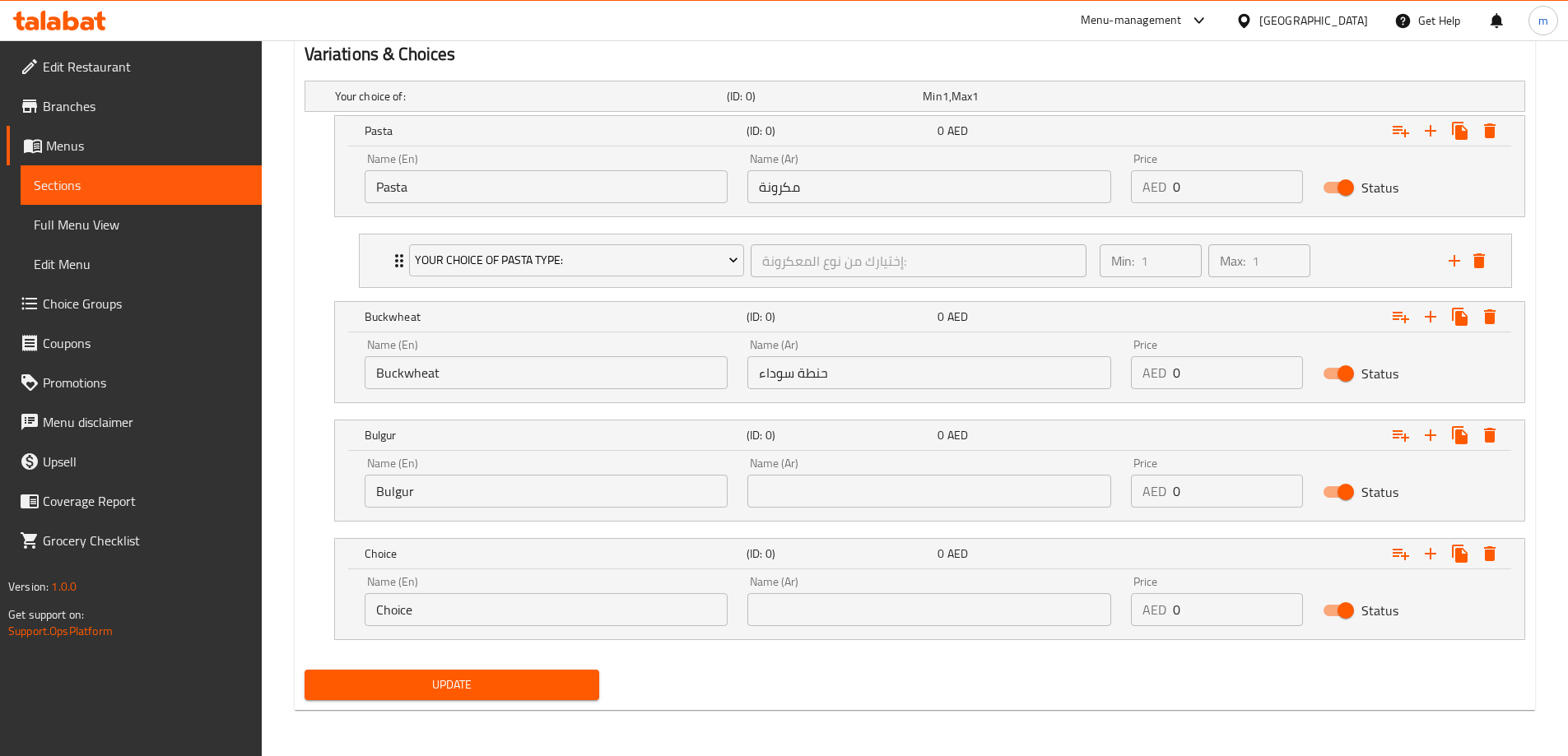
click at [810, 502] on input "text" at bounding box center [929, 491] width 363 height 33
paste input "برغل"
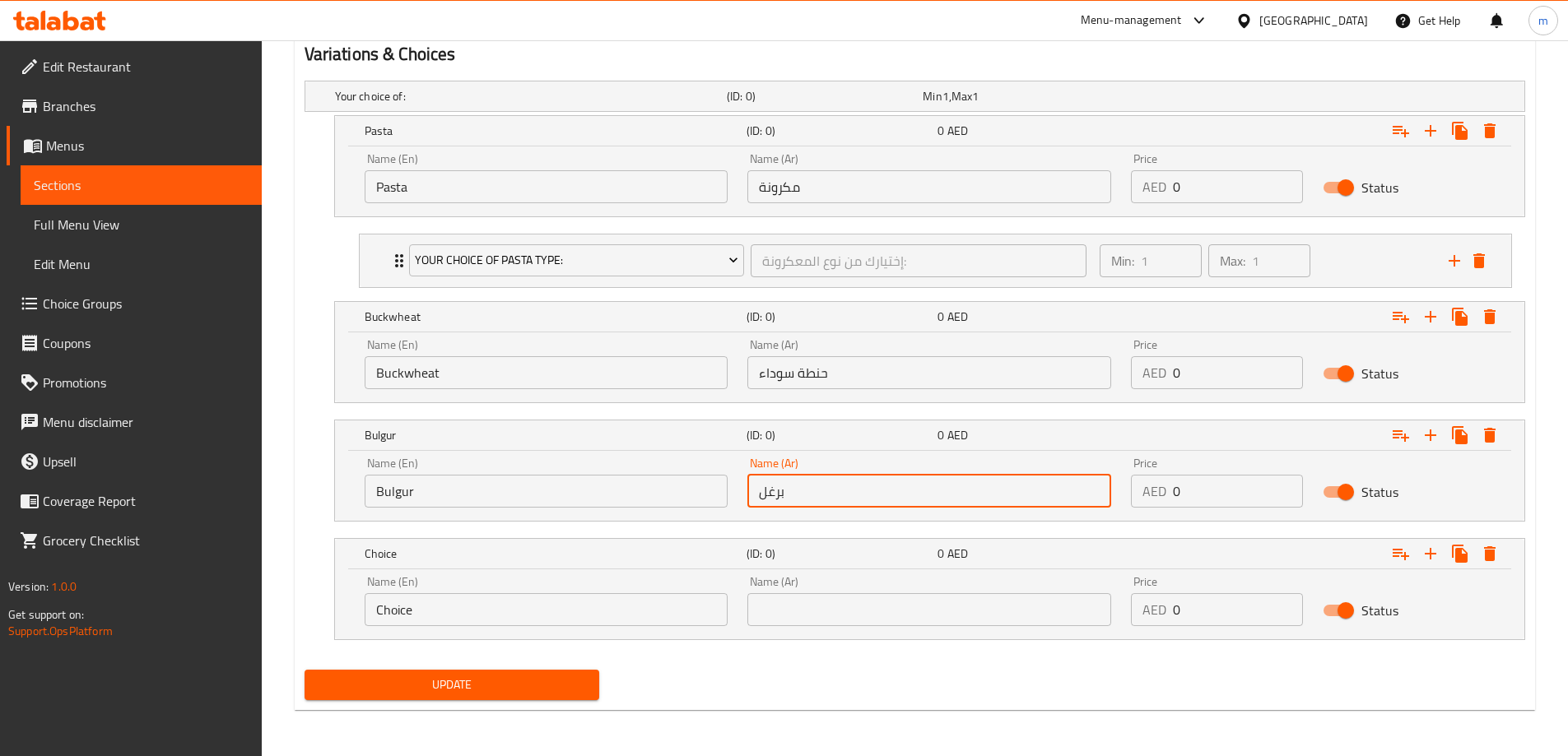
type input "برغل"
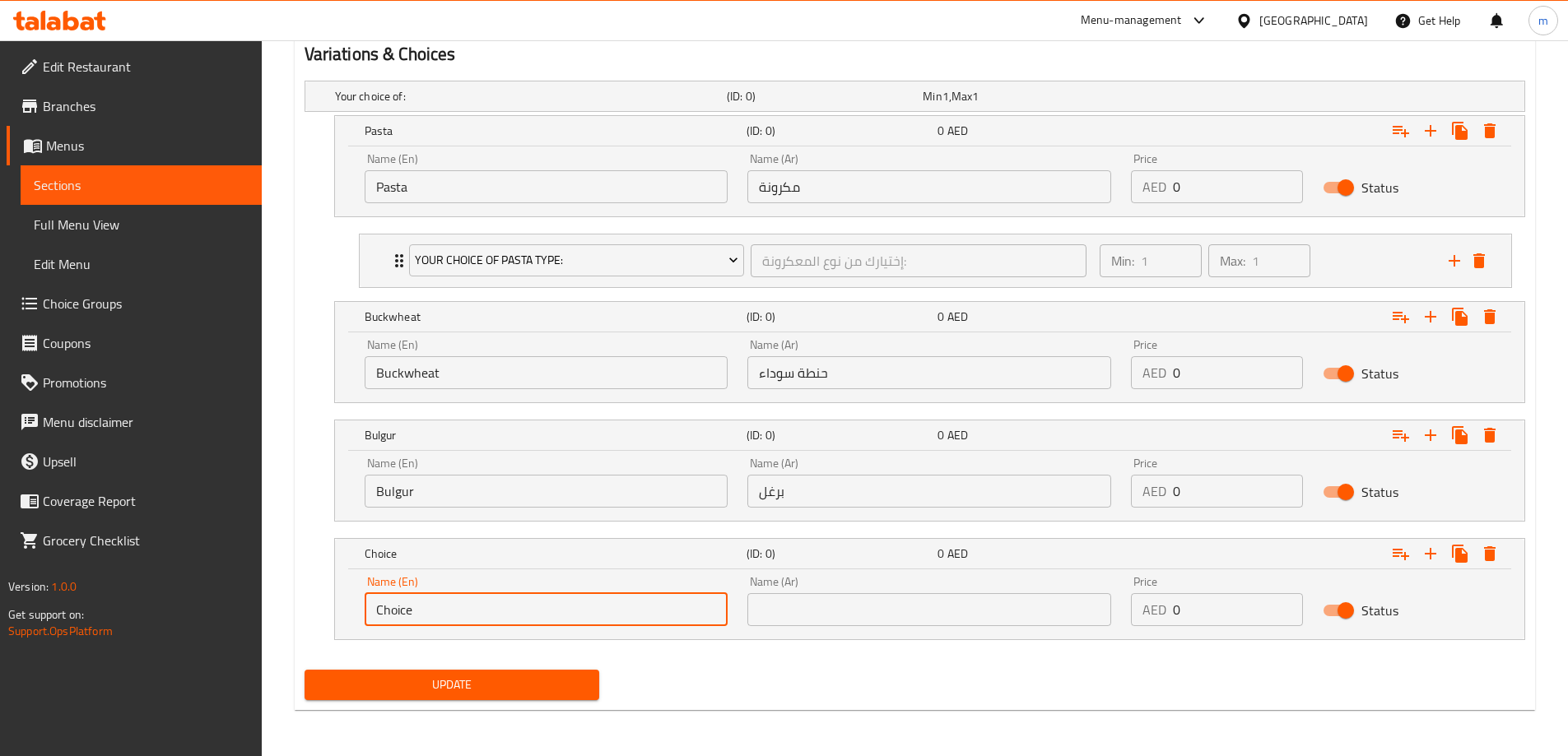
click at [501, 603] on input "Choice" at bounding box center [546, 609] width 363 height 33
paste input "Mashed Potatoes"
type input "Mashed Potatoes"
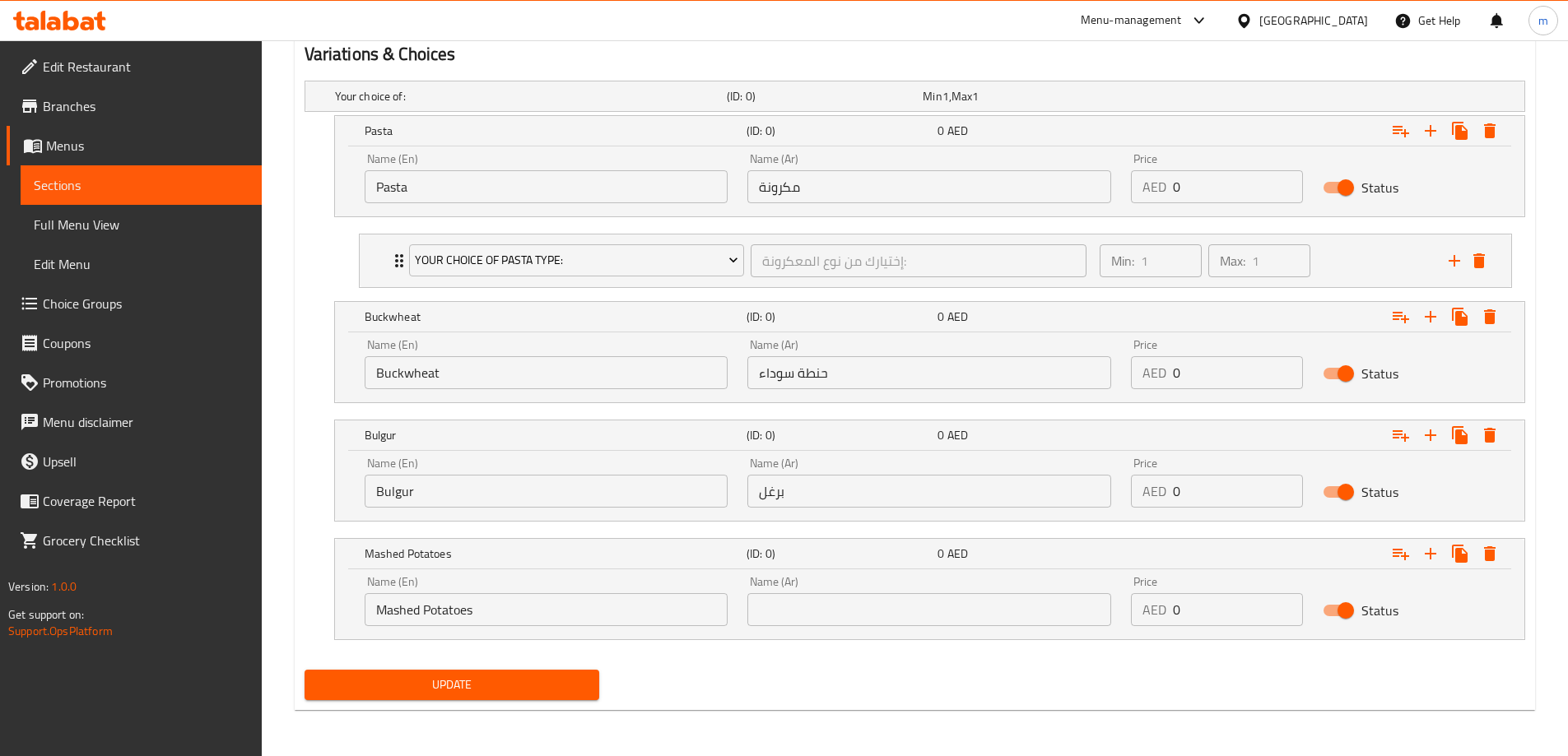
click at [928, 604] on input "text" at bounding box center [929, 609] width 363 height 33
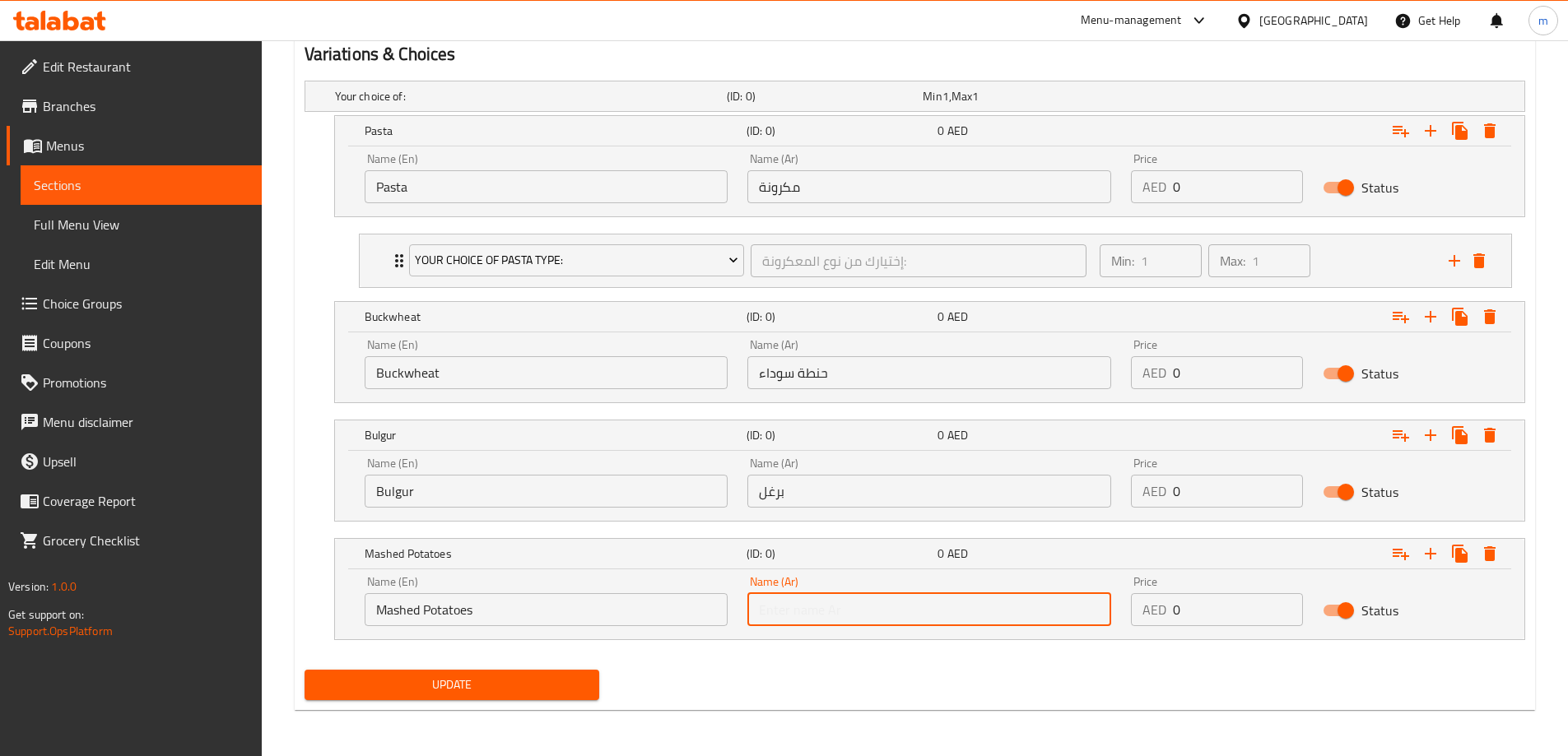
click at [928, 604] on input "text" at bounding box center [929, 609] width 363 height 33
paste input "بطاطس مهروسة"
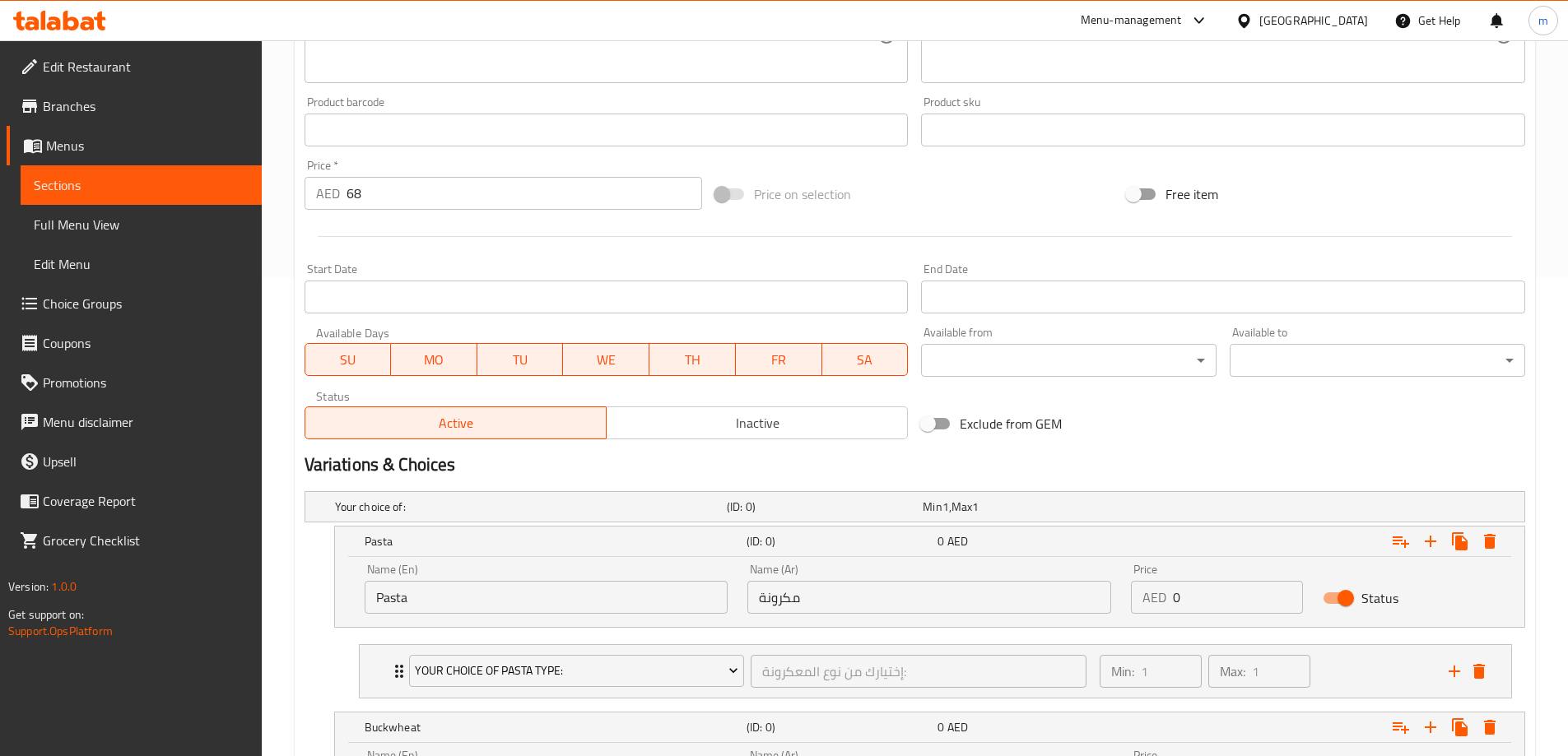
scroll to position [478, 0]
type input "بطاطس مهروسة"
click at [388, 196] on input "68" at bounding box center [524, 194] width 356 height 33
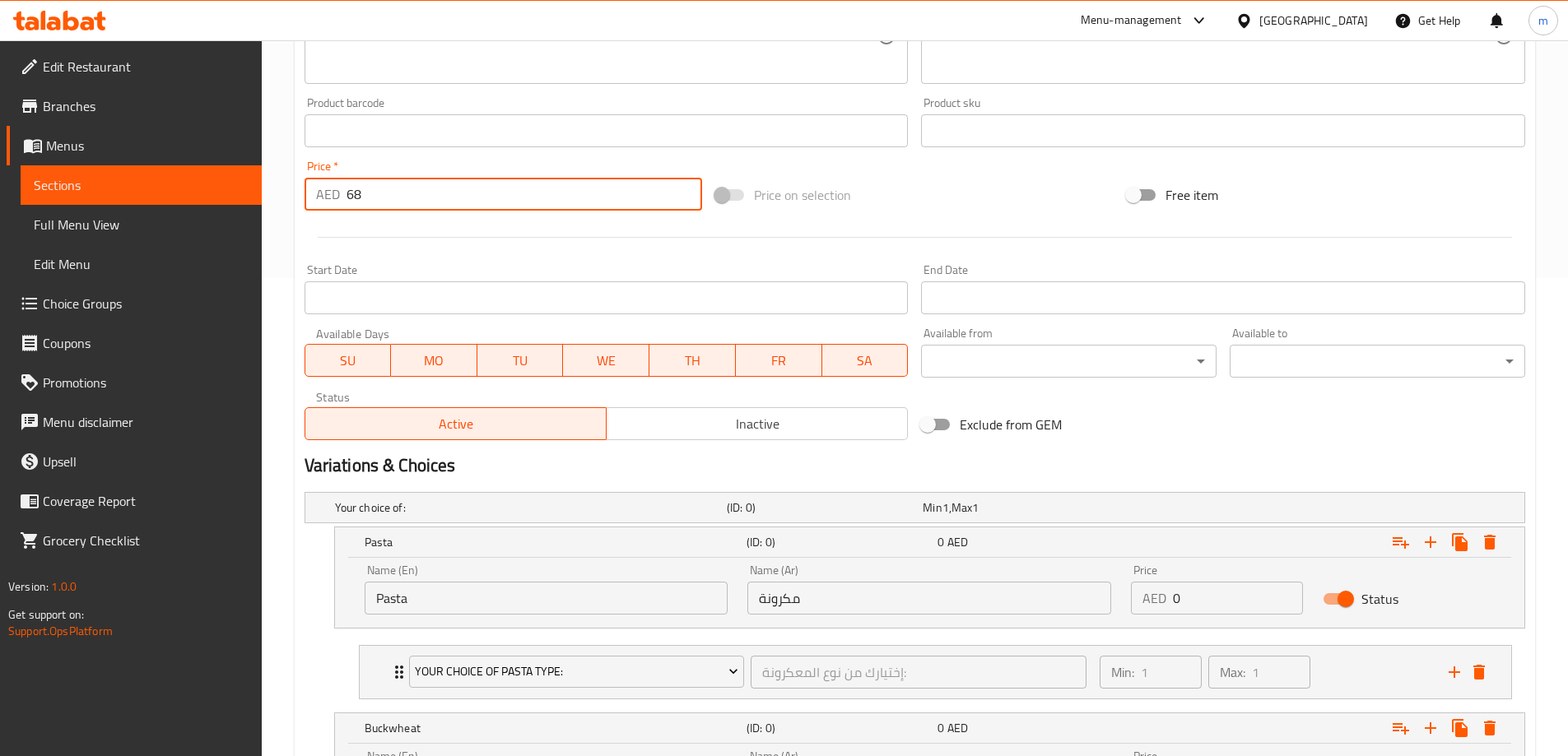
click at [388, 196] on input "68" at bounding box center [524, 194] width 356 height 33
type input ".0"
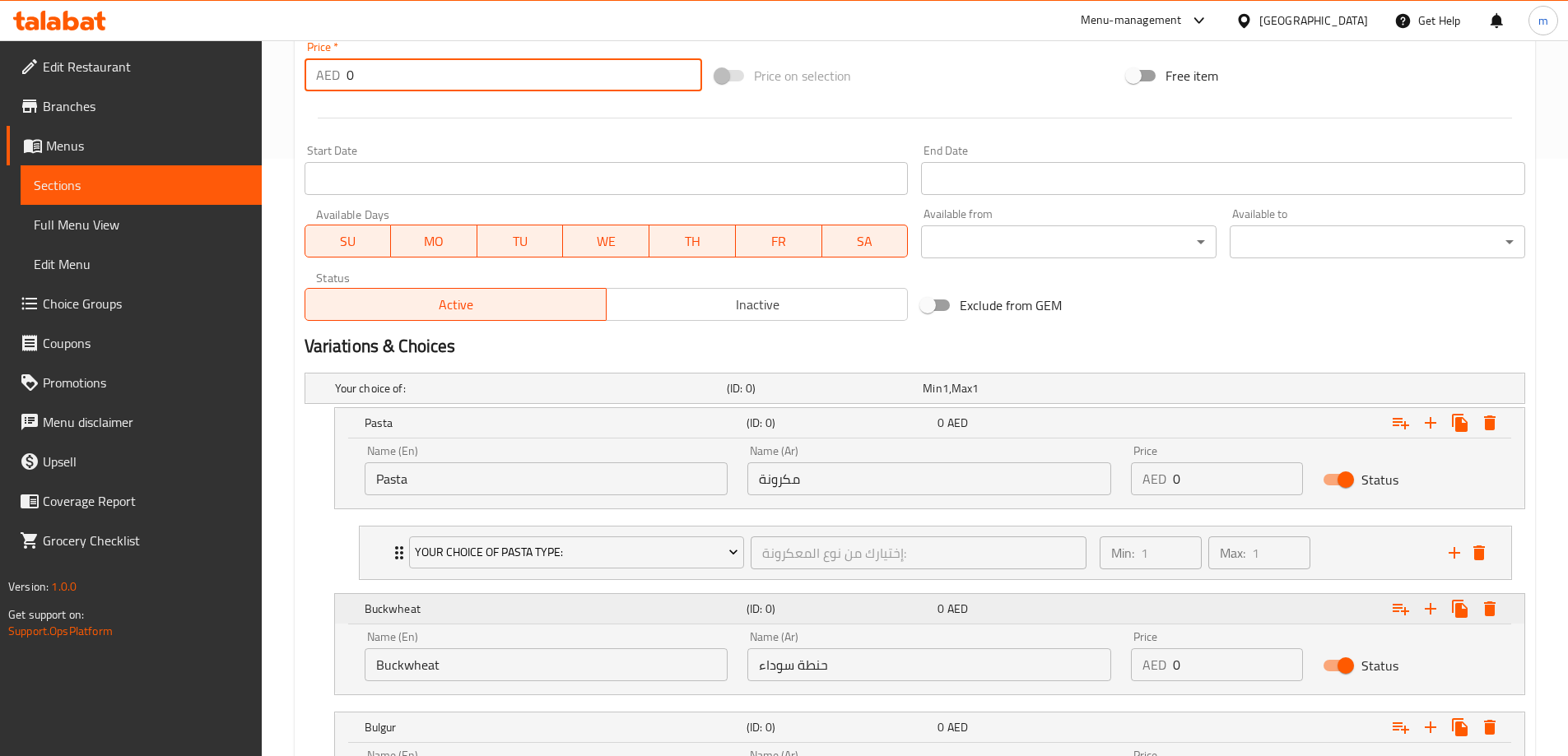
scroll to position [725, 0]
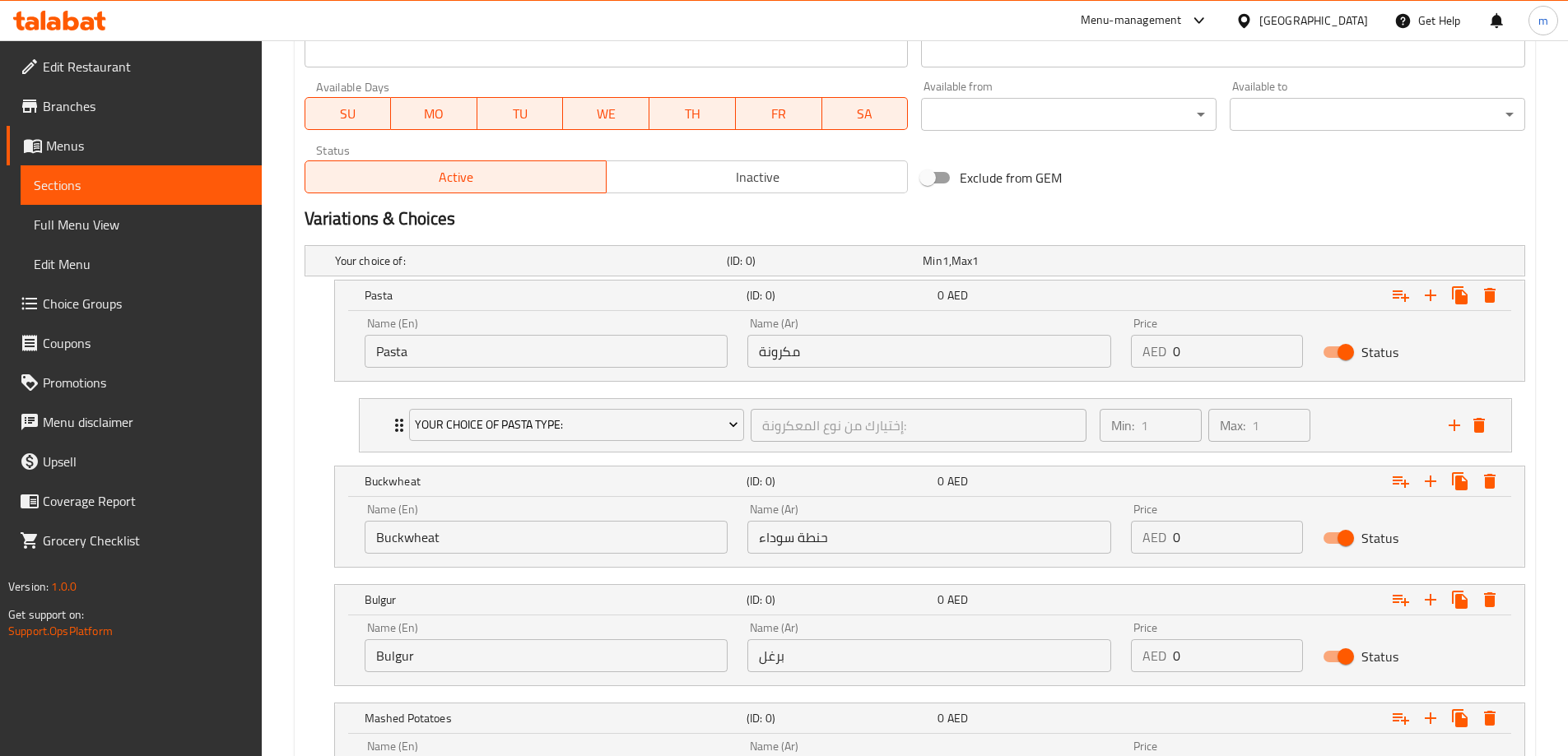
type input "0"
click at [1246, 333] on div "Price AED 0 Price" at bounding box center [1217, 342] width 172 height 50
click at [1241, 336] on input "0" at bounding box center [1237, 351] width 130 height 33
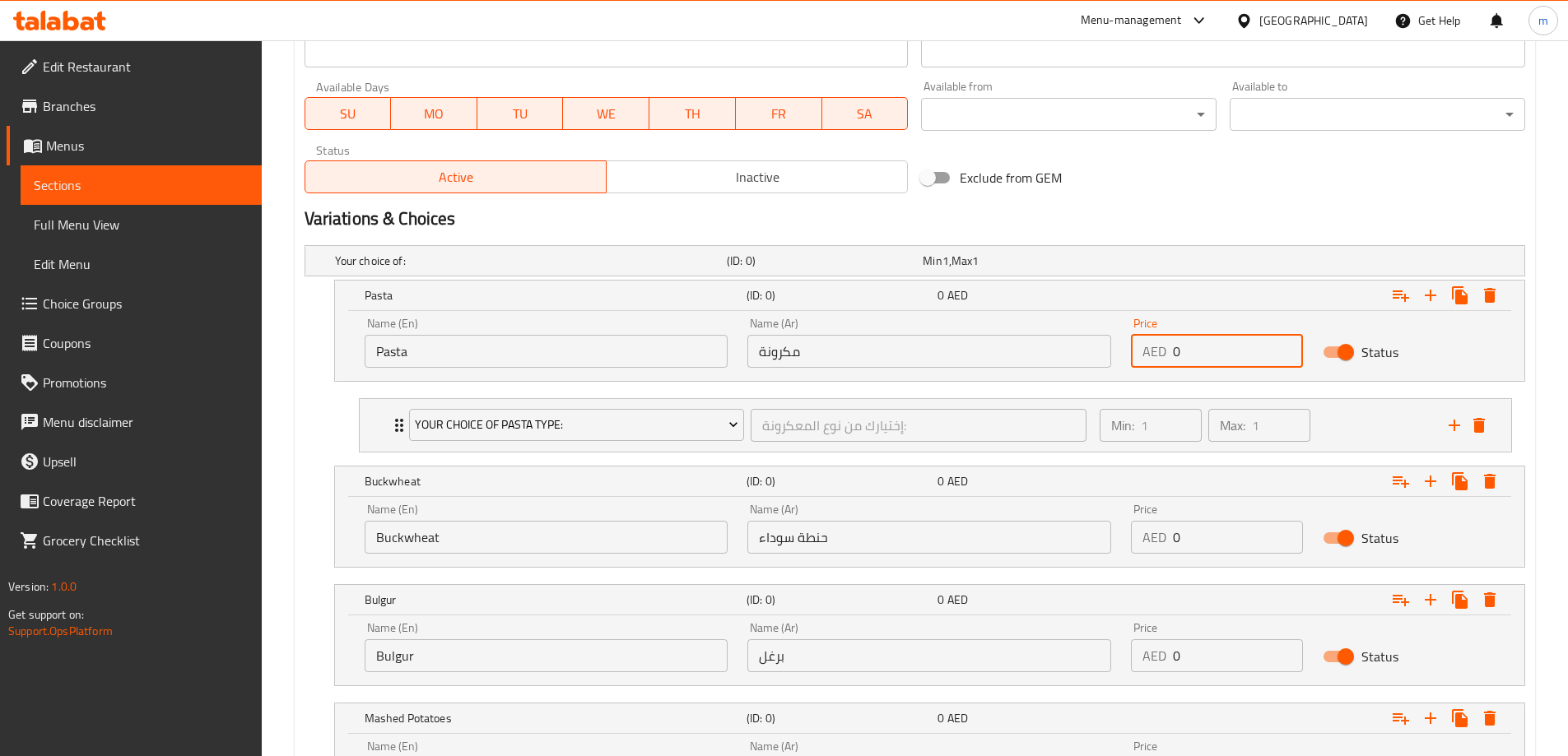
paste input "68"
click at [1241, 336] on input "068" at bounding box center [1237, 351] width 130 height 33
paste input "number"
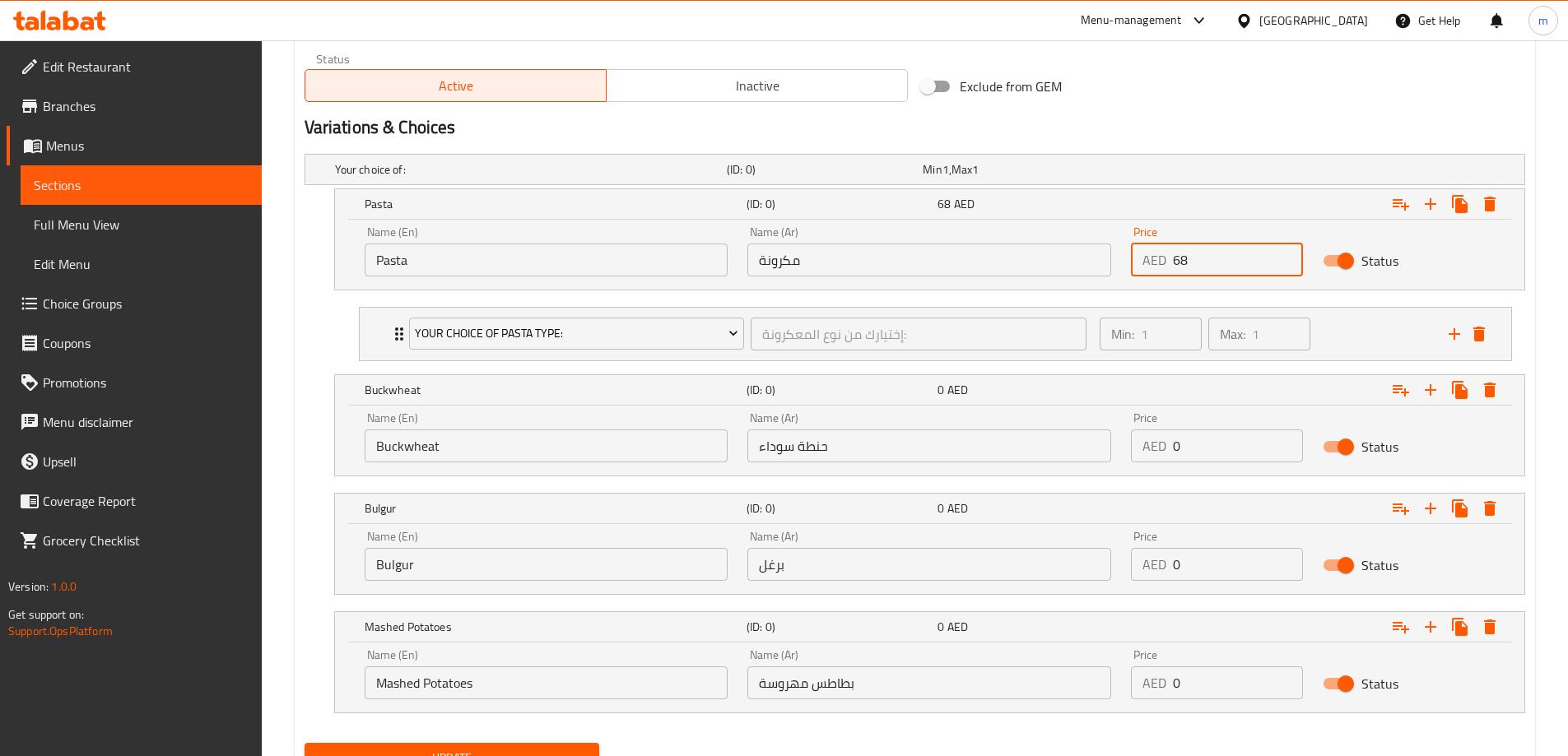
scroll to position [890, 0]
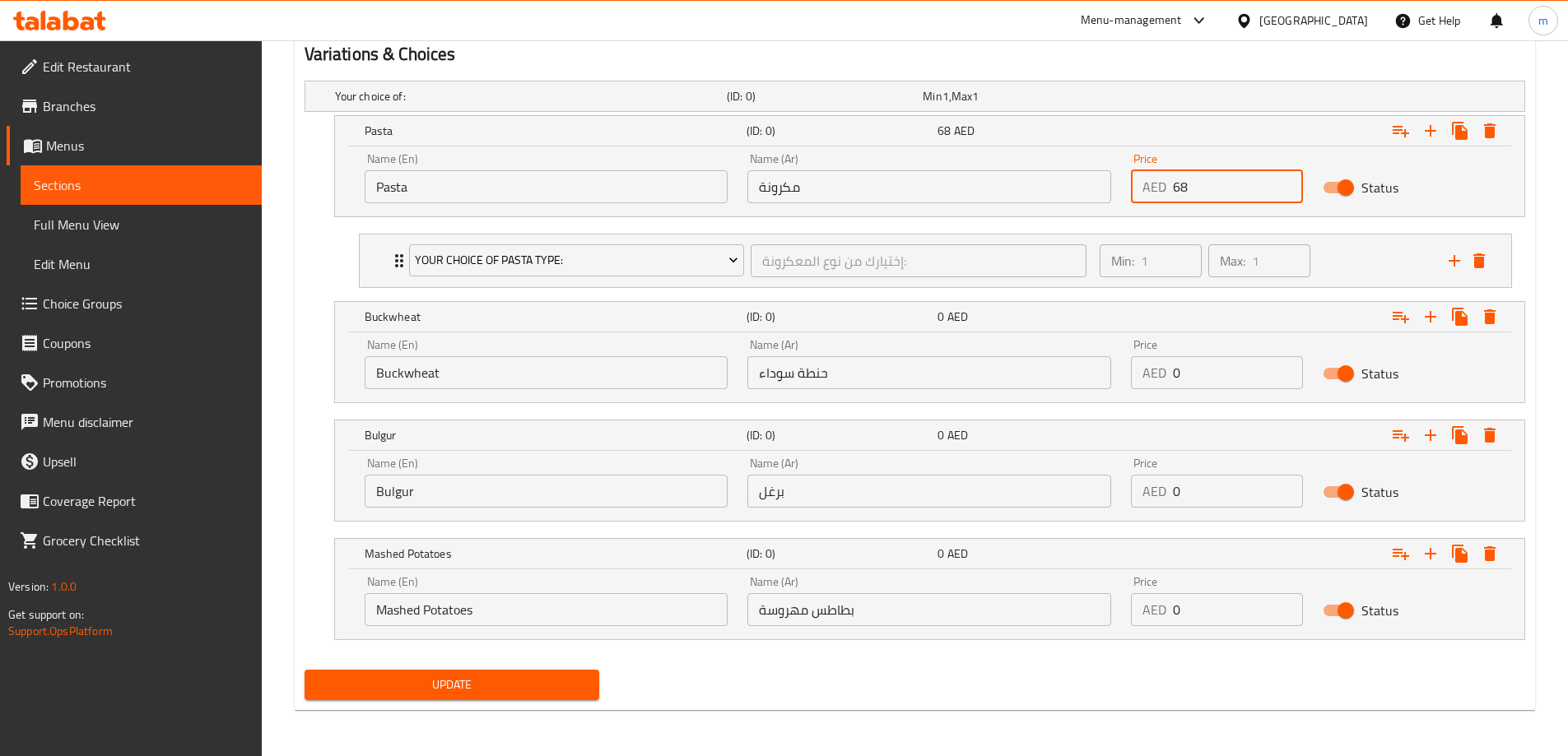
type input "68"
click at [1231, 376] on input "0" at bounding box center [1237, 372] width 130 height 33
paste input "68"
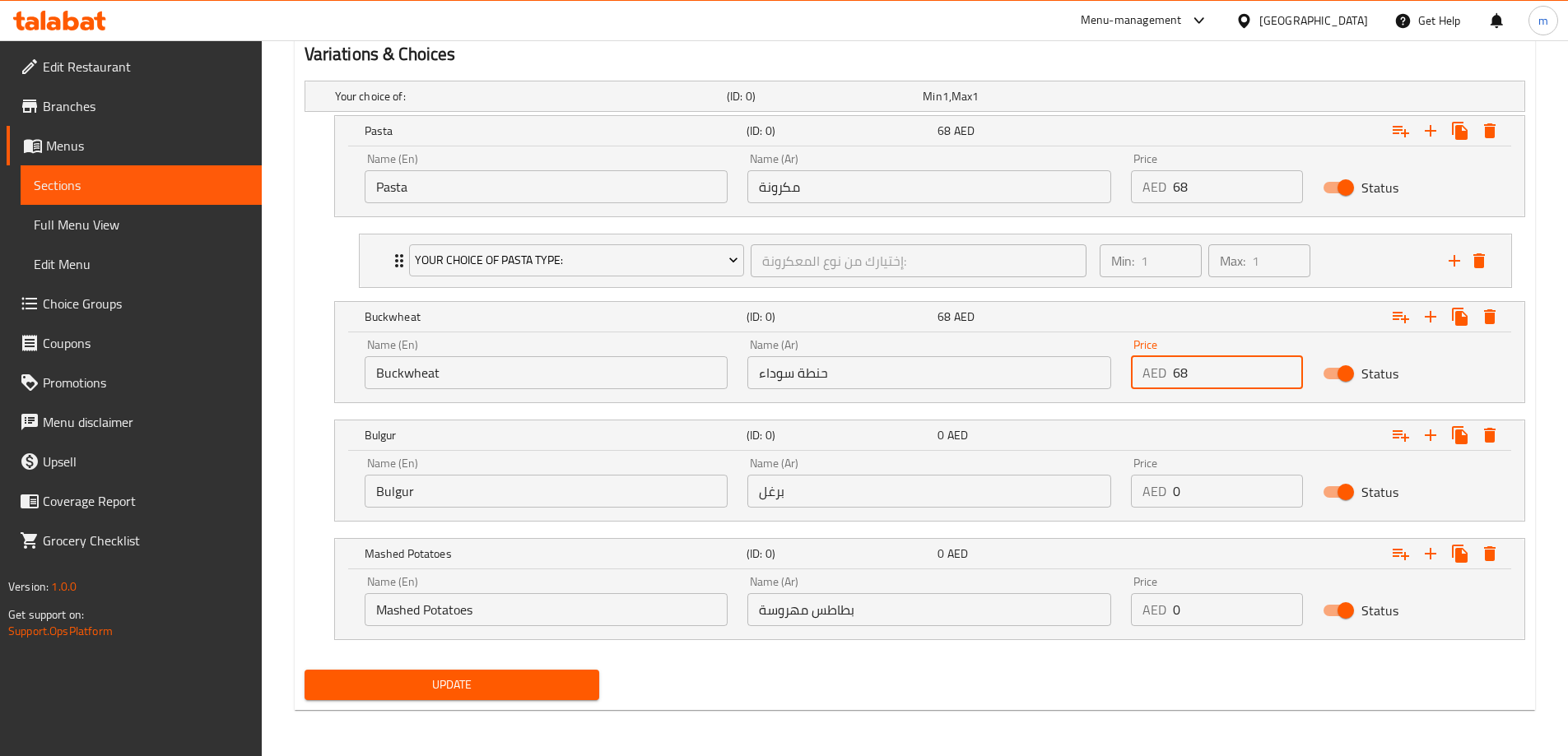
type input "68"
click at [1221, 475] on input "0" at bounding box center [1237, 491] width 130 height 33
paste input "68"
click at [1221, 477] on input "068" at bounding box center [1237, 491] width 130 height 33
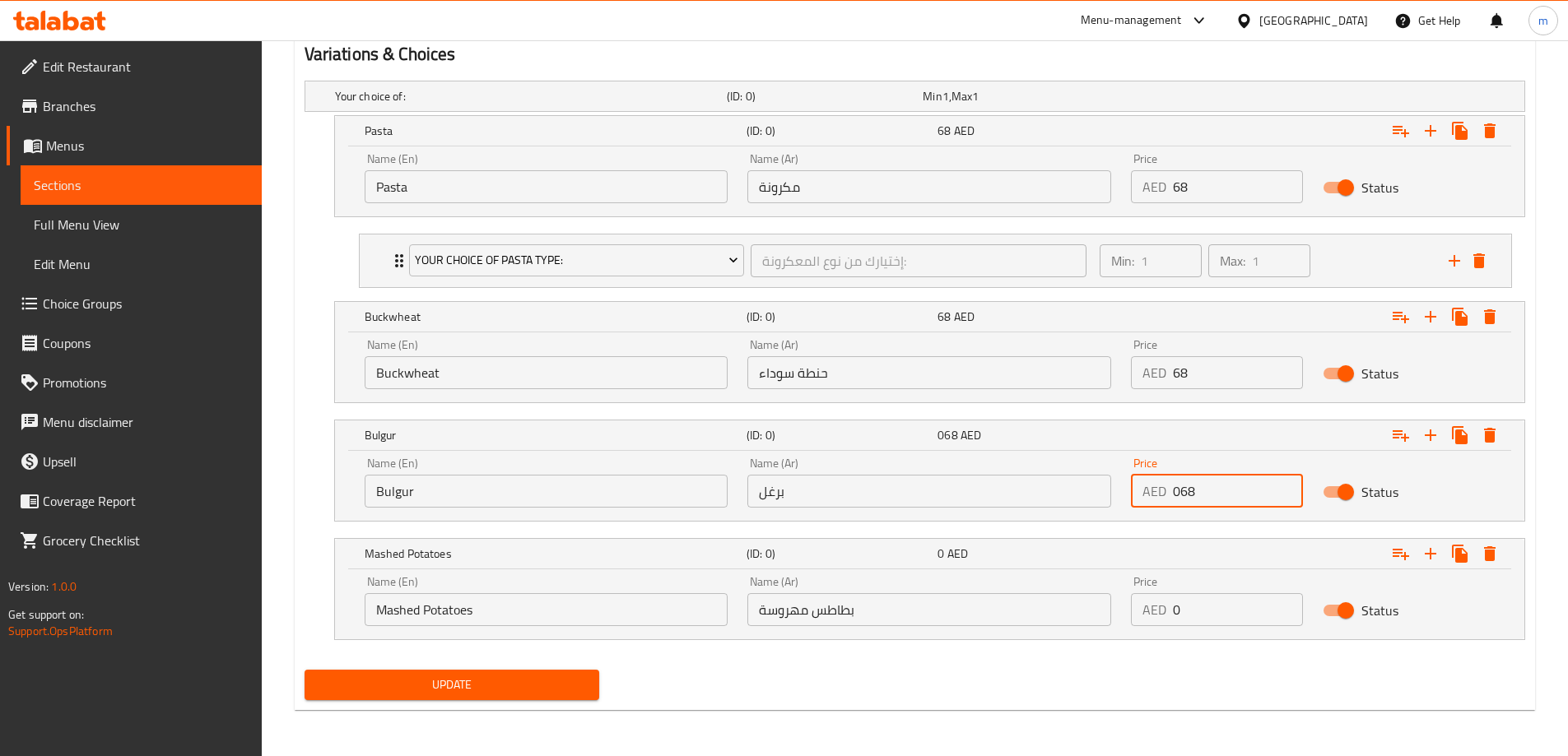
click at [1221, 477] on input "068" at bounding box center [1237, 491] width 130 height 33
paste input "number"
type input "68"
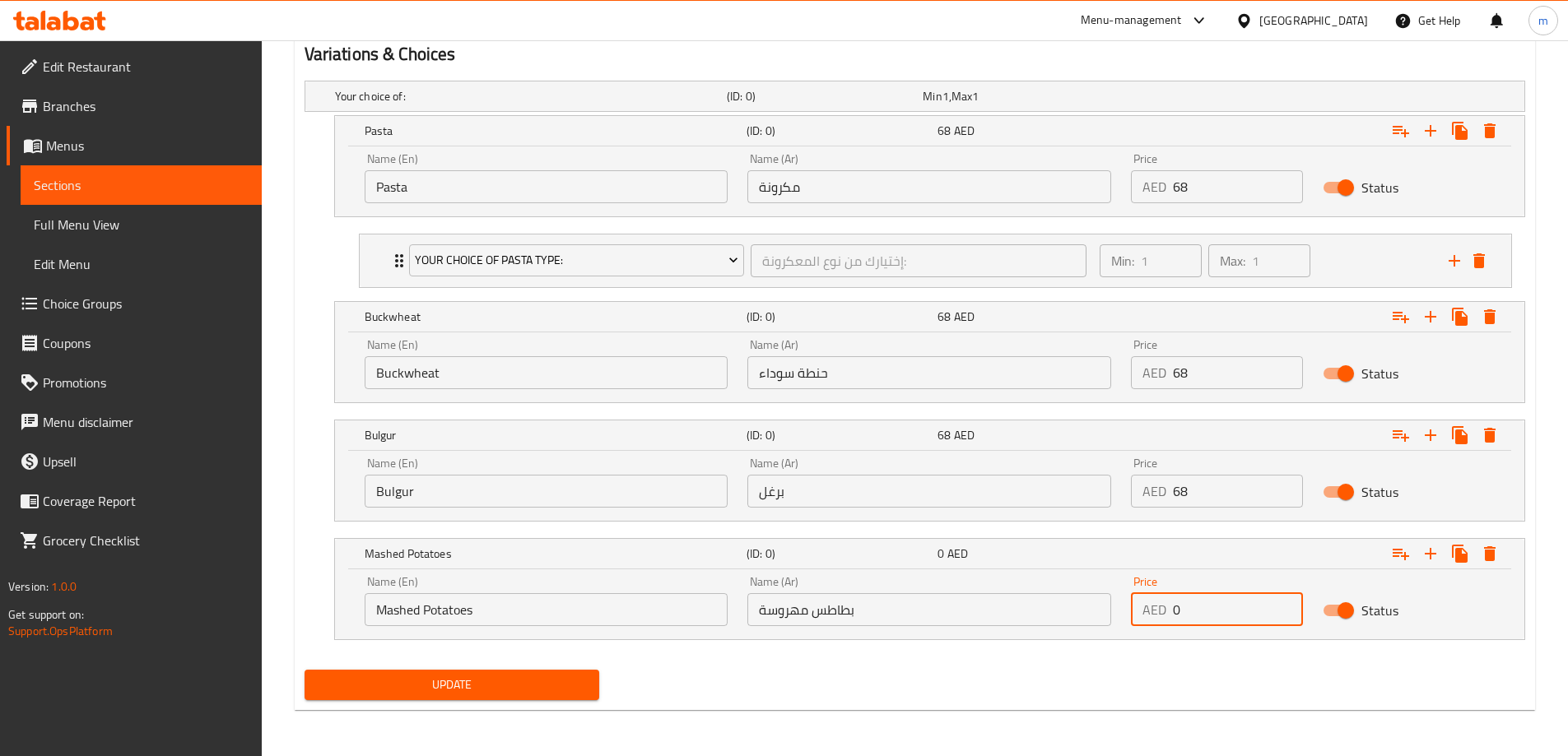
click at [1209, 607] on input "0" at bounding box center [1237, 609] width 130 height 33
paste input "68"
type input "68"
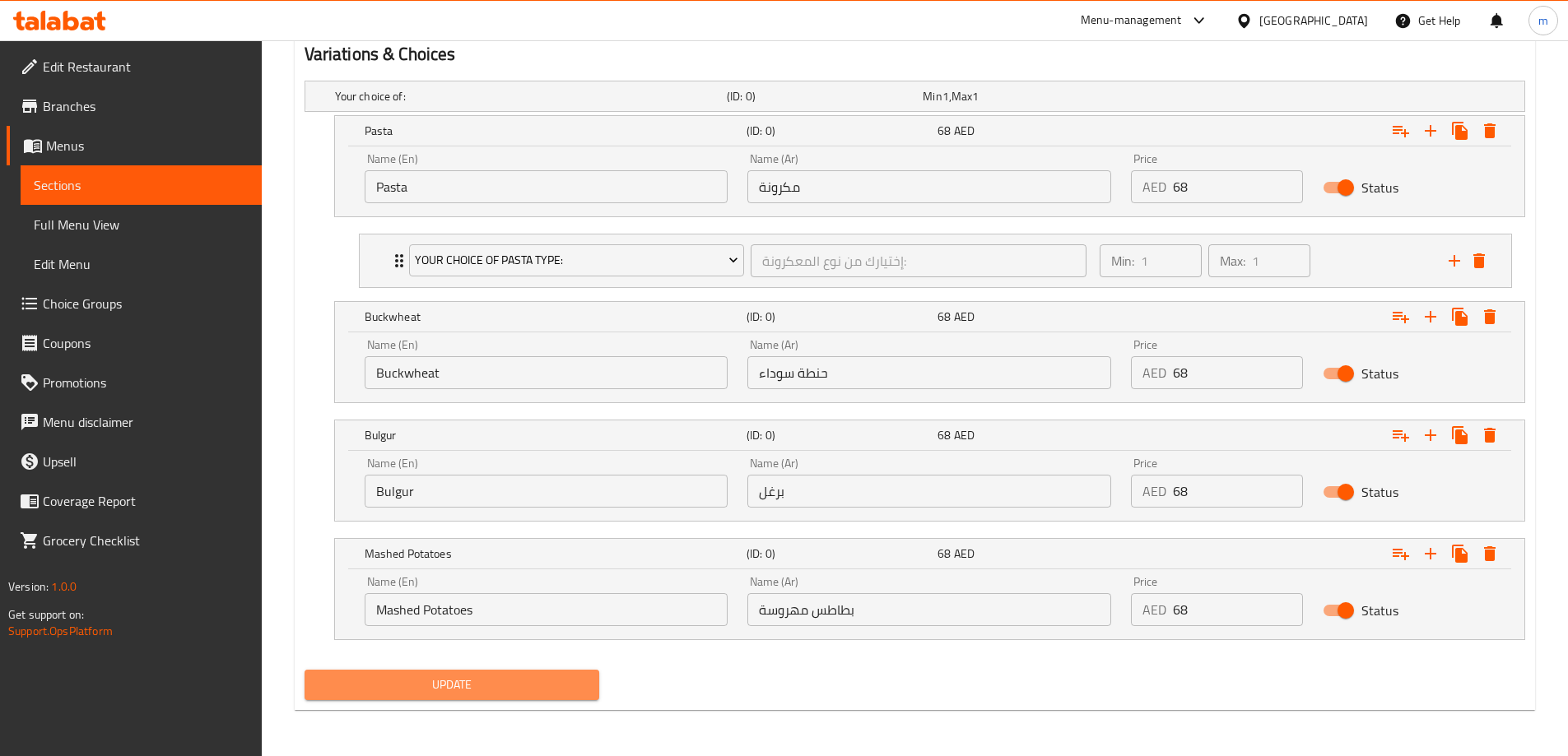
click at [480, 687] on span "Update" at bounding box center [452, 684] width 269 height 20
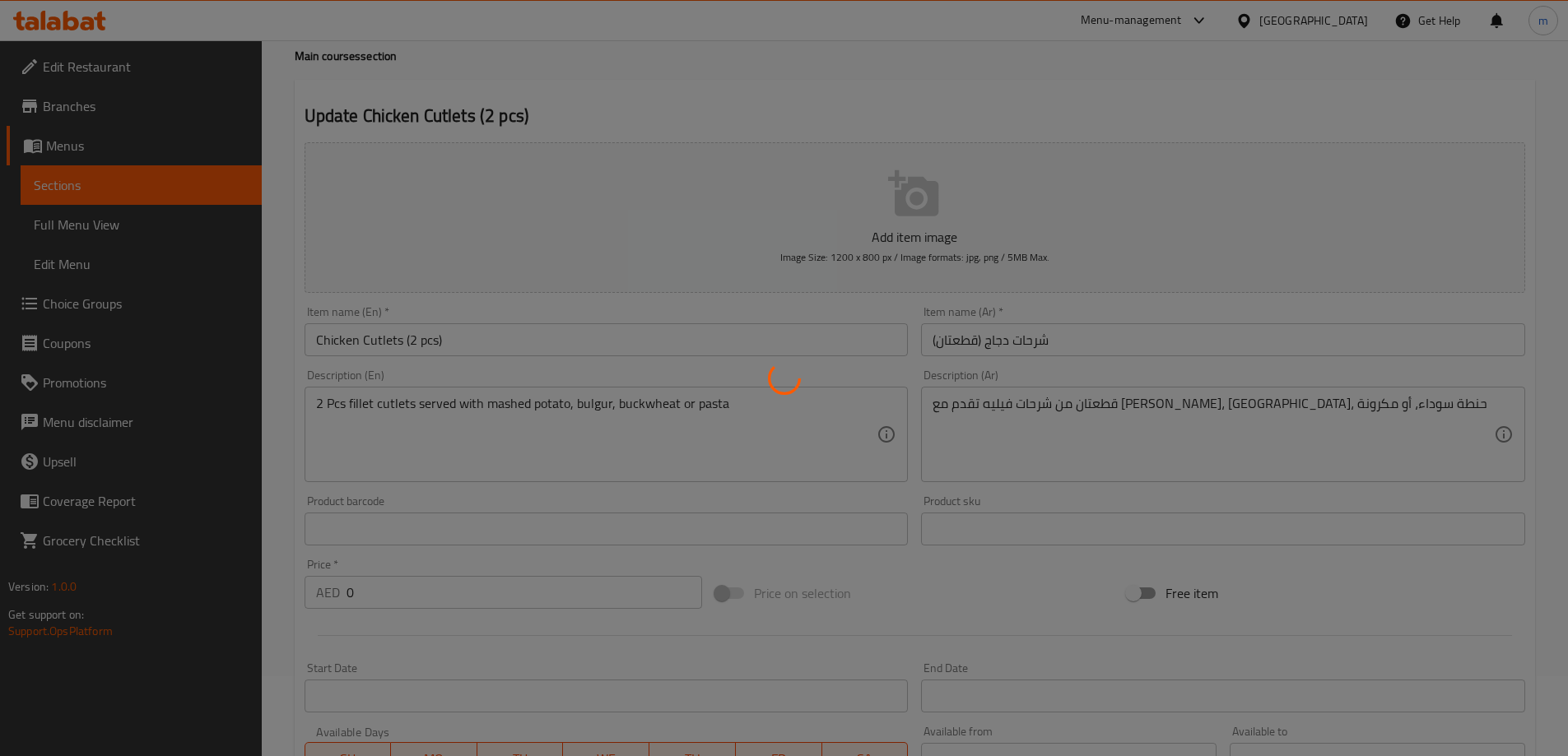
scroll to position [0, 0]
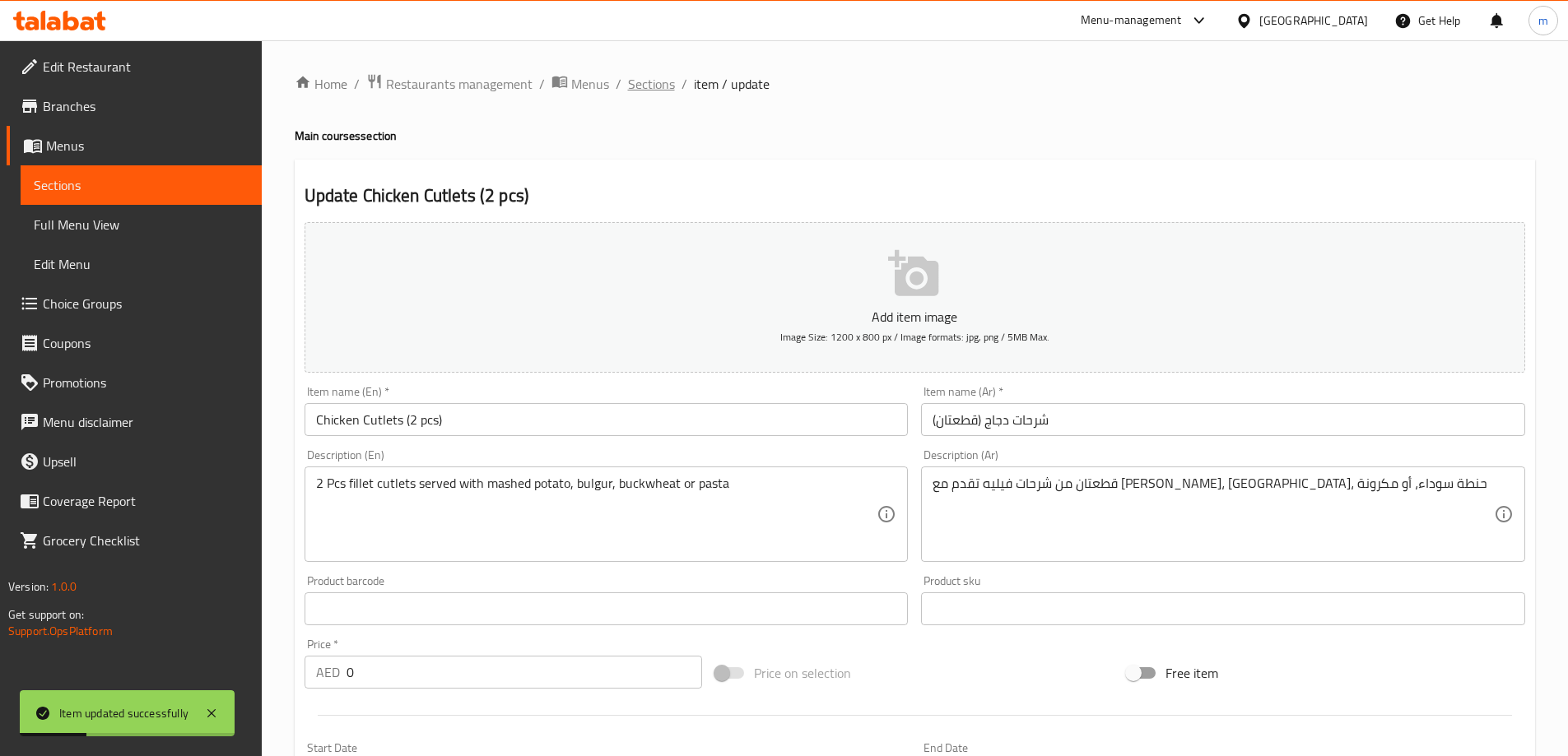
click at [646, 74] on span "Sections" at bounding box center [651, 84] width 47 height 19
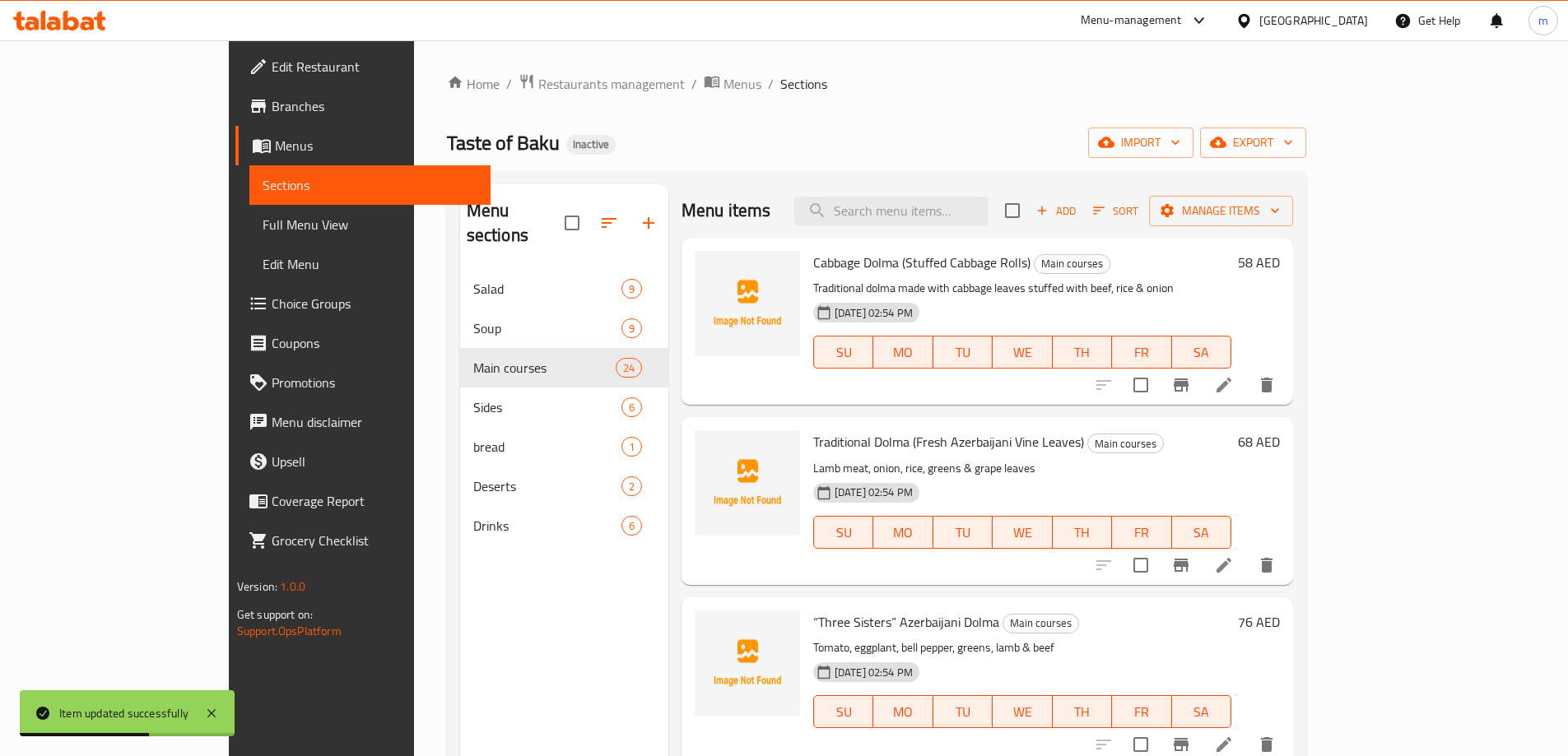
click at [263, 221] on span "Full Menu View" at bounding box center [370, 225] width 215 height 19
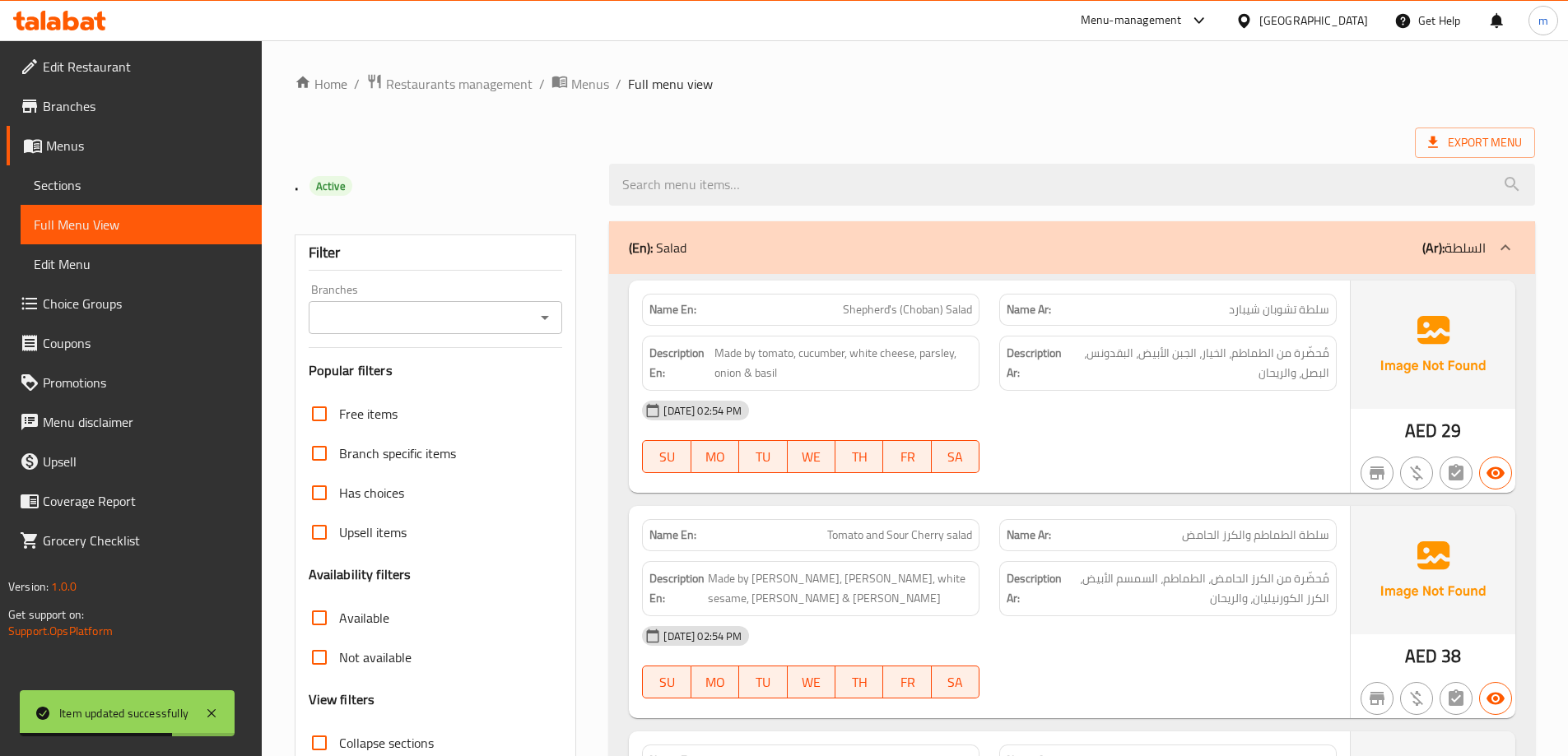
scroll to position [247, 0]
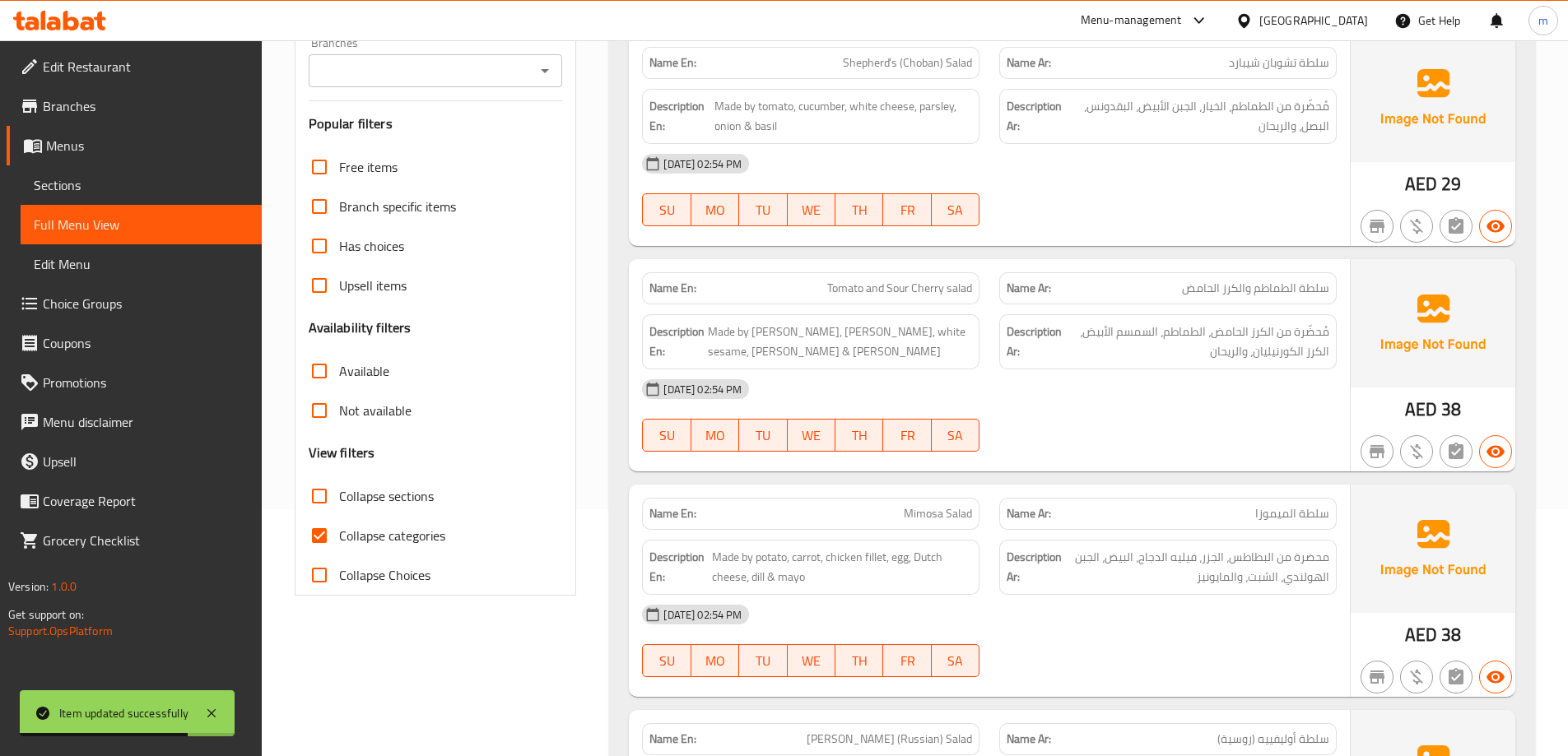
click at [381, 531] on span "Collapse categories" at bounding box center [392, 536] width 106 height 19
click at [339, 531] on input "Collapse categories" at bounding box center [319, 536] width 40 height 40
checkbox input "false"
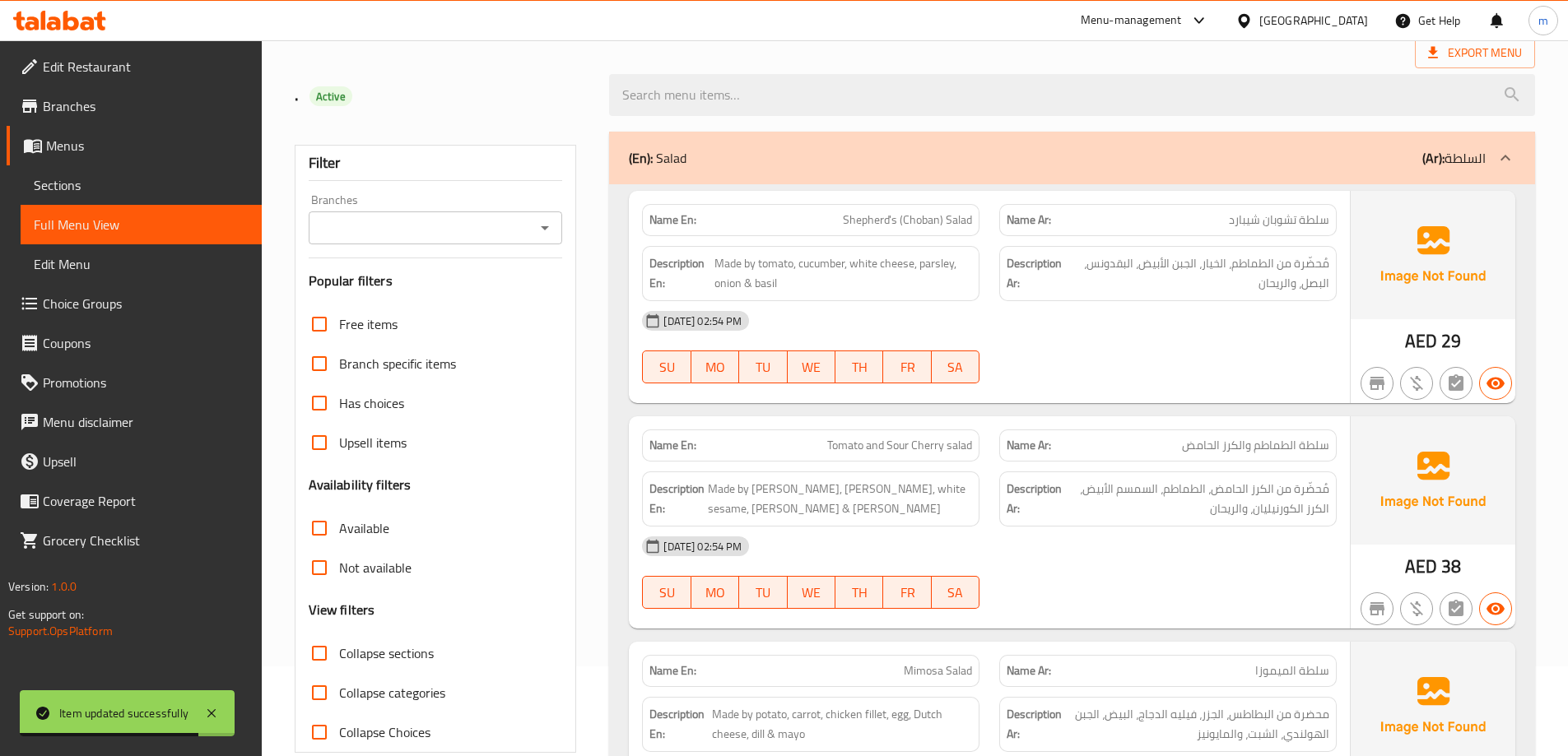
scroll to position [82, 0]
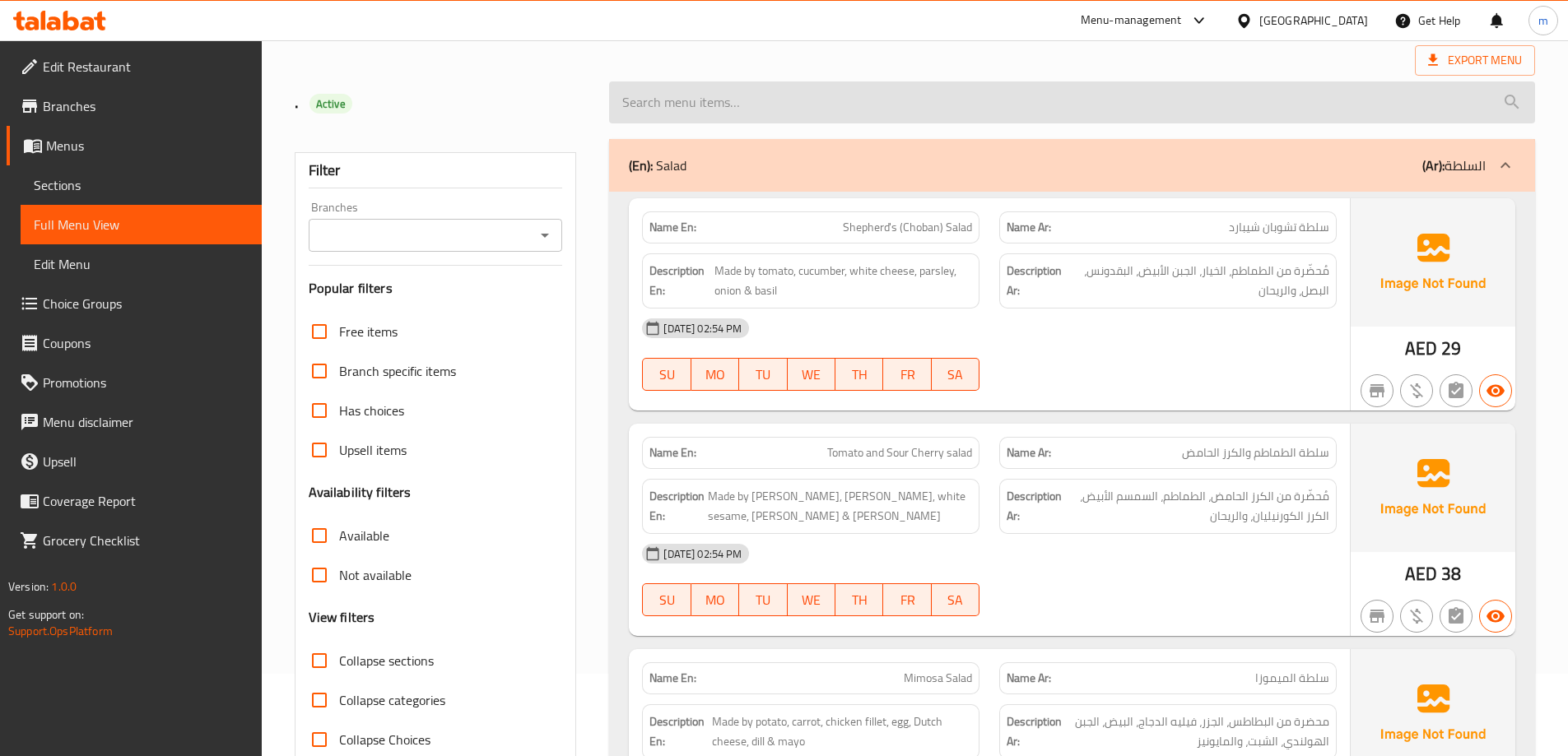
click at [1150, 103] on input "search" at bounding box center [1072, 102] width 926 height 42
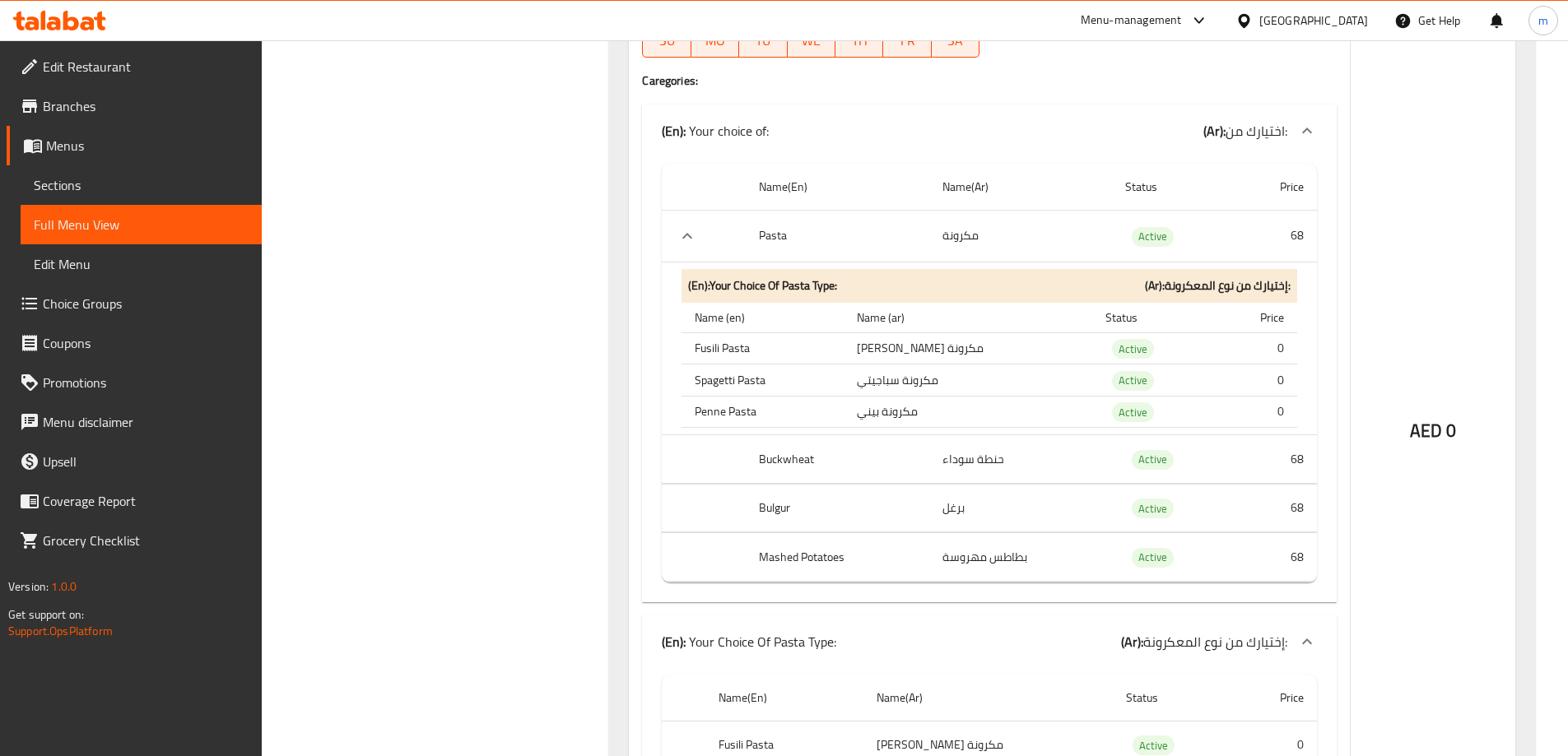
scroll to position [6969, 0]
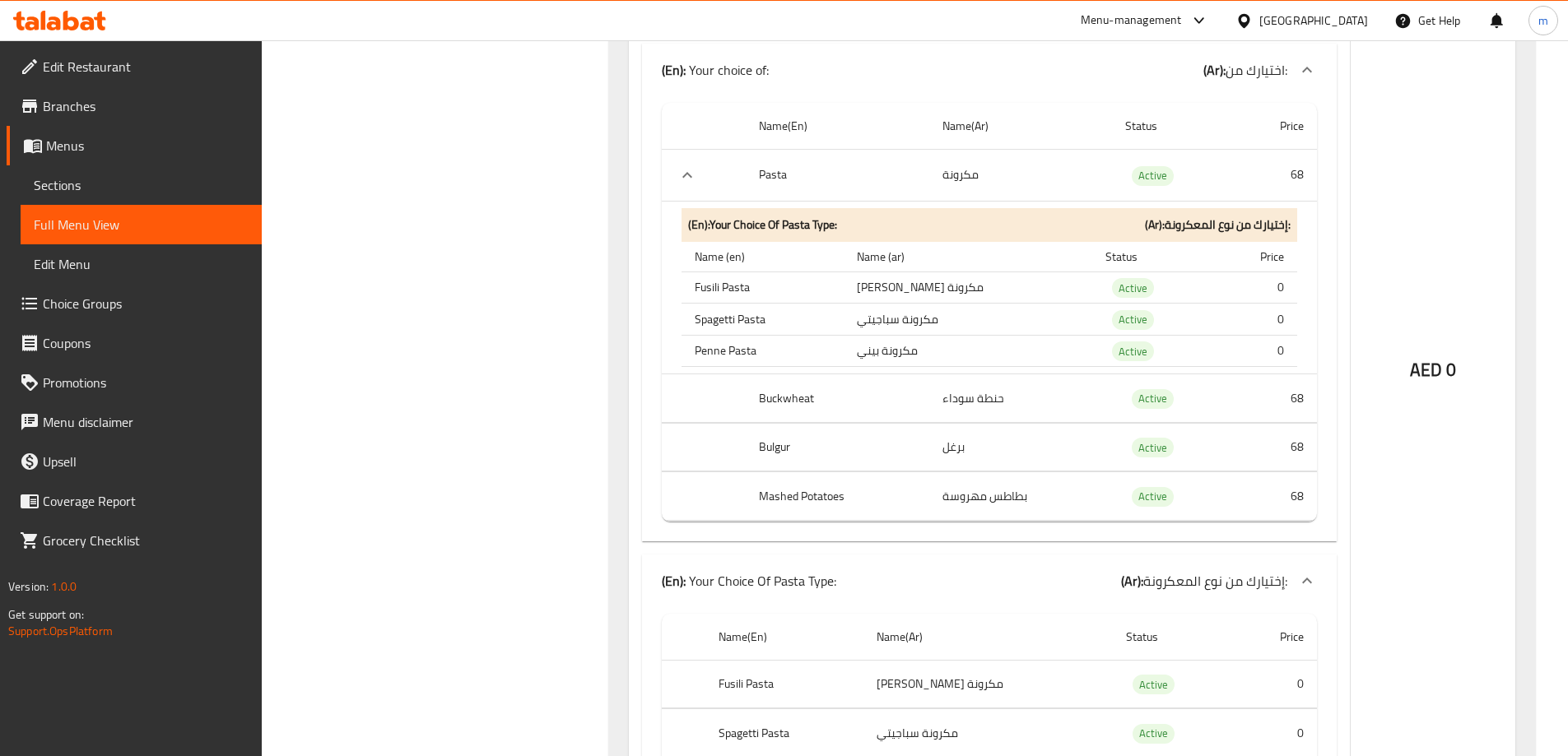
click at [765, 619] on th "Name(En)" at bounding box center [784, 637] width 158 height 47
drag, startPoint x: 844, startPoint y: 572, endPoint x: 723, endPoint y: 577, distance: 121.1
click at [723, 577] on div "(En): Your Choice Of Pasta Type: (Ar): إختيارك من نوع المعكرونة:" at bounding box center [974, 581] width 625 height 19
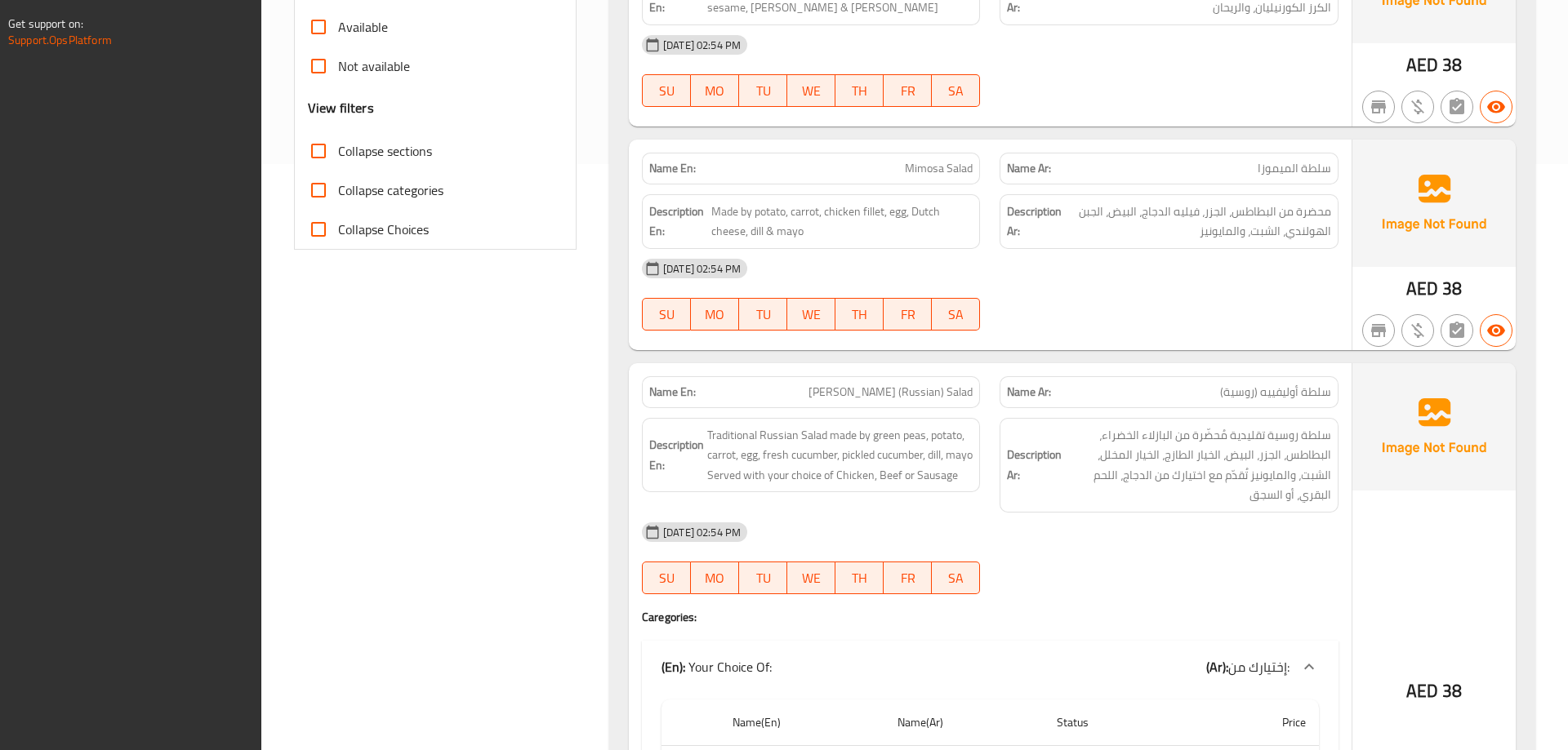
scroll to position [1173, 0]
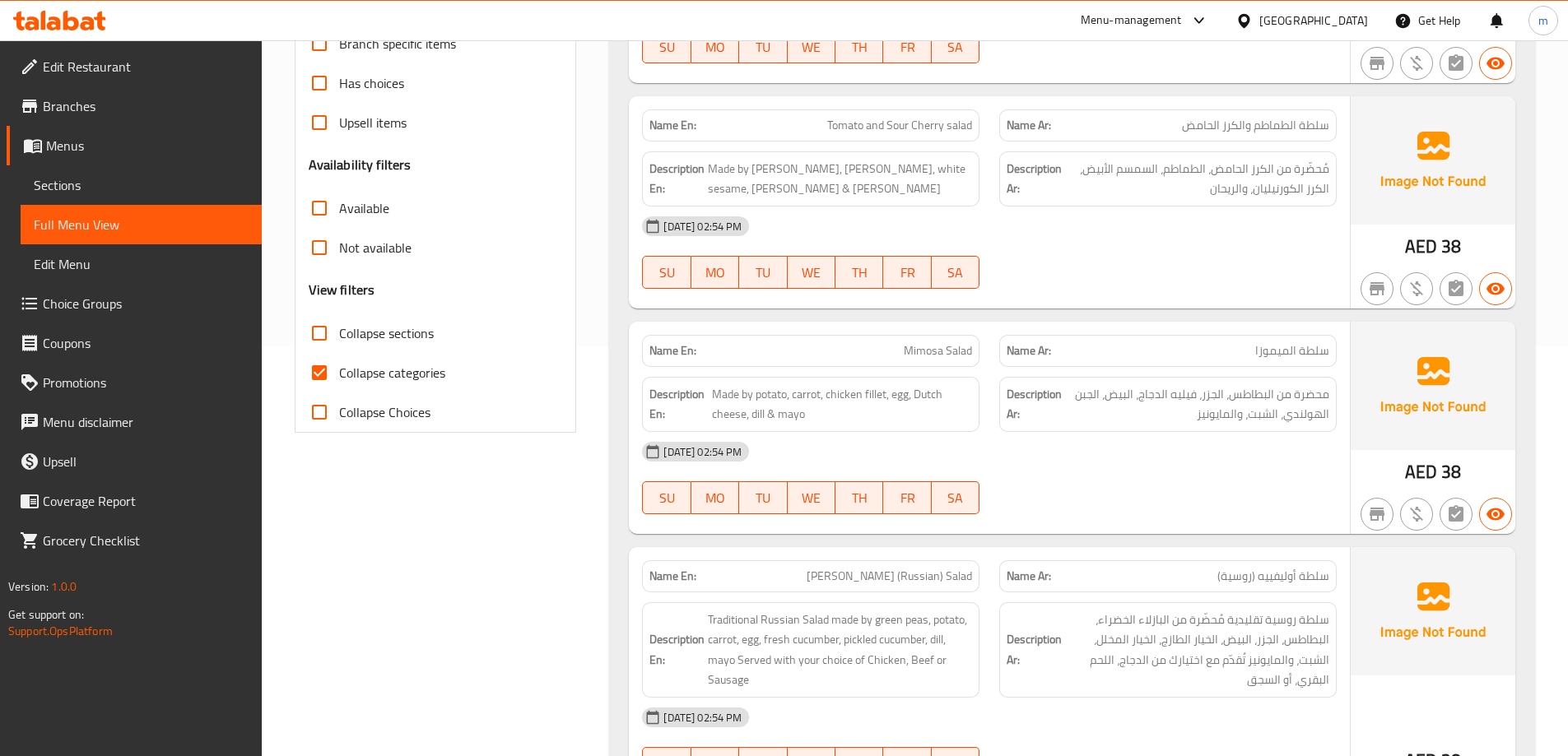
scroll to position [577, 0]
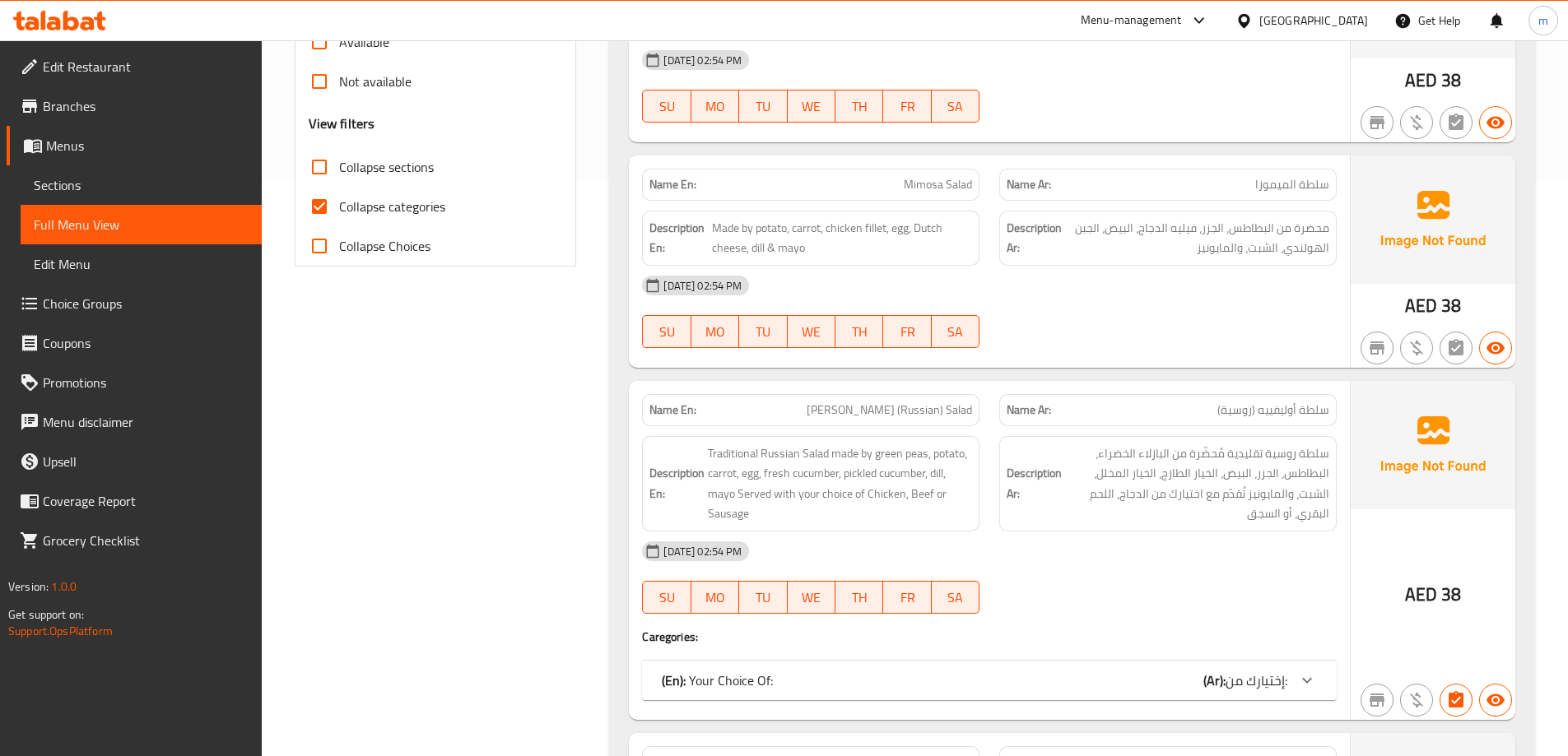
click at [366, 200] on span "Collapse categories" at bounding box center [392, 206] width 106 height 19
click at [339, 200] on input "Collapse categories" at bounding box center [319, 206] width 40 height 40
checkbox input "false"
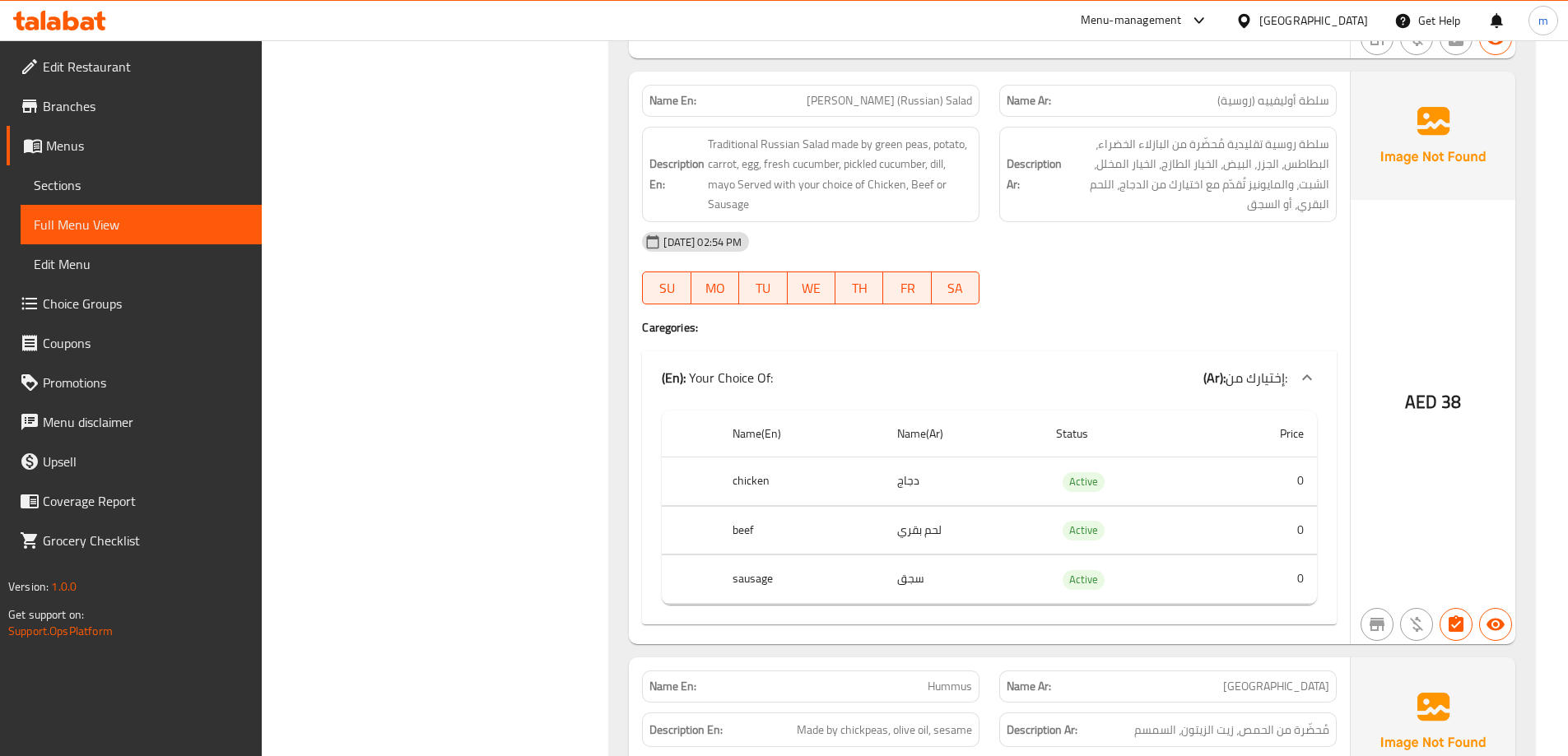
scroll to position [988, 0]
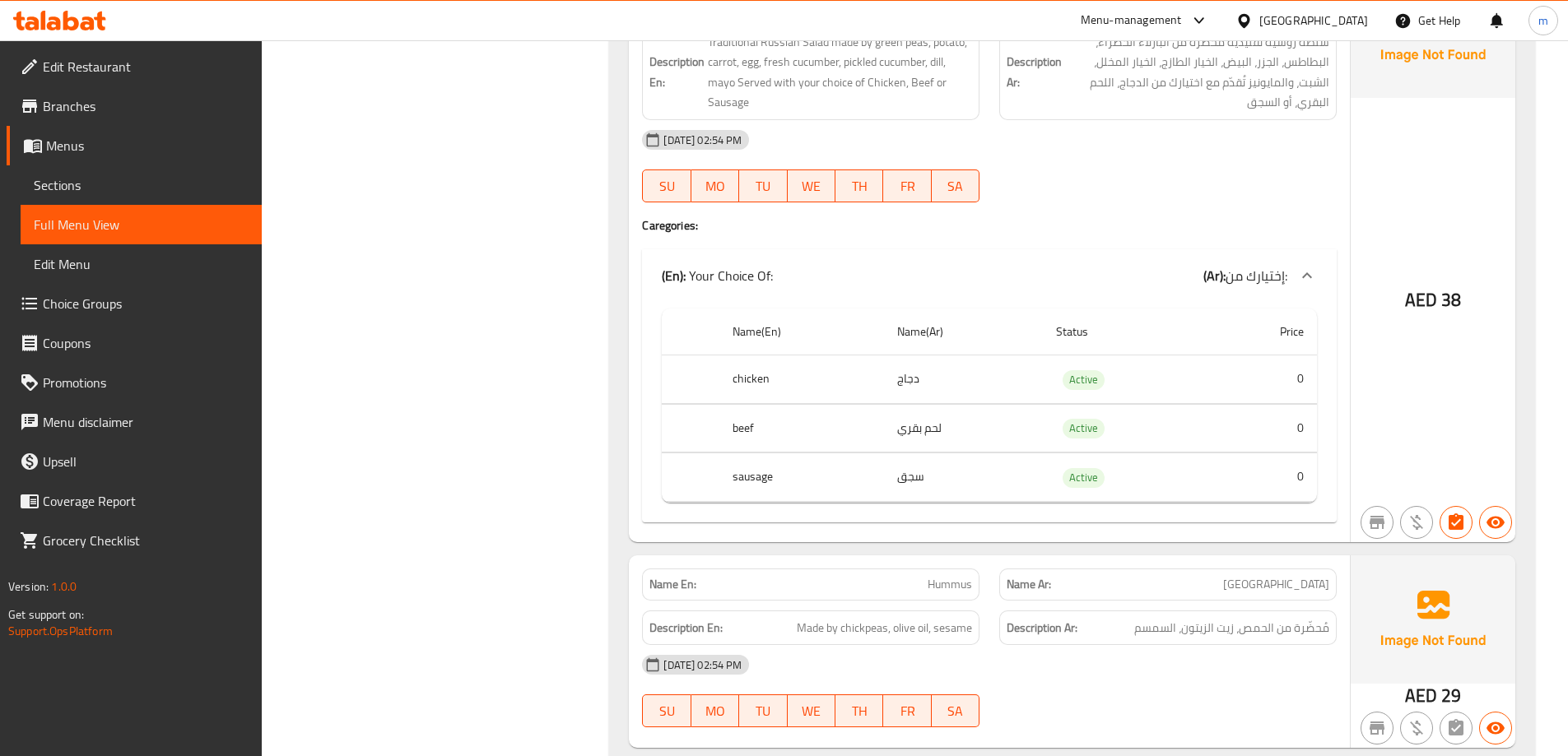
click at [1197, 187] on div "[DATE] 02:54 PM SU MO TU WE TH FR SA" at bounding box center [990, 166] width 715 height 92
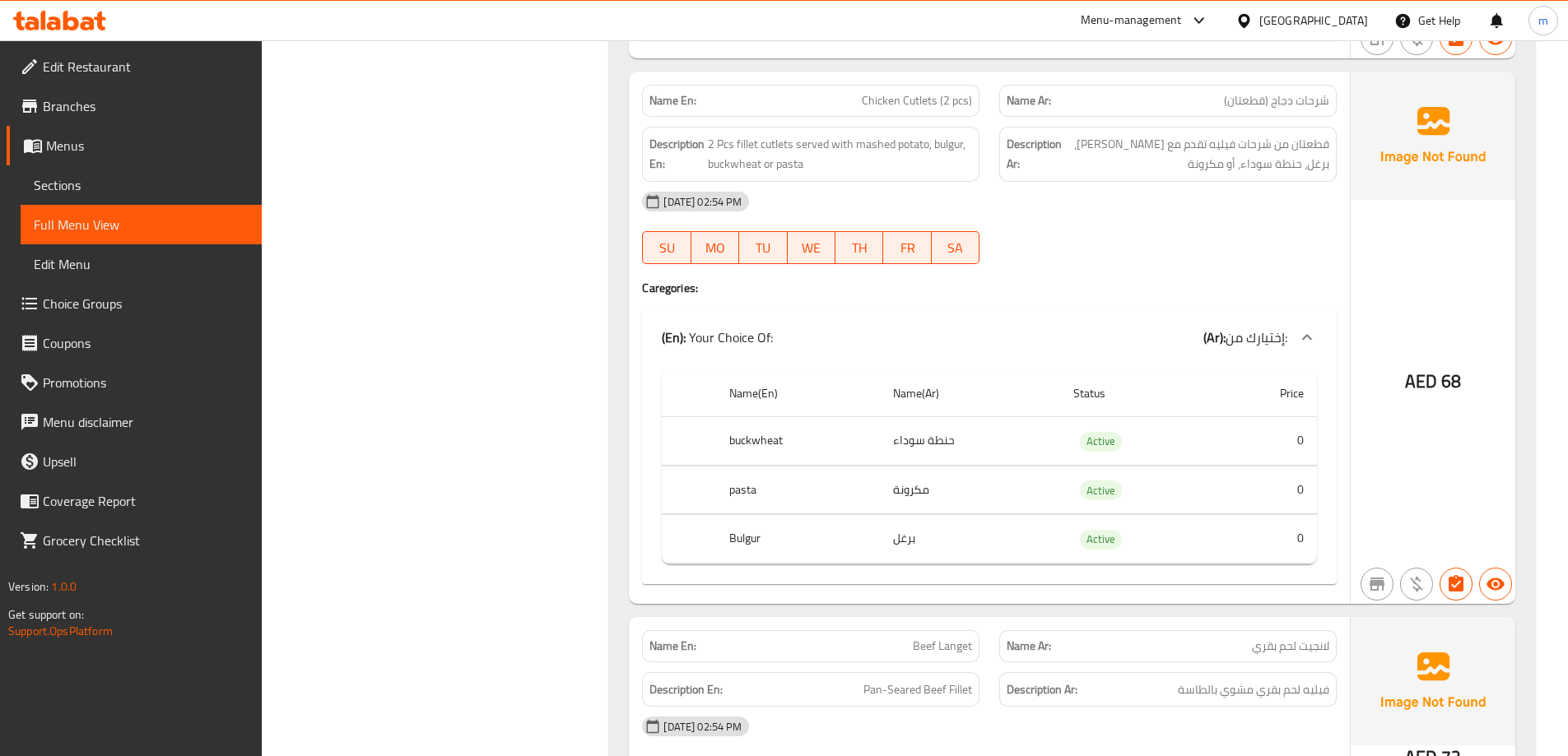
scroll to position [7546, 0]
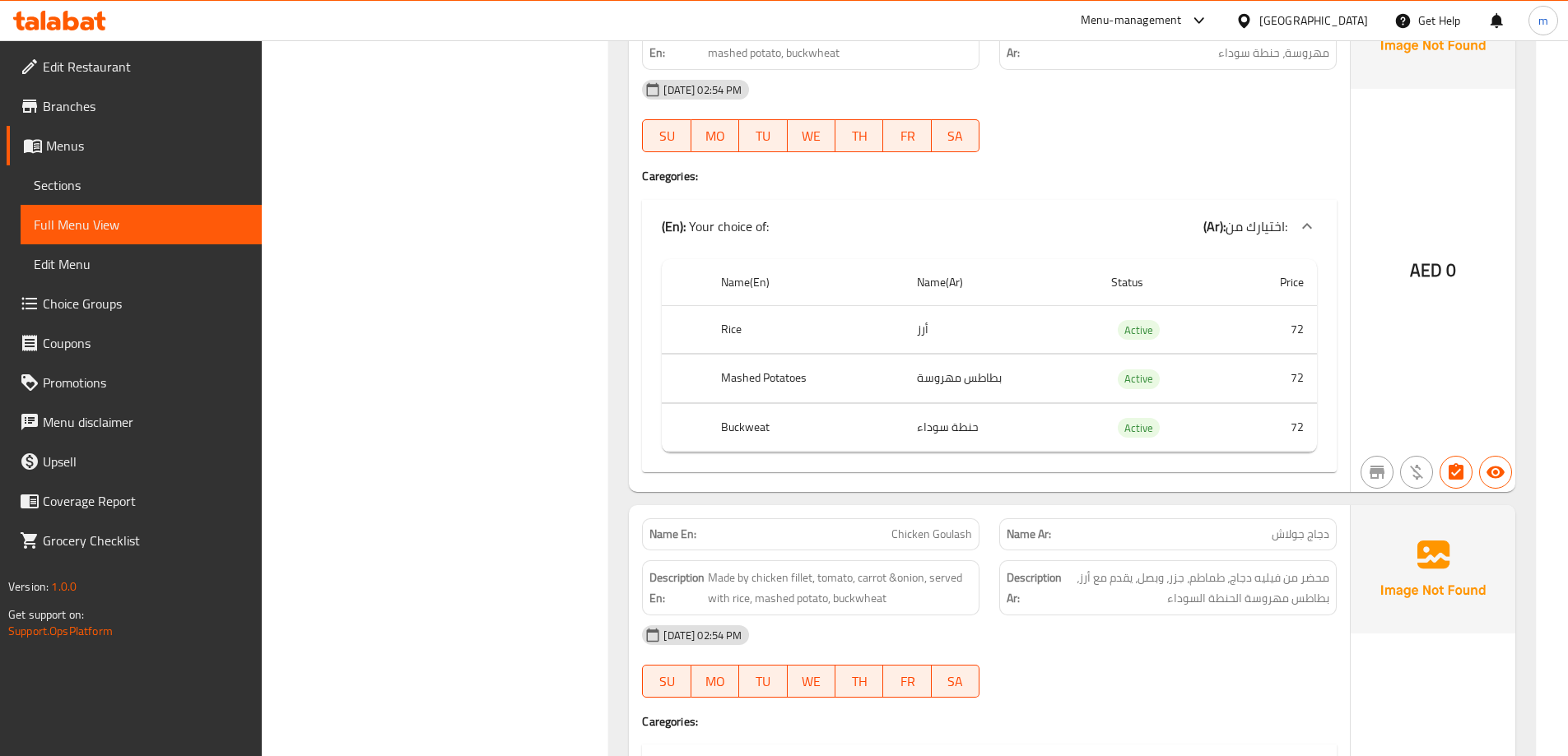
click at [952, 375] on td "بطاطس مهروسة" at bounding box center [1001, 378] width 195 height 49
copy td "بطاطس مهروسة"
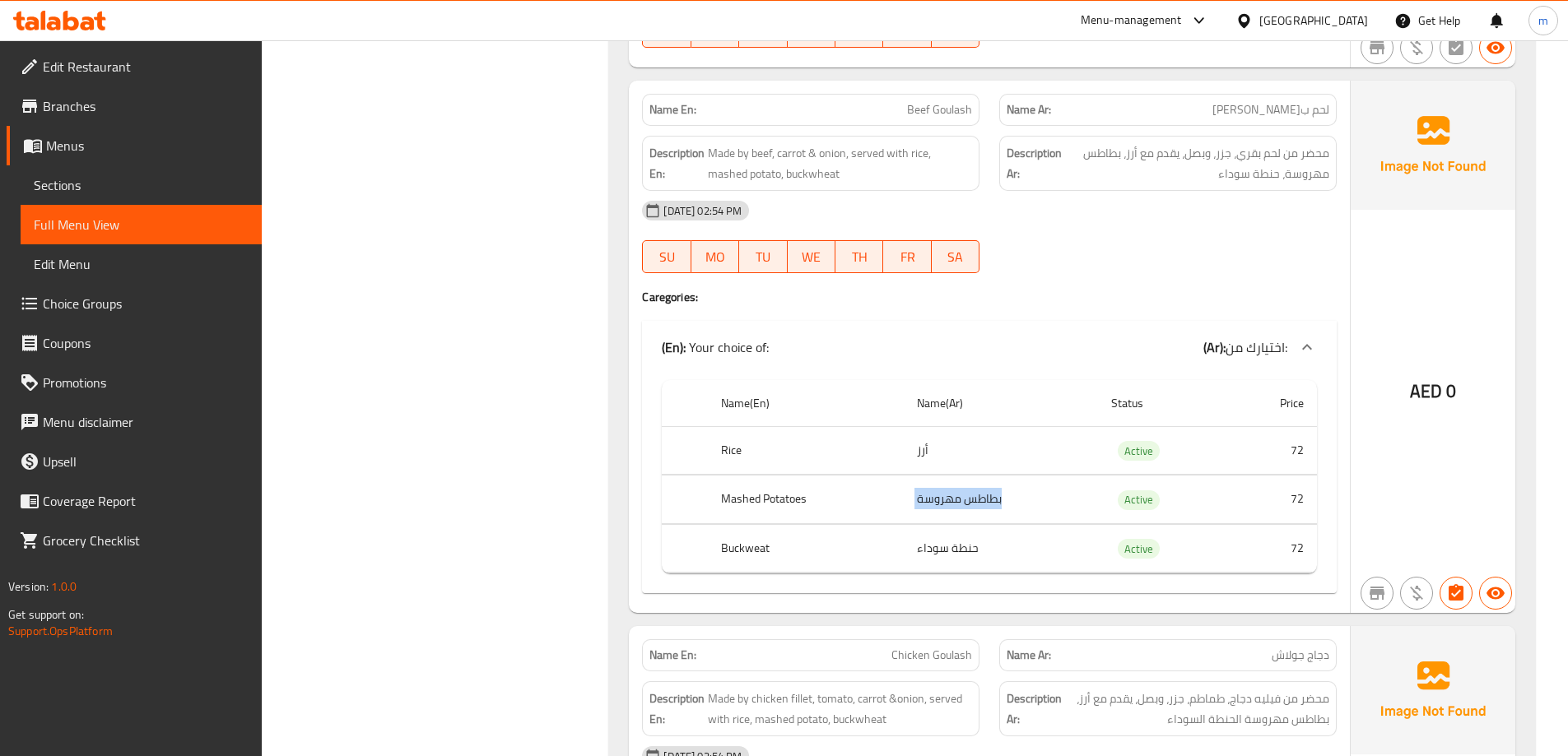
scroll to position [7381, 0]
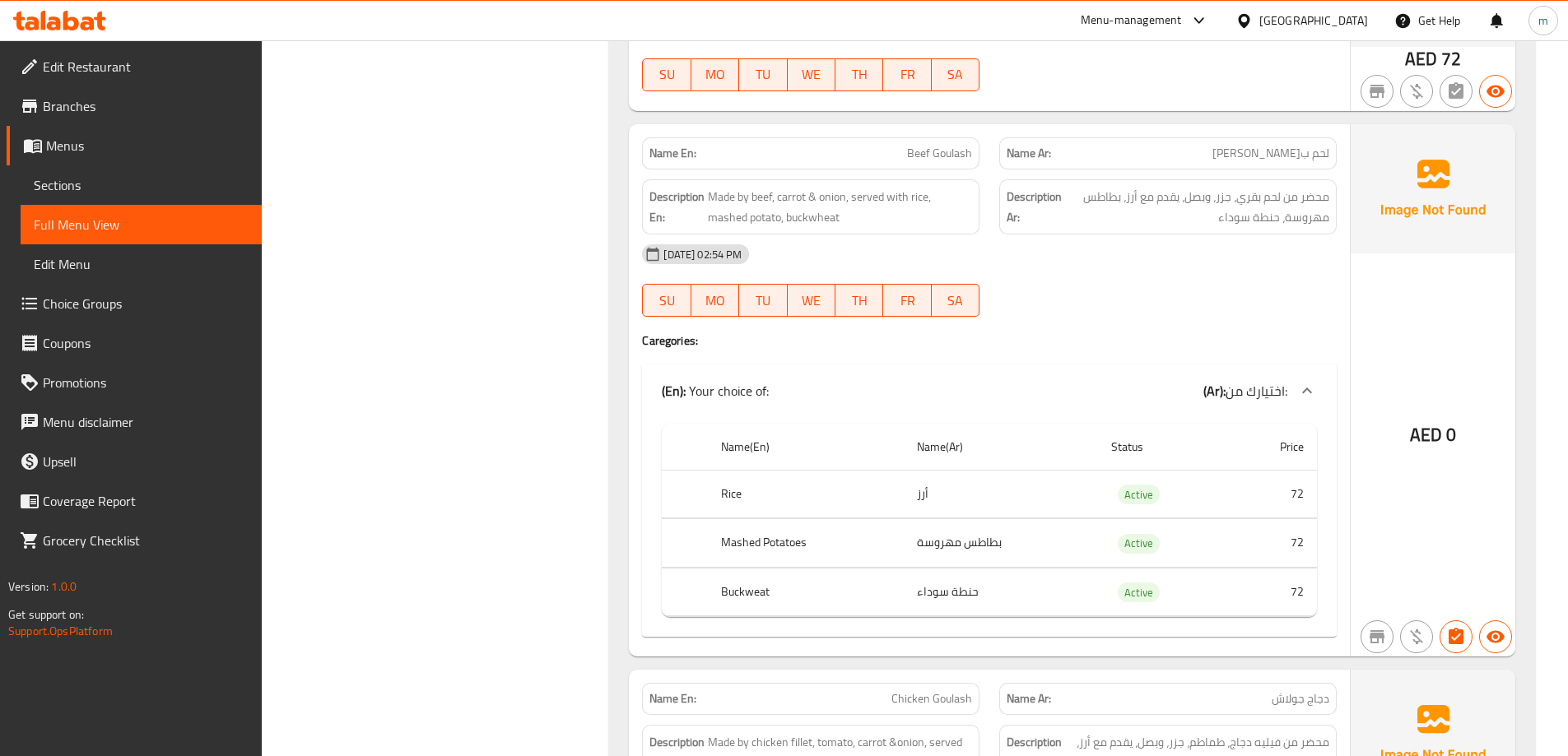
click at [1169, 266] on div "[DATE] 02:54 PM" at bounding box center [990, 254] width 715 height 40
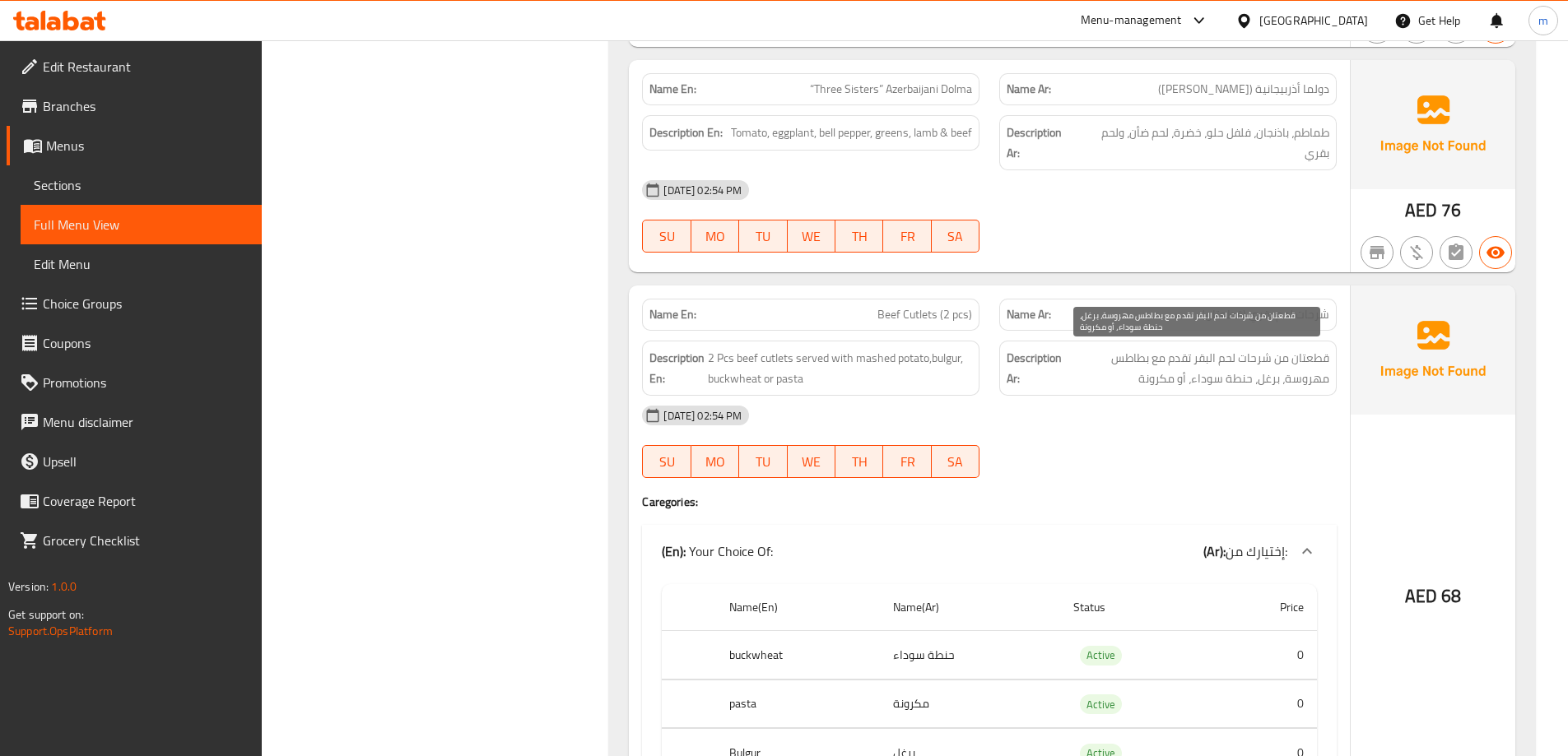
click at [1166, 378] on span "قطعتان من شرحات لحم البقر تقدم مع بطاطس مهروسة، برغل، حنطة سوداء، أو مكرونة" at bounding box center [1197, 369] width 264 height 41
copy span "مكرونة"
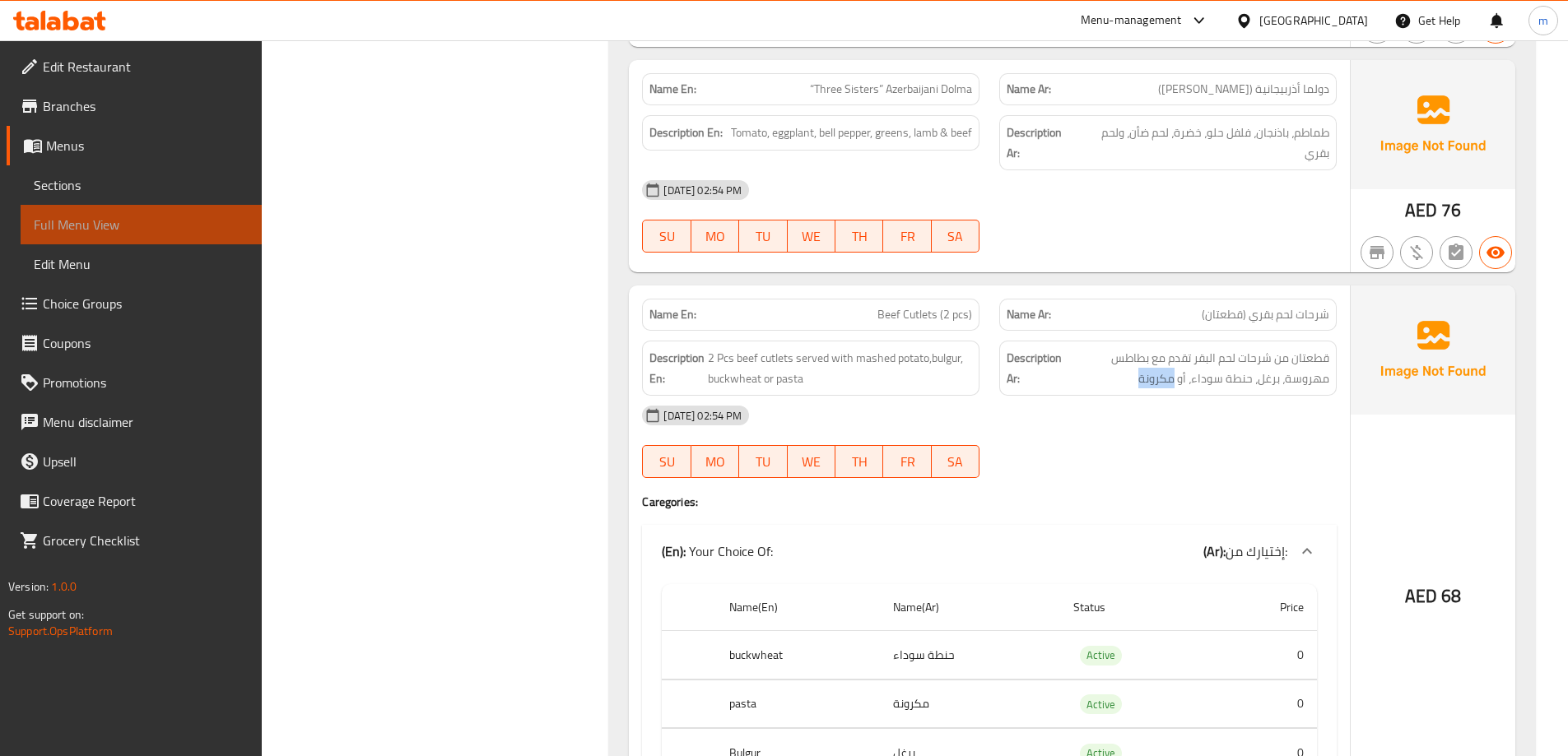
click at [249, 236] on link "Full Menu View" at bounding box center [141, 225] width 241 height 40
click at [97, 168] on link "Sections" at bounding box center [141, 185] width 241 height 40
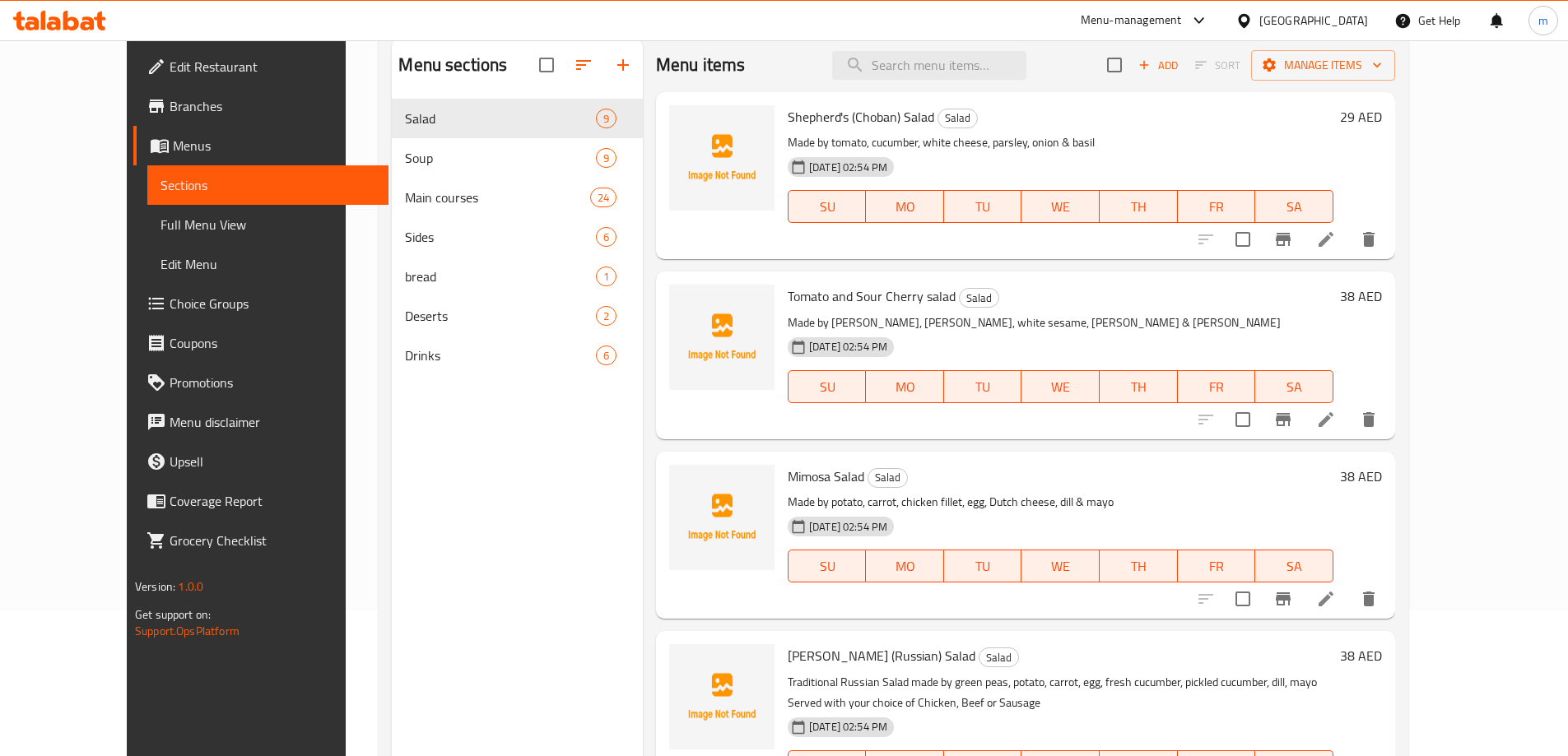
scroll to position [65, 0]
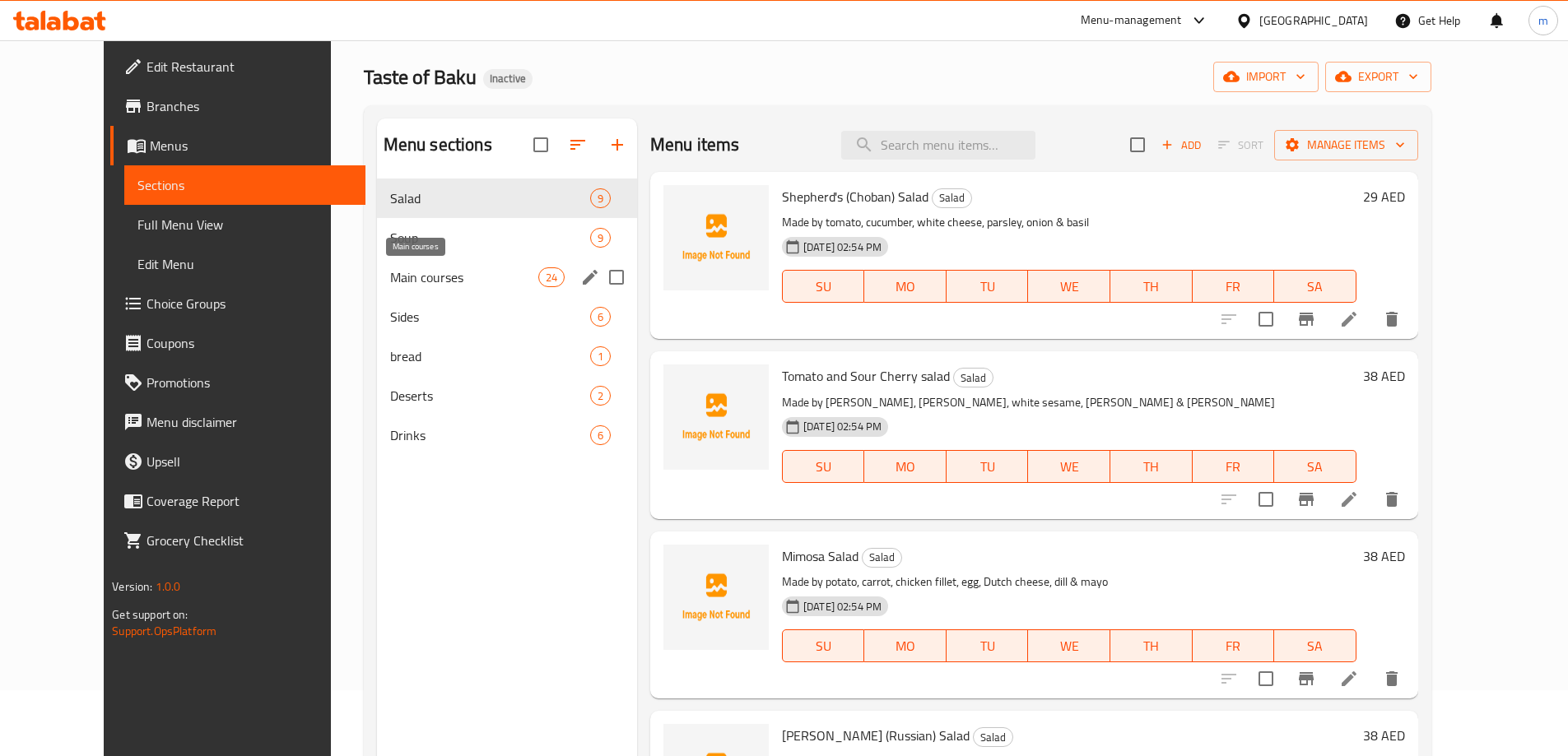
click at [432, 271] on span "Main courses" at bounding box center [464, 278] width 149 height 19
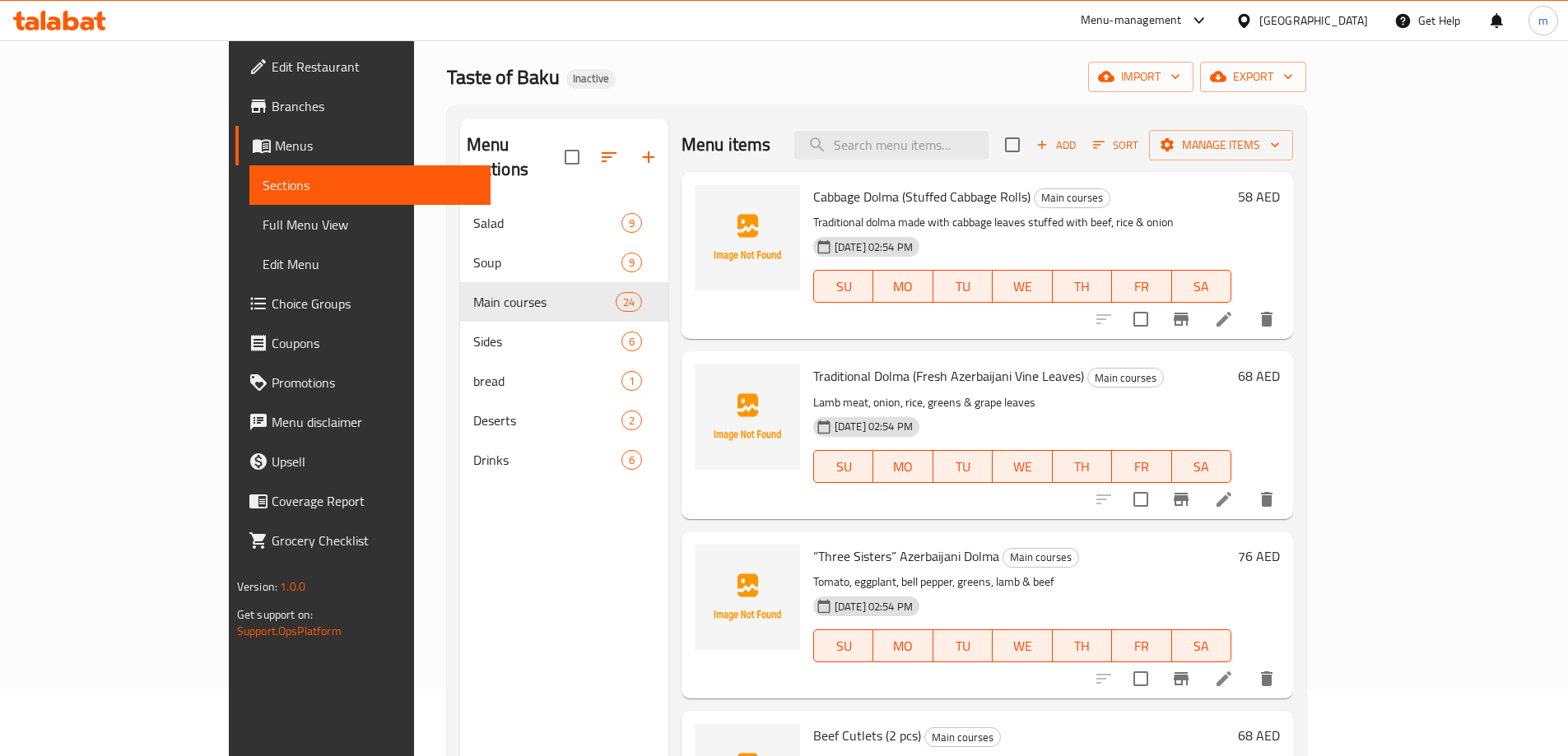
click at [1097, 105] on div "Menu sections Salad 9 Soup 9 Main courses 24 Sides 6 bread 1 Deserts 2 Drinks 6…" at bounding box center [876, 496] width 860 height 783
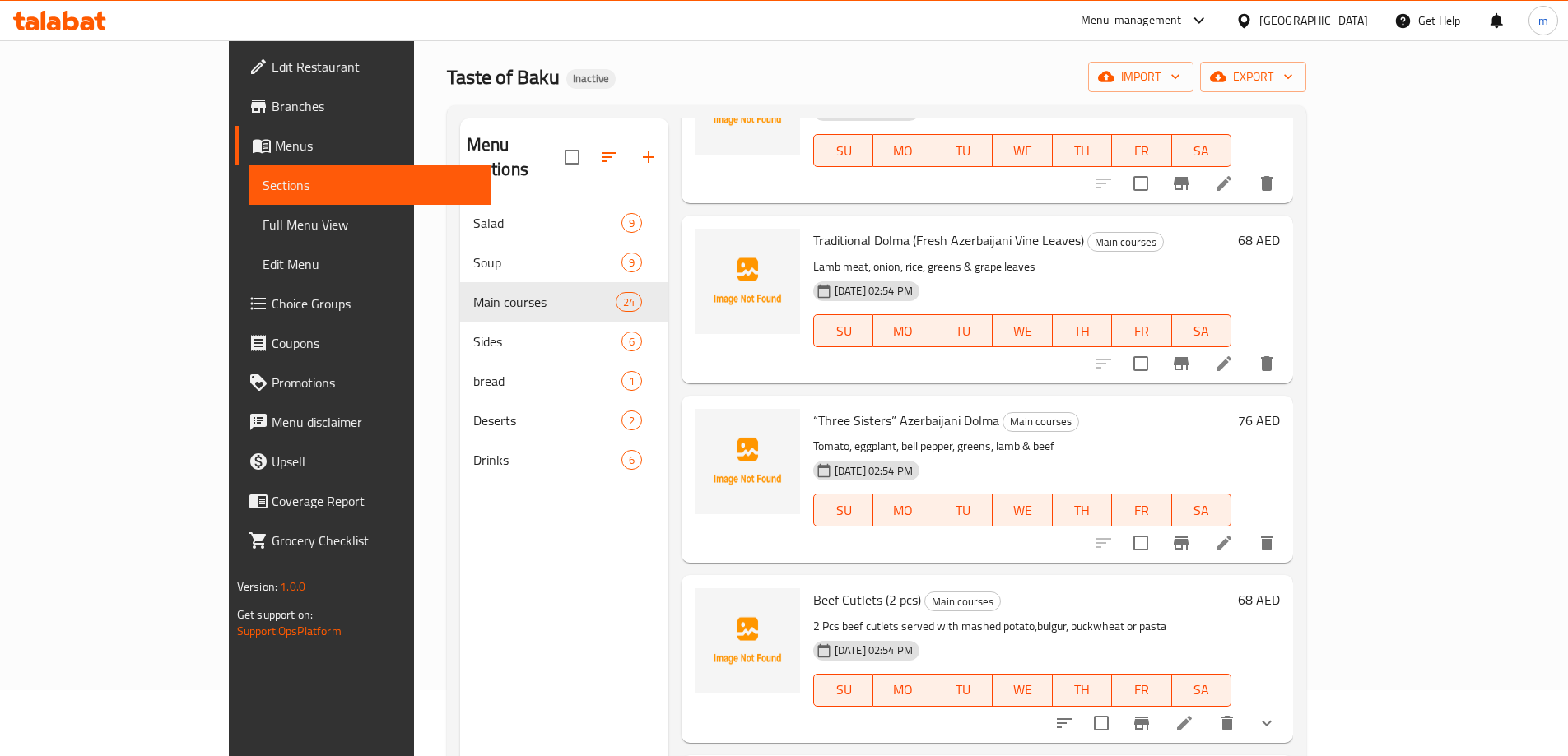
scroll to position [247, 0]
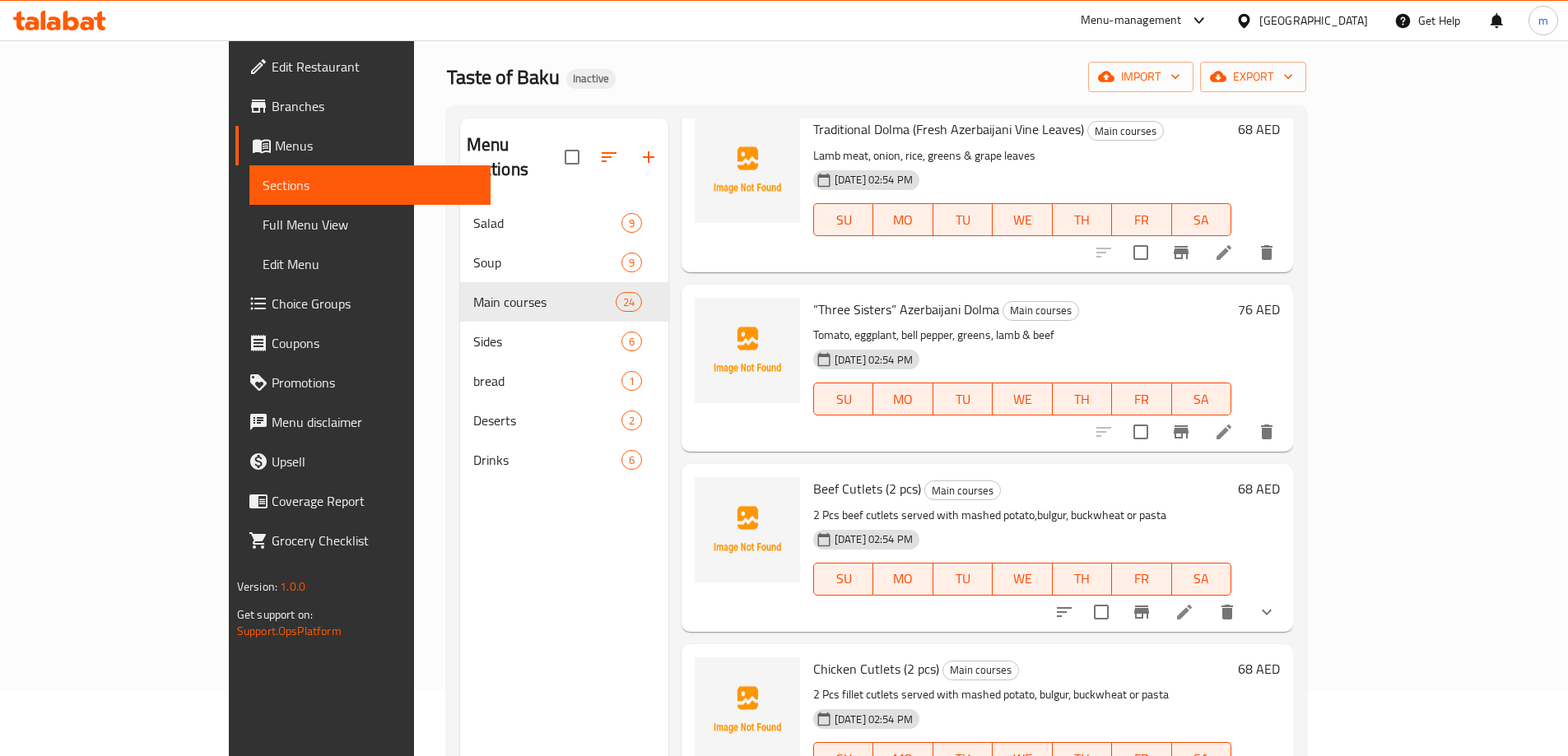
click at [1195, 621] on icon at bounding box center [1184, 612] width 19 height 19
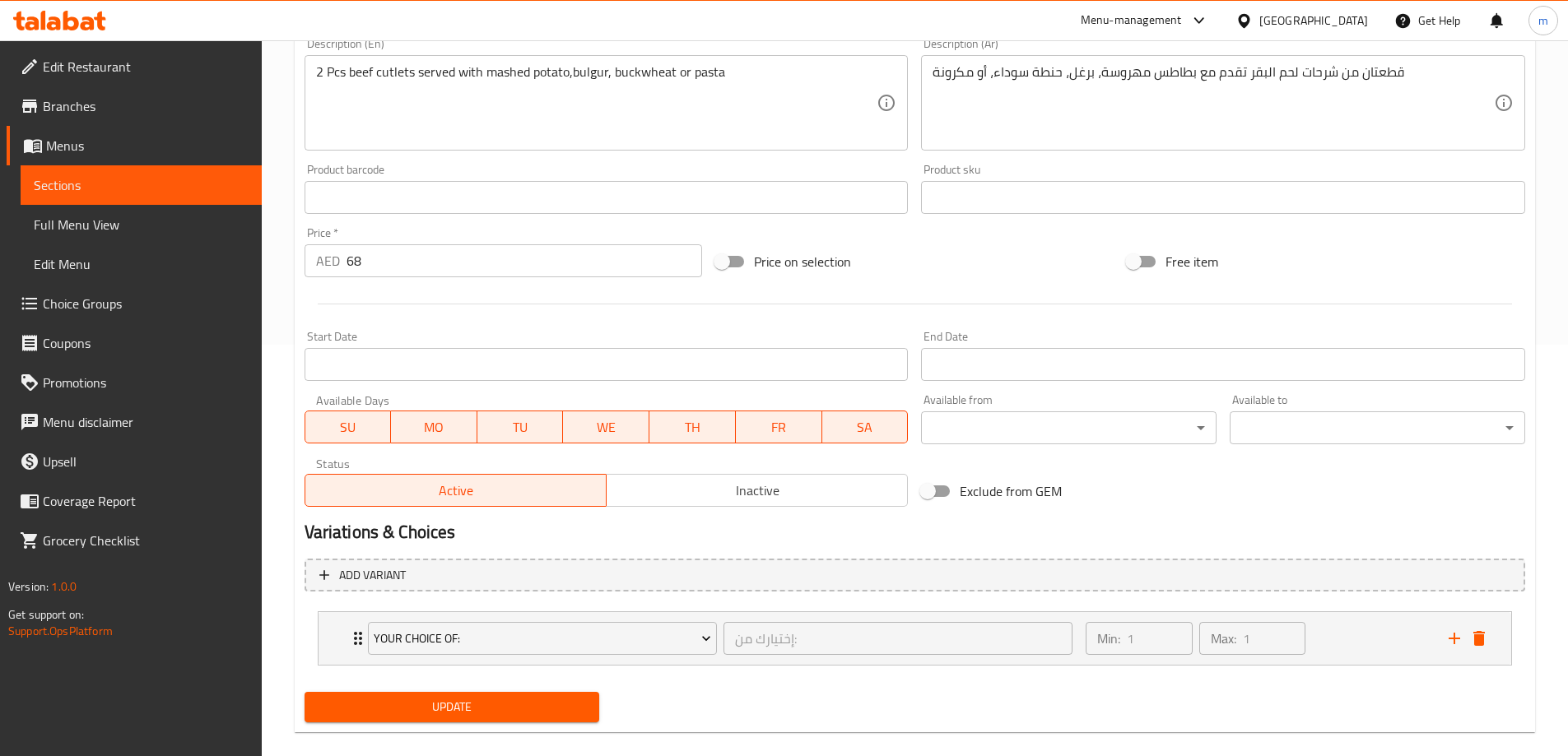
scroll to position [434, 0]
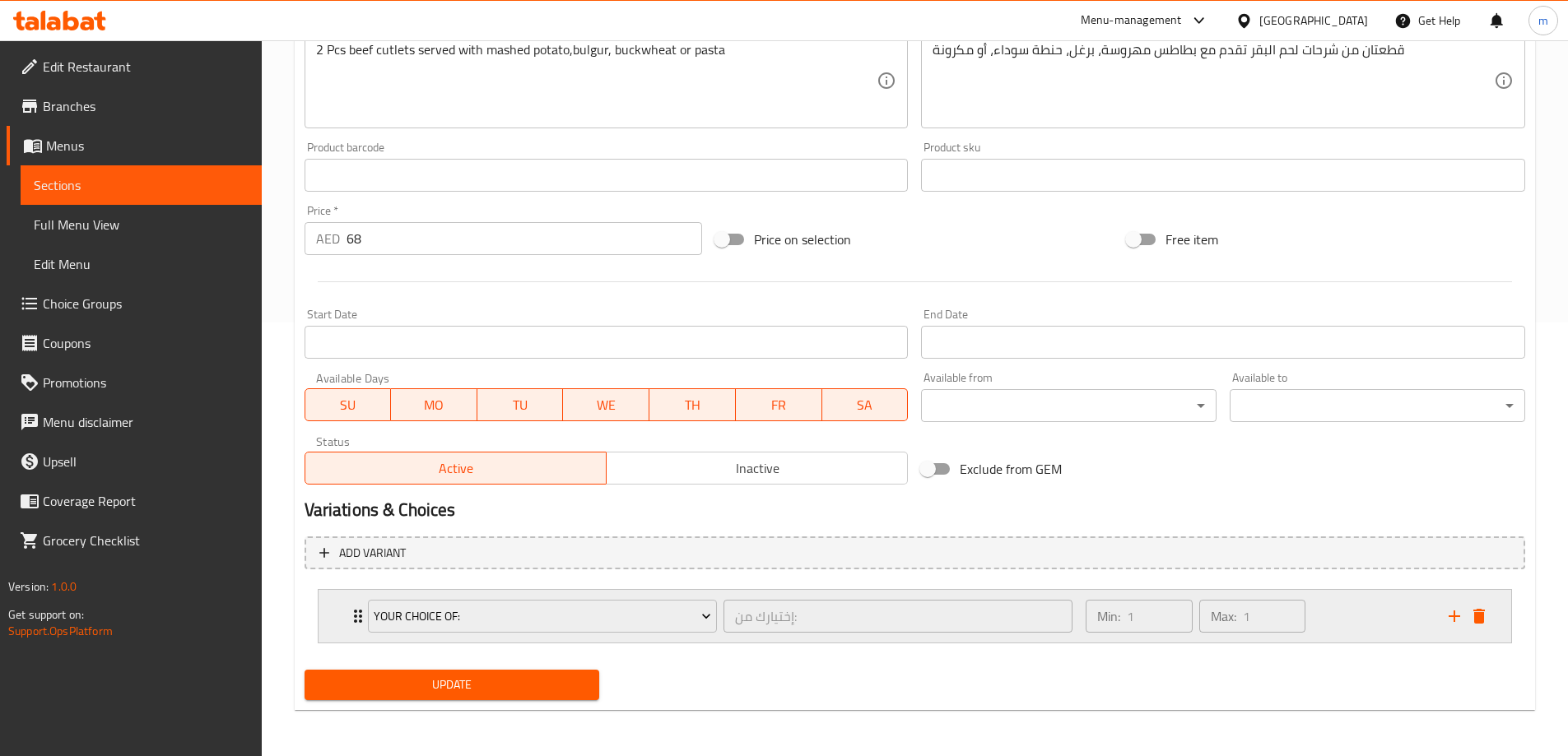
click at [325, 631] on div "Your Choice Of: إختيارك من: ​ Min: 1 ​ Max: 1 ​" at bounding box center [914, 616] width 1193 height 53
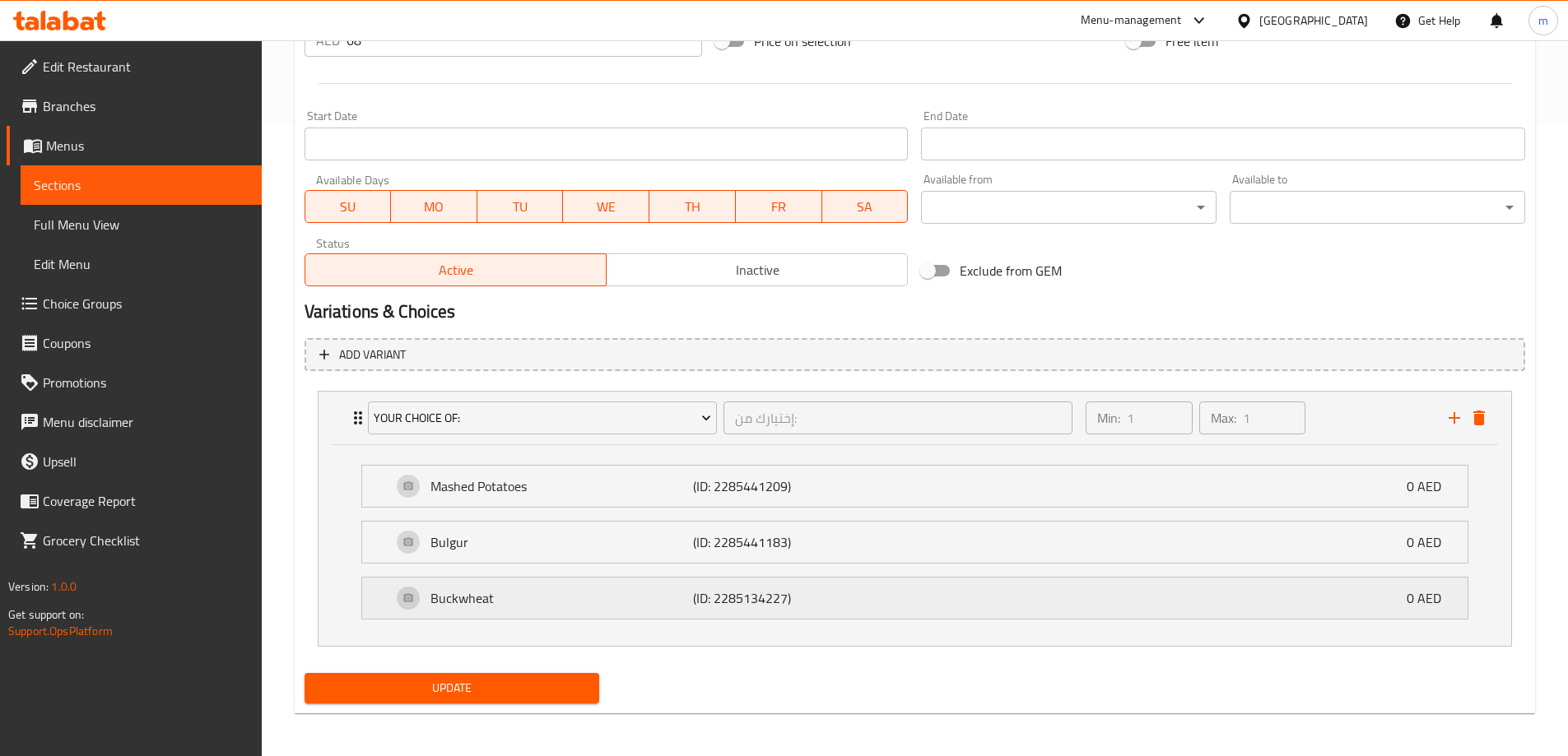
scroll to position [636, 0]
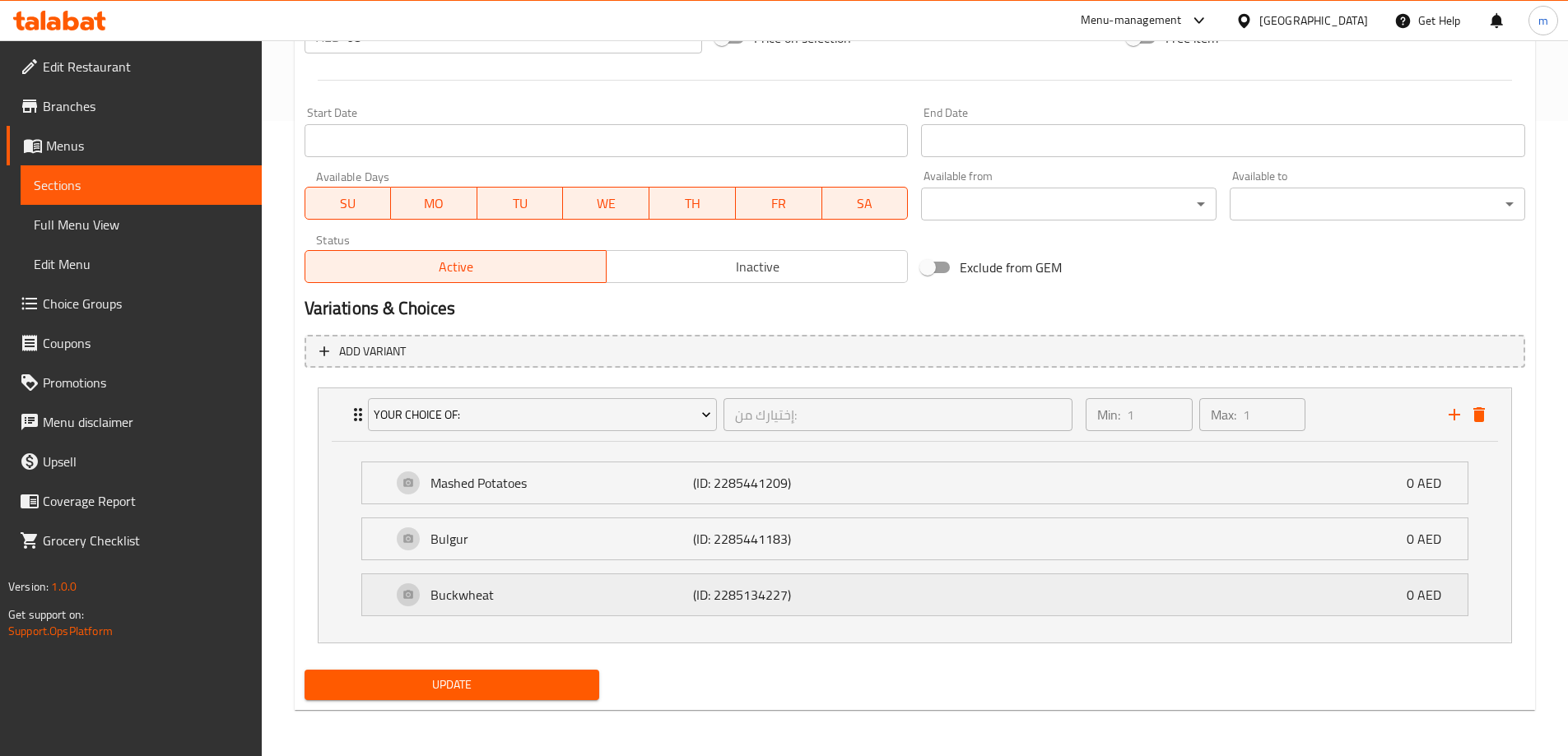
click at [700, 586] on p "(ID: 2285134227)" at bounding box center [781, 595] width 175 height 19
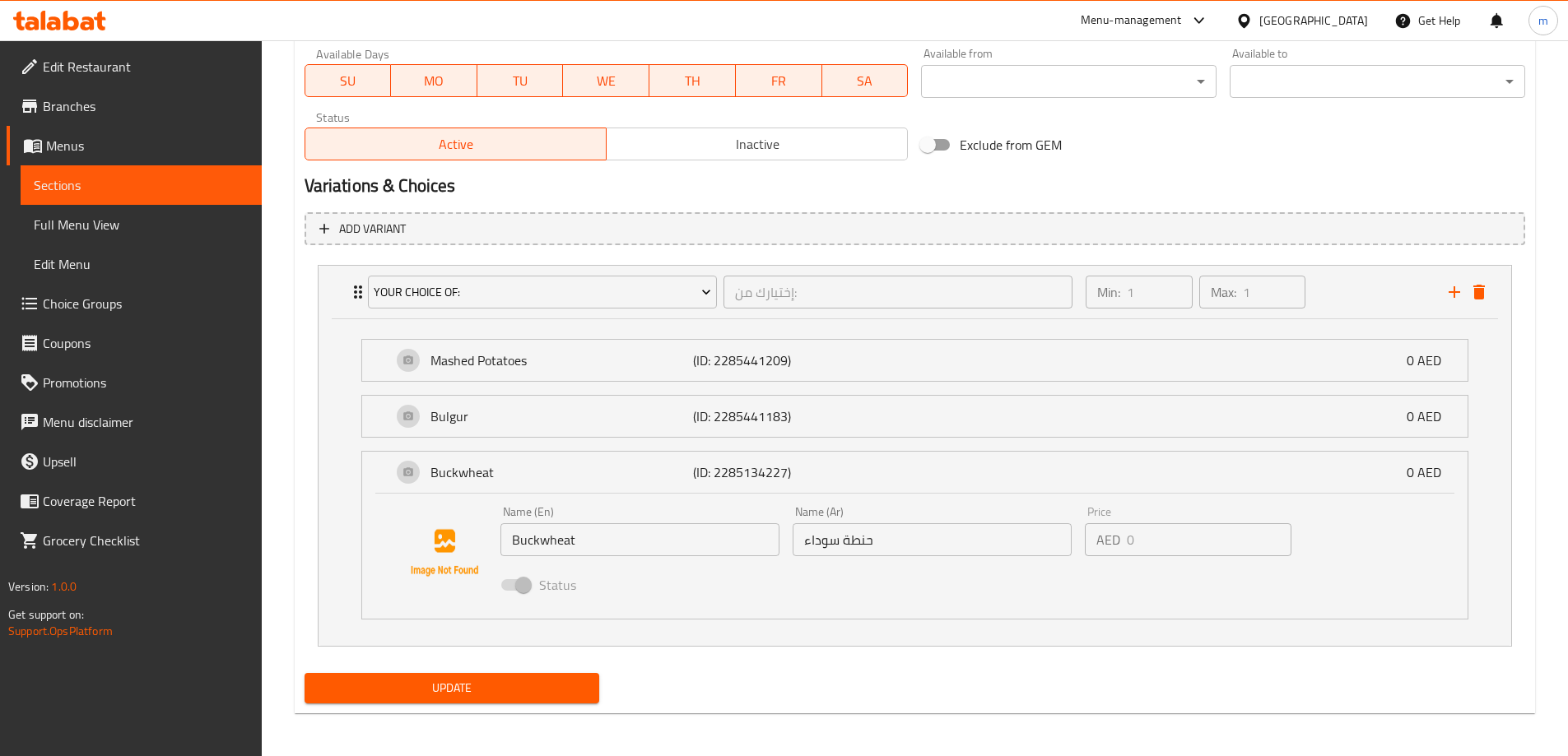
scroll to position [761, 0]
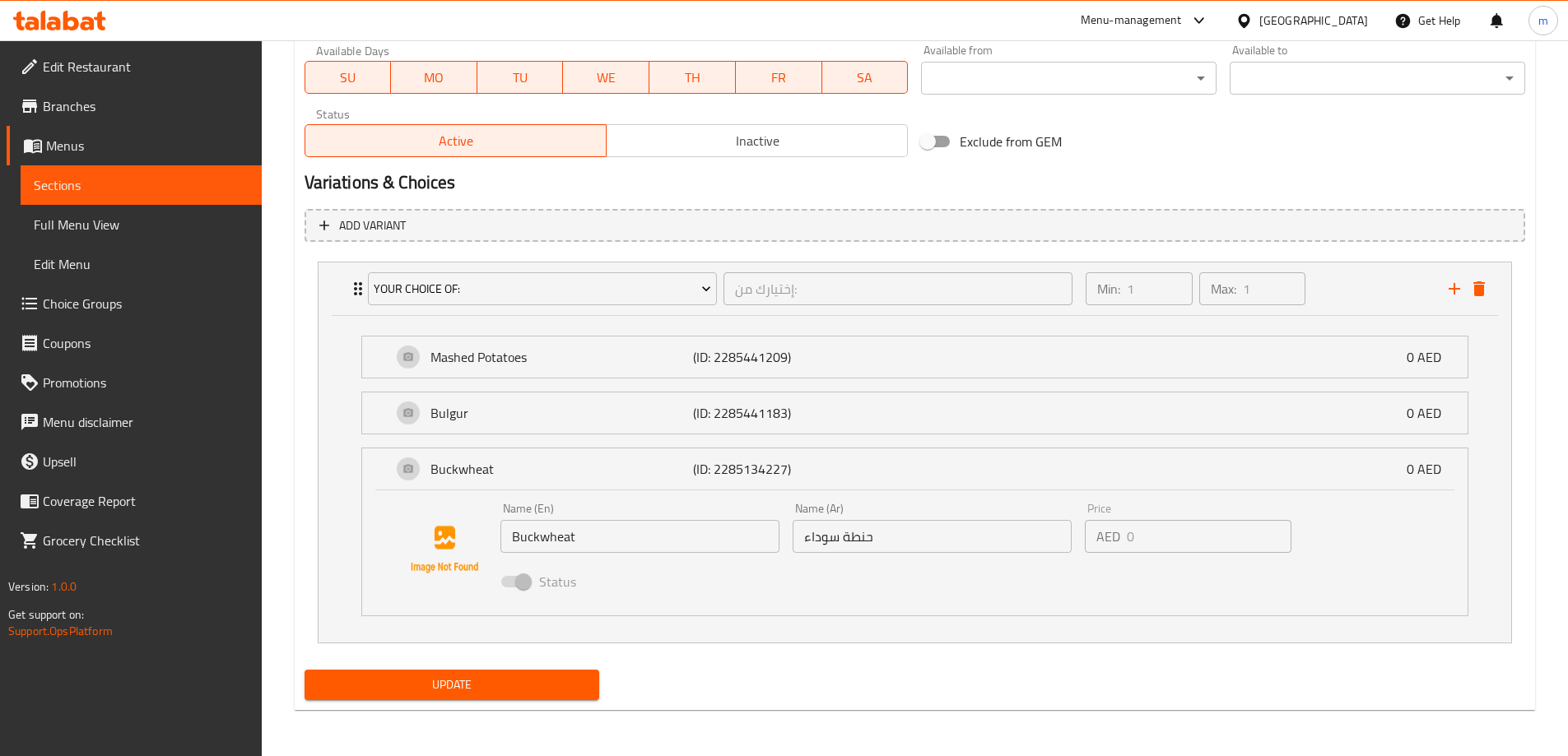
click at [853, 578] on div "Status" at bounding box center [932, 582] width 877 height 44
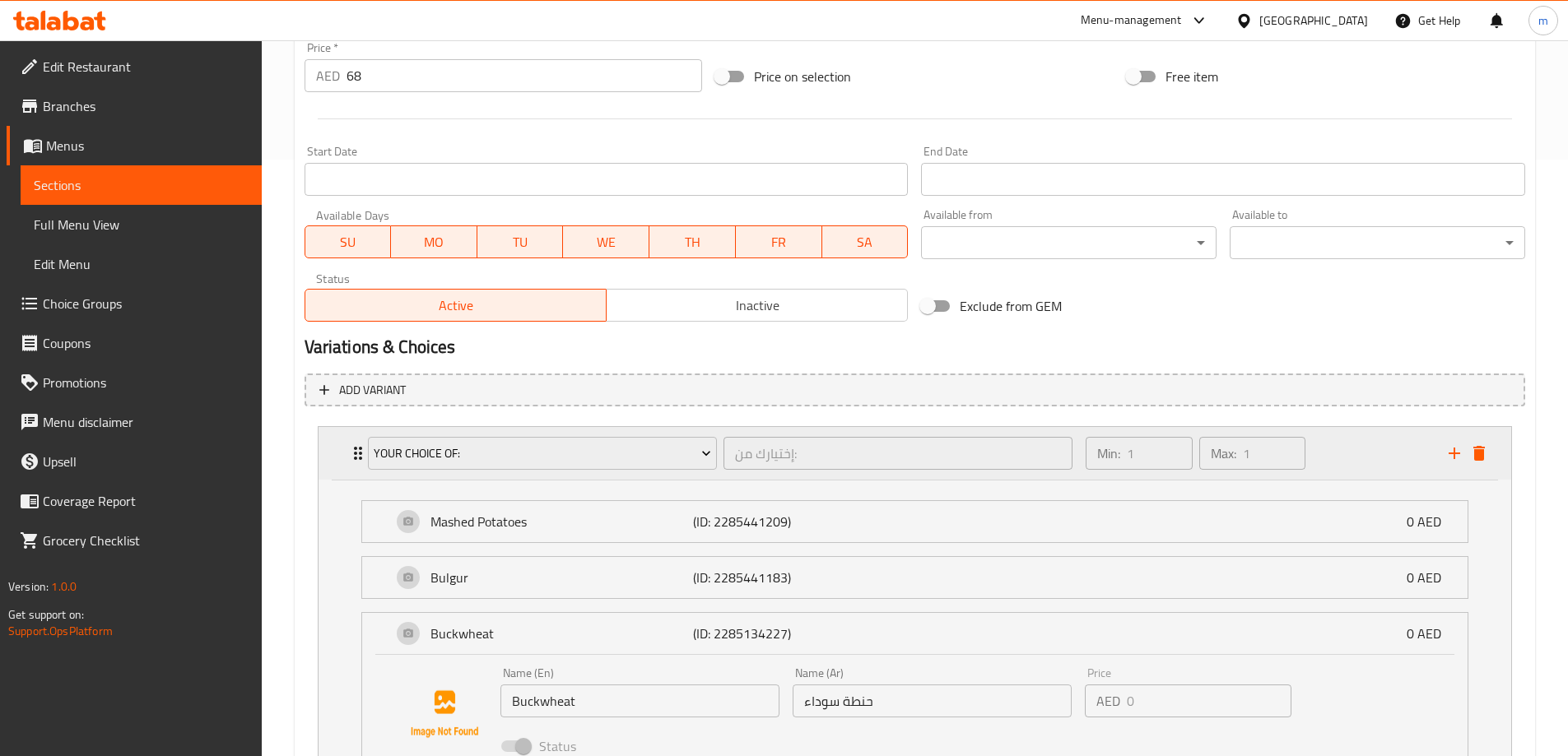
click at [340, 450] on div "Your Choice Of: إختيارك من: ​ Min: 1 ​ Max: 1 ​" at bounding box center [914, 454] width 1193 height 53
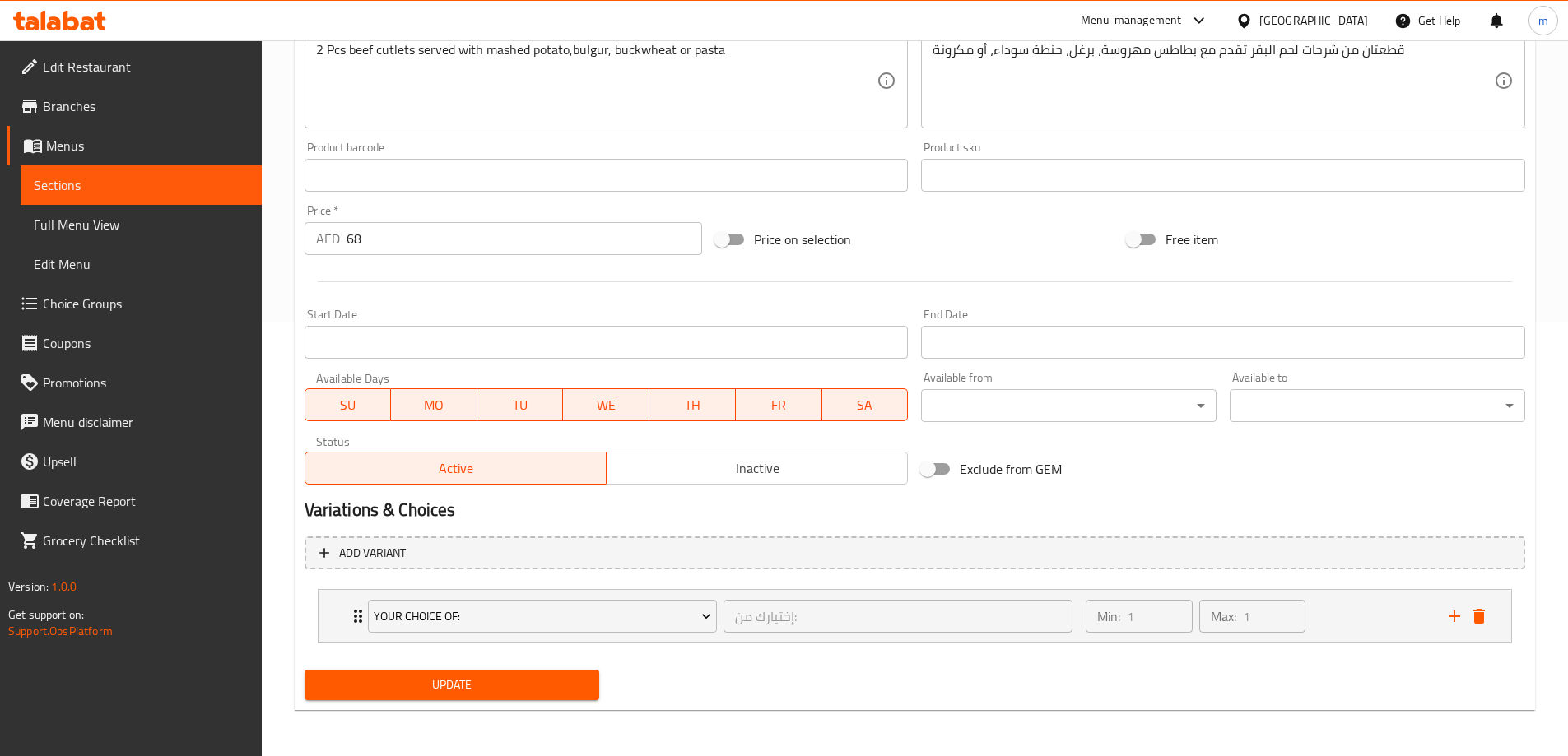
scroll to position [434, 0]
click at [459, 571] on div "Add variant Your Choice Of: إختيارك من: ​ Min: 1 ​ Max: 1 ​ Mashed Potatoes (ID…" at bounding box center [914, 597] width 1234 height 134
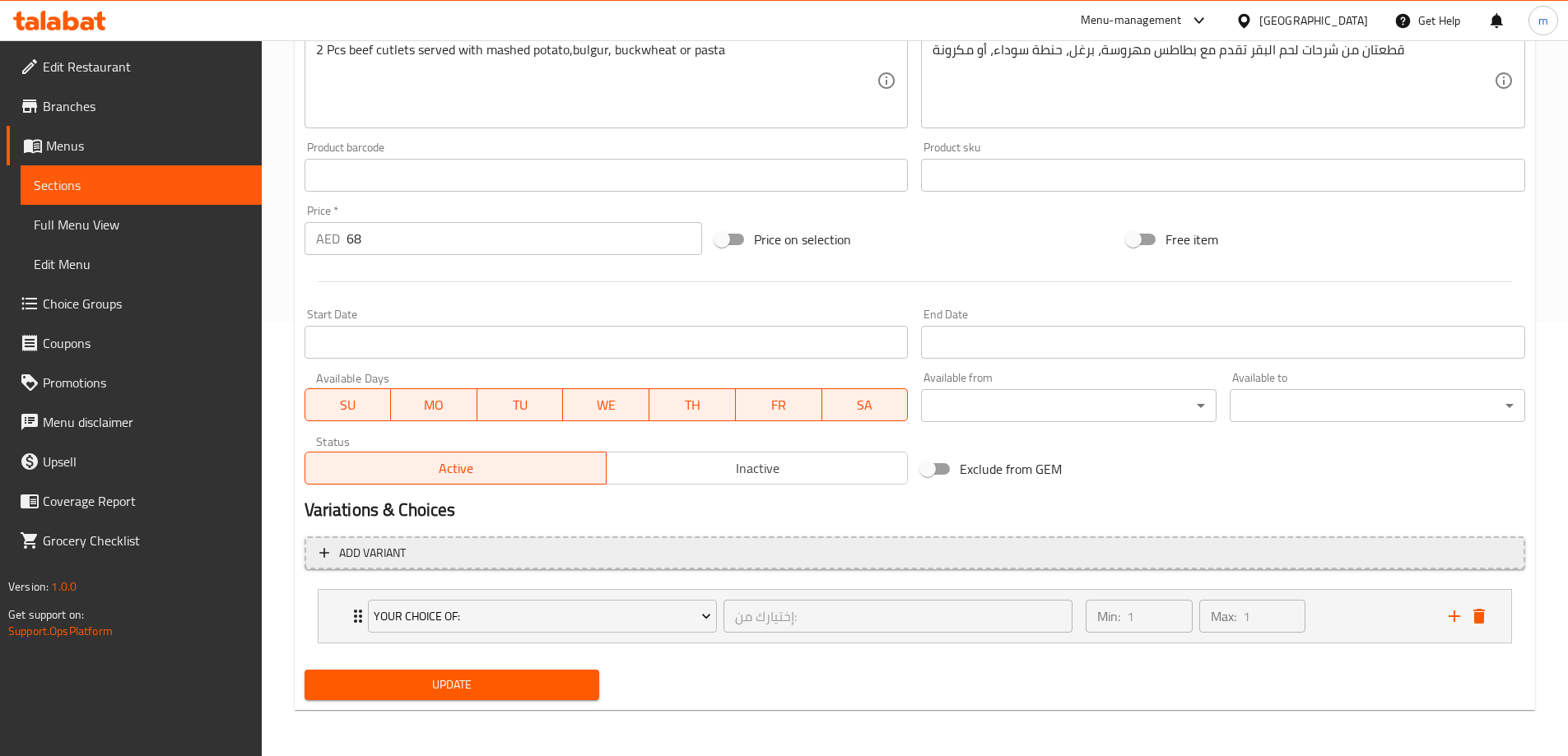
click at [434, 558] on span "Add variant" at bounding box center [914, 553] width 1191 height 20
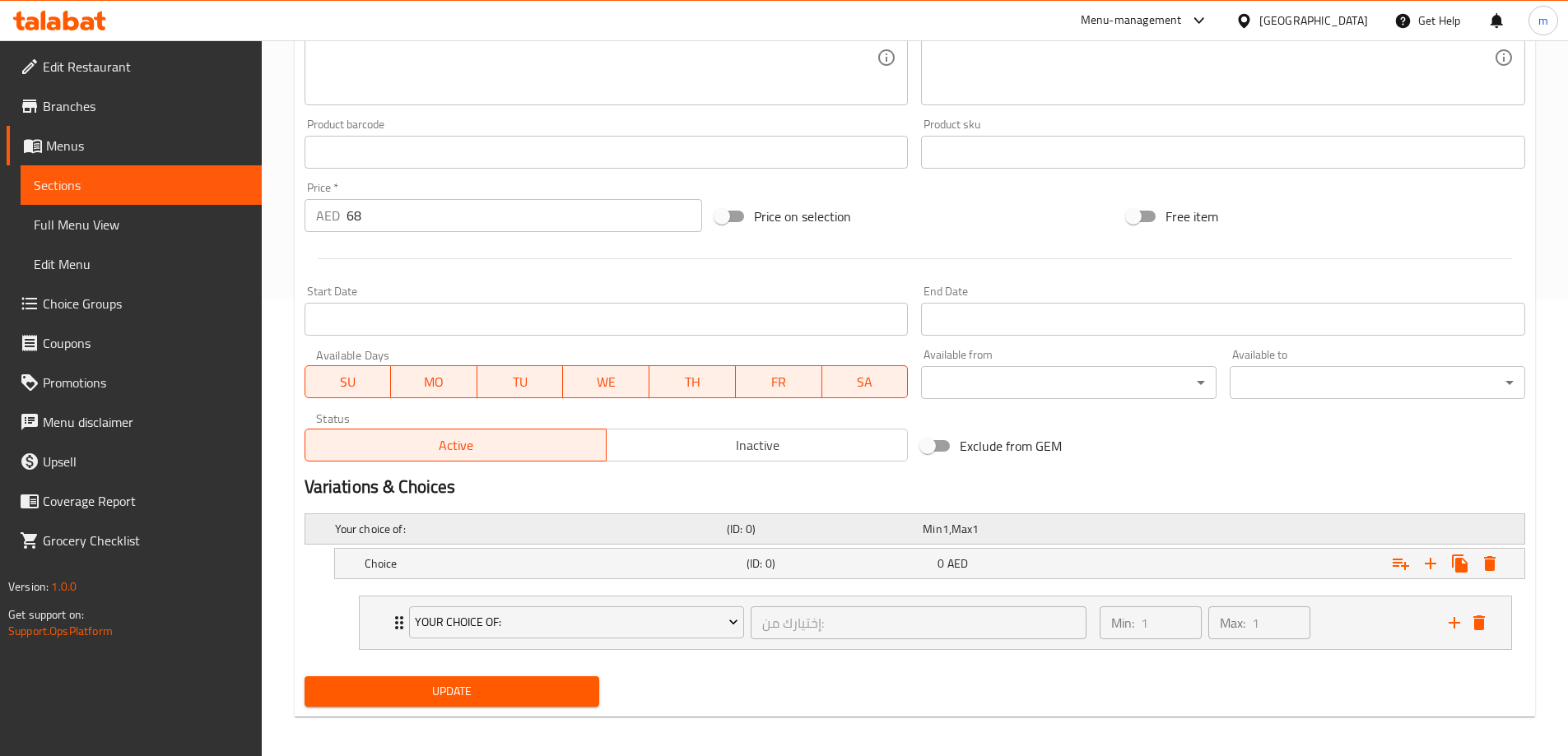
scroll to position [463, 0]
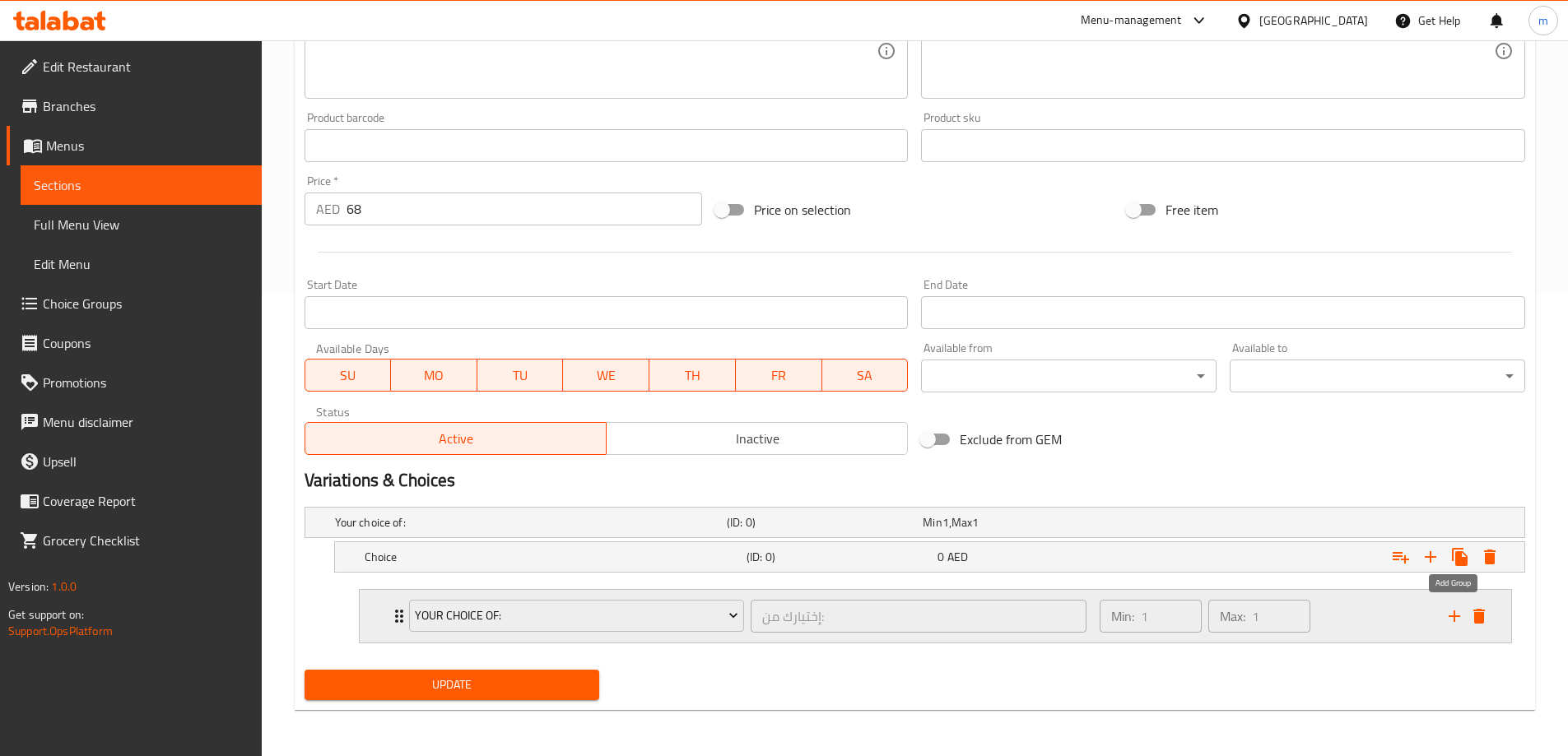
click at [1461, 615] on icon "add" at bounding box center [1455, 616] width 19 height 19
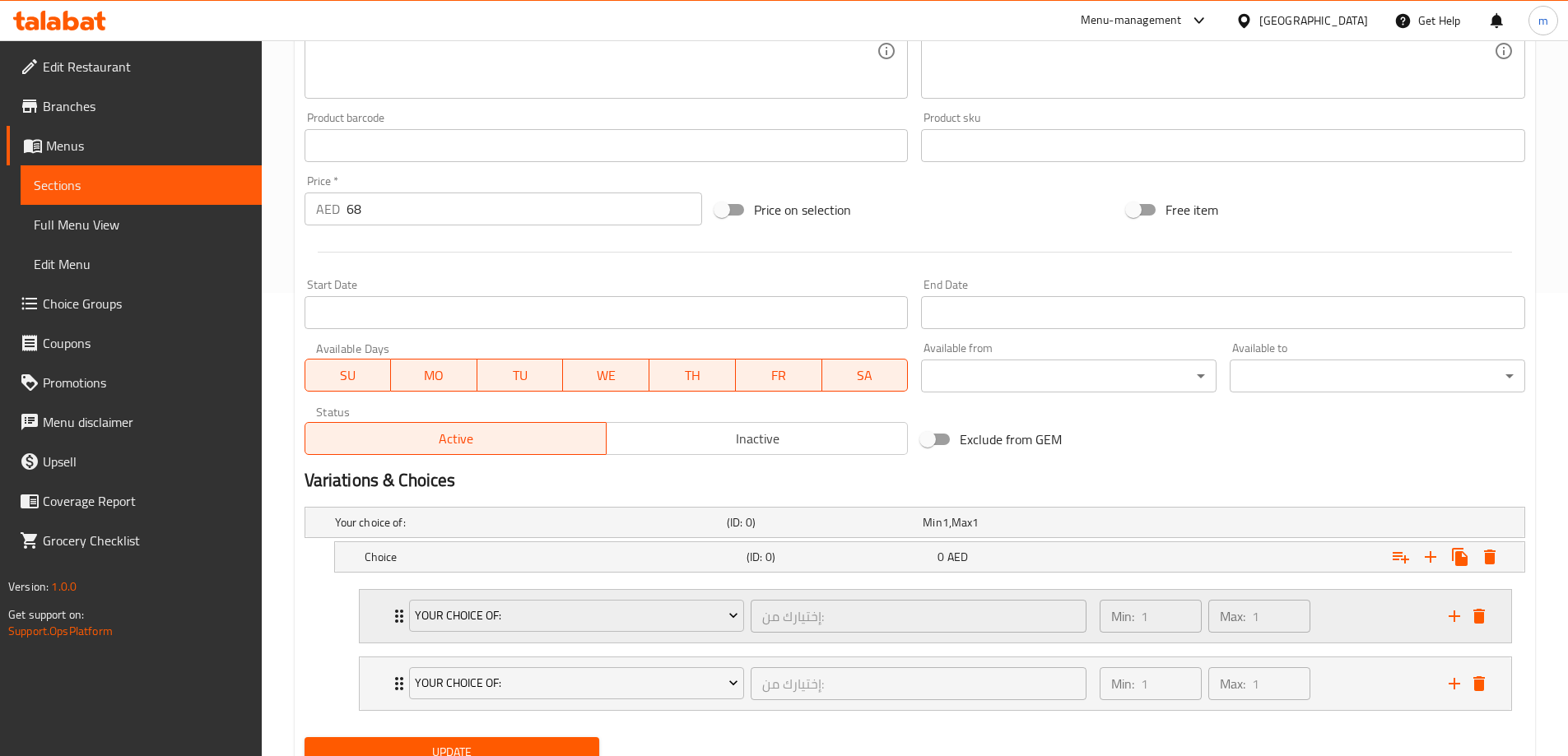
scroll to position [531, 0]
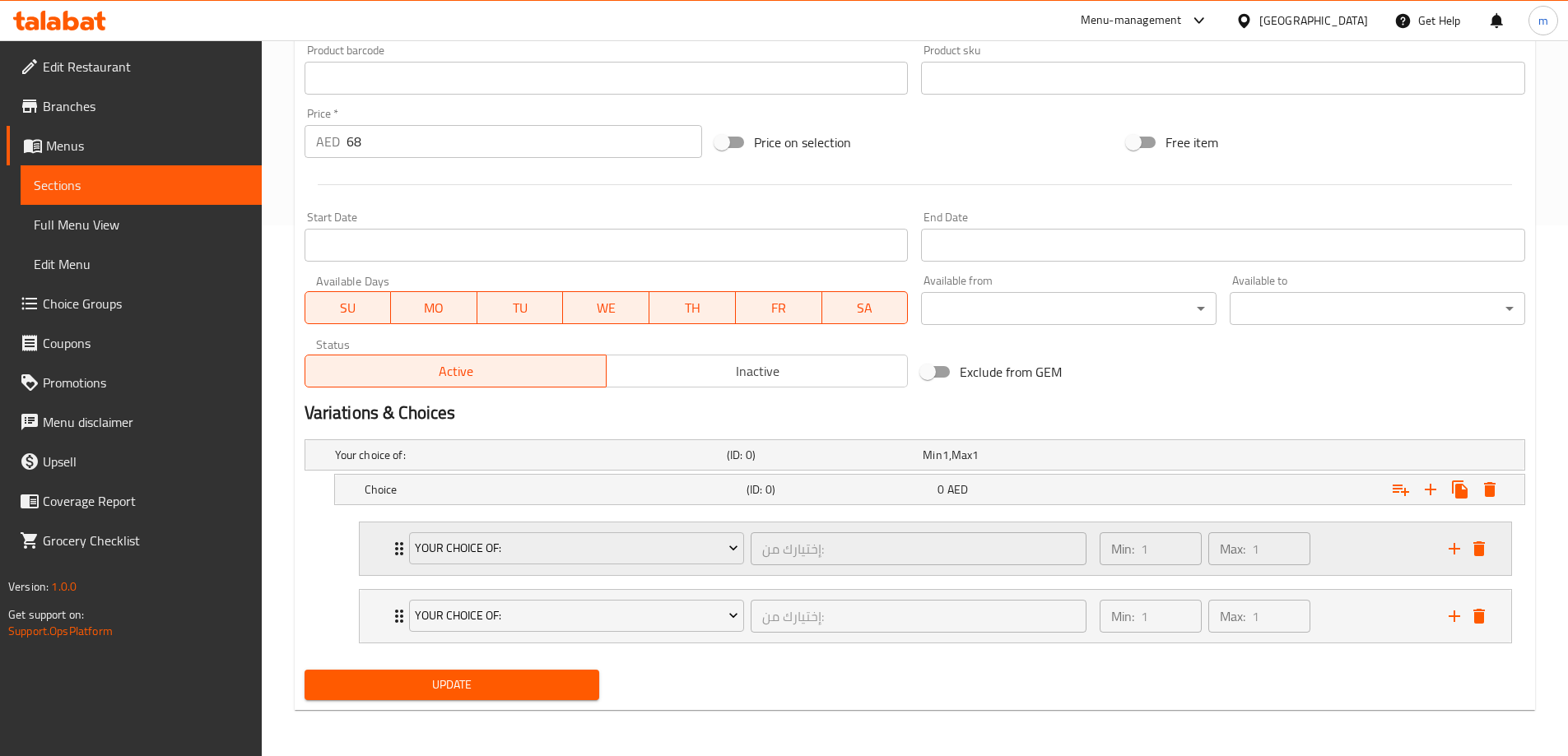
click at [367, 548] on div "Your Choice Of: إختيارك من: ​ Min: 1 ​ Max: 1 ​" at bounding box center [936, 549] width 1151 height 53
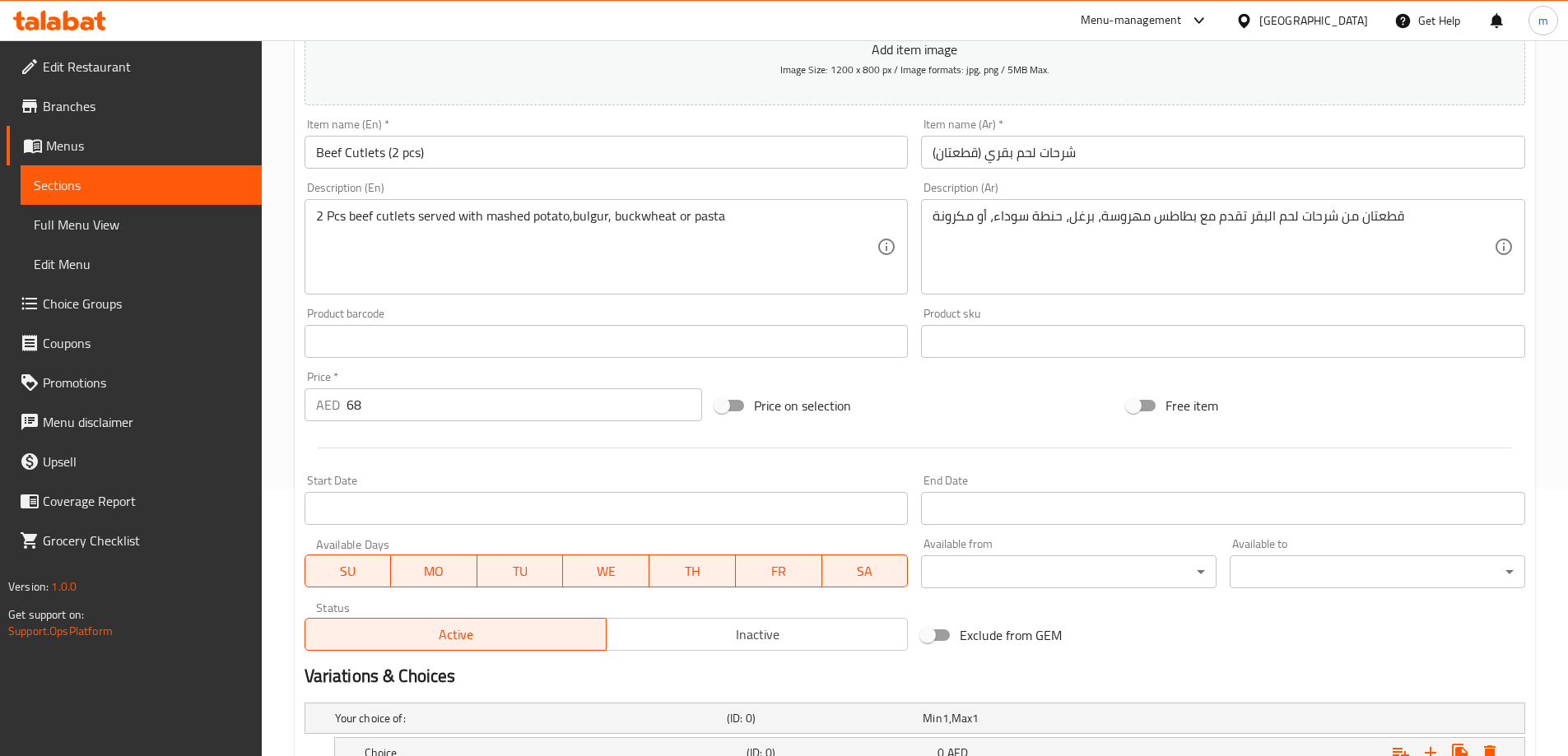
scroll to position [82, 0]
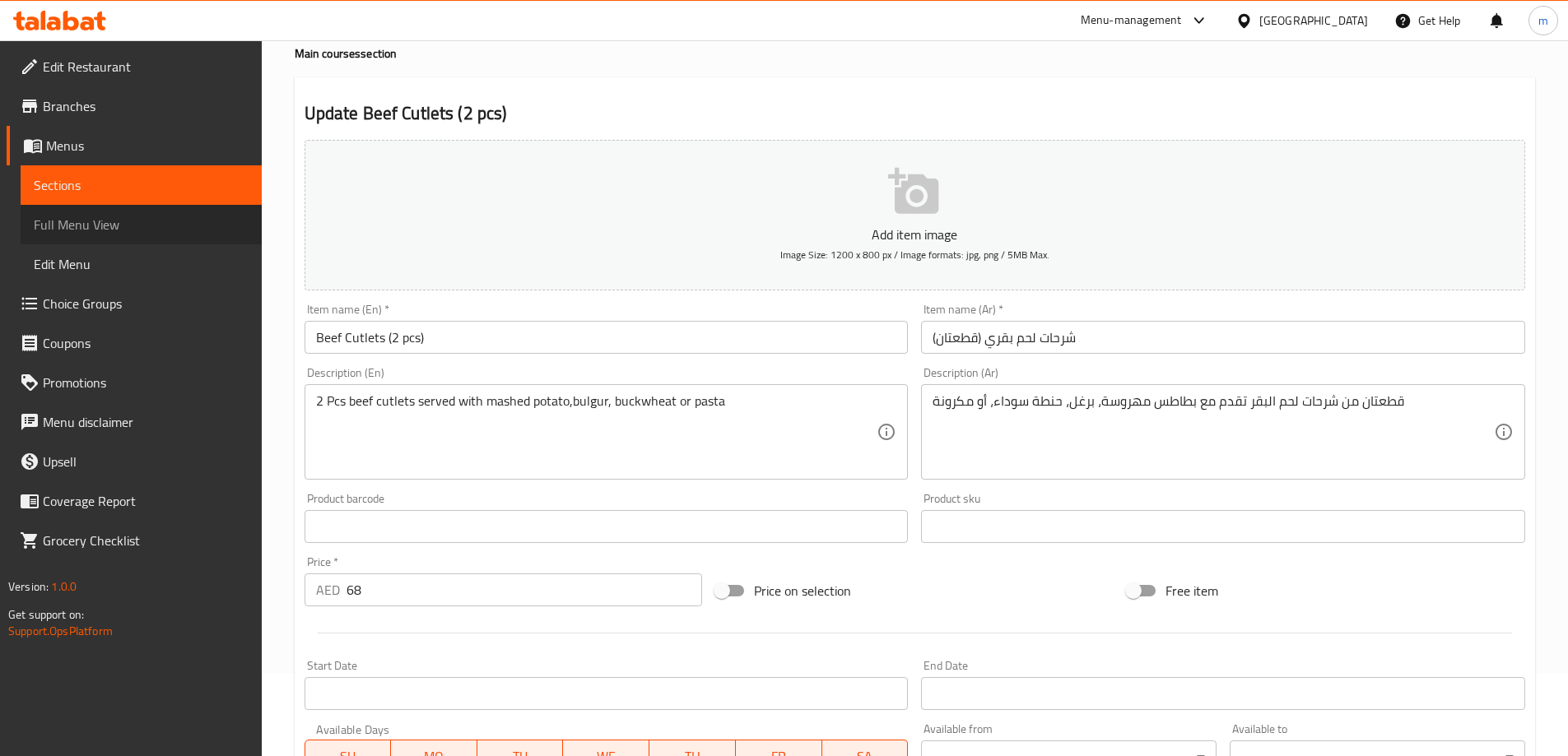
click at [110, 234] on span "Full Menu View" at bounding box center [141, 225] width 215 height 19
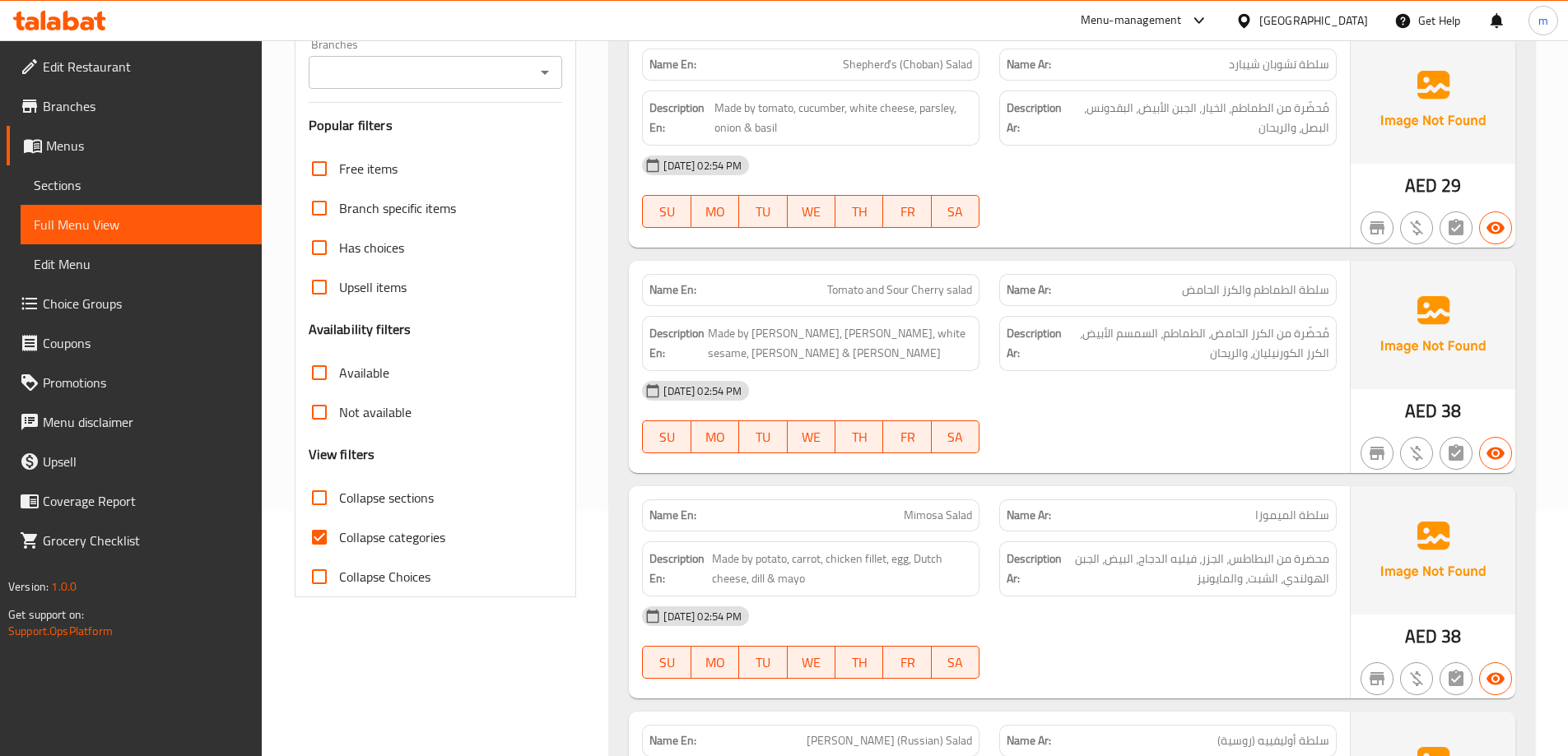
scroll to position [247, 0]
click at [374, 537] on span "Collapse categories" at bounding box center [392, 536] width 106 height 19
click at [339, 537] on input "Collapse categories" at bounding box center [319, 536] width 40 height 40
checkbox input "false"
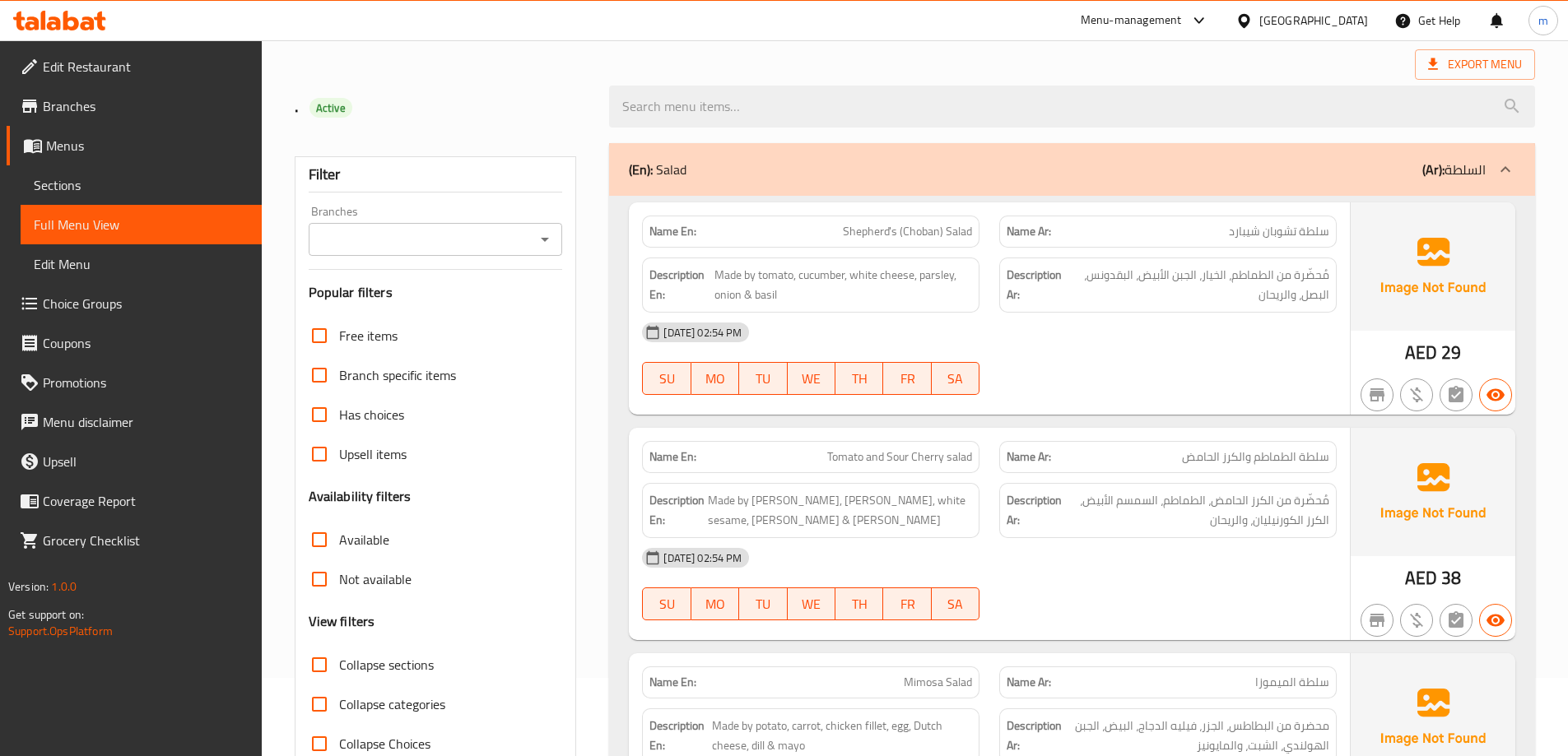
scroll to position [164, 0]
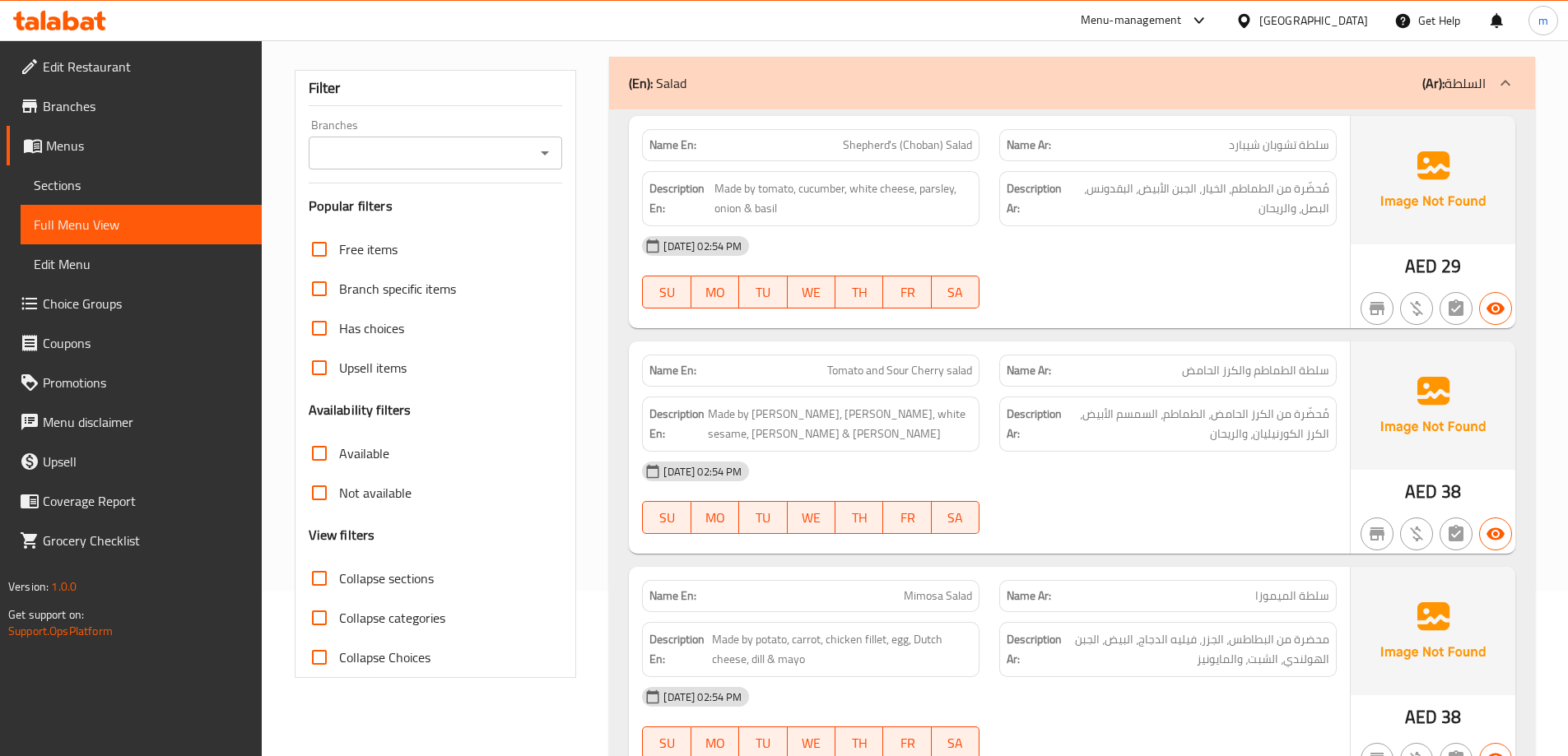
click at [1294, 256] on div "[DATE] 02:54 PM" at bounding box center [990, 246] width 715 height 40
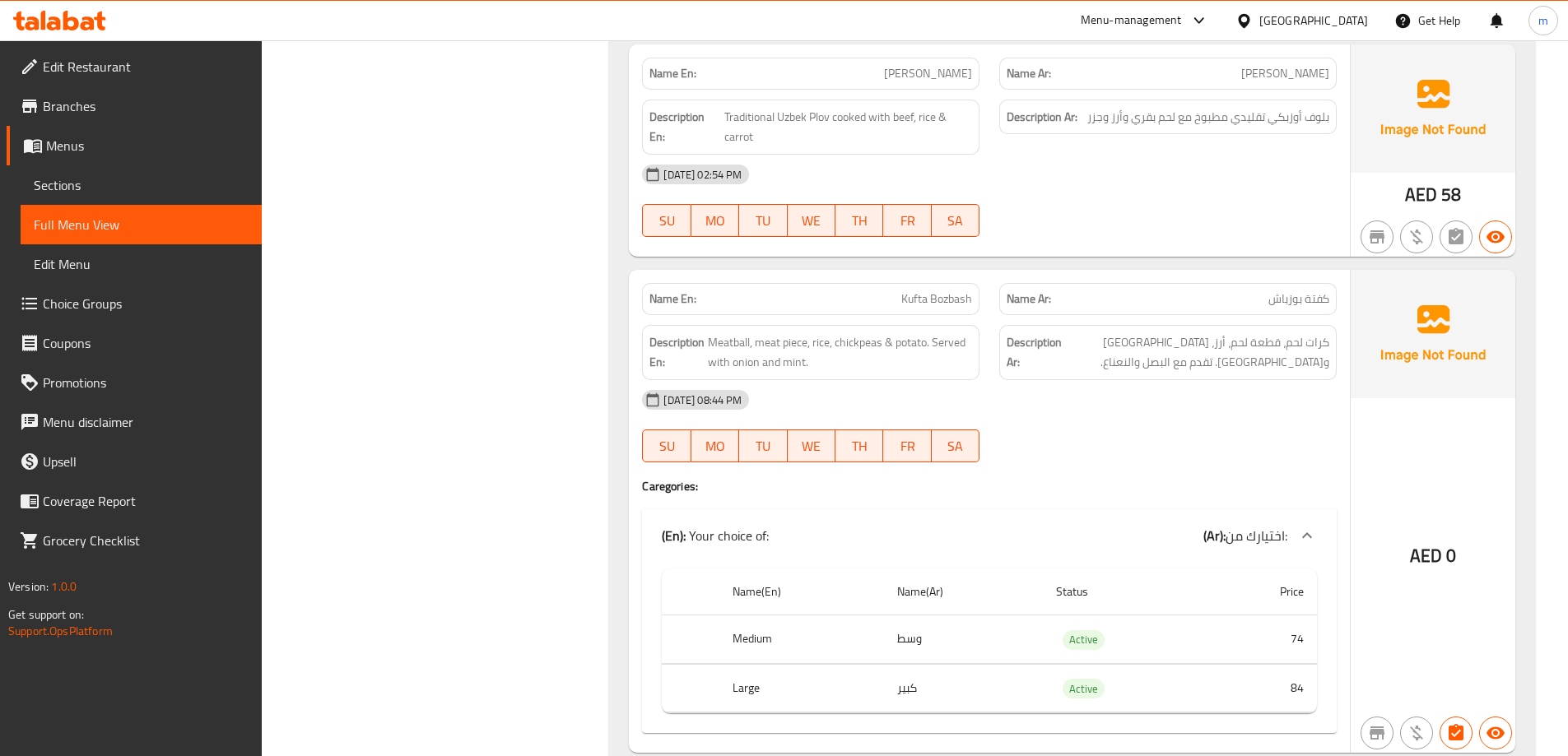
scroll to position [12010, 0]
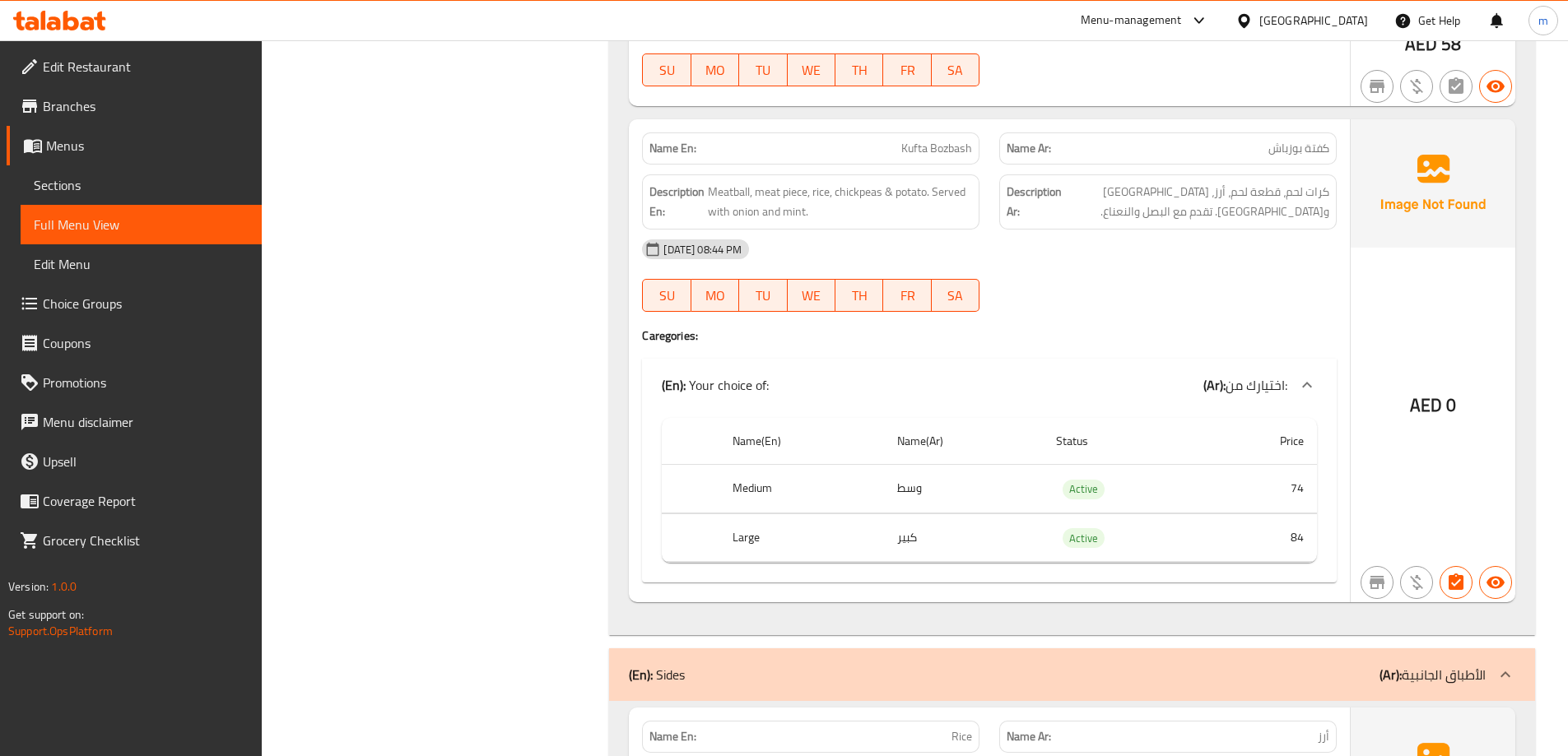
click at [1137, 327] on h4 "Caregories:" at bounding box center [990, 335] width 695 height 17
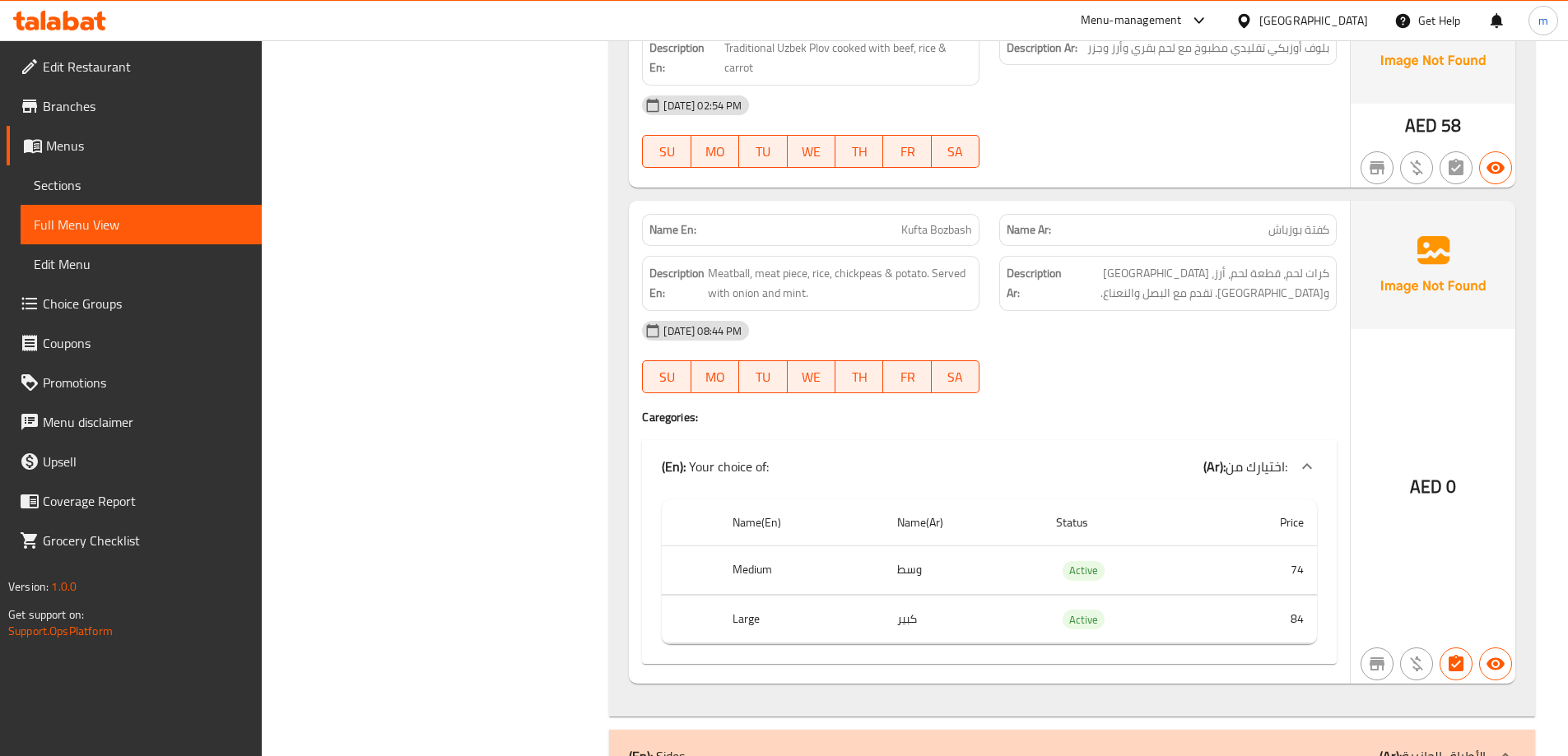
scroll to position [11928, 0]
click at [1159, 313] on div "[DATE] 08:44 PM" at bounding box center [990, 332] width 715 height 40
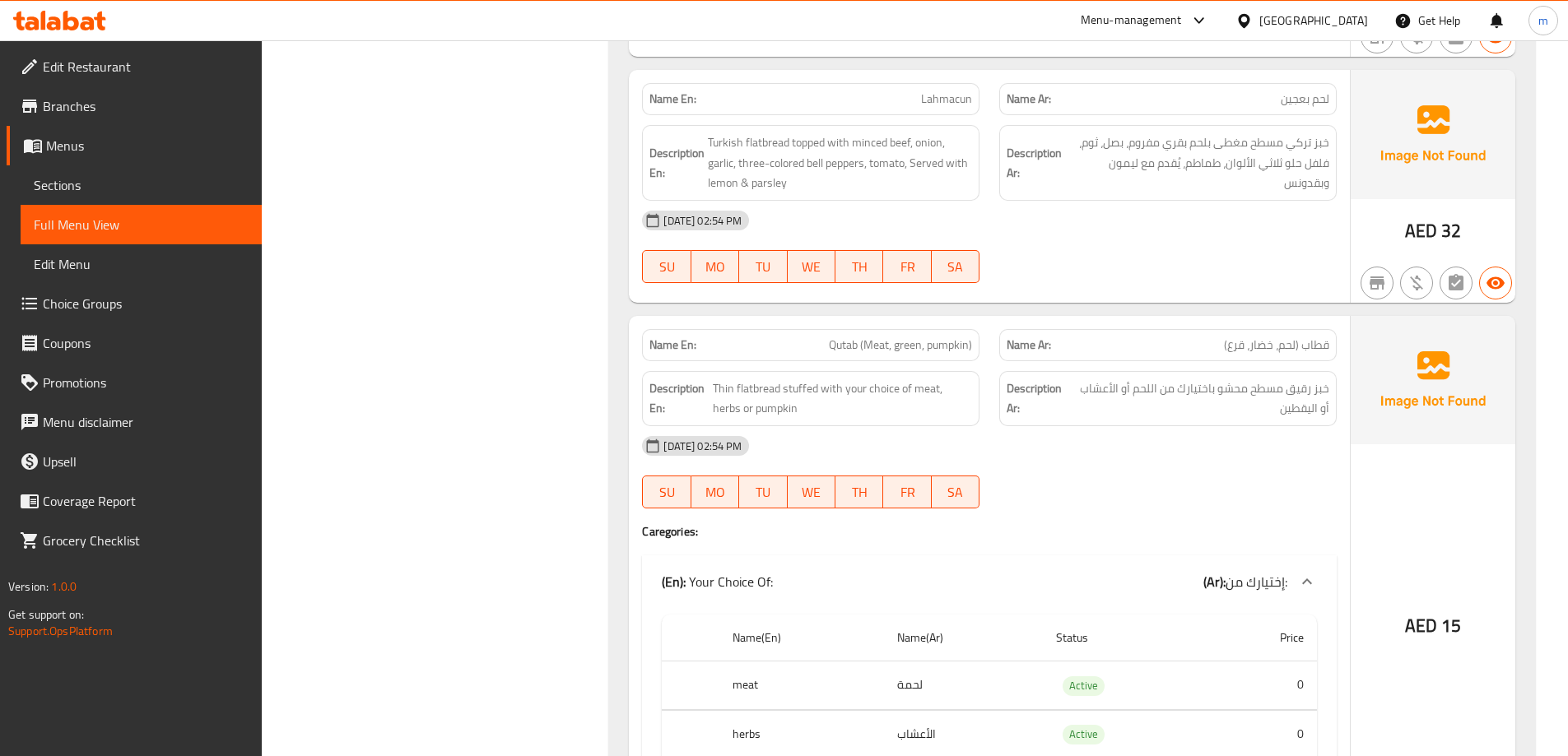
scroll to position [0, 0]
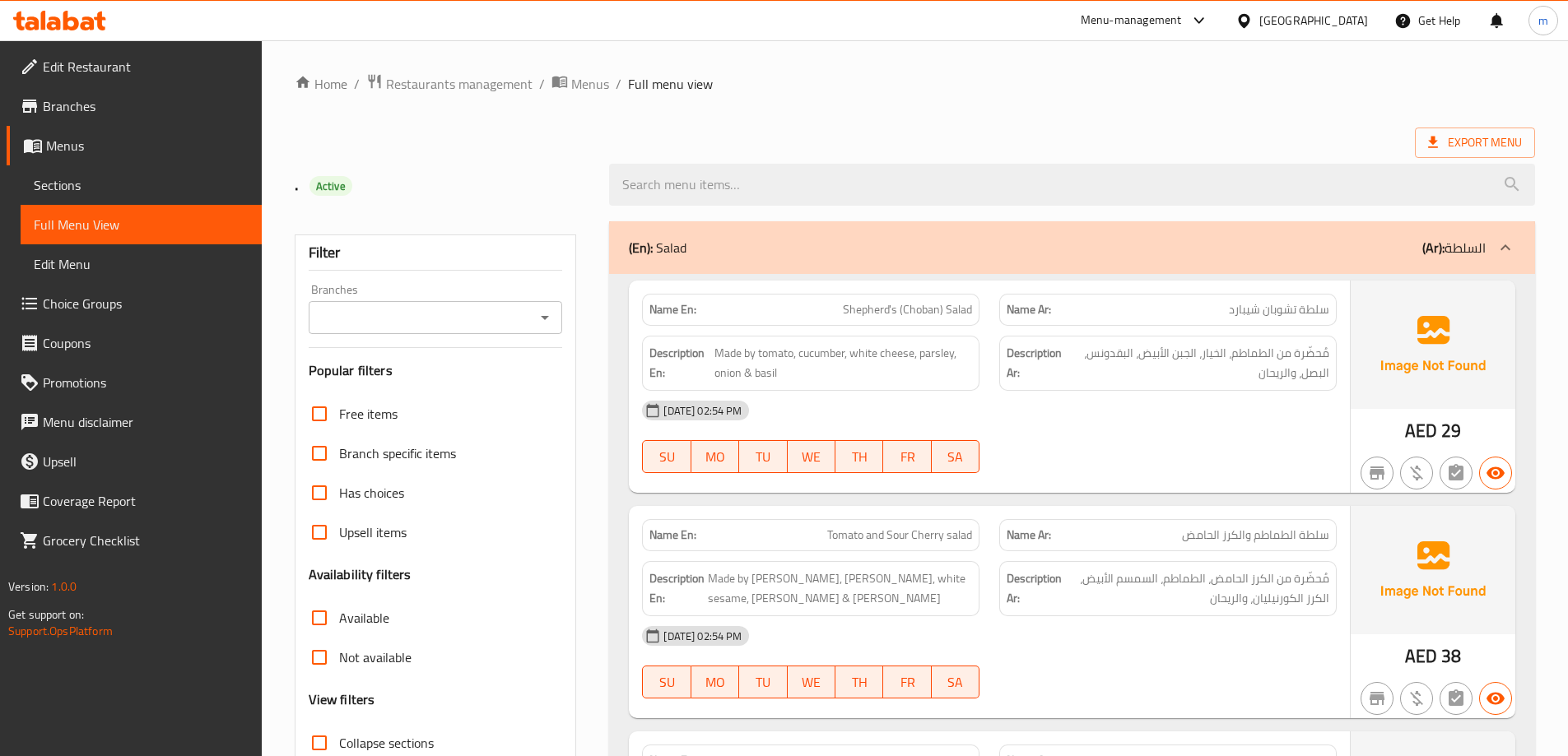
click at [183, 192] on span "Sections" at bounding box center [141, 185] width 215 height 19
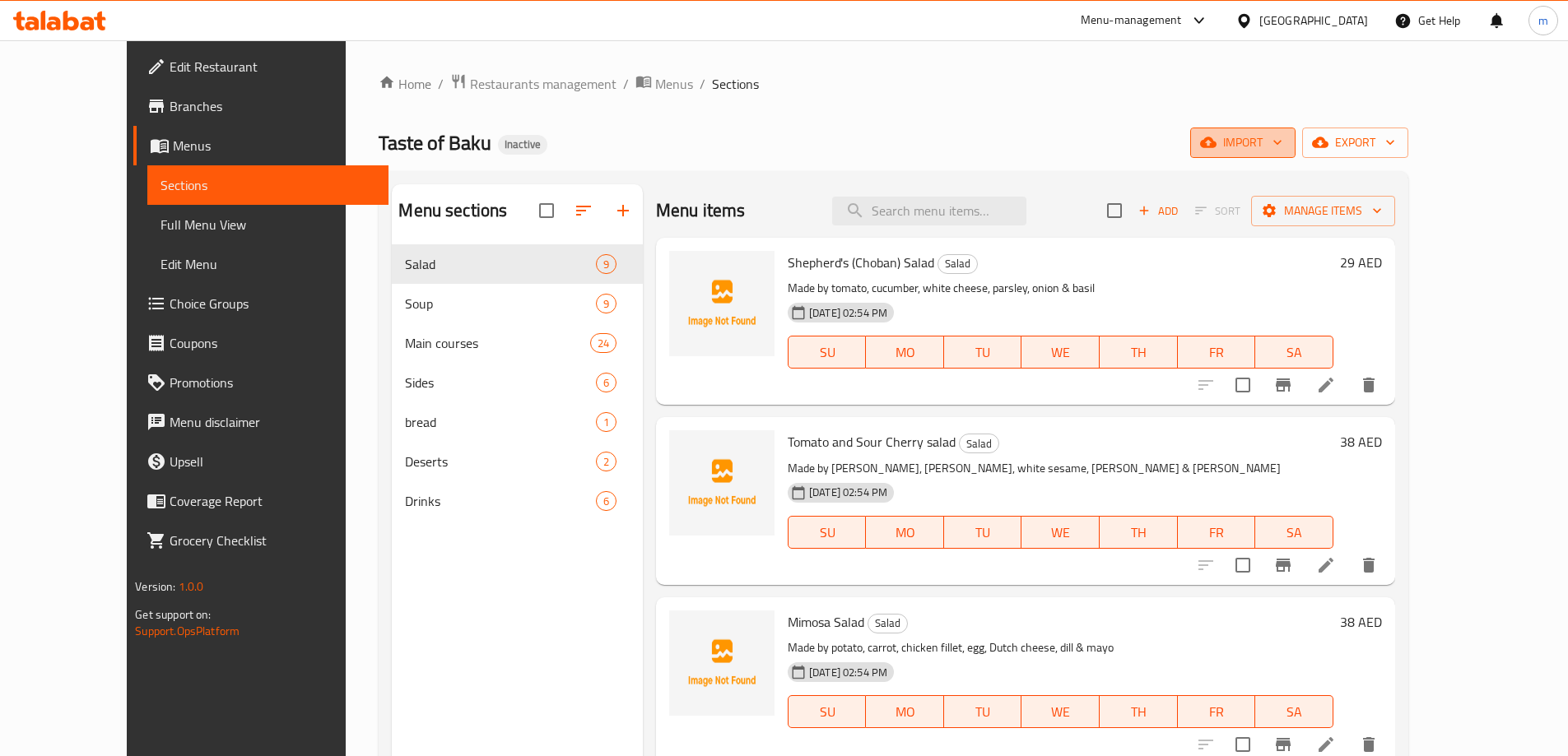
click at [1286, 137] on icon "button" at bounding box center [1277, 142] width 17 height 17
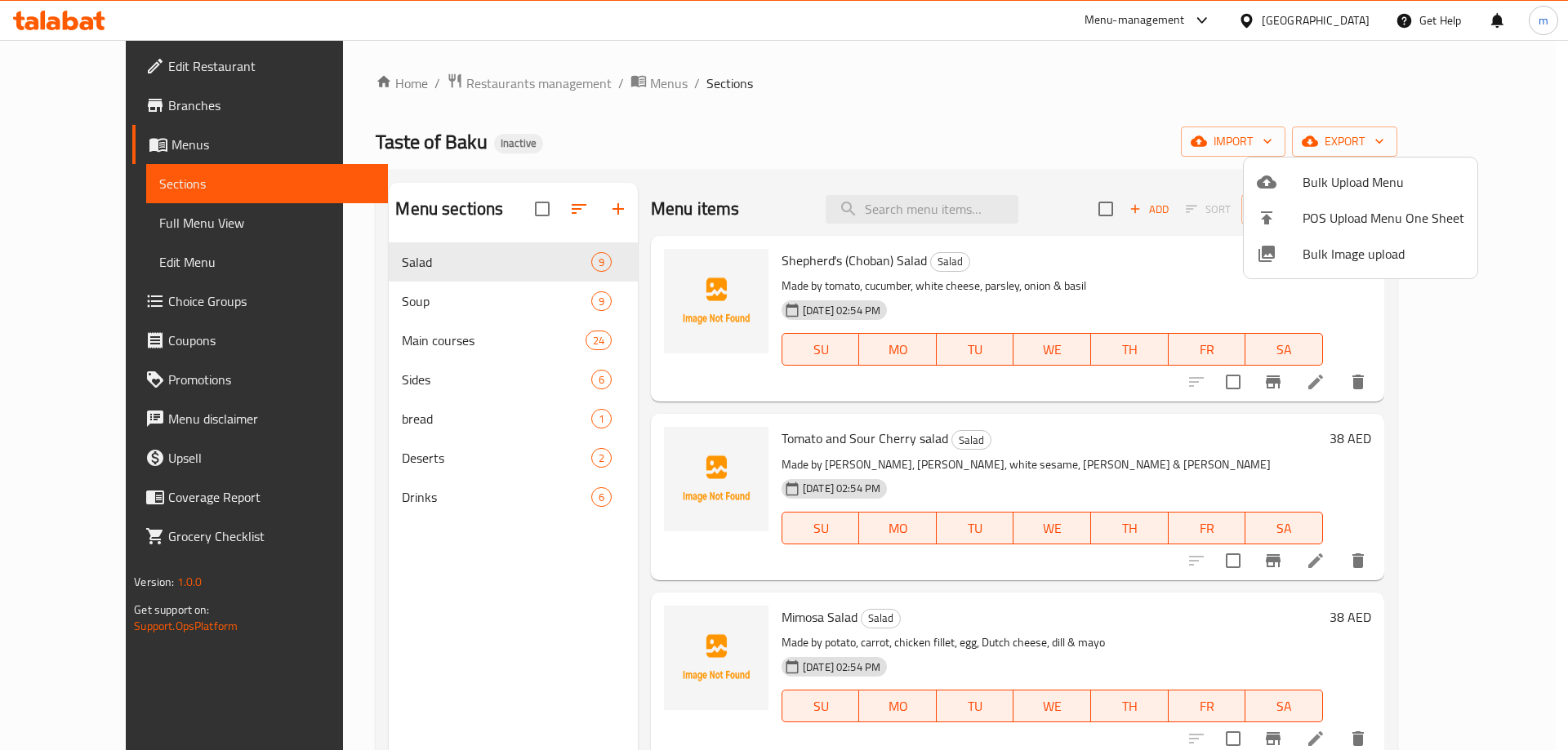
click at [1445, 147] on div at bounding box center [784, 375] width 1568 height 750
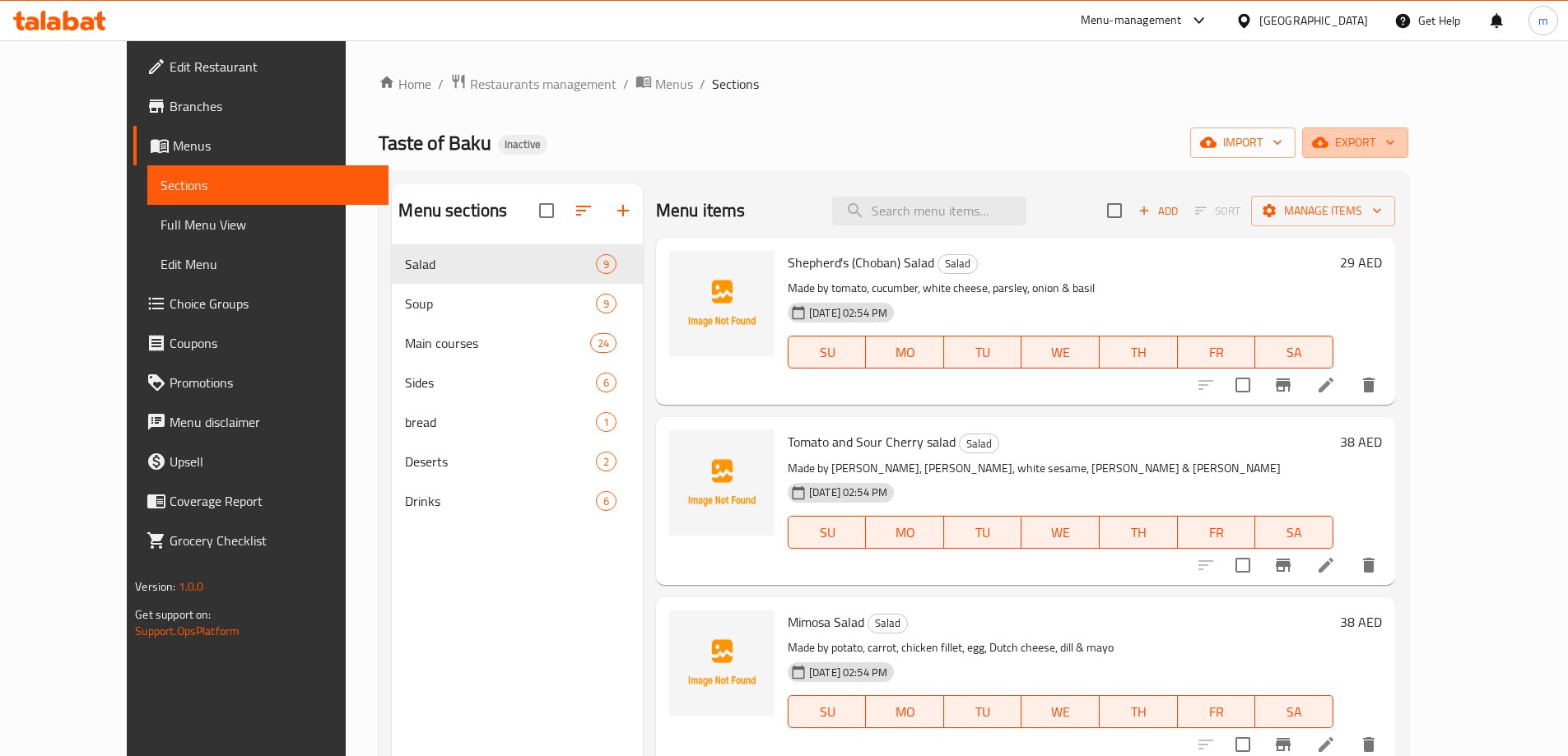
click at [1396, 149] on span "export" at bounding box center [1355, 142] width 80 height 20
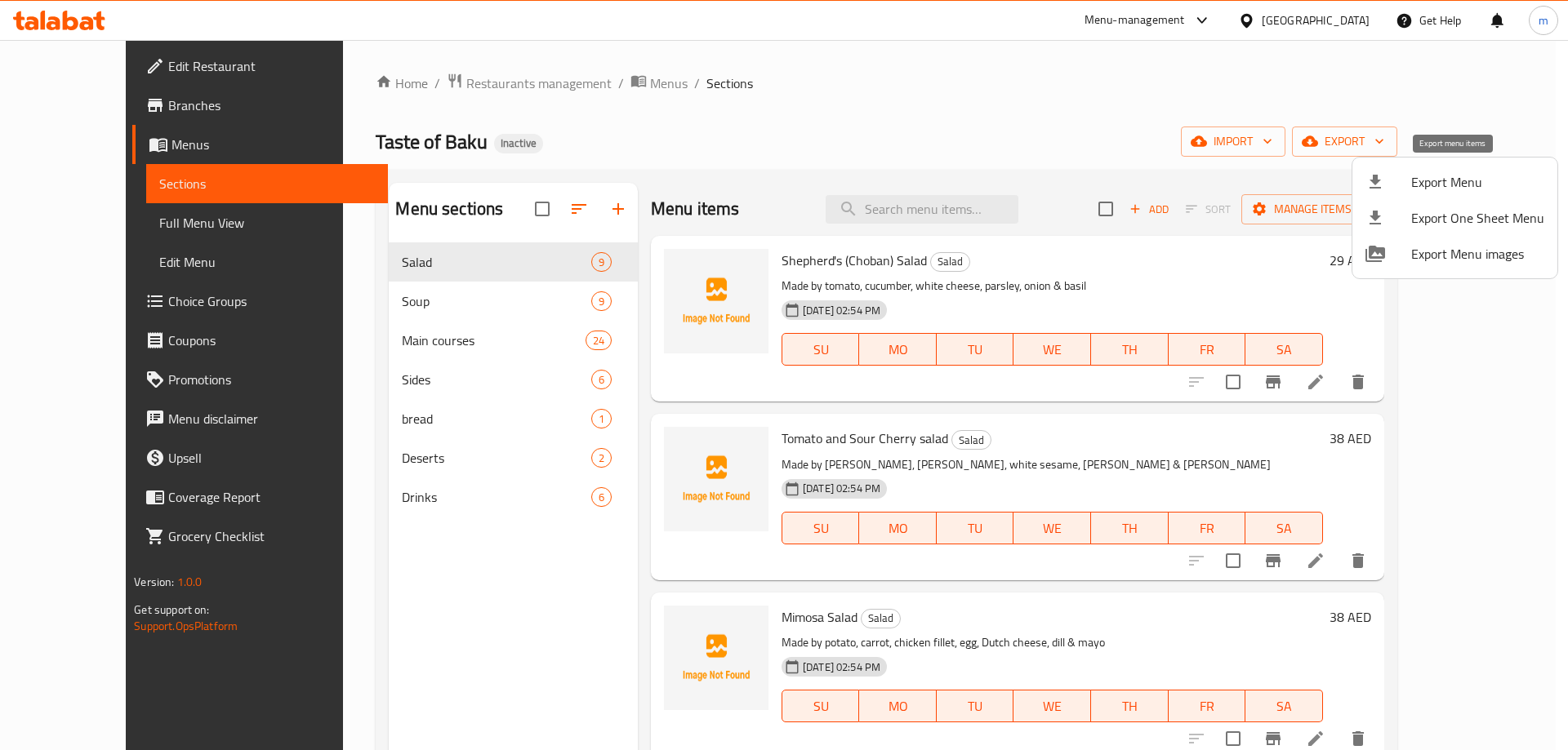
click at [1400, 180] on div at bounding box center [1388, 182] width 46 height 19
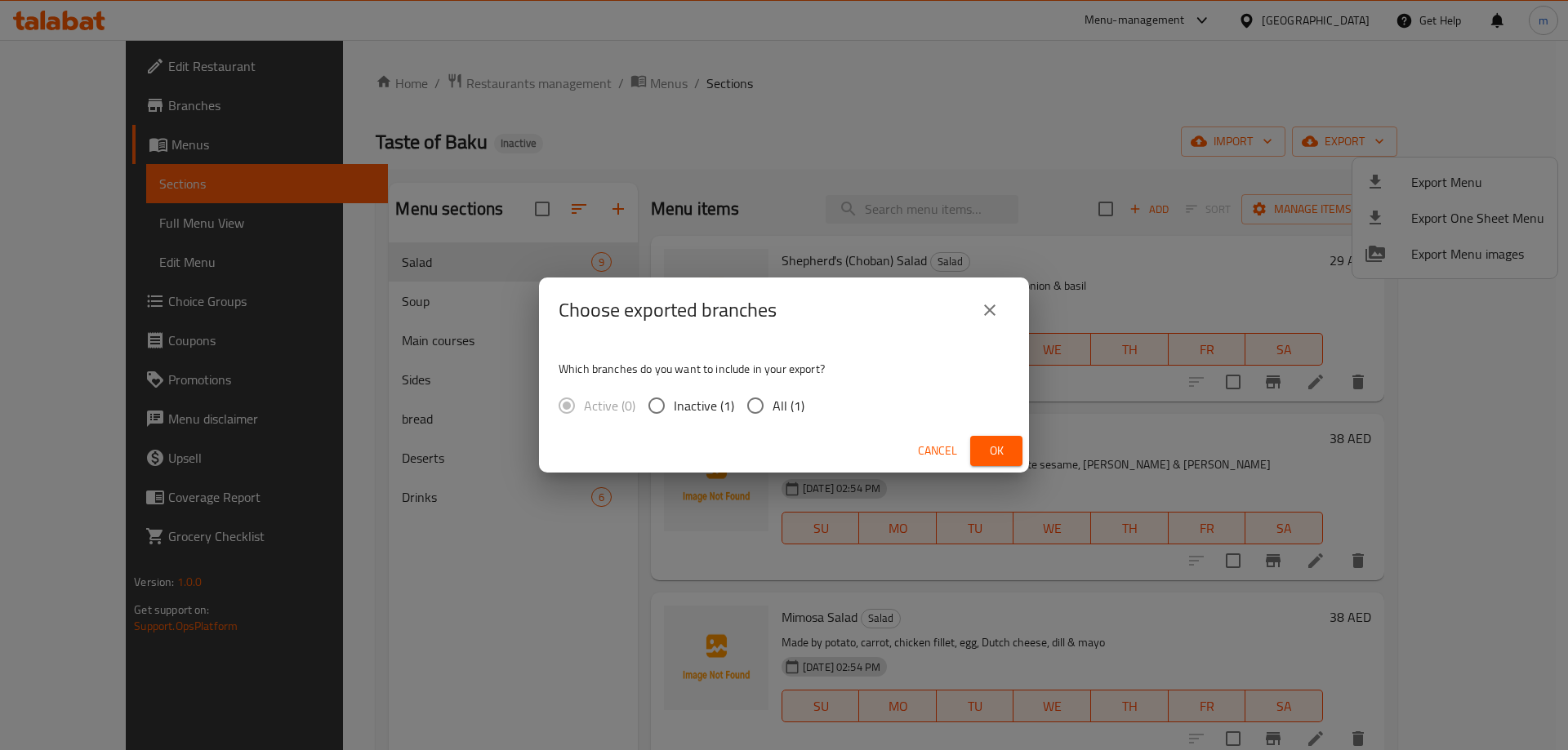
click at [781, 412] on span "All (1)" at bounding box center [789, 405] width 32 height 19
click at [773, 412] on input "All (1)" at bounding box center [755, 405] width 34 height 34
radio input "true"
click at [992, 443] on span "Ok" at bounding box center [997, 451] width 26 height 20
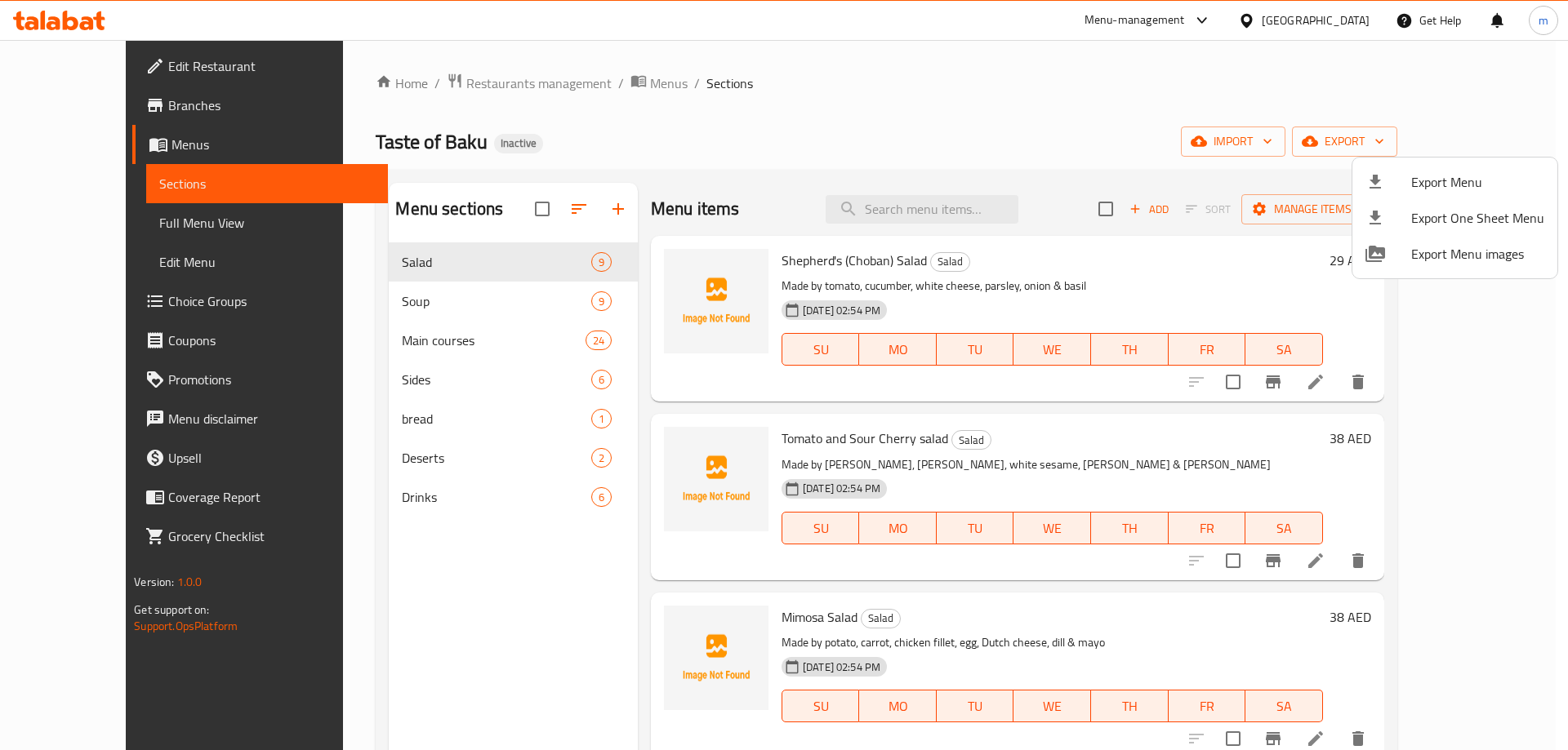
click at [1280, 118] on div at bounding box center [784, 375] width 1568 height 750
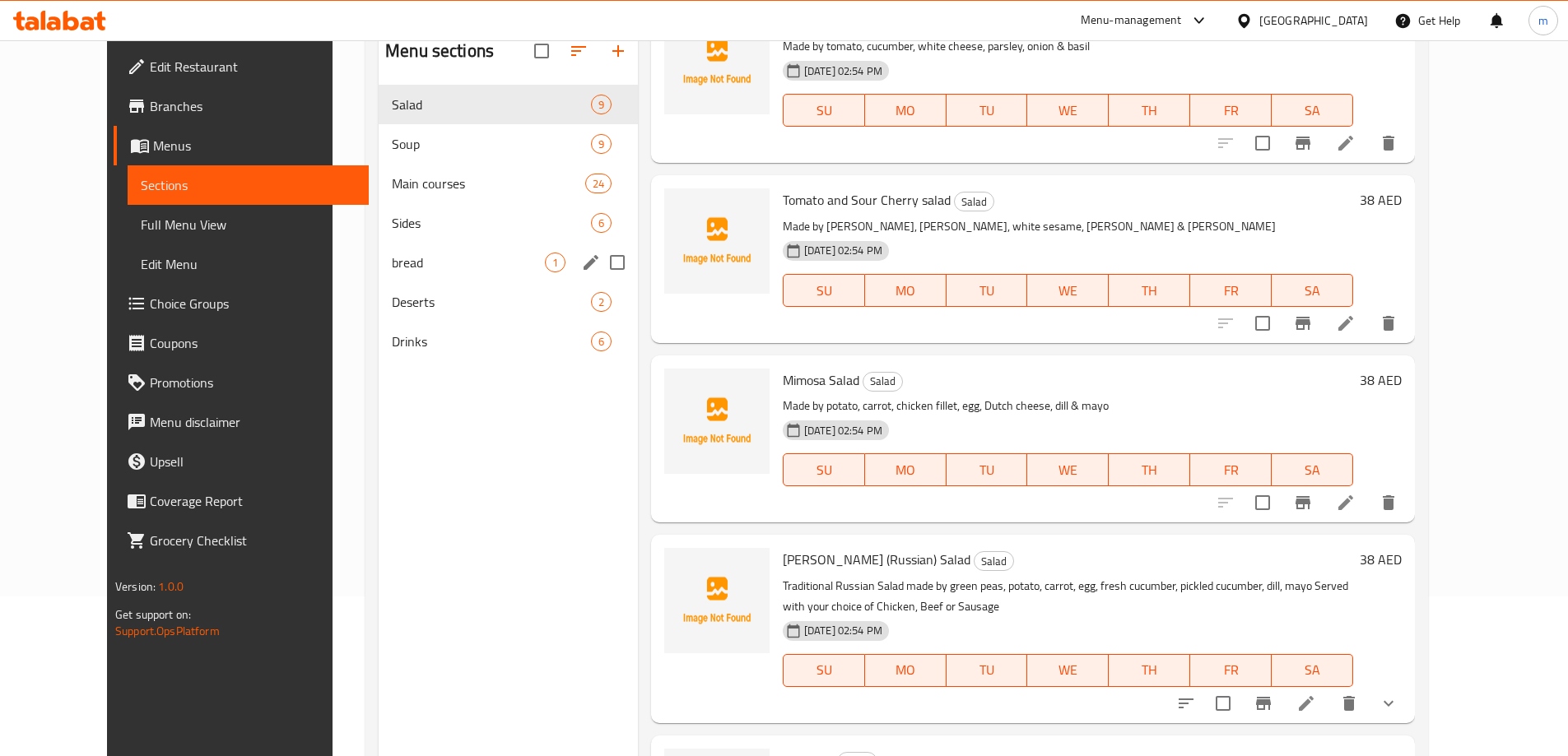
scroll to position [65, 0]
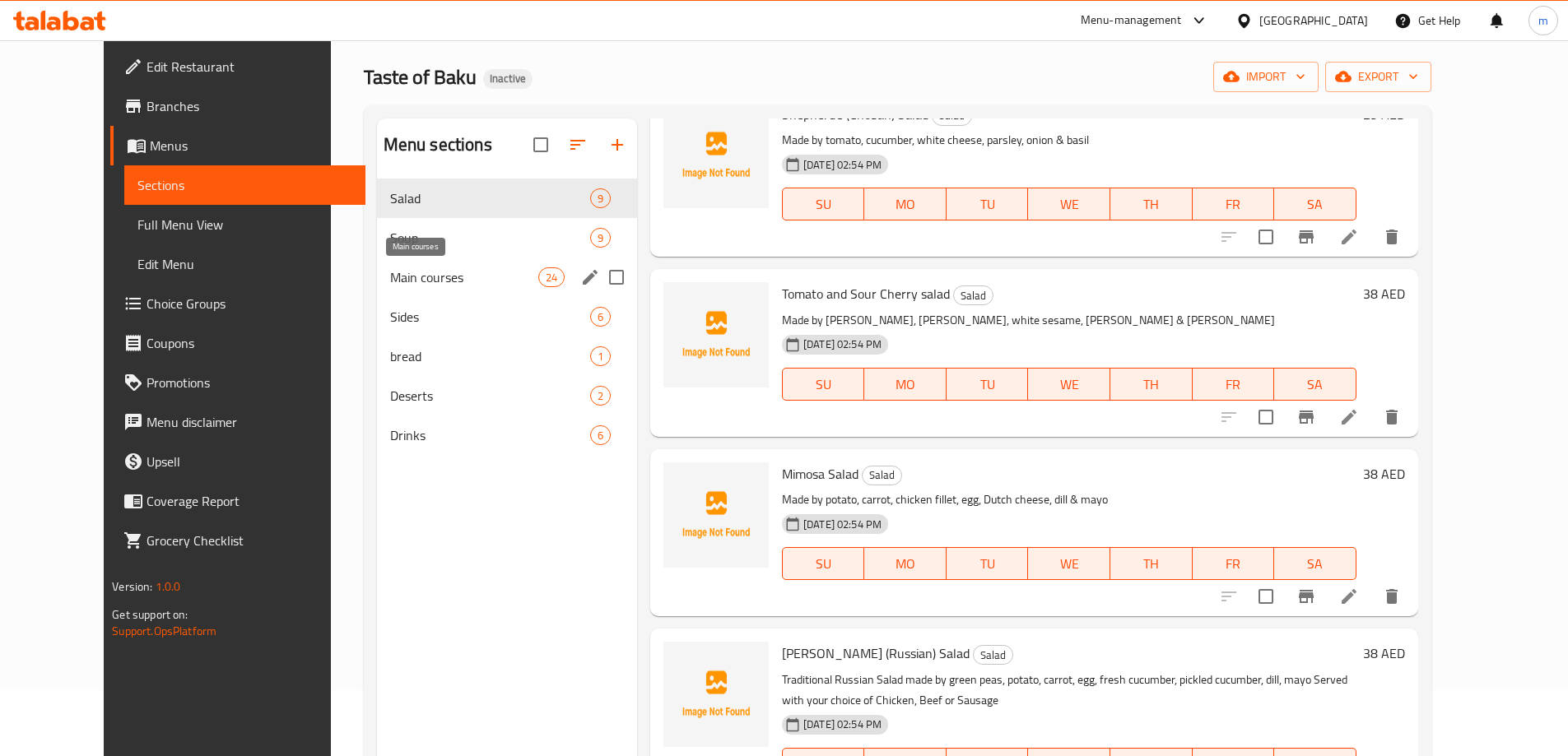
click at [403, 274] on span "Main courses" at bounding box center [464, 278] width 149 height 19
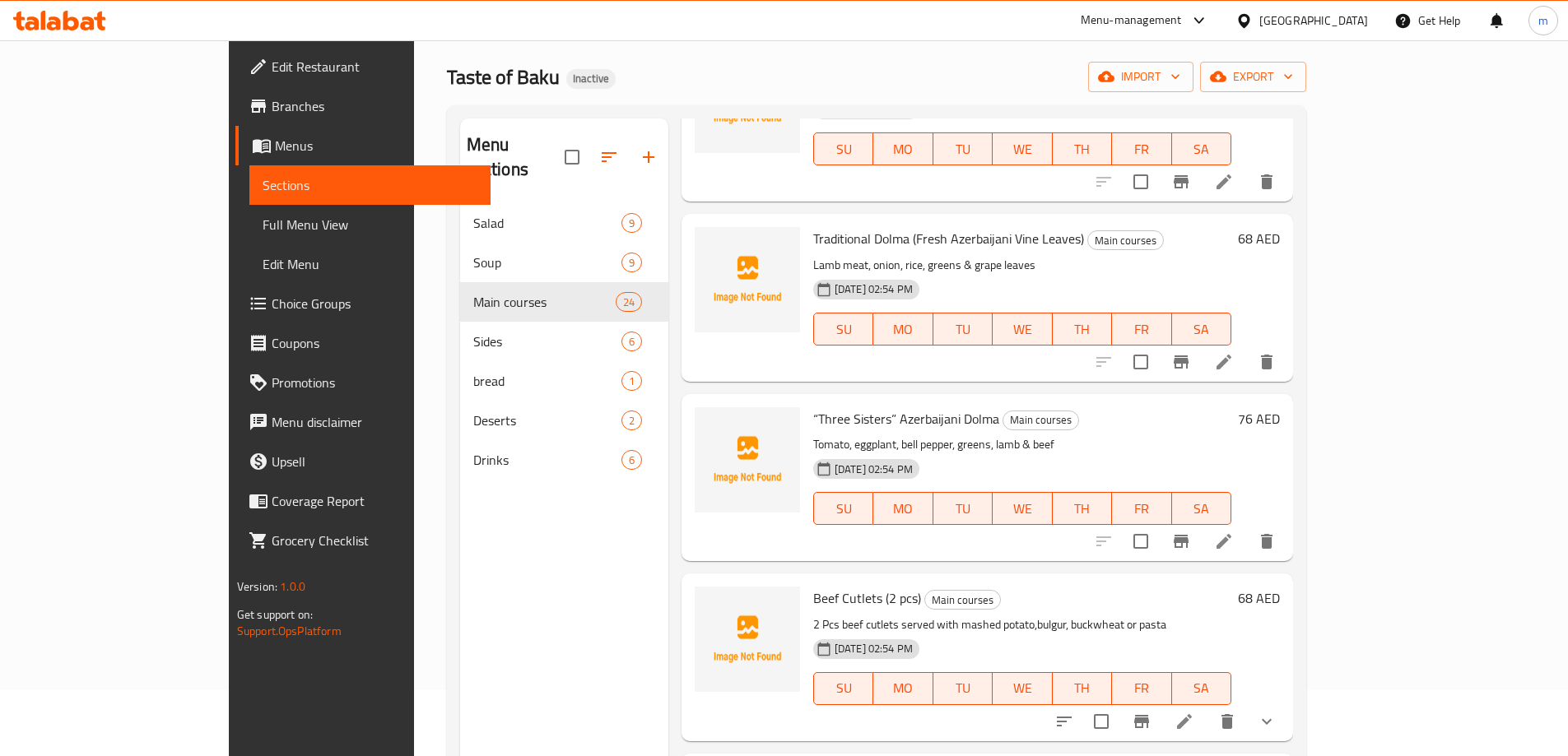
scroll to position [164, 0]
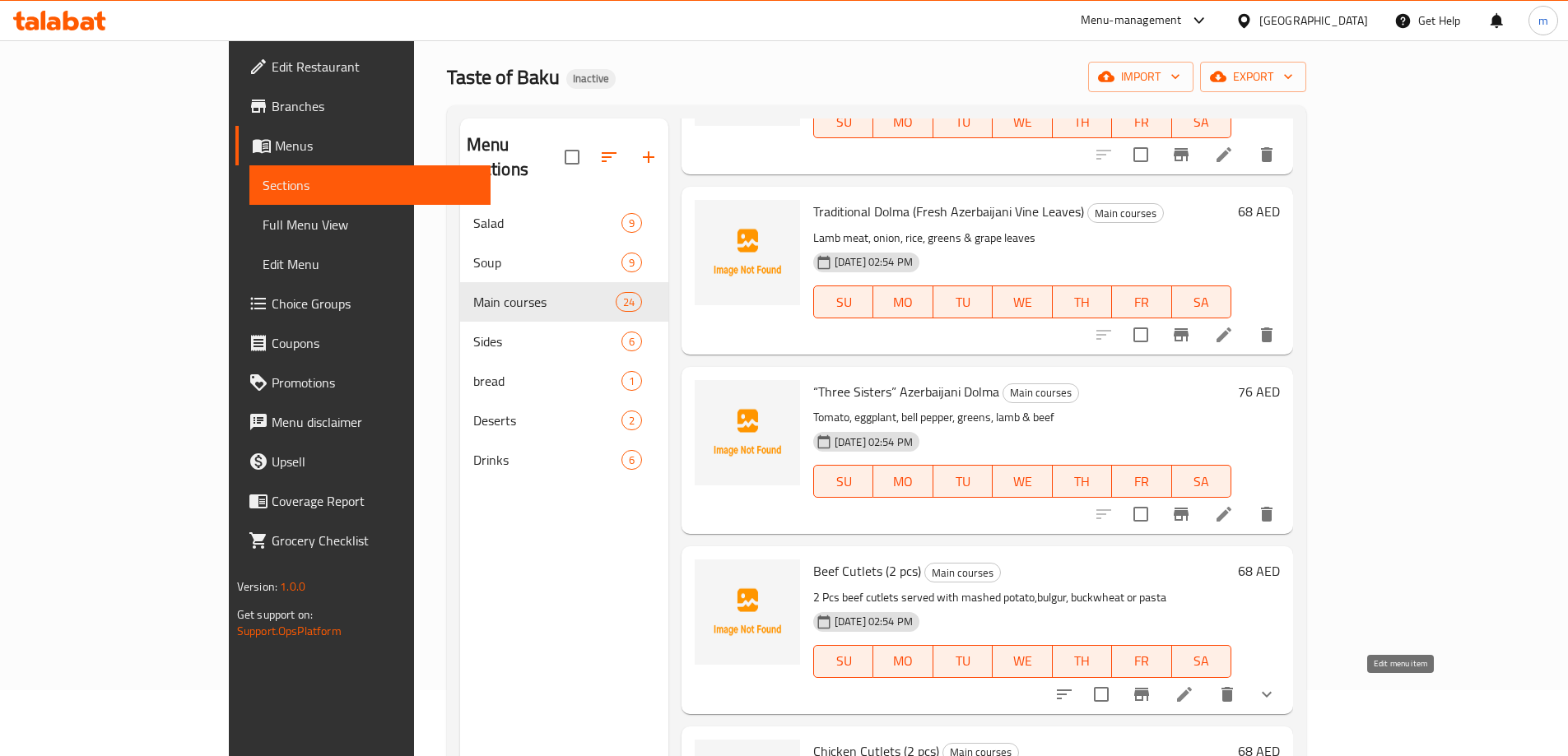
click at [1192, 700] on icon at bounding box center [1184, 694] width 15 height 15
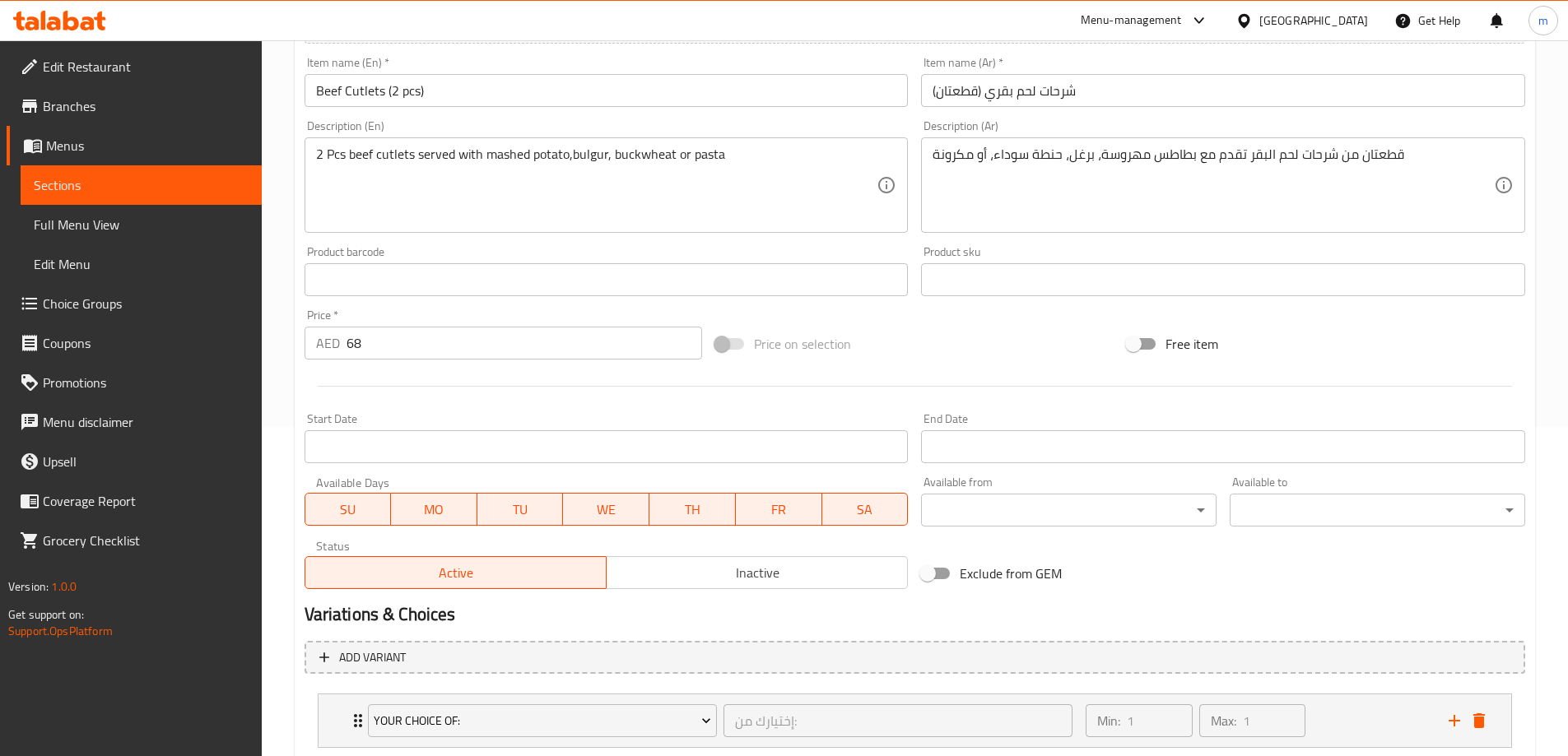
scroll to position [434, 0]
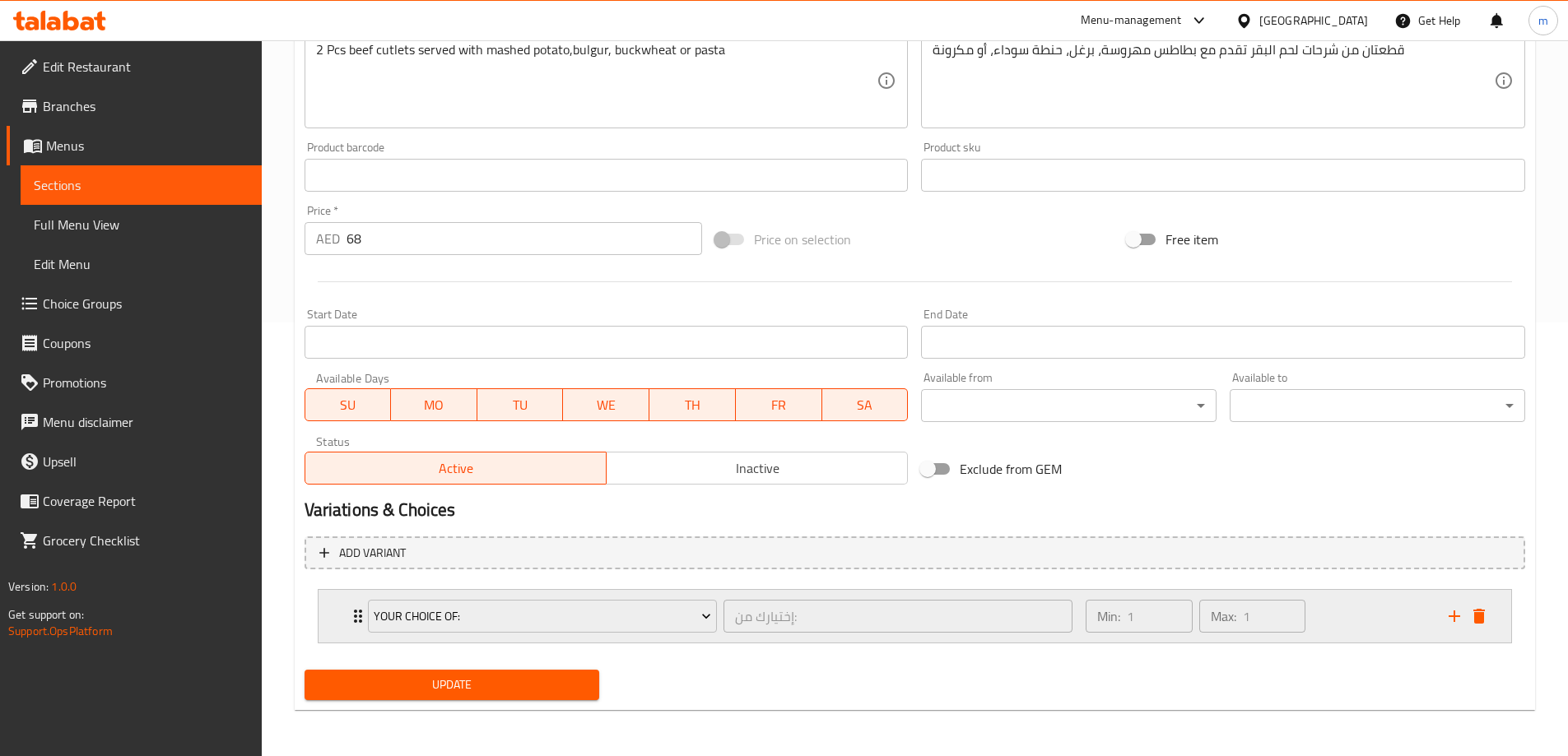
click at [340, 627] on div "Your Choice Of: إختيارك من: ​ Min: 1 ​ Max: 1 ​" at bounding box center [914, 616] width 1193 height 53
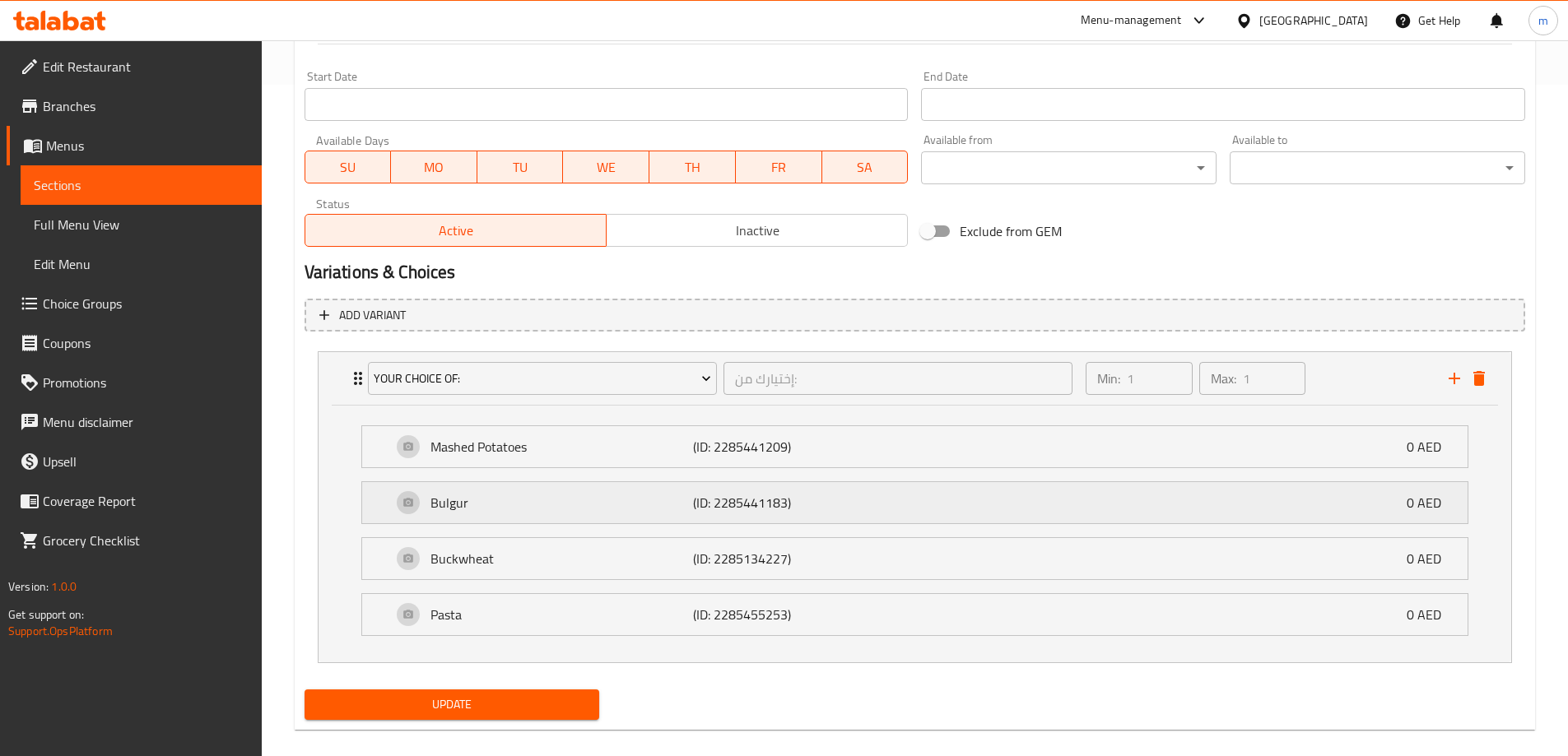
scroll to position [681, 0]
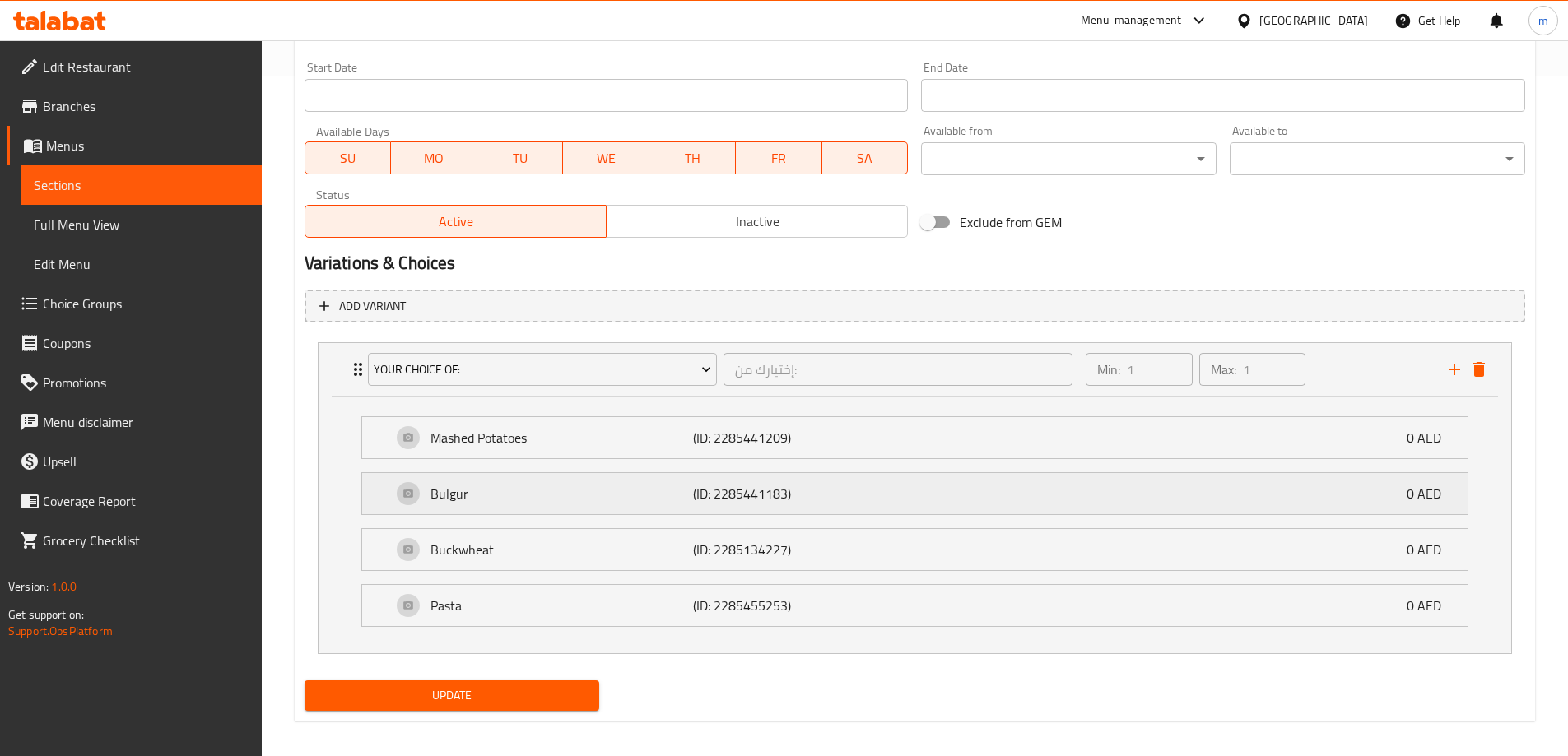
click at [1006, 493] on div "Bulgur (ID: 2285441183) 0 AED" at bounding box center [920, 493] width 1056 height 42
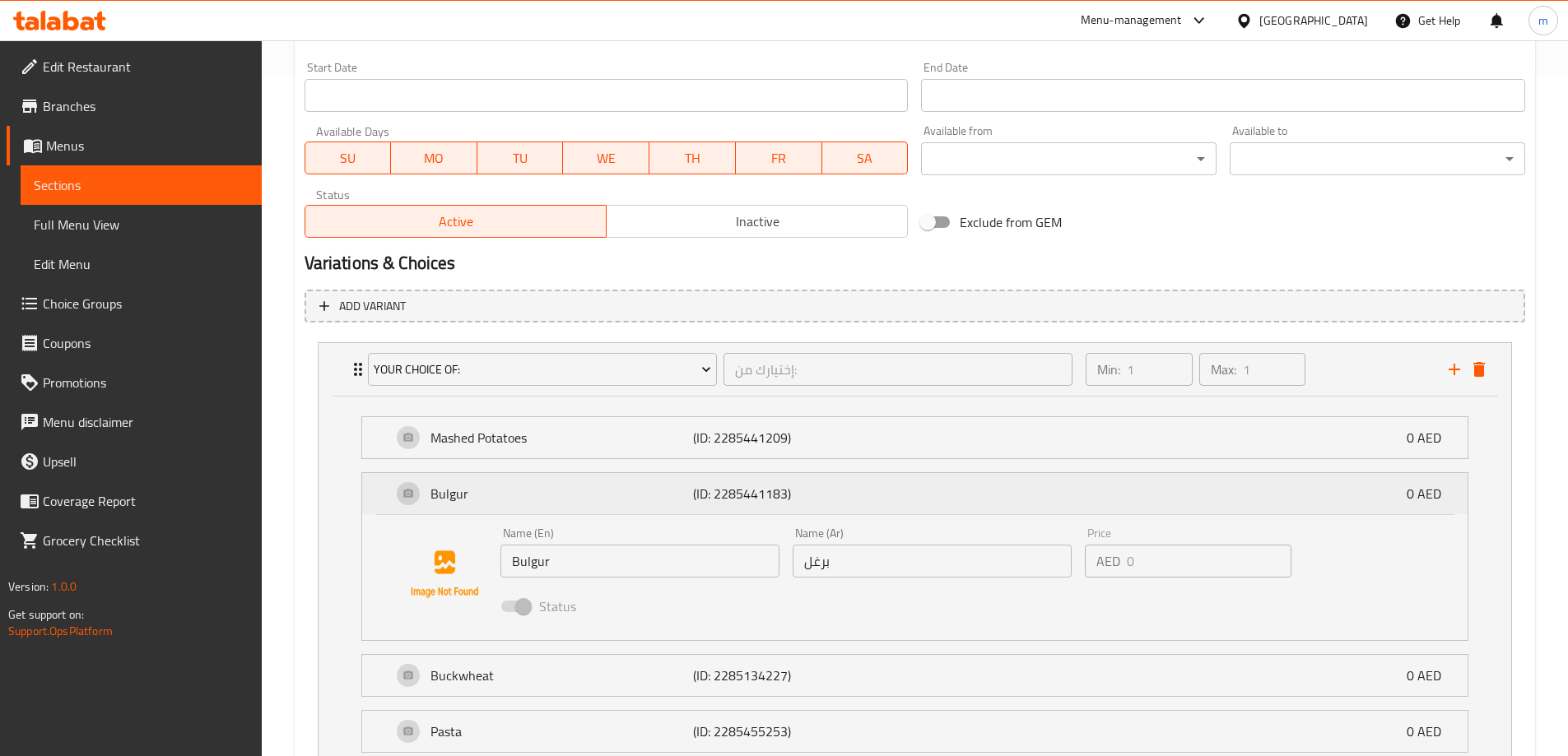
click at [1006, 493] on div "Bulgur (ID: 2285441183) 0 AED" at bounding box center [920, 493] width 1056 height 42
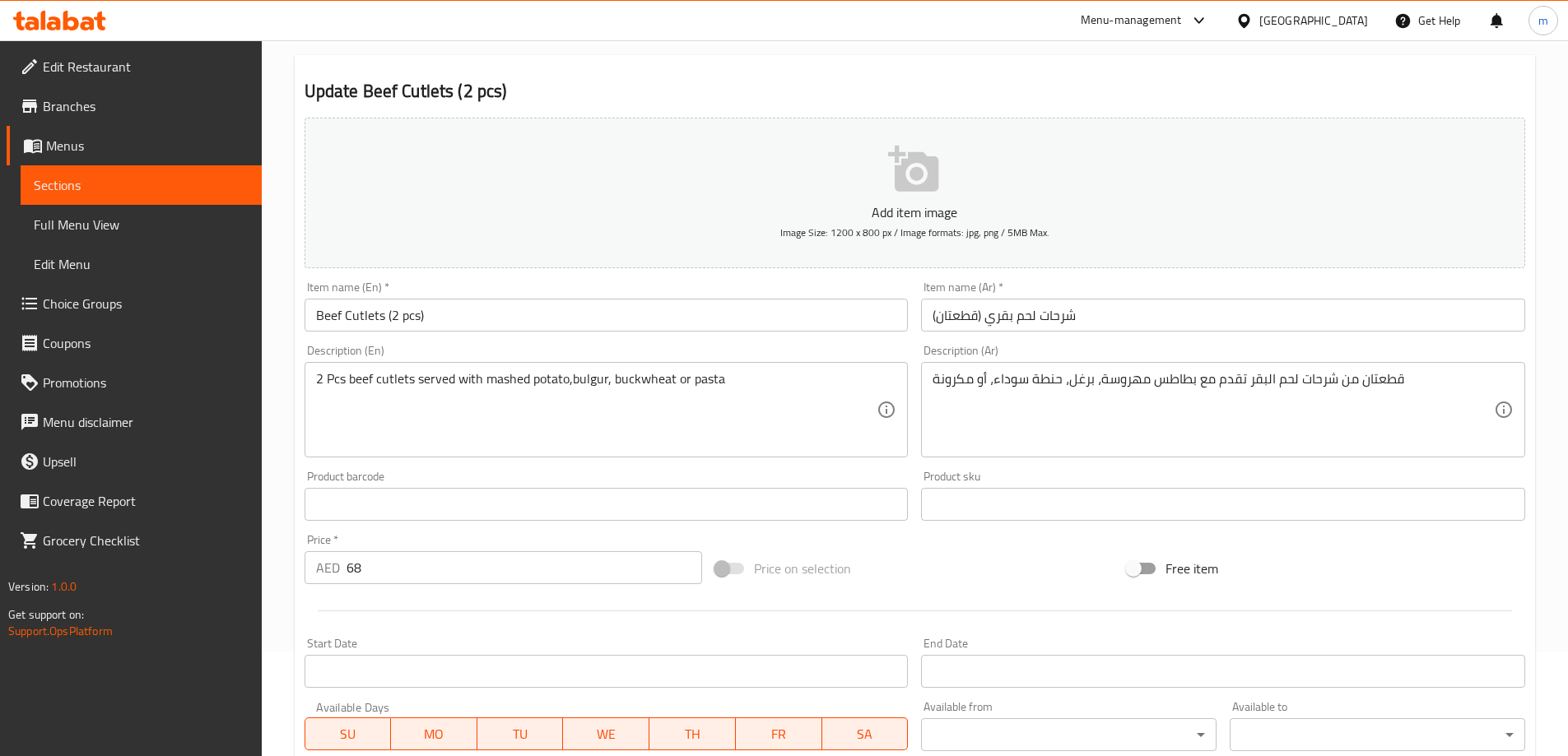
scroll to position [0, 0]
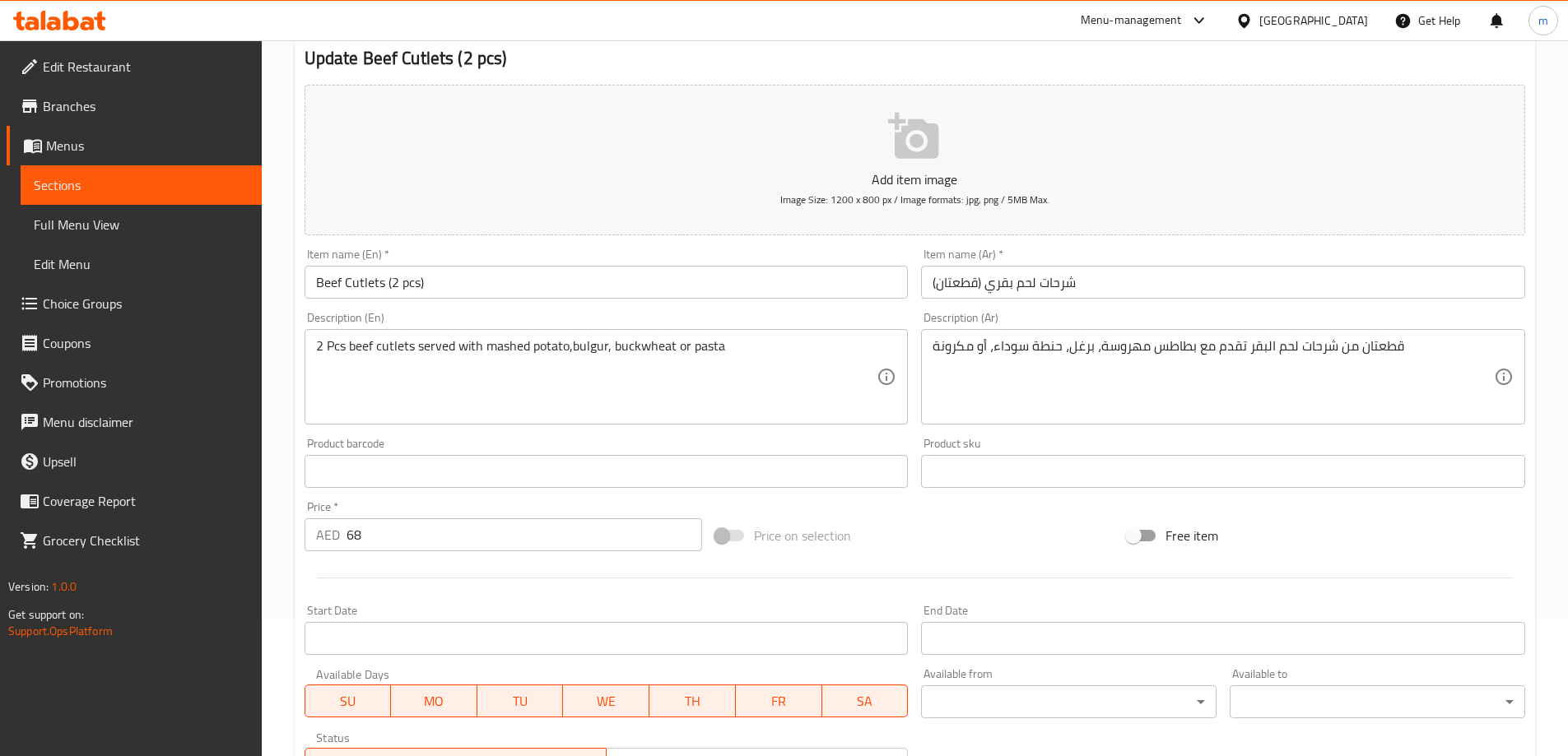
scroll to position [407, 0]
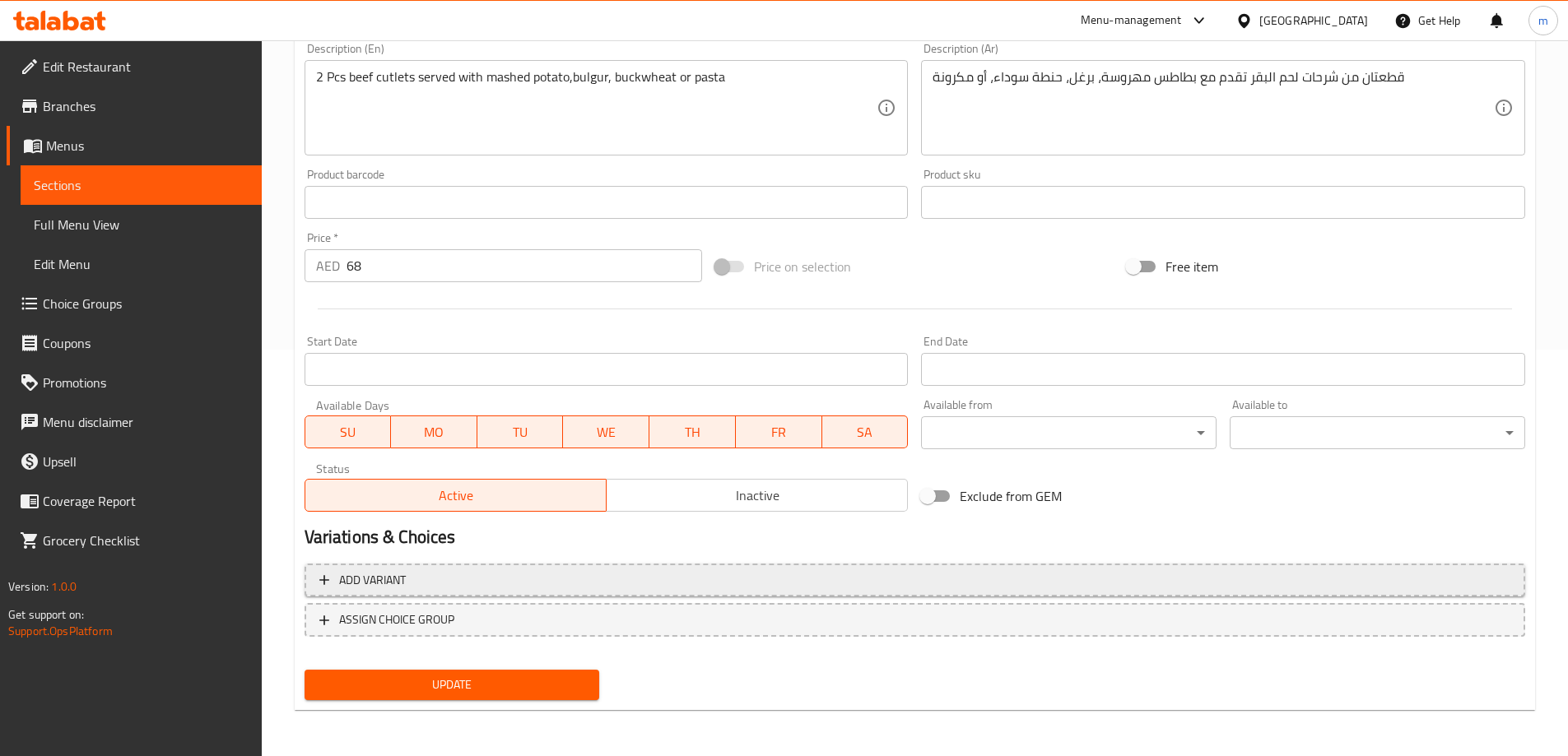
click at [637, 591] on button "Add variant" at bounding box center [914, 581] width 1220 height 34
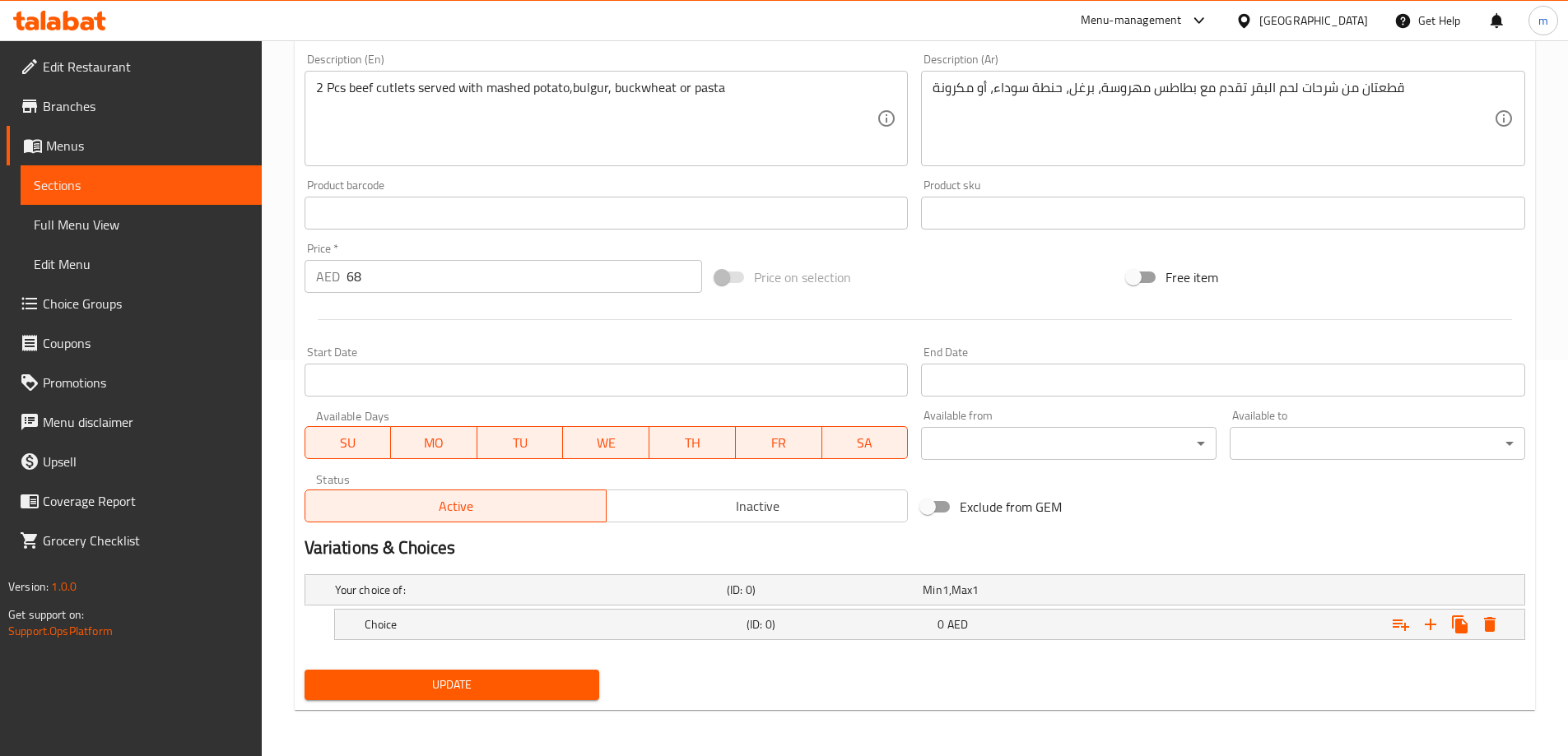
scroll to position [396, 0]
click at [871, 607] on div "Choice (ID: 0) 0 AED" at bounding box center [935, 624] width 1147 height 36
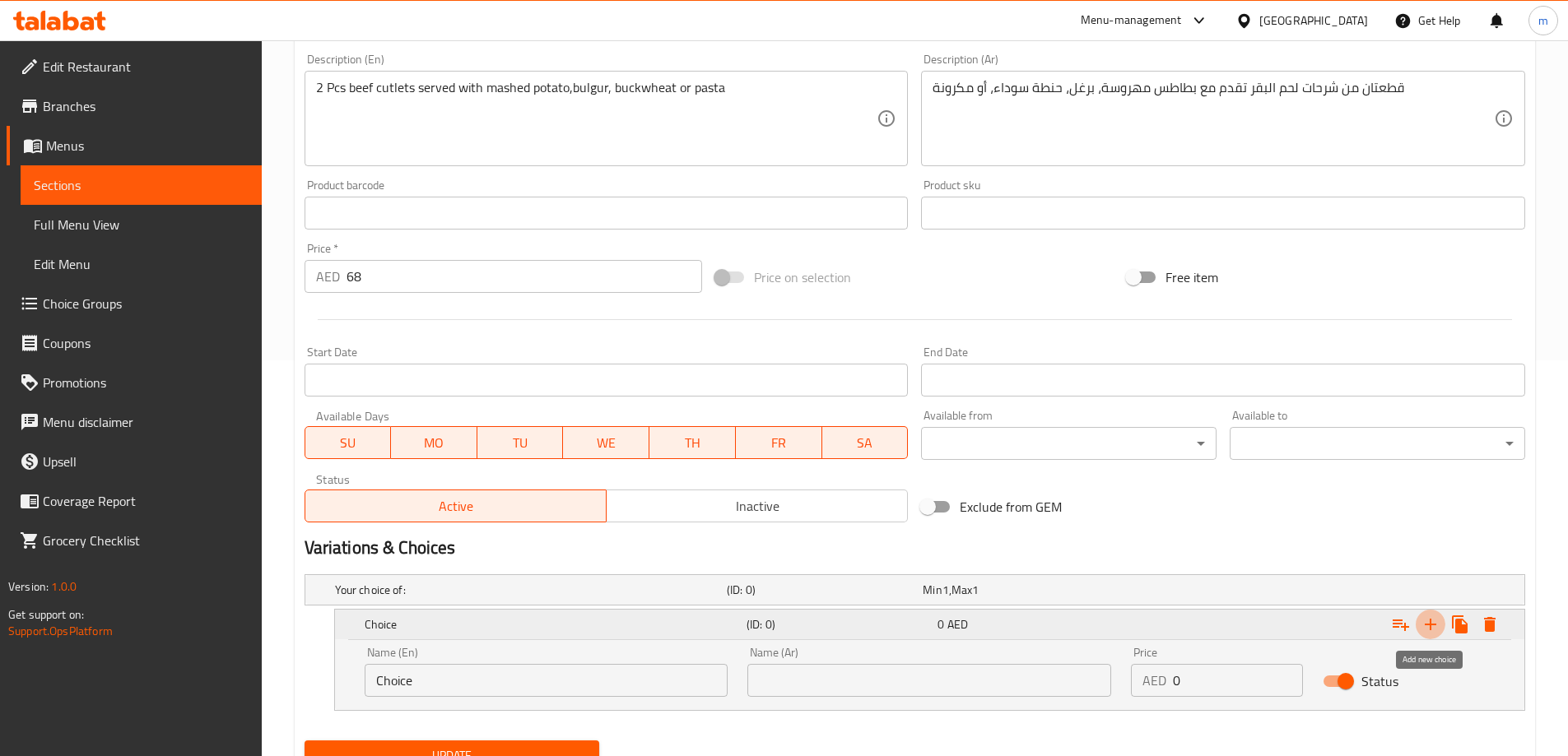
click at [1425, 621] on icon "Expand" at bounding box center [1431, 624] width 19 height 19
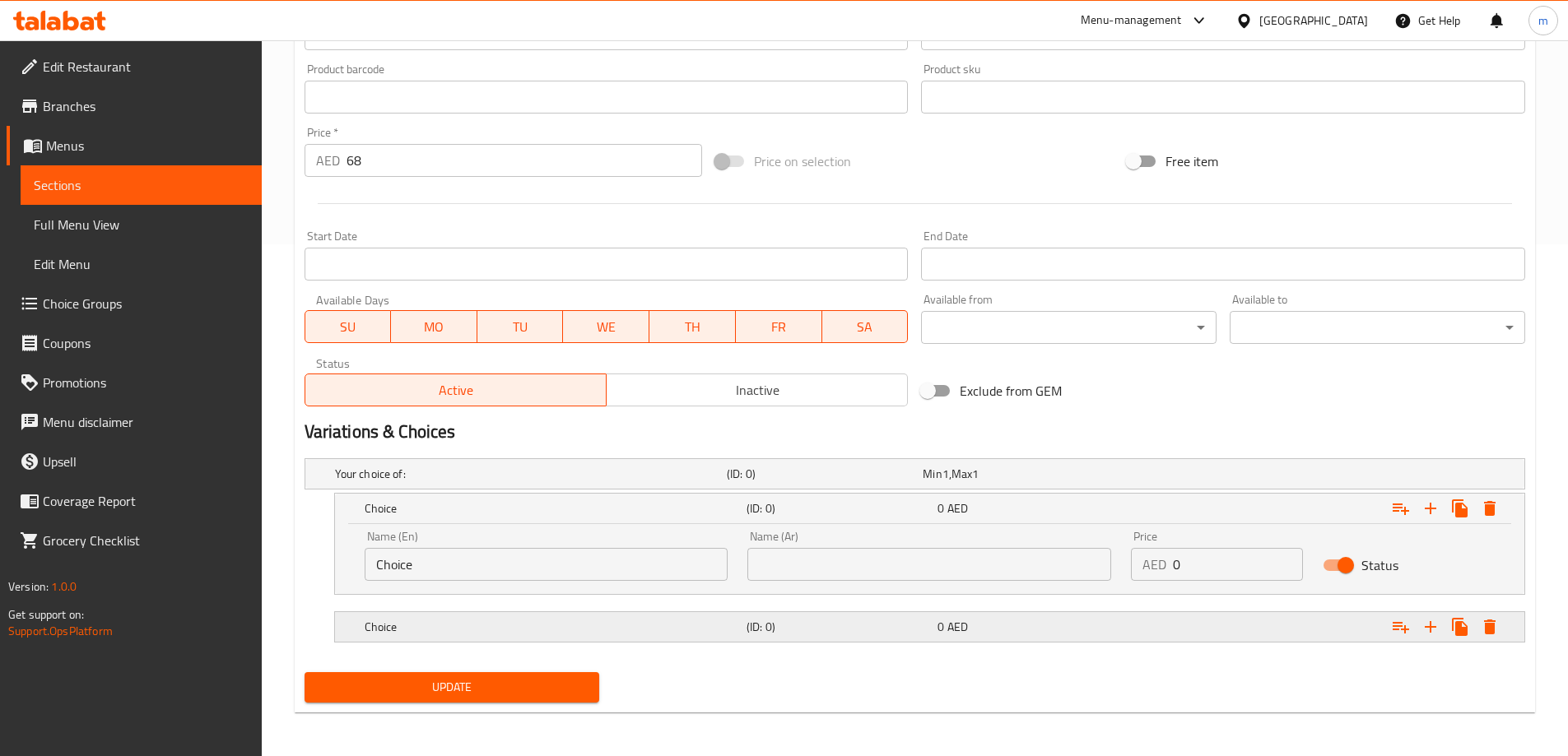
scroll to position [515, 0]
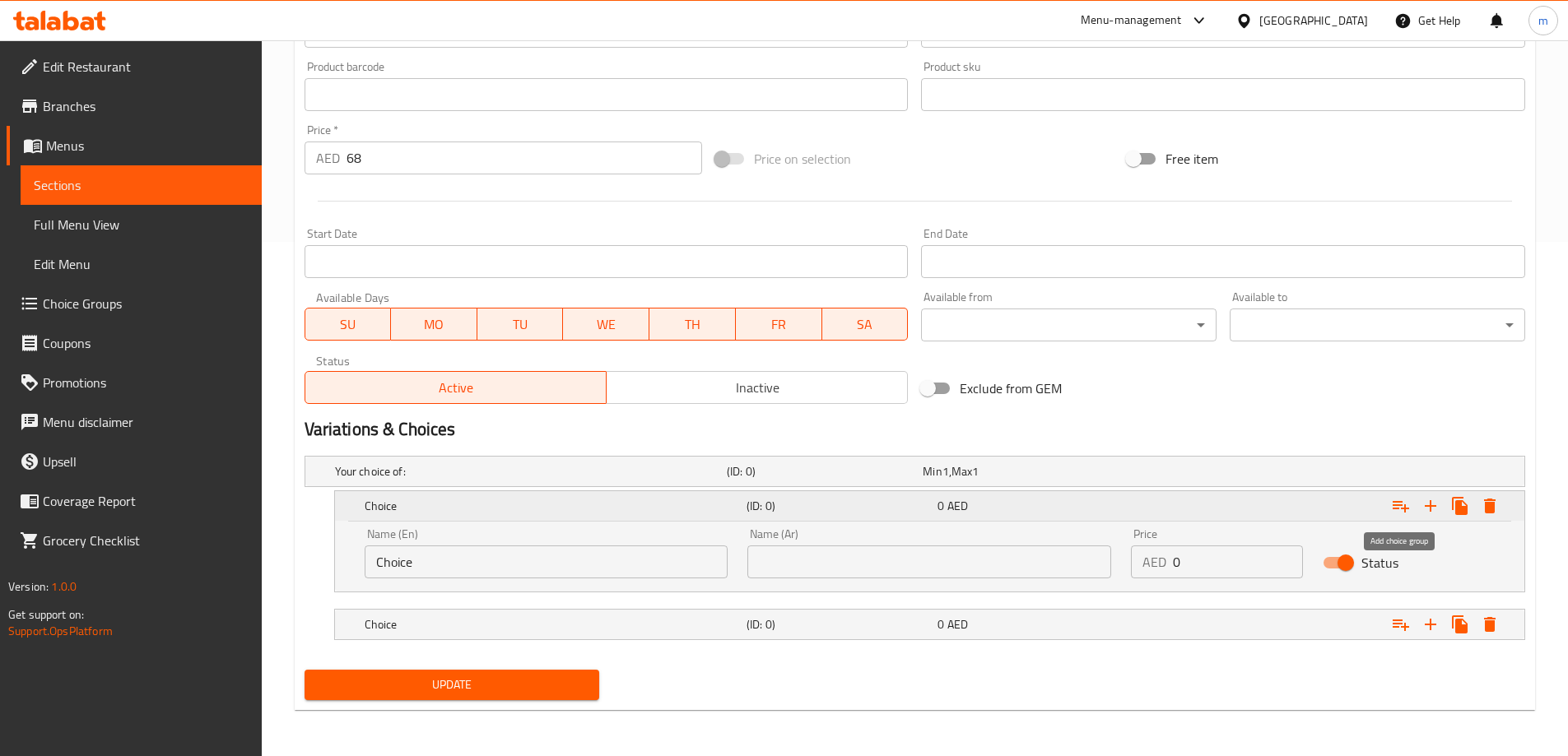
click at [1399, 516] on button "Expand" at bounding box center [1401, 507] width 30 height 30
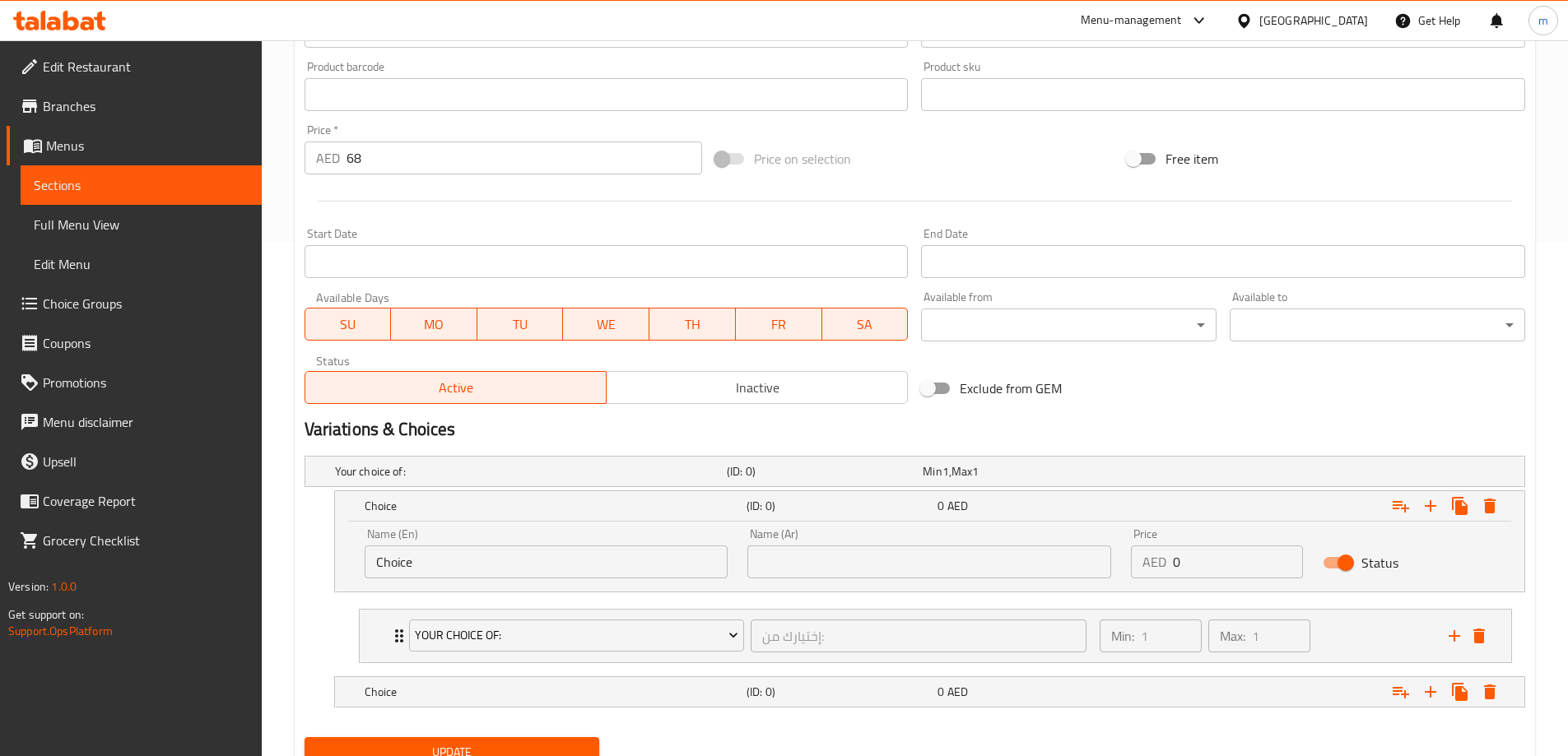
scroll to position [582, 0]
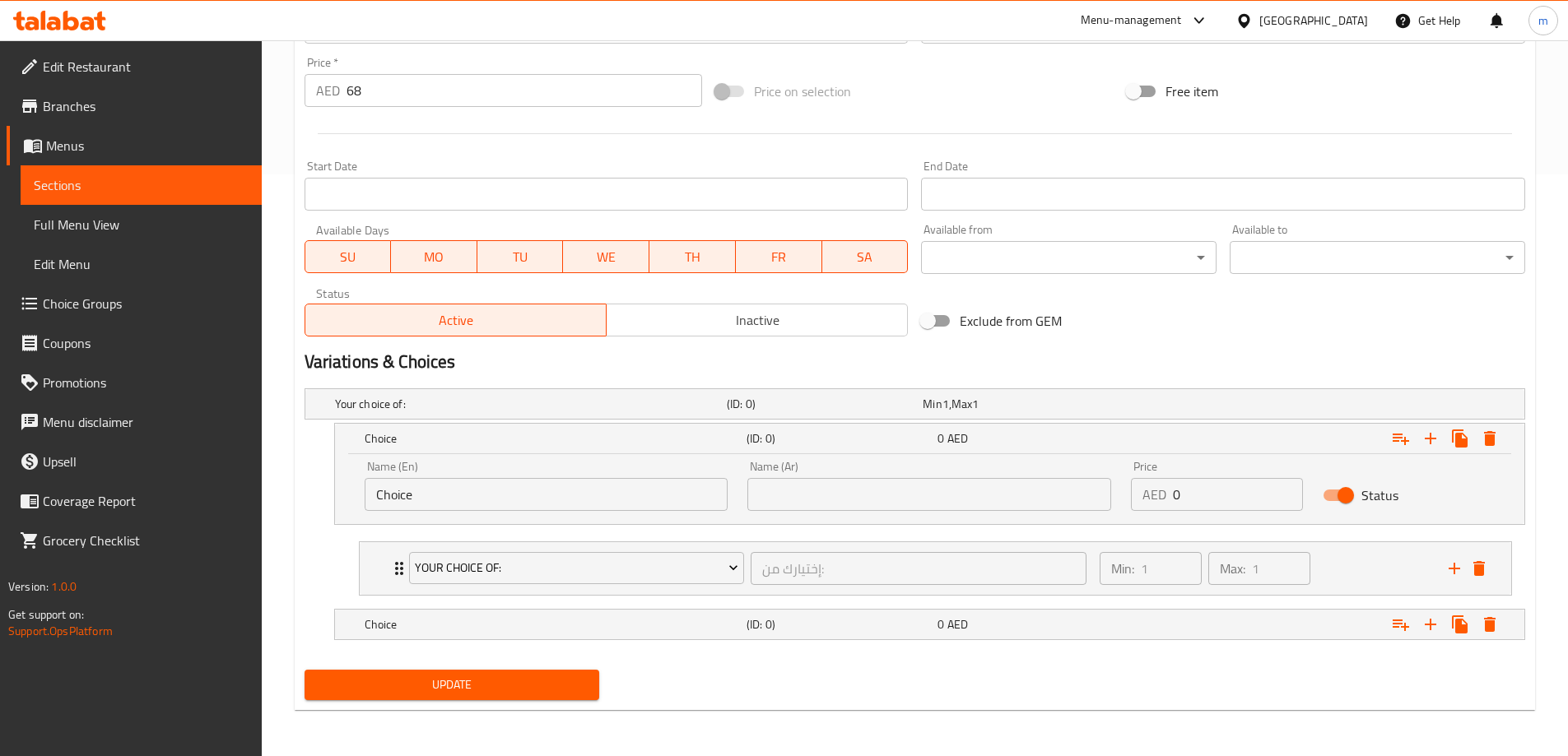
click at [617, 477] on div "Name (En) Choice Name (En)" at bounding box center [546, 485] width 363 height 50
click at [524, 500] on input "Choice" at bounding box center [546, 494] width 363 height 33
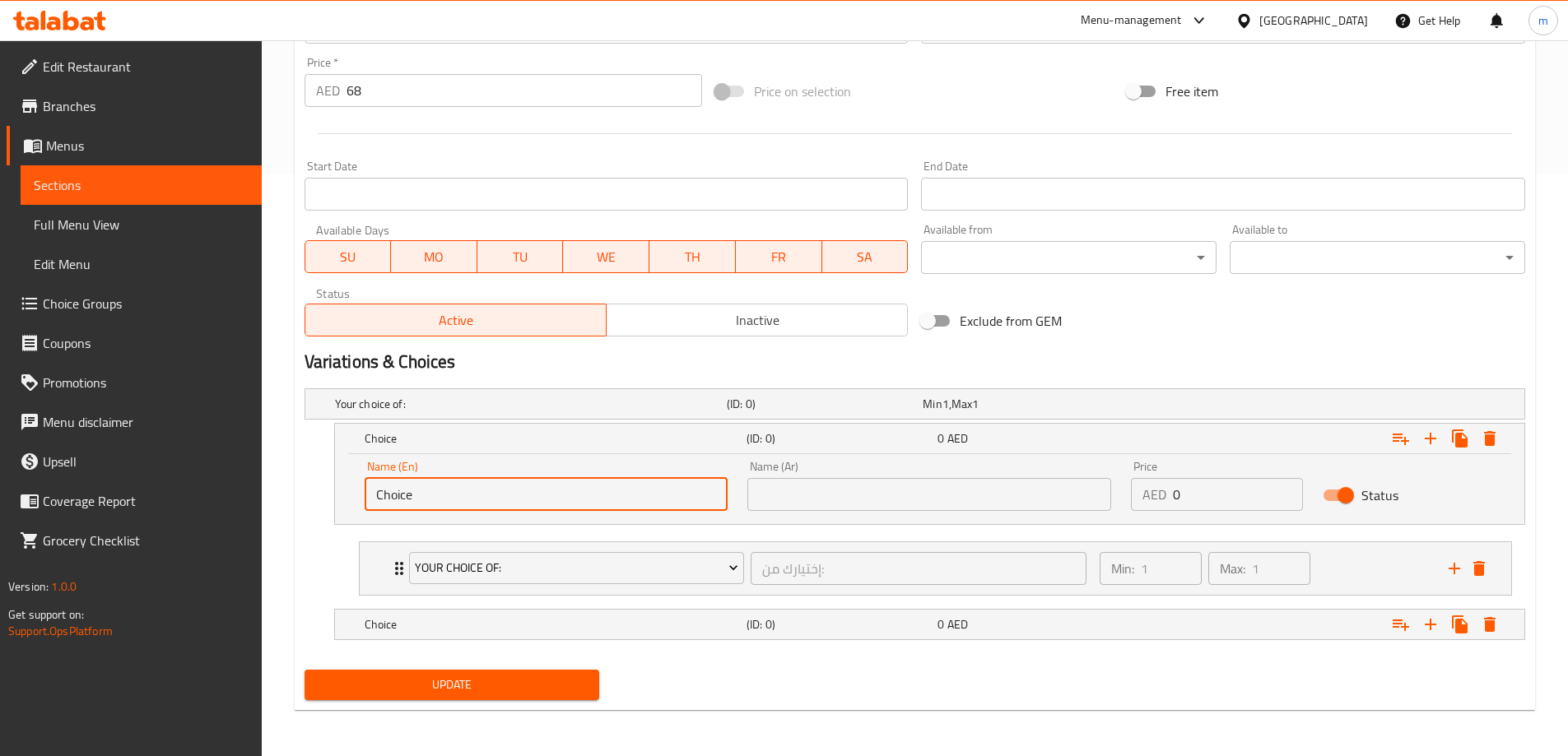
click at [524, 500] on input "Choice" at bounding box center [546, 494] width 363 height 33
paste input "Pasta"
type input "Pasta"
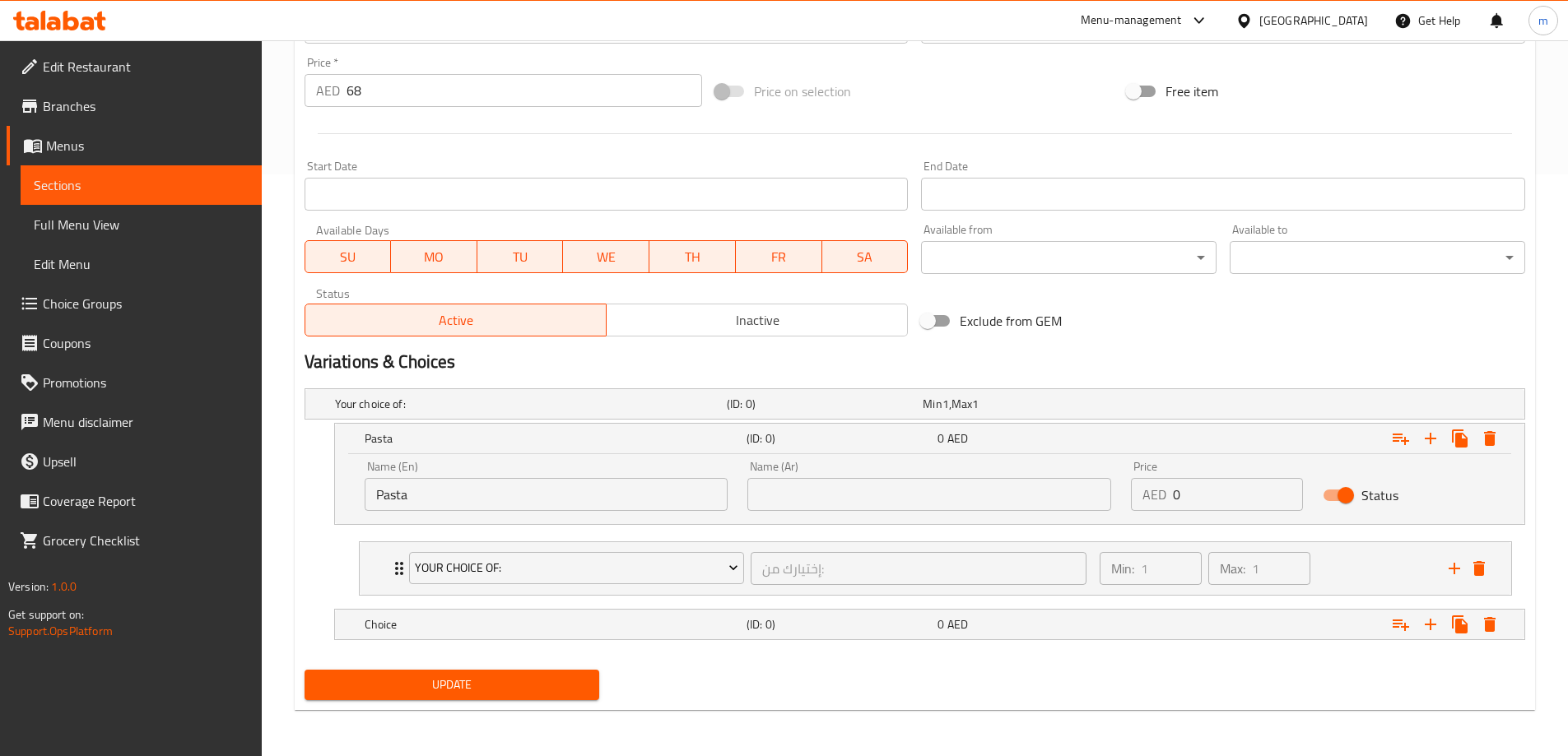
click at [899, 491] on input "text" at bounding box center [929, 494] width 363 height 33
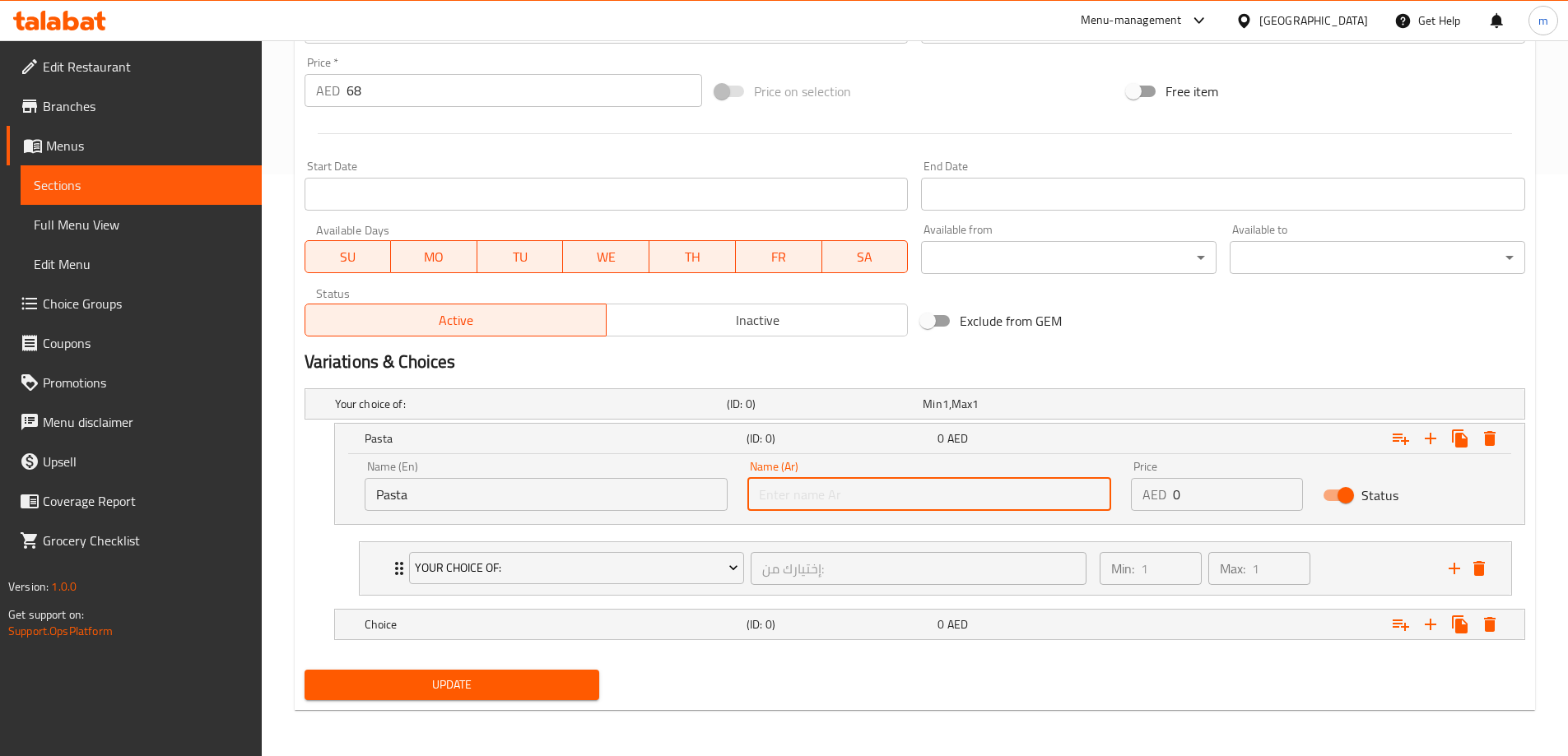
paste input "مكرونة"
type input "مكرونة"
click at [1395, 441] on icon "Expand" at bounding box center [1401, 439] width 17 height 11
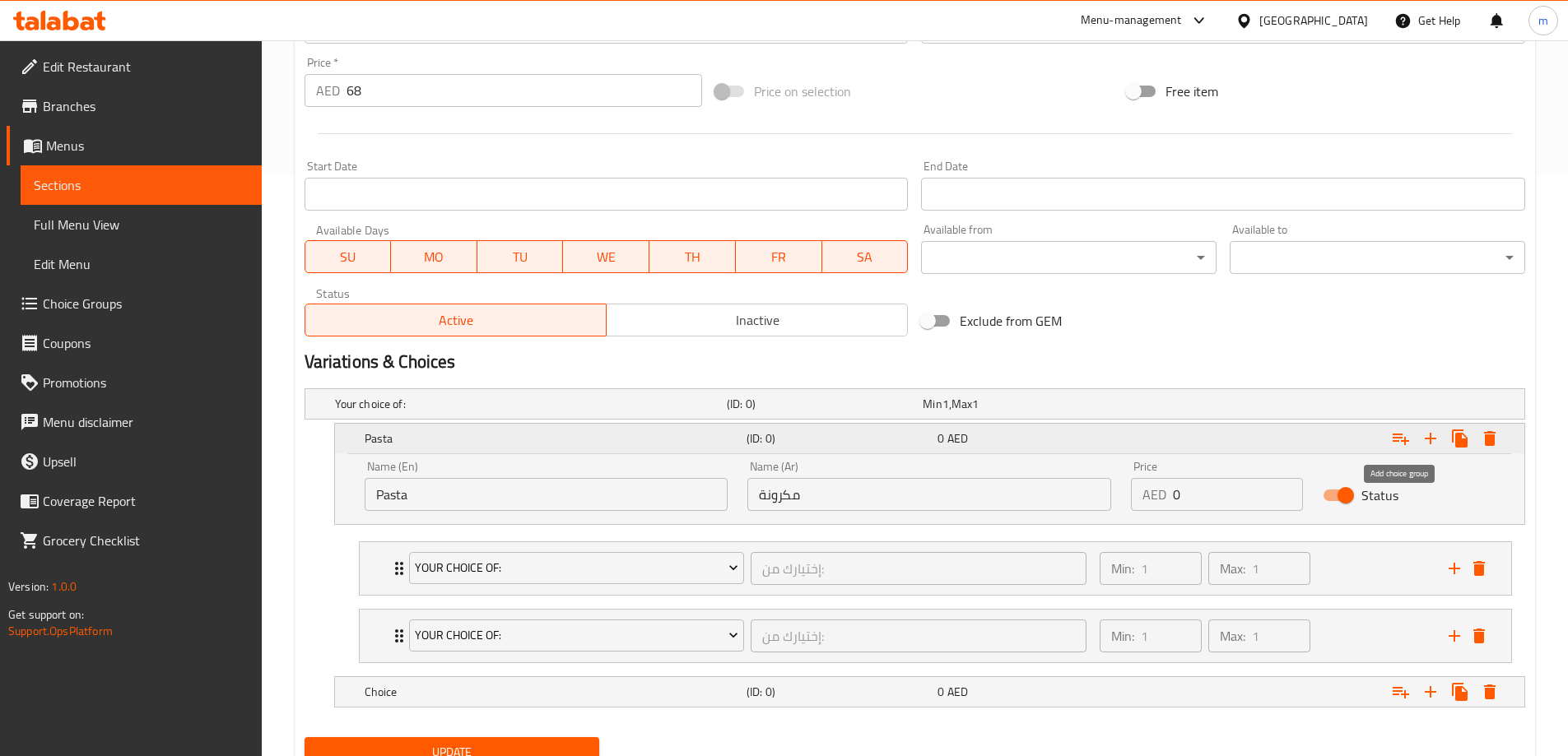
click at [1412, 438] on button "Expand" at bounding box center [1401, 439] width 30 height 30
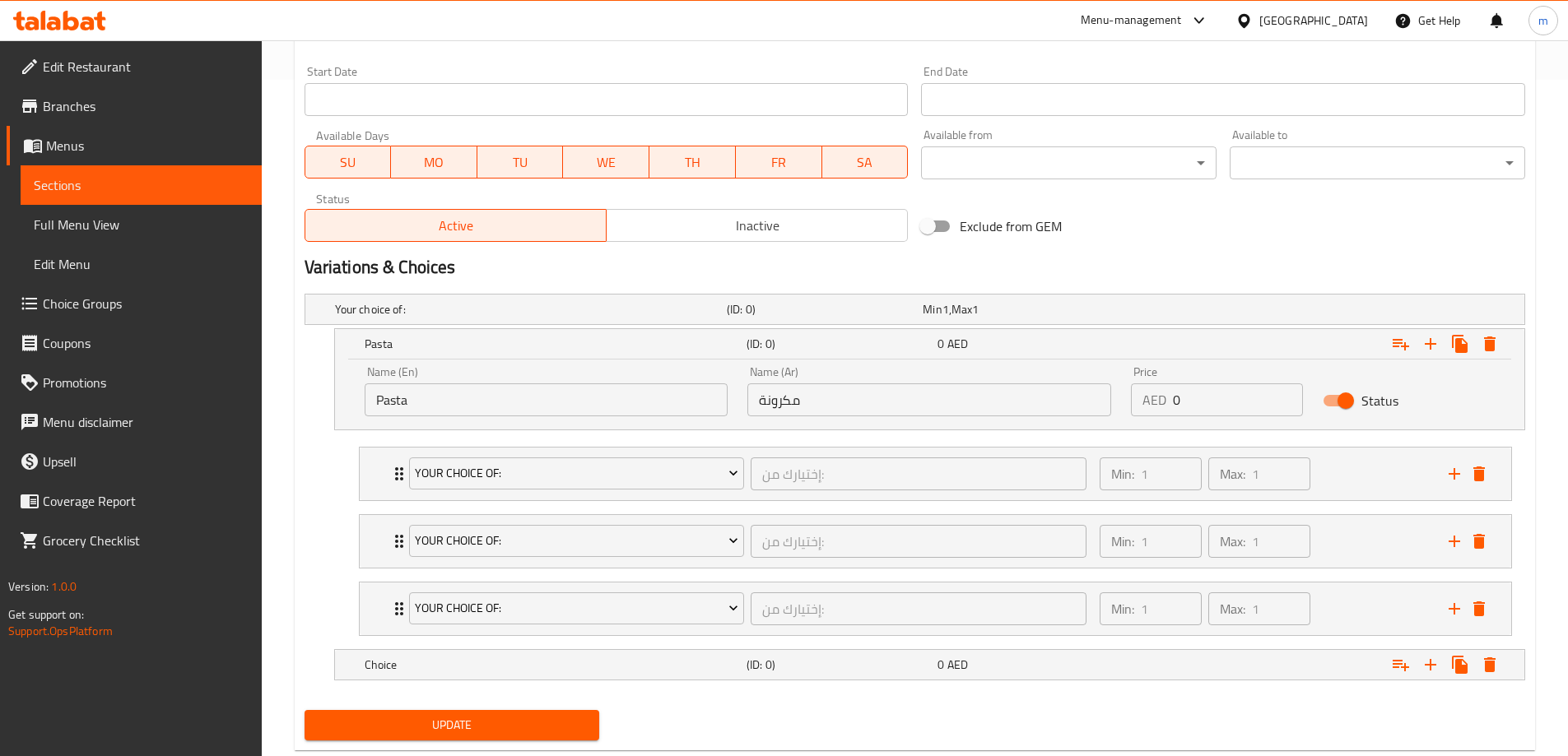
scroll to position [717, 0]
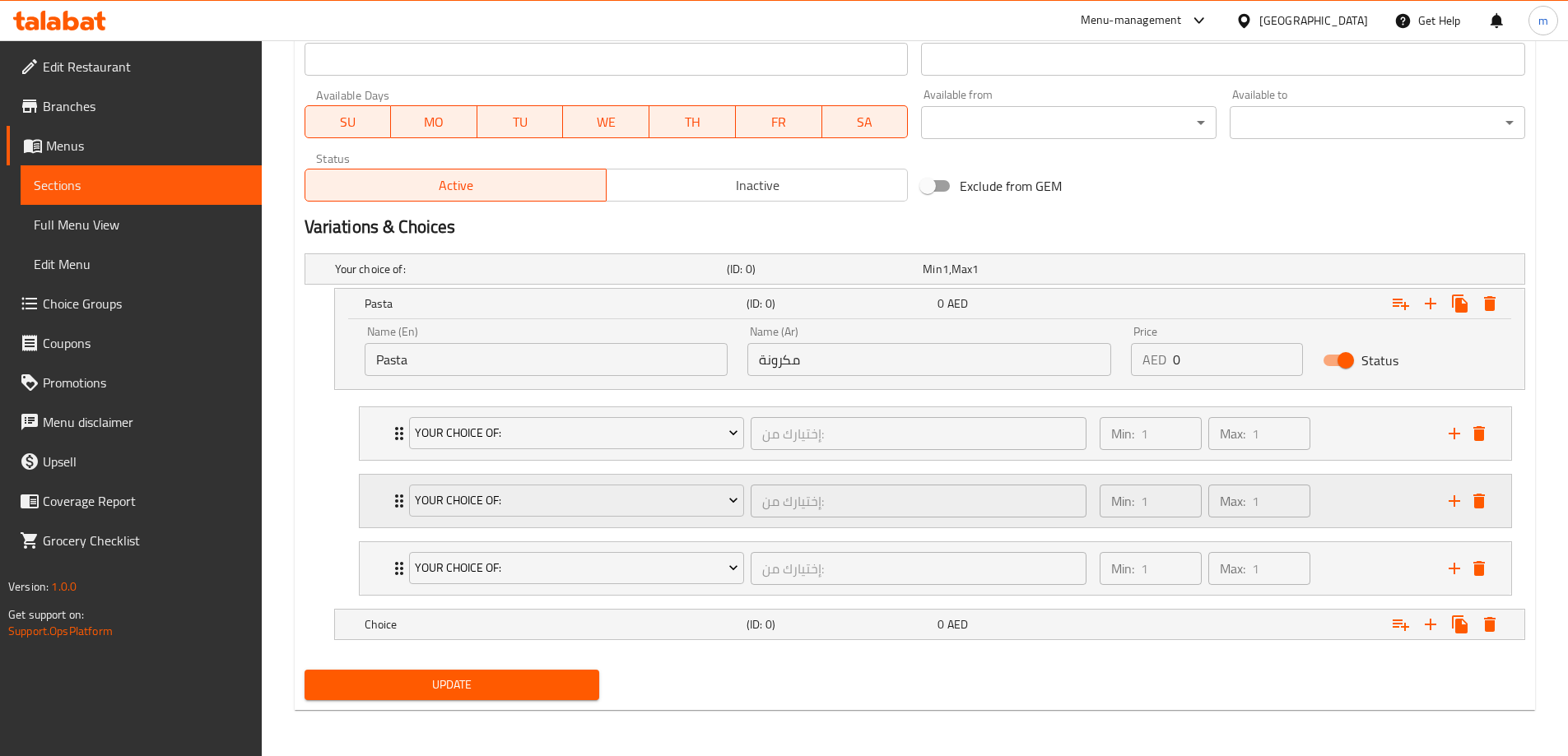
click at [1479, 506] on icon "delete" at bounding box center [1479, 500] width 11 height 15
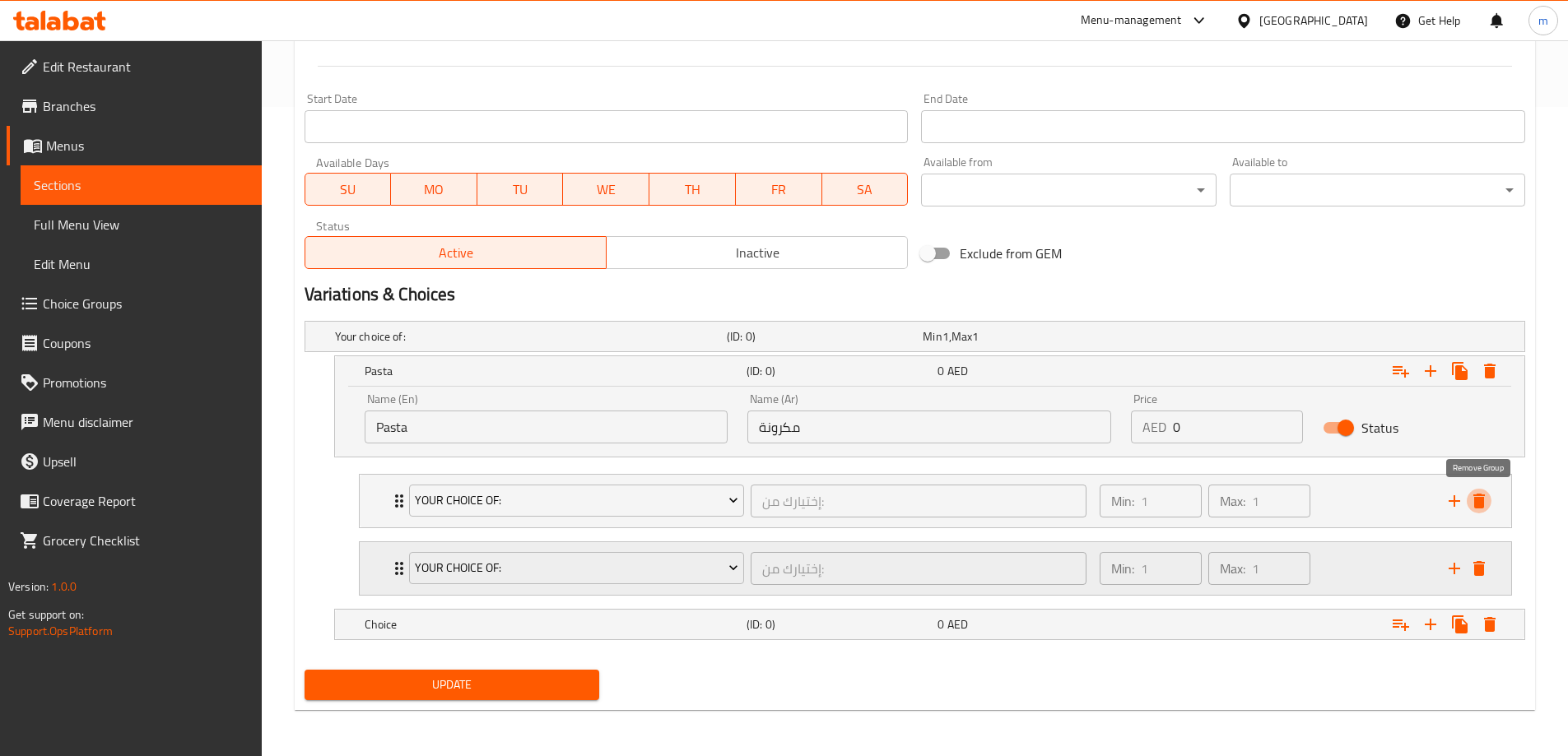
click at [1479, 506] on icon "delete" at bounding box center [1479, 500] width 11 height 15
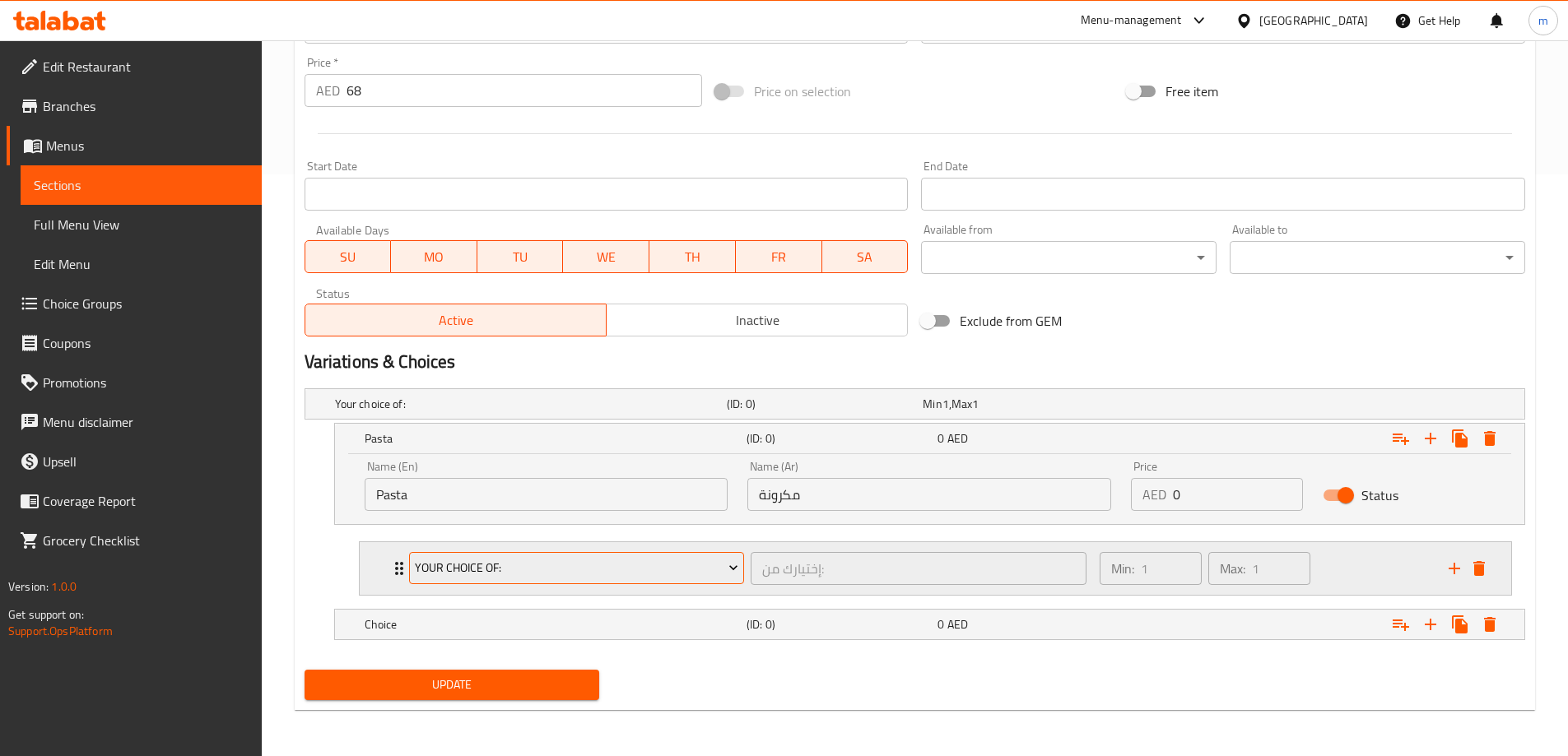
click at [492, 564] on span "Your Choice Of:" at bounding box center [577, 568] width 324 height 20
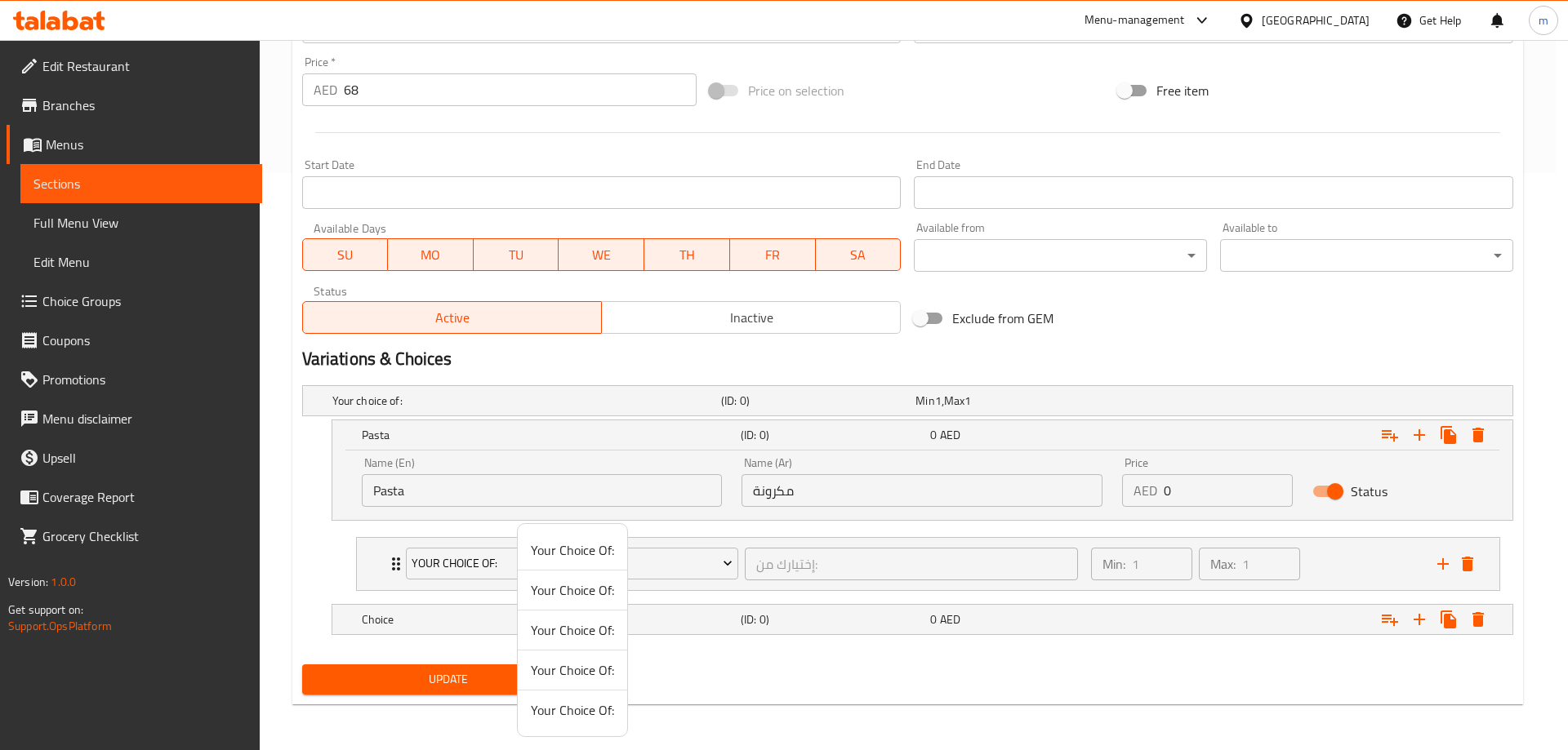
click at [336, 551] on div at bounding box center [784, 375] width 1568 height 750
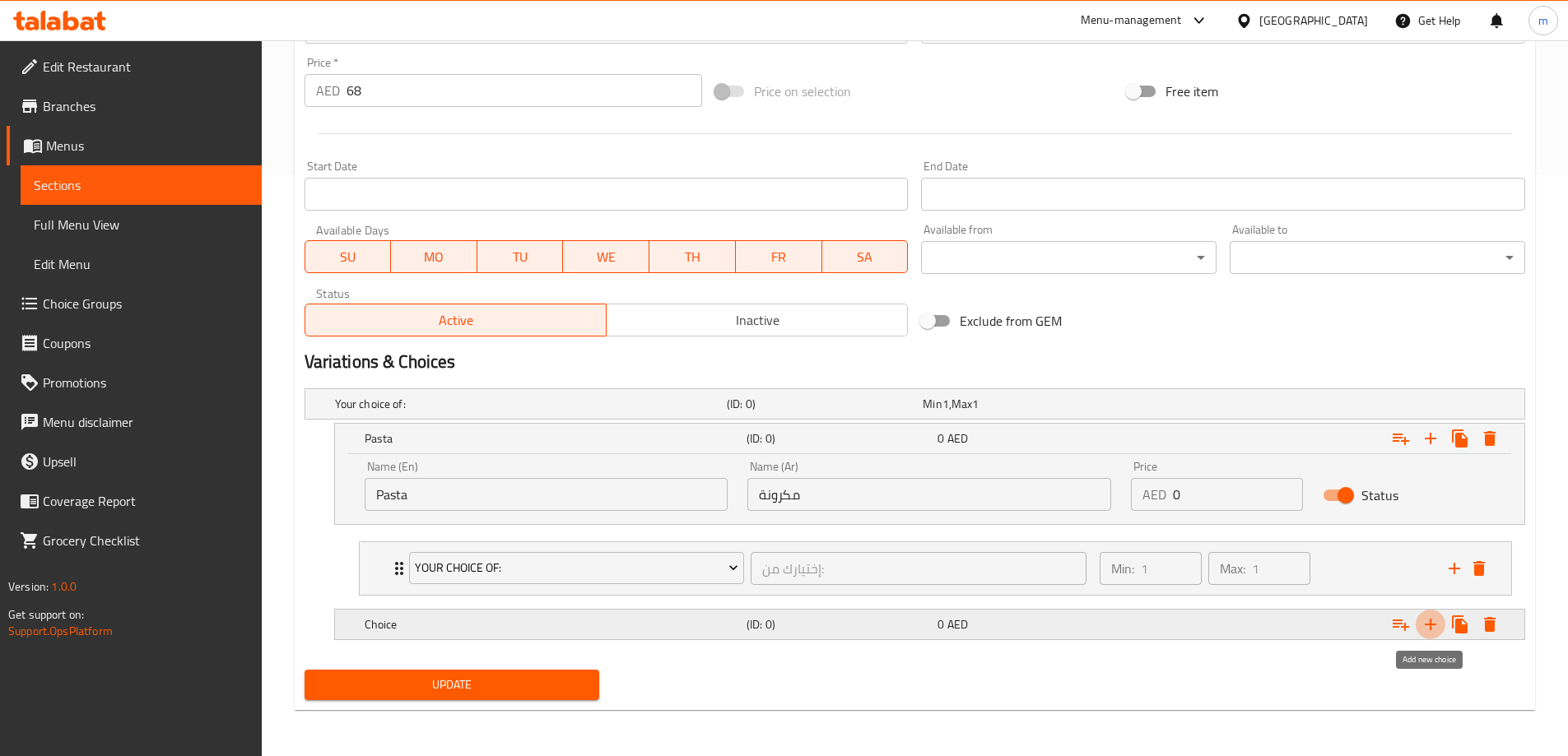
click at [1432, 628] on icon "Expand" at bounding box center [1430, 624] width 11 height 11
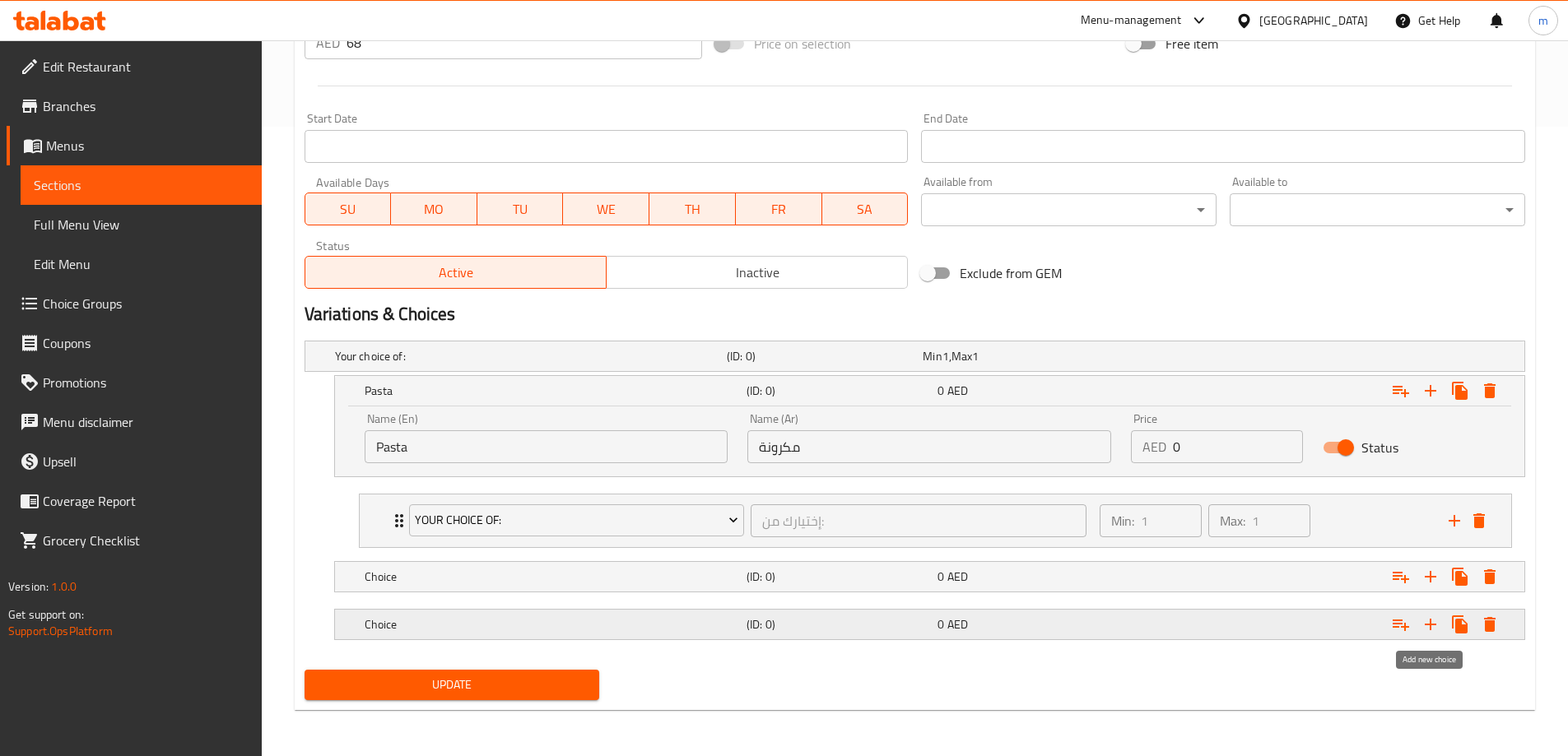
click at [1429, 623] on icon "Expand" at bounding box center [1431, 624] width 19 height 19
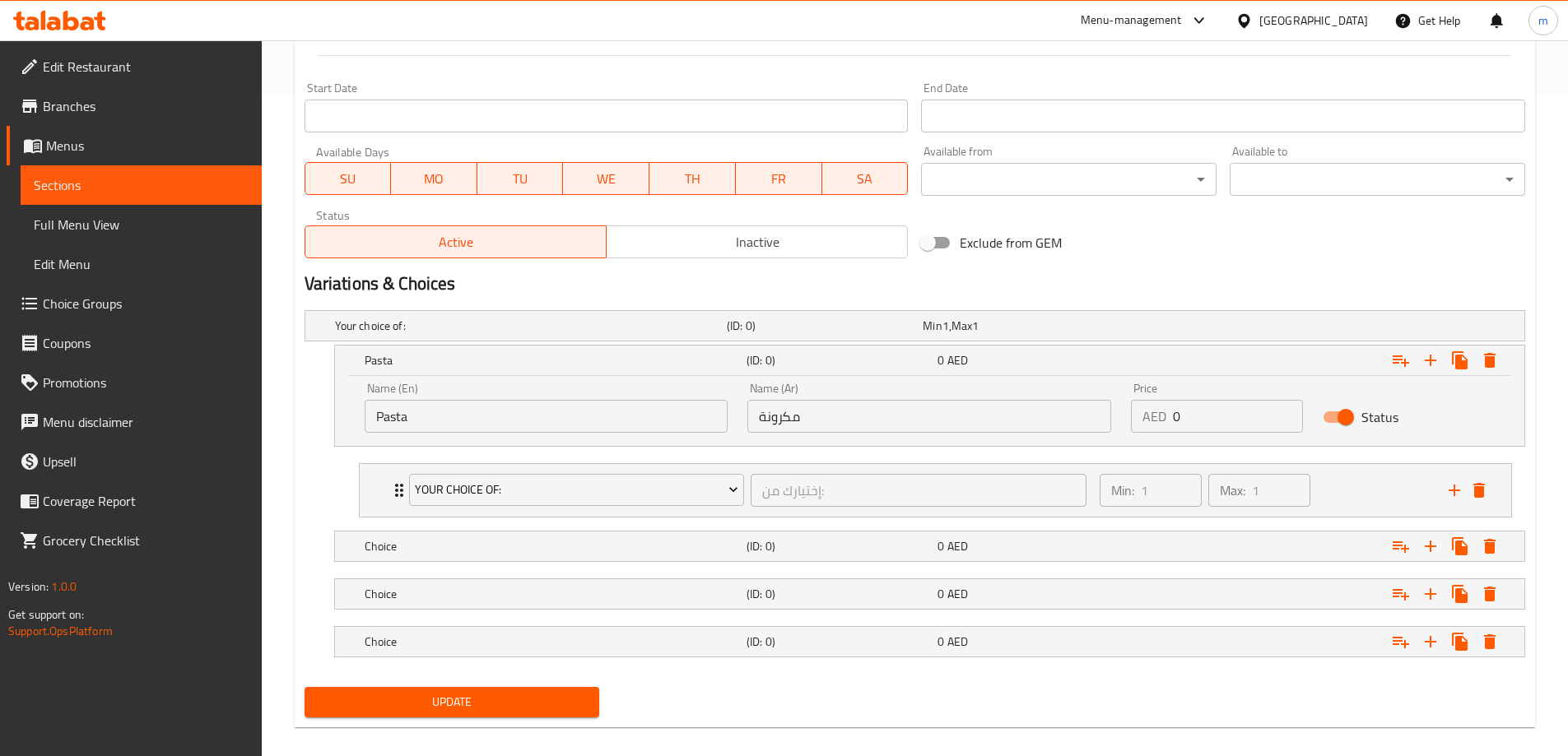
scroll to position [677, 0]
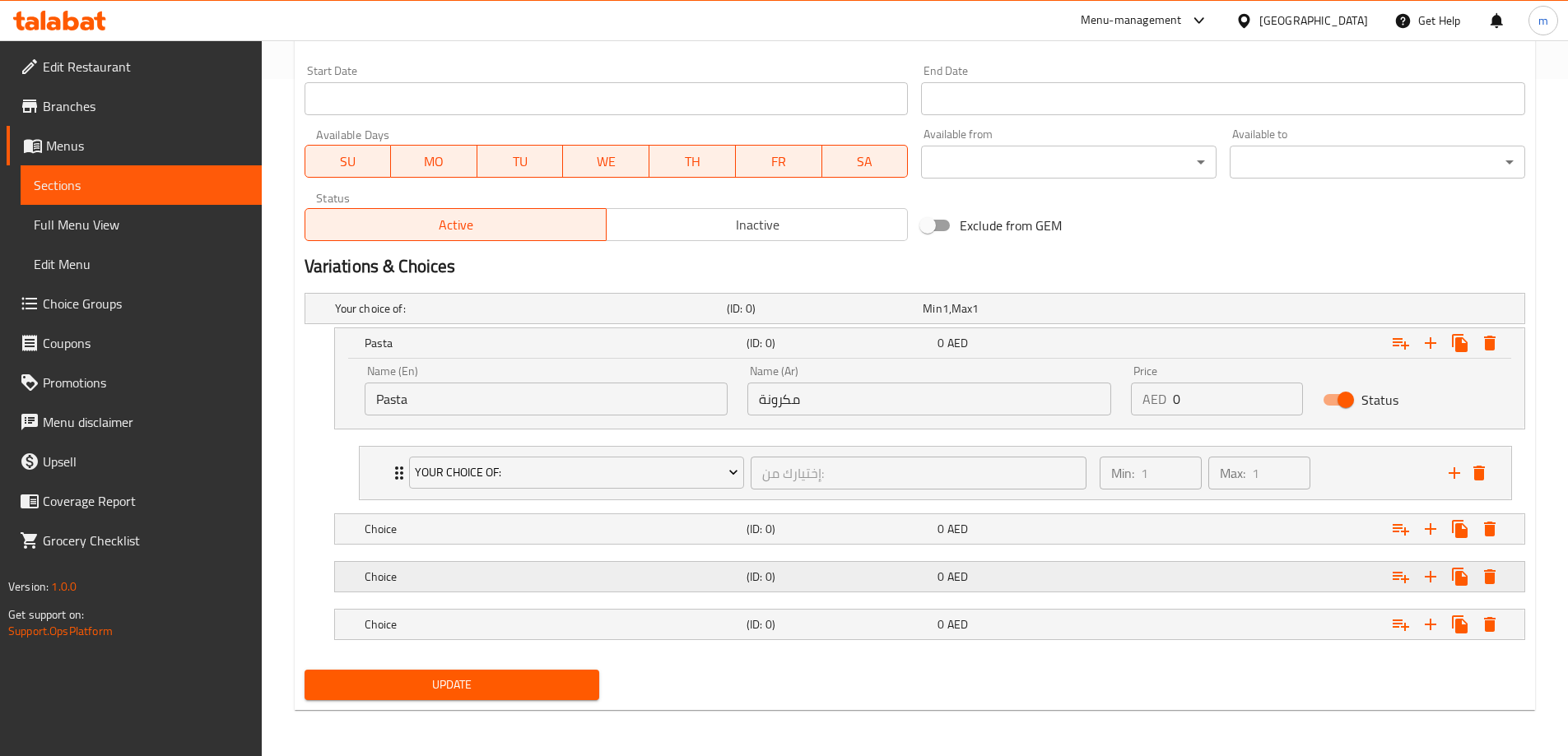
click at [493, 567] on div "Choice" at bounding box center [553, 577] width 382 height 23
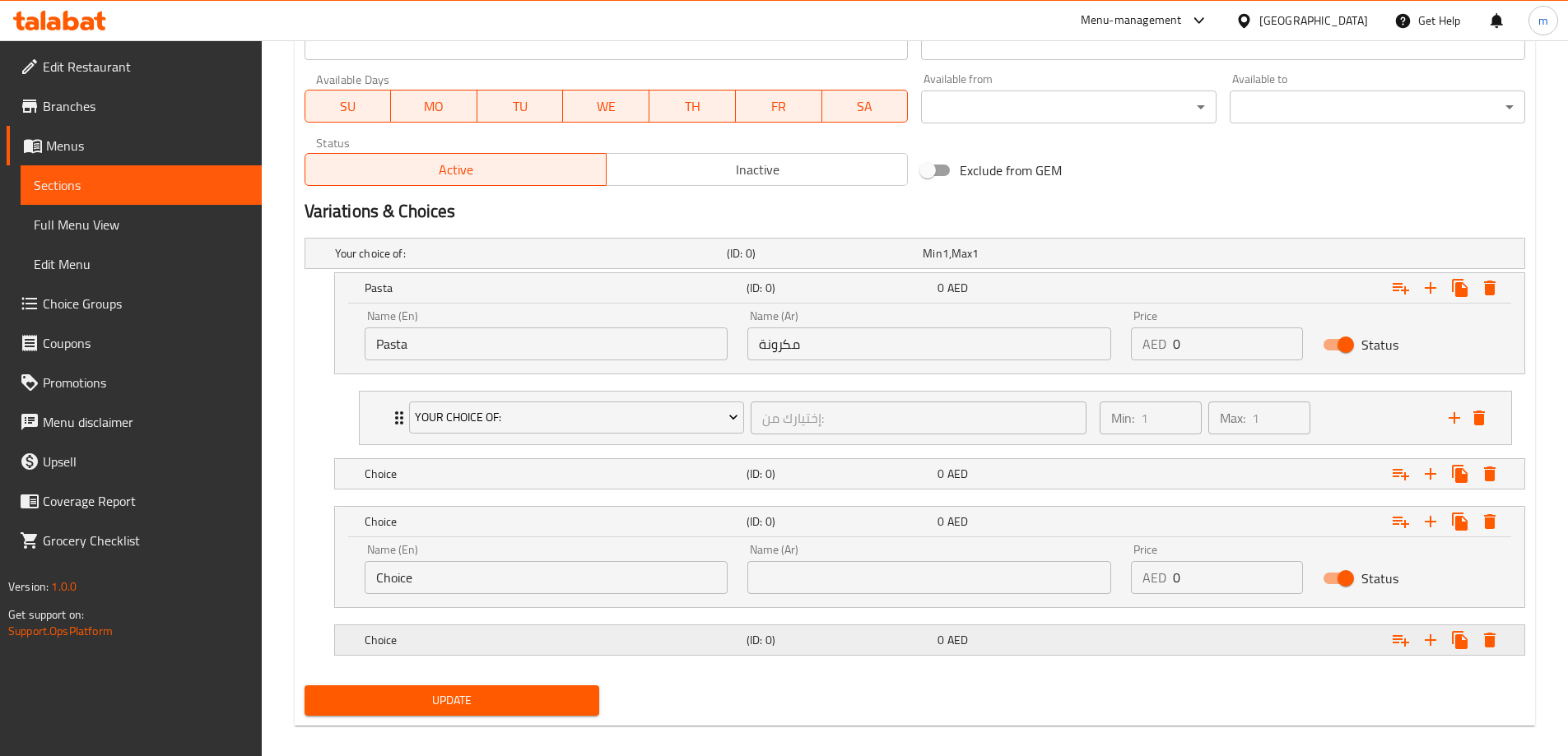
click at [453, 632] on h5 "Choice" at bounding box center [552, 640] width 375 height 17
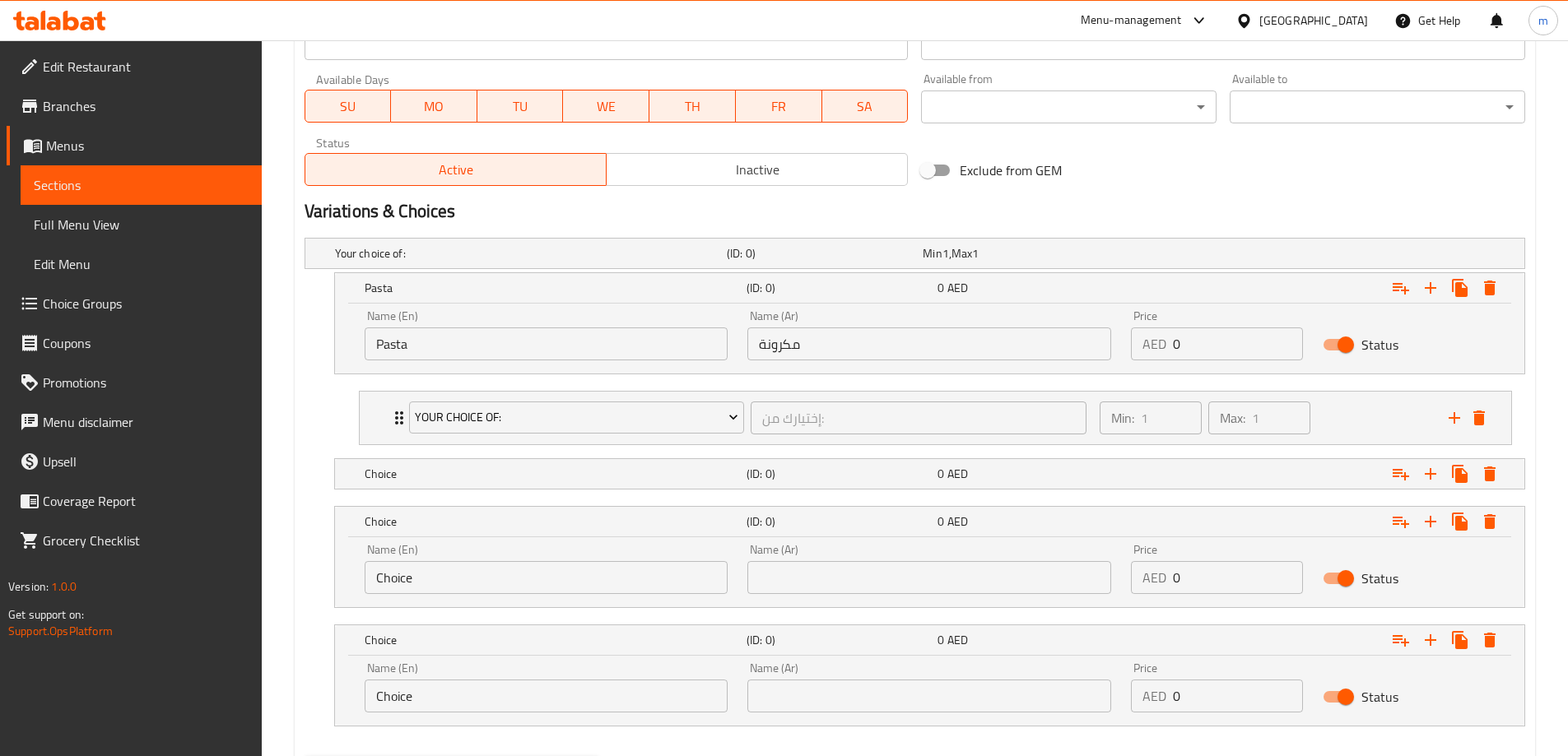
scroll to position [796, 0]
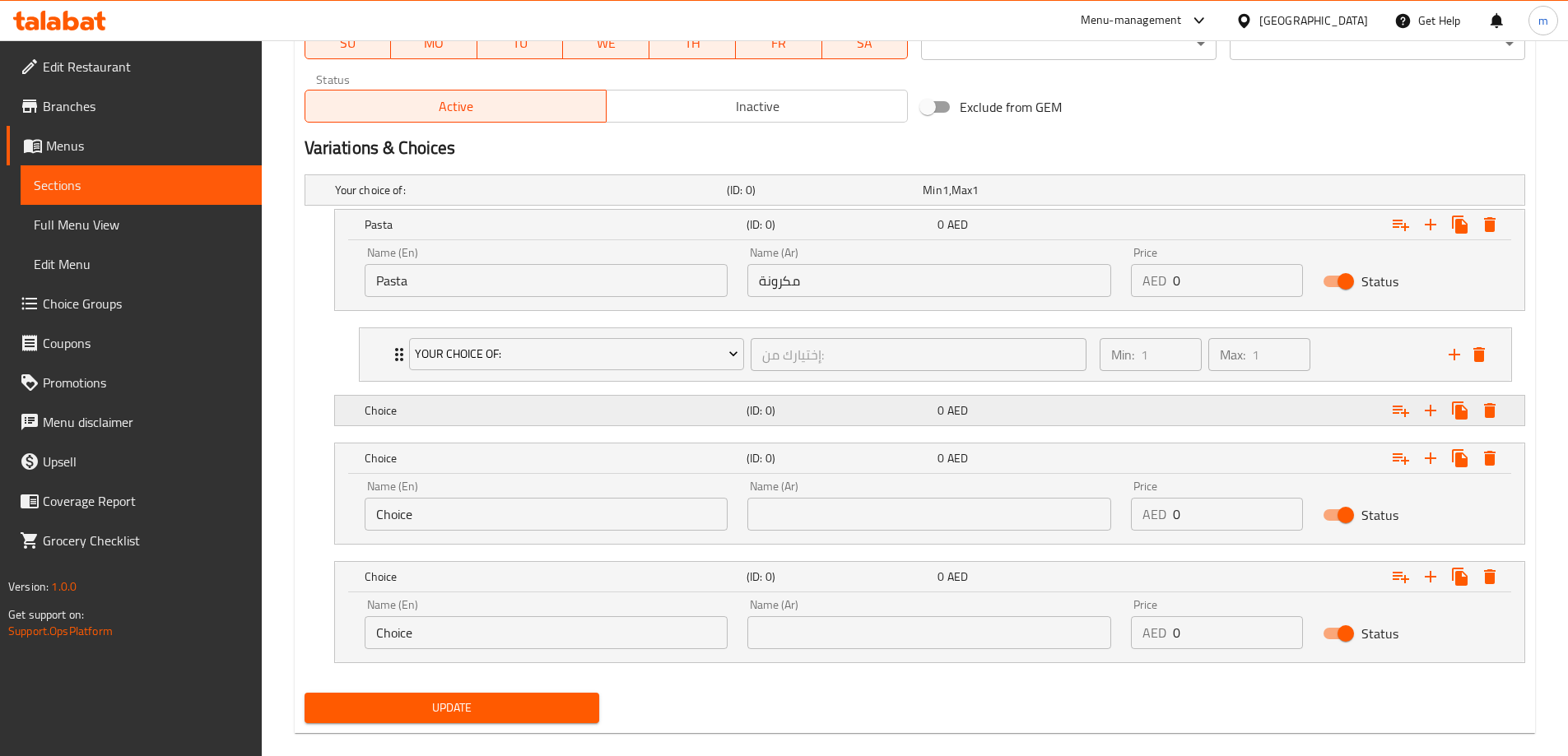
click at [461, 421] on div "Choice" at bounding box center [553, 410] width 382 height 23
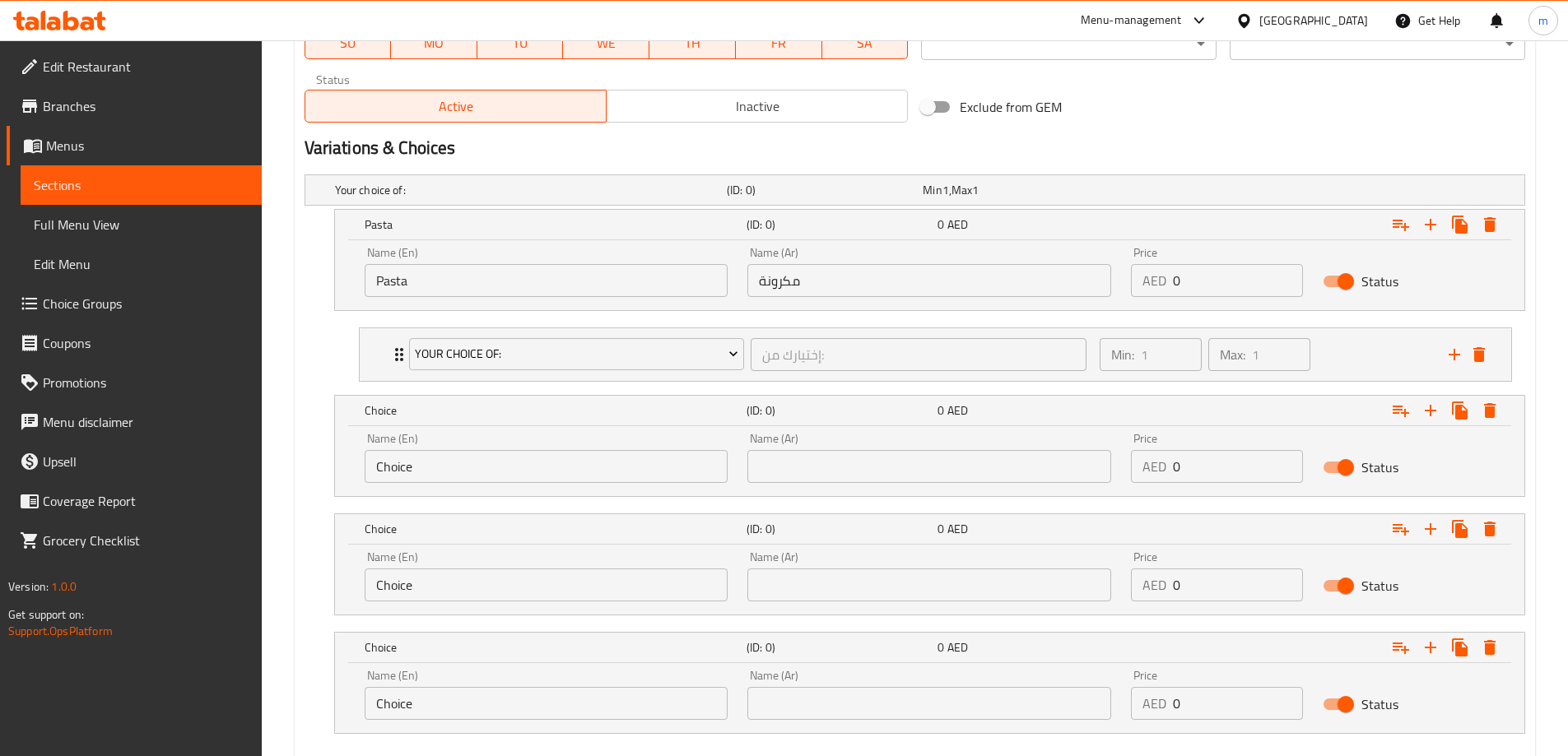
click at [630, 468] on input "Choice" at bounding box center [546, 466] width 363 height 33
paste input "Buckwheat"
type input "Buckwheat"
click at [868, 458] on input "text" at bounding box center [929, 466] width 363 height 33
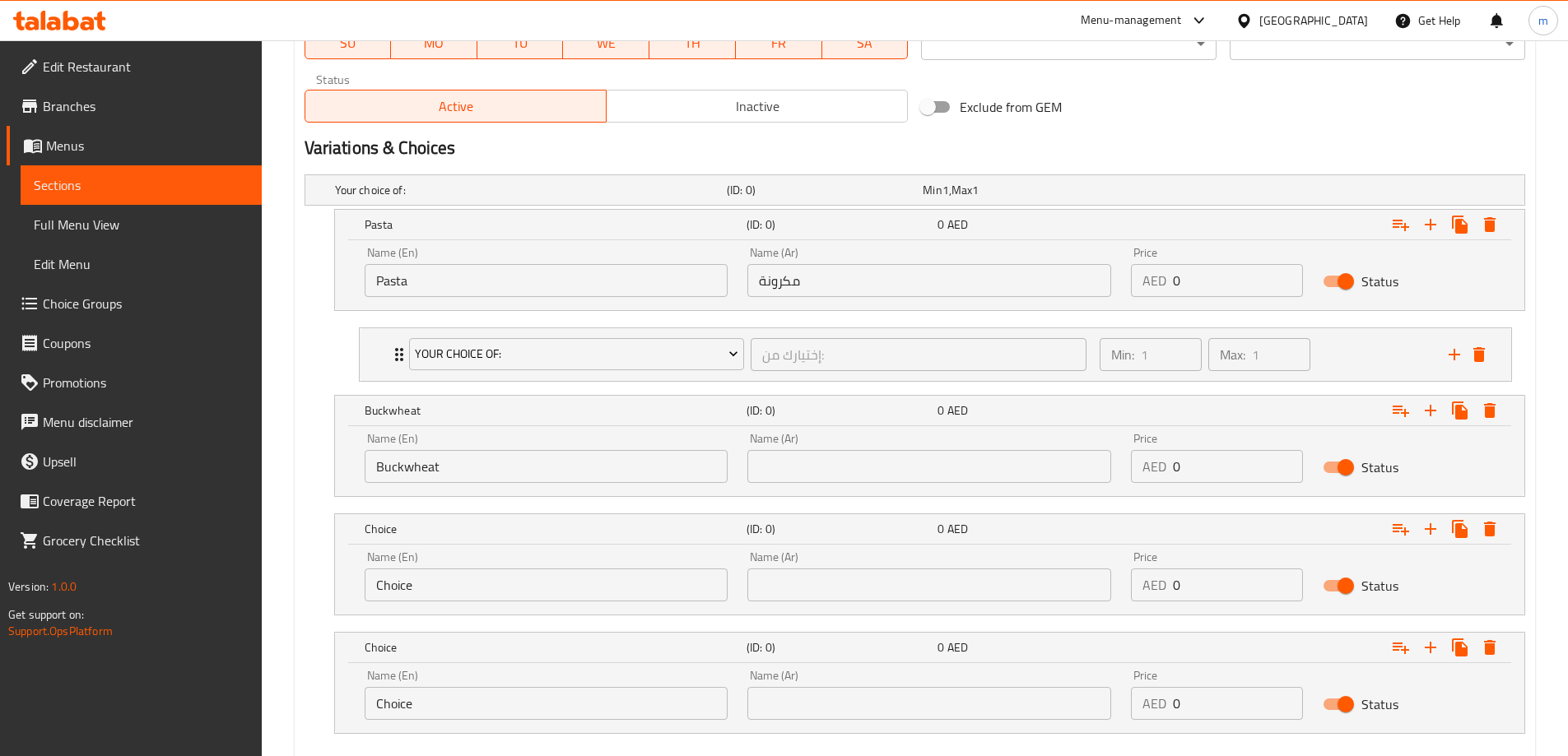
paste input "حنطة سوداء"
type input "حنطة سوداء"
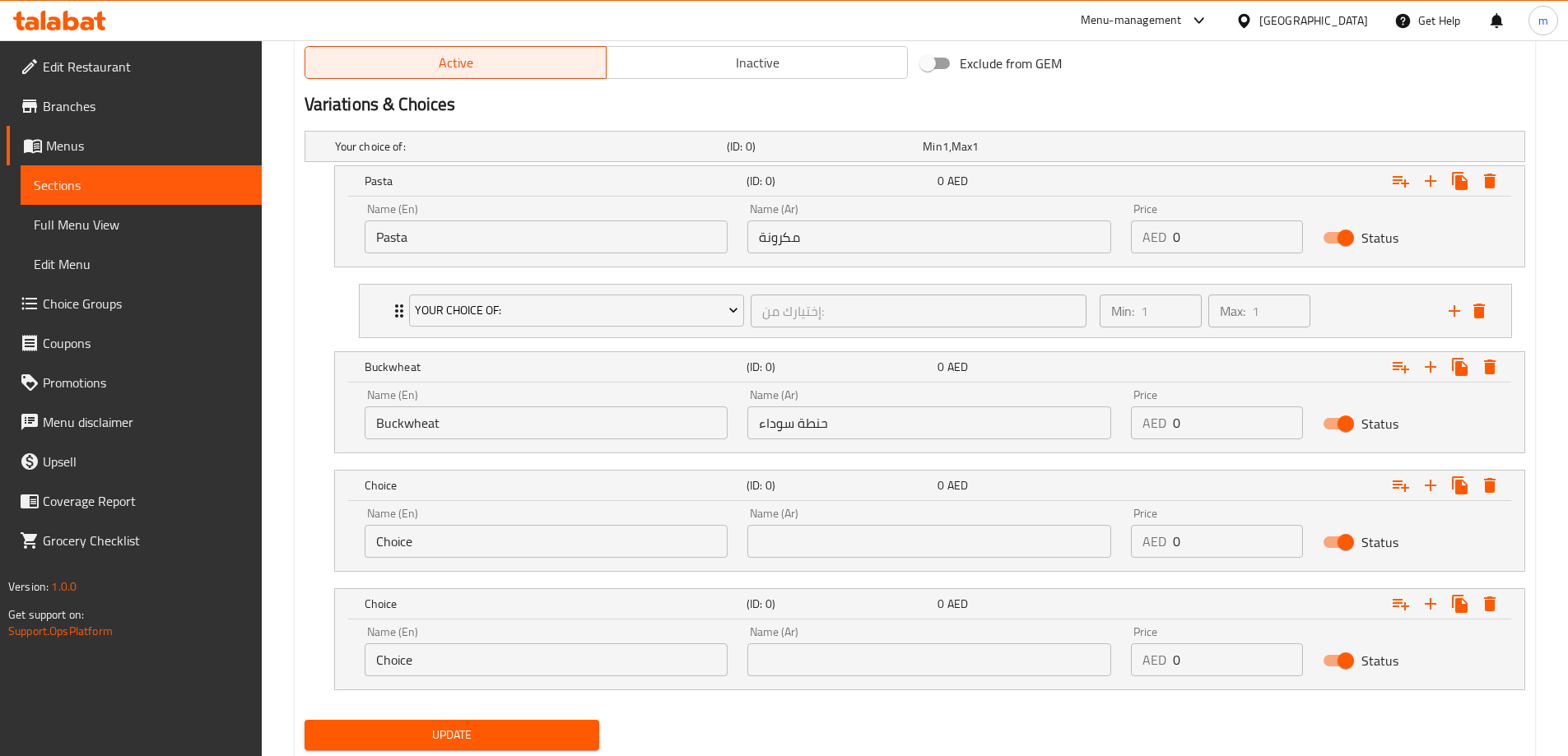
scroll to position [878, 0]
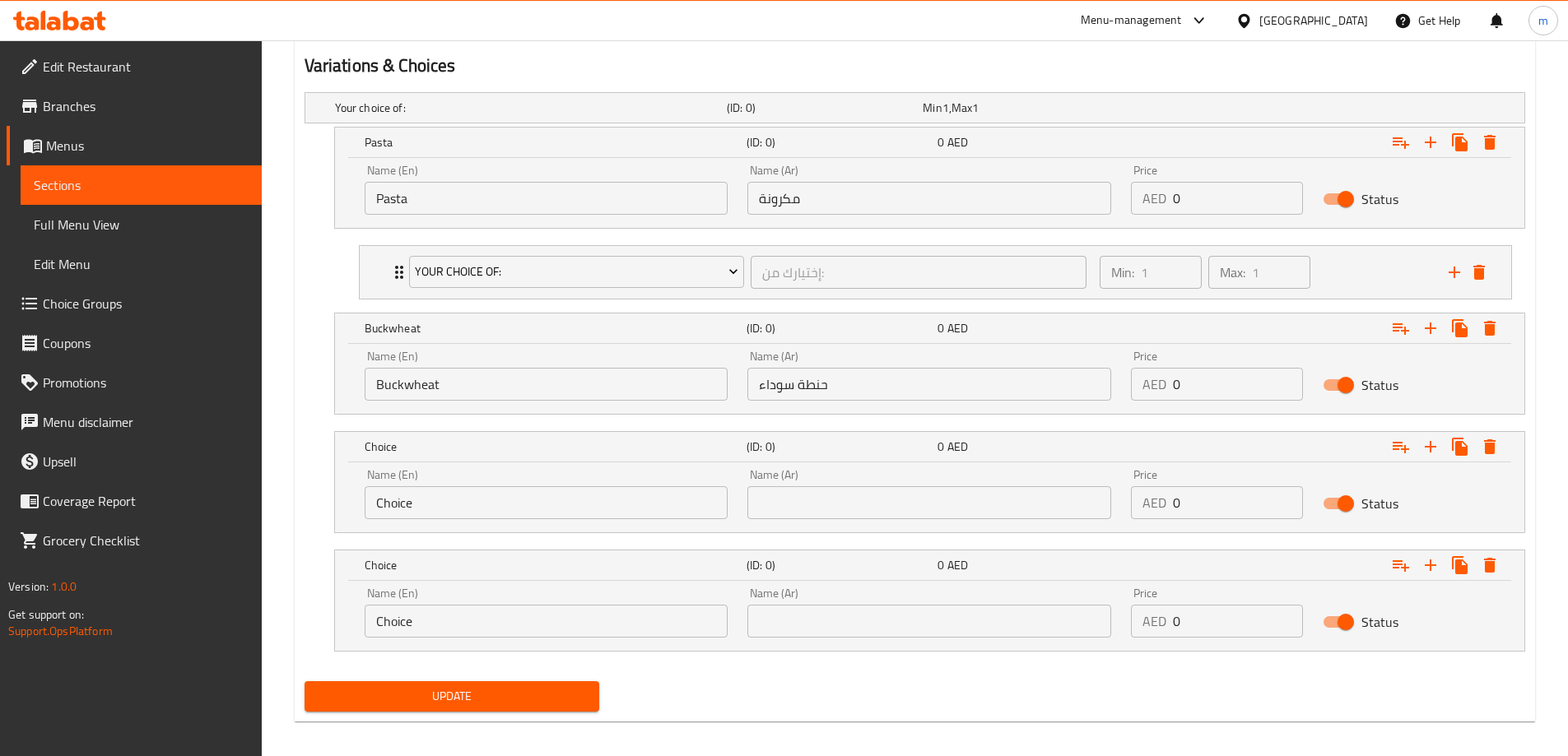
click at [537, 496] on input "Choice" at bounding box center [546, 502] width 363 height 33
paste input "Bulgur"
type input "Bulgur"
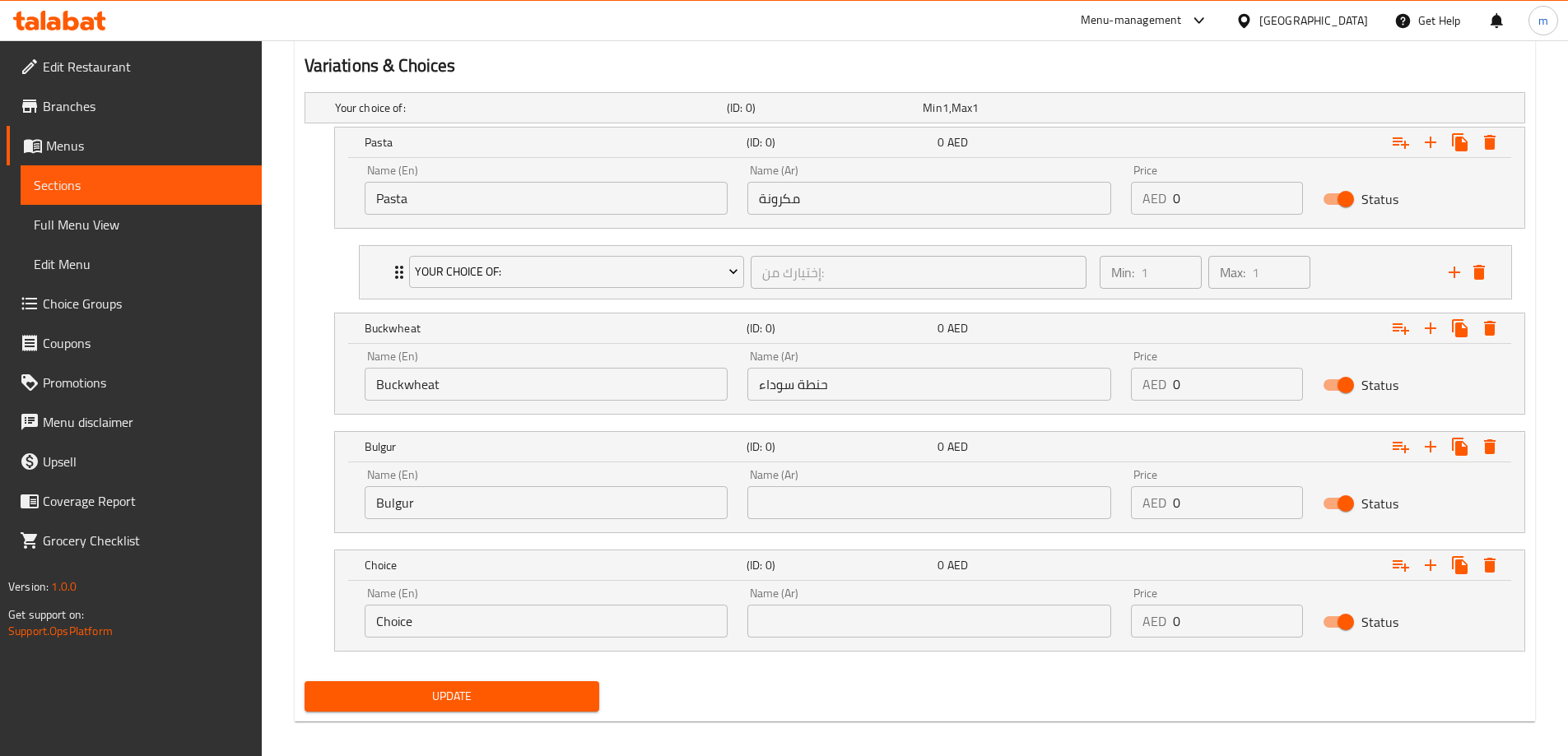
click at [945, 510] on input "text" at bounding box center [929, 502] width 363 height 33
paste input "برغل"
type input "برغل"
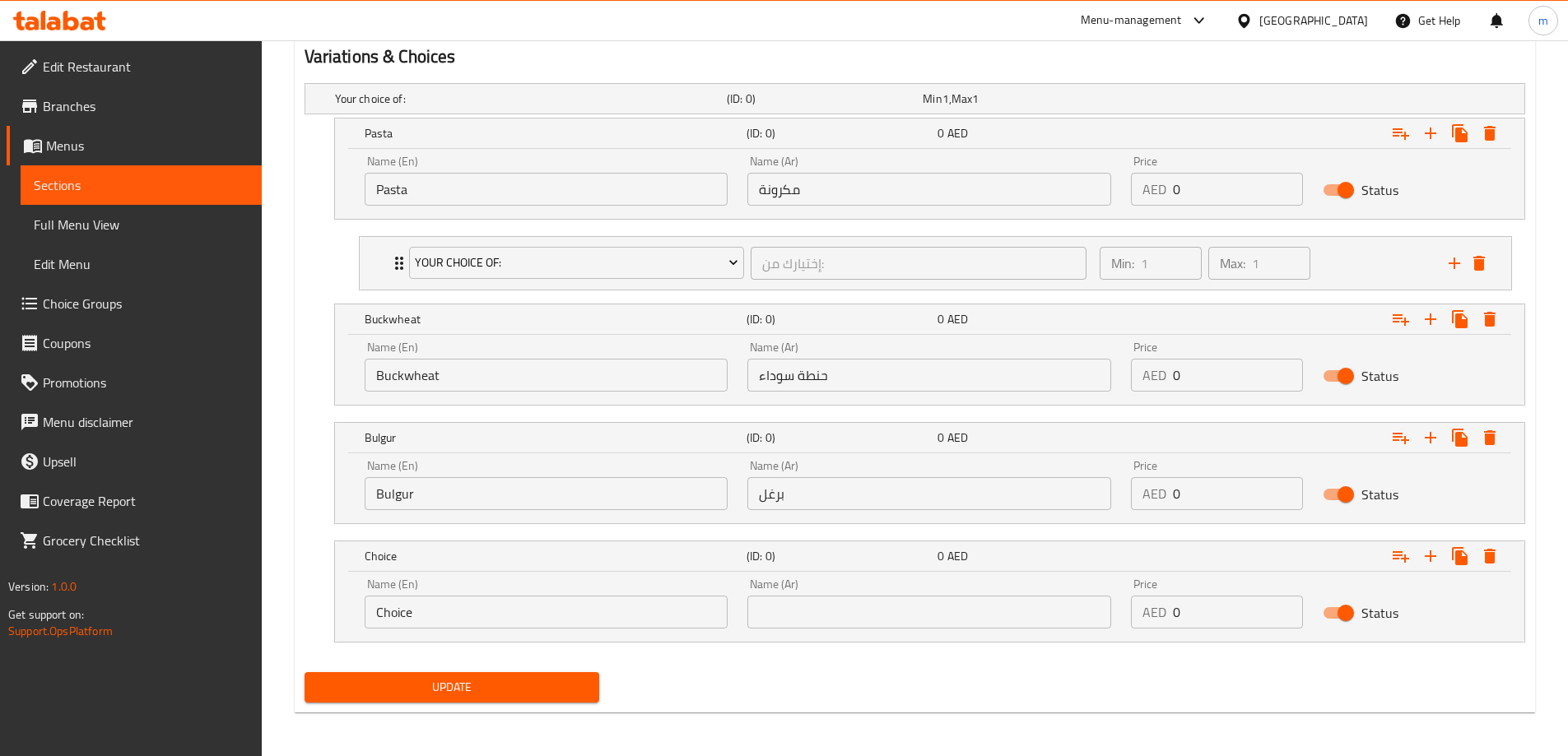
scroll to position [890, 0]
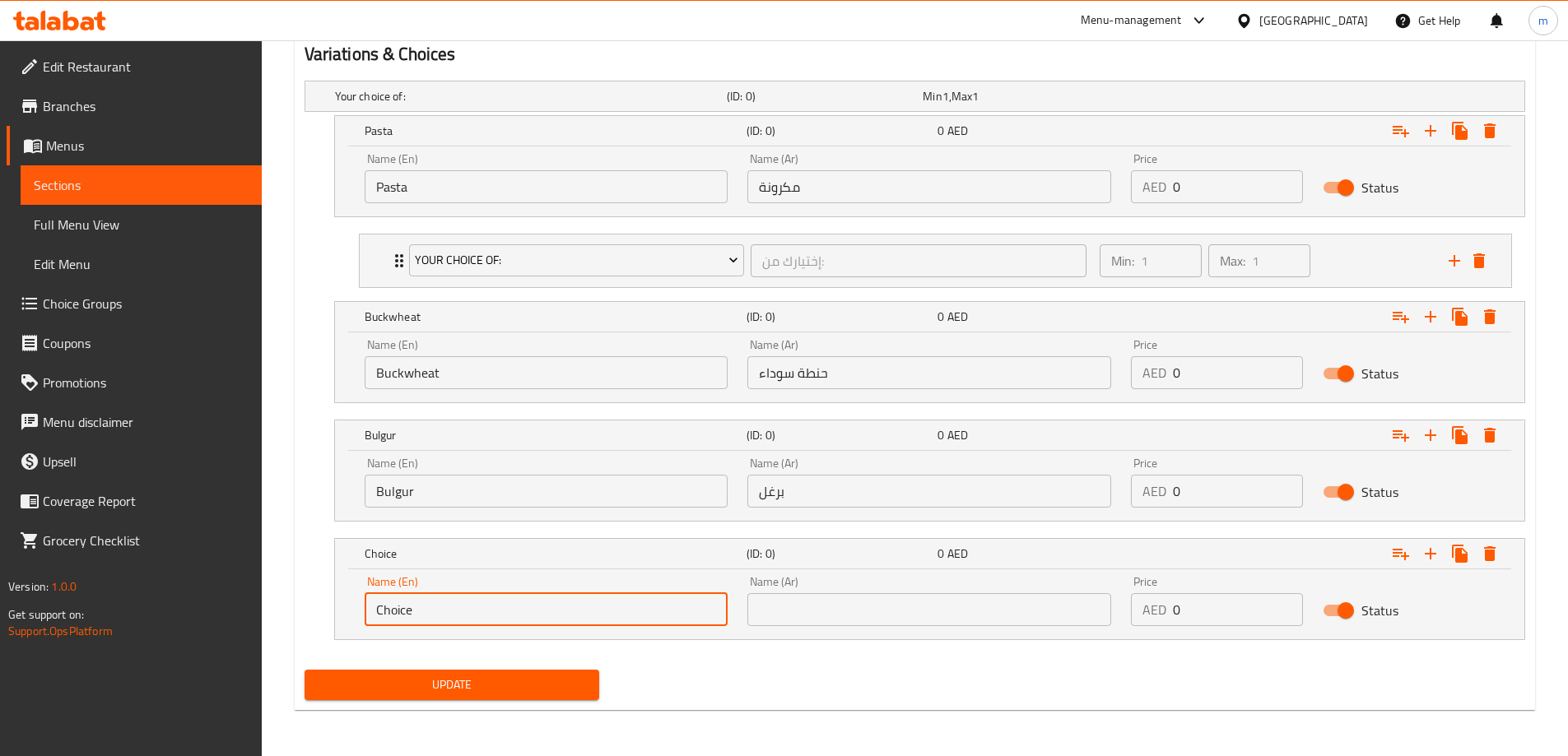
click at [524, 603] on input "Choice" at bounding box center [546, 609] width 363 height 33
paste input "Mashed Potatoes"
type input "Mashed Potatoes"
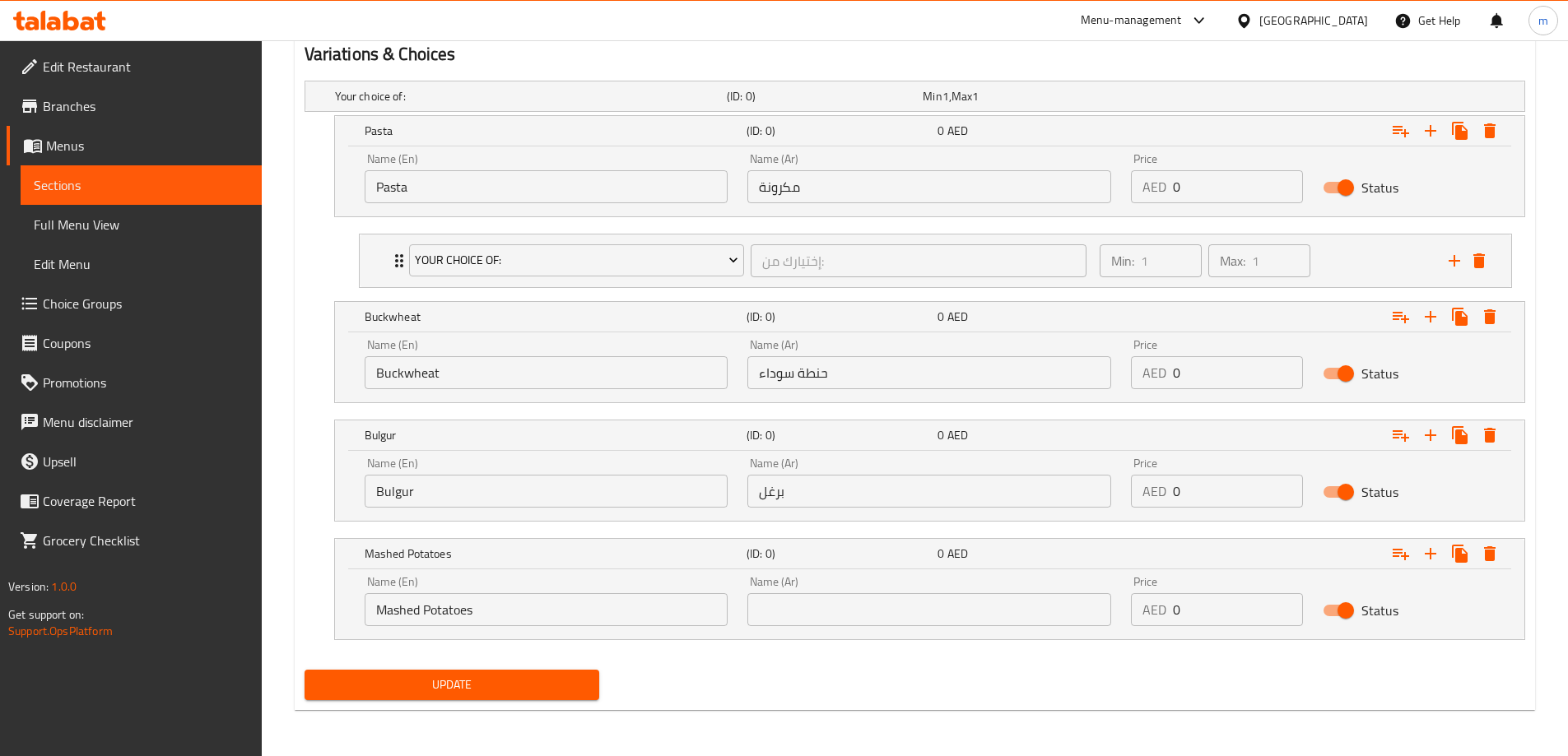
click at [783, 607] on input "text" at bounding box center [929, 609] width 363 height 33
paste input "بطاطس مهروسة"
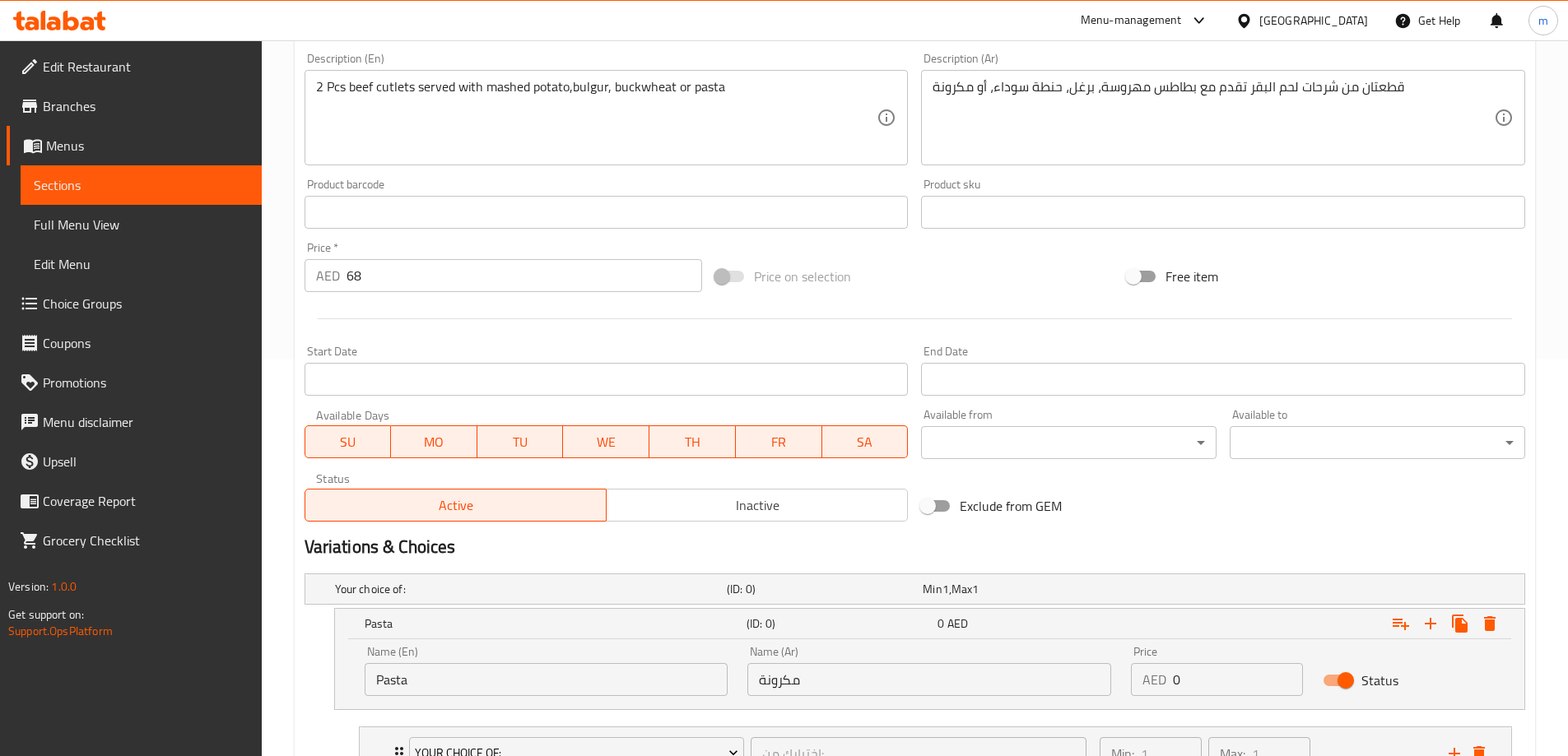
scroll to position [396, 0]
type input "بطاطس مهروسة"
click at [394, 273] on input "68" at bounding box center [524, 276] width 356 height 33
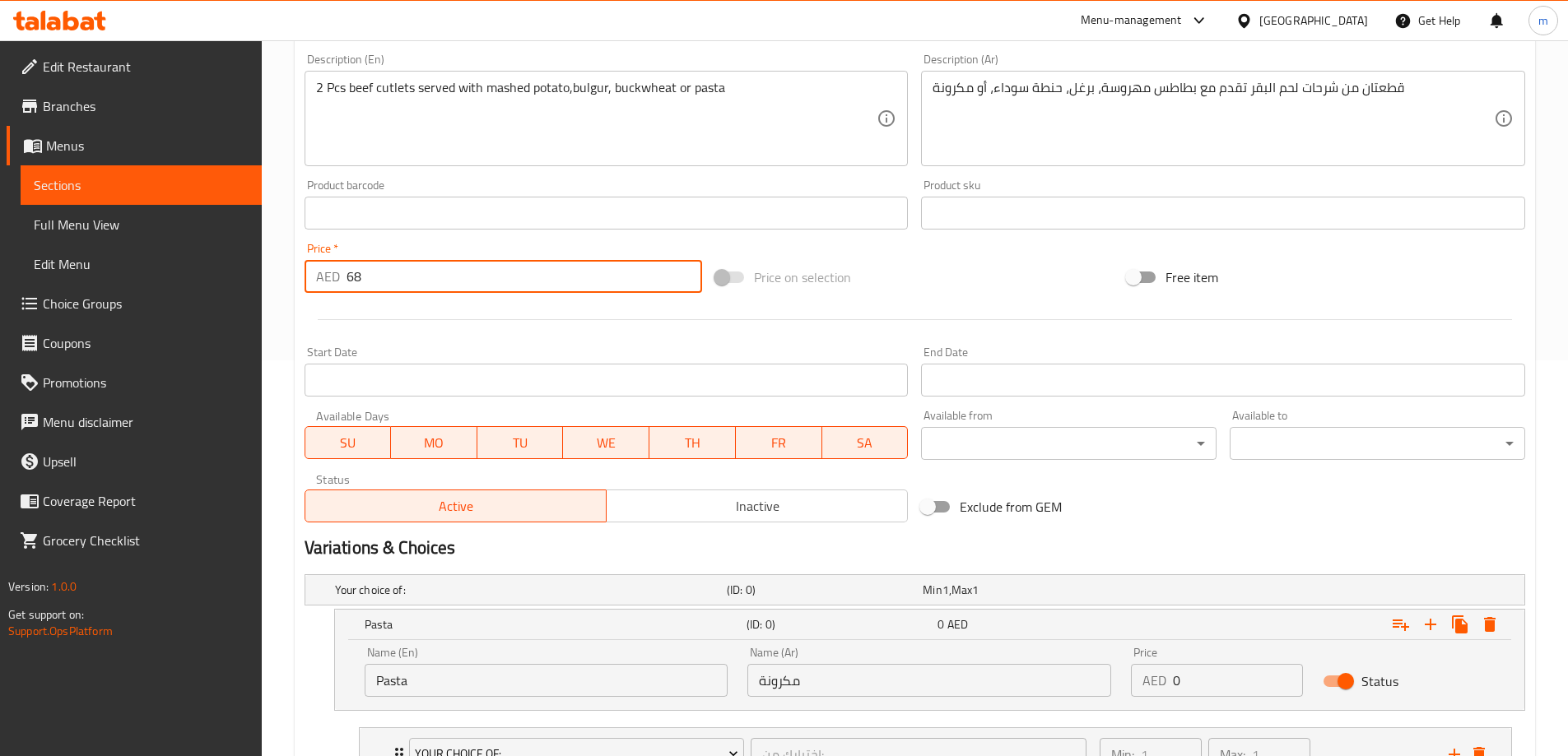
click at [394, 273] on input "68" at bounding box center [524, 276] width 356 height 33
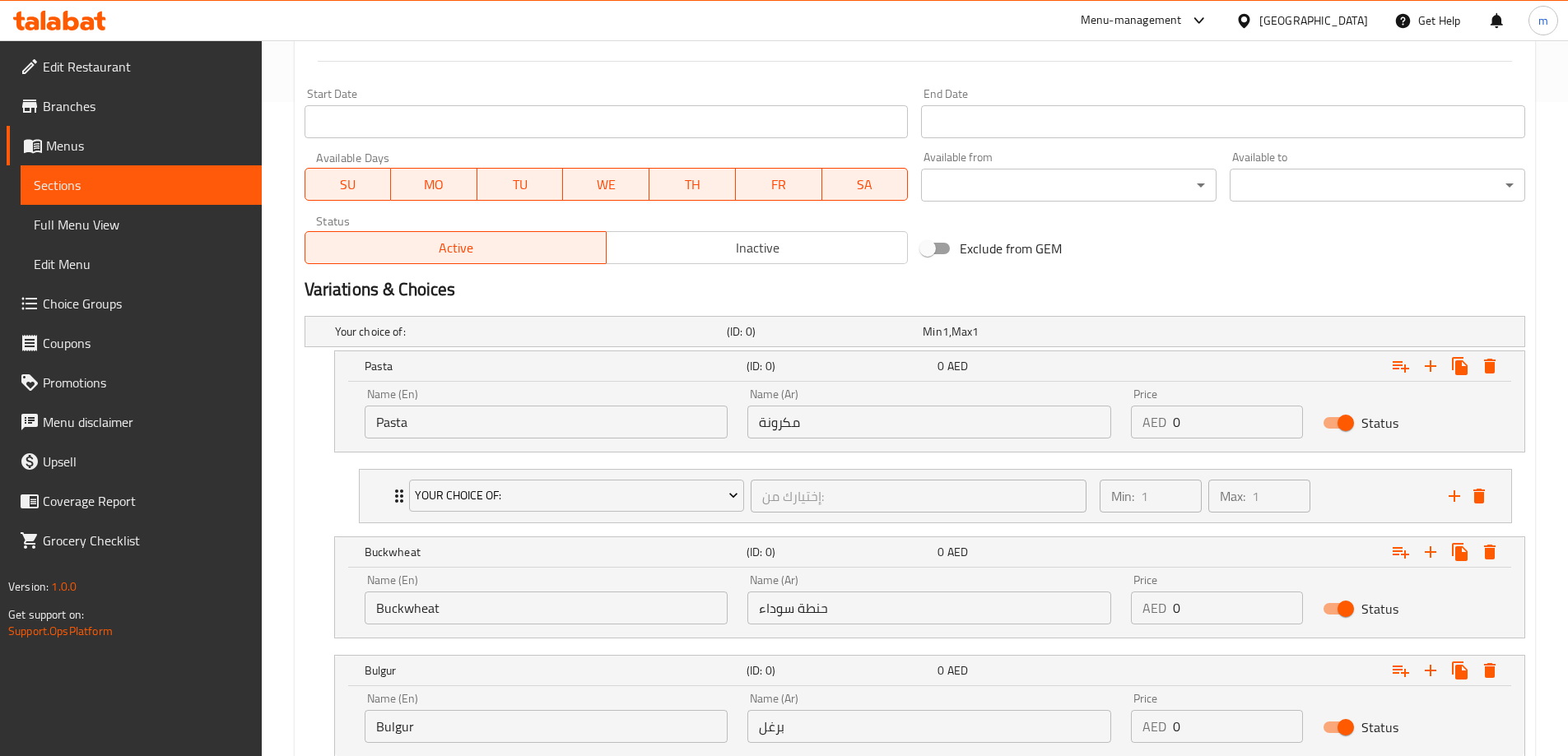
scroll to position [807, 0]
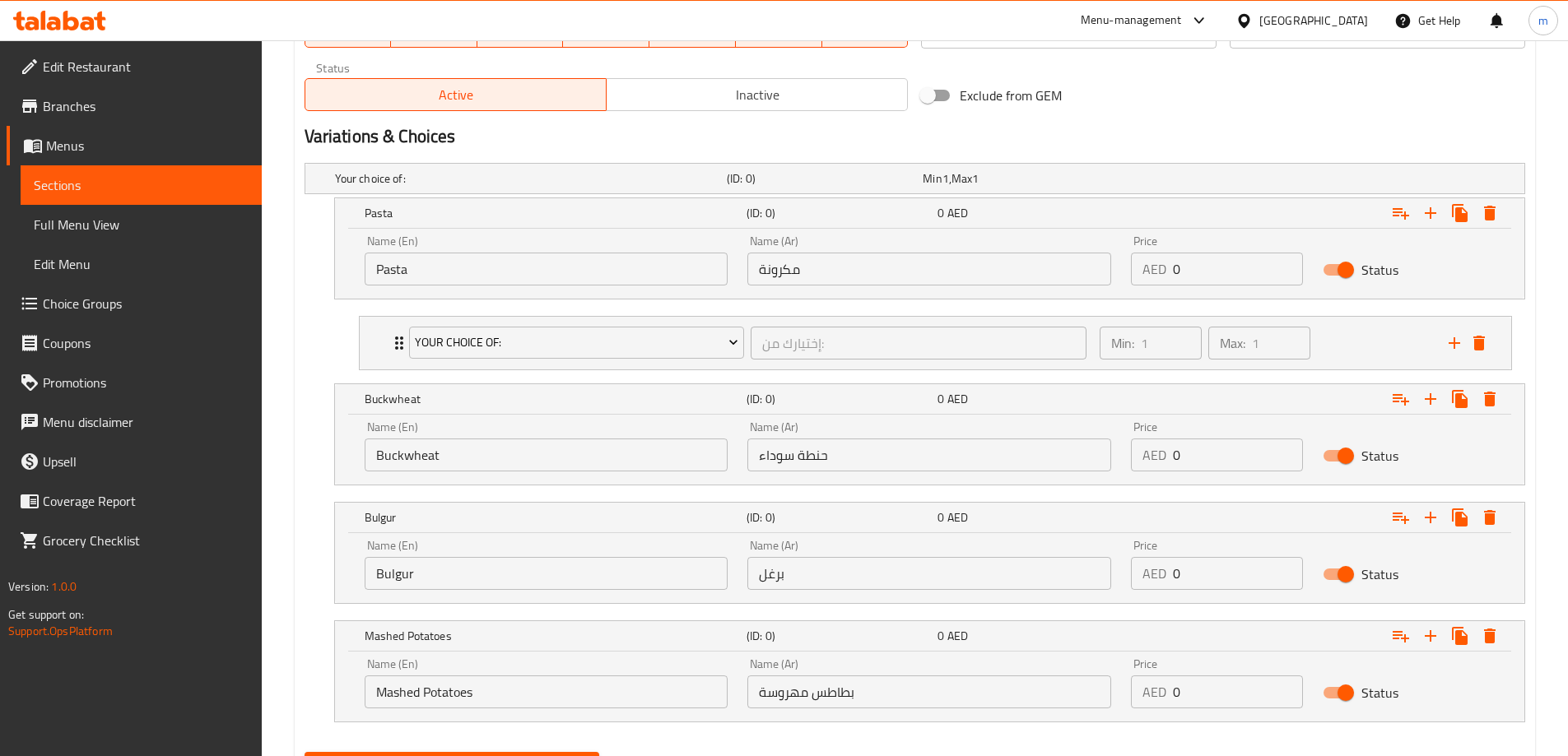
type input "0"
click at [1216, 271] on input "0" at bounding box center [1237, 269] width 130 height 33
paste input "68"
click at [1216, 271] on input "068" at bounding box center [1237, 269] width 130 height 33
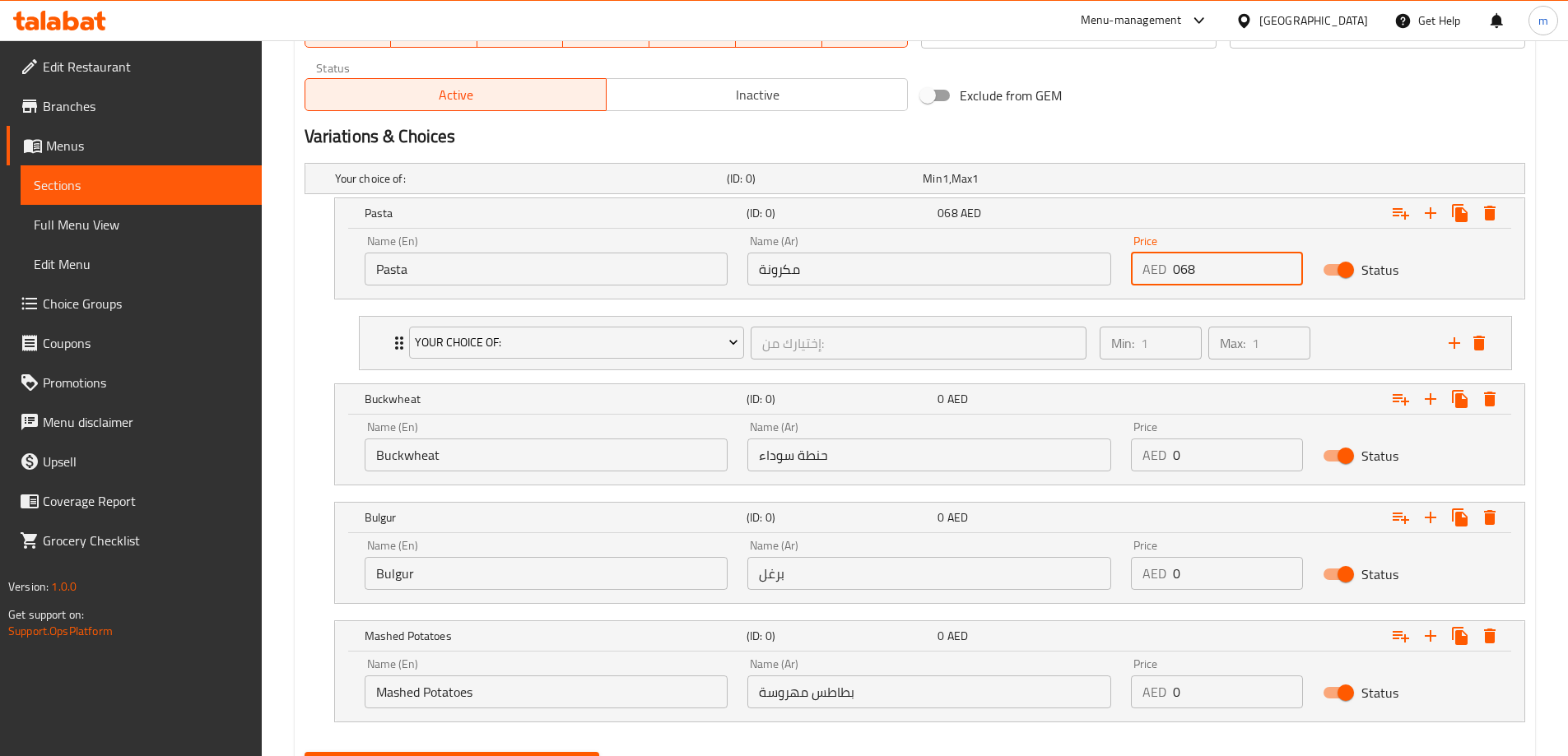
click at [1216, 271] on input "068" at bounding box center [1237, 269] width 130 height 33
paste input "number"
type input "68"
click at [1249, 452] on input "0" at bounding box center [1237, 454] width 130 height 33
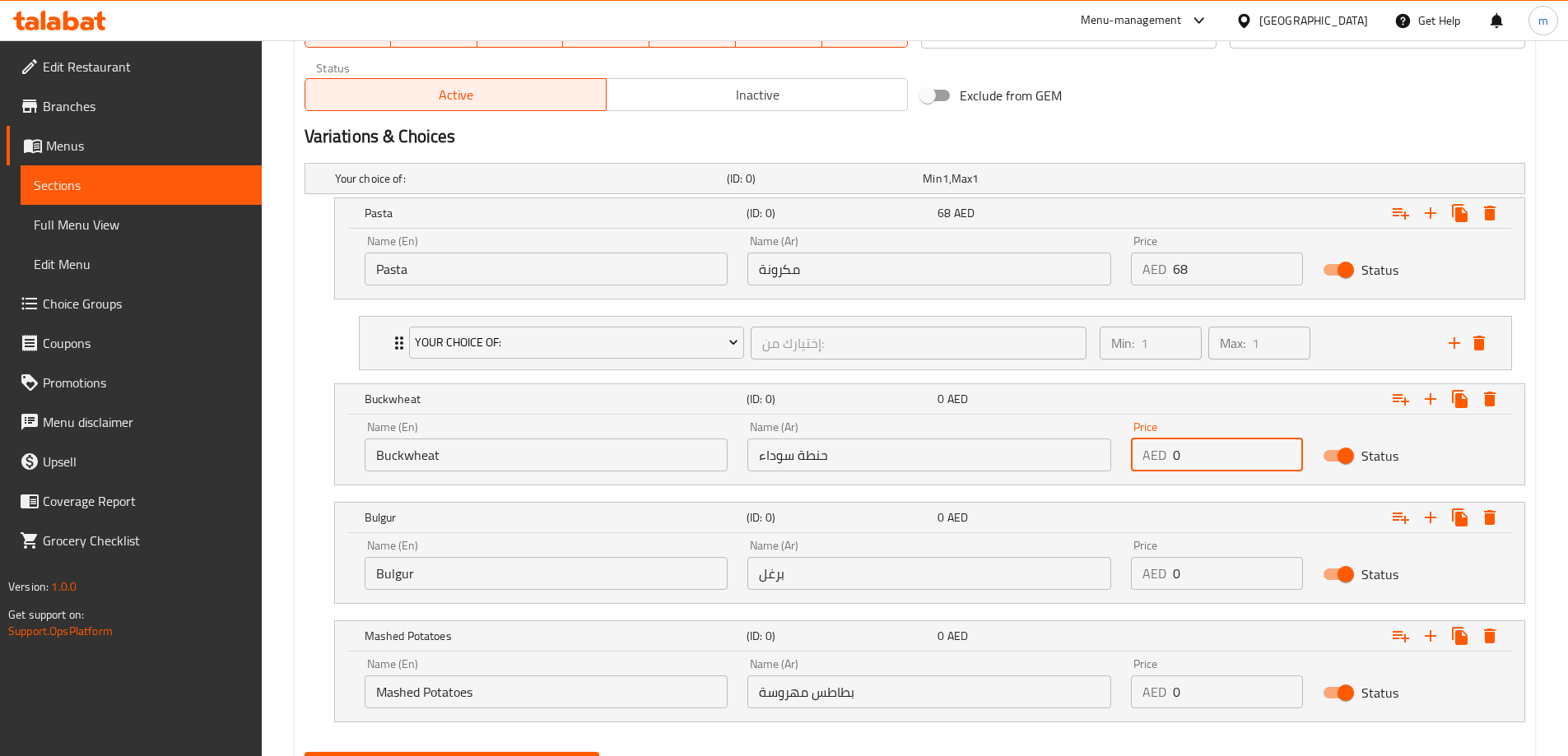
click at [1249, 452] on input "0" at bounding box center [1237, 454] width 130 height 33
paste input "68"
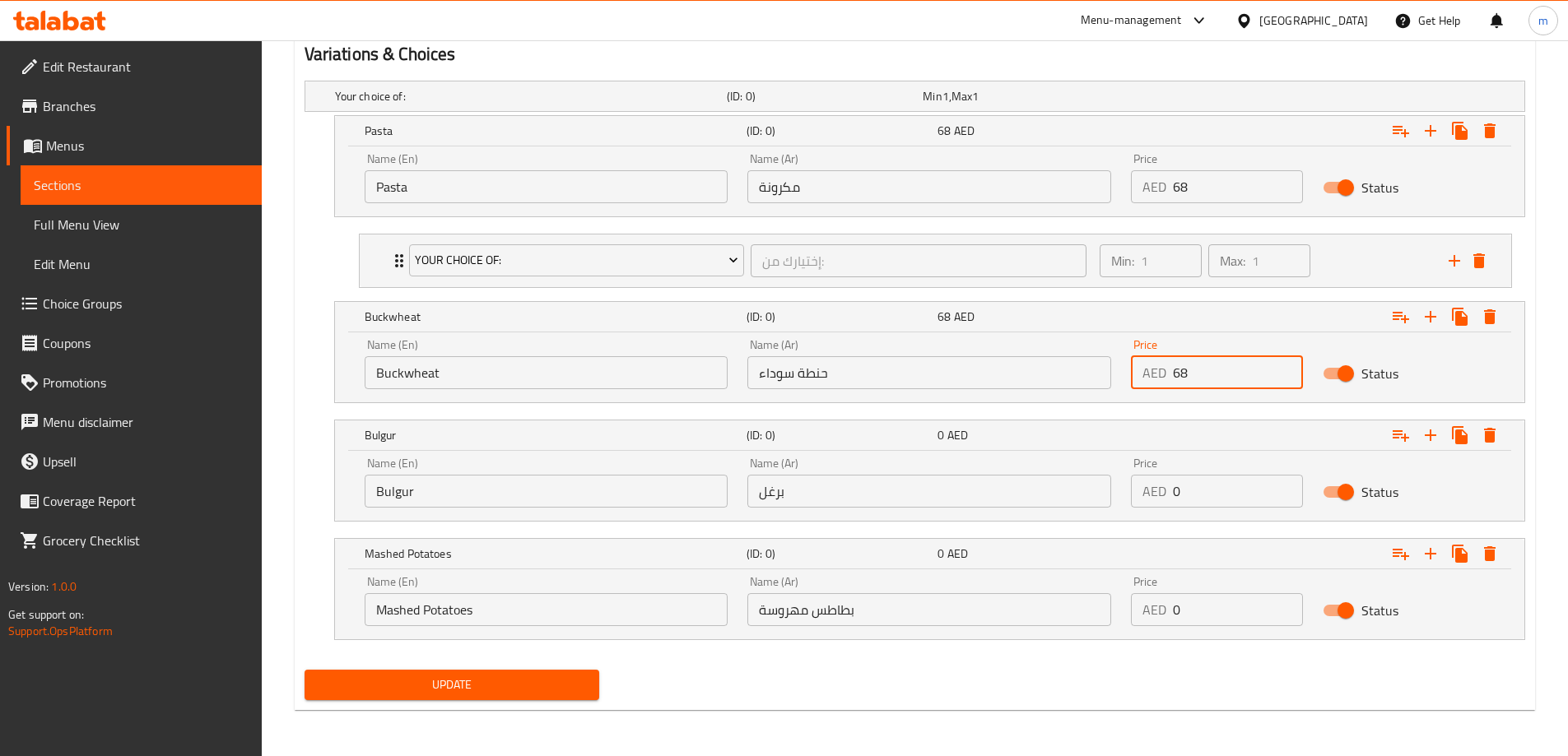
type input "68"
click at [1204, 483] on input "0" at bounding box center [1237, 491] width 130 height 33
paste input "68"
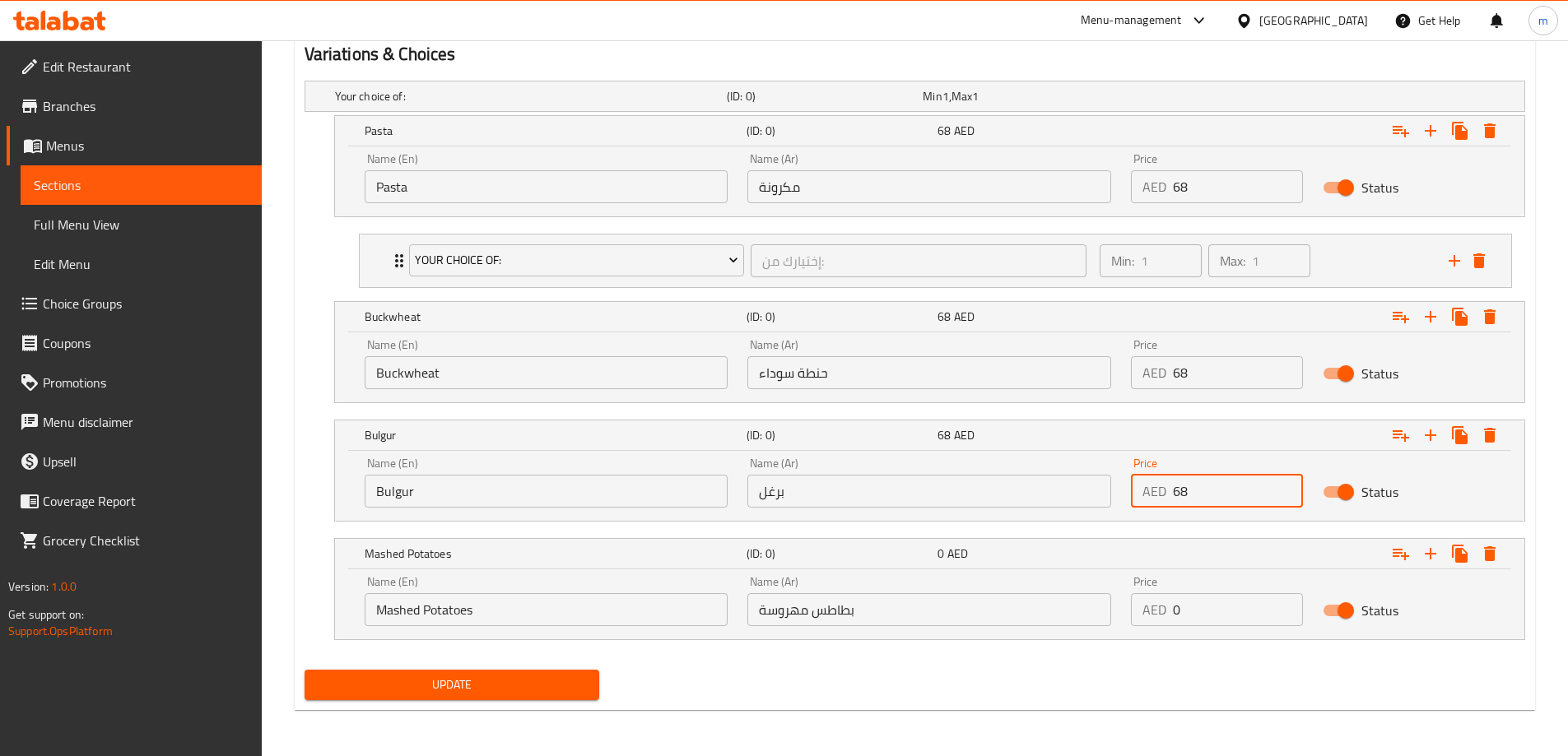
type input "68"
click at [1187, 627] on div "Price AED 0 Price" at bounding box center [1217, 600] width 192 height 70
click at [1190, 616] on input "0" at bounding box center [1237, 609] width 130 height 33
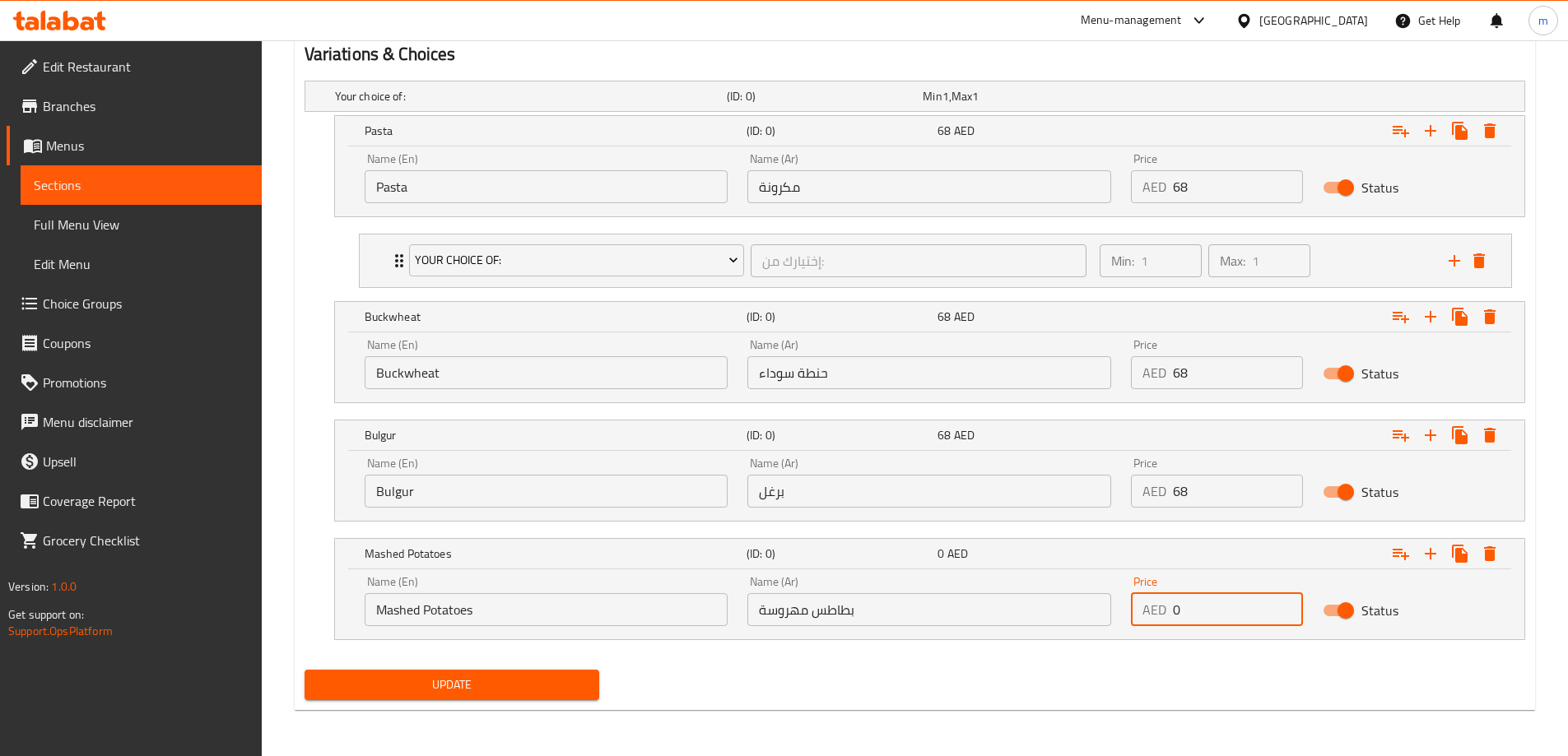
click at [1190, 616] on input "0" at bounding box center [1237, 609] width 130 height 33
paste input "68"
type input "68"
click at [608, 267] on span "Your Choice Of:" at bounding box center [577, 260] width 324 height 20
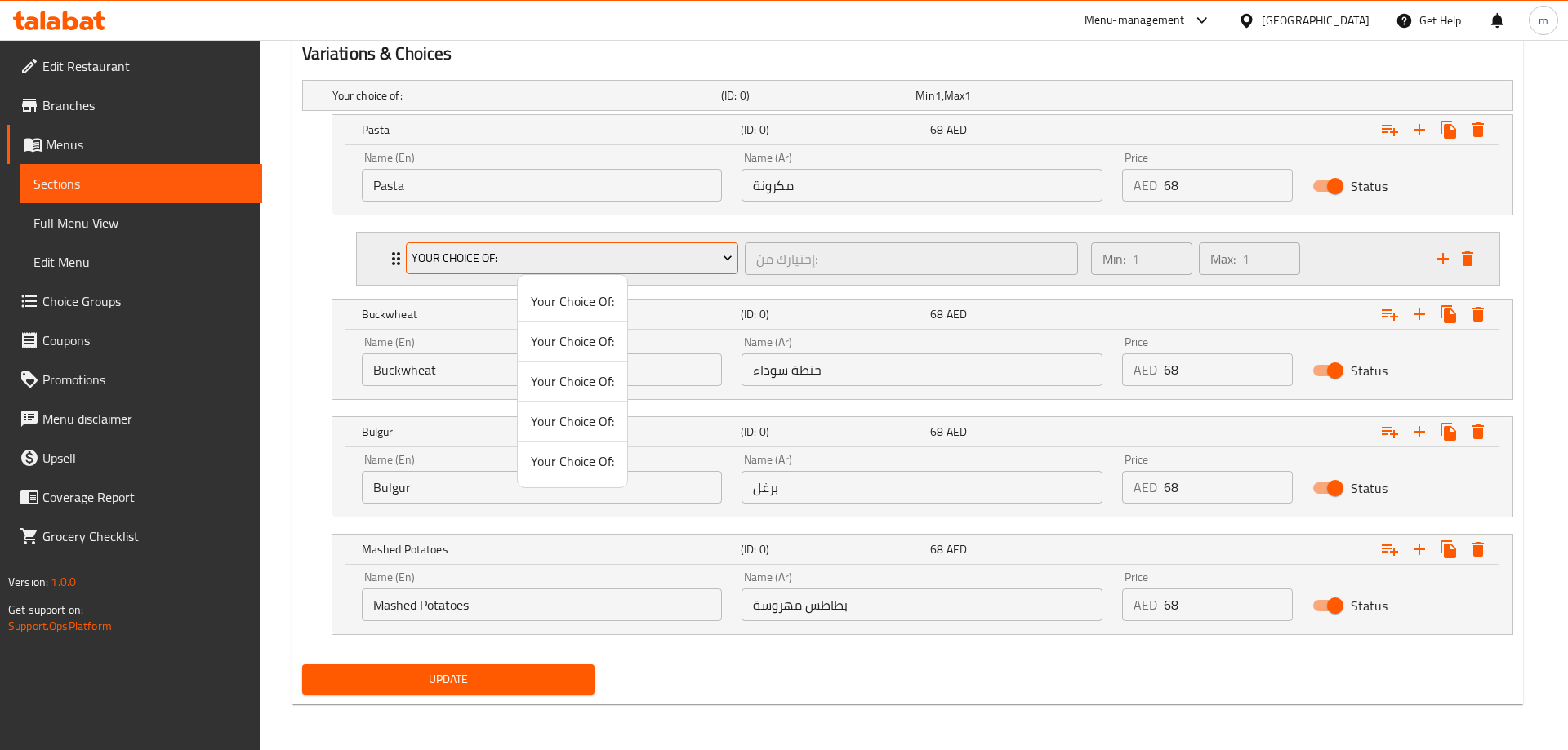
click at [603, 265] on div at bounding box center [784, 375] width 1568 height 750
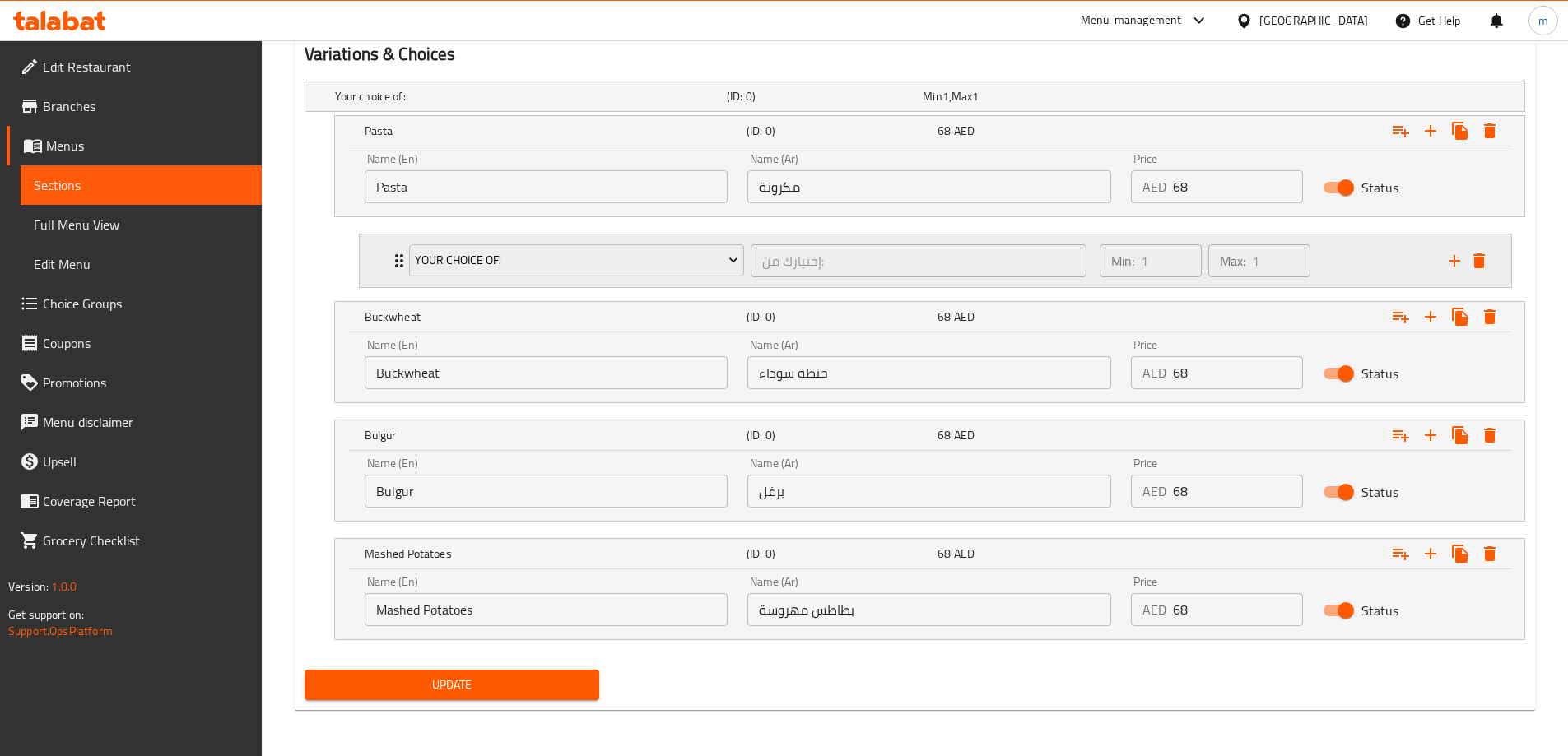
click at [389, 269] on icon "Expand" at bounding box center [399, 261] width 19 height 19
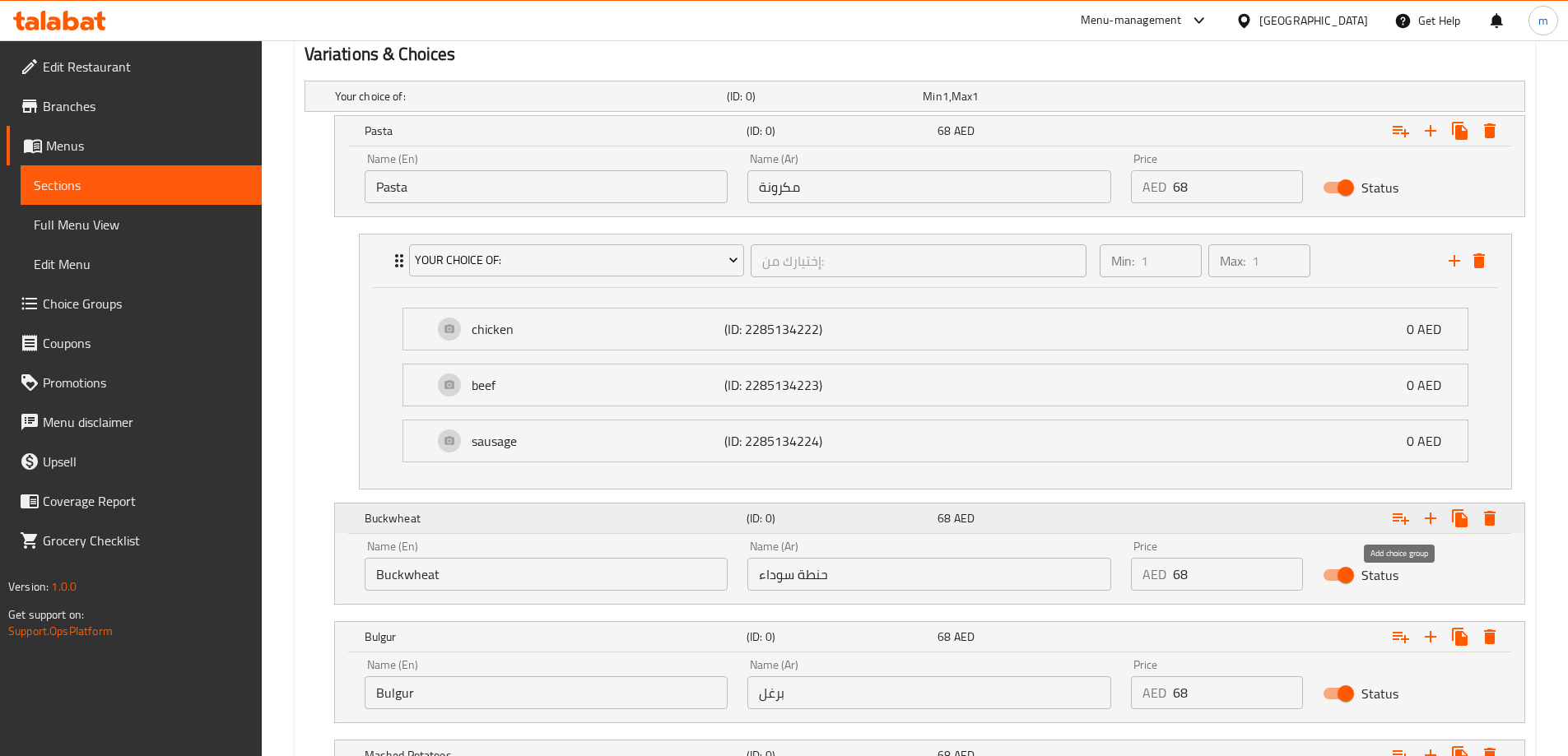
click at [1411, 515] on button "Expand" at bounding box center [1401, 519] width 30 height 30
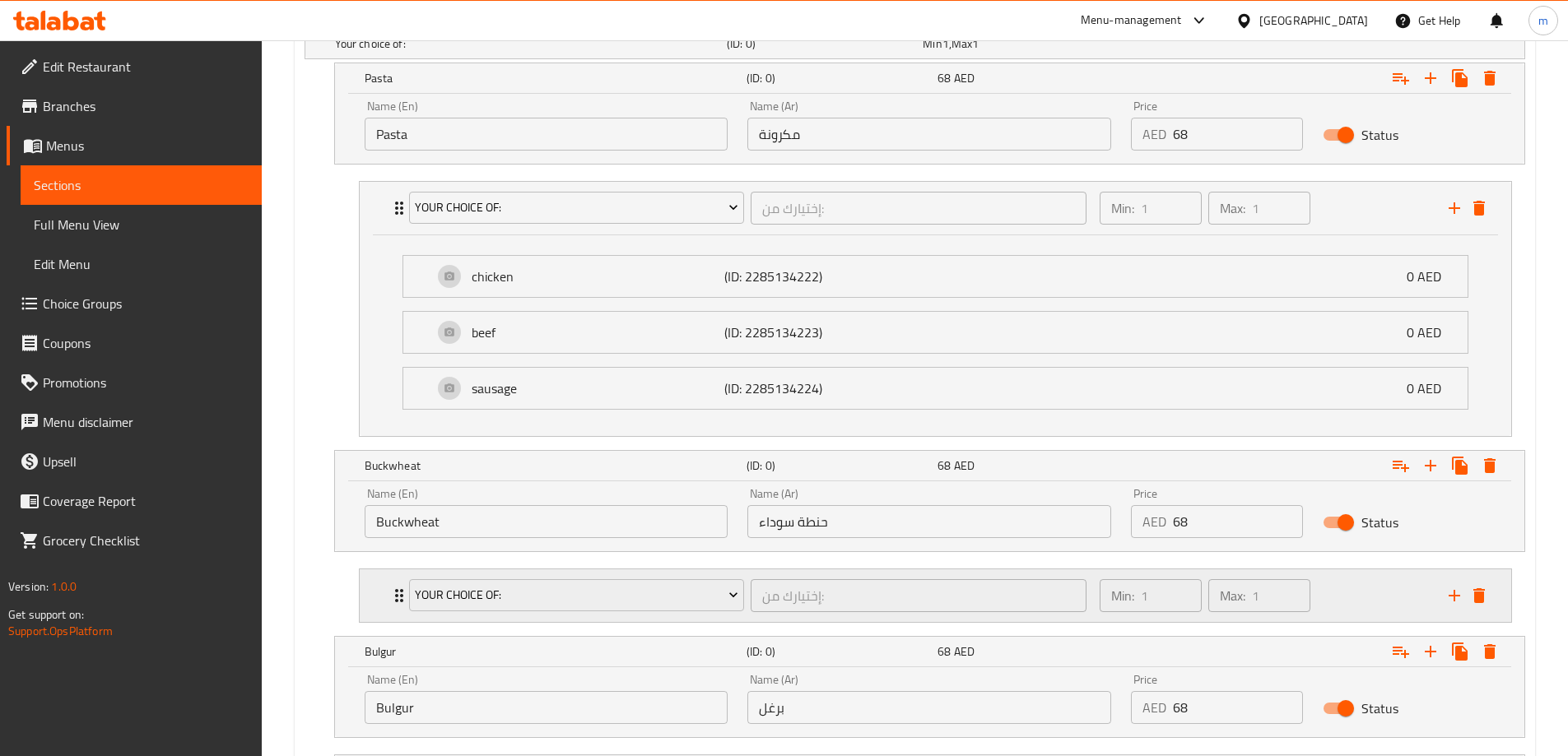
scroll to position [972, 0]
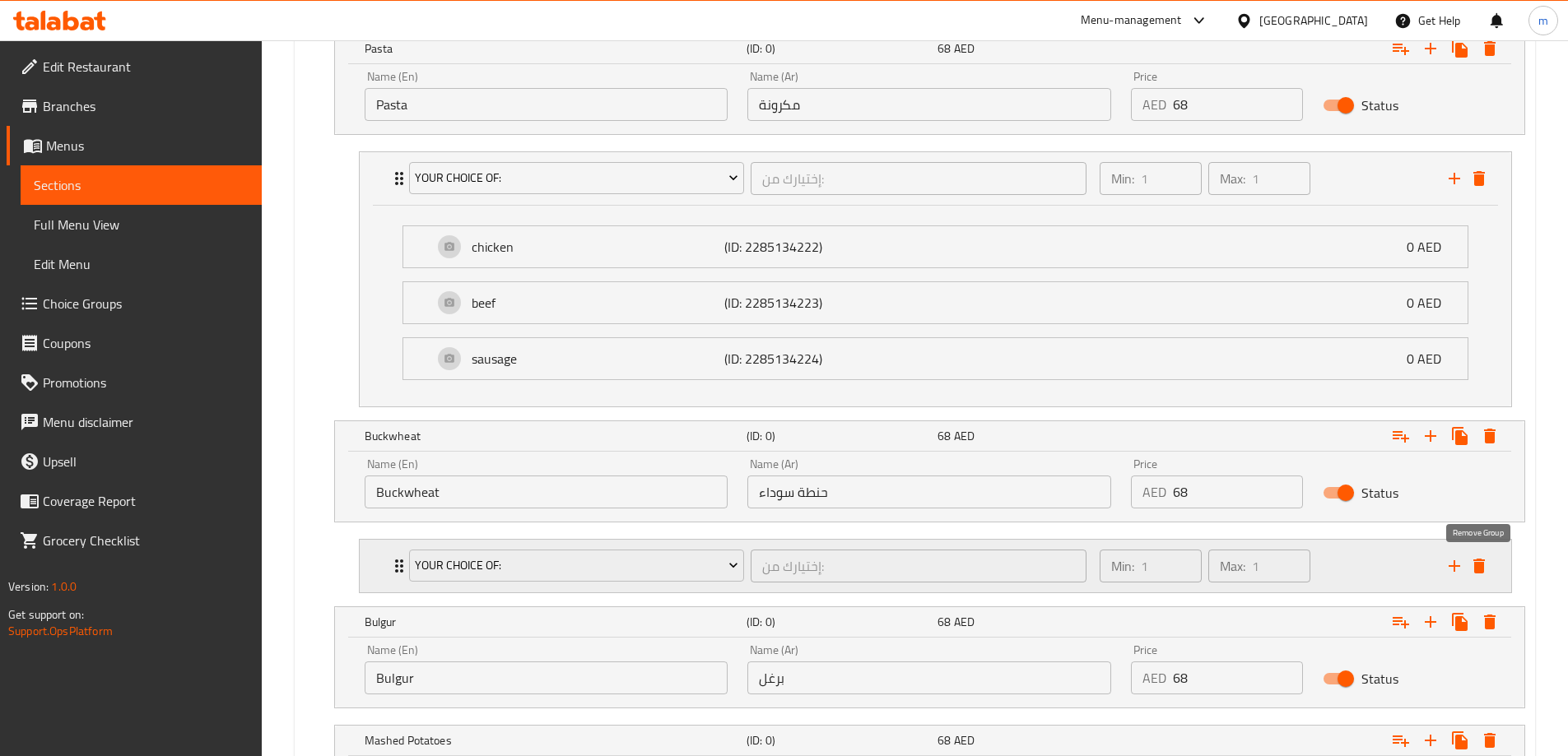
click at [1480, 563] on icon "delete" at bounding box center [1479, 566] width 11 height 15
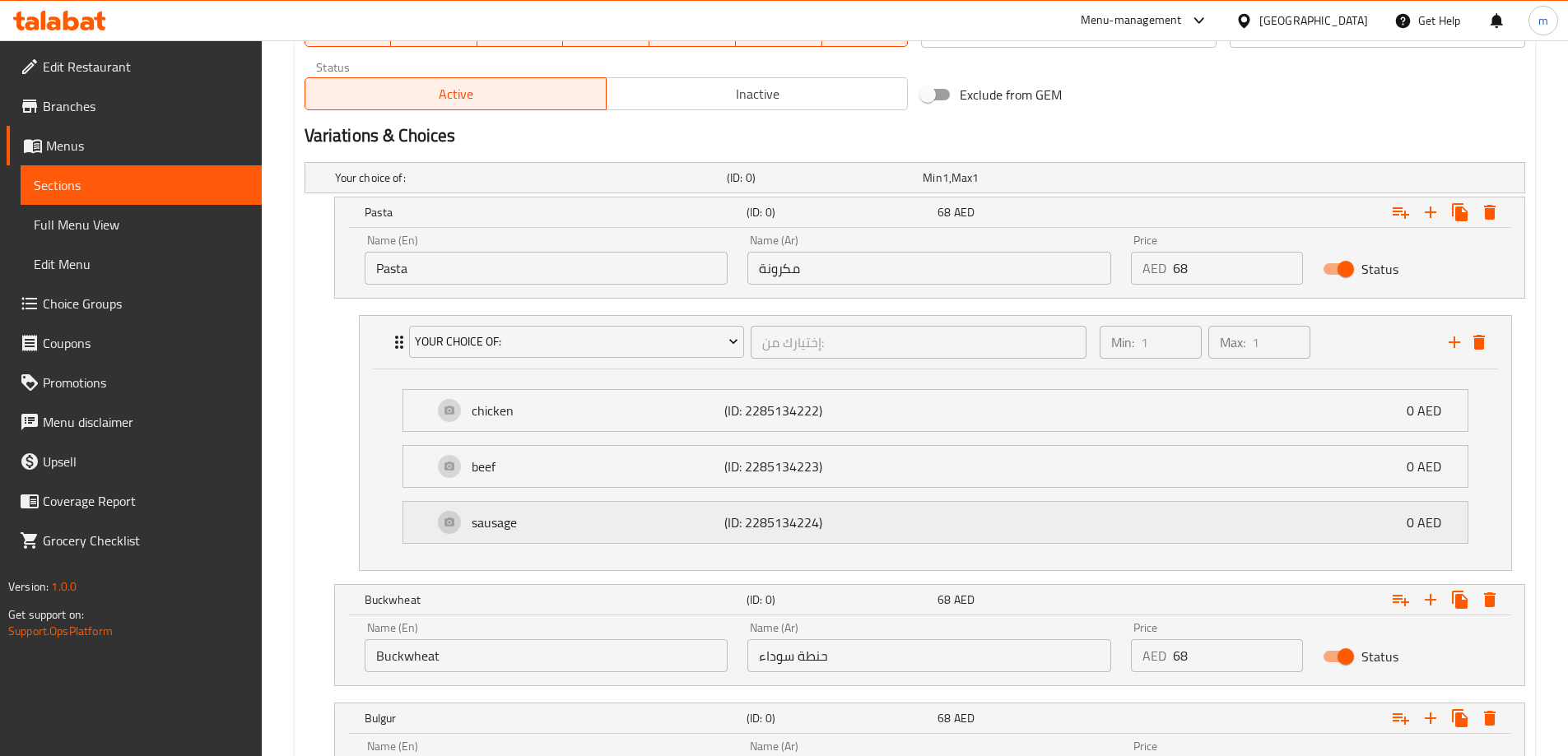
scroll to position [807, 0]
click at [700, 336] on span "Your Choice Of:" at bounding box center [577, 342] width 324 height 20
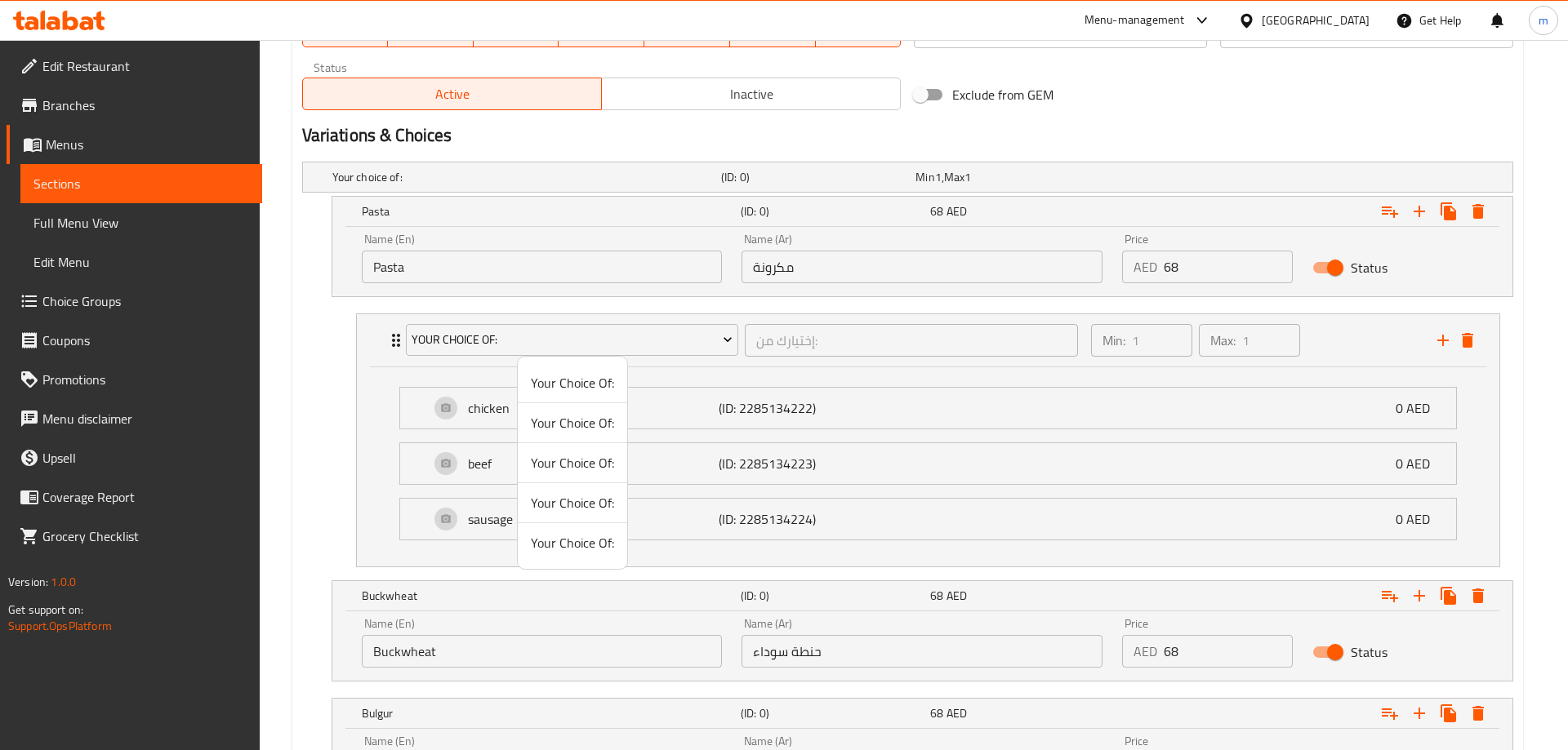
click at [592, 348] on div at bounding box center [784, 375] width 1568 height 750
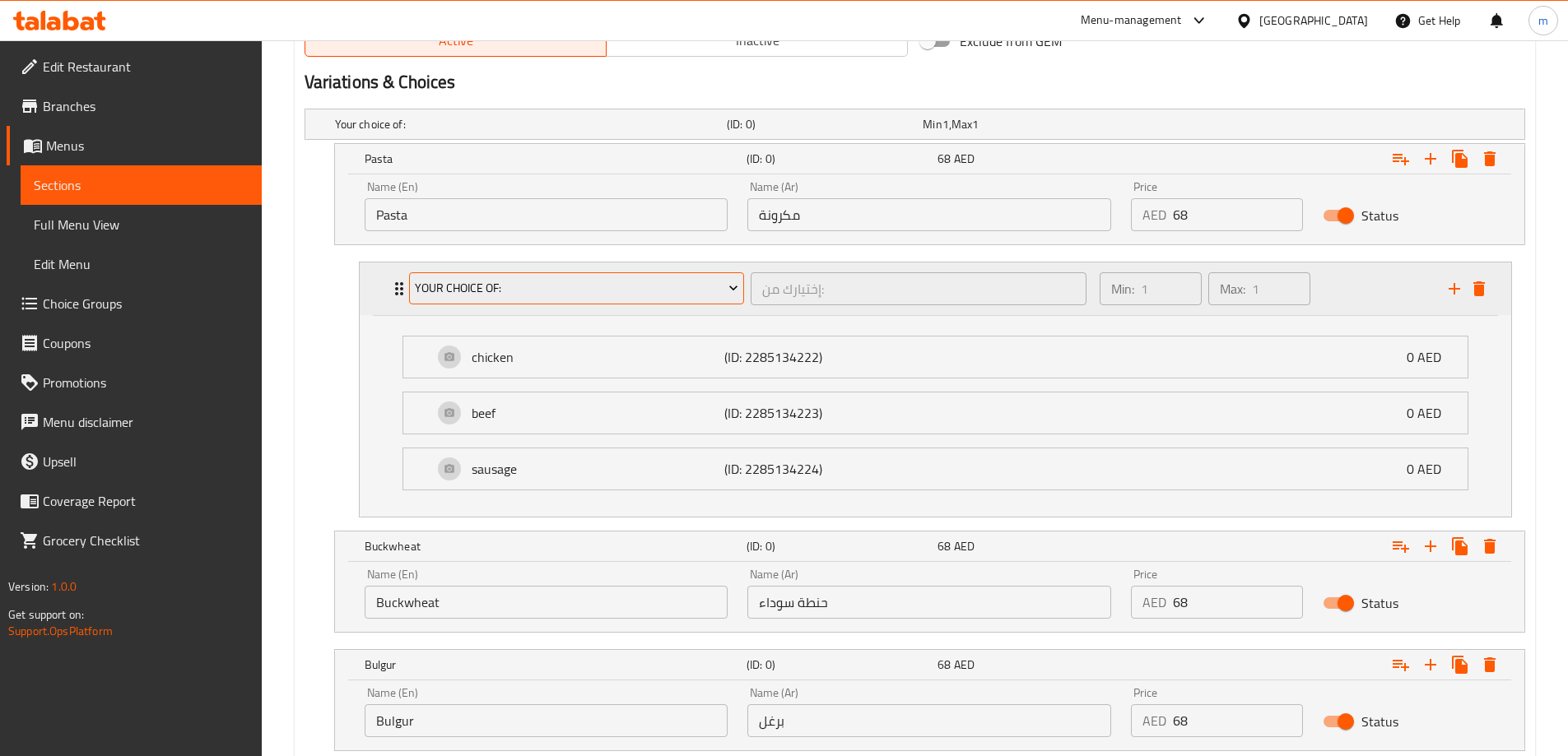
scroll to position [890, 0]
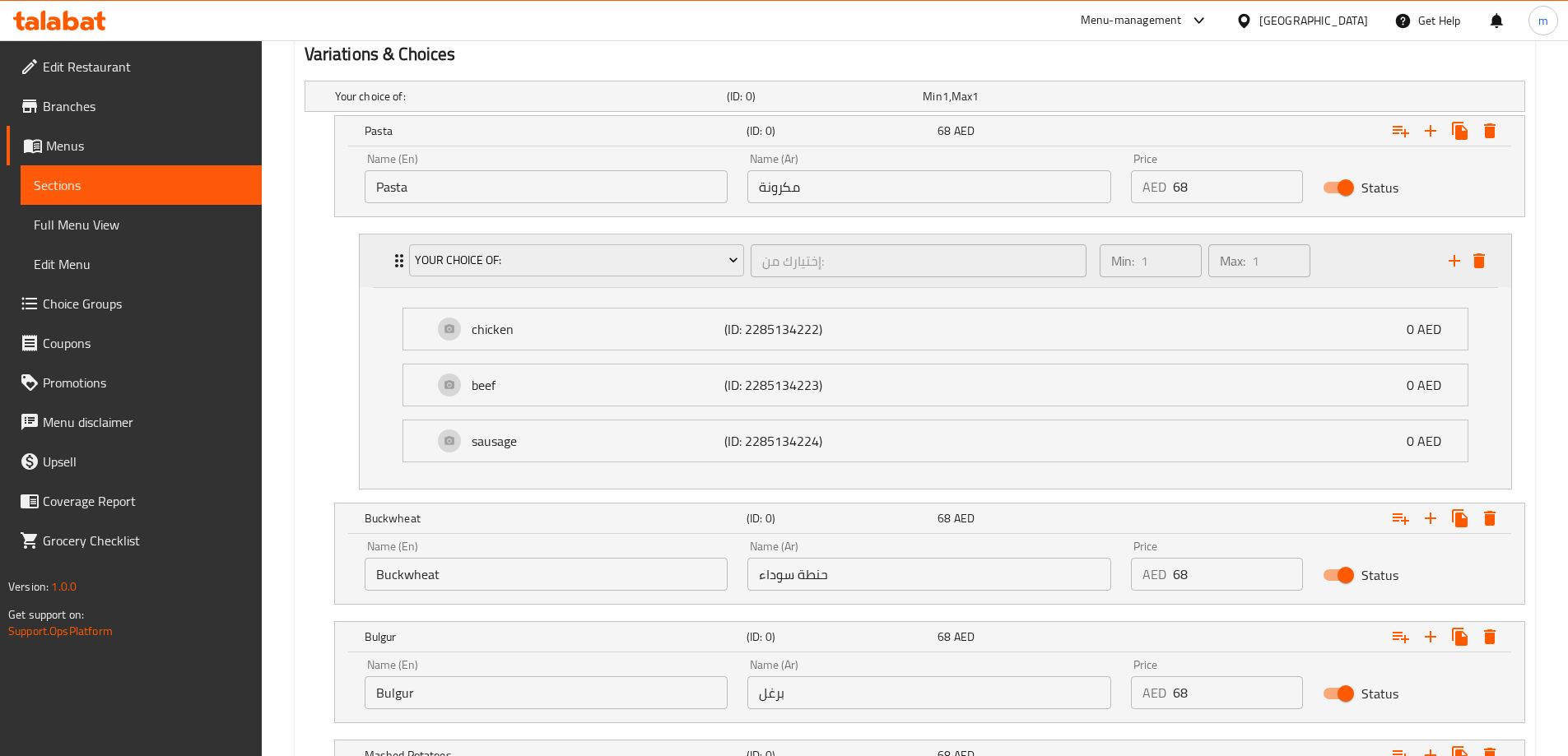
click at [626, 239] on div "Your Choice Of: إختيارك من: ​" at bounding box center [747, 261] width 698 height 53
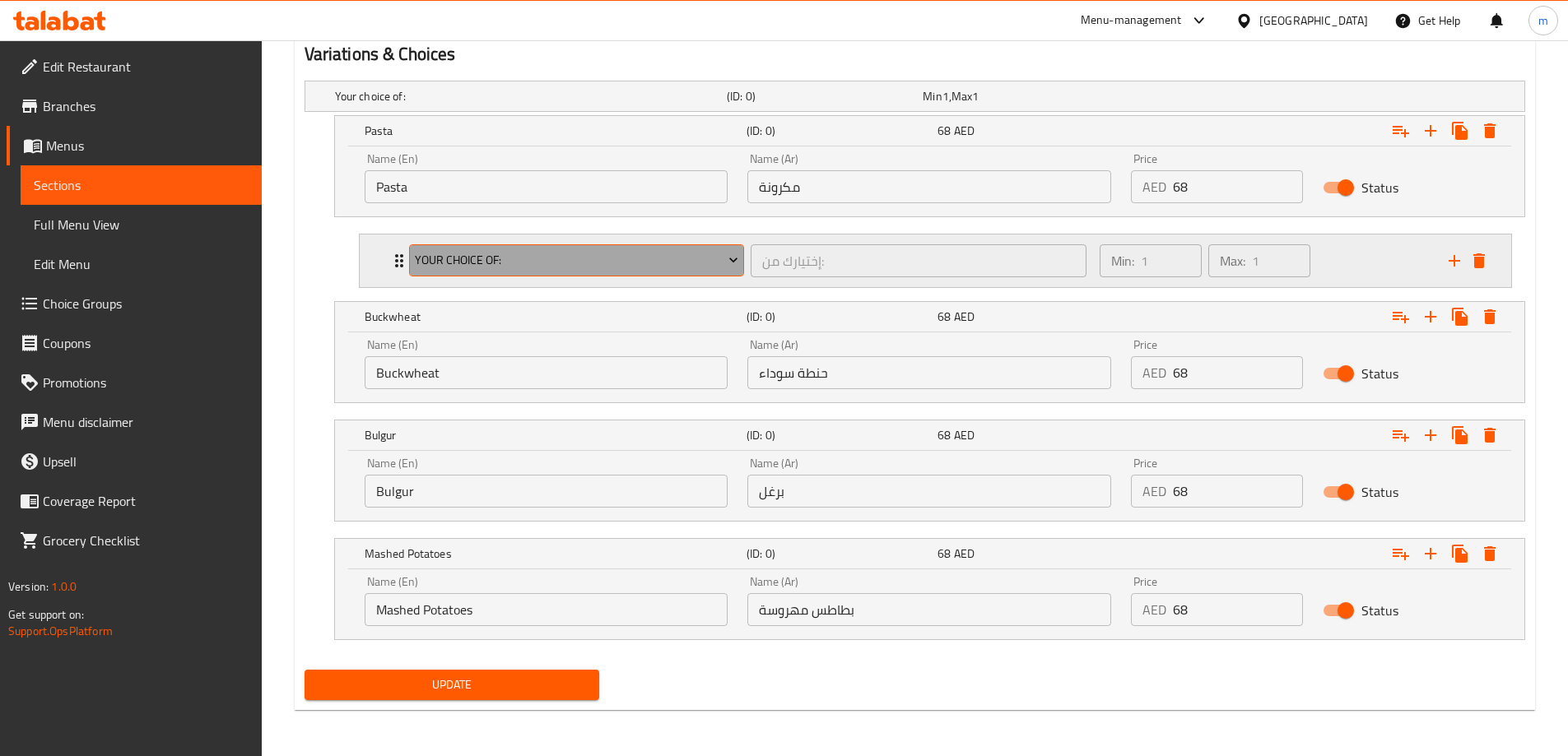
click at [615, 246] on button "Your Choice Of:" at bounding box center [577, 260] width 336 height 33
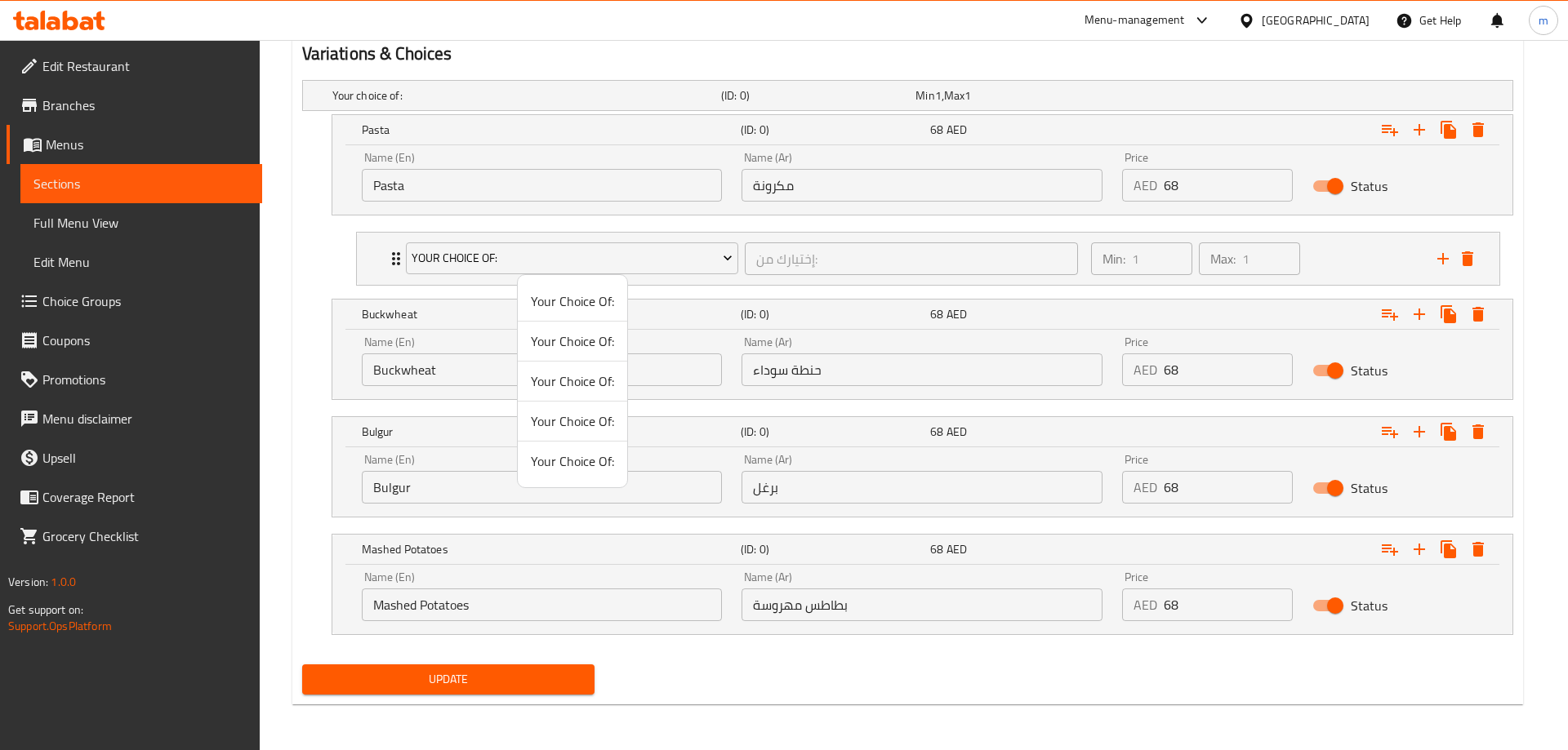
click at [570, 336] on span "Your Choice Of:" at bounding box center [572, 341] width 83 height 19
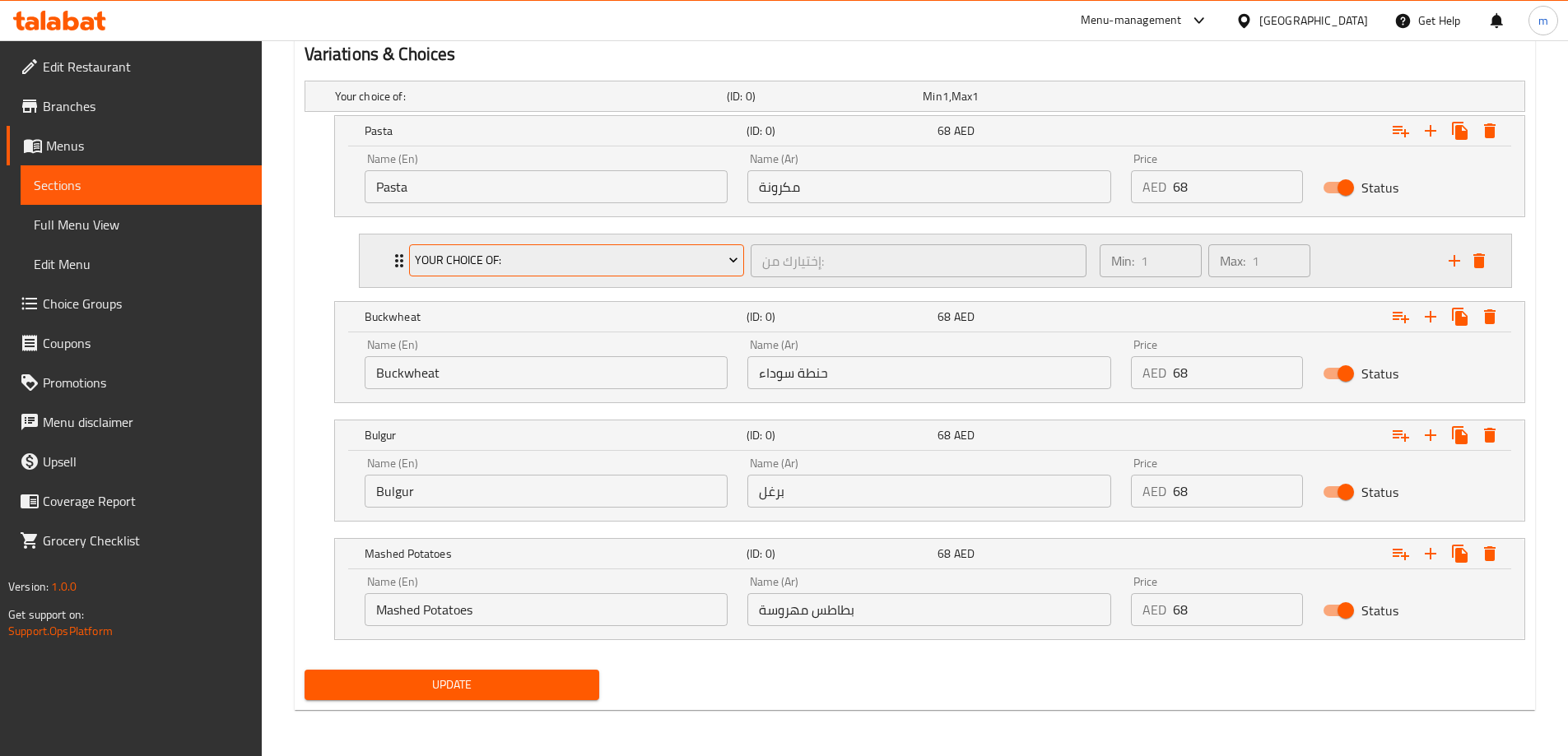
click at [600, 261] on span "Your Choice Of:" at bounding box center [577, 260] width 324 height 20
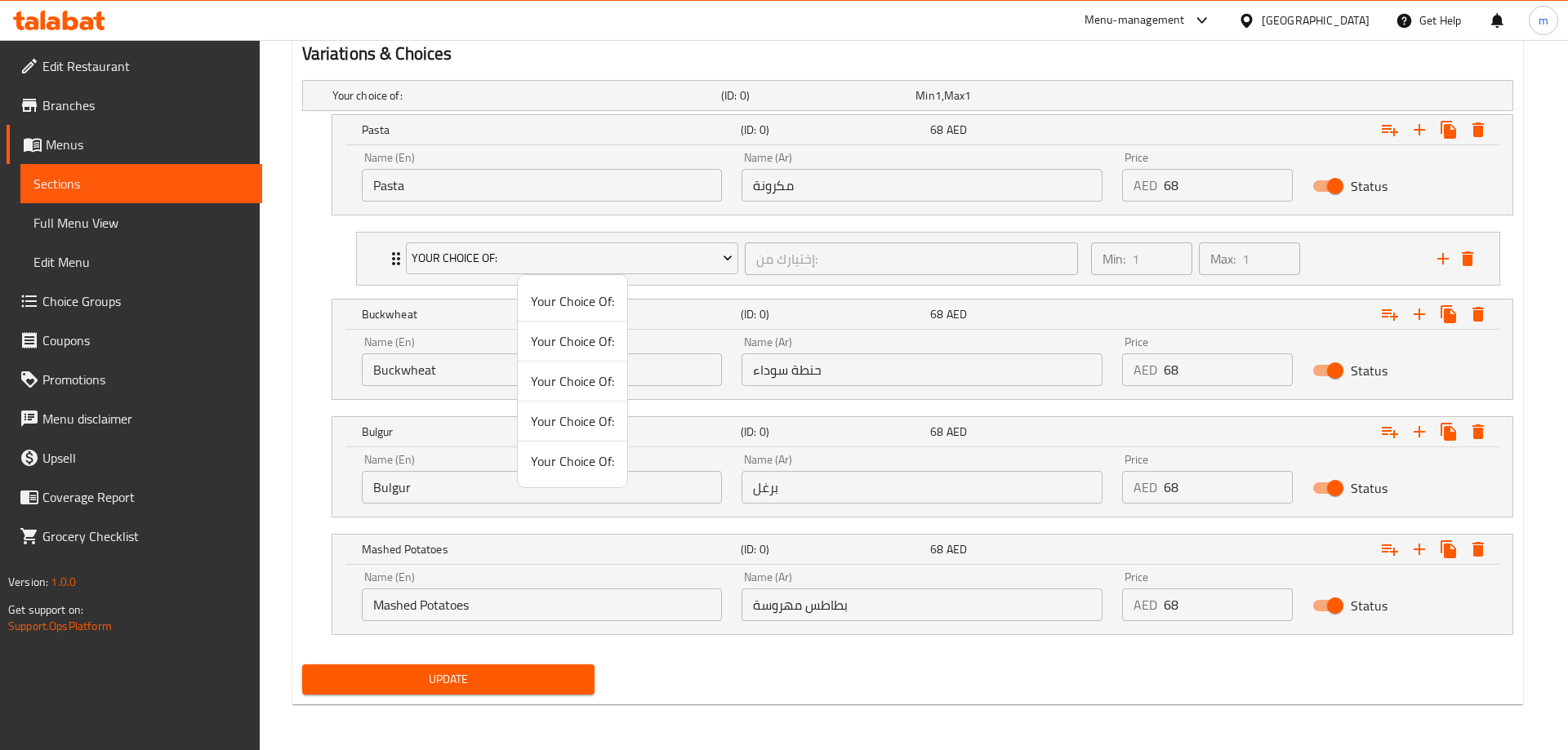
click at [564, 303] on span "Your Choice Of:" at bounding box center [572, 301] width 83 height 19
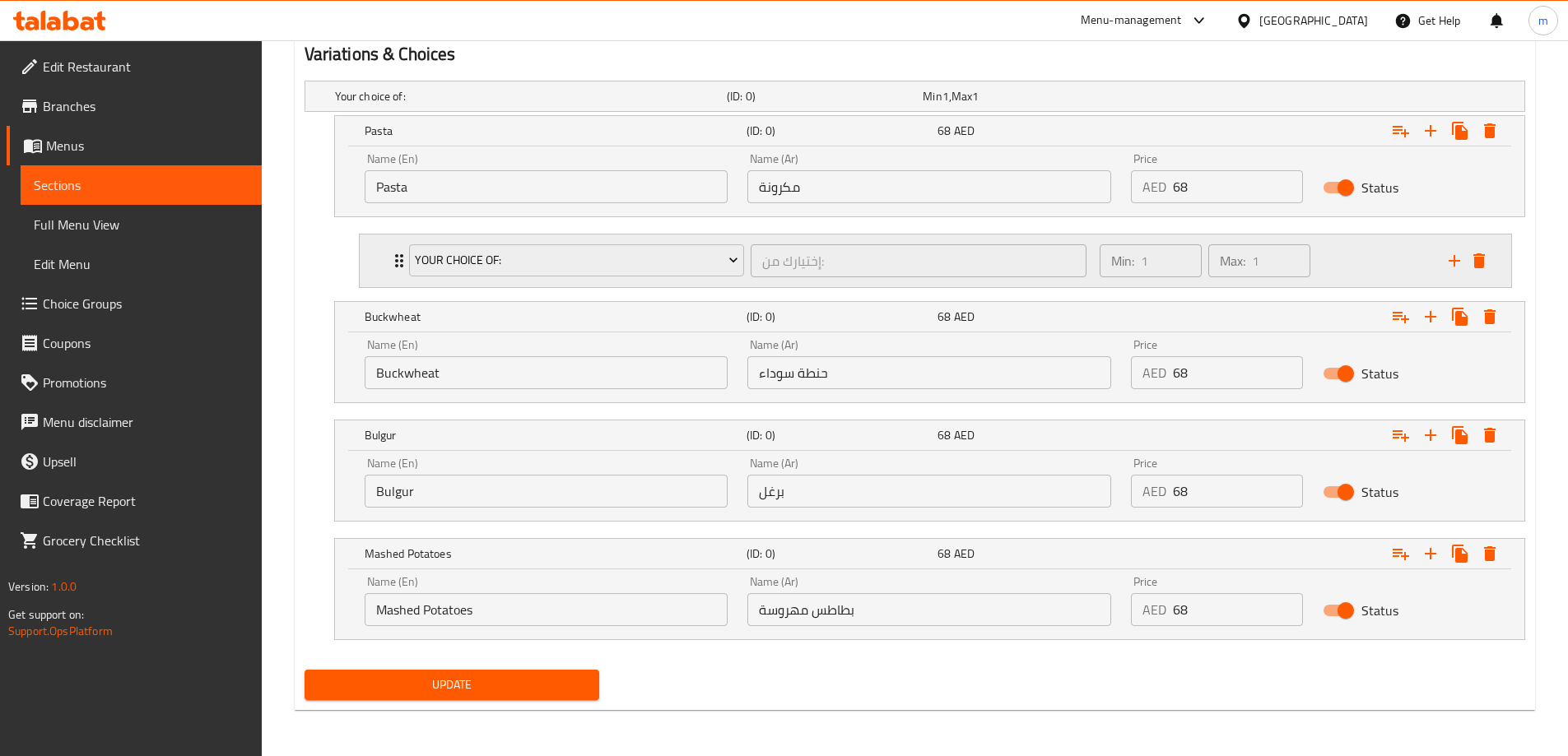
click at [394, 275] on div "Your Choice Of: إختيارك من: ​ Min: 1 ​ Max: 1 ​" at bounding box center [940, 261] width 1102 height 53
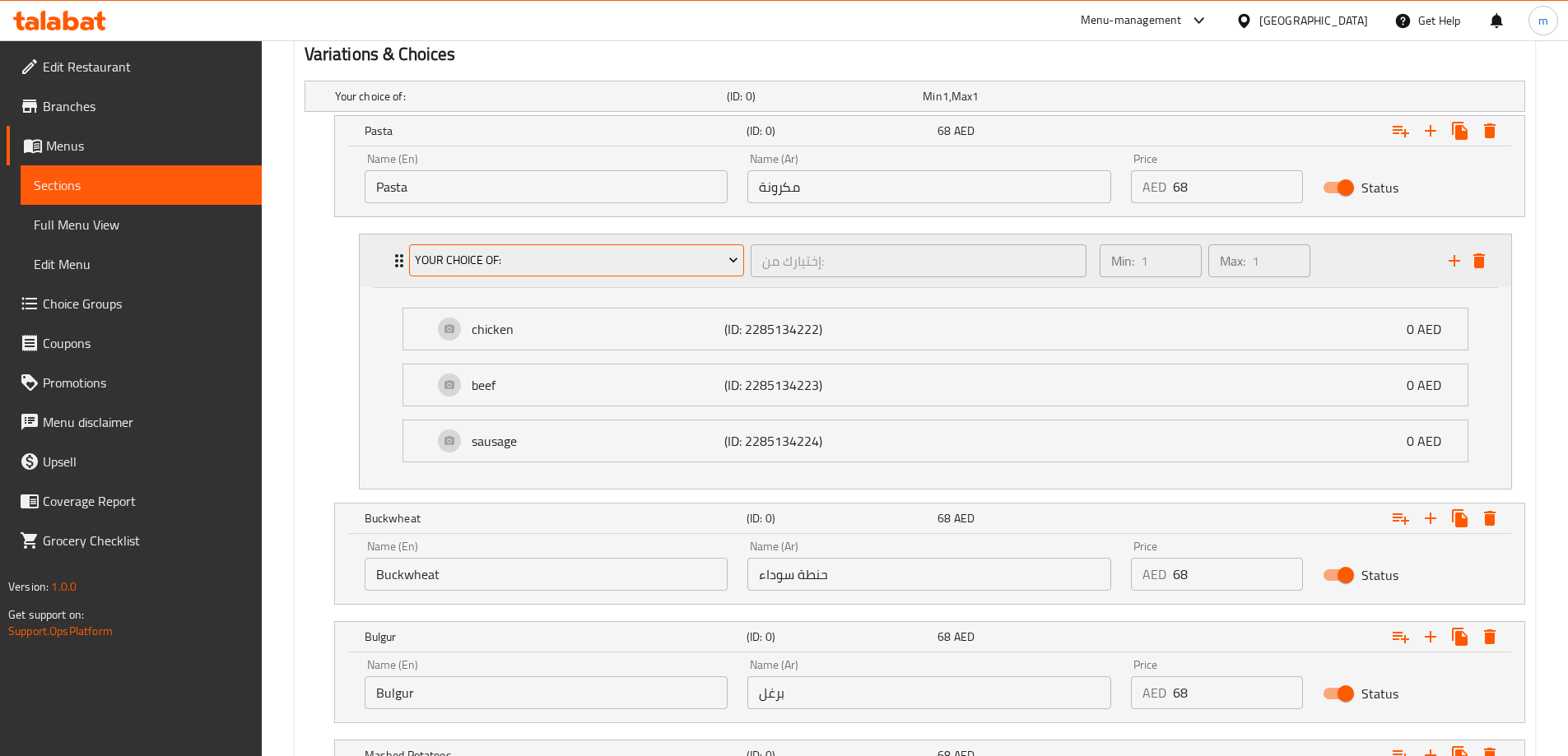
click at [478, 248] on button "Your Choice Of:" at bounding box center [577, 260] width 336 height 33
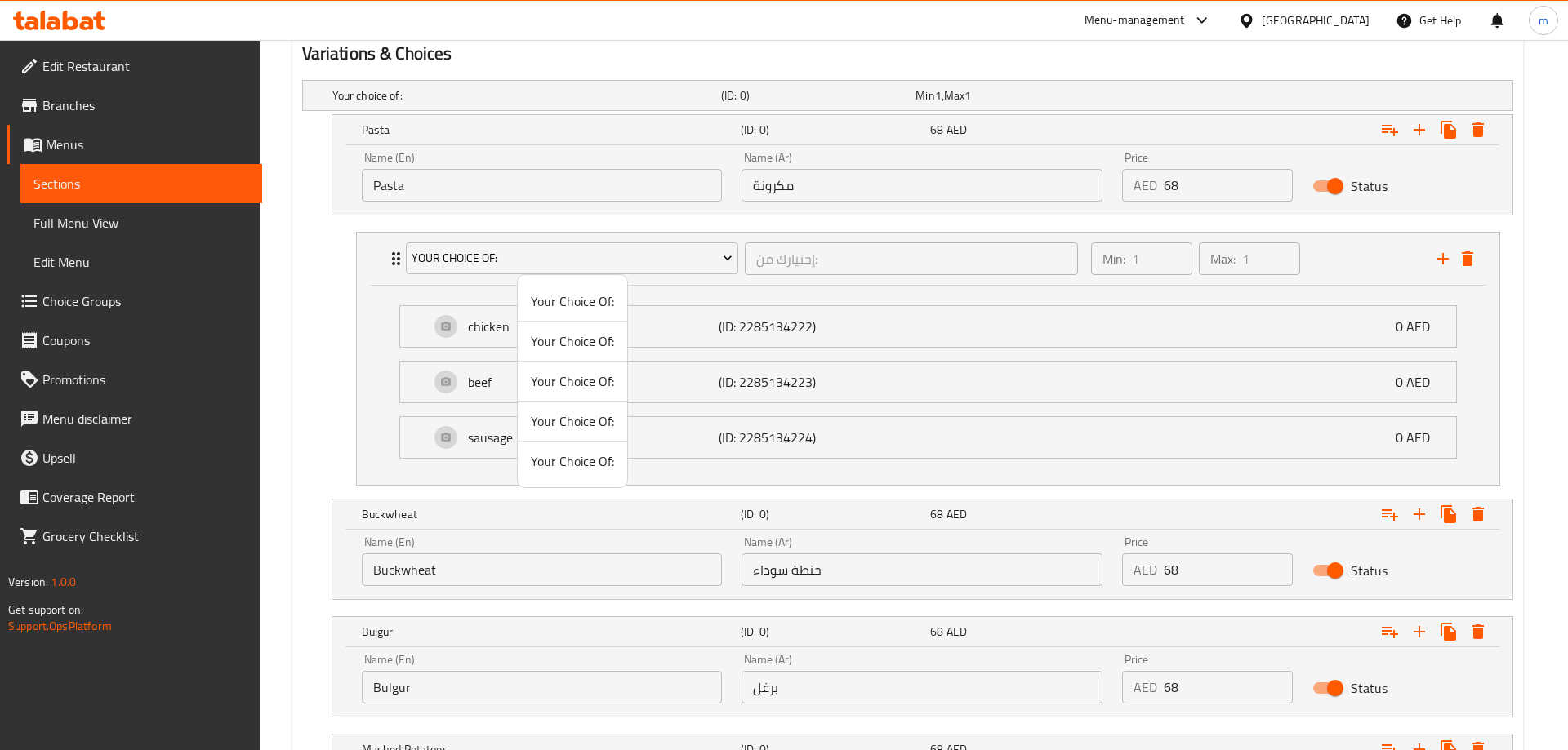
click at [572, 398] on li "Your Choice Of:" at bounding box center [572, 382] width 110 height 40
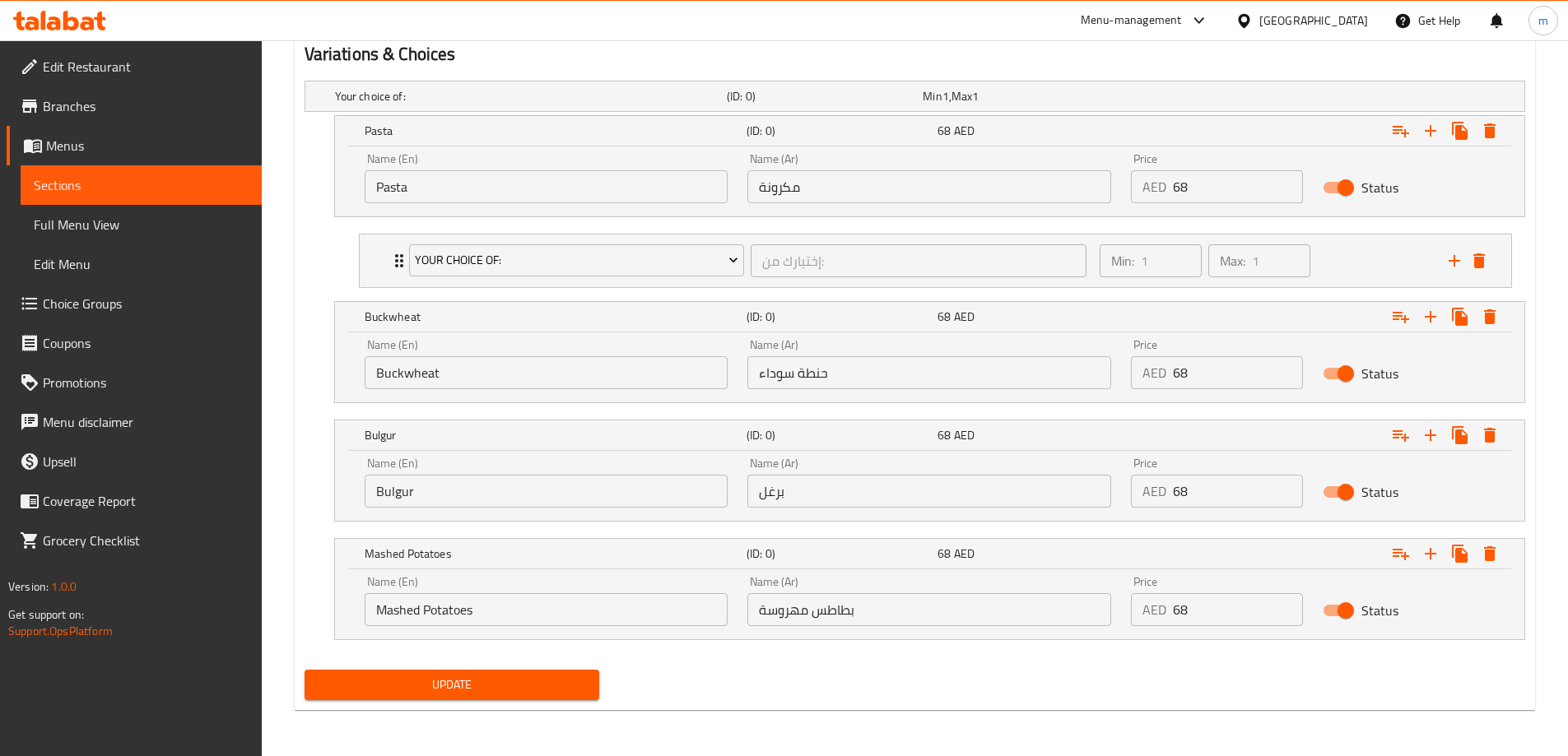
click at [579, 384] on input "Buckwheat" at bounding box center [546, 372] width 363 height 33
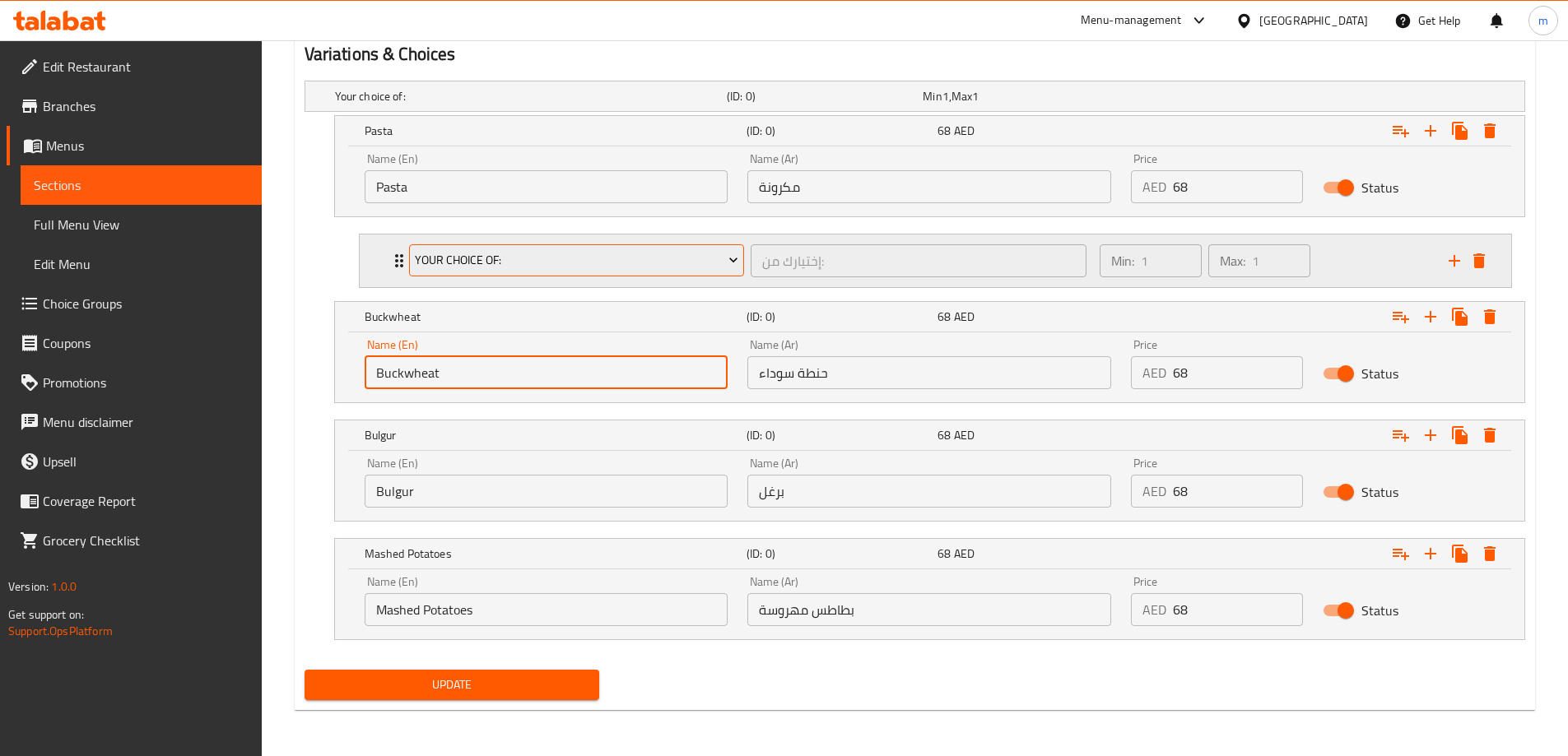
click at [501, 250] on span "Your Choice Of:" at bounding box center [577, 260] width 324 height 20
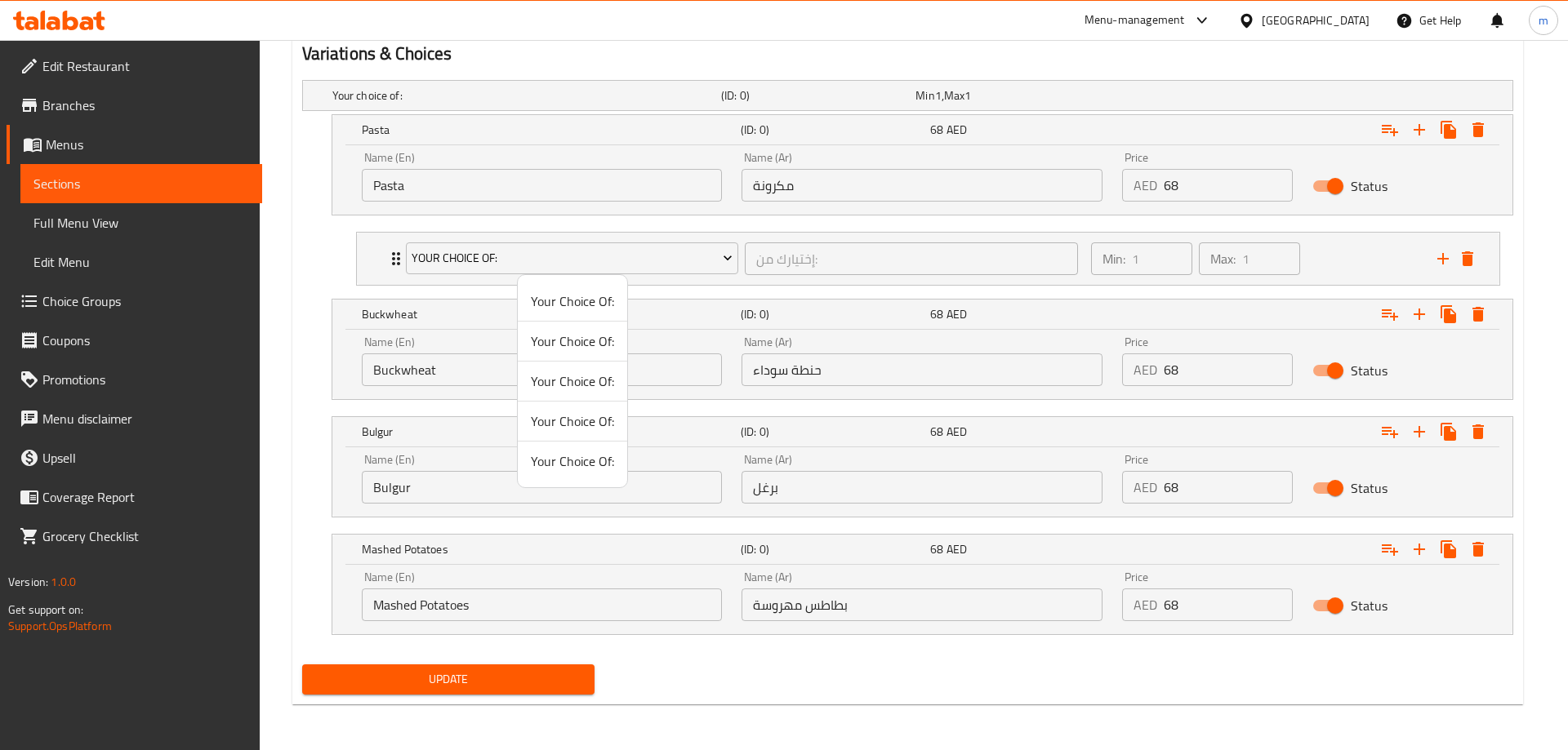
click at [386, 270] on div at bounding box center [784, 375] width 1568 height 750
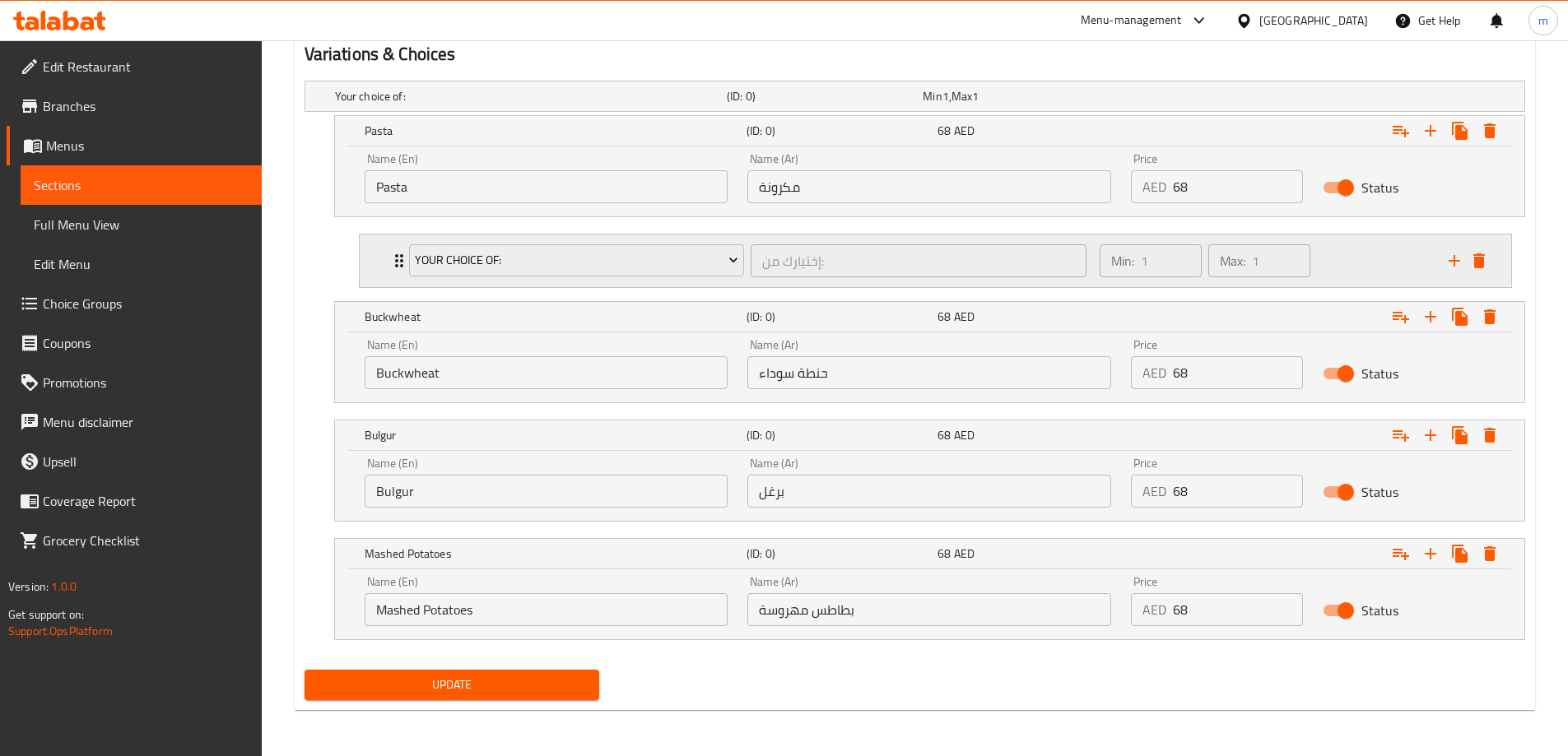
click at [394, 272] on div "Your Choice Of: إختيارك من: ​ Min: 1 ​ Max: 1 ​" at bounding box center [940, 261] width 1102 height 53
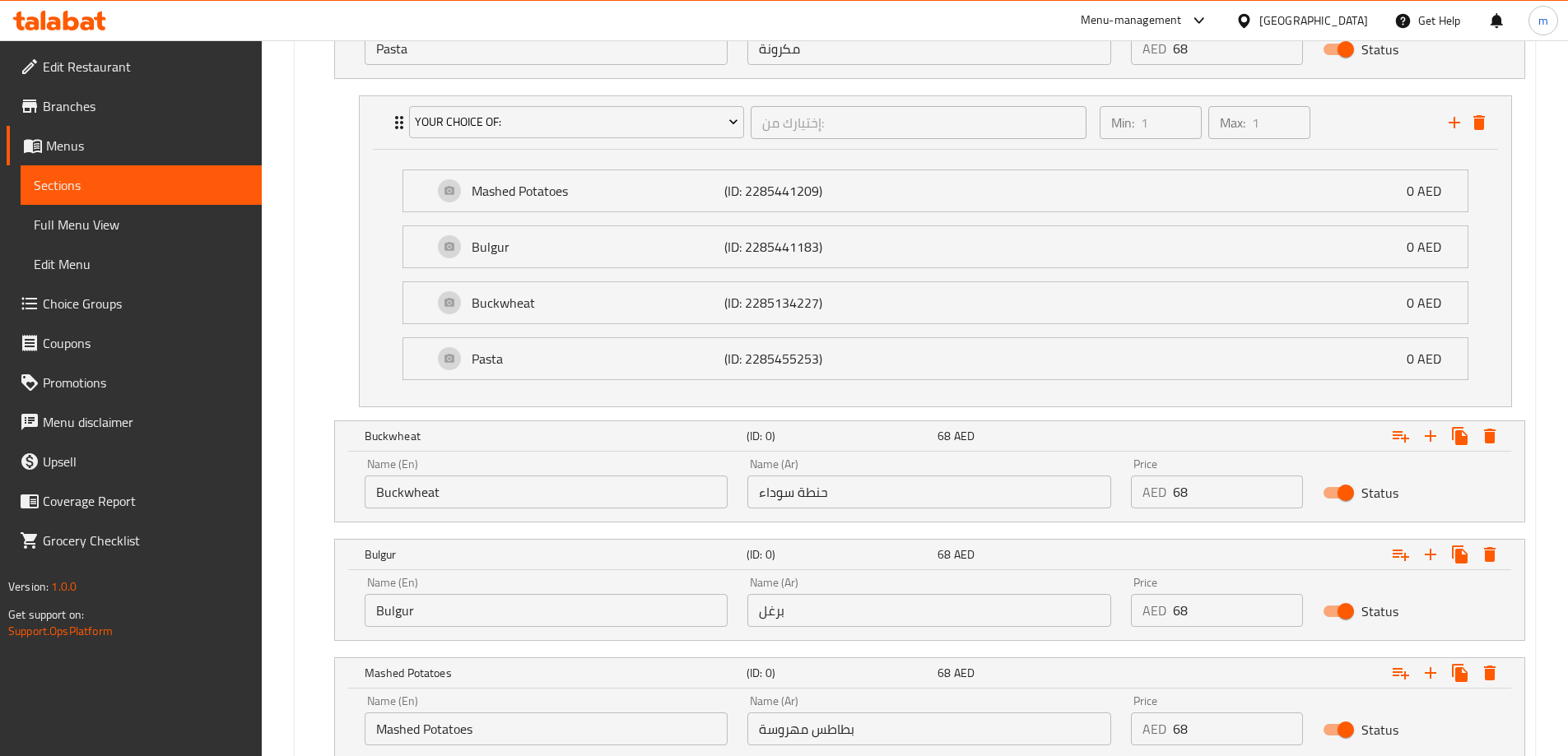
scroll to position [1148, 0]
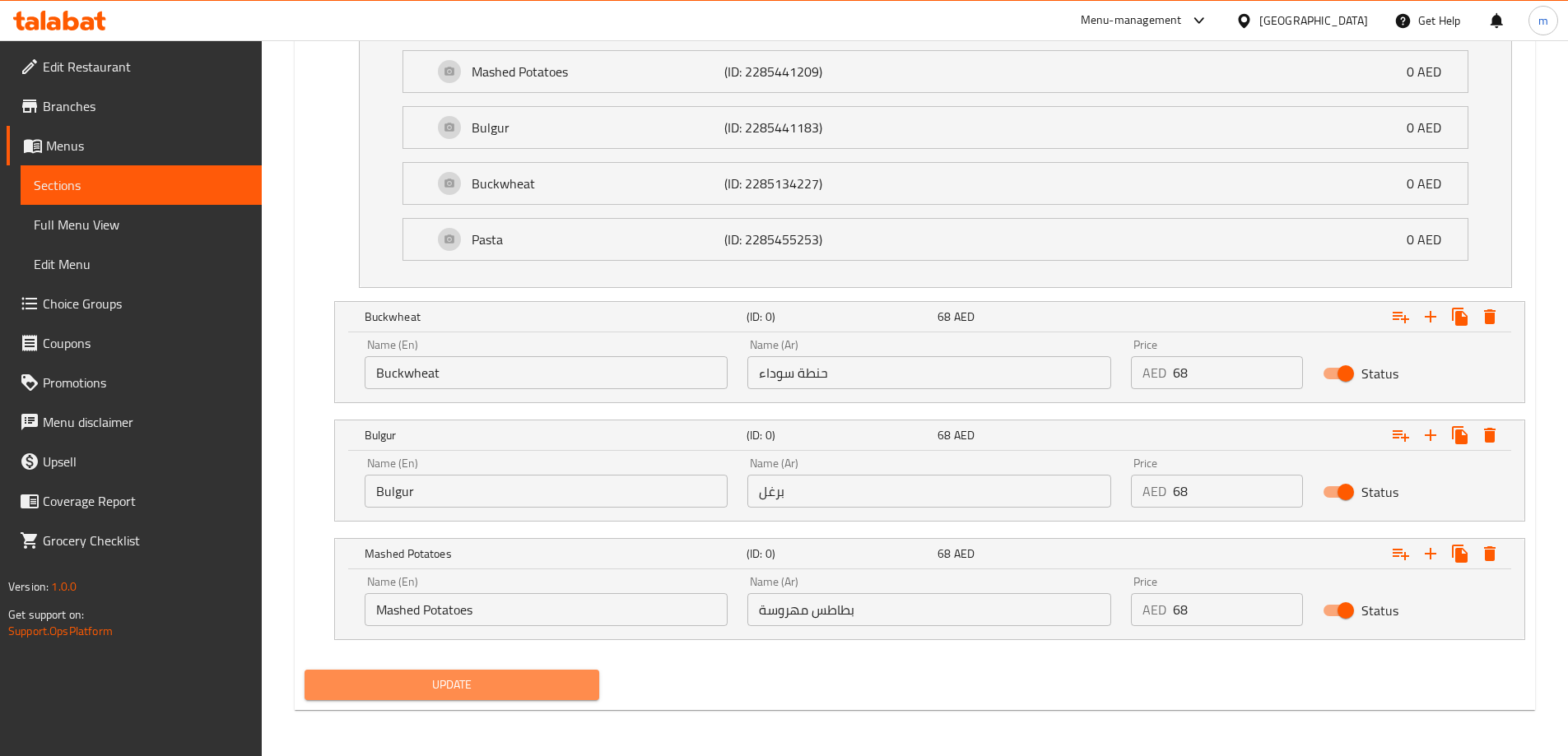
click at [482, 670] on button "Update" at bounding box center [452, 685] width 295 height 30
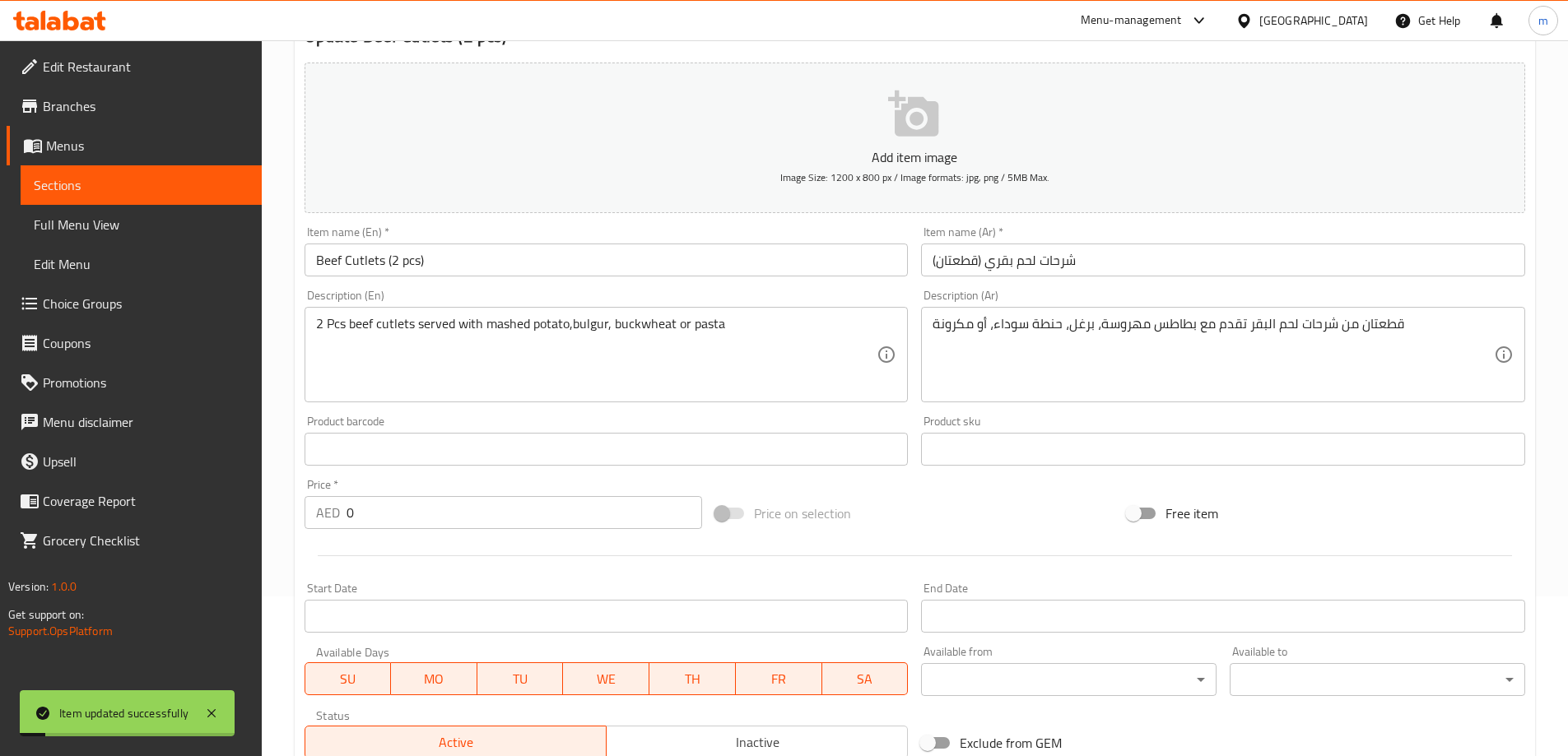
scroll to position [0, 0]
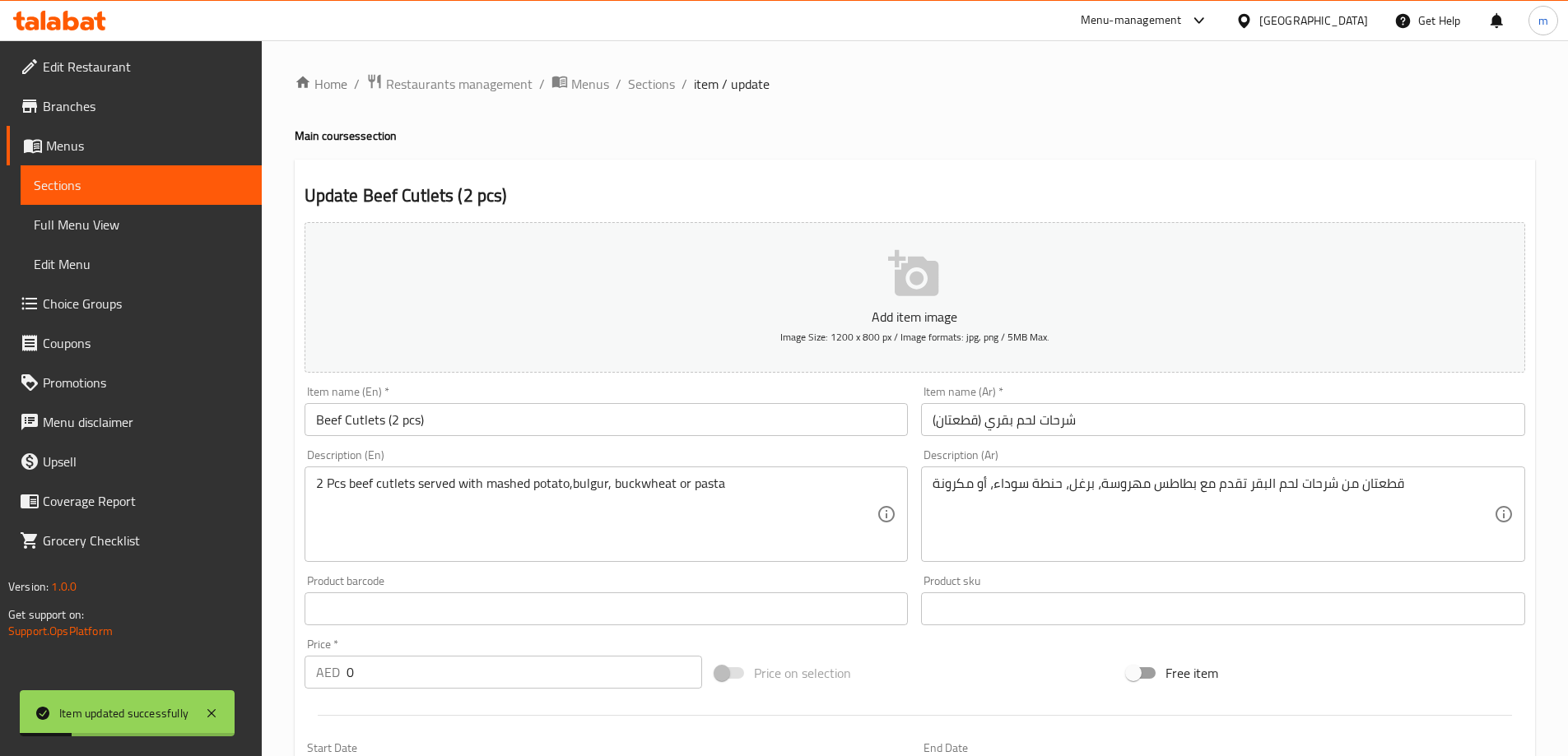
click at [541, 414] on input "Beef Cutlets (2 pcs)" at bounding box center [606, 419] width 604 height 33
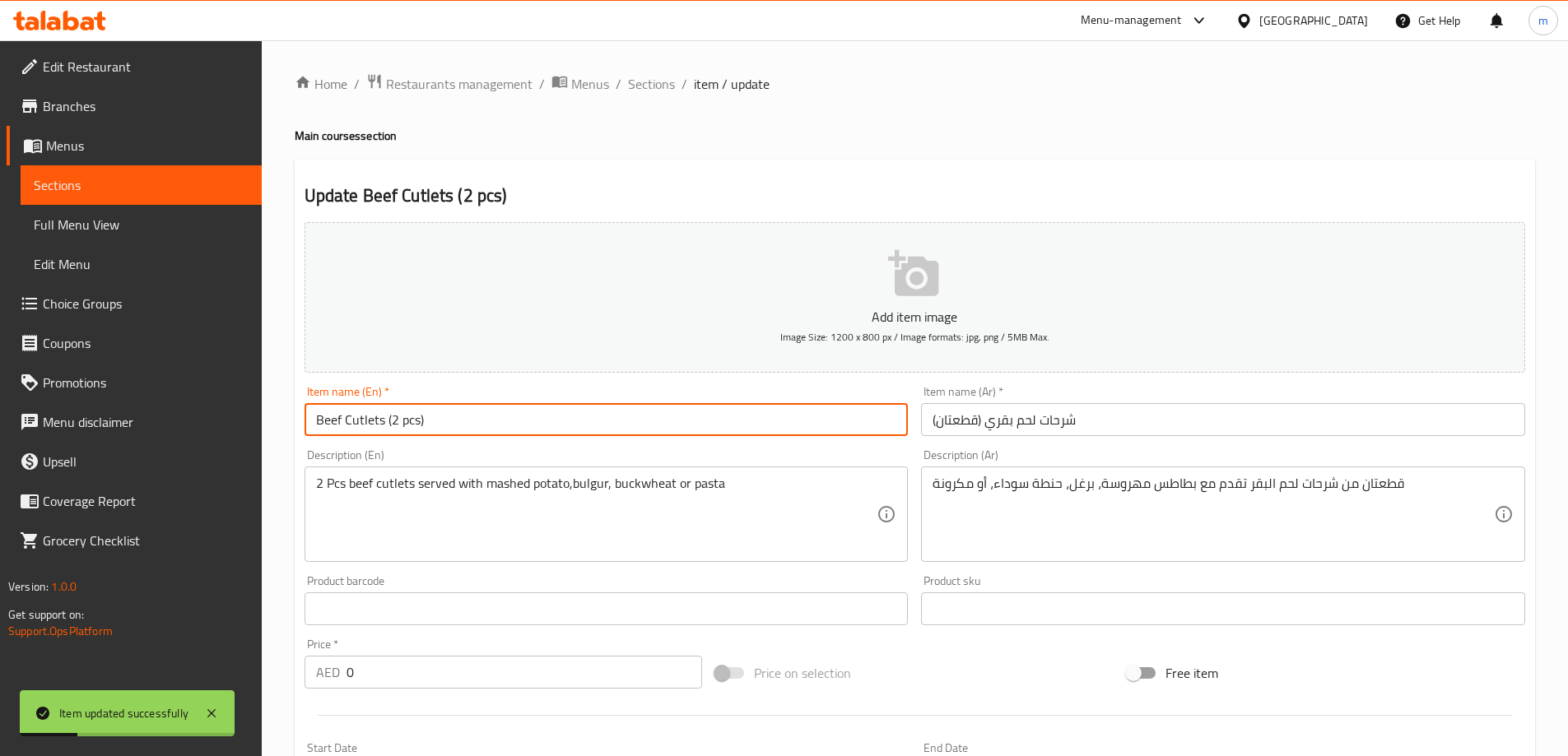
click at [541, 414] on input "Beef Cutlets (2 pcs)" at bounding box center [606, 419] width 604 height 33
click at [671, 82] on span "Sections" at bounding box center [651, 84] width 47 height 19
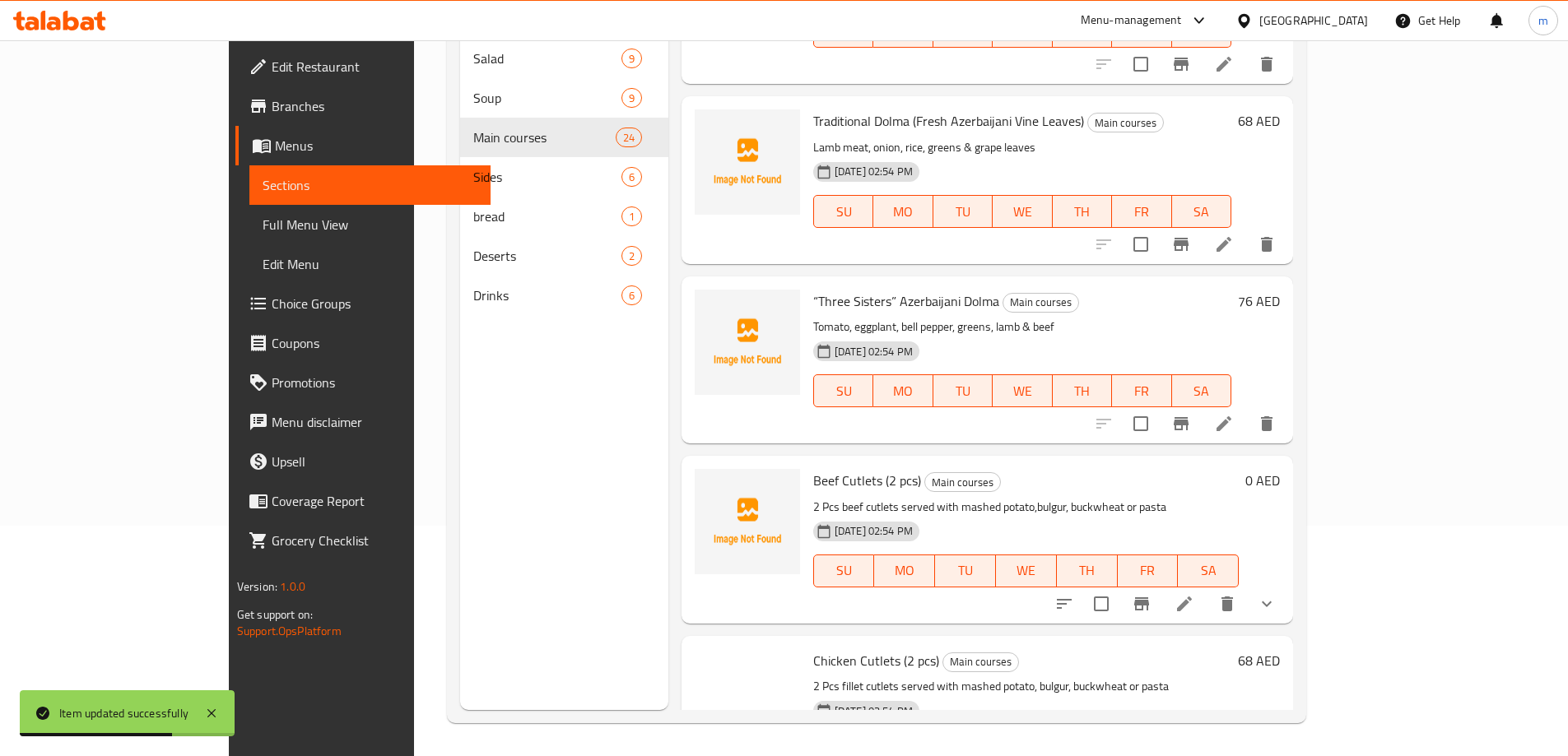
scroll to position [164, 0]
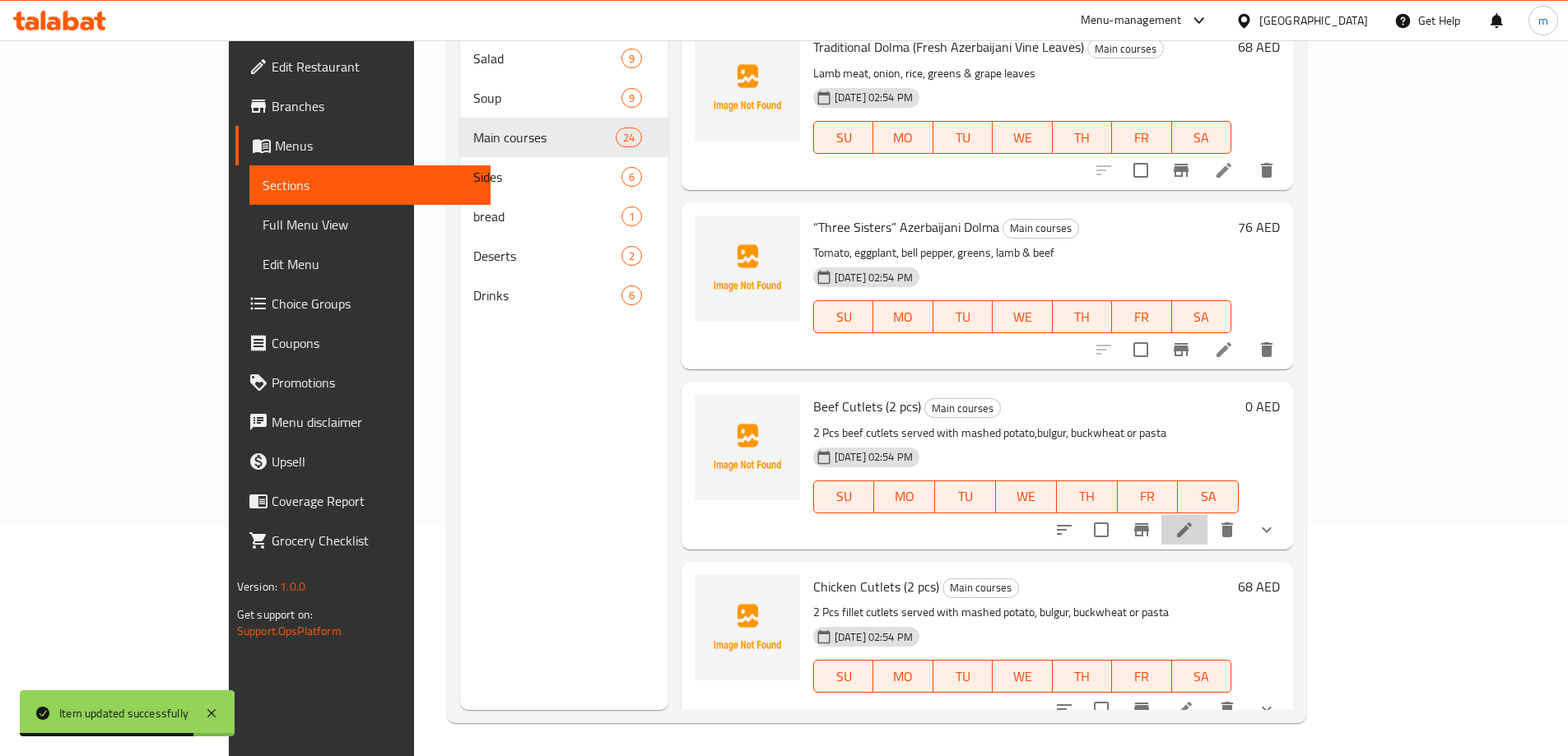
click at [1207, 530] on li at bounding box center [1184, 531] width 46 height 30
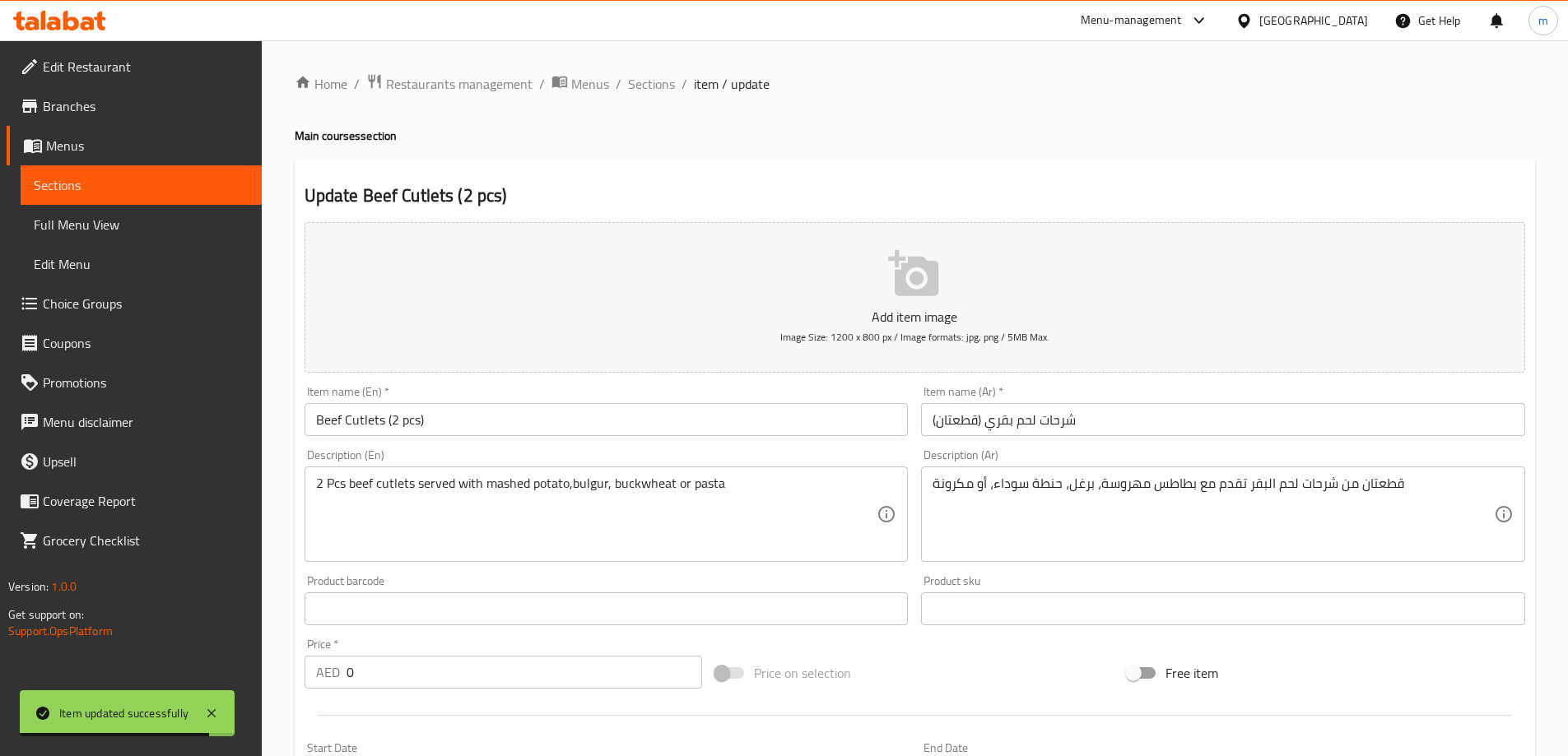
type input "إختيارك من نوع المعكرونة:"
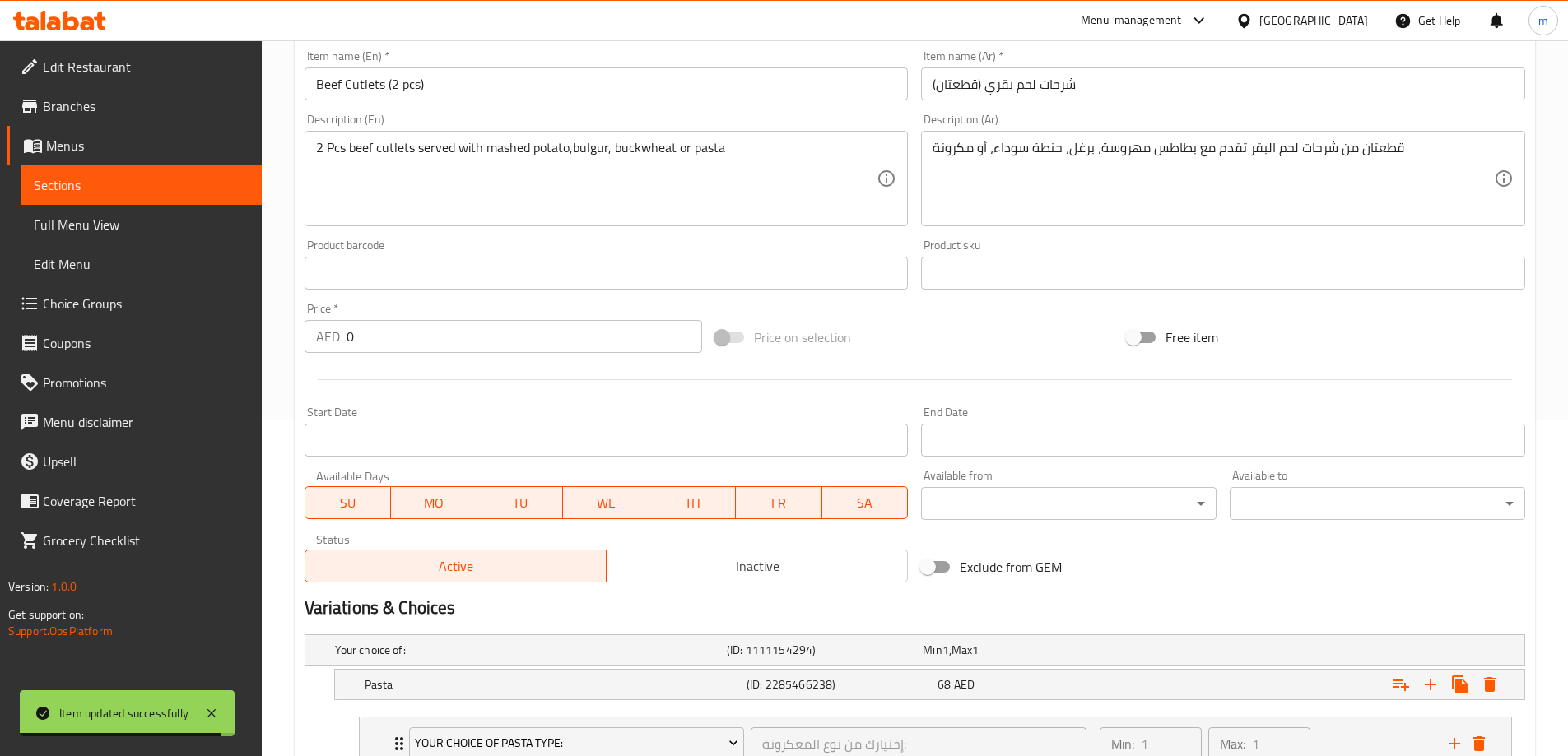
scroll to position [607, 0]
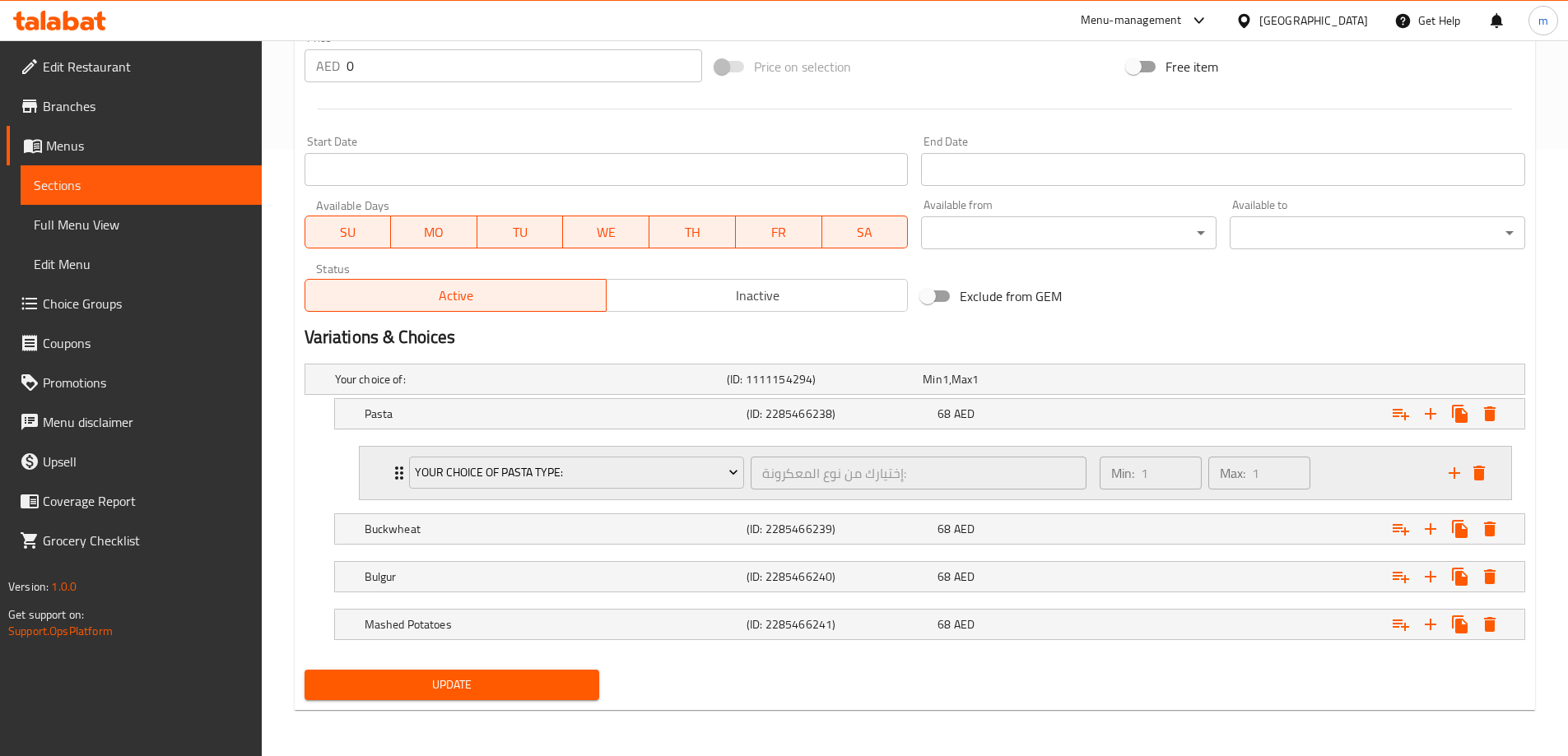
click at [389, 471] on icon "Expand" at bounding box center [399, 473] width 19 height 19
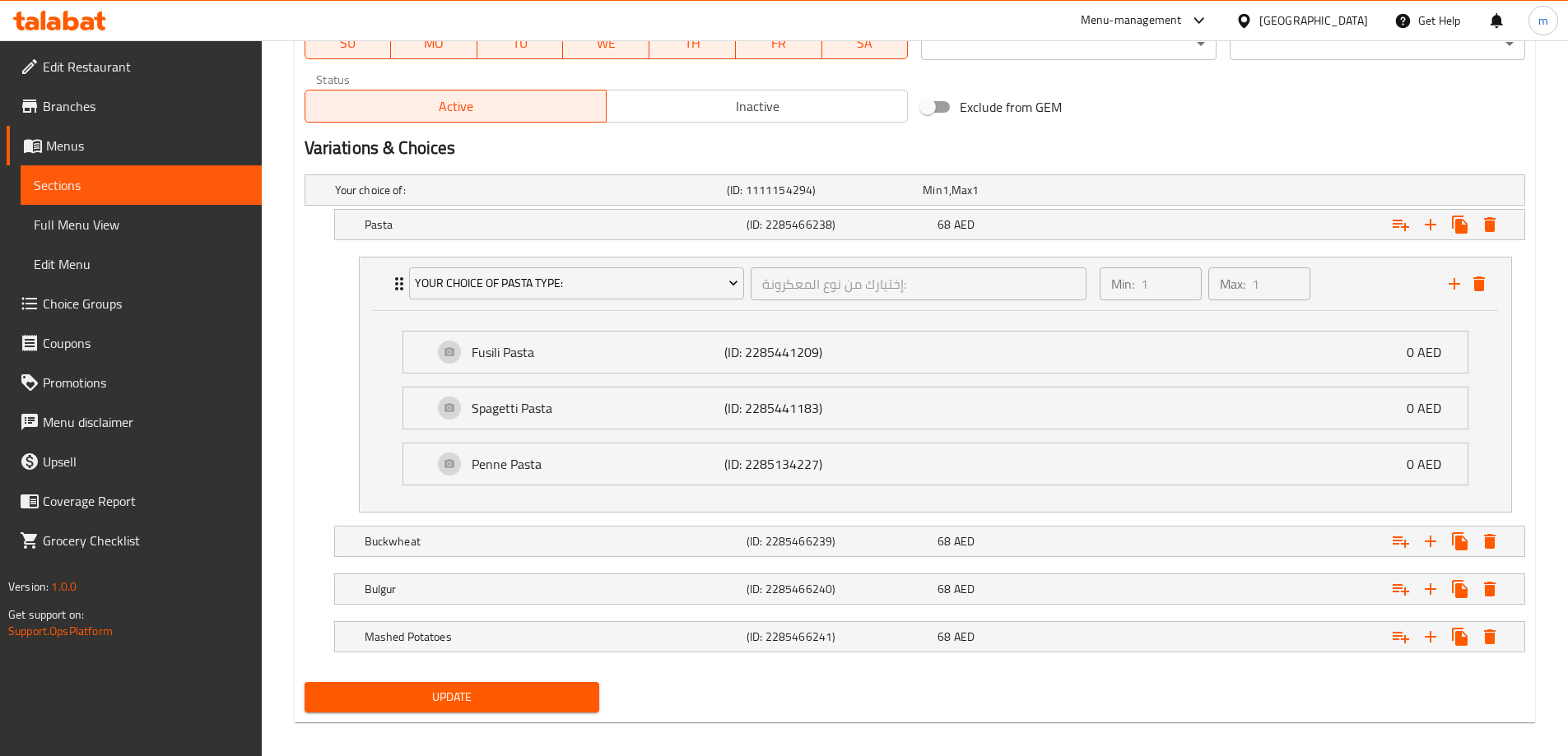
scroll to position [808, 0]
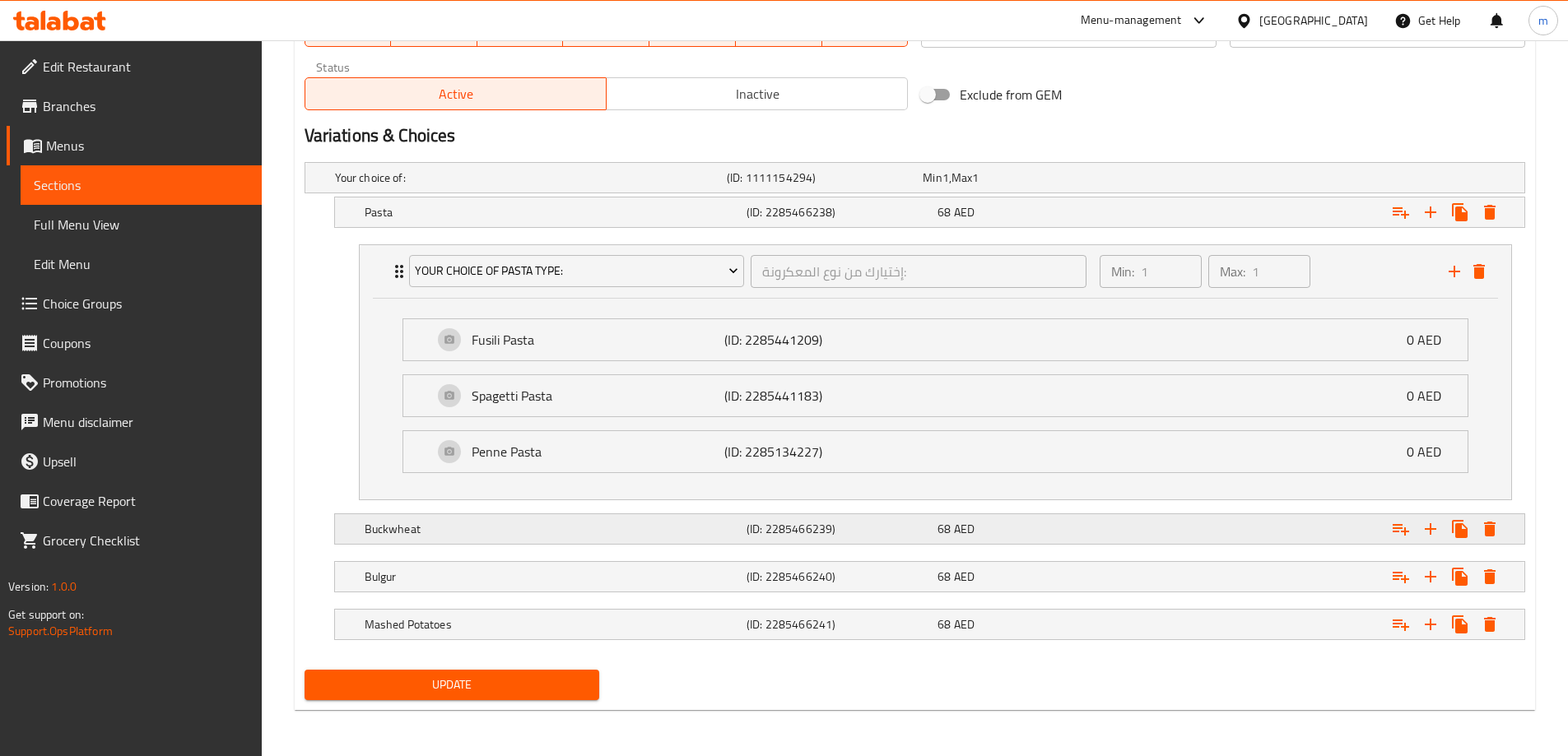
click at [427, 529] on h5 "Buckwheat" at bounding box center [552, 529] width 375 height 17
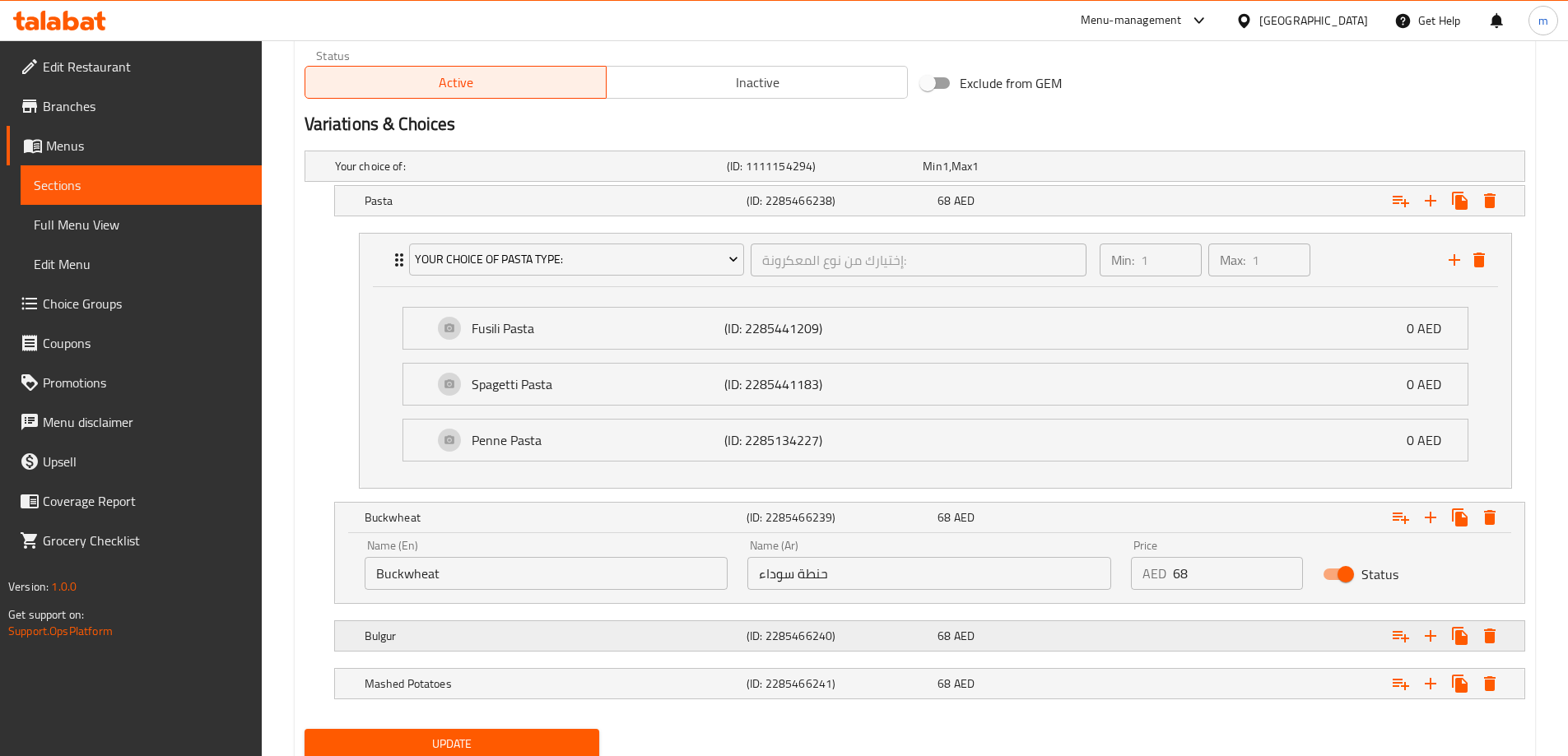
click at [477, 625] on div "Bulgur" at bounding box center [553, 636] width 382 height 23
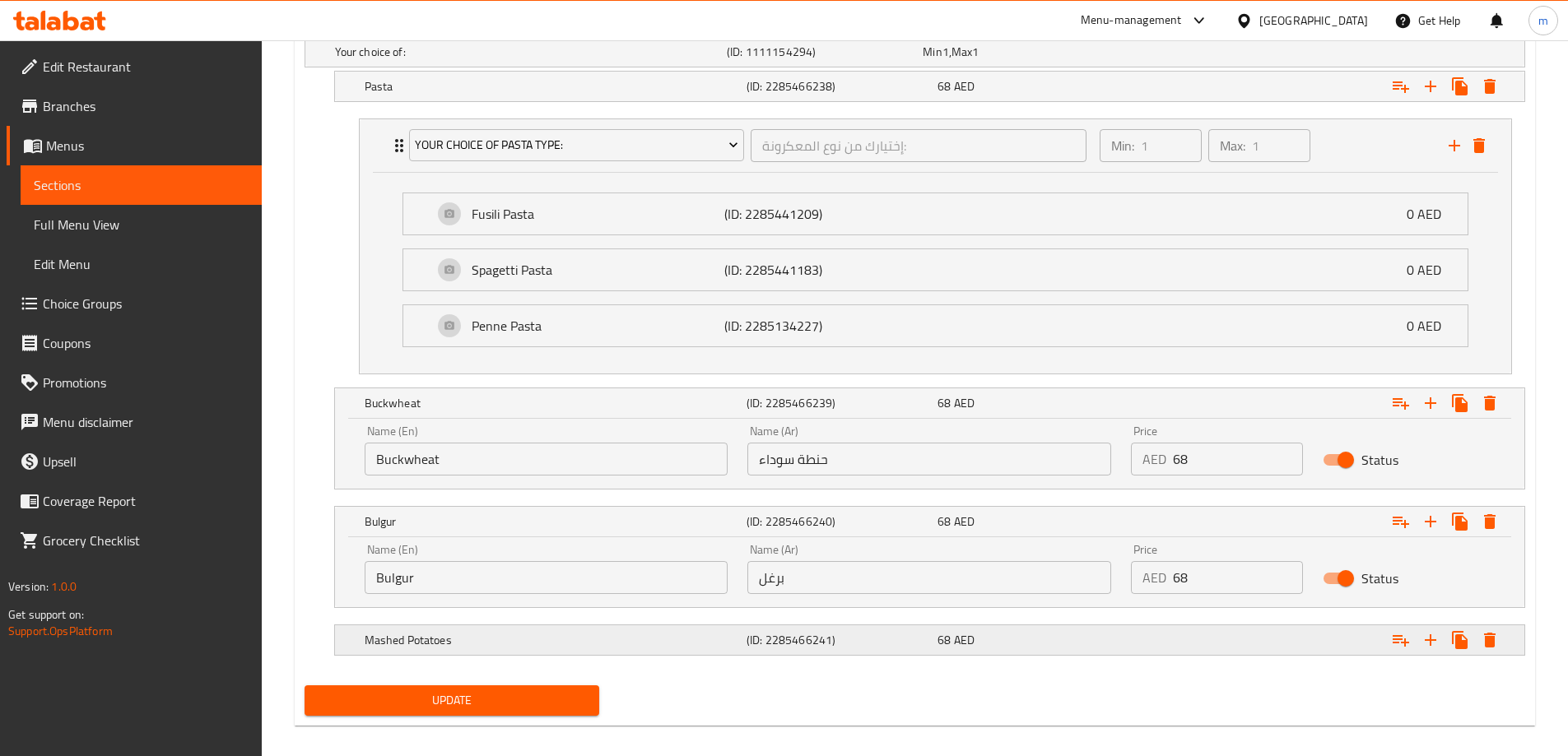
click at [482, 624] on div "Mashed Potatoes (ID: 2285466241) 68 AED" at bounding box center [935, 640] width 1147 height 36
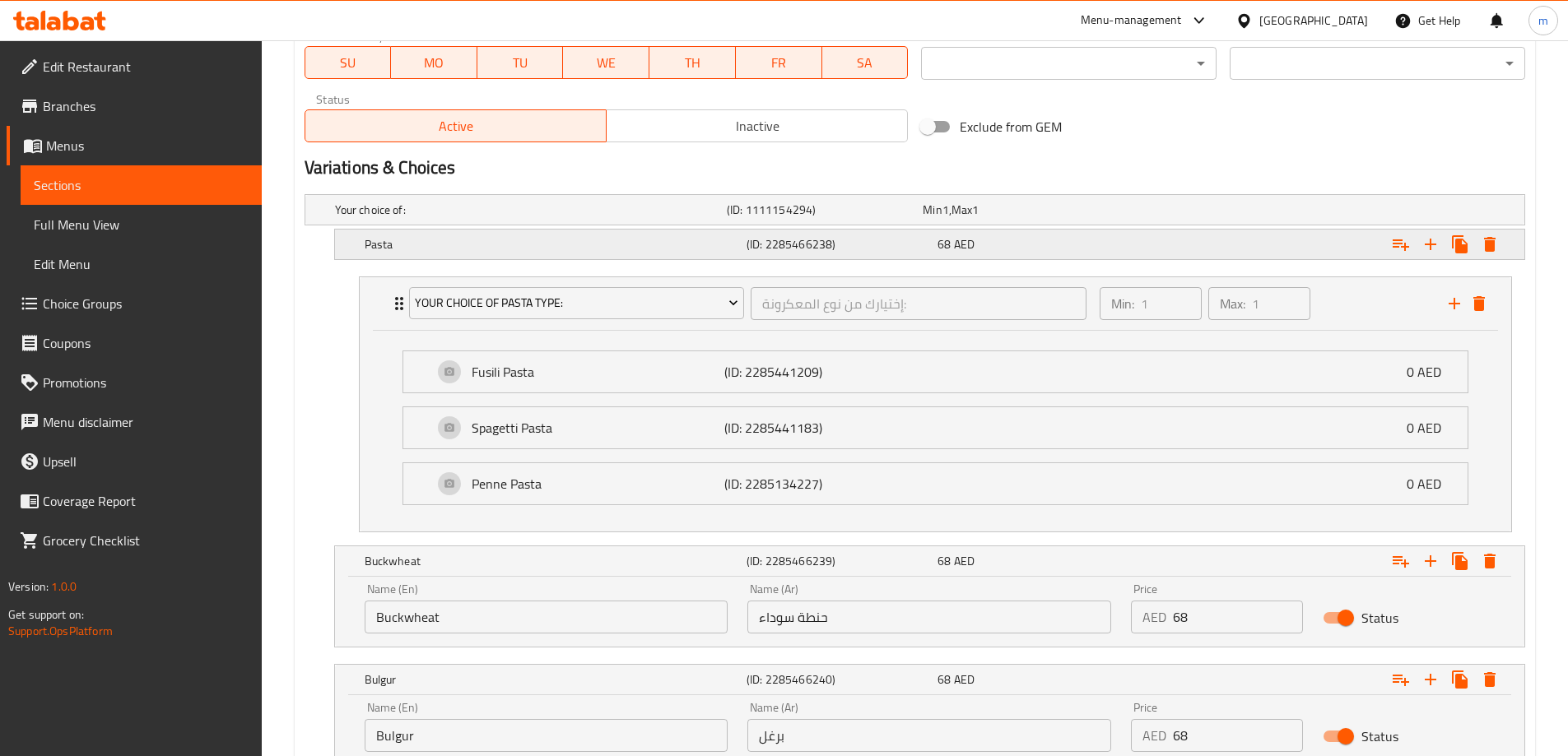
scroll to position [769, 0]
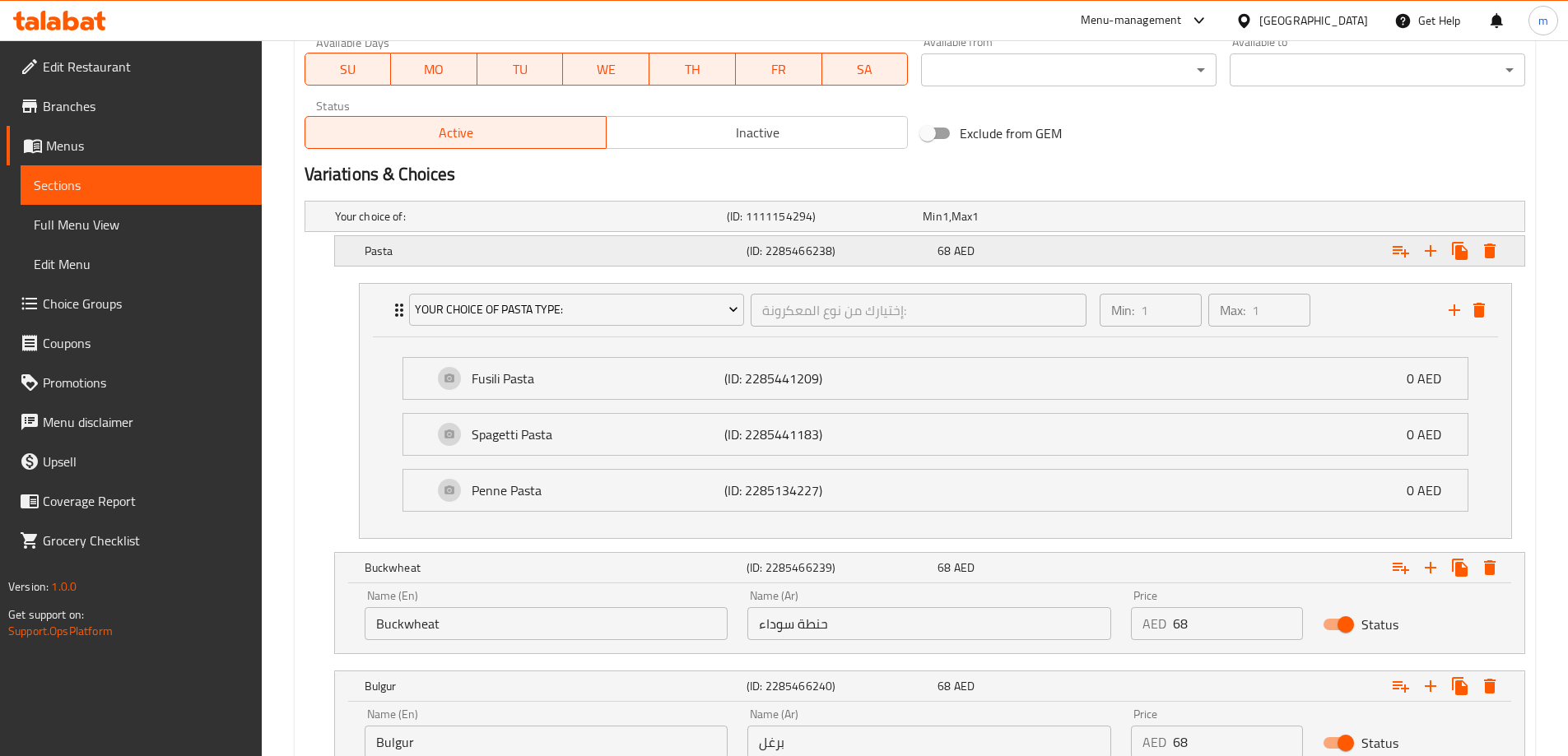
click at [388, 243] on h5 "Pasta" at bounding box center [552, 251] width 375 height 17
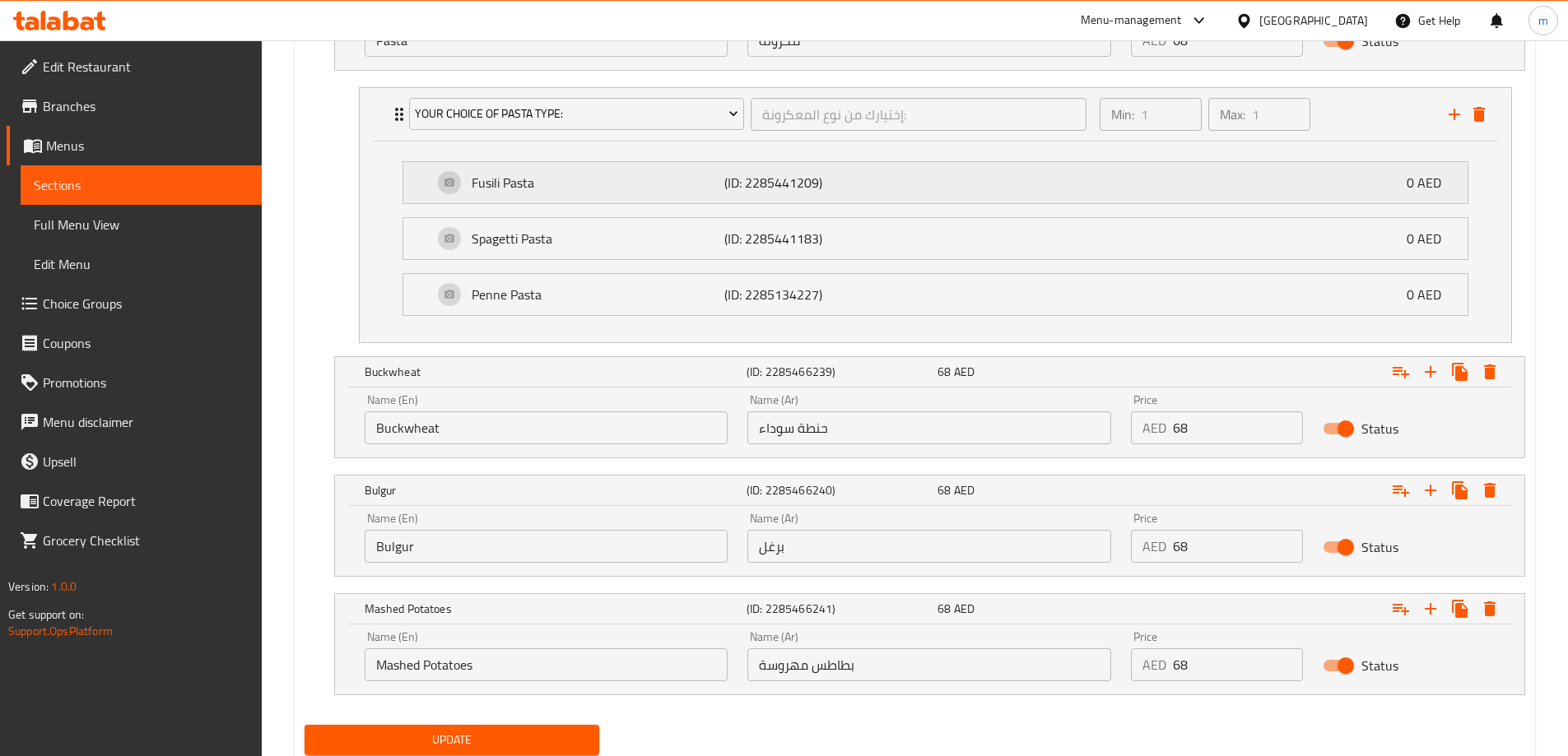
scroll to position [927, 0]
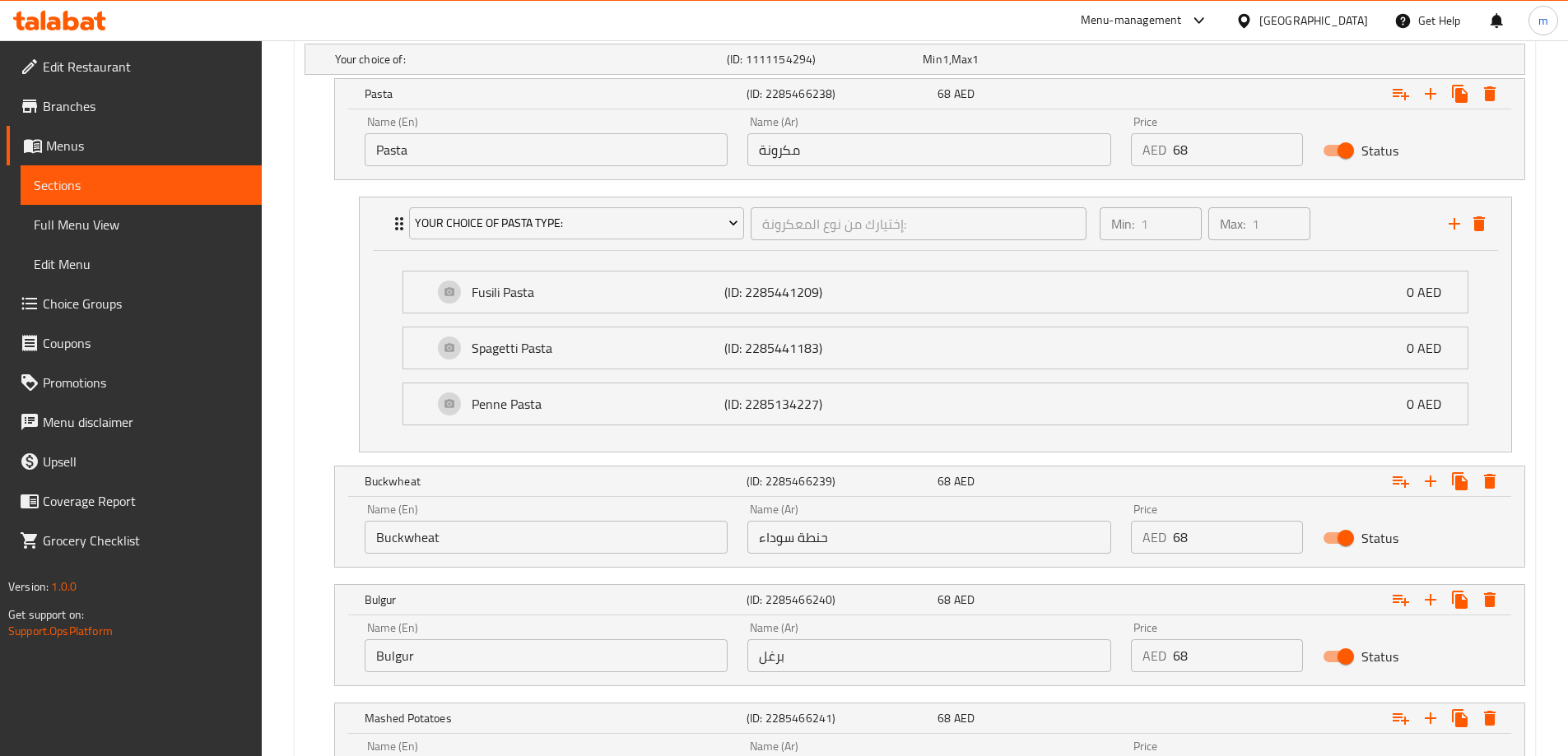
click at [478, 157] on input "Pasta" at bounding box center [546, 149] width 363 height 33
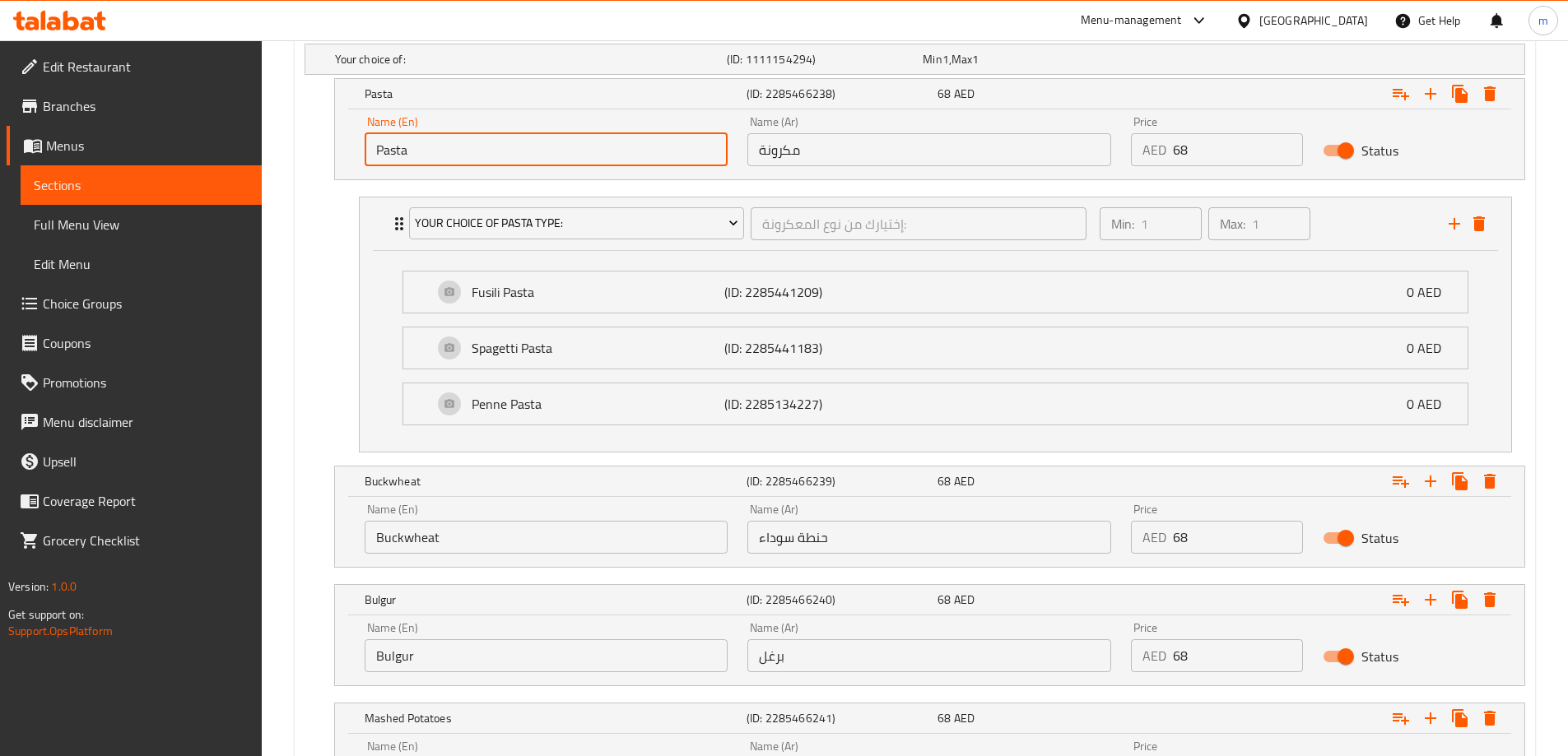
click at [478, 157] on input "Pasta" at bounding box center [546, 149] width 363 height 33
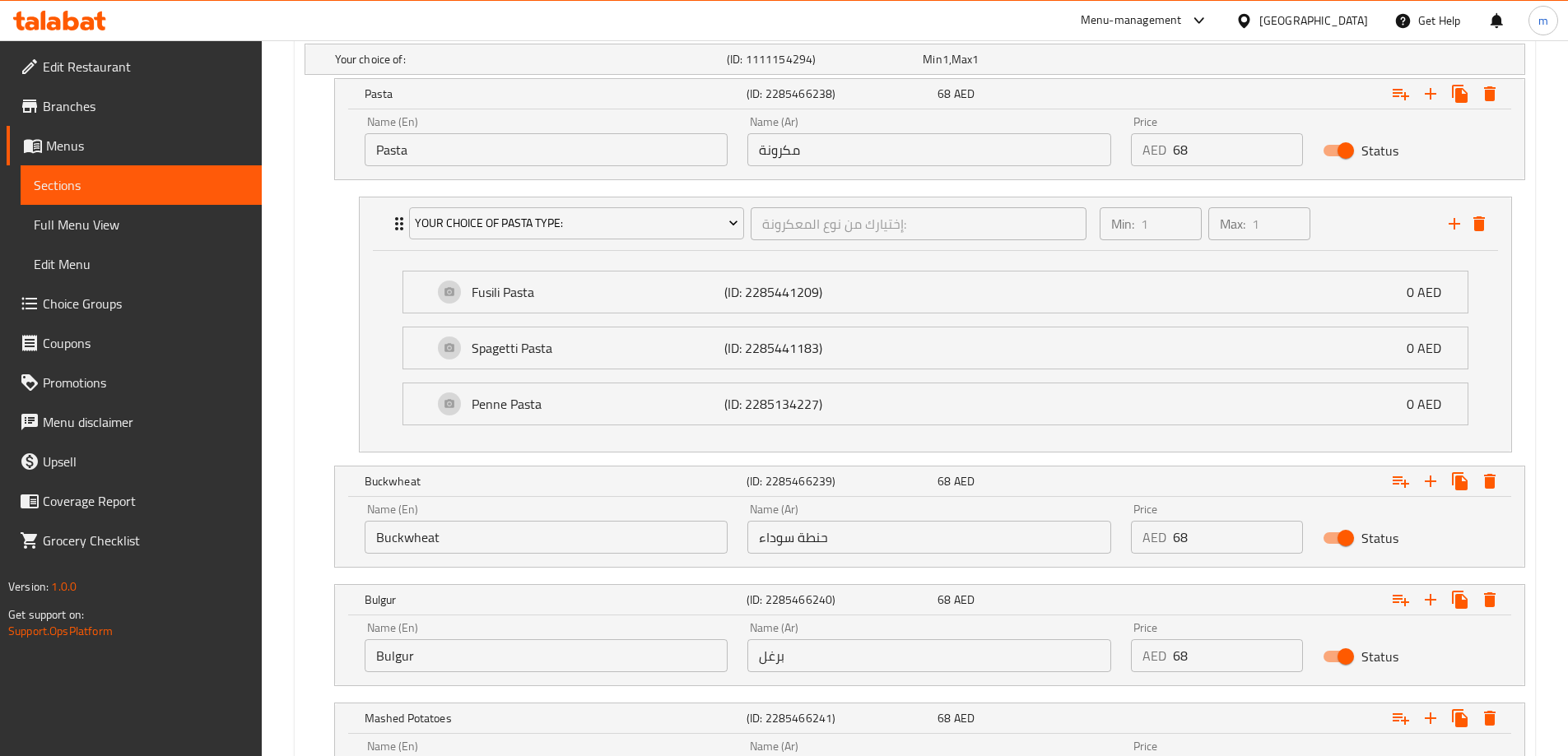
click at [838, 151] on input "مكرونة" at bounding box center [929, 149] width 363 height 33
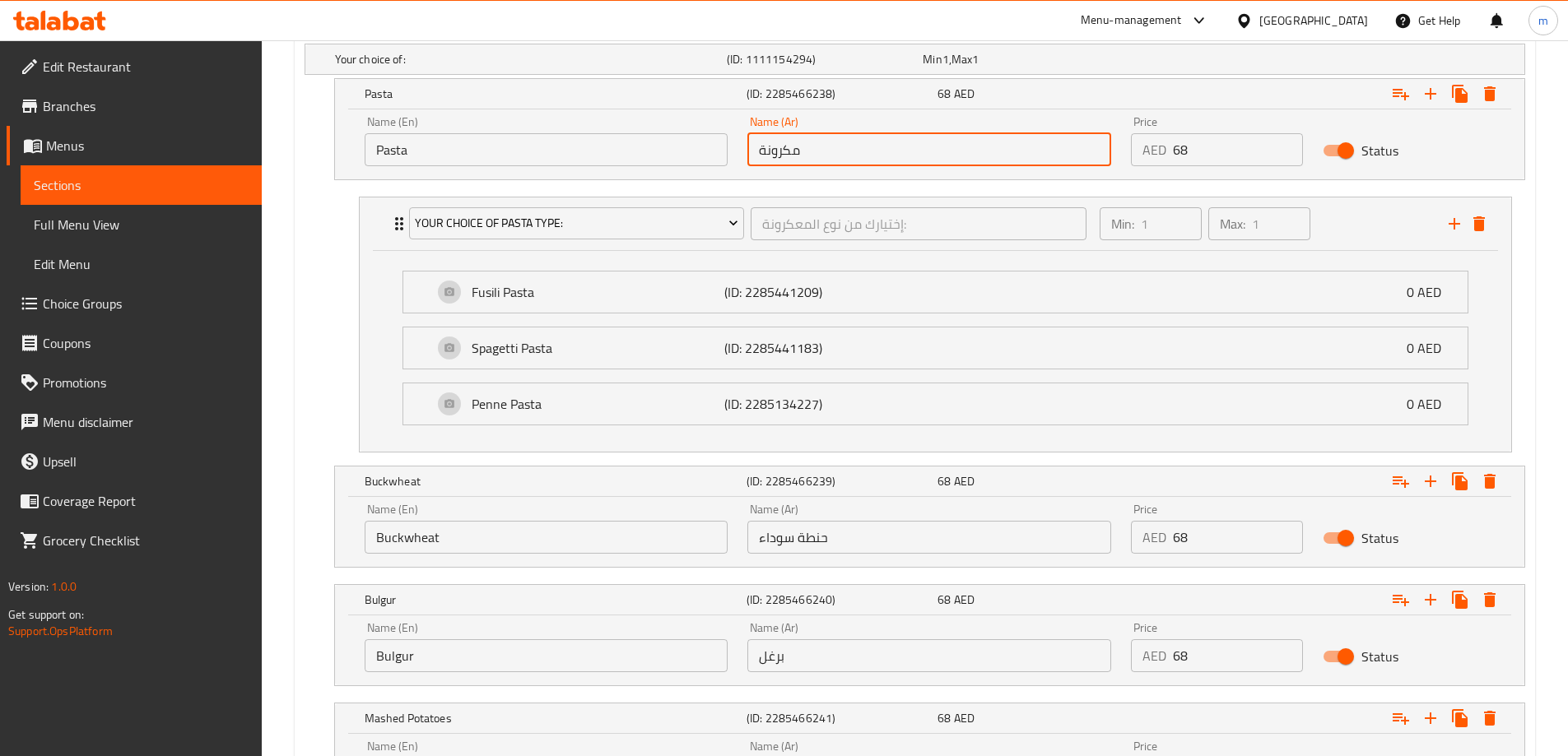
click at [838, 151] on input "مكرونة" at bounding box center [929, 149] width 363 height 33
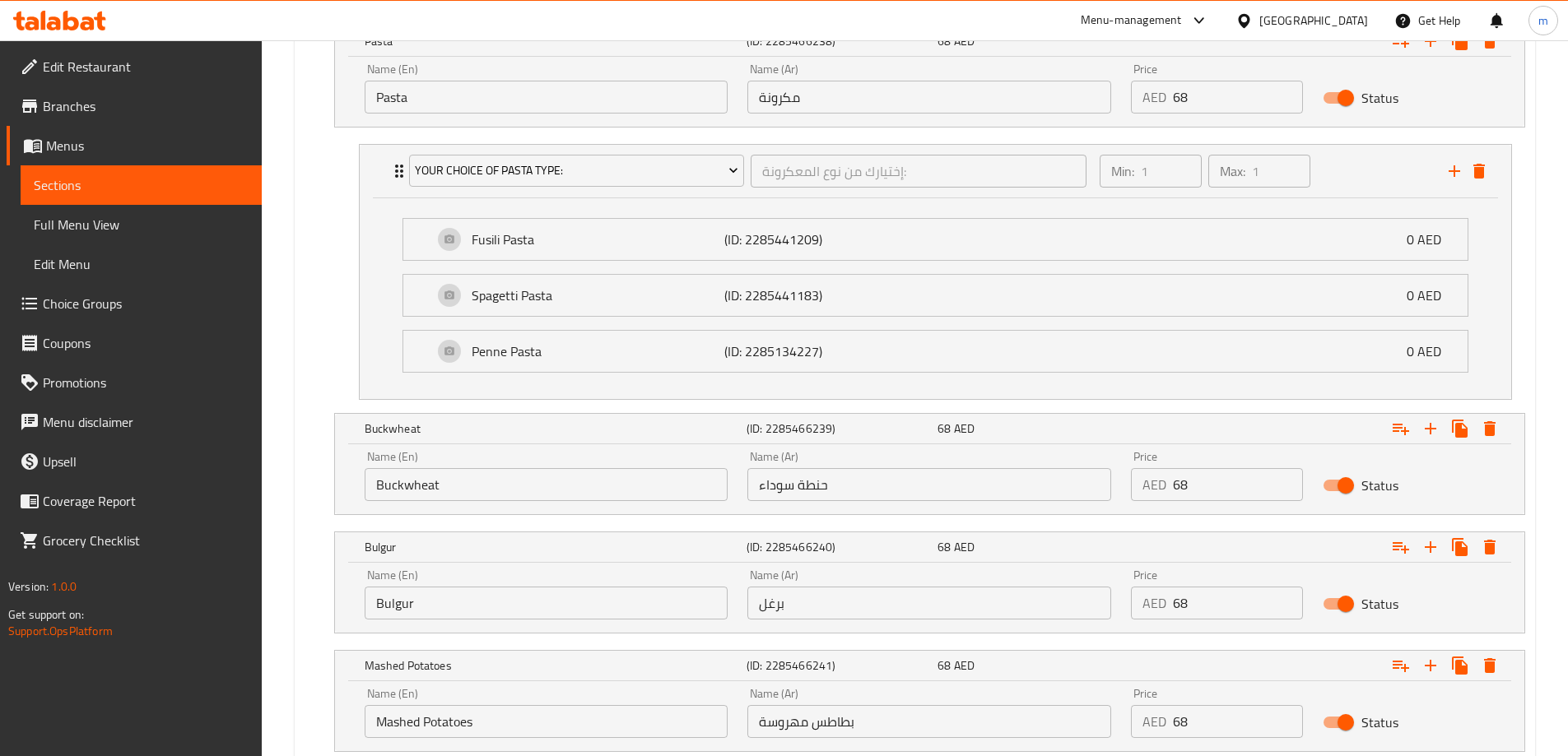
scroll to position [1009, 0]
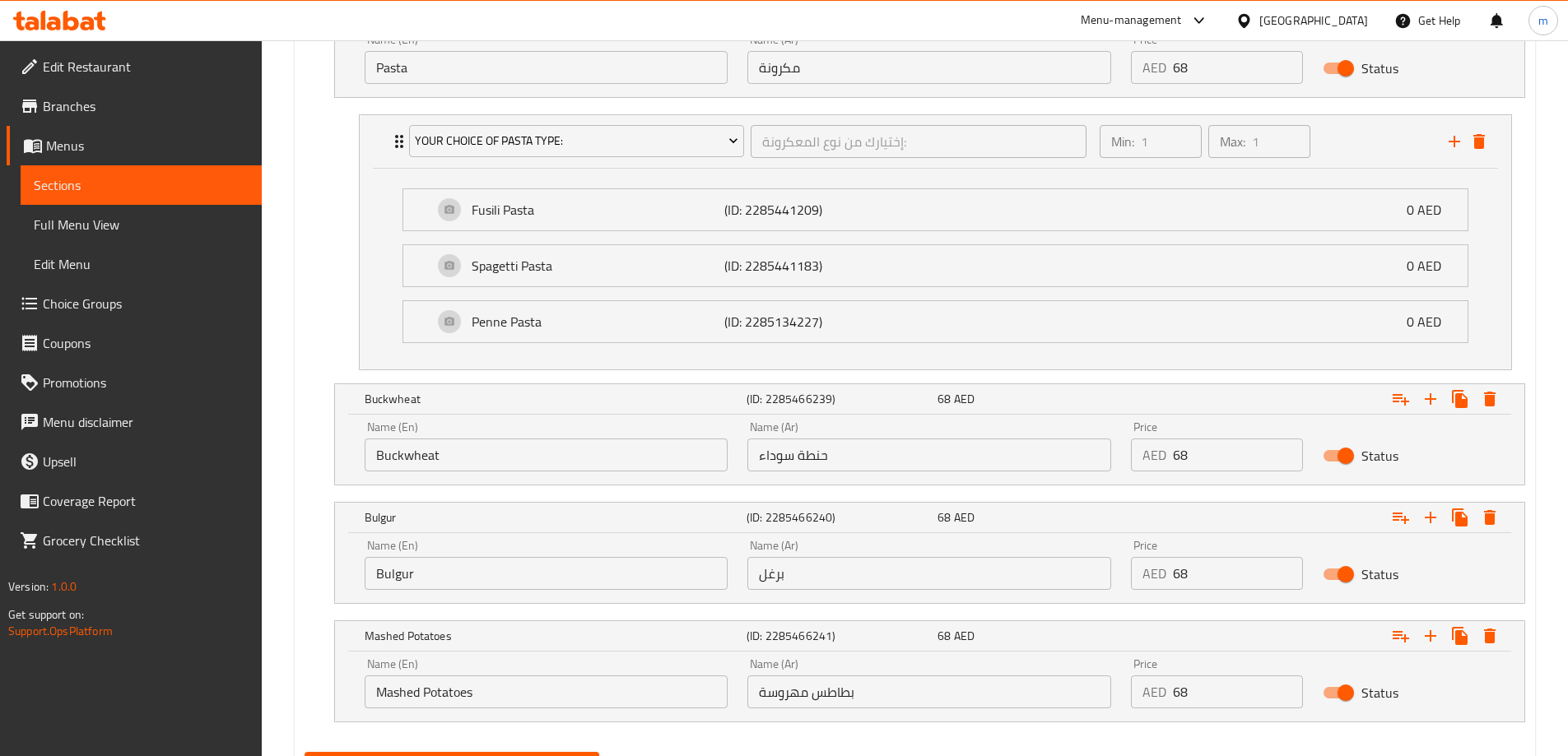
click at [517, 463] on input "Buckwheat" at bounding box center [546, 454] width 363 height 33
drag, startPoint x: 839, startPoint y: 472, endPoint x: 837, endPoint y: 462, distance: 10.2
click at [839, 472] on div "Name (Ar) حنطة سوداء Name (Ar)" at bounding box center [929, 446] width 384 height 70
click at [834, 458] on input "حنطة سوداء" at bounding box center [929, 454] width 363 height 33
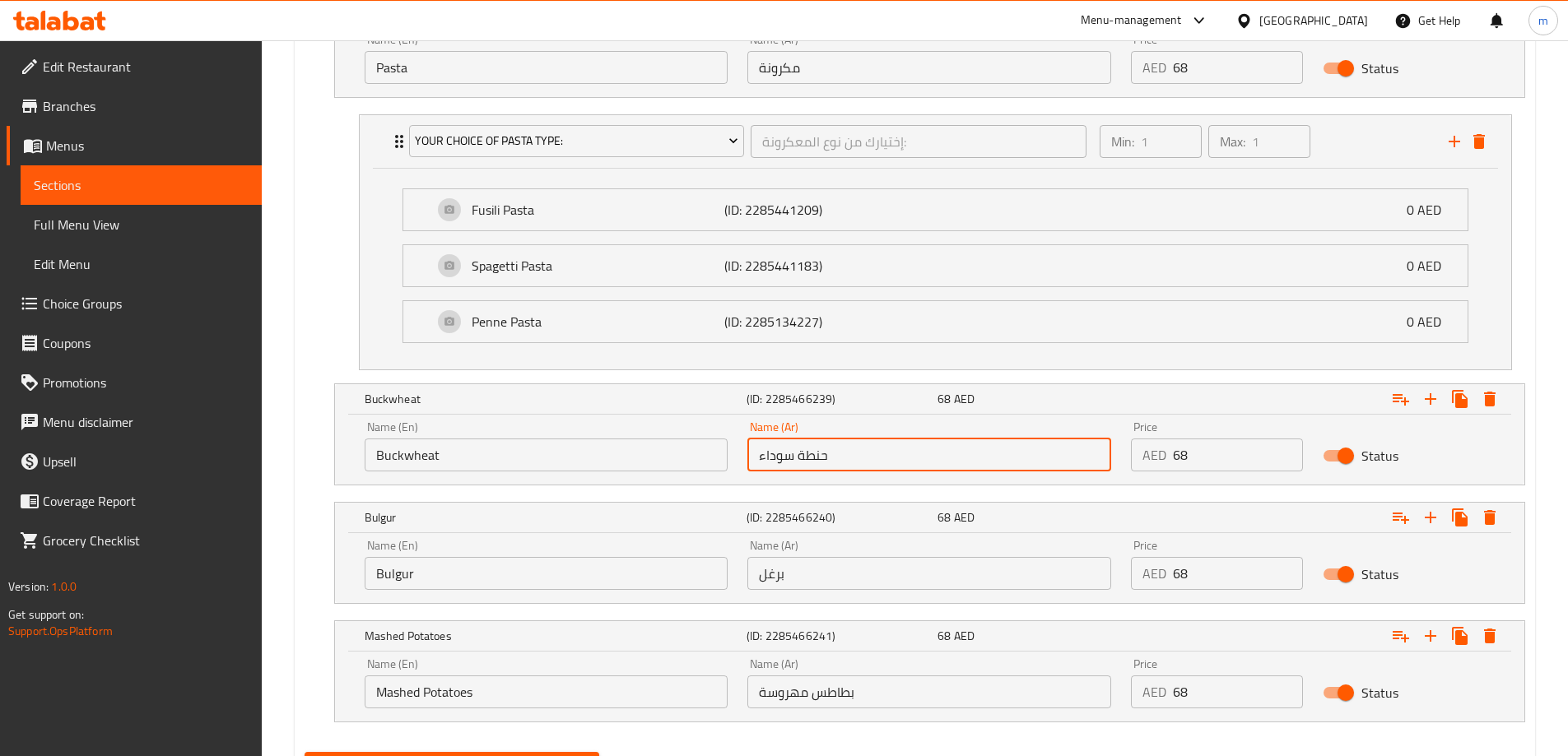
click at [834, 458] on input "حنطة سوداء" at bounding box center [929, 454] width 363 height 33
click at [580, 569] on input "Bulgur" at bounding box center [546, 573] width 363 height 33
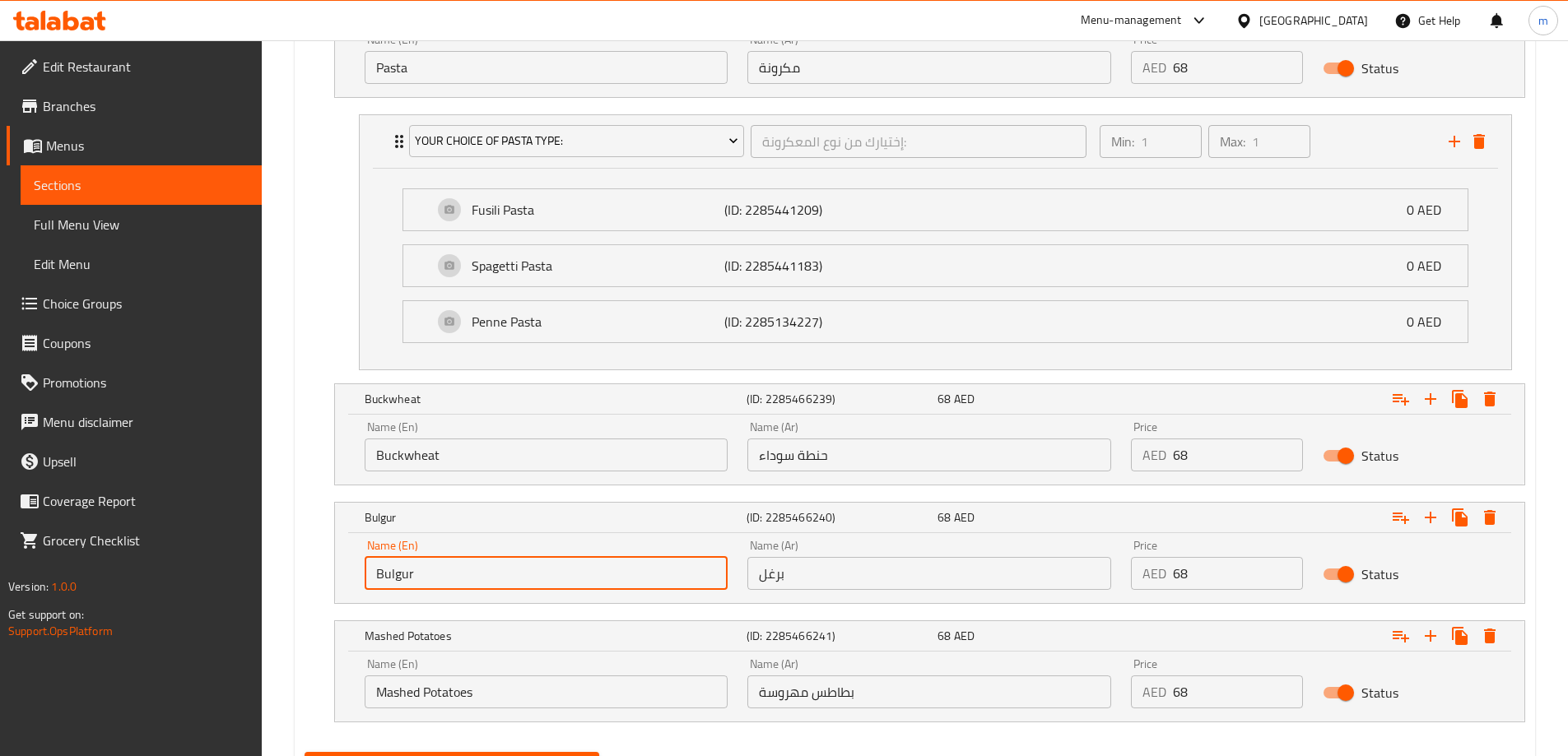
click at [580, 569] on input "Bulgur" at bounding box center [546, 573] width 363 height 33
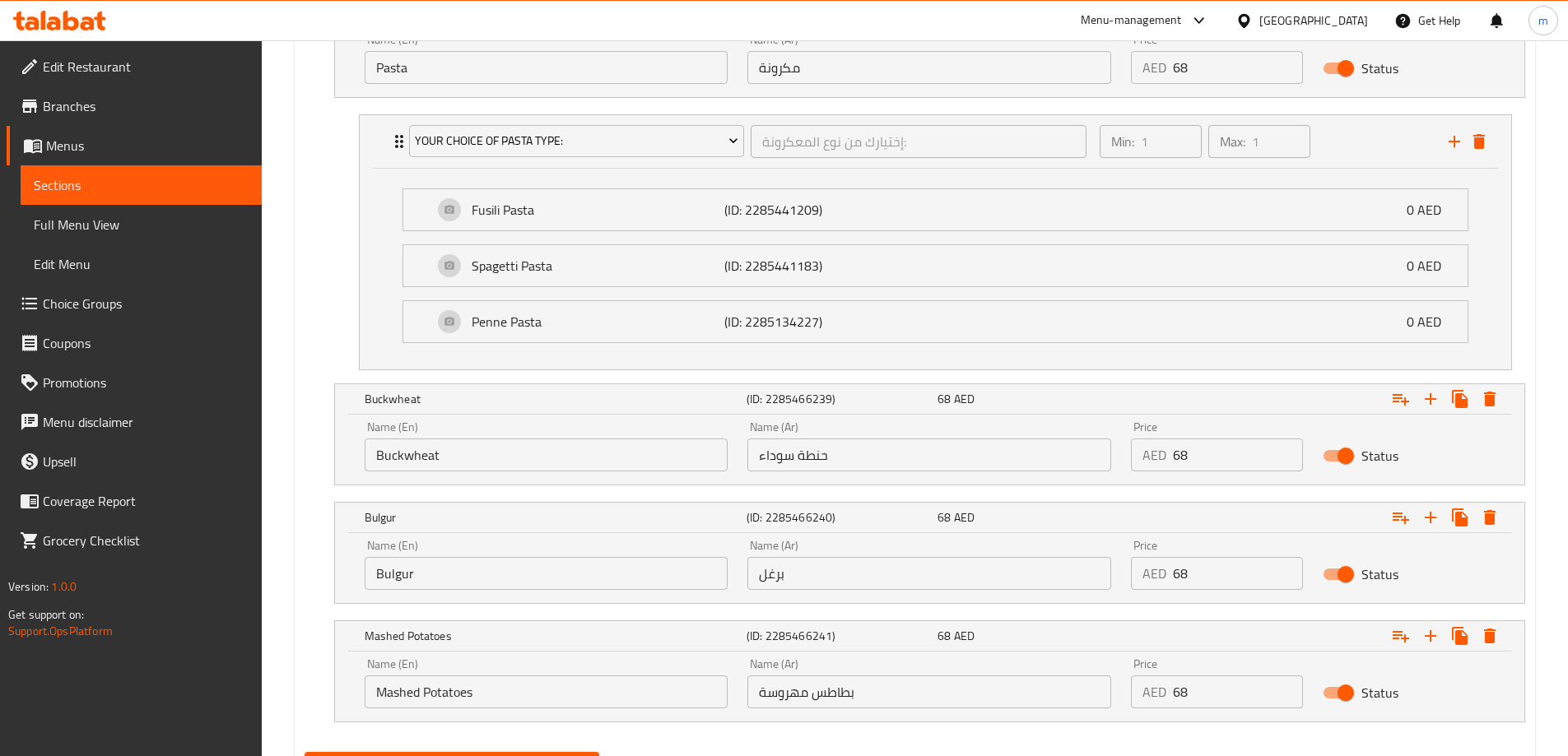
click at [797, 581] on input "برغل" at bounding box center [929, 573] width 363 height 33
click at [580, 671] on div "Name (En) Mashed Potatoes Name (En)" at bounding box center [546, 683] width 363 height 50
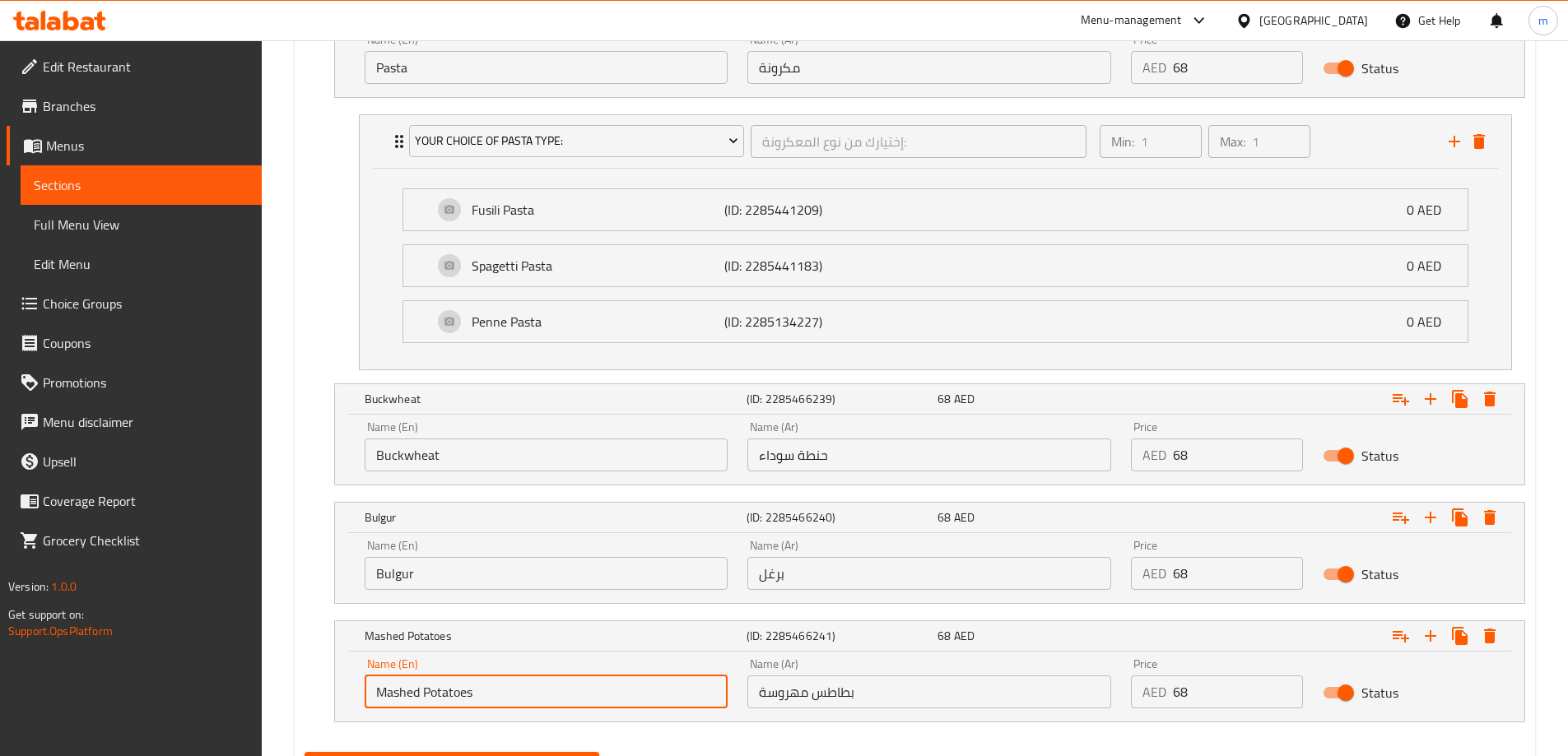
click at [543, 683] on input "Mashed Potatoes" at bounding box center [546, 691] width 363 height 33
click at [422, 699] on input "Mashed Potatoes" at bounding box center [546, 691] width 363 height 33
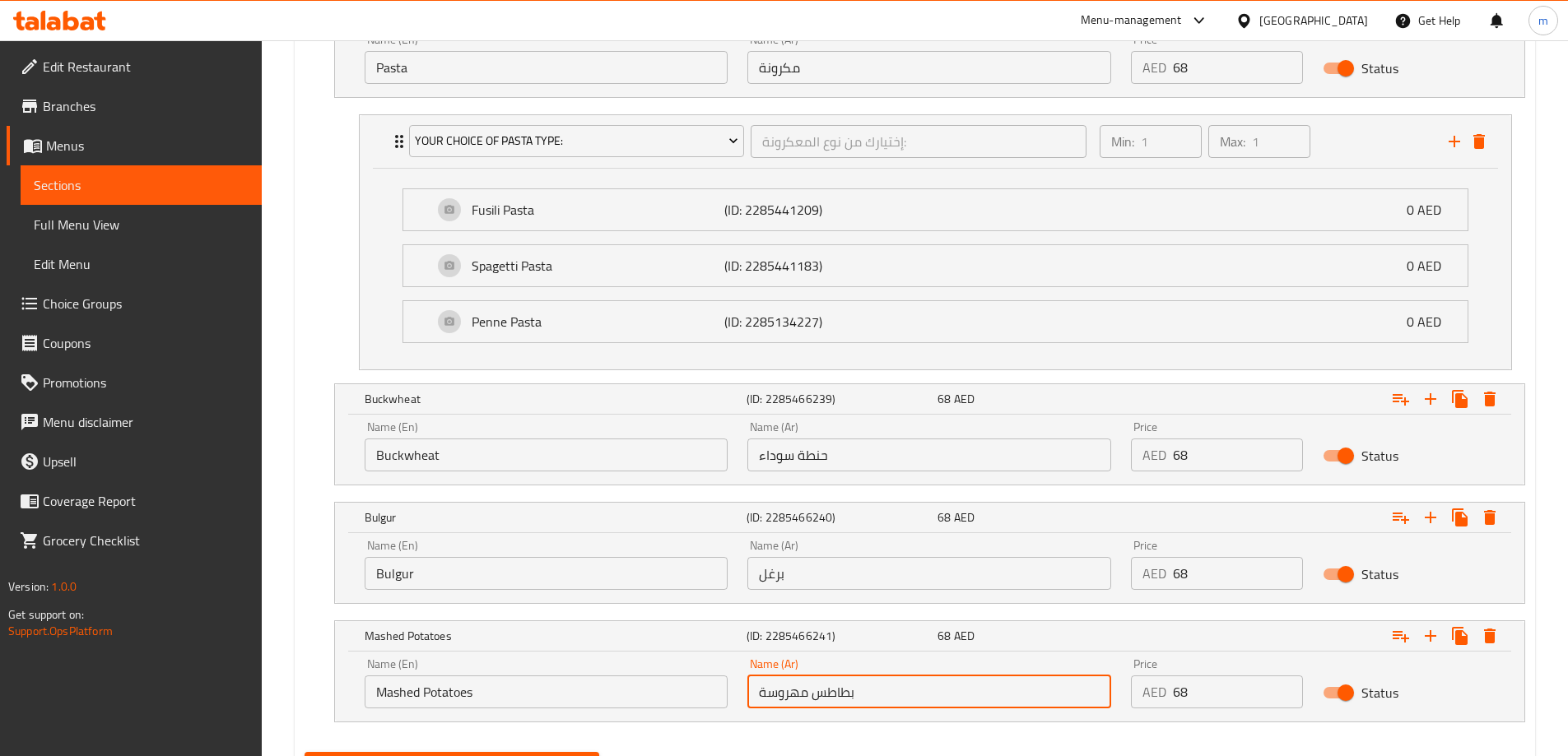
click at [849, 699] on input "بطاطس مهروسة" at bounding box center [929, 691] width 363 height 33
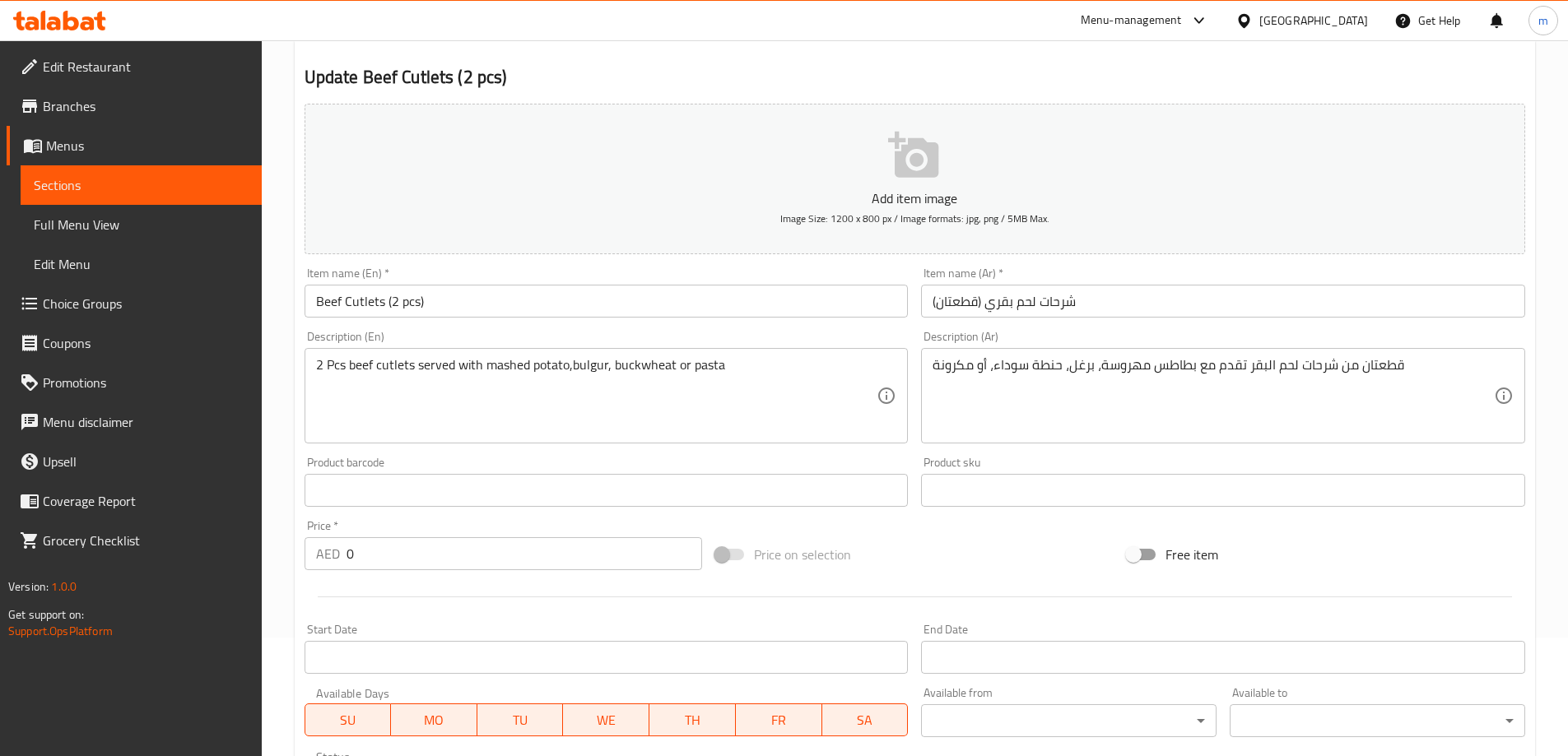
scroll to position [21, 0]
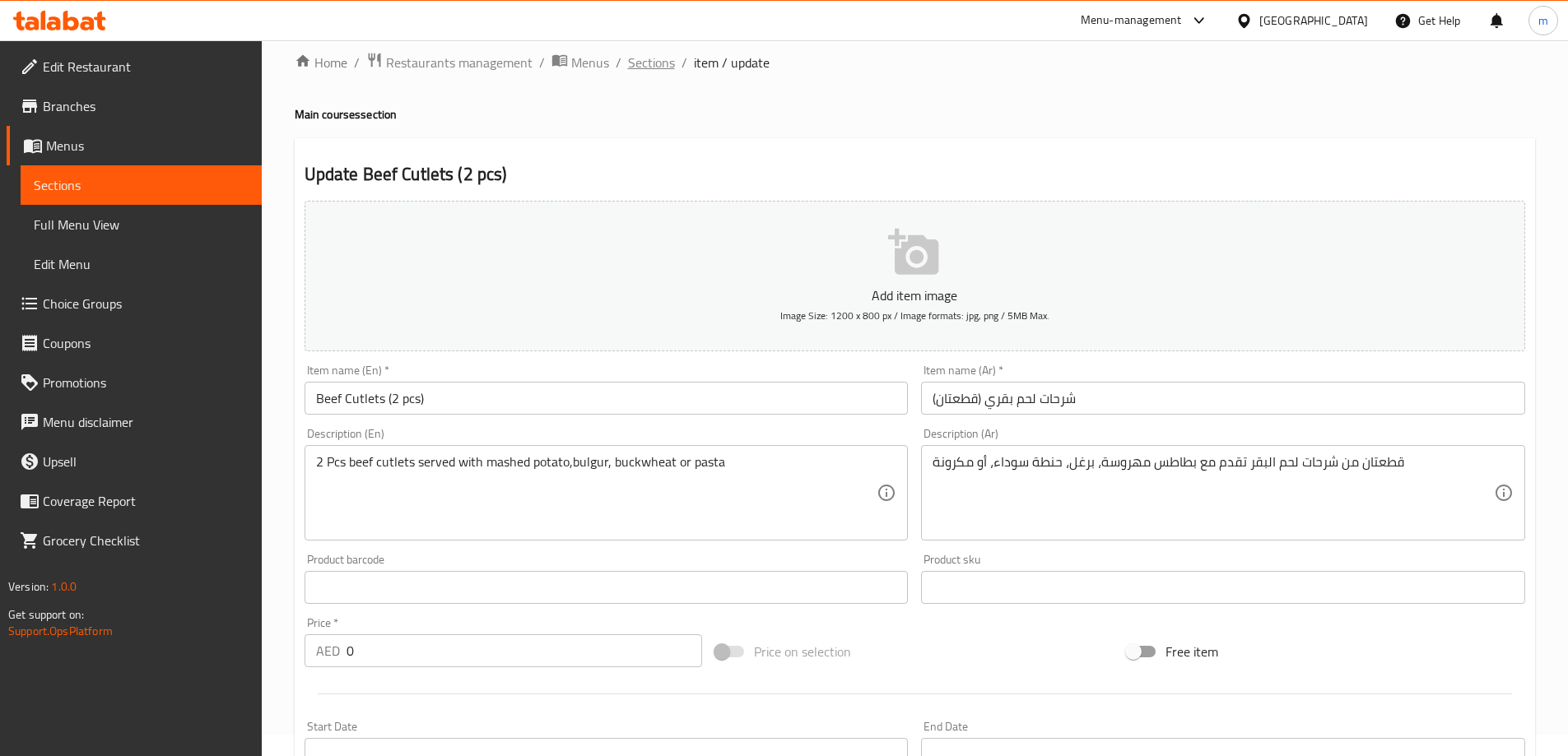
click at [660, 67] on span "Sections" at bounding box center [651, 63] width 47 height 19
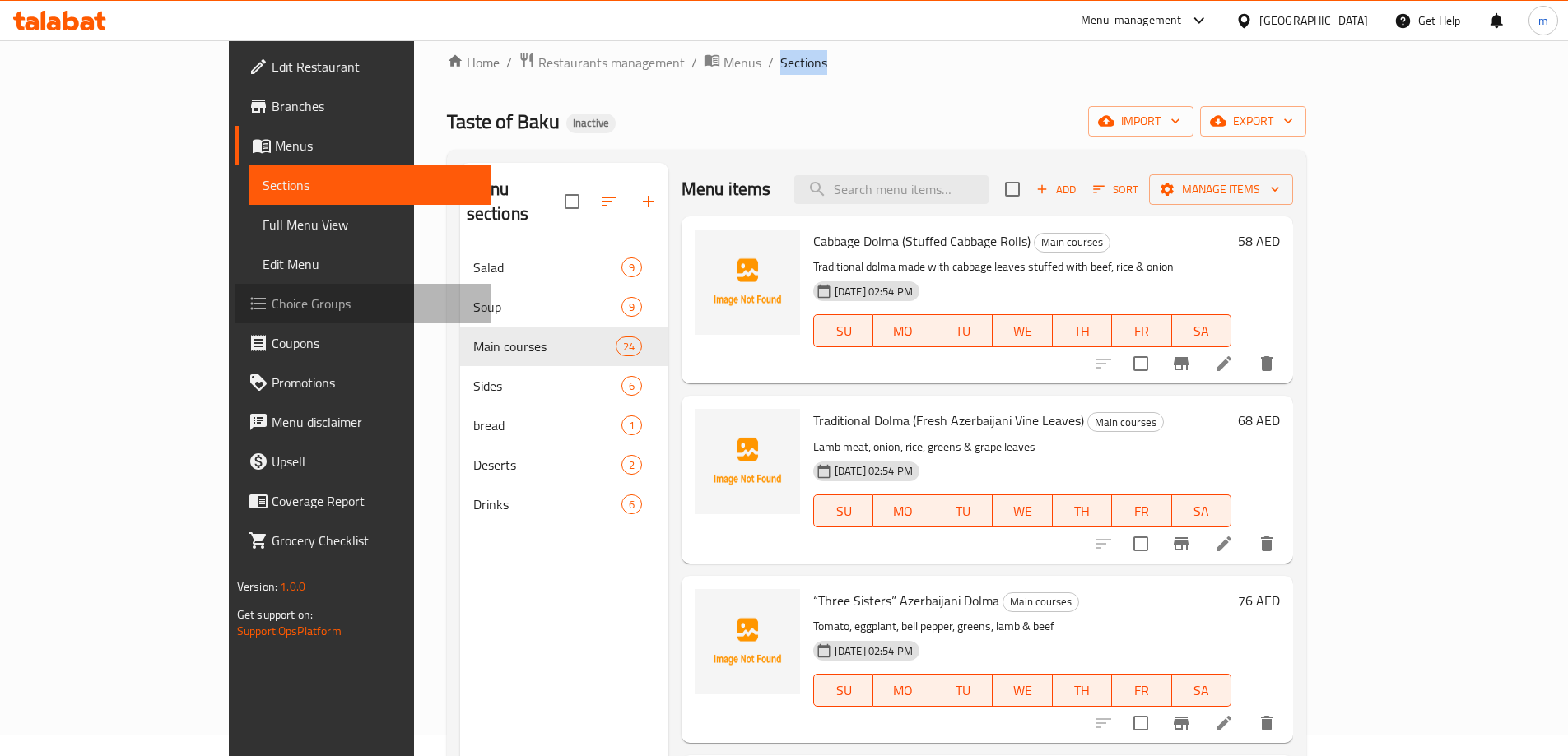
click at [272, 294] on span "Choice Groups" at bounding box center [374, 303] width 206 height 19
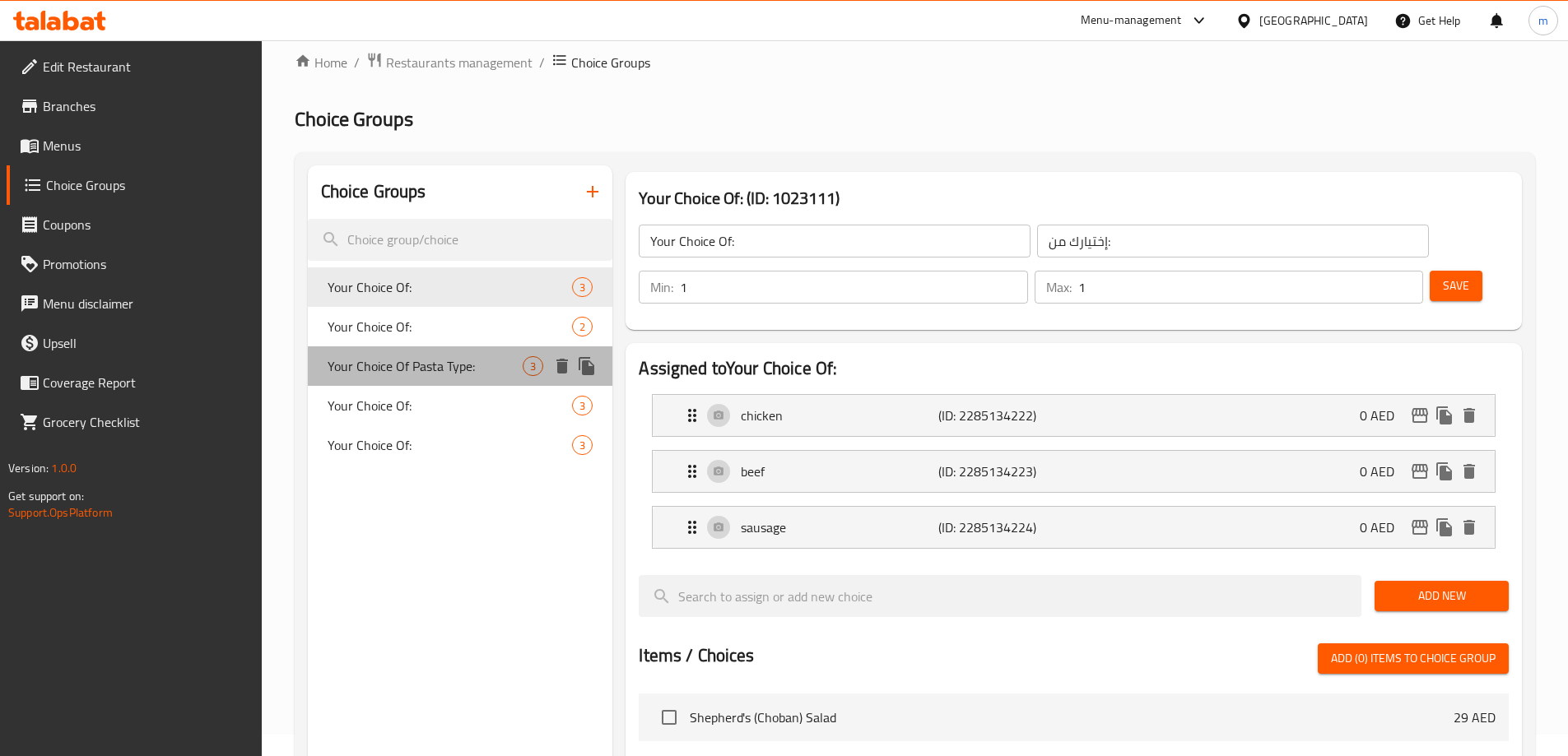
click at [416, 365] on span "Your Choice Of Pasta Type:" at bounding box center [425, 366] width 196 height 19
type input "Your Choice Of Pasta Type:"
type input "إختيارك من نوع المعكرونة:"
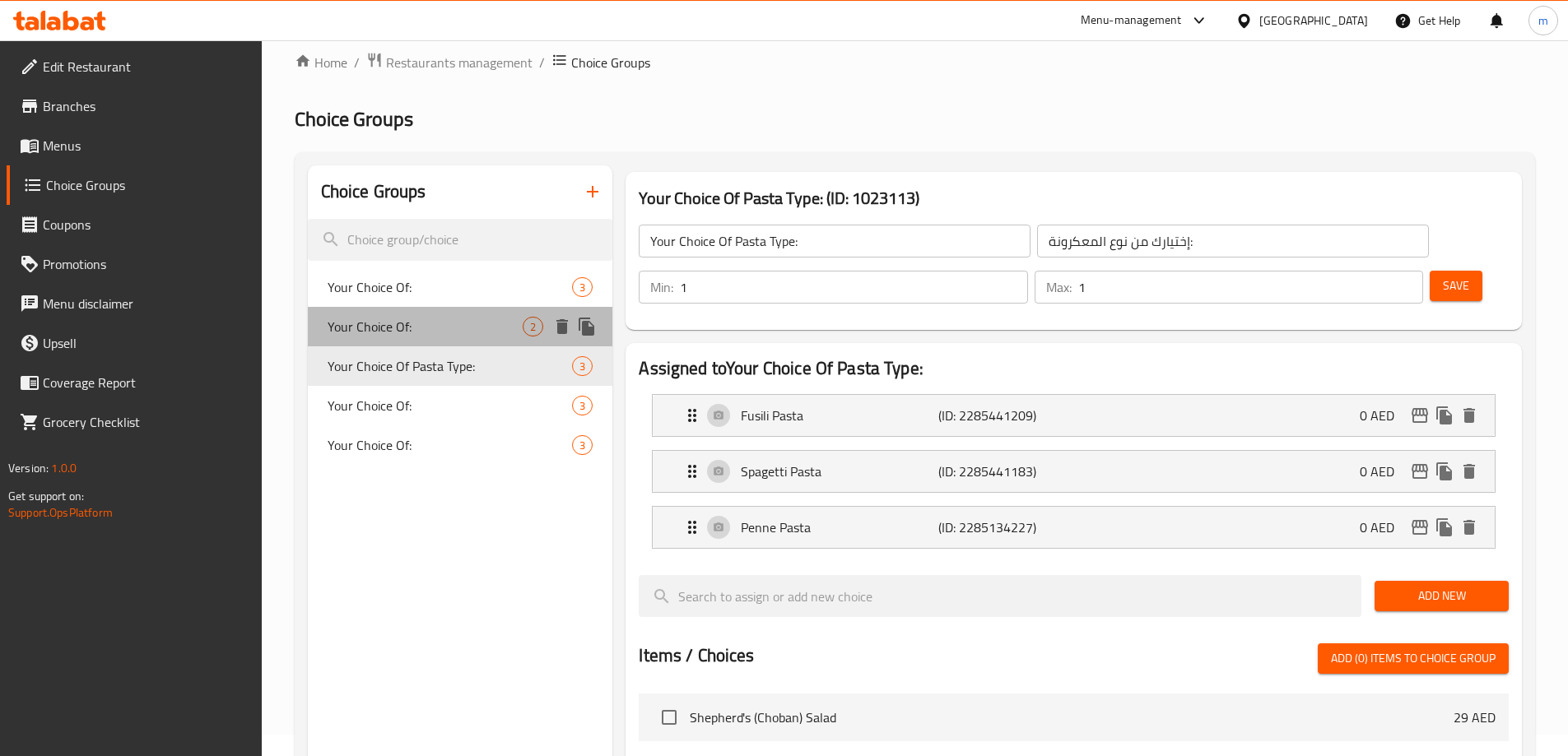
click at [420, 325] on span "Your Choice Of:" at bounding box center [425, 326] width 196 height 19
type input "Your Choice Of:"
type input "إختيارك من:"
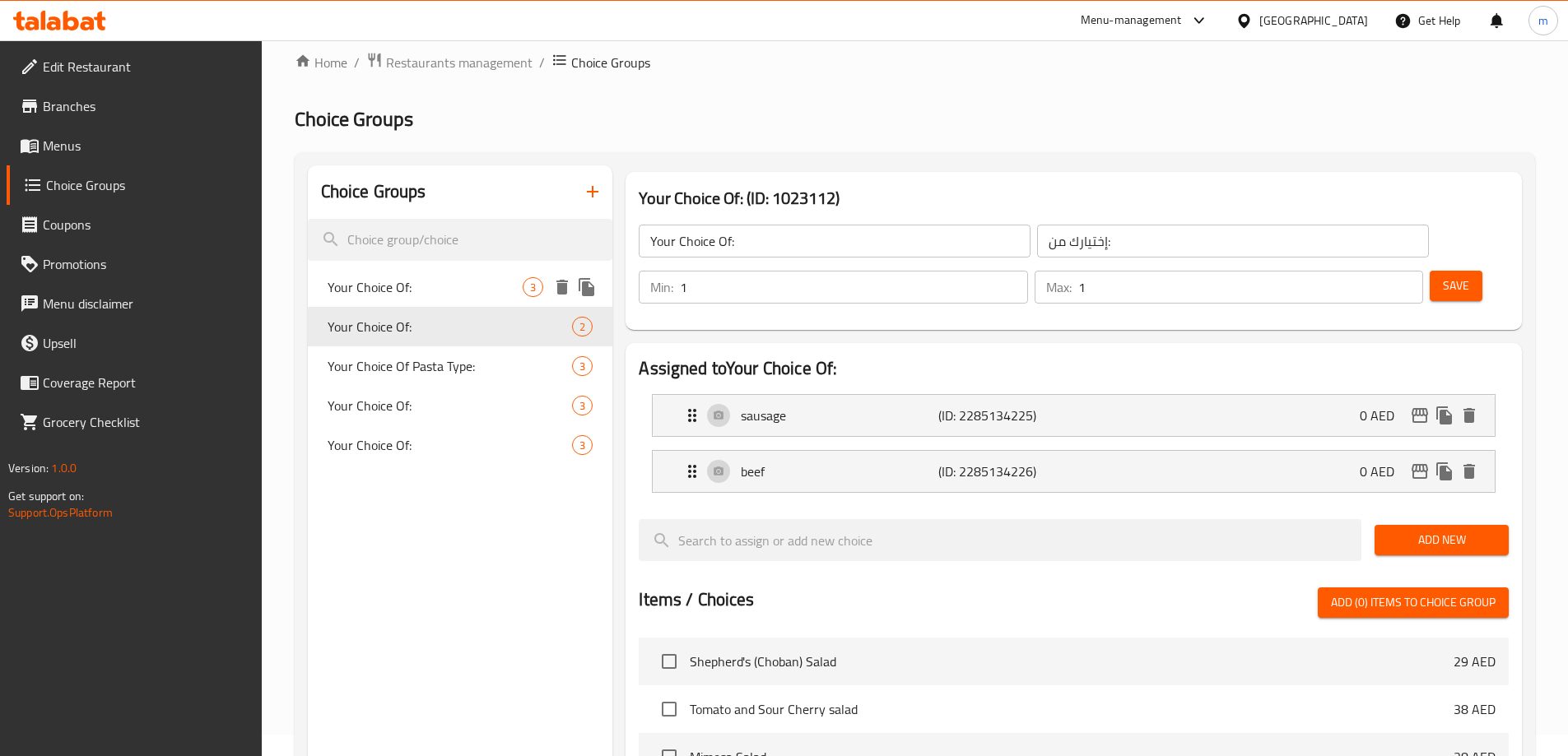
click at [422, 281] on span "Your Choice Of:" at bounding box center [425, 287] width 196 height 19
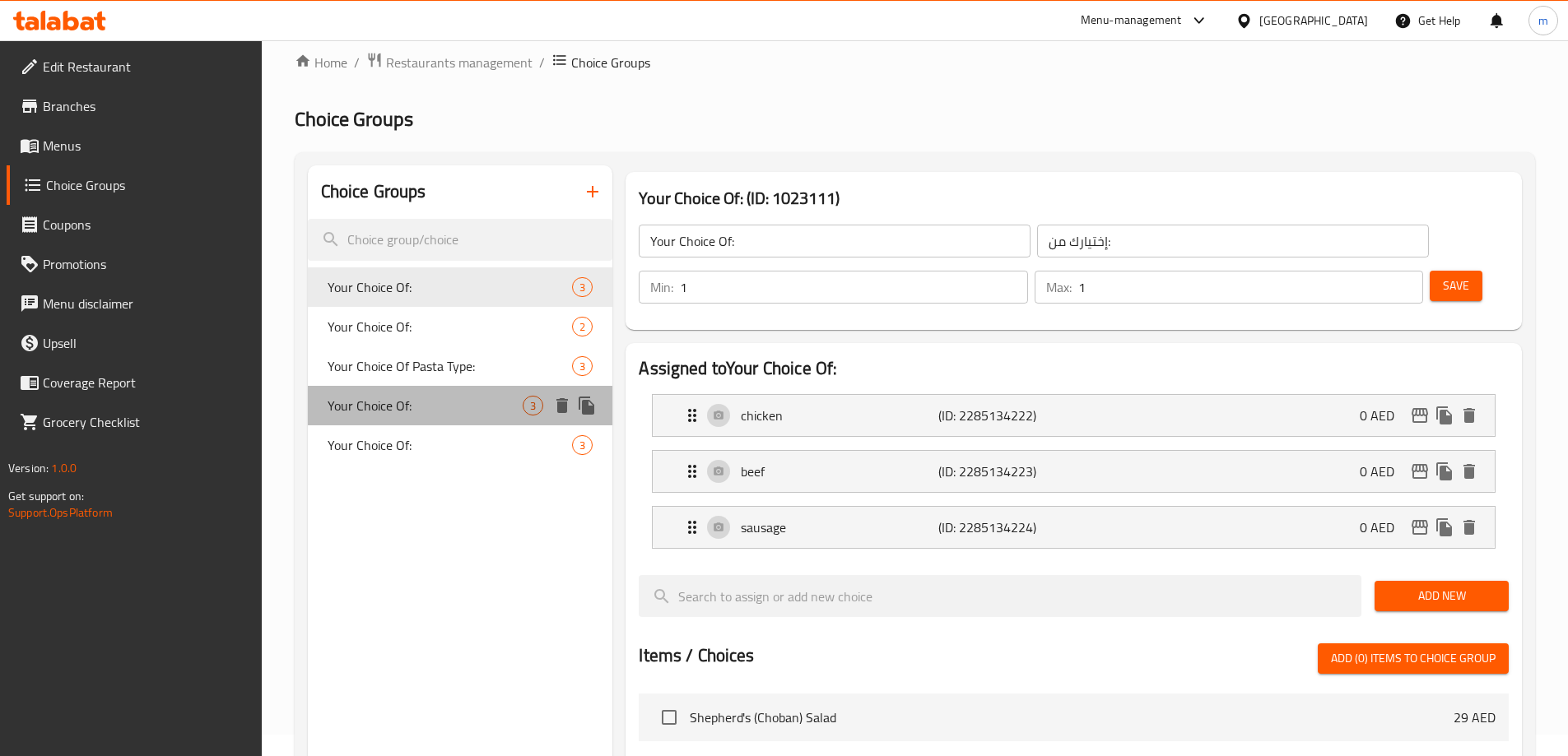
click at [398, 388] on div "Your Choice Of: 3" at bounding box center [460, 406] width 305 height 40
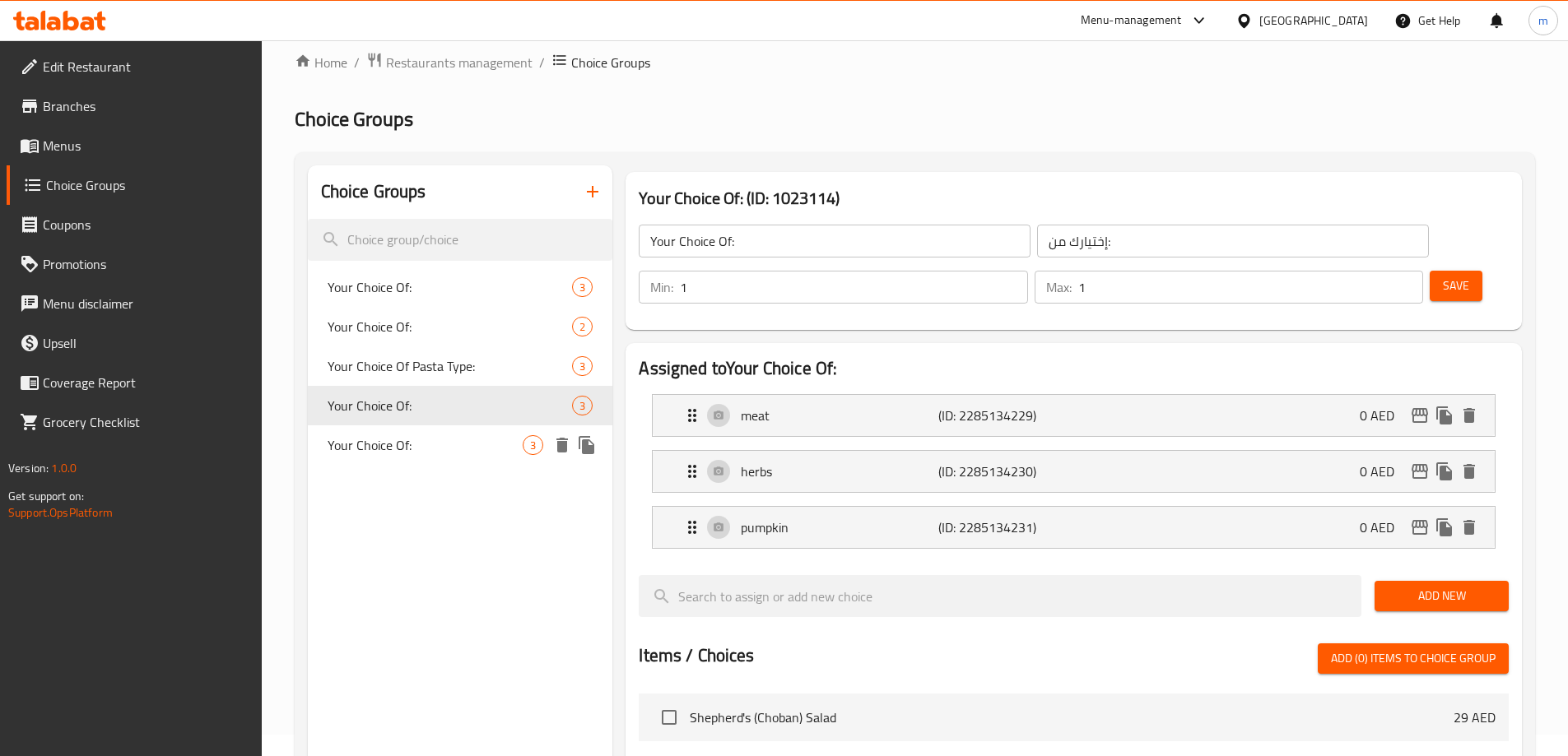
click at [394, 431] on div "Your Choice Of: 3" at bounding box center [460, 445] width 305 height 40
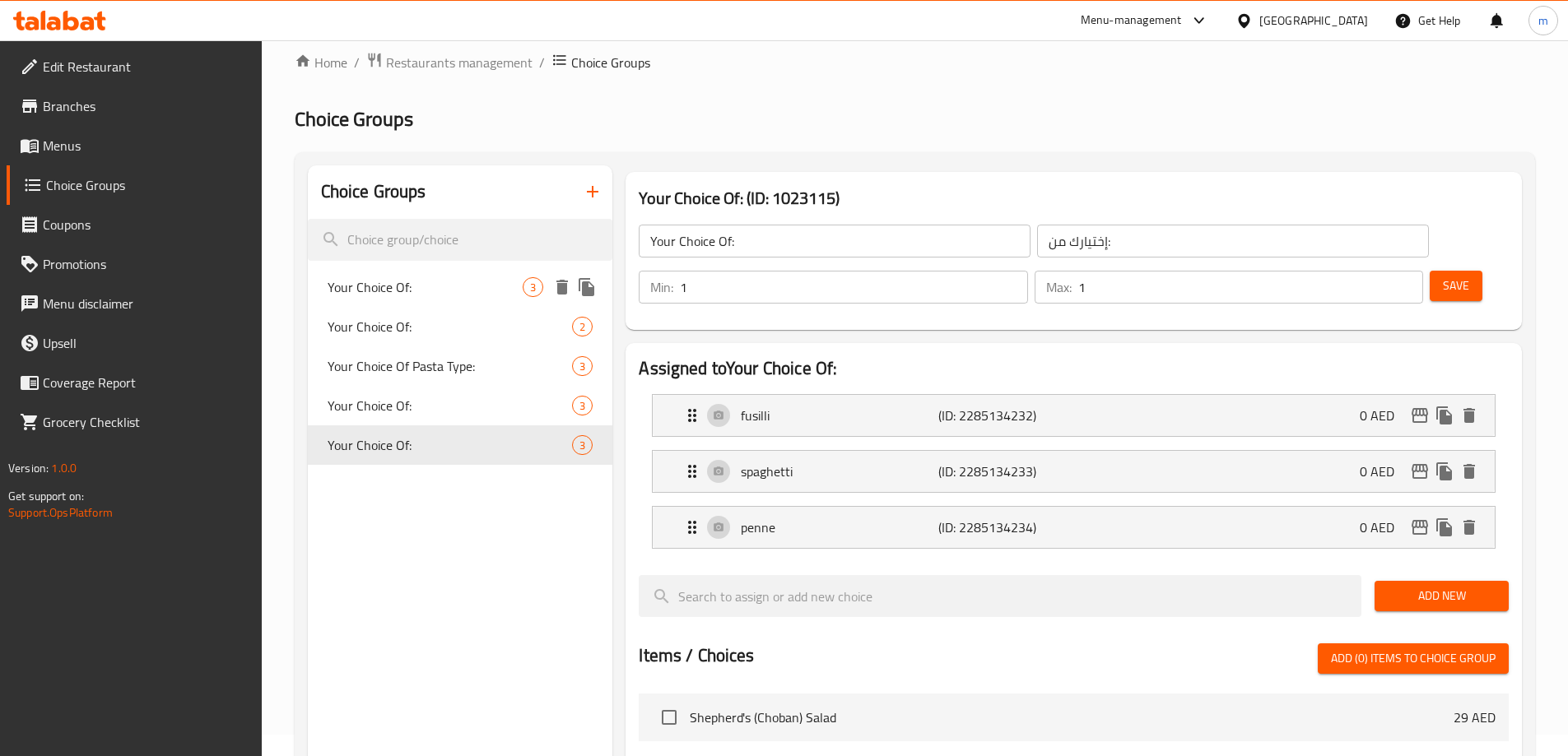
click at [421, 302] on div "Your Choice Of: 3" at bounding box center [460, 287] width 305 height 40
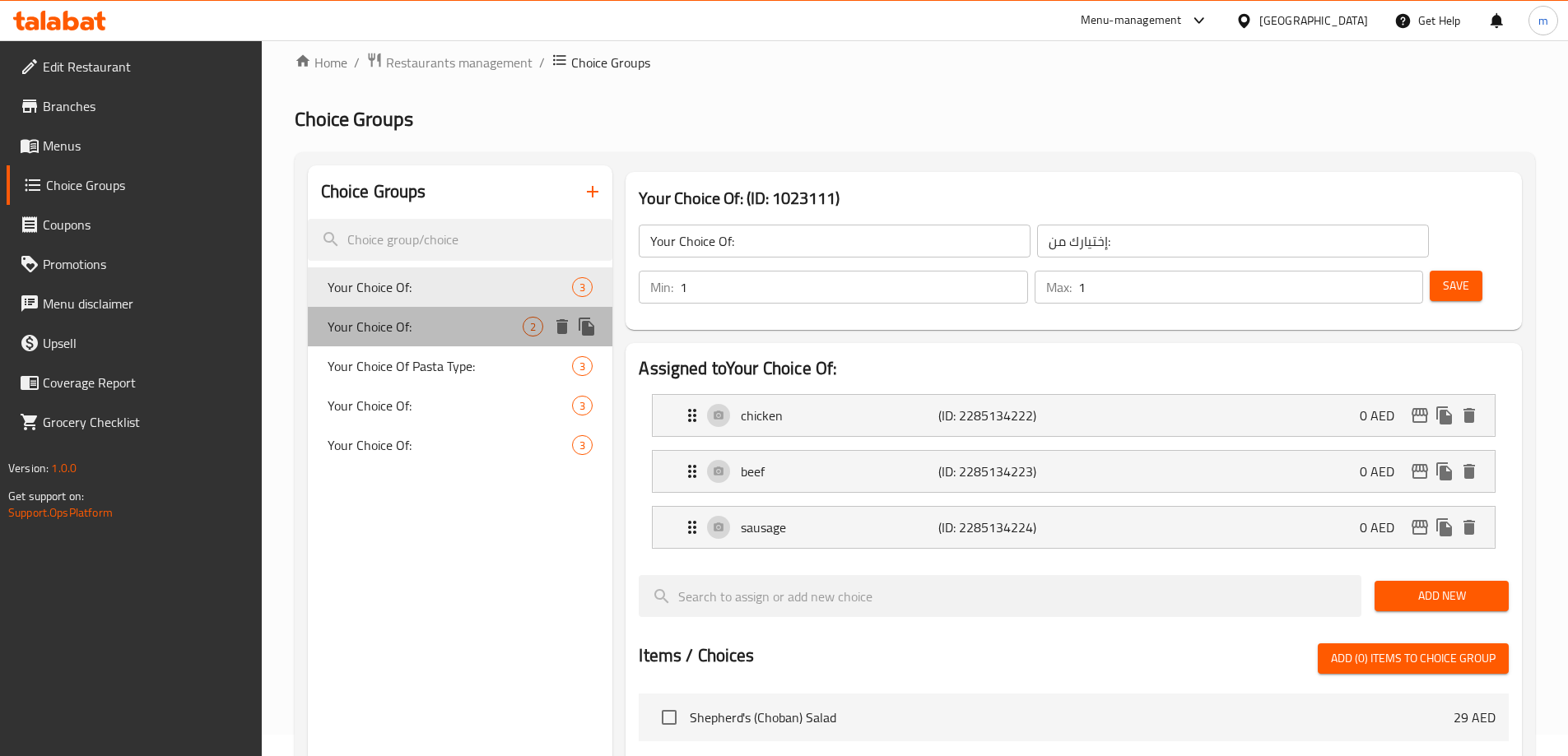
click at [408, 332] on span "Your Choice Of:" at bounding box center [425, 326] width 196 height 19
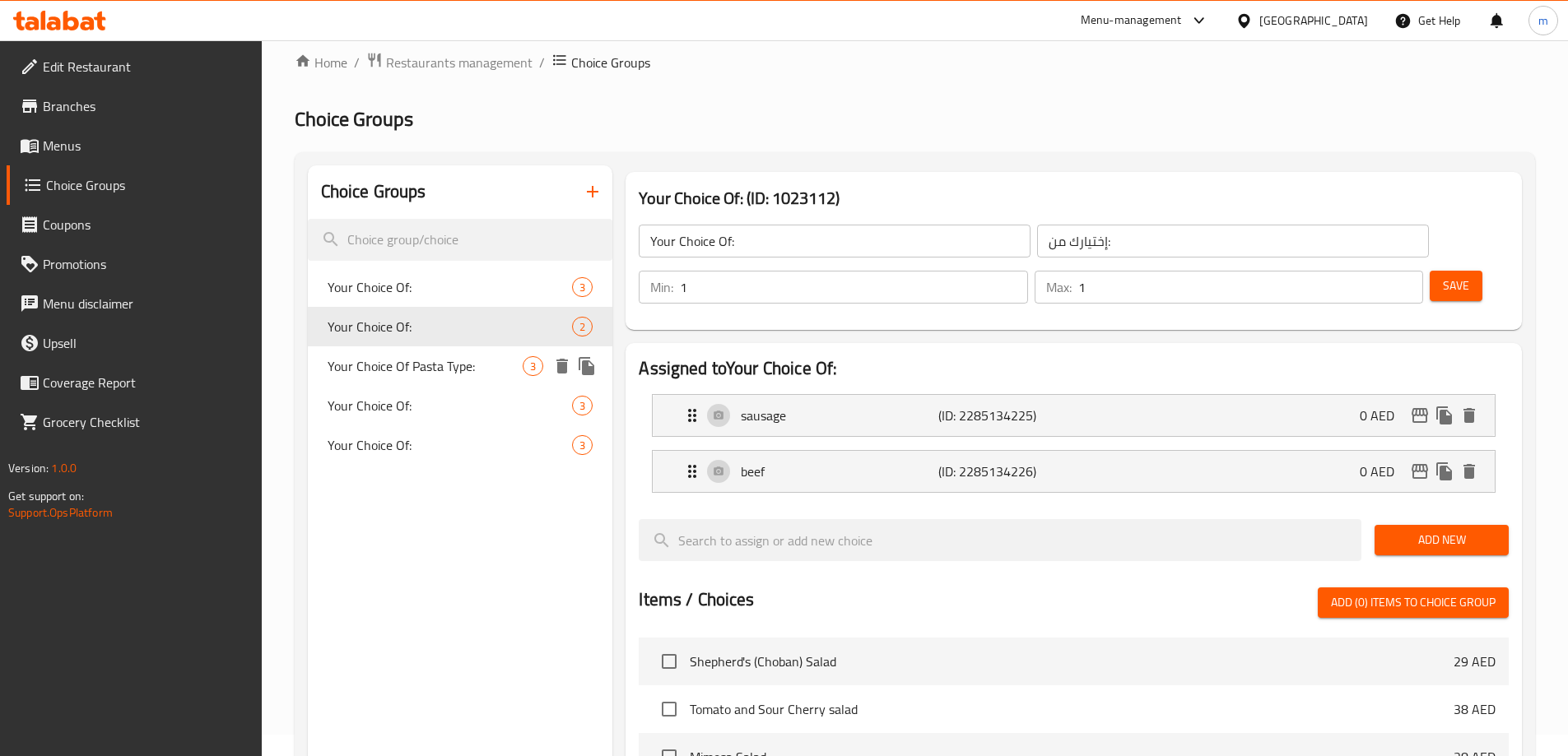
click at [493, 371] on span "Your Choice Of Pasta Type:" at bounding box center [425, 366] width 196 height 19
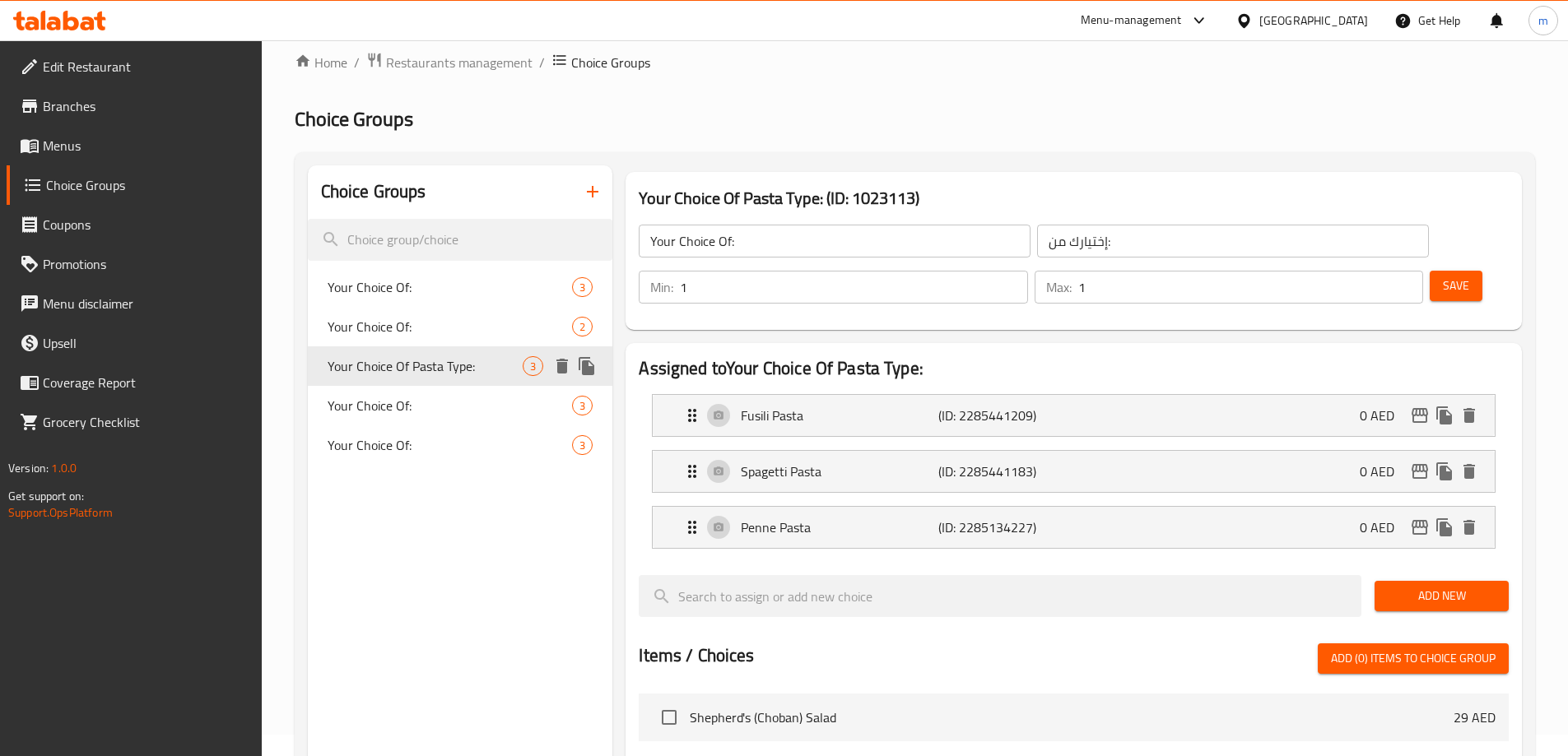
type input "Your Choice Of Pasta Type:"
type input "إختيارك من نوع المعكرونة:"
click at [562, 370] on icon "delete" at bounding box center [562, 366] width 11 height 15
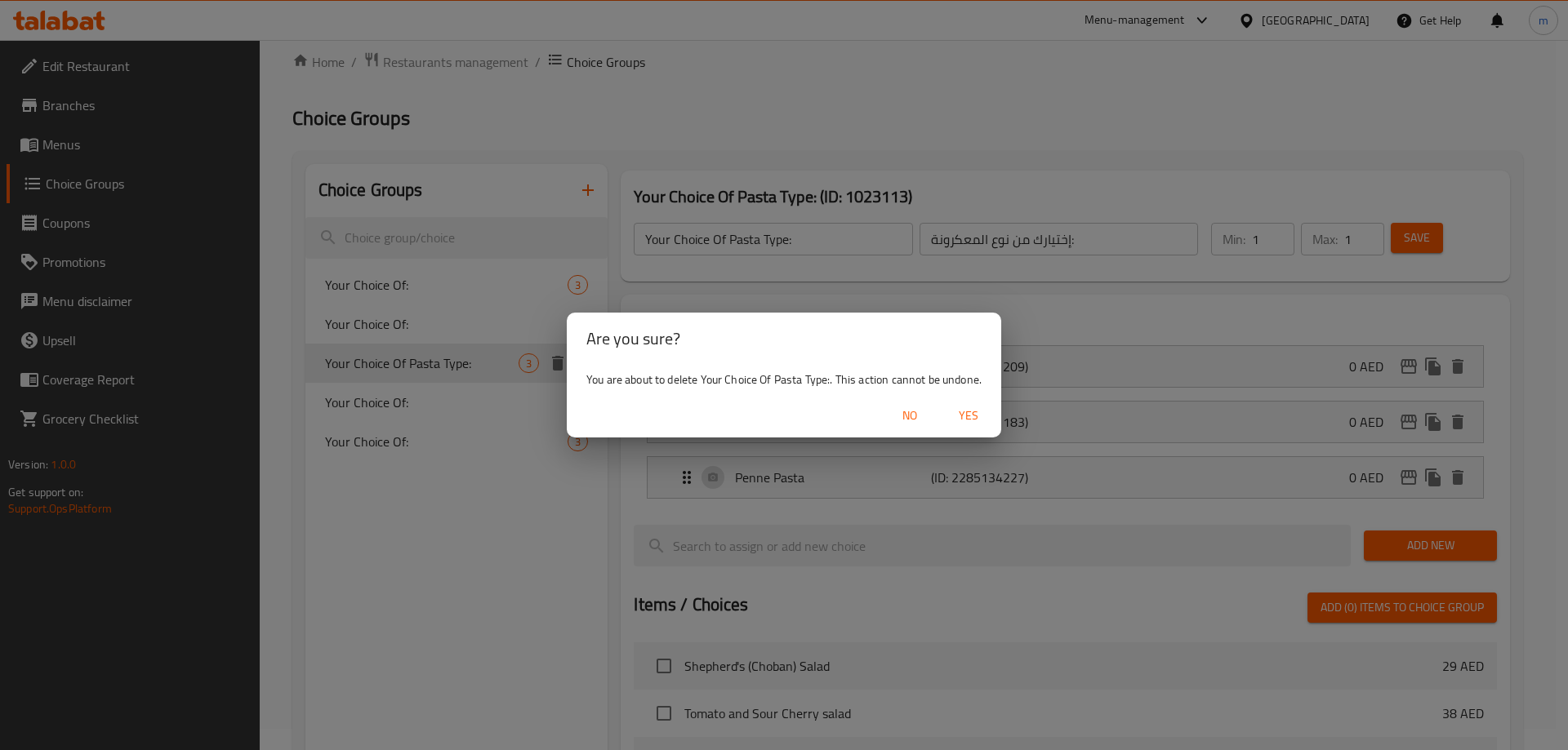
click at [975, 418] on span "Yes" at bounding box center [969, 416] width 39 height 20
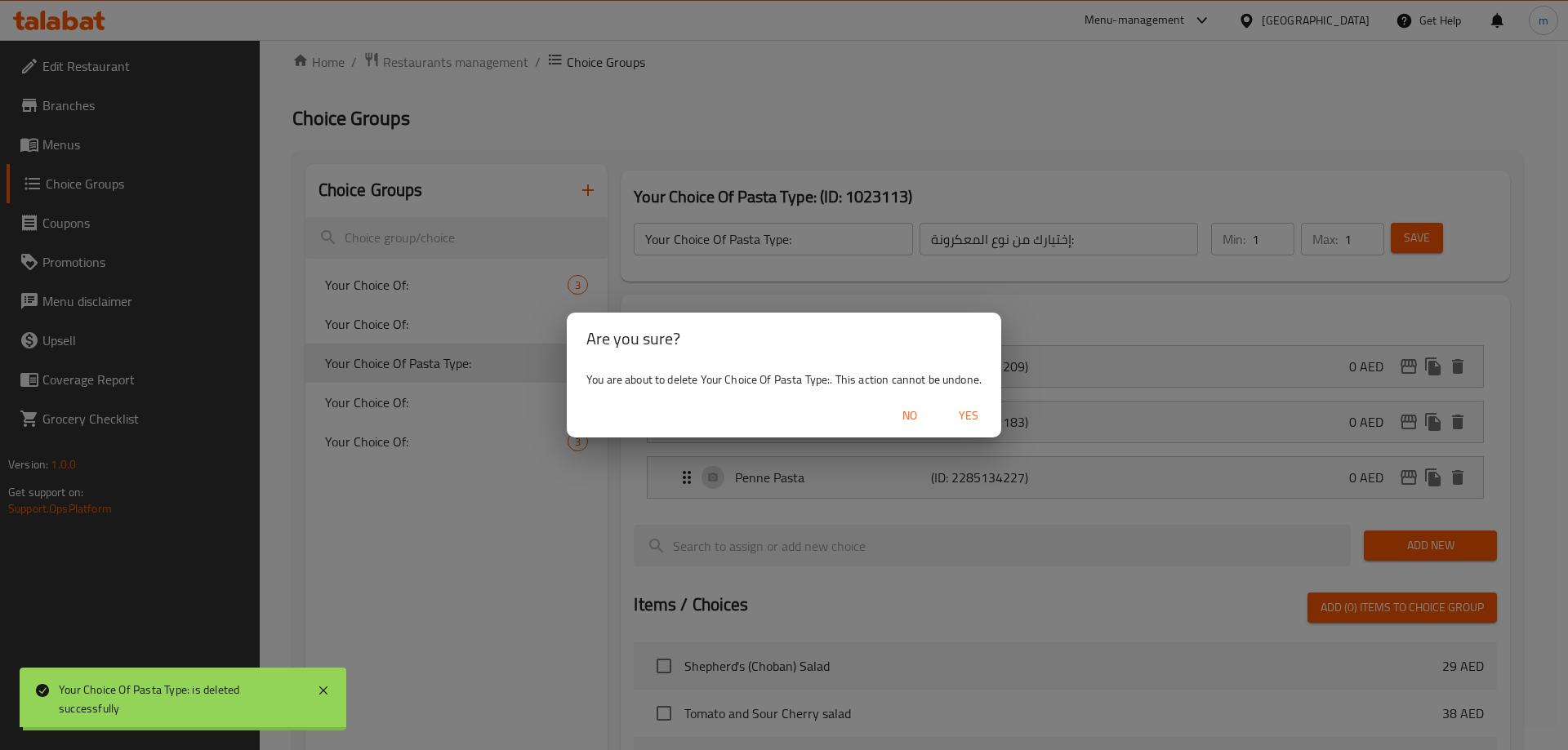
type input "Your Choice Of:"
type input "إختيارك من:"
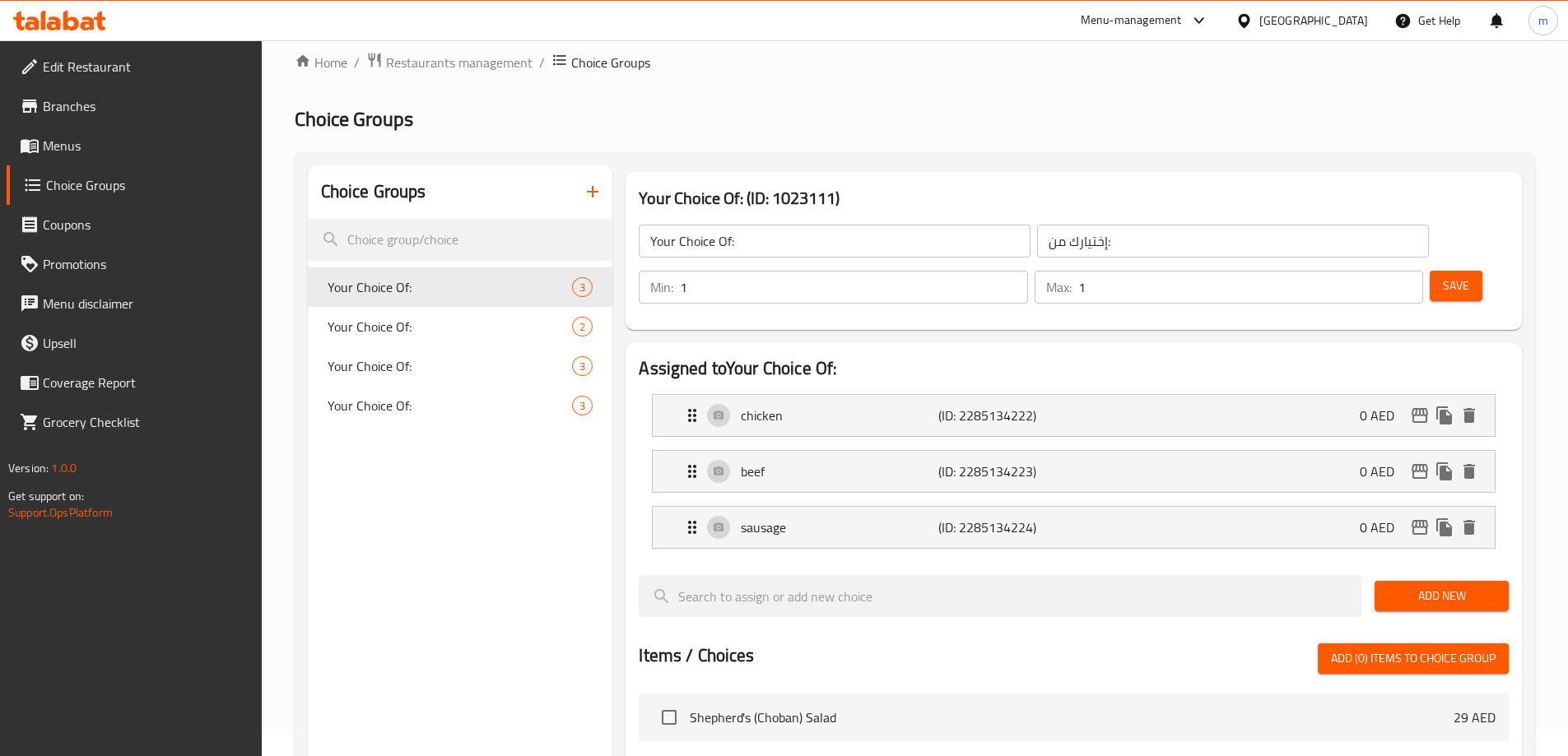
click at [94, 139] on span "Menus" at bounding box center [145, 146] width 206 height 19
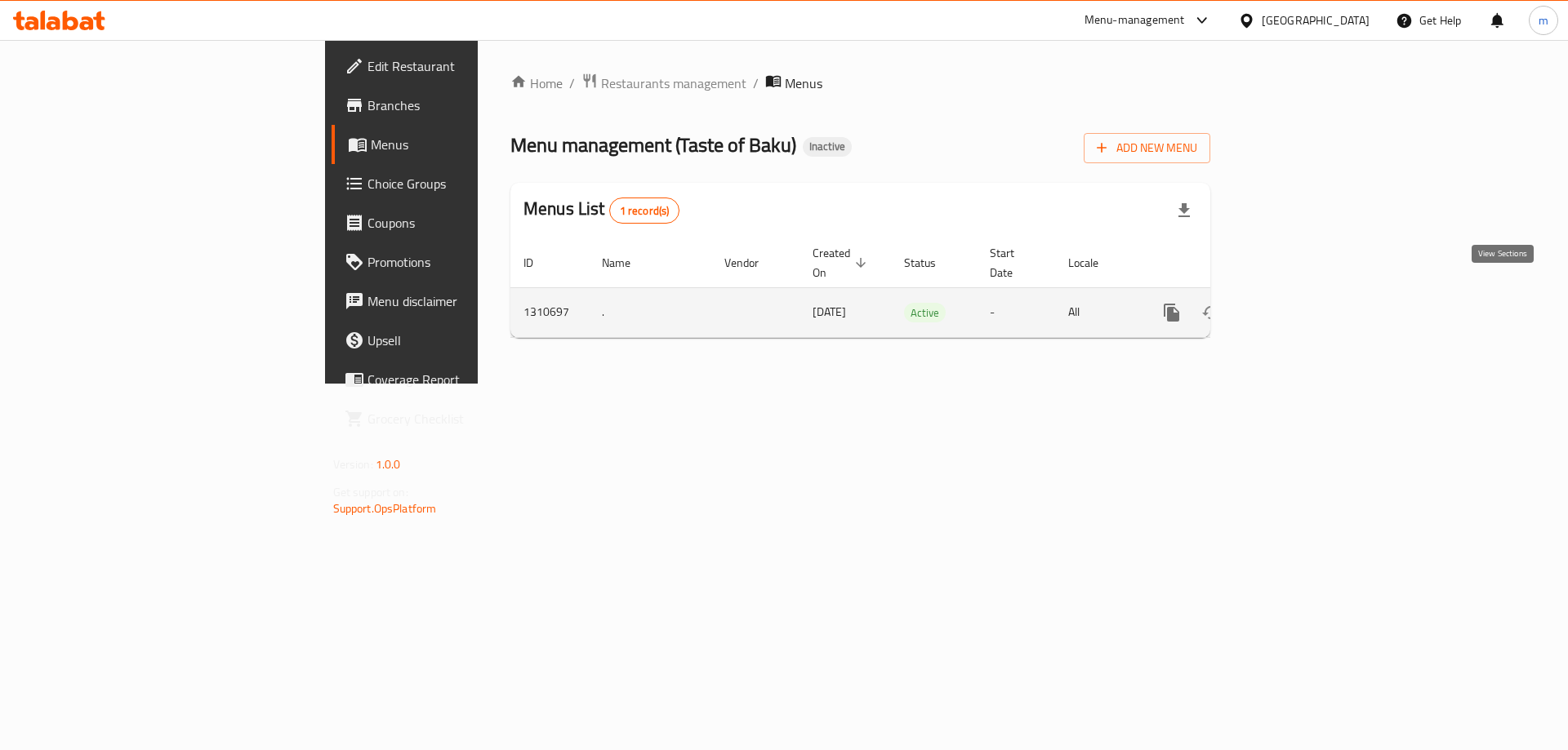
click at [1297, 305] on icon "enhanced table" at bounding box center [1289, 312] width 15 height 15
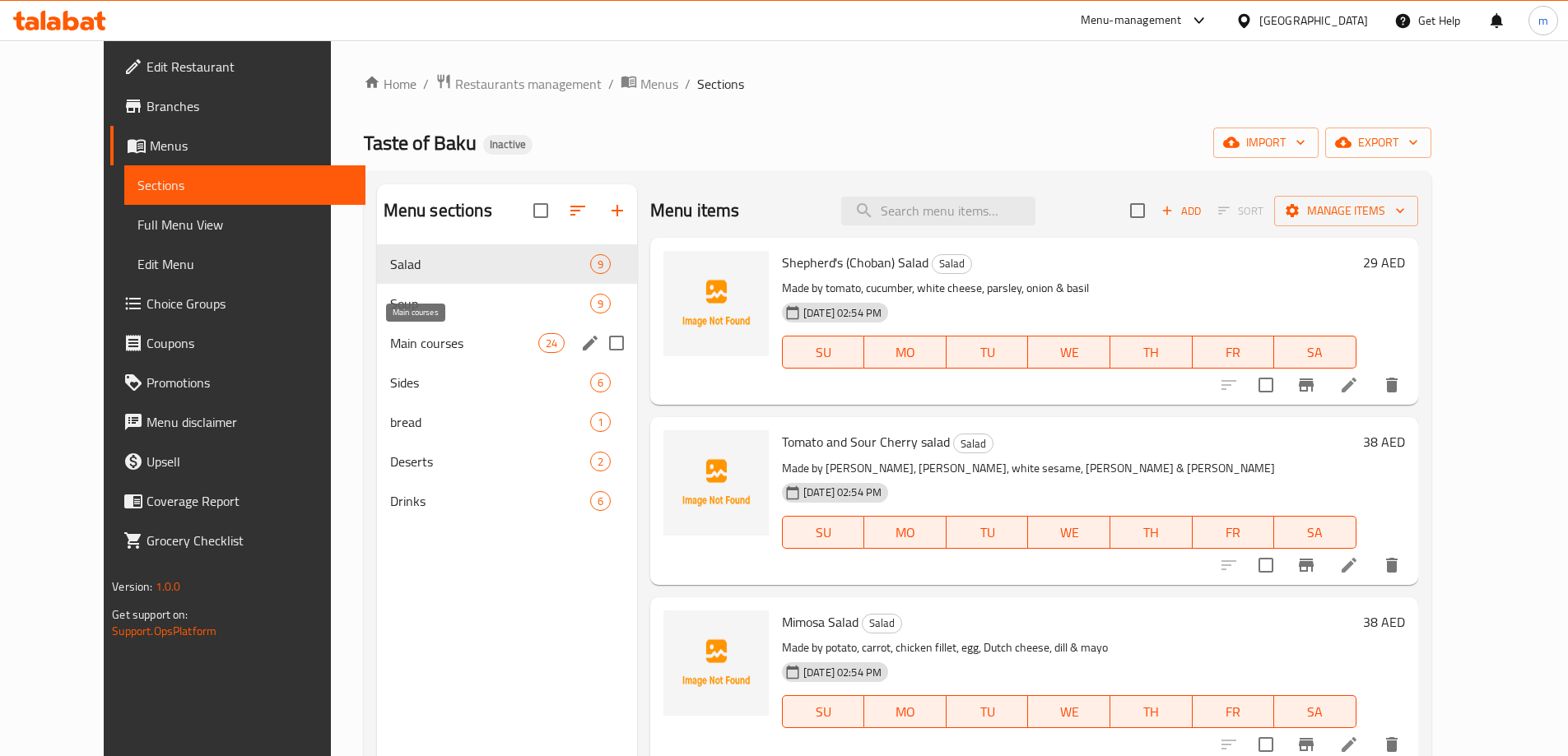
click at [456, 339] on span "Main courses" at bounding box center [464, 343] width 149 height 19
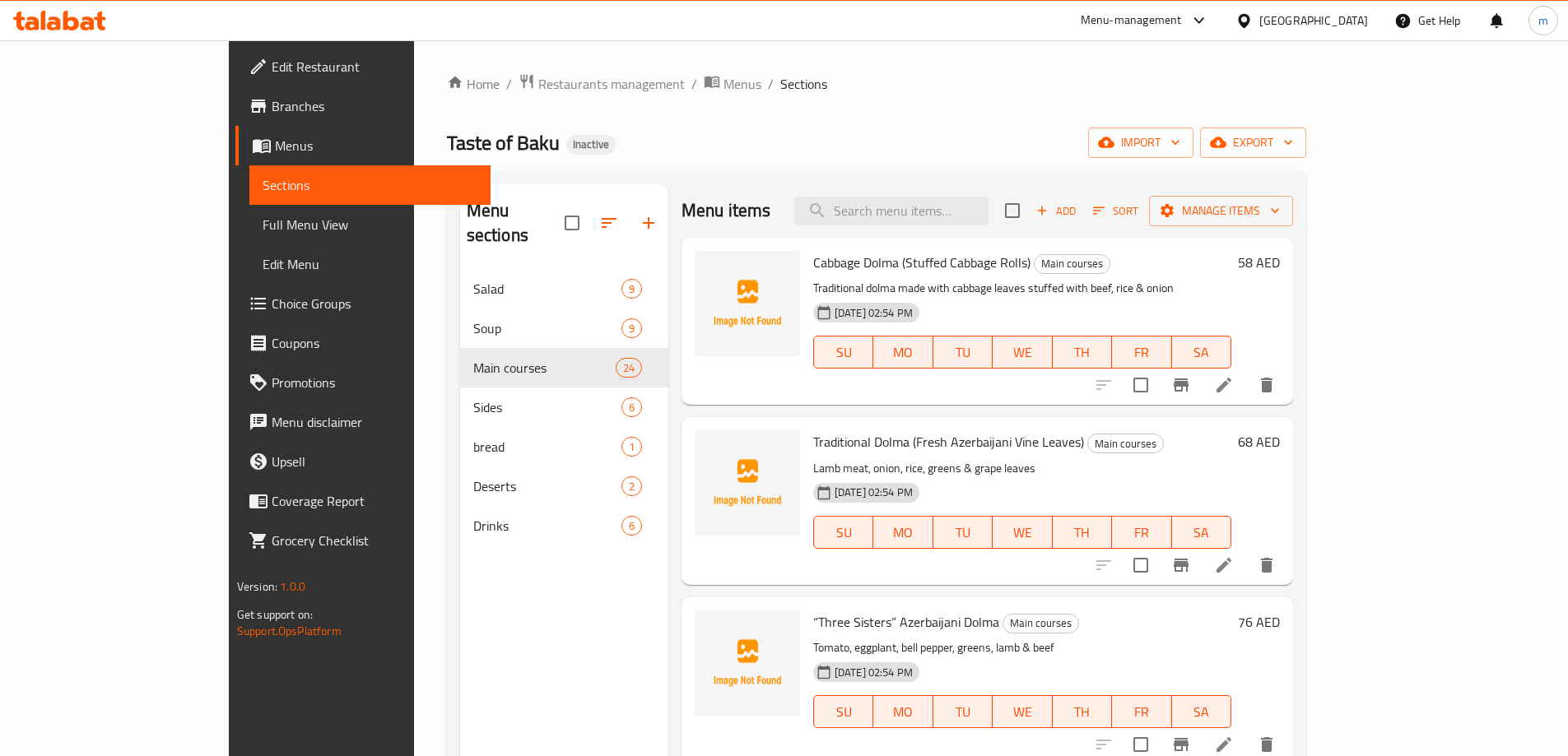
click at [980, 118] on div "Home / Restaurants management / Menus / Sections Taste of Baku Inactive import …" at bounding box center [876, 514] width 860 height 881
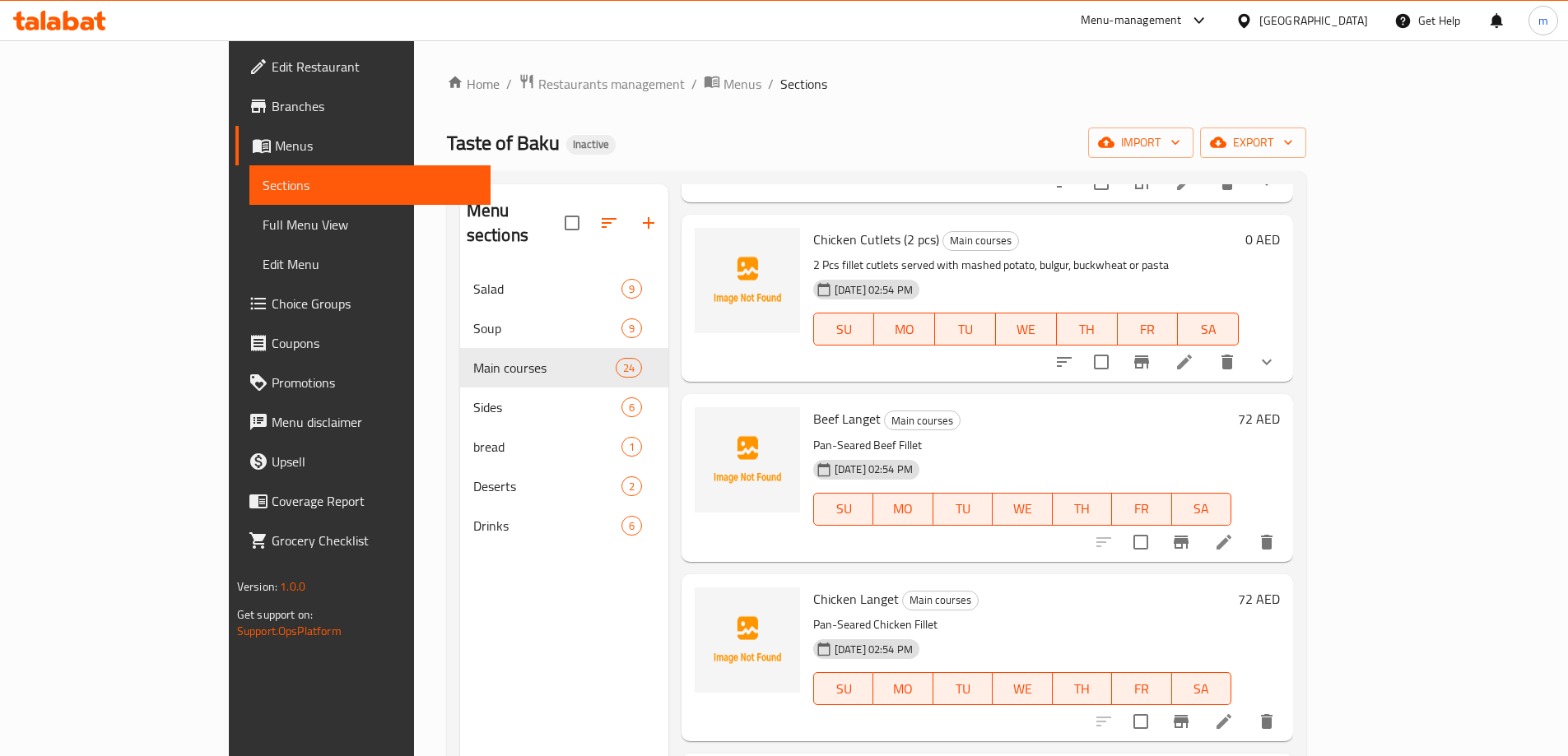
scroll to position [748, 0]
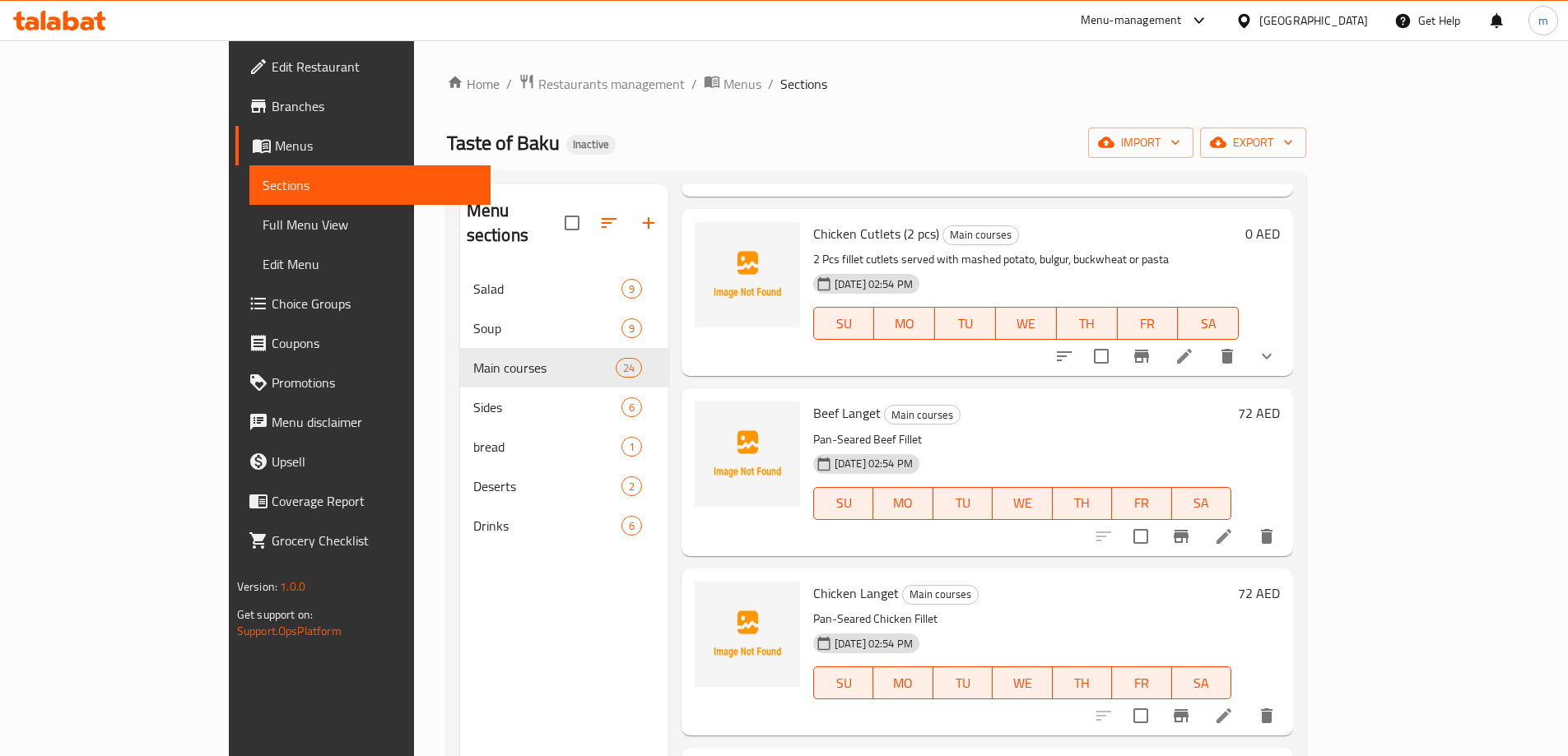
click at [1207, 346] on li at bounding box center [1184, 356] width 46 height 30
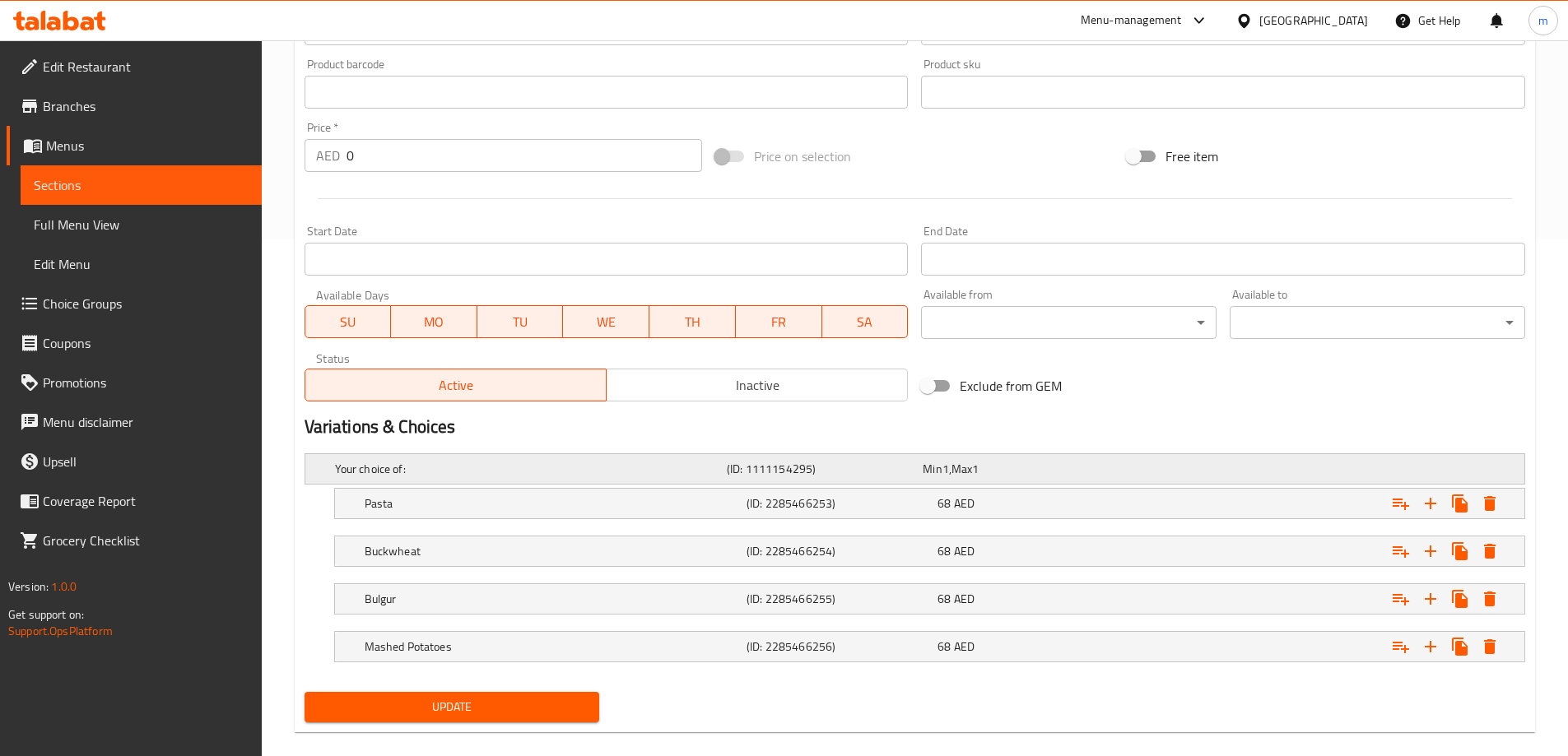
scroll to position [539, 0]
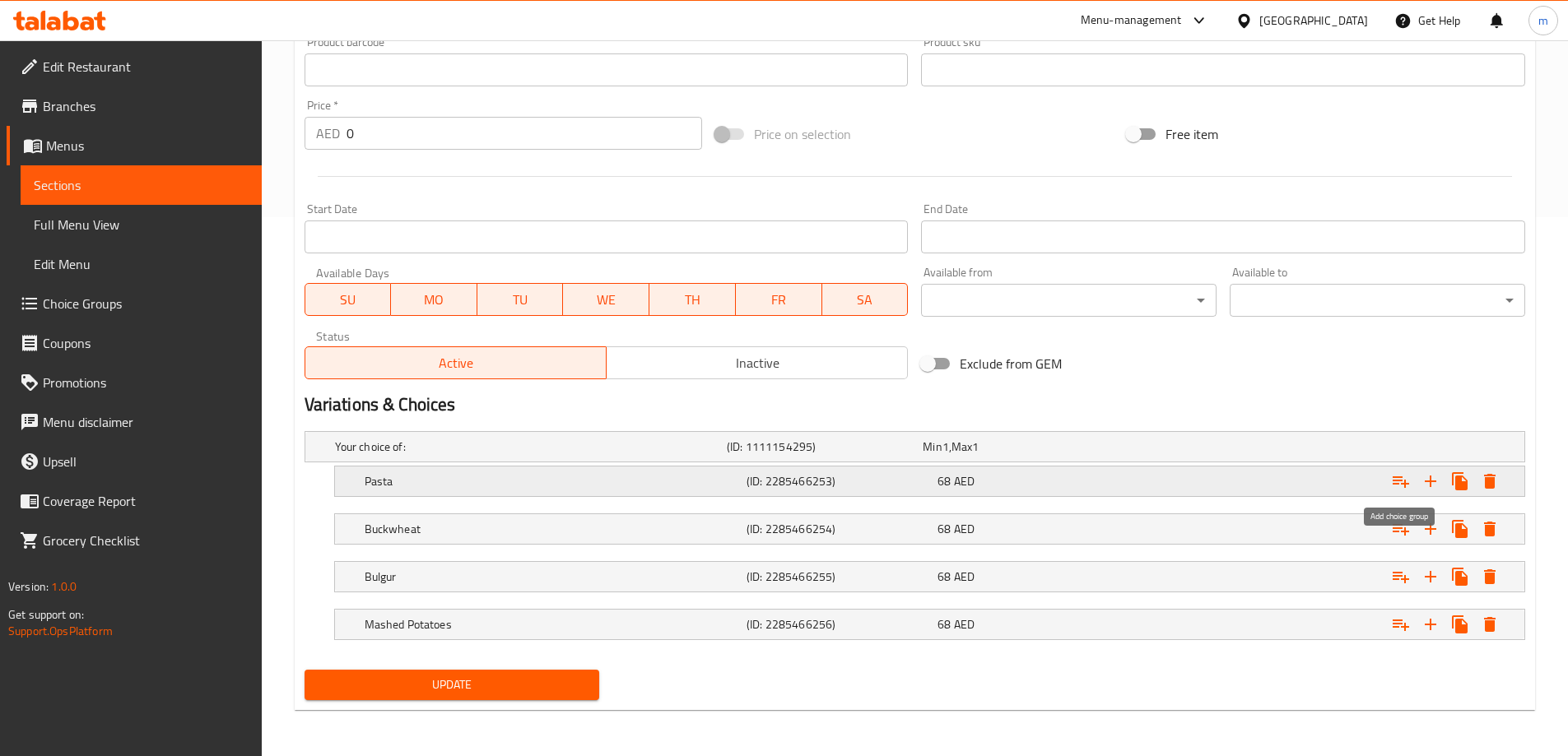
click at [1399, 476] on icon "Expand" at bounding box center [1401, 481] width 19 height 19
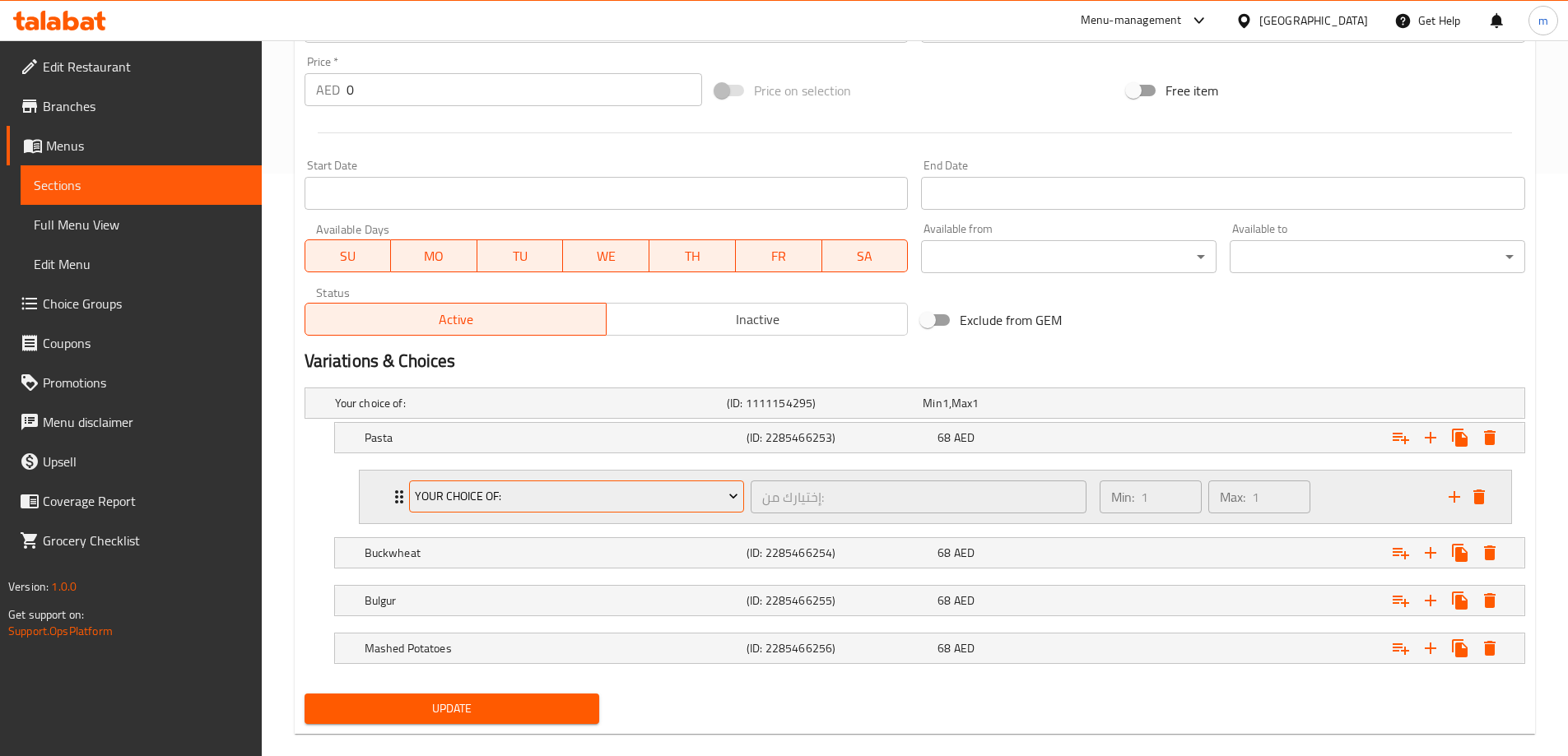
scroll to position [607, 0]
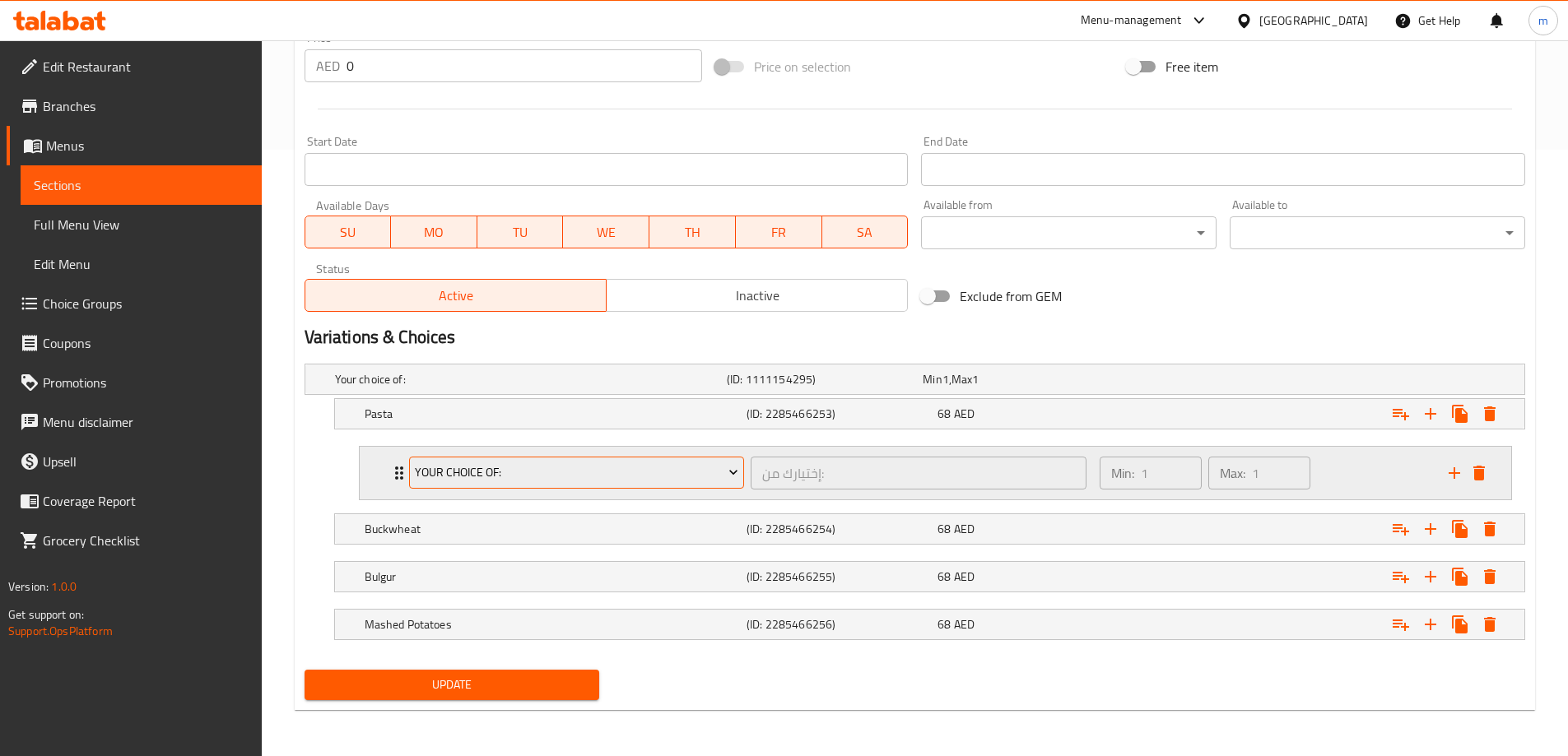
click at [606, 477] on span "Your Choice Of:" at bounding box center [577, 472] width 324 height 20
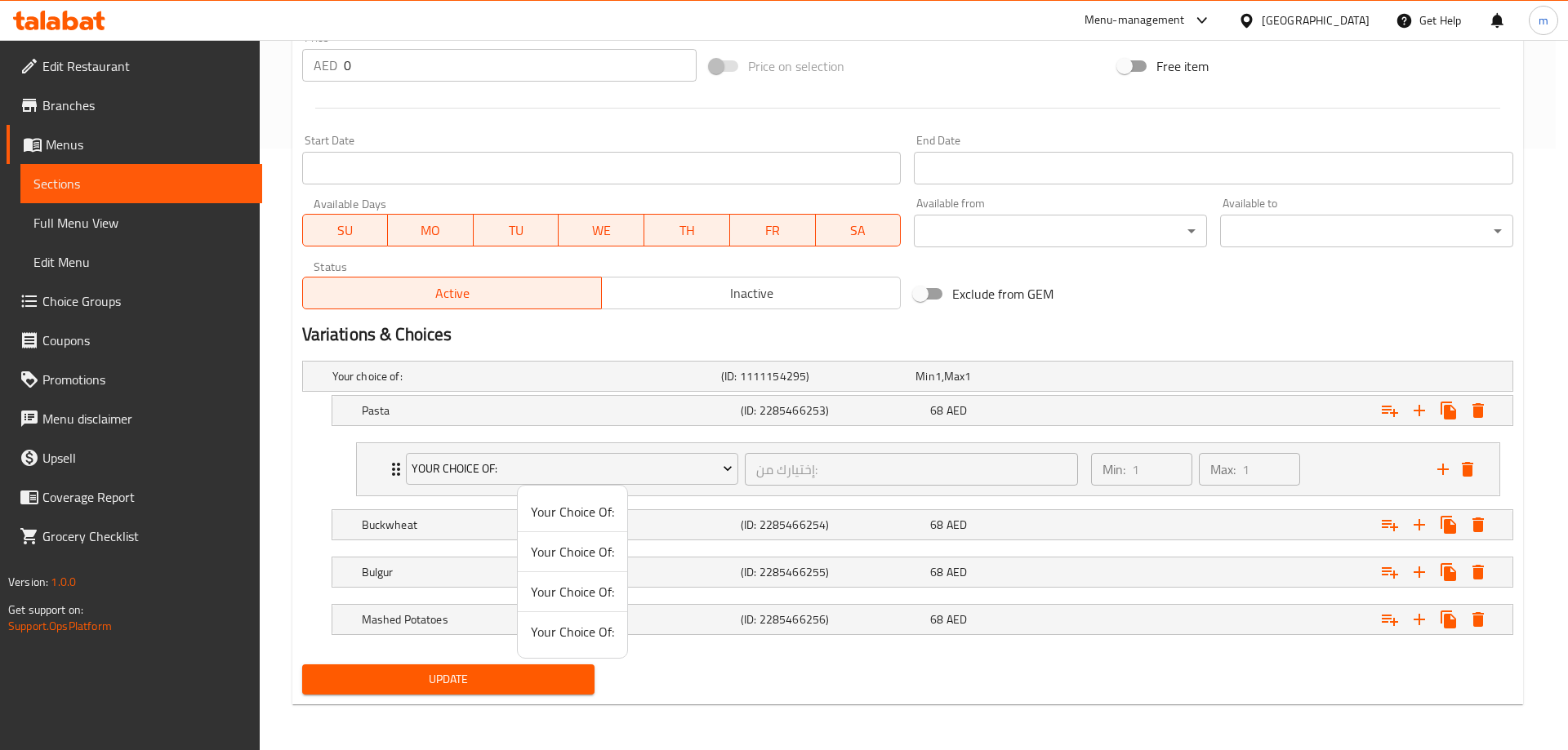
click at [353, 474] on div at bounding box center [784, 375] width 1568 height 750
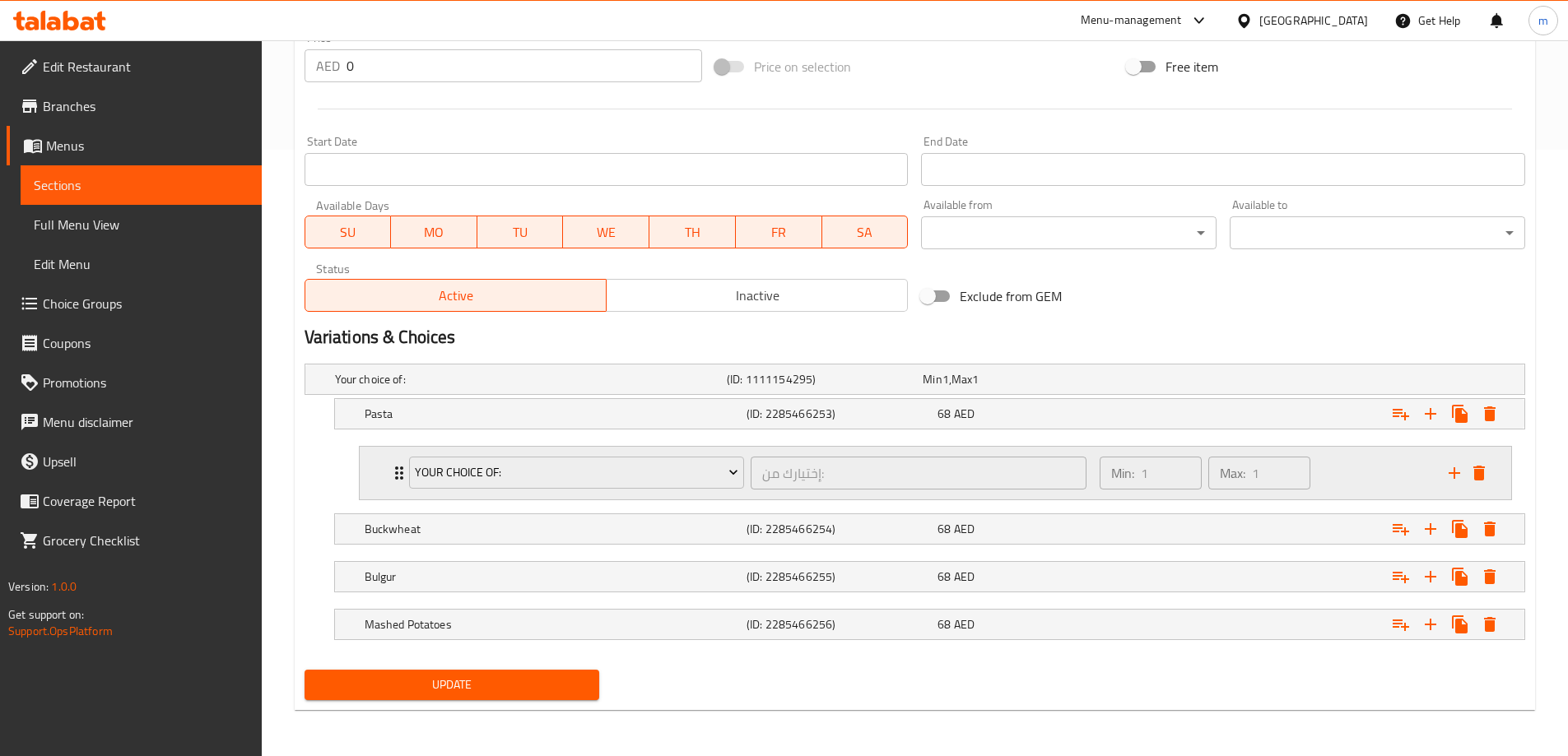
click at [370, 473] on div "Your Choice Of: إختيارك من: ​ Min: 1 ​ Max: 1 ​" at bounding box center [936, 473] width 1151 height 53
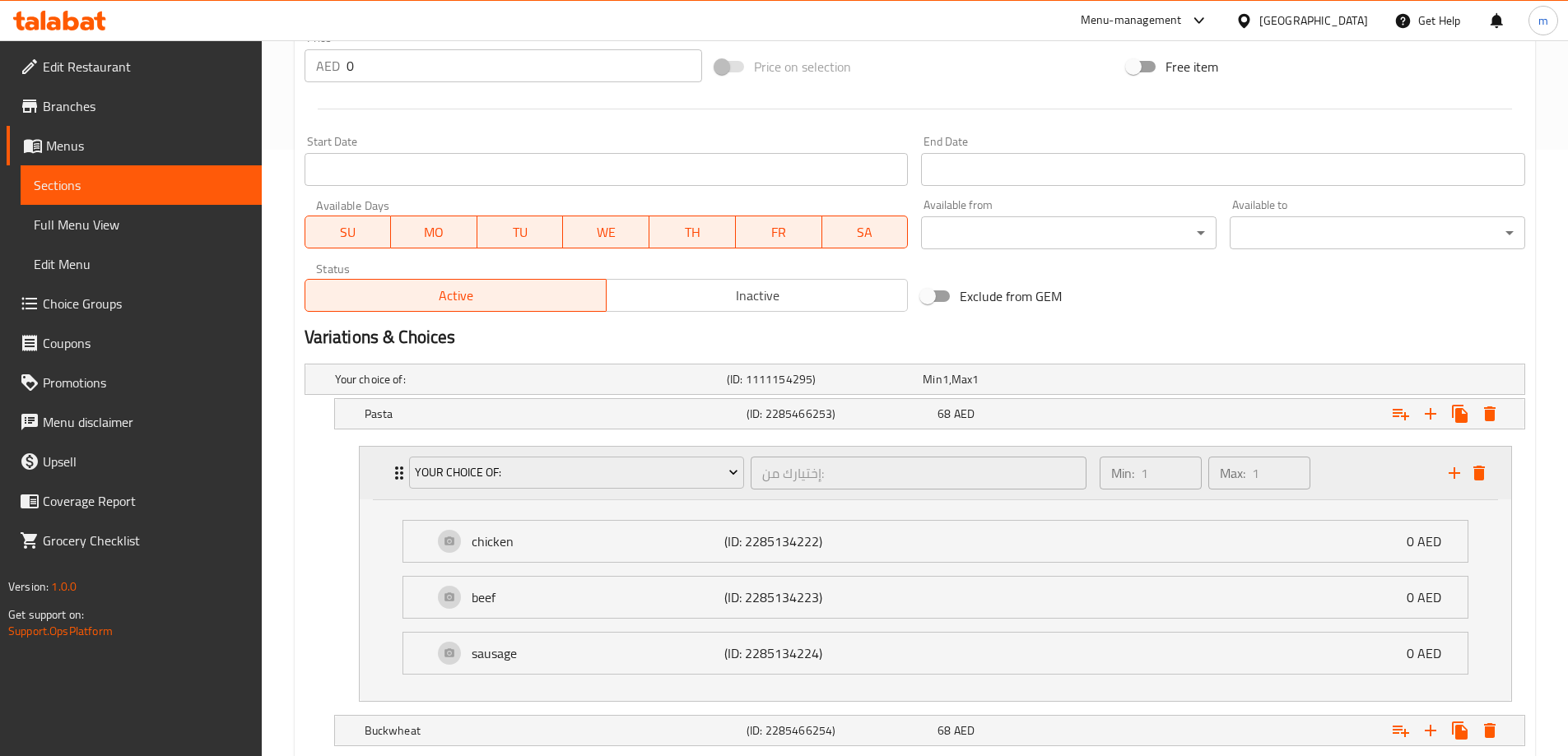
click at [373, 472] on div "Your Choice Of: إختيارك من: ​ Min: 1 ​ Max: 1 ​" at bounding box center [936, 473] width 1151 height 53
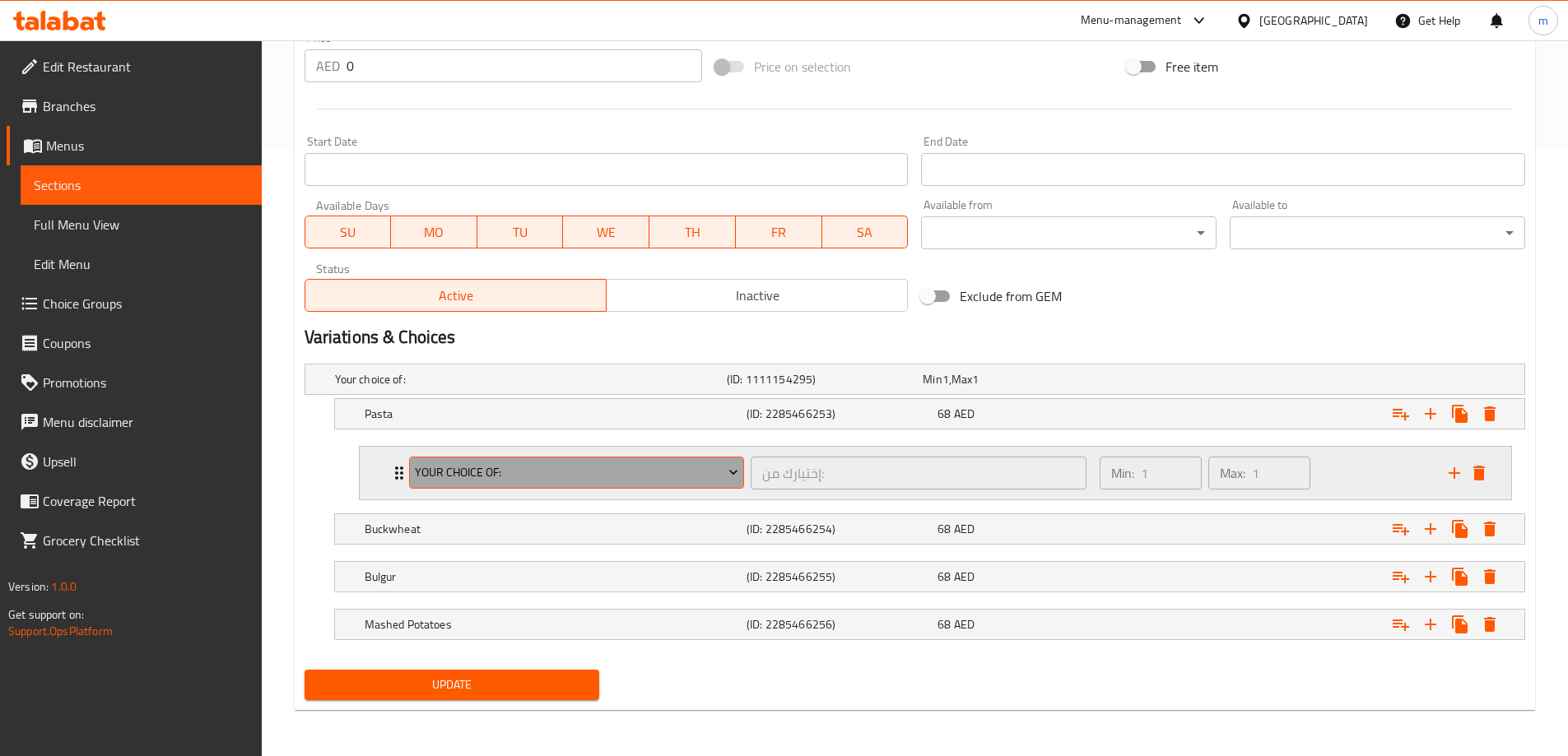
click at [576, 474] on span "Your Choice Of:" at bounding box center [577, 472] width 324 height 20
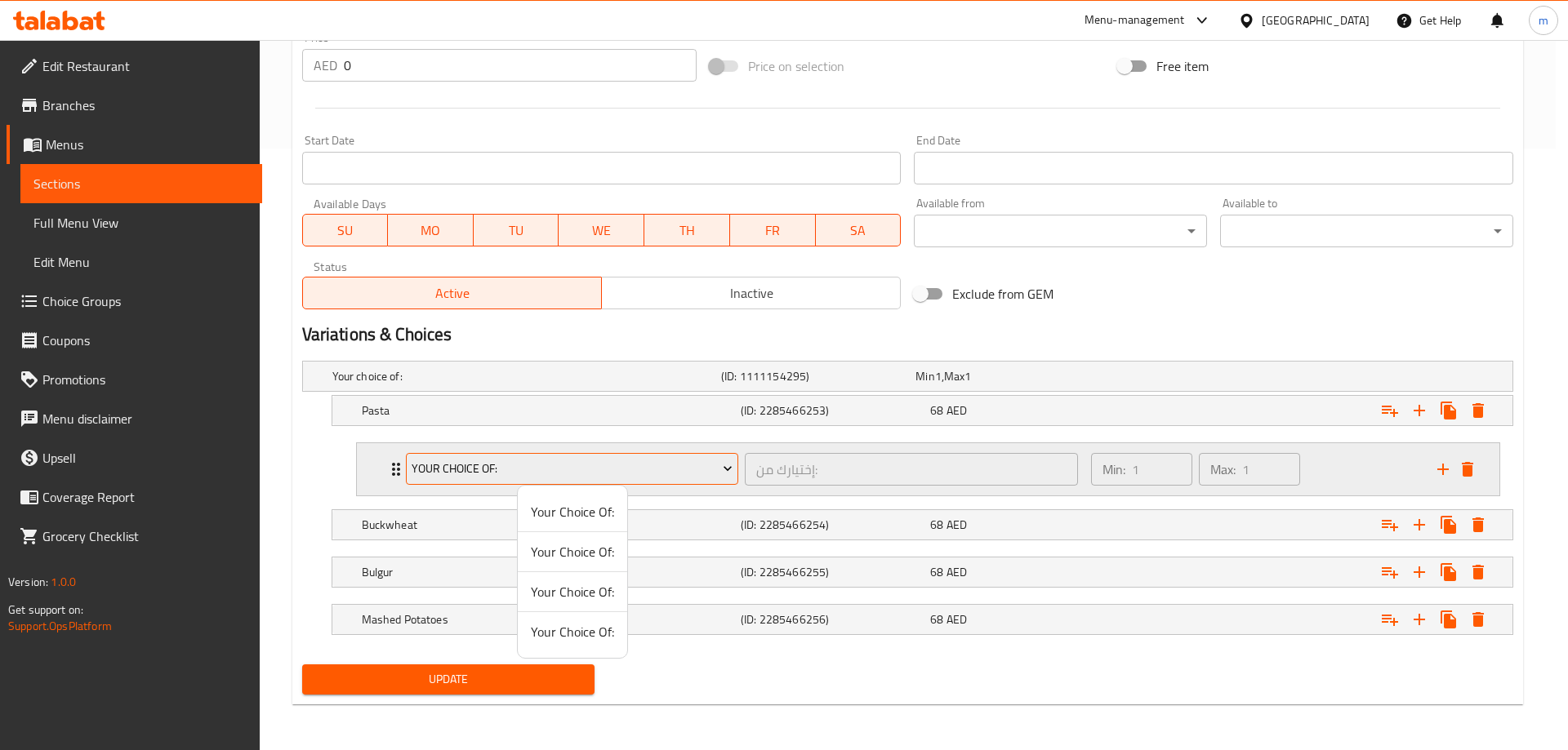
click at [571, 470] on div at bounding box center [784, 375] width 1568 height 750
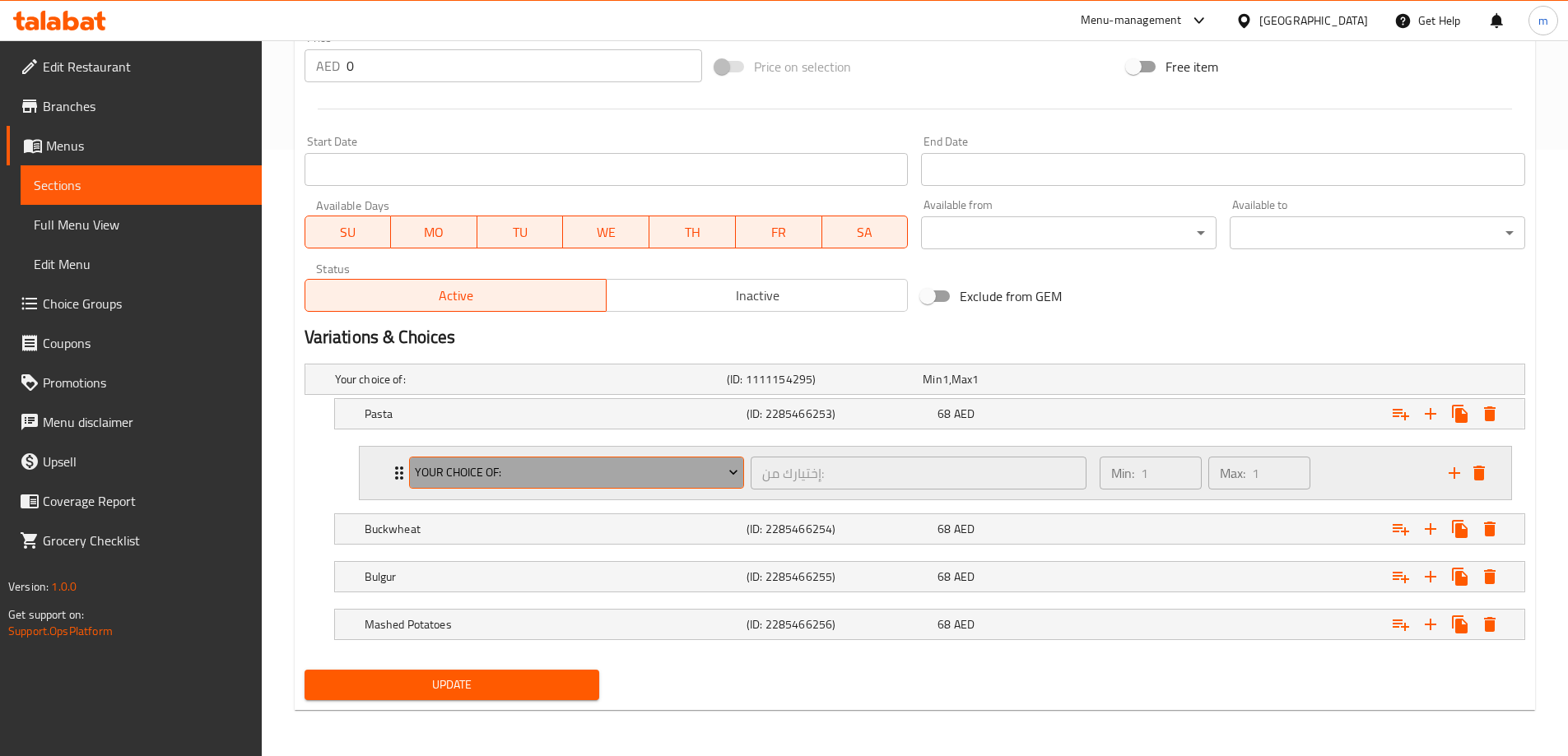
click at [517, 478] on span "Your Choice Of:" at bounding box center [577, 472] width 324 height 20
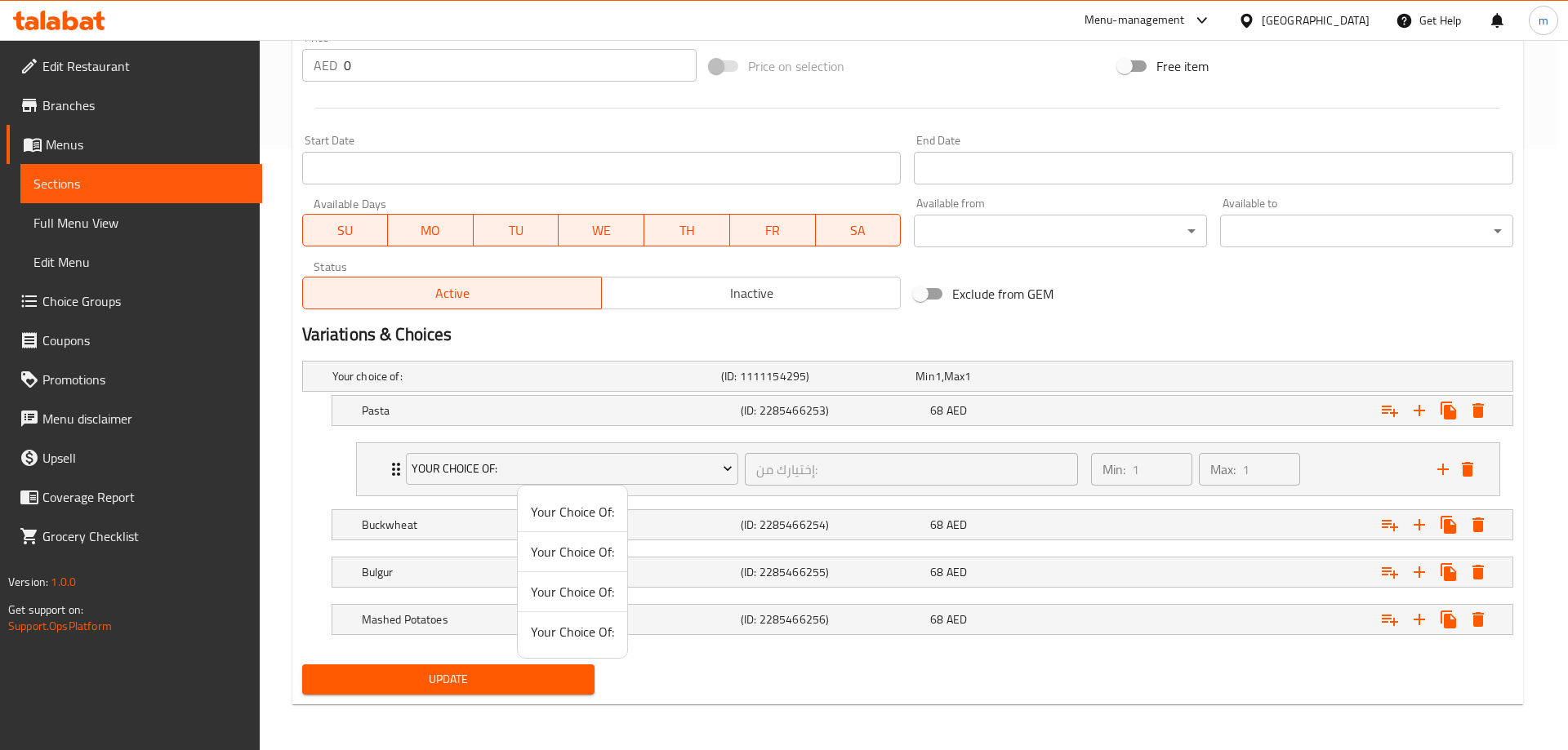
click at [507, 463] on div at bounding box center [784, 375] width 1568 height 750
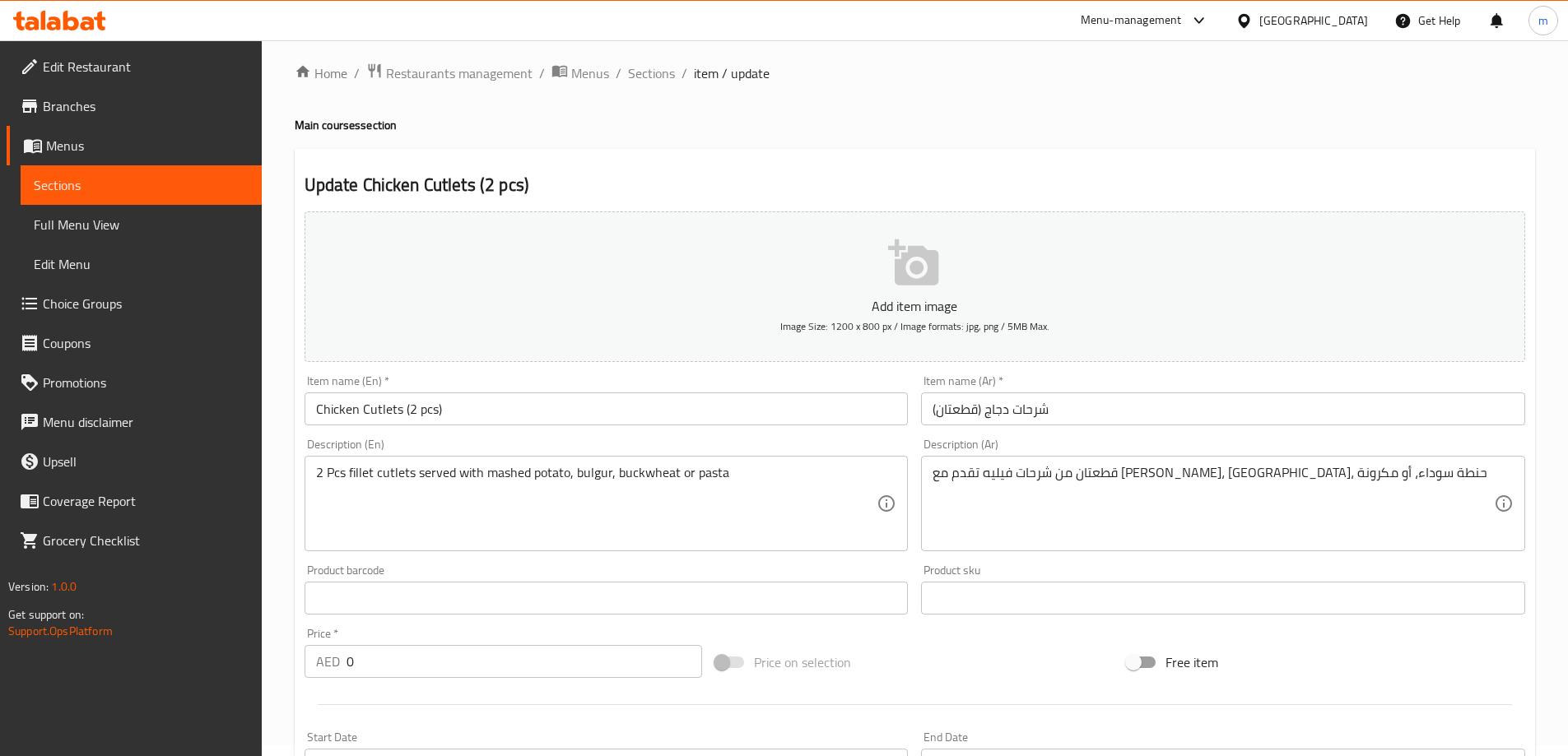
scroll to position [0, 0]
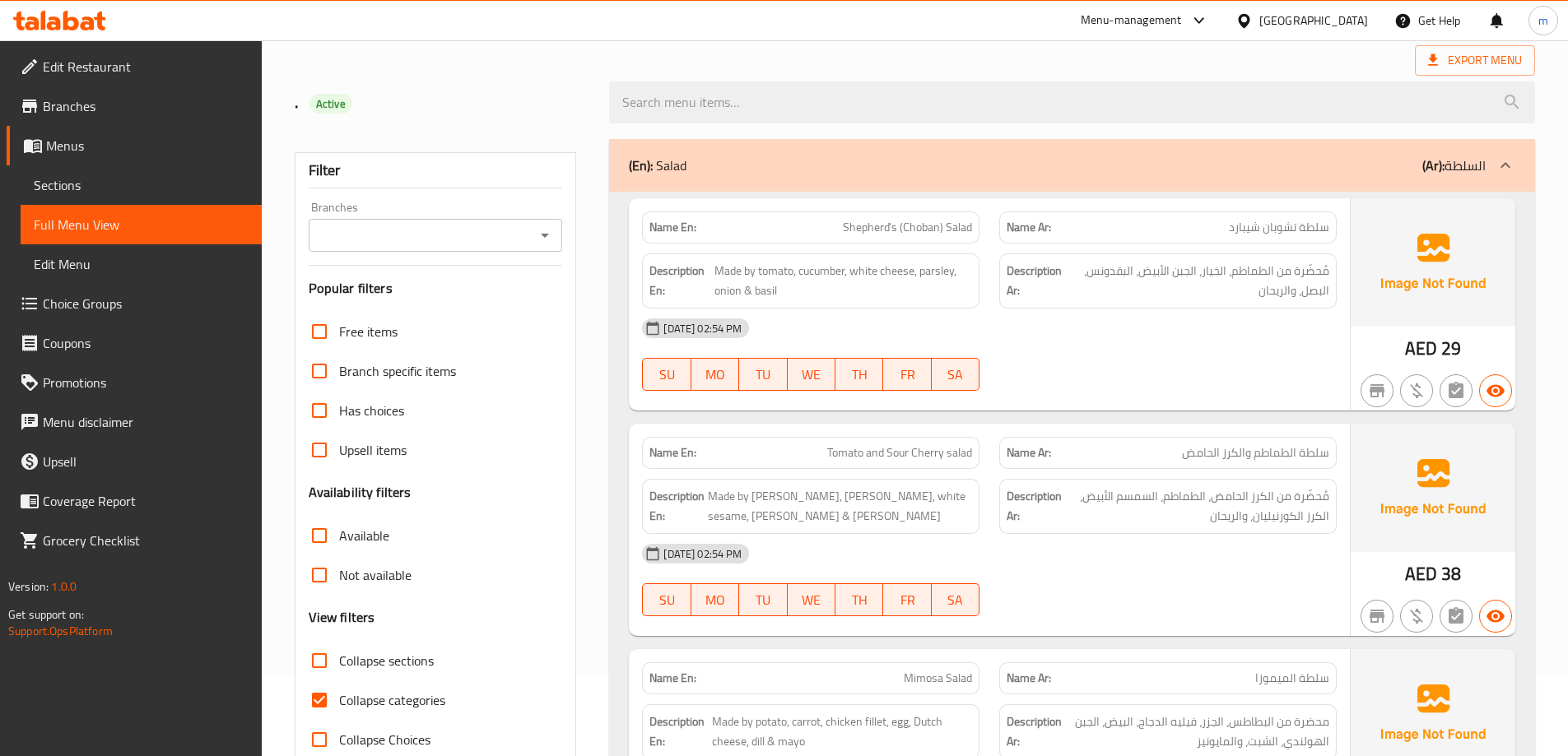
scroll to position [329, 0]
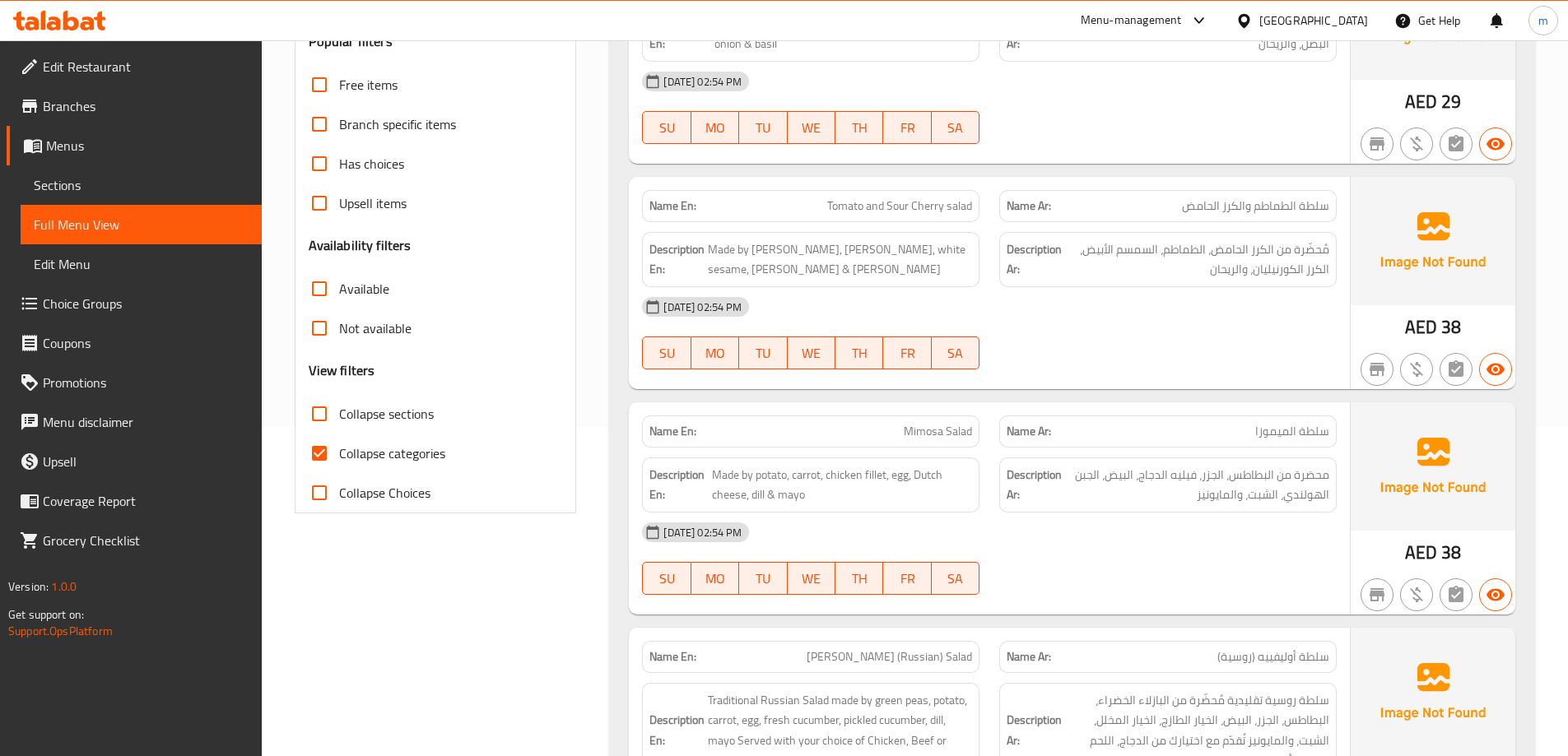
click at [371, 455] on span "Collapse categories" at bounding box center [392, 454] width 106 height 19
click at [339, 455] on input "Collapse categories" at bounding box center [319, 454] width 40 height 40
checkbox input "false"
click at [1290, 126] on div "[DATE] 02:54 PM SU MO TU WE TH FR SA" at bounding box center [990, 108] width 715 height 92
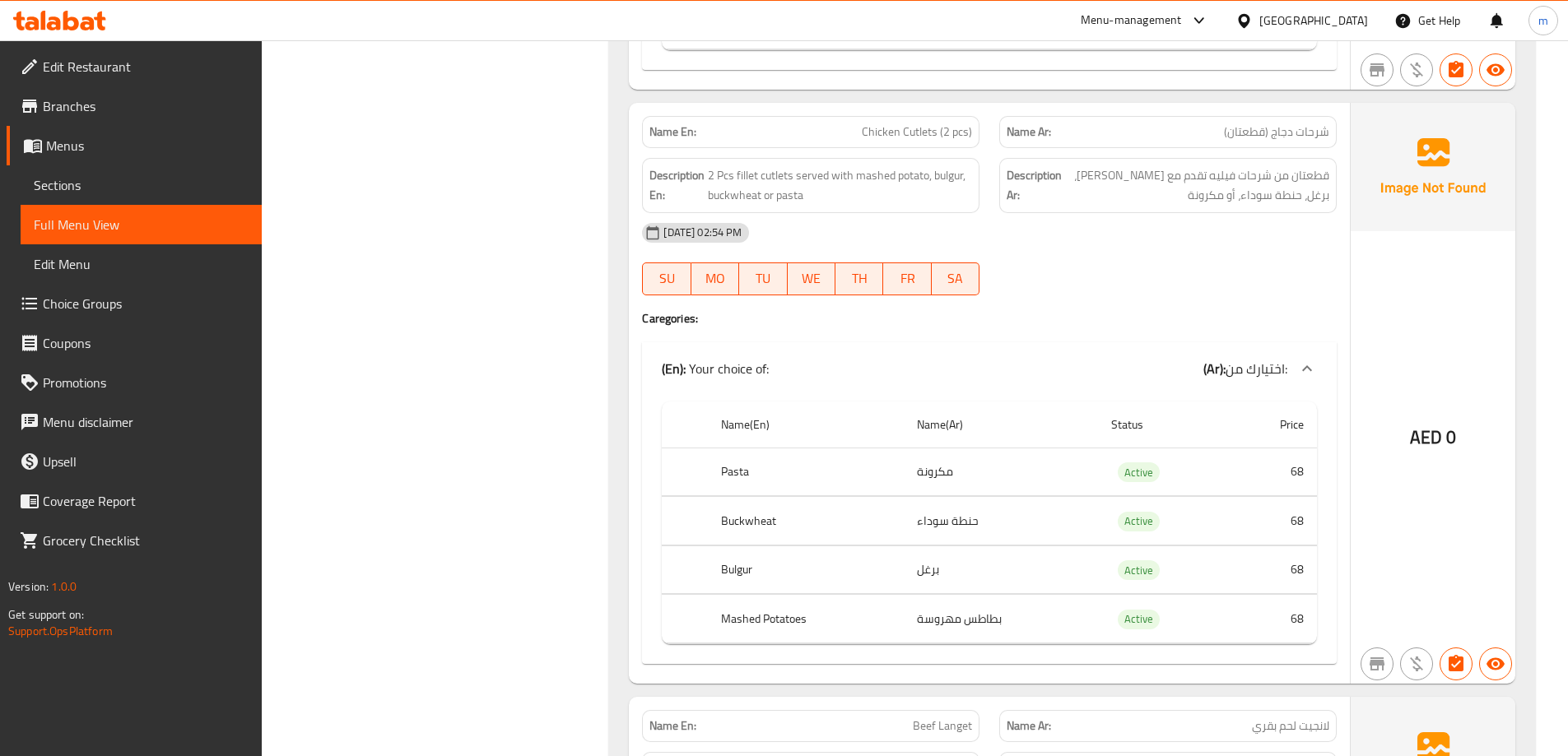
scroll to position [6393, 0]
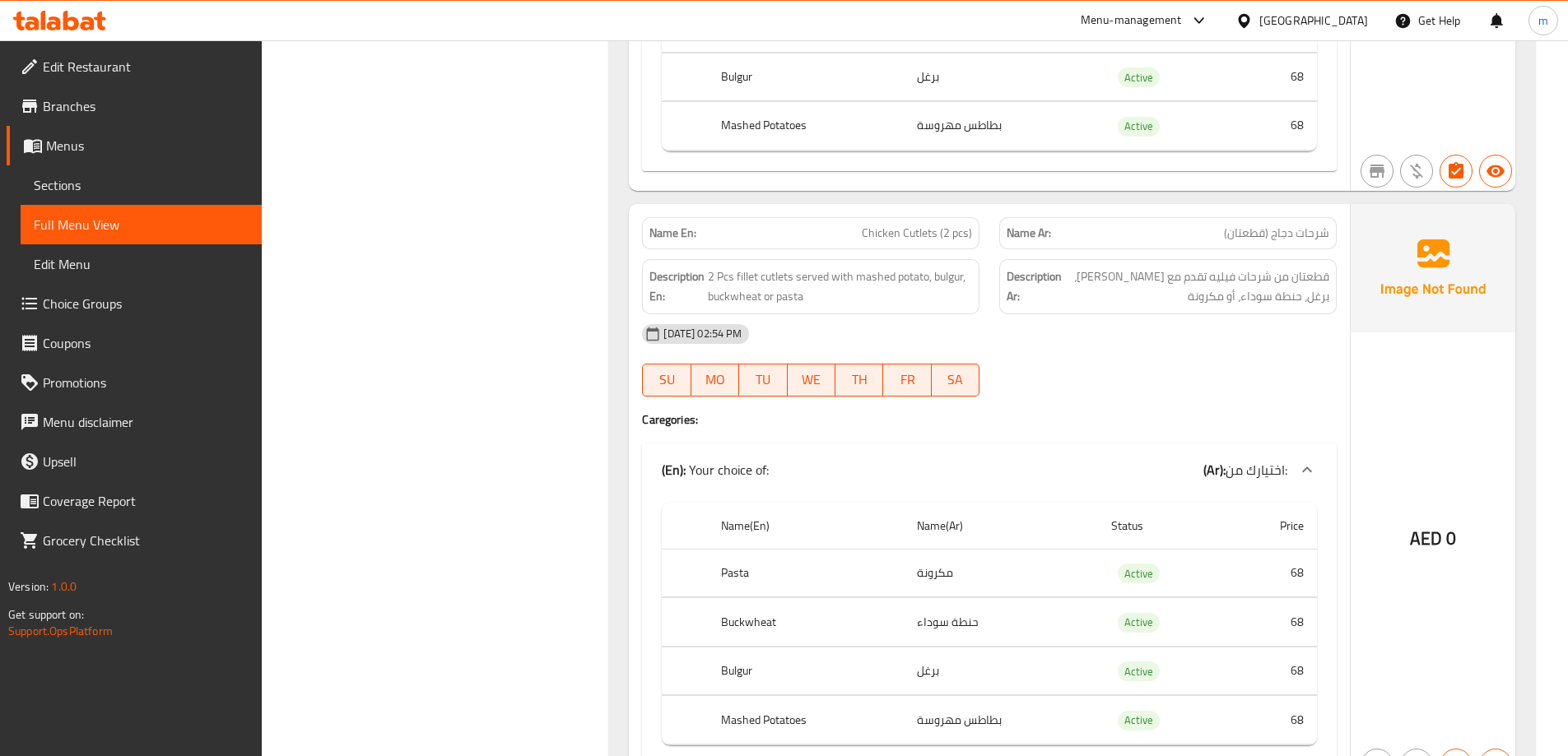
click at [863, 244] on div "Name En: Chicken Cutlets (2 pcs)" at bounding box center [811, 233] width 338 height 32
copy span "Chicken Cutlets (2 pcs)"
click at [89, 304] on span "Choice Groups" at bounding box center [145, 303] width 206 height 19
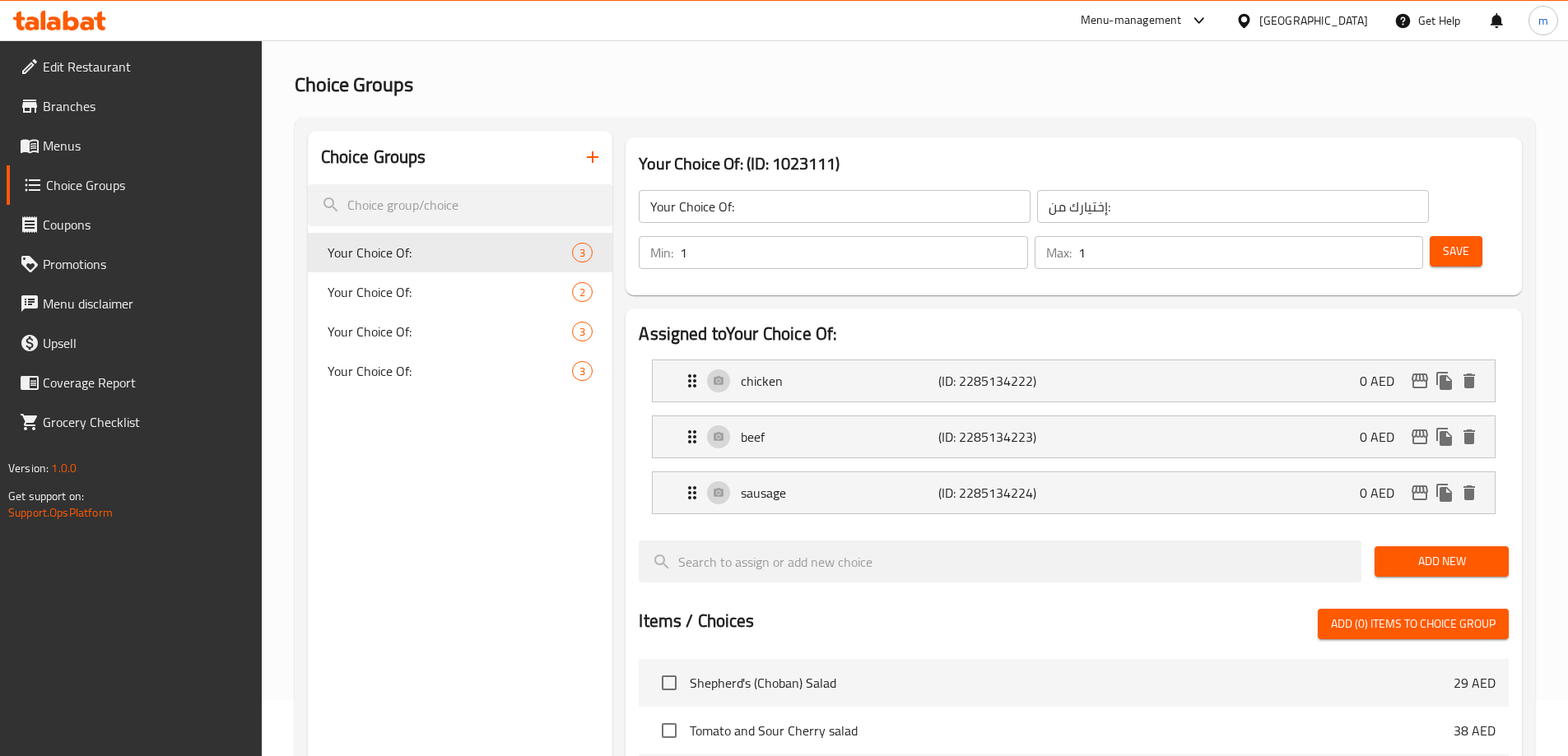
scroll to position [82, 0]
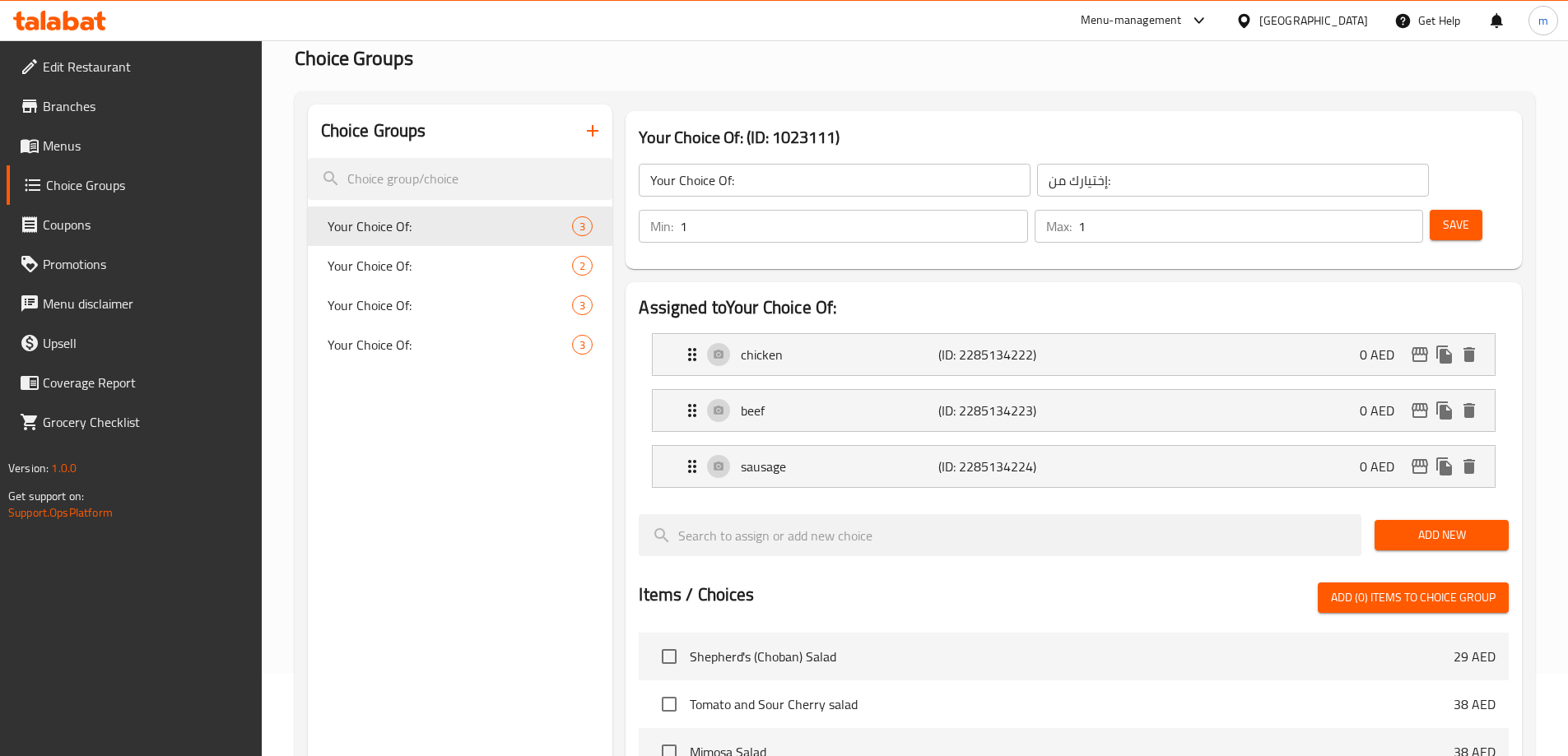
click at [825, 183] on input "Your Choice Of:" at bounding box center [834, 179] width 392 height 33
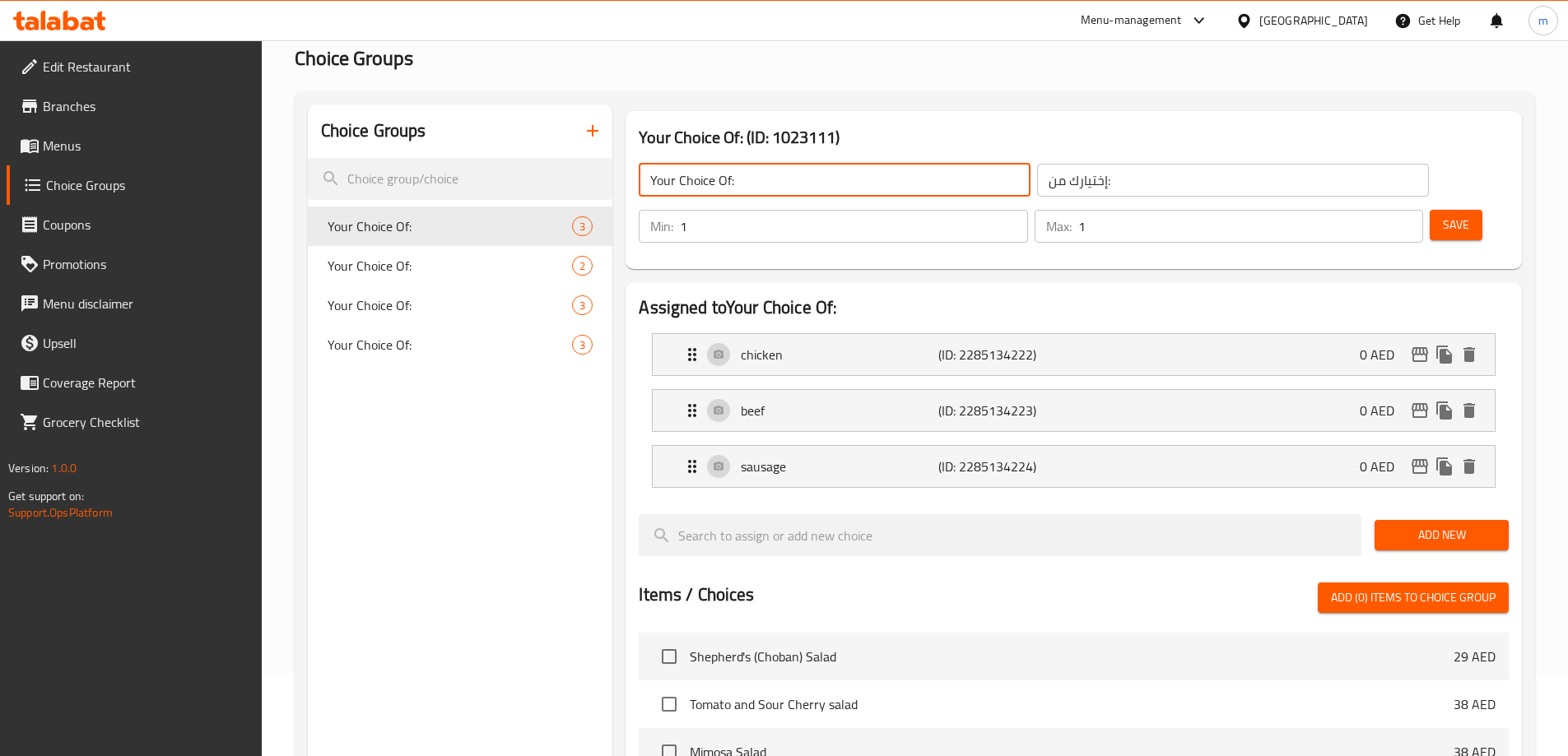
click at [825, 183] on input "Your Choice Of:" at bounding box center [834, 179] width 392 height 33
click at [605, 127] on button "button" at bounding box center [593, 131] width 40 height 40
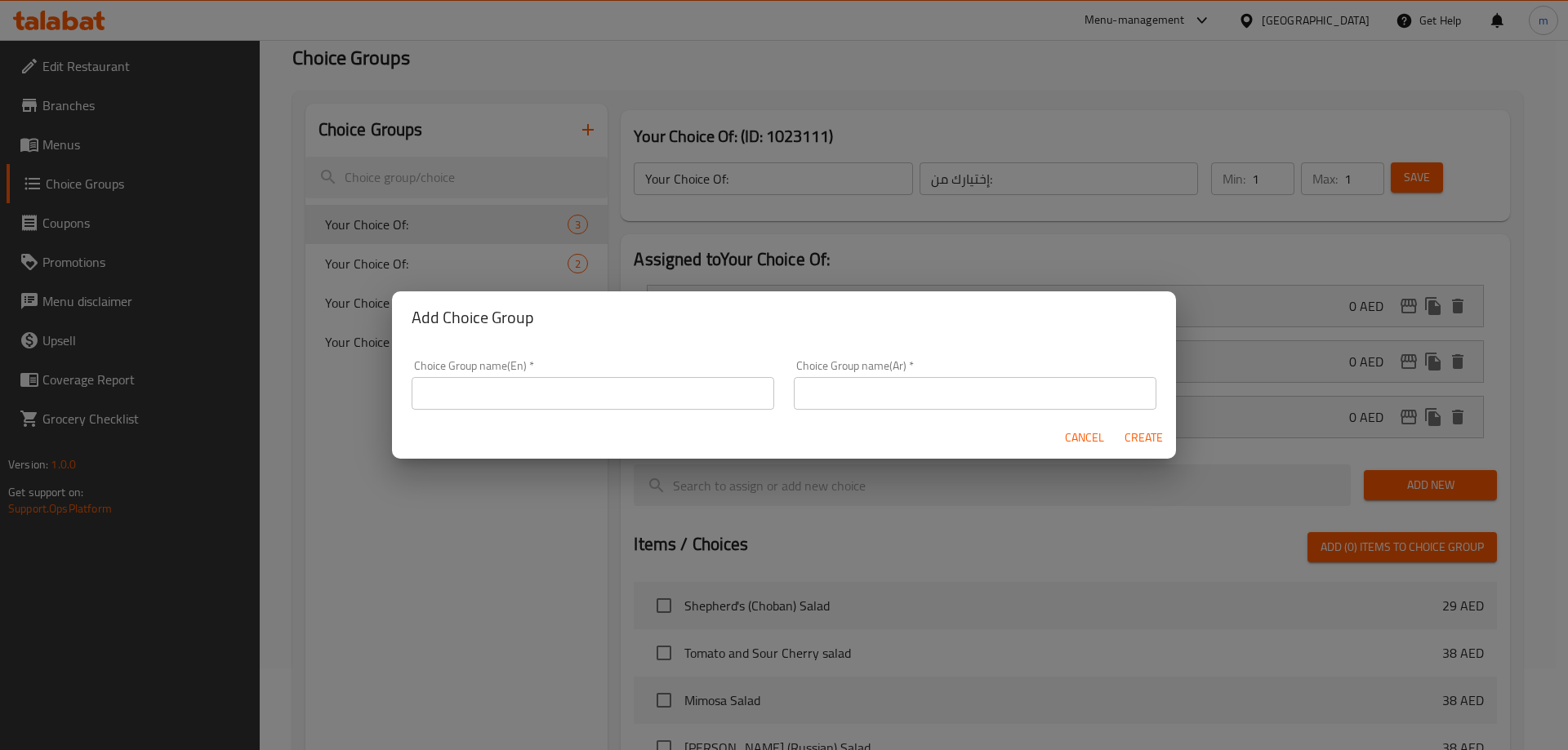
click at [604, 408] on input "text" at bounding box center [592, 393] width 362 height 32
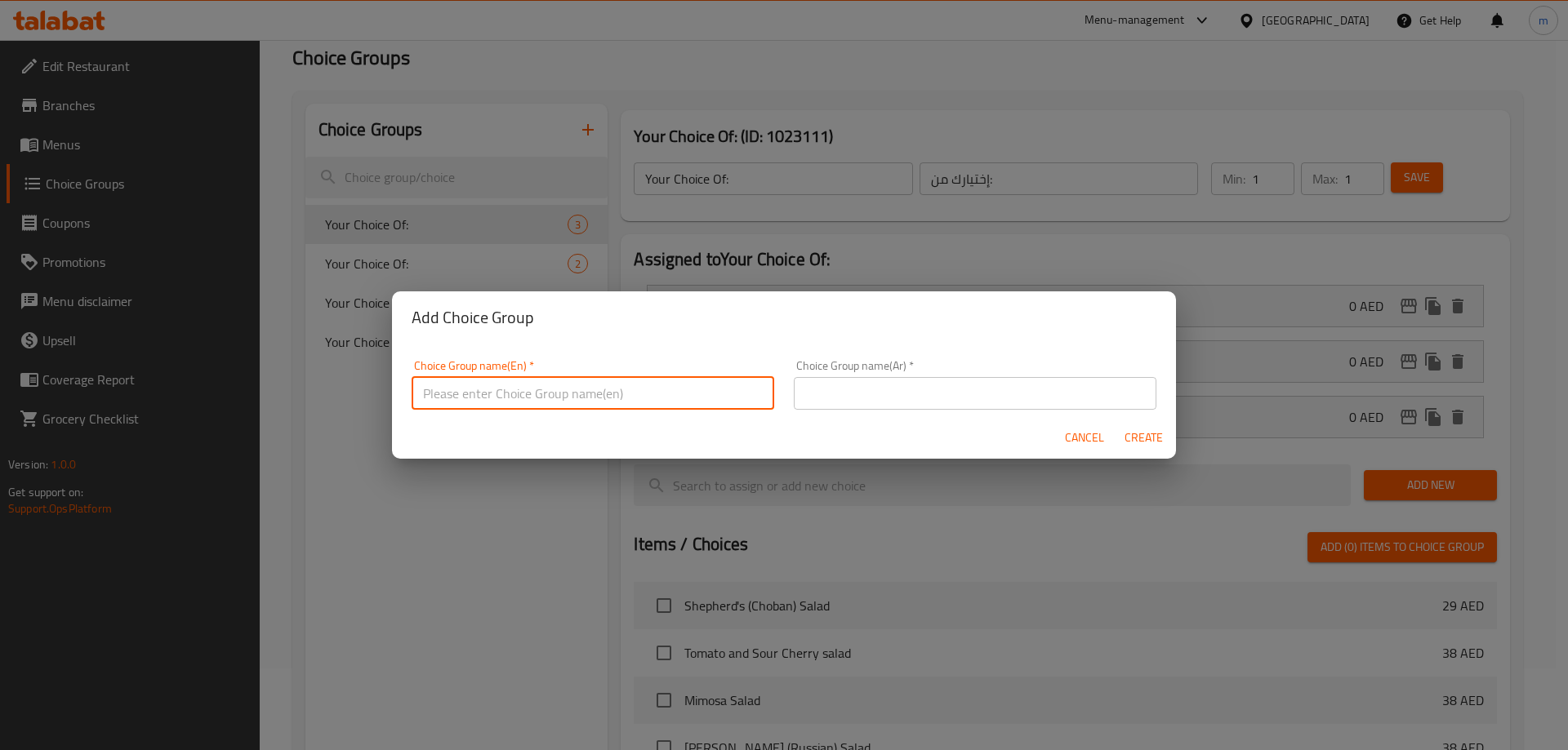
click at [604, 408] on input "text" at bounding box center [592, 393] width 362 height 32
paste input "Choose your pasta:"
click at [601, 385] on input "Choose your pasta:" at bounding box center [592, 393] width 362 height 32
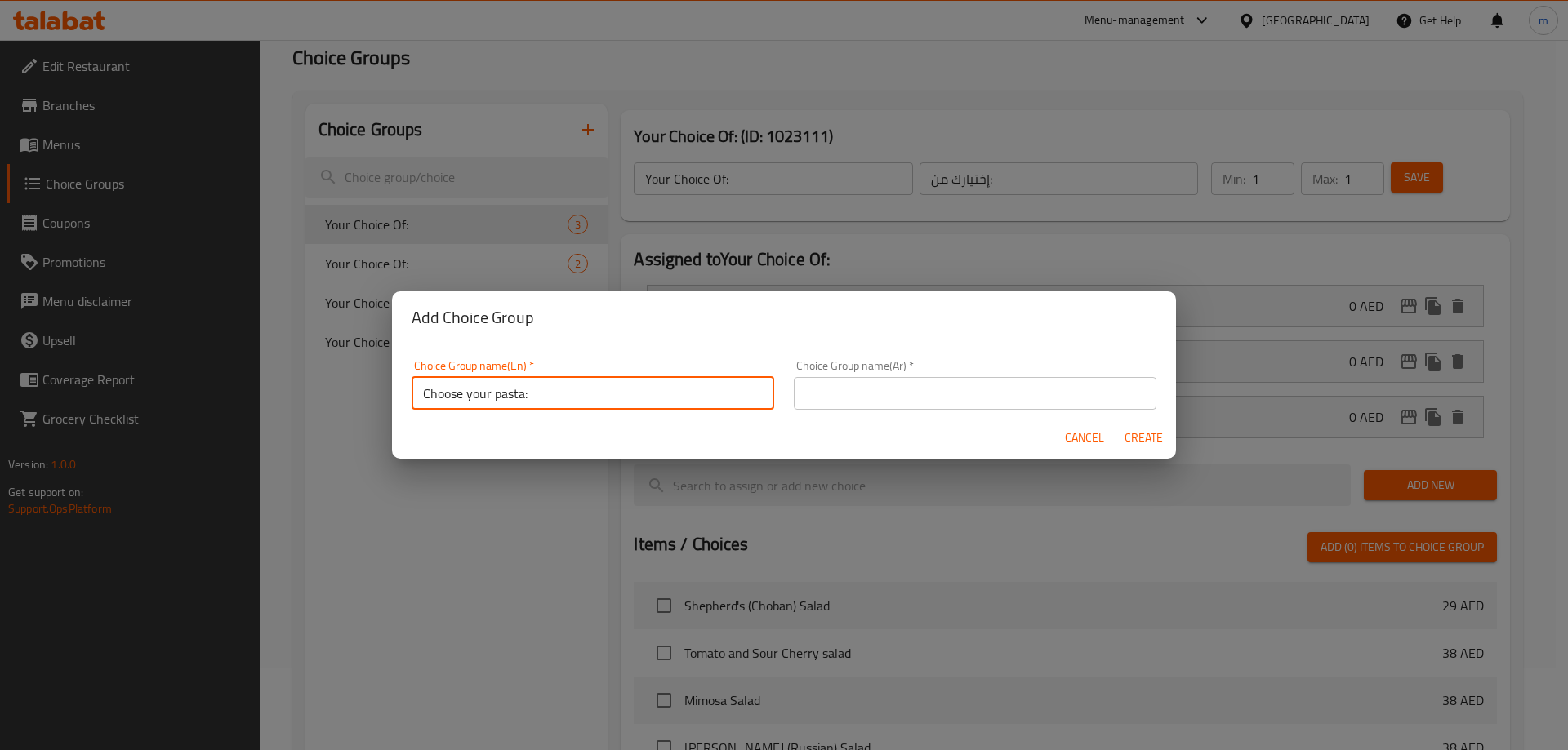
type input "Choose Your Pasta:"
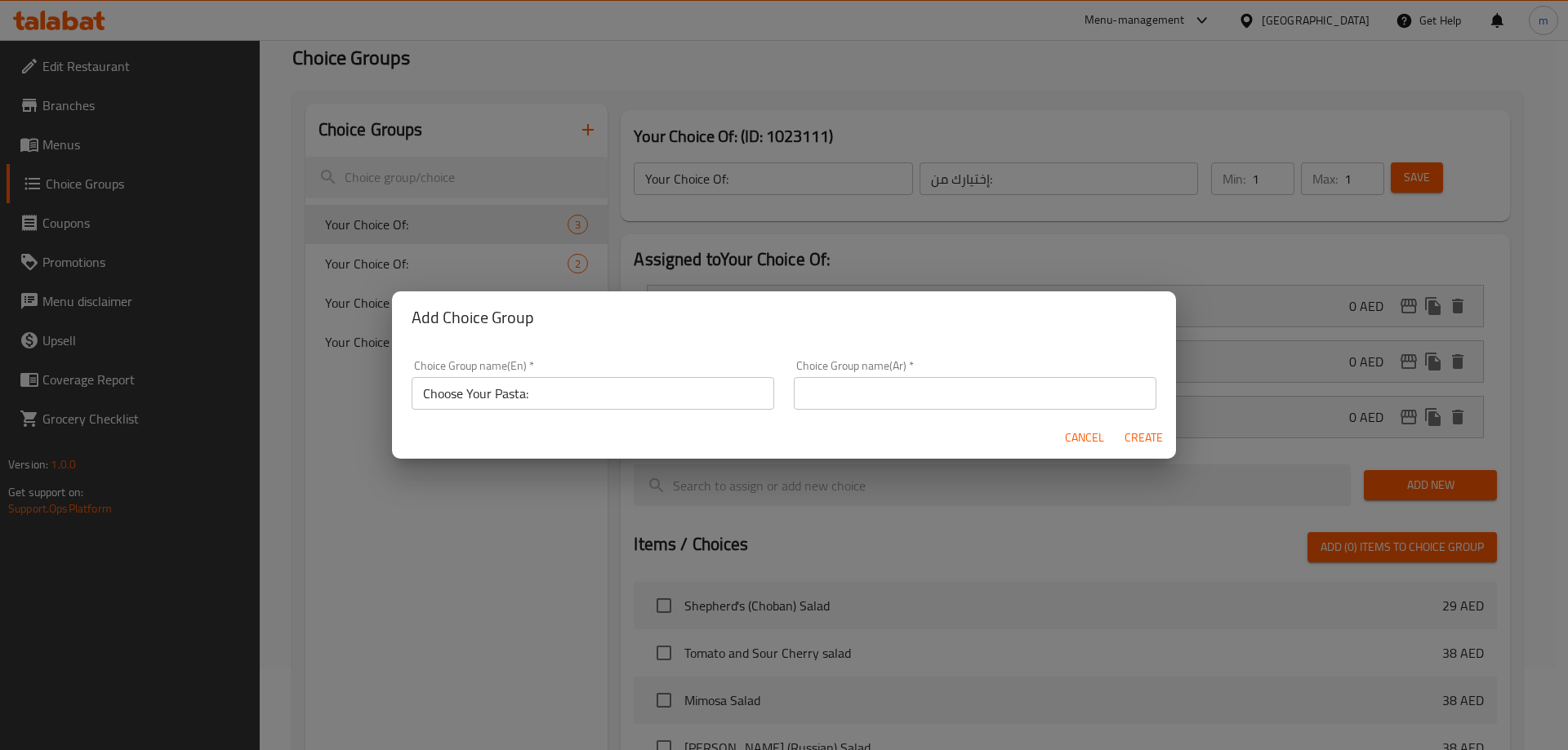
drag, startPoint x: 973, startPoint y: 396, endPoint x: 961, endPoint y: 396, distance: 12.0
click at [973, 396] on input "text" at bounding box center [975, 393] width 362 height 32
paste input "اختر المعكرونة الخاصة بك:"
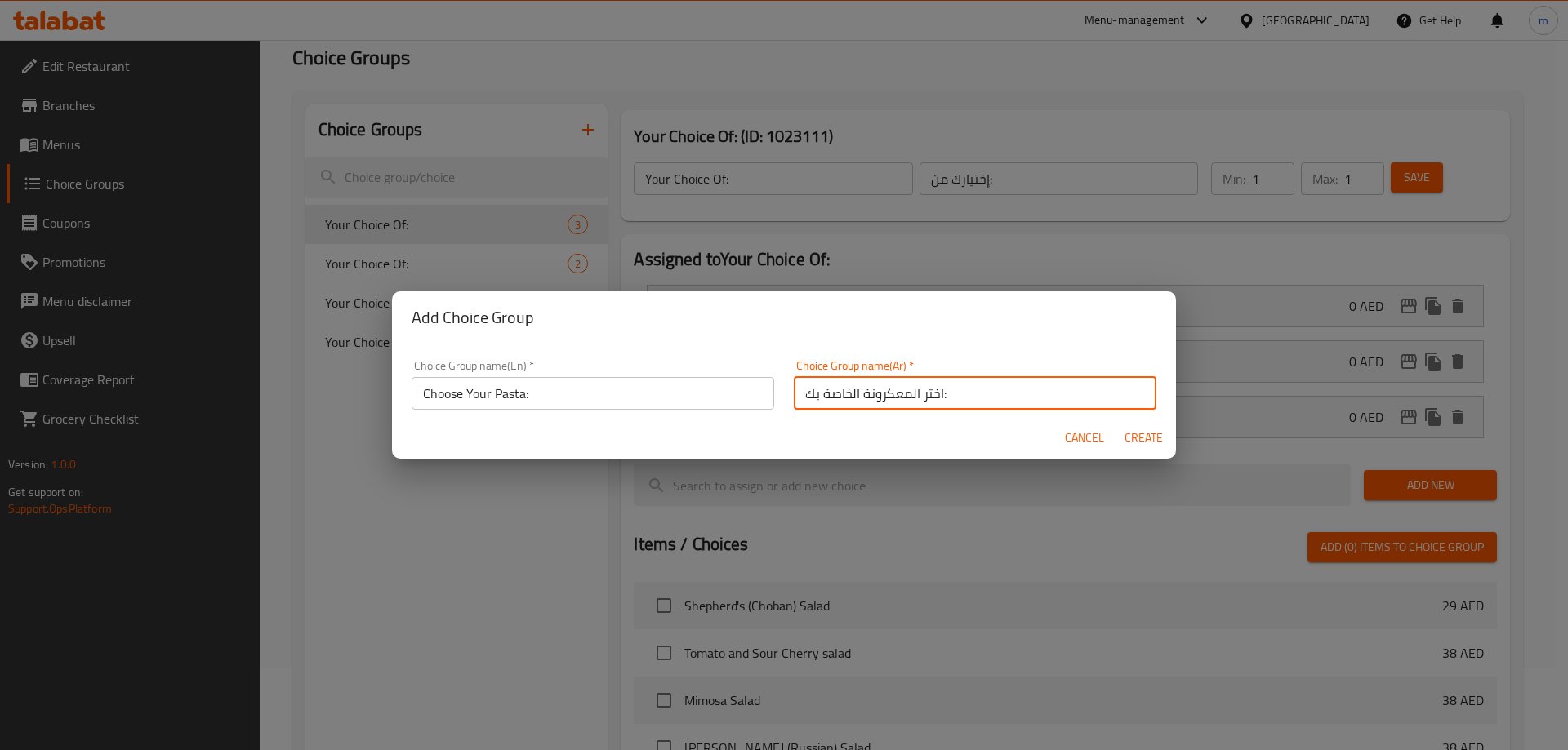
click at [935, 396] on input "اختر المعكرونة الخاصة بك:" at bounding box center [975, 393] width 362 height 32
click at [932, 396] on input "اختر المعكرونة الخاصة بك:" at bounding box center [975, 393] width 362 height 32
type input "إختر المعكرونة الخاصة بك:"
click at [1129, 438] on span "Create" at bounding box center [1143, 438] width 39 height 20
type input "Choose Your Pasta:"
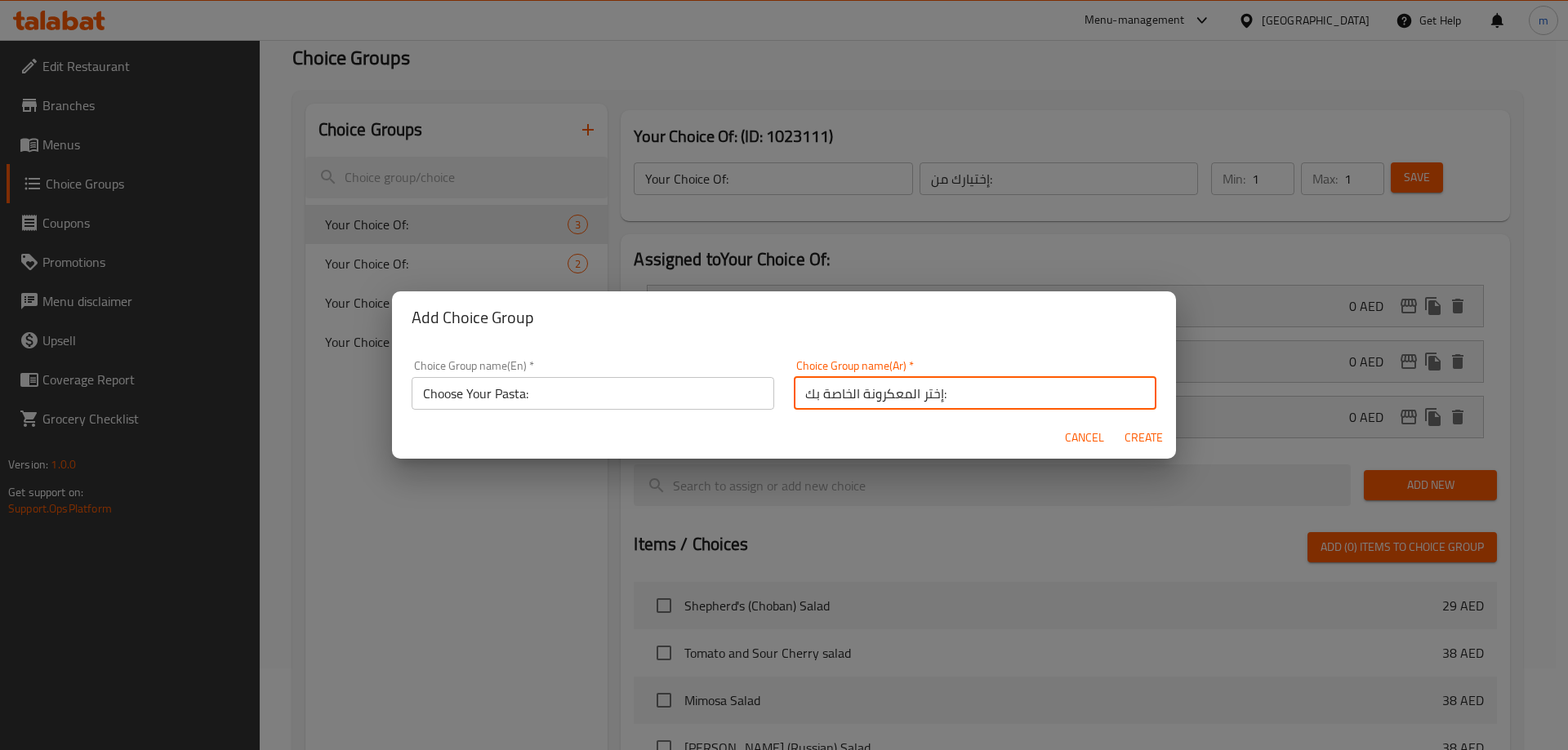
type input "إختر المعكرونة الخاصة بك:"
type input "0"
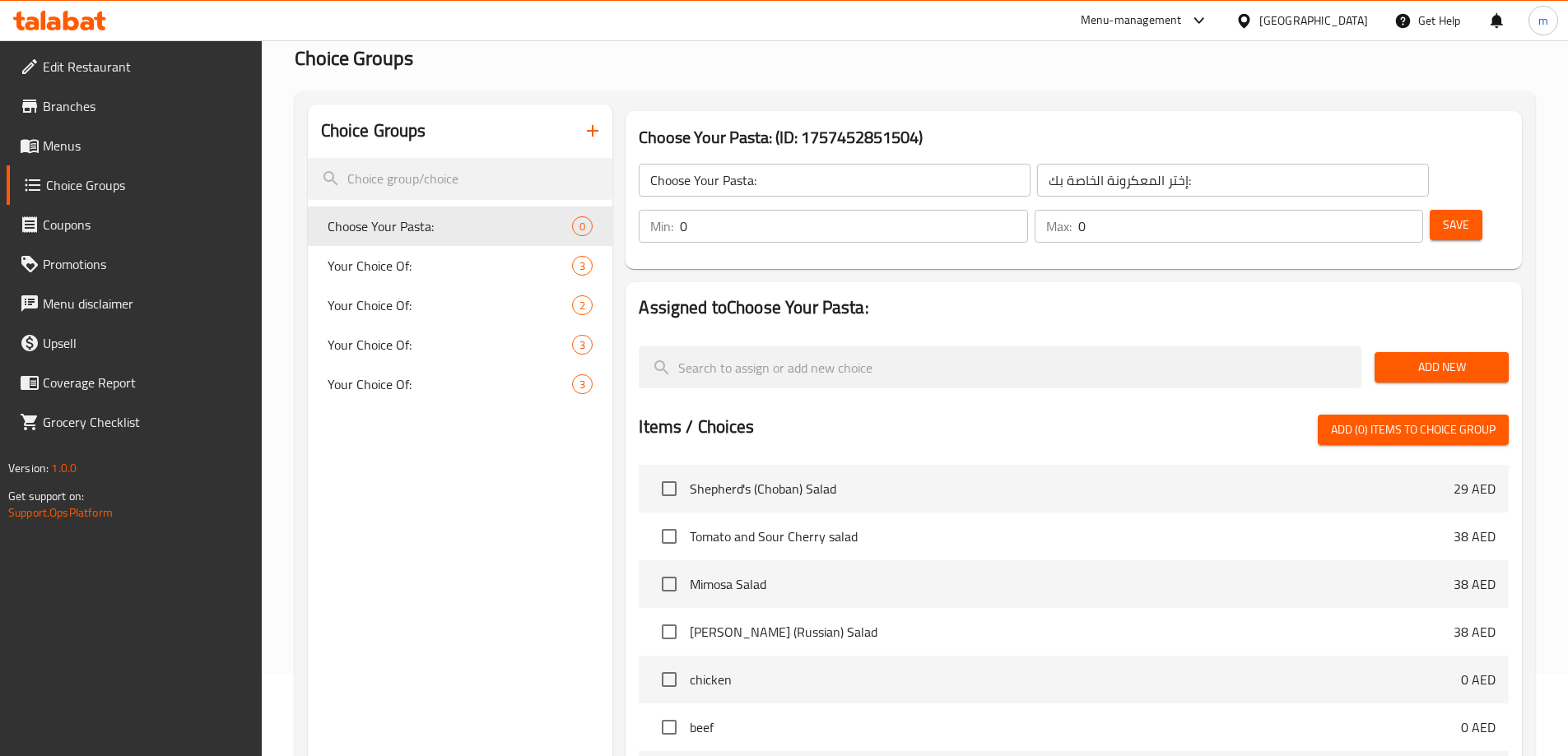
click at [1028, 210] on input "0" at bounding box center [853, 225] width 348 height 33
click at [1028, 210] on div "Min: 0 ​" at bounding box center [832, 225] width 388 height 33
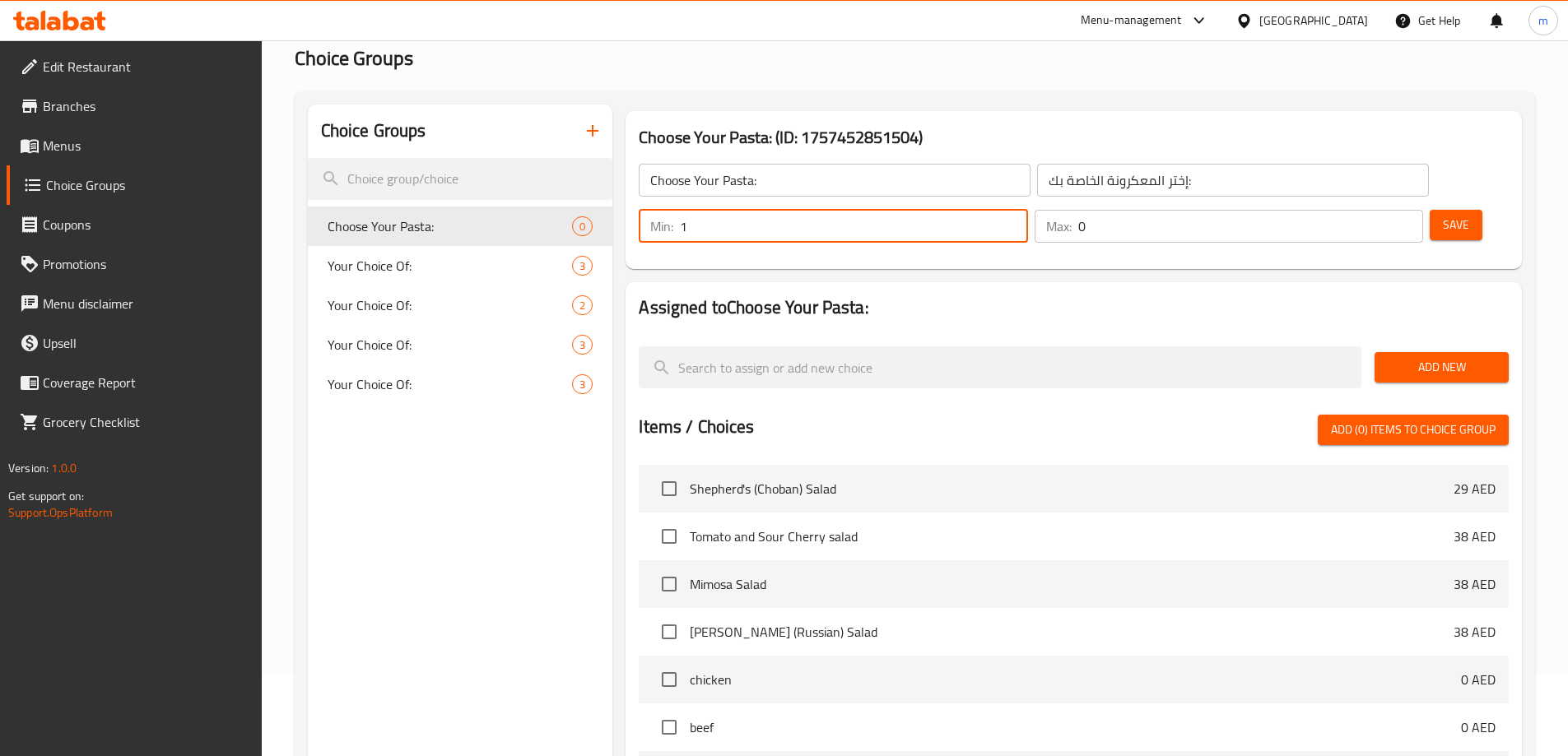
type input "1"
click at [1359, 210] on input "0" at bounding box center [1251, 225] width 345 height 33
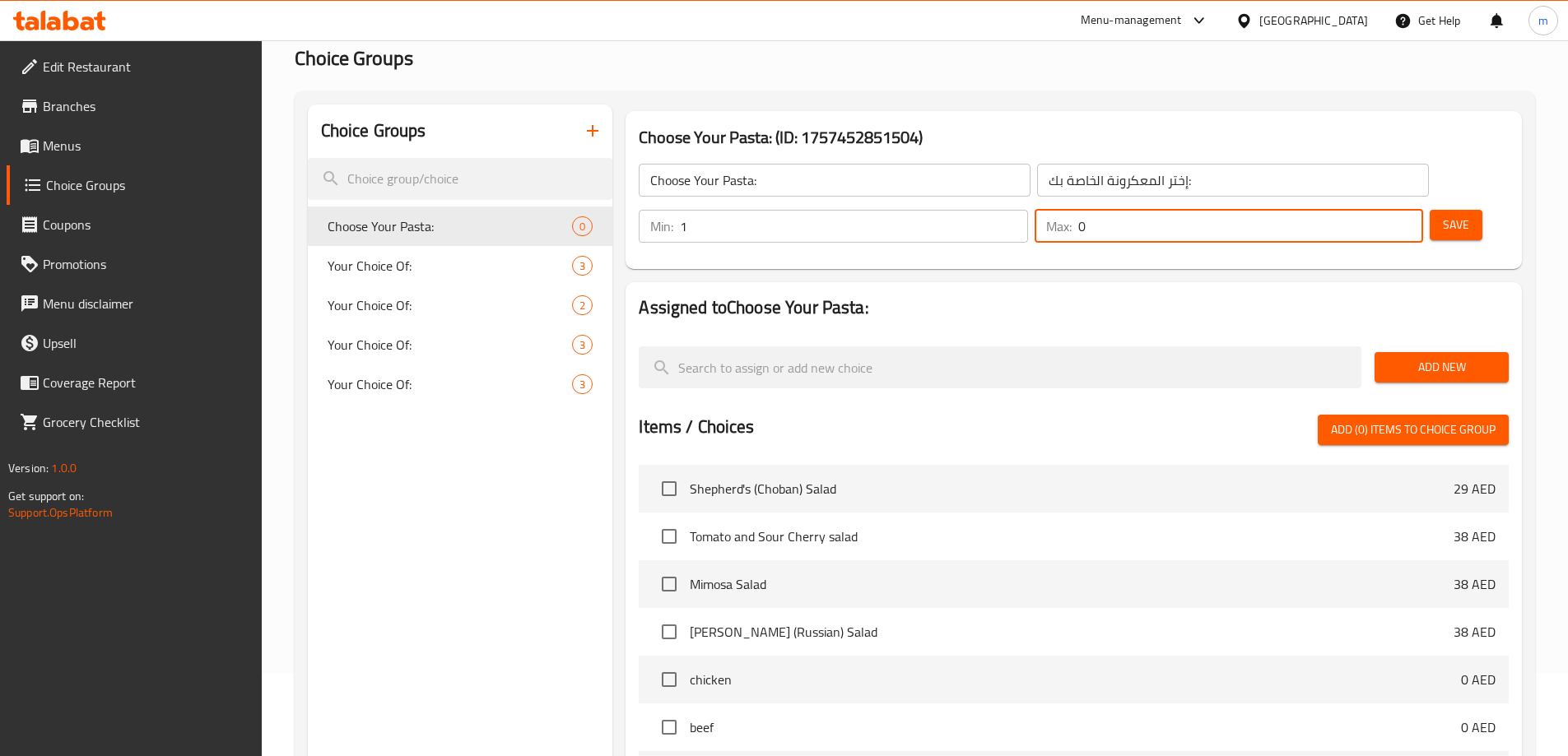
click at [1359, 210] on input "0" at bounding box center [1251, 225] width 345 height 33
type input "1"
click at [1428, 357] on span "Add New" at bounding box center [1442, 367] width 108 height 20
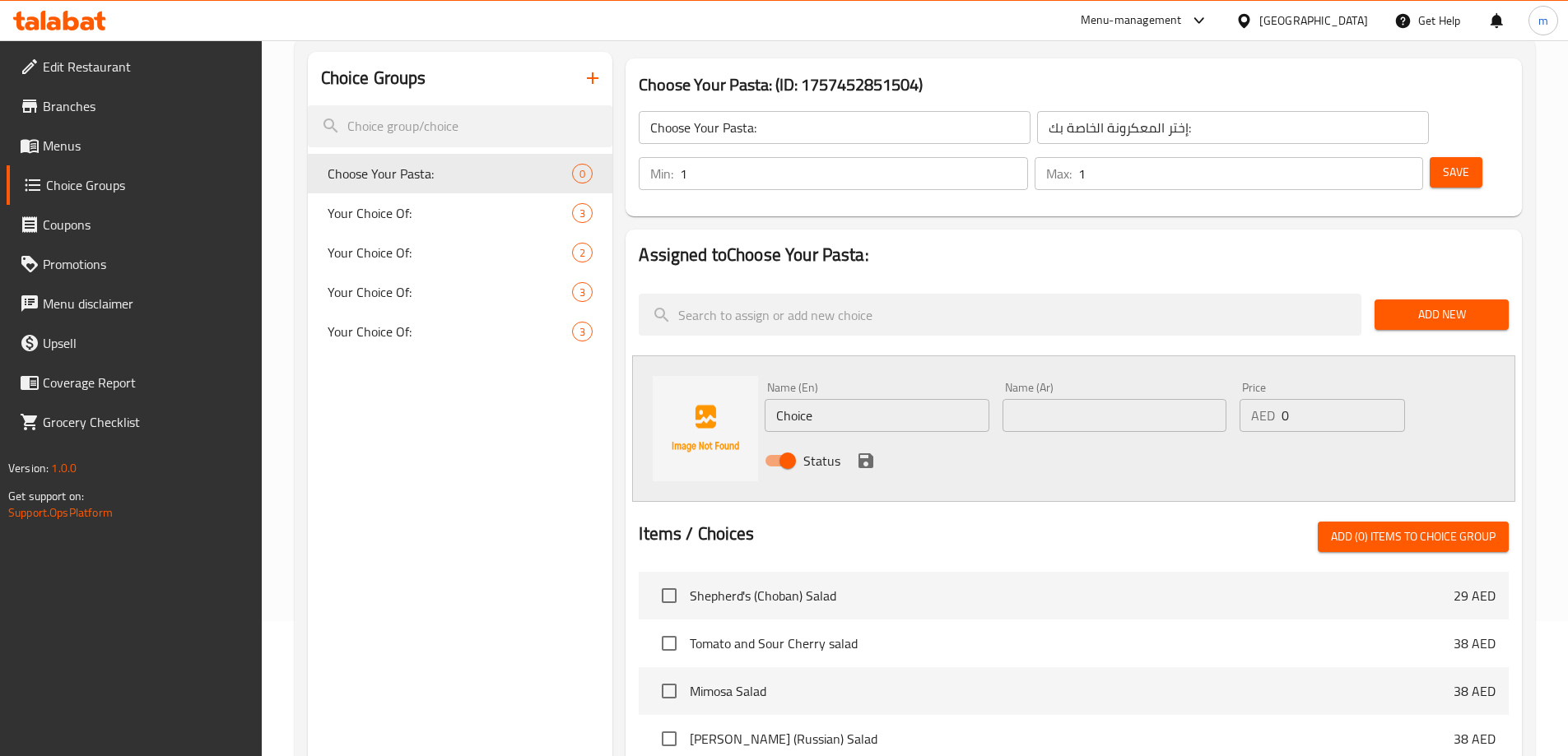
scroll to position [164, 0]
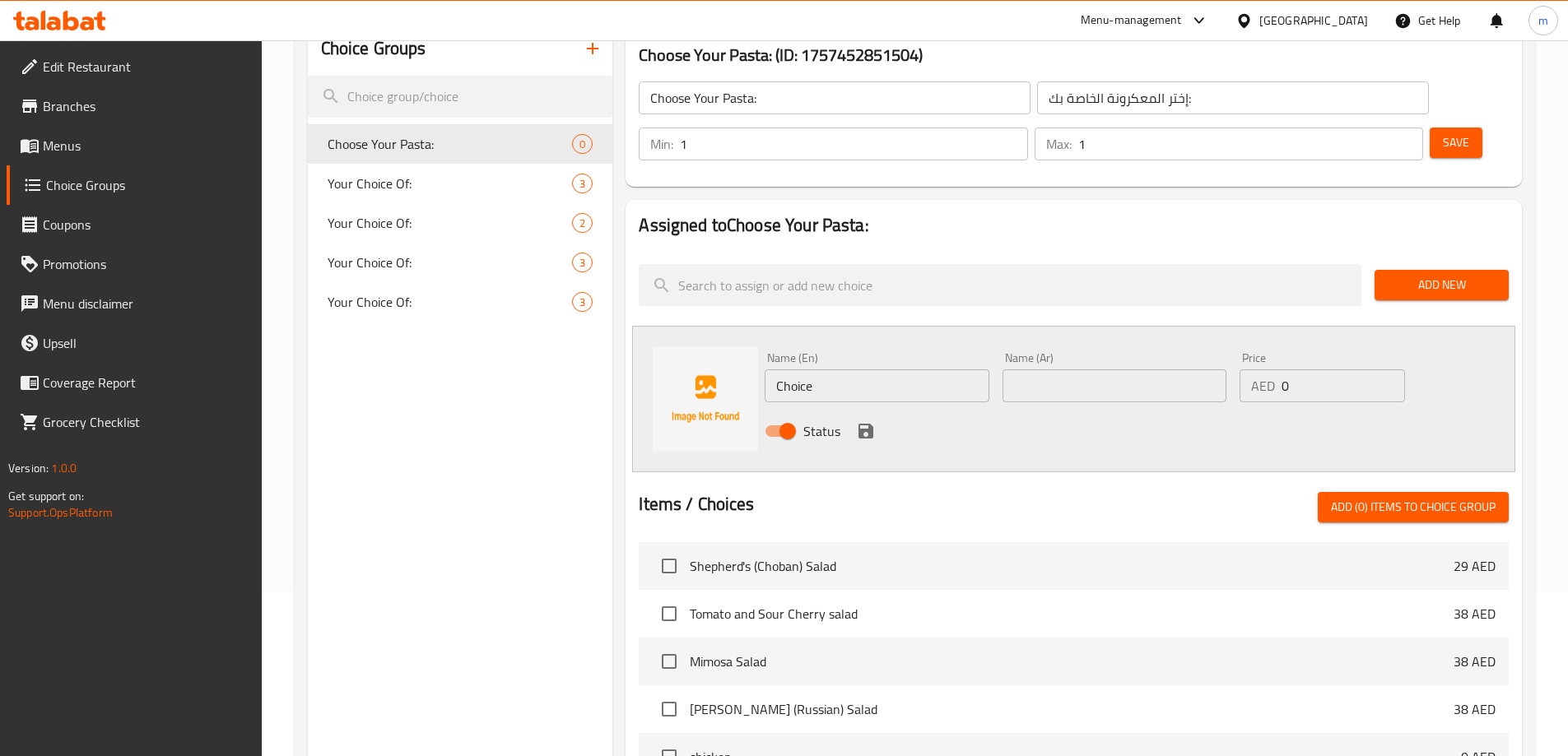
click at [872, 370] on input "Choice" at bounding box center [876, 386] width 224 height 33
click at [847, 370] on input "Choice" at bounding box center [876, 386] width 224 height 33
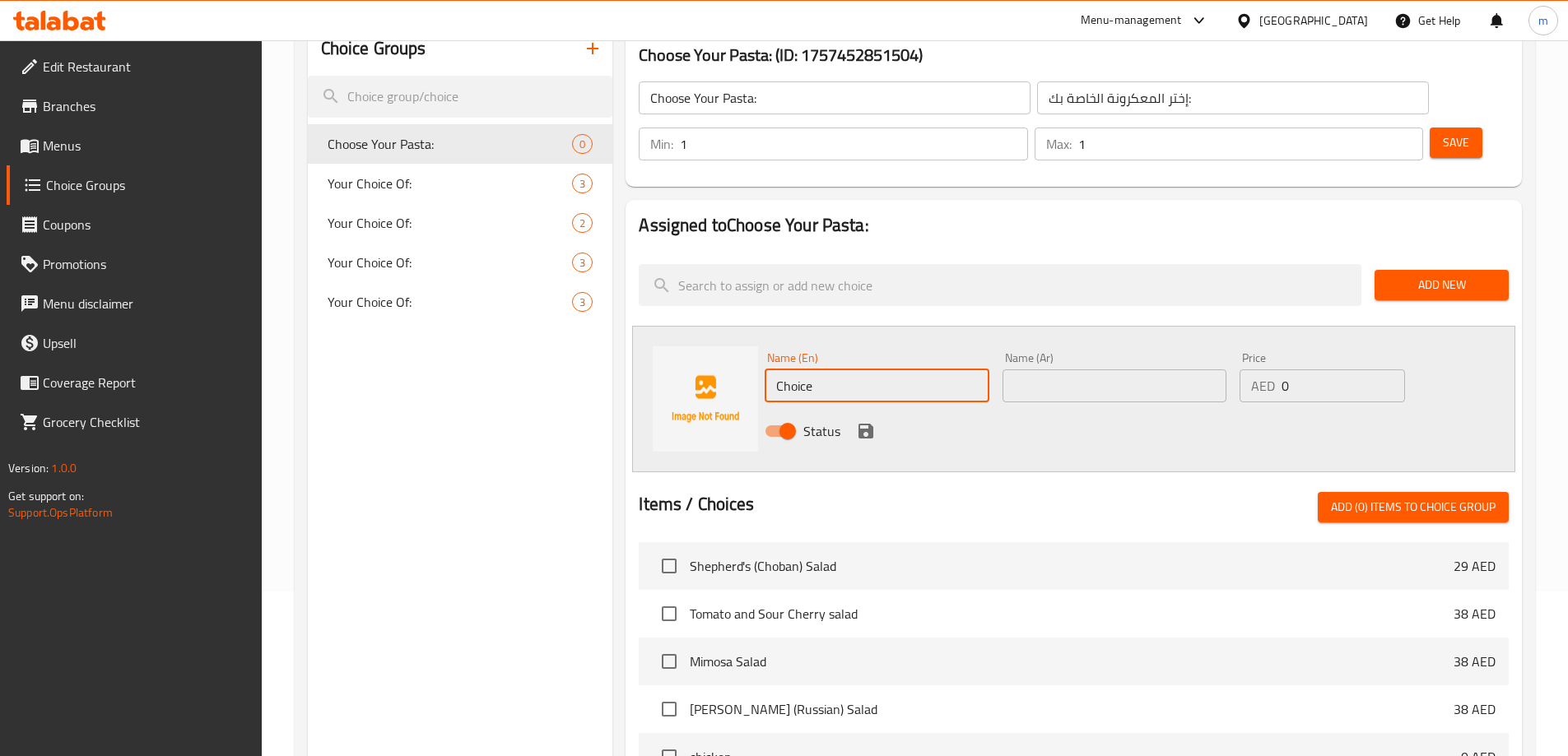
paste input "Penne Pasta"
type input "Penne Pasta"
click at [1045, 370] on input "text" at bounding box center [1114, 386] width 224 height 33
paste input "مكرونة بيني"
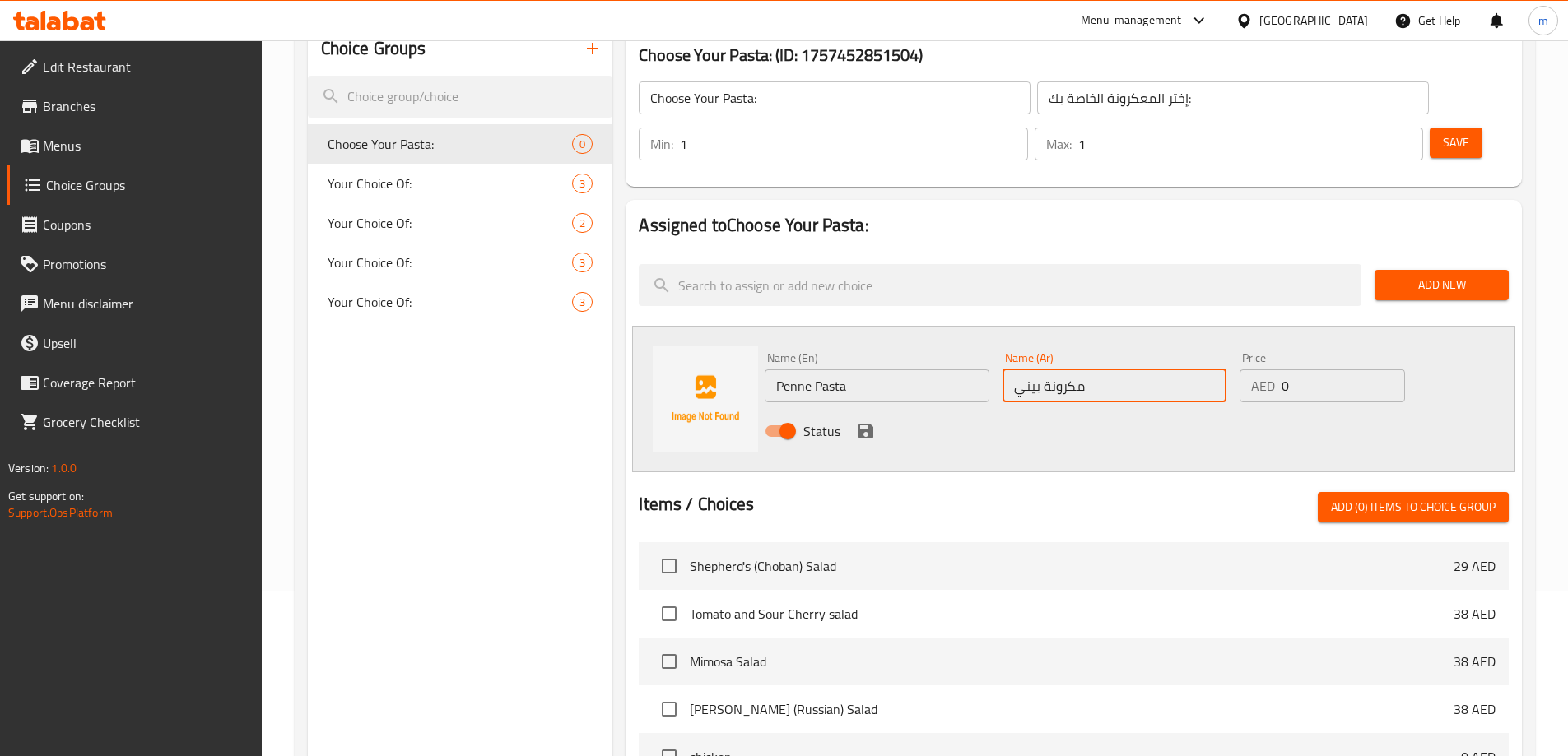
type input "مكرونة بيني"
click at [868, 422] on icon "save" at bounding box center [866, 431] width 19 height 19
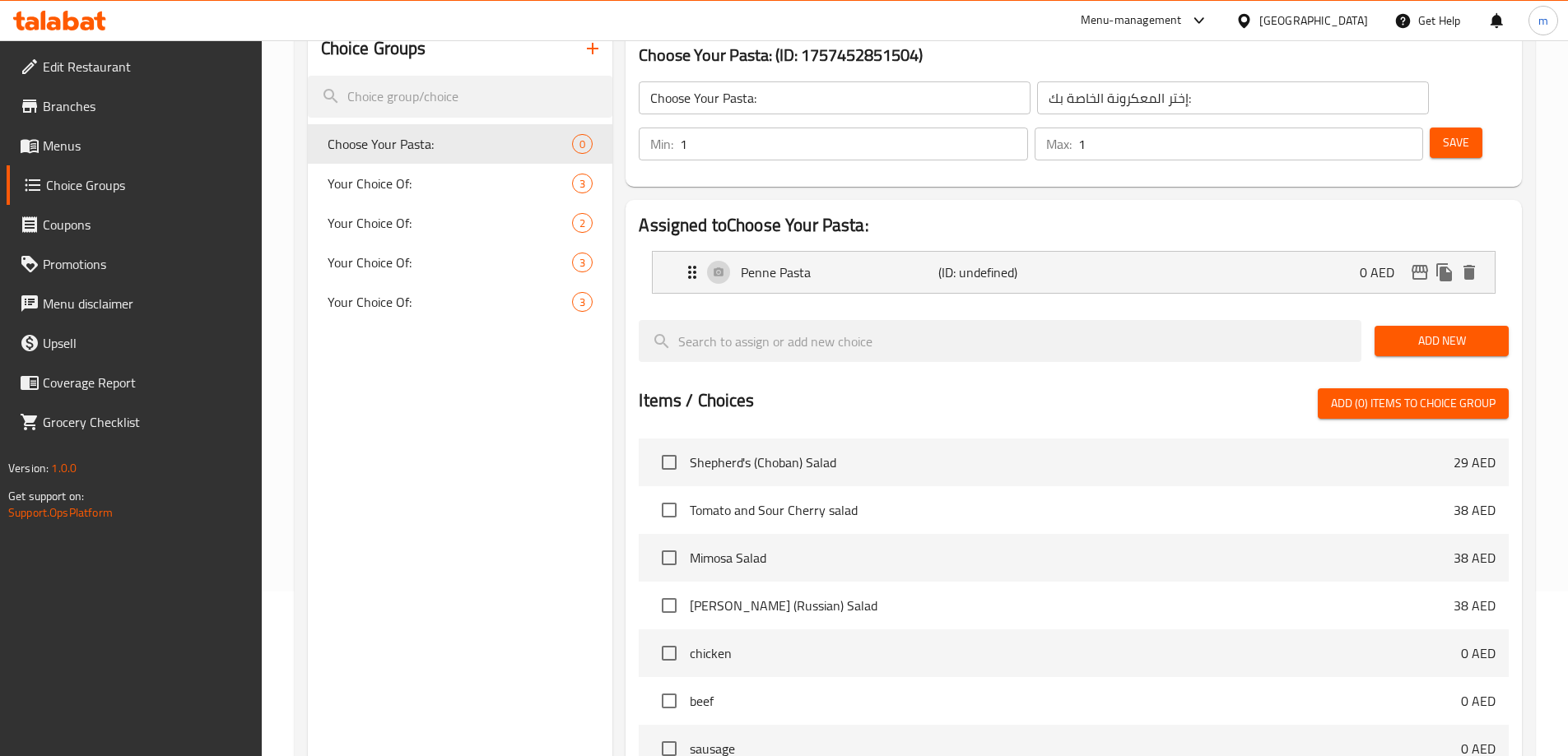
click at [1450, 331] on span "Add New" at bounding box center [1442, 340] width 108 height 20
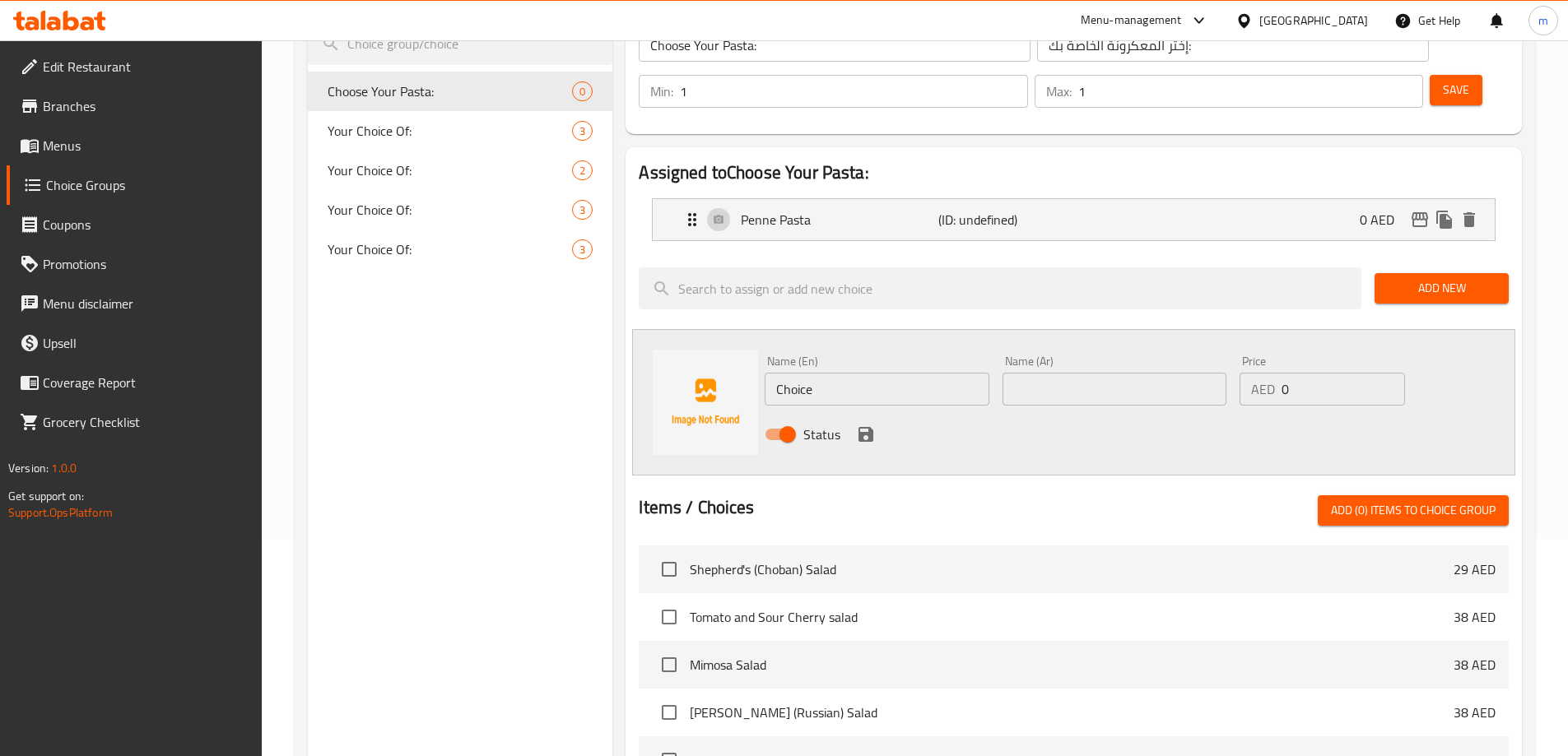
scroll to position [247, 0]
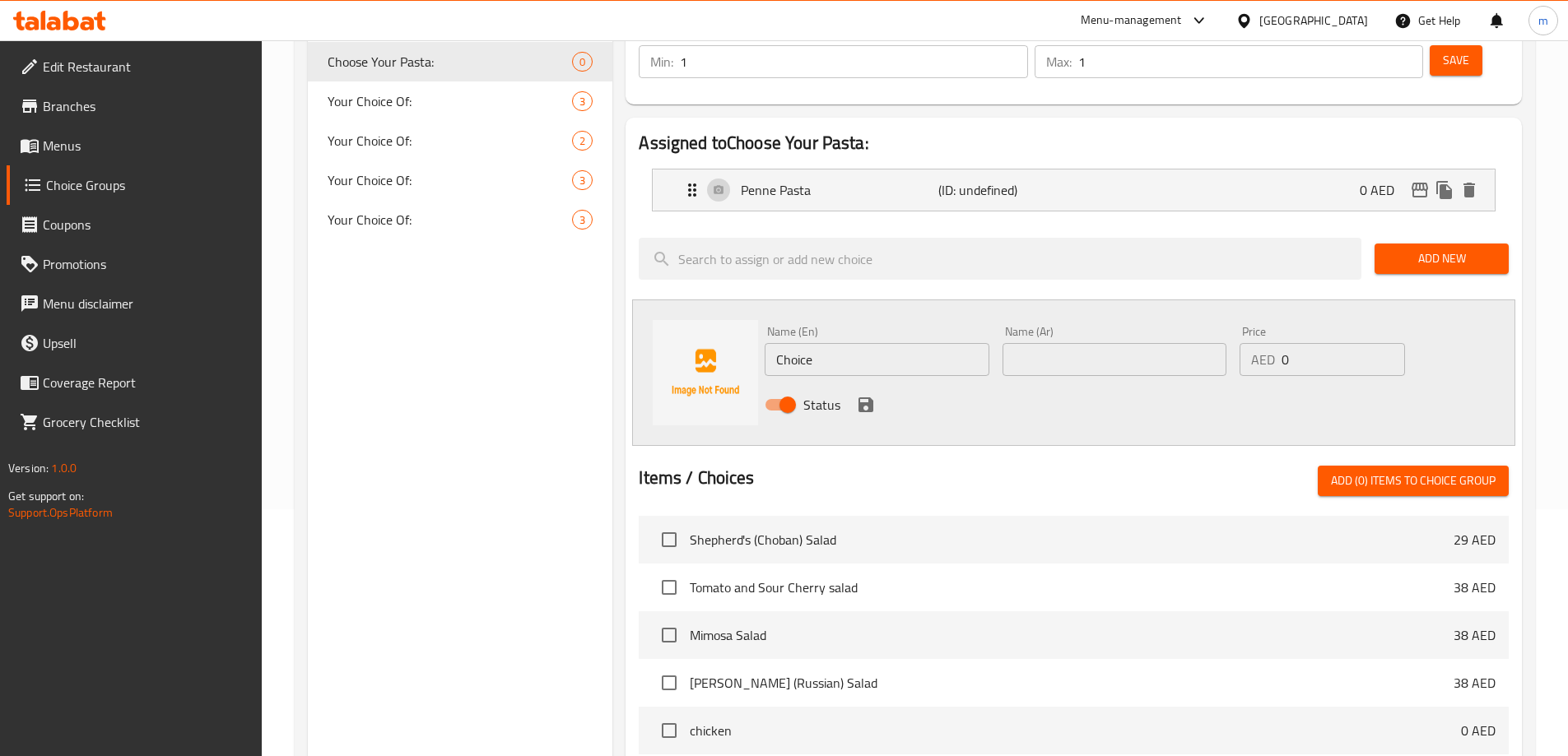
click at [869, 343] on input "Choice" at bounding box center [876, 359] width 224 height 33
paste input "مكرونة بيني"
type input "Choice"
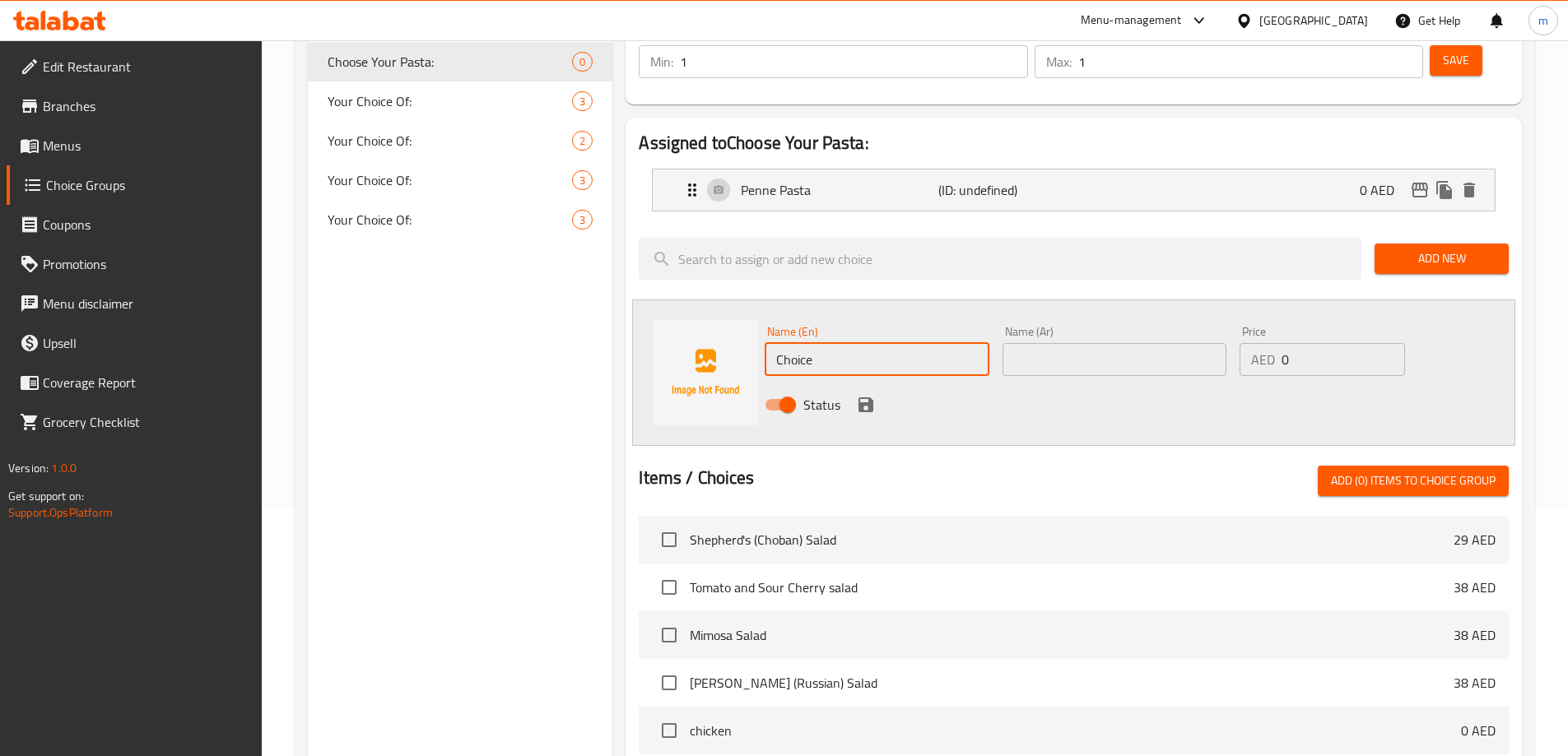
click at [1088, 343] on input "text" at bounding box center [1114, 359] width 224 height 33
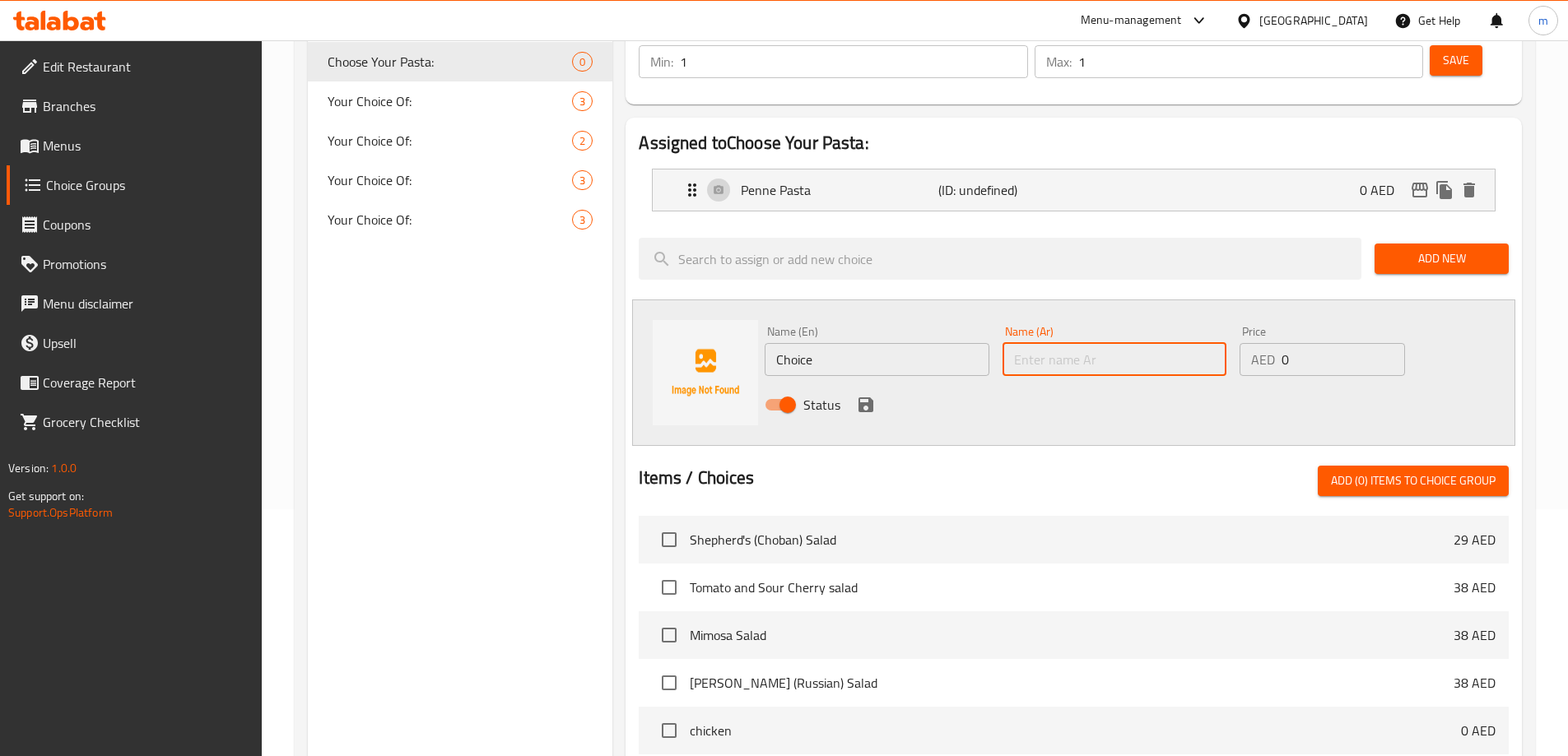
click at [1088, 343] on input "text" at bounding box center [1114, 359] width 224 height 33
paste input "مكرونة بيني"
click at [1036, 343] on input "مكرونة بيني" at bounding box center [1114, 359] width 224 height 33
click at [1020, 343] on input "مكرونة بيني" at bounding box center [1114, 359] width 224 height 33
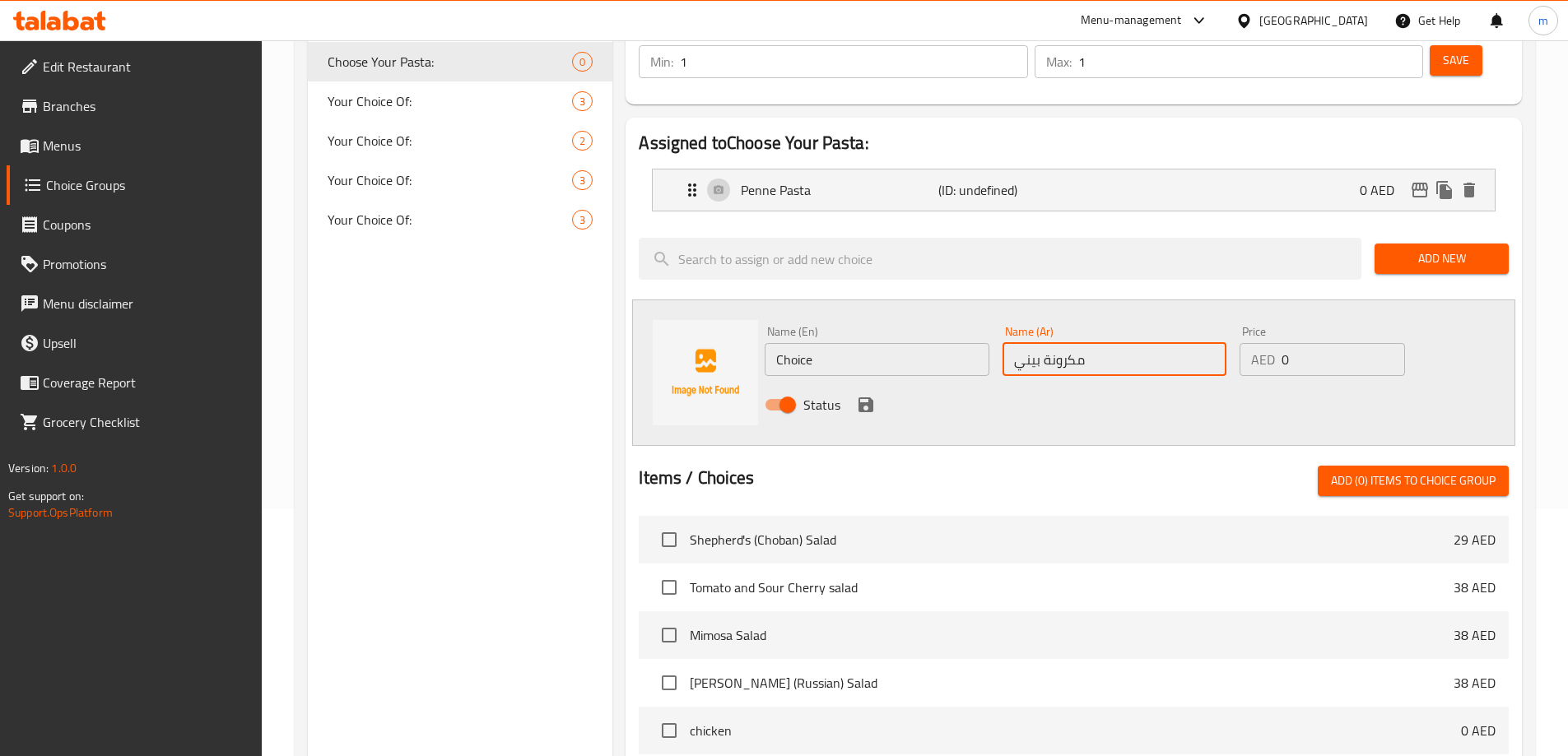
click at [1020, 343] on input "مكرونة بيني" at bounding box center [1114, 359] width 224 height 33
click at [1026, 343] on input "مكرونة بيني" at bounding box center [1114, 359] width 224 height 33
type input "مكرونة"
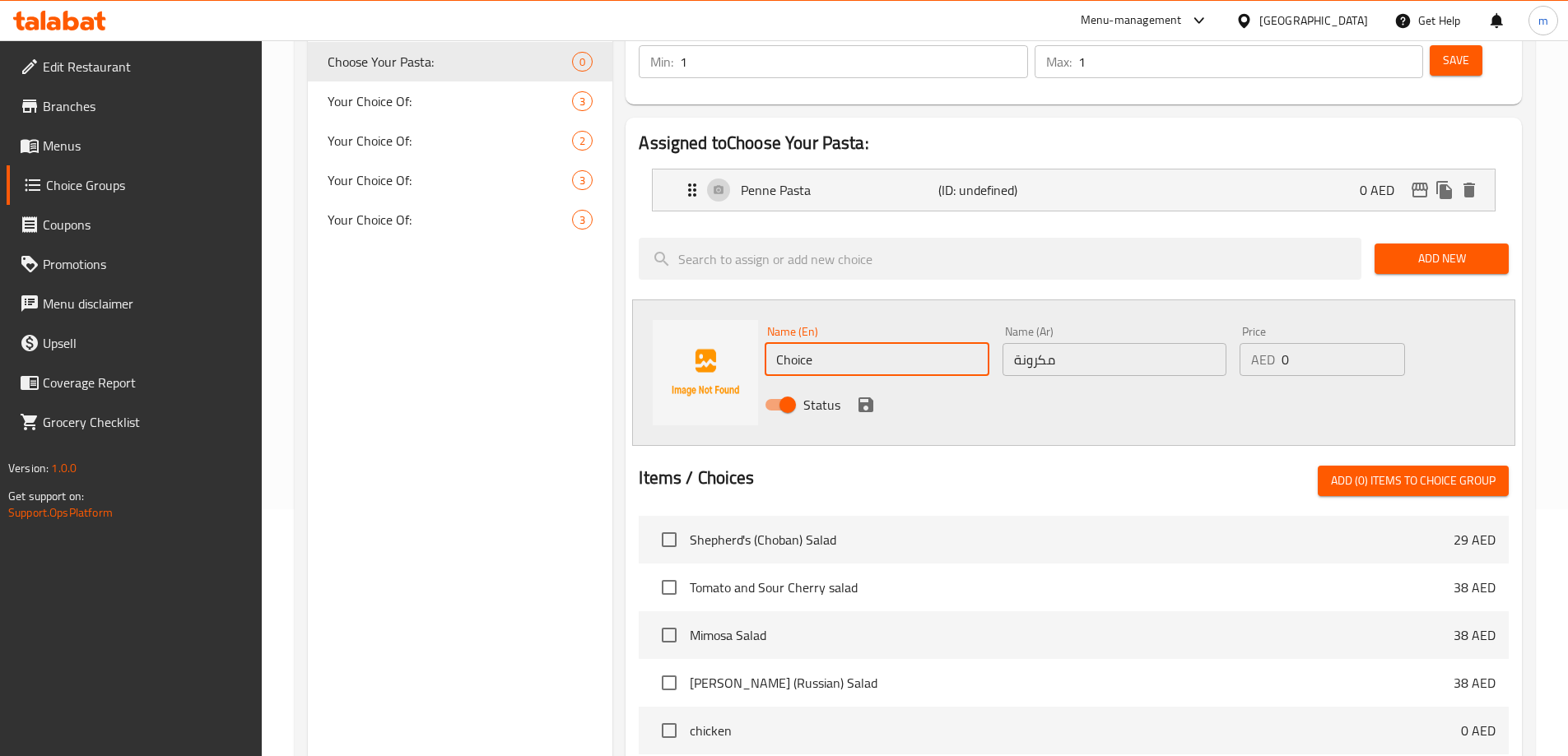
click at [821, 343] on input "Choice" at bounding box center [876, 359] width 224 height 33
paste input "fusili"
type input "Fusili Pasta"
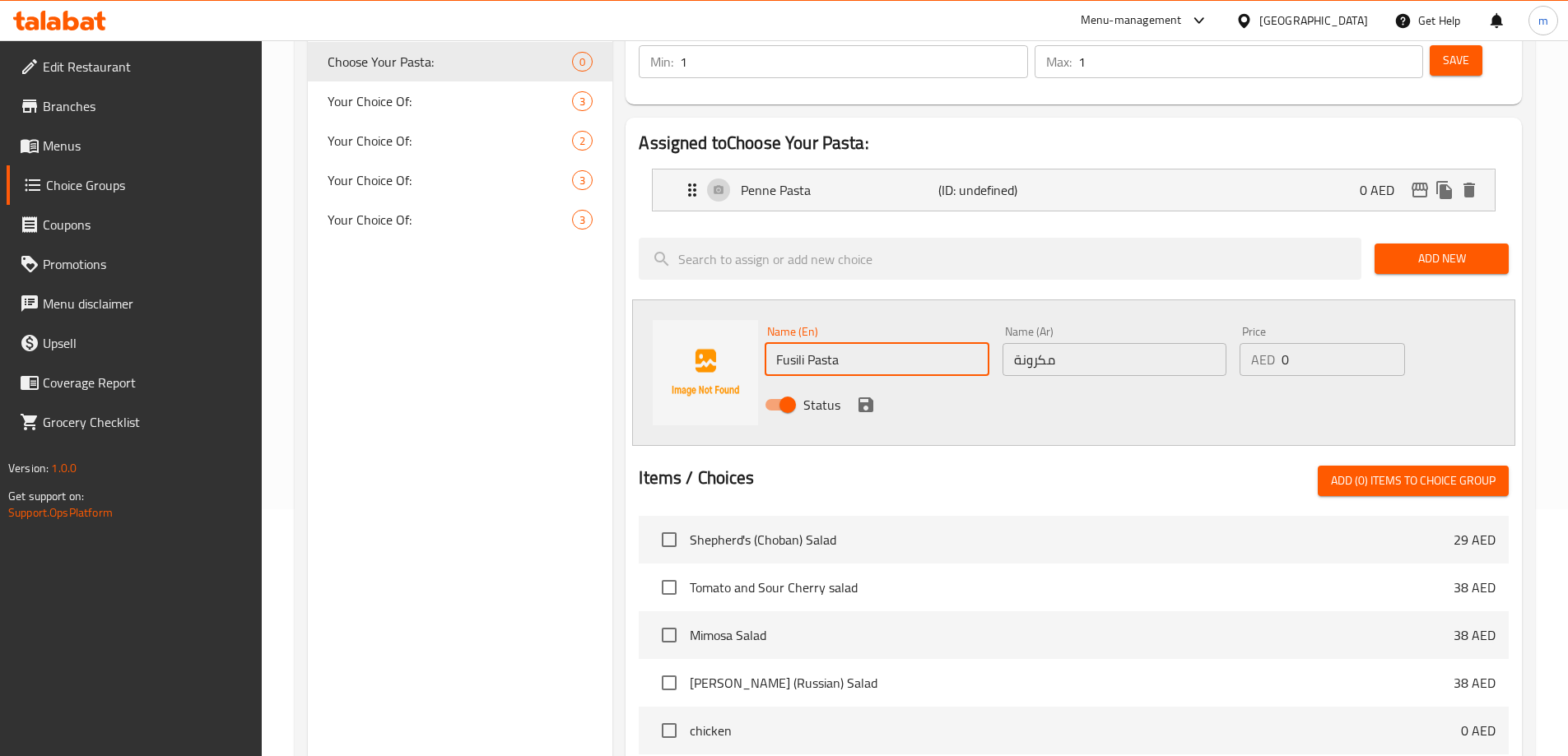
click at [1045, 343] on input "مكرونة" at bounding box center [1114, 359] width 224 height 33
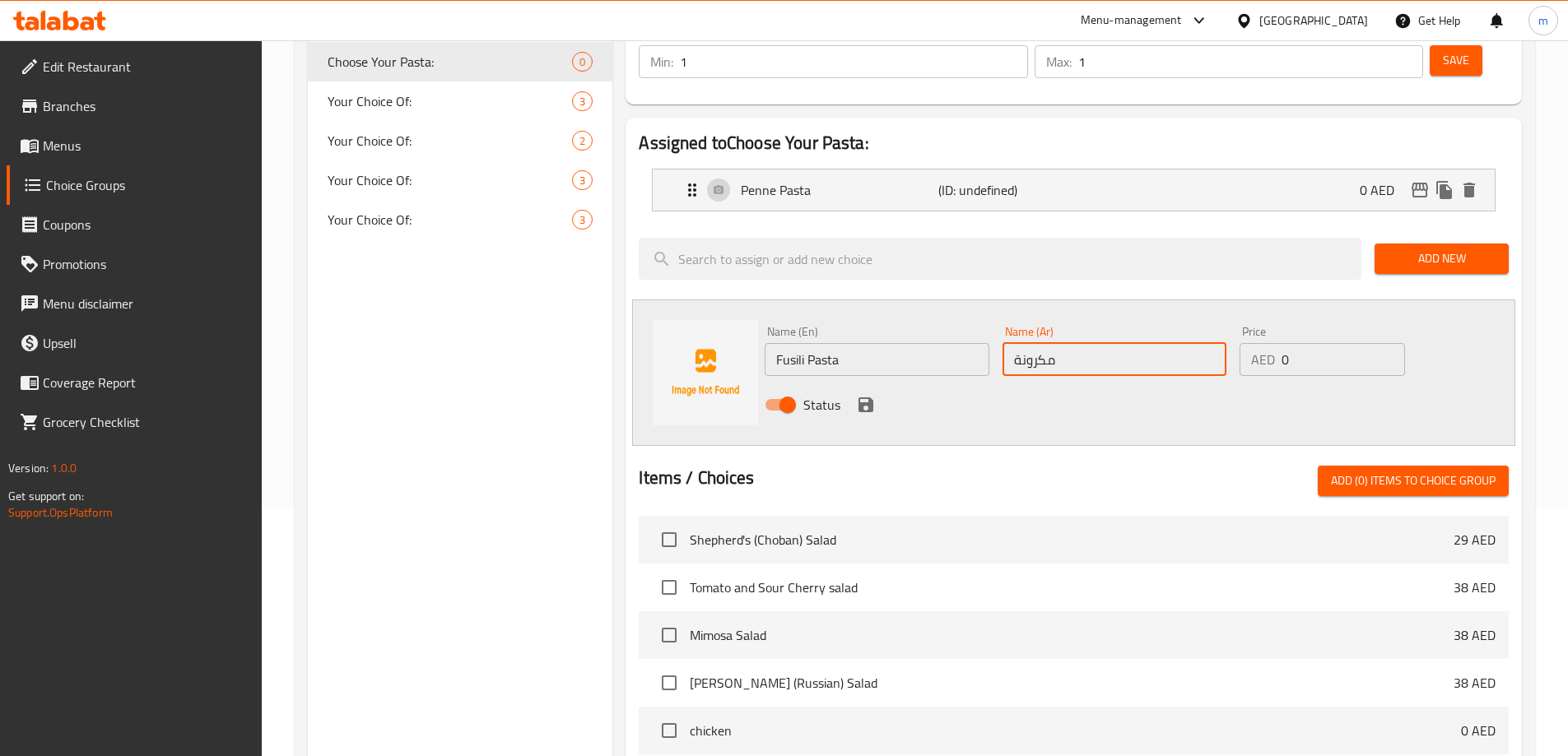
click at [927, 343] on input "Fusili Pasta" at bounding box center [876, 359] width 224 height 33
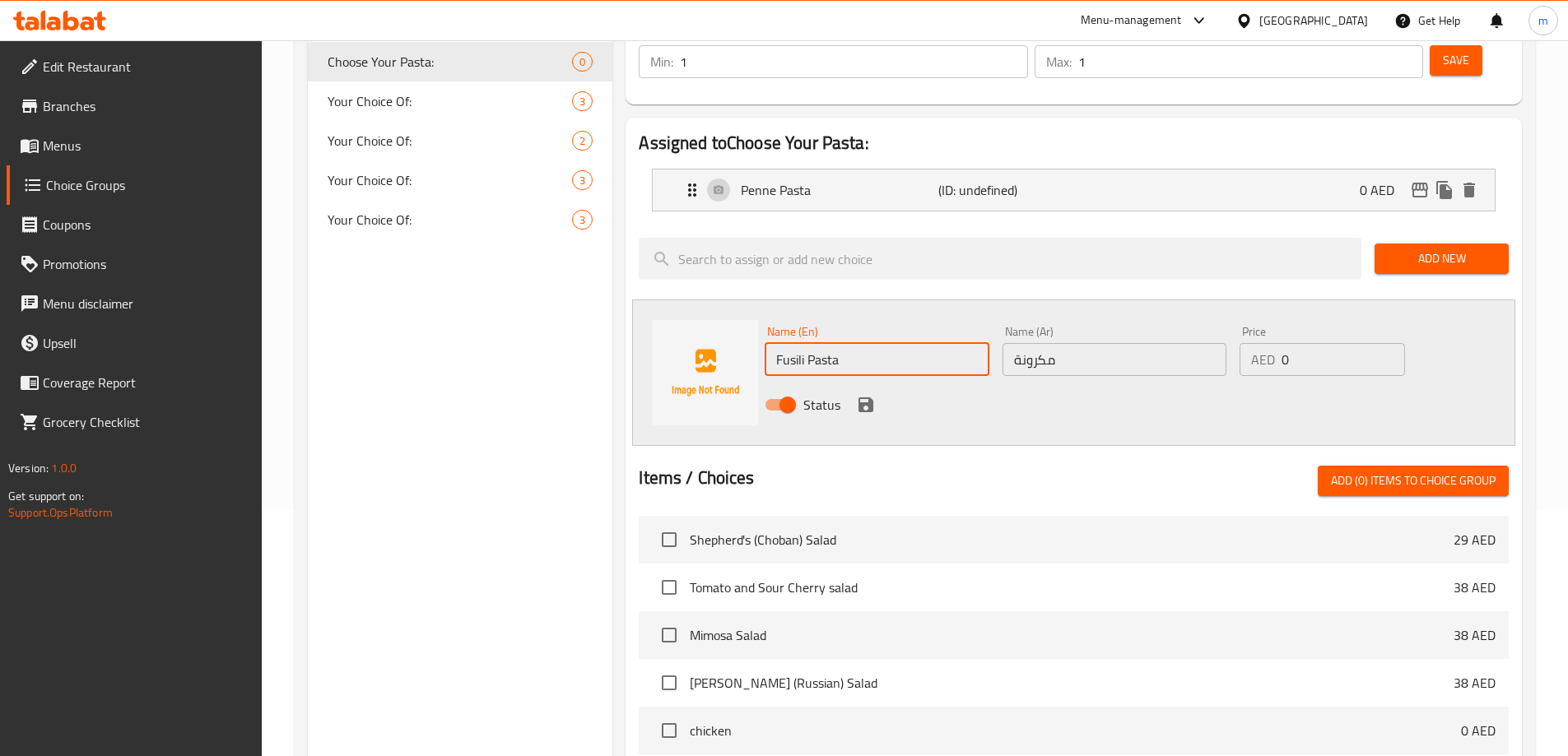
click at [927, 343] on input "Fusili Pasta" at bounding box center [876, 359] width 224 height 33
click at [1072, 343] on input "مكرونة" at bounding box center [1114, 359] width 224 height 33
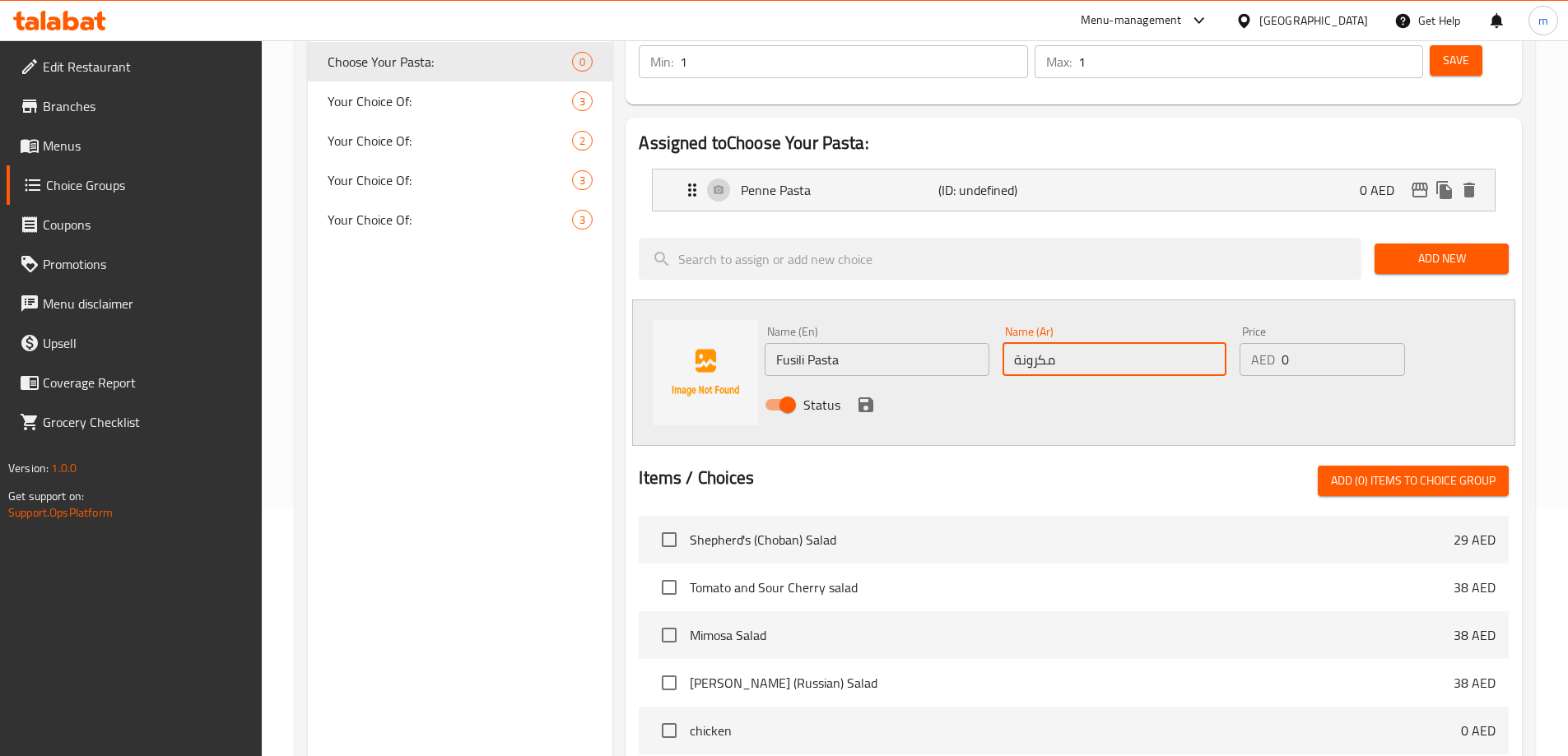
paste input "معكرونة فوسيلي"
click at [1128, 343] on input "مكرونة" at bounding box center [1114, 359] width 224 height 33
paste input "فوسيلي"
type input "مكرونة [PERSON_NAME]"
drag, startPoint x: 870, startPoint y: 363, endPoint x: 956, endPoint y: 336, distance: 90.1
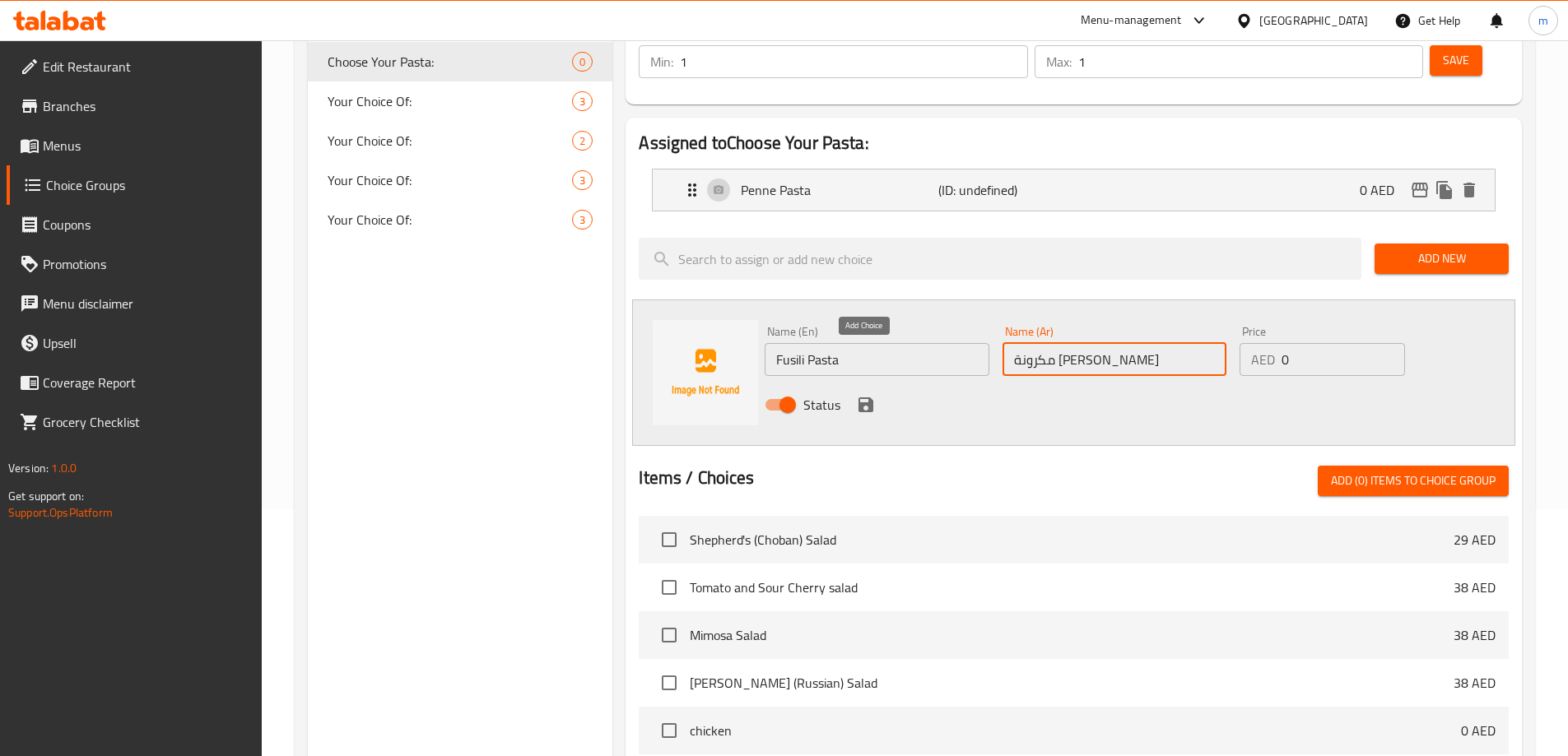
click at [869, 398] on icon "save" at bounding box center [866, 405] width 15 height 15
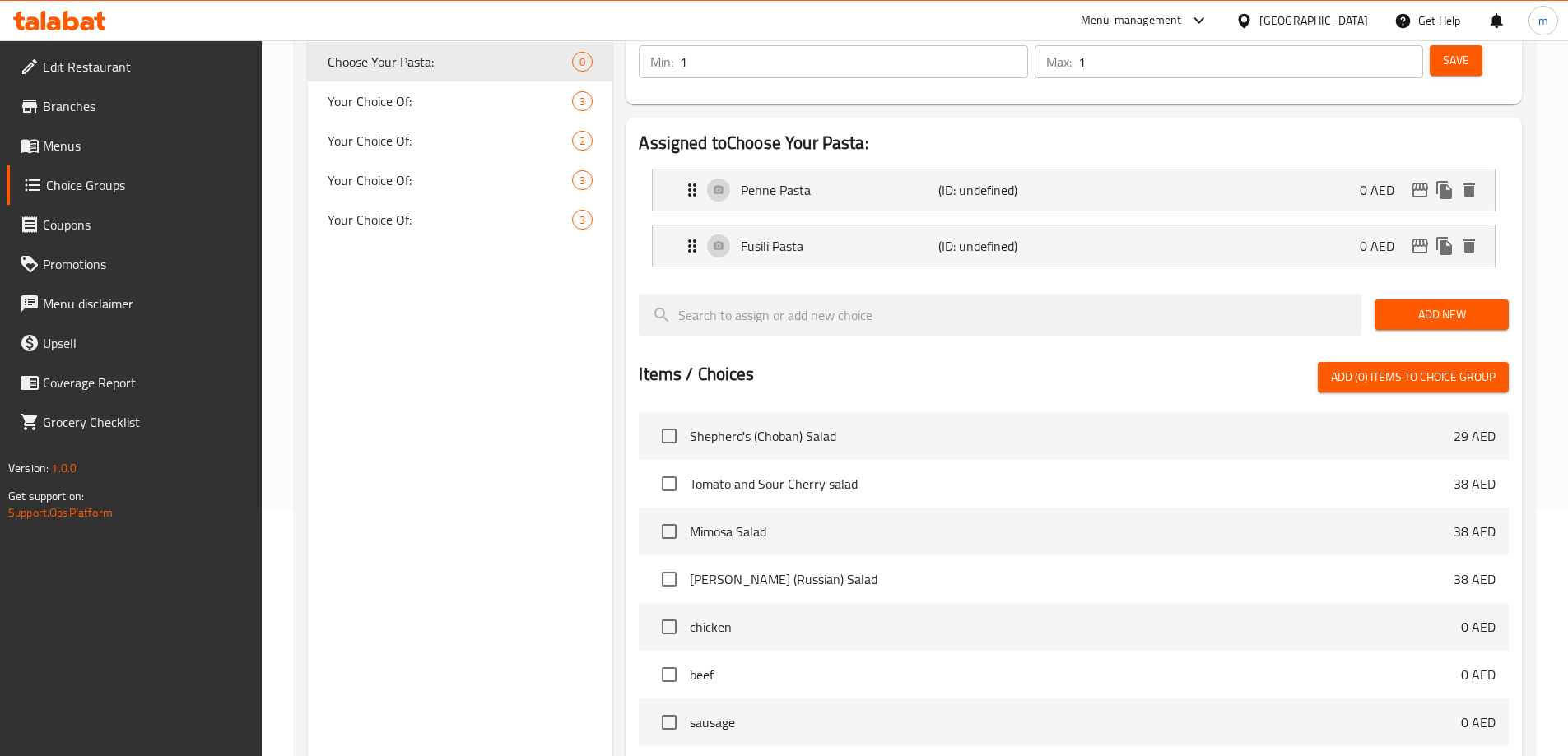
click at [1446, 304] on span "Add New" at bounding box center [1442, 314] width 108 height 20
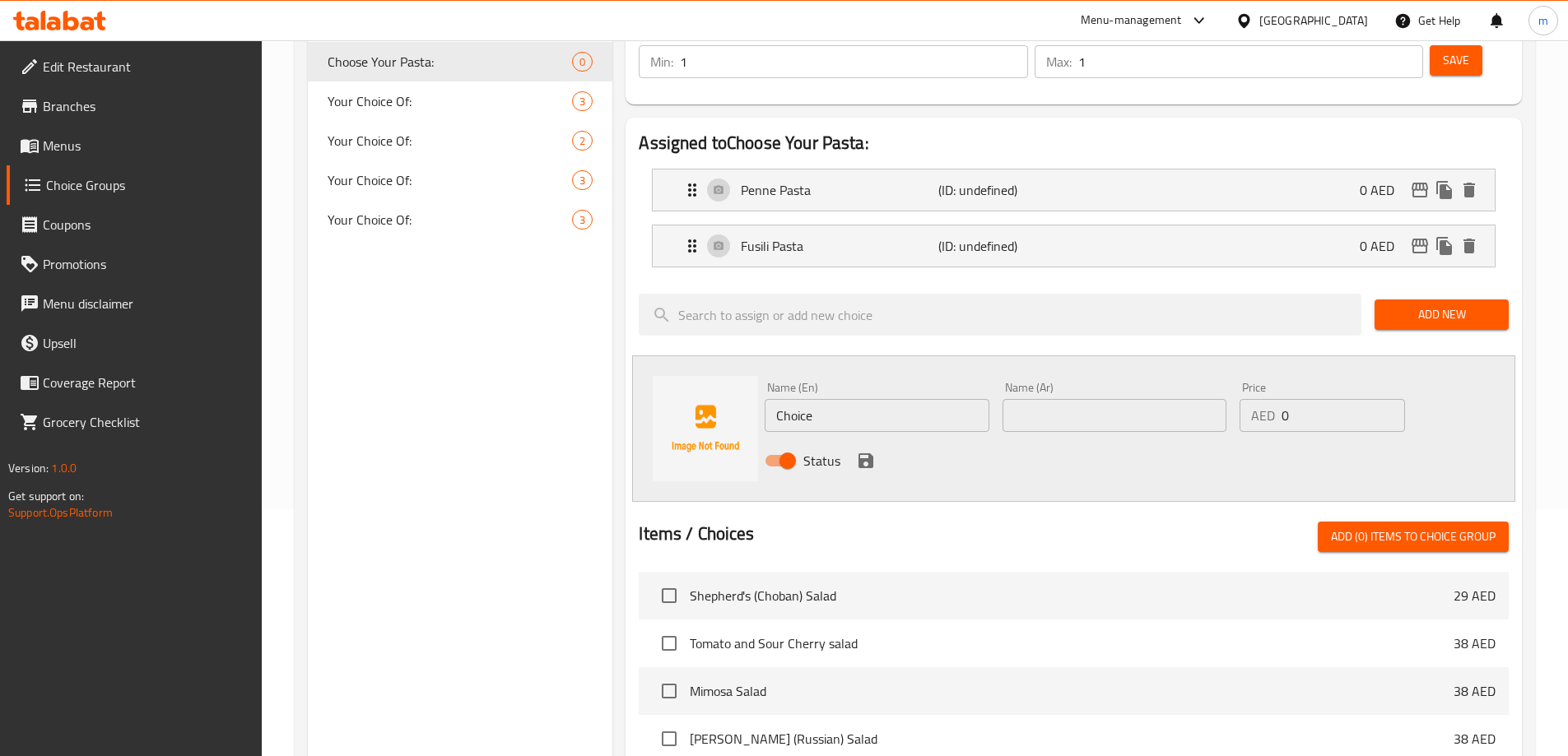
click at [856, 399] on input "Choice" at bounding box center [876, 415] width 224 height 33
paste input "spagetti"
click at [876, 388] on div "Name (En) spagetti Name (En)" at bounding box center [876, 407] width 237 height 64
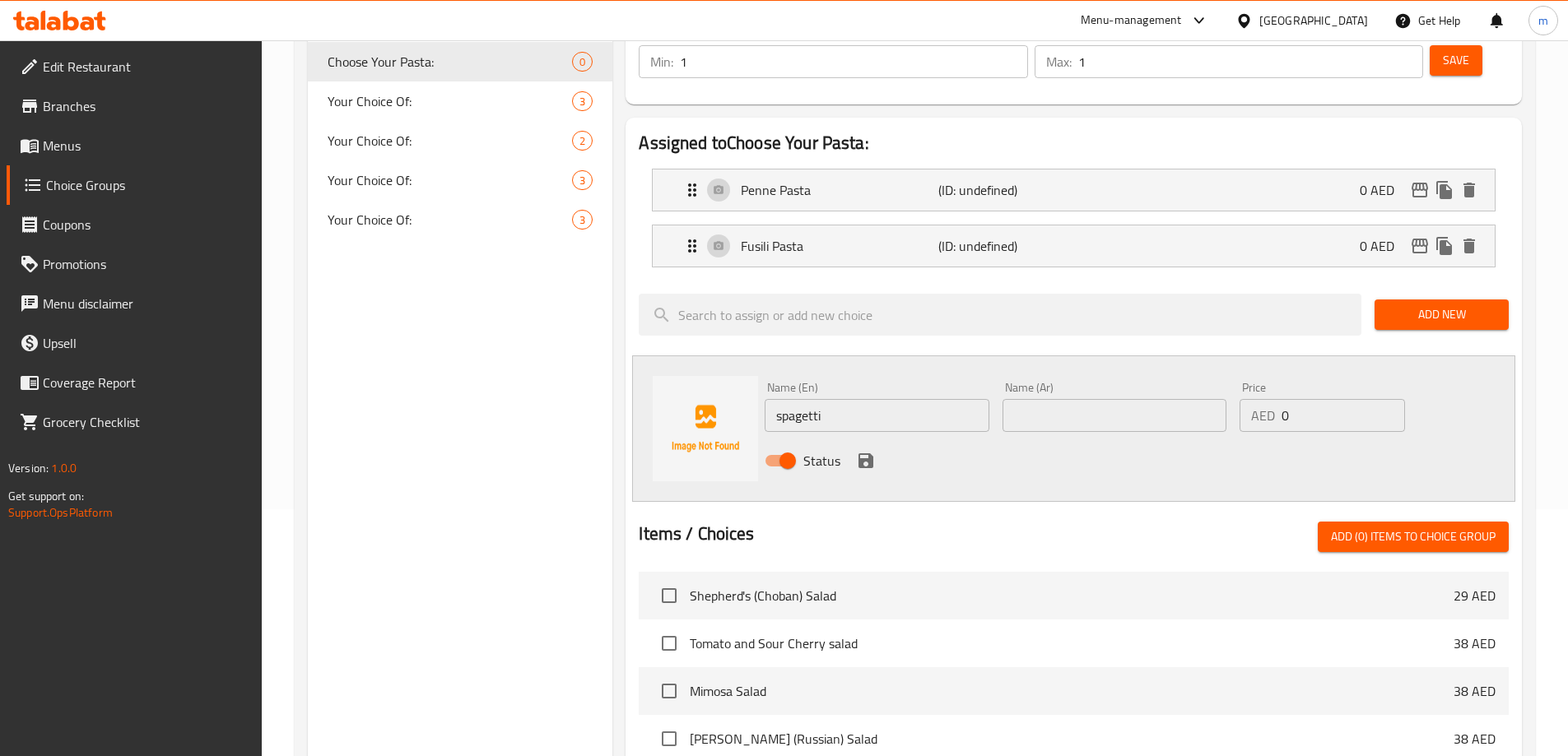
click at [838, 386] on div "Name (En) spagetti Name (En)" at bounding box center [876, 407] width 237 height 64
click at [828, 399] on input "spagetti" at bounding box center [876, 415] width 224 height 33
click at [947, 399] on input "spagetti" at bounding box center [876, 415] width 224 height 33
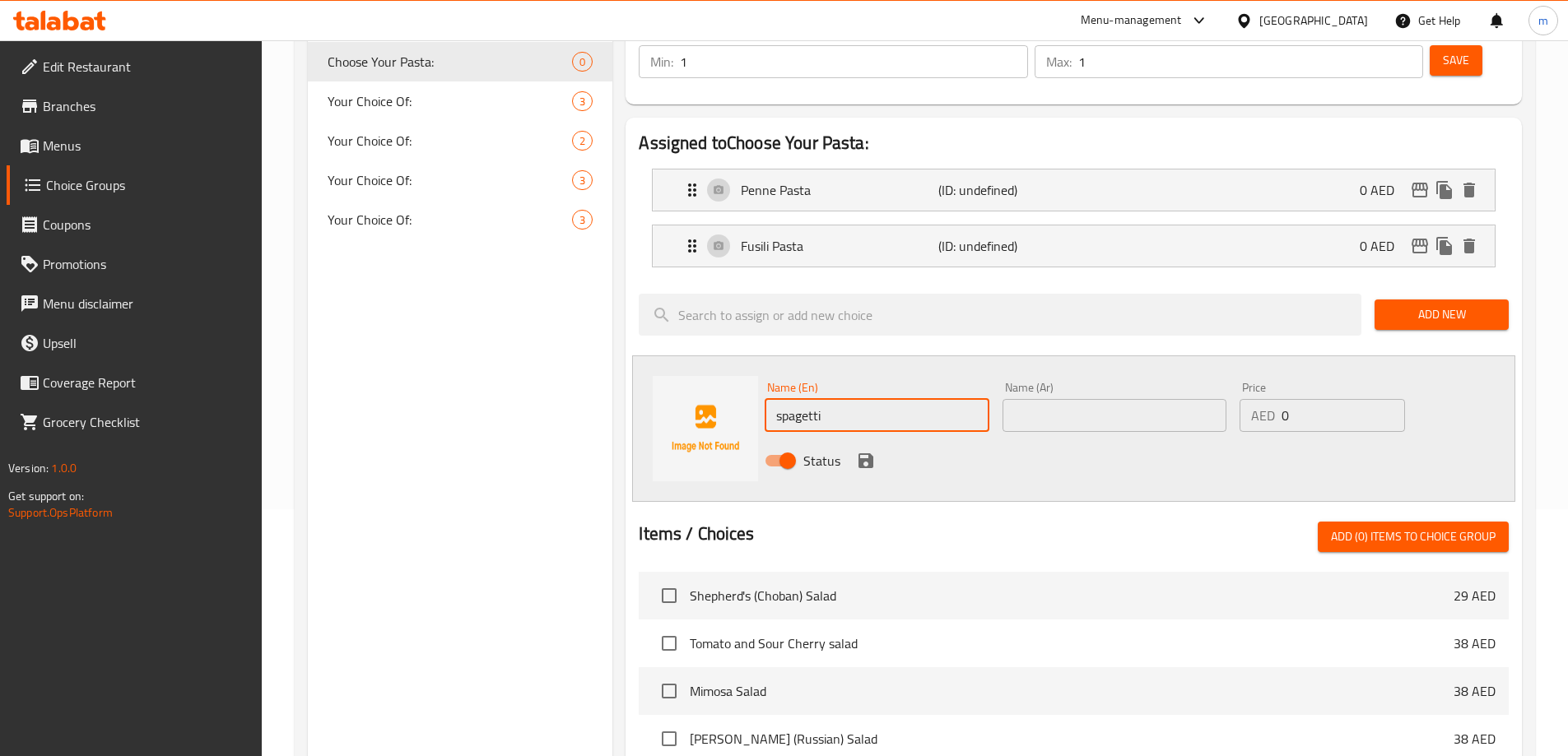
click at [886, 399] on input "spagetti" at bounding box center [876, 415] width 224 height 33
type input "Spagetti Pasta"
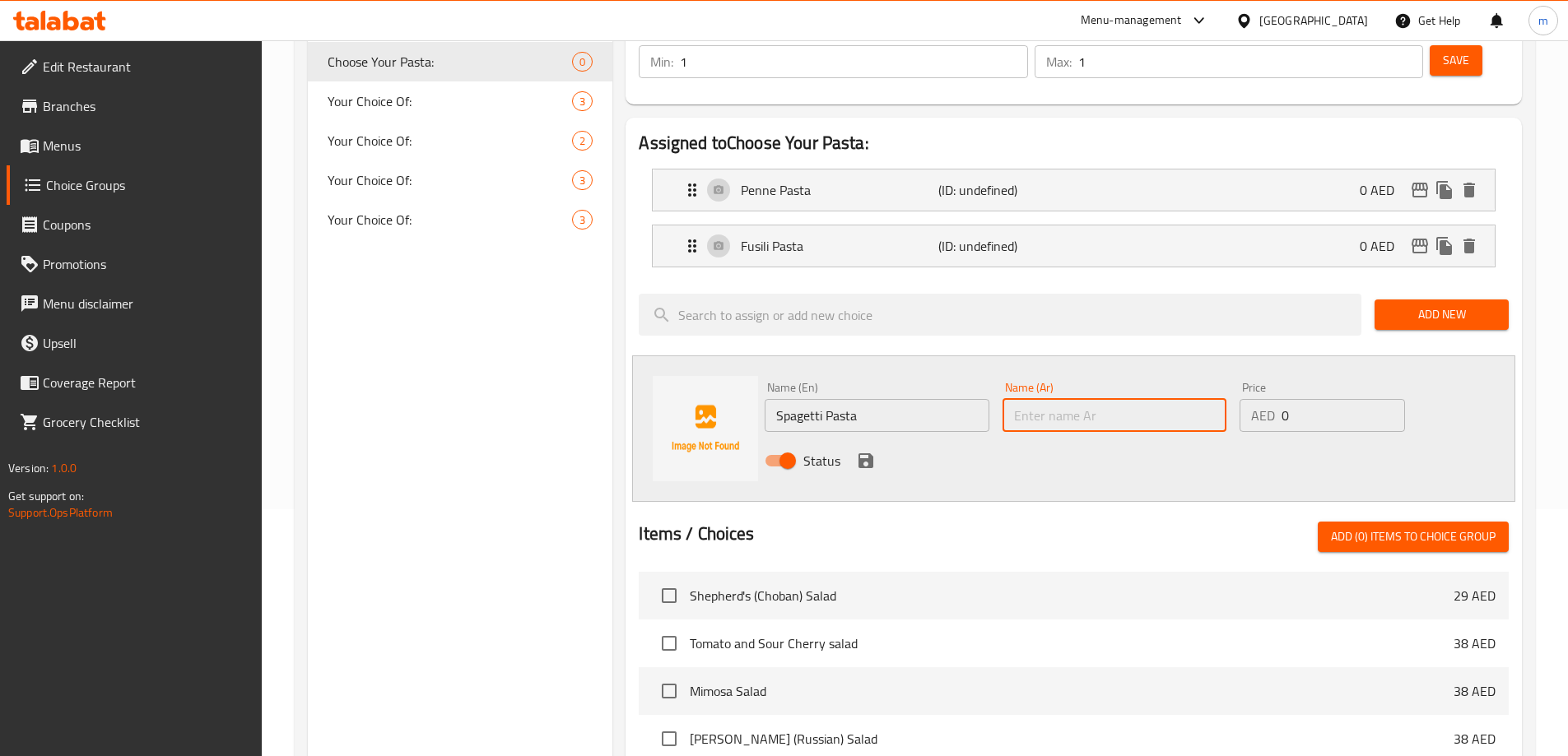
click at [1048, 399] on input "text" at bounding box center [1114, 415] width 224 height 33
click at [809, 399] on input "Spagetti Pasta" at bounding box center [876, 415] width 224 height 33
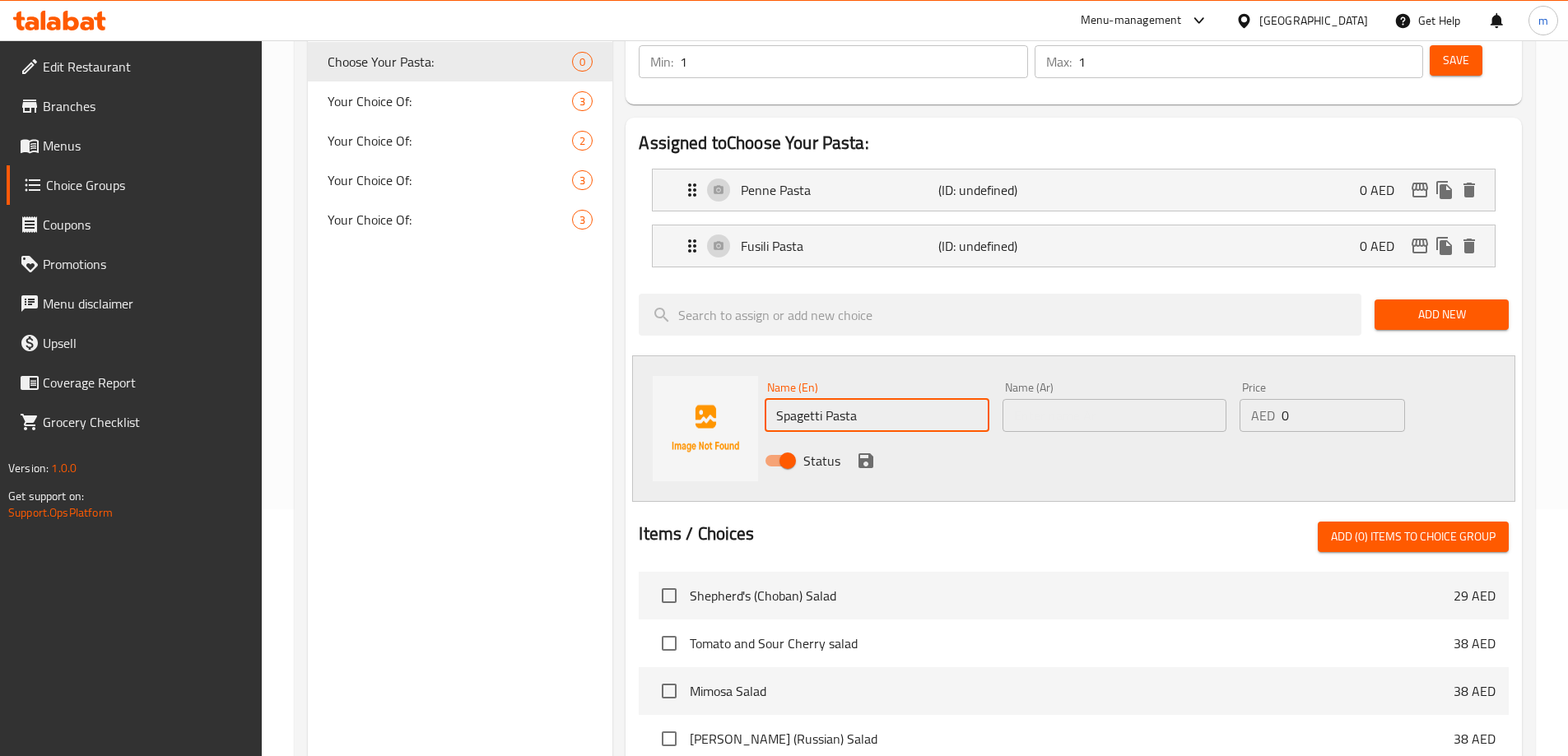
click at [809, 399] on input "Spagetti Pasta" at bounding box center [876, 415] width 224 height 33
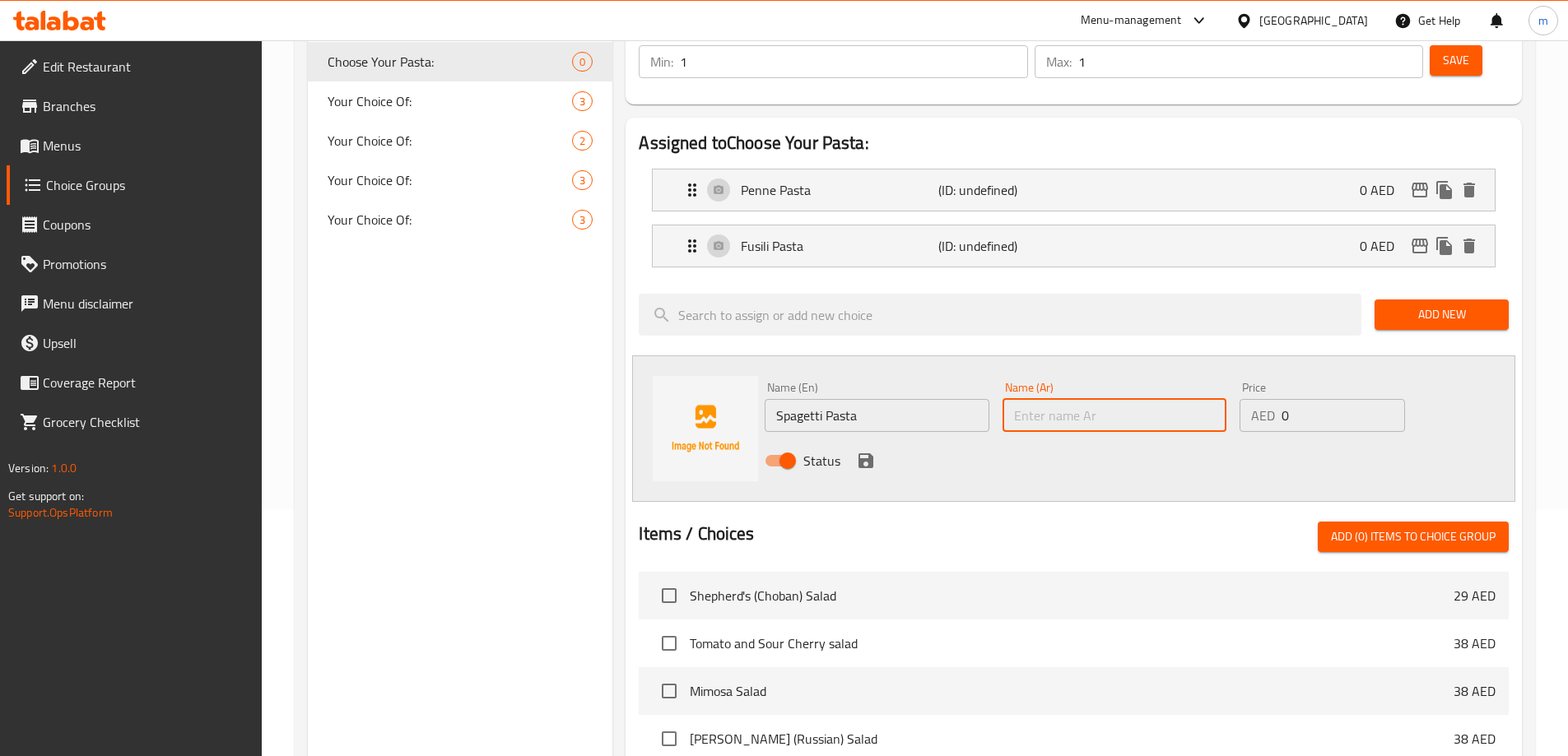
click at [1052, 399] on input "text" at bounding box center [1114, 415] width 224 height 33
paste input "معكرونة سباغيتي"
click at [1103, 399] on input "معكرونة سباغيتي" at bounding box center [1114, 415] width 224 height 33
click at [1099, 399] on input "معكرونة سباغيتي" at bounding box center [1114, 415] width 224 height 33
type input "مكرونة سباغيتي"
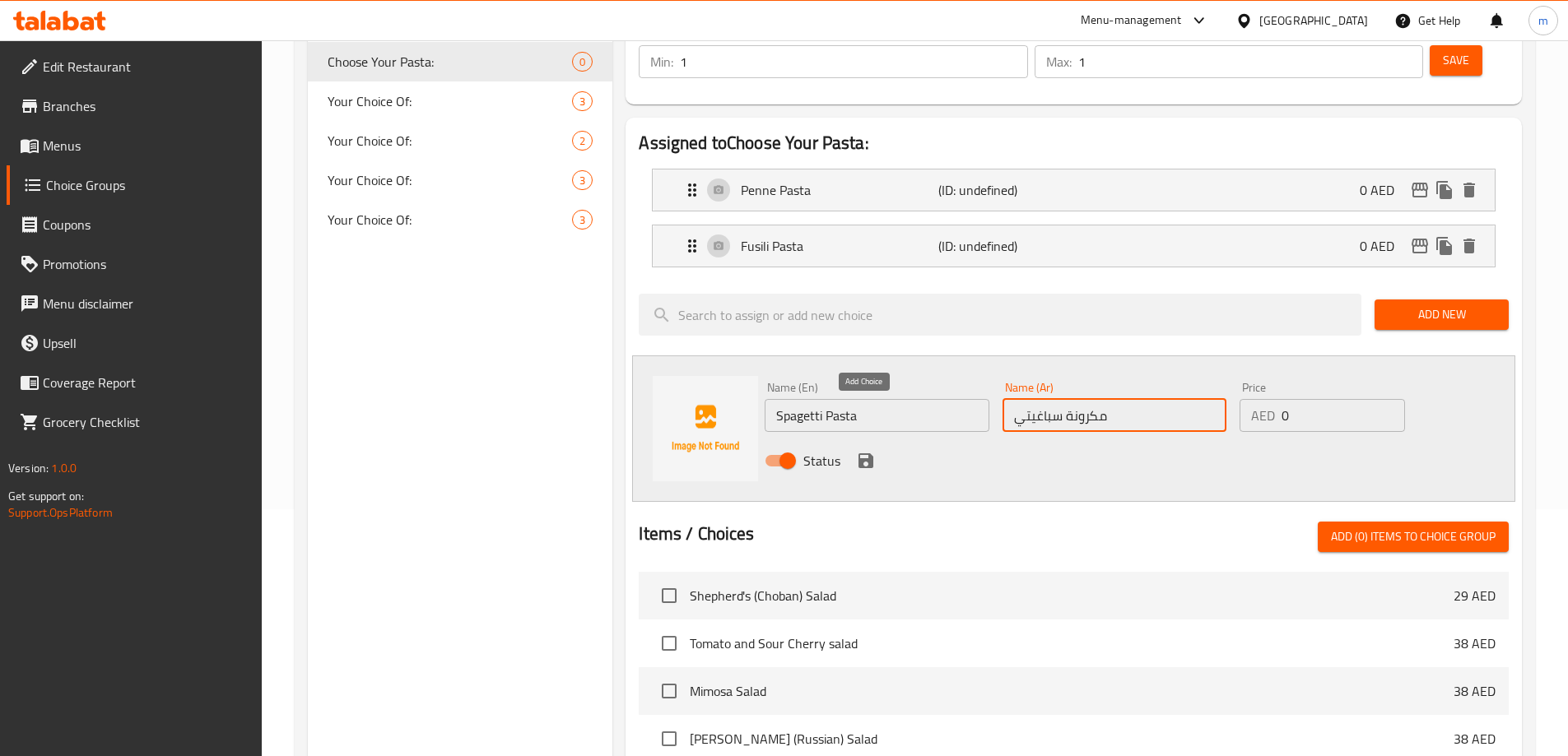
click at [860, 454] on icon "save" at bounding box center [866, 461] width 15 height 15
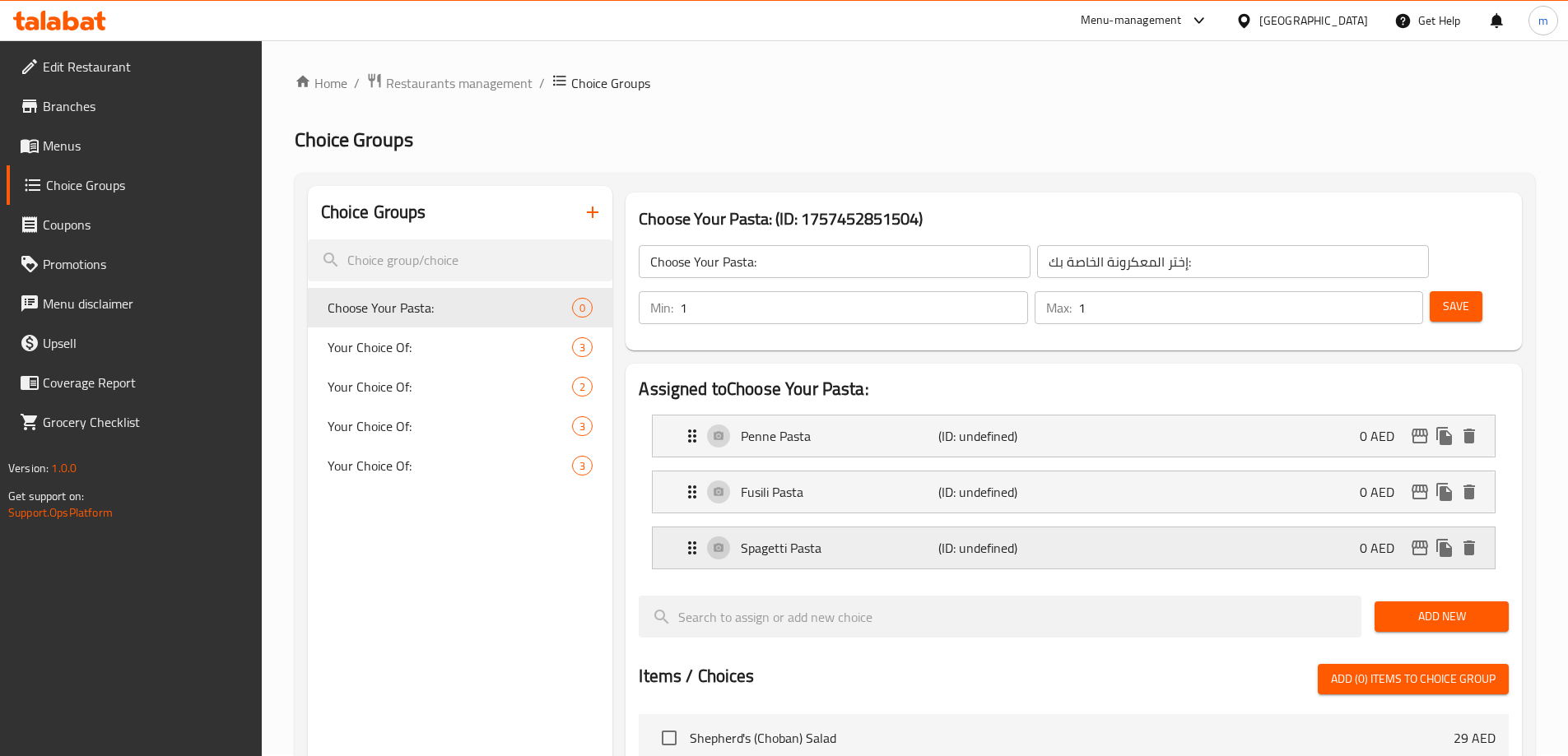
scroll to position [0, 0]
click at [1430, 292] on button "Save" at bounding box center [1457, 307] width 53 height 30
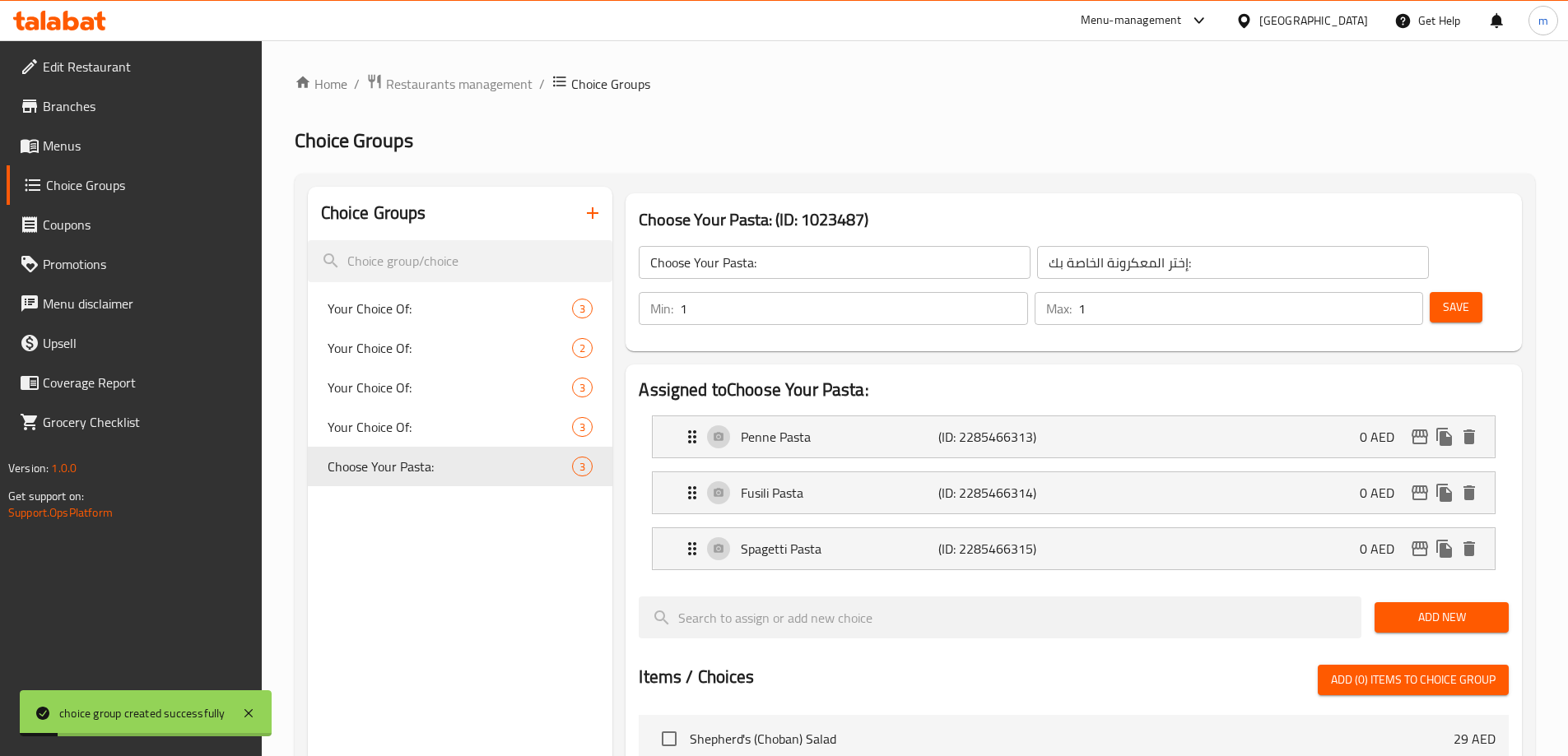
click at [1037, 259] on input "إختر المعكرونة الخاصة بك:" at bounding box center [1233, 262] width 392 height 33
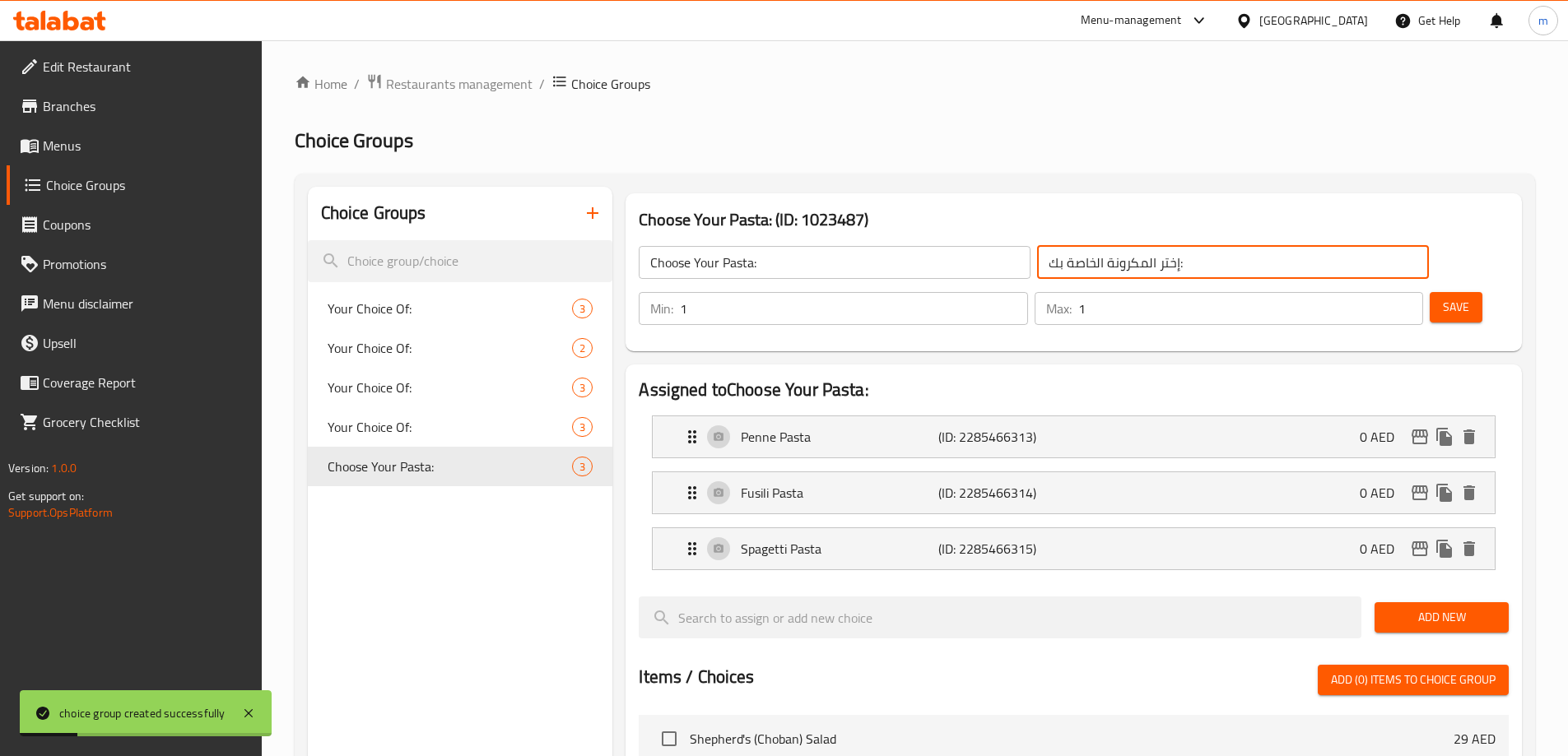
type input "إختر المكرونة الخاصة بك:"
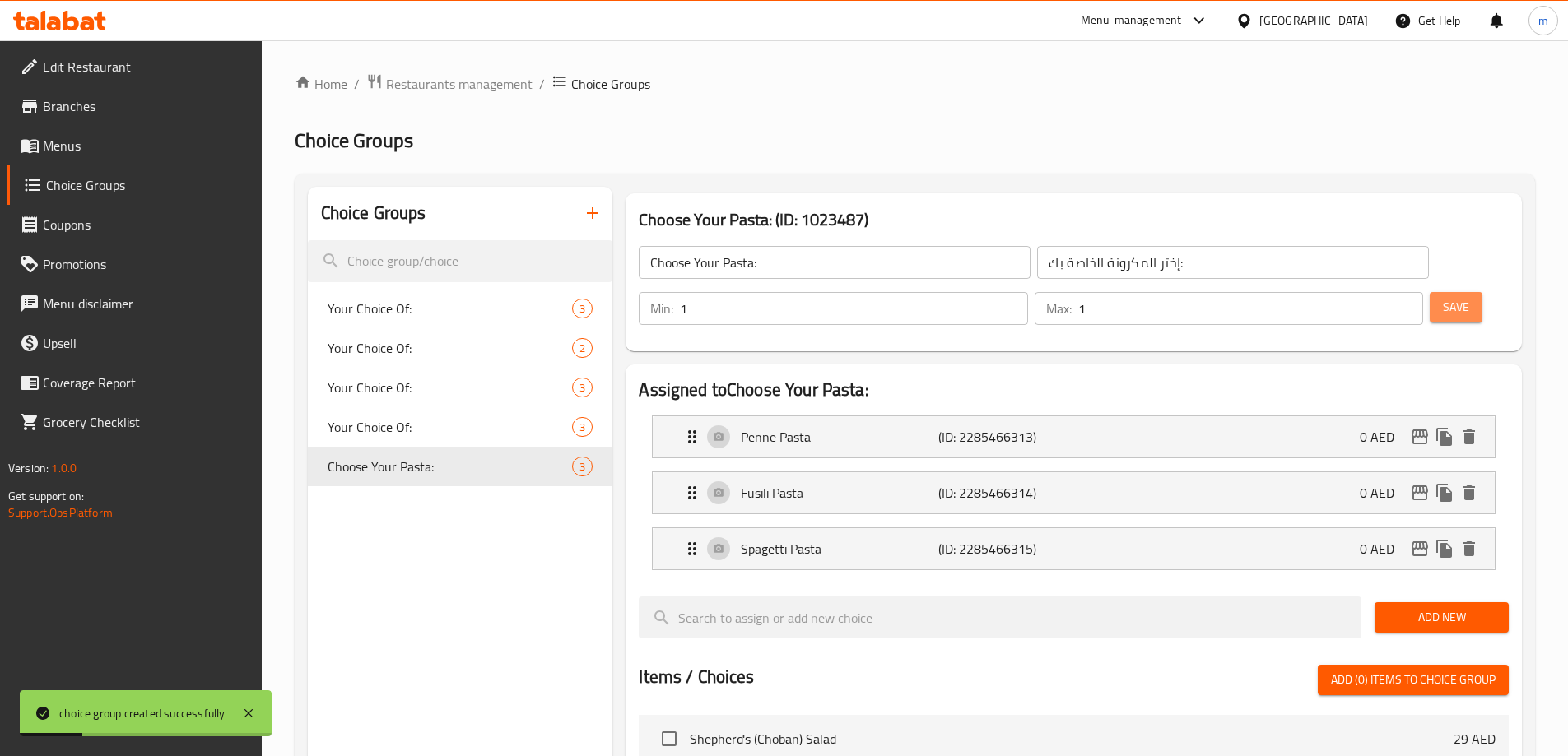
click at [1430, 292] on button "Save" at bounding box center [1457, 307] width 53 height 30
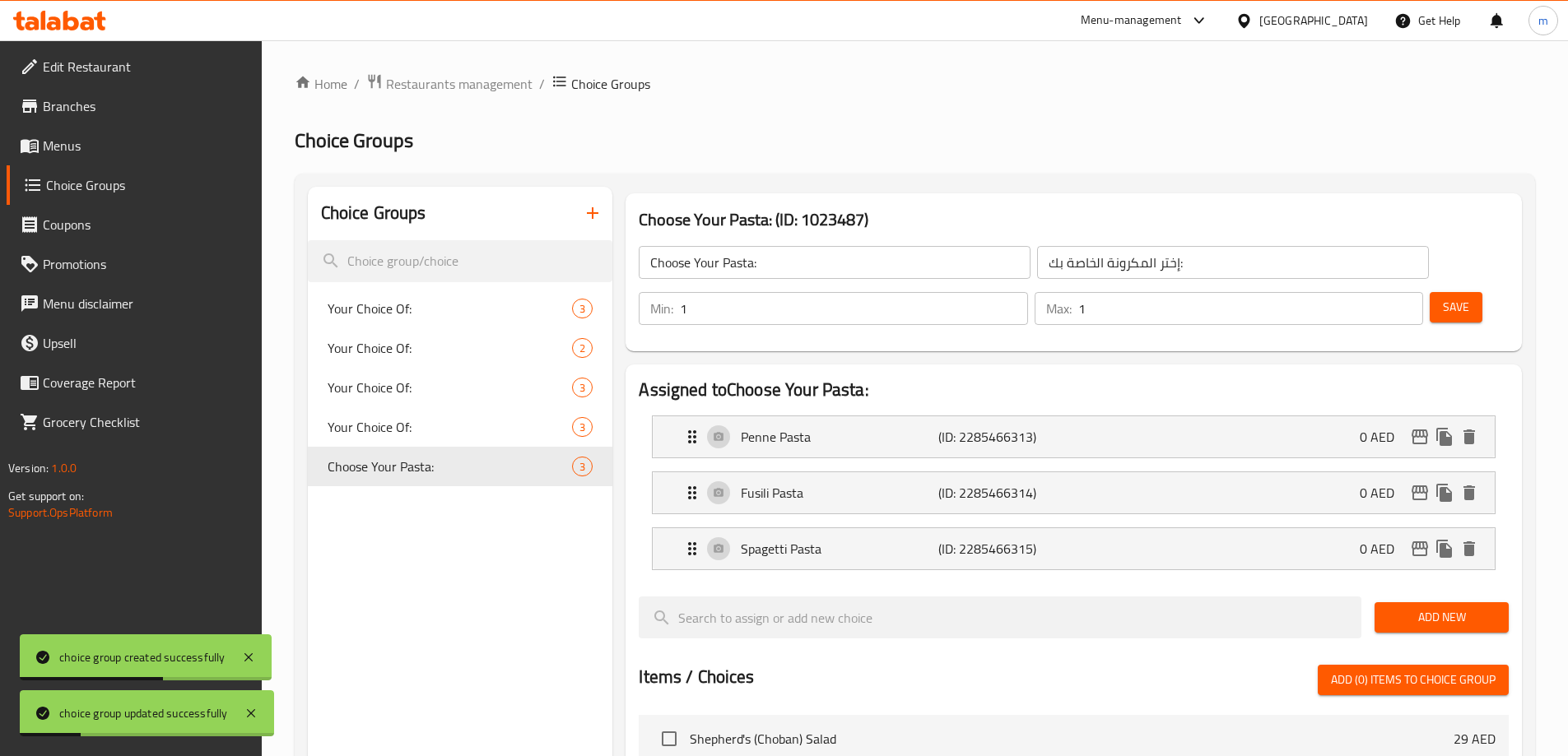
click at [1443, 297] on span "Save" at bounding box center [1457, 307] width 27 height 20
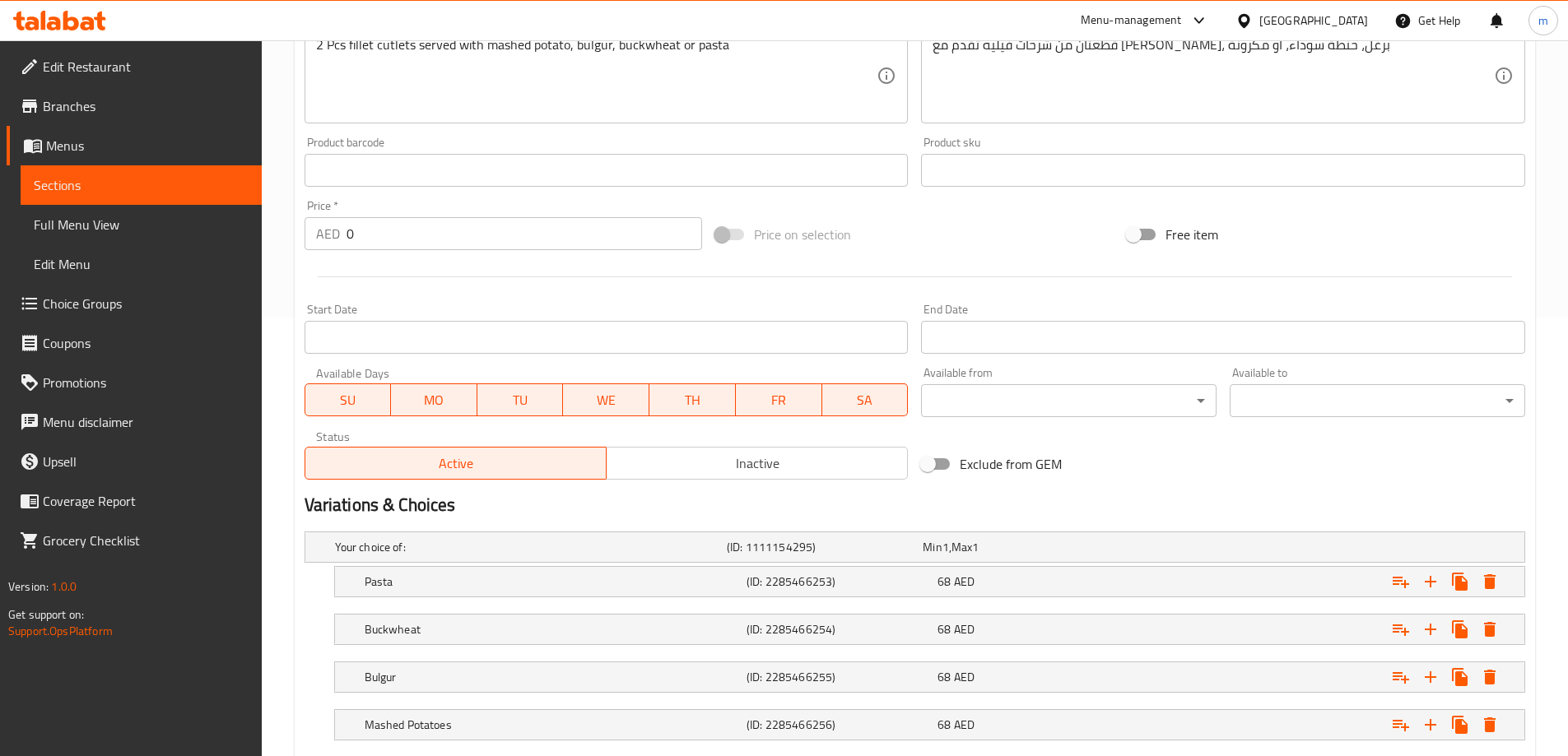
scroll to position [539, 0]
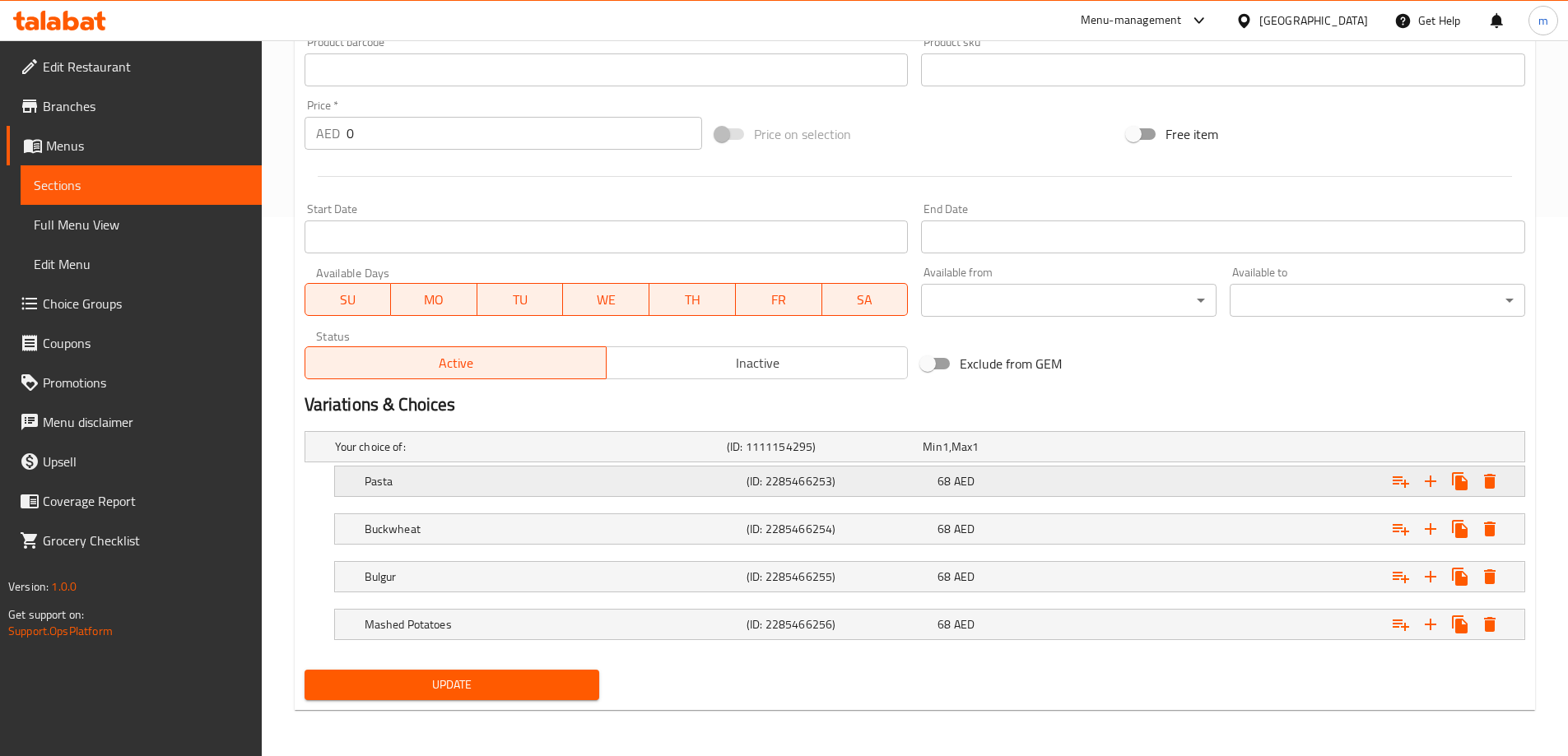
click at [413, 480] on h5 "Pasta" at bounding box center [552, 481] width 375 height 17
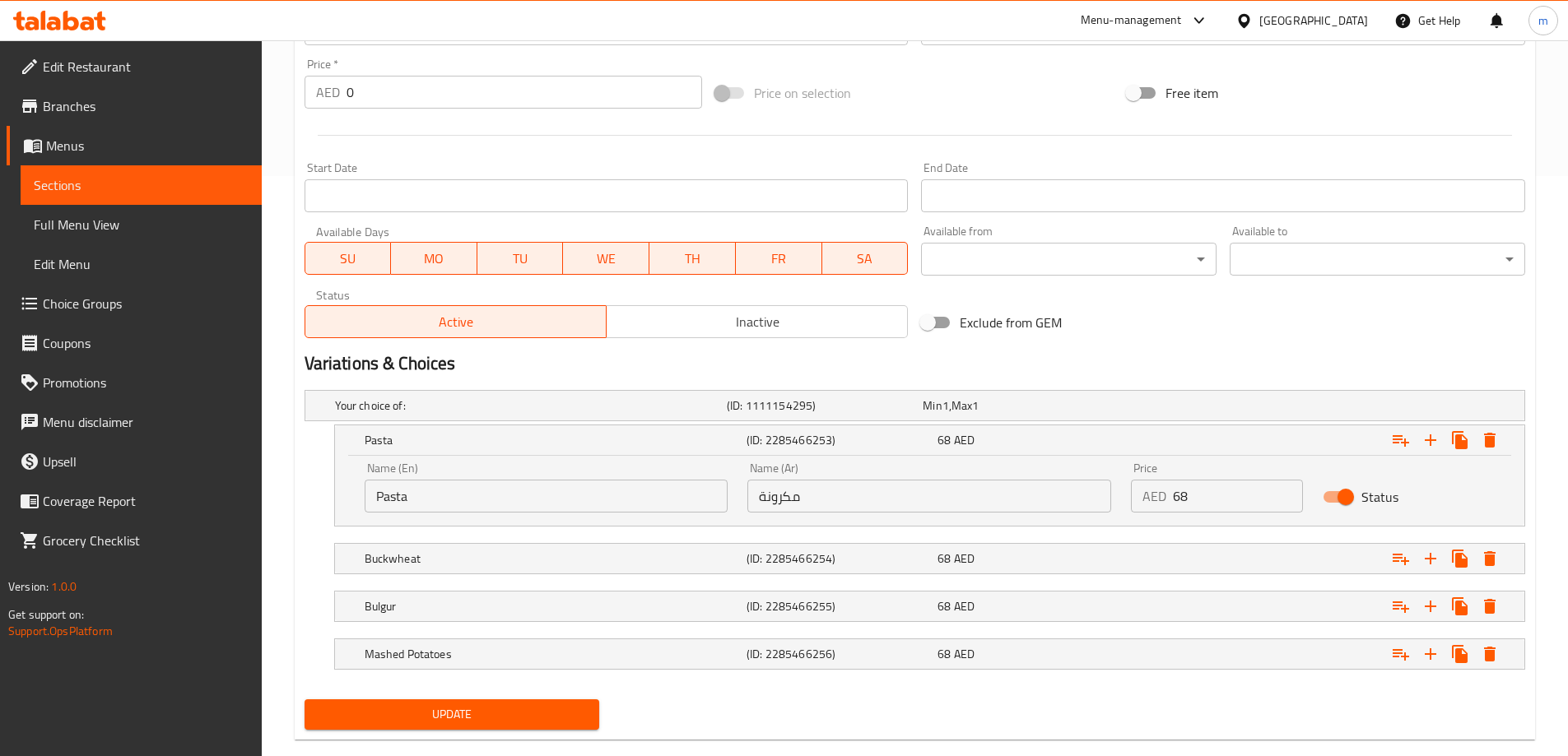
scroll to position [603, 0]
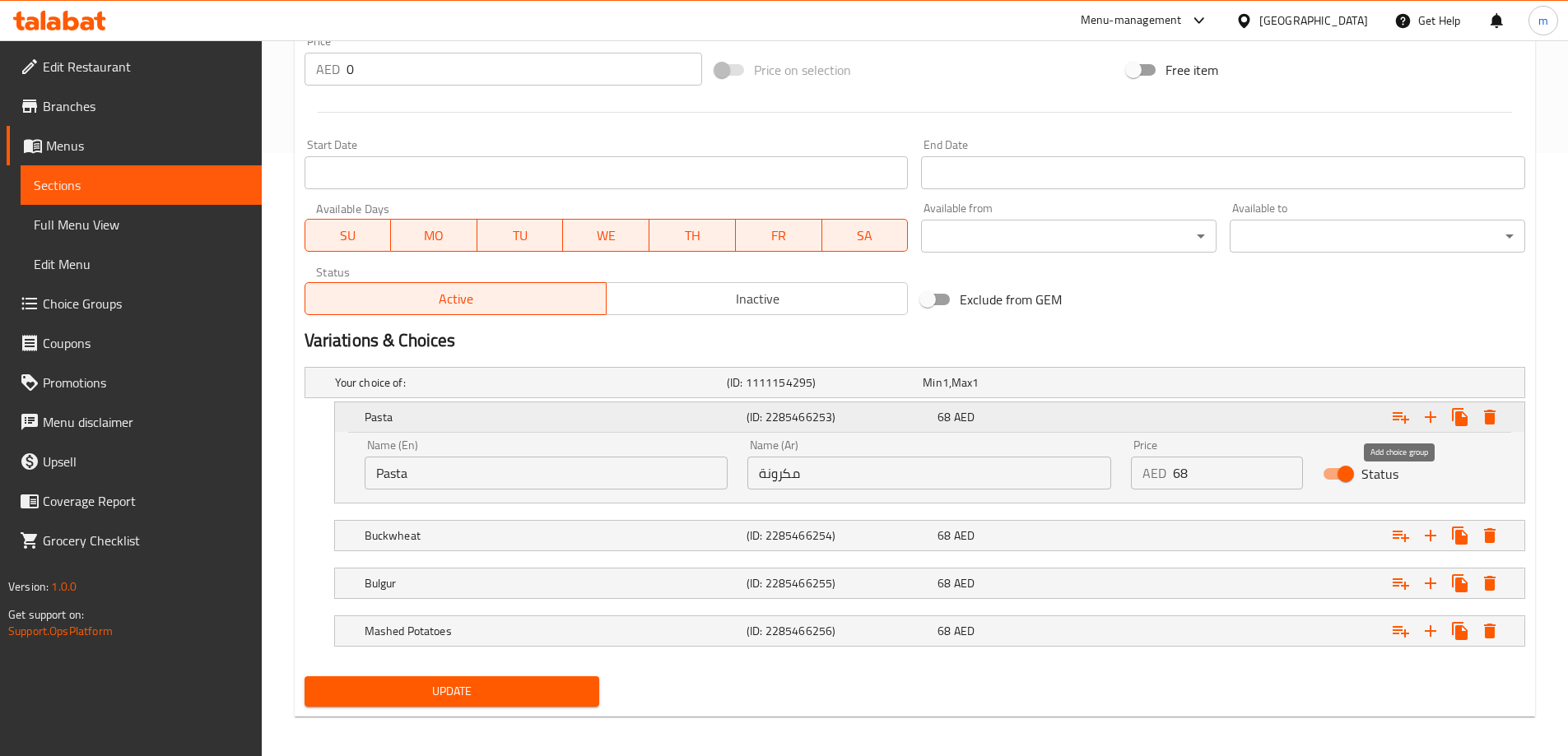
click at [1404, 410] on icon "Expand" at bounding box center [1401, 417] width 19 height 19
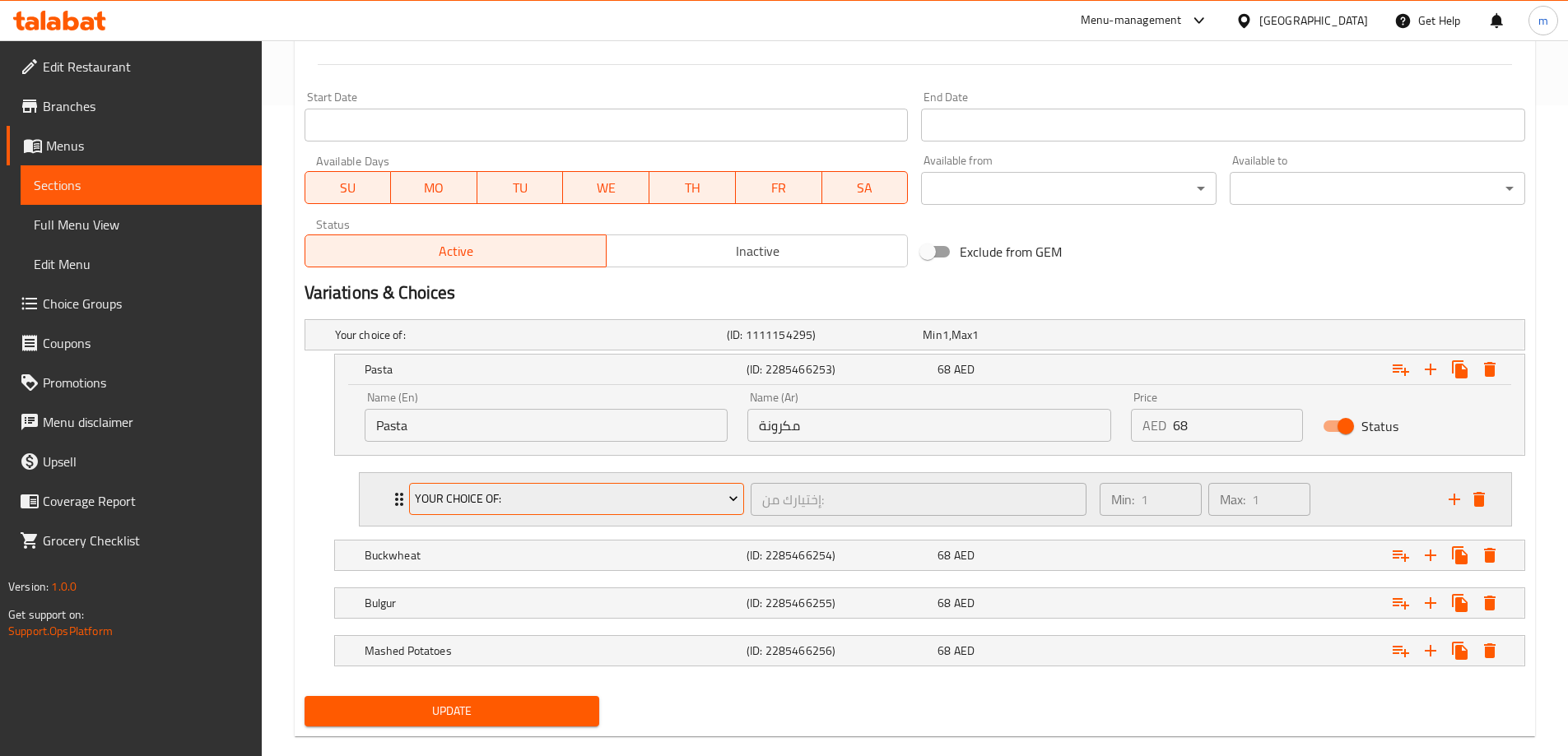
scroll to position [677, 0]
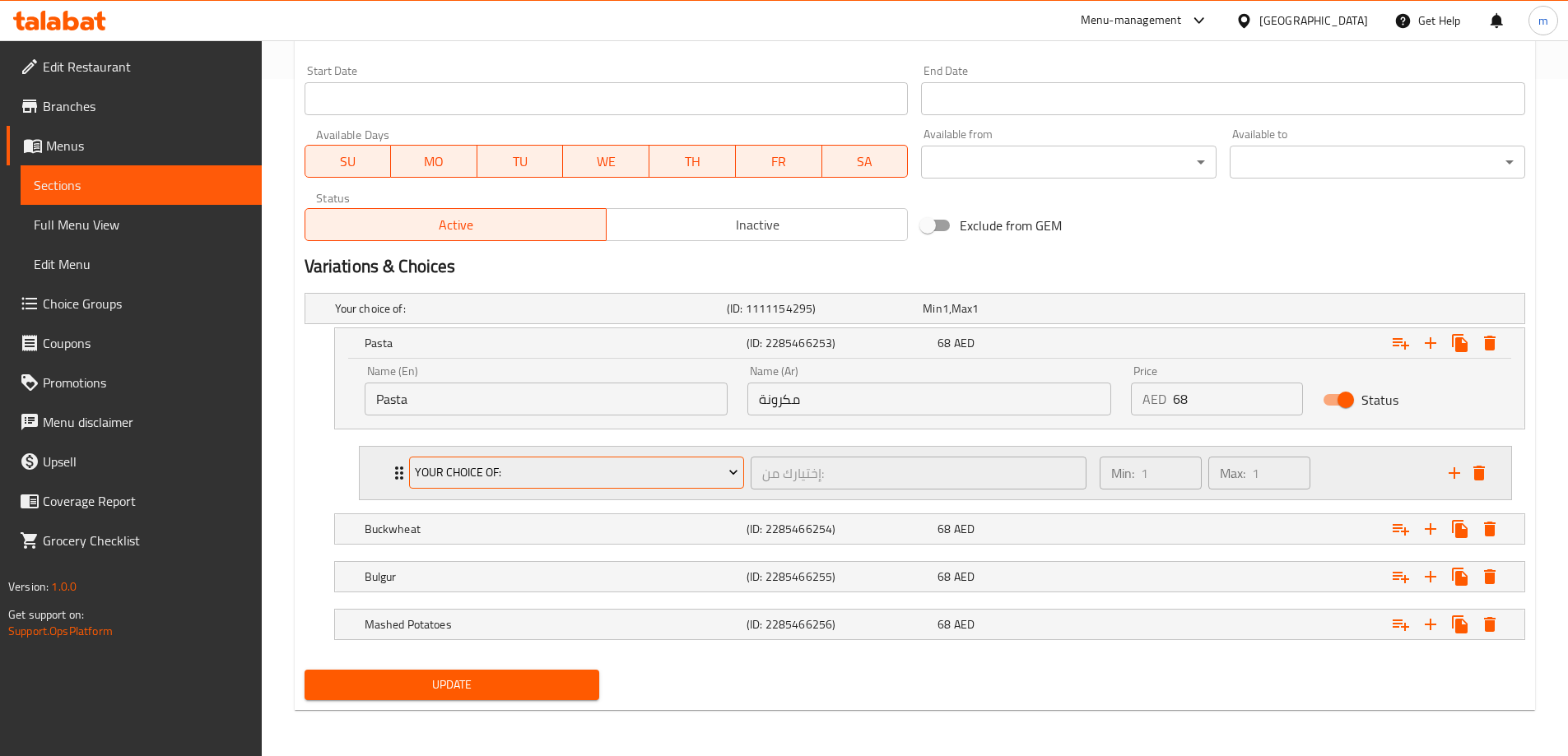
click at [707, 466] on span "Your Choice Of:" at bounding box center [577, 472] width 324 height 20
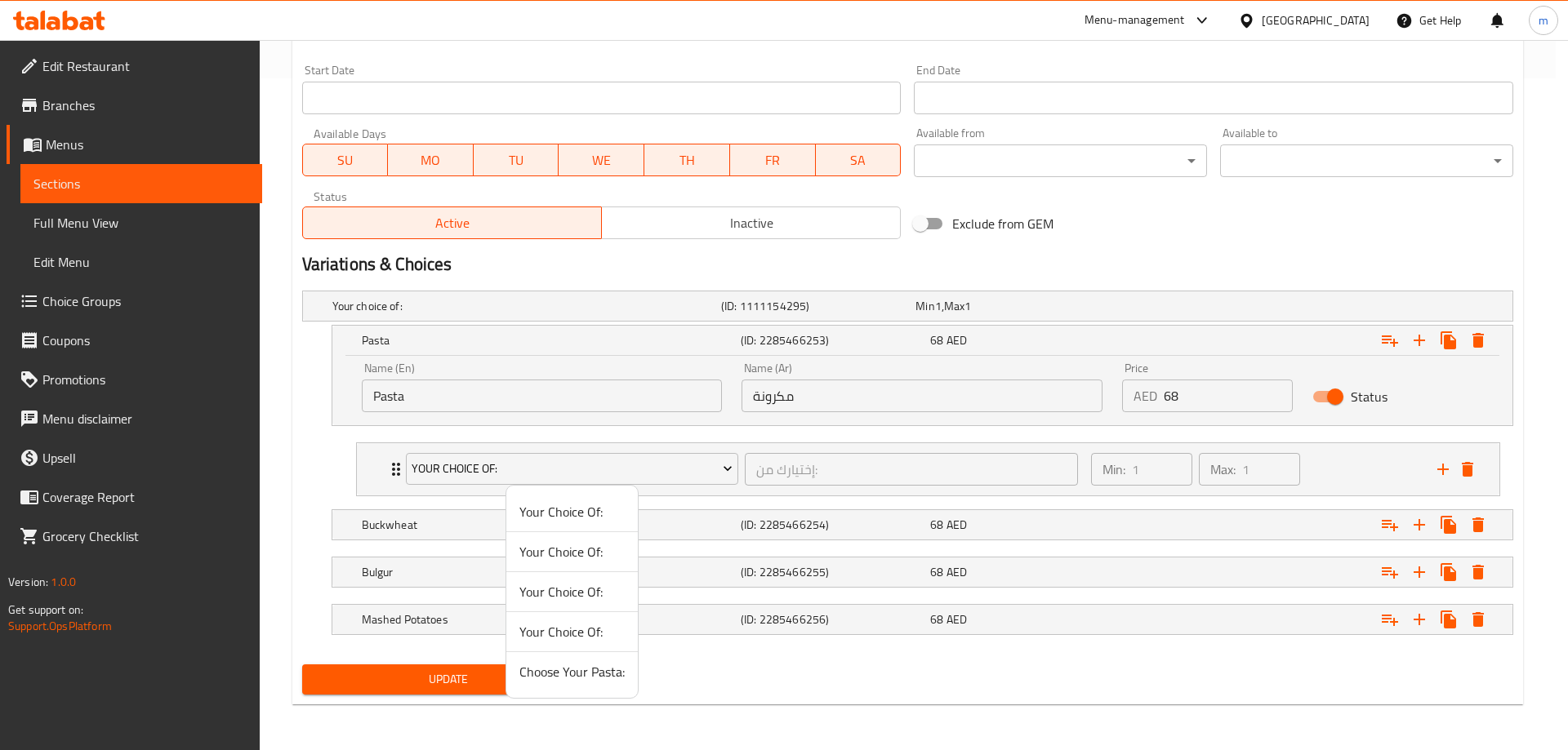
click at [584, 679] on span "Choose Your Pasta:" at bounding box center [572, 672] width 105 height 19
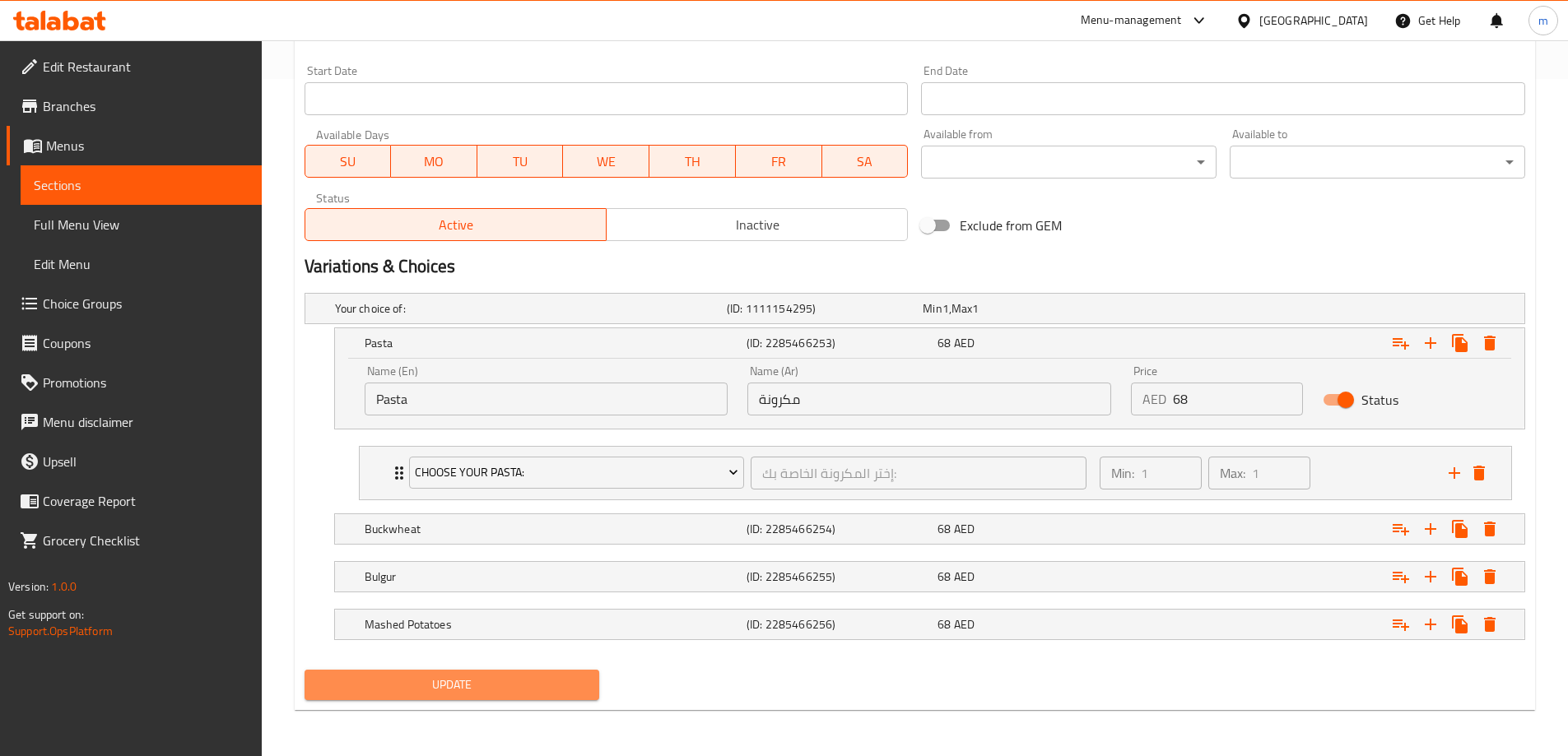
click at [504, 675] on span "Update" at bounding box center [452, 684] width 269 height 20
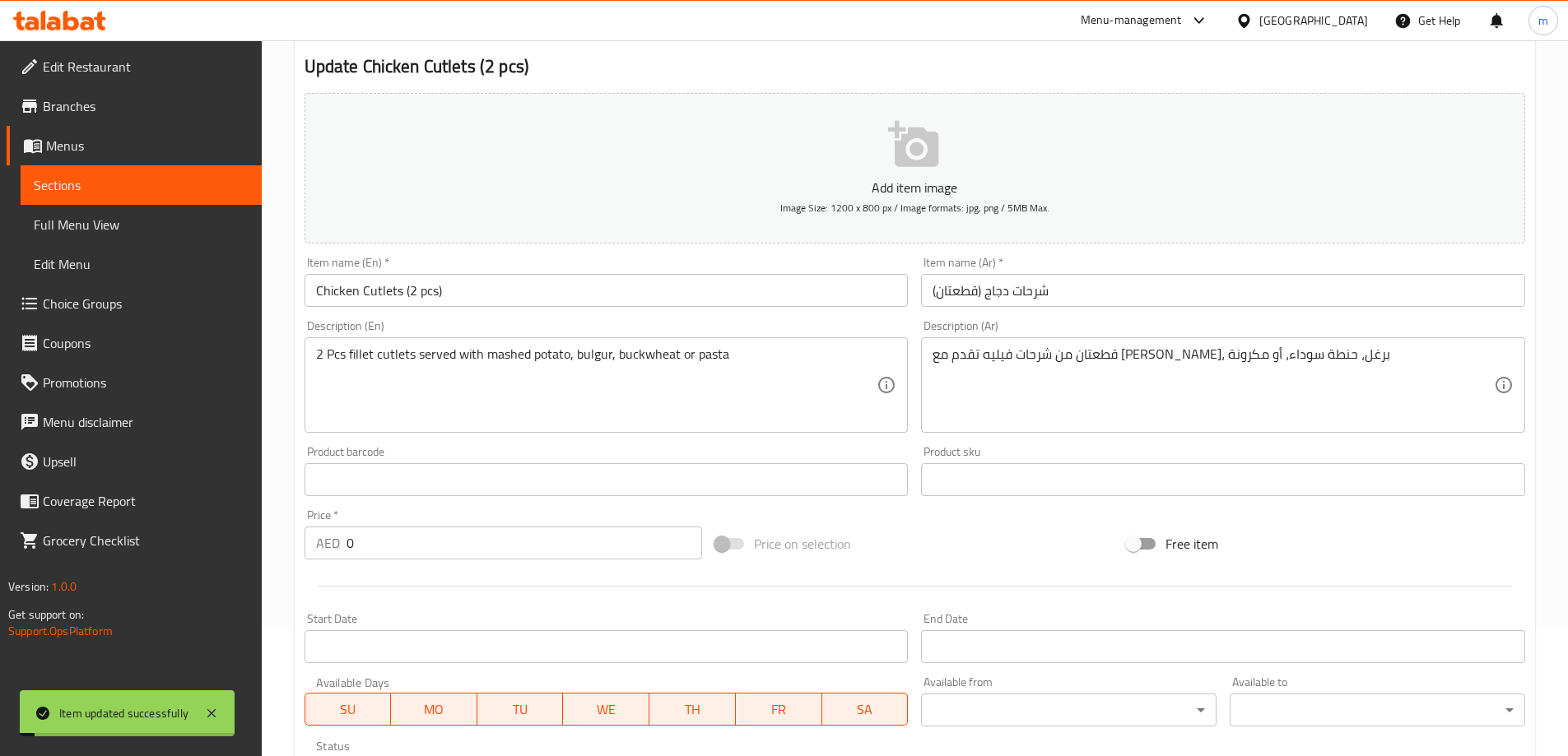
scroll to position [0, 0]
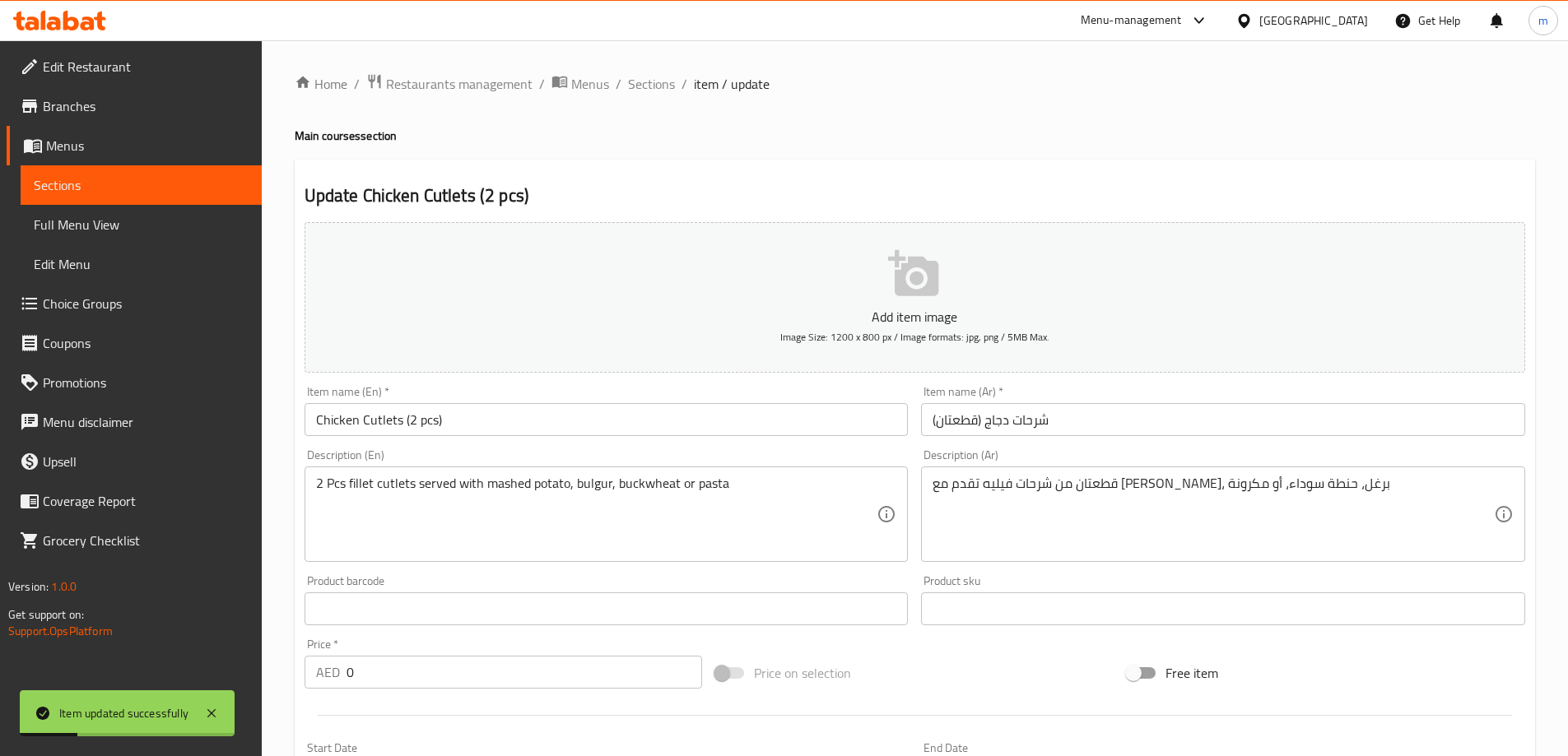
click at [446, 412] on input "Chicken Cutlets (2 pcs)" at bounding box center [606, 419] width 604 height 33
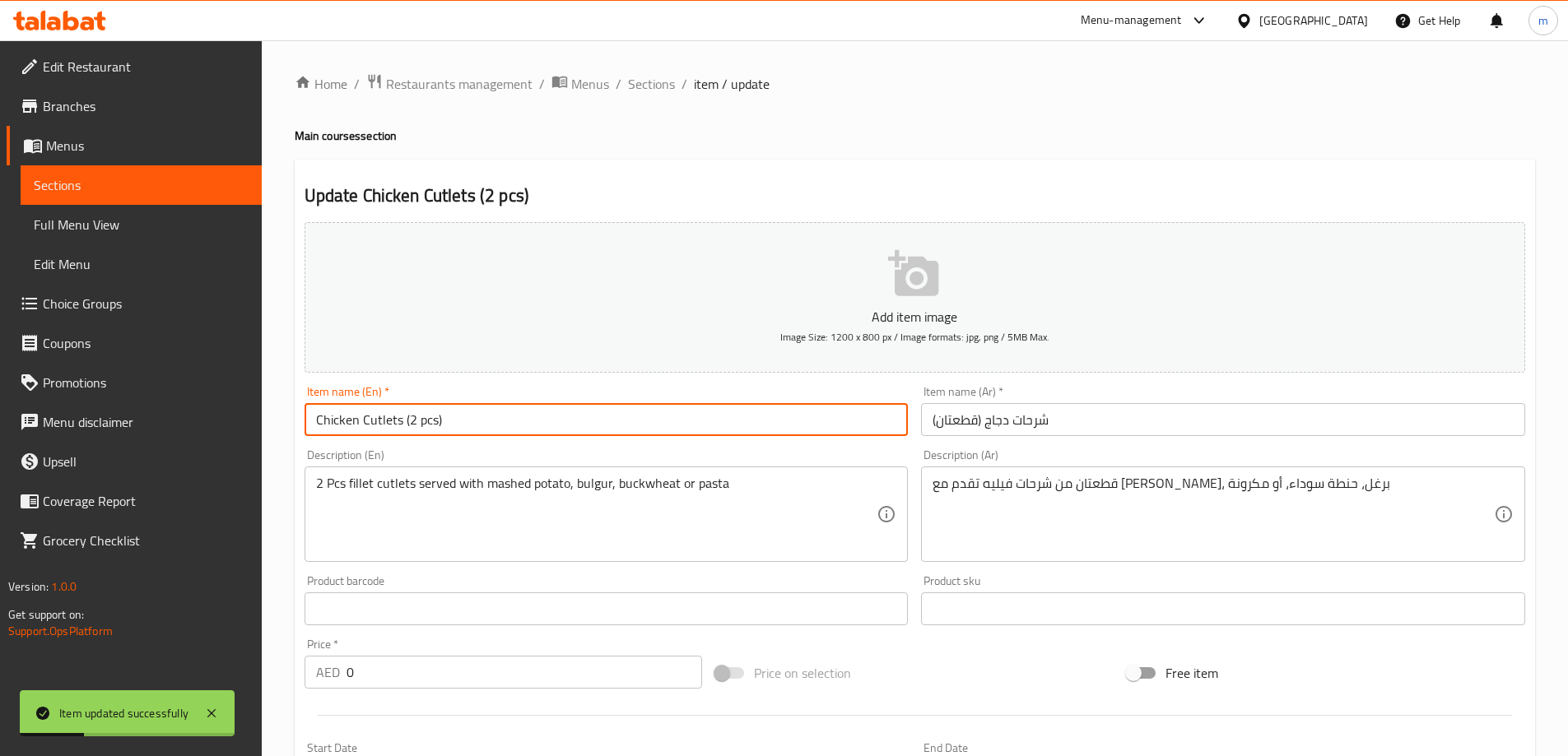
click at [446, 412] on input "Chicken Cutlets (2 pcs)" at bounding box center [606, 419] width 604 height 33
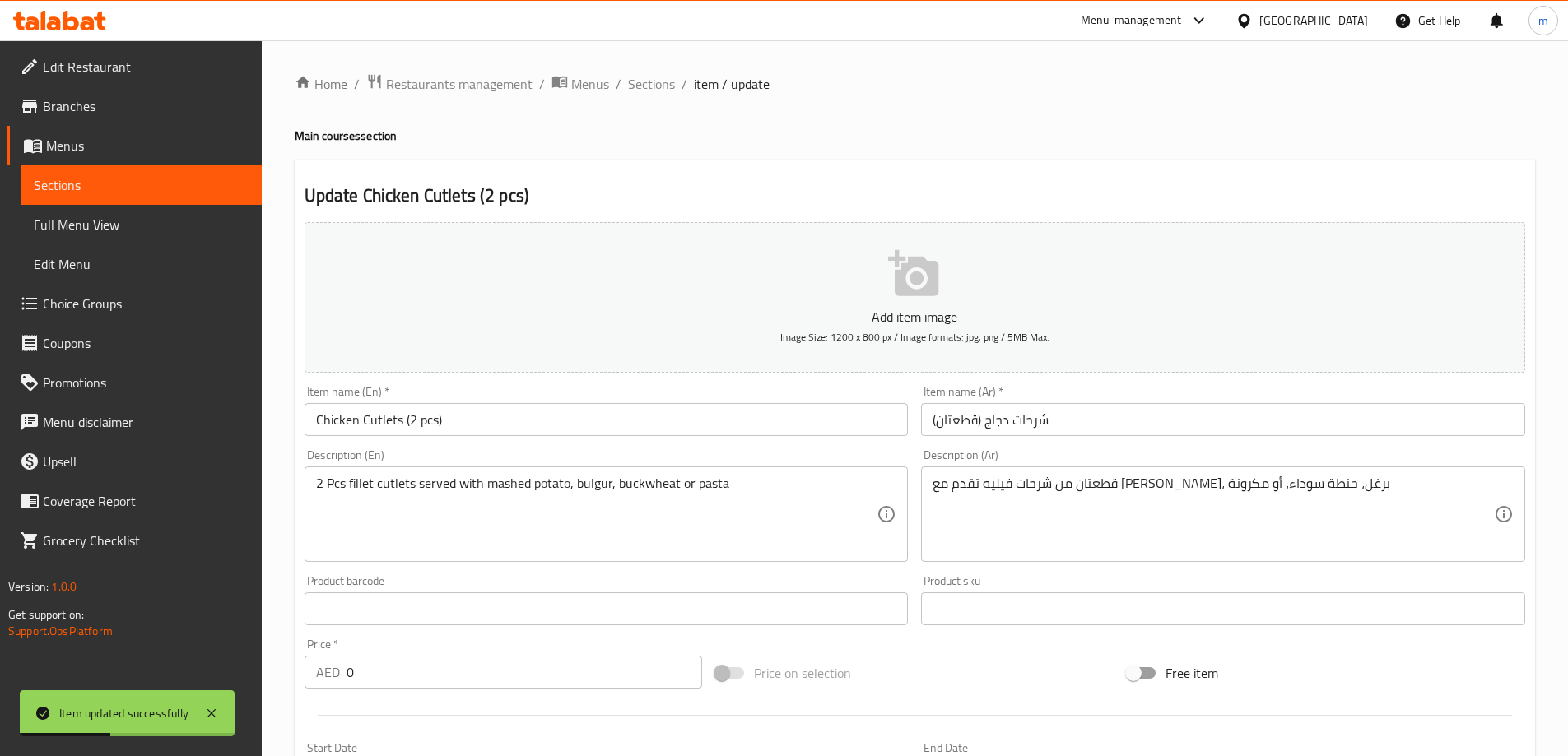
click at [641, 80] on span "Sections" at bounding box center [651, 84] width 47 height 19
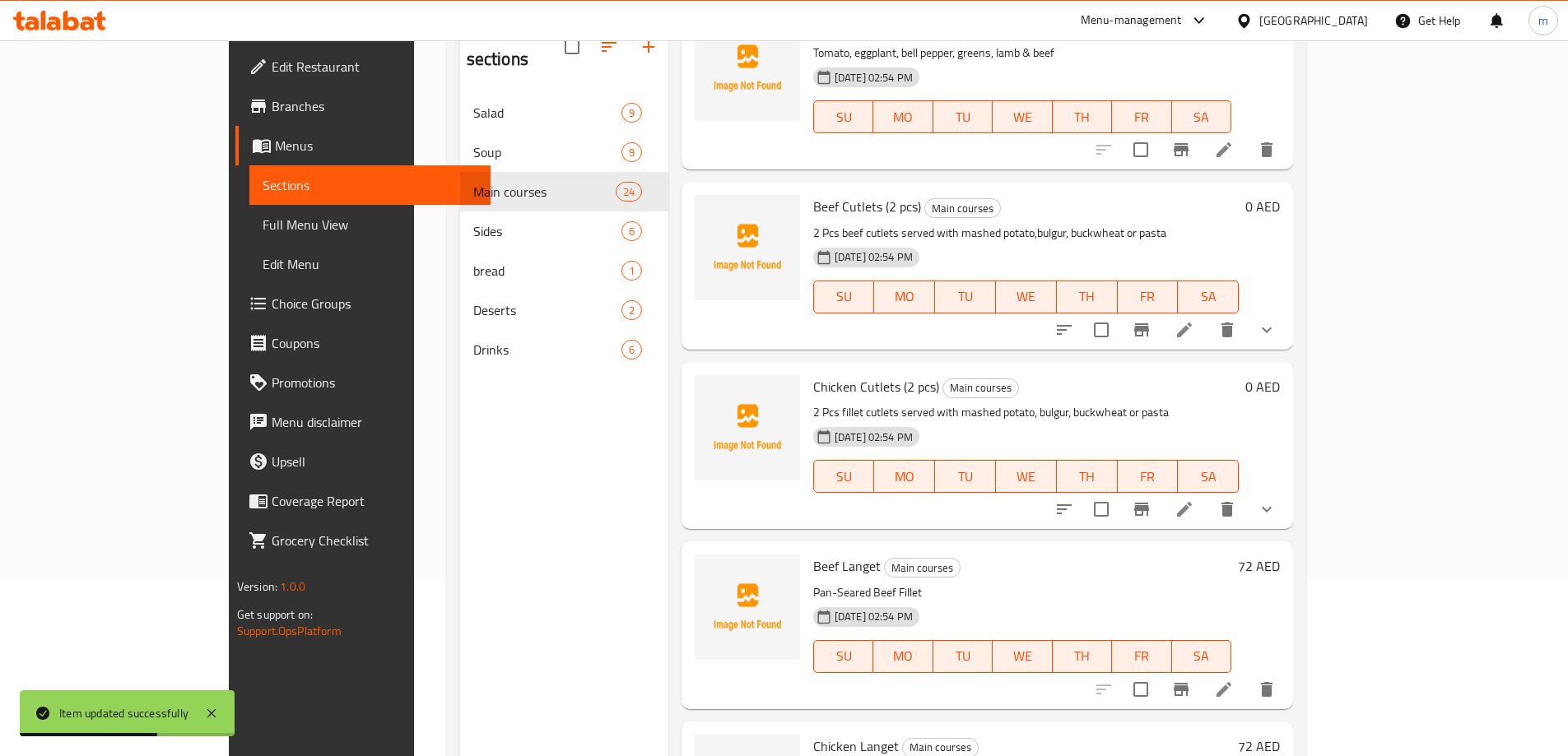
scroll to position [231, 0]
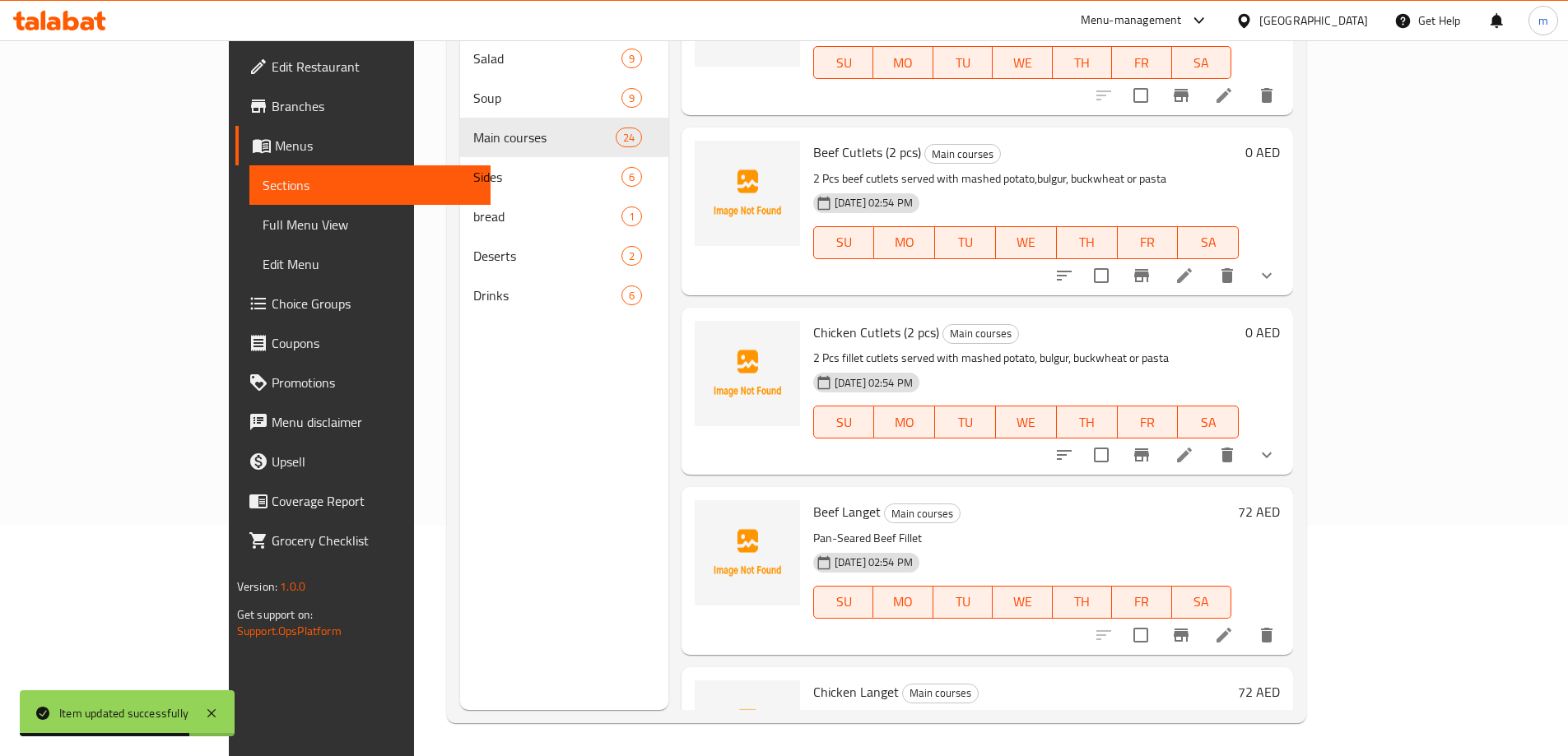
click at [1207, 268] on li at bounding box center [1184, 276] width 46 height 30
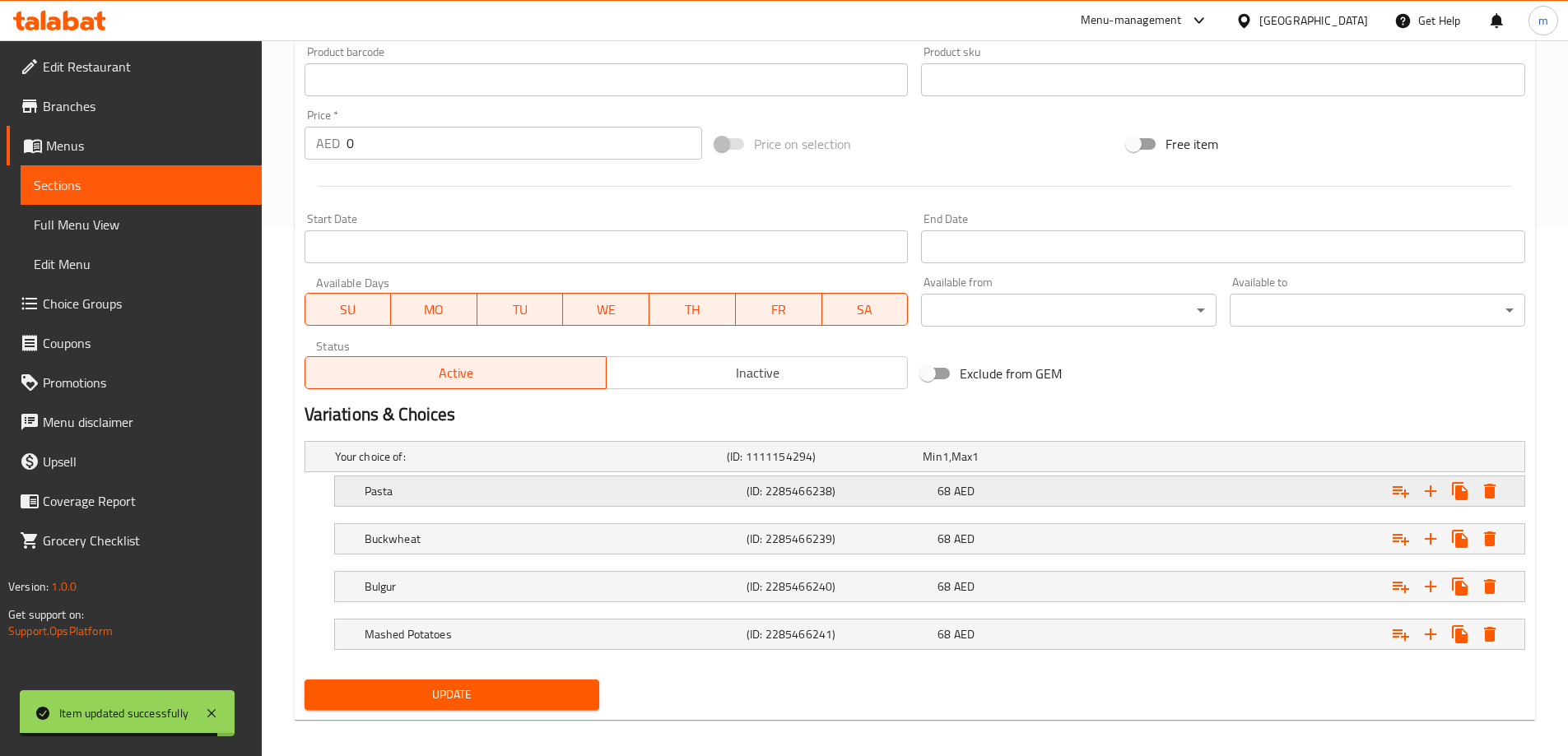
scroll to position [539, 0]
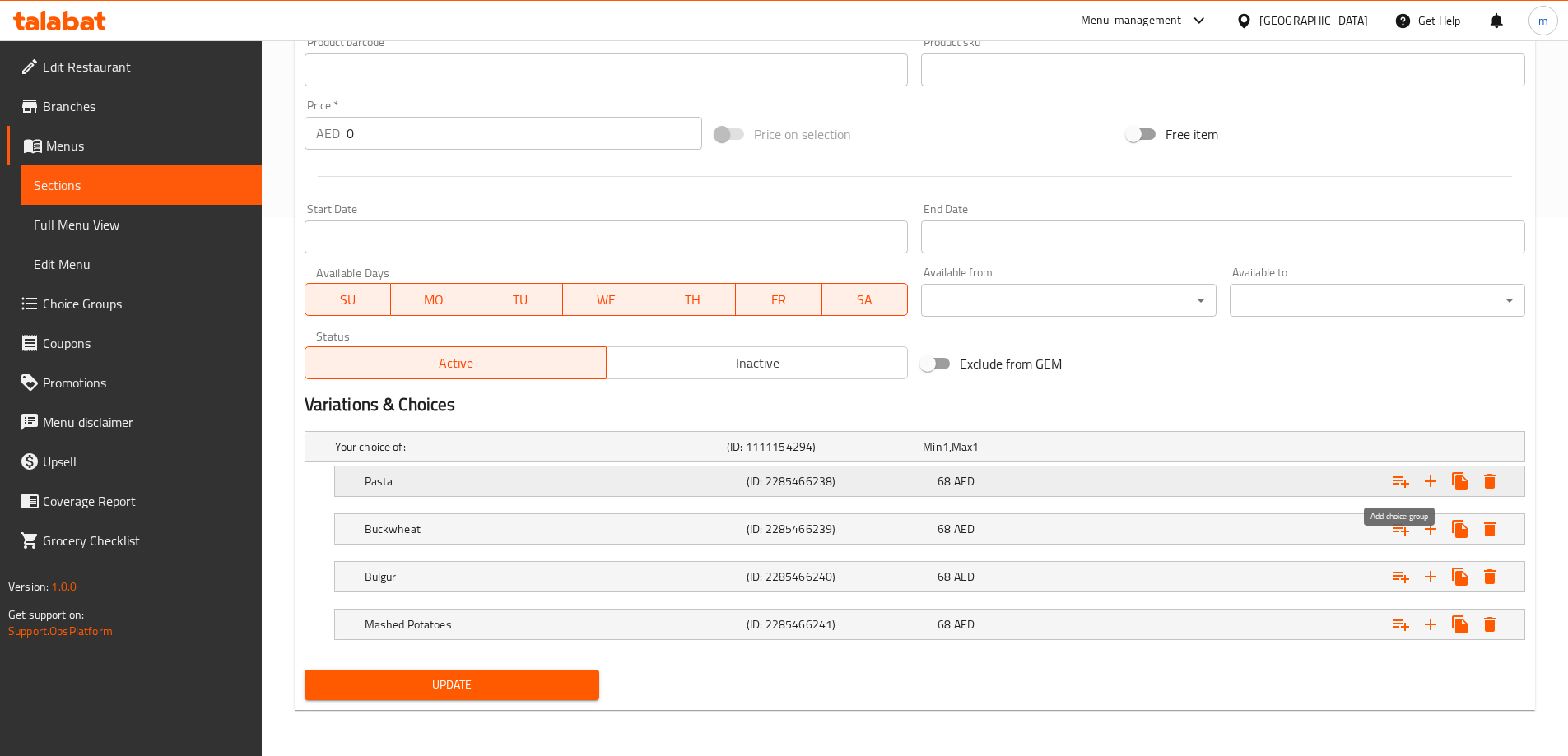
click at [1390, 485] on button "Expand" at bounding box center [1401, 482] width 30 height 30
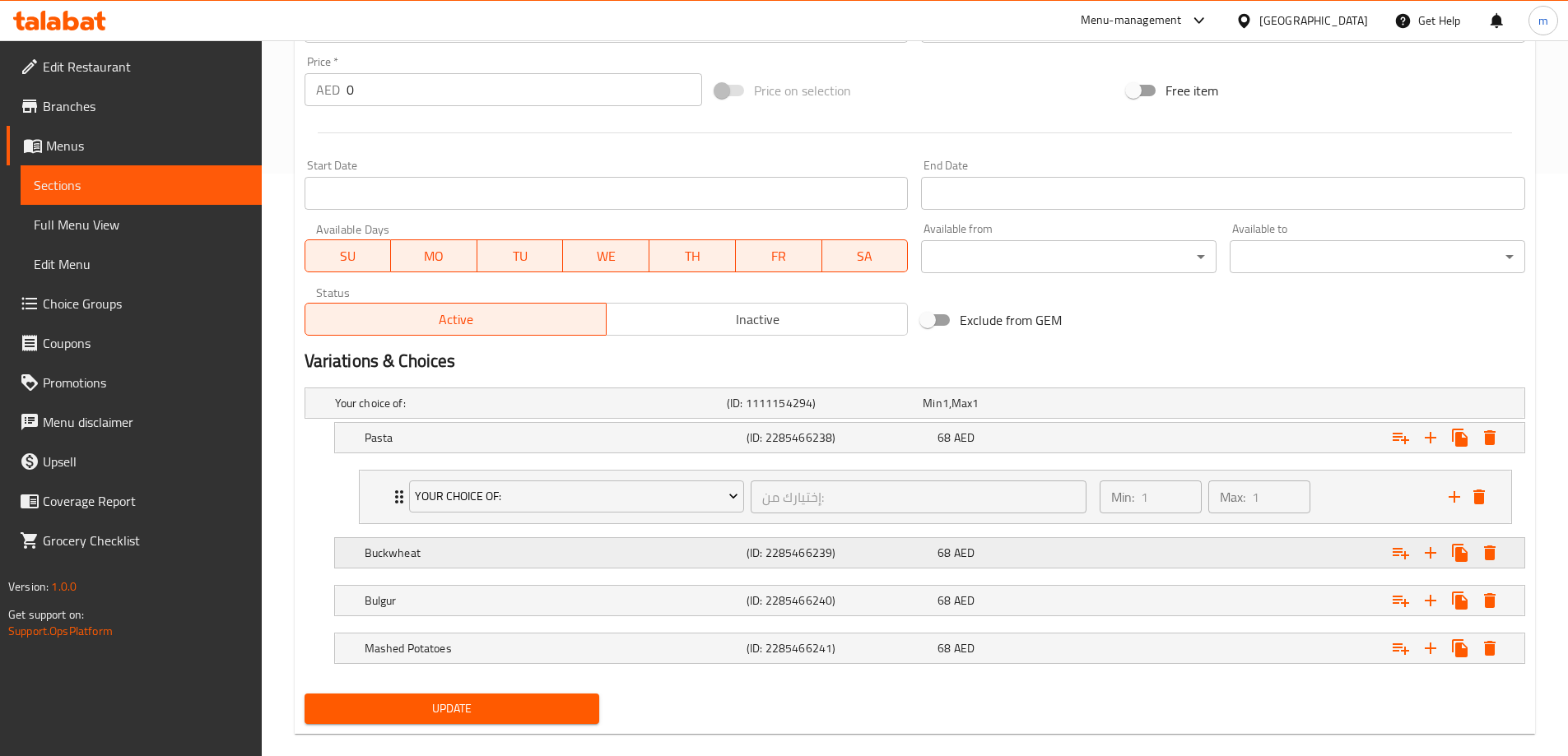
scroll to position [607, 0]
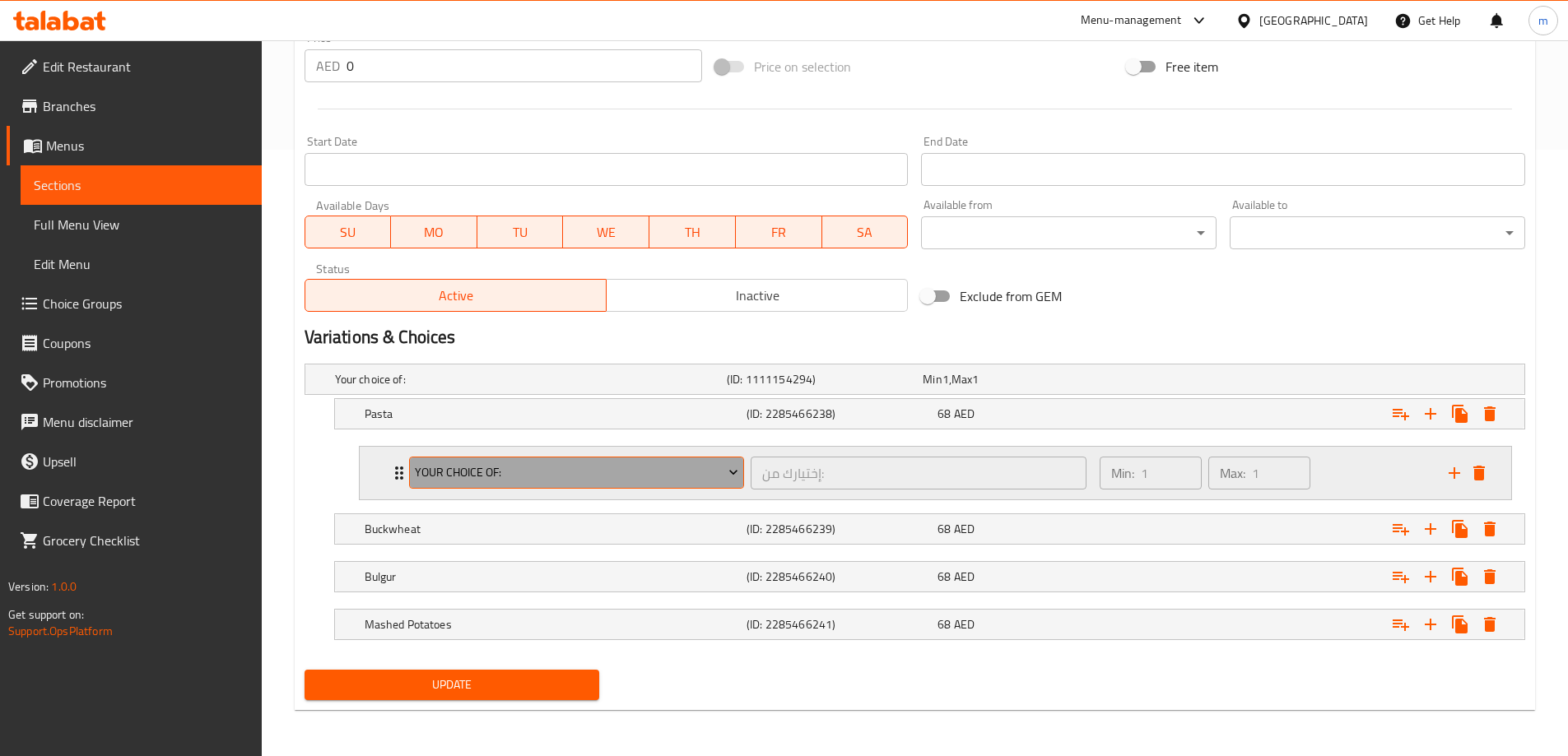
click at [531, 477] on span "Your Choice Of:" at bounding box center [577, 472] width 324 height 20
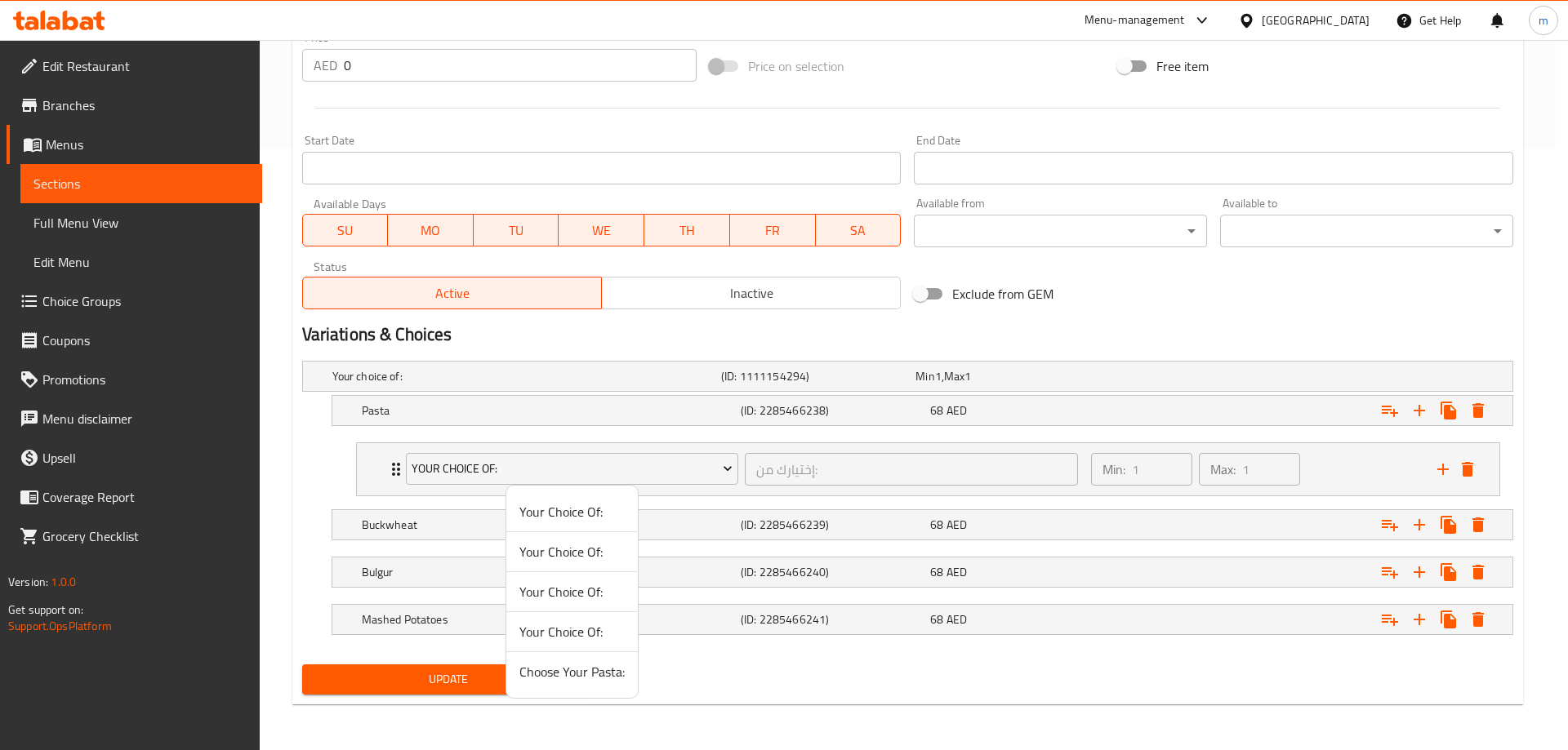
click at [577, 677] on span "Choose Your Pasta:" at bounding box center [572, 672] width 105 height 19
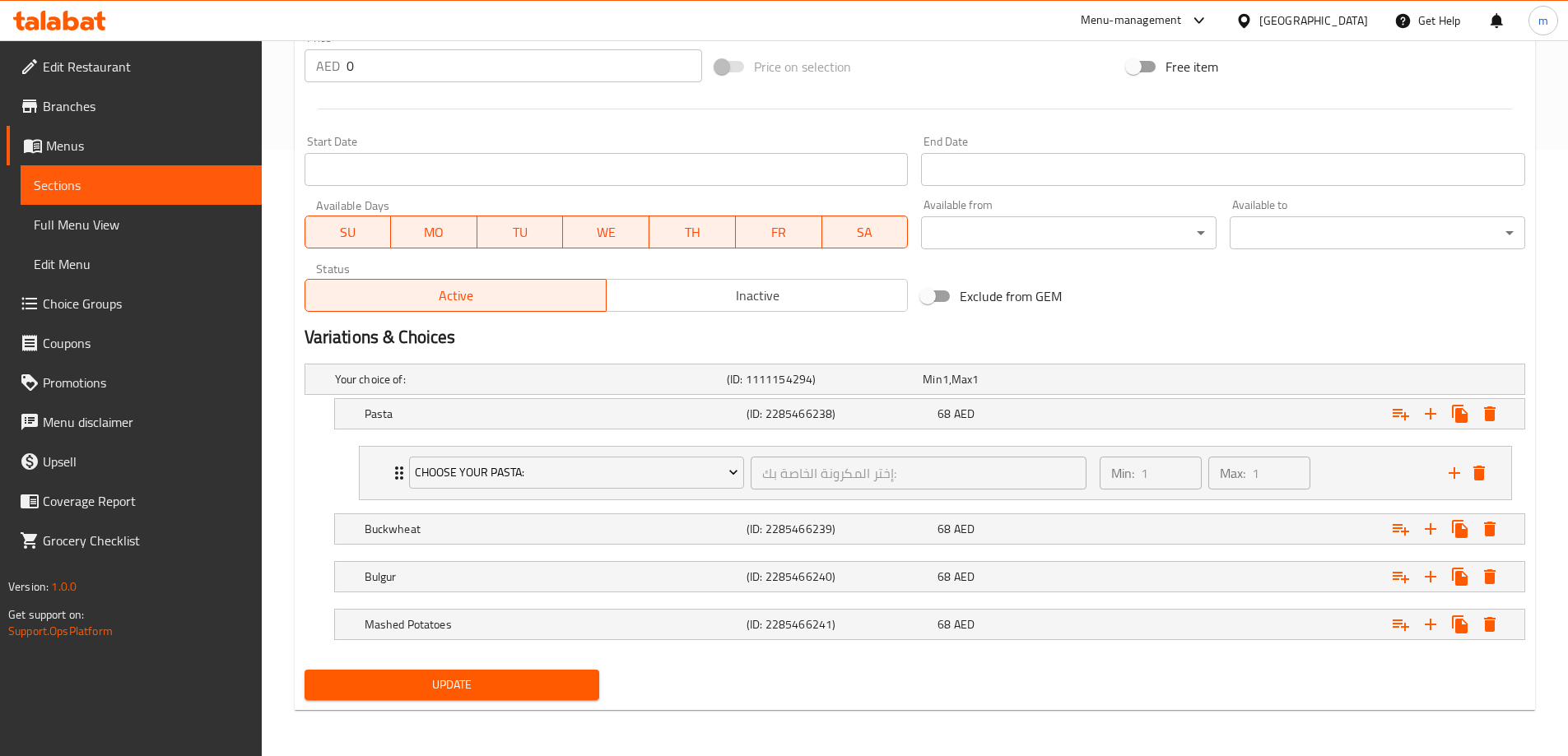
click at [484, 683] on span "Update" at bounding box center [452, 684] width 269 height 20
click at [194, 220] on span "Full Menu View" at bounding box center [141, 225] width 215 height 19
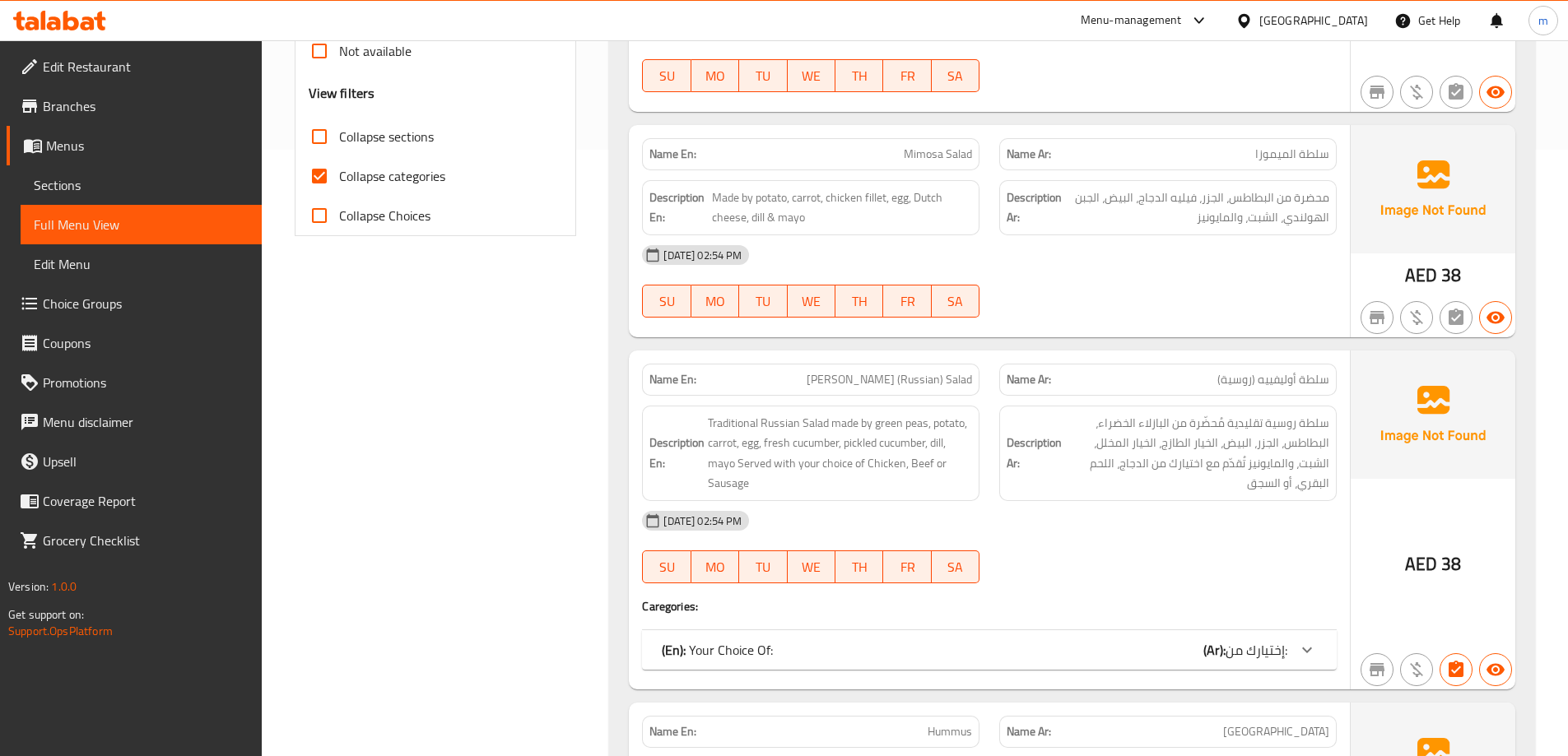
scroll to position [5364, 0]
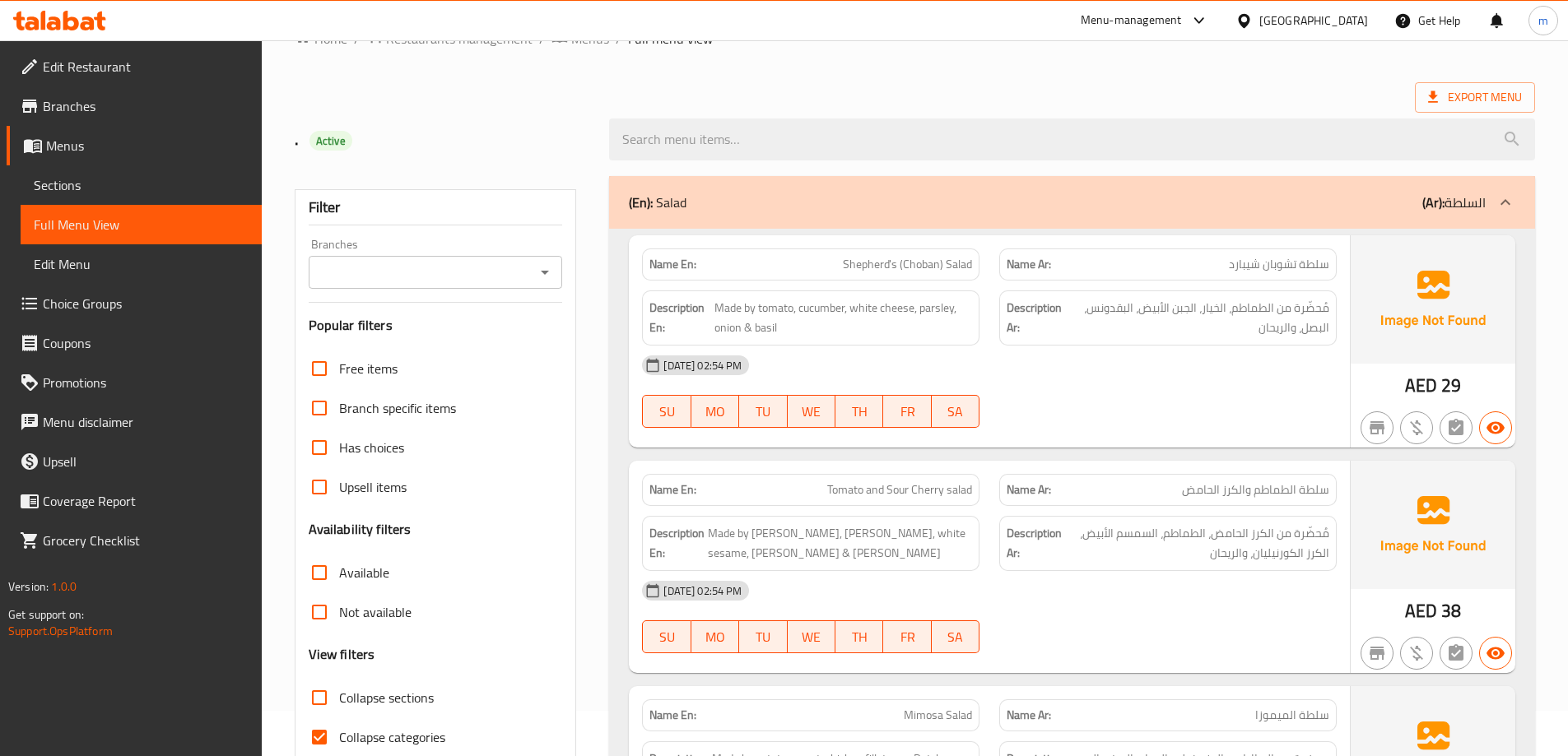
scroll to position [82, 0]
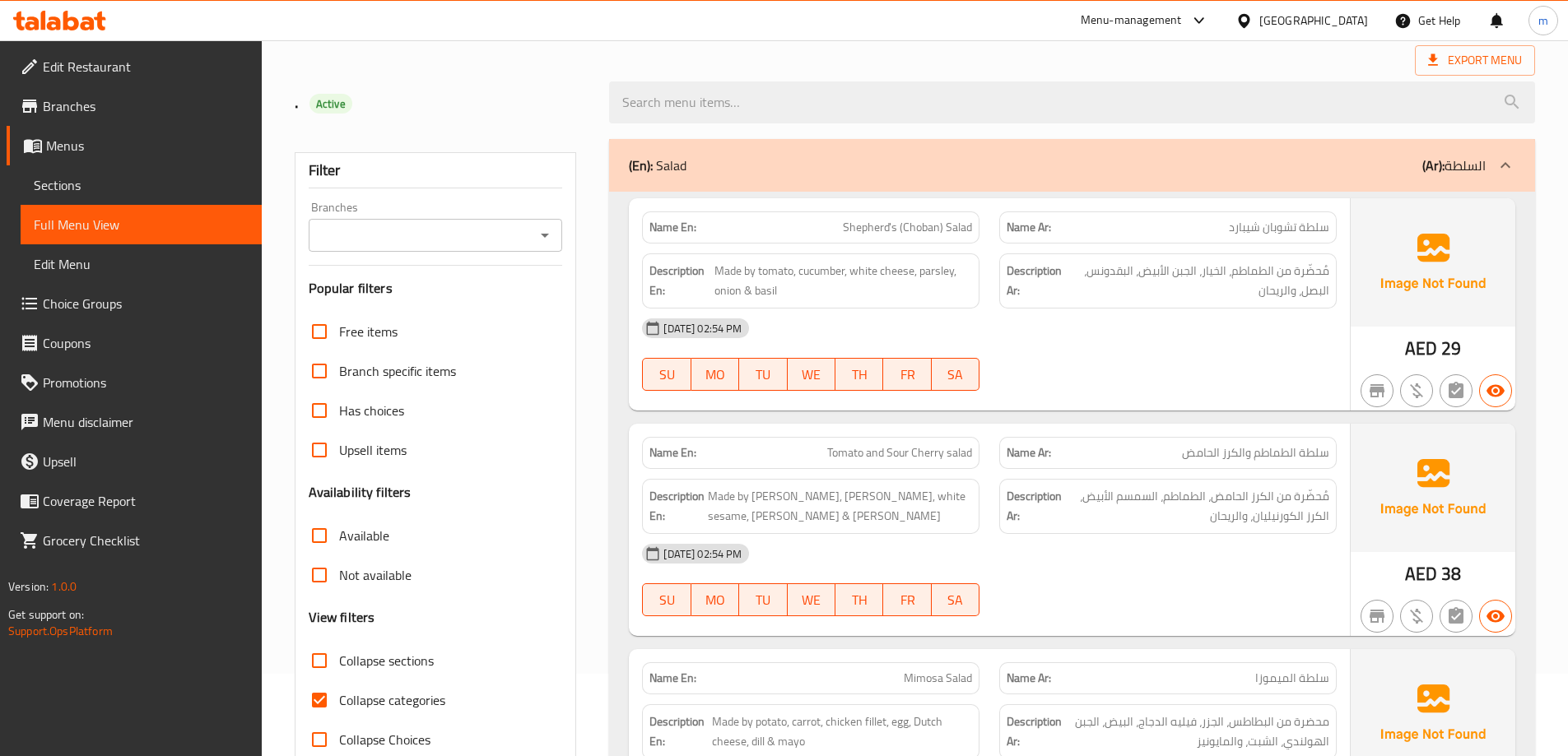
click at [384, 706] on span "Collapse categories" at bounding box center [392, 700] width 106 height 19
click at [339, 706] on input "Collapse categories" at bounding box center [319, 700] width 40 height 40
checkbox input "false"
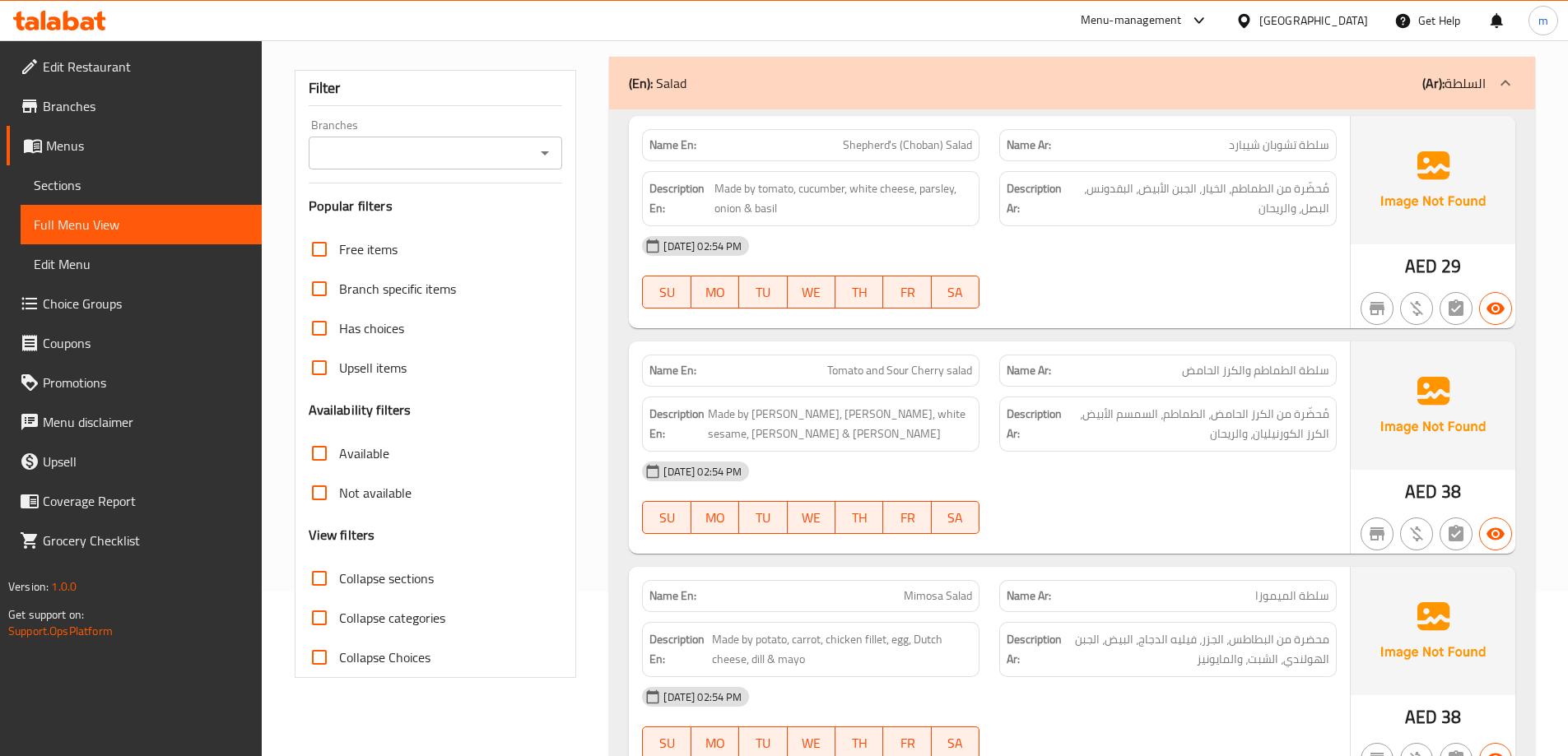
click at [1192, 255] on div "[DATE] 02:54 PM" at bounding box center [990, 246] width 715 height 40
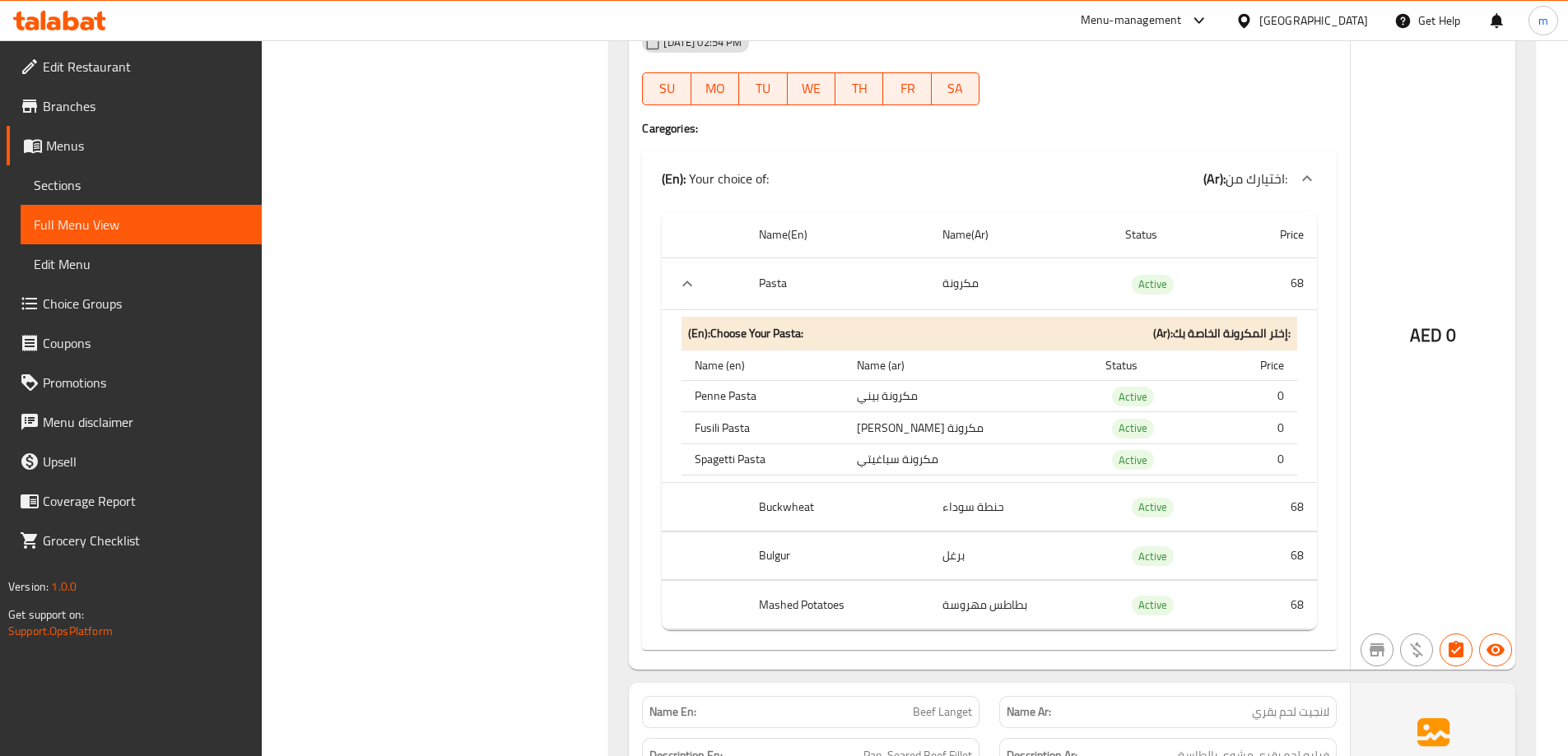
scroll to position [6887, 0]
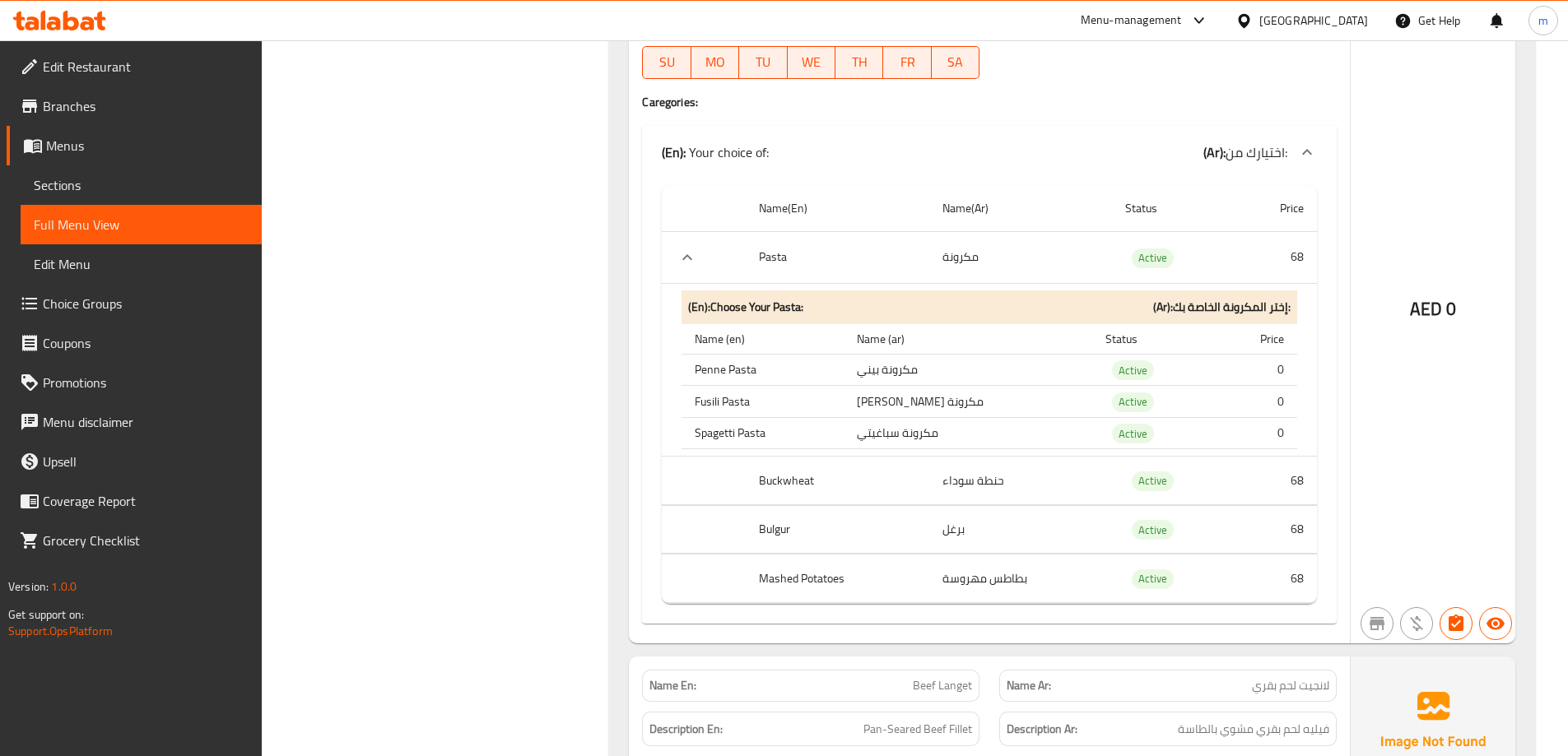
click at [692, 252] on icon "expand row" at bounding box center [687, 257] width 19 height 19
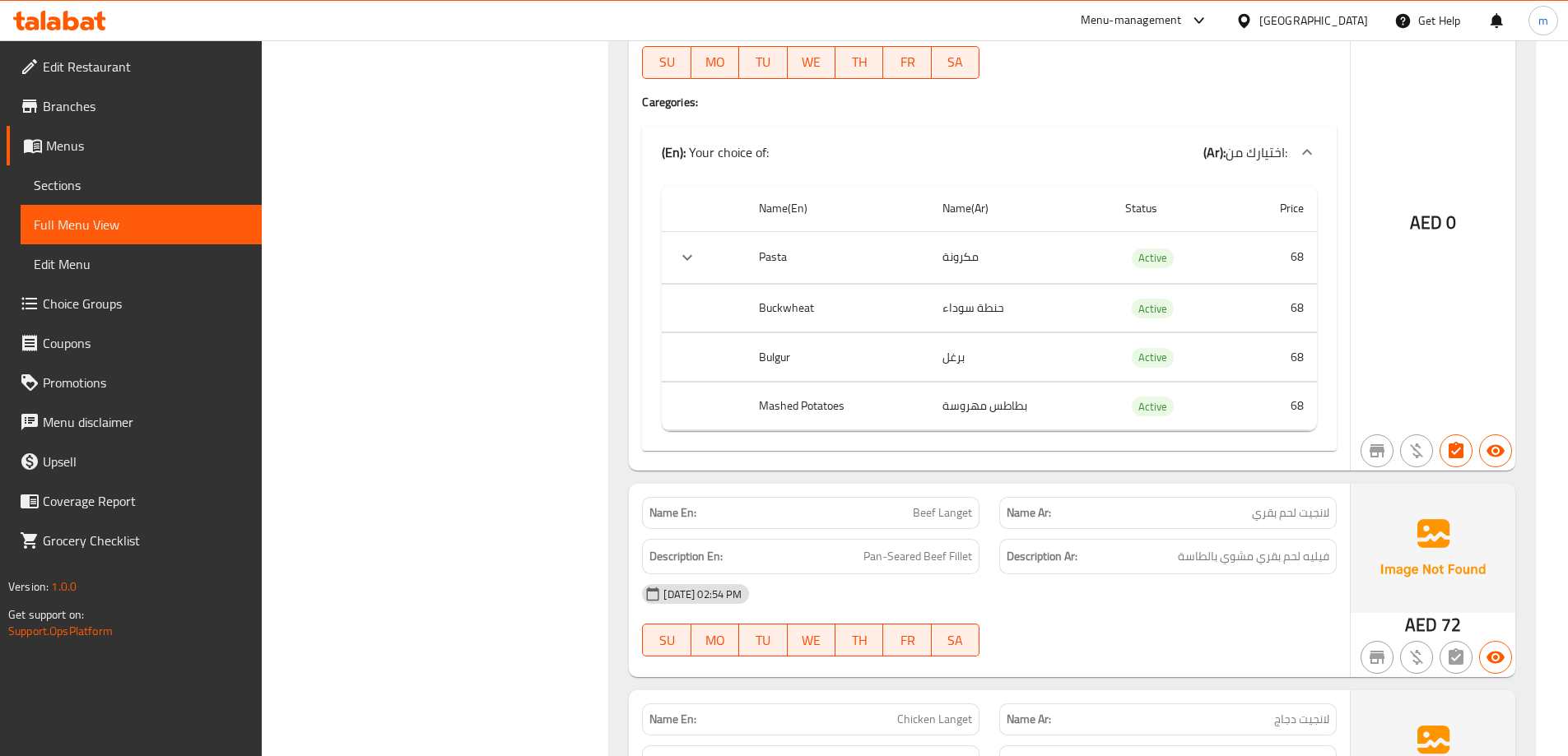
click at [692, 268] on button "expand row" at bounding box center [687, 257] width 25 height 25
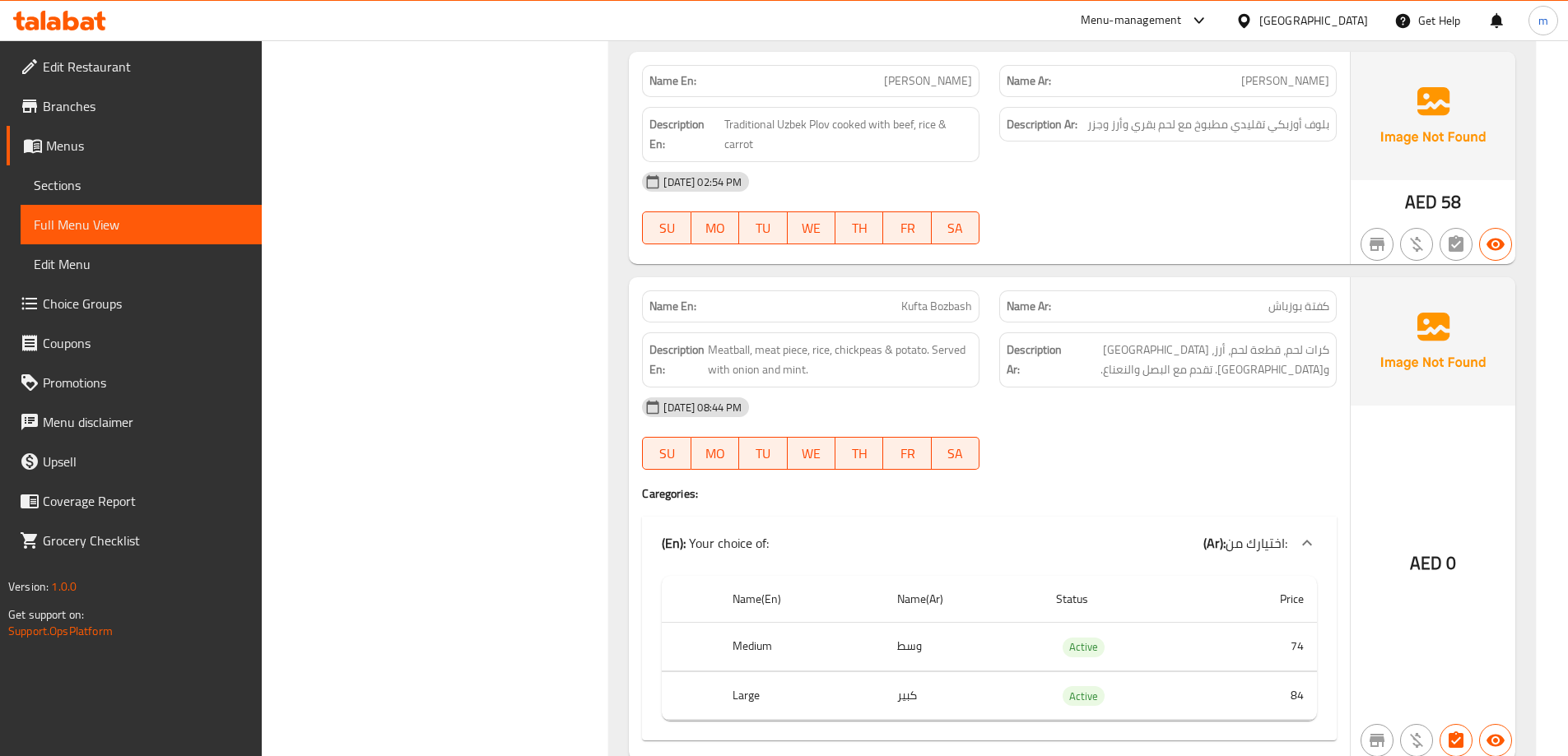
scroll to position [12280, 0]
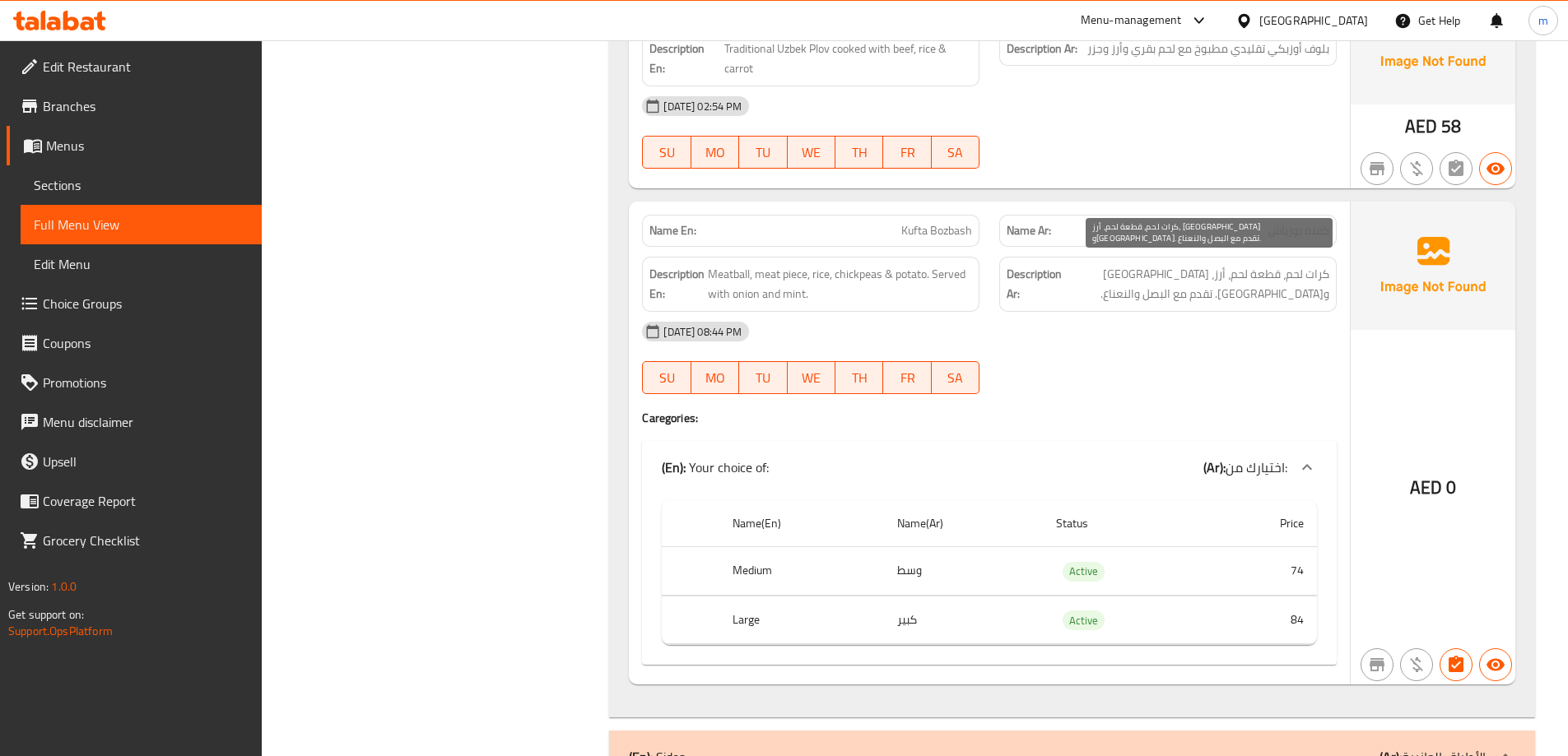
click at [1217, 264] on span "كرات لحم، قطعة لحم، أرز، [GEOGRAPHIC_DATA] و[GEOGRAPHIC_DATA]. تقدم مع البصل وا…" at bounding box center [1197, 285] width 264 height 41
click at [1188, 355] on div "[DATE] 08:44 PM SU MO TU WE TH FR SA" at bounding box center [990, 358] width 715 height 92
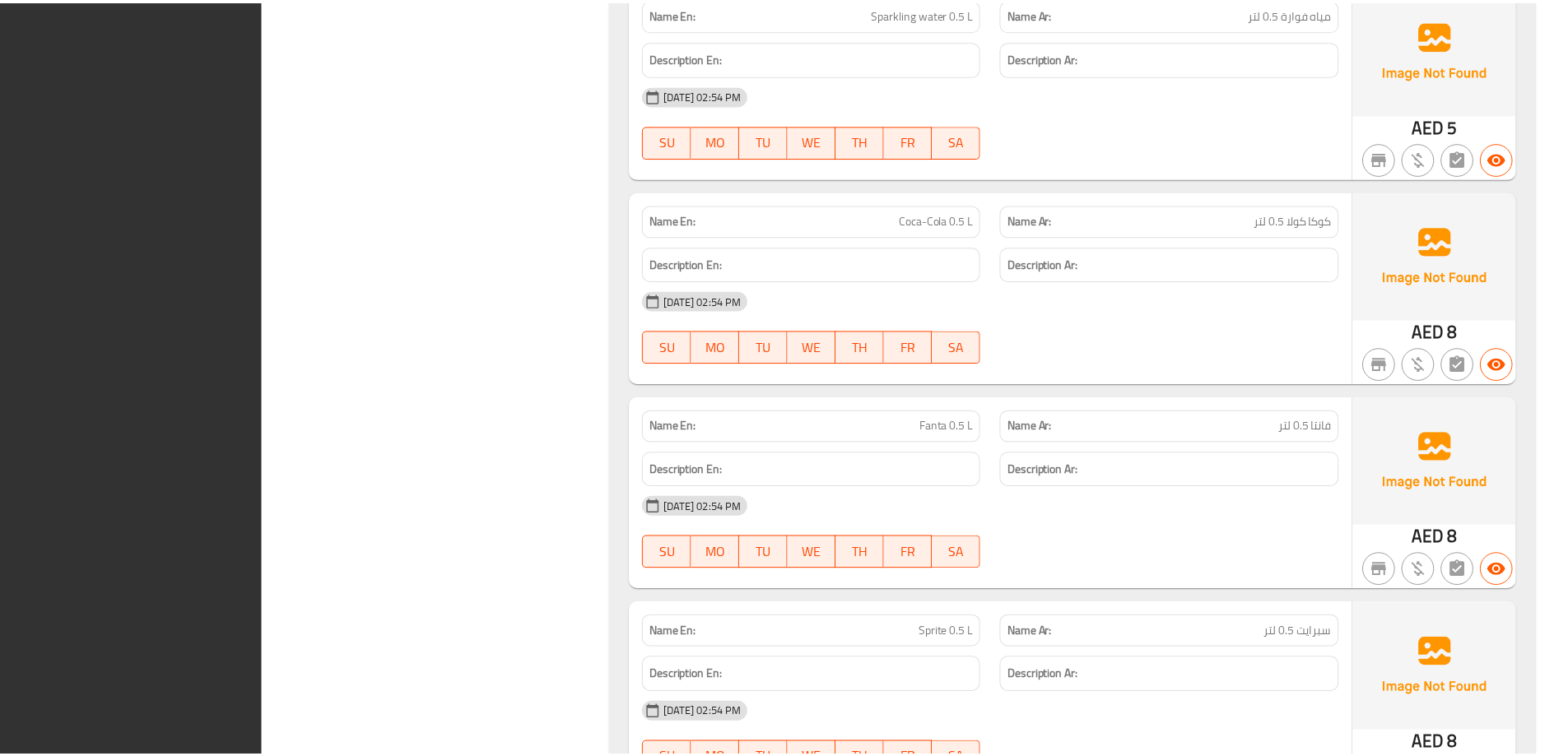
scroll to position [16061, 0]
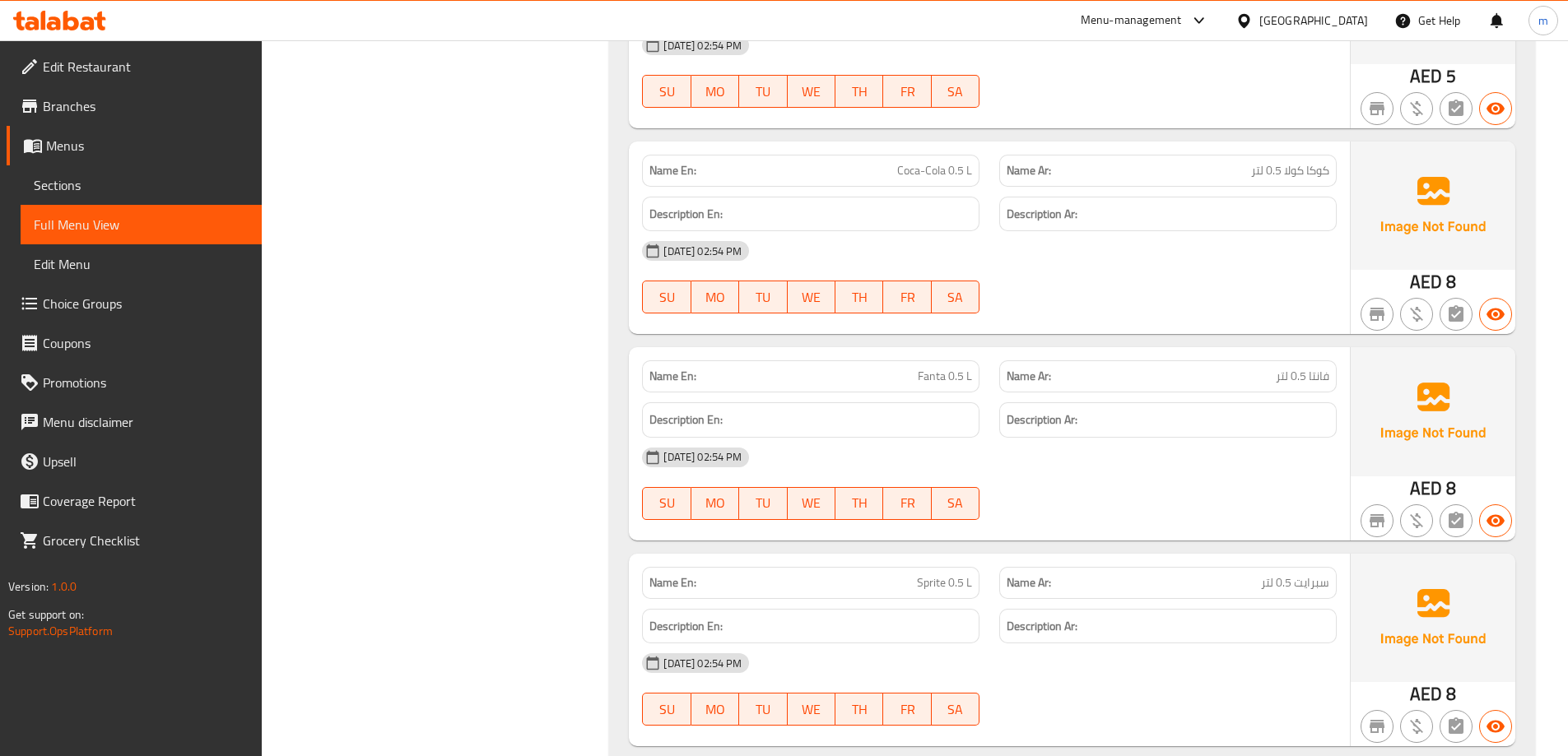
click at [1335, 232] on div "[DATE] 02:54 PM" at bounding box center [990, 251] width 715 height 40
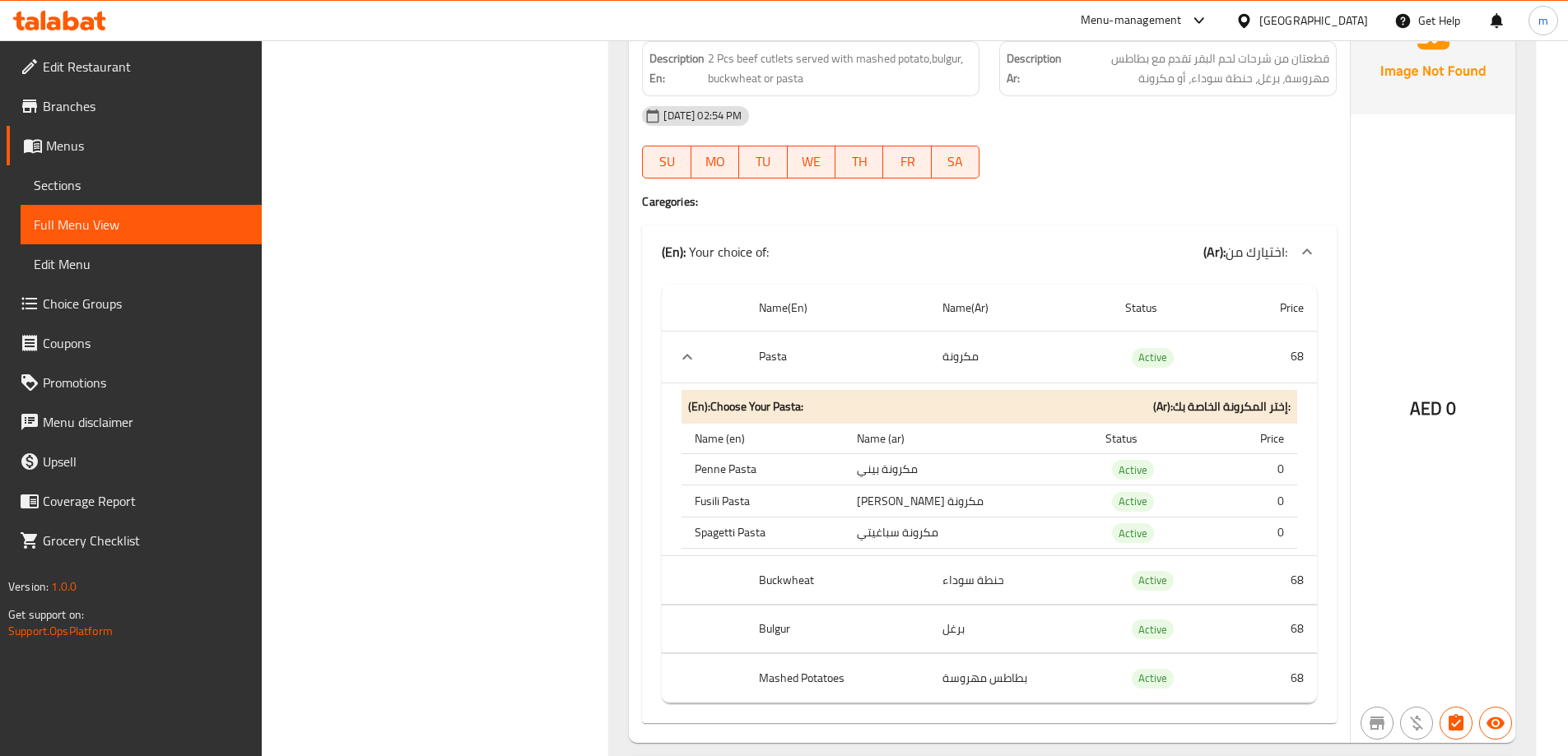
scroll to position [6350, 0]
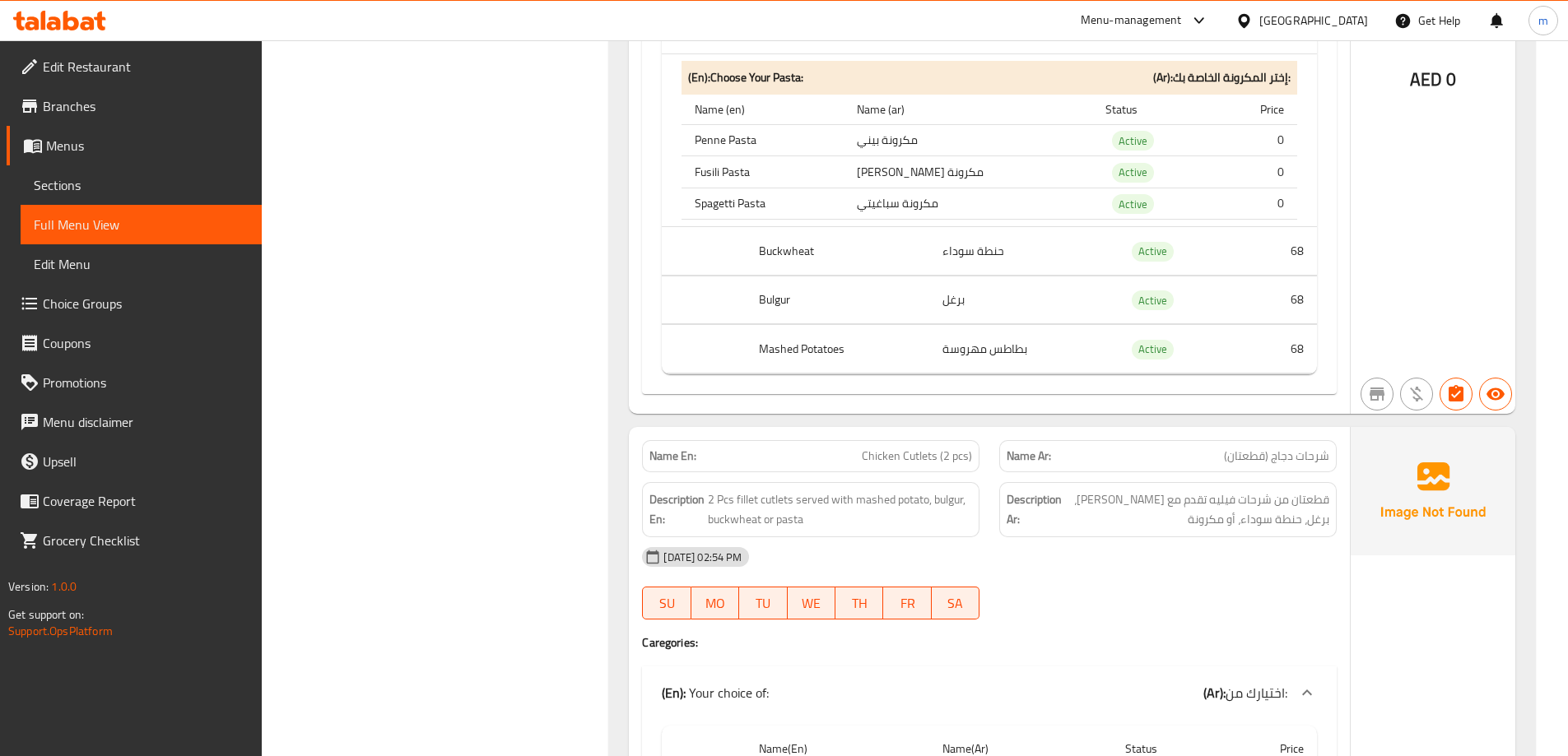
click at [783, 245] on th "Buckwheat" at bounding box center [838, 251] width 184 height 49
copy th "Buckwheat"
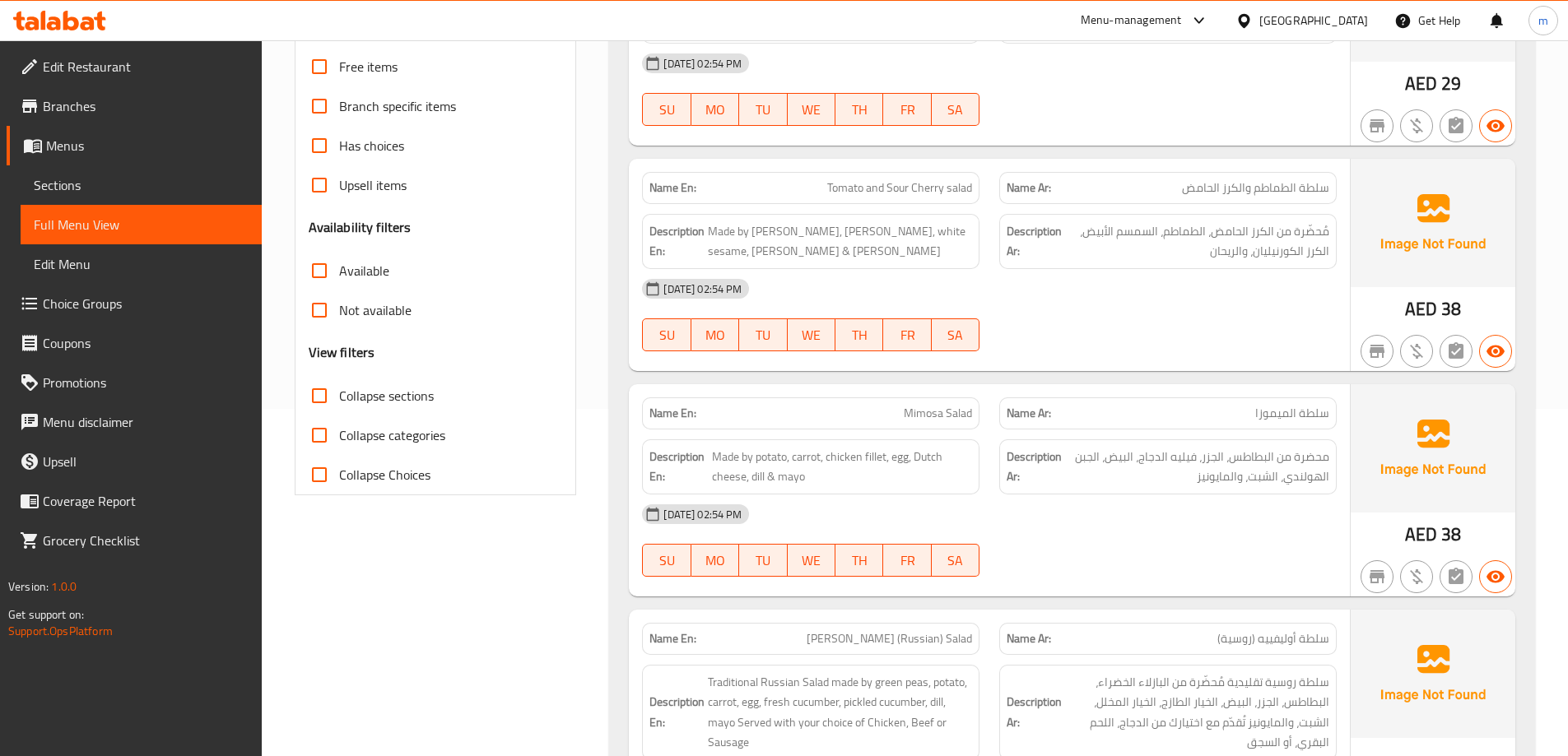
scroll to position [0, 0]
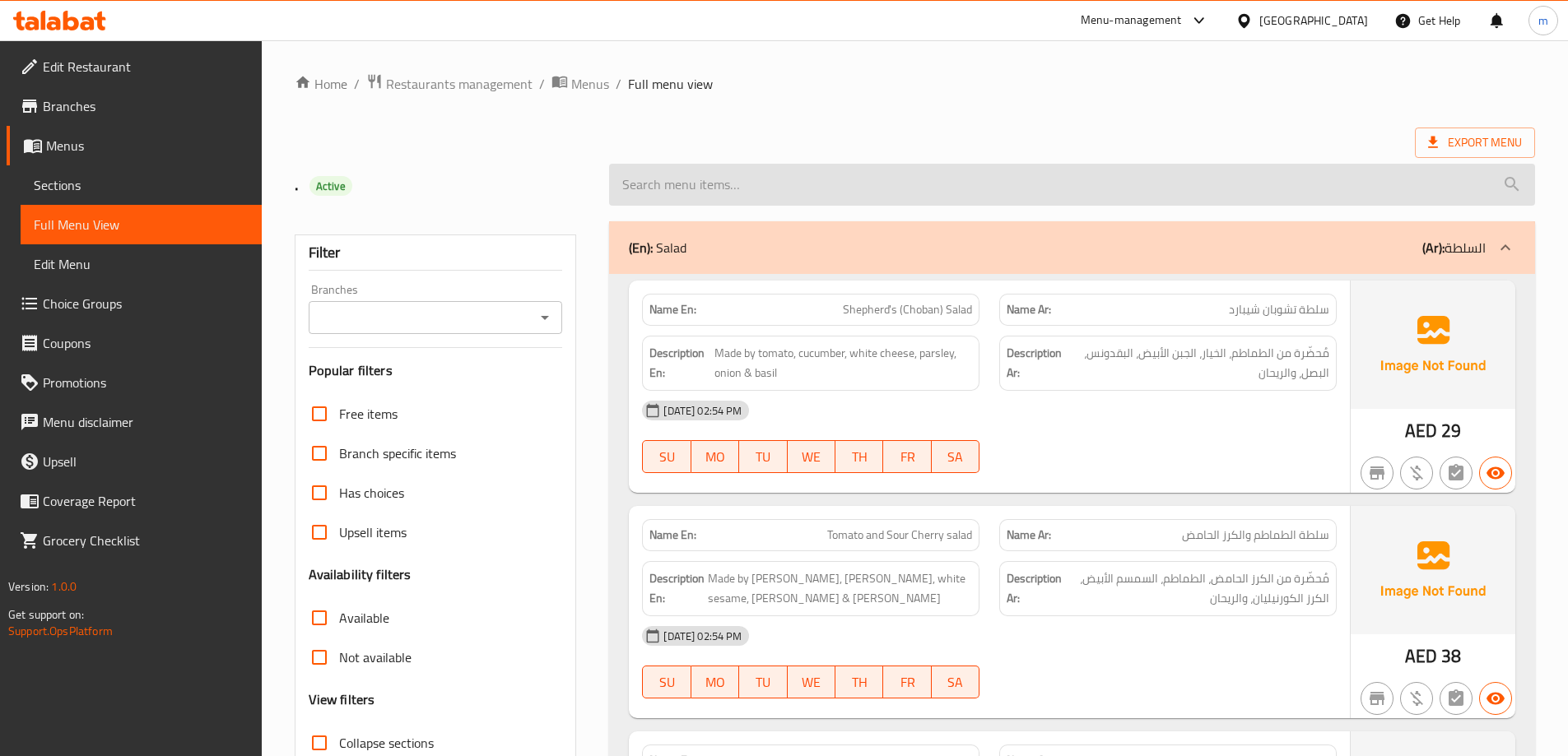
drag, startPoint x: 1364, startPoint y: 115, endPoint x: 1301, endPoint y: 163, distance: 79.2
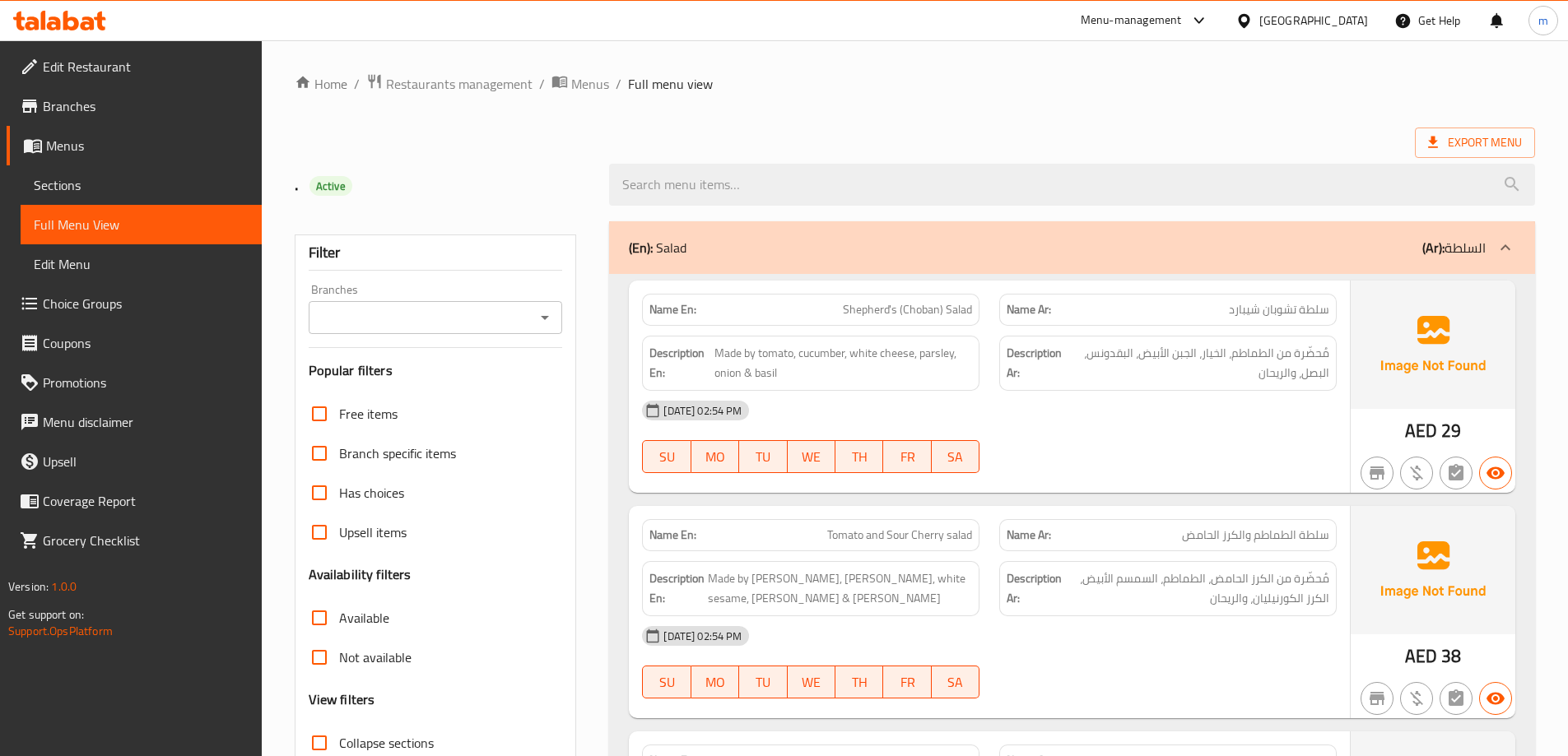
click at [1457, 158] on div at bounding box center [1072, 185] width 945 height 62
click at [1458, 141] on span "Export Menu" at bounding box center [1475, 142] width 94 height 20
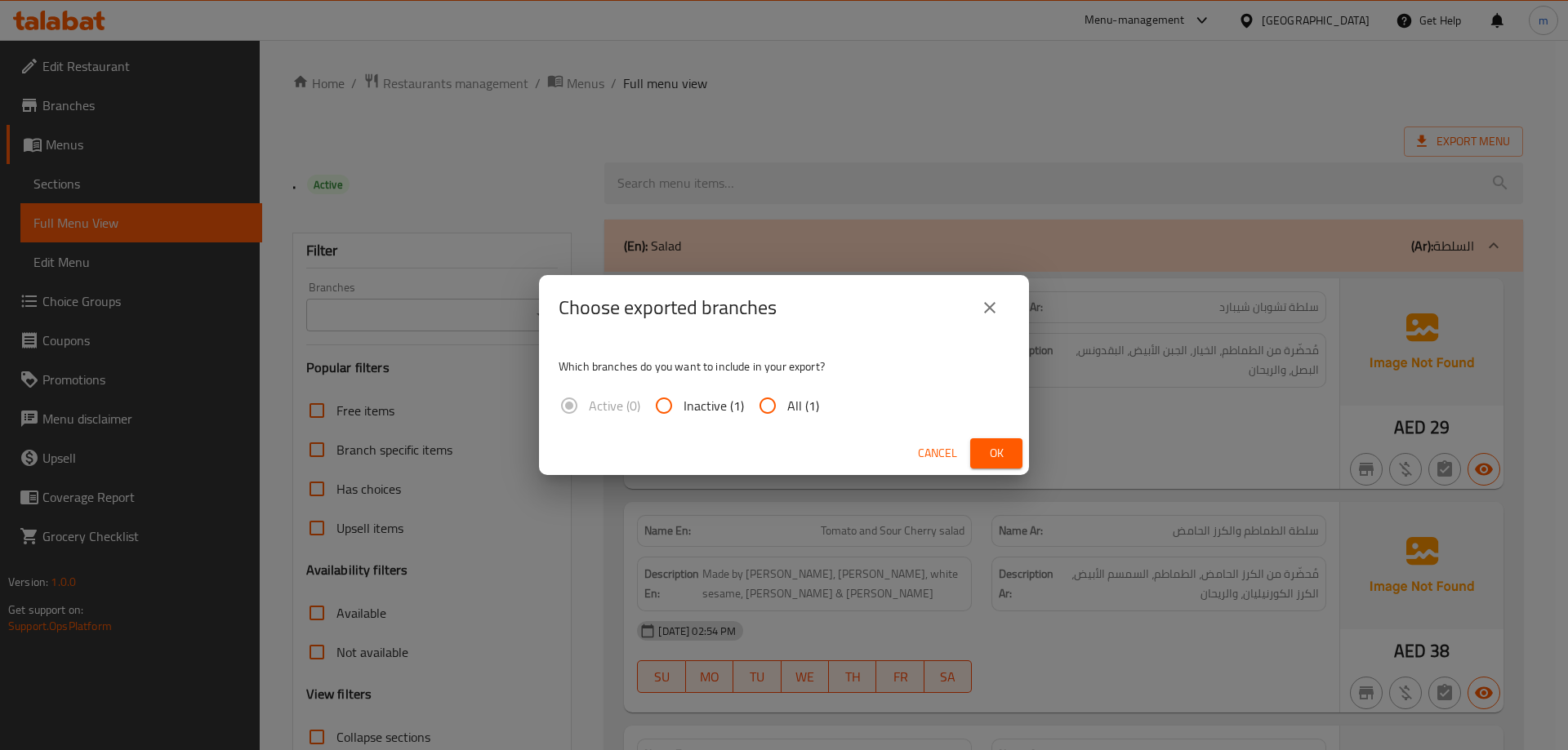
click at [811, 408] on span "All (1)" at bounding box center [803, 405] width 32 height 19
click at [787, 408] on input "All (1)" at bounding box center [768, 405] width 39 height 39
radio input "true"
click at [1001, 458] on span "Ok" at bounding box center [997, 453] width 26 height 20
